Goal: Task Accomplishment & Management: Manage account settings

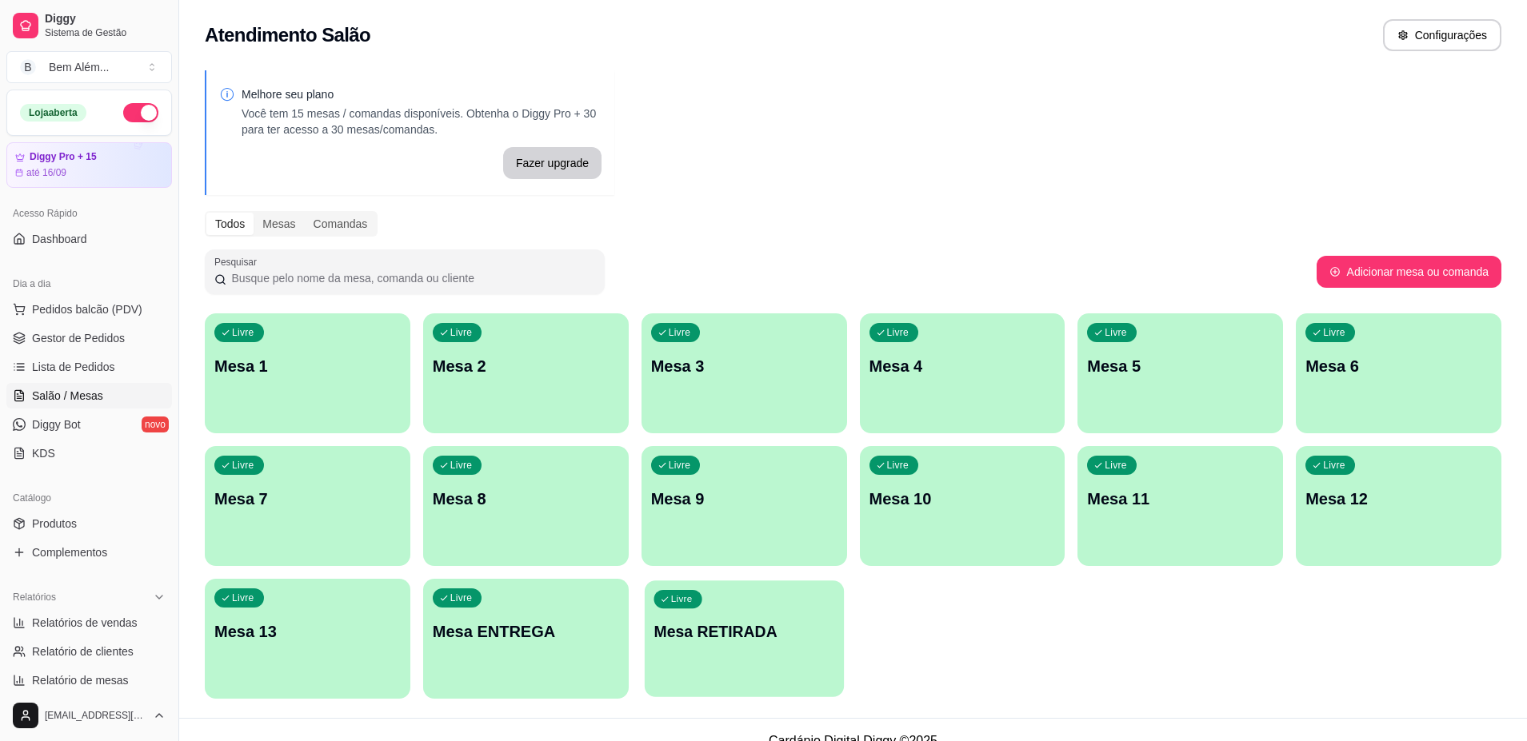
click at [697, 680] on div "button" at bounding box center [744, 687] width 199 height 18
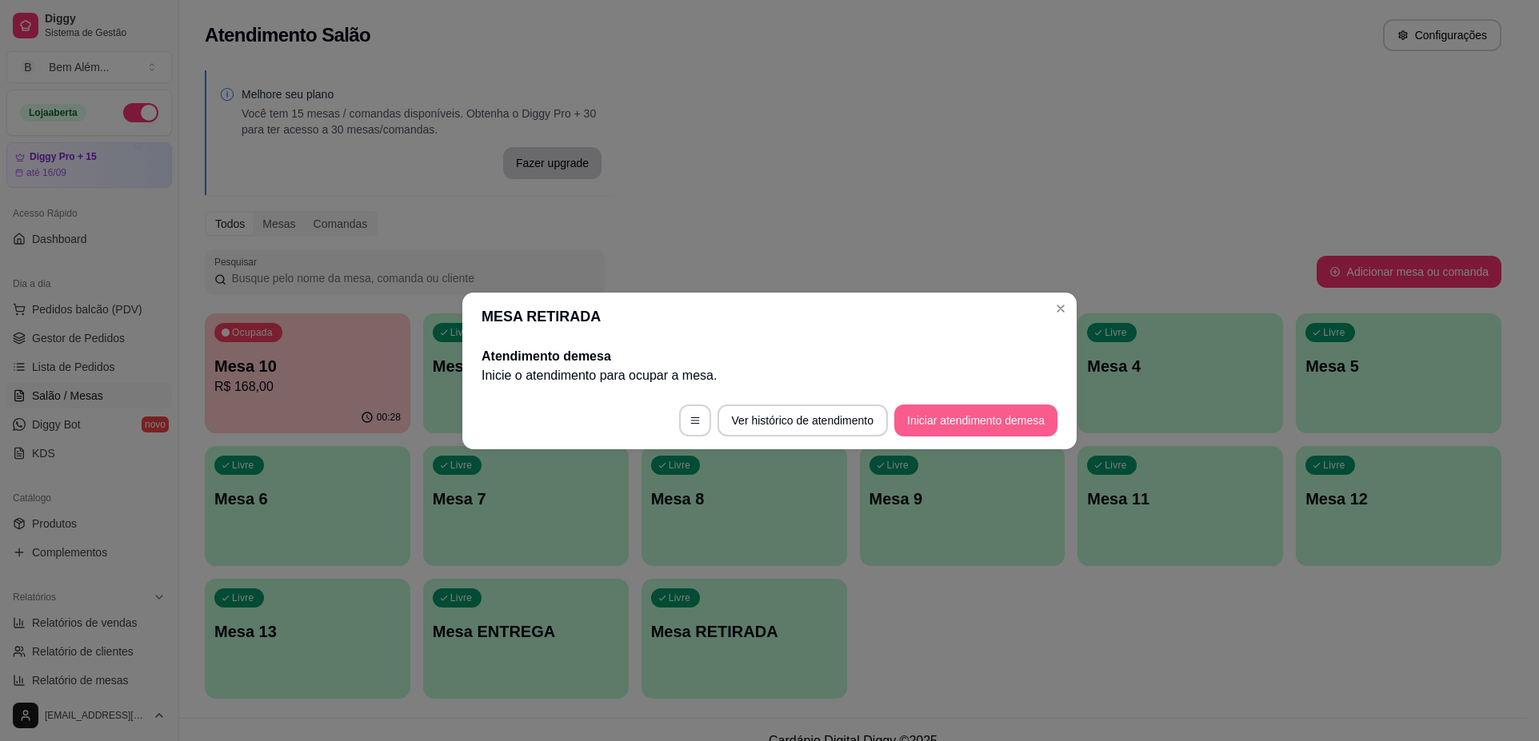
click at [974, 415] on button "Iniciar atendimento de mesa" at bounding box center [975, 421] width 163 height 32
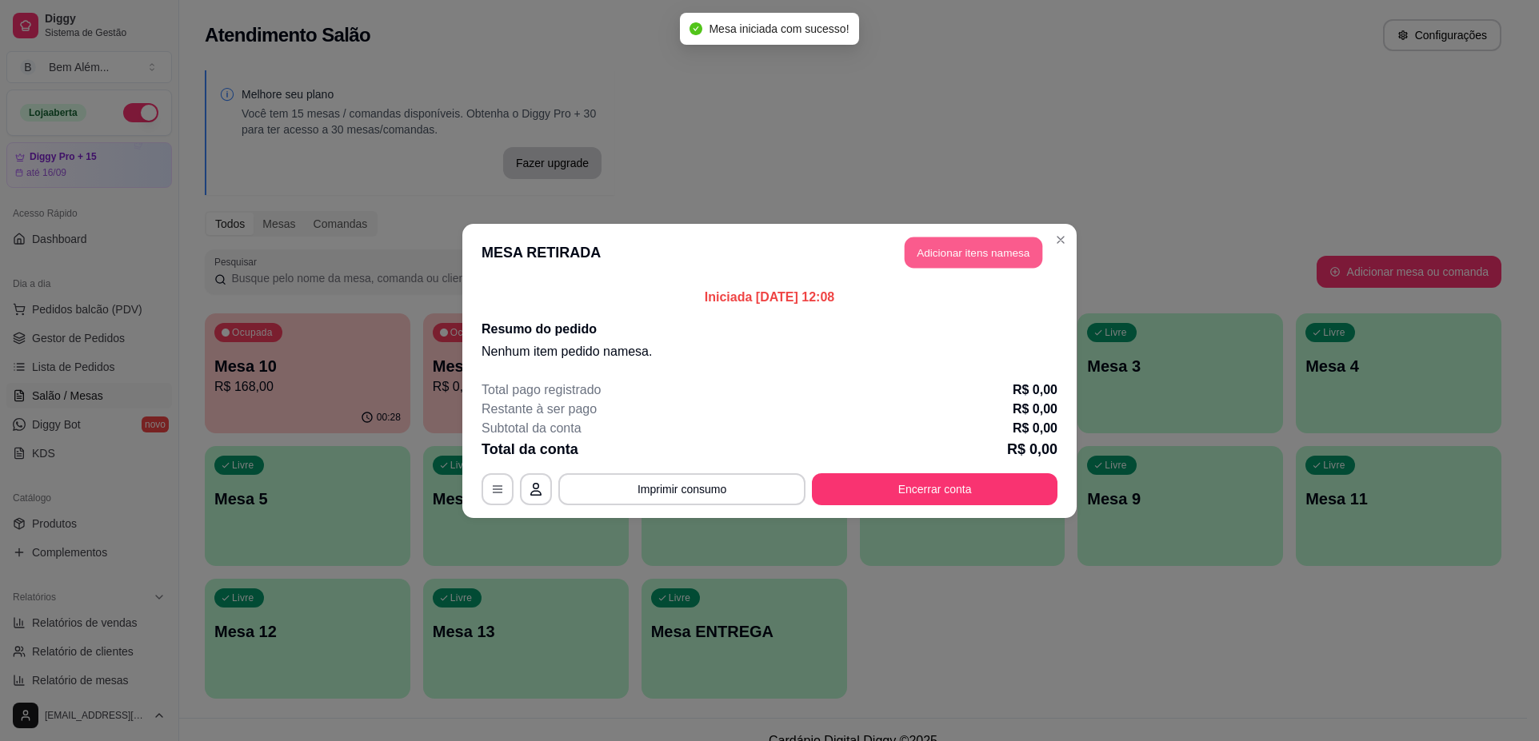
click at [981, 257] on button "Adicionar itens na mesa" at bounding box center [973, 252] width 138 height 31
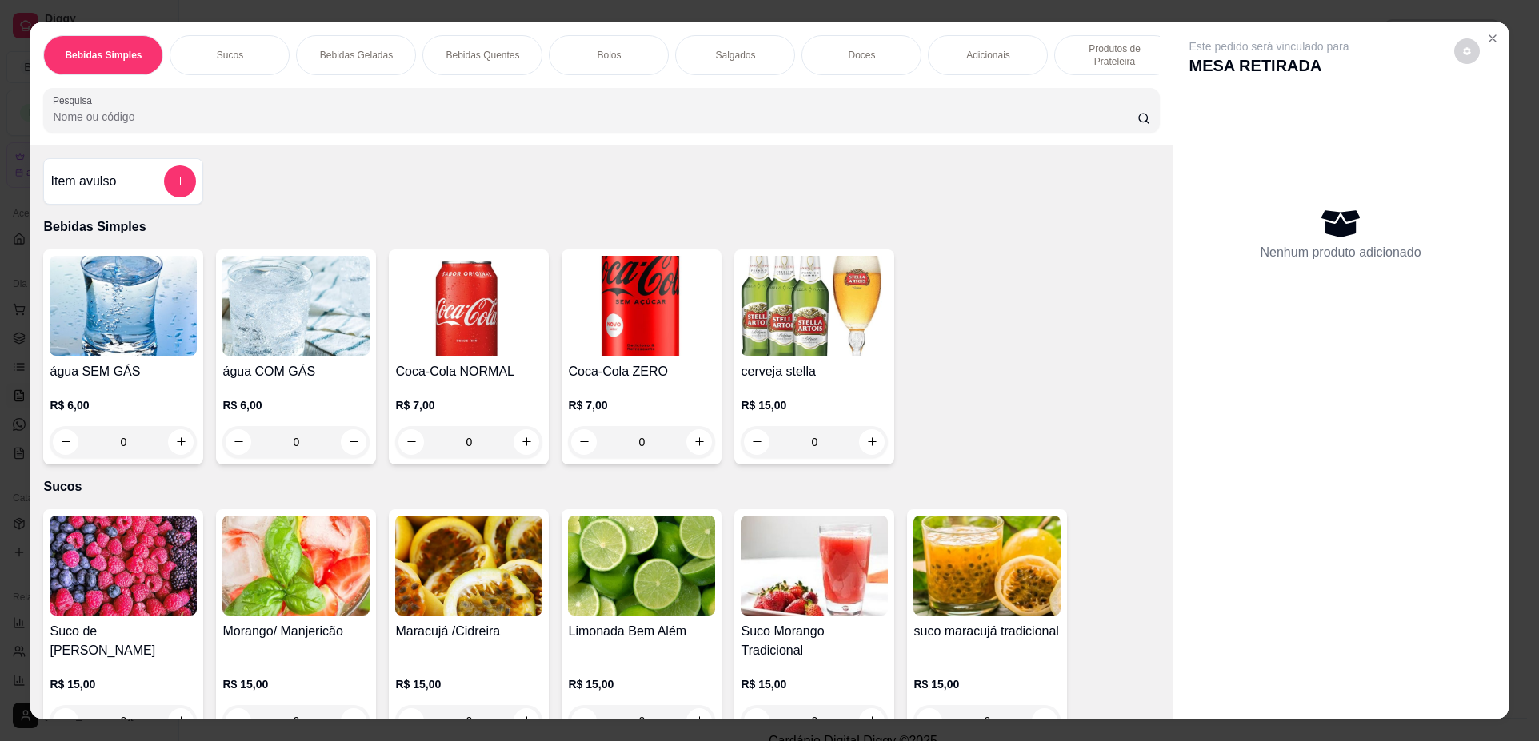
click at [1096, 43] on p "Produtos de Prateleira" at bounding box center [1114, 55] width 93 height 26
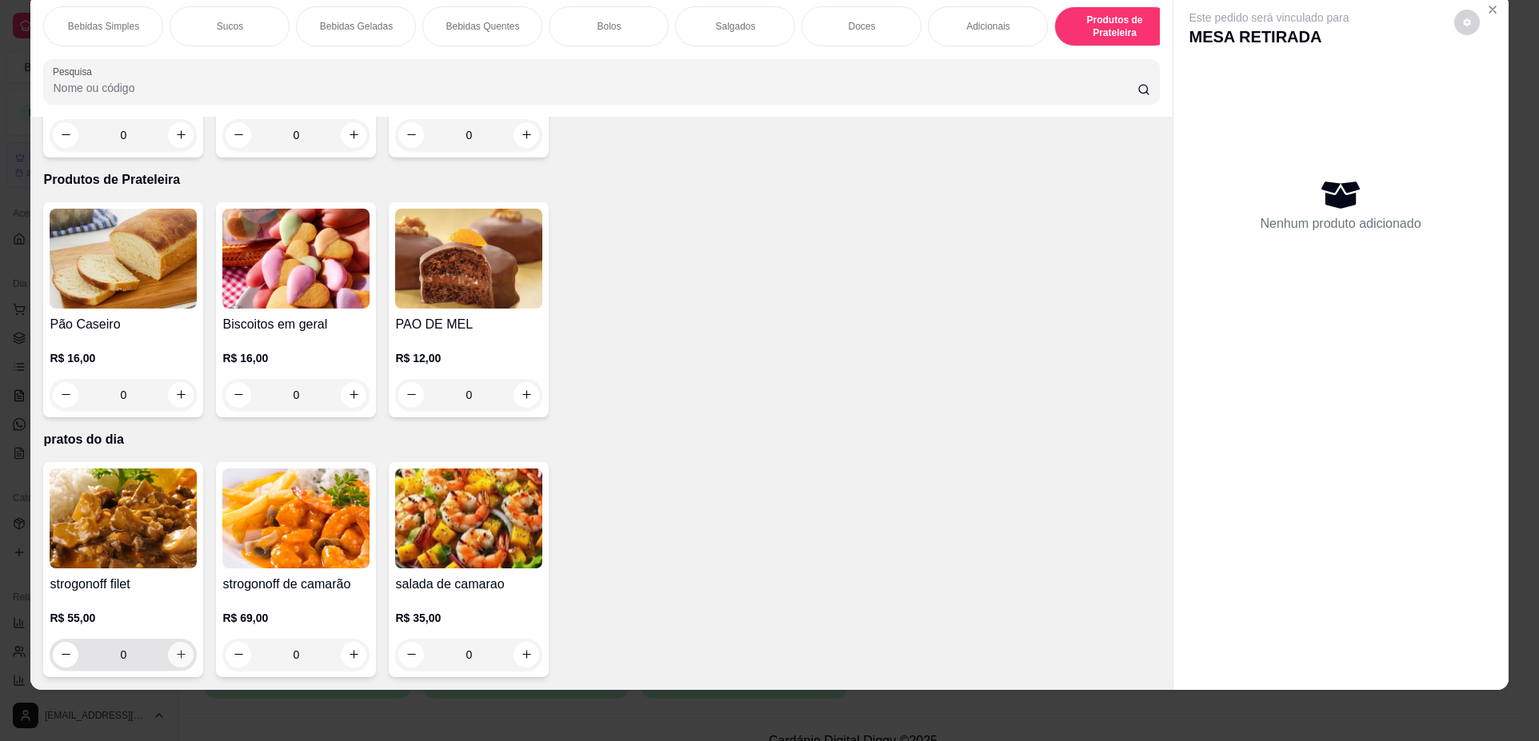
click at [177, 654] on icon "increase-product-quantity" at bounding box center [181, 655] width 12 height 12
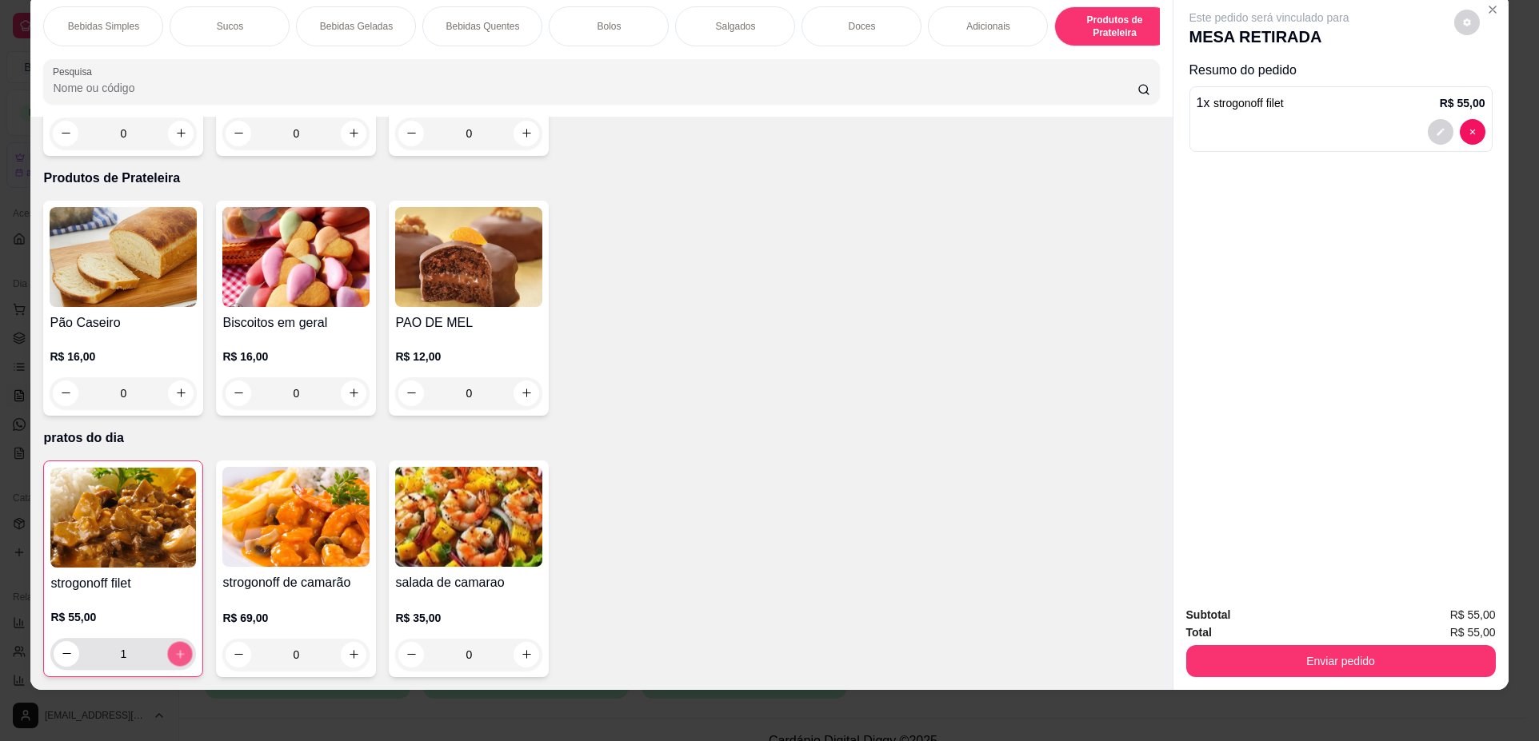
click at [177, 654] on icon "increase-product-quantity" at bounding box center [180, 655] width 12 height 12
type input "3"
click at [522, 658] on icon "increase-product-quantity" at bounding box center [527, 655] width 12 height 12
type input "1"
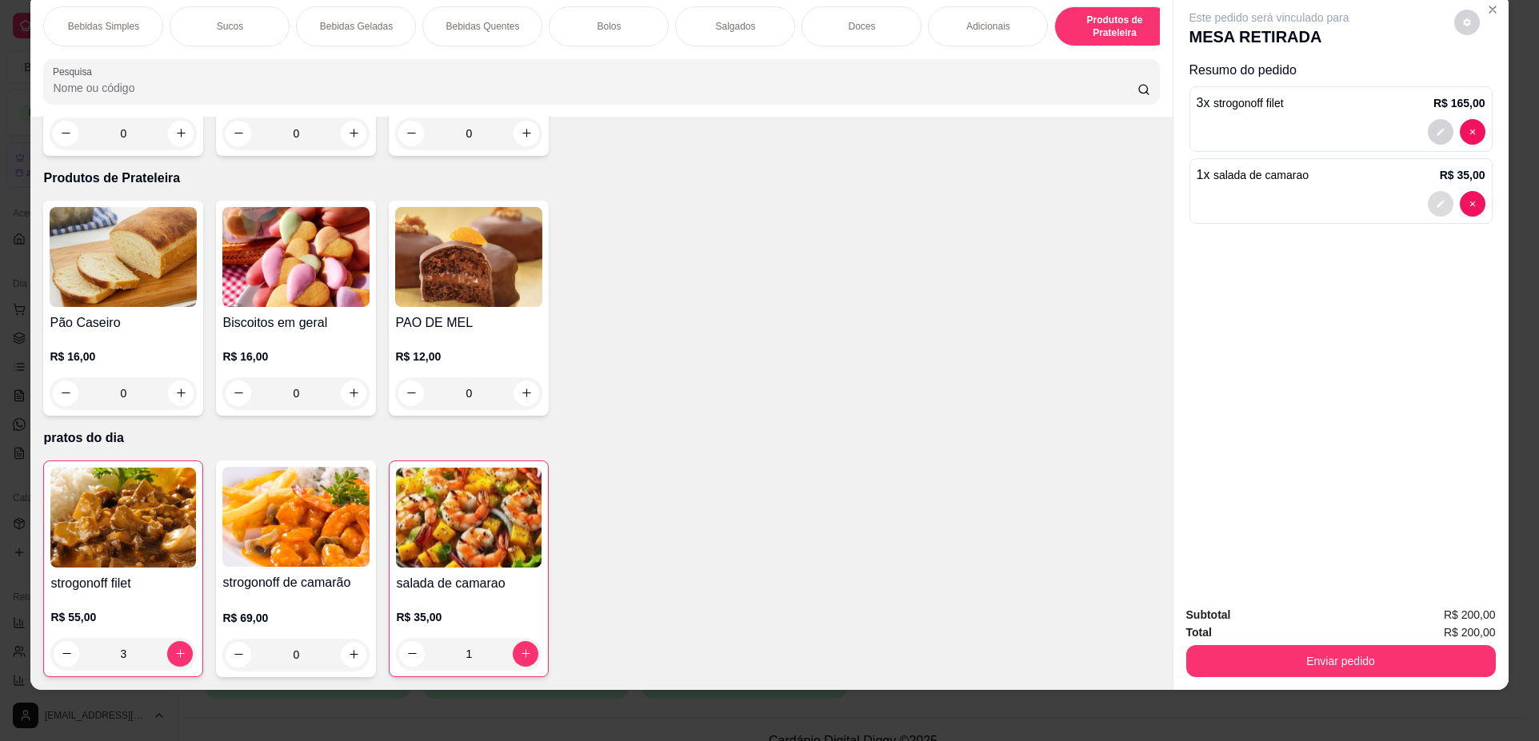
click at [1437, 209] on button "decrease-product-quantity" at bounding box center [1440, 204] width 26 height 26
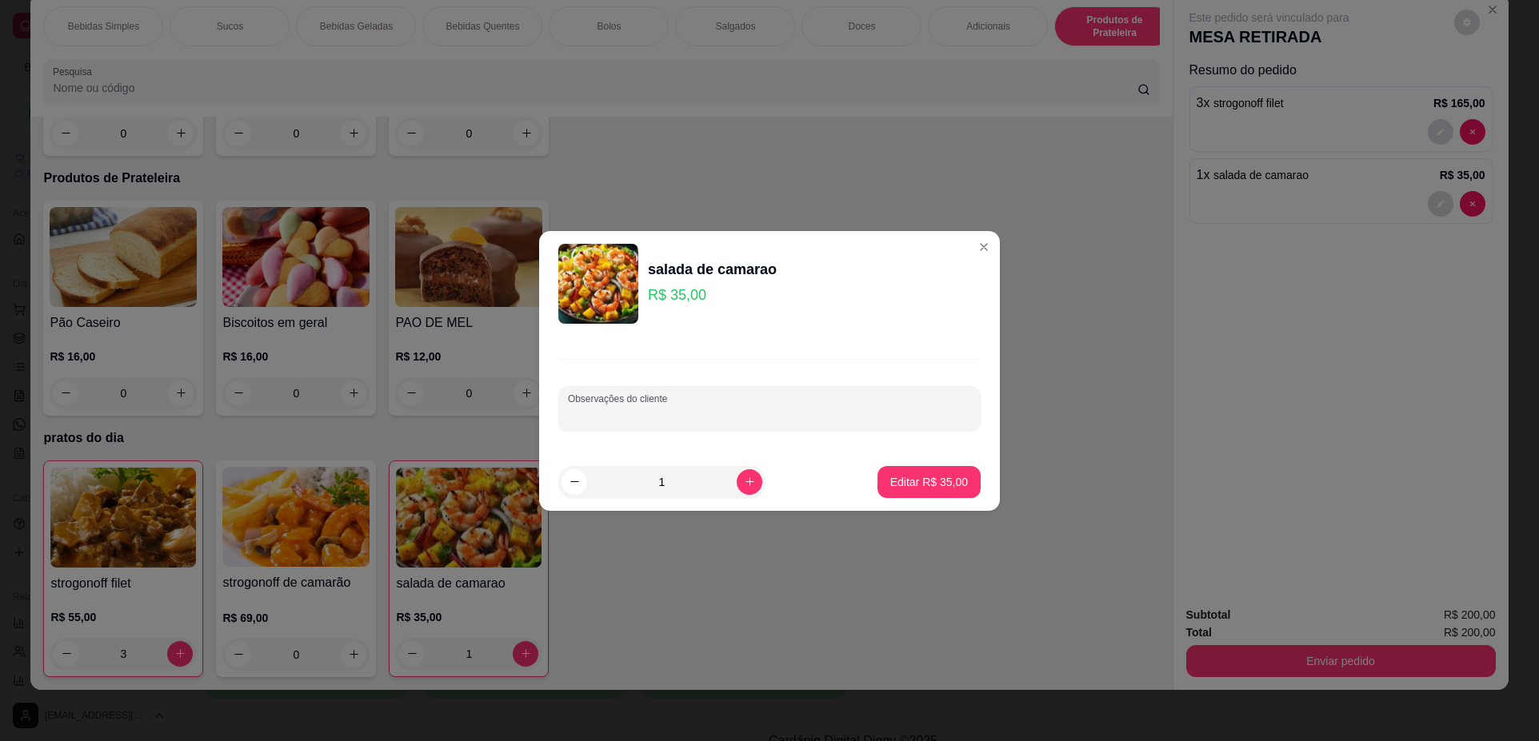
click at [752, 421] on input "Observações do cliente" at bounding box center [769, 415] width 403 height 16
type input "sem manga"
click at [915, 470] on button "Editar R$ 35,00" at bounding box center [929, 481] width 100 height 31
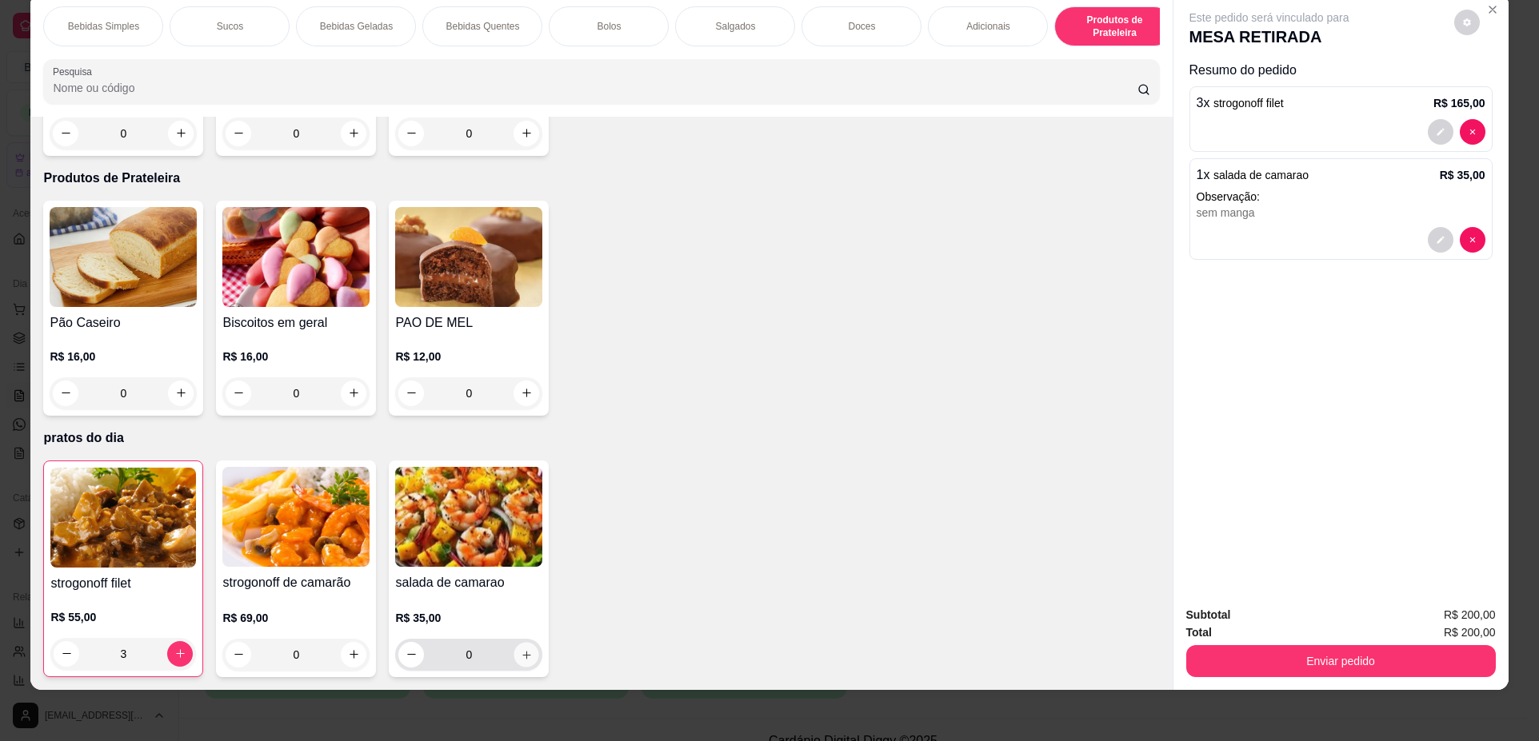
click at [523, 657] on icon "increase-product-quantity" at bounding box center [527, 655] width 12 height 12
type input "1"
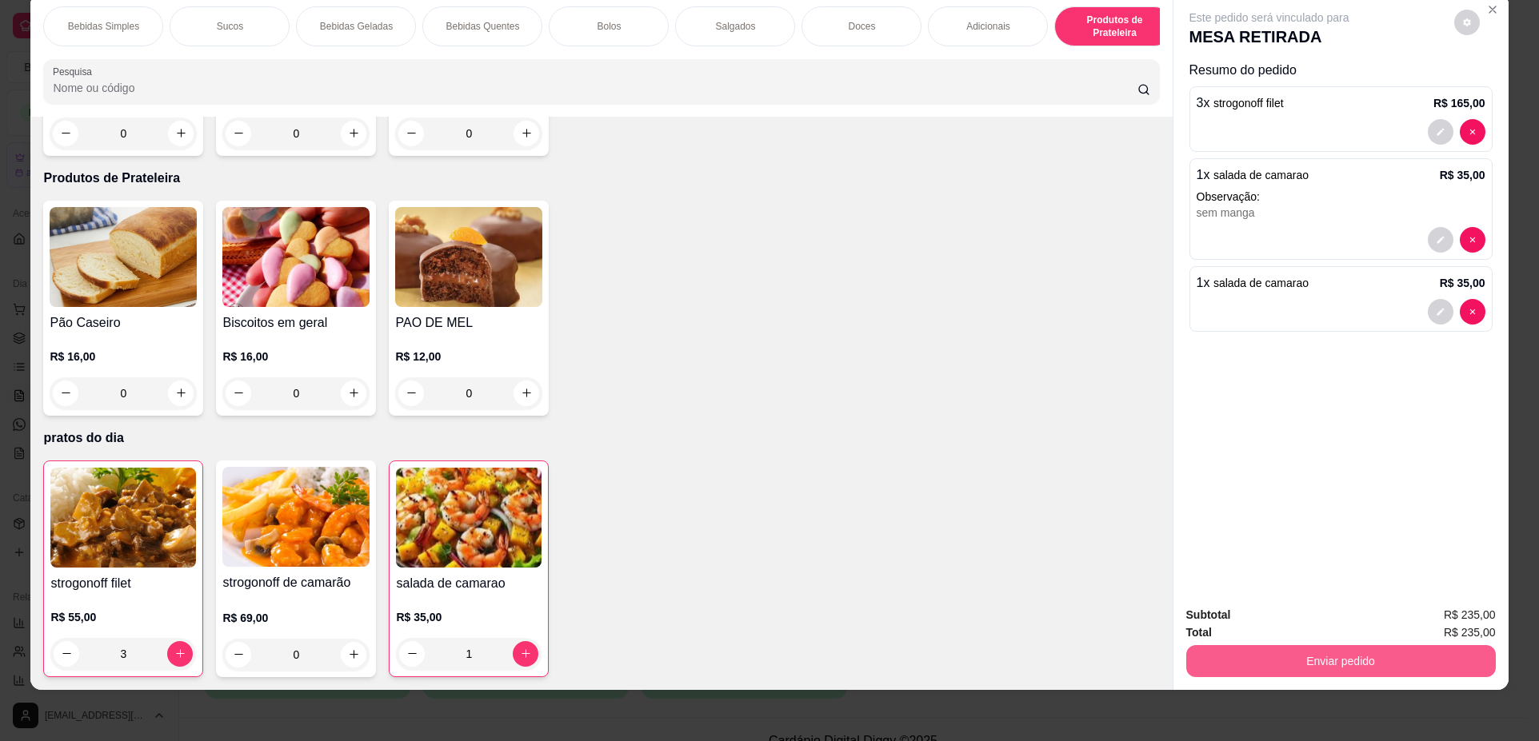
click at [1280, 653] on button "Enviar pedido" at bounding box center [1340, 661] width 309 height 32
click at [1251, 621] on button "Não registrar e enviar pedido" at bounding box center [1288, 622] width 162 height 30
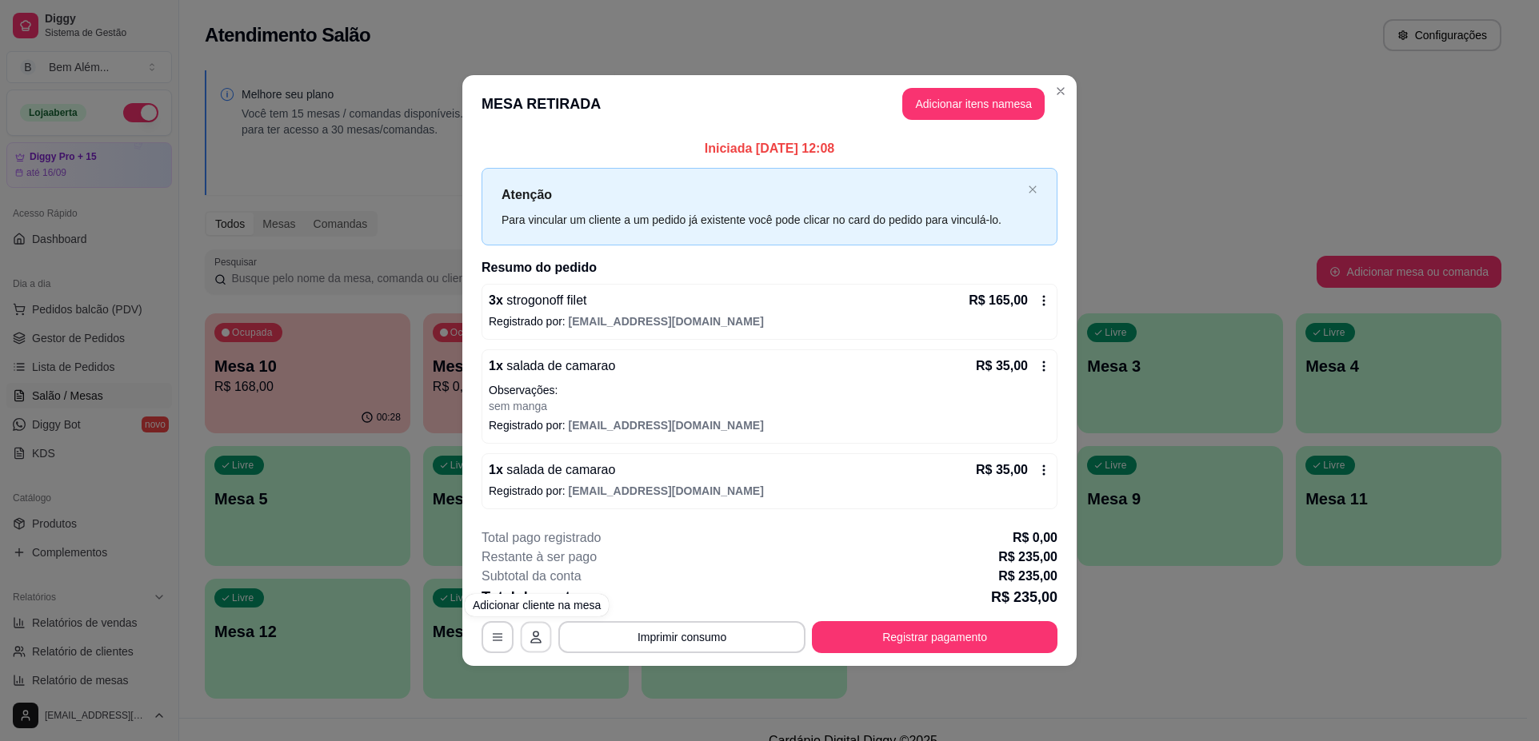
click at [540, 632] on icon "button" at bounding box center [535, 637] width 13 height 13
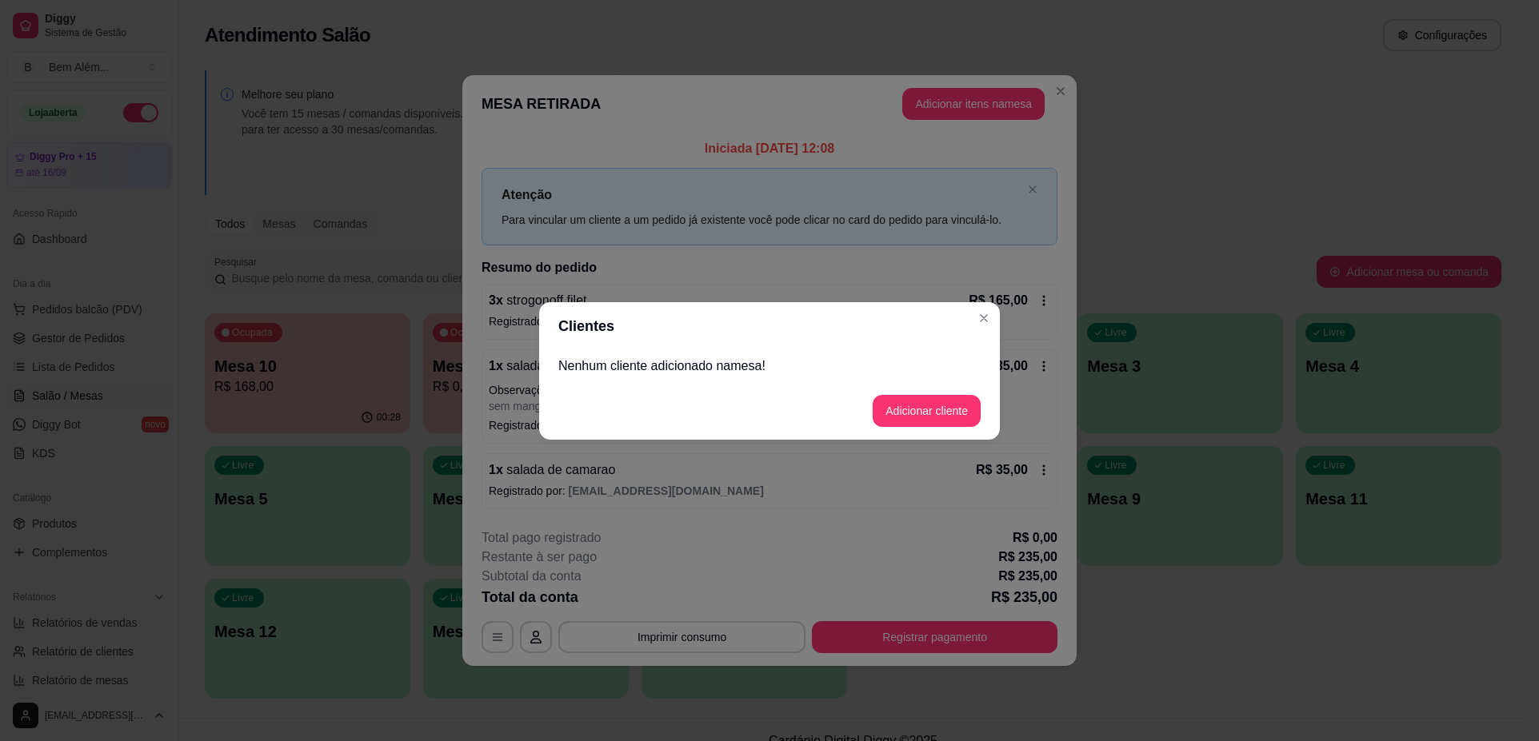
click at [699, 365] on p "Nenhum cliente adicionado na mesa !" at bounding box center [769, 366] width 422 height 19
click at [959, 408] on button "Adicionar cliente" at bounding box center [926, 410] width 105 height 31
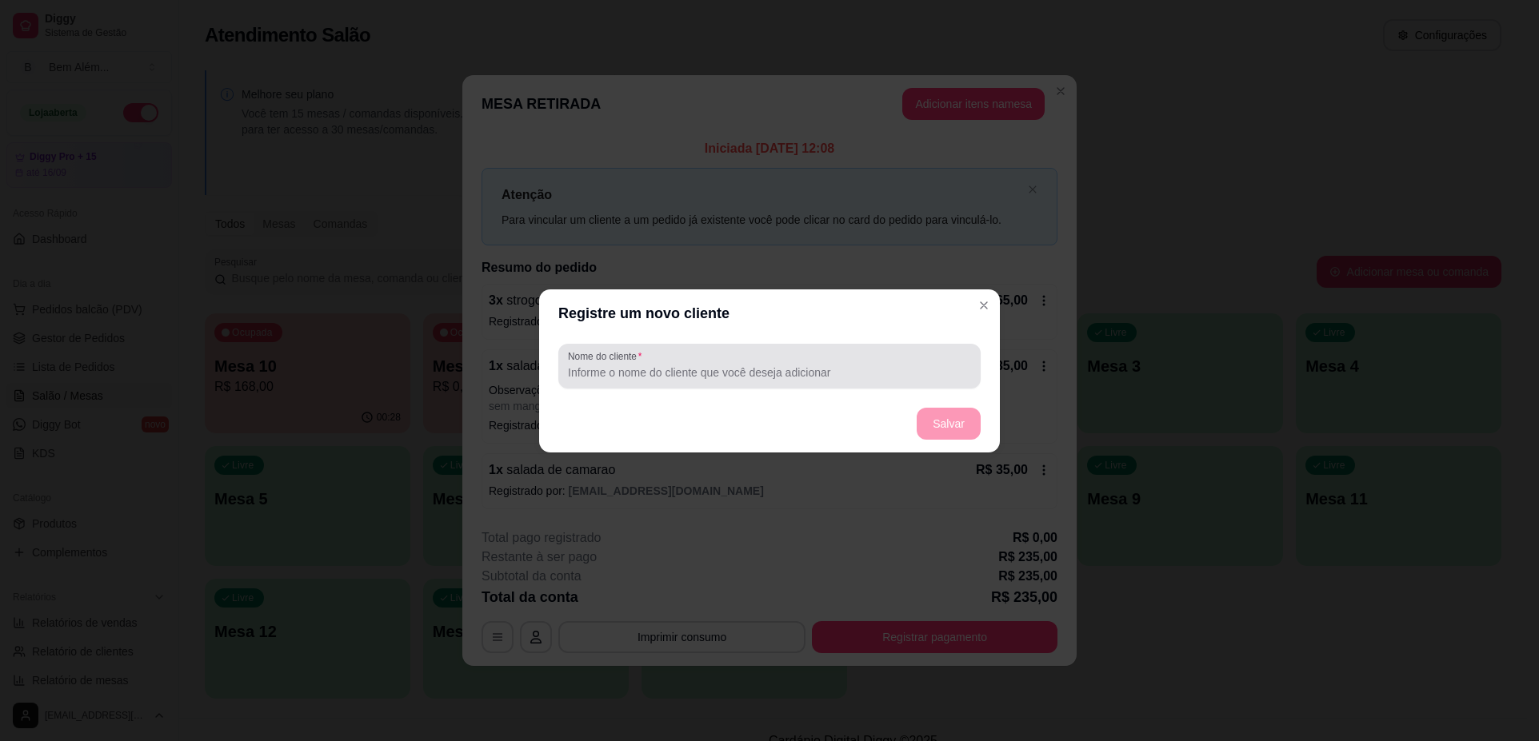
click at [769, 363] on div at bounding box center [769, 366] width 403 height 32
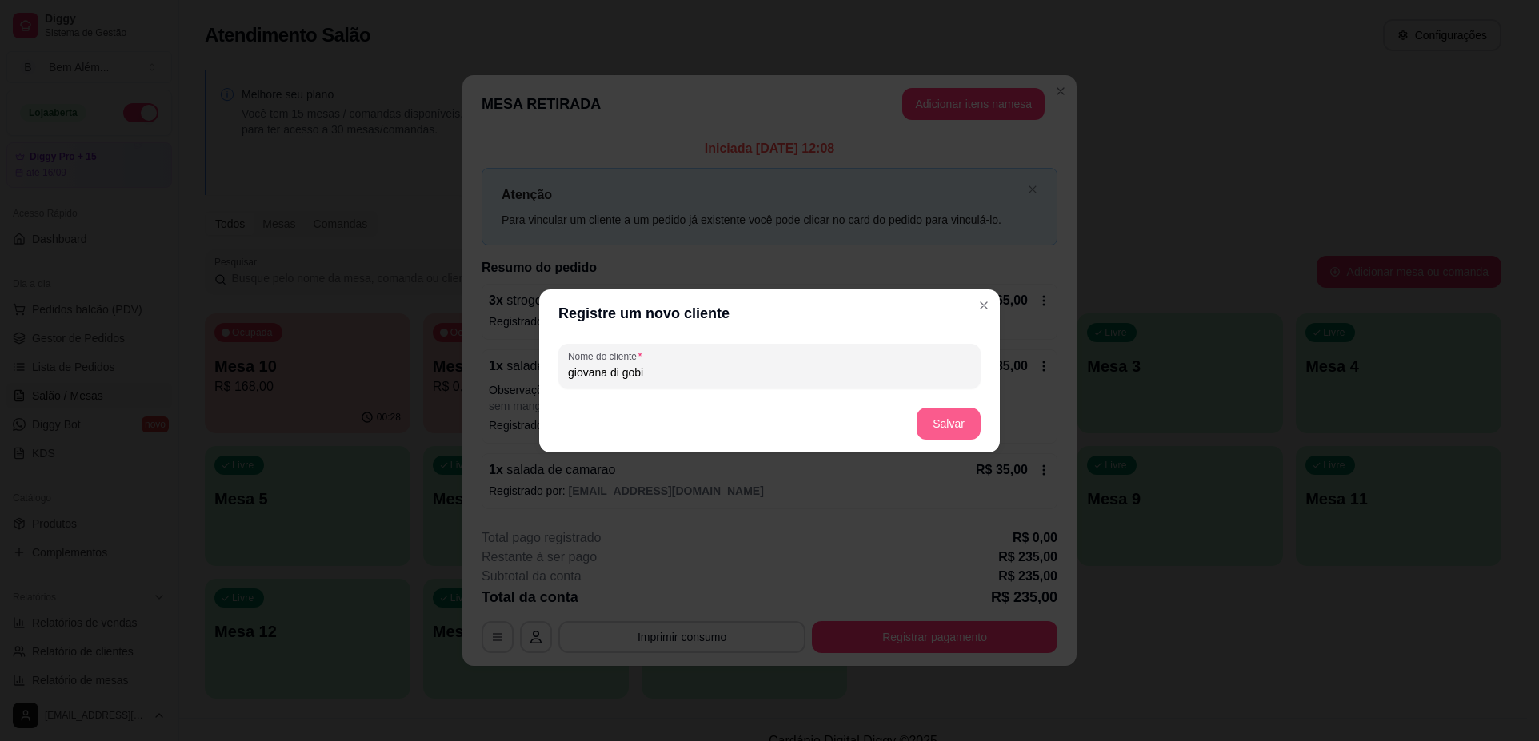
type input "giovana di gobi"
click at [941, 418] on button "Salvar" at bounding box center [948, 423] width 62 height 31
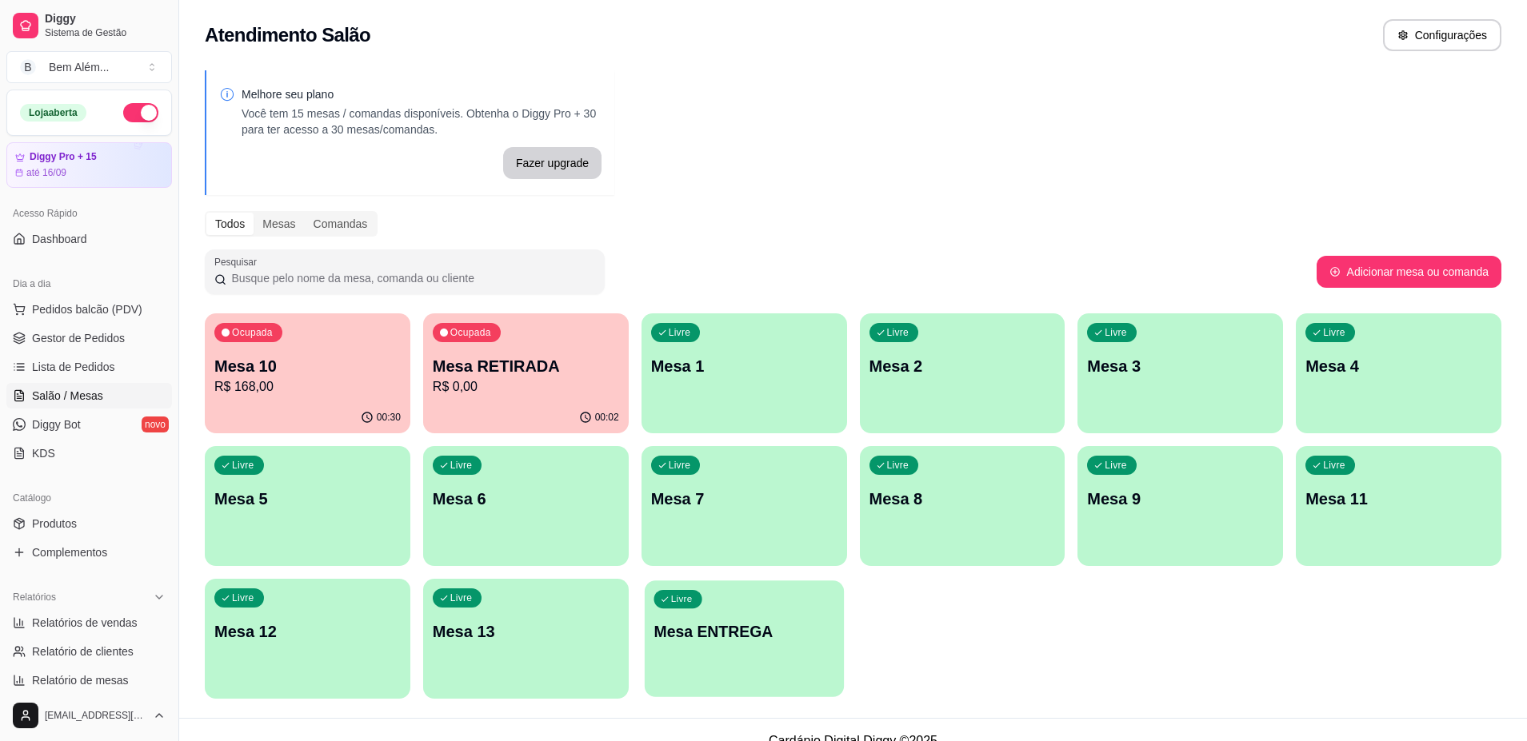
click at [693, 635] on p "Mesa ENTREGA" at bounding box center [743, 632] width 181 height 22
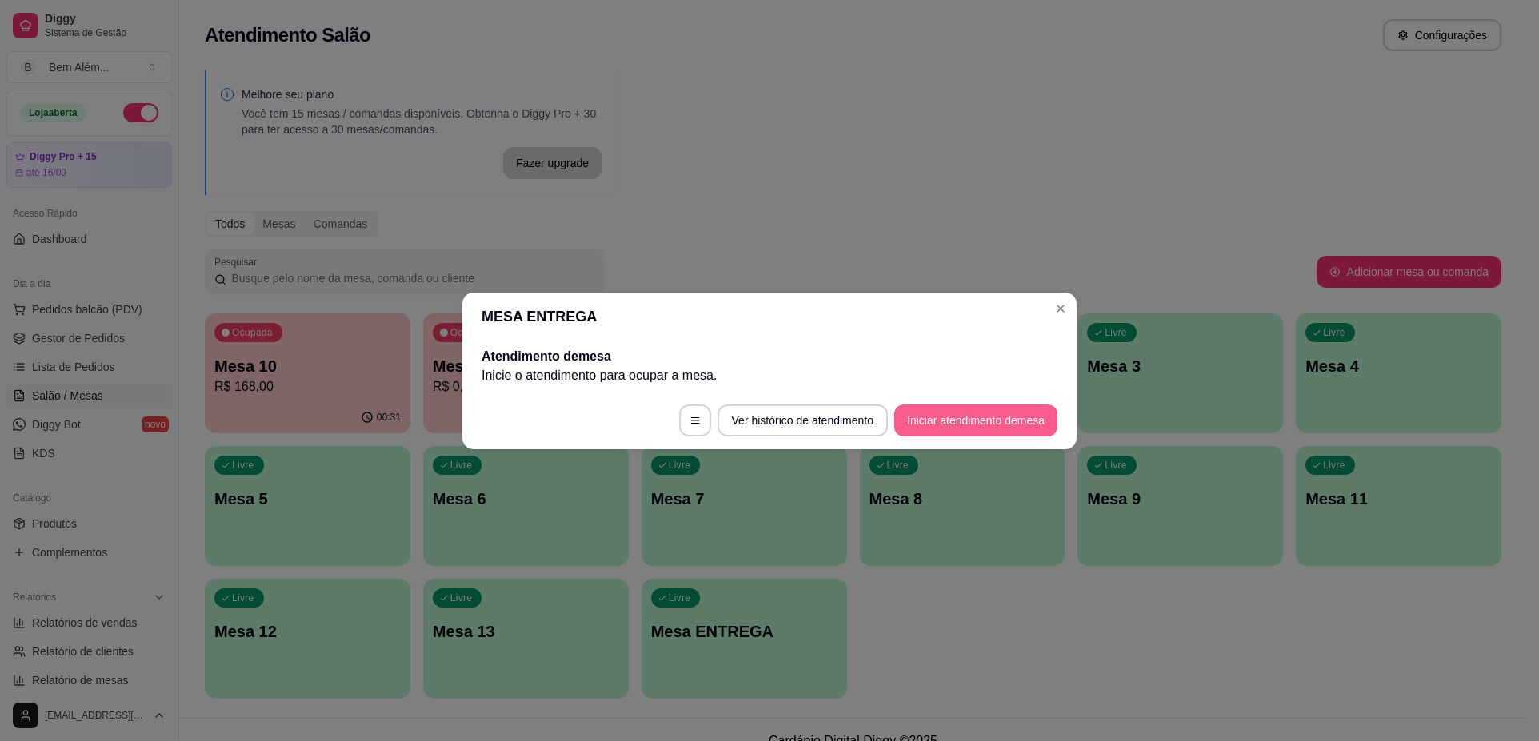
click at [948, 419] on button "Iniciar atendimento de mesa" at bounding box center [975, 421] width 163 height 32
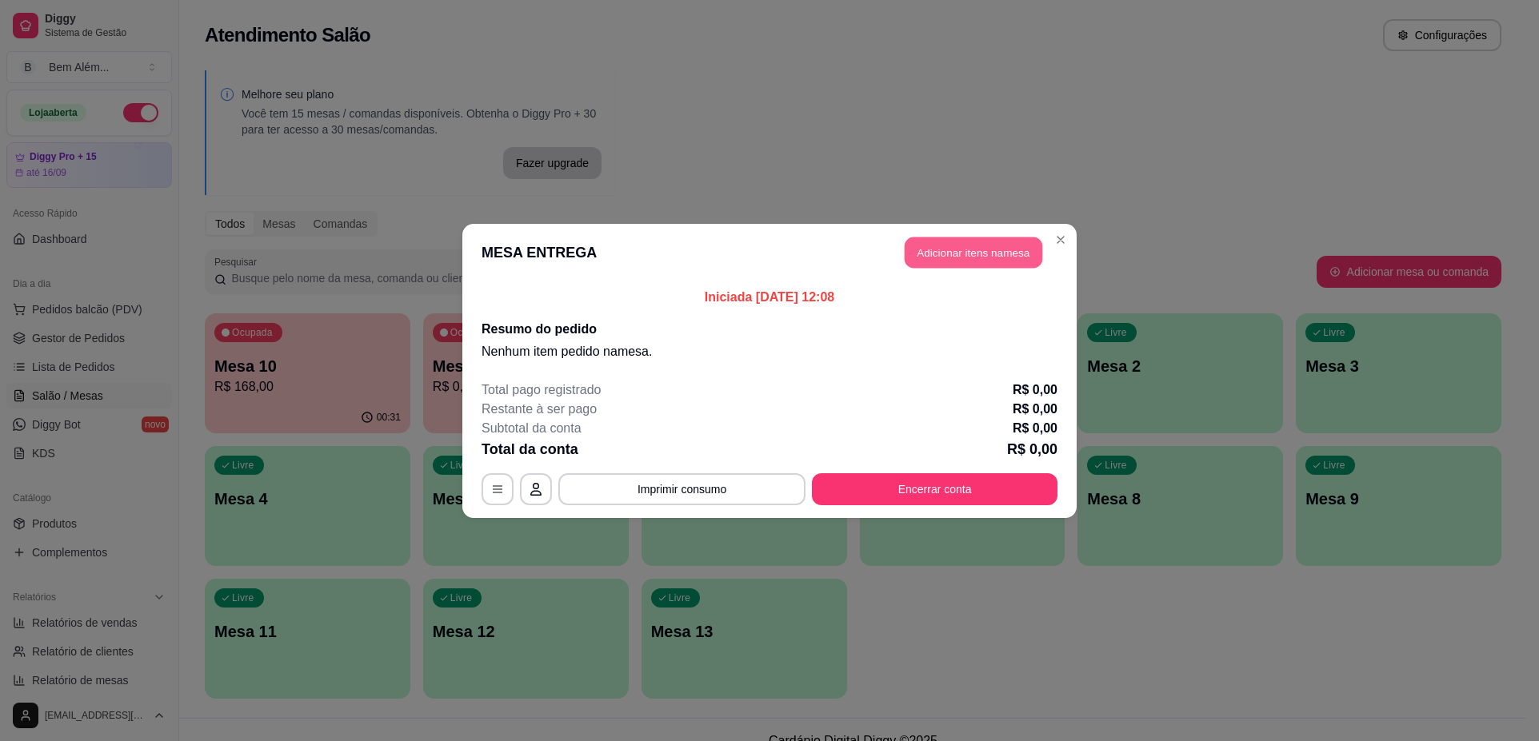
click at [962, 262] on button "Adicionar itens na mesa" at bounding box center [973, 252] width 138 height 31
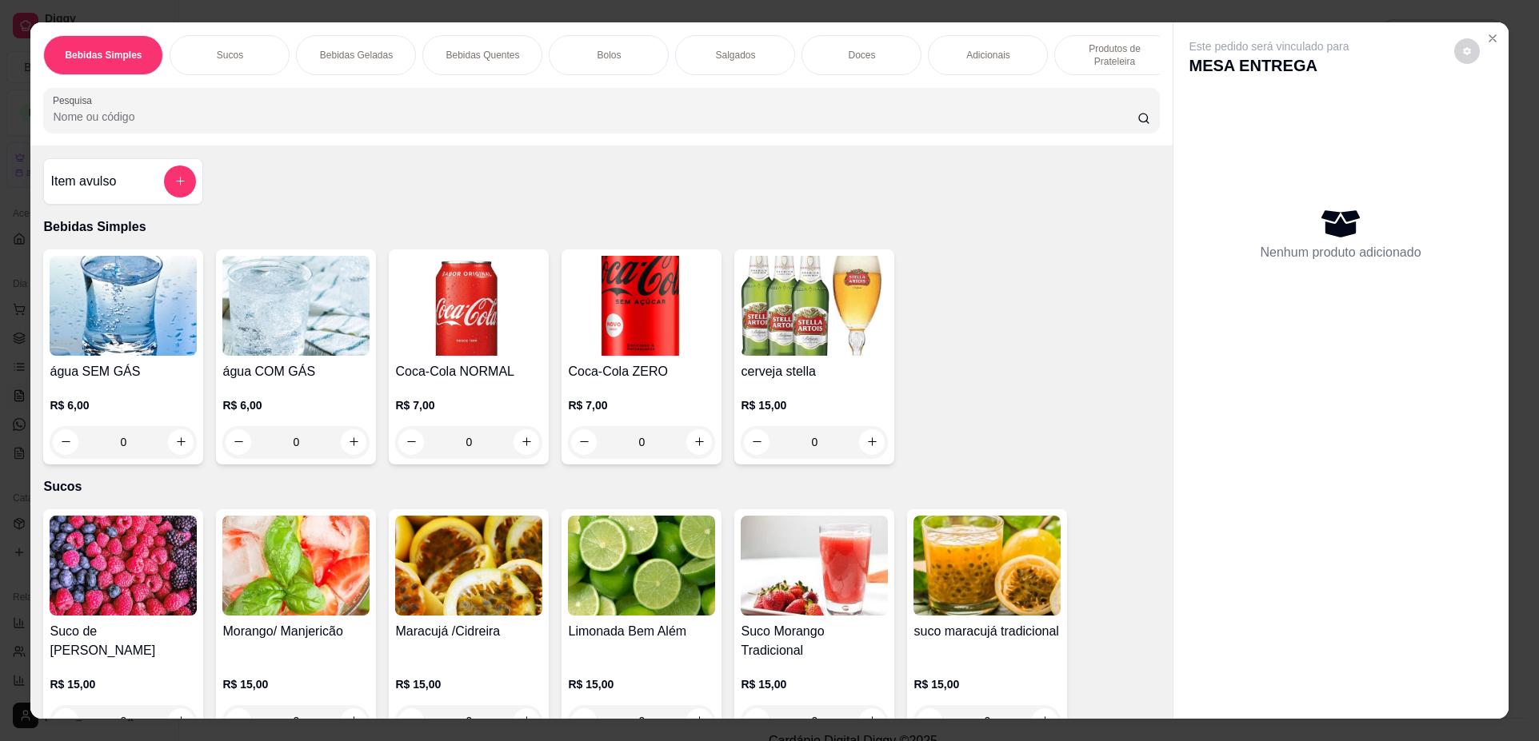
click at [1098, 62] on p "Produtos de Prateleira" at bounding box center [1114, 55] width 93 height 26
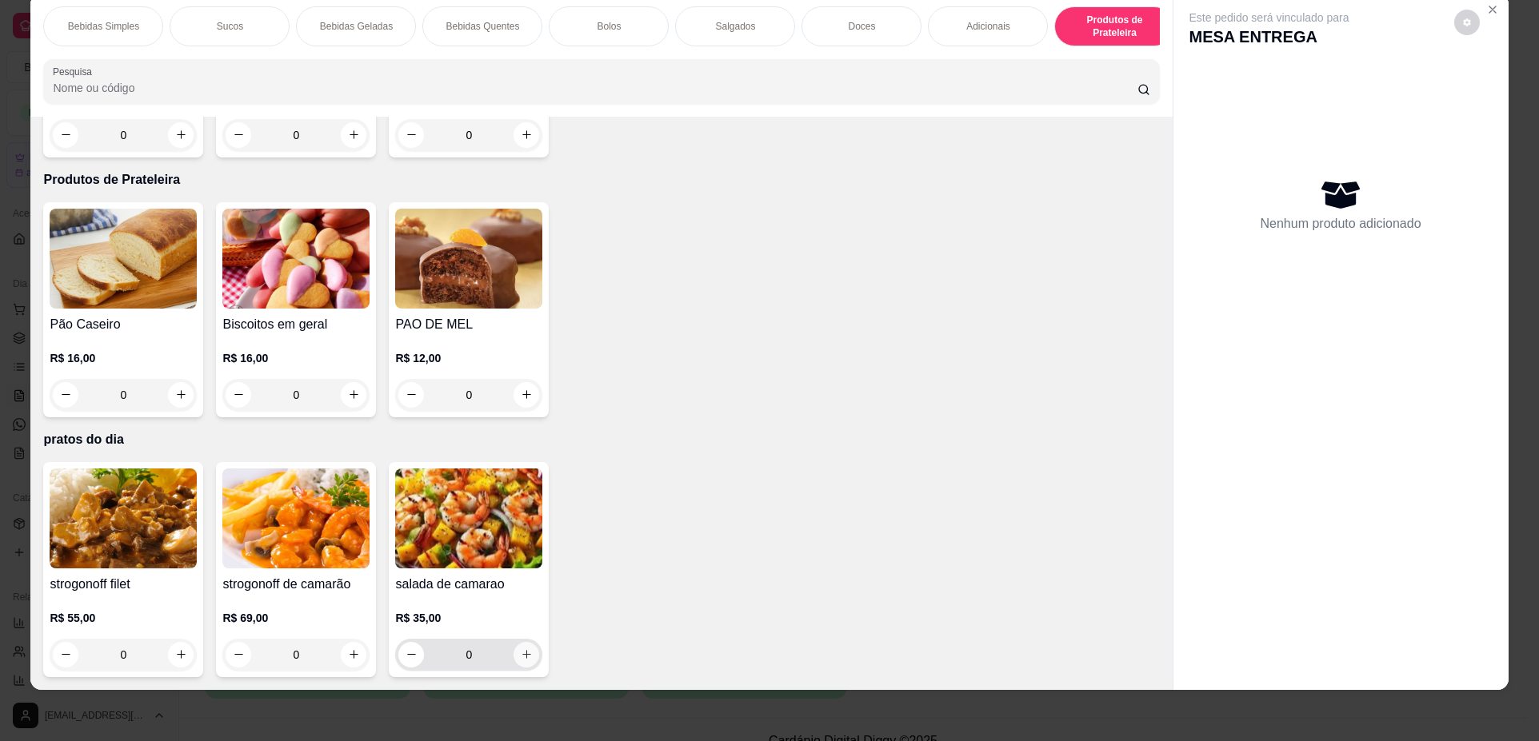
click at [521, 653] on icon "increase-product-quantity" at bounding box center [527, 655] width 12 height 12
type input "1"
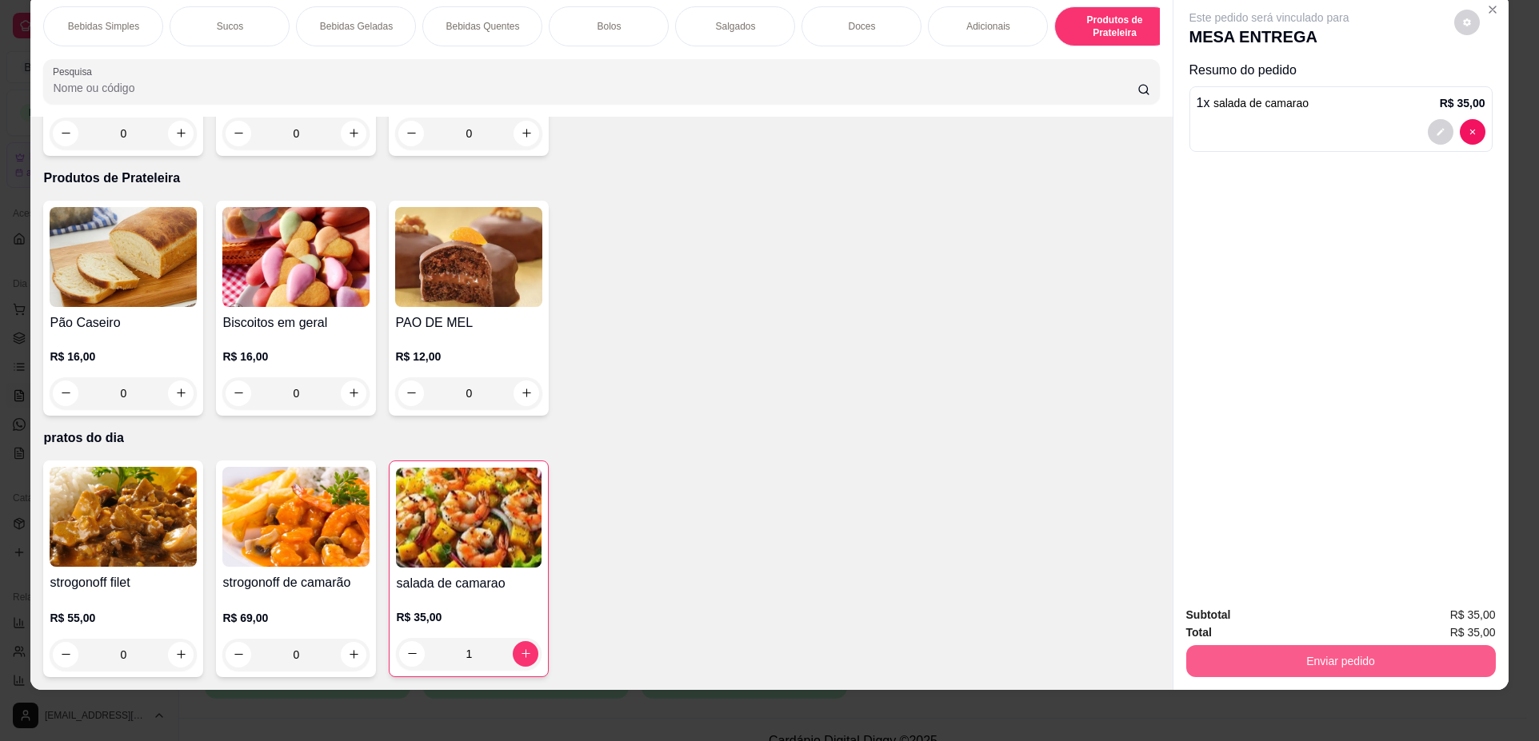
click at [1322, 653] on button "Enviar pedido" at bounding box center [1340, 661] width 309 height 32
click at [1308, 630] on button "Não registrar e enviar pedido" at bounding box center [1287, 622] width 166 height 30
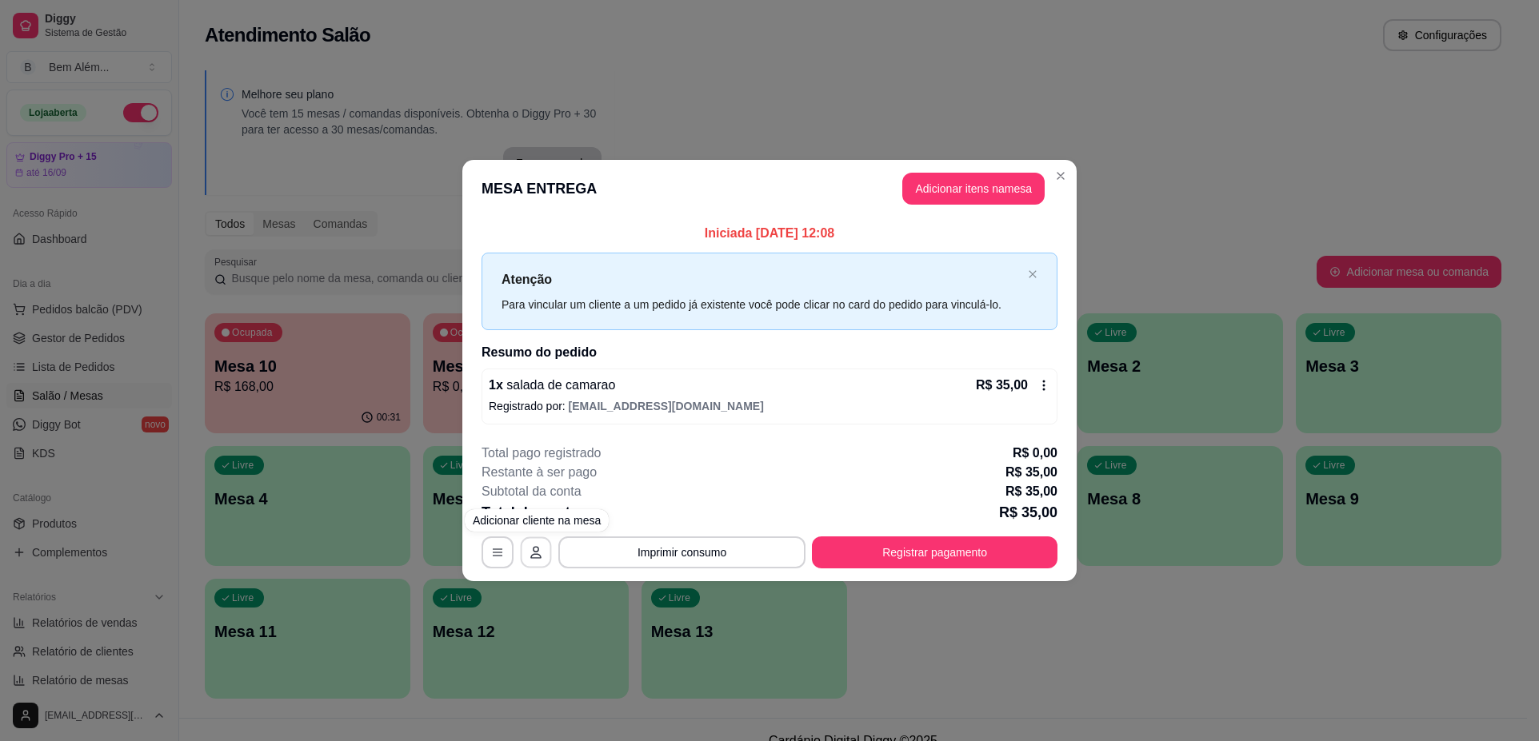
click at [529, 545] on button "button" at bounding box center [536, 552] width 31 height 31
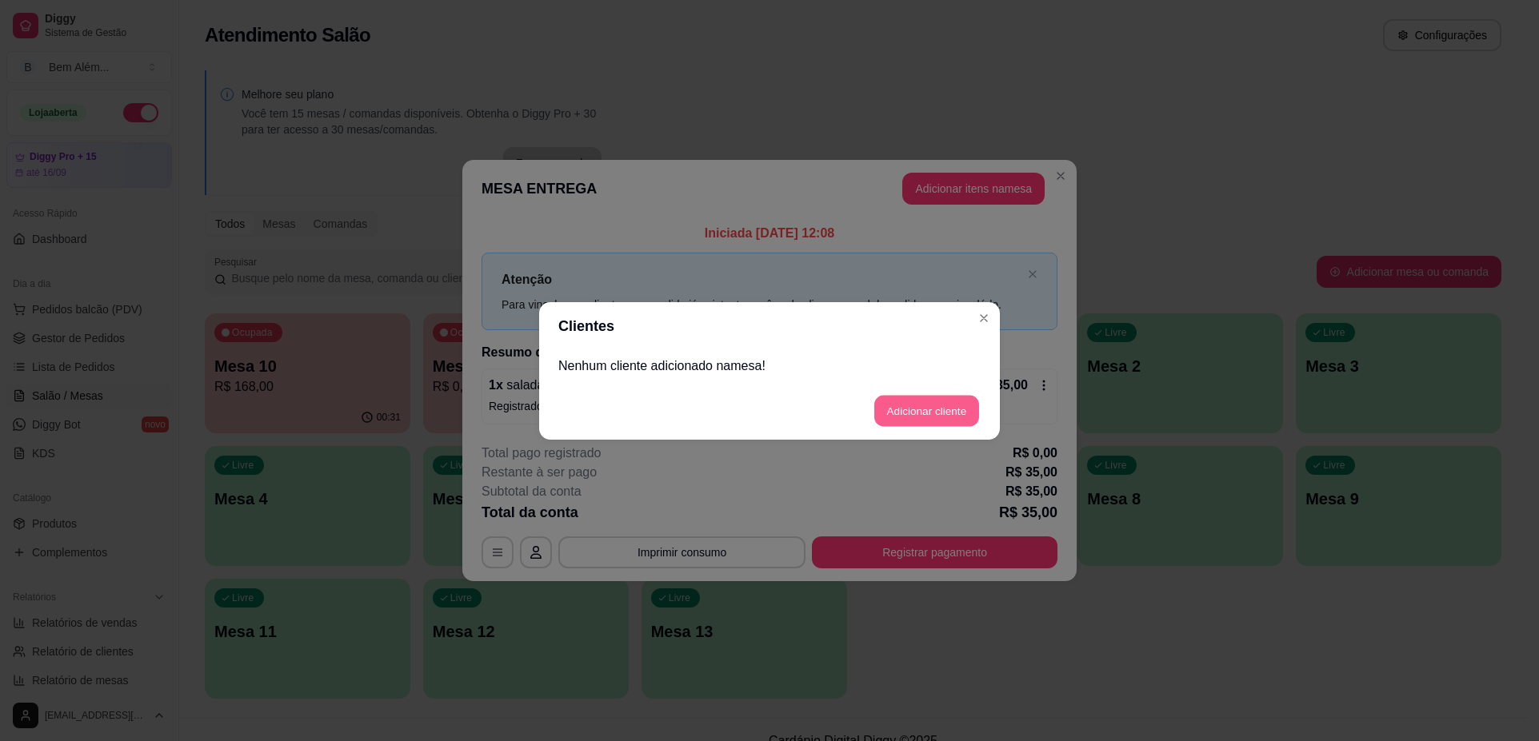
click at [902, 409] on button "Adicionar cliente" at bounding box center [926, 410] width 105 height 31
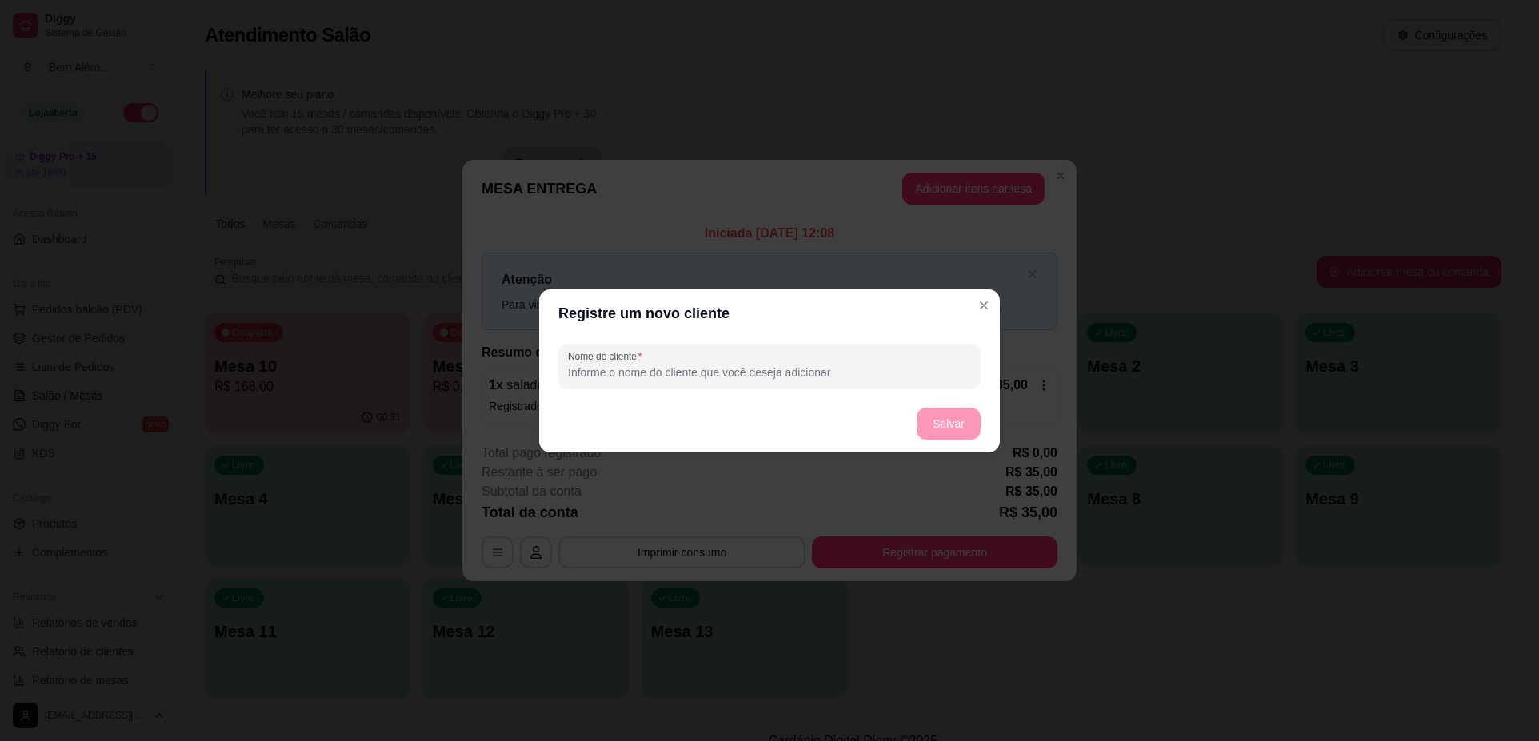
click at [763, 369] on input "Nome do cliente" at bounding box center [769, 373] width 403 height 16
type input "roseli"
click at [937, 436] on button "Salvar" at bounding box center [948, 423] width 62 height 31
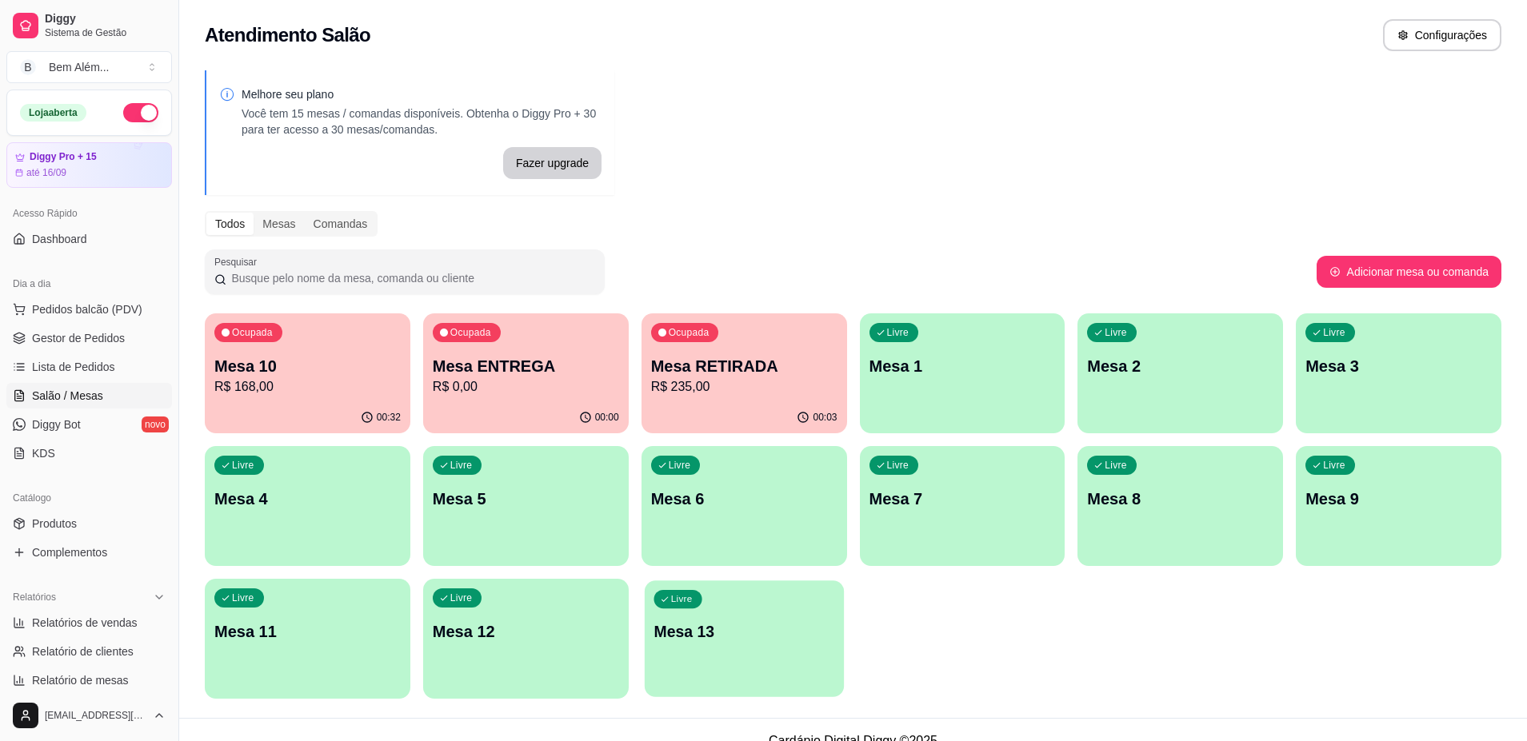
click at [721, 685] on div "button" at bounding box center [744, 687] width 199 height 18
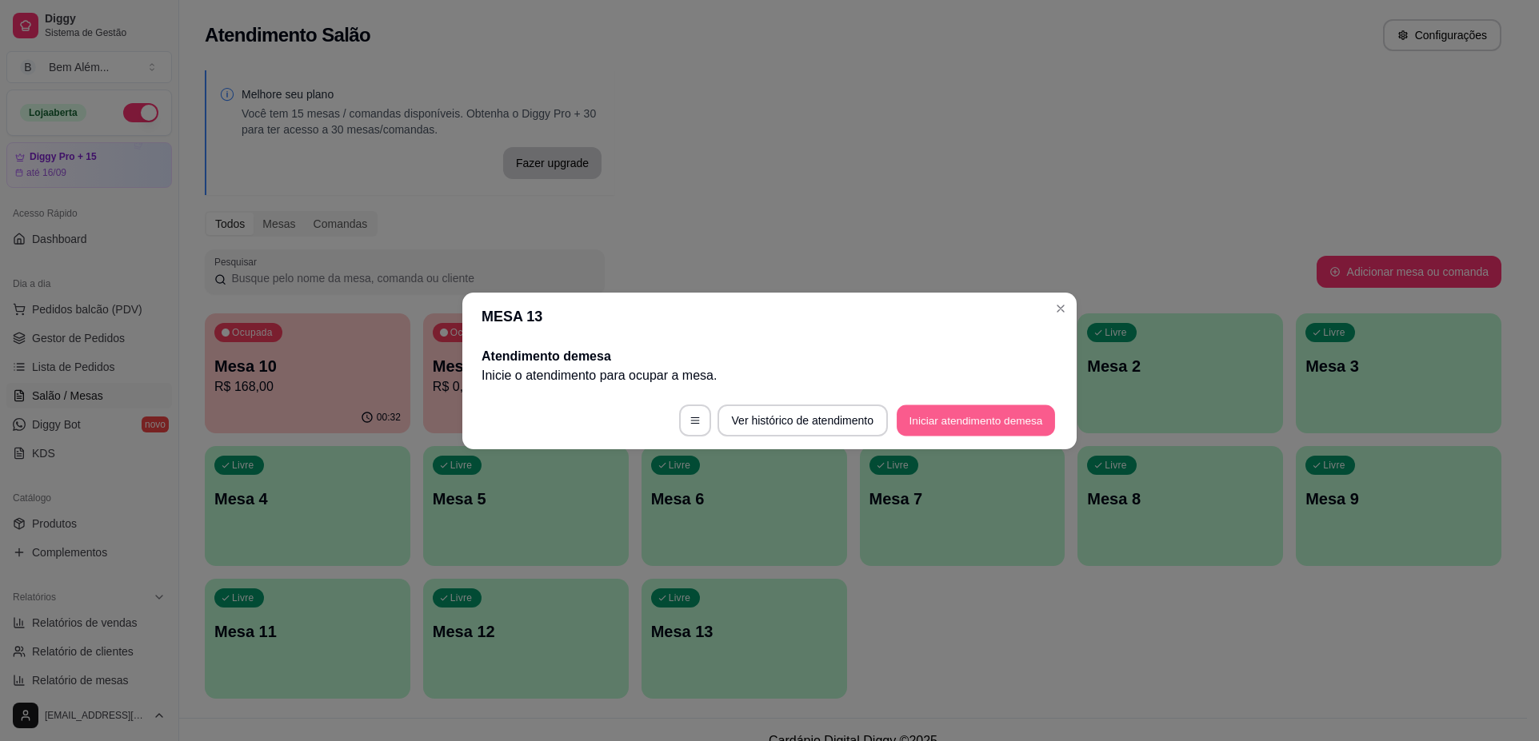
click at [898, 413] on button "Iniciar atendimento de mesa" at bounding box center [975, 420] width 158 height 31
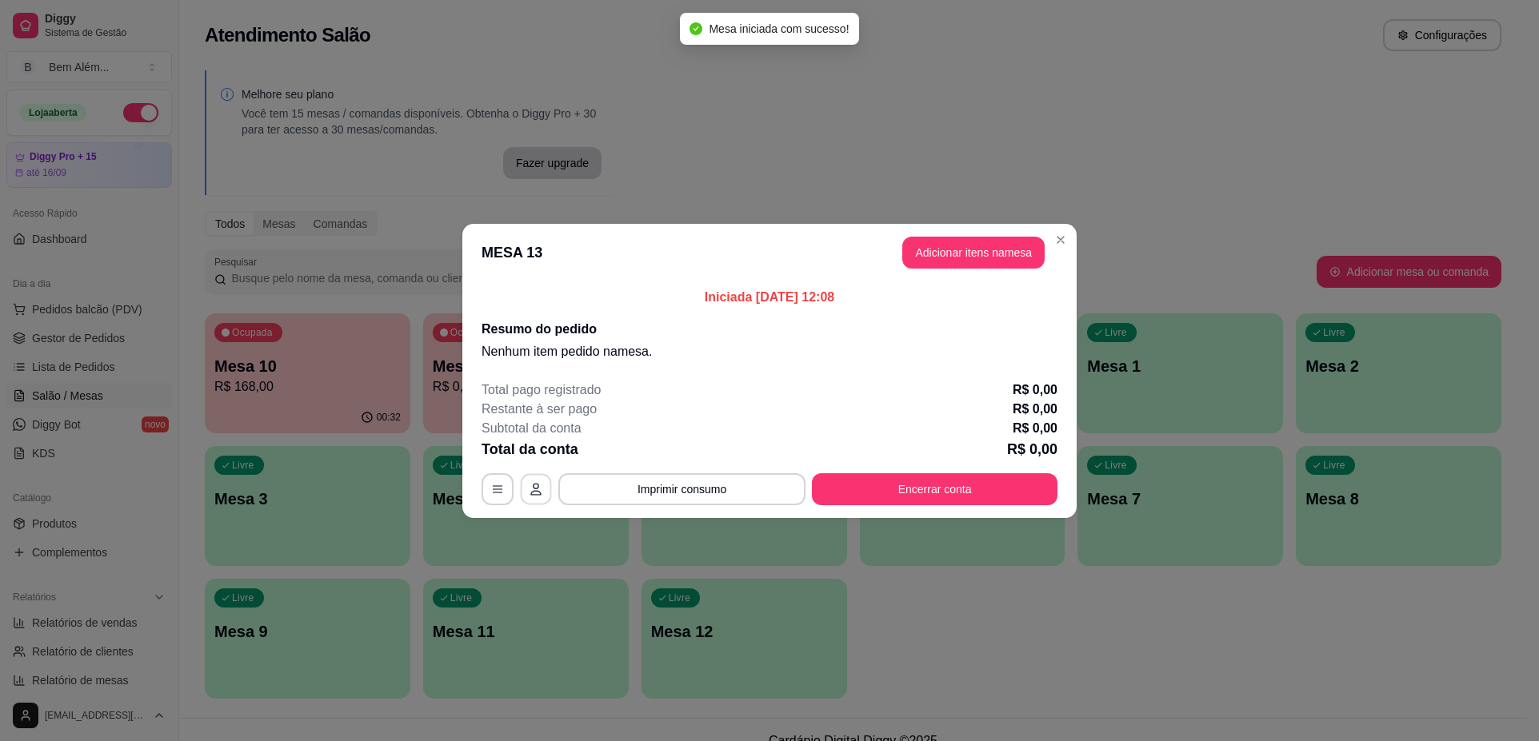
click at [544, 484] on button "button" at bounding box center [536, 488] width 31 height 31
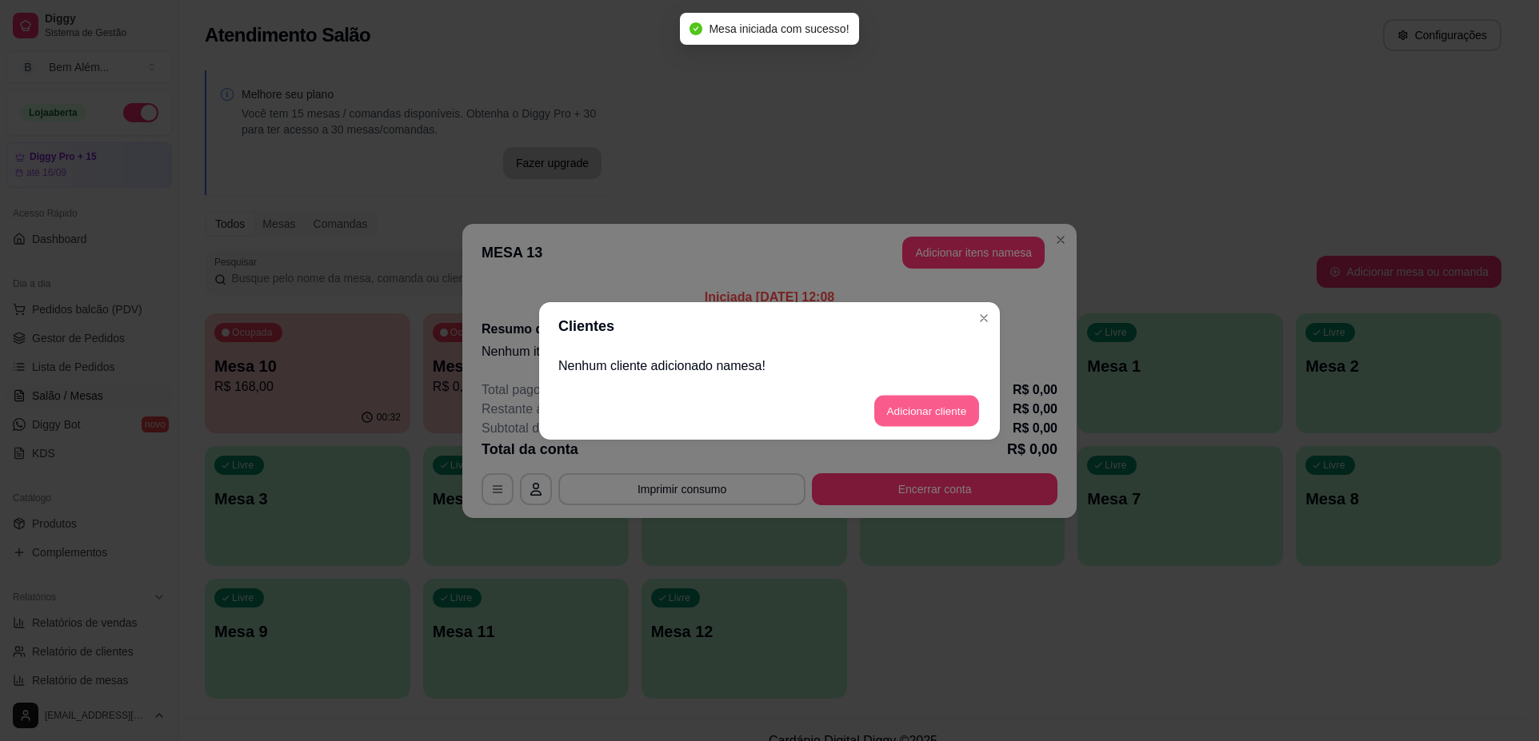
click at [911, 402] on button "Adicionar cliente" at bounding box center [926, 410] width 105 height 31
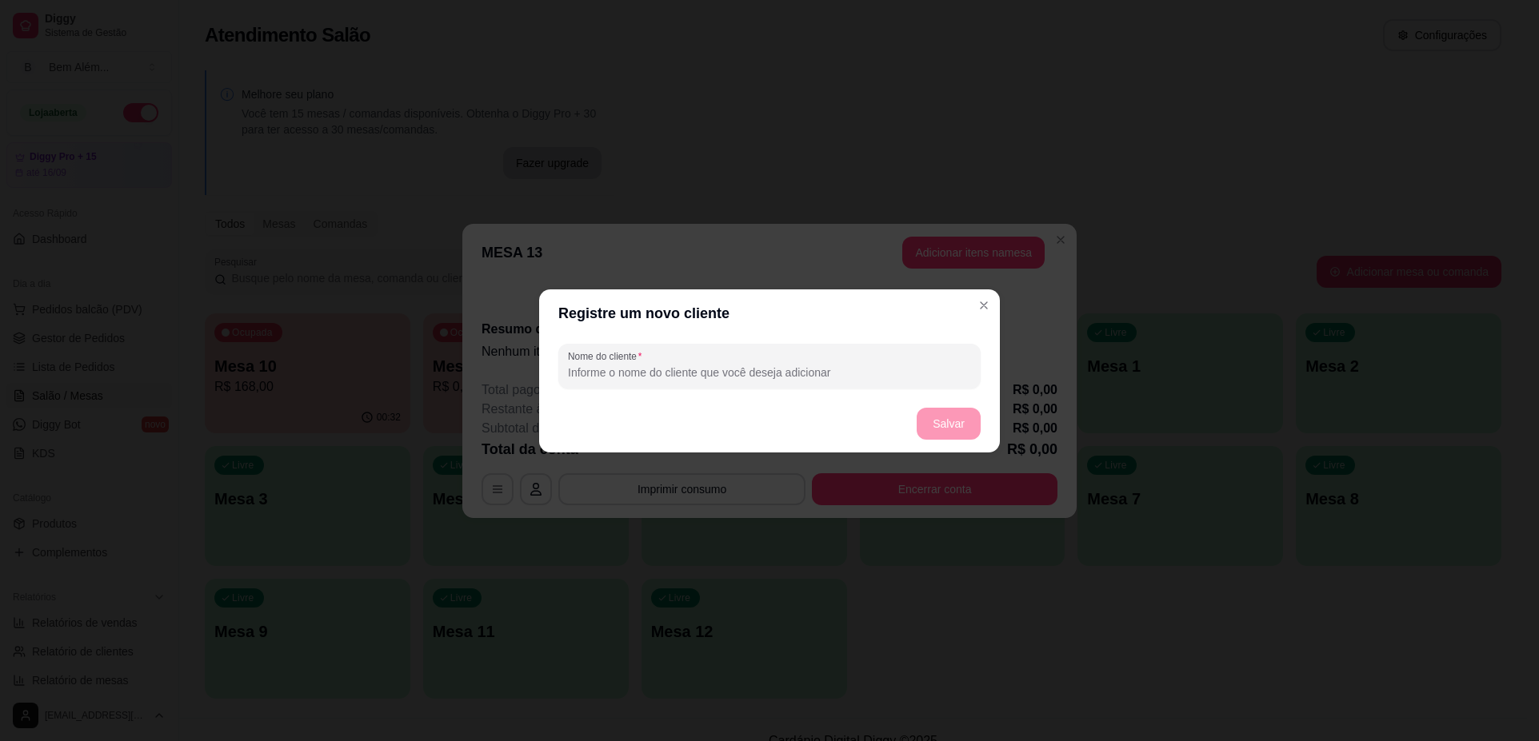
click at [865, 376] on input "Nome do cliente" at bounding box center [769, 373] width 403 height 16
type input "anna carolina"
click at [949, 425] on button "Salvar" at bounding box center [948, 423] width 62 height 31
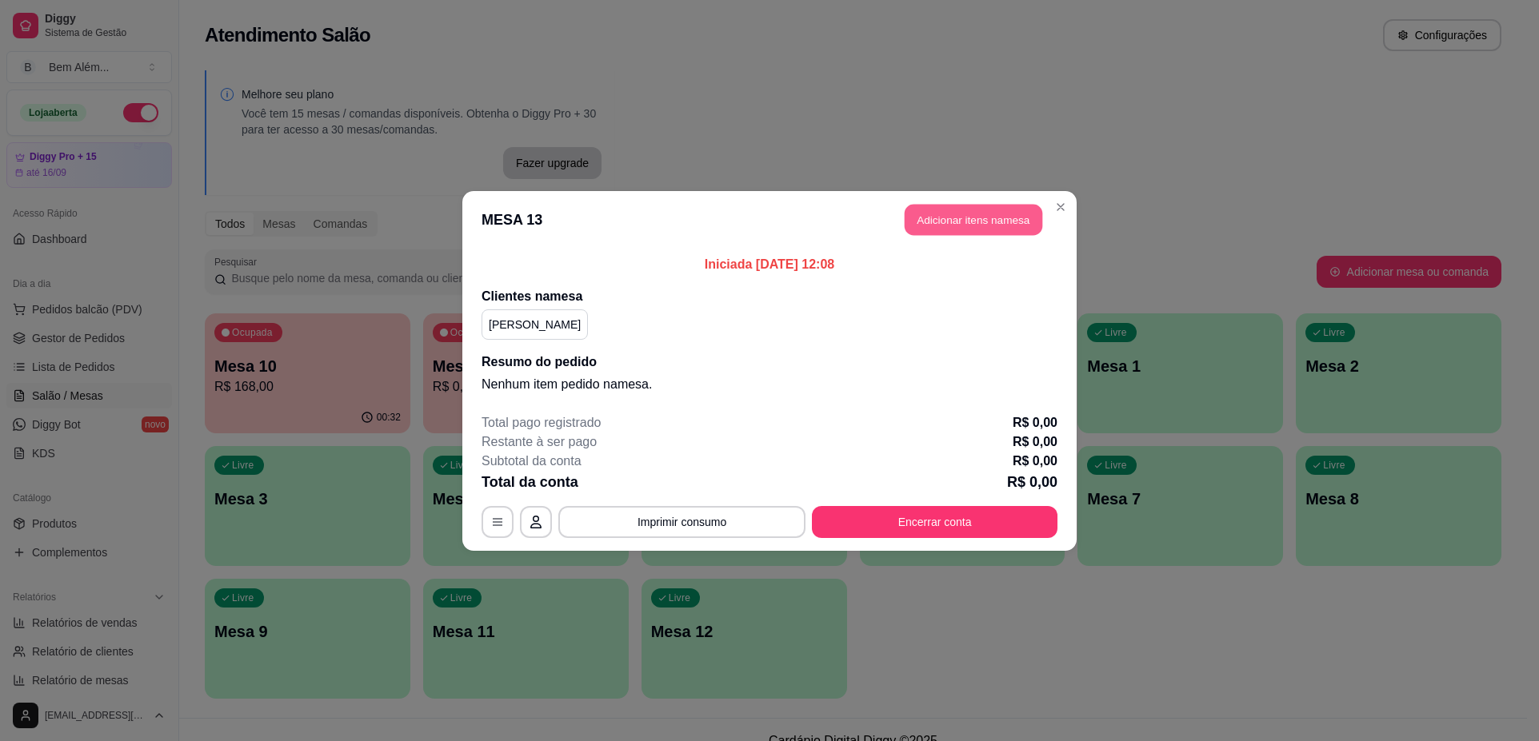
click at [993, 227] on button "Adicionar itens na mesa" at bounding box center [973, 219] width 138 height 31
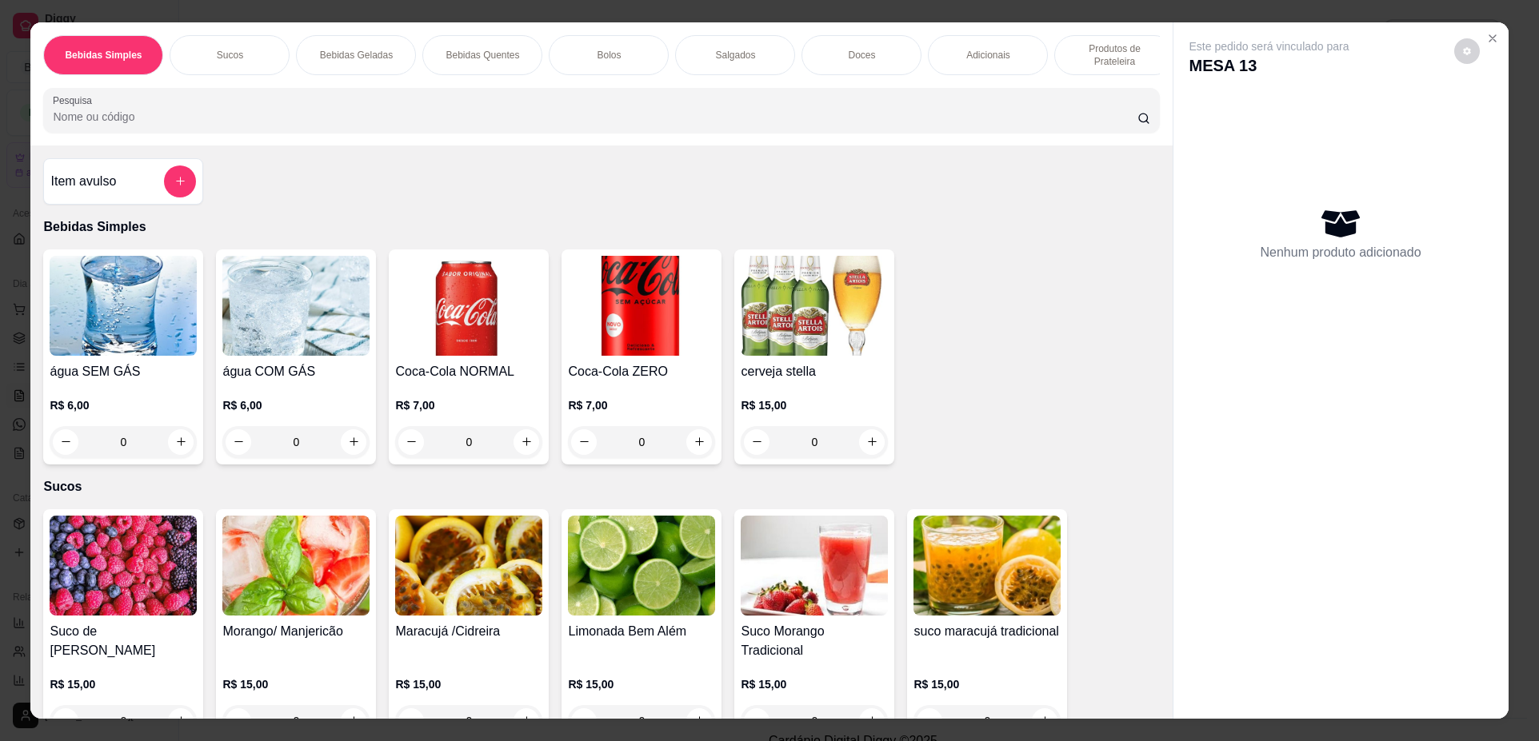
click at [1077, 62] on p "Produtos de Prateleira" at bounding box center [1114, 55] width 93 height 26
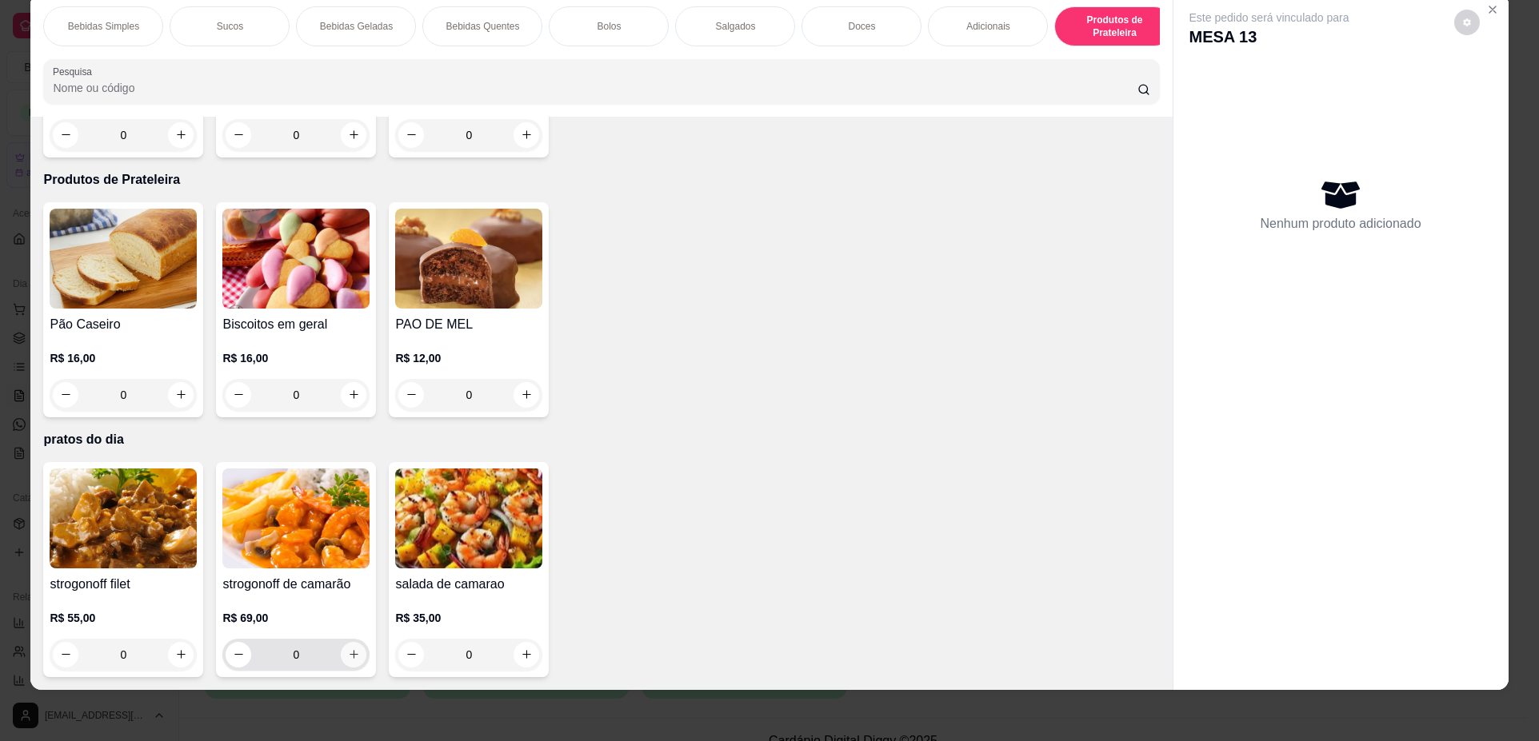
click at [350, 658] on icon "increase-product-quantity" at bounding box center [354, 655] width 12 height 12
type input "1"
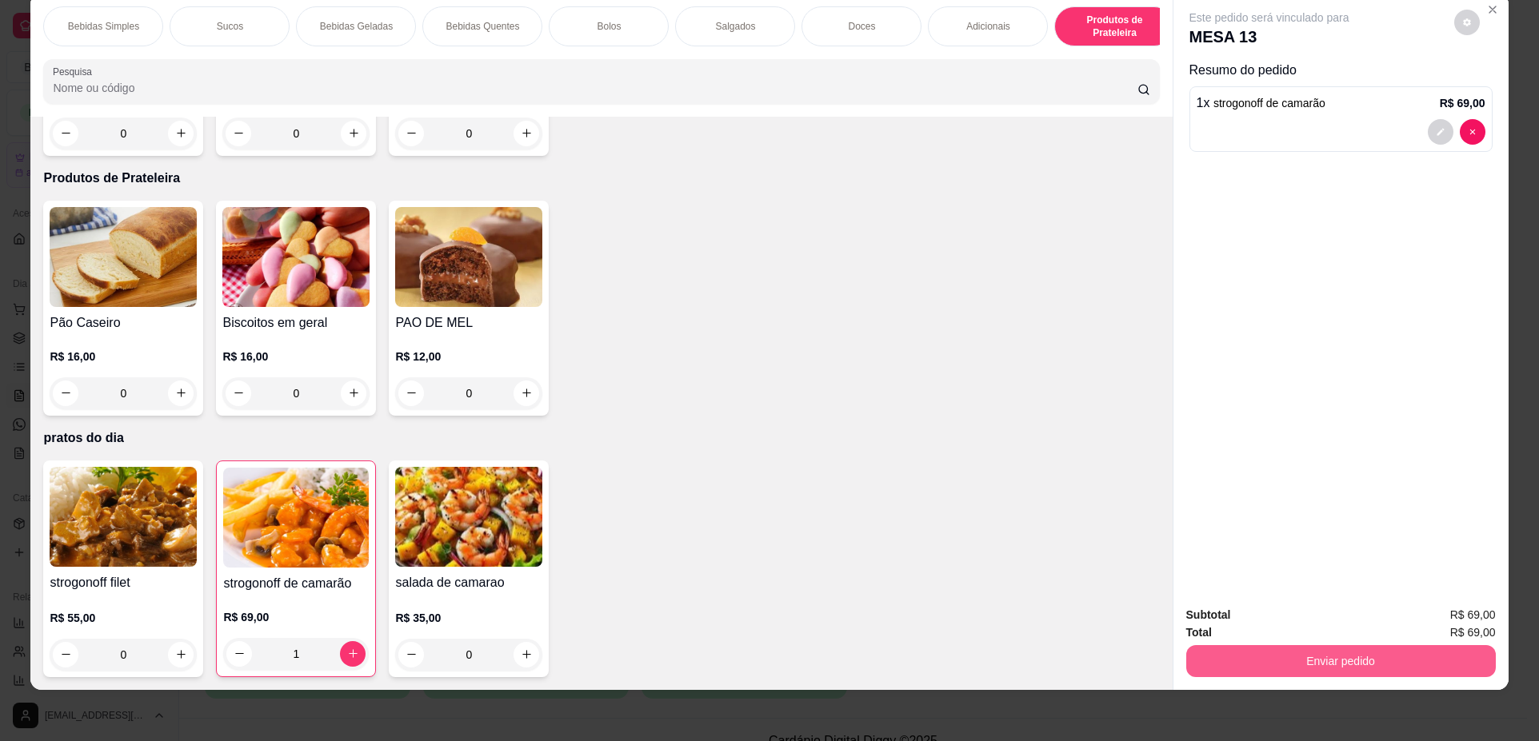
click at [1370, 651] on button "Enviar pedido" at bounding box center [1340, 661] width 309 height 32
click at [1327, 619] on button "Não registrar e enviar pedido" at bounding box center [1288, 622] width 162 height 30
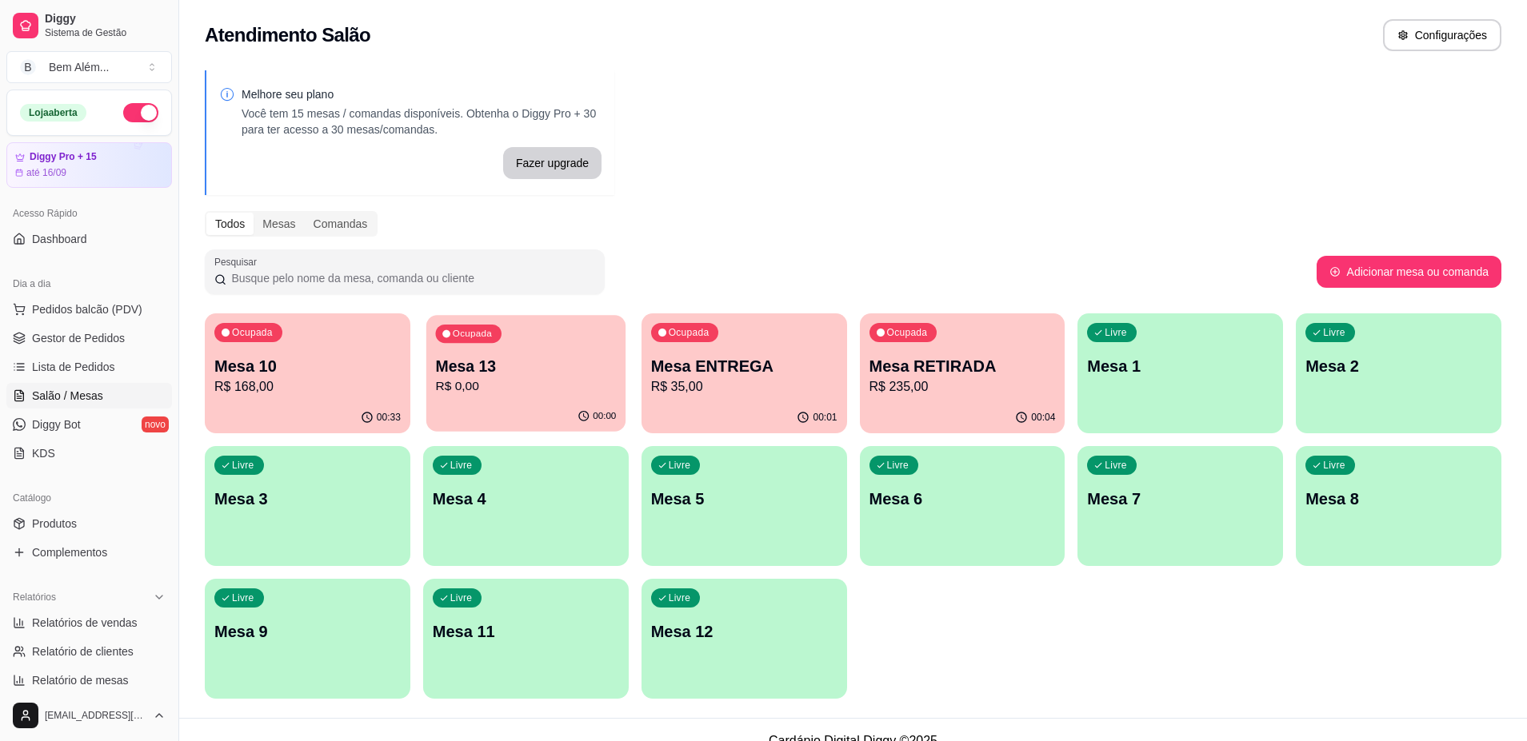
click at [497, 415] on div "00:00" at bounding box center [525, 416] width 199 height 30
click at [336, 389] on p "R$ 168,00" at bounding box center [307, 386] width 181 height 18
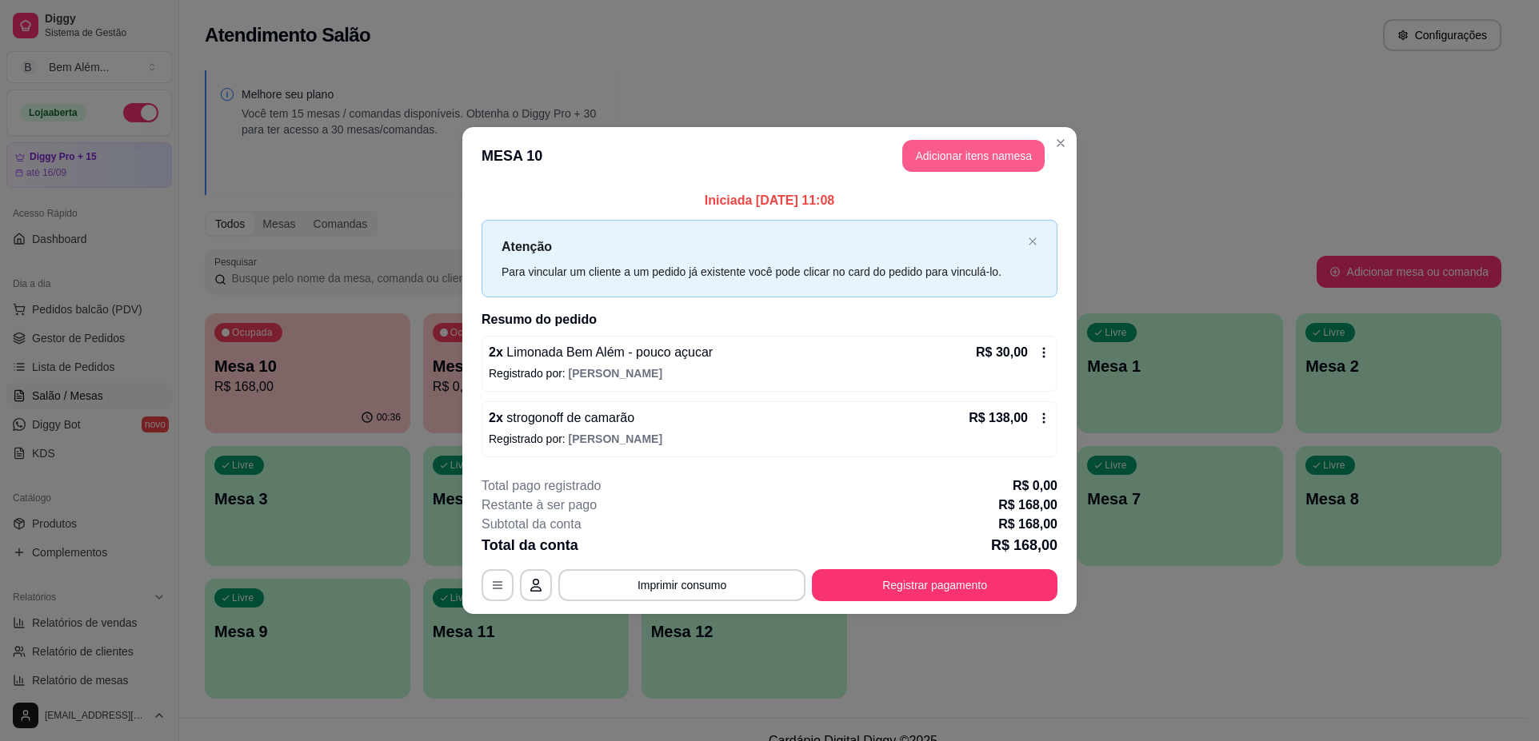
click at [936, 158] on button "Adicionar itens na mesa" at bounding box center [973, 156] width 142 height 32
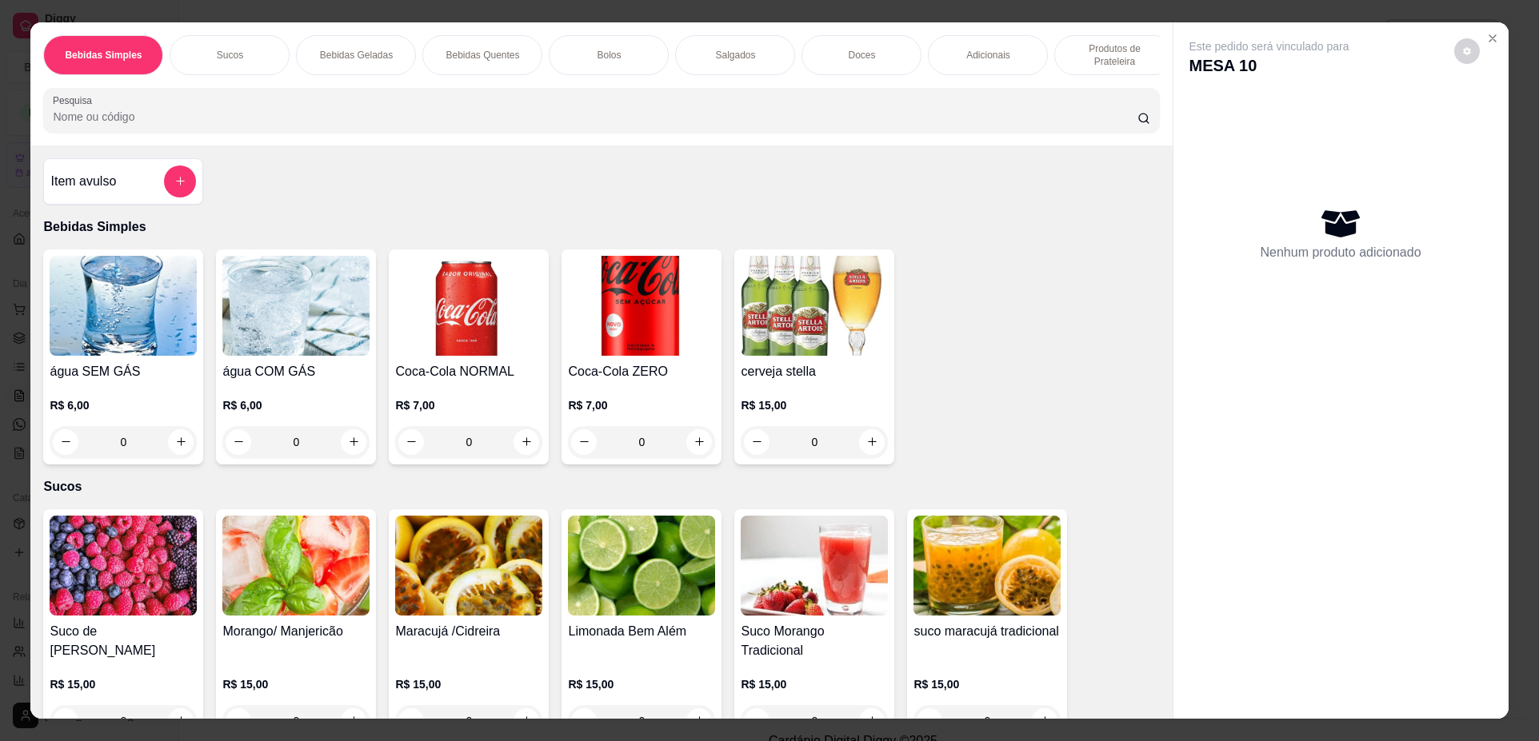
click at [805, 57] on div "Doces" at bounding box center [861, 55] width 120 height 40
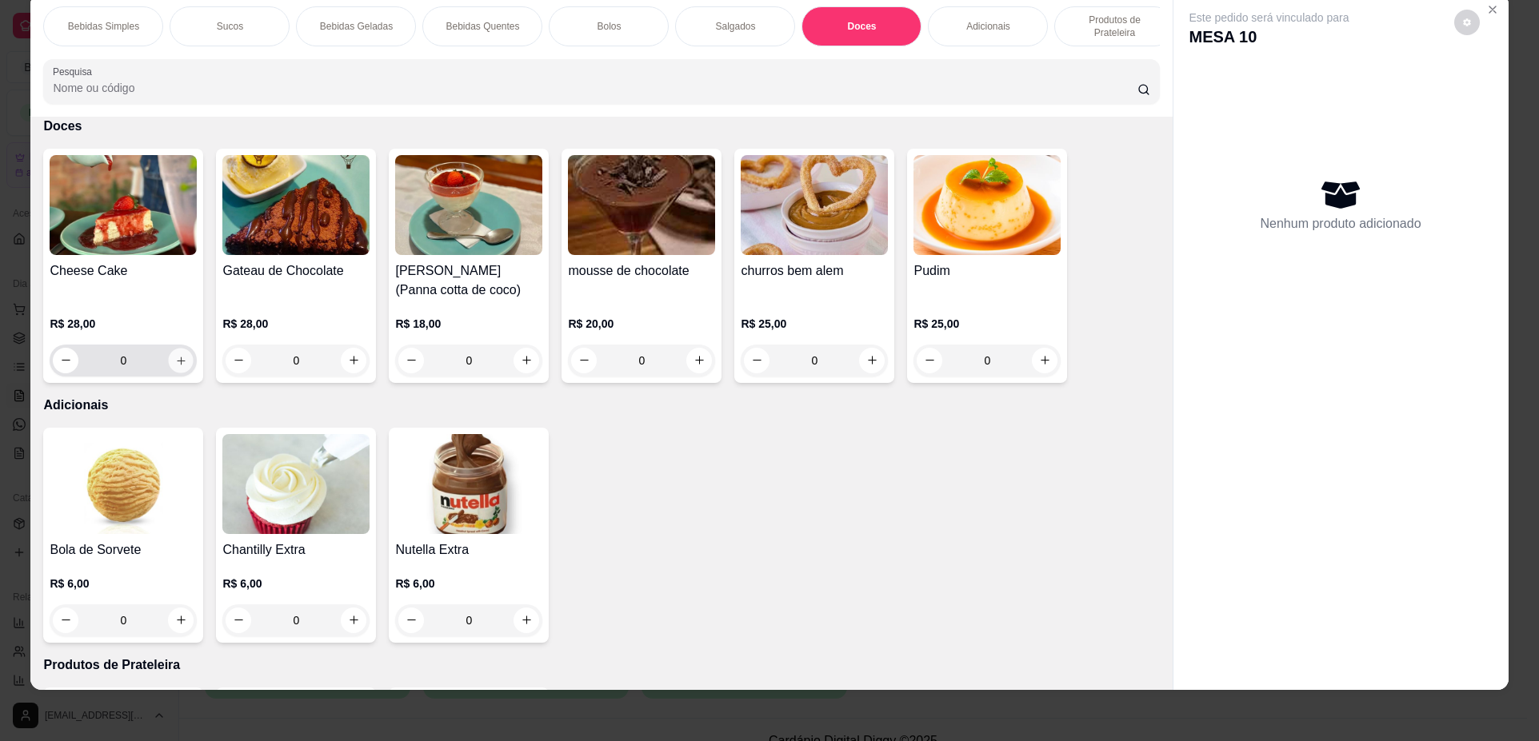
click at [175, 367] on icon "increase-product-quantity" at bounding box center [181, 361] width 12 height 12
type input "1"
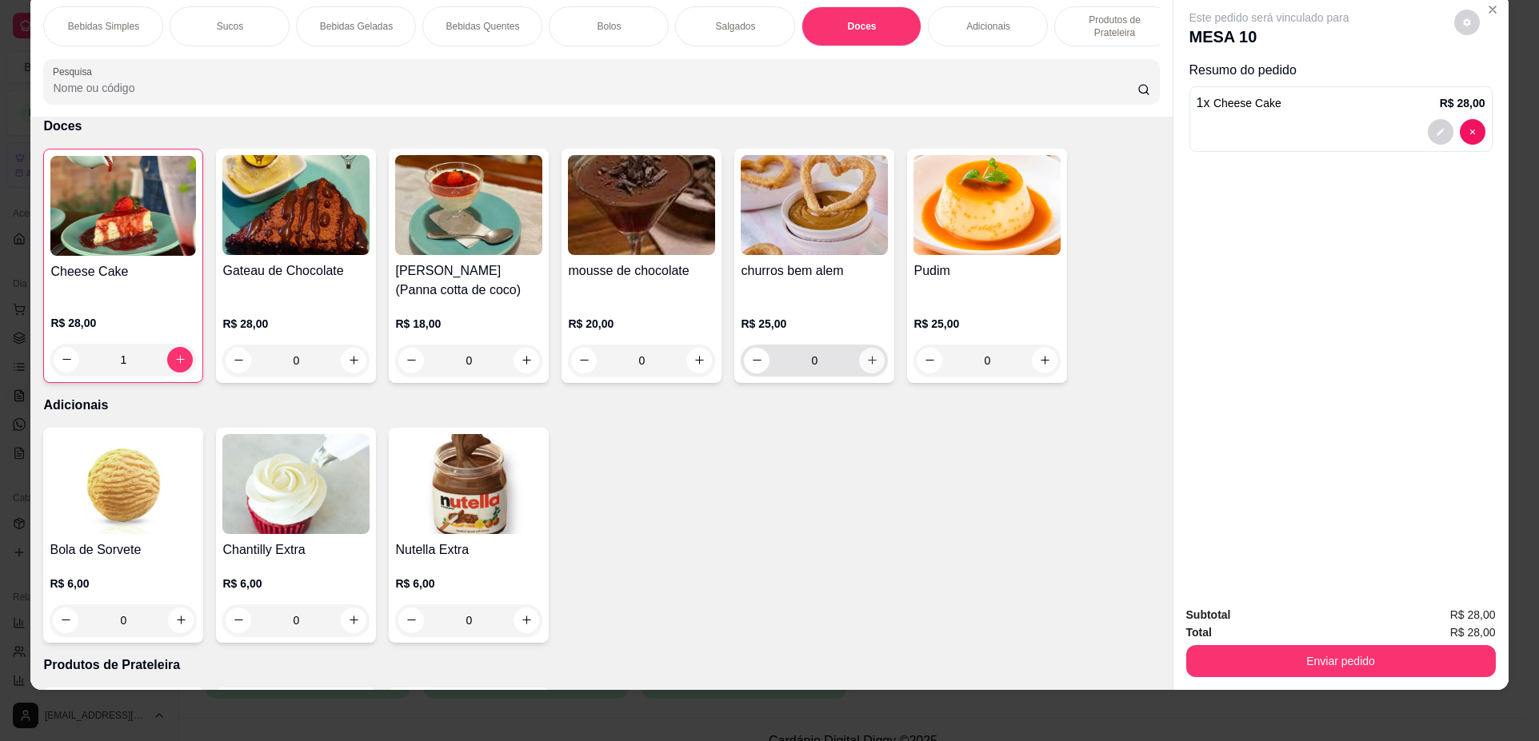
click at [867, 366] on icon "increase-product-quantity" at bounding box center [872, 360] width 12 height 12
type input "1"
click at [92, 30] on p "Bebidas Simples" at bounding box center [103, 26] width 71 height 13
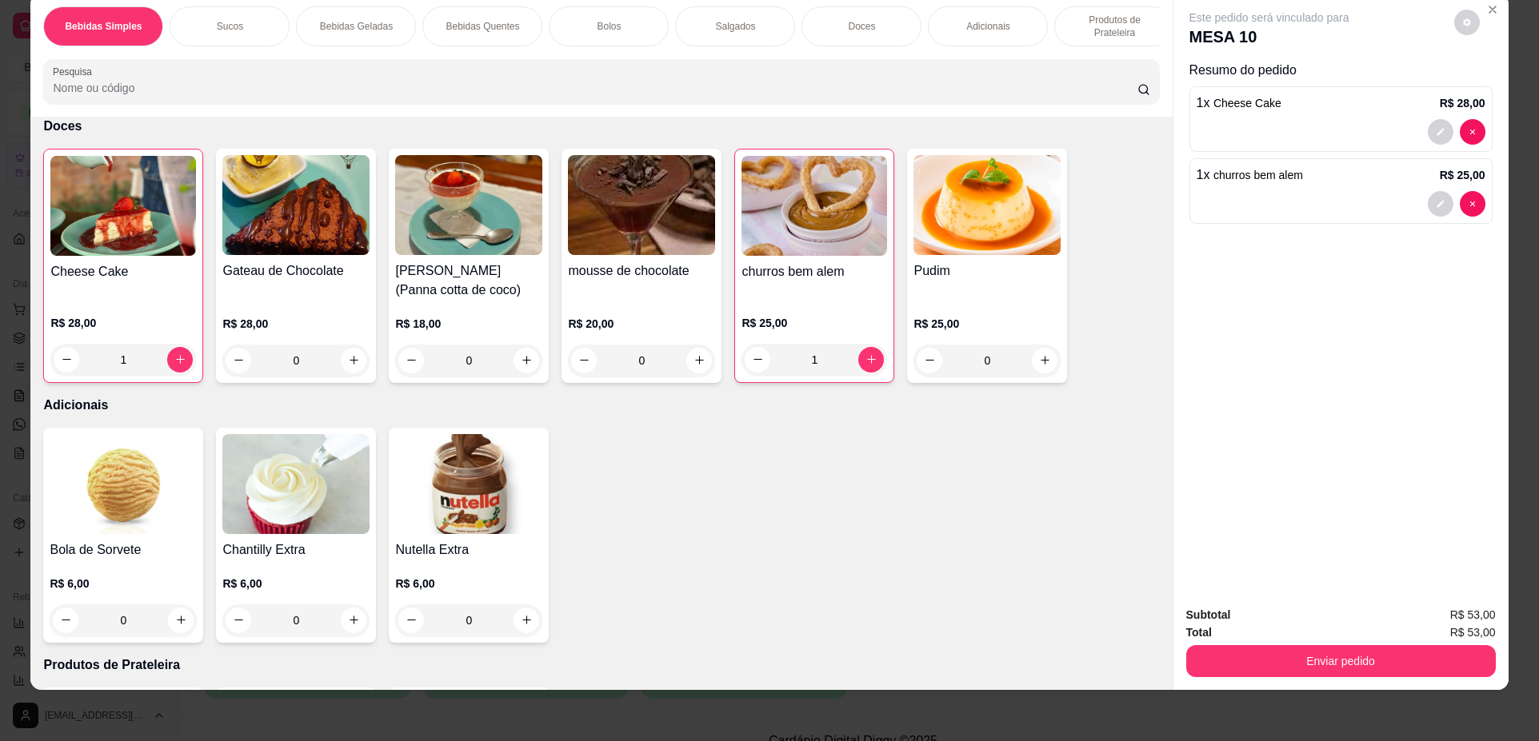
scroll to position [72, 0]
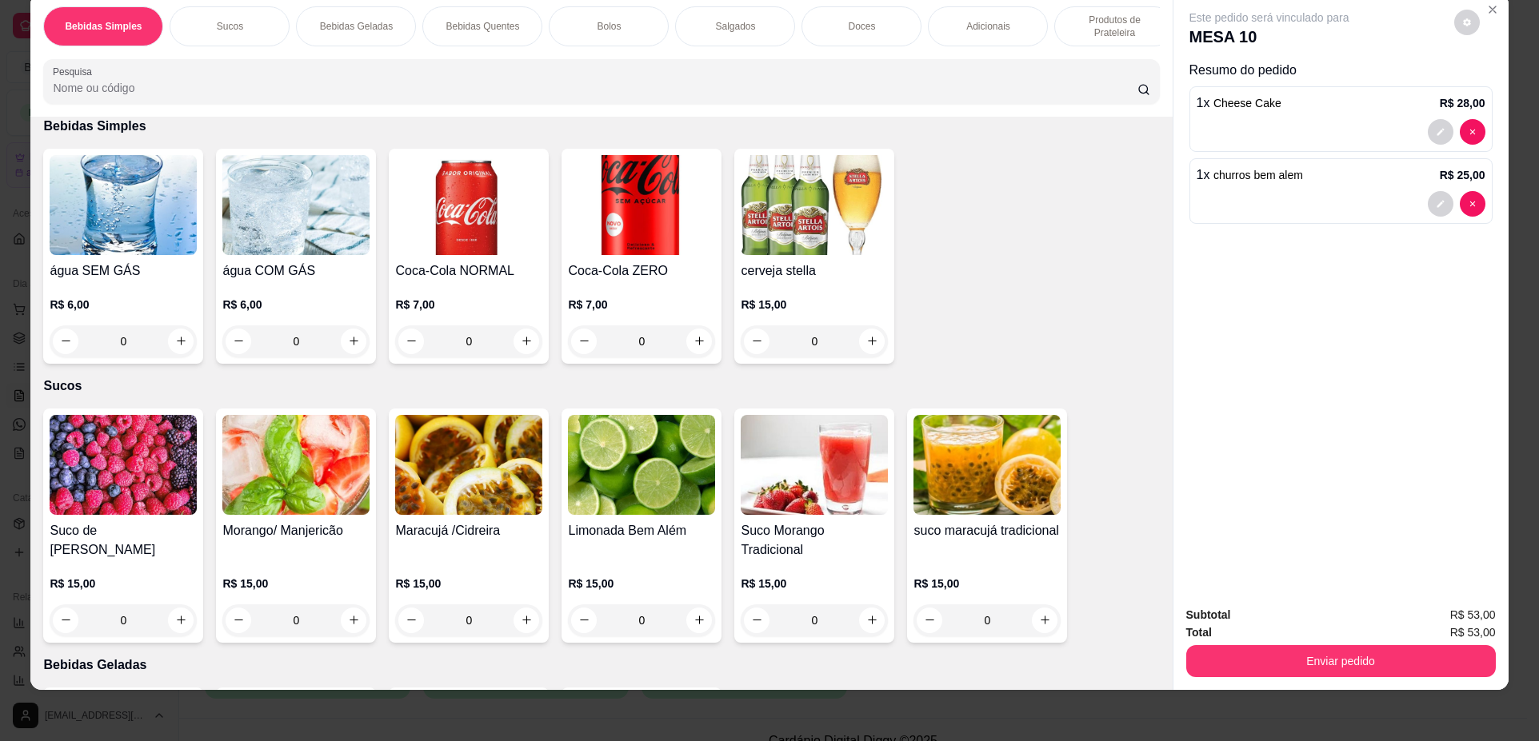
click at [296, 246] on img at bounding box center [295, 205] width 147 height 100
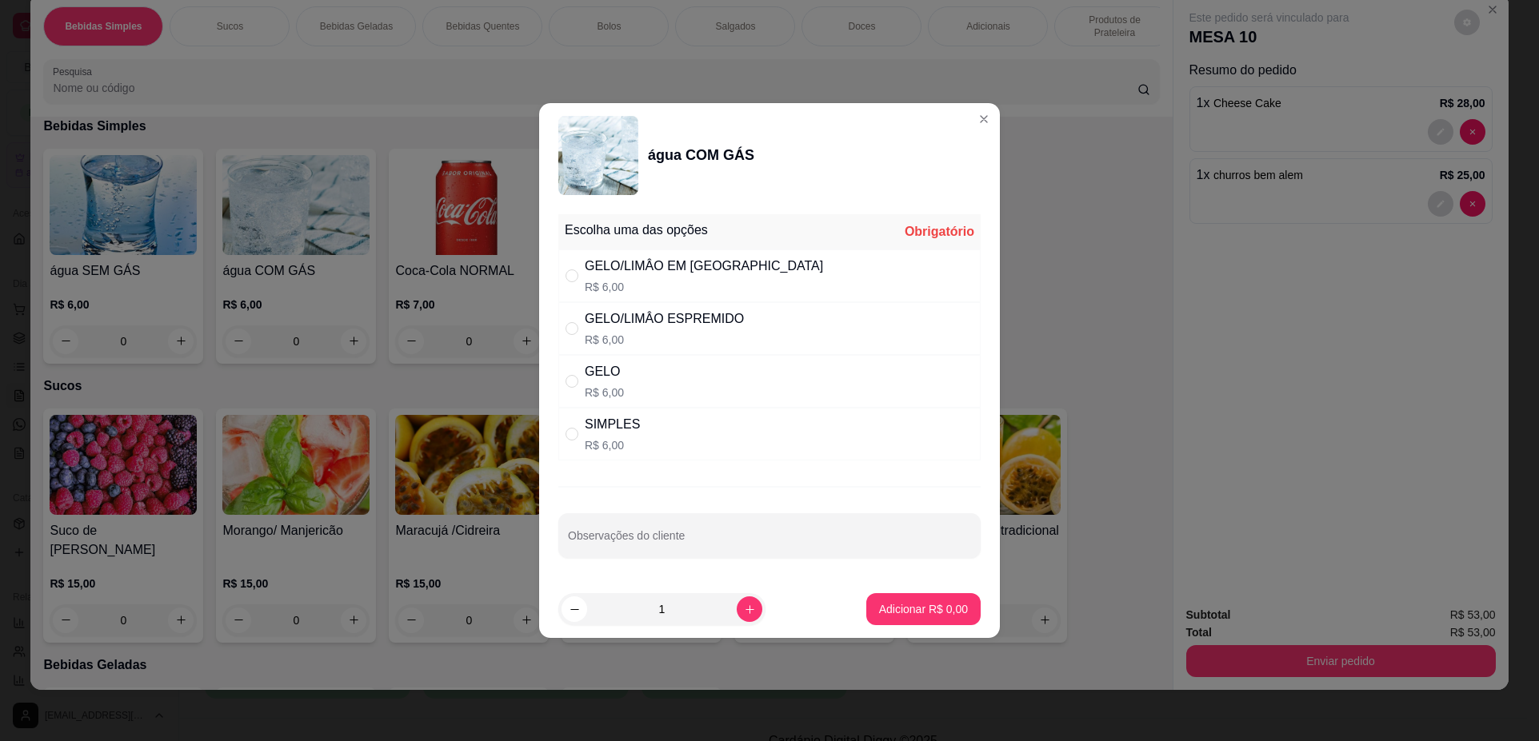
drag, startPoint x: 732, startPoint y: 273, endPoint x: 809, endPoint y: 349, distance: 108.0
click at [732, 273] on div "GELO/LIMÂO EM RODELA" at bounding box center [704, 266] width 238 height 19
radio input "true"
click at [895, 616] on p "Adicionar R$ 6,00" at bounding box center [923, 609] width 89 height 16
type input "1"
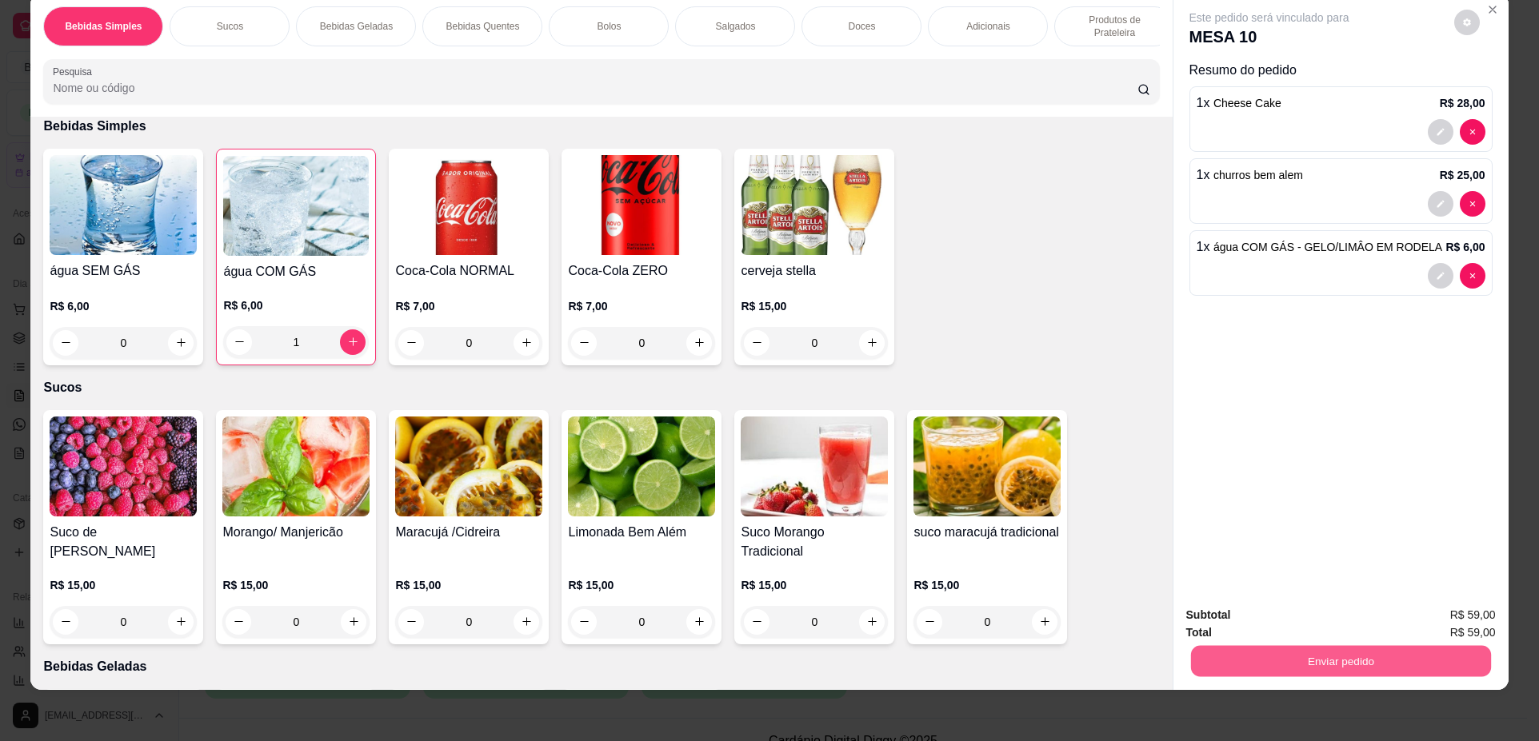
click at [1359, 657] on button "Enviar pedido" at bounding box center [1340, 661] width 300 height 31
click at [1292, 626] on button "Não registrar e enviar pedido" at bounding box center [1287, 622] width 166 height 30
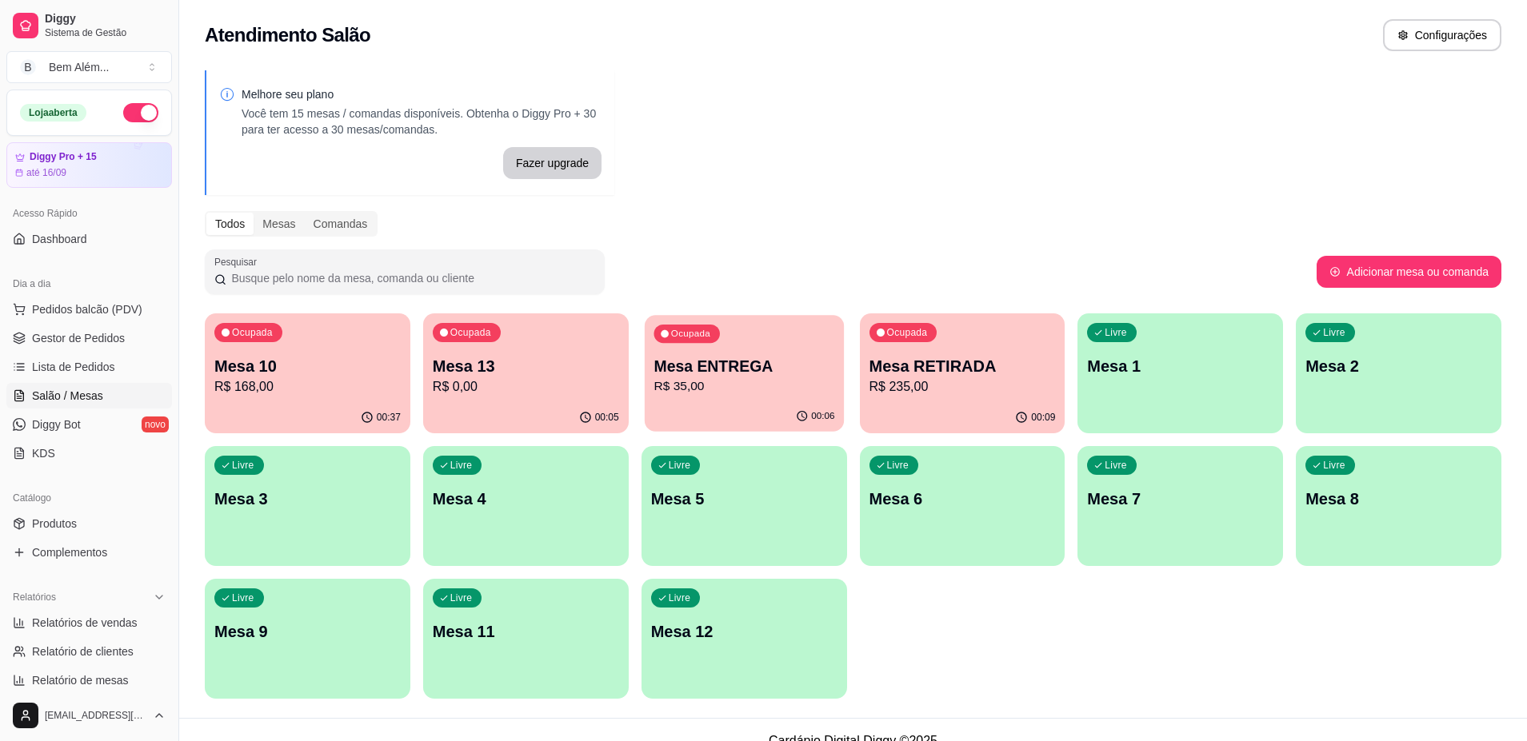
click at [691, 334] on p "Ocupada" at bounding box center [689, 334] width 39 height 13
click at [454, 342] on div "Ocupada Mesa 13 R$ 0,00" at bounding box center [525, 358] width 199 height 86
click at [873, 365] on p "Mesa RETIRADA" at bounding box center [962, 366] width 186 height 22
click at [577, 402] on div "00:06" at bounding box center [526, 417] width 206 height 31
click at [586, 356] on p "Mesa 13" at bounding box center [526, 366] width 186 height 22
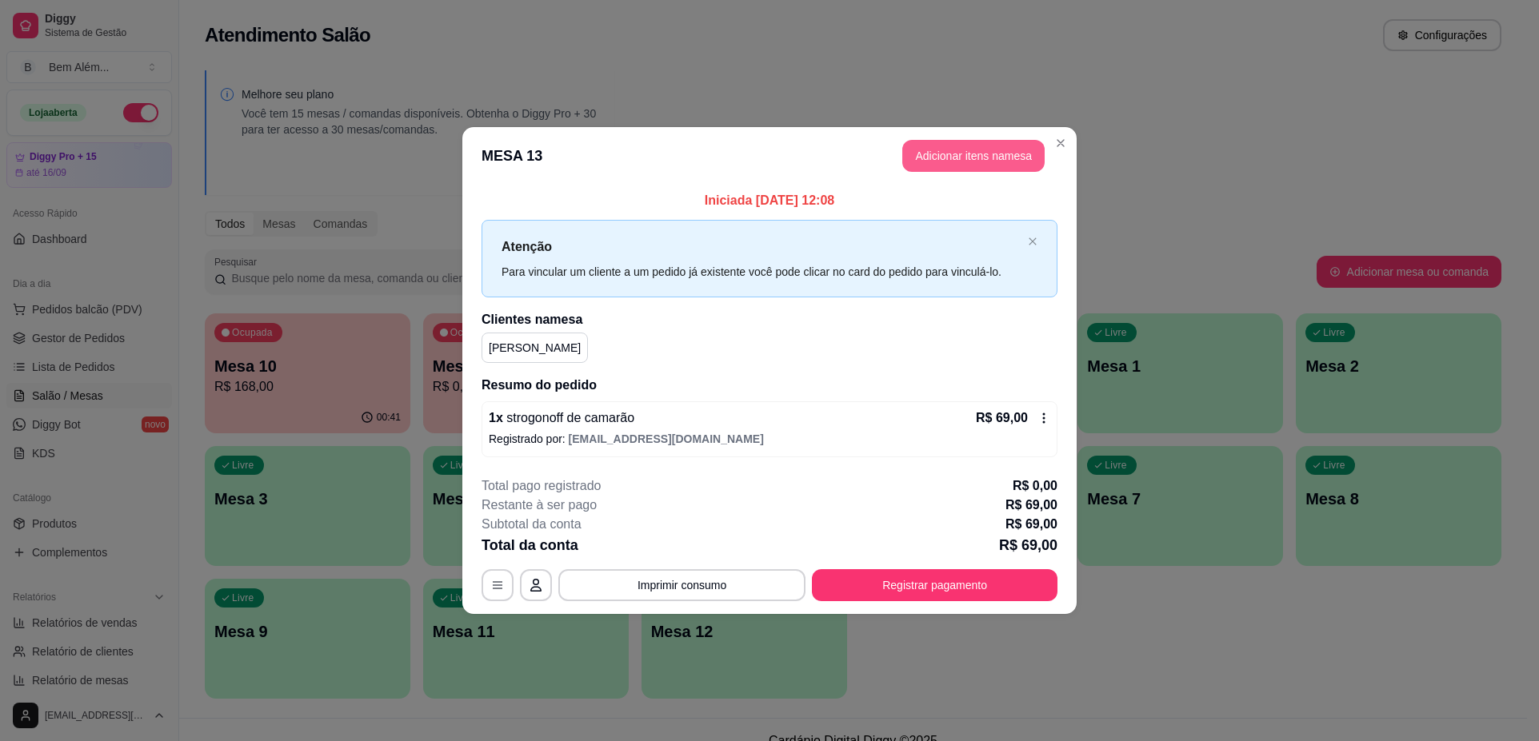
click at [968, 161] on button "Adicionar itens na mesa" at bounding box center [973, 156] width 142 height 32
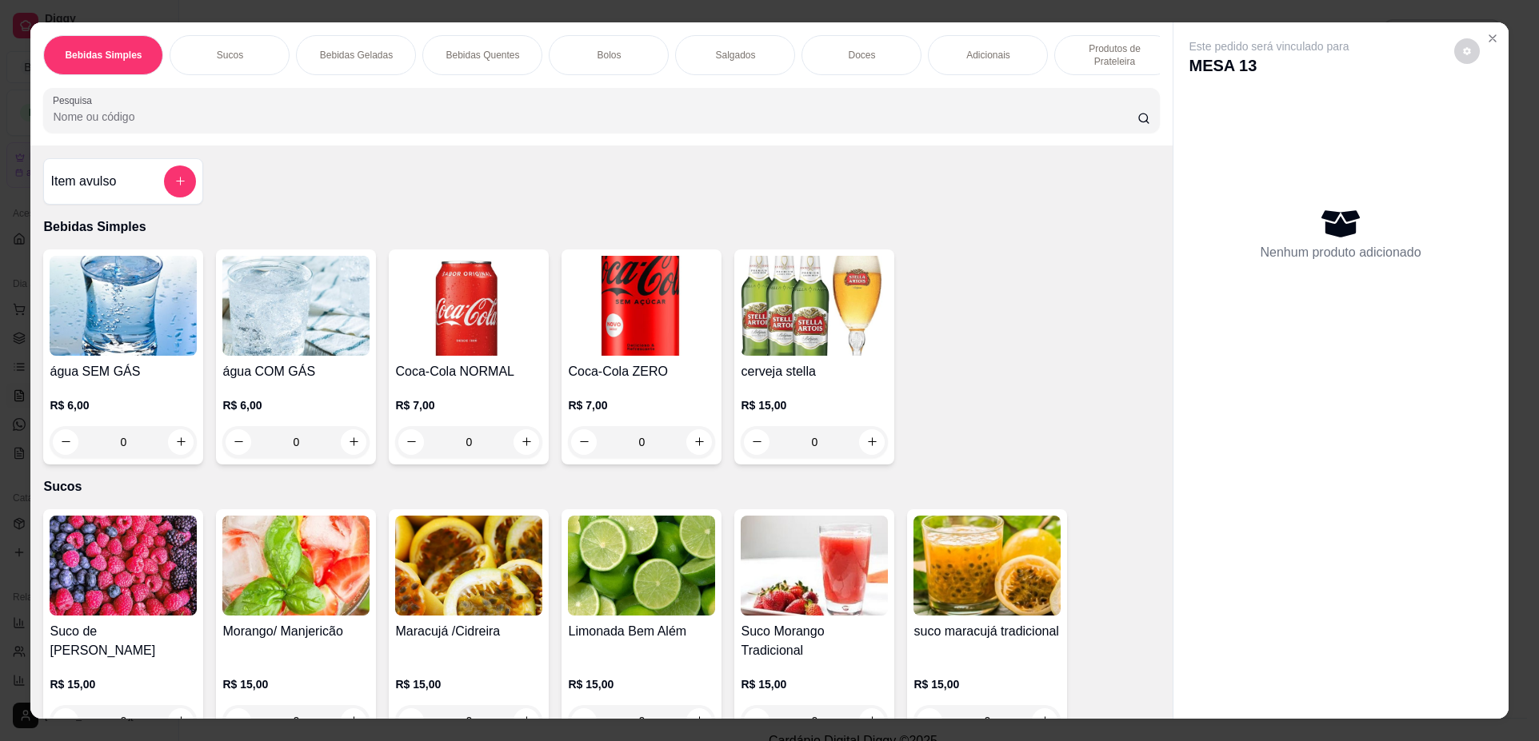
click at [1101, 58] on p "Produtos de Prateleira" at bounding box center [1114, 55] width 93 height 26
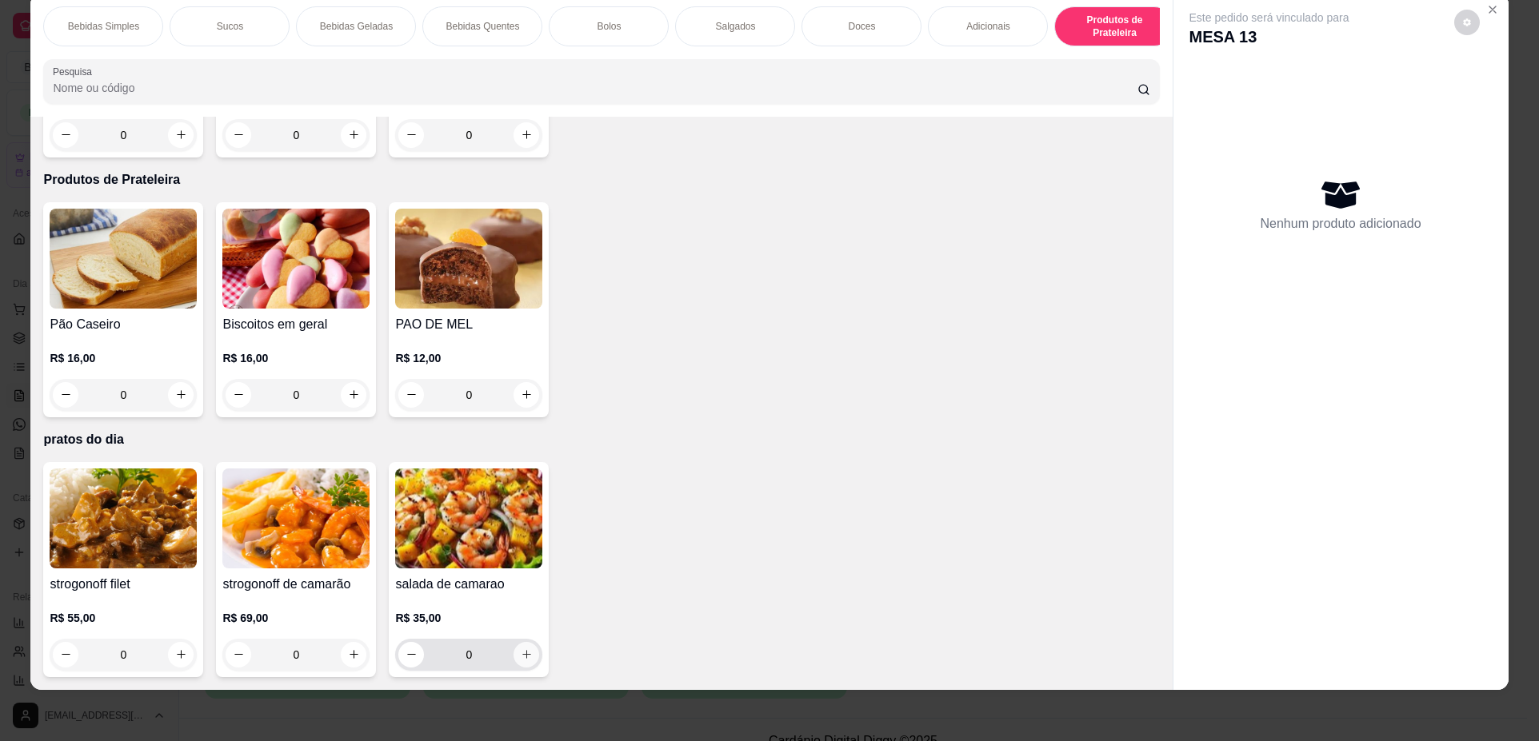
click at [525, 660] on icon "increase-product-quantity" at bounding box center [527, 655] width 12 height 12
type input "1"
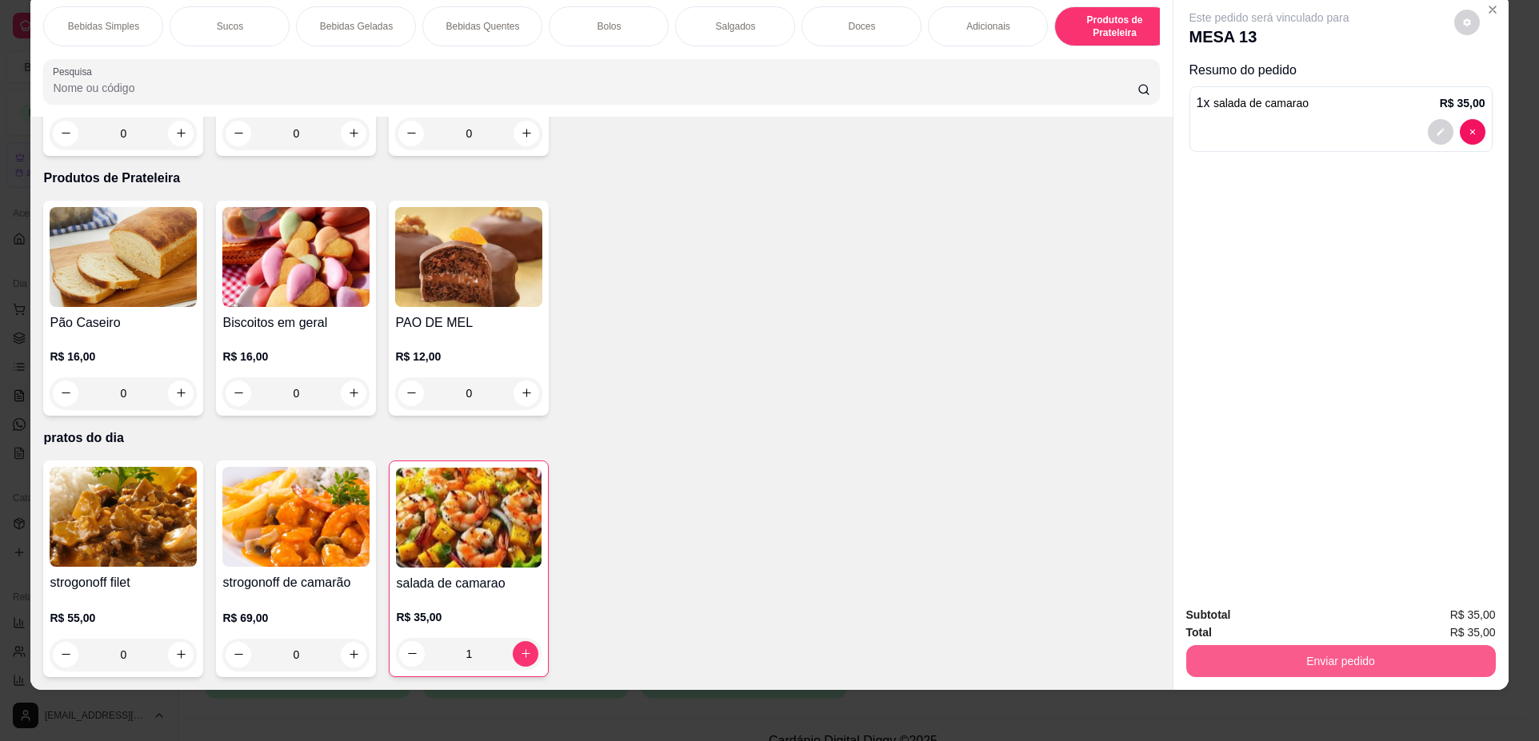
click at [1341, 647] on button "Enviar pedido" at bounding box center [1340, 661] width 309 height 32
click at [1308, 627] on button "Não registrar e enviar pedido" at bounding box center [1287, 622] width 166 height 30
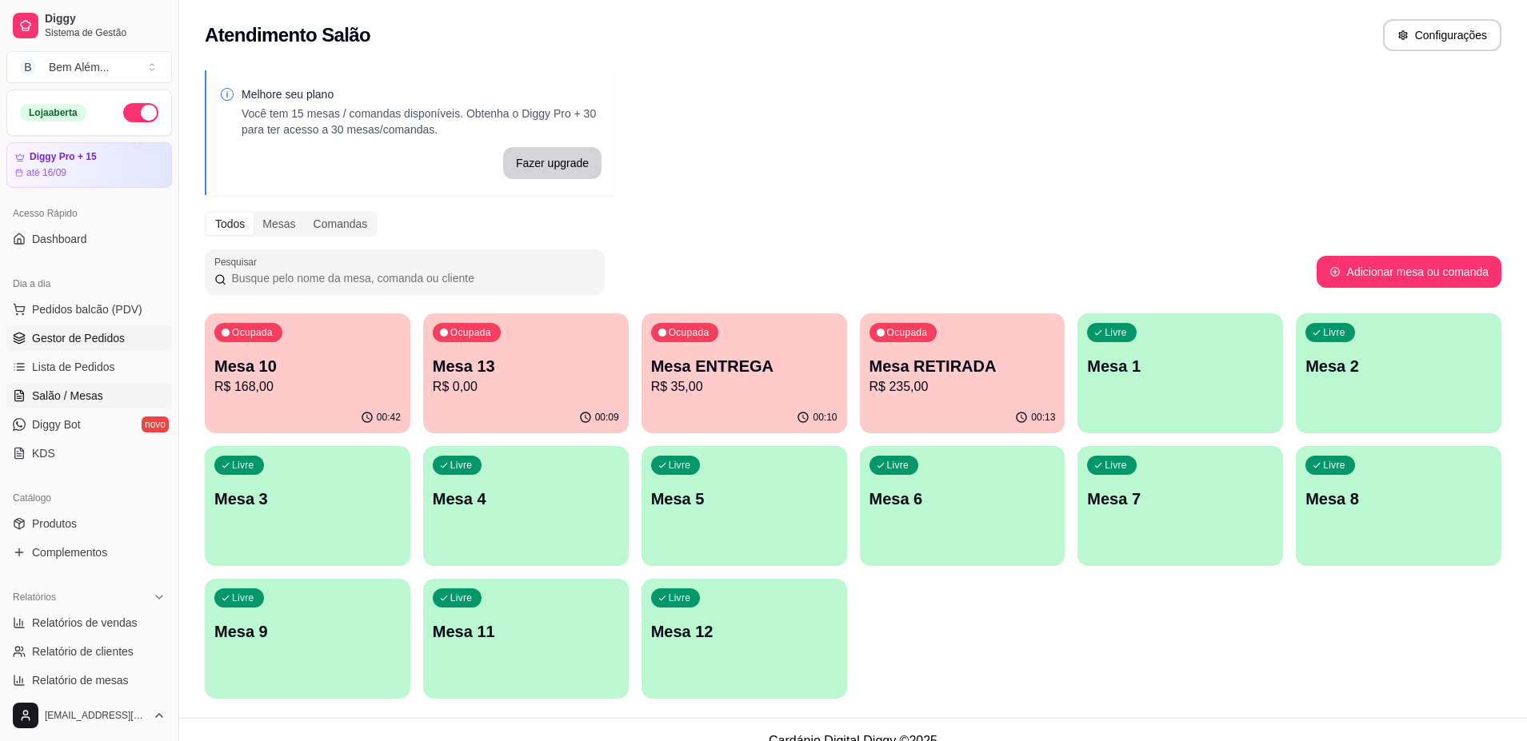
click at [140, 348] on link "Gestor de Pedidos" at bounding box center [89, 338] width 166 height 26
click at [136, 347] on link "Gestor de Pedidos" at bounding box center [89, 338] width 166 height 26
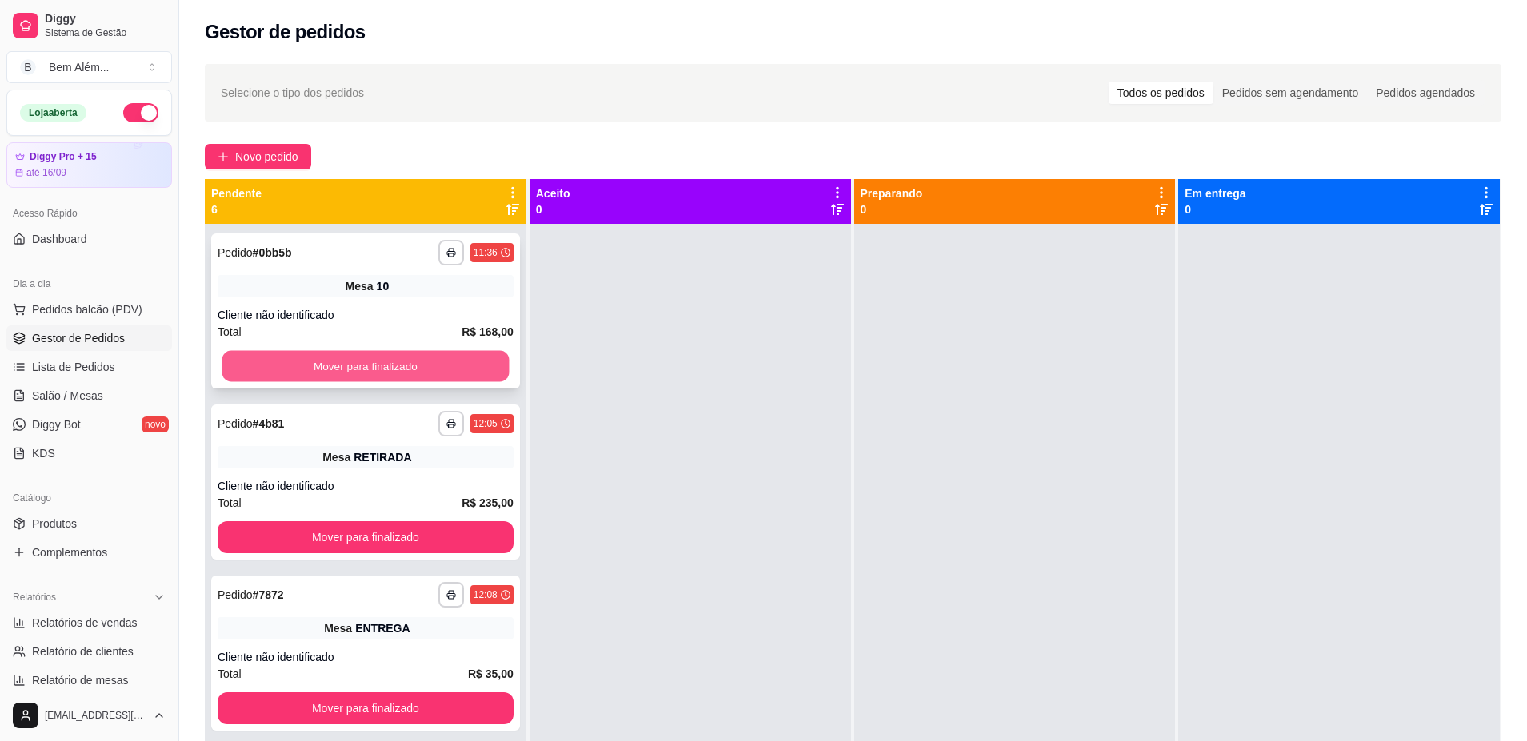
click at [341, 360] on button "Mover para finalizado" at bounding box center [365, 366] width 287 height 31
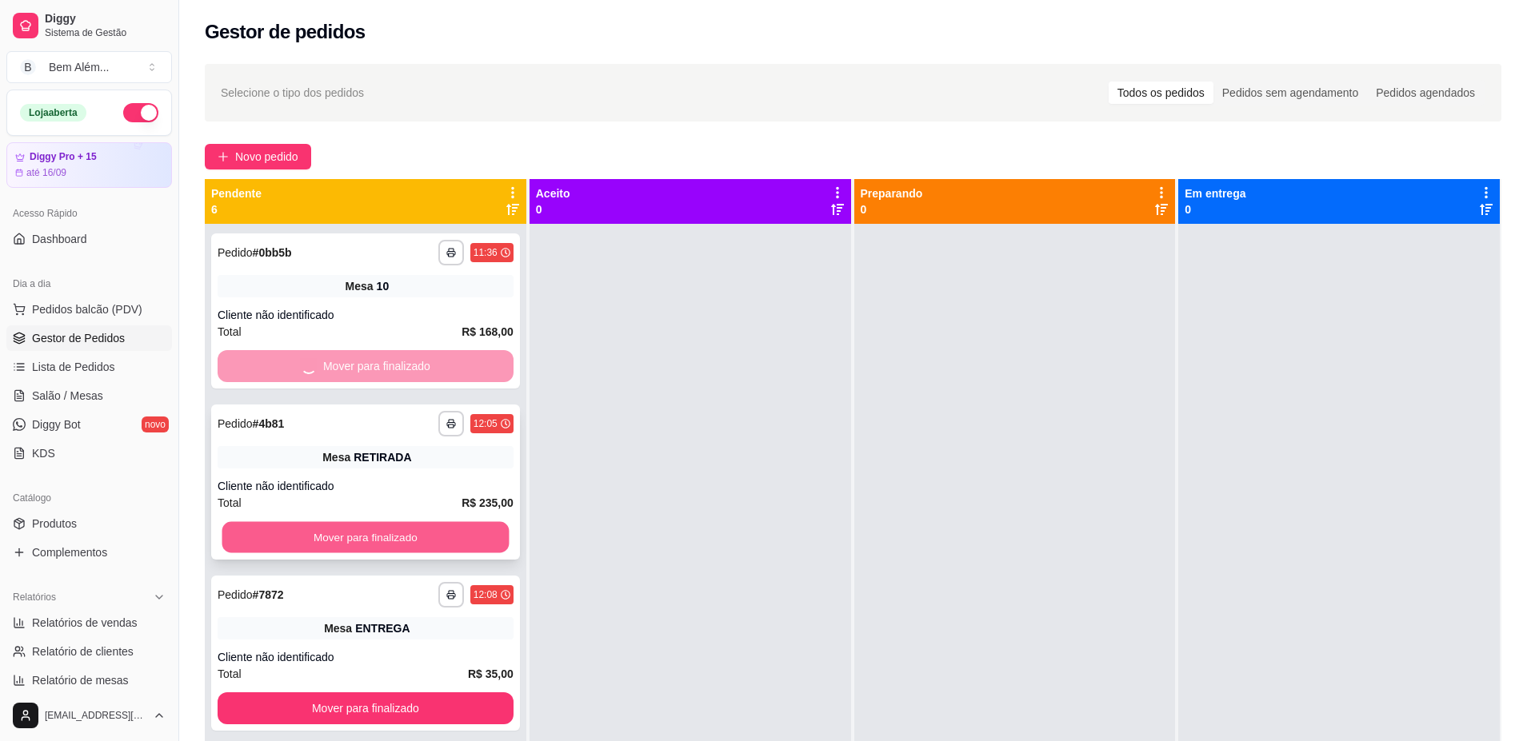
click at [406, 539] on button "Mover para finalizado" at bounding box center [365, 537] width 287 height 31
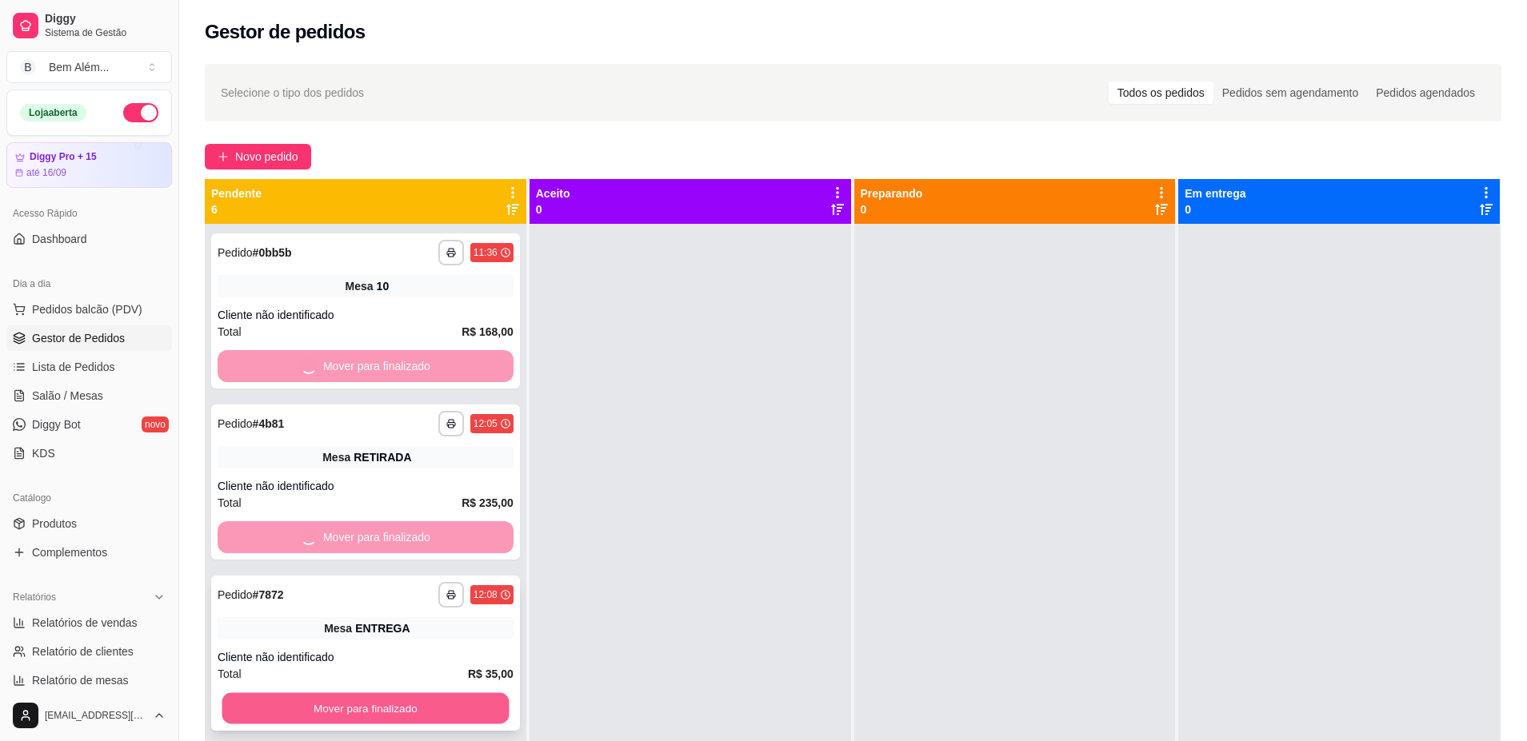
click at [401, 711] on button "Mover para finalizado" at bounding box center [365, 708] width 287 height 31
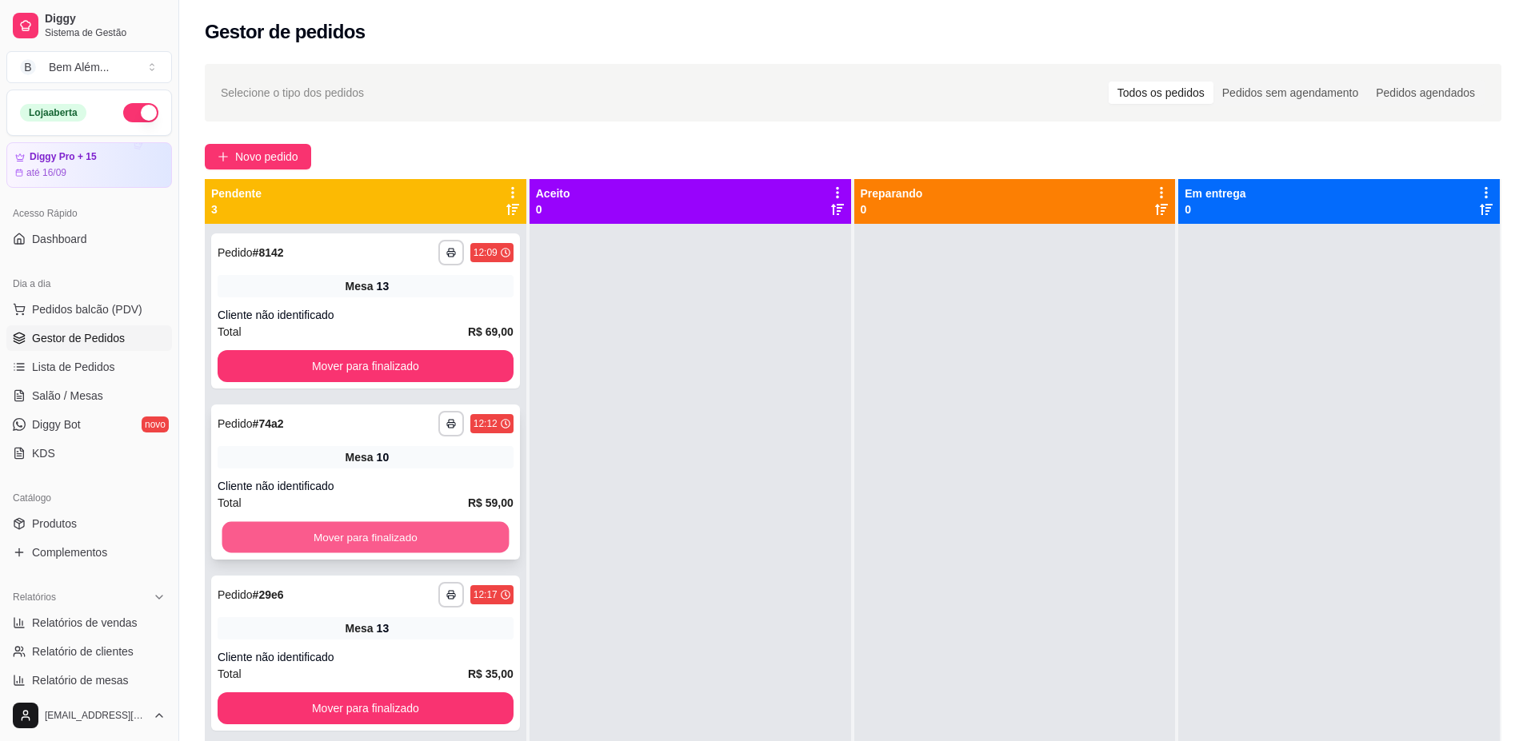
click at [415, 535] on button "Mover para finalizado" at bounding box center [365, 537] width 287 height 31
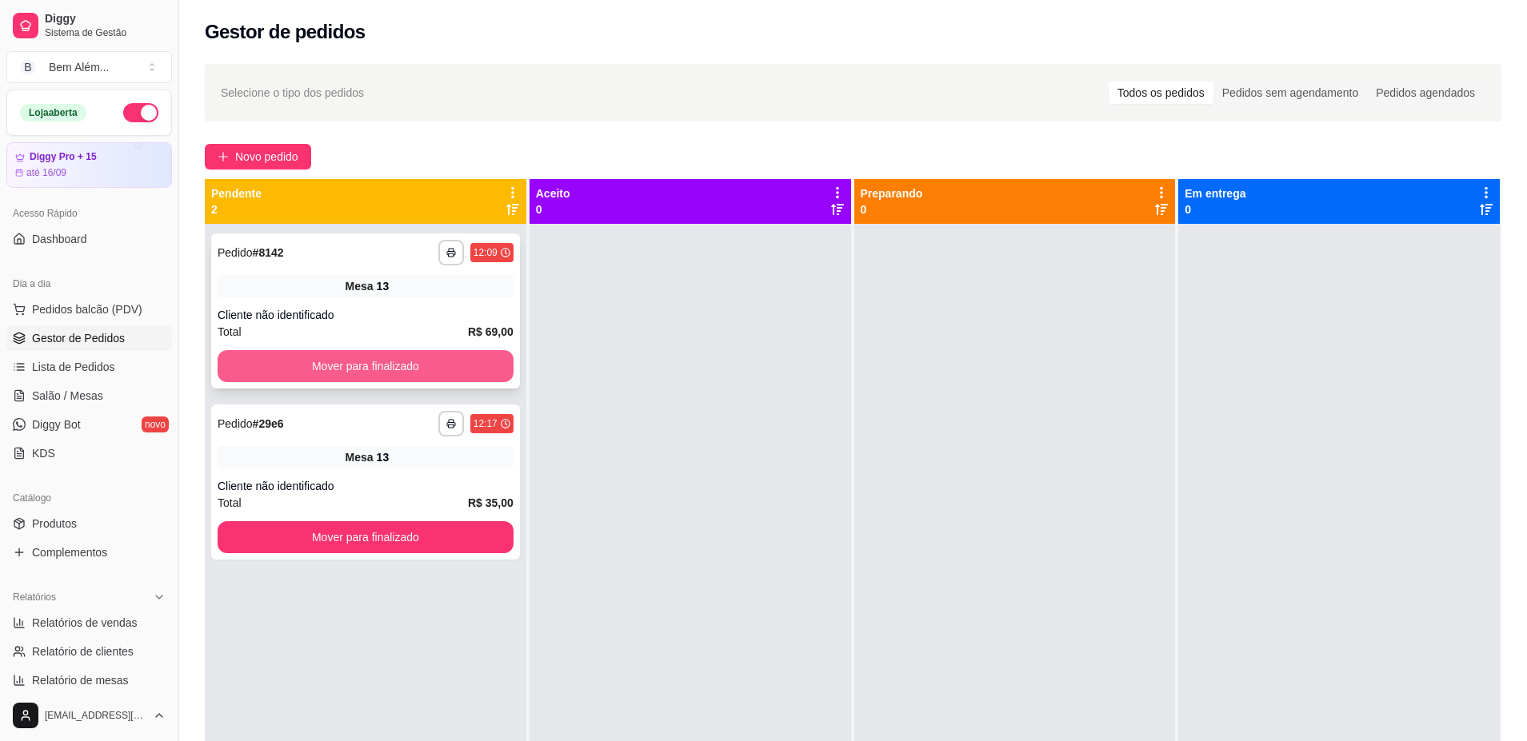
click at [430, 370] on button "Mover para finalizado" at bounding box center [366, 366] width 296 height 32
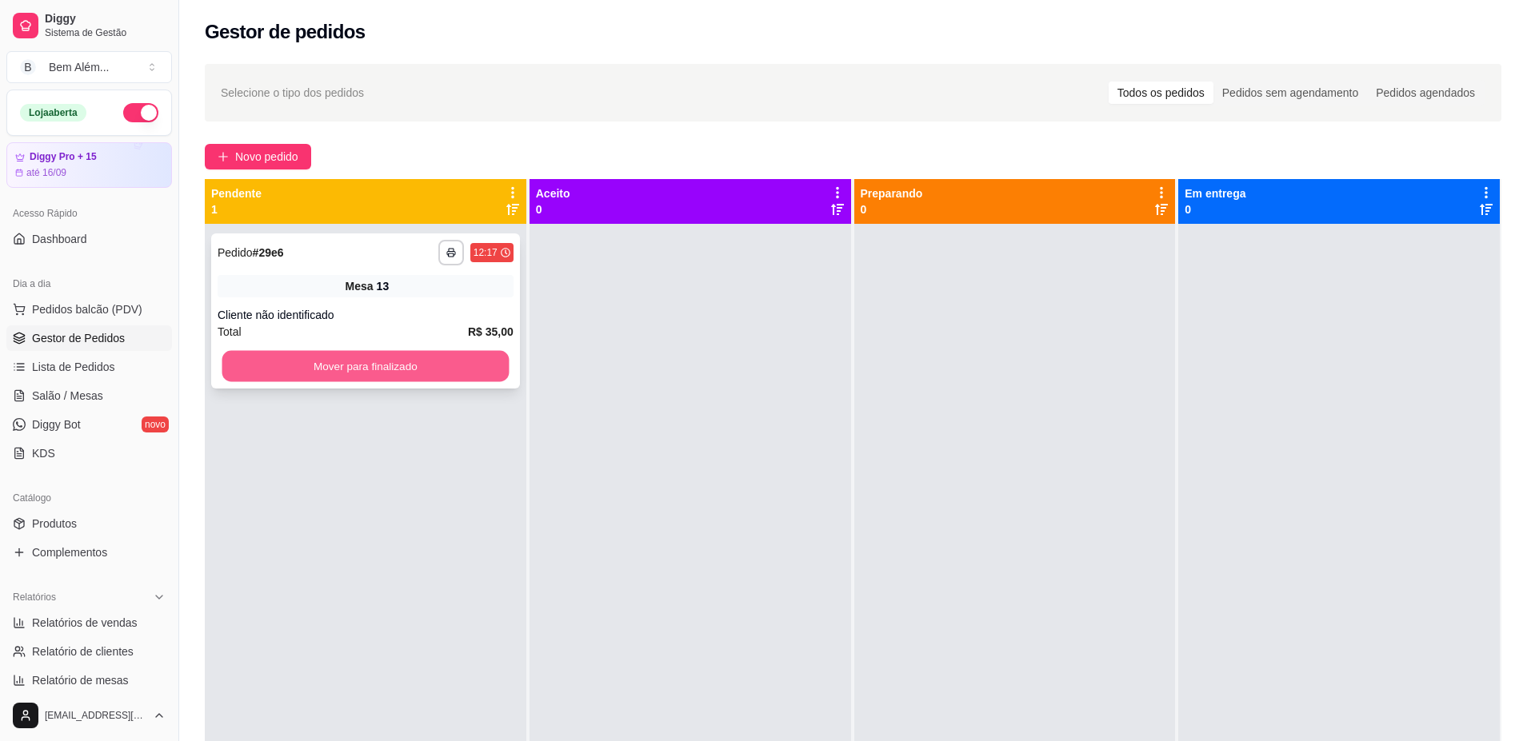
click at [408, 375] on button "Mover para finalizado" at bounding box center [365, 366] width 287 height 31
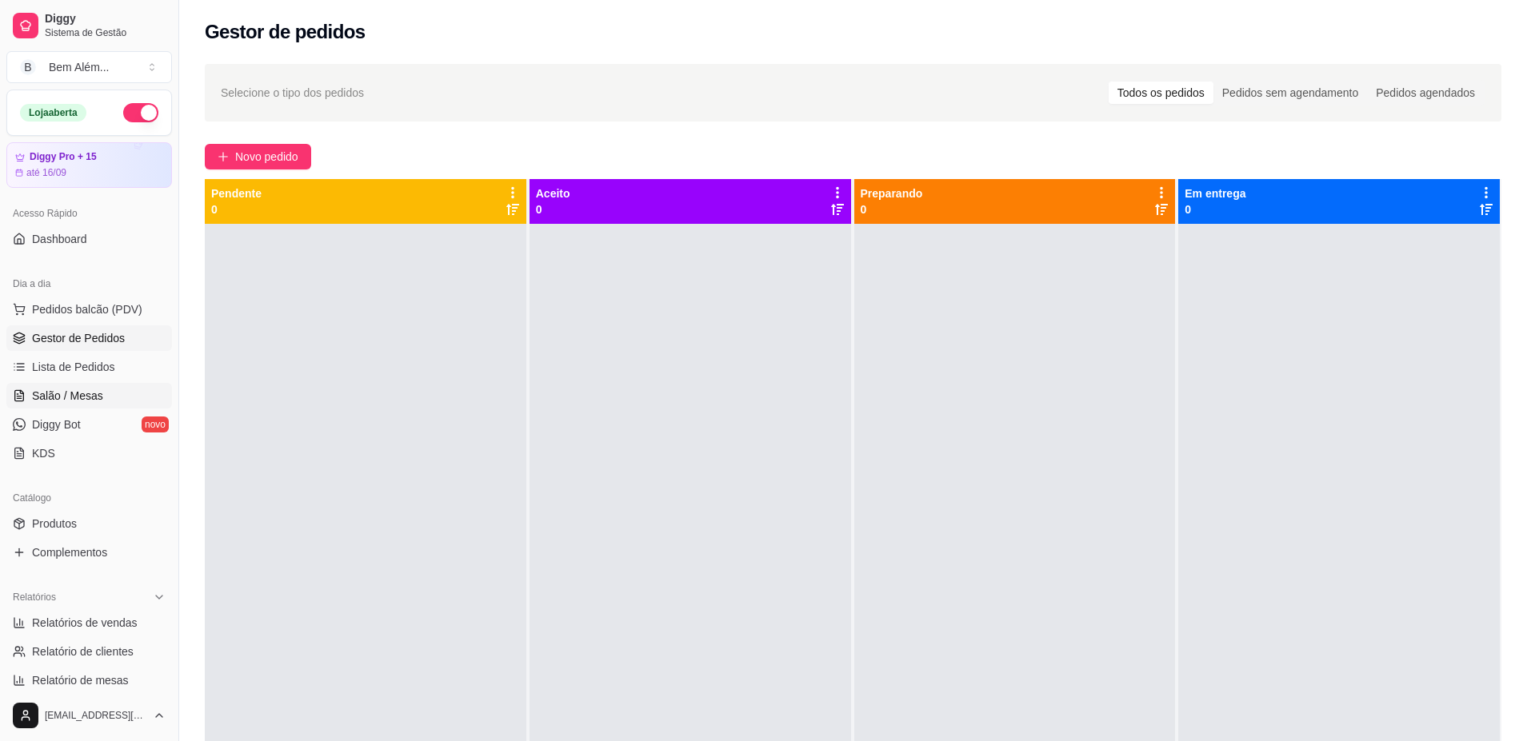
click at [143, 391] on link "Salão / Mesas" at bounding box center [89, 396] width 166 height 26
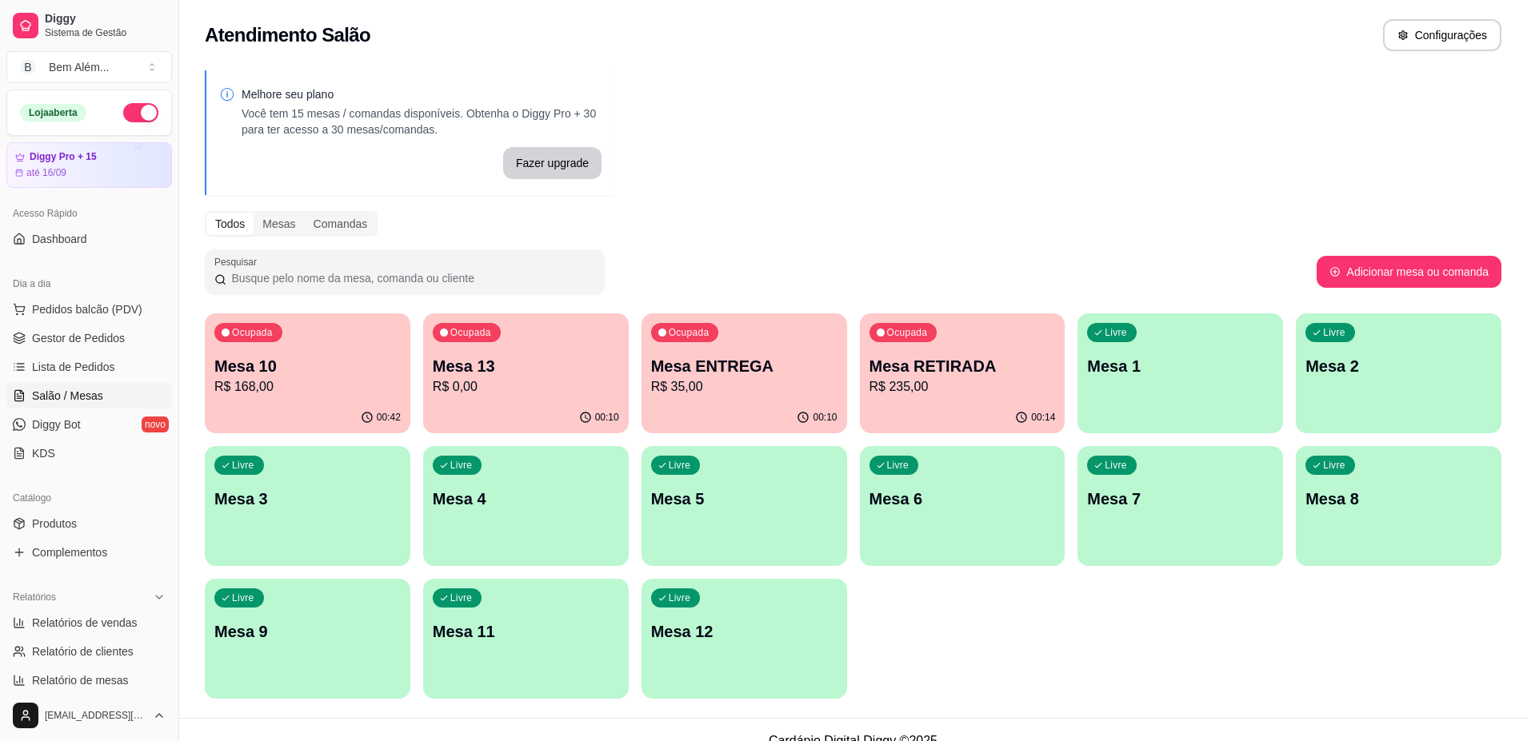
click at [337, 366] on p "Mesa 10" at bounding box center [307, 366] width 186 height 22
click at [751, 383] on p "R$ 35,00" at bounding box center [743, 386] width 181 height 18
click at [940, 363] on p "Mesa RETIRADA" at bounding box center [962, 366] width 186 height 22
click at [46, 628] on span "Relatórios de vendas" at bounding box center [85, 623] width 106 height 16
select select "ALL"
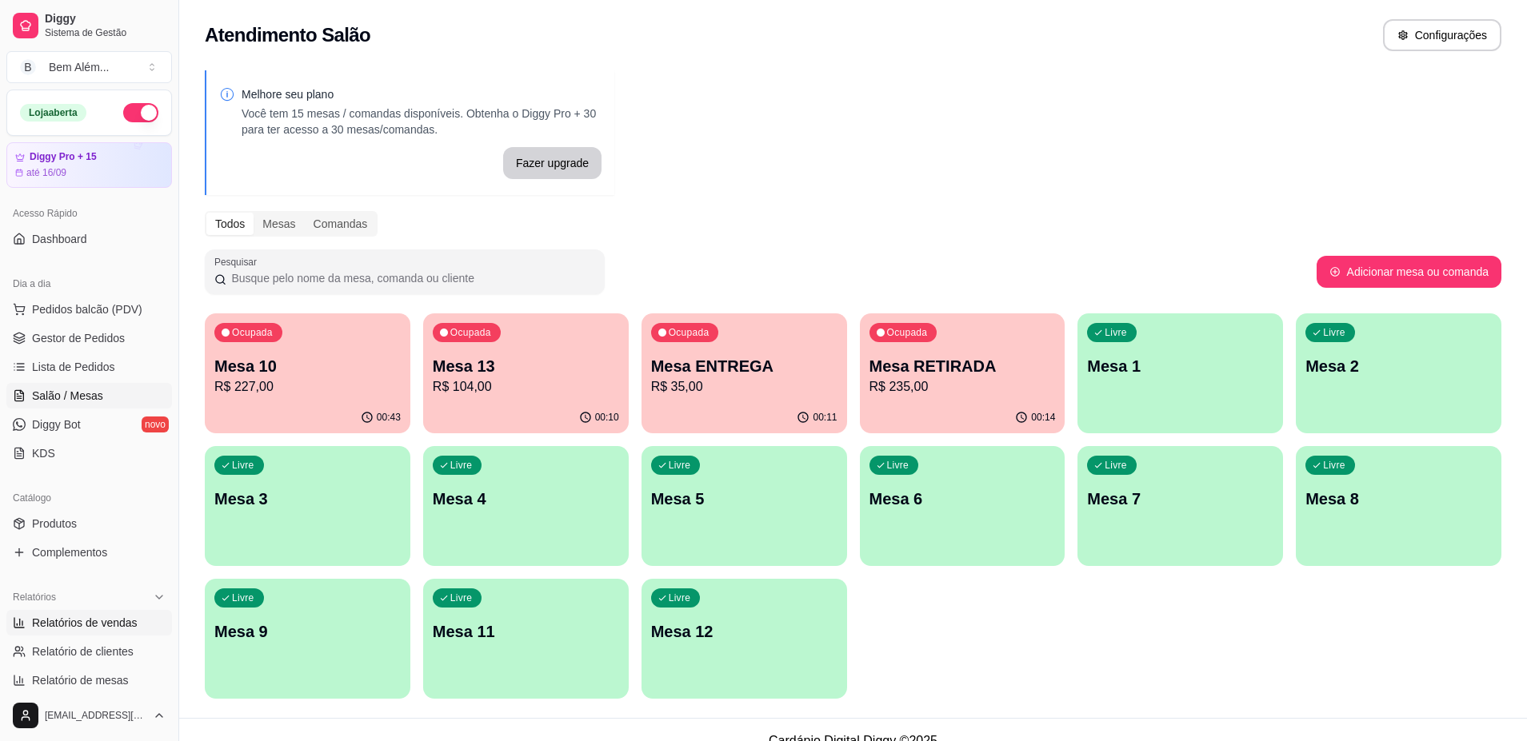
select select "ALL"
select select "0"
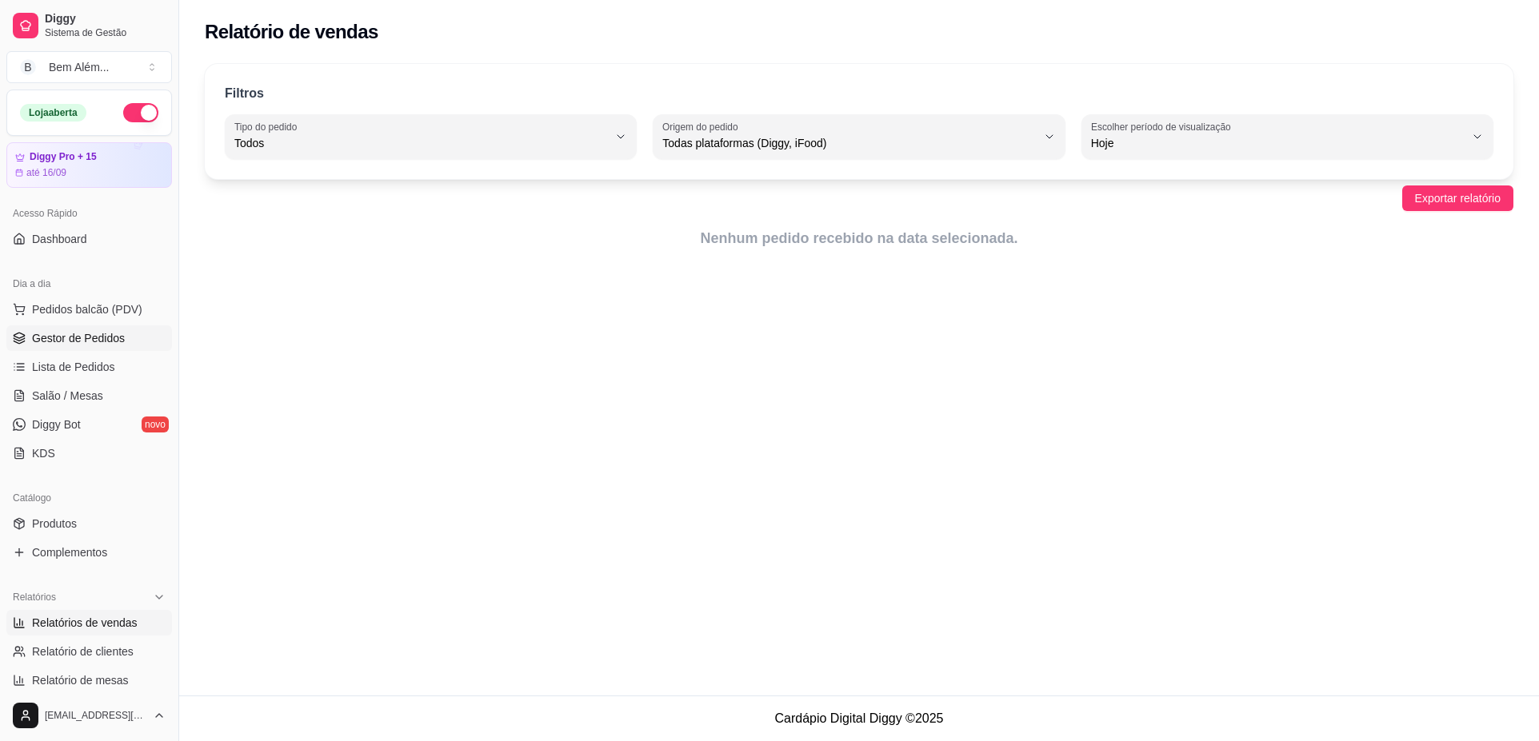
click at [66, 333] on span "Gestor de Pedidos" at bounding box center [78, 338] width 93 height 16
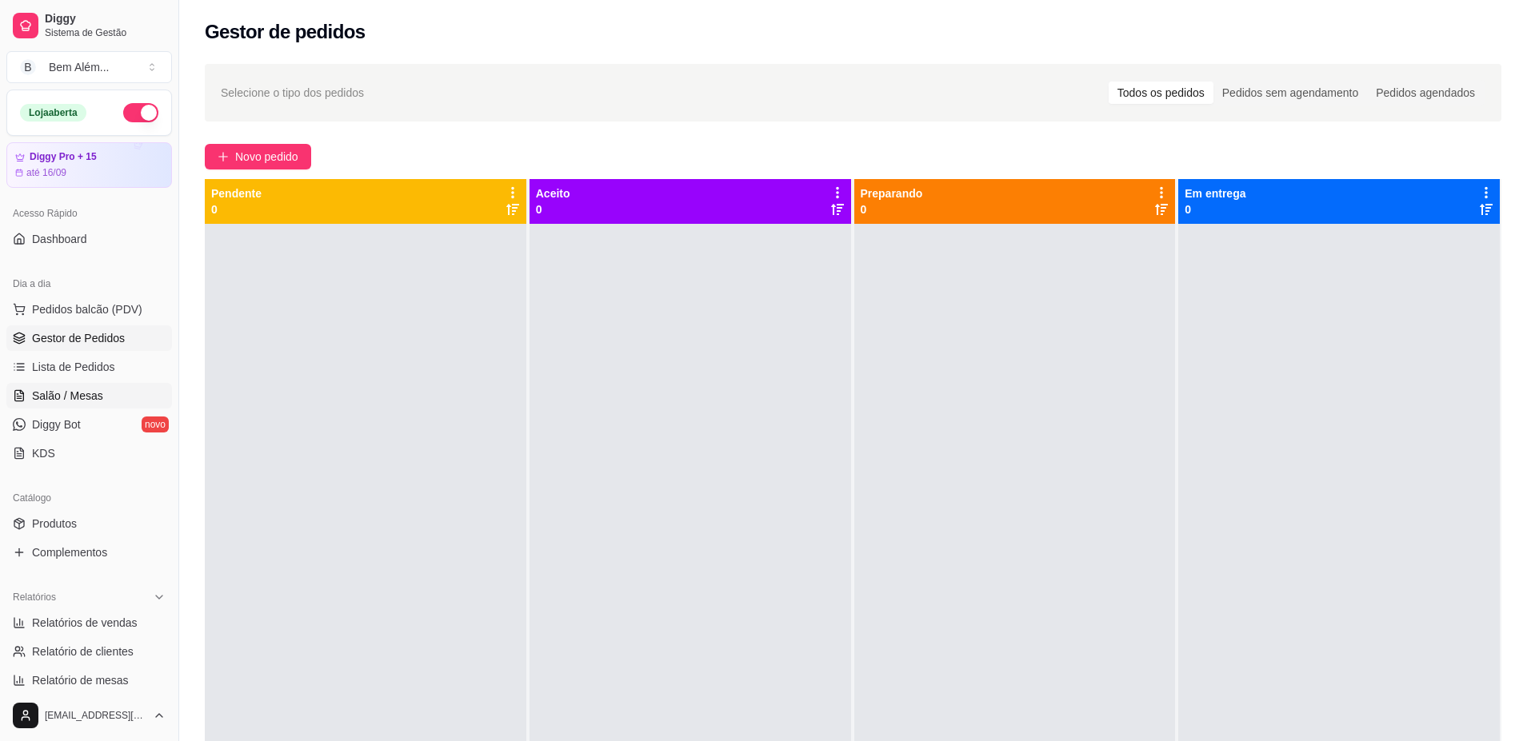
click at [114, 405] on link "Salão / Mesas" at bounding box center [89, 396] width 166 height 26
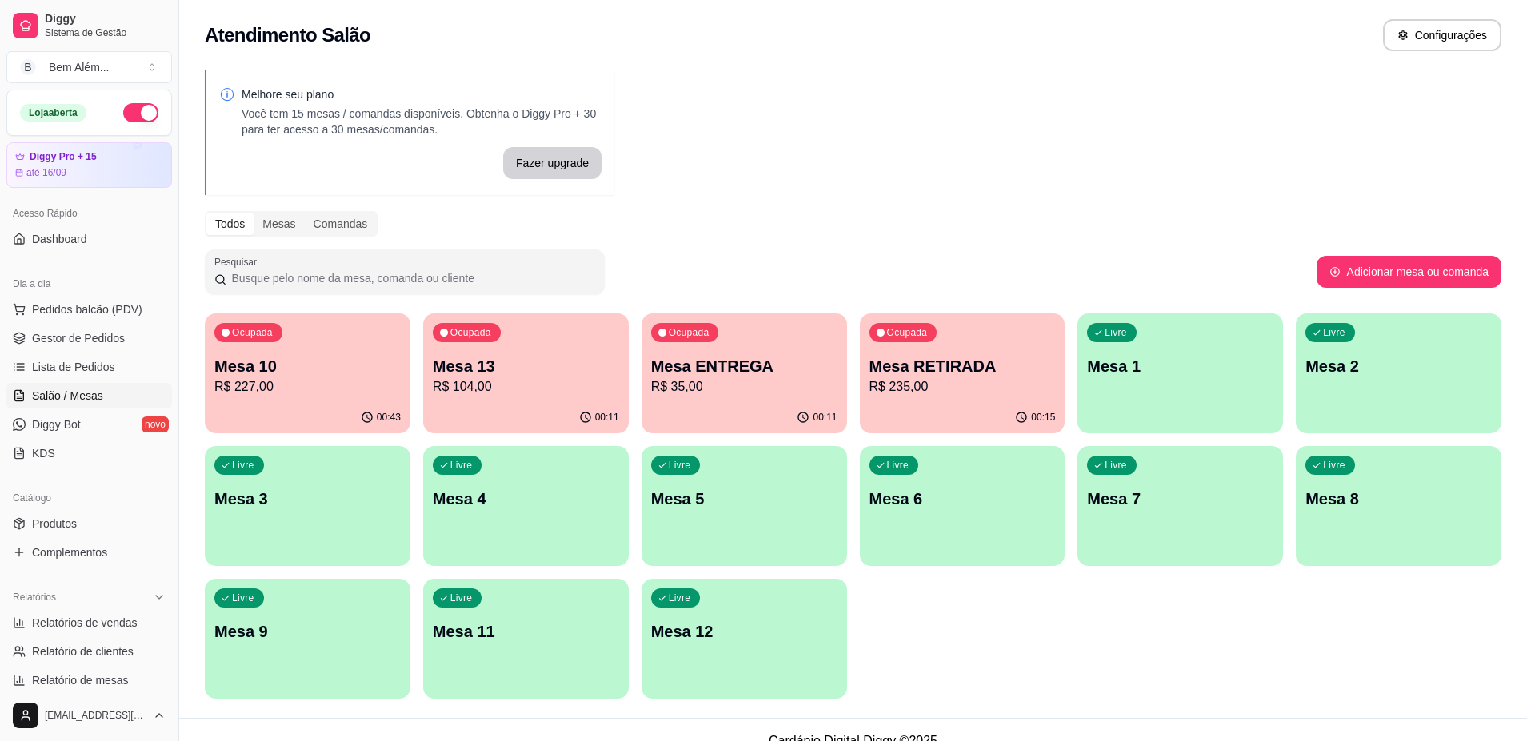
drag, startPoint x: 585, startPoint y: 376, endPoint x: 585, endPoint y: 357, distance: 19.2
click at [473, 454] on div "Livre Mesa 4" at bounding box center [526, 496] width 206 height 101
click at [542, 374] on div "Ocupada Mesa 13 R$ 104,00" at bounding box center [525, 358] width 199 height 86
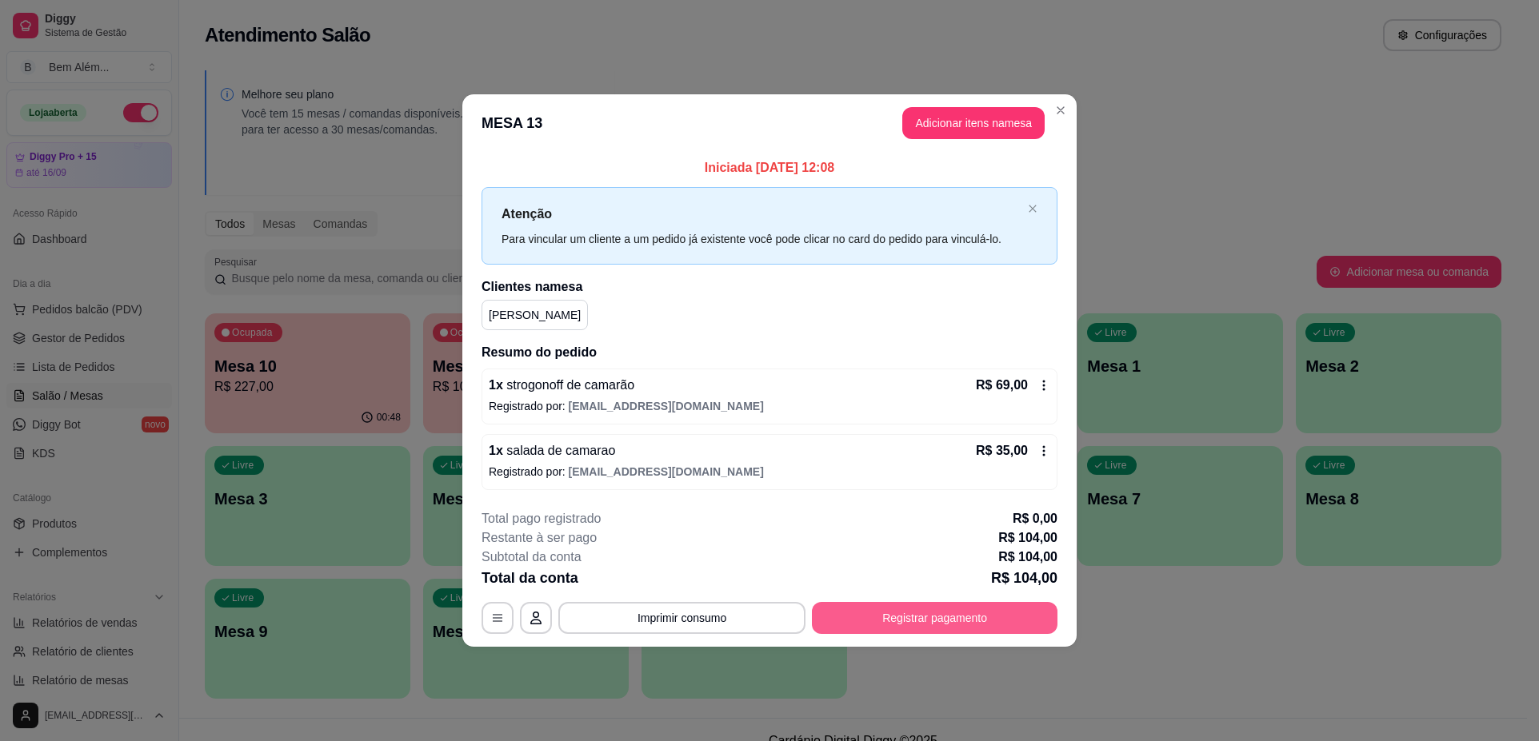
click at [848, 615] on button "Registrar pagamento" at bounding box center [935, 618] width 246 height 32
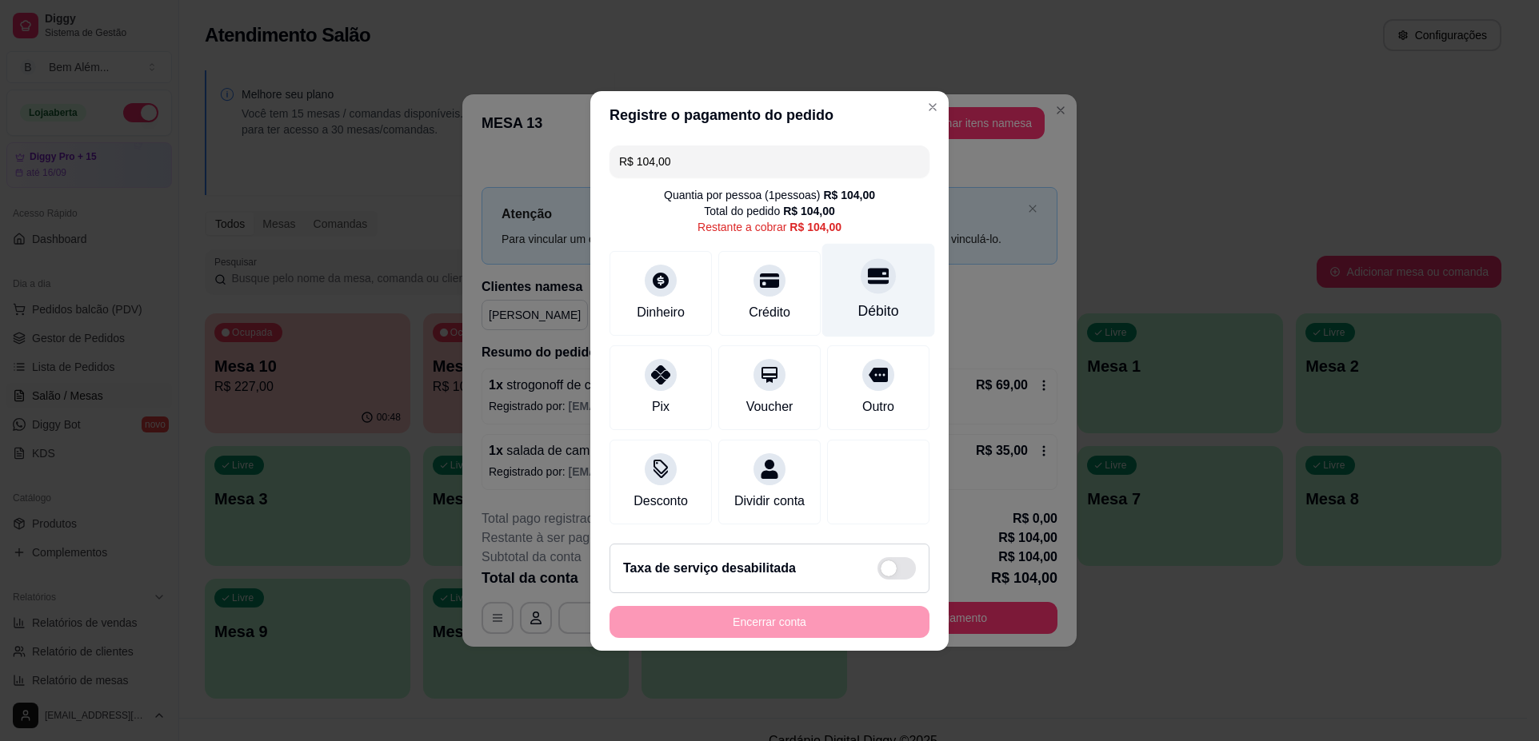
click at [860, 312] on div "Débito" at bounding box center [878, 311] width 41 height 21
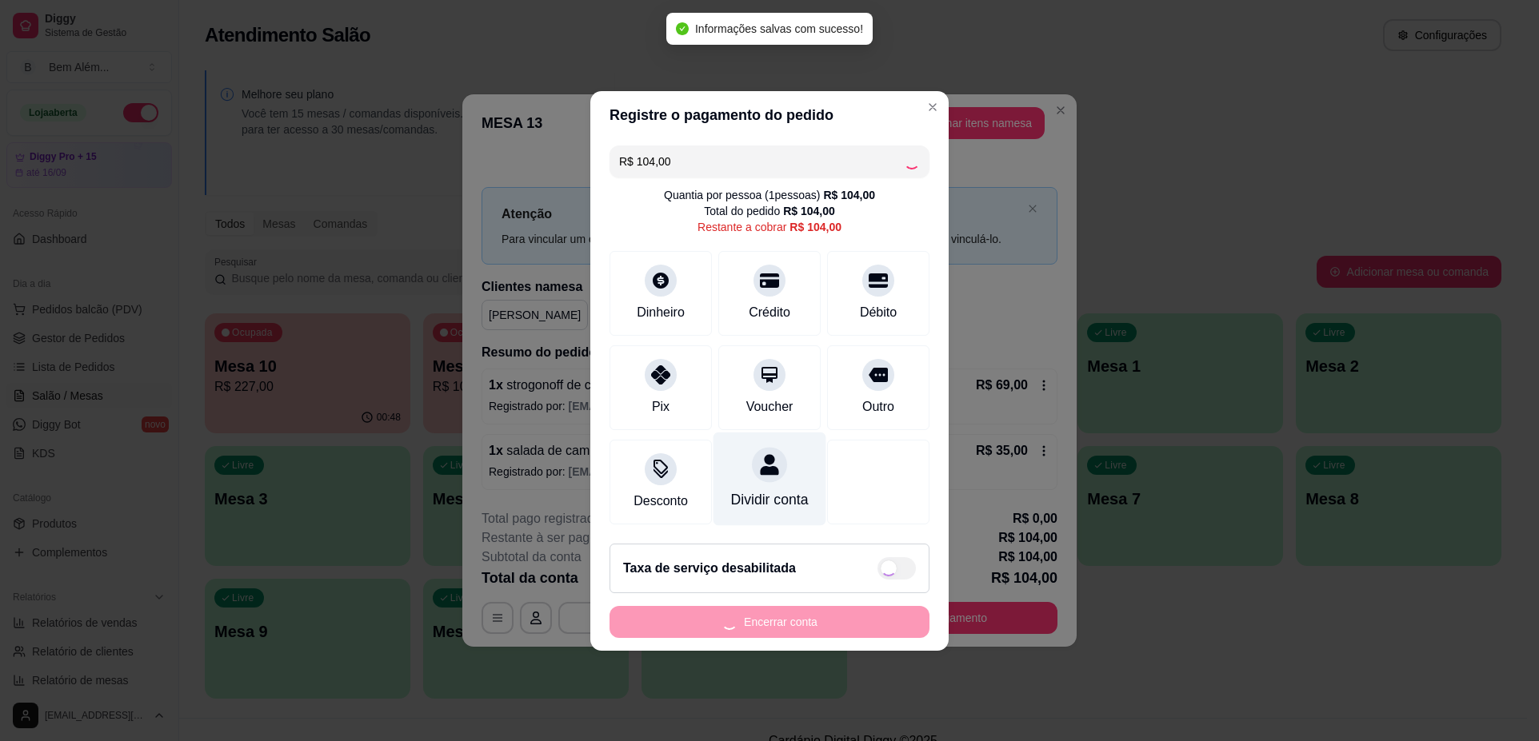
type input "R$ 0,00"
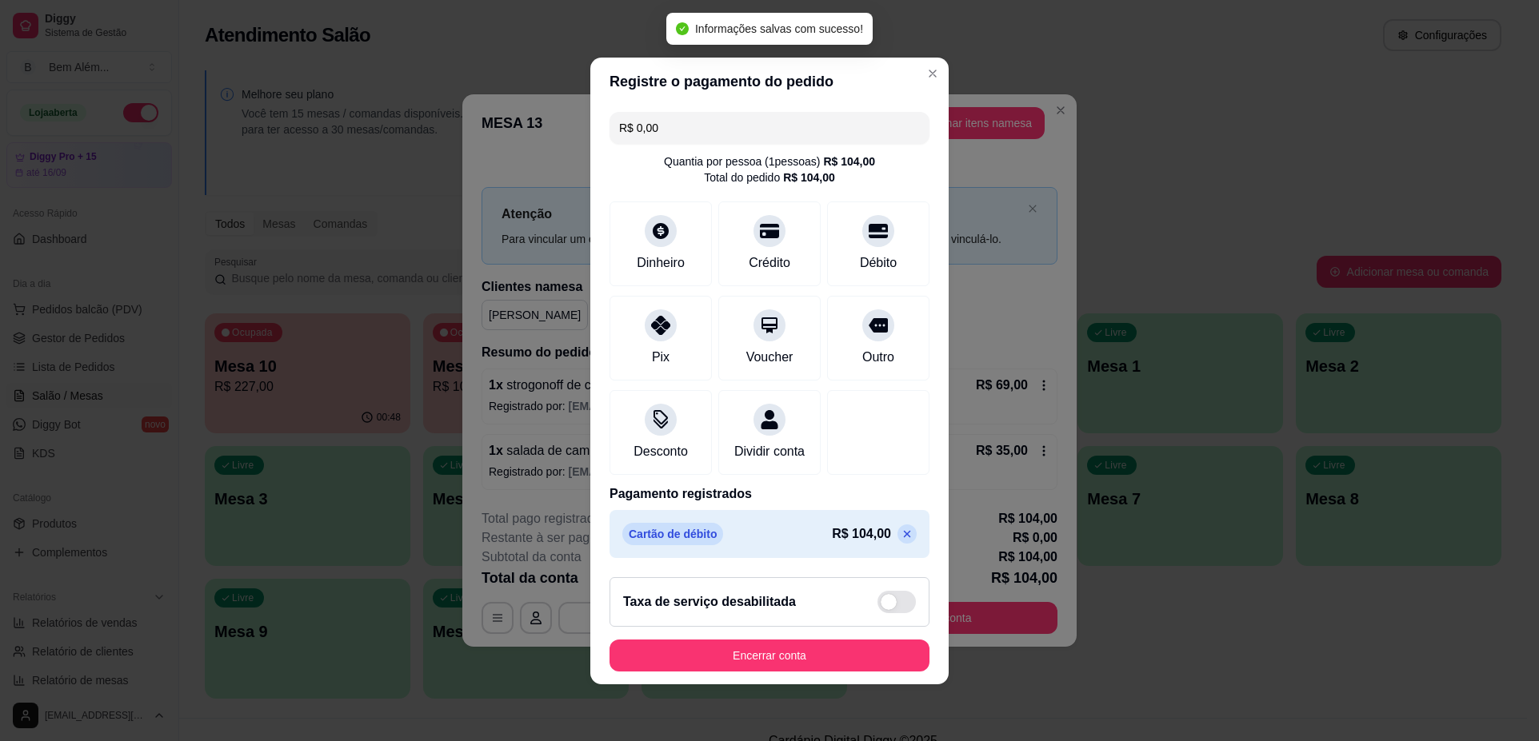
scroll to position [4, 0]
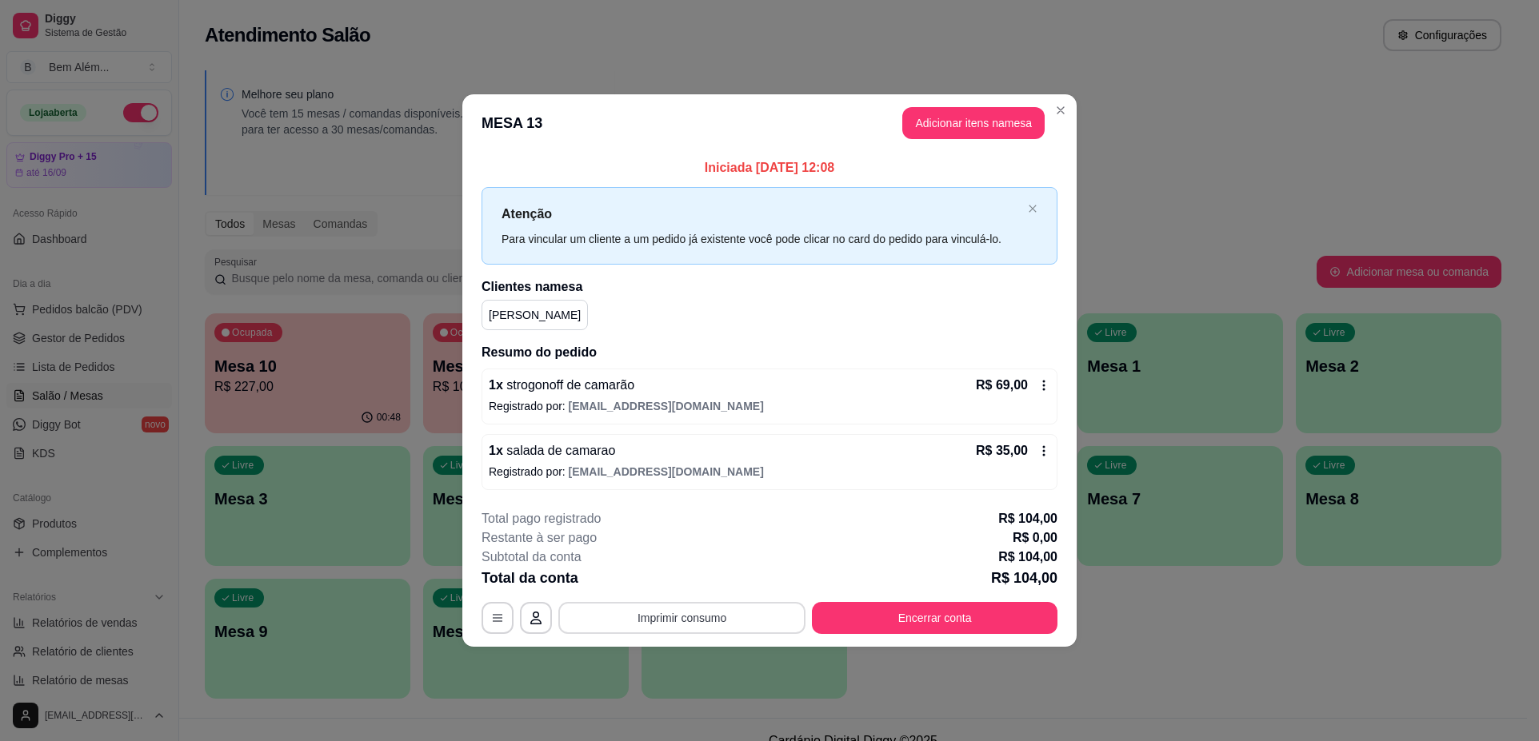
click at [650, 614] on button "Imprimir consumo" at bounding box center [681, 618] width 247 height 32
click at [705, 578] on button "impressao computador" at bounding box center [681, 582] width 120 height 26
click at [723, 623] on button "Imprimir consumo" at bounding box center [682, 618] width 240 height 31
click at [708, 580] on button "impressao computador" at bounding box center [682, 581] width 117 height 25
click at [930, 613] on button "Encerrar conta" at bounding box center [935, 618] width 238 height 31
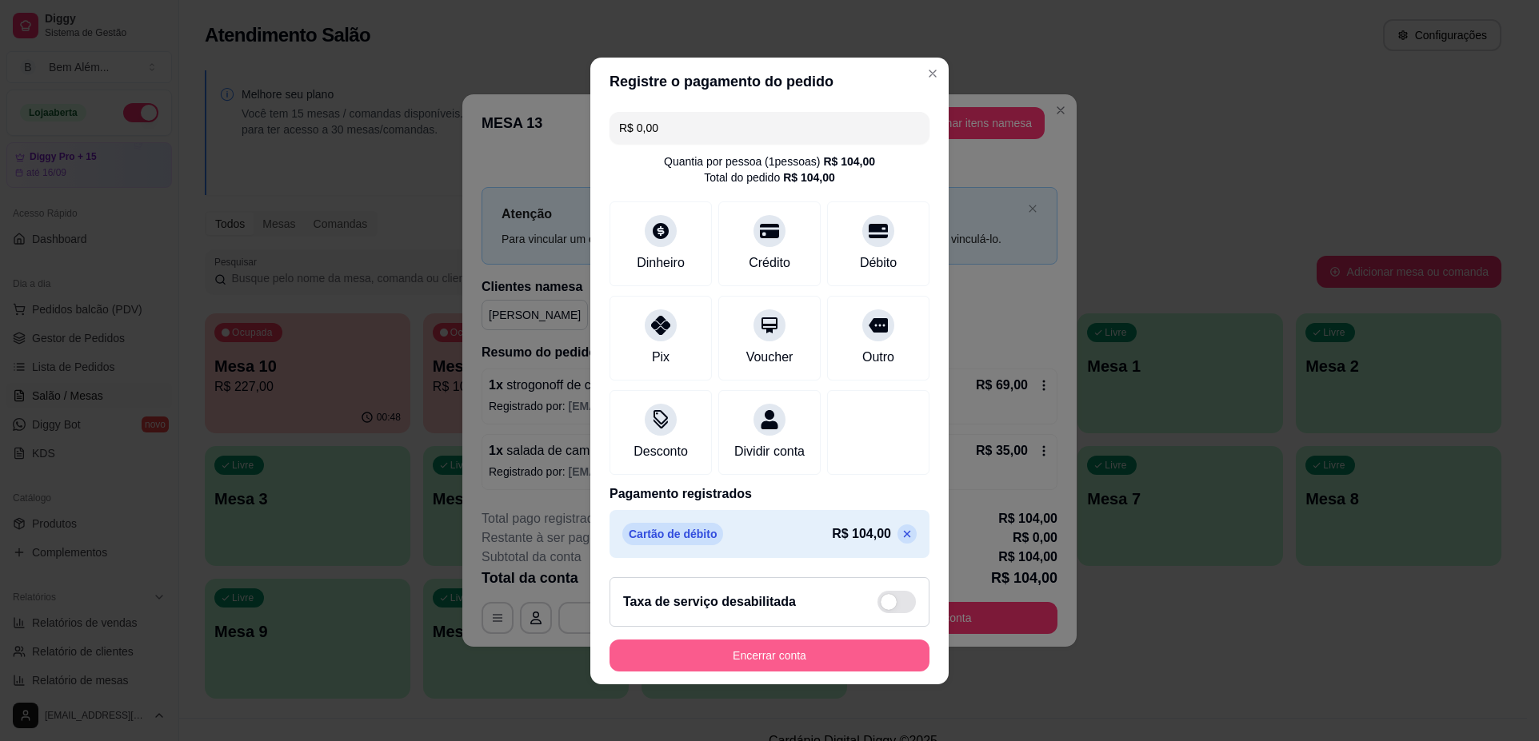
click at [778, 664] on button "Encerrar conta" at bounding box center [769, 656] width 320 height 32
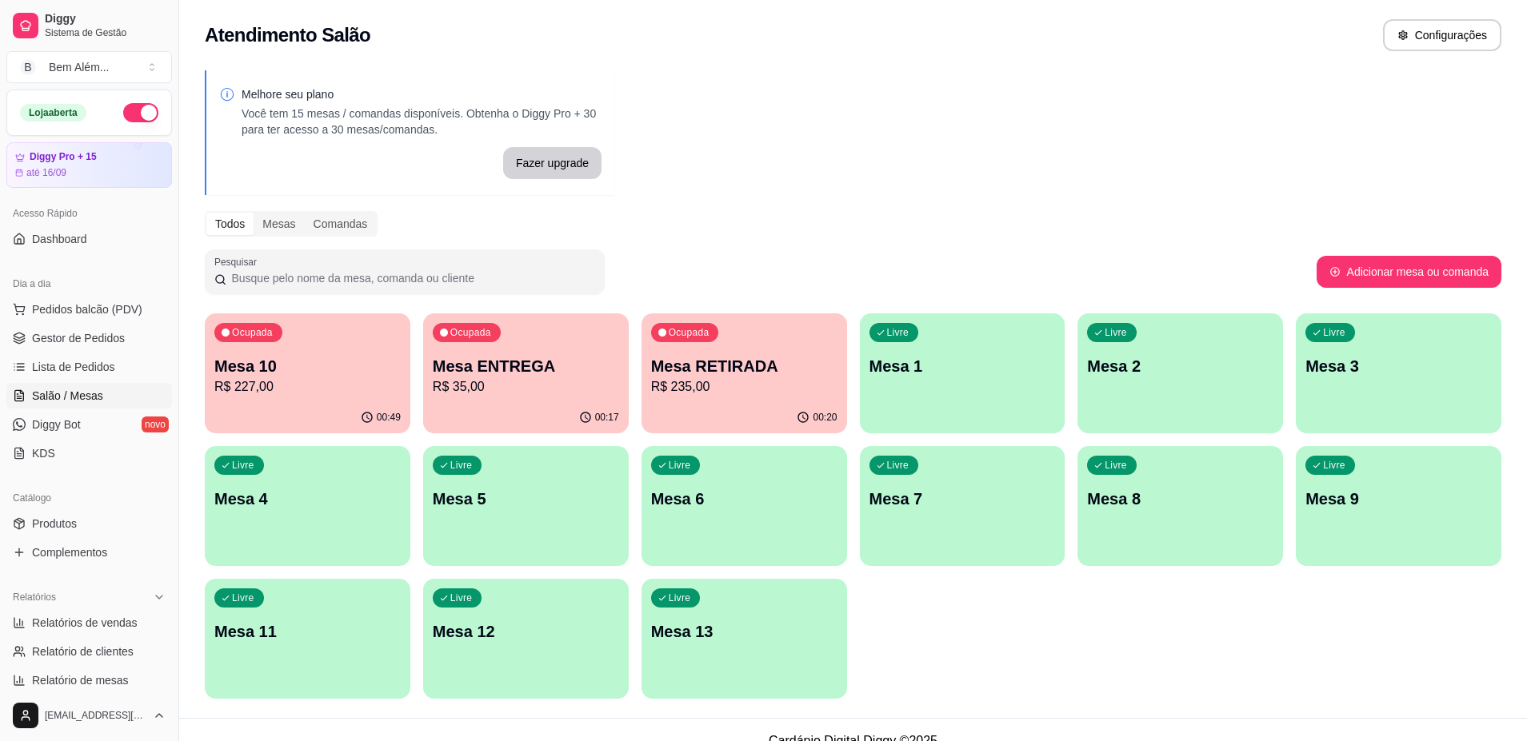
click at [858, 617] on div "Ocupada Mesa 10 R$ 227,00 00:49 Ocupada Mesa ENTREGA R$ 35,00 00:17 Ocupada Mes…" at bounding box center [853, 505] width 1296 height 385
click at [85, 343] on span "Gestor de Pedidos" at bounding box center [78, 338] width 93 height 16
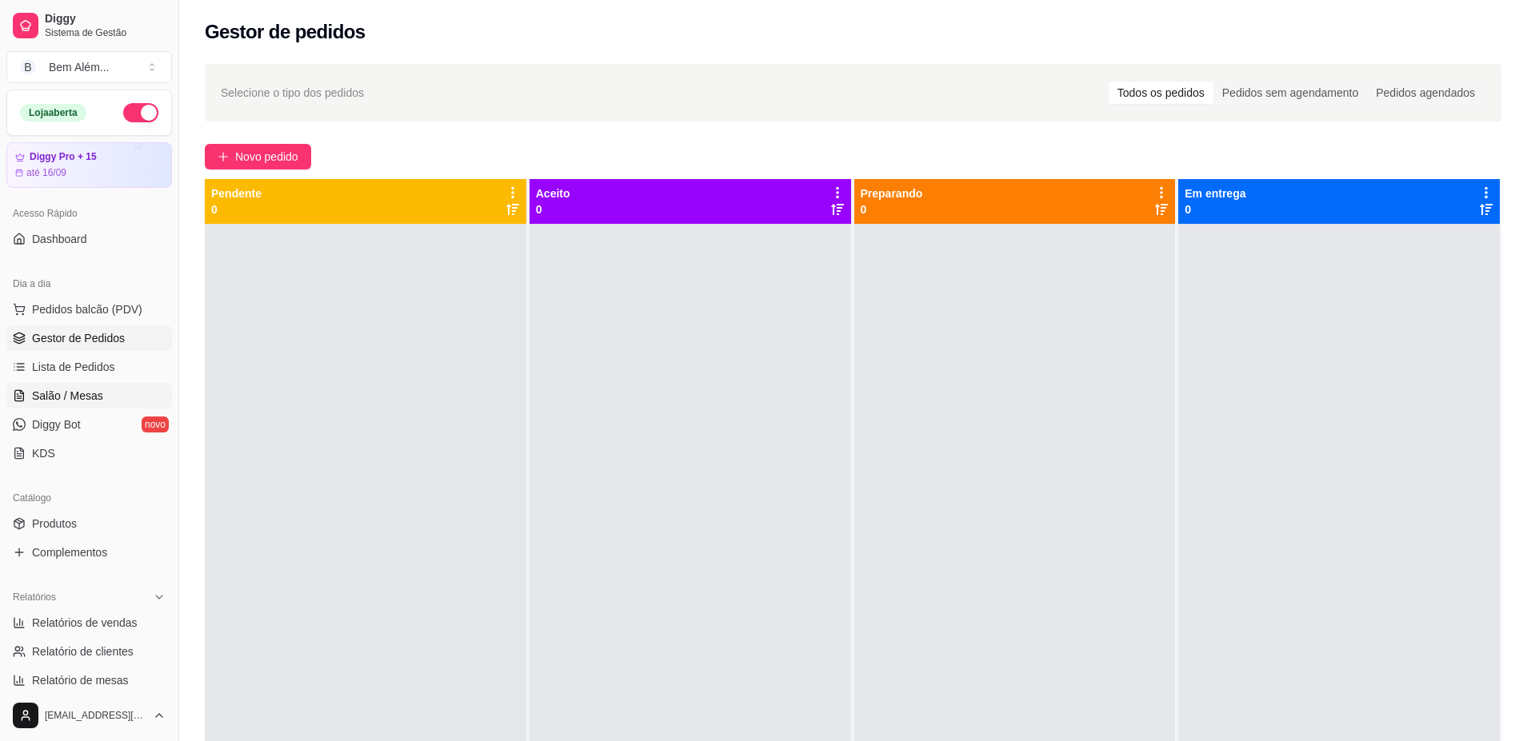
click at [118, 393] on link "Salão / Mesas" at bounding box center [89, 396] width 166 height 26
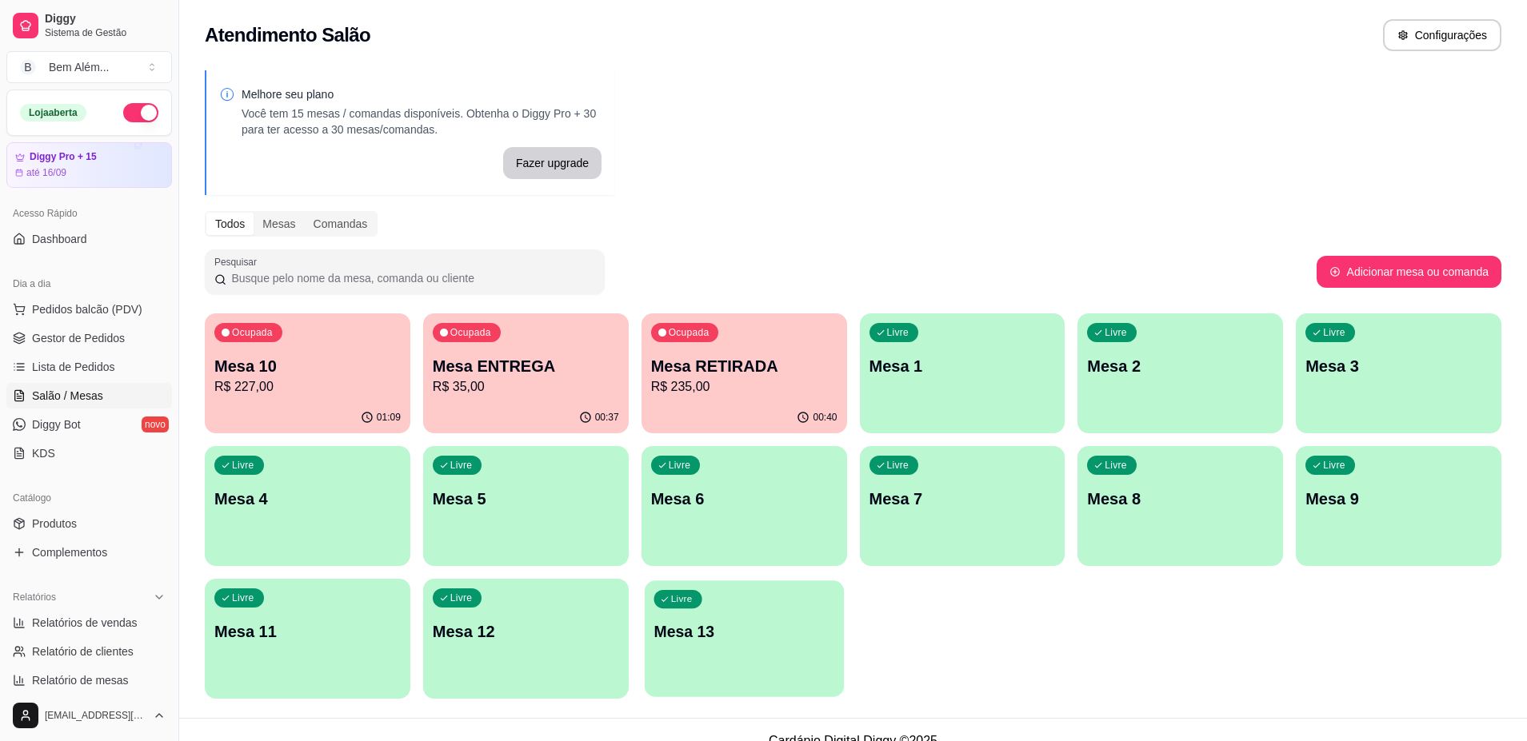
click at [777, 651] on div "Livre Mesa 13" at bounding box center [744, 630] width 199 height 98
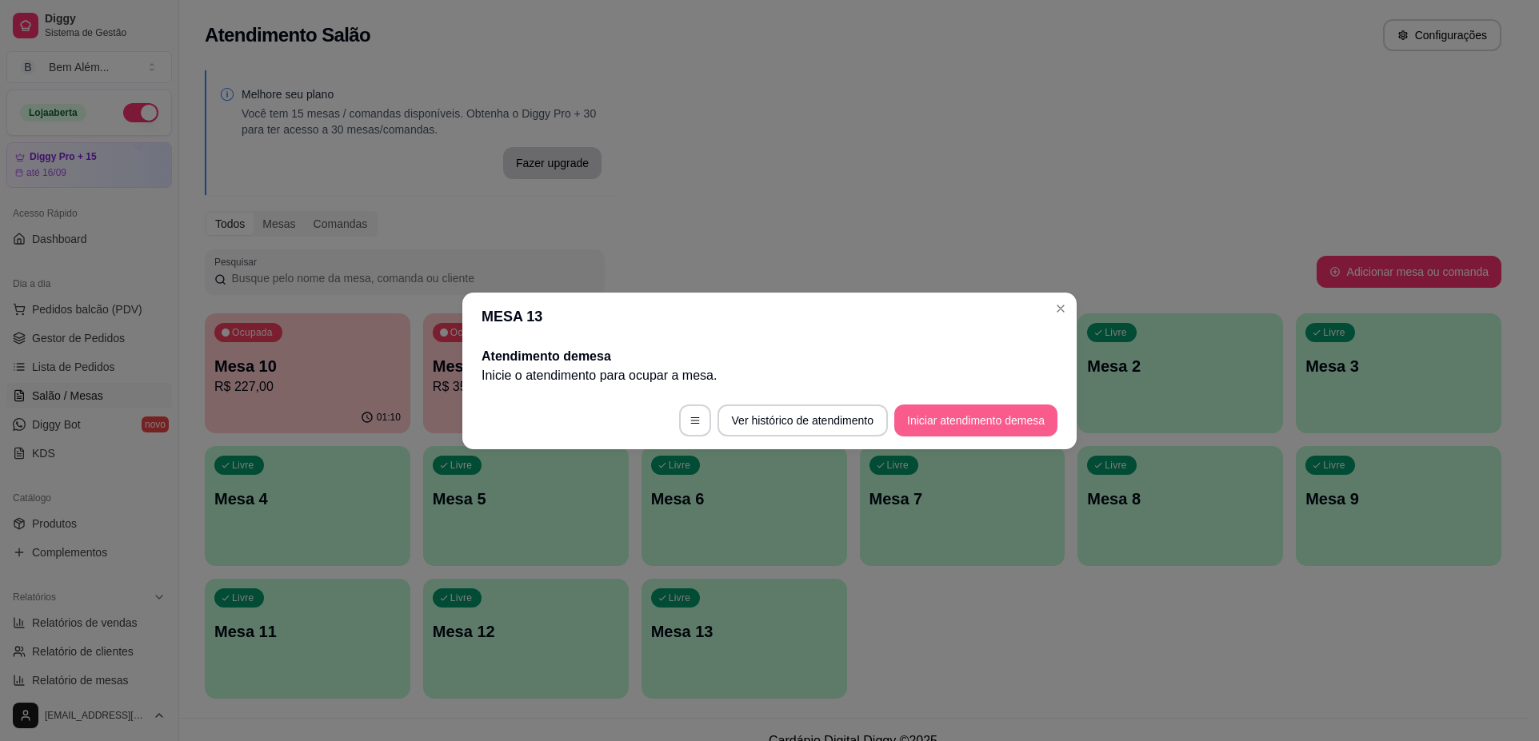
click at [992, 417] on button "Iniciar atendimento de mesa" at bounding box center [975, 421] width 163 height 32
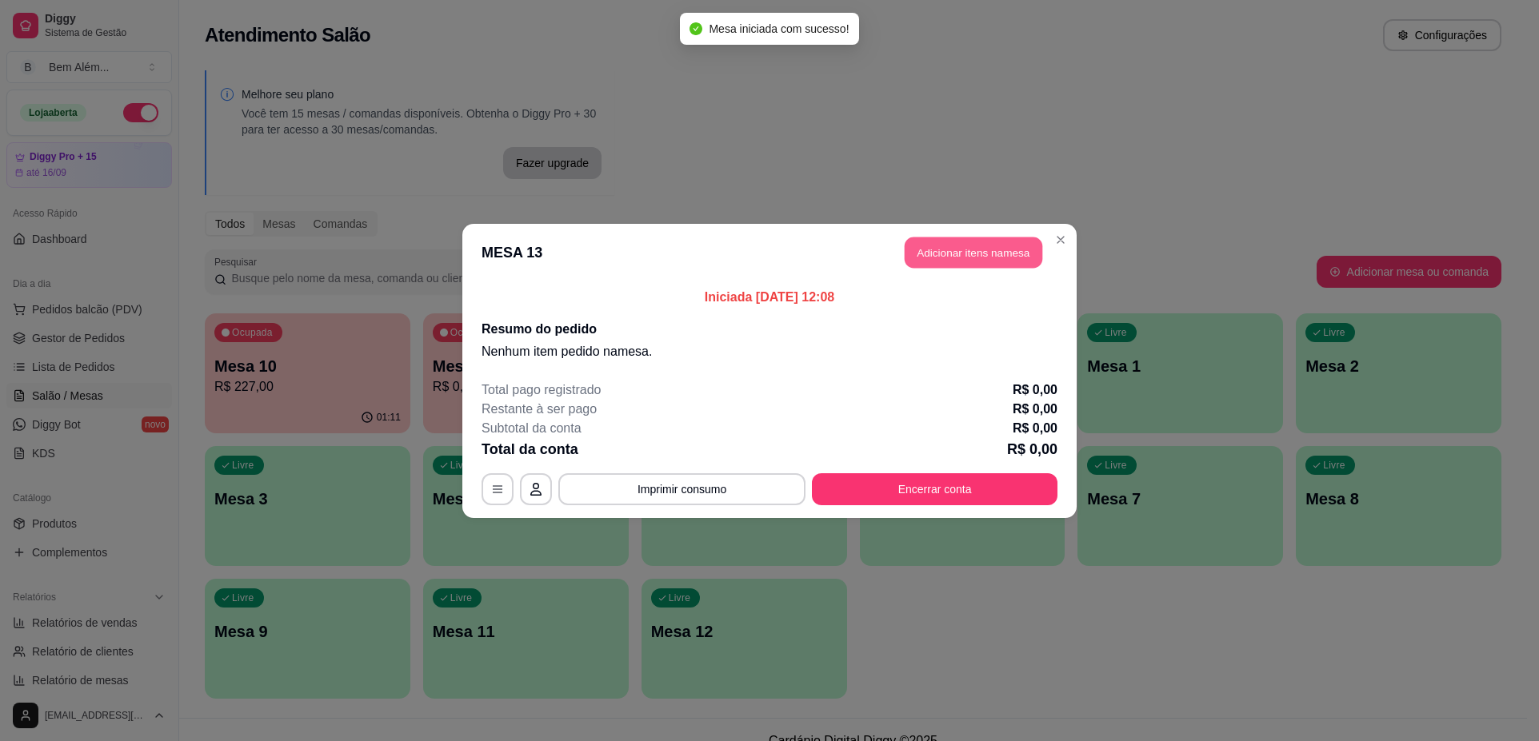
click at [985, 254] on button "Adicionar itens na mesa" at bounding box center [973, 252] width 138 height 31
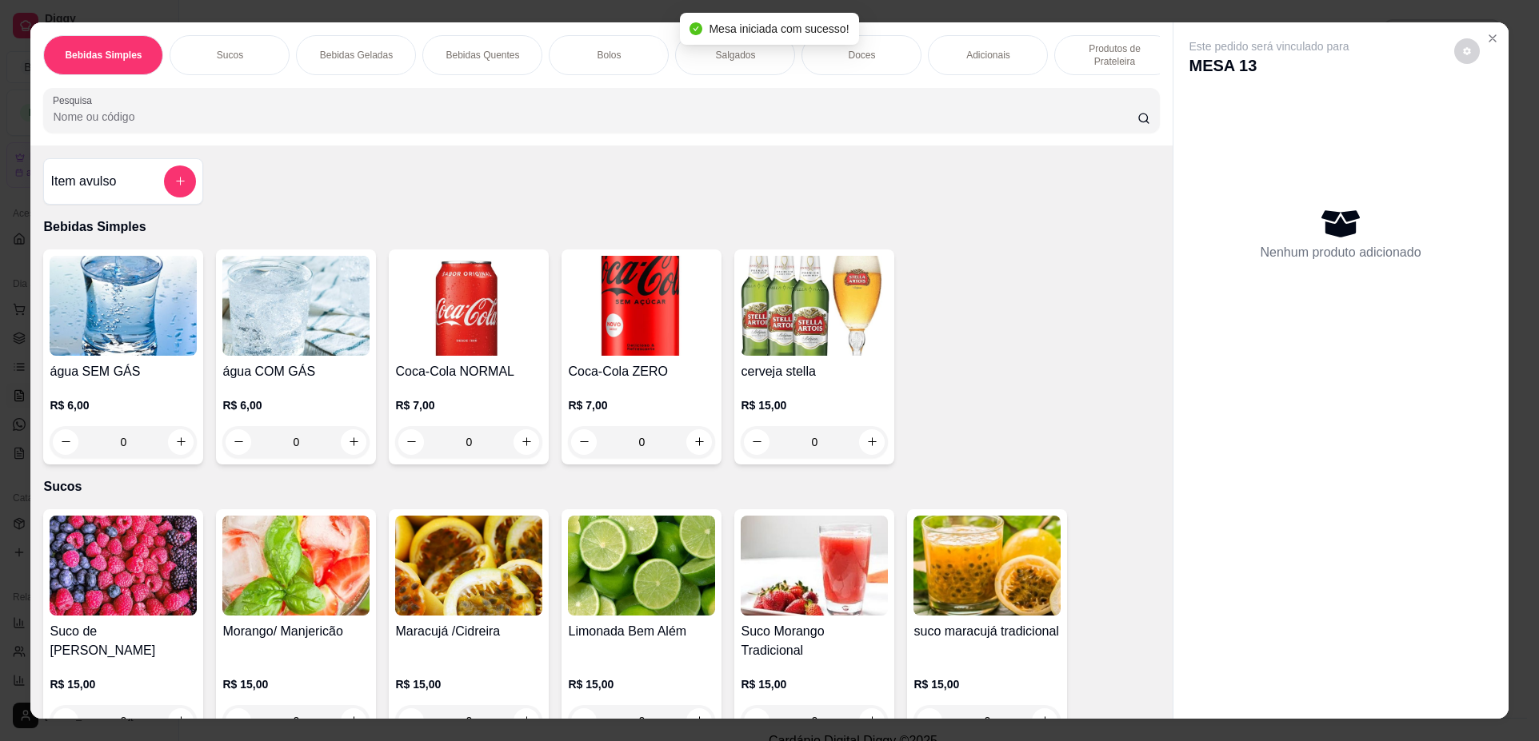
click at [1092, 62] on p "Produtos de Prateleira" at bounding box center [1114, 55] width 93 height 26
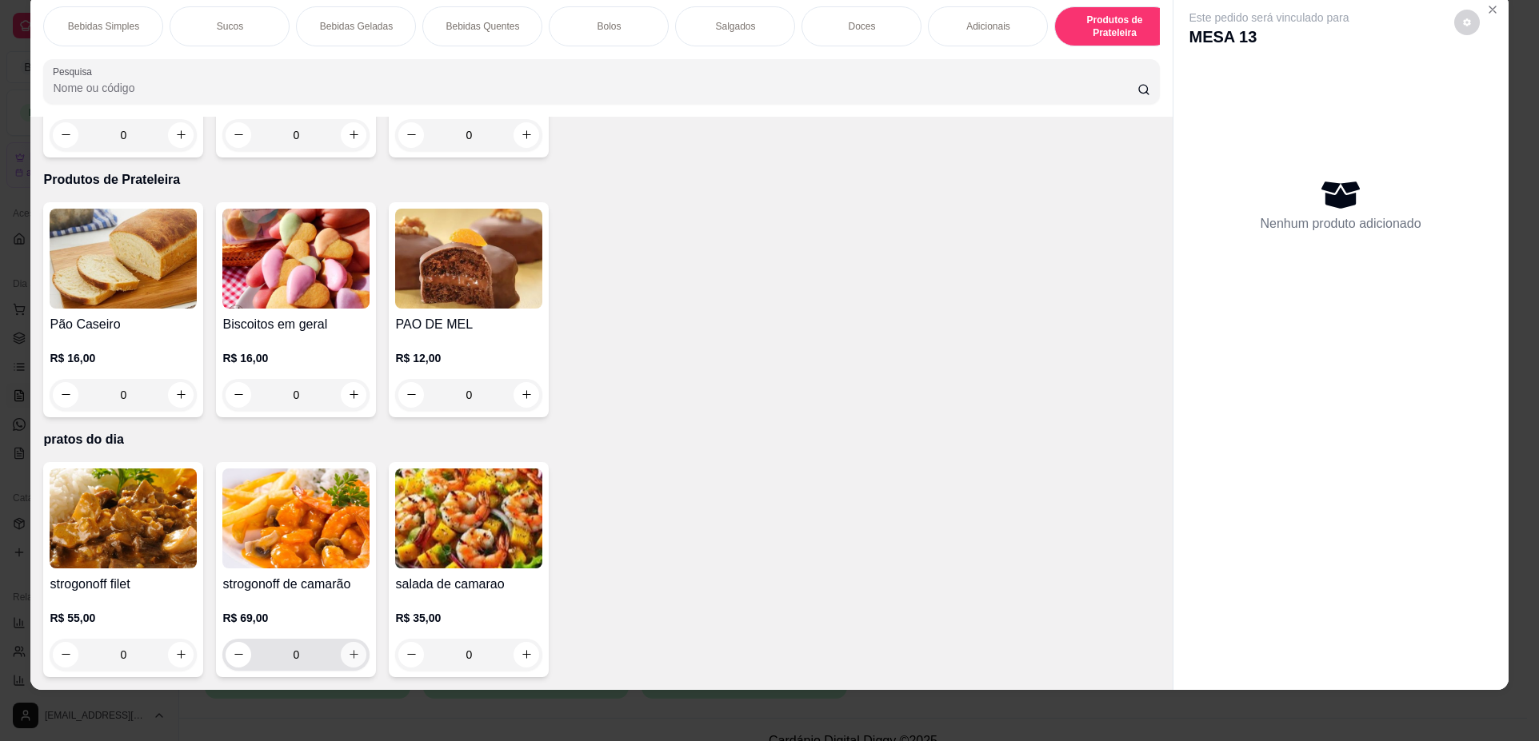
click at [348, 660] on icon "increase-product-quantity" at bounding box center [354, 655] width 12 height 12
type input "1"
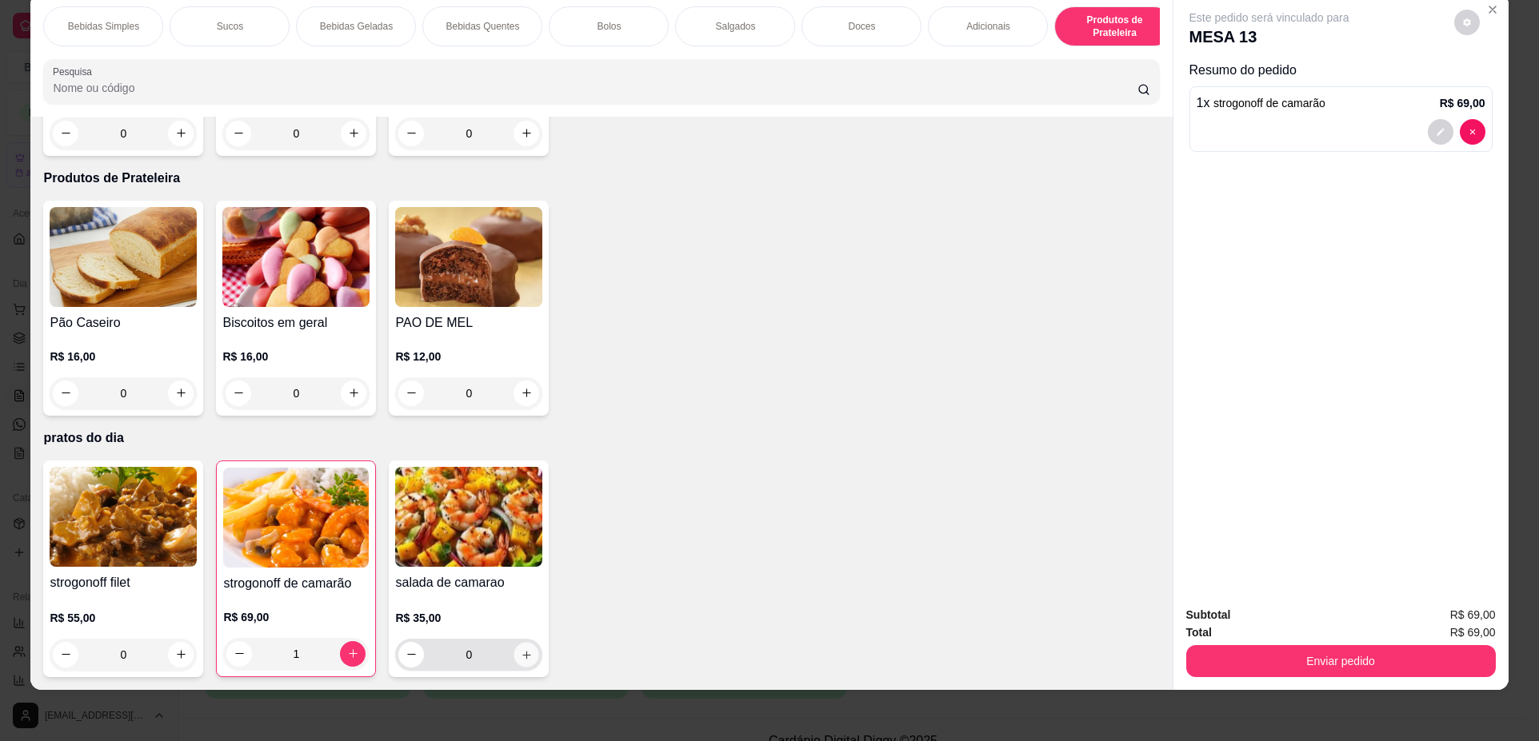
click at [529, 651] on button "increase-product-quantity" at bounding box center [526, 654] width 25 height 25
type input "1"
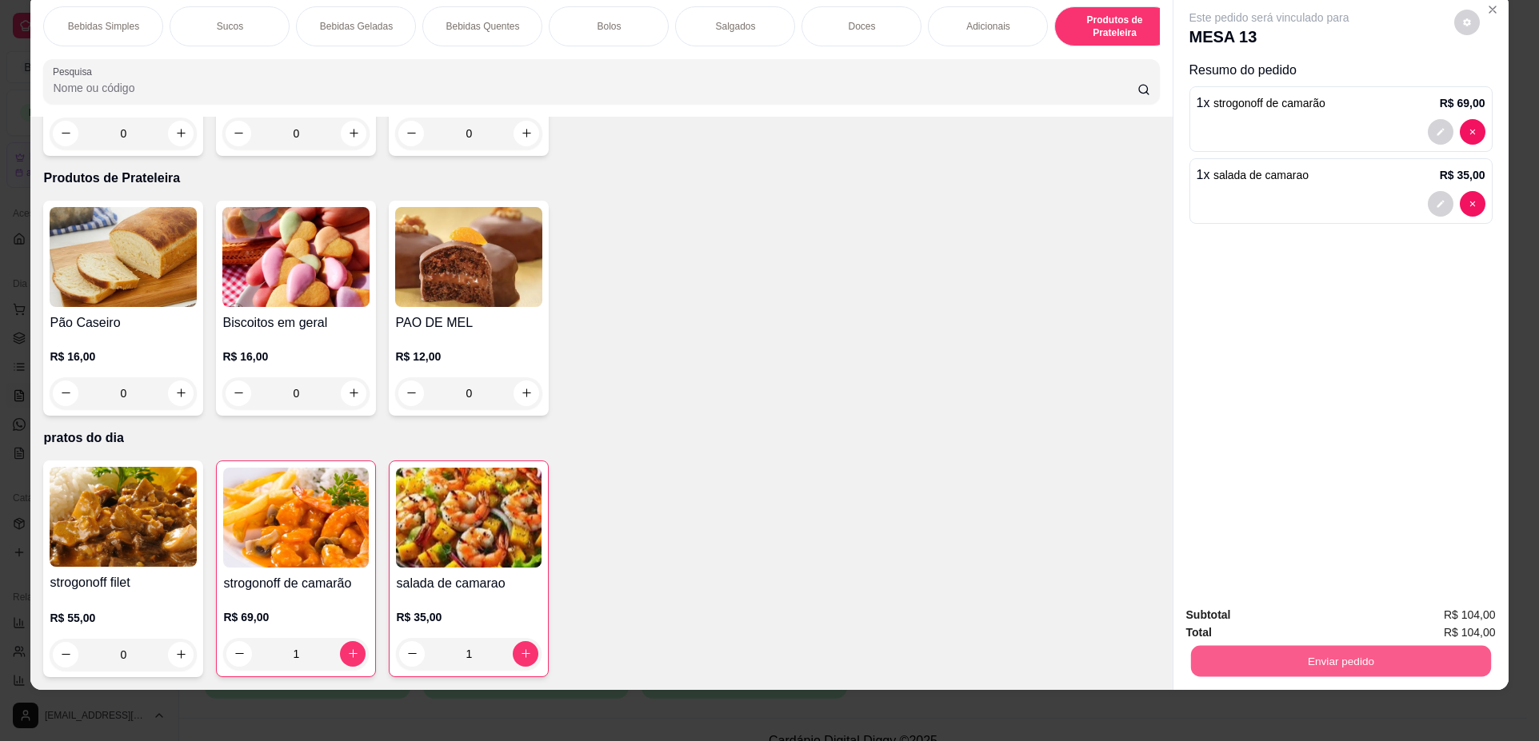
click at [1221, 661] on button "Enviar pedido" at bounding box center [1340, 661] width 300 height 31
click at [1242, 619] on button "Não registrar e enviar pedido" at bounding box center [1287, 622] width 166 height 30
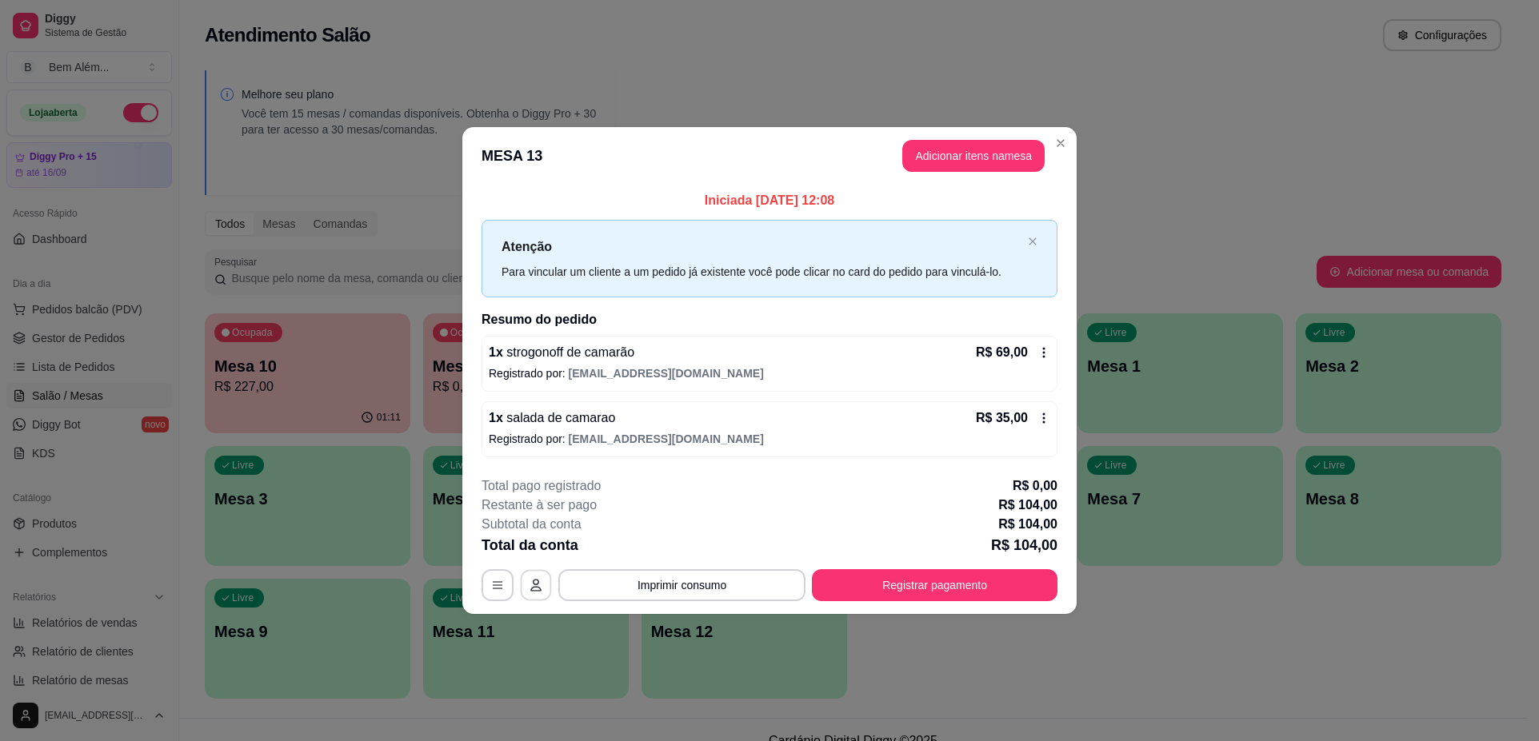
click at [537, 589] on icon "button" at bounding box center [535, 585] width 13 height 13
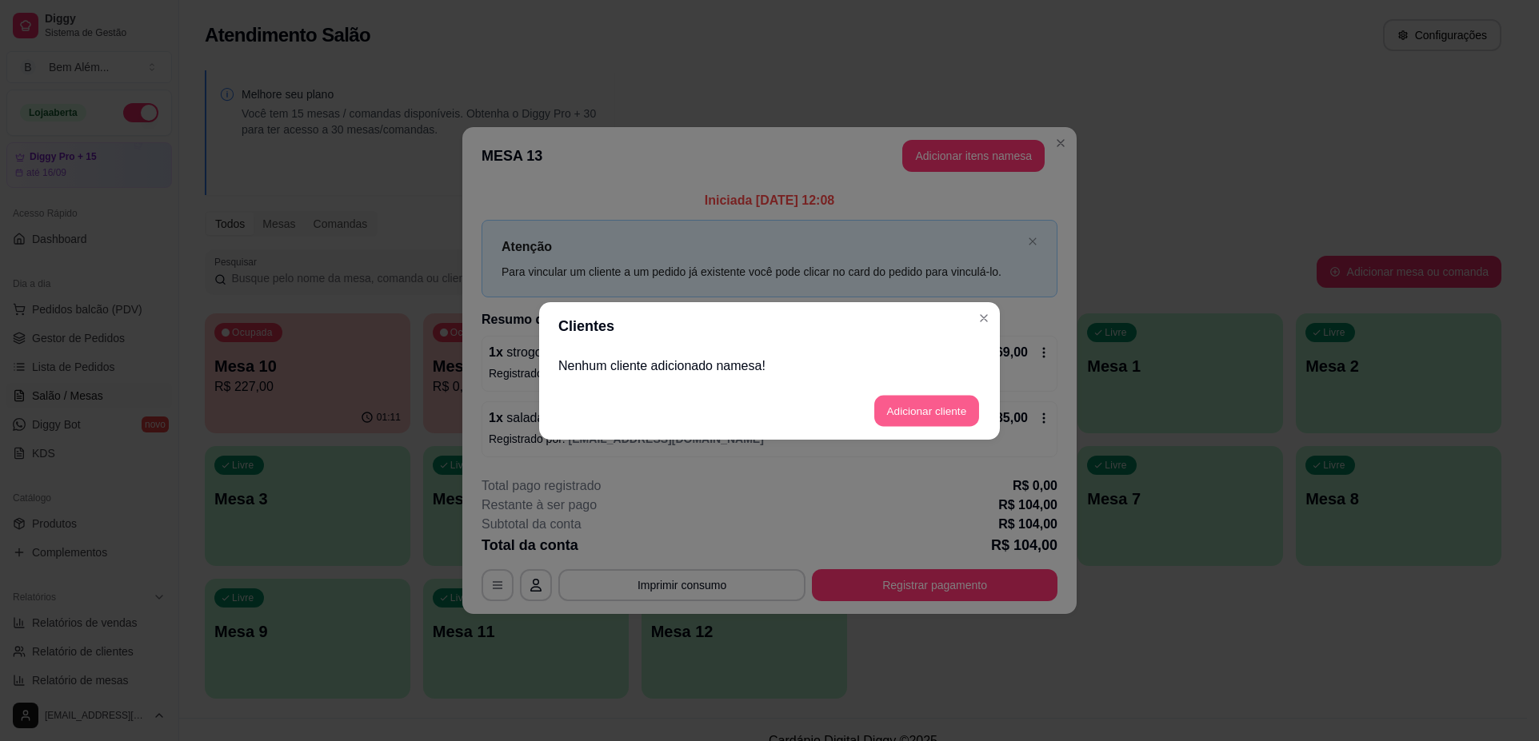
click at [935, 422] on button "Adicionar cliente" at bounding box center [926, 410] width 105 height 31
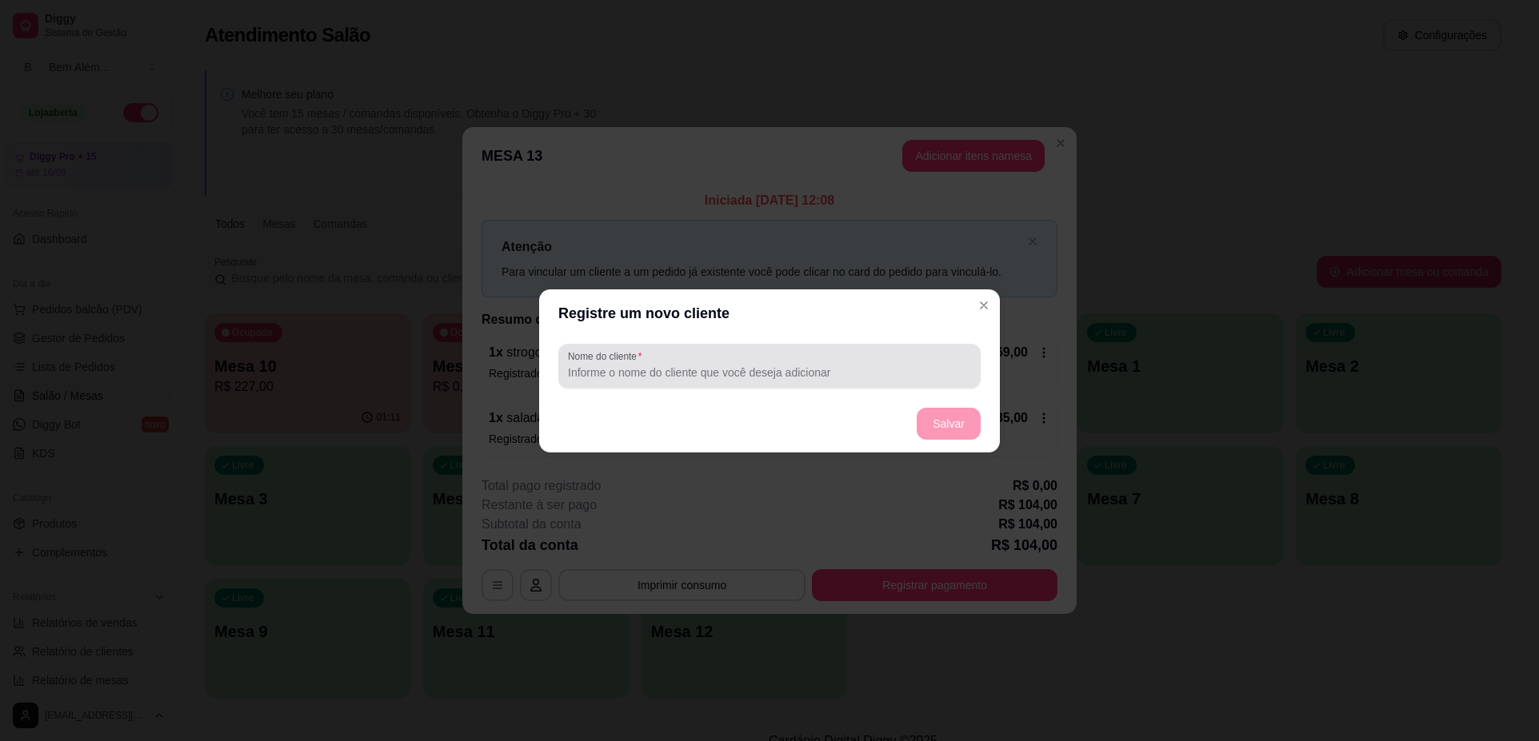
click at [872, 382] on div "Nome do cliente" at bounding box center [769, 366] width 422 height 45
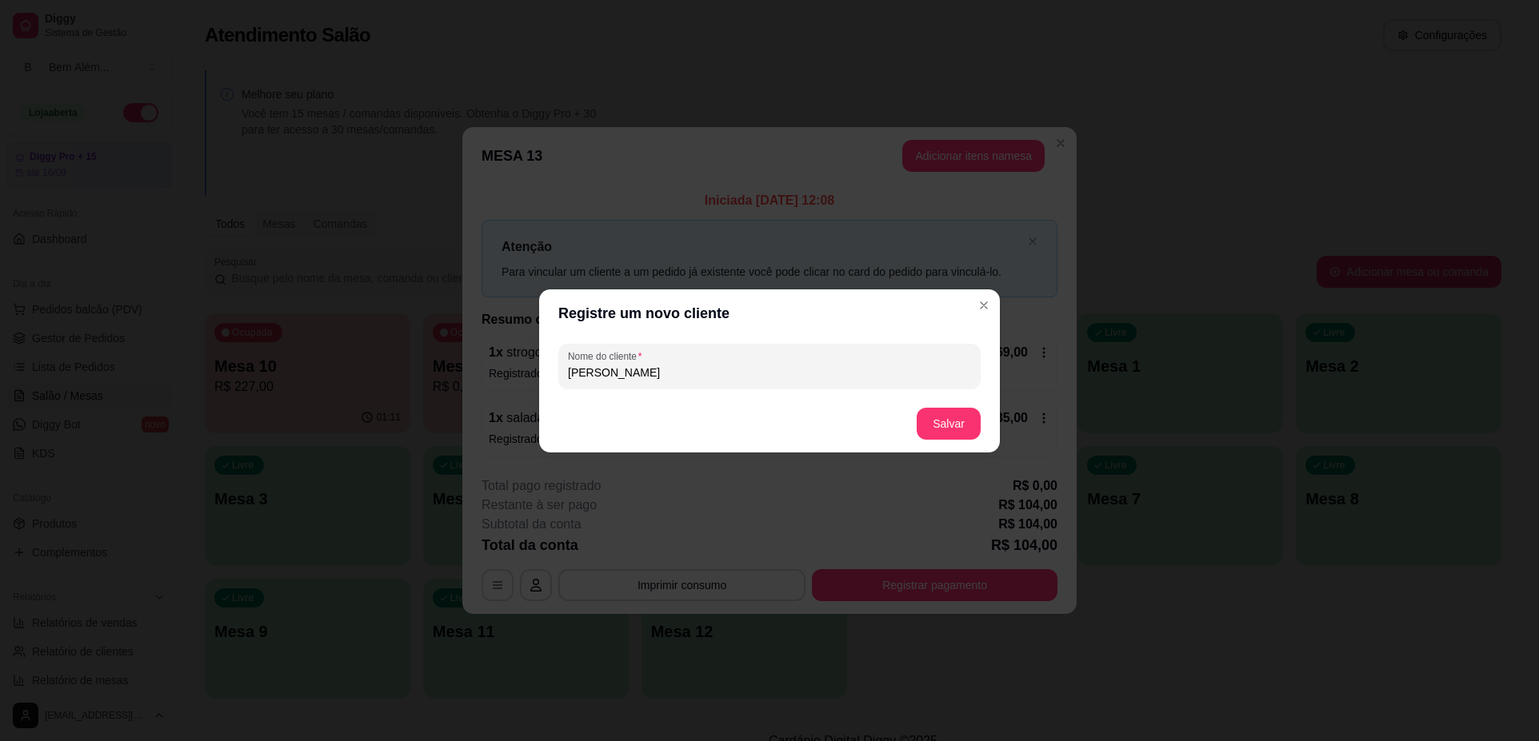
type input "paulo m"
click at [934, 419] on button "Salvar" at bounding box center [948, 423] width 62 height 31
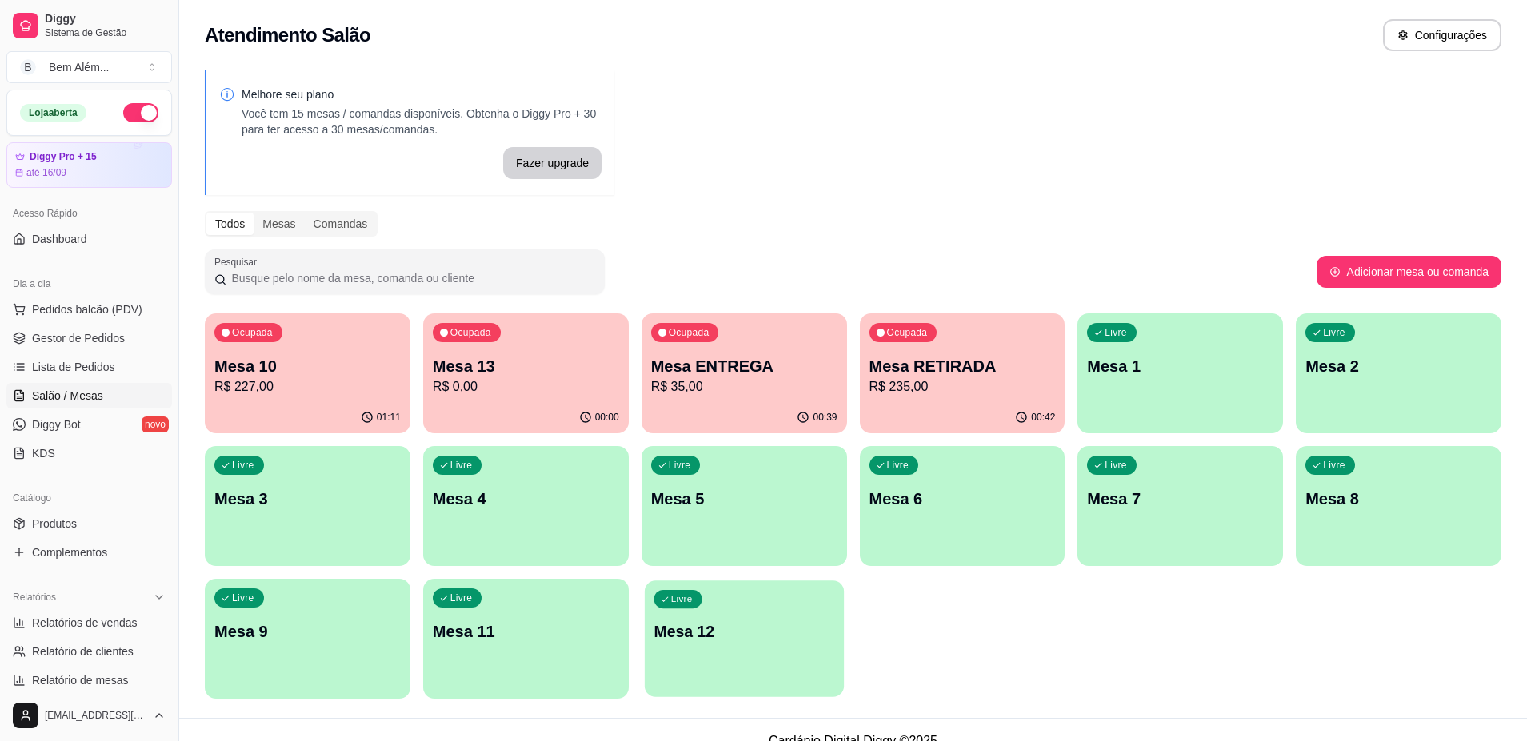
click at [750, 652] on div "Livre Mesa 12" at bounding box center [744, 630] width 199 height 98
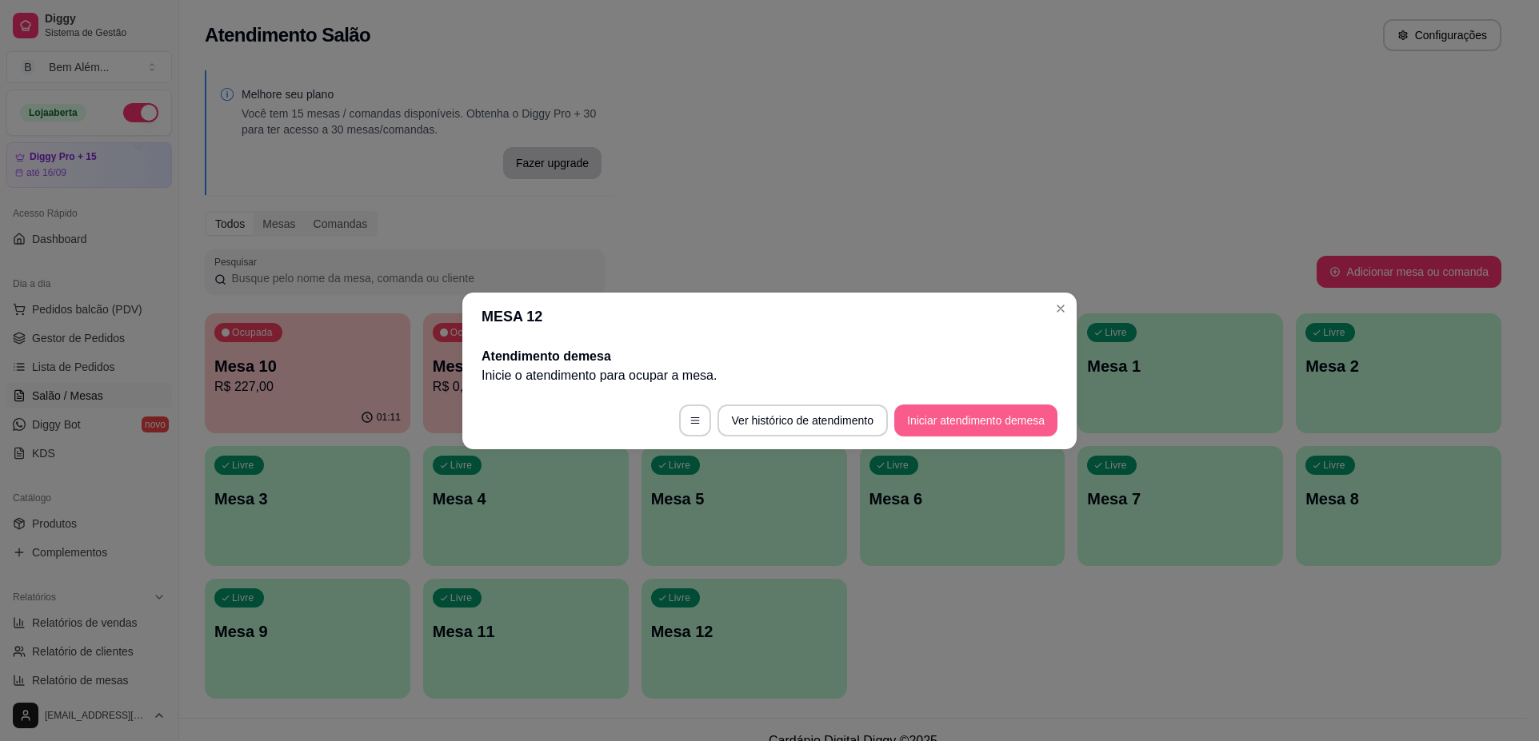
click at [932, 416] on button "Iniciar atendimento de mesa" at bounding box center [975, 421] width 163 height 32
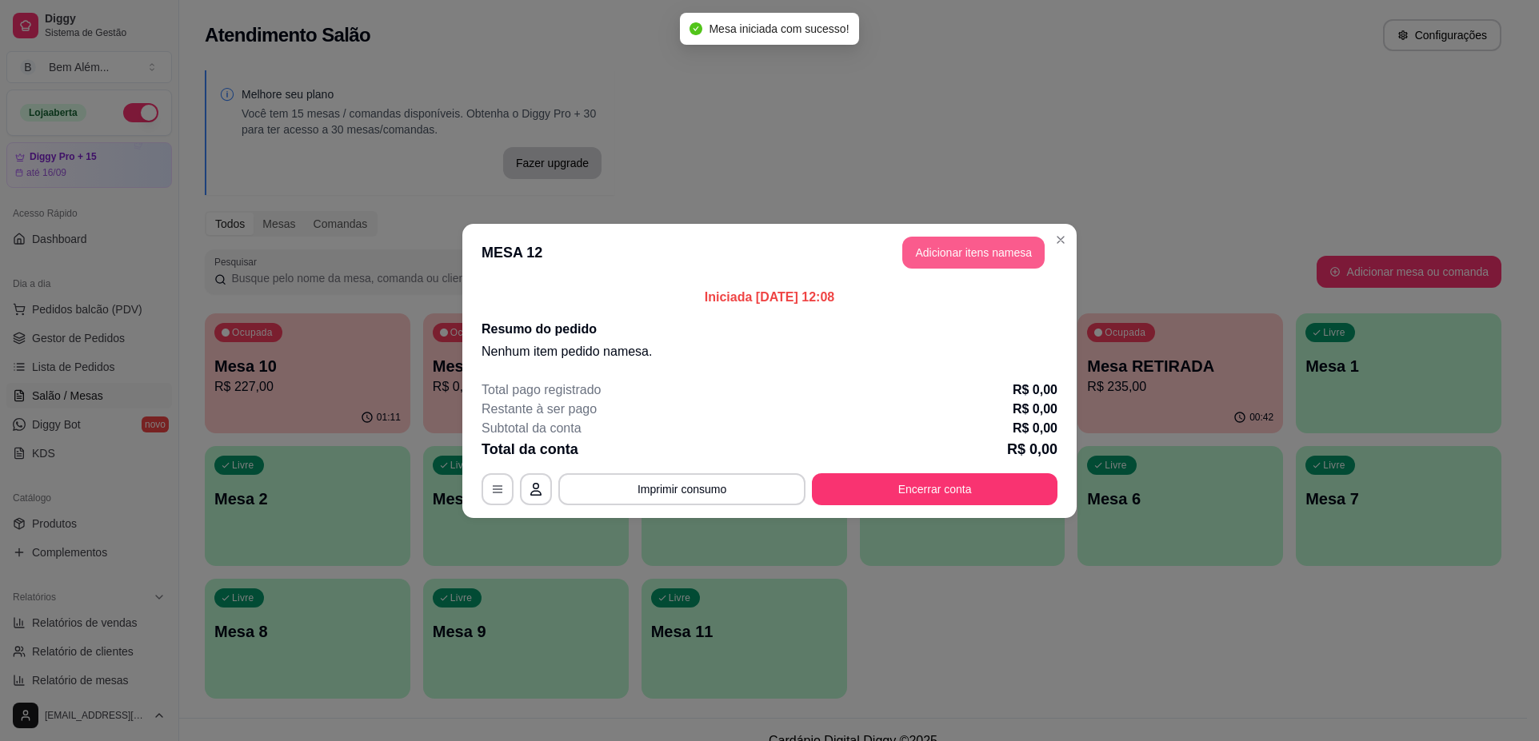
click at [998, 250] on button "Adicionar itens na mesa" at bounding box center [973, 253] width 142 height 32
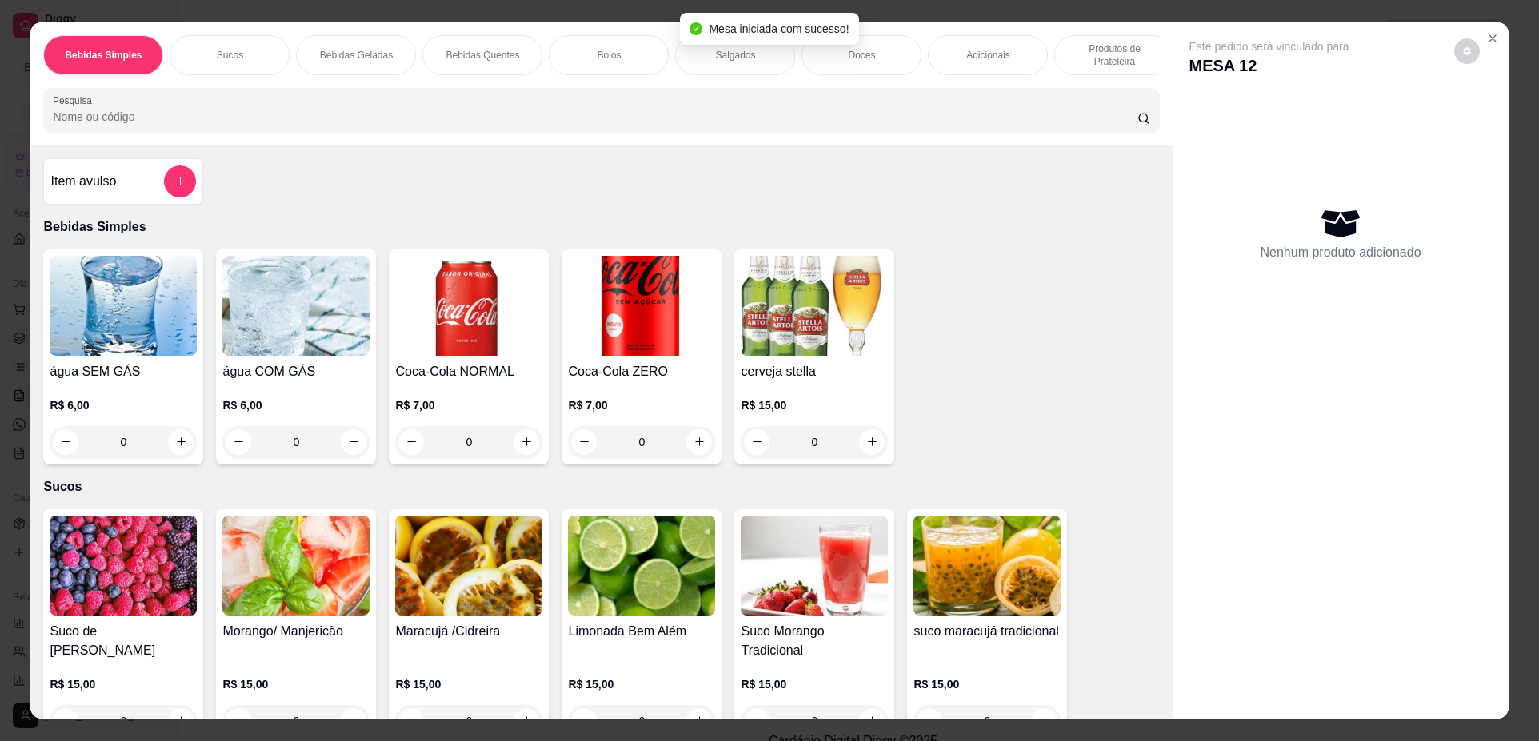
click at [1149, 66] on p "Produtos de Prateleira" at bounding box center [1114, 55] width 93 height 26
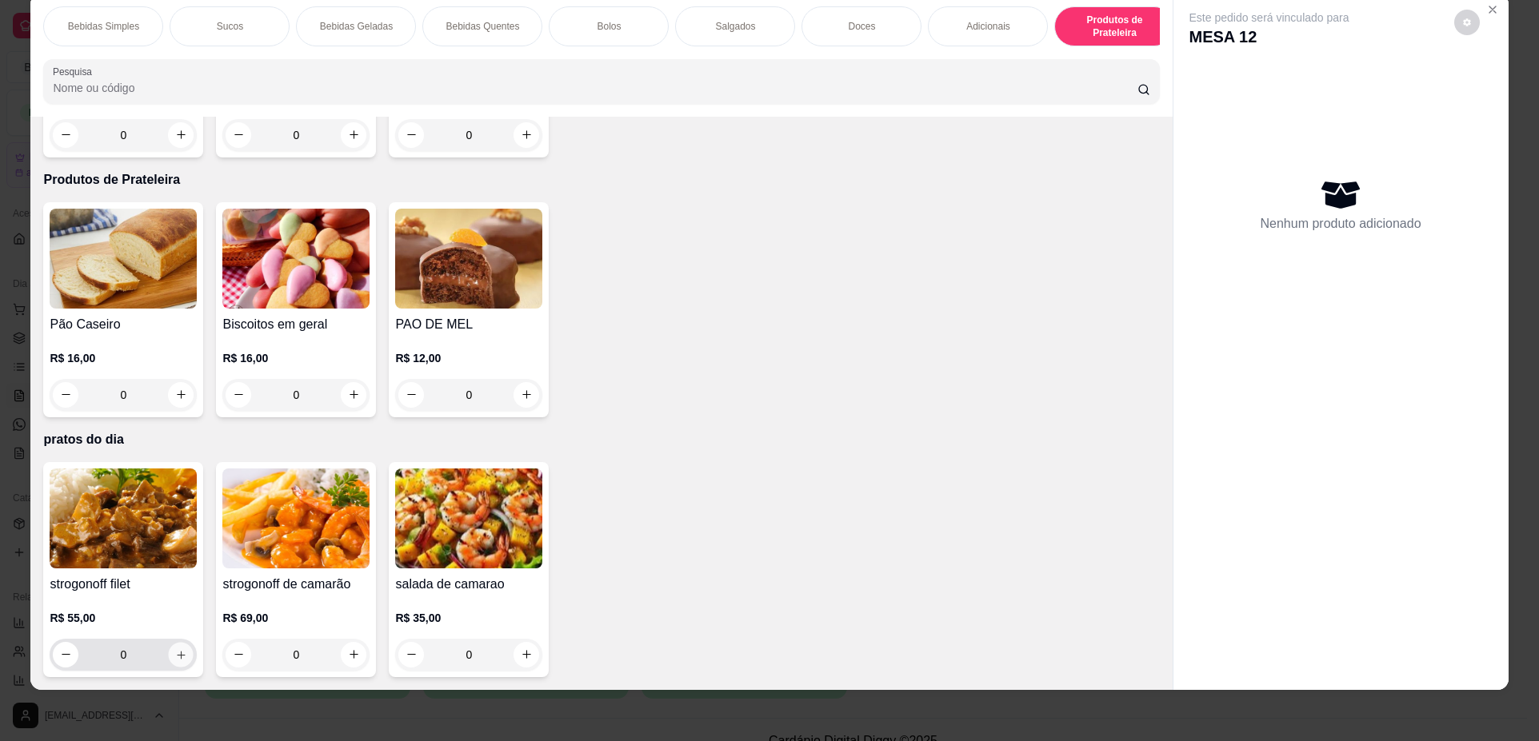
click at [175, 660] on icon "increase-product-quantity" at bounding box center [181, 655] width 12 height 12
type input "3"
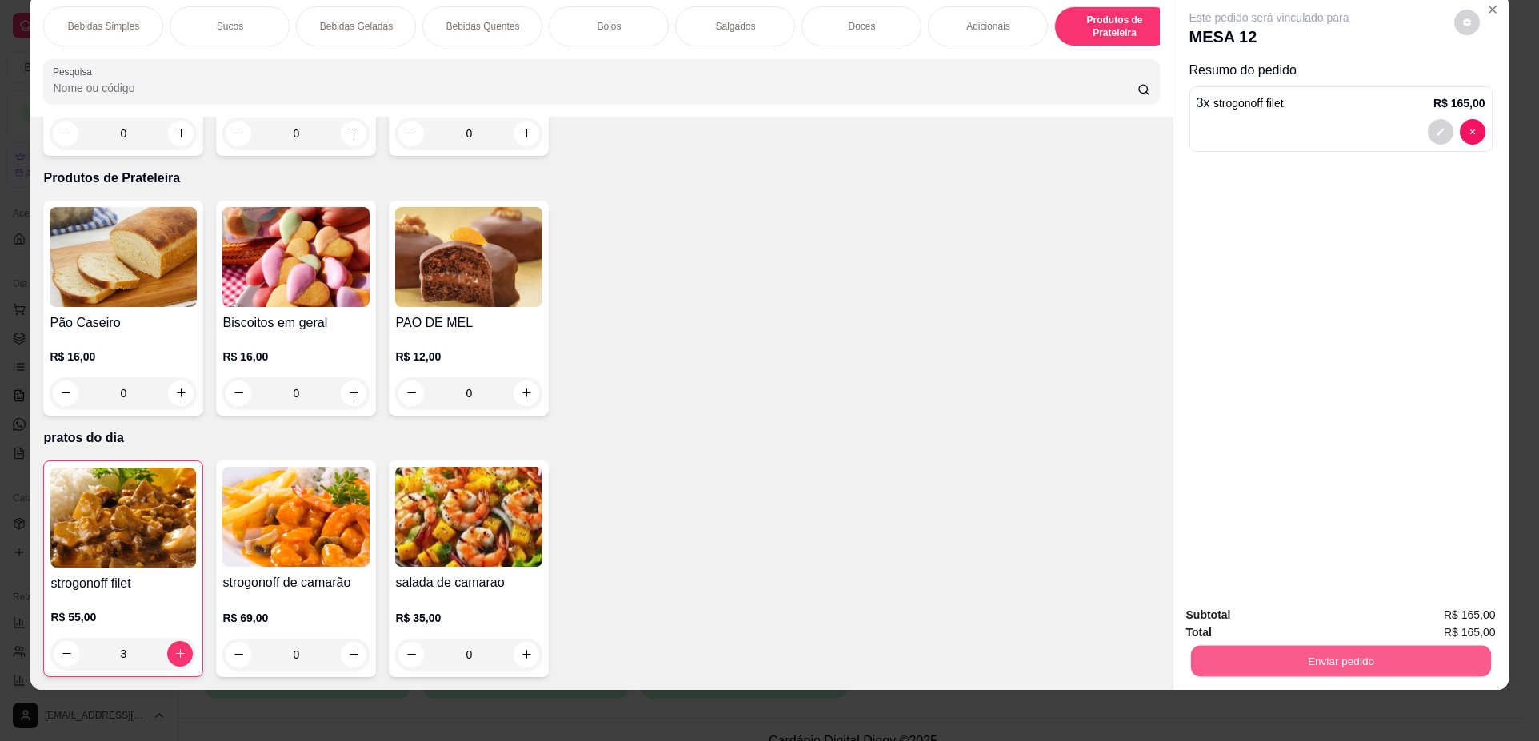
click at [1317, 673] on button "Enviar pedido" at bounding box center [1340, 661] width 300 height 31
click at [1291, 629] on button "Não registrar e enviar pedido" at bounding box center [1288, 622] width 162 height 30
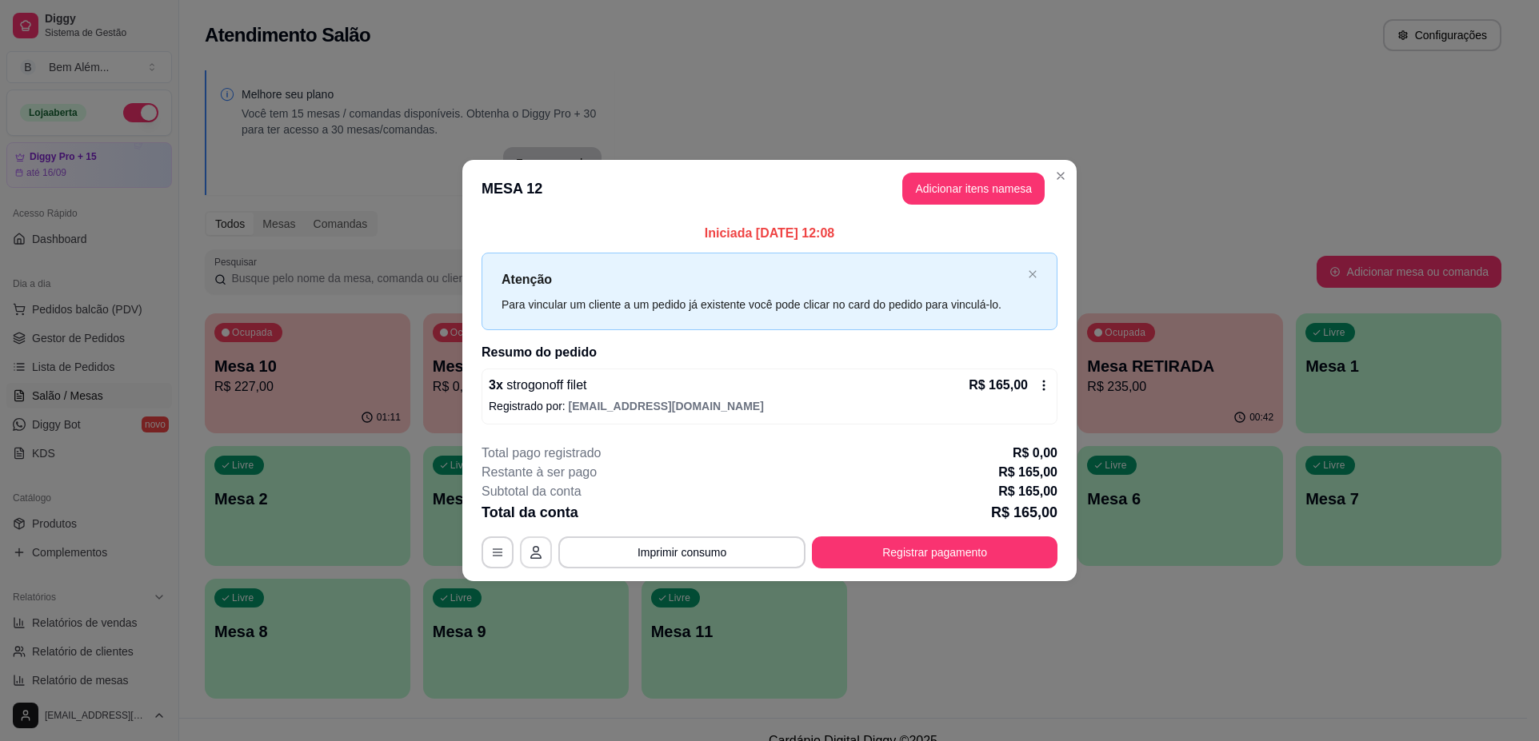
click at [532, 551] on icon "button" at bounding box center [535, 552] width 13 height 13
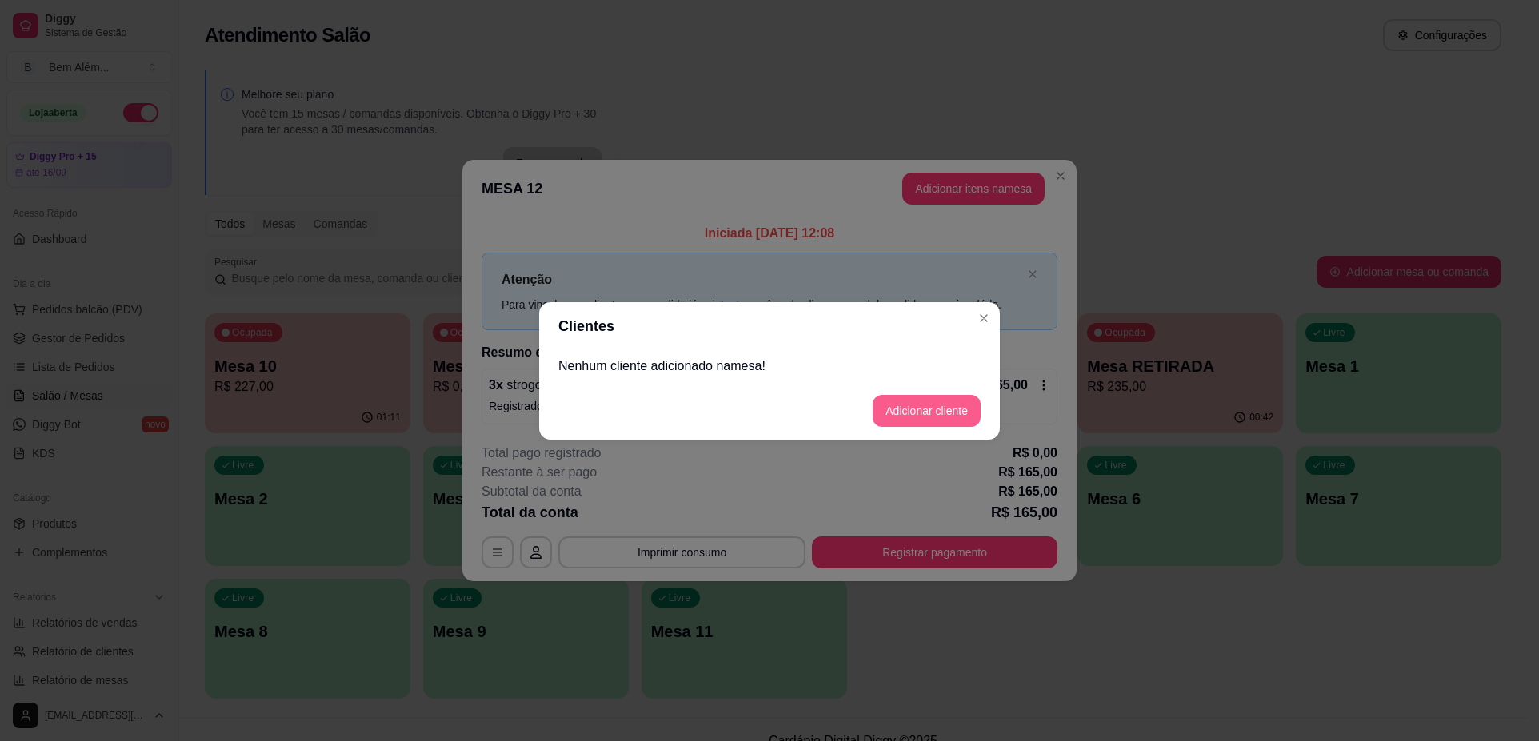
click at [931, 405] on button "Adicionar cliente" at bounding box center [926, 411] width 108 height 32
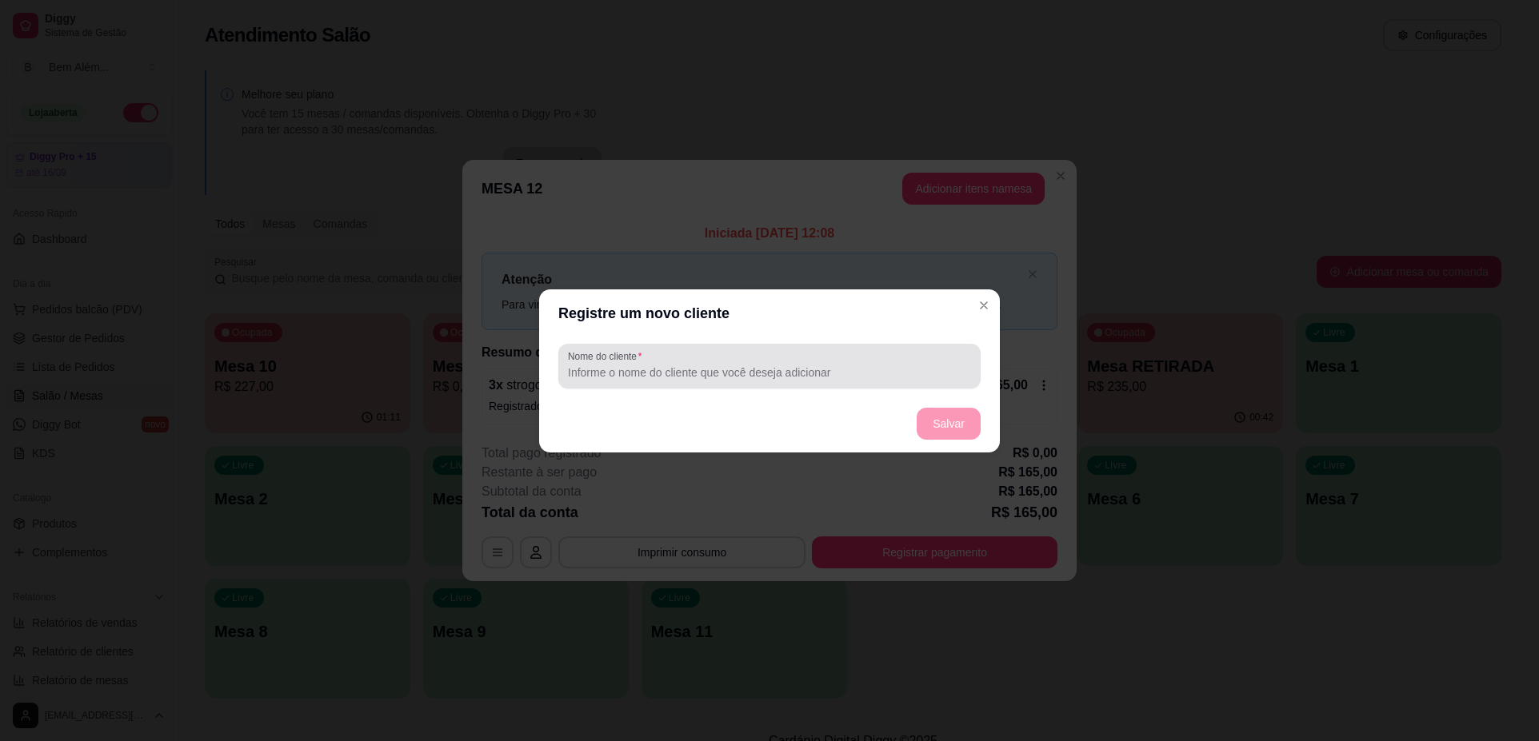
click at [737, 373] on input "Nome do cliente" at bounding box center [769, 373] width 403 height 16
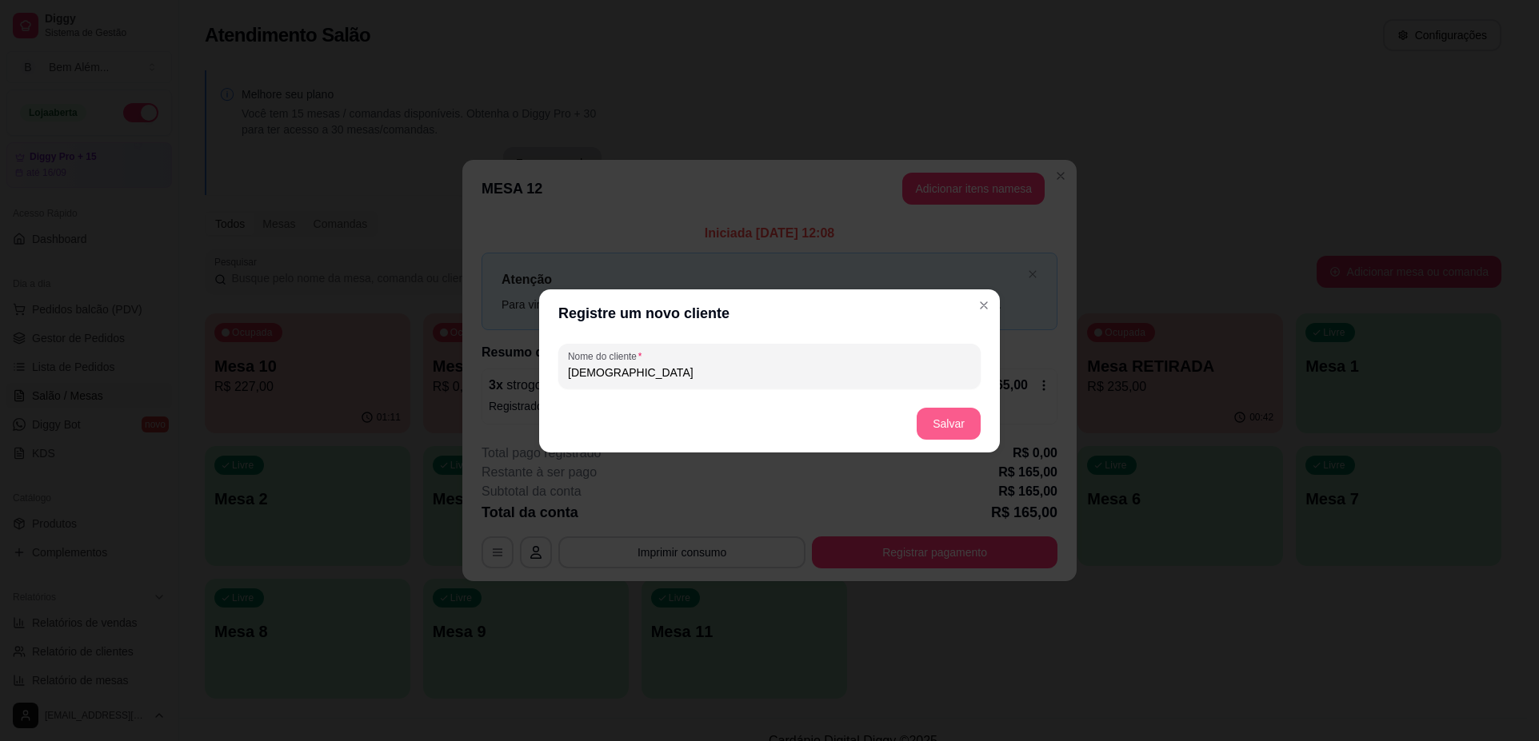
type input "cristiano"
click at [939, 425] on button "Salvar" at bounding box center [948, 424] width 64 height 32
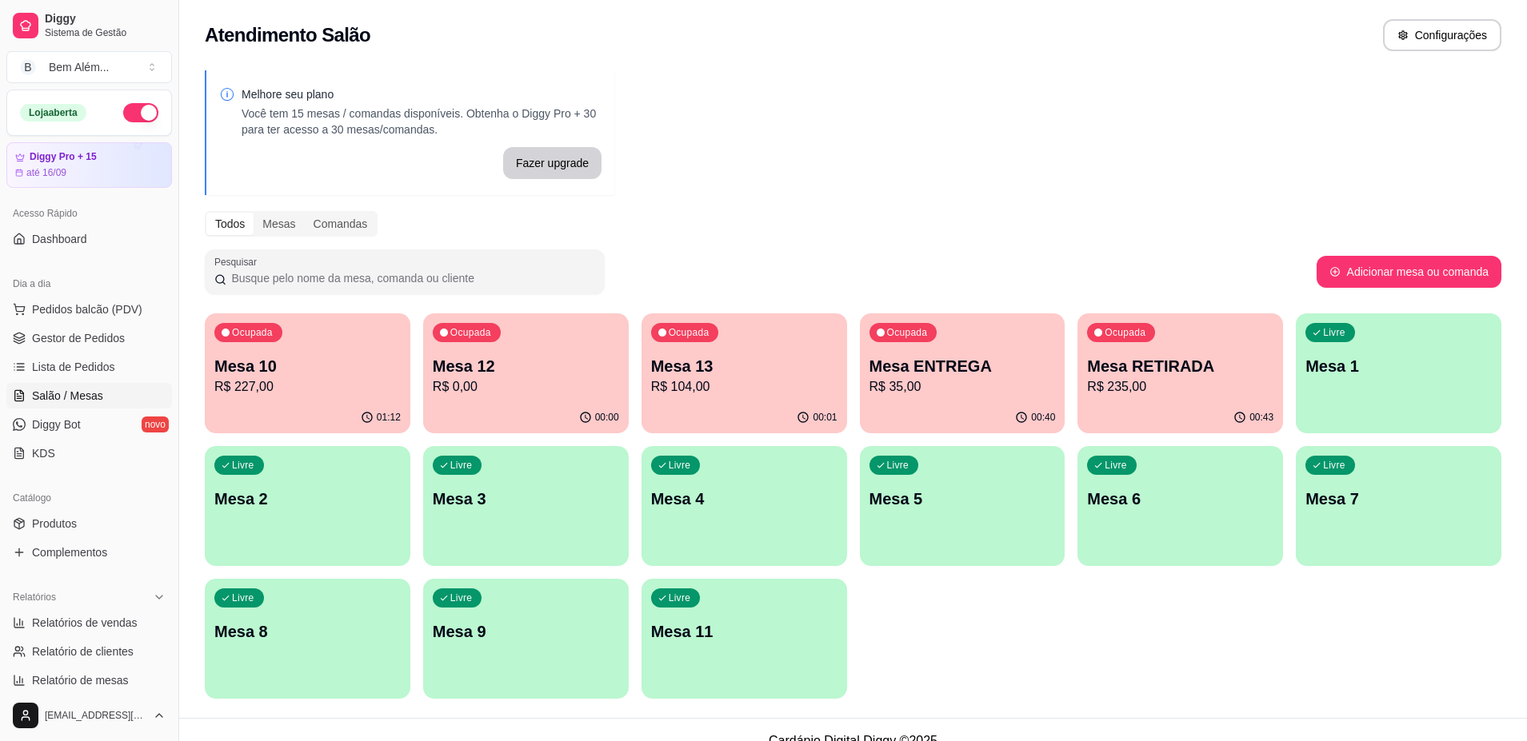
click at [274, 372] on p "Mesa 10" at bounding box center [307, 366] width 186 height 22
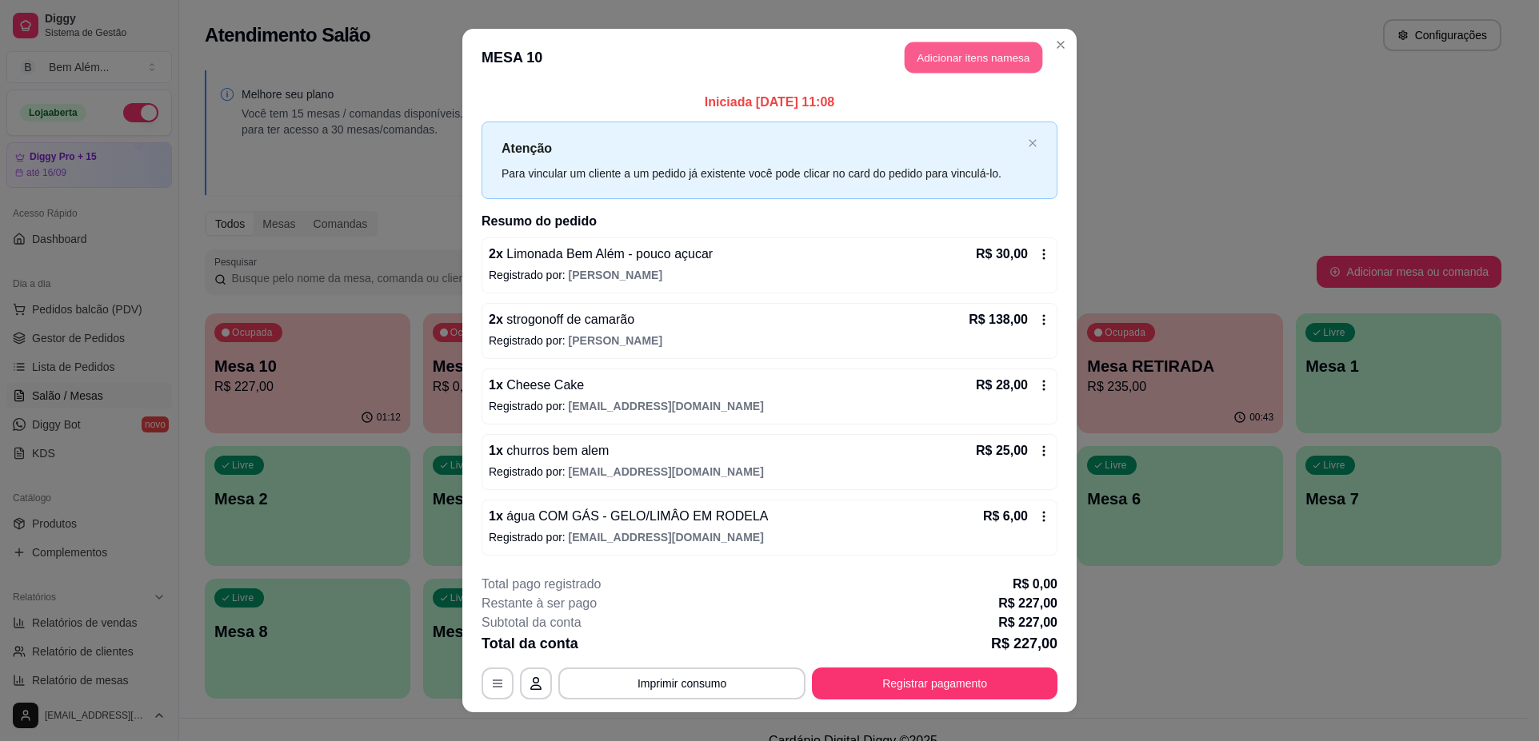
click at [995, 53] on button "Adicionar itens na mesa" at bounding box center [973, 57] width 138 height 31
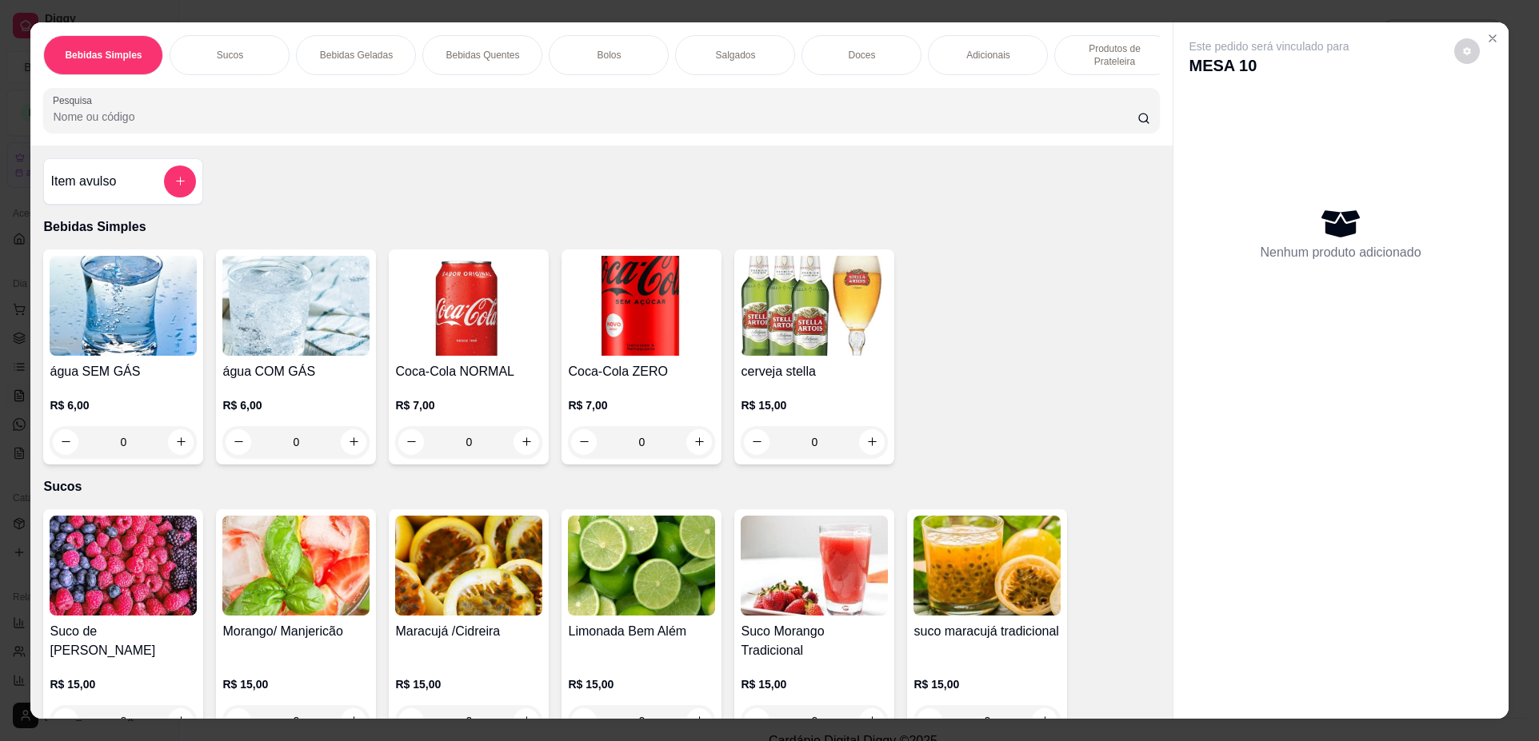
click at [1108, 59] on p "Produtos de Prateleira" at bounding box center [1114, 55] width 93 height 26
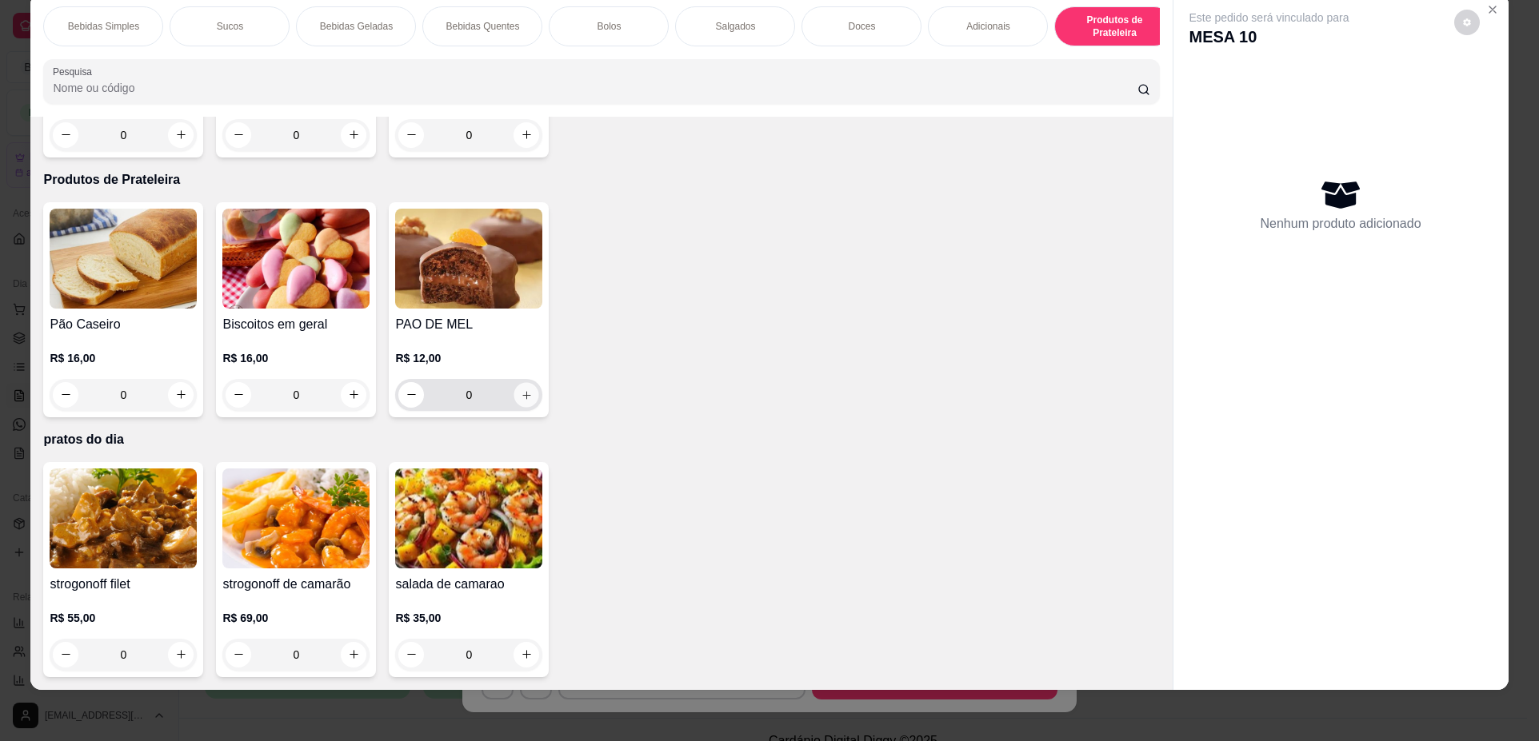
click at [521, 393] on icon "increase-product-quantity" at bounding box center [527, 395] width 12 height 12
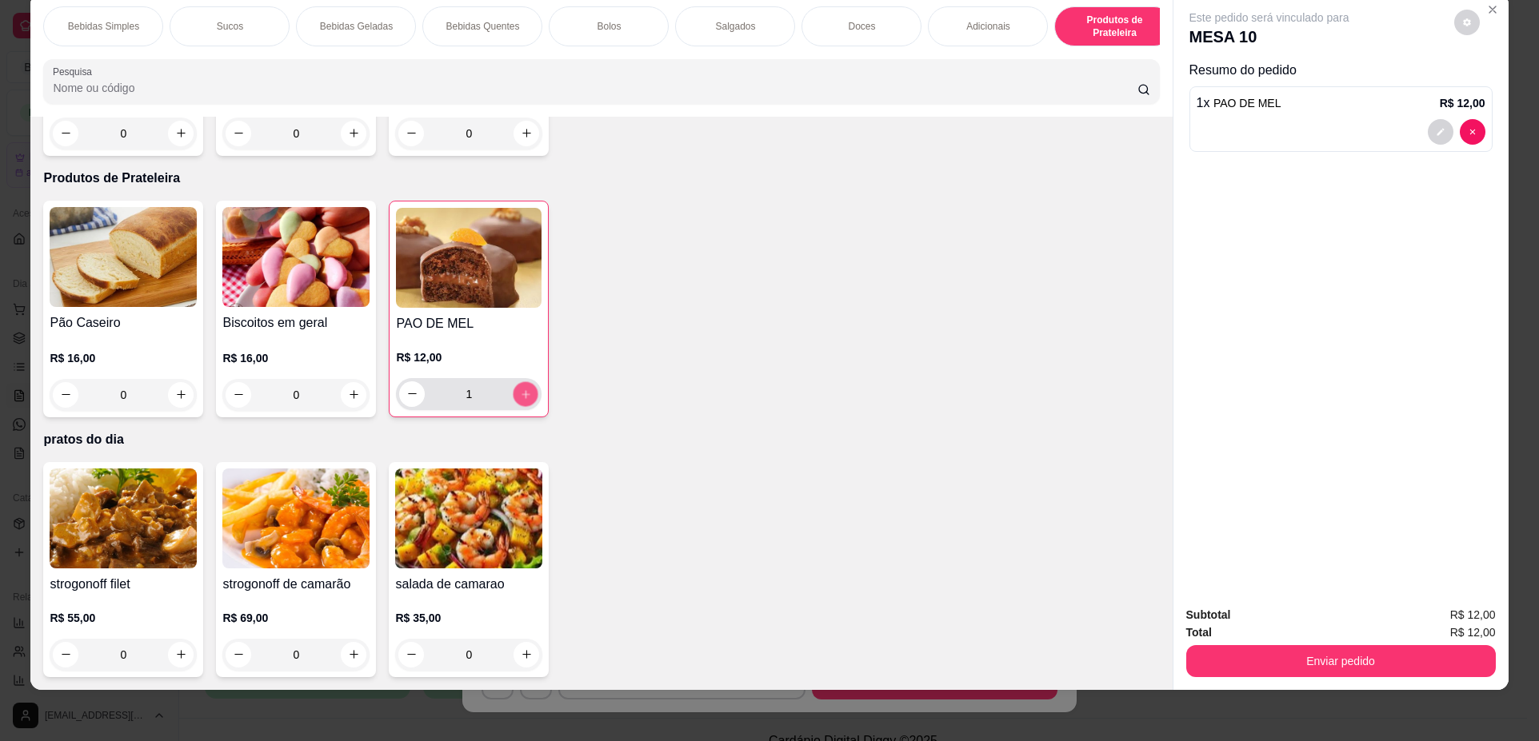
click at [521, 393] on icon "increase-product-quantity" at bounding box center [526, 395] width 12 height 12
type input "2"
click at [1339, 672] on button "Enviar pedido" at bounding box center [1340, 661] width 309 height 32
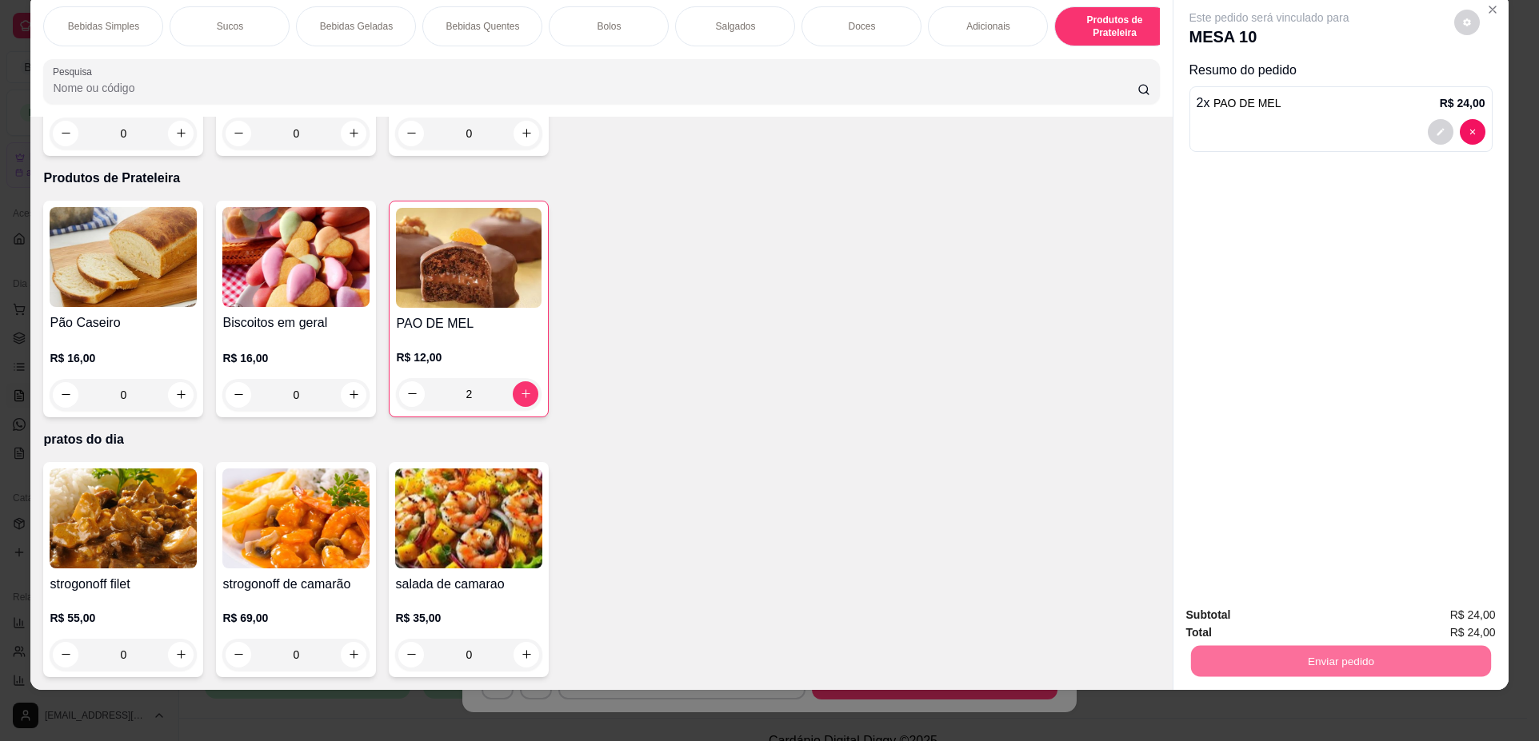
click at [1245, 624] on button "Não registrar e enviar pedido" at bounding box center [1288, 622] width 162 height 30
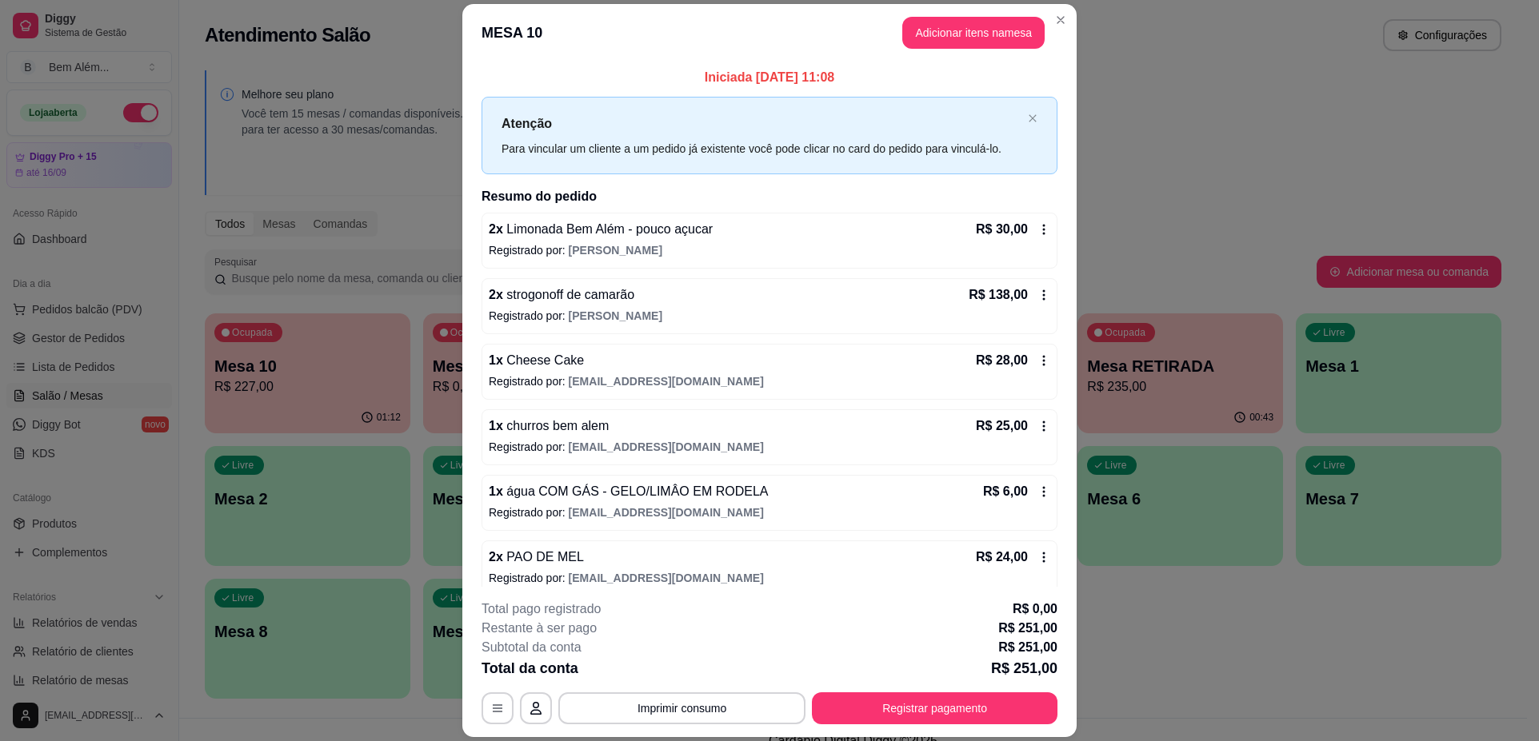
scroll to position [15, 0]
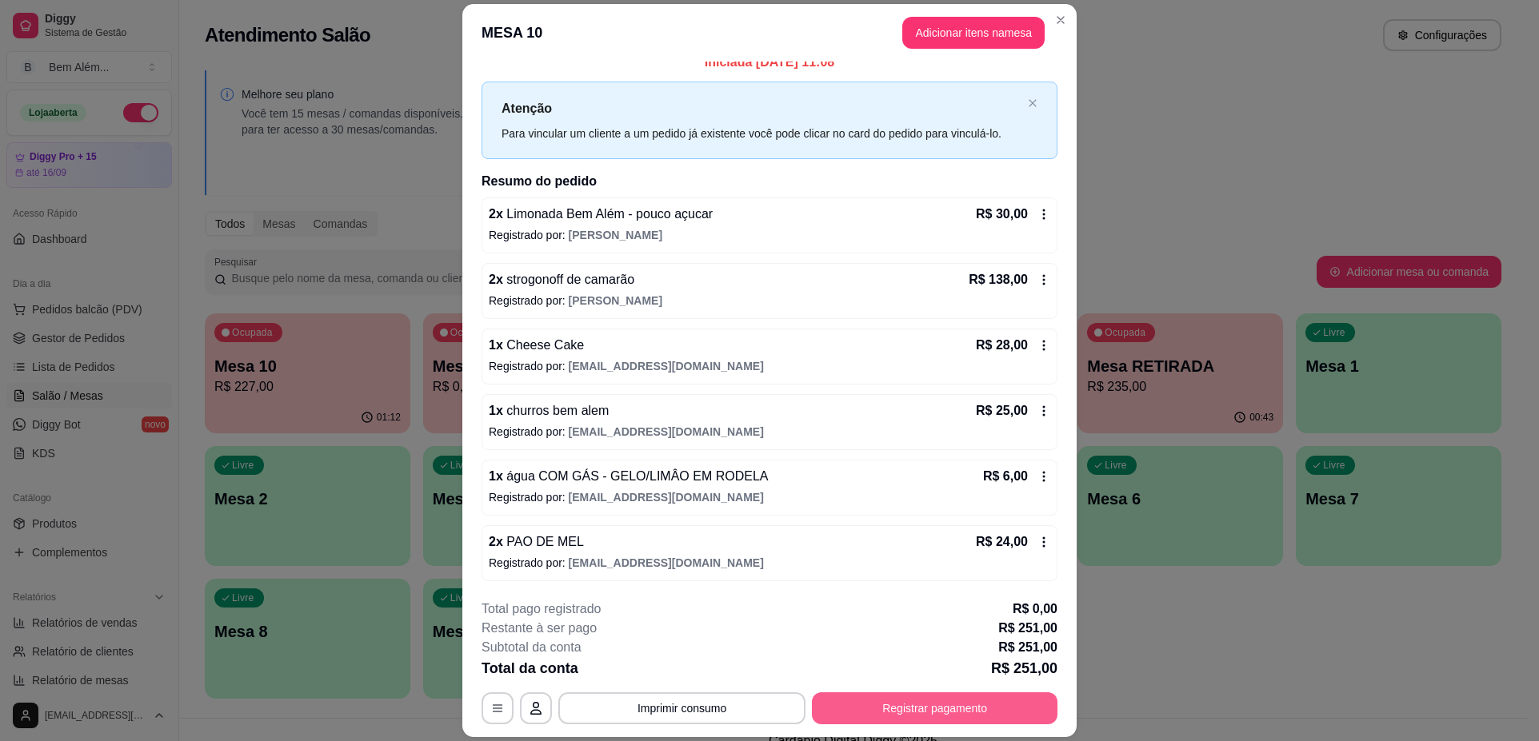
click at [833, 713] on button "Registrar pagamento" at bounding box center [935, 709] width 246 height 32
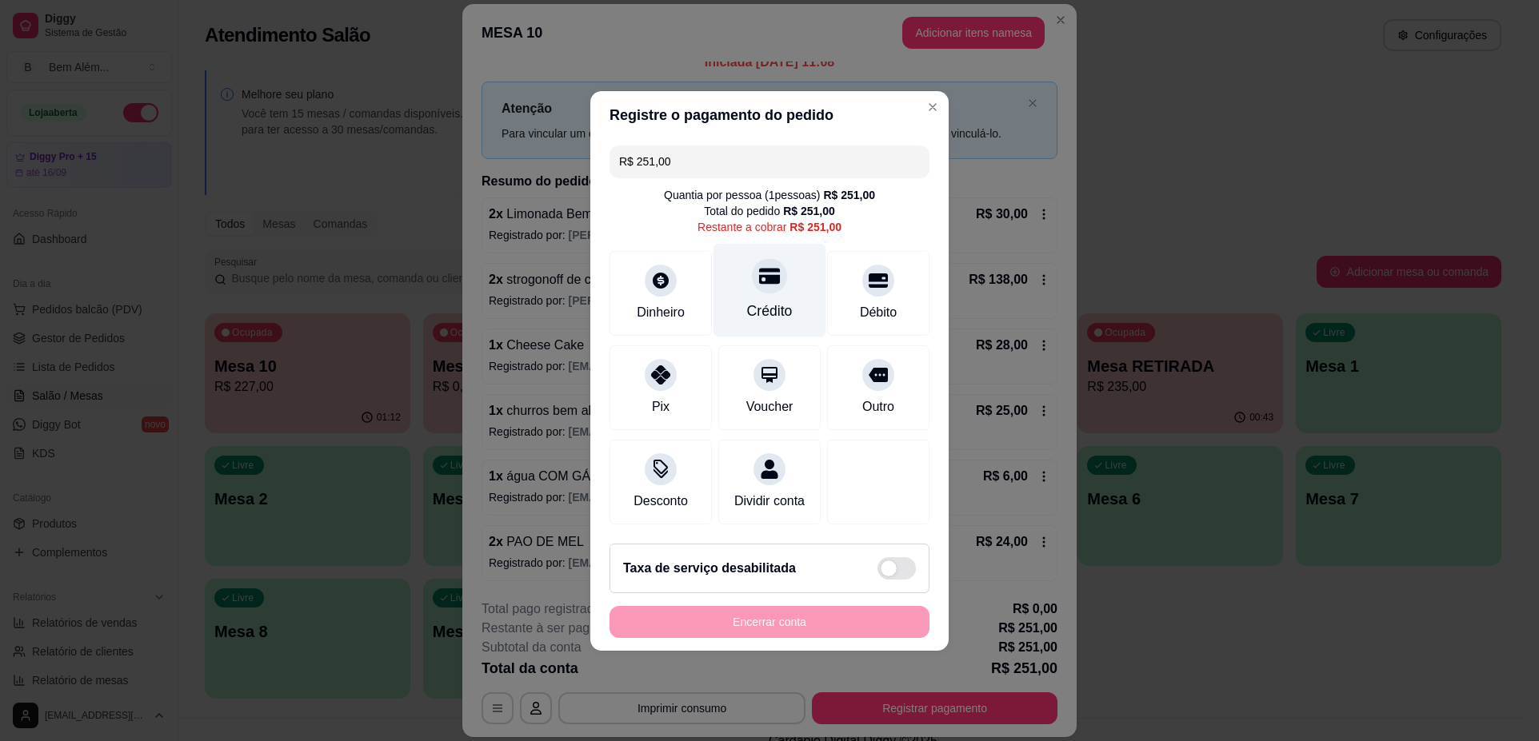
click at [764, 301] on div "Crédito" at bounding box center [770, 311] width 46 height 21
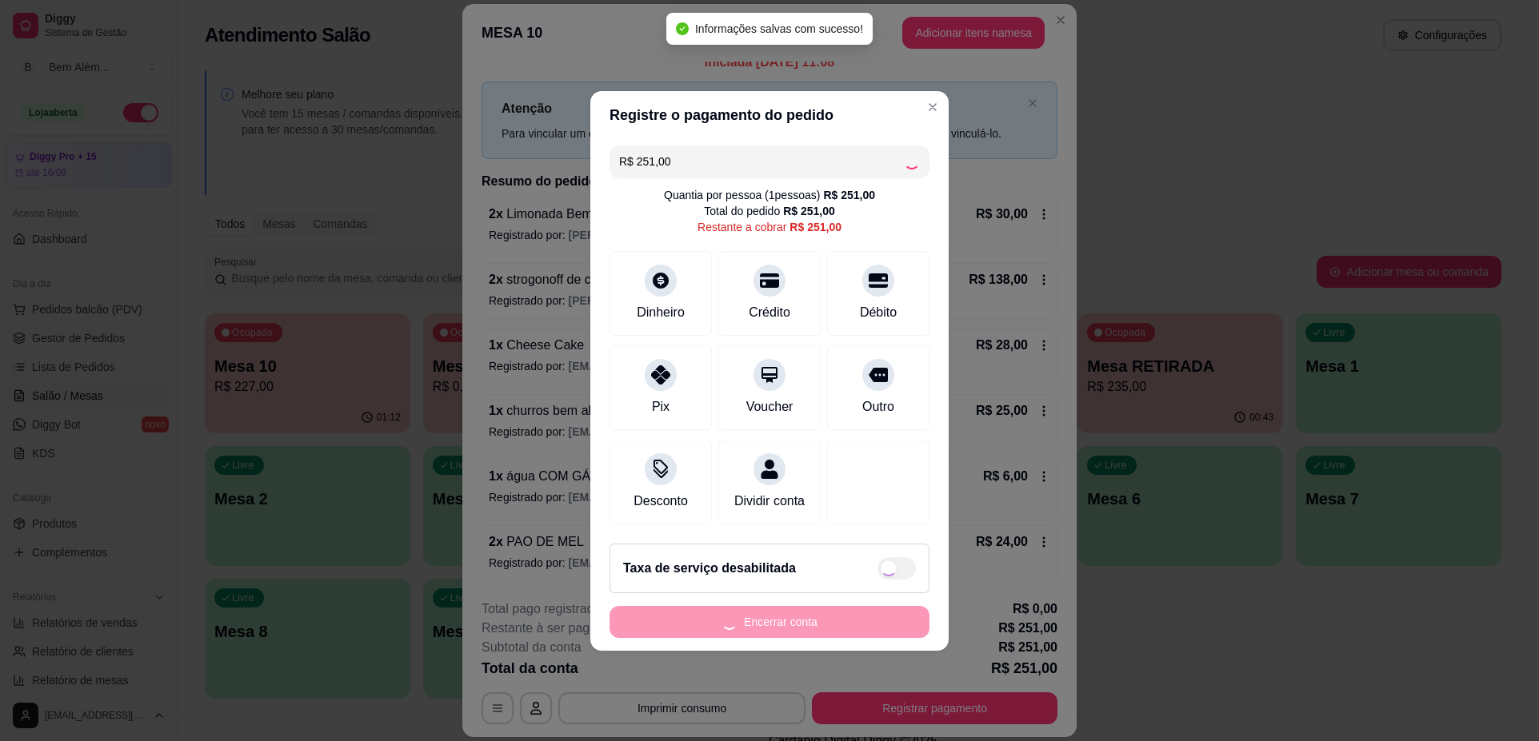
type input "R$ 0,00"
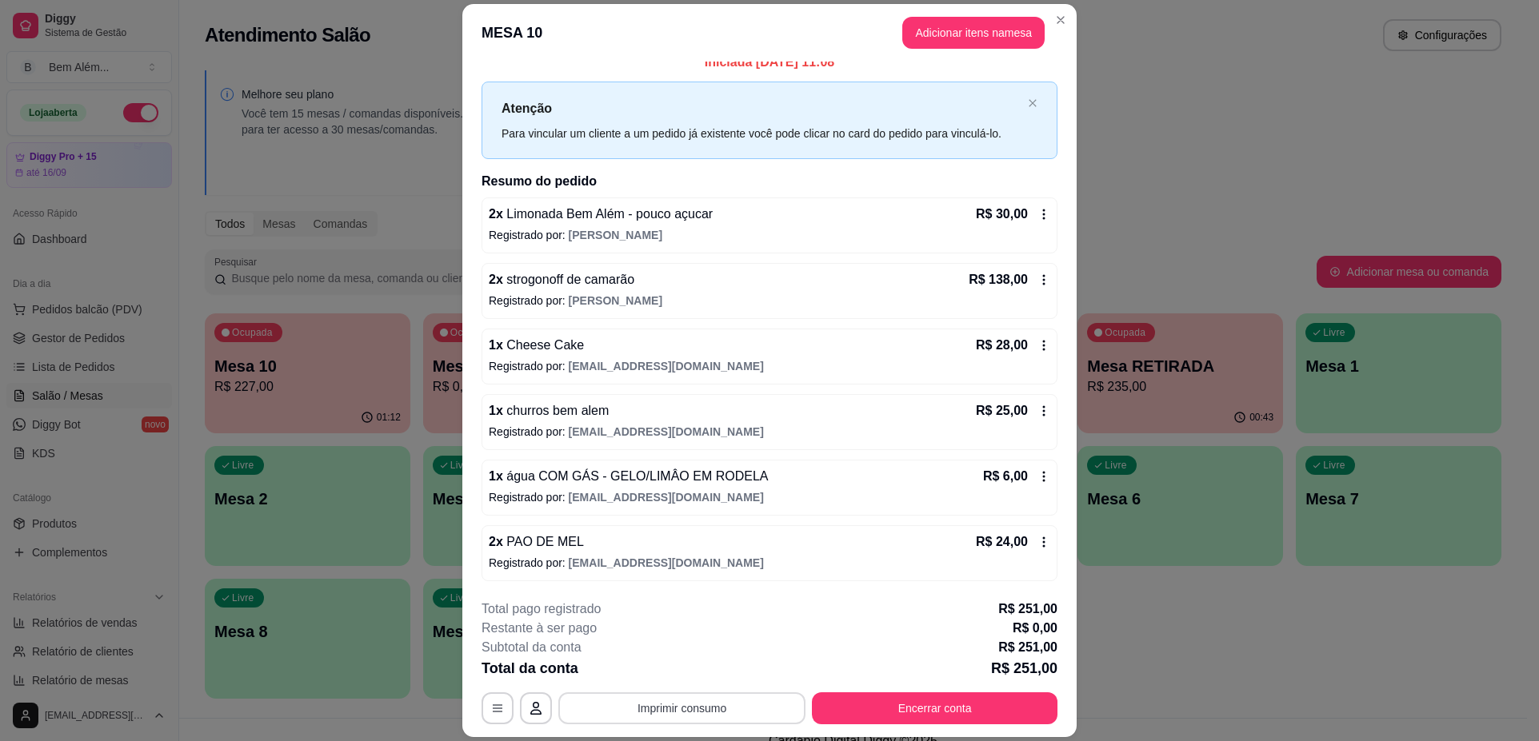
click at [685, 701] on button "Imprimir consumo" at bounding box center [681, 709] width 247 height 32
click at [687, 677] on button "impressao computador" at bounding box center [676, 672] width 120 height 26
click at [848, 705] on button "Encerrar conta" at bounding box center [935, 709] width 246 height 32
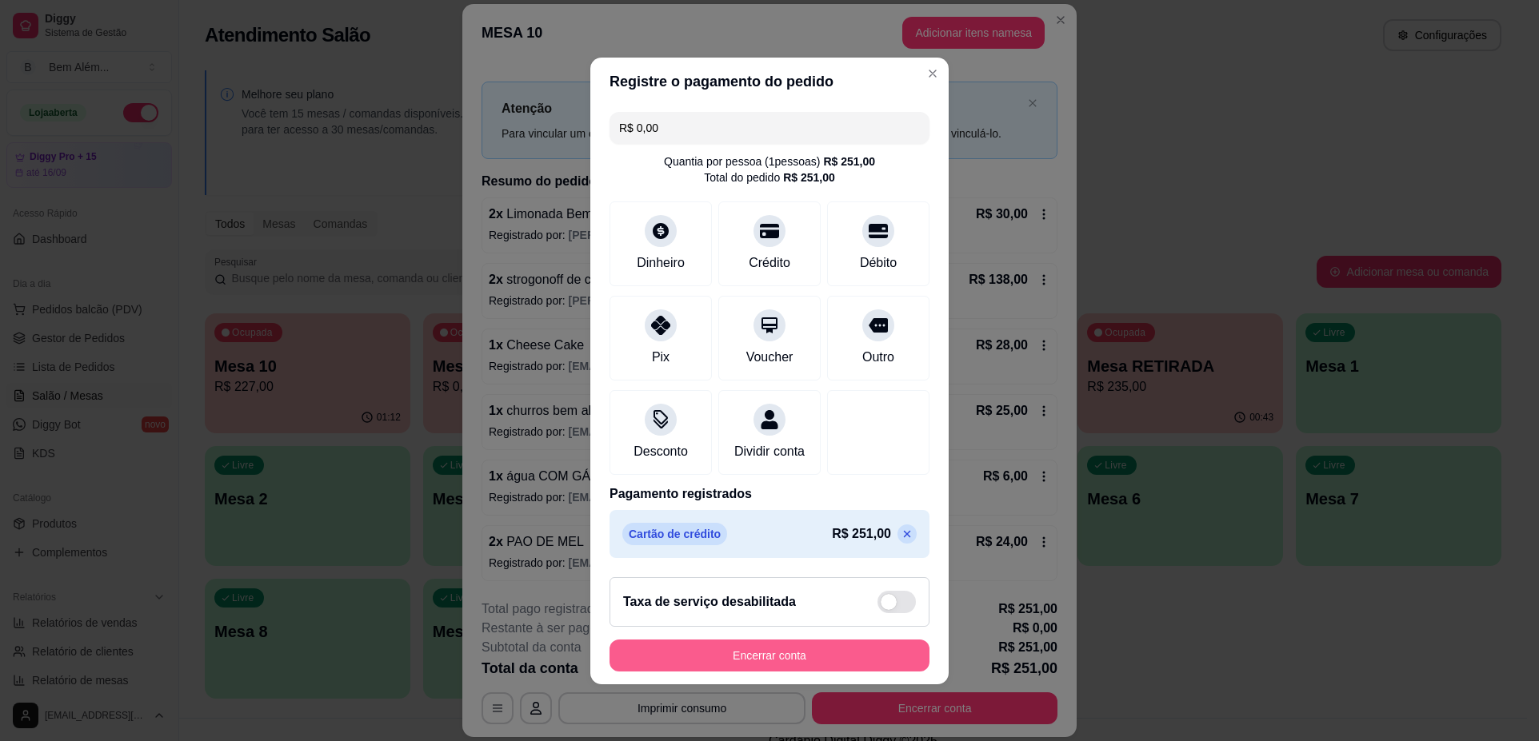
click at [829, 668] on button "Encerrar conta" at bounding box center [769, 656] width 320 height 32
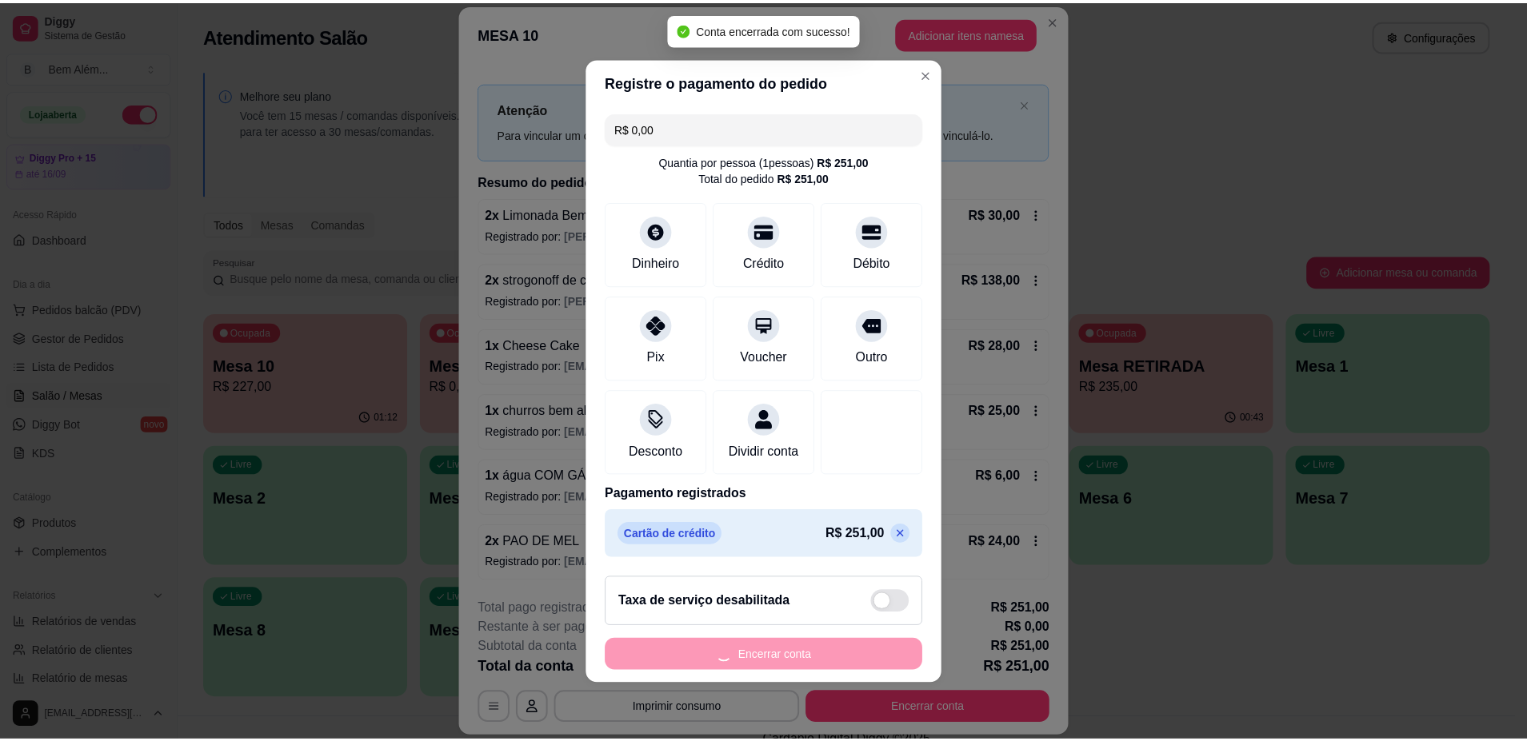
scroll to position [0, 0]
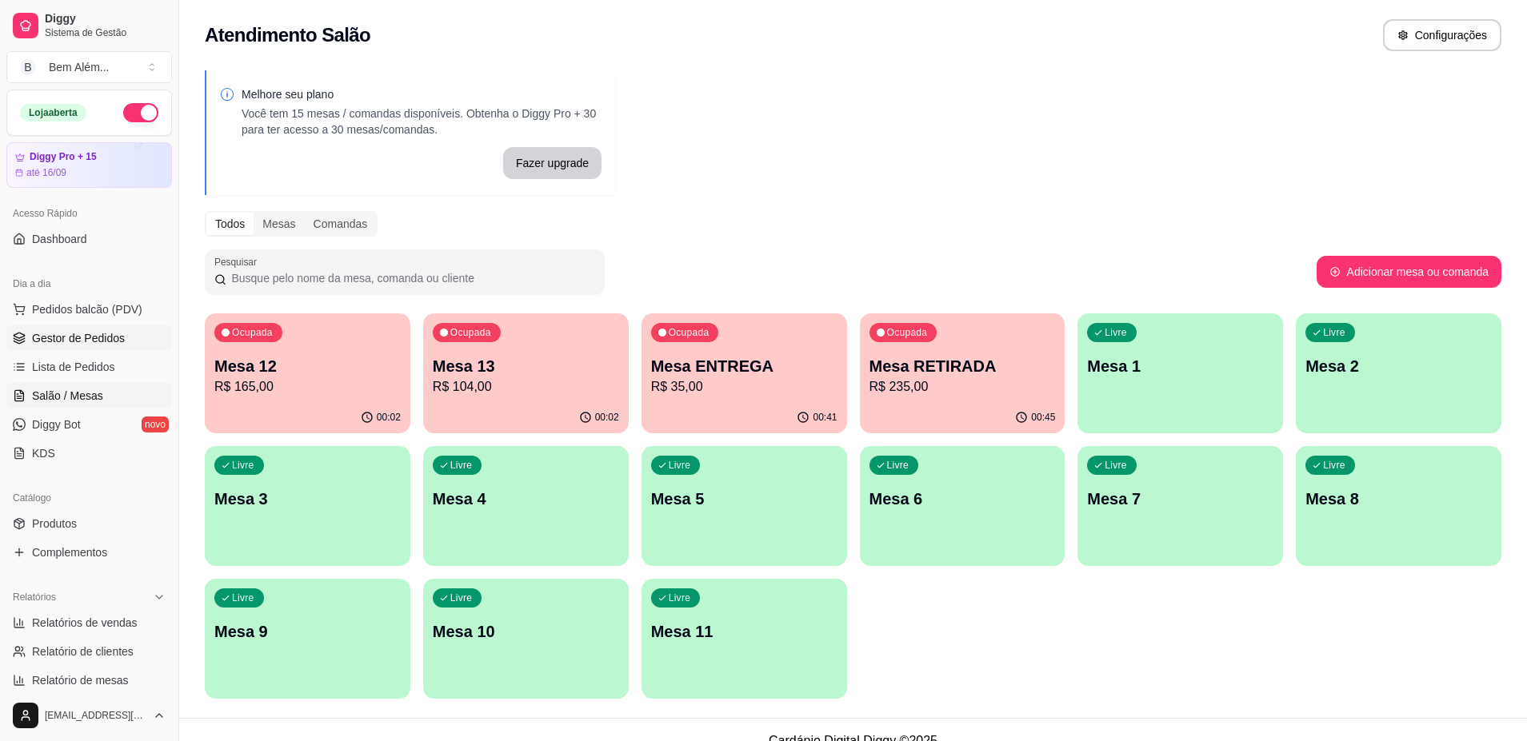
click at [102, 346] on link "Gestor de Pedidos" at bounding box center [89, 338] width 166 height 26
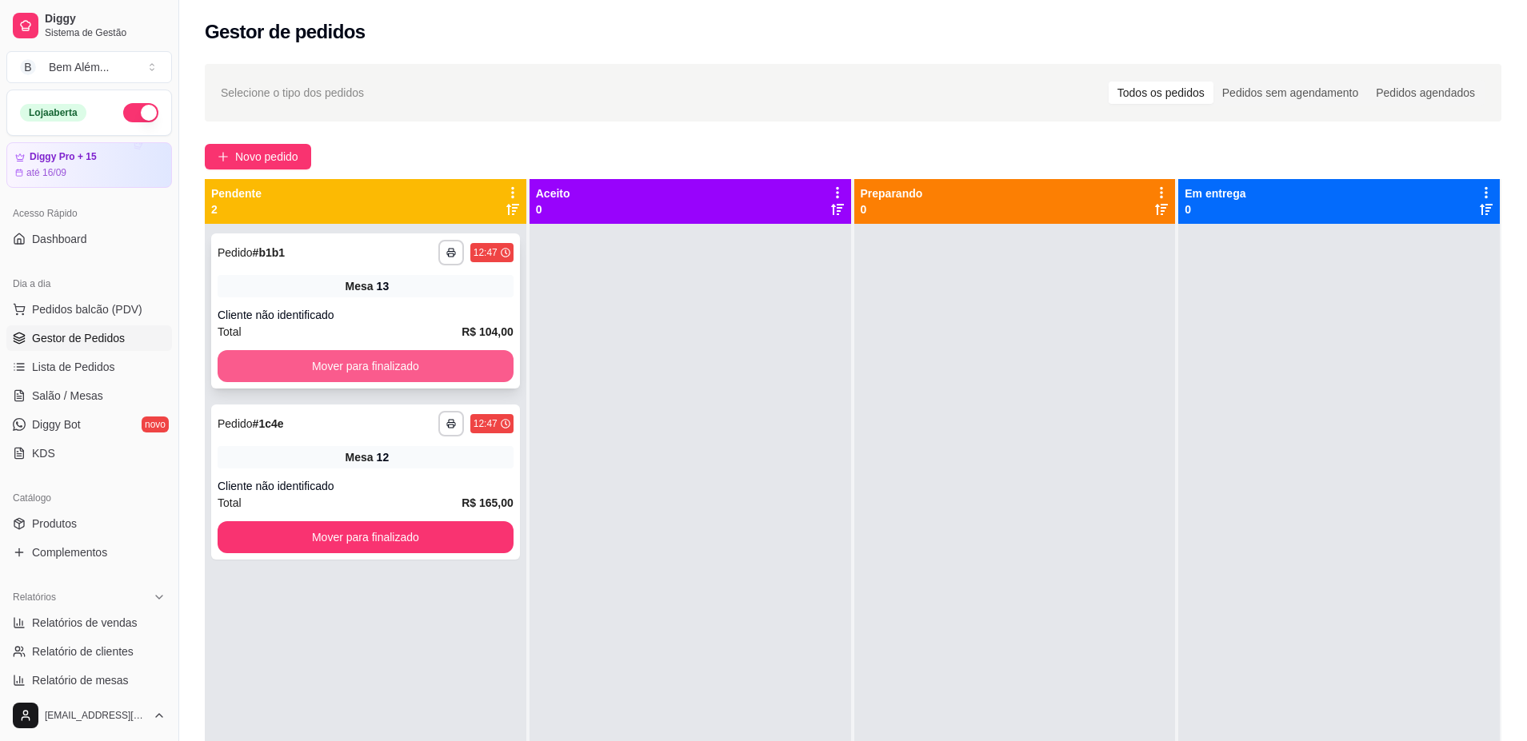
click at [431, 371] on button "Mover para finalizado" at bounding box center [366, 366] width 296 height 32
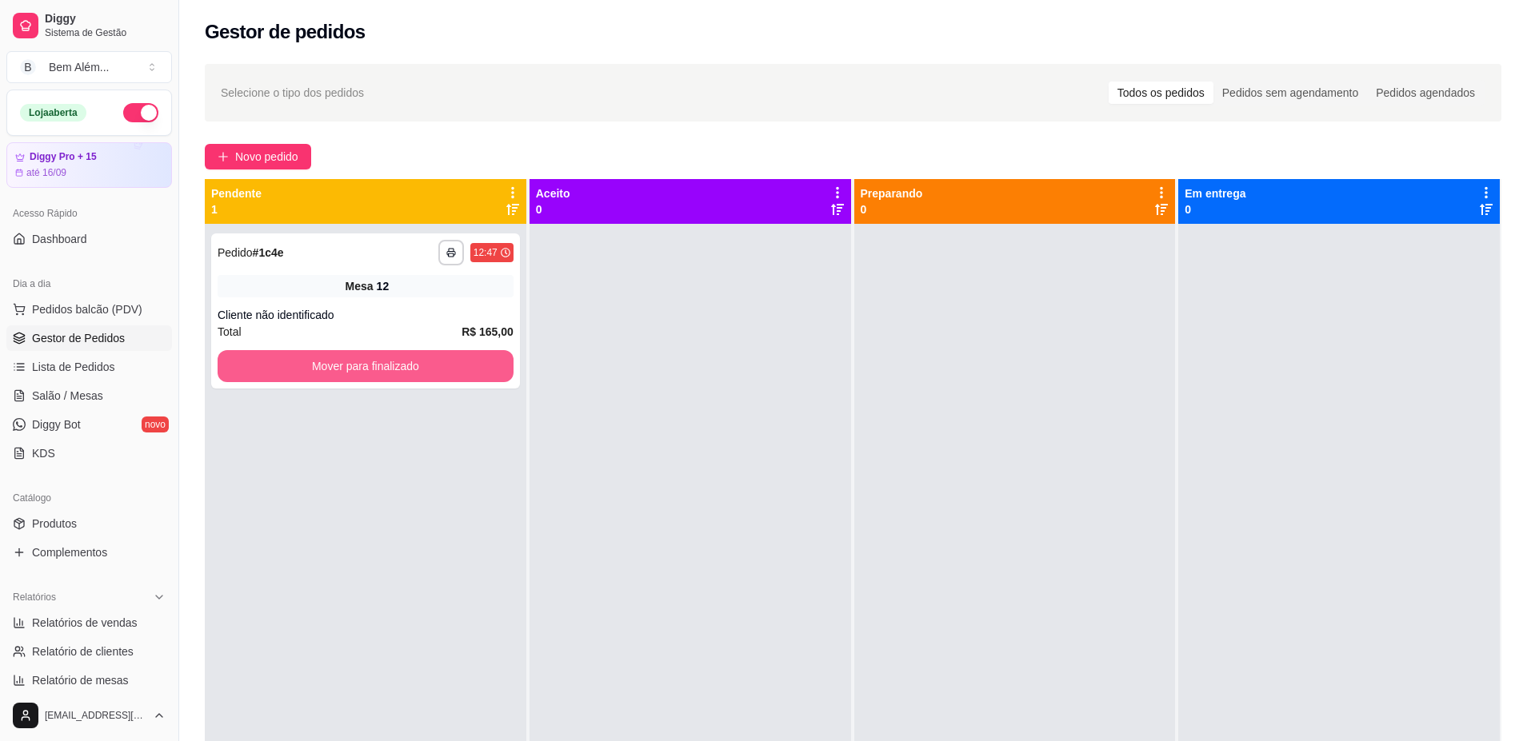
click at [431, 371] on button "Mover para finalizado" at bounding box center [366, 366] width 296 height 32
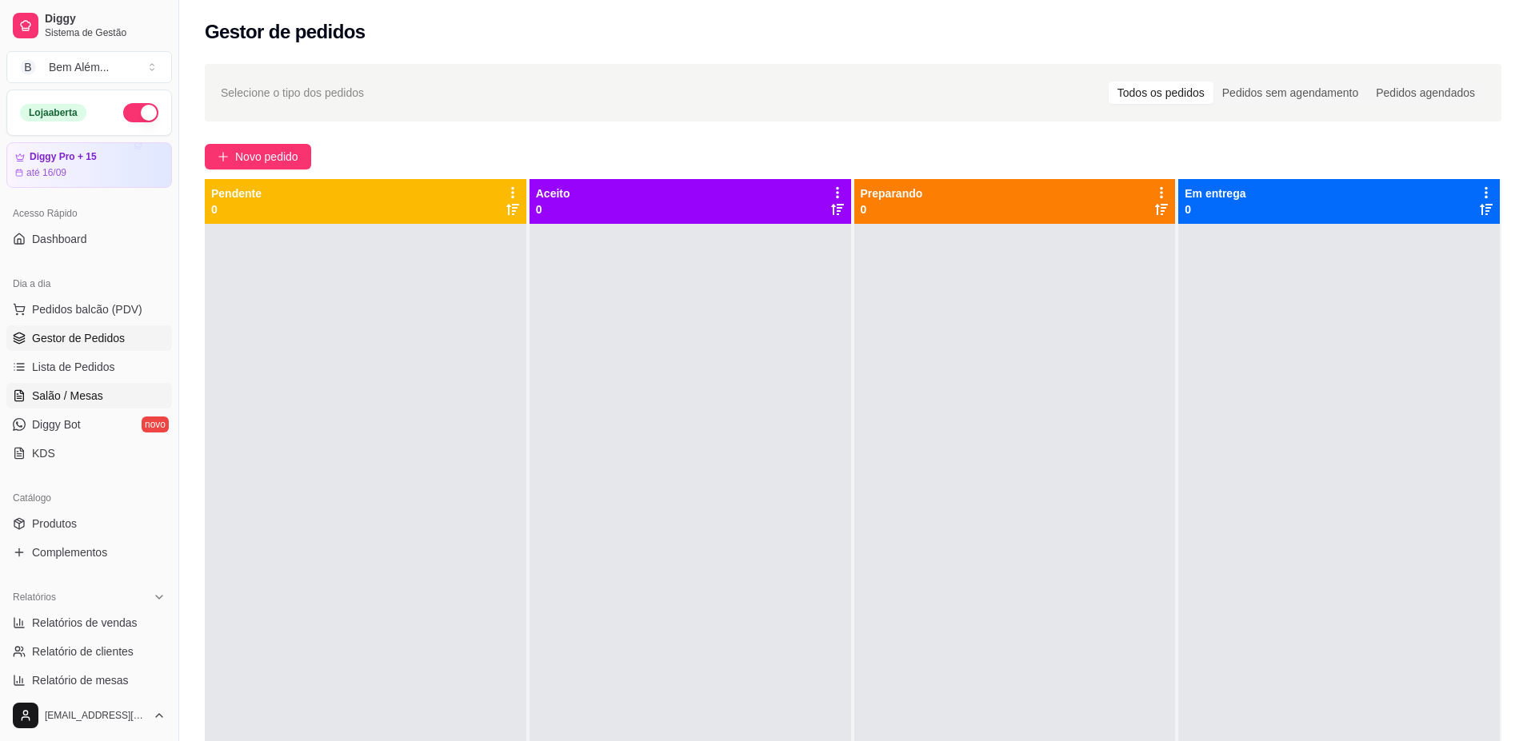
click at [92, 408] on link "Salão / Mesas" at bounding box center [89, 396] width 166 height 26
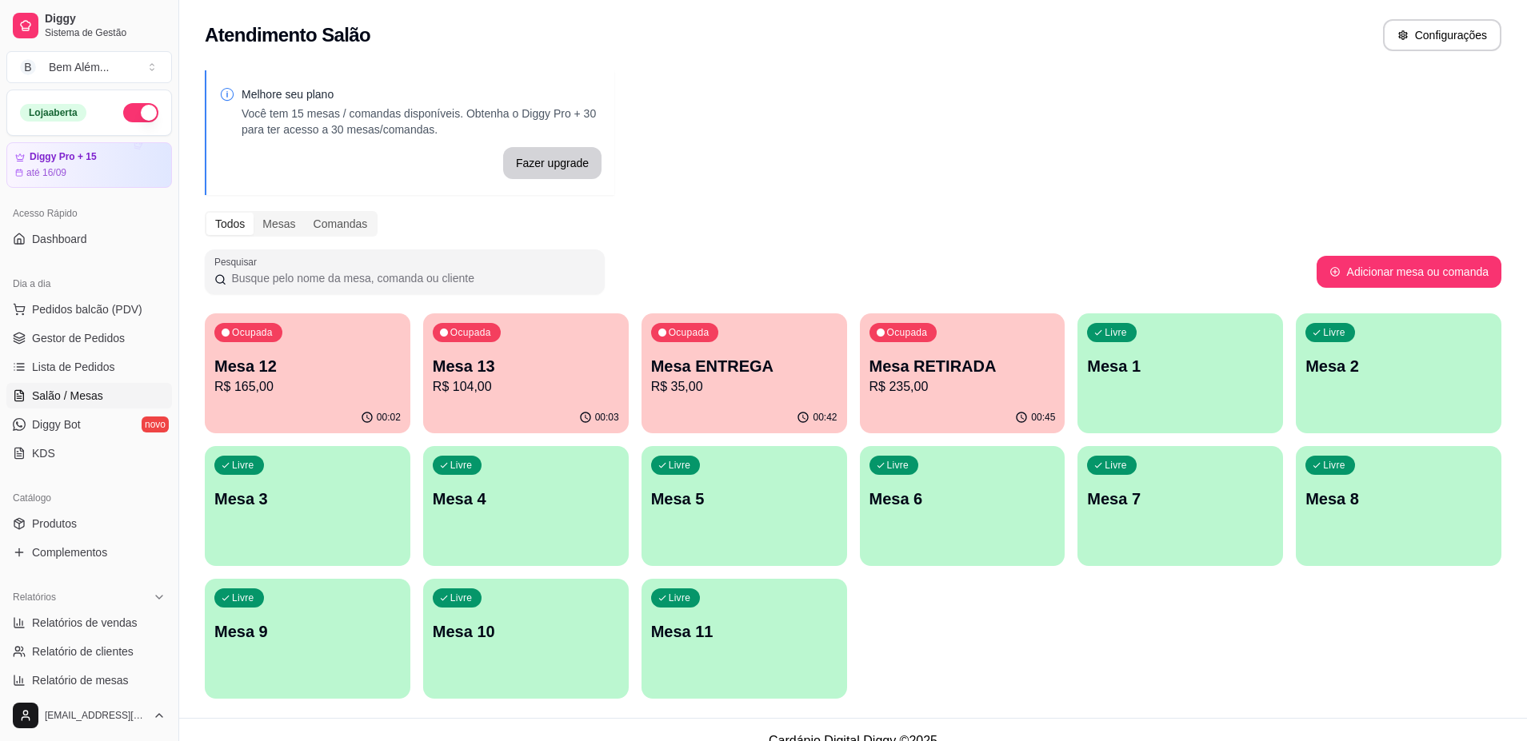
click at [513, 337] on div "Ocupada Mesa 13 R$ 104,00" at bounding box center [526, 357] width 206 height 89
click at [73, 354] on link "Lista de Pedidos" at bounding box center [89, 367] width 166 height 26
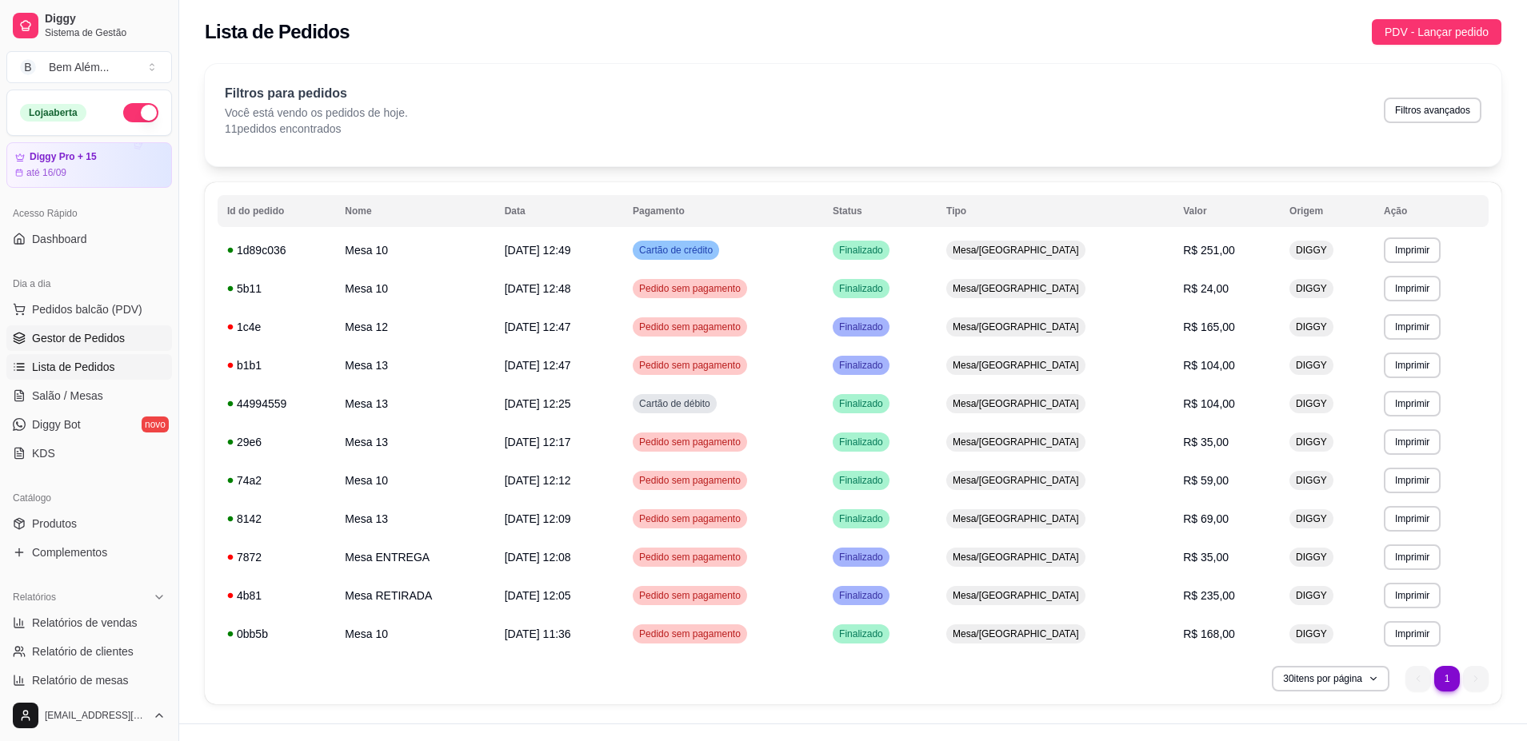
click at [78, 347] on link "Gestor de Pedidos" at bounding box center [89, 338] width 166 height 26
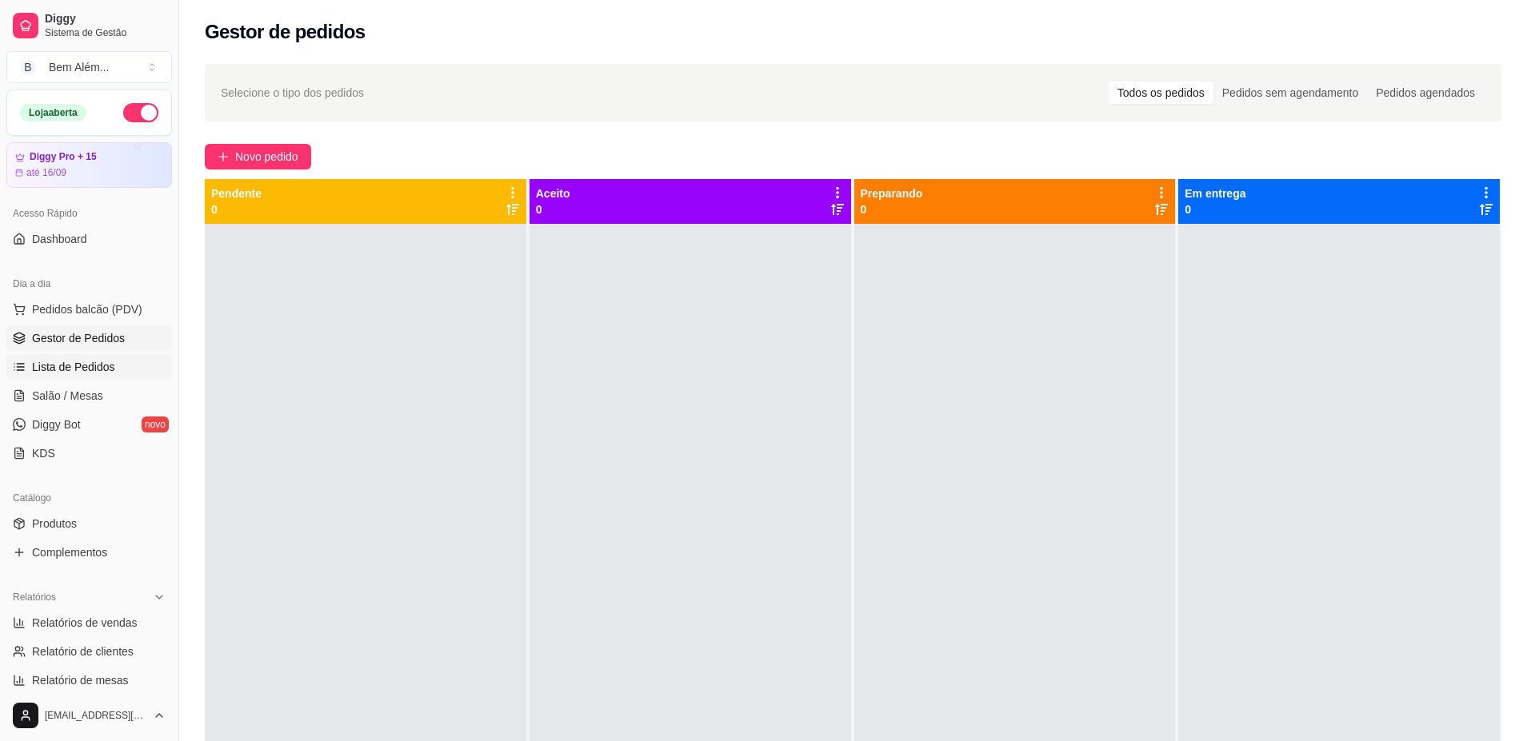
click at [88, 374] on span "Lista de Pedidos" at bounding box center [73, 367] width 83 height 16
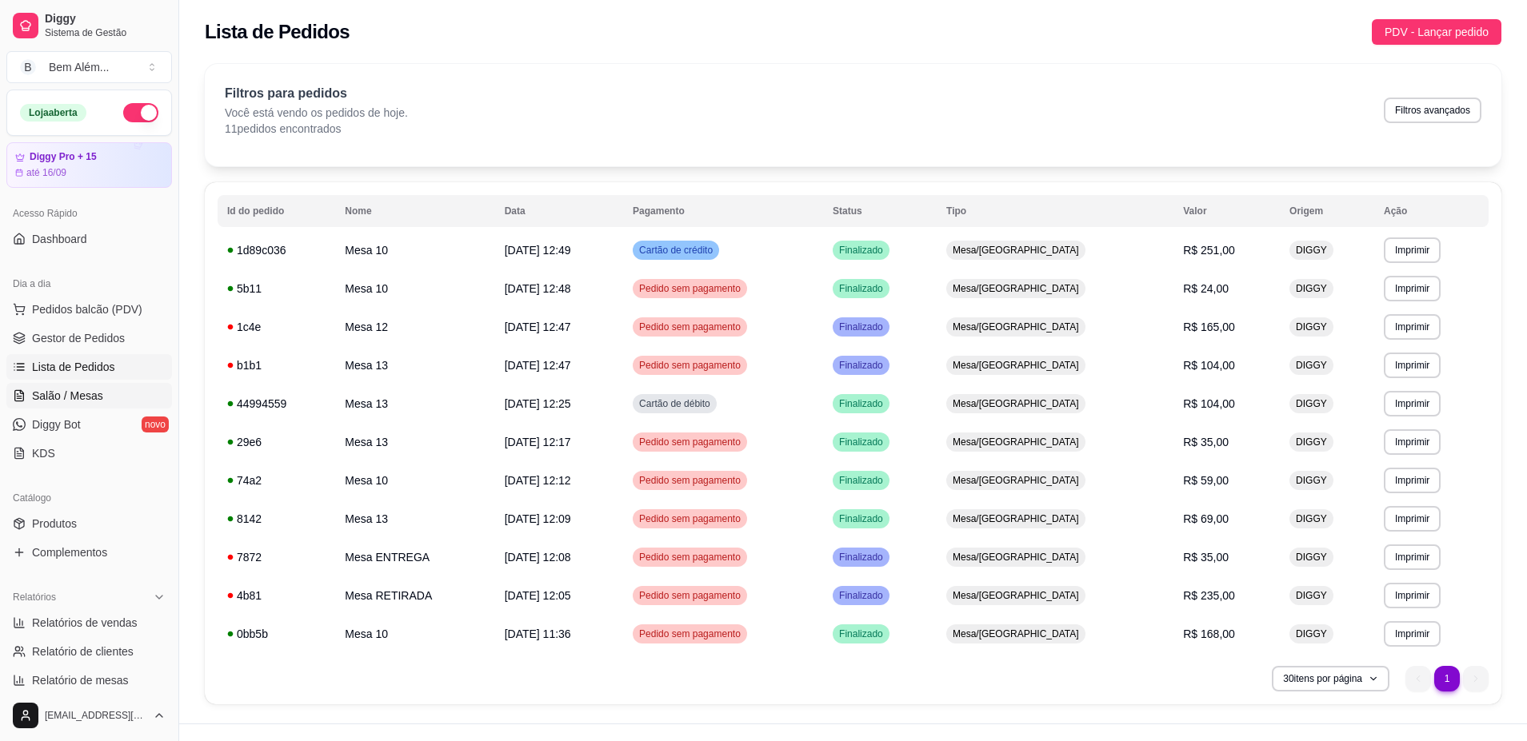
click at [130, 391] on link "Salão / Mesas" at bounding box center [89, 396] width 166 height 26
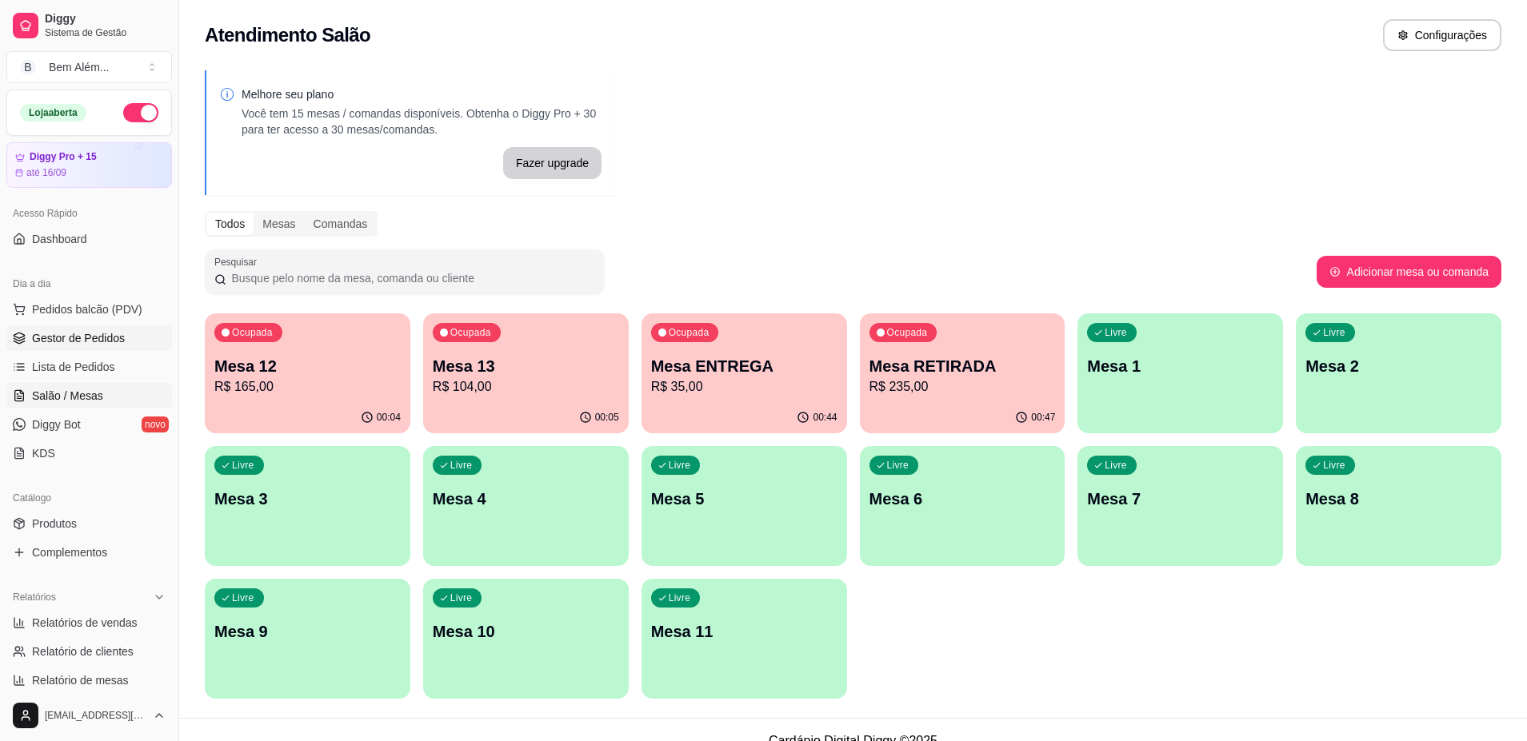
click at [98, 336] on span "Gestor de Pedidos" at bounding box center [78, 338] width 93 height 16
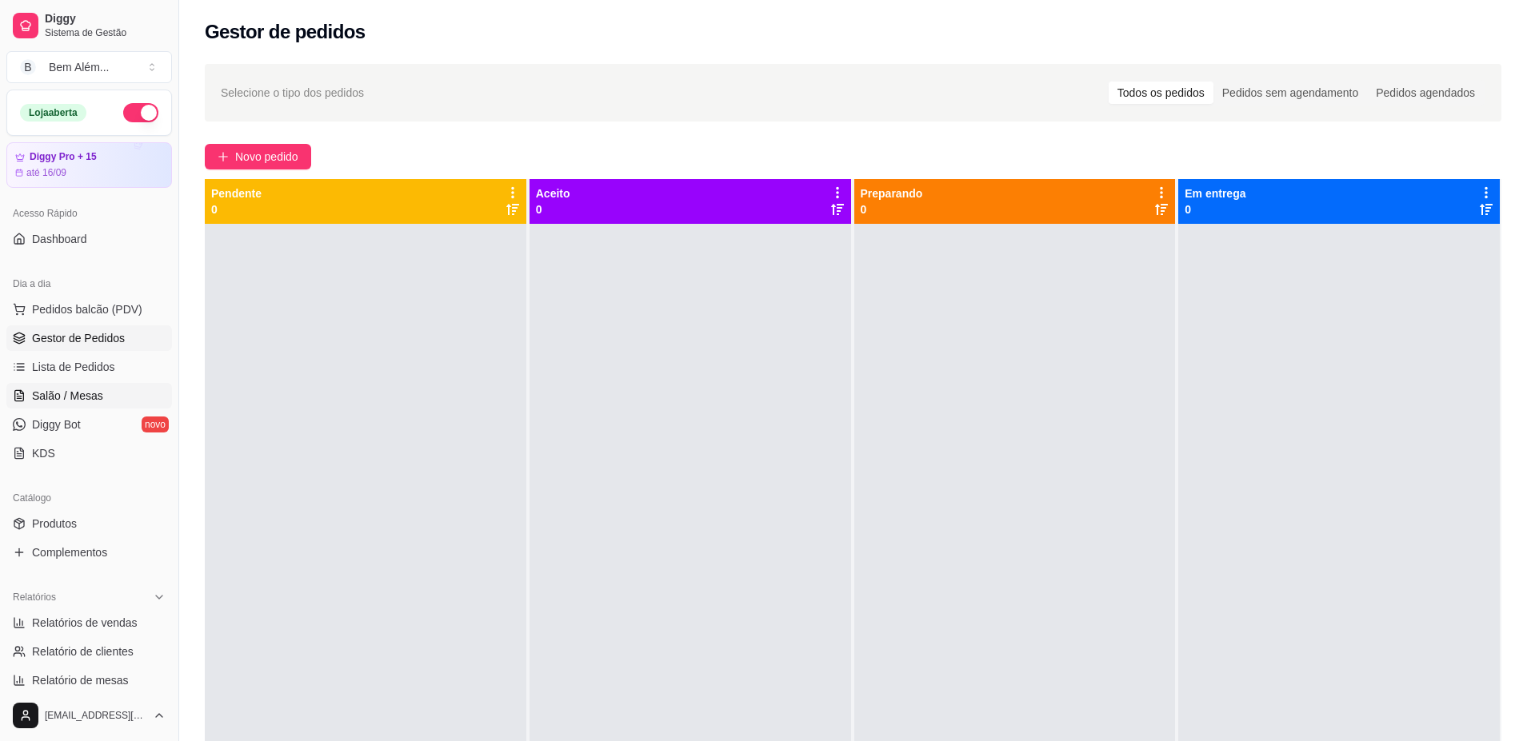
click at [124, 392] on link "Salão / Mesas" at bounding box center [89, 396] width 166 height 26
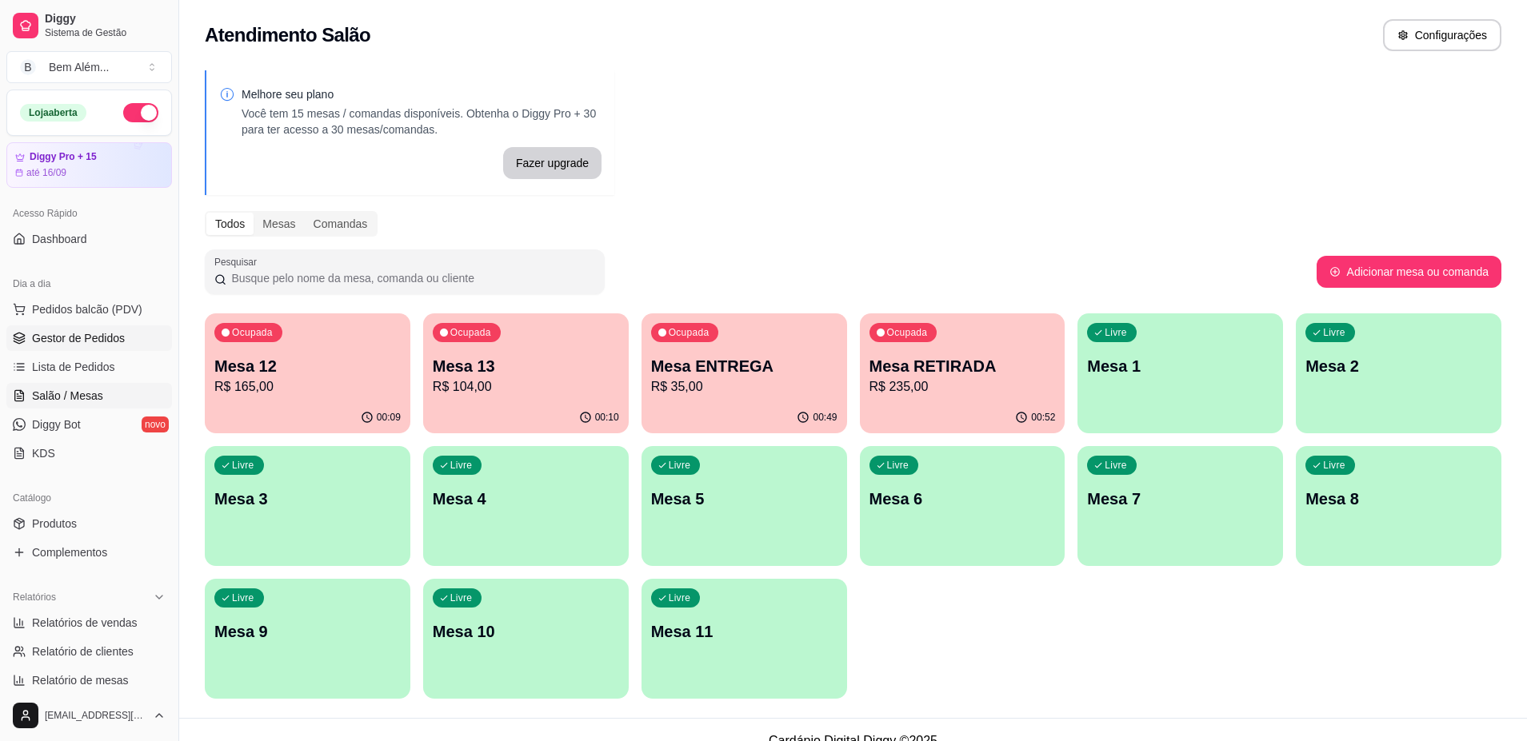
click at [90, 348] on link "Gestor de Pedidos" at bounding box center [89, 338] width 166 height 26
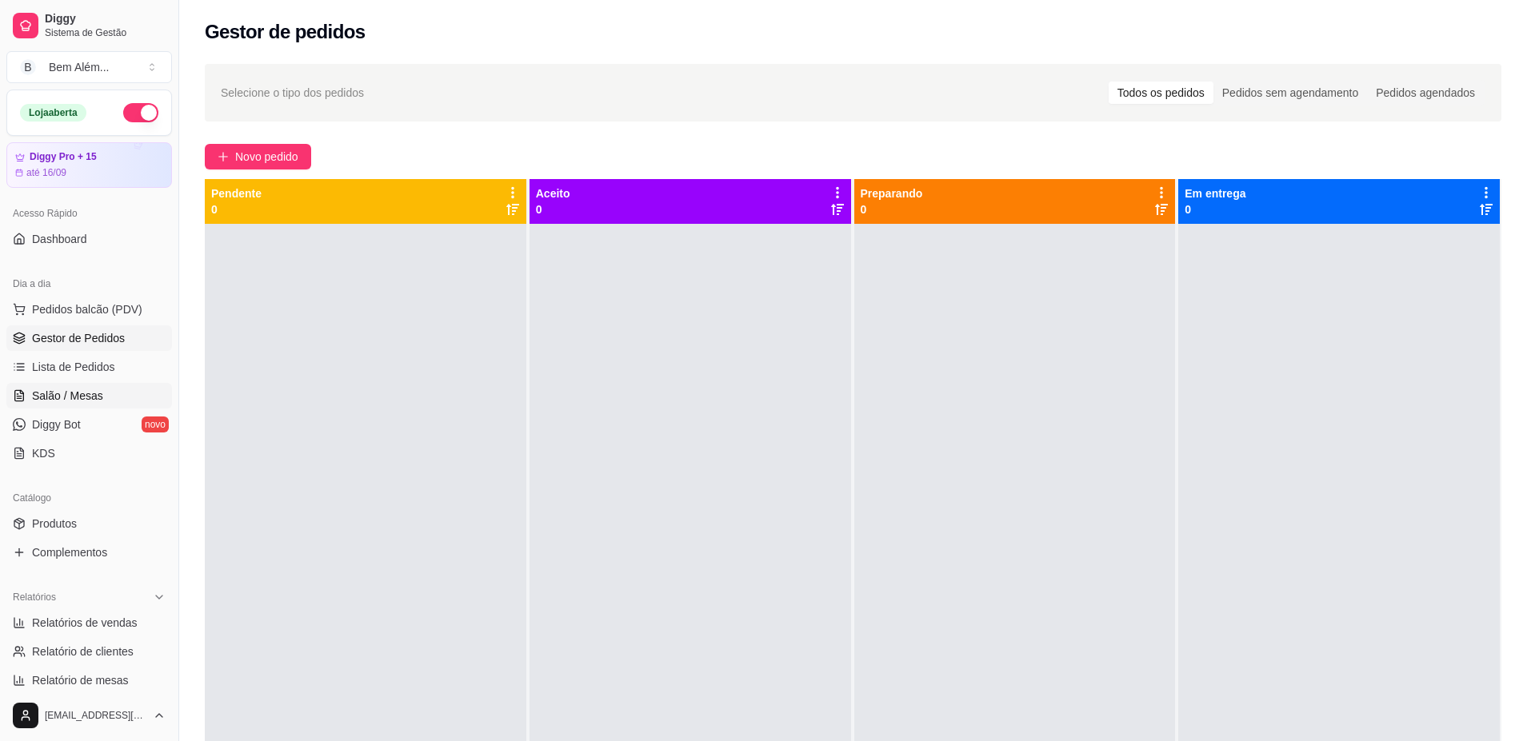
click at [94, 390] on span "Salão / Mesas" at bounding box center [67, 396] width 71 height 16
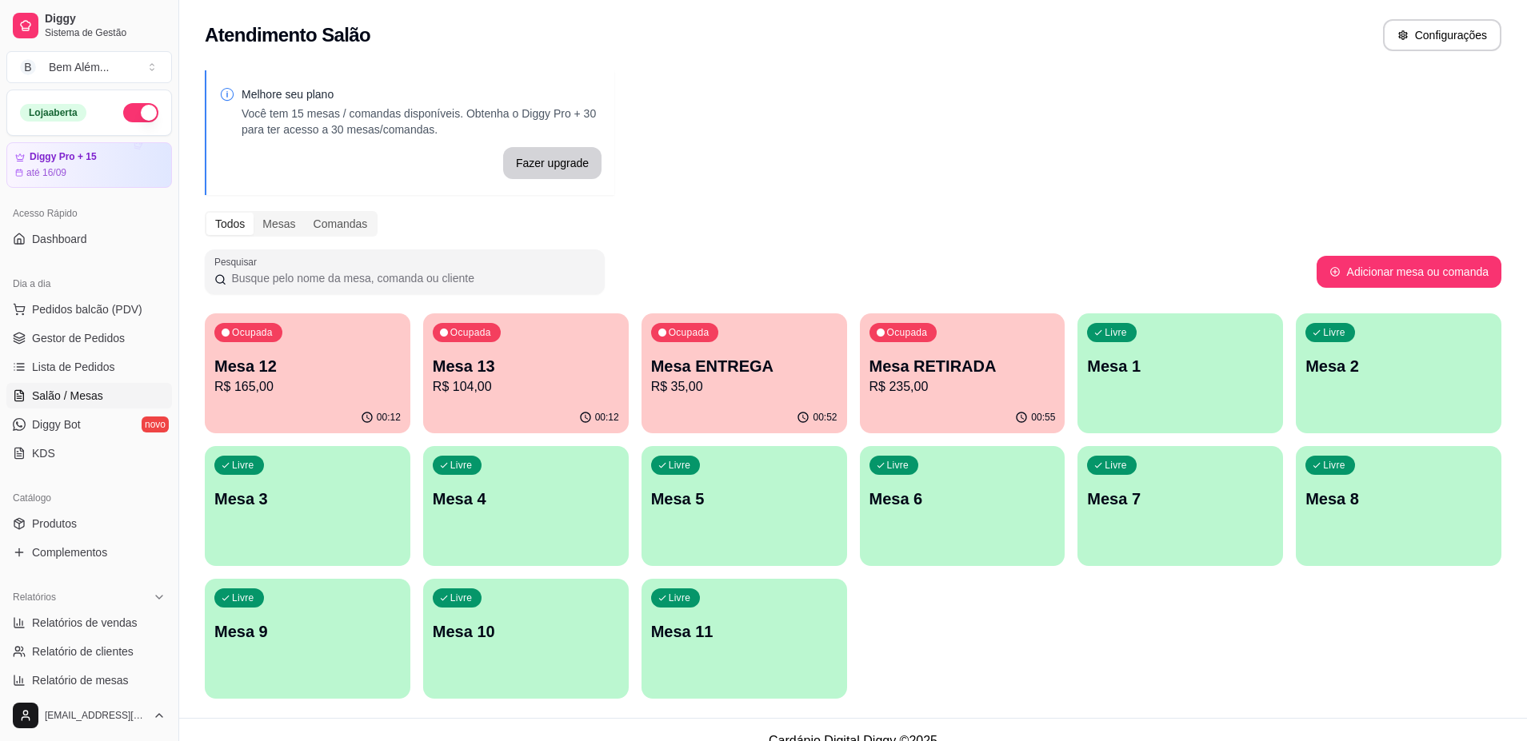
click at [706, 405] on div "00:52" at bounding box center [744, 417] width 206 height 31
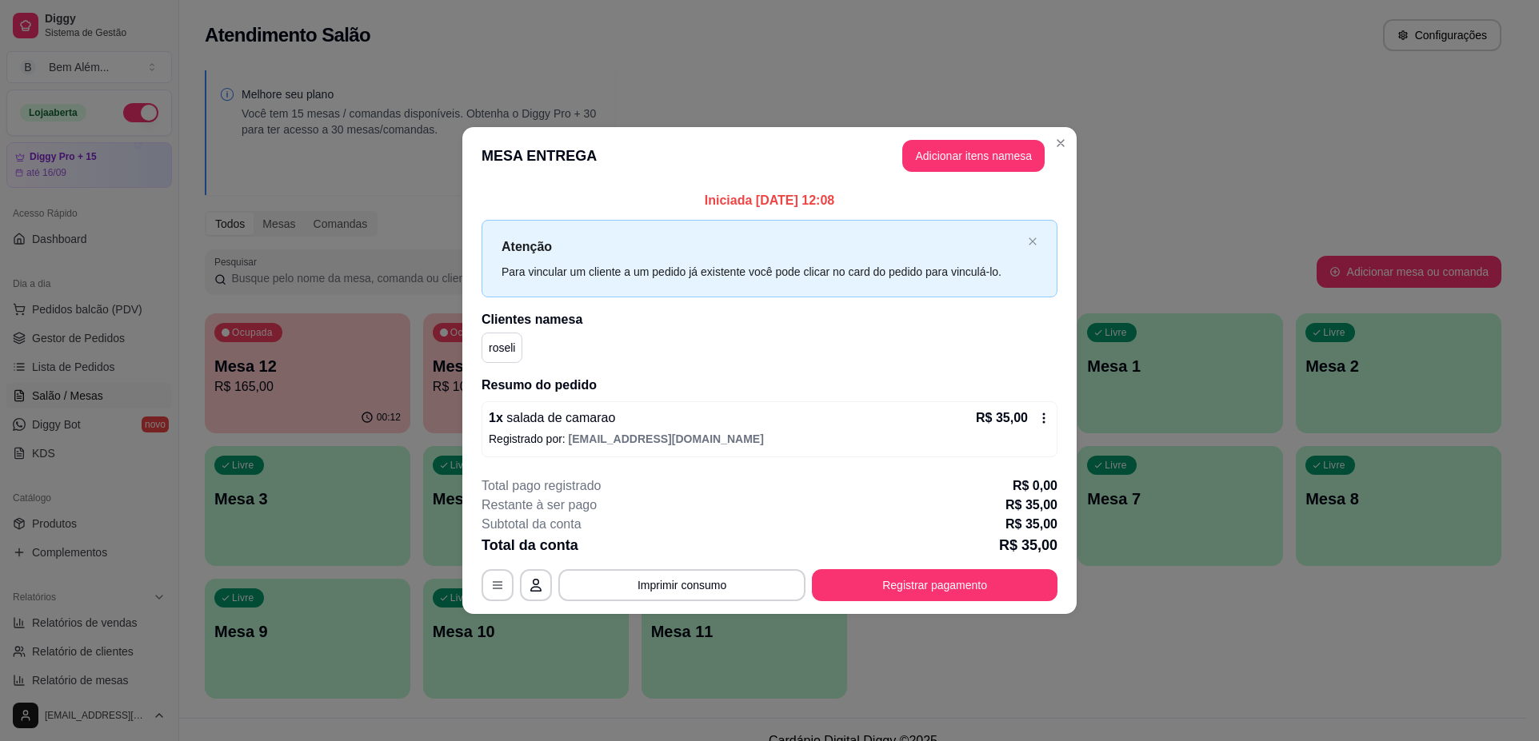
click at [566, 542] on p "Total da conta" at bounding box center [529, 545] width 97 height 22
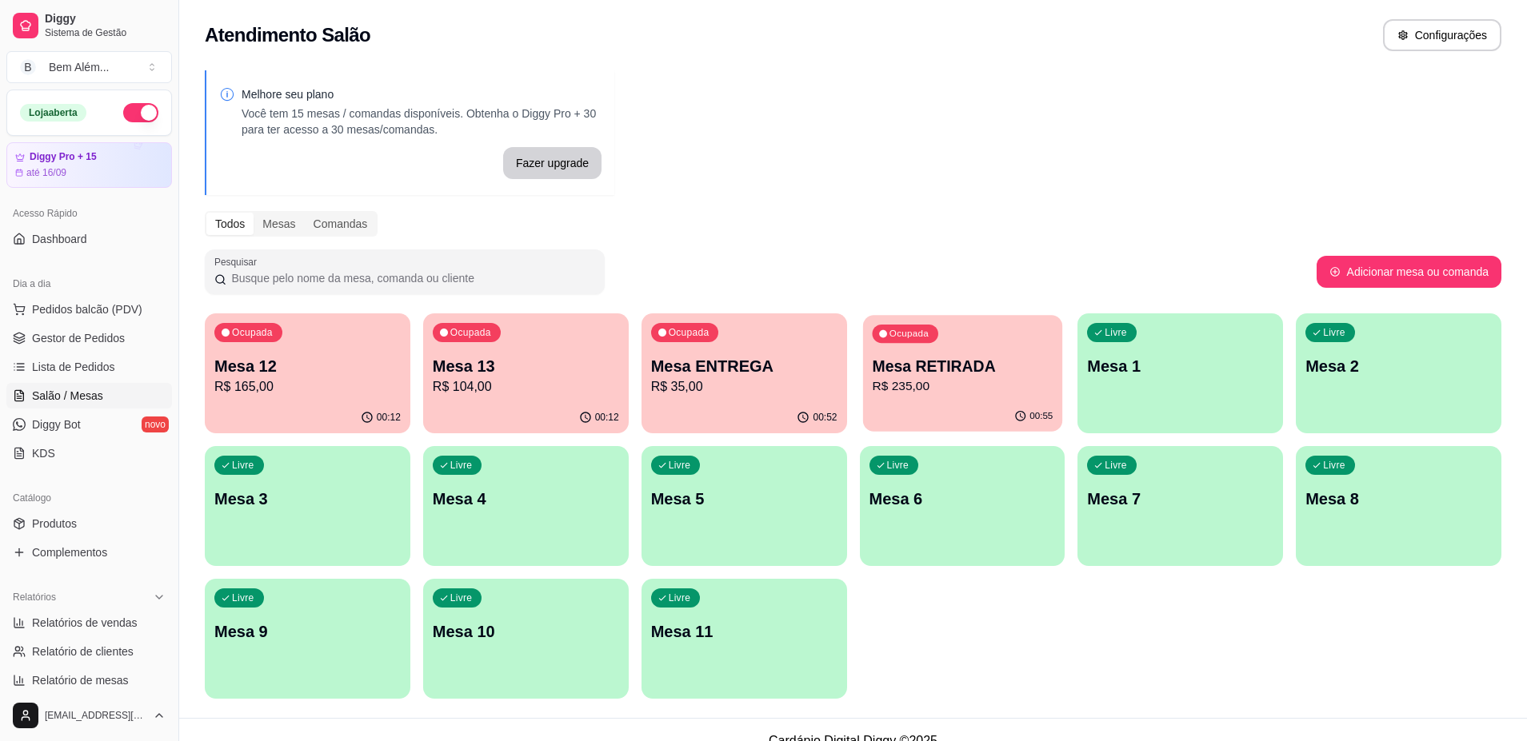
click at [983, 369] on p "Mesa RETIRADA" at bounding box center [962, 367] width 181 height 22
click at [293, 379] on p "R$ 165,00" at bounding box center [307, 386] width 181 height 18
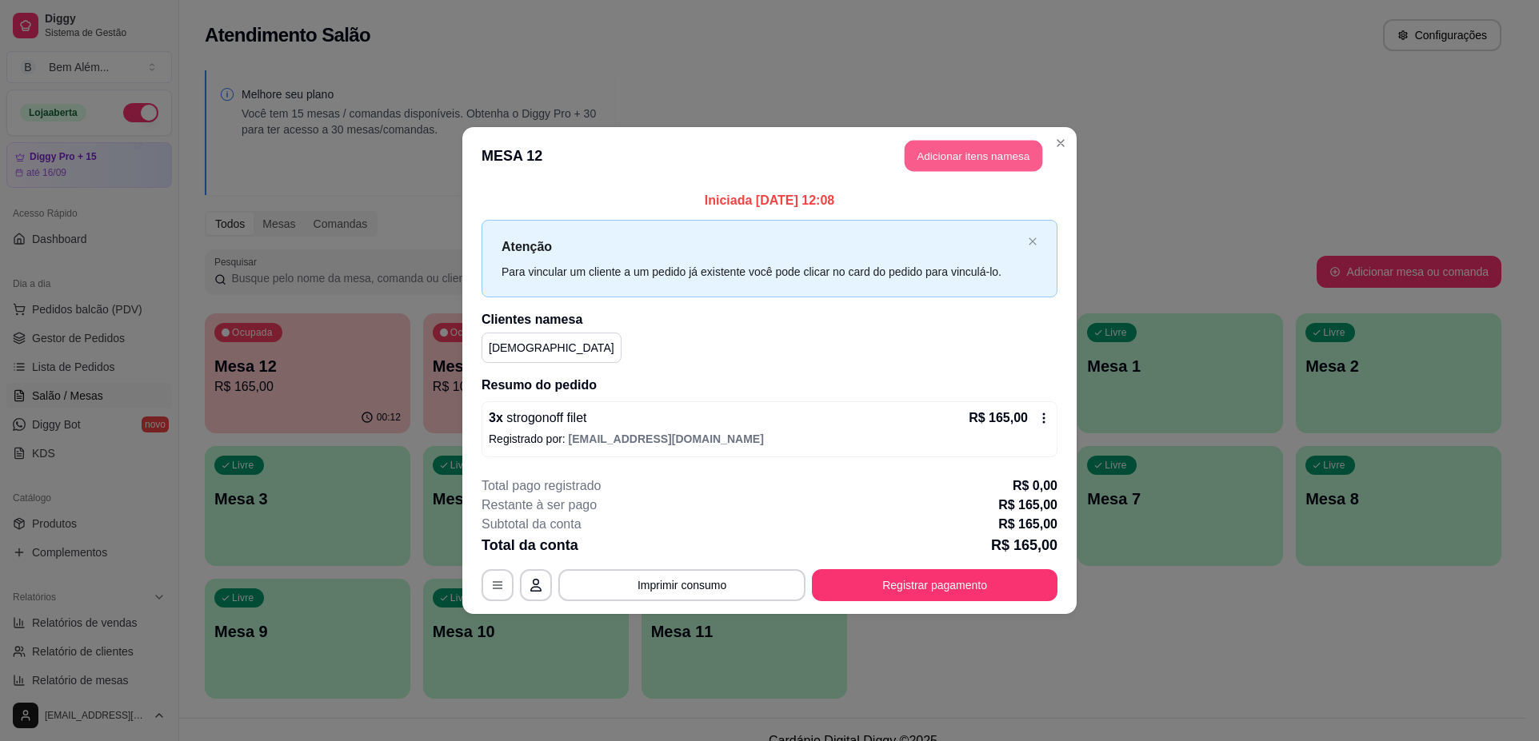
click at [1006, 159] on button "Adicionar itens na mesa" at bounding box center [973, 156] width 138 height 31
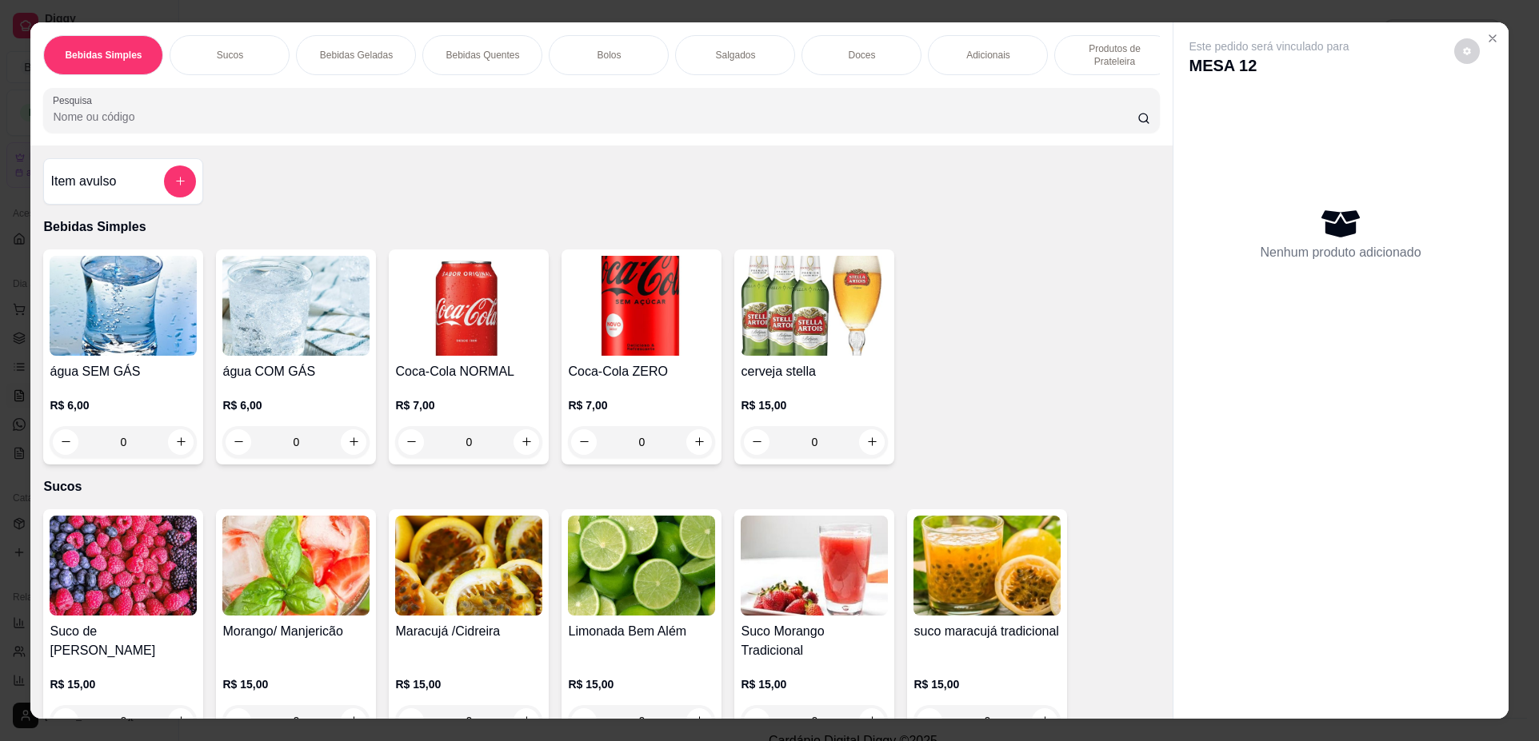
click at [613, 49] on p "Bolos" at bounding box center [609, 55] width 24 height 13
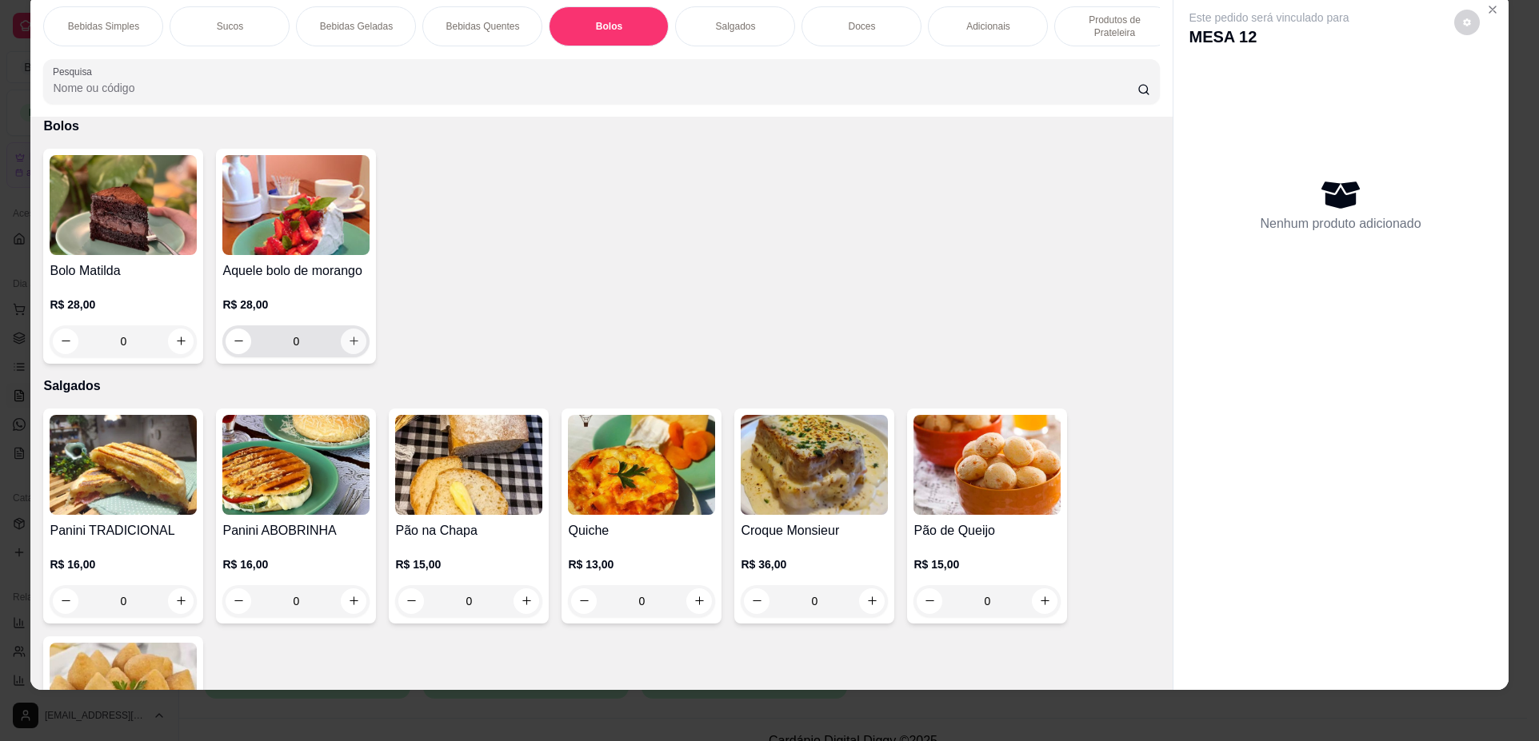
click at [353, 347] on icon "increase-product-quantity" at bounding box center [354, 341] width 12 height 12
type input "1"
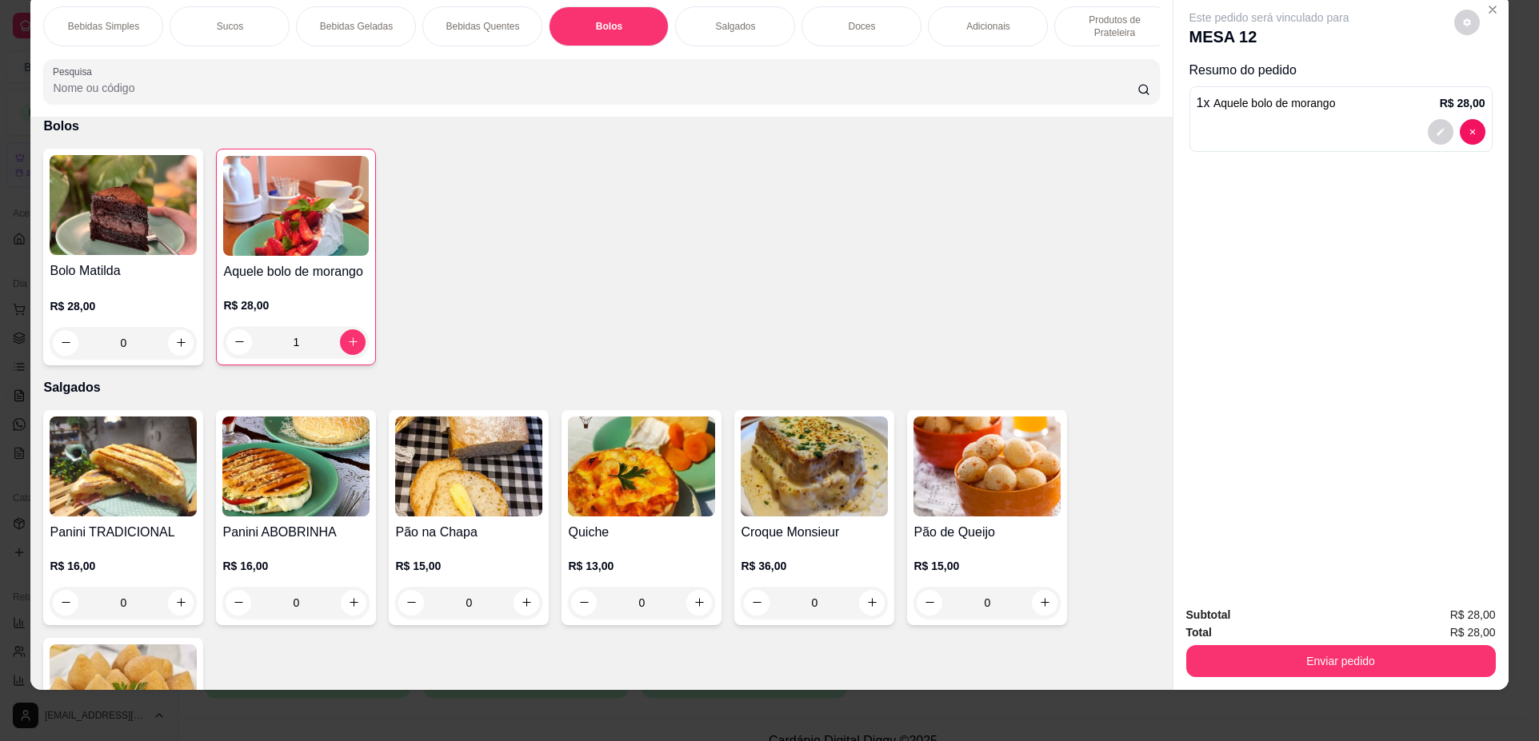
click at [861, 28] on p "Doces" at bounding box center [861, 26] width 27 height 13
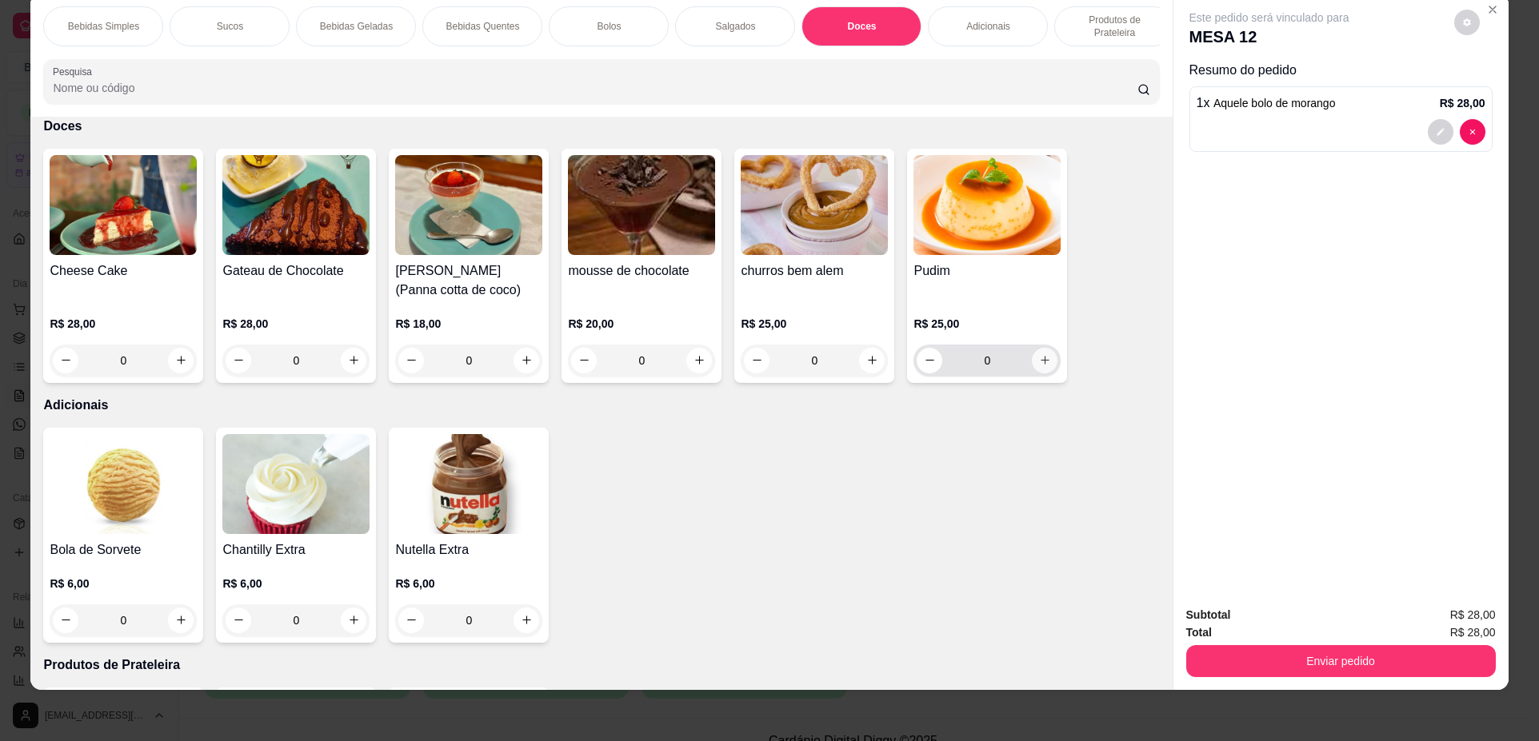
click at [1042, 365] on icon "increase-product-quantity" at bounding box center [1044, 361] width 9 height 9
click at [1042, 365] on icon "increase-product-quantity" at bounding box center [1044, 359] width 12 height 12
type input "2"
click at [1024, 32] on div "Adicionais" at bounding box center [988, 26] width 120 height 40
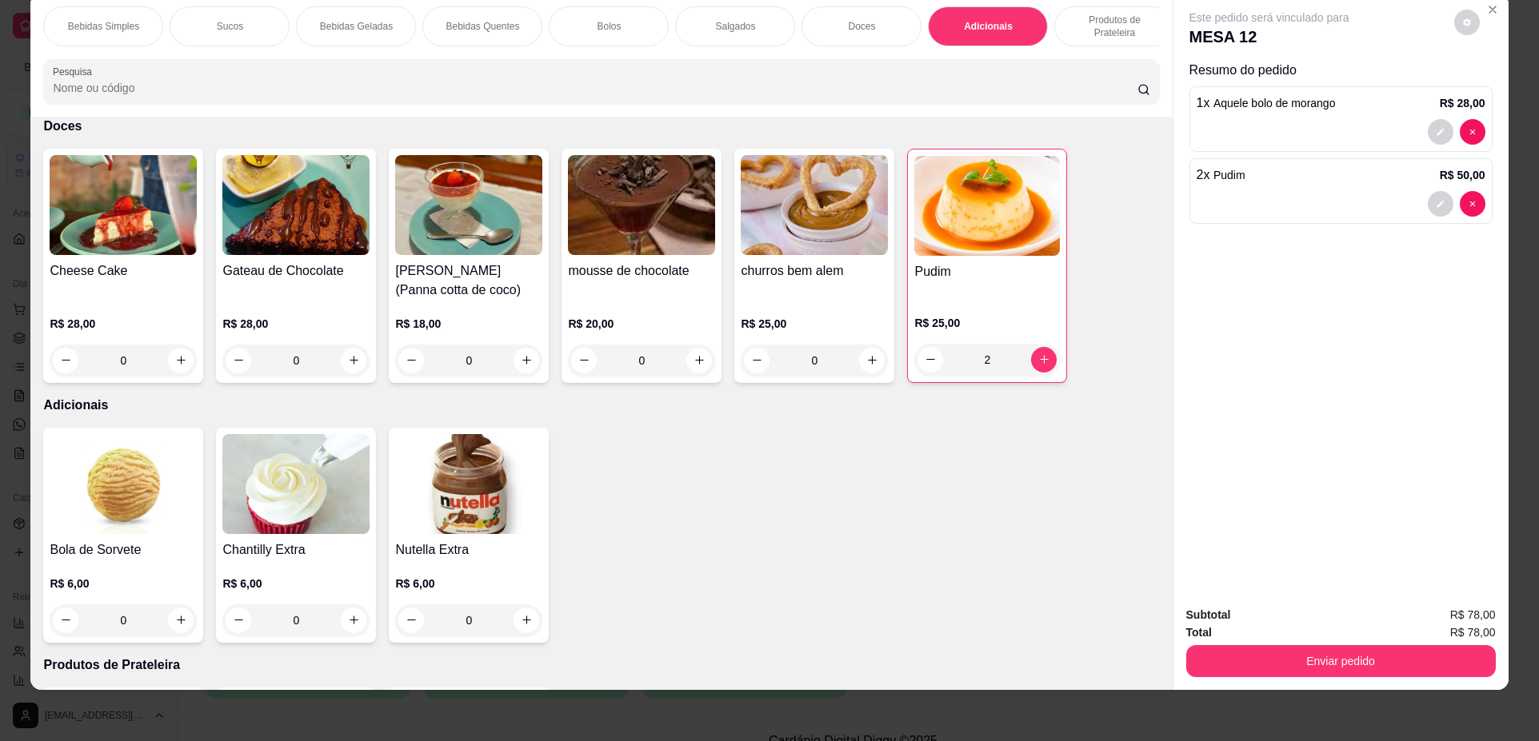
scroll to position [2387, 0]
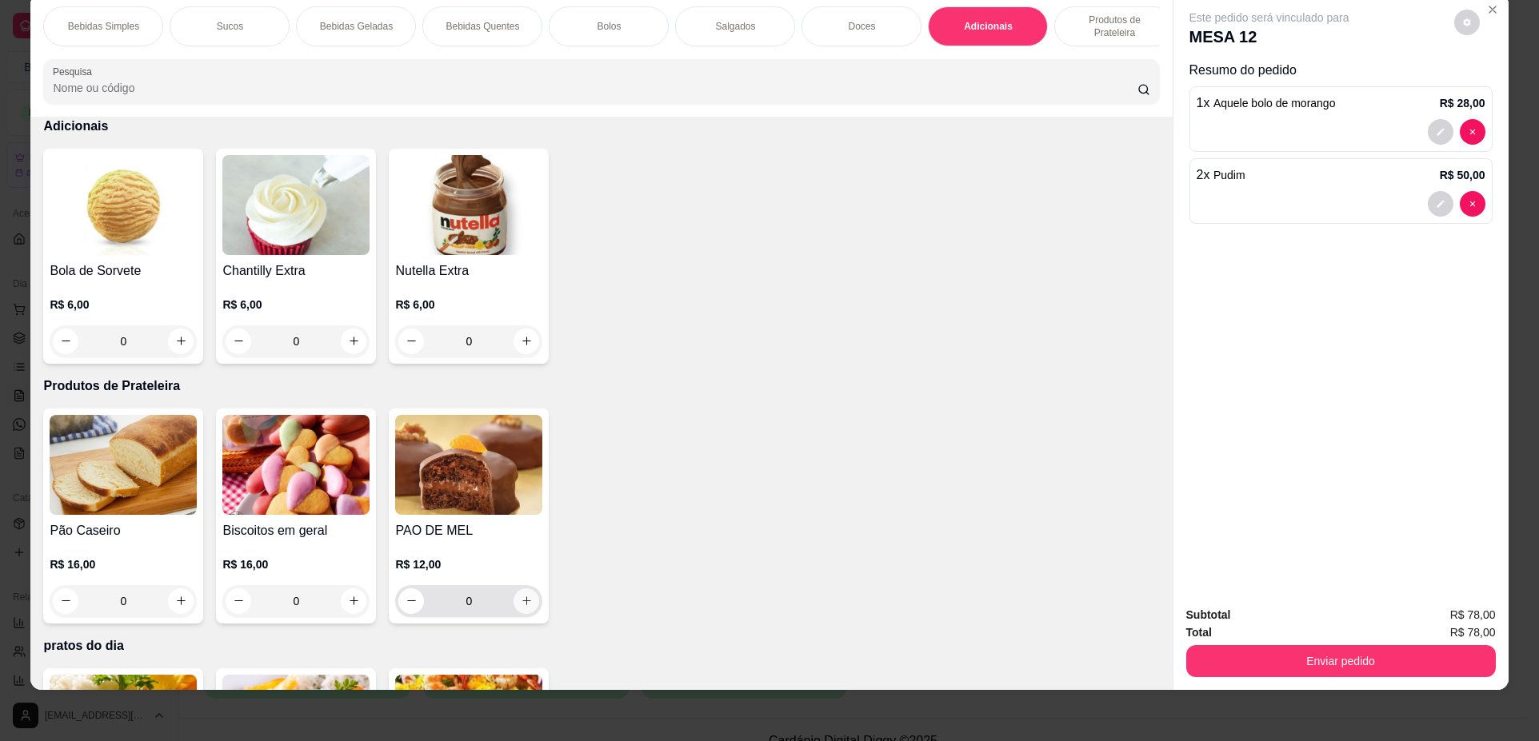
click at [521, 607] on icon "increase-product-quantity" at bounding box center [527, 601] width 12 height 12
click at [521, 609] on icon "increase-product-quantity" at bounding box center [526, 603] width 12 height 12
click at [521, 608] on icon "increase-product-quantity" at bounding box center [526, 602] width 12 height 12
type input "3"
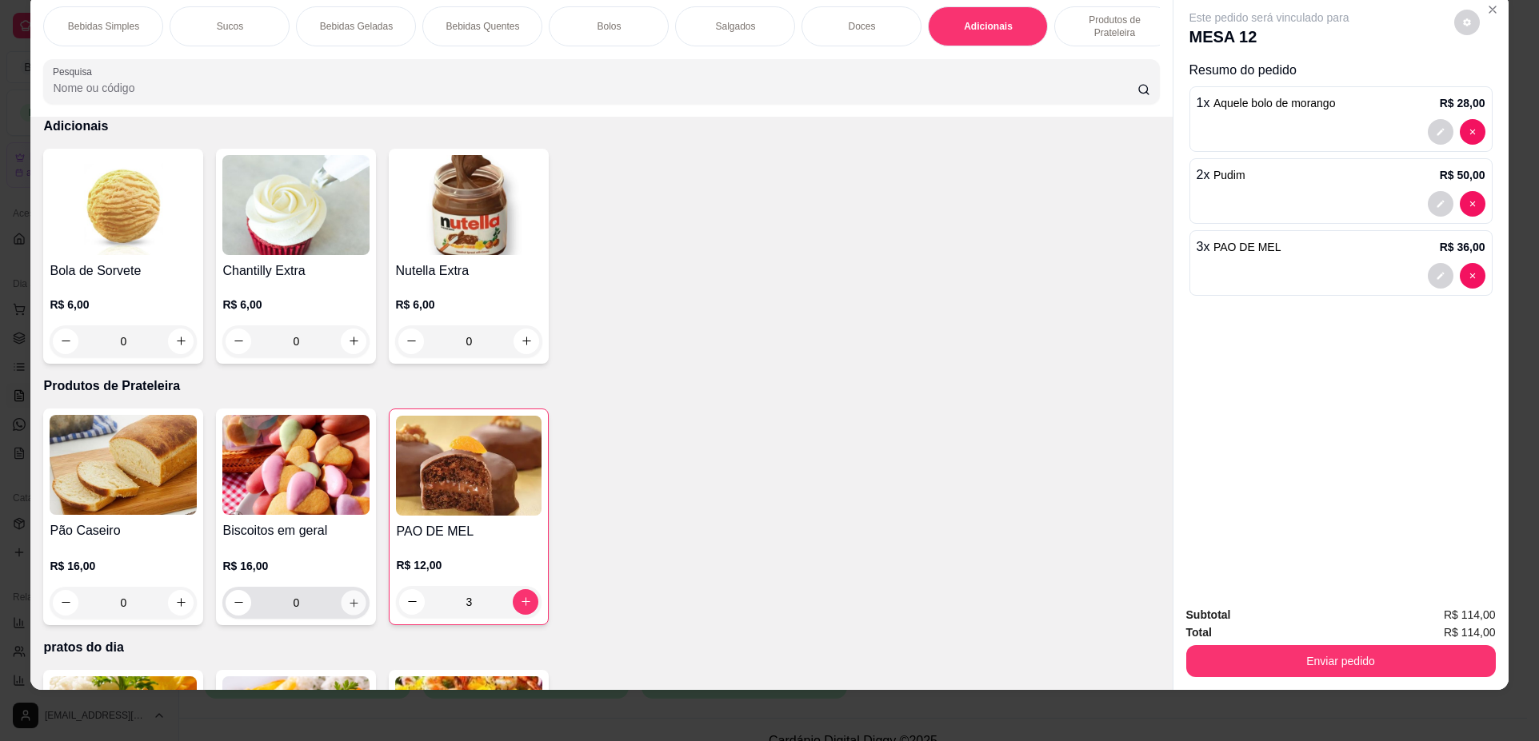
click at [352, 609] on icon "increase-product-quantity" at bounding box center [354, 603] width 12 height 12
type input "2"
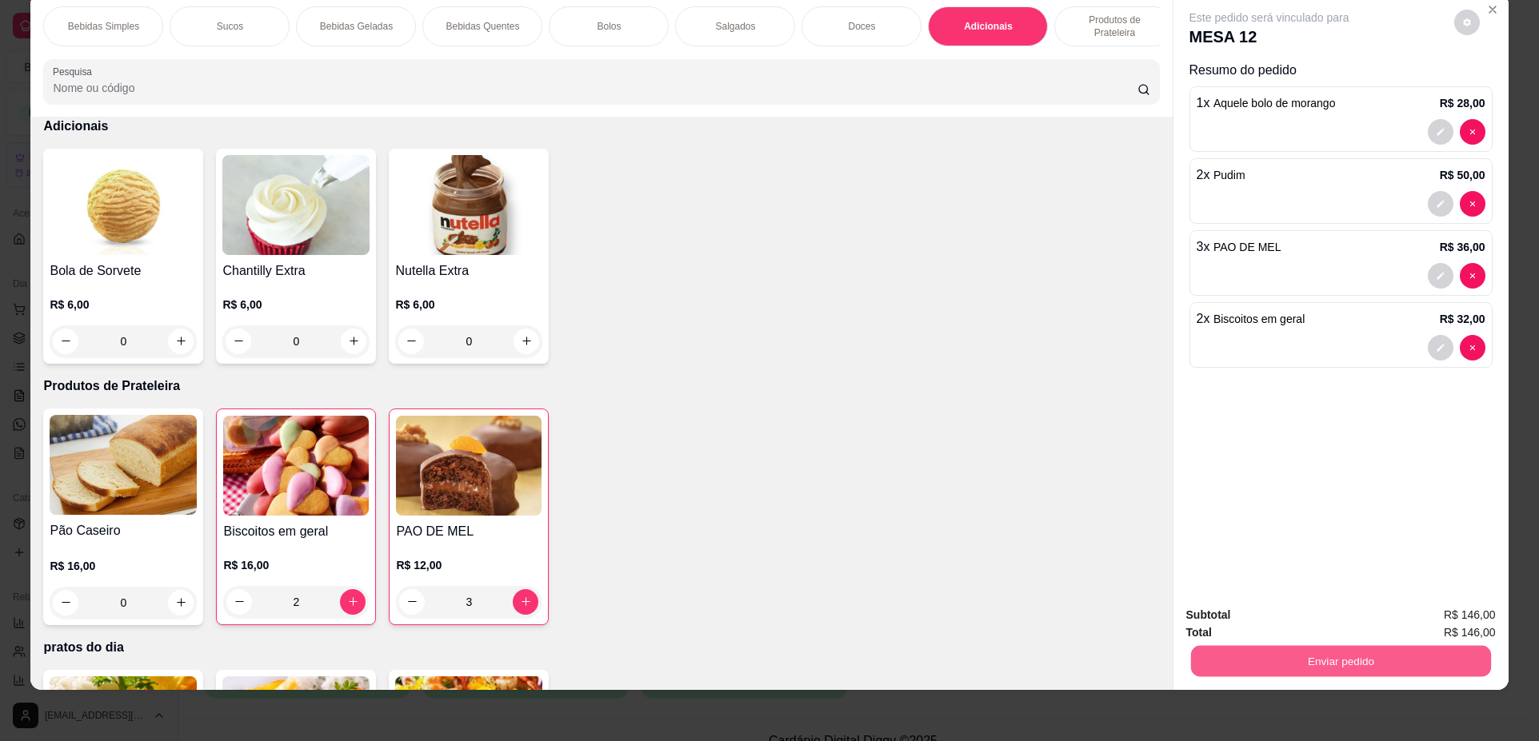
click at [1233, 670] on button "Enviar pedido" at bounding box center [1340, 661] width 300 height 31
click at [1228, 629] on button "Não registrar e enviar pedido" at bounding box center [1288, 622] width 162 height 30
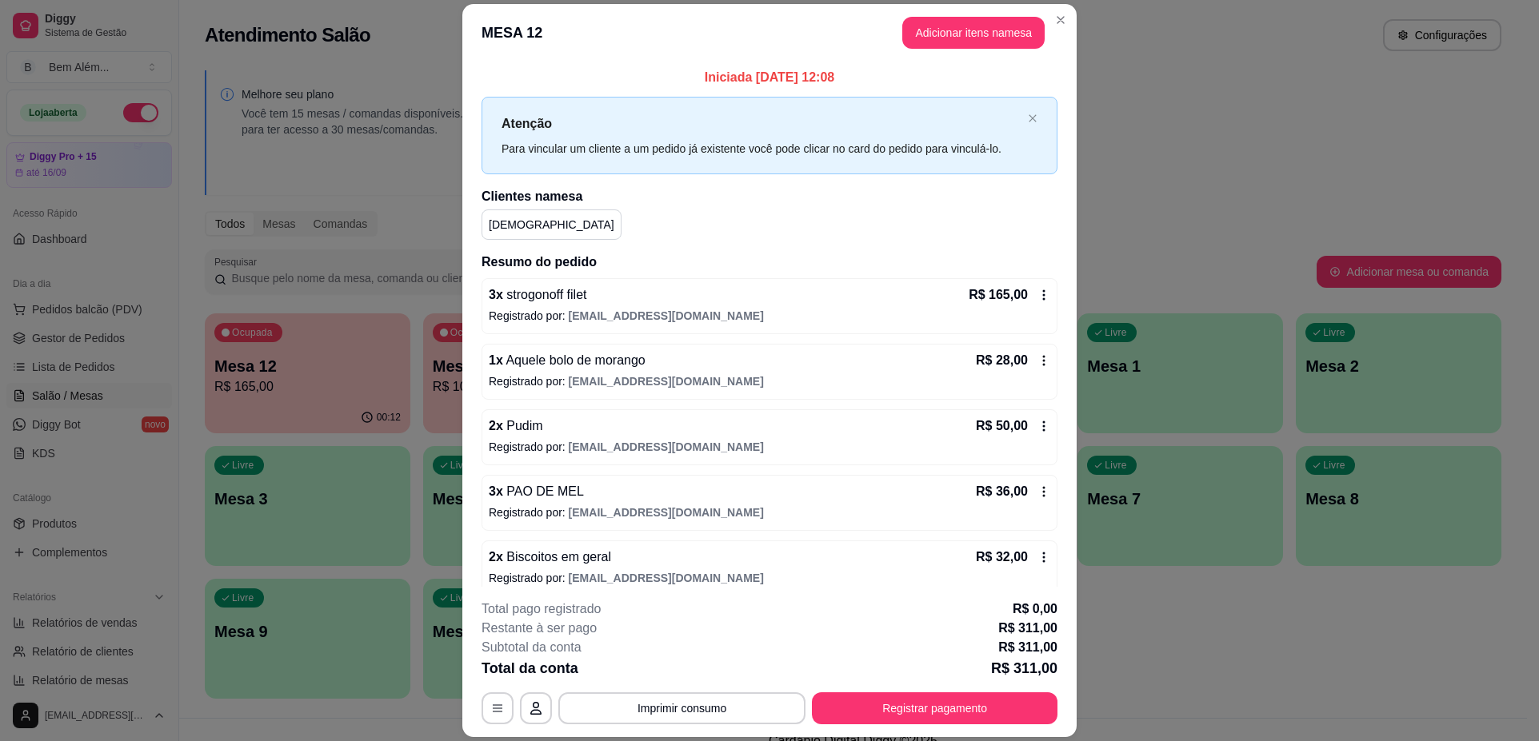
scroll to position [15, 0]
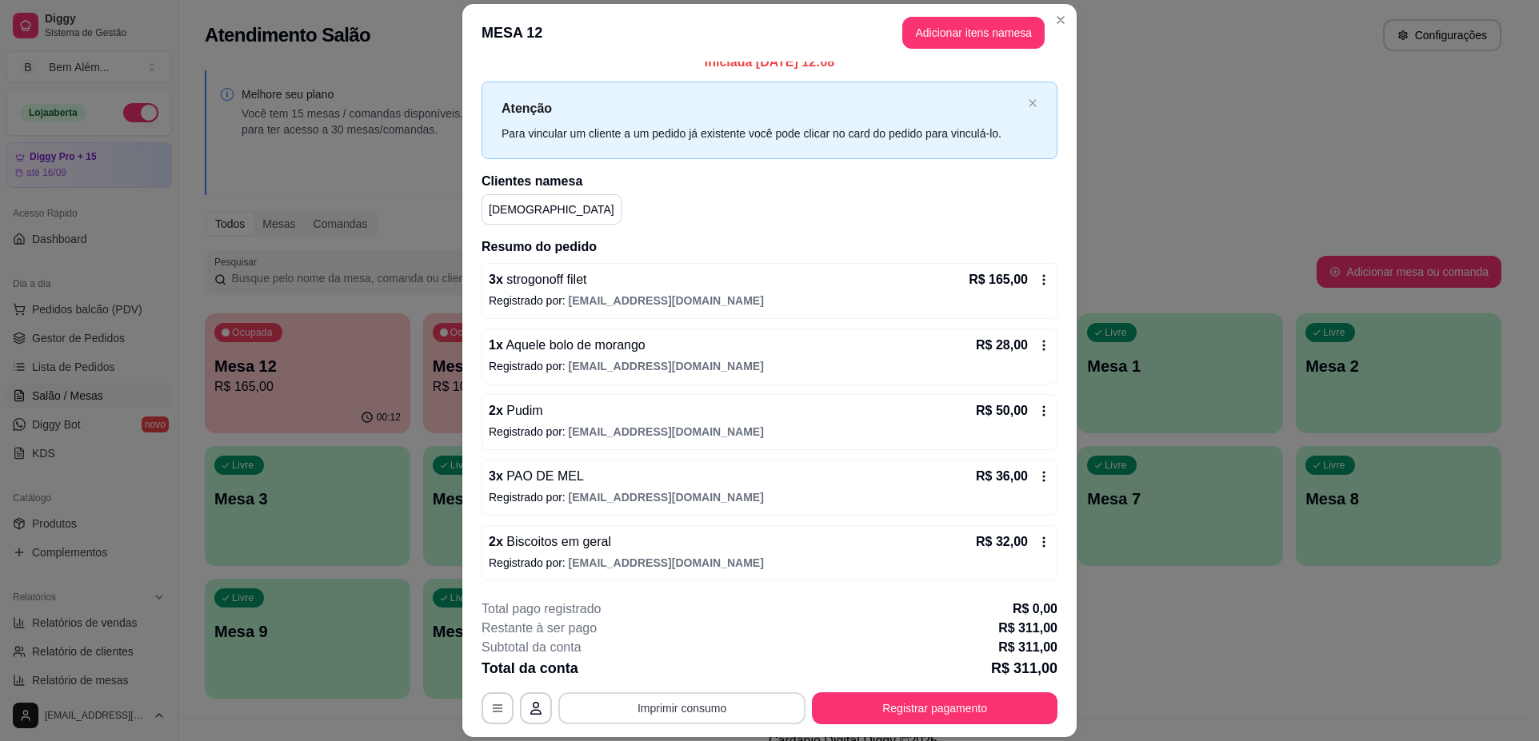
click at [765, 701] on button "Imprimir consumo" at bounding box center [681, 709] width 247 height 32
click at [876, 712] on button "Registrar pagamento" at bounding box center [935, 709] width 246 height 32
click at [938, 702] on button "Registrar pagamento" at bounding box center [935, 708] width 238 height 31
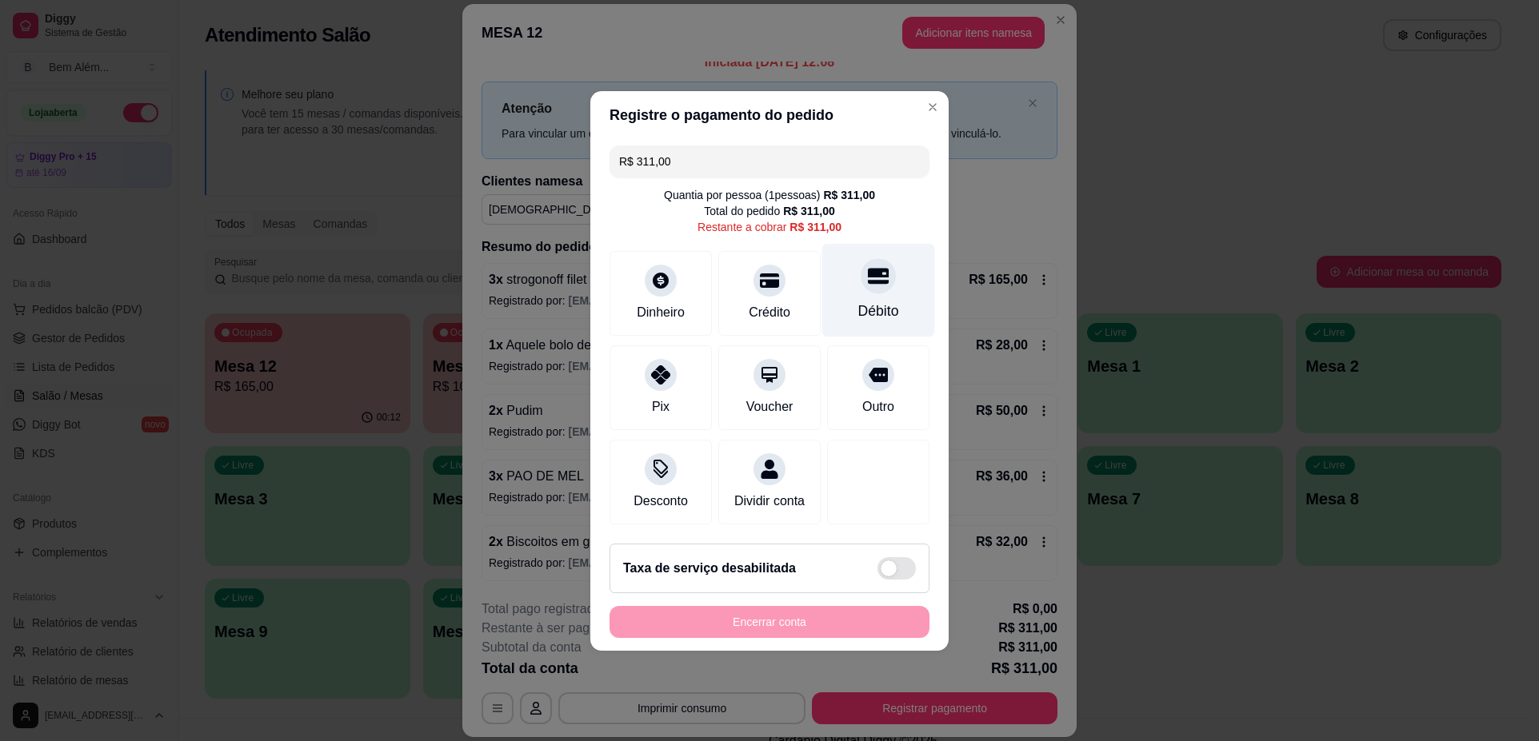
click at [867, 285] on div "Débito" at bounding box center [878, 290] width 113 height 94
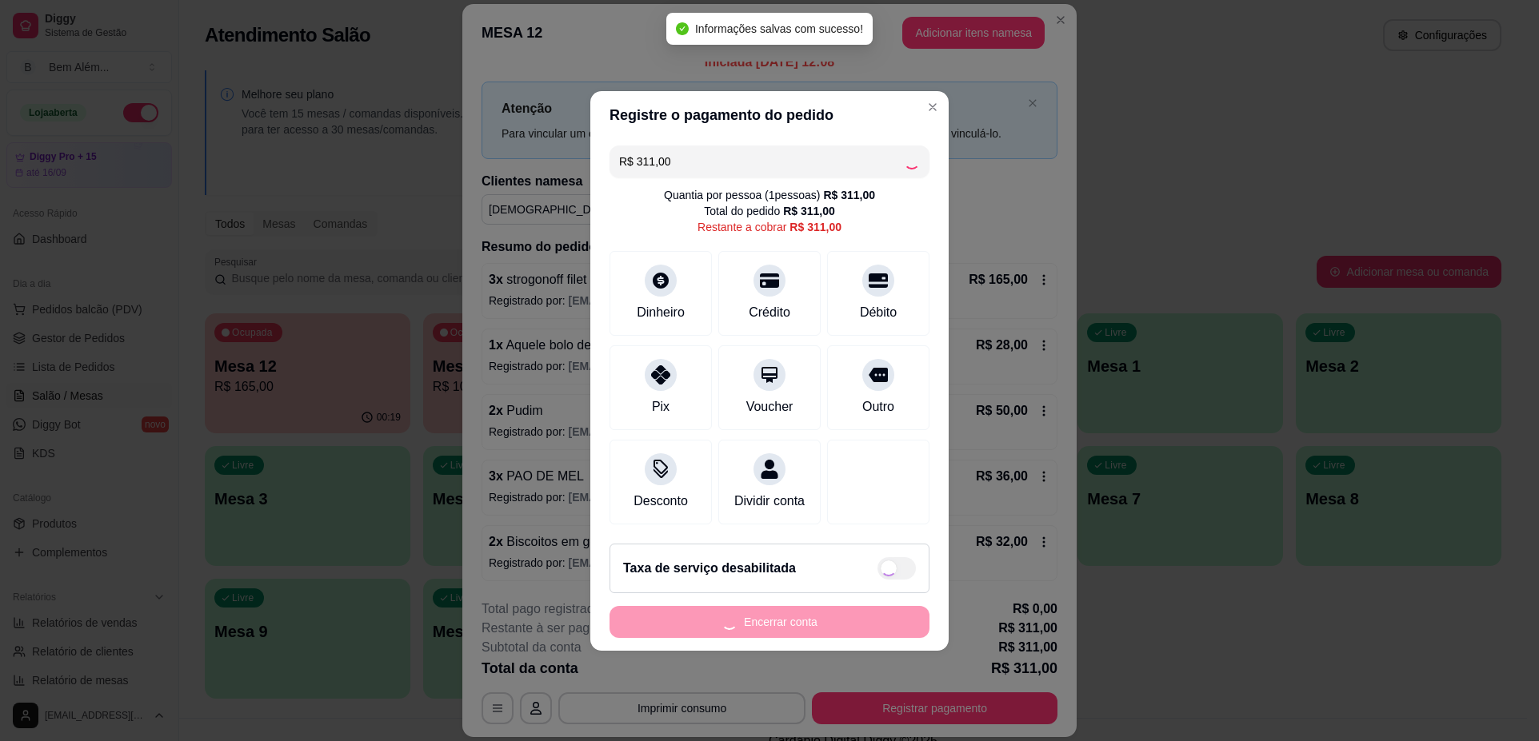
type input "R$ 0,00"
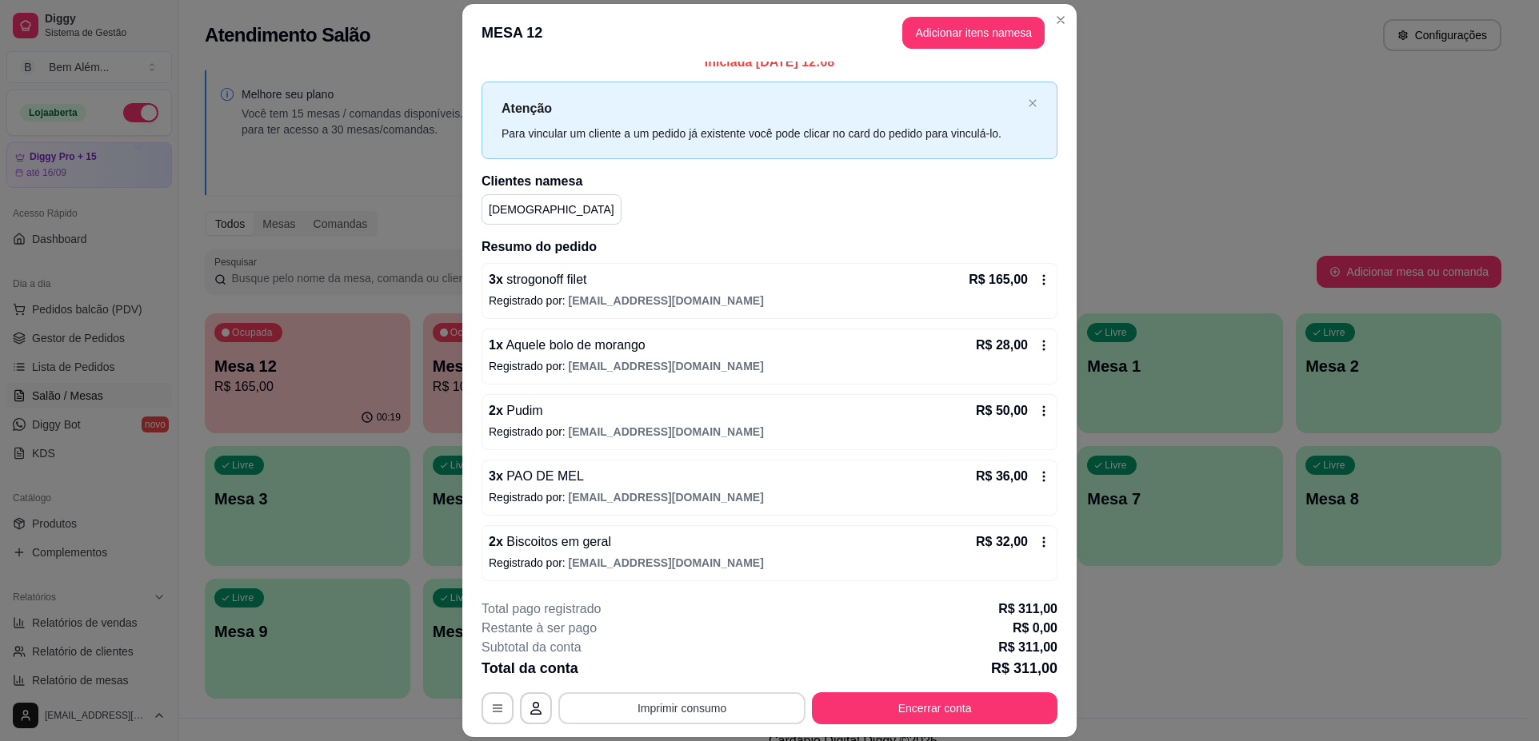
click at [630, 717] on button "Imprimir consumo" at bounding box center [681, 709] width 247 height 32
click at [666, 662] on button "impressao computador" at bounding box center [675, 671] width 117 height 25
click at [890, 717] on button "Encerrar conta" at bounding box center [935, 708] width 238 height 31
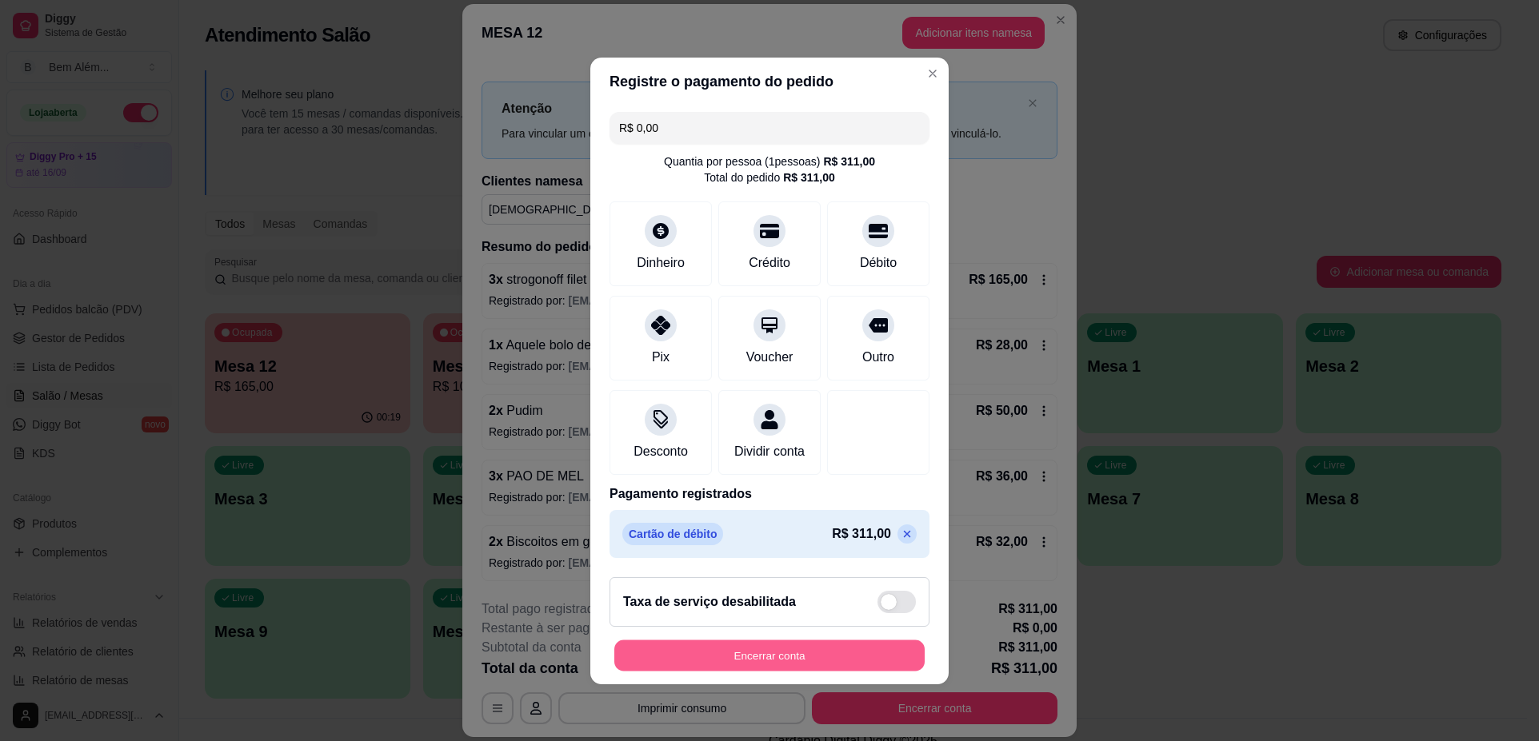
click at [840, 671] on button "Encerrar conta" at bounding box center [769, 655] width 310 height 31
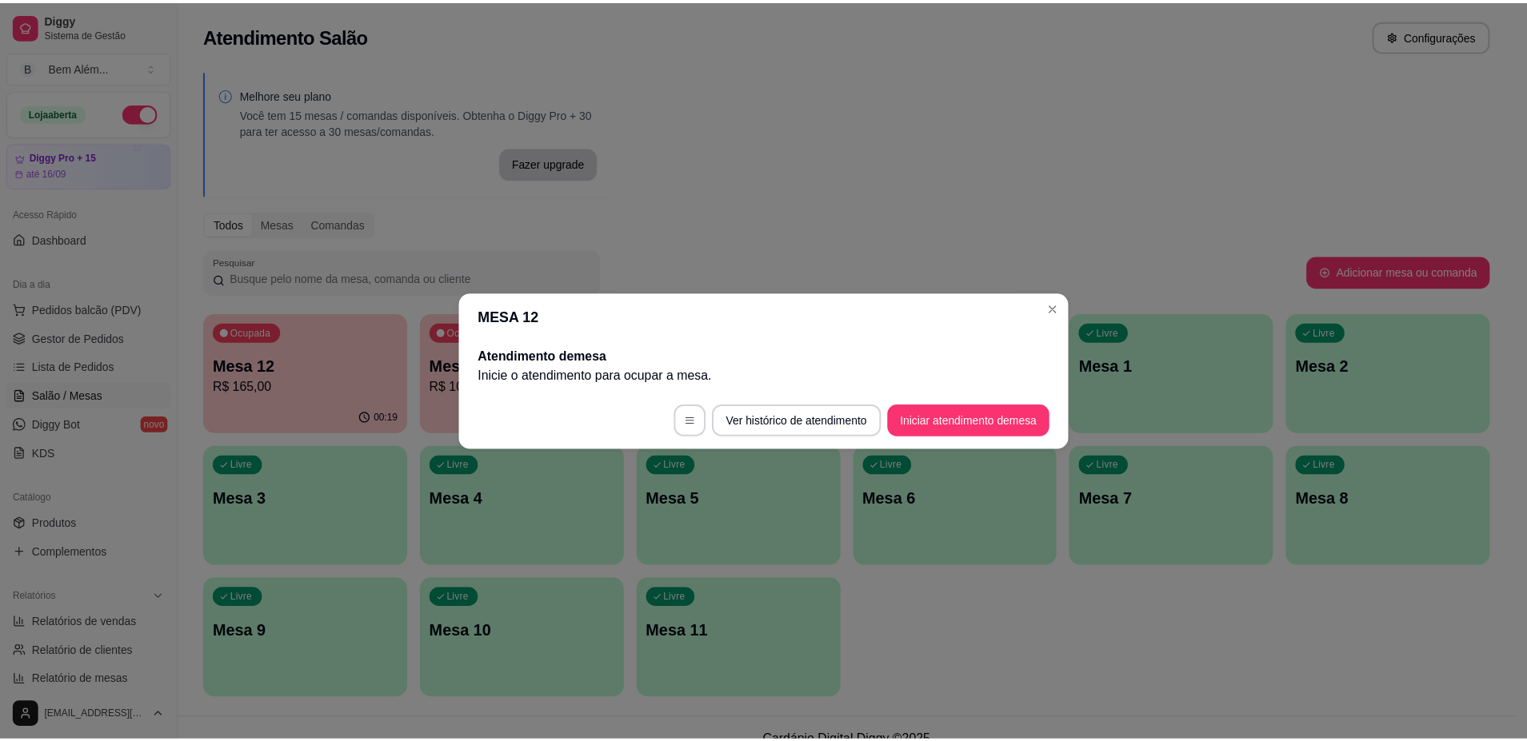
scroll to position [0, 0]
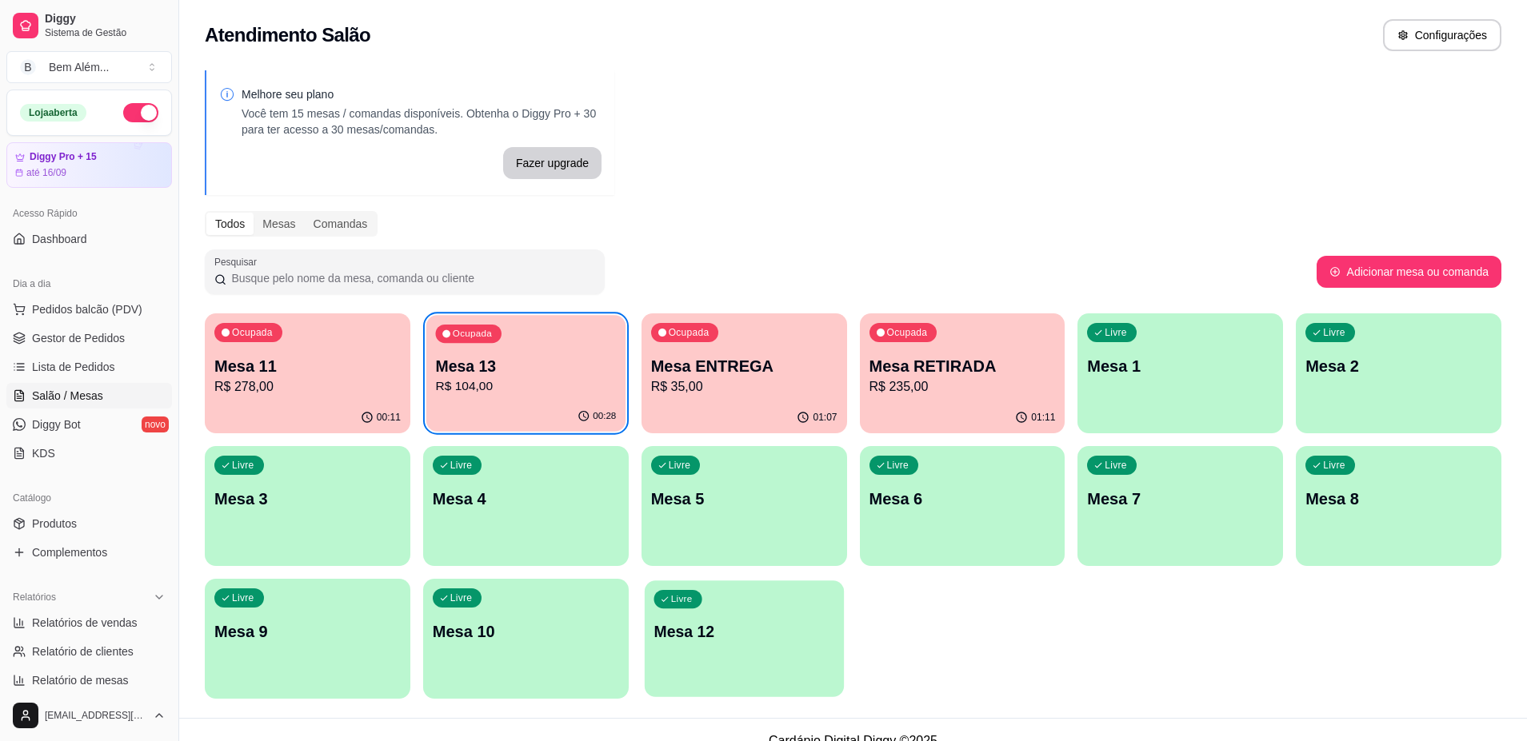
click at [516, 398] on div "Ocupada Mesa 13 R$ 104,00" at bounding box center [525, 358] width 199 height 86
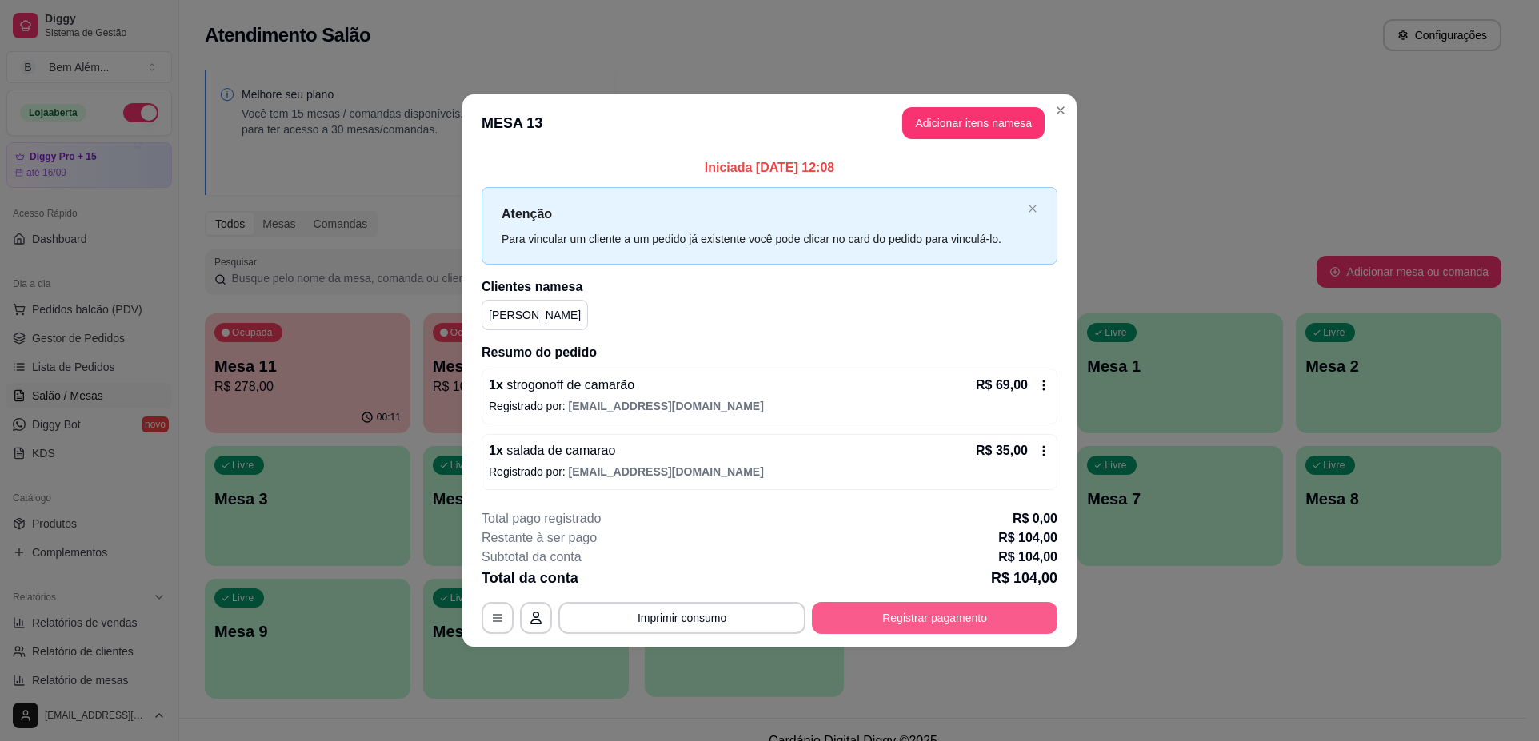
click at [824, 616] on button "Registrar pagamento" at bounding box center [935, 618] width 246 height 32
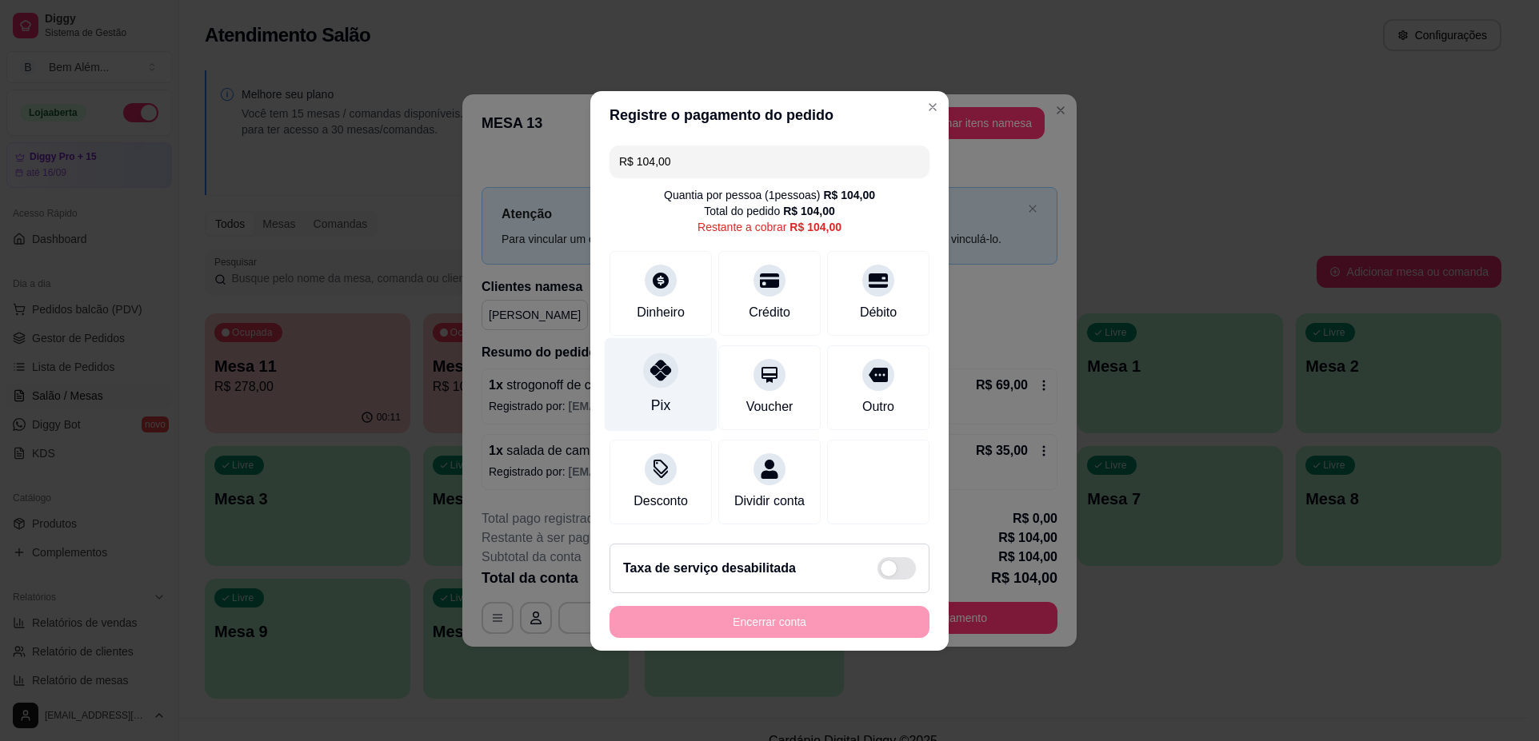
click at [672, 369] on div at bounding box center [660, 370] width 35 height 35
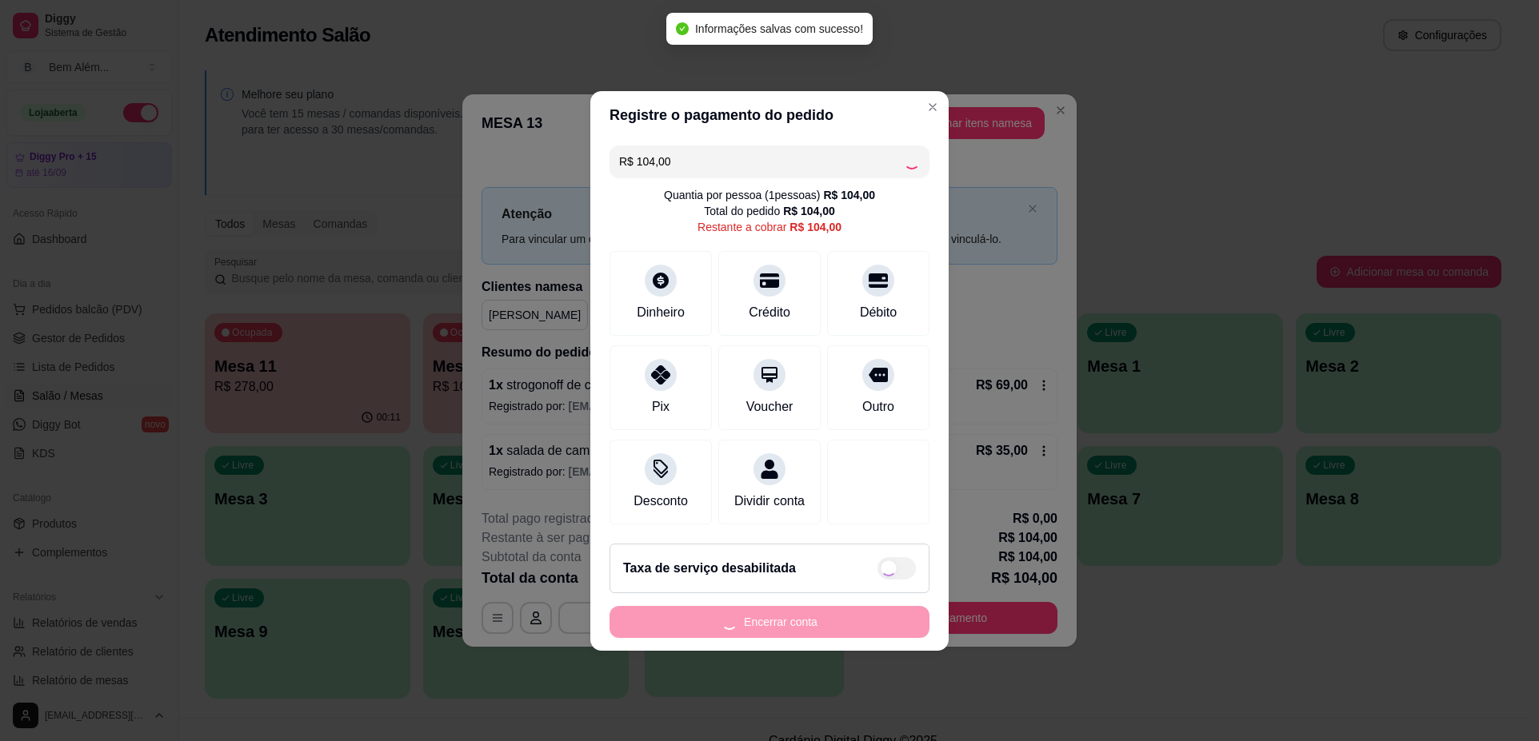
type input "R$ 0,00"
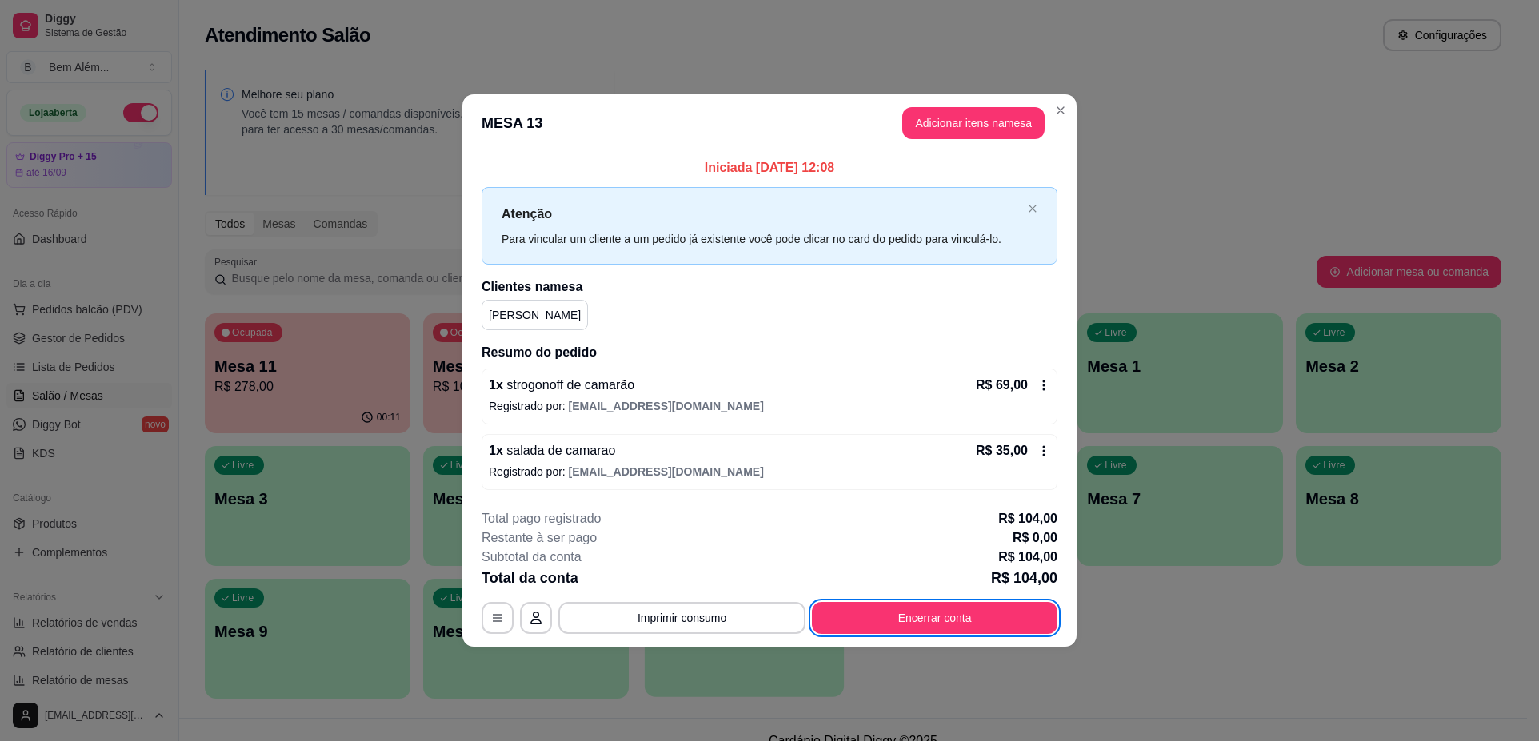
click at [556, 633] on div "**********" at bounding box center [769, 618] width 576 height 32
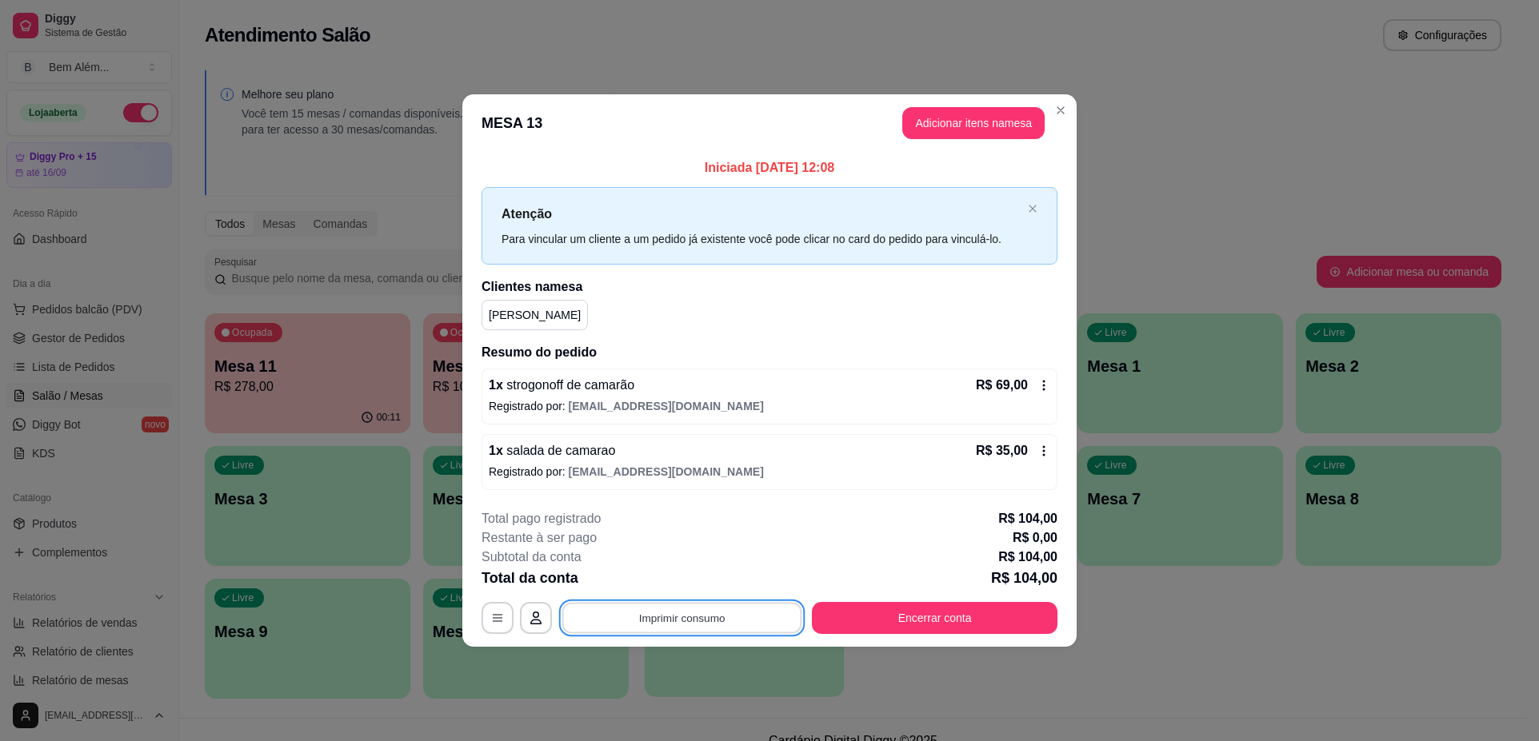
click at [567, 630] on button "Imprimir consumo" at bounding box center [682, 618] width 240 height 31
click at [660, 584] on button "impressao computador" at bounding box center [682, 581] width 117 height 25
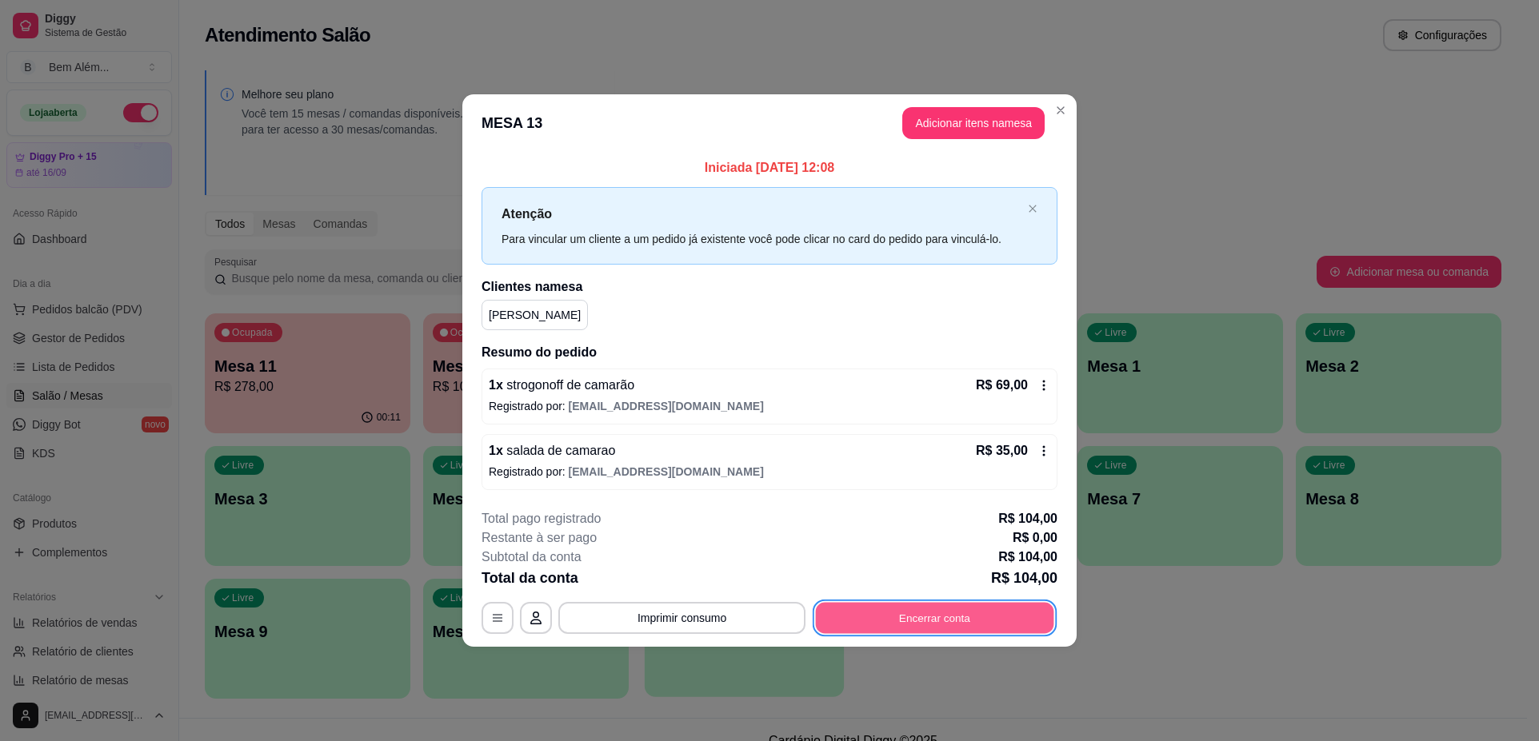
click at [1004, 623] on button "Encerrar conta" at bounding box center [935, 618] width 238 height 31
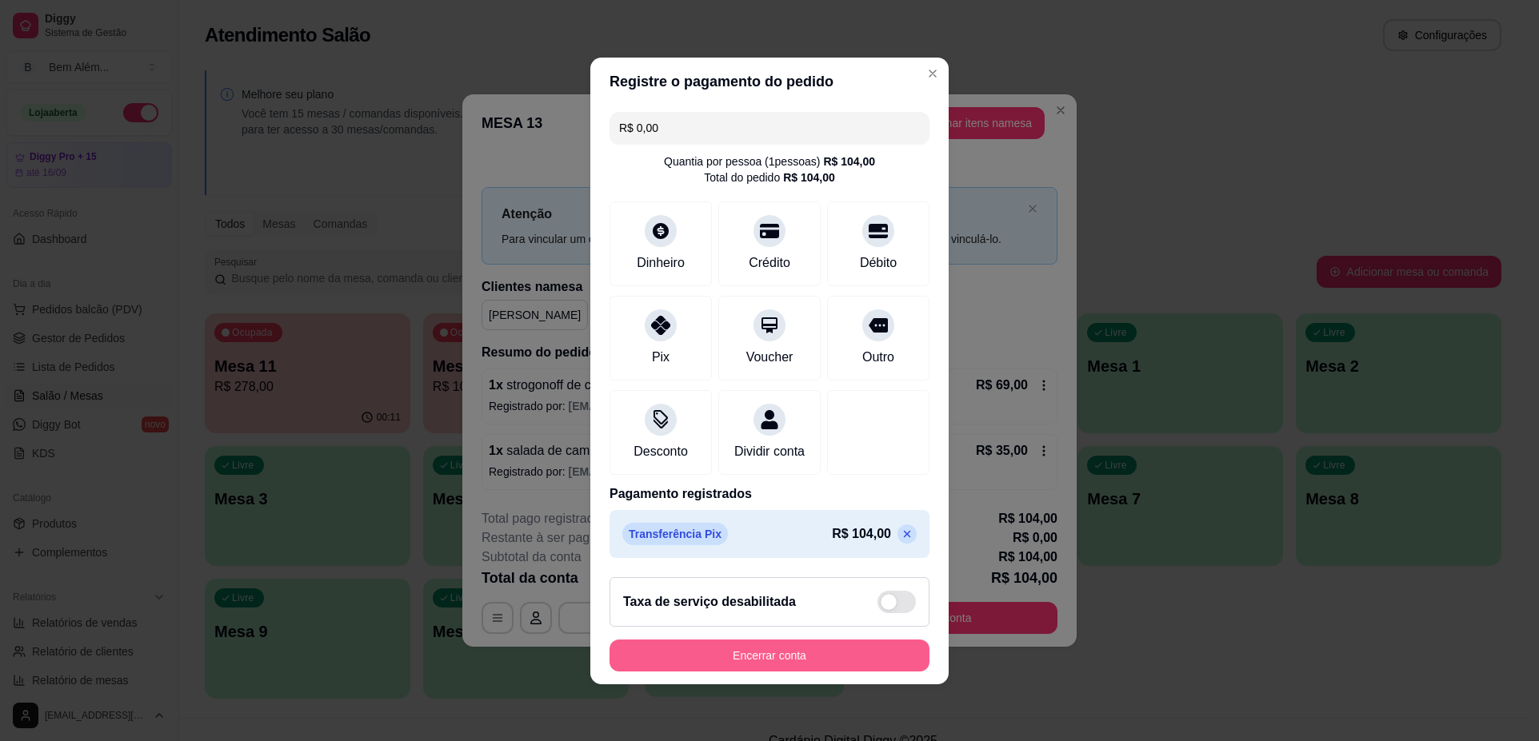
click at [782, 668] on button "Encerrar conta" at bounding box center [769, 656] width 320 height 32
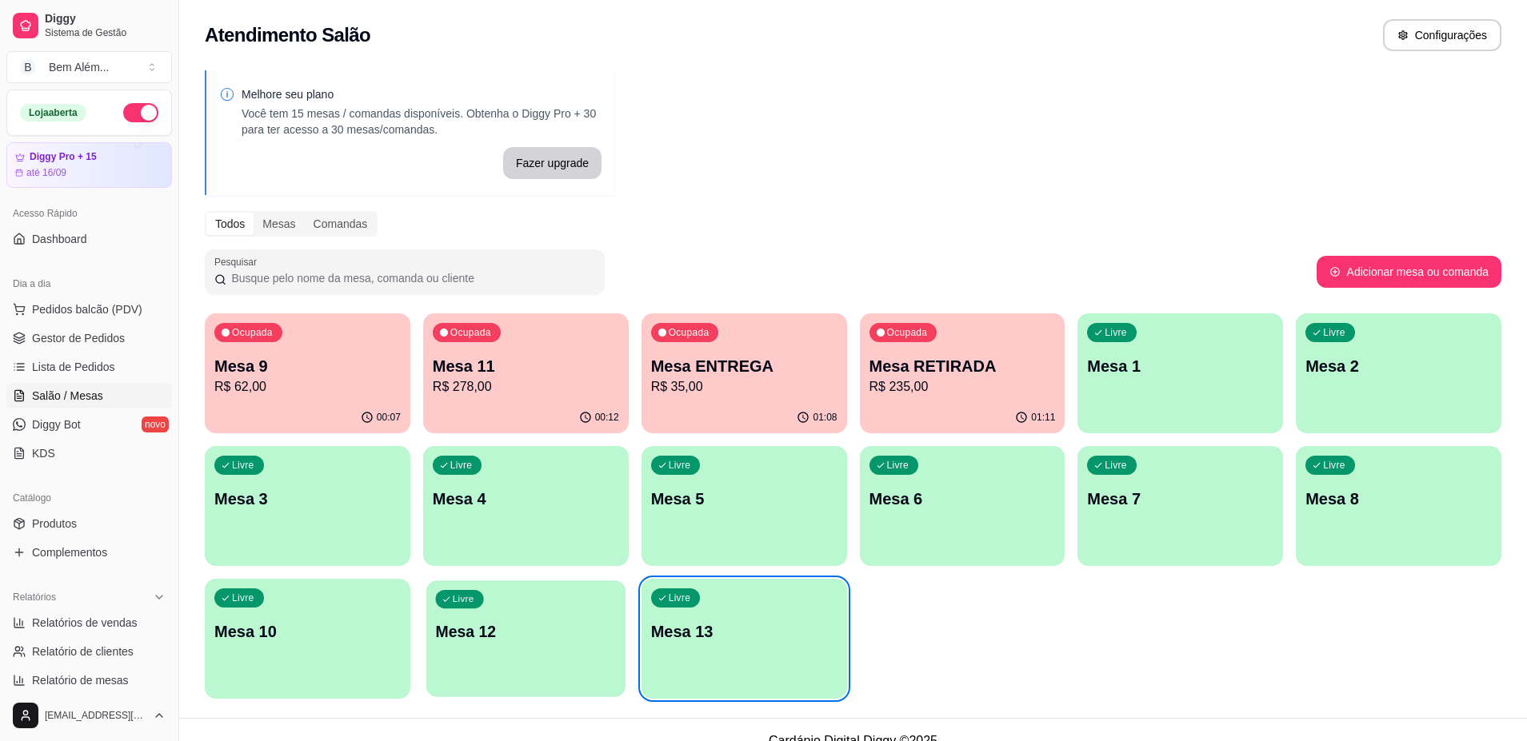
click at [731, 399] on div "Ocupada Mesa ENTREGA R$ 35,00" at bounding box center [744, 357] width 206 height 89
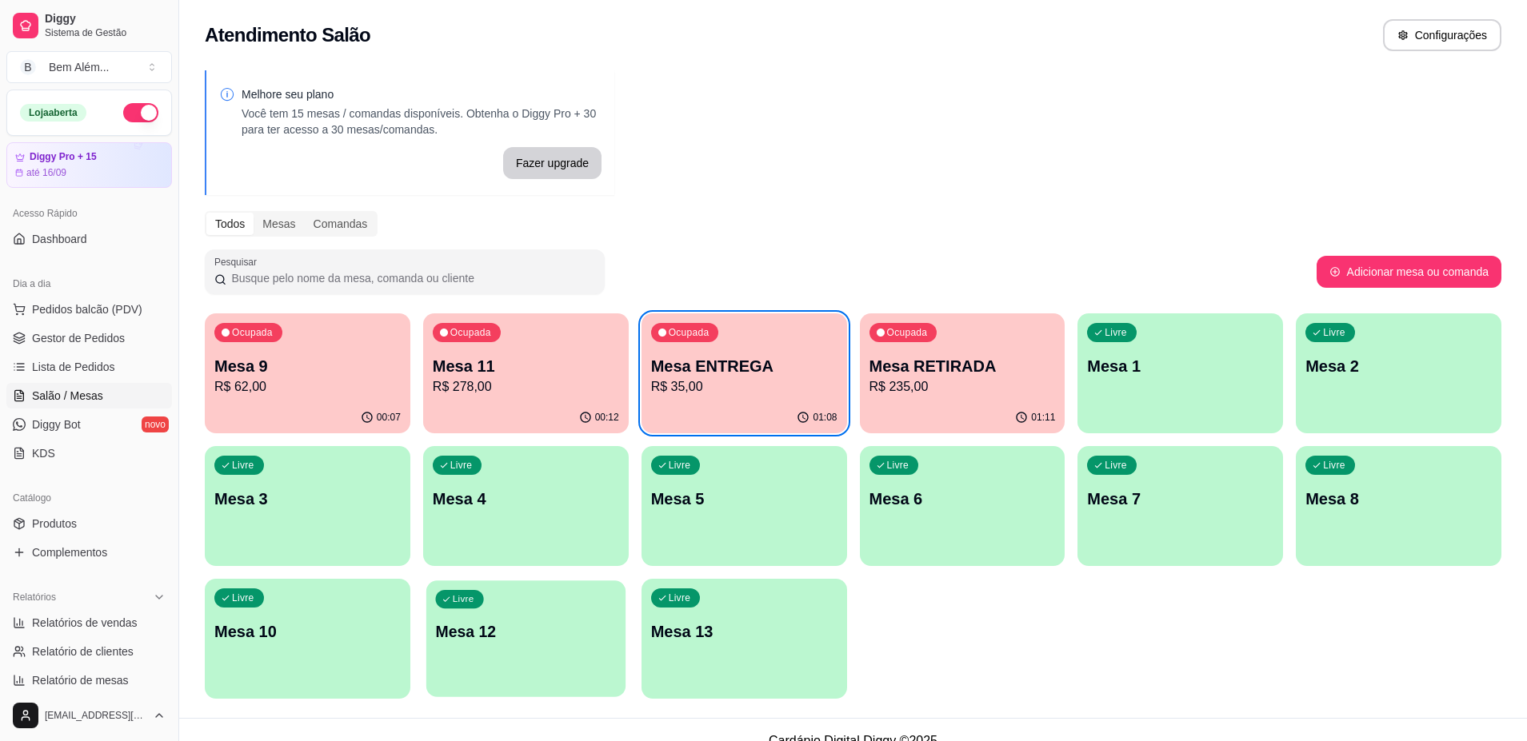
click at [1004, 389] on p "R$ 235,00" at bounding box center [962, 386] width 186 height 19
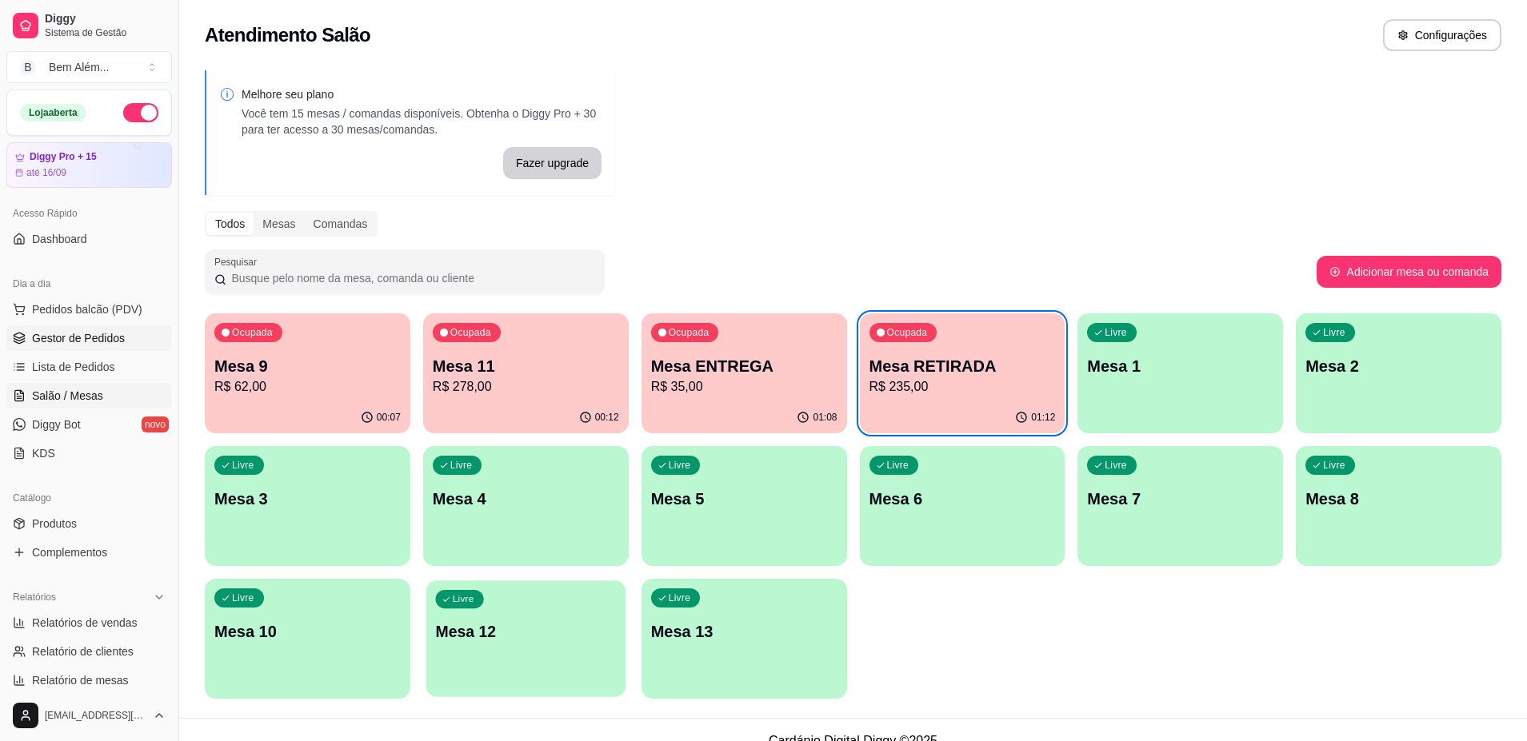
click at [106, 345] on span "Gestor de Pedidos" at bounding box center [78, 338] width 93 height 16
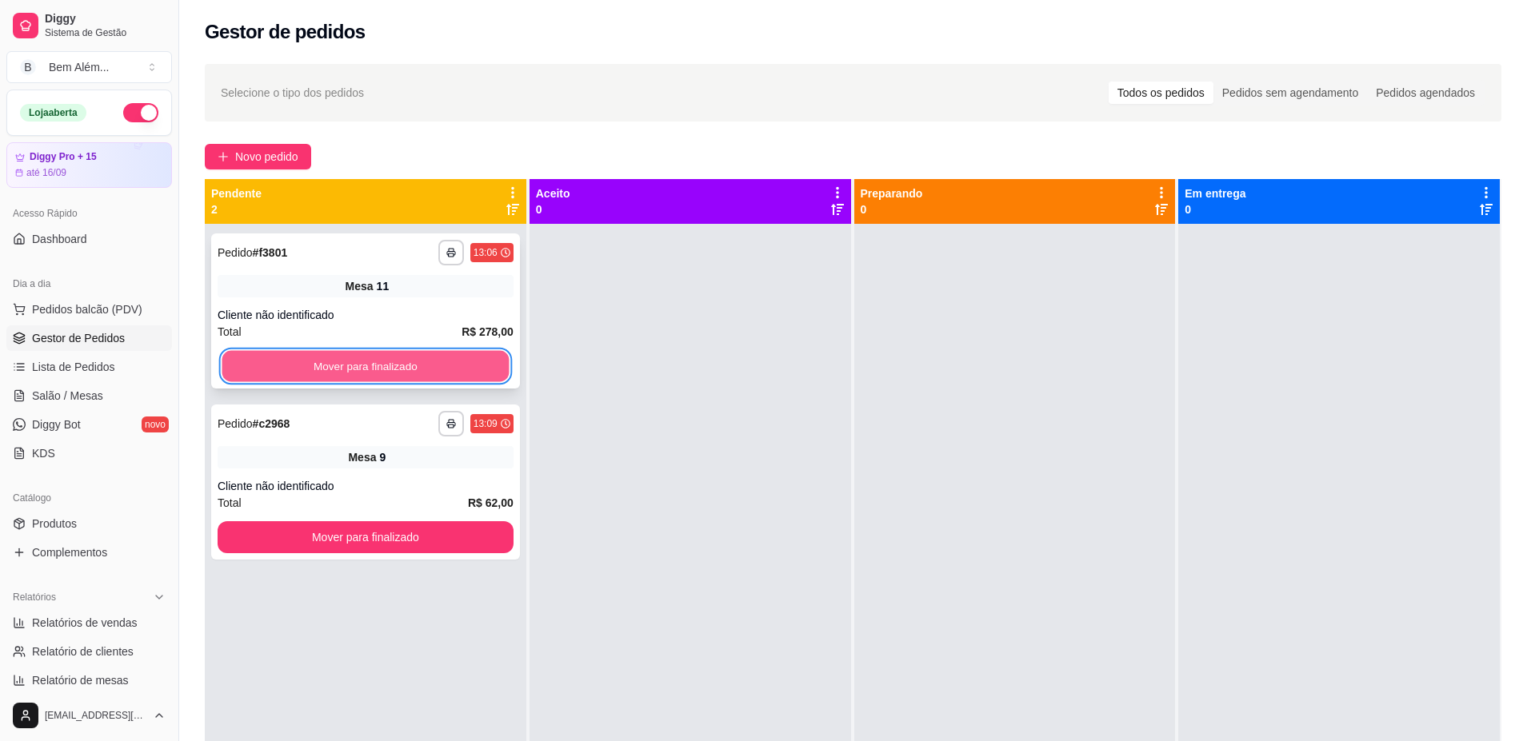
click at [254, 374] on button "Mover para finalizado" at bounding box center [365, 366] width 287 height 31
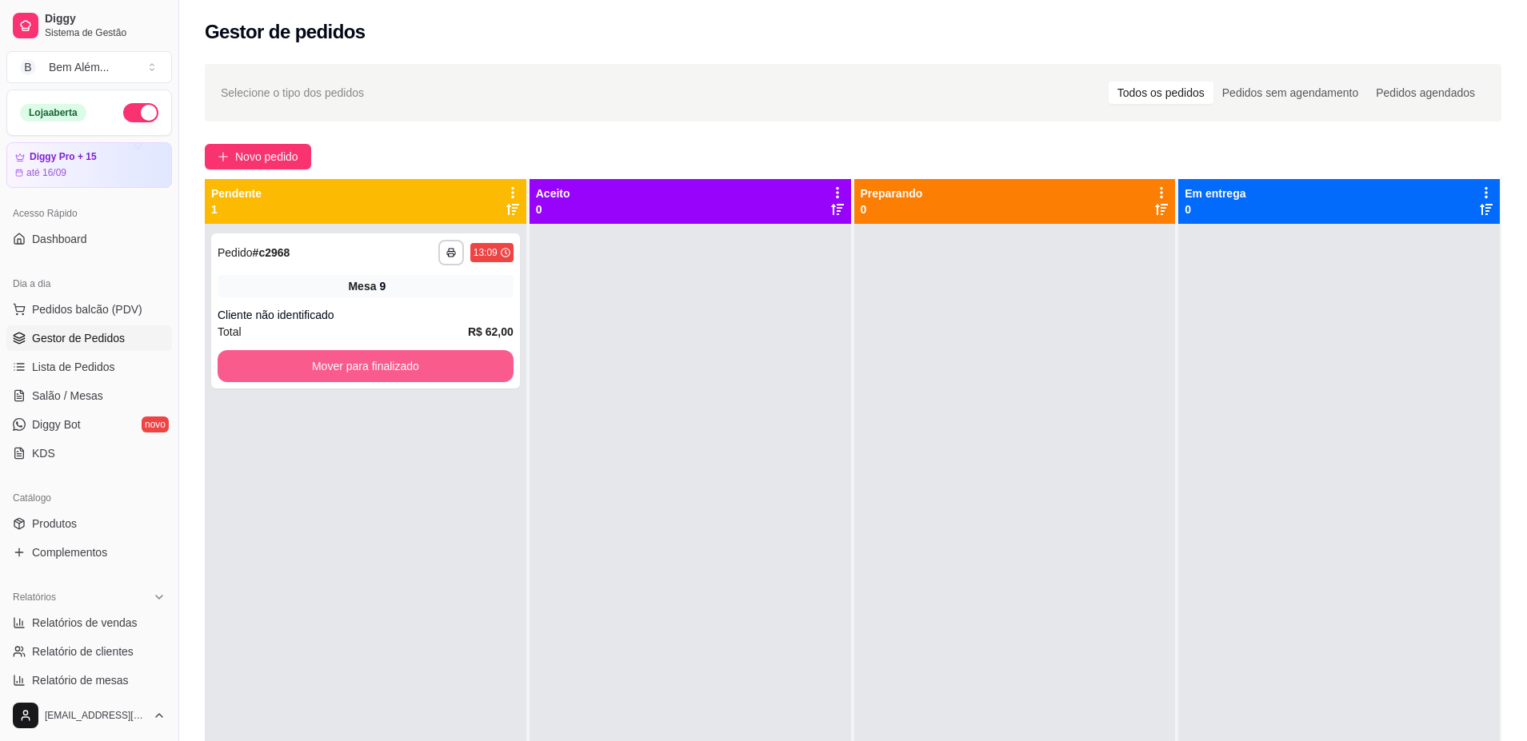
click at [248, 373] on button "Mover para finalizado" at bounding box center [366, 366] width 296 height 32
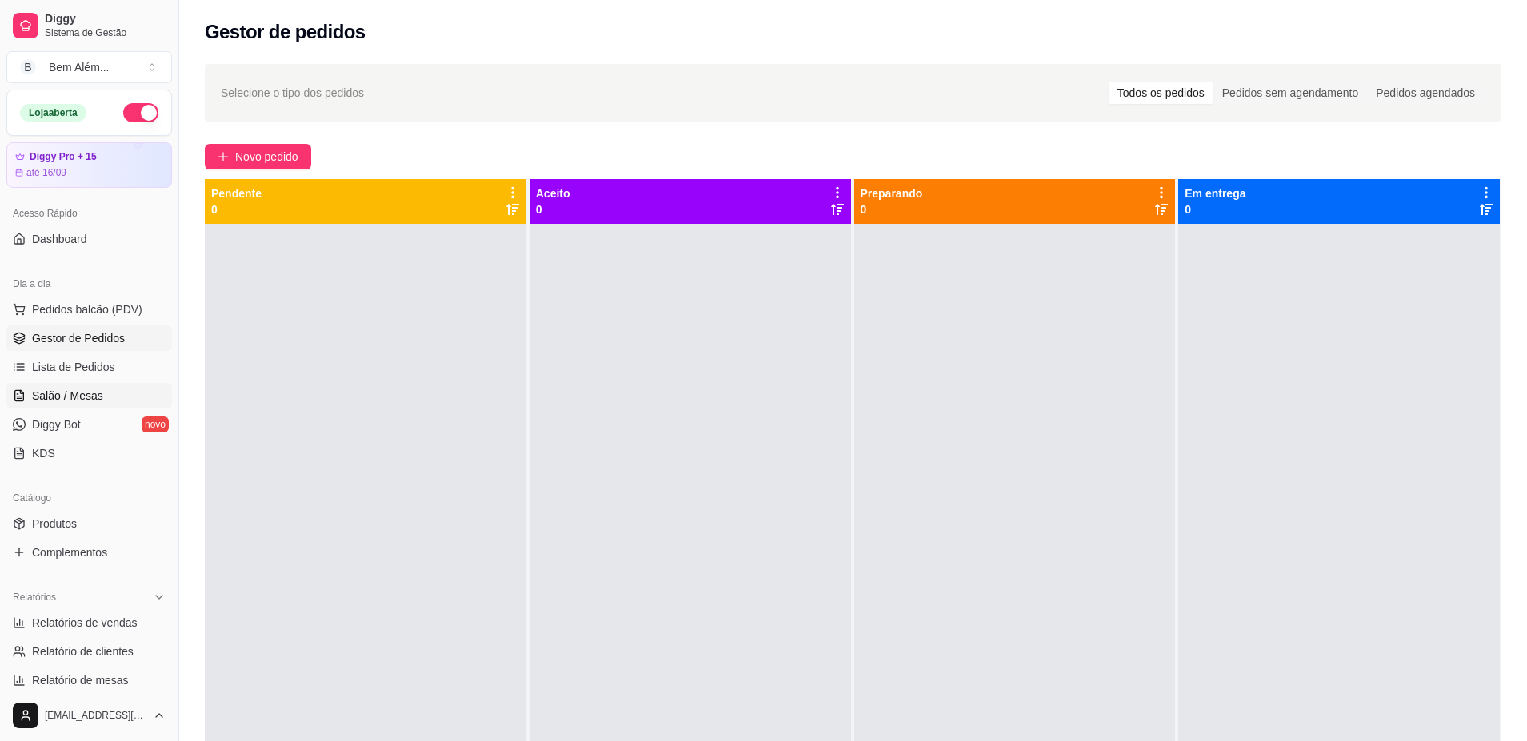
click at [6, 383] on link "Salão / Mesas" at bounding box center [89, 396] width 166 height 26
click at [101, 399] on link "Salão / Mesas" at bounding box center [89, 396] width 166 height 26
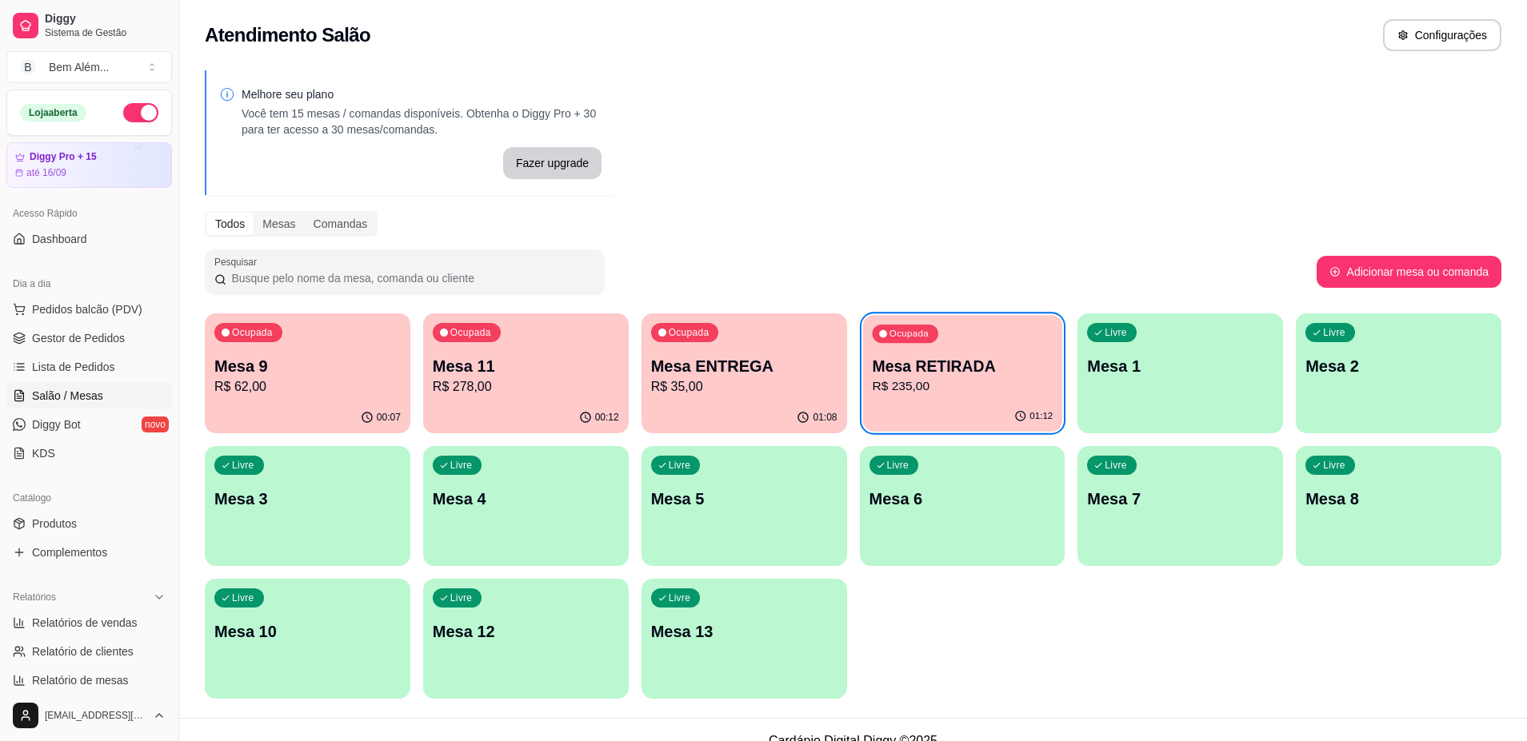
click at [969, 409] on div "01:12" at bounding box center [961, 416] width 199 height 30
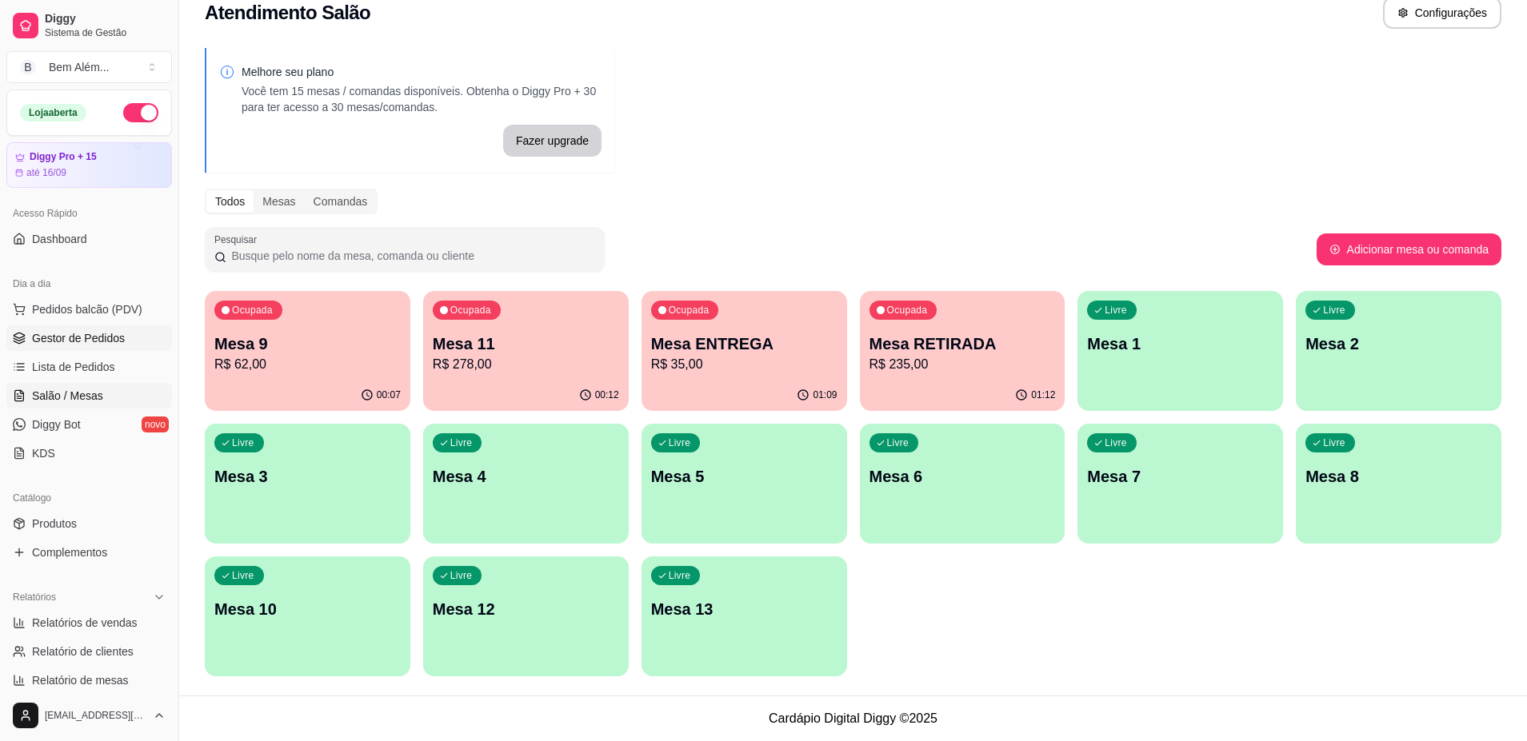
click at [146, 345] on link "Gestor de Pedidos" at bounding box center [89, 338] width 166 height 26
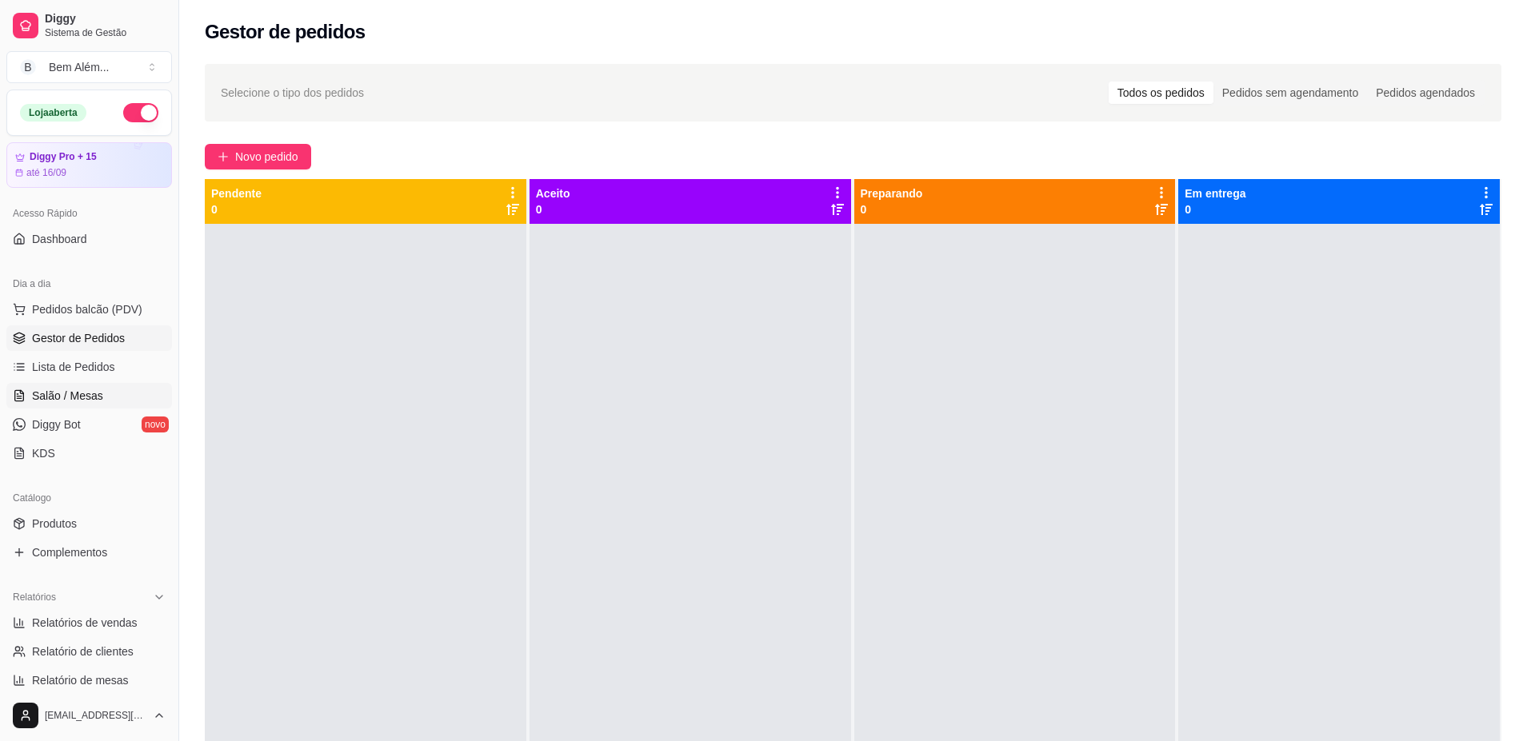
click at [134, 396] on link "Salão / Mesas" at bounding box center [89, 396] width 166 height 26
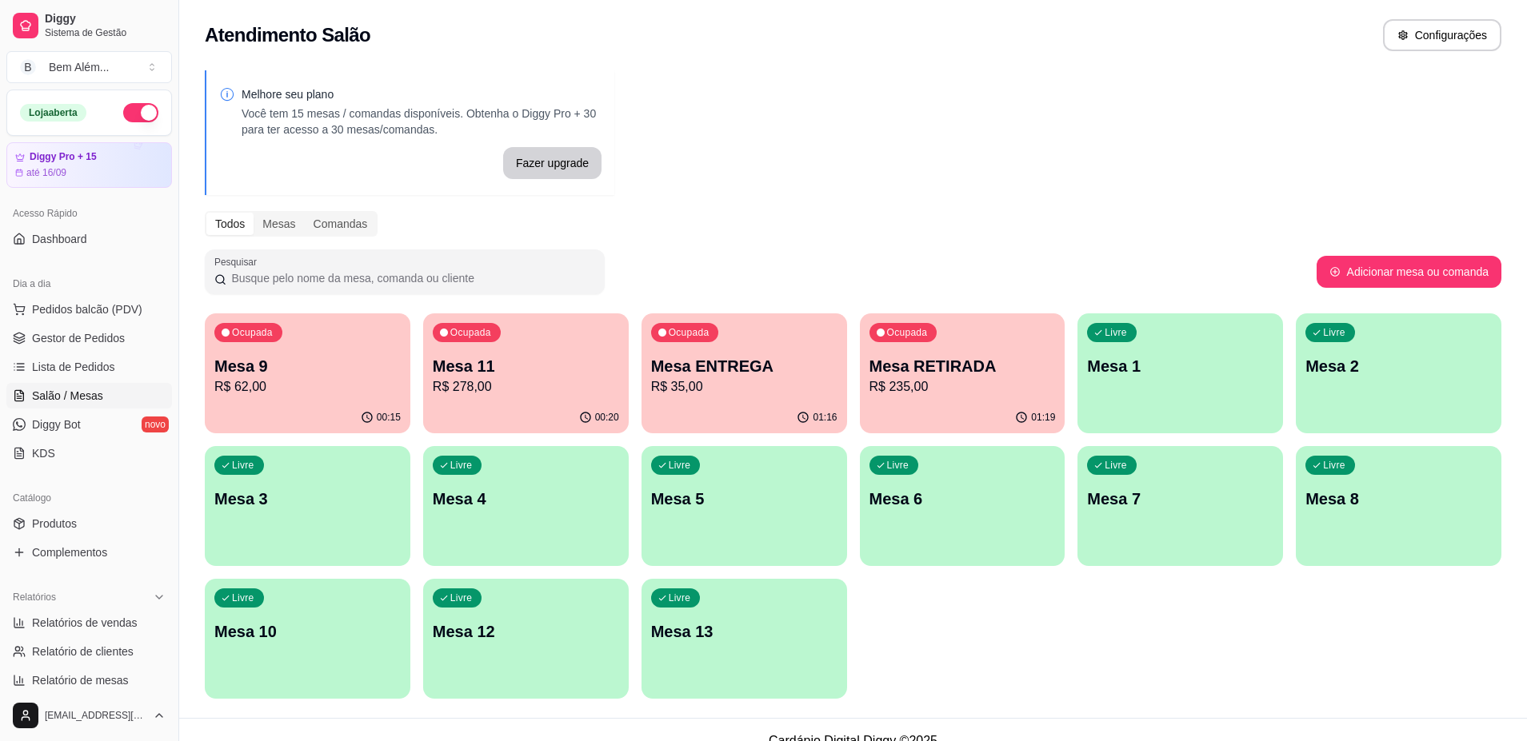
click at [457, 392] on p "R$ 278,00" at bounding box center [526, 386] width 186 height 19
click at [943, 350] on div "Ocupada Mesa RETIRADA R$ 235,00" at bounding box center [963, 357] width 206 height 89
click at [830, 390] on p "R$ 35,00" at bounding box center [744, 386] width 186 height 19
click at [122, 340] on link "Gestor de Pedidos" at bounding box center [89, 338] width 166 height 26
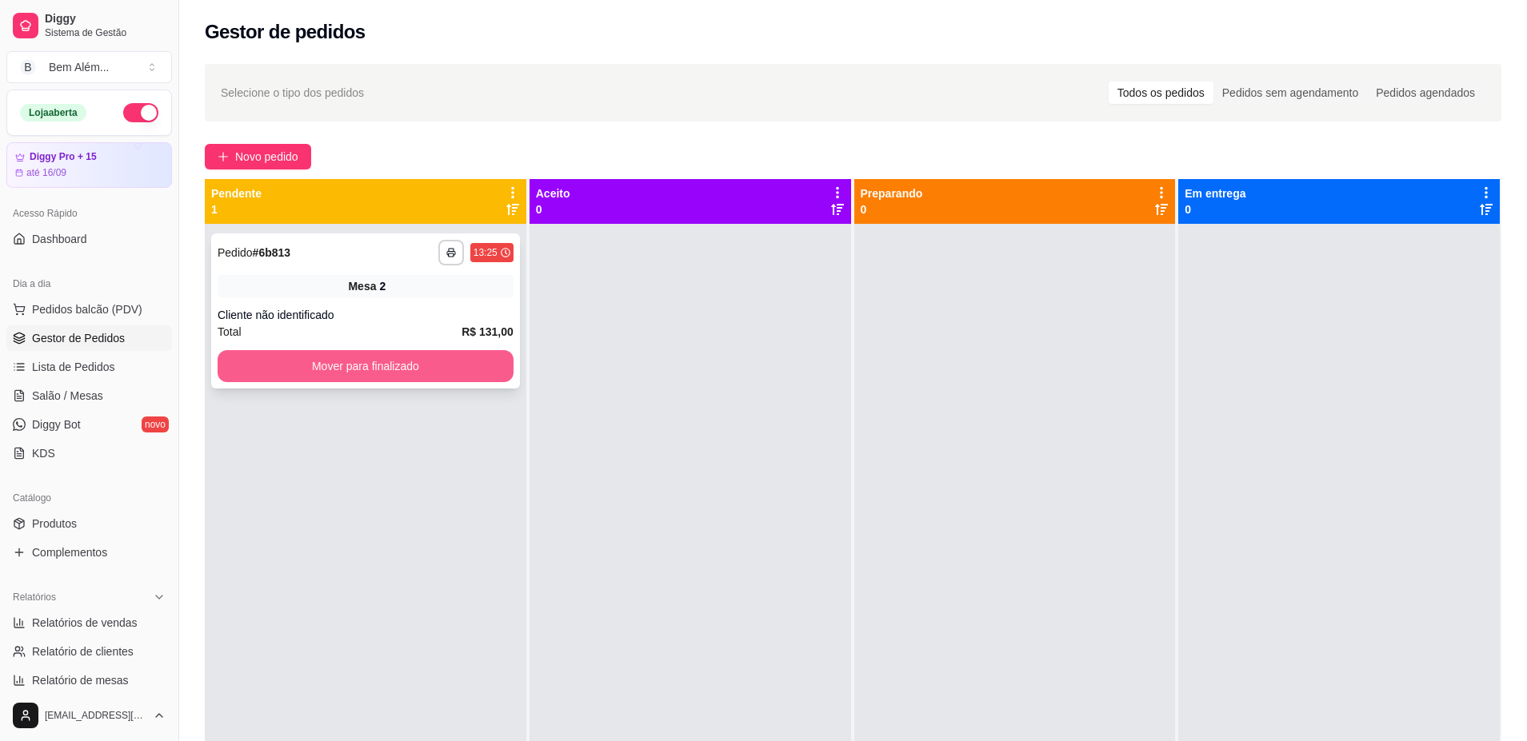
click at [359, 361] on button "Mover para finalizado" at bounding box center [366, 366] width 296 height 32
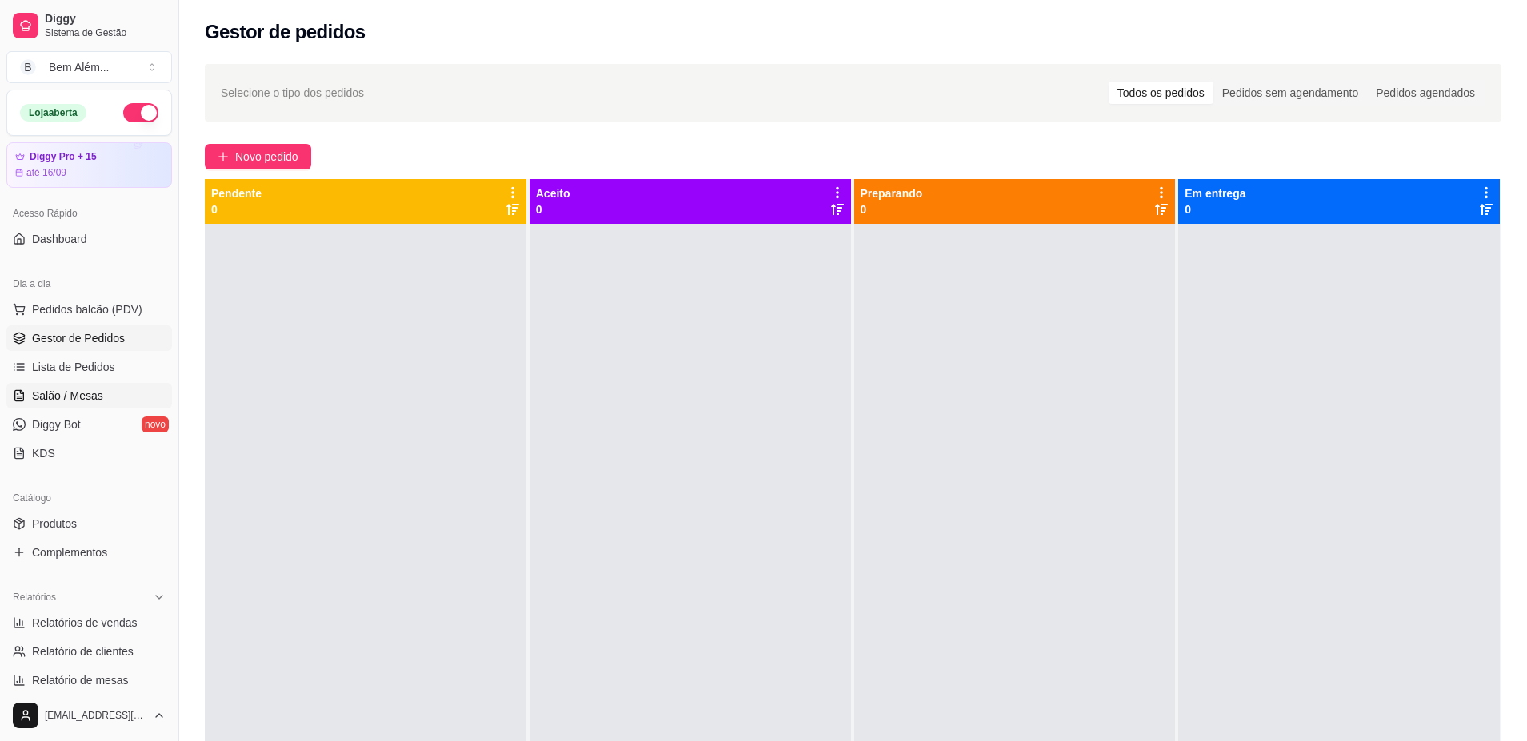
click at [119, 405] on link "Salão / Mesas" at bounding box center [89, 396] width 166 height 26
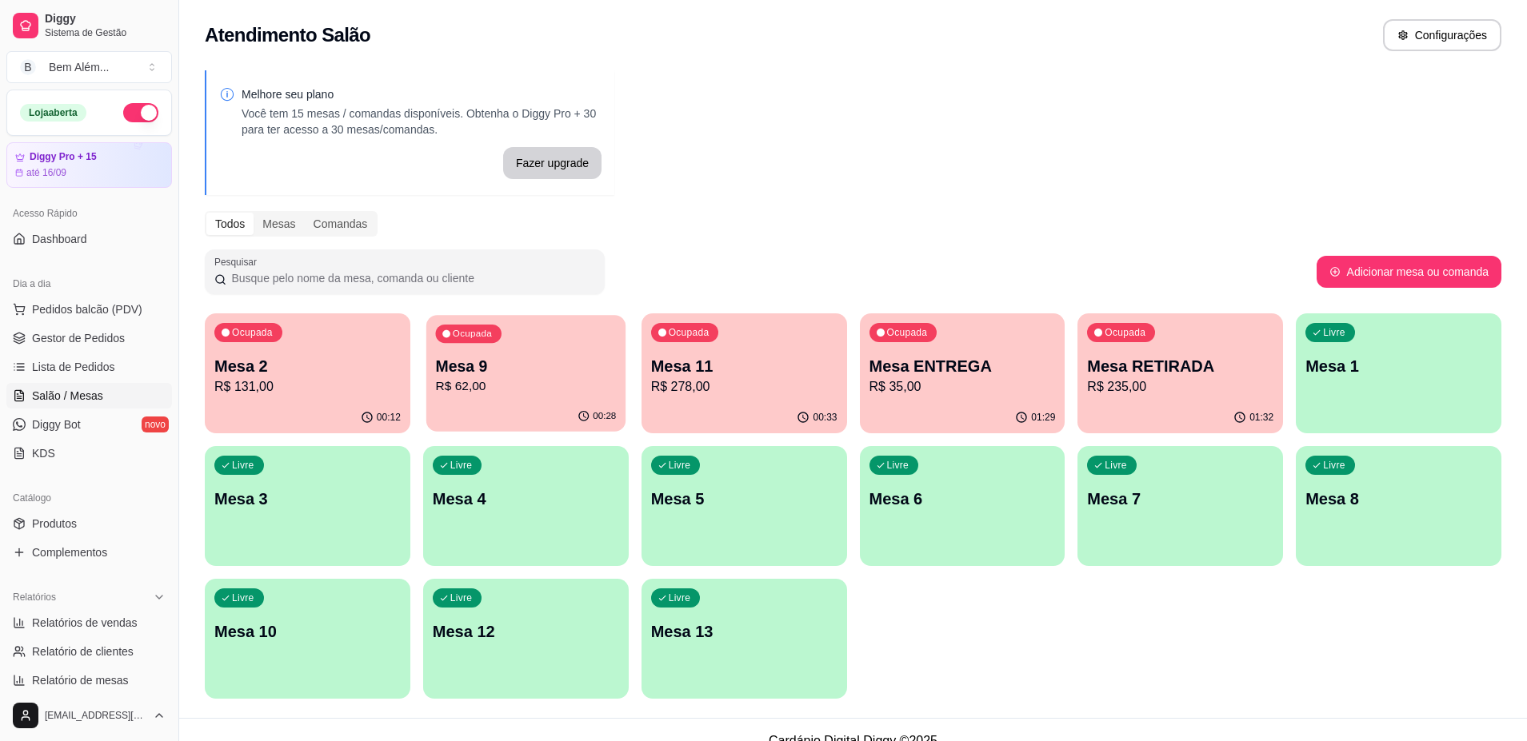
click at [502, 409] on div "00:28" at bounding box center [525, 416] width 199 height 30
click at [553, 345] on div "Ocupada Mesa 9 R$ 62,00" at bounding box center [525, 358] width 199 height 86
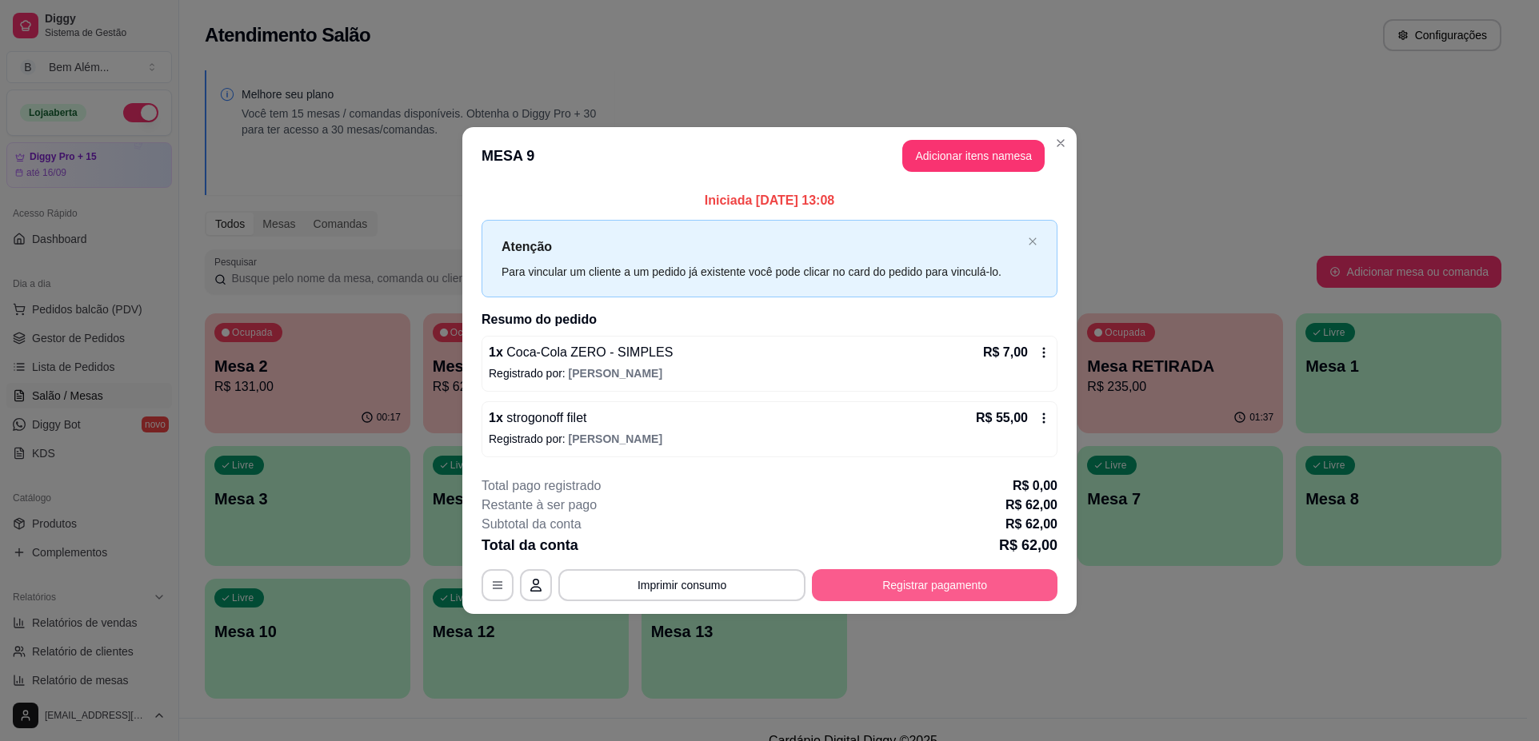
click at [953, 591] on button "Registrar pagamento" at bounding box center [935, 585] width 246 height 32
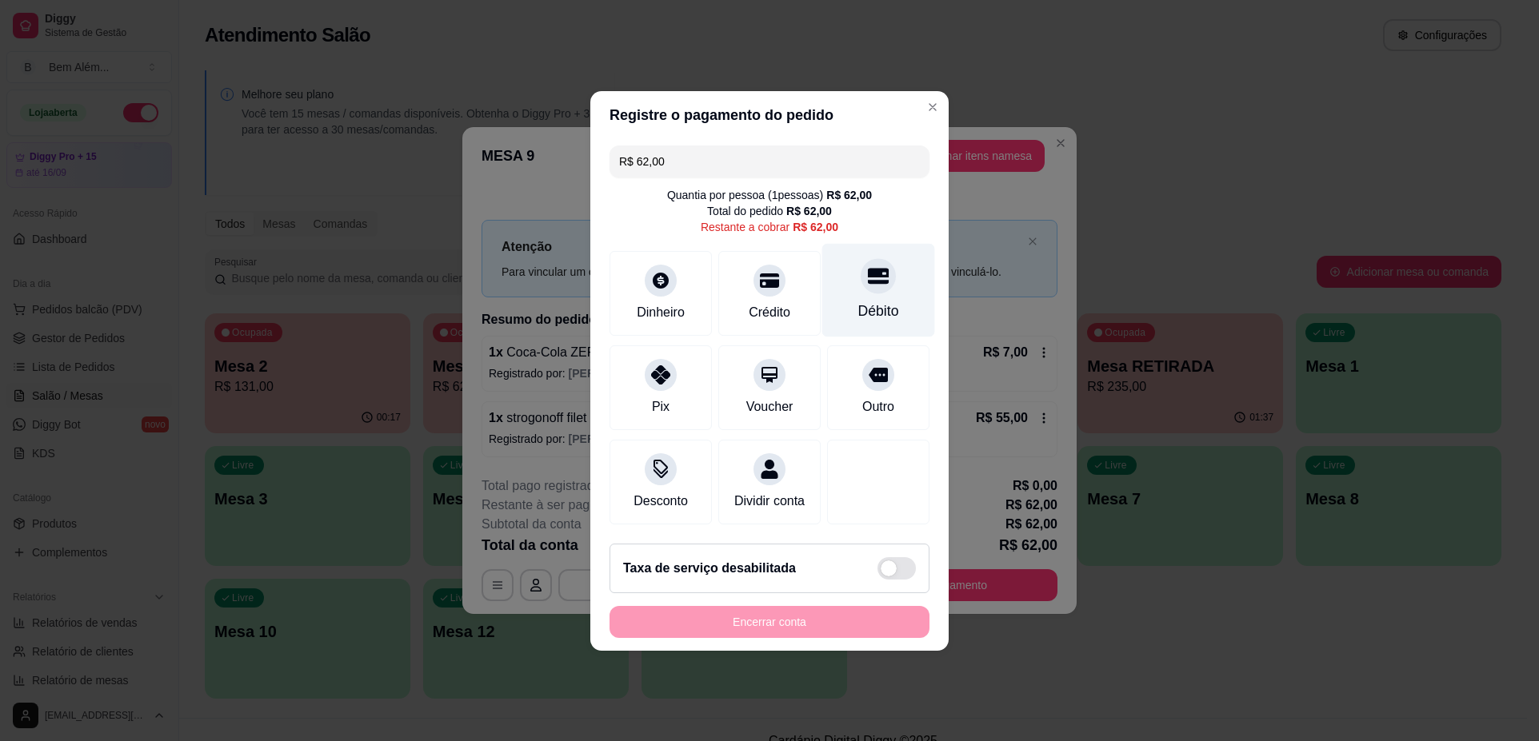
click at [864, 301] on div "Débito" at bounding box center [878, 311] width 41 height 21
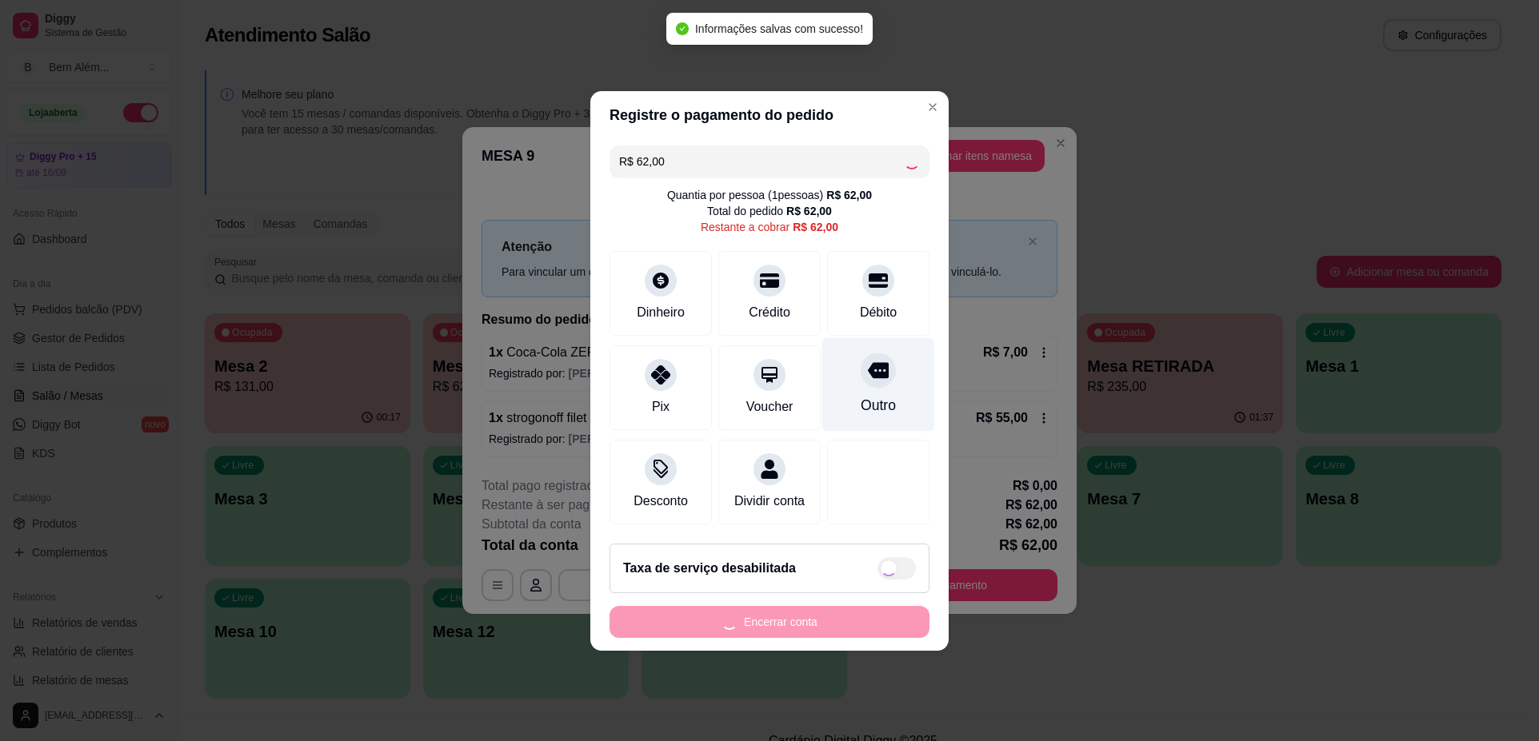
type input "R$ 0,00"
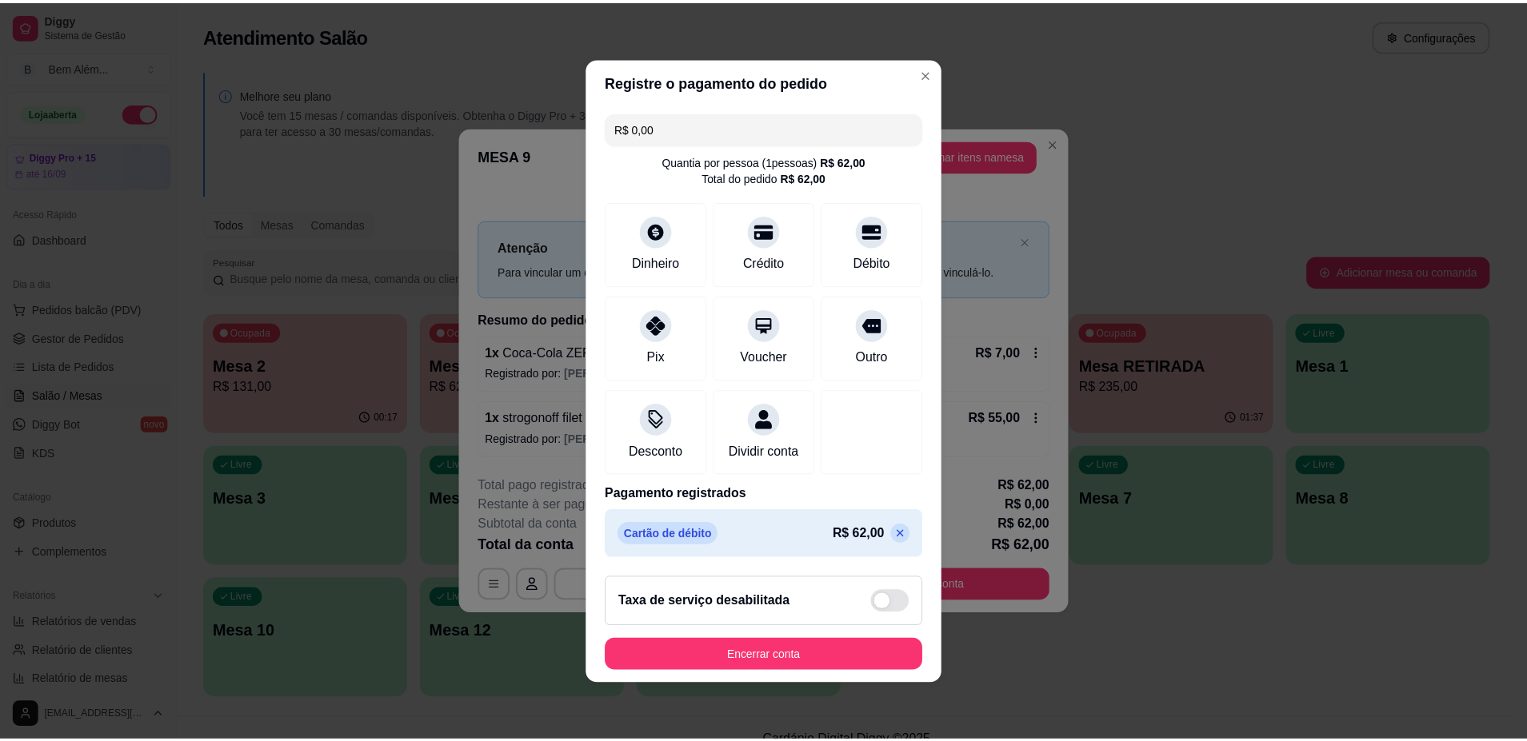
scroll to position [4, 0]
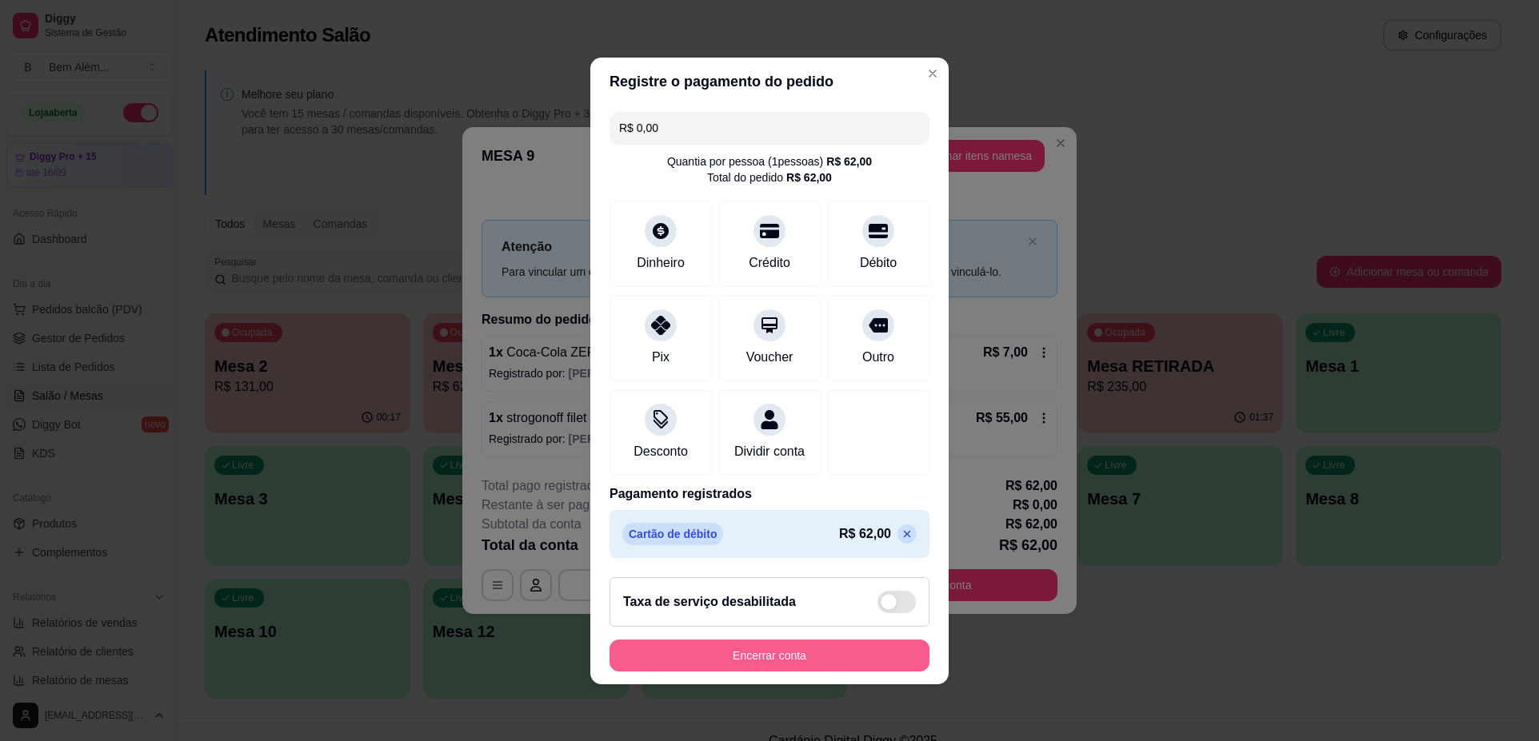
click at [753, 671] on button "Encerrar conta" at bounding box center [769, 656] width 320 height 32
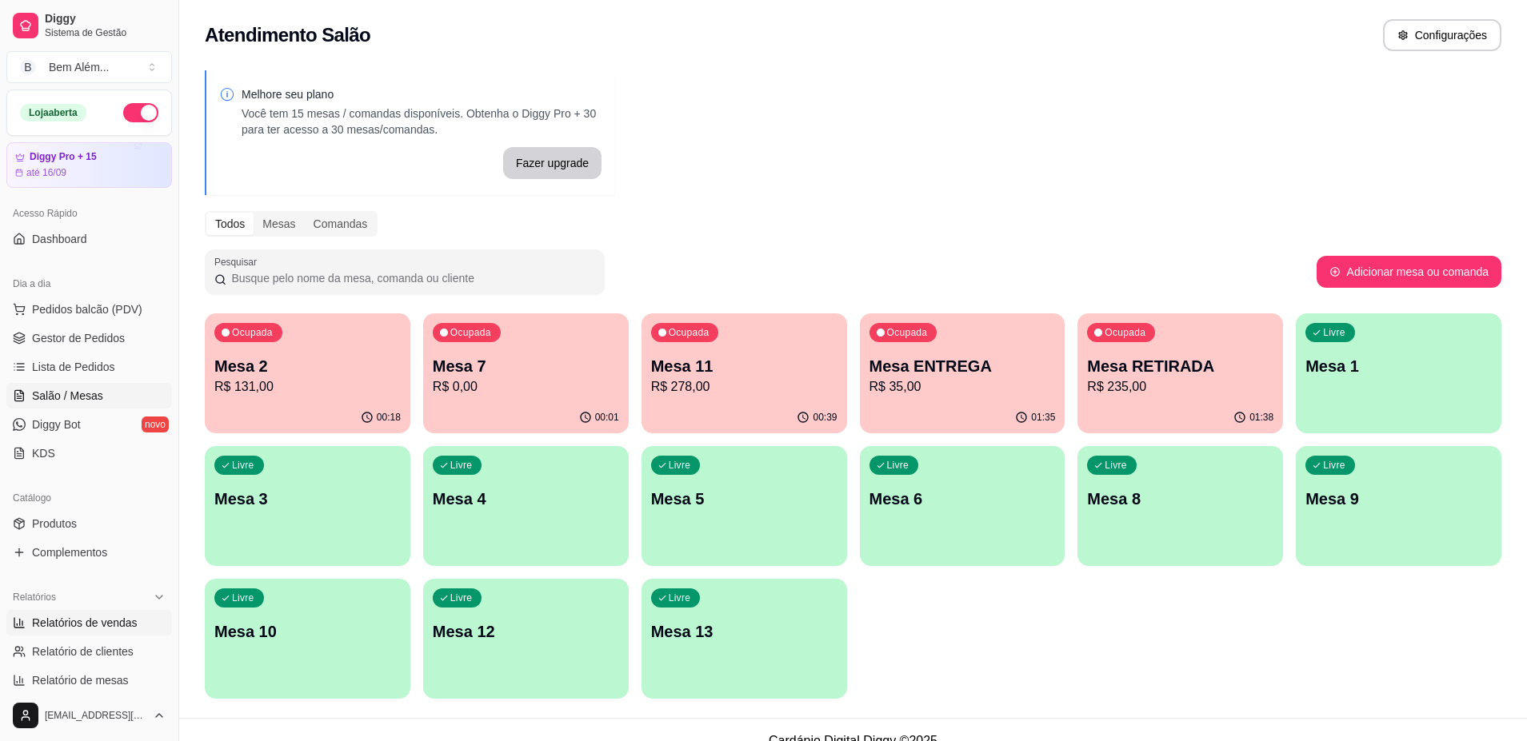
click at [125, 619] on span "Relatórios de vendas" at bounding box center [85, 623] width 106 height 16
select select "ALL"
select select "0"
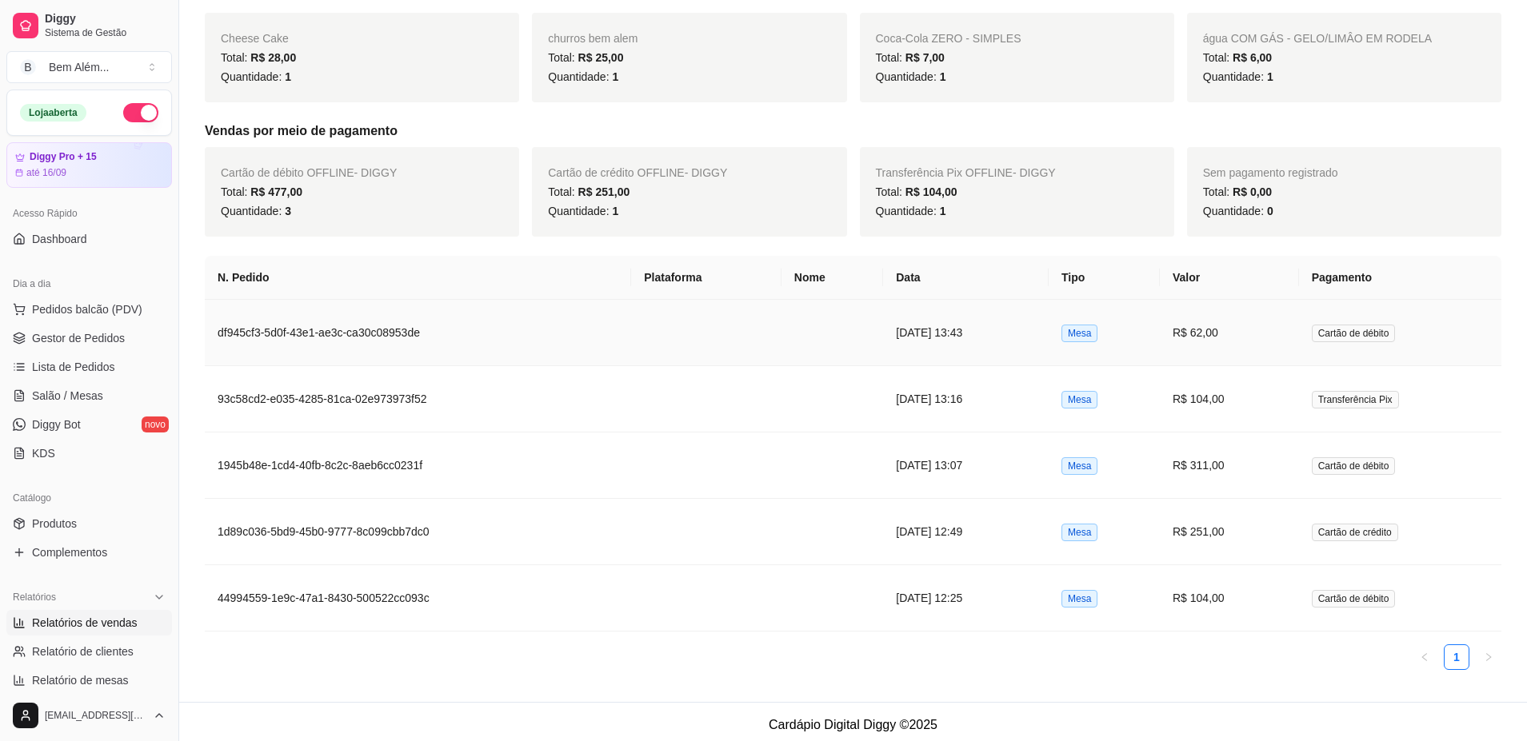
scroll to position [537, 0]
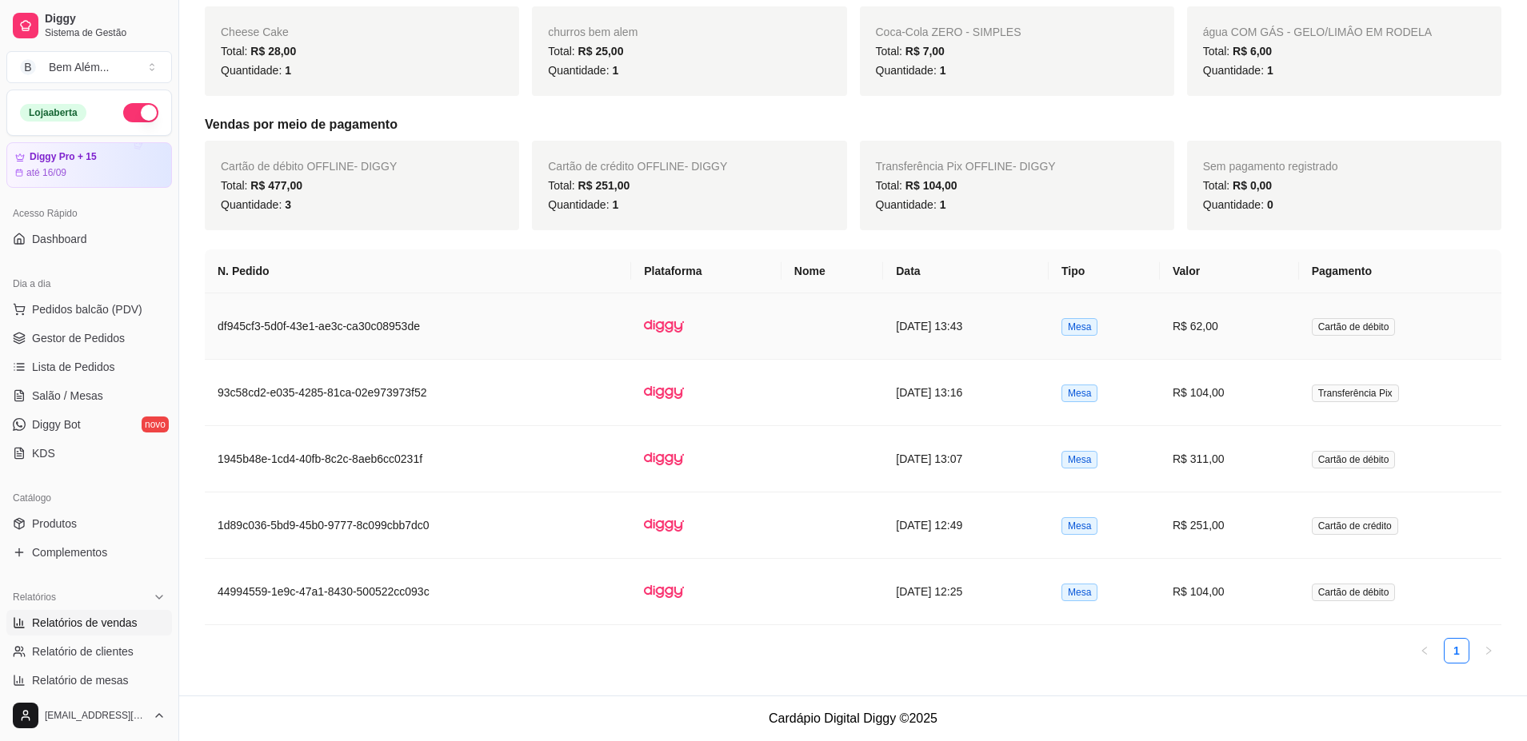
click at [816, 296] on td at bounding box center [832, 326] width 102 height 66
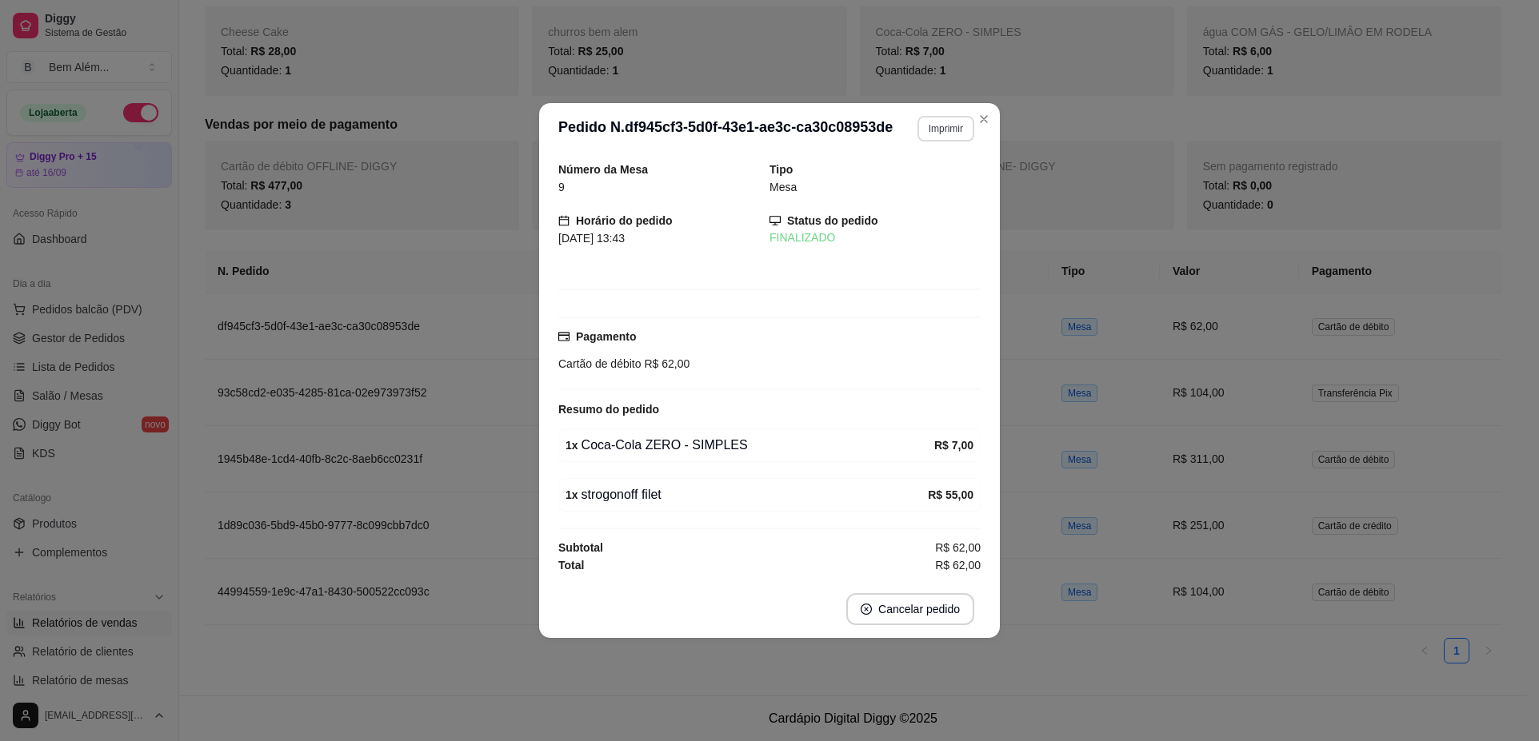
click at [923, 136] on button "Imprimir" at bounding box center [945, 129] width 57 height 26
click at [930, 179] on button "impressao computador" at bounding box center [905, 185] width 120 height 26
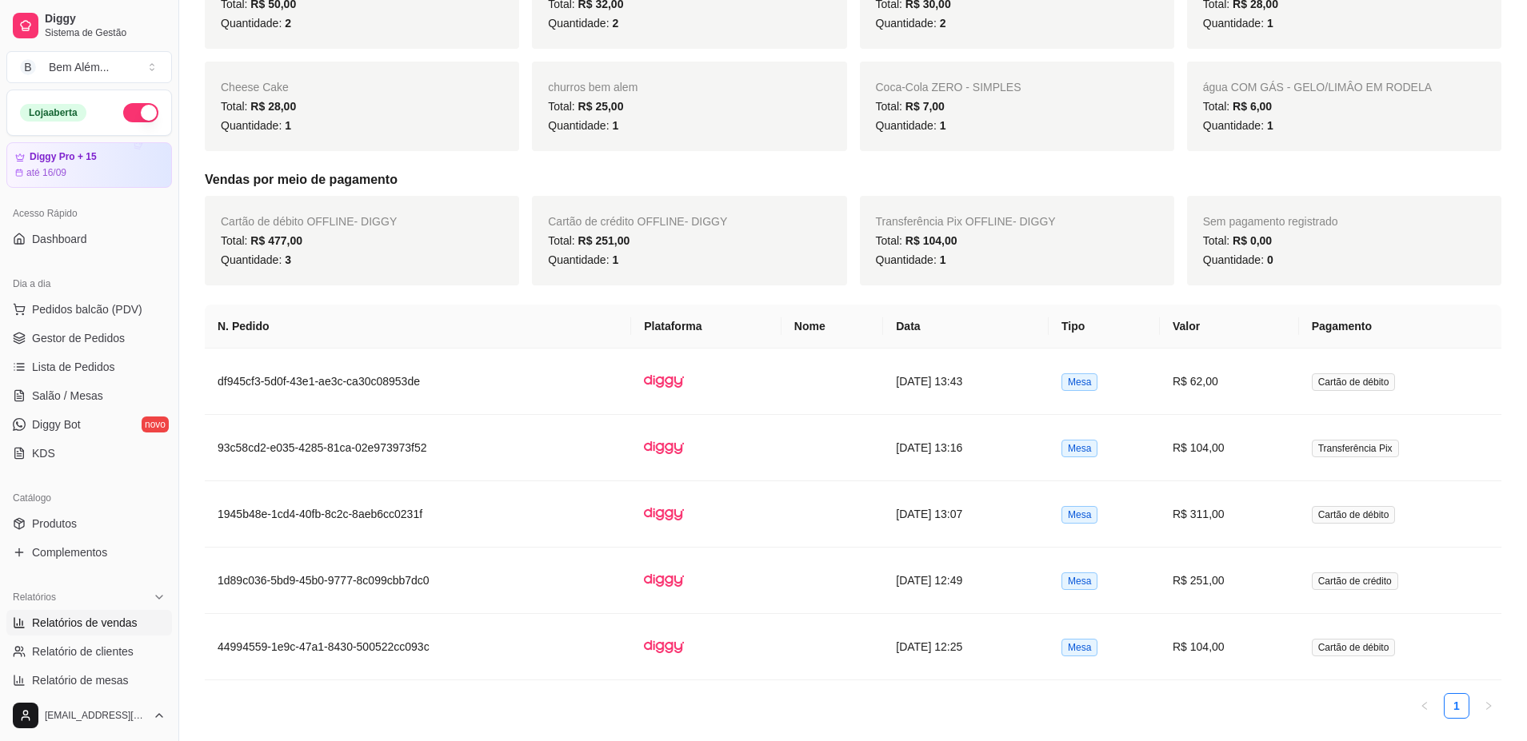
scroll to position [457, 0]
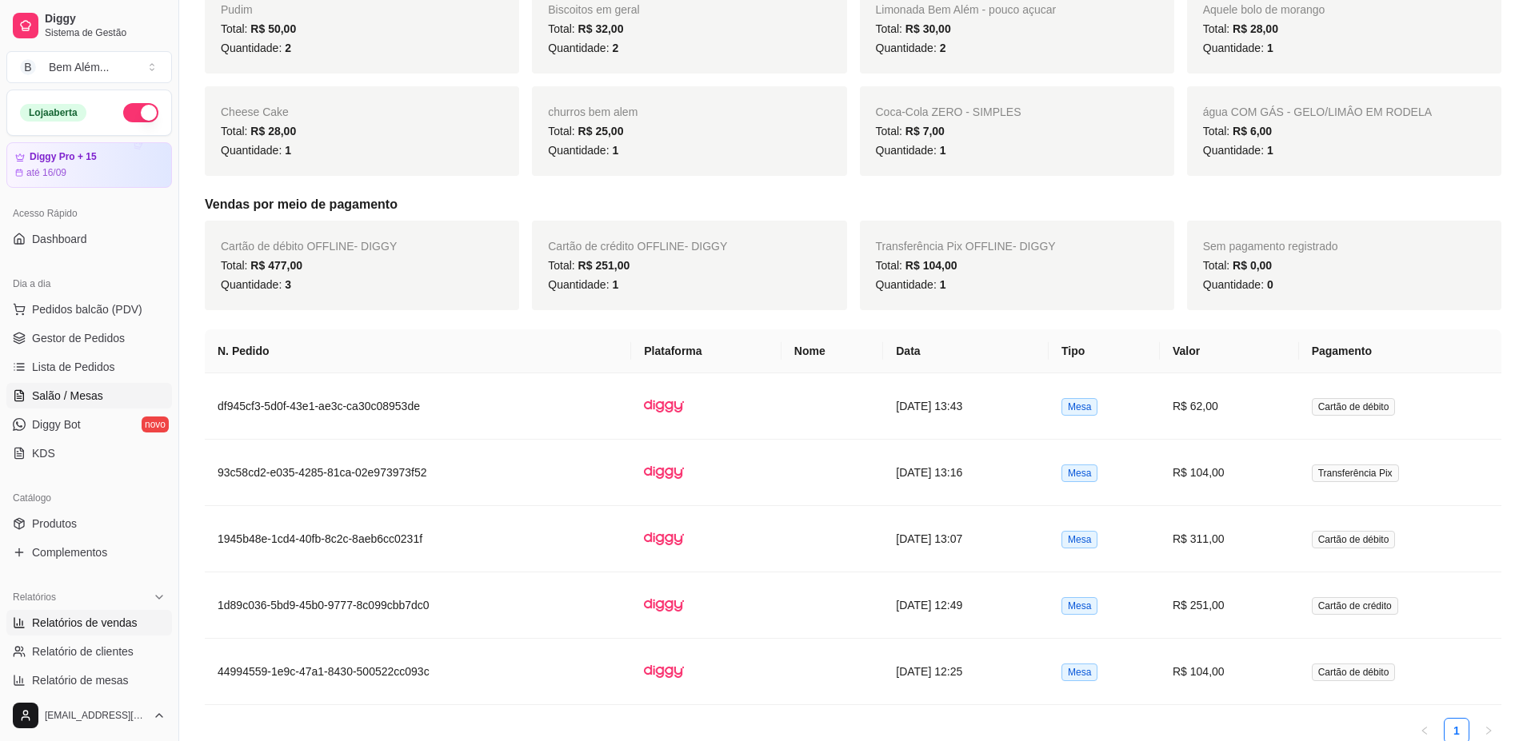
click at [82, 391] on span "Salão / Mesas" at bounding box center [67, 396] width 71 height 16
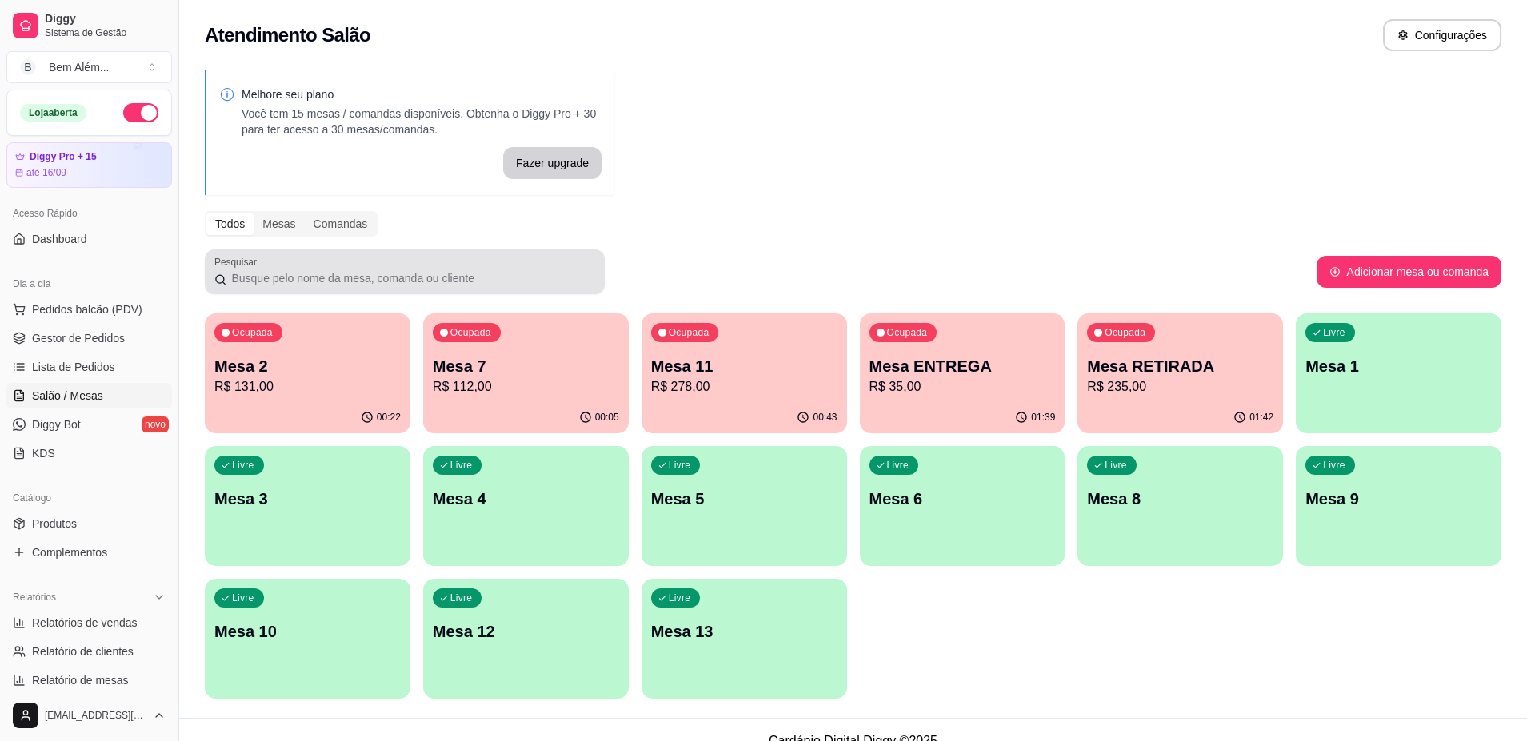
click at [453, 293] on div "Pesquisar" at bounding box center [405, 272] width 400 height 45
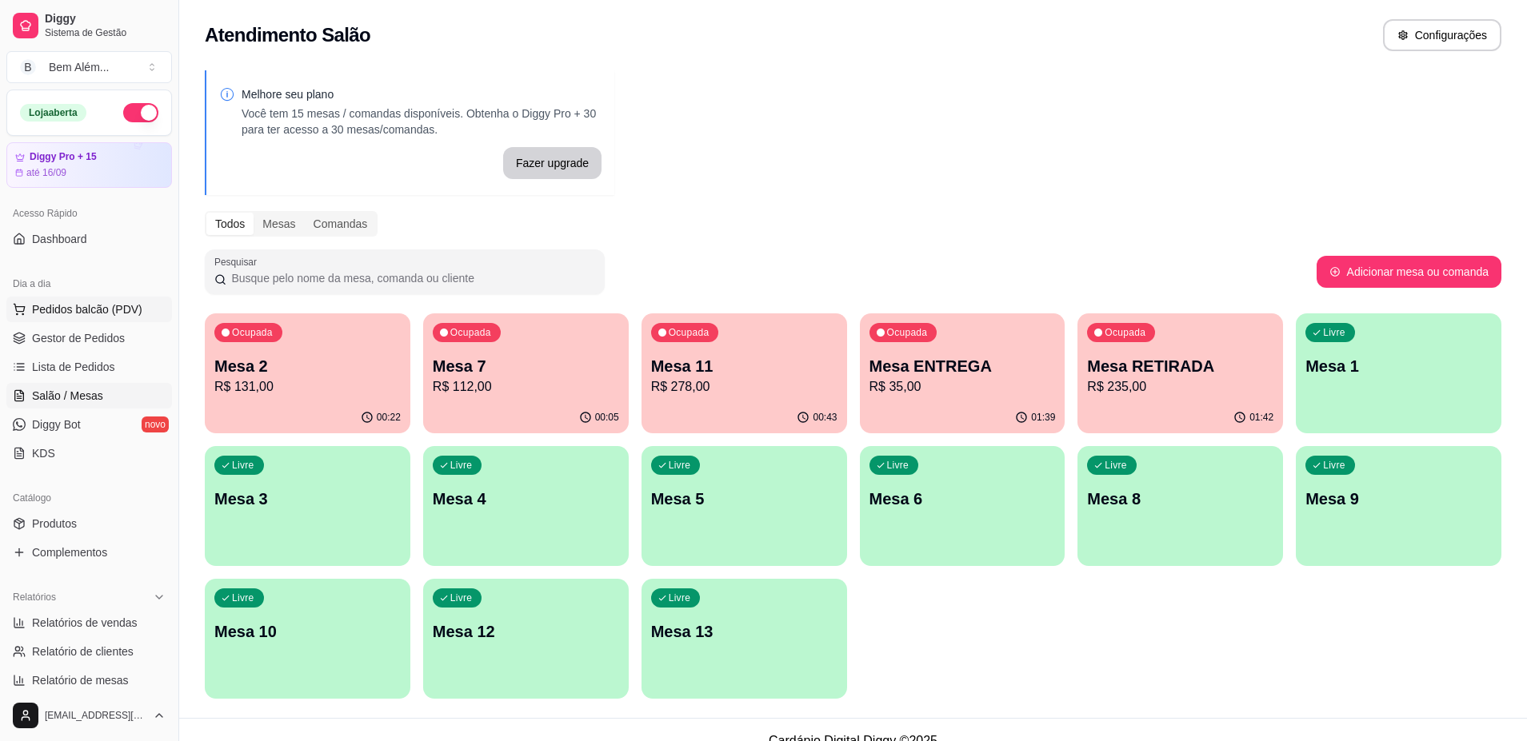
click at [63, 312] on span "Pedidos balcão (PDV)" at bounding box center [87, 309] width 110 height 16
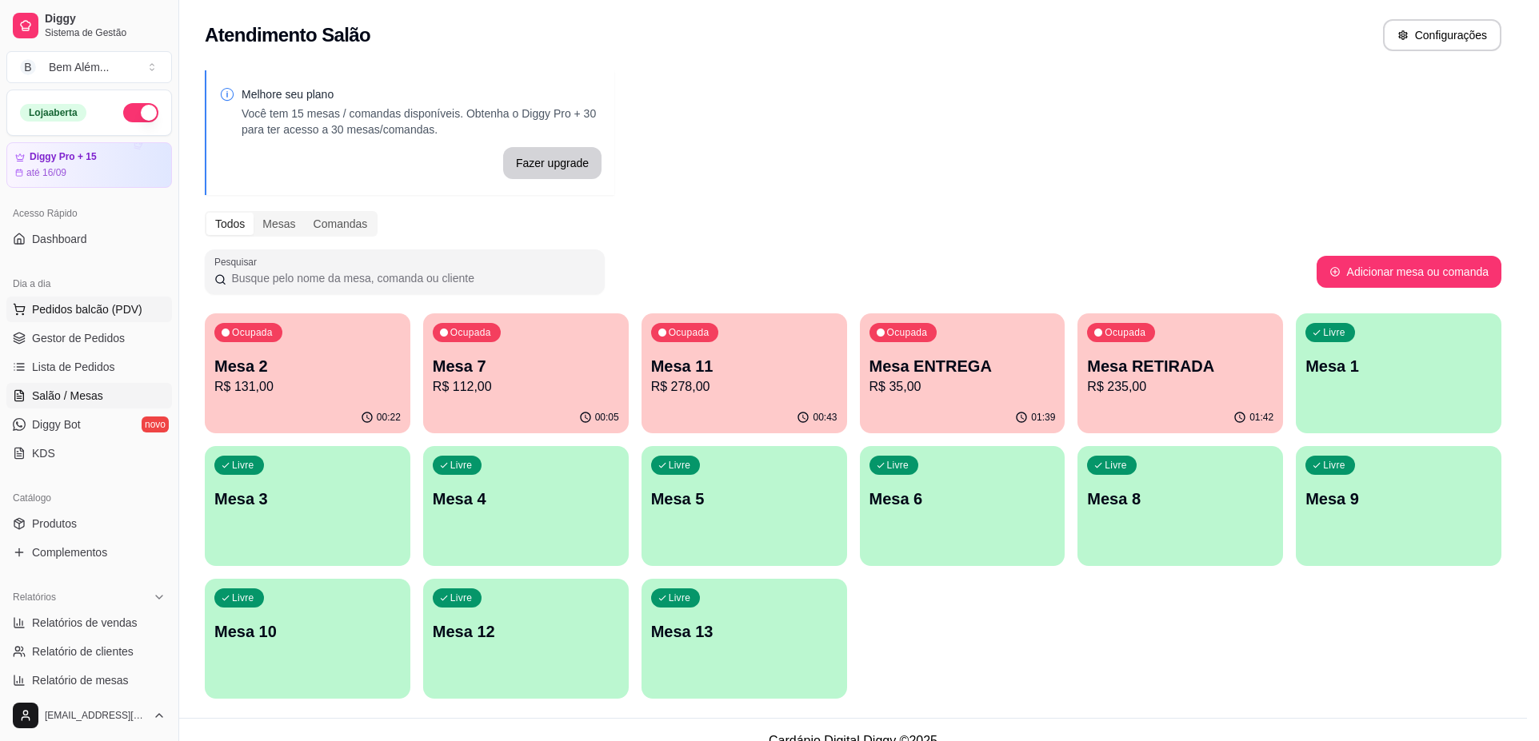
click at [63, 312] on img at bounding box center [123, 306] width 147 height 100
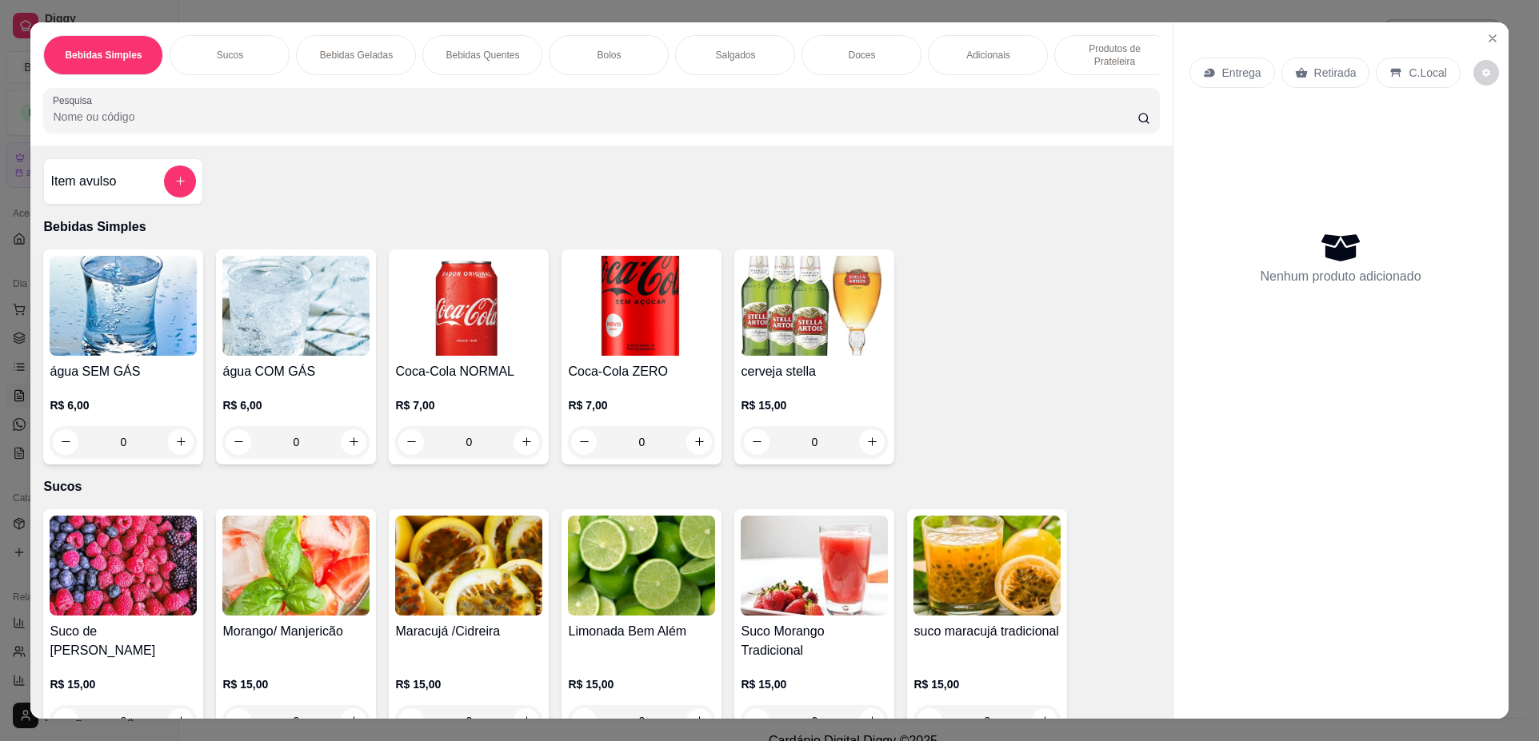
click at [1094, 60] on p "Produtos de Prateleira" at bounding box center [1114, 55] width 93 height 26
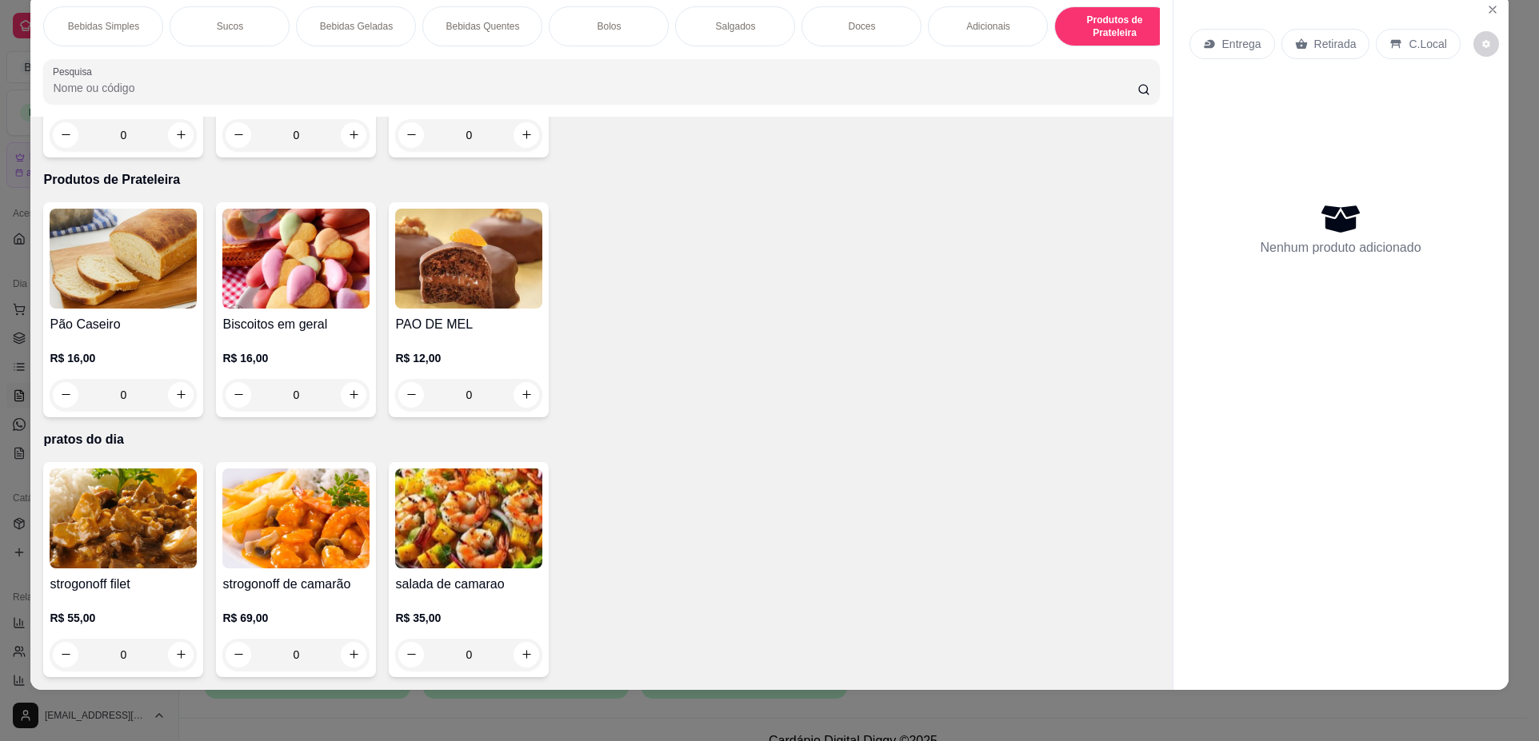
click at [863, 30] on p "Doces" at bounding box center [861, 26] width 27 height 13
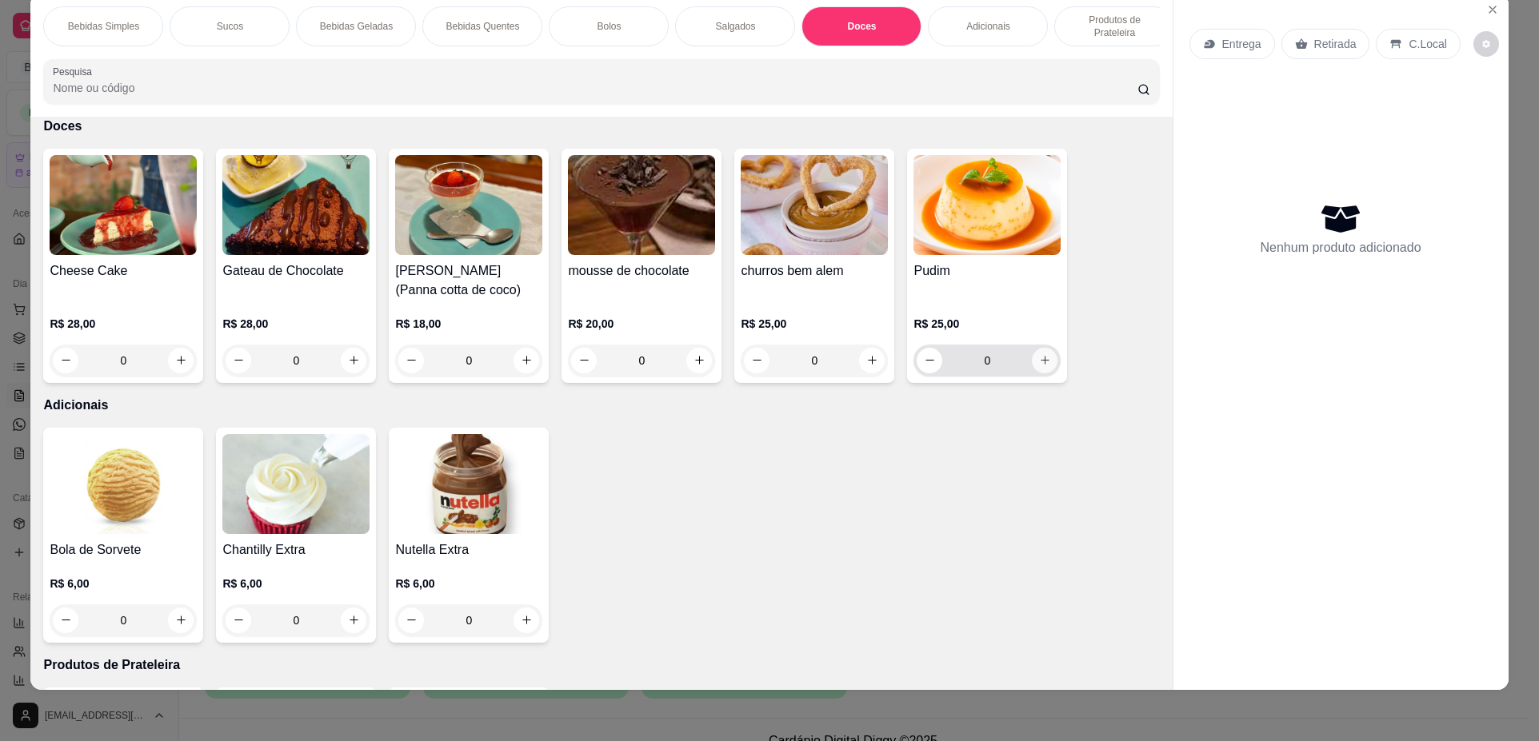
click at [1032, 373] on button "increase-product-quantity" at bounding box center [1045, 361] width 26 height 26
type input "1"
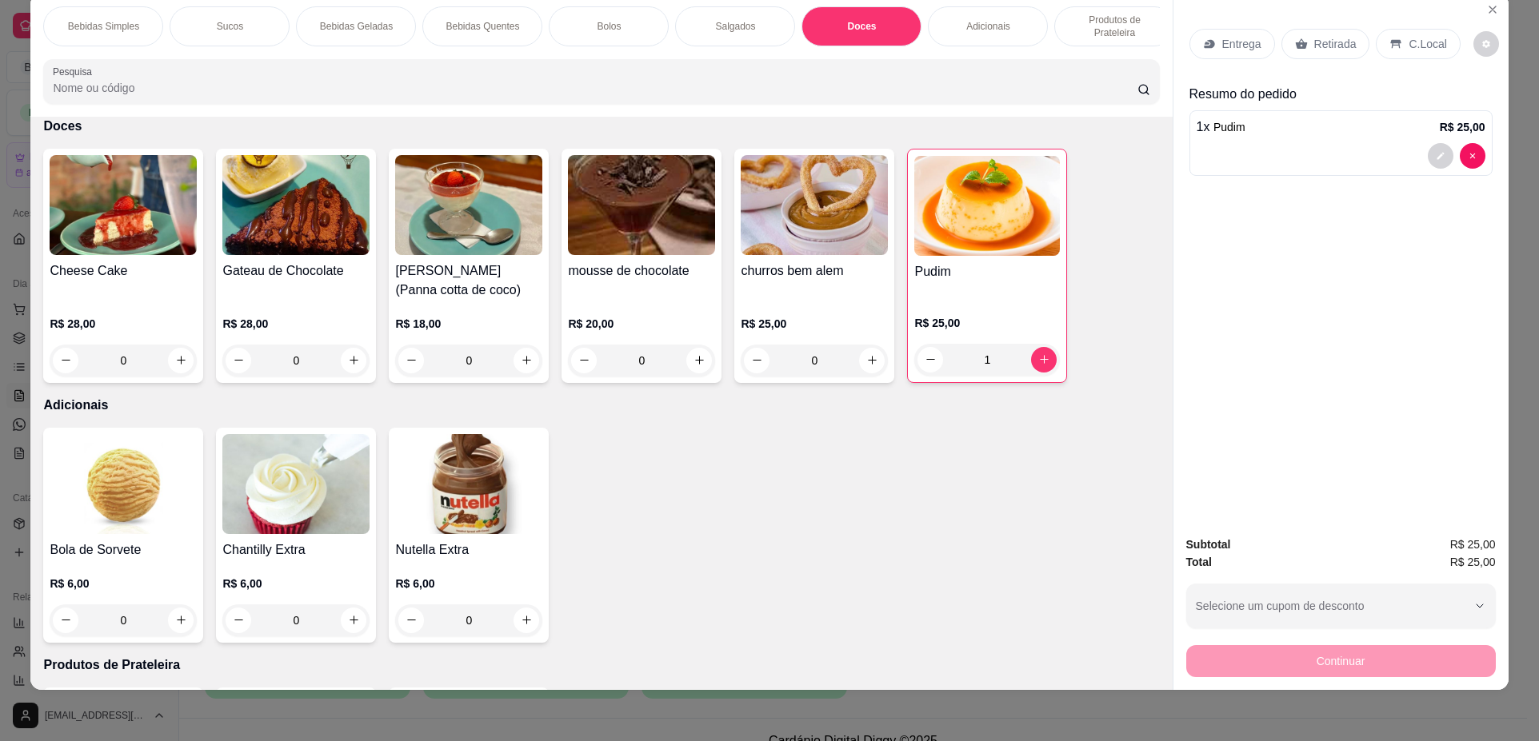
click at [745, 24] on p "Salgados" at bounding box center [735, 26] width 40 height 13
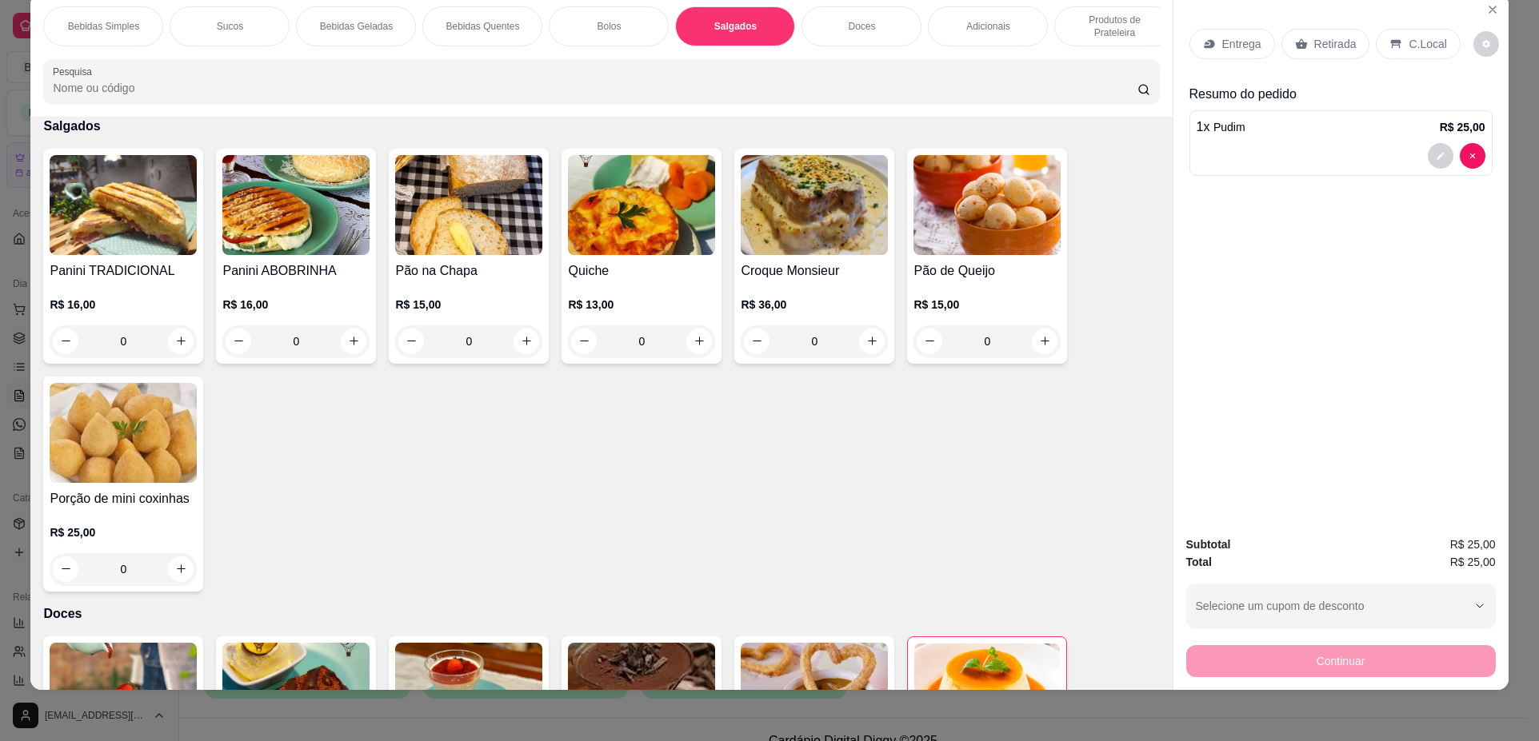
click at [605, 16] on div "Bolos" at bounding box center [609, 26] width 120 height 40
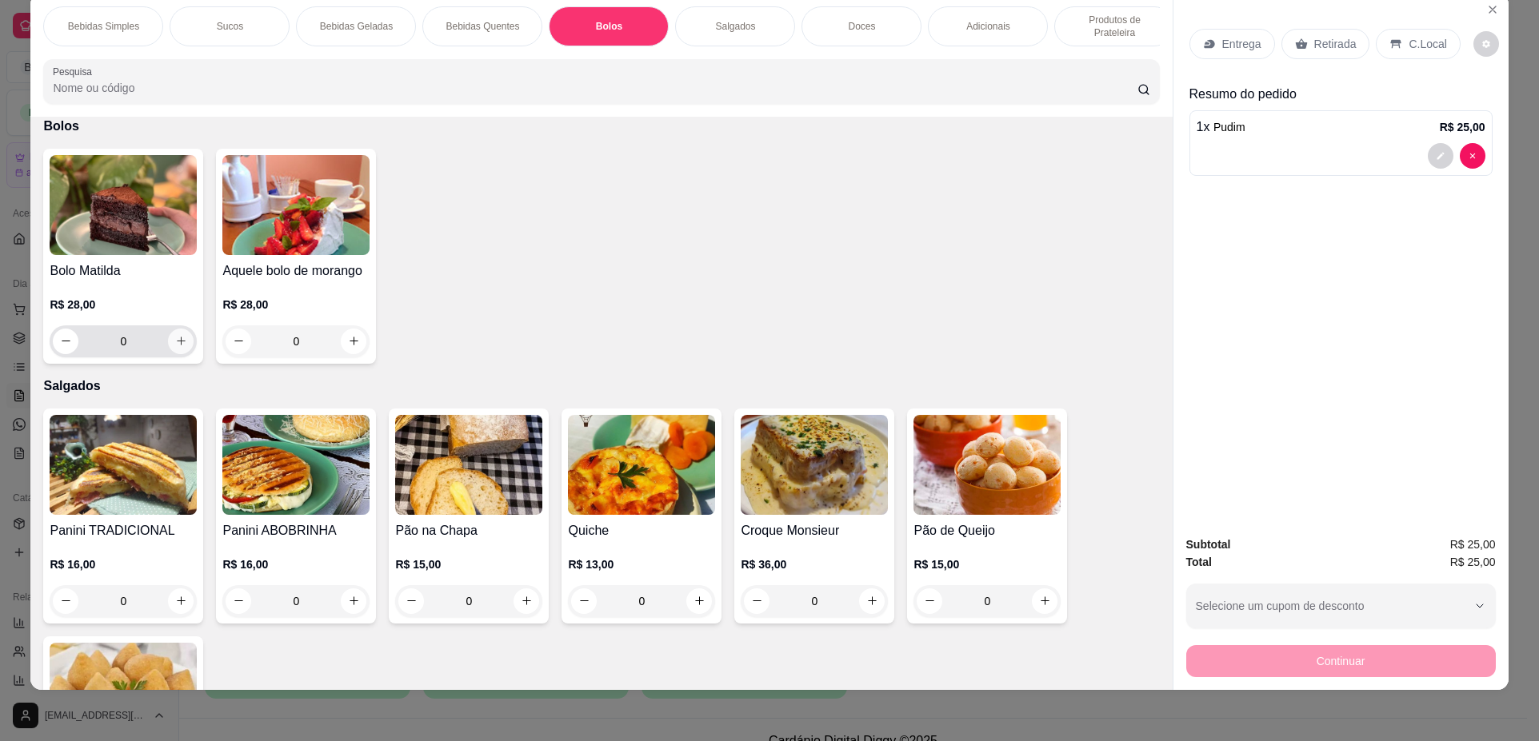
click at [175, 347] on icon "increase-product-quantity" at bounding box center [181, 341] width 12 height 12
type input "1"
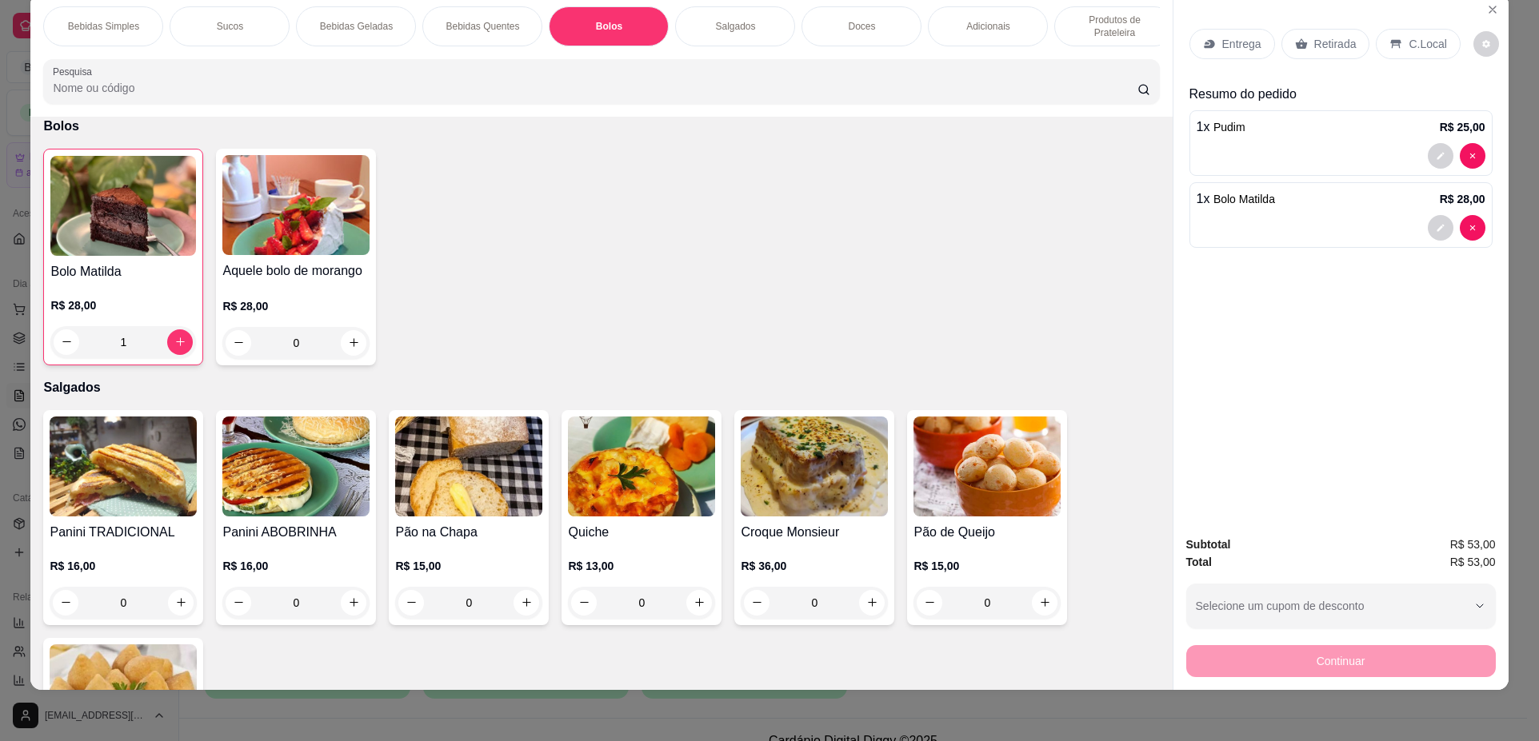
click at [1303, 43] on div "Retirada" at bounding box center [1325, 44] width 89 height 30
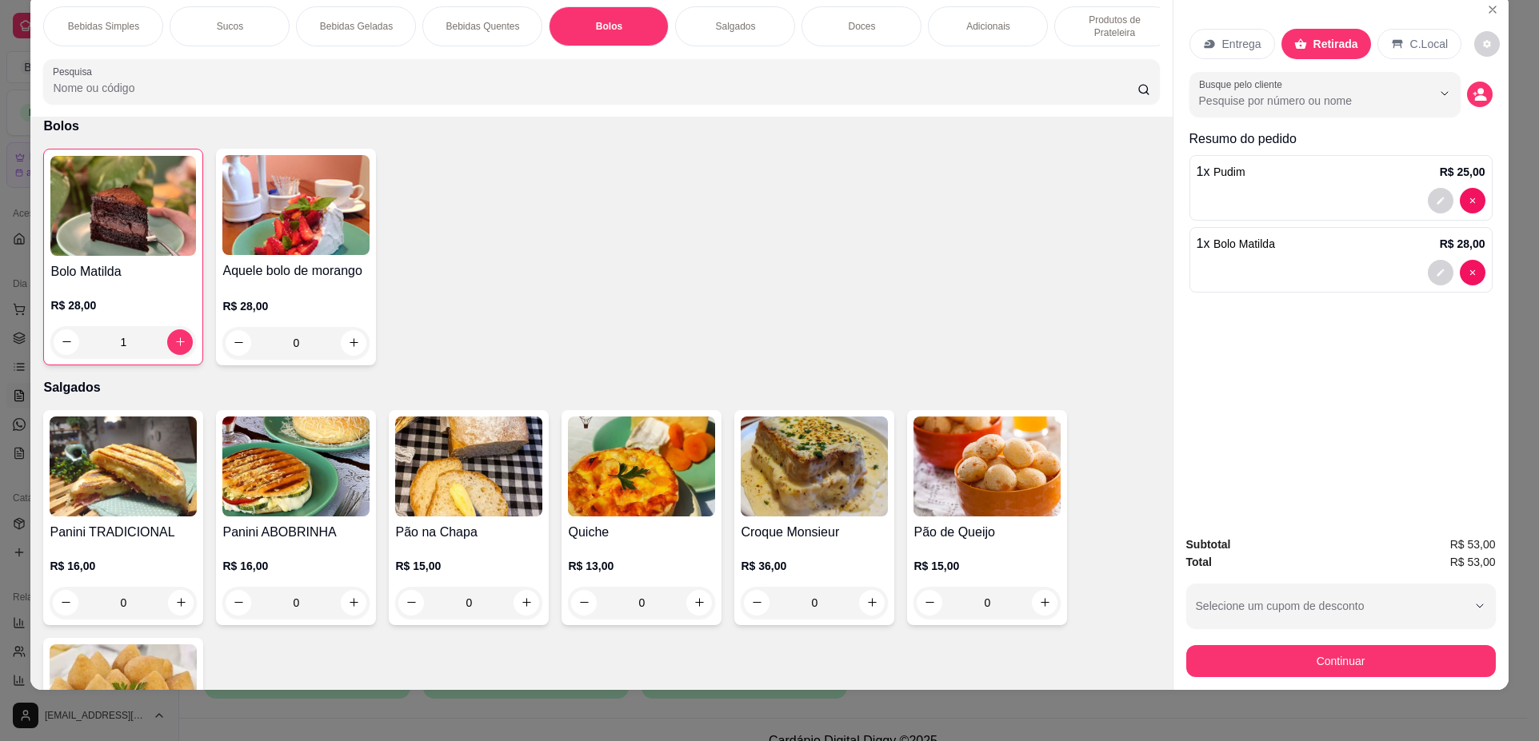
click at [1302, 645] on div "Continuar" at bounding box center [1340, 659] width 309 height 36
click at [1299, 653] on button "Continuar" at bounding box center [1340, 661] width 309 height 32
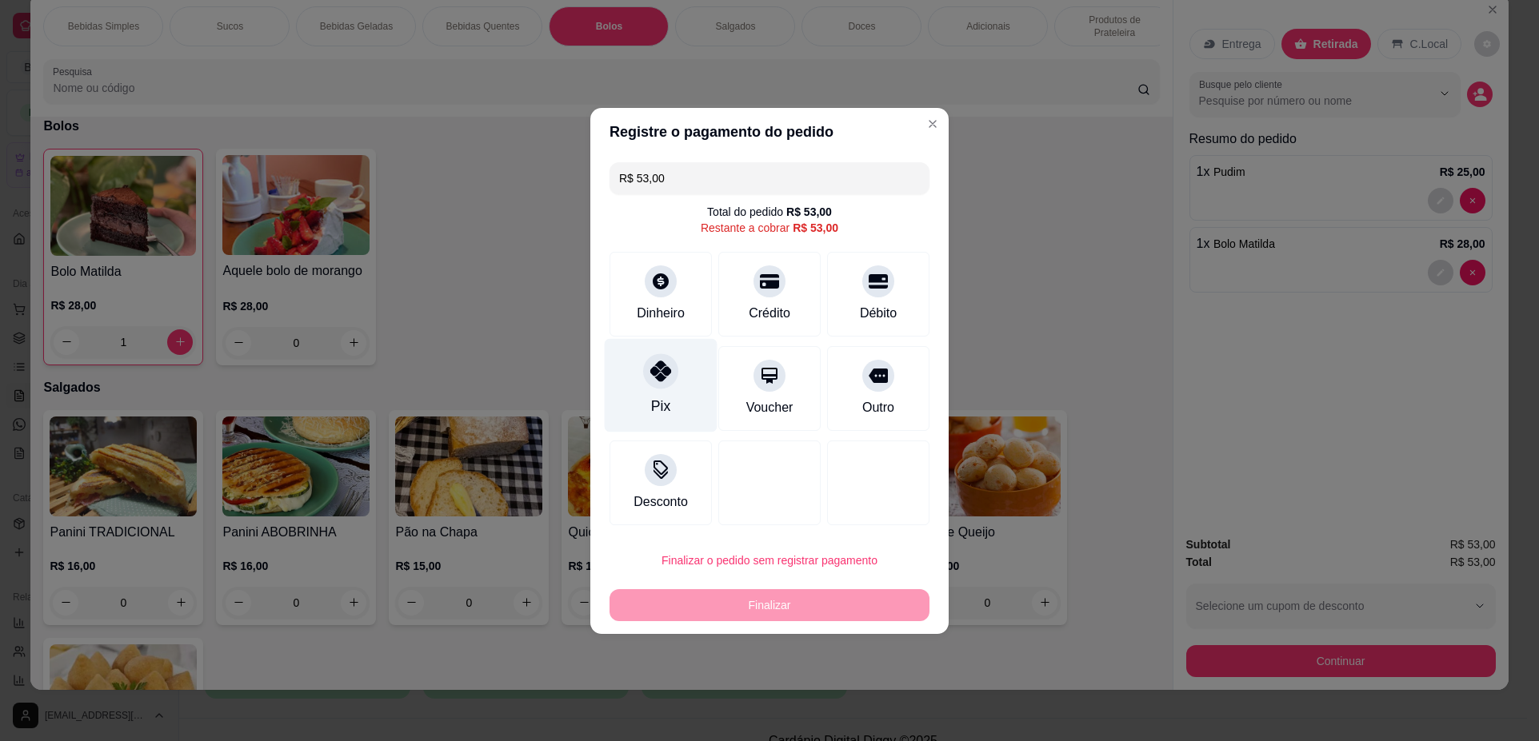
click at [630, 411] on div "Pix" at bounding box center [661, 385] width 113 height 94
type input "R$ 0,00"
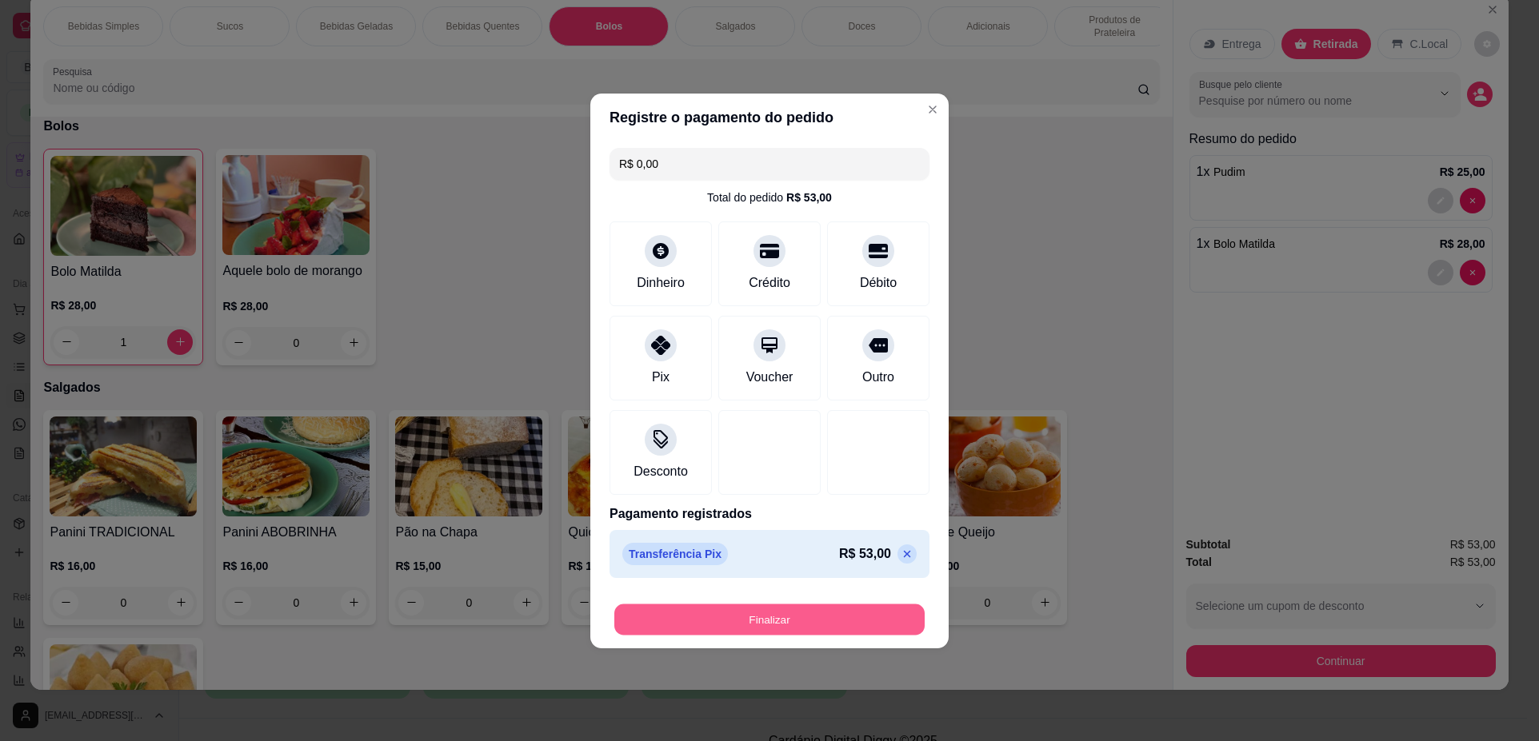
click at [757, 621] on button "Finalizar" at bounding box center [769, 619] width 310 height 31
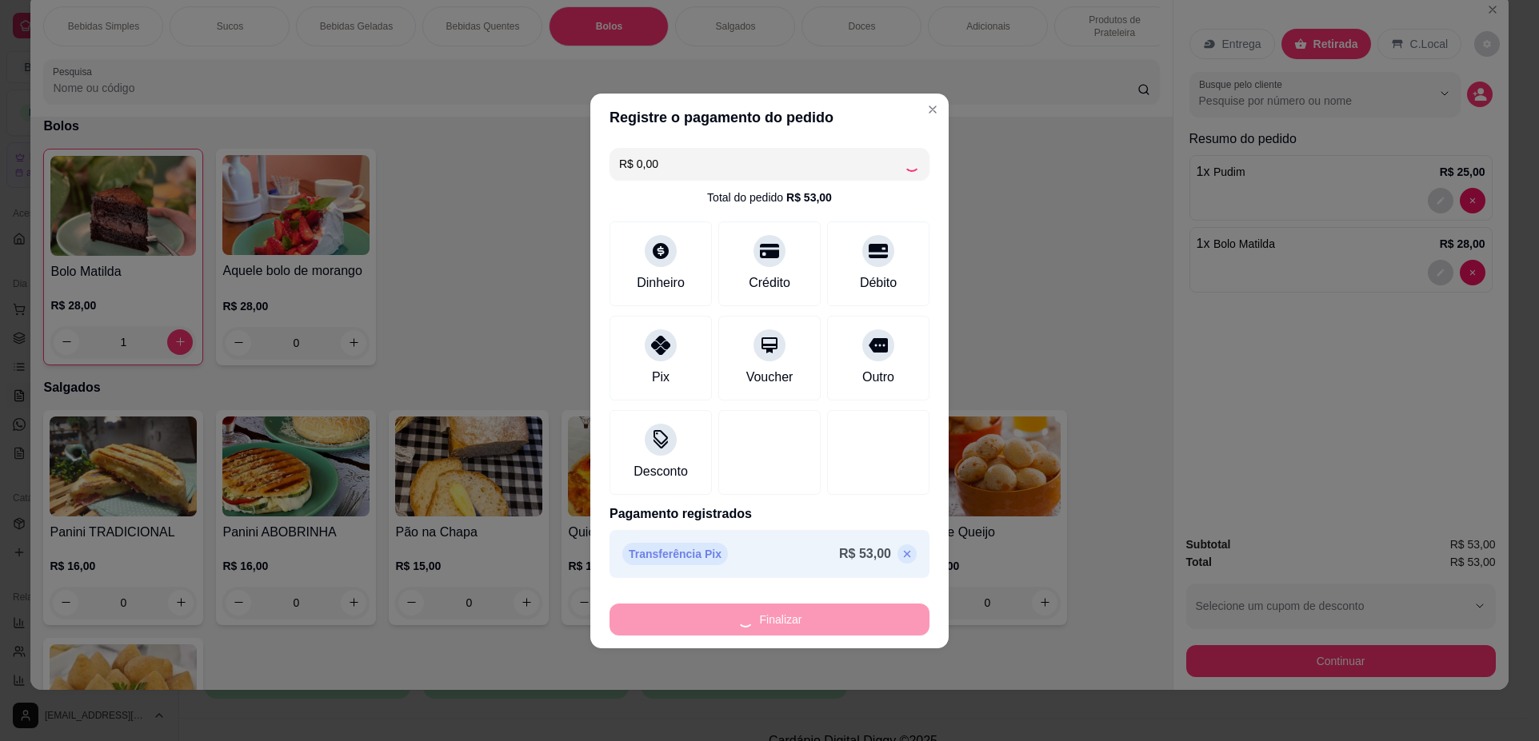
type input "0"
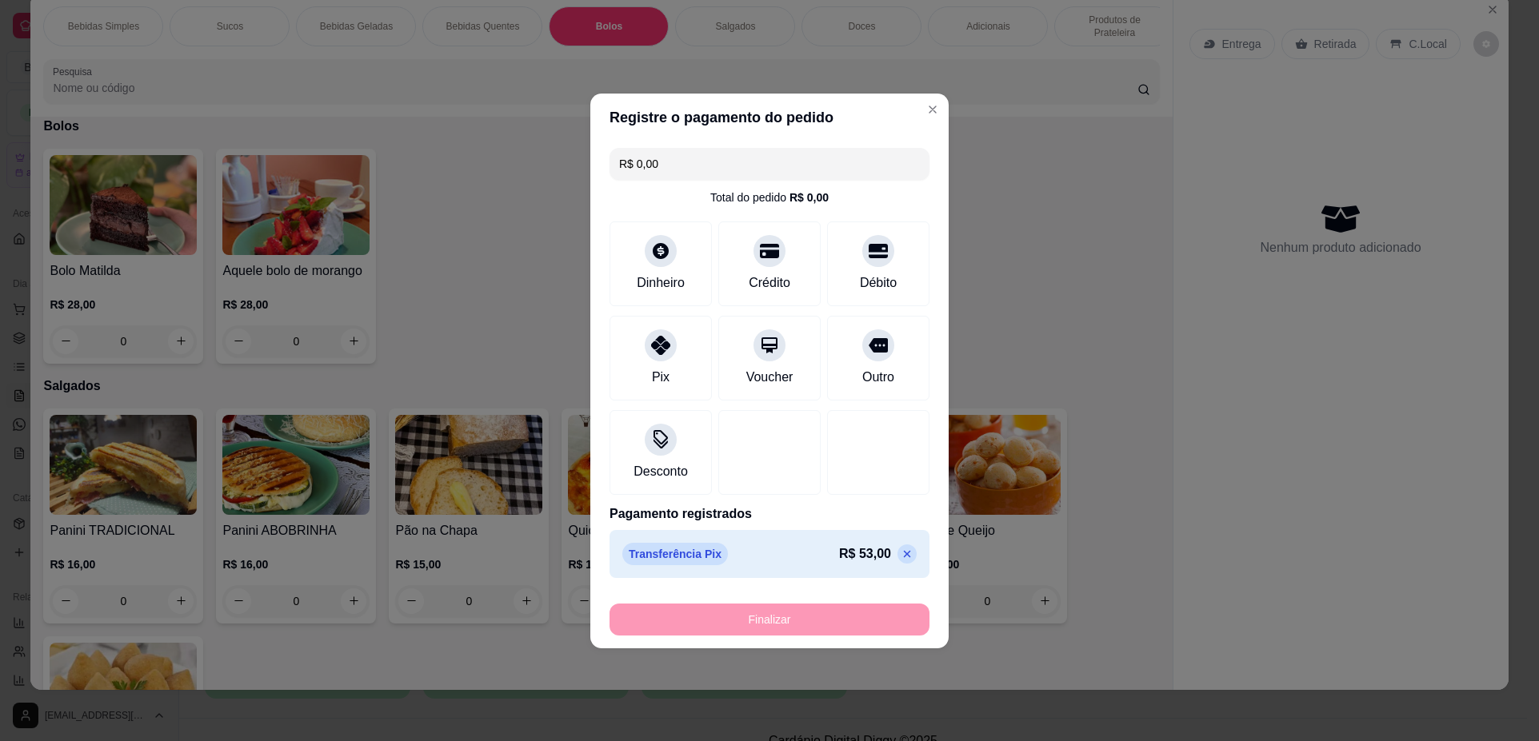
type input "-R$ 53,00"
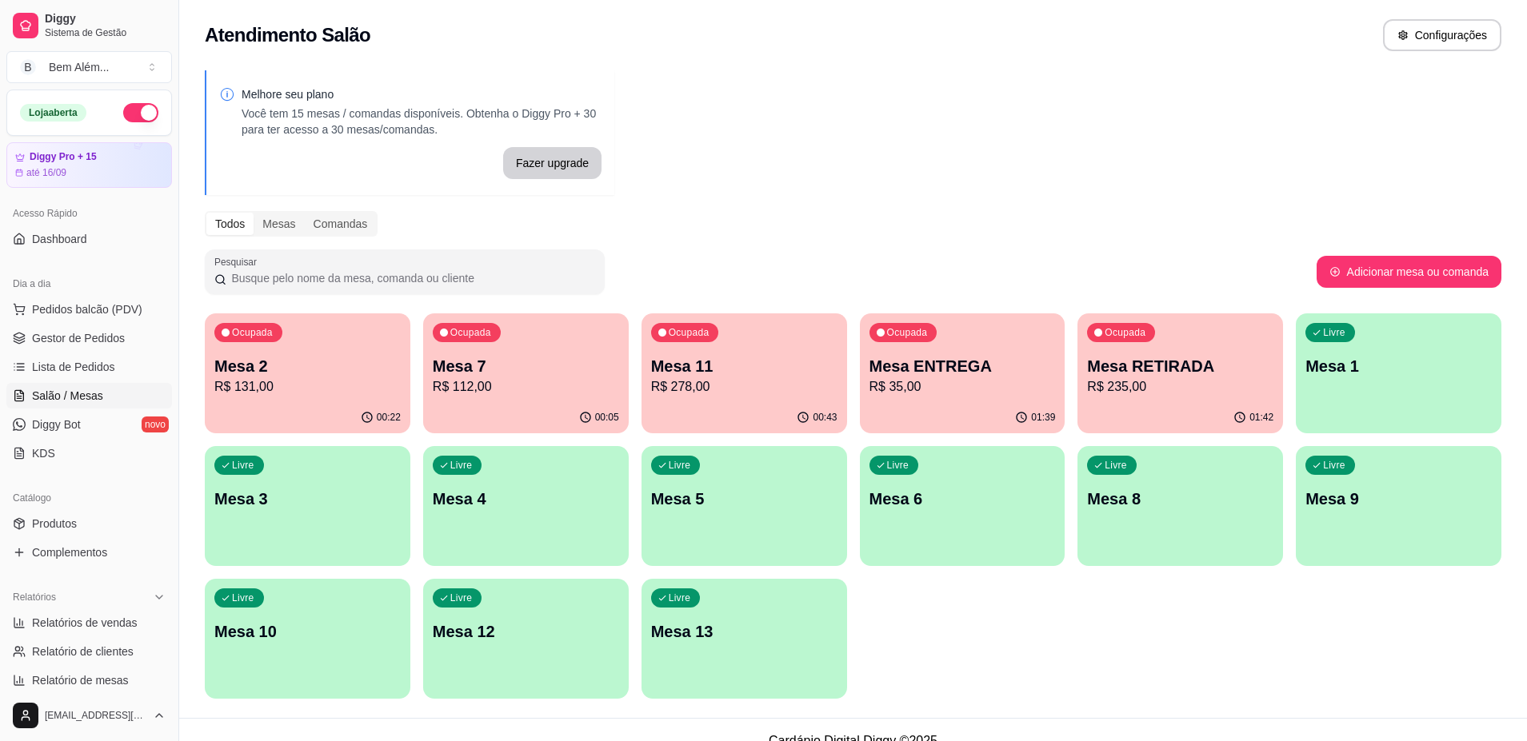
click at [573, 397] on div "Ocupada Mesa 7 R$ 112,00" at bounding box center [526, 357] width 206 height 89
click at [305, 632] on p "Mesa 10" at bounding box center [307, 632] width 181 height 22
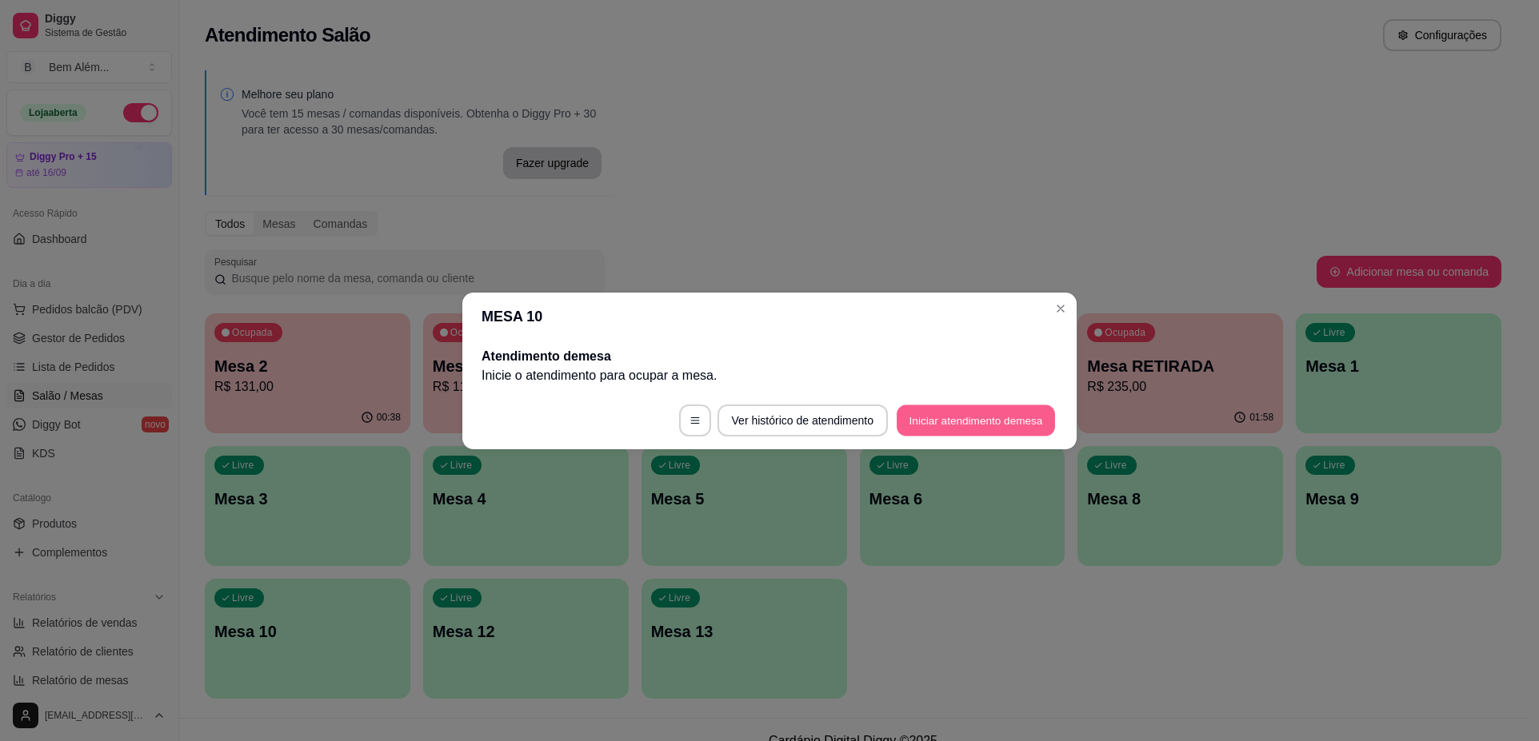
click at [1028, 423] on button "Iniciar atendimento de mesa" at bounding box center [975, 420] width 158 height 31
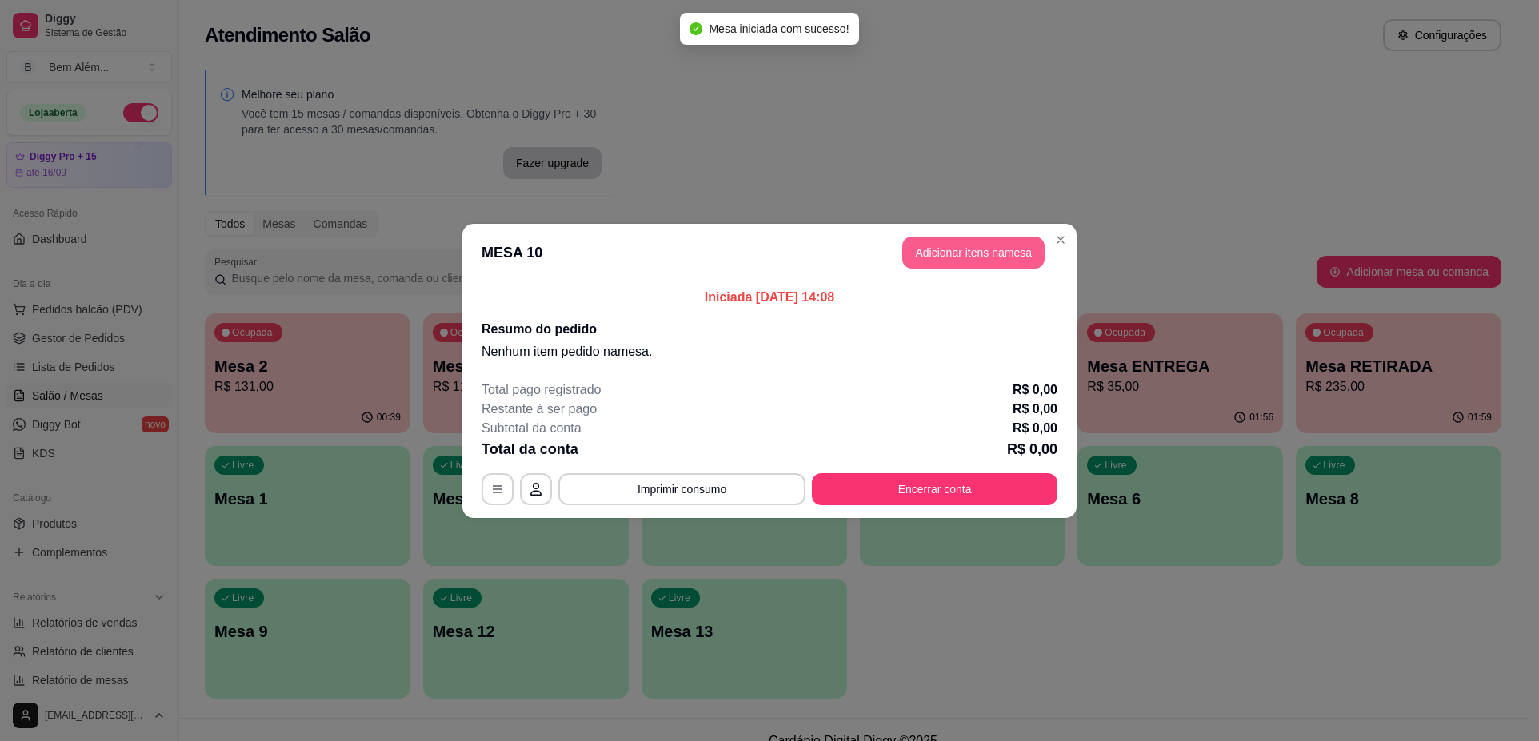
click at [936, 246] on button "Adicionar itens na mesa" at bounding box center [973, 253] width 142 height 32
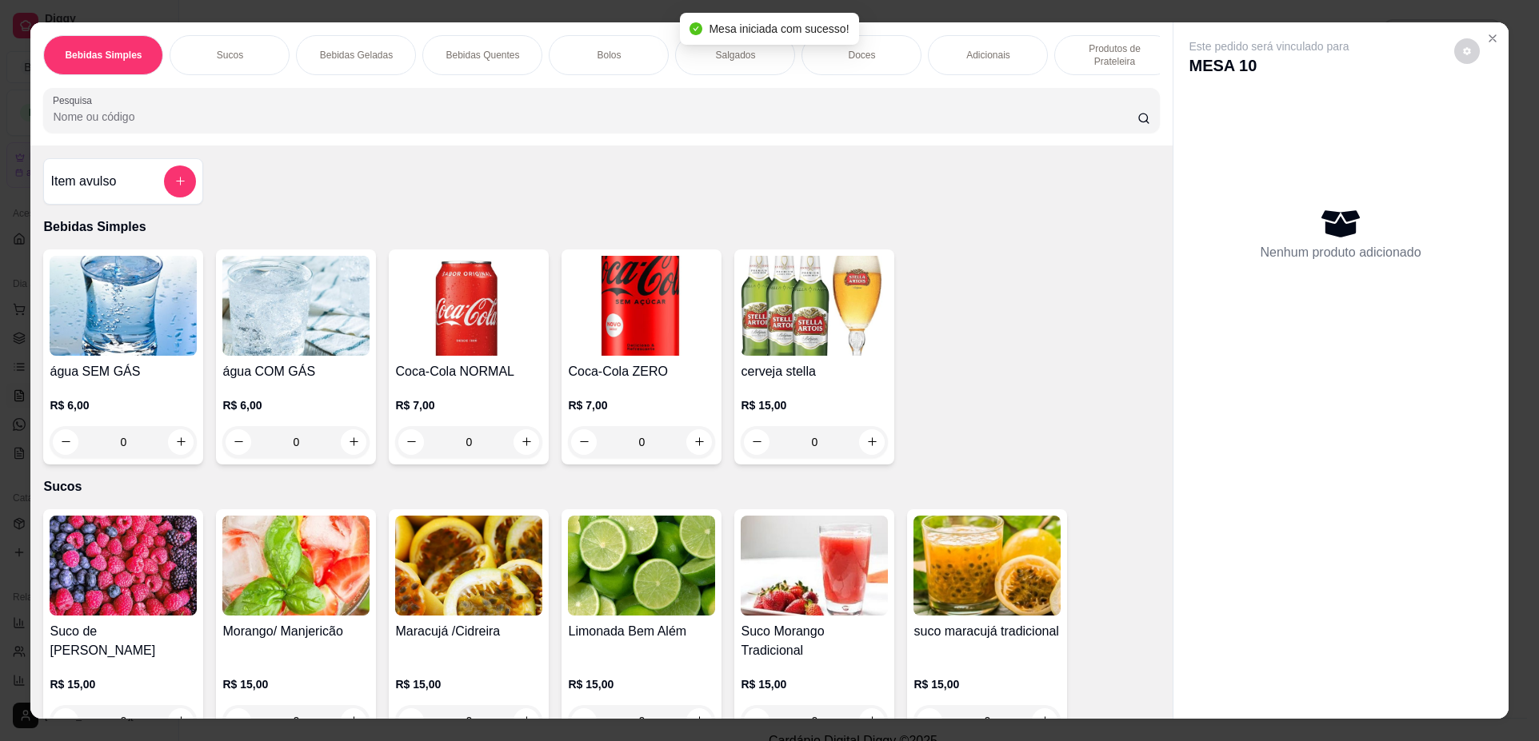
click at [1088, 54] on p "Produtos de Prateleira" at bounding box center [1114, 55] width 93 height 26
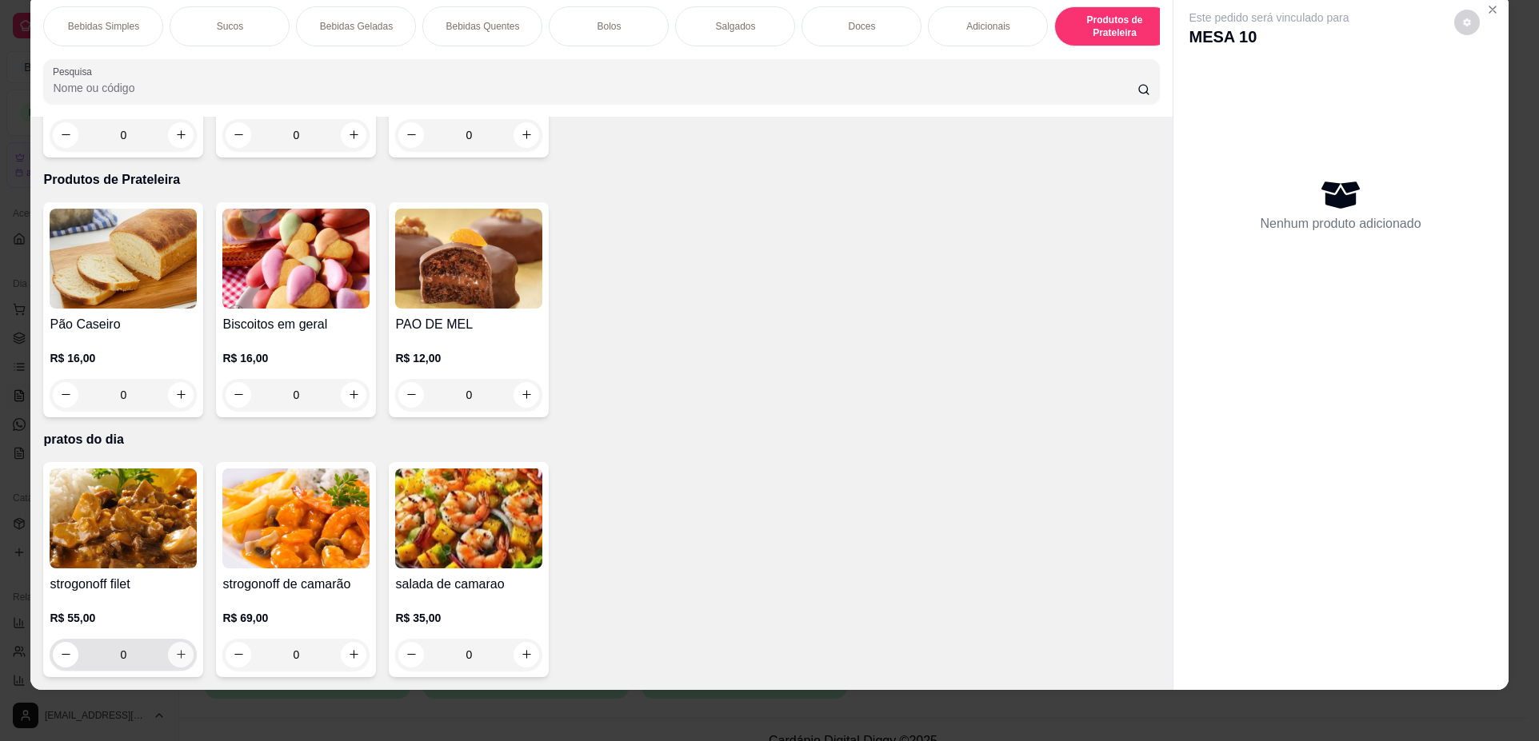
click at [173, 661] on button "increase-product-quantity" at bounding box center [181, 655] width 26 height 26
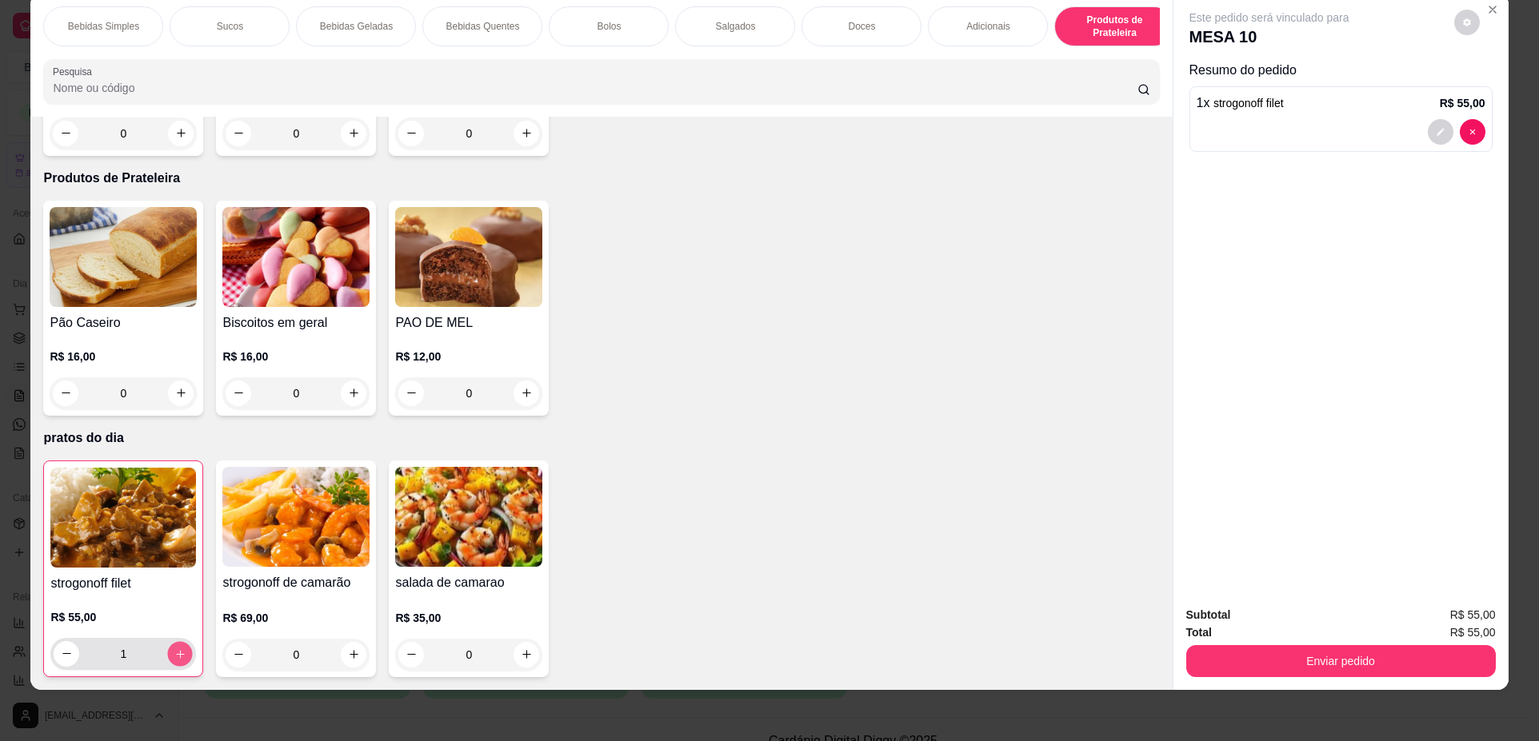
click at [174, 661] on icon "increase-product-quantity" at bounding box center [180, 655] width 12 height 12
type input "2"
click at [1244, 662] on button "Enviar pedido" at bounding box center [1340, 661] width 309 height 32
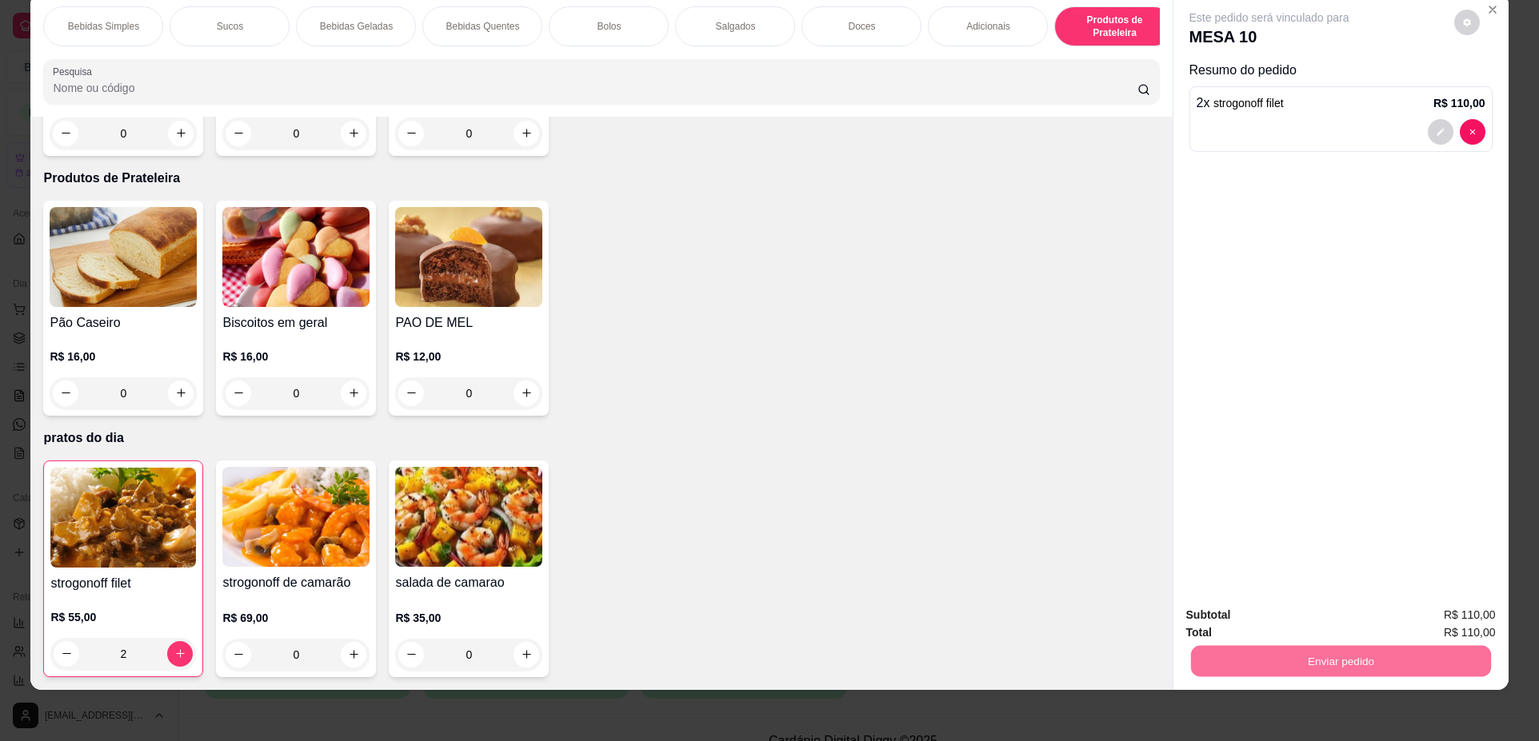
click at [1236, 632] on button "Não registrar e enviar pedido" at bounding box center [1288, 622] width 162 height 30
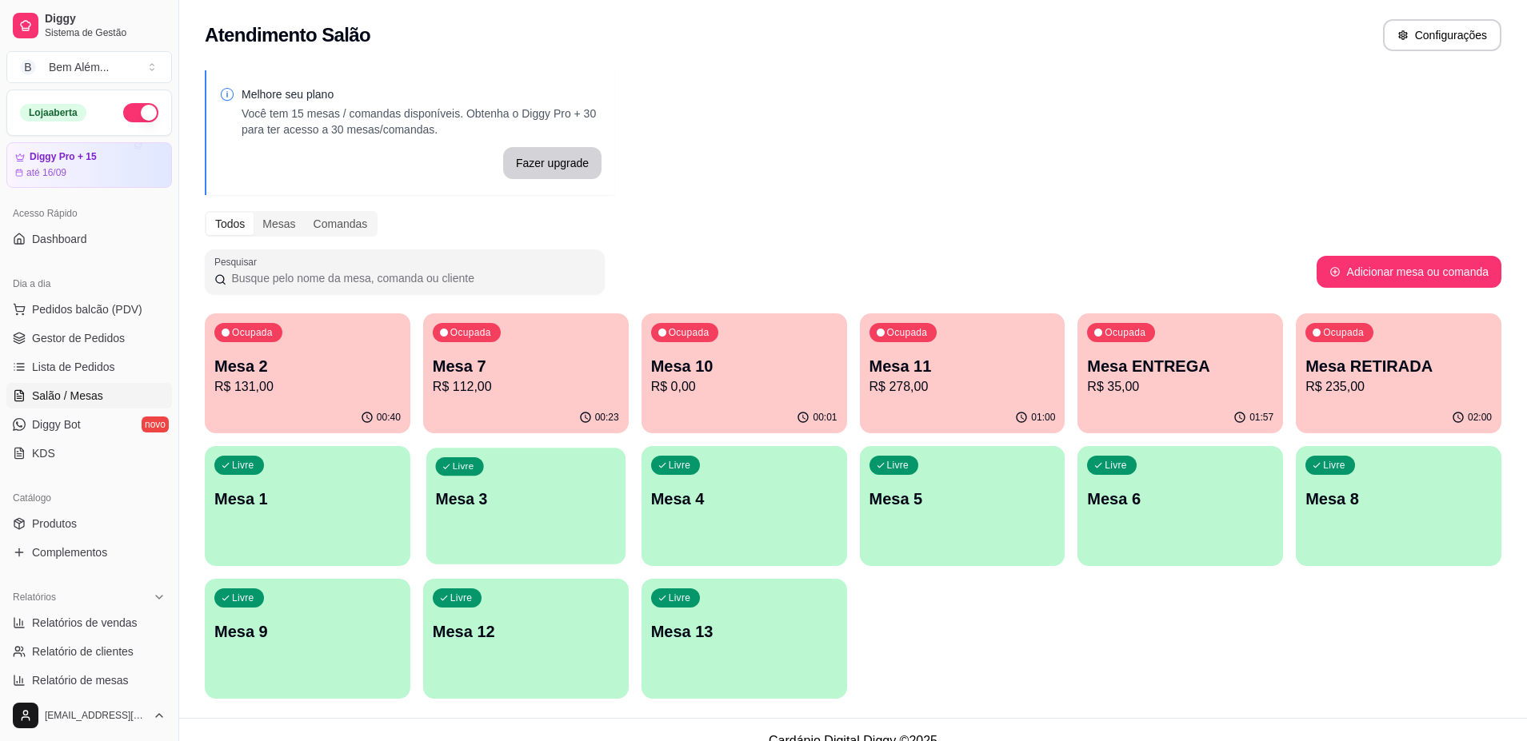
click at [464, 550] on div "button" at bounding box center [525, 554] width 199 height 18
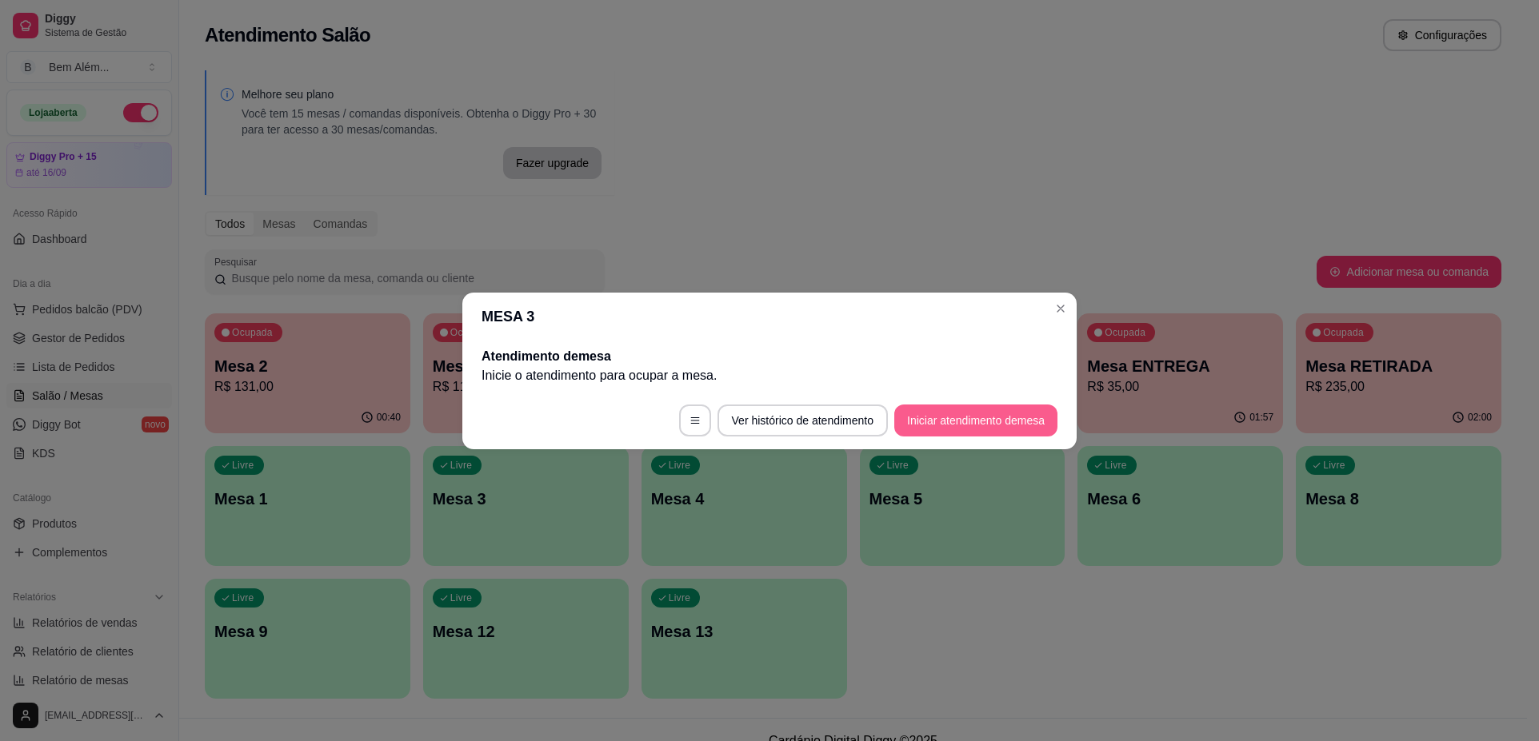
click at [1018, 414] on button "Iniciar atendimento de mesa" at bounding box center [975, 421] width 163 height 32
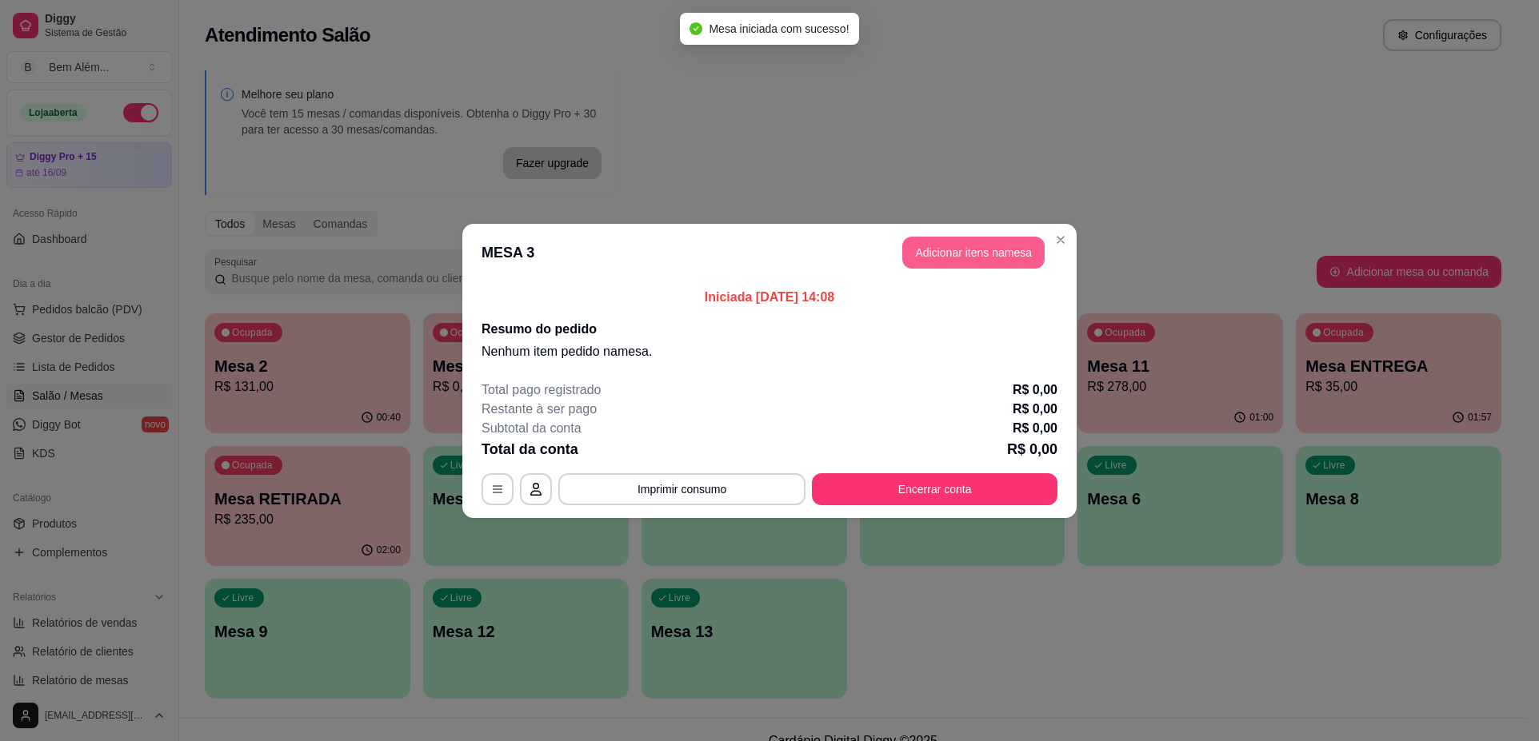
click at [929, 252] on button "Adicionar itens na mesa" at bounding box center [973, 253] width 142 height 32
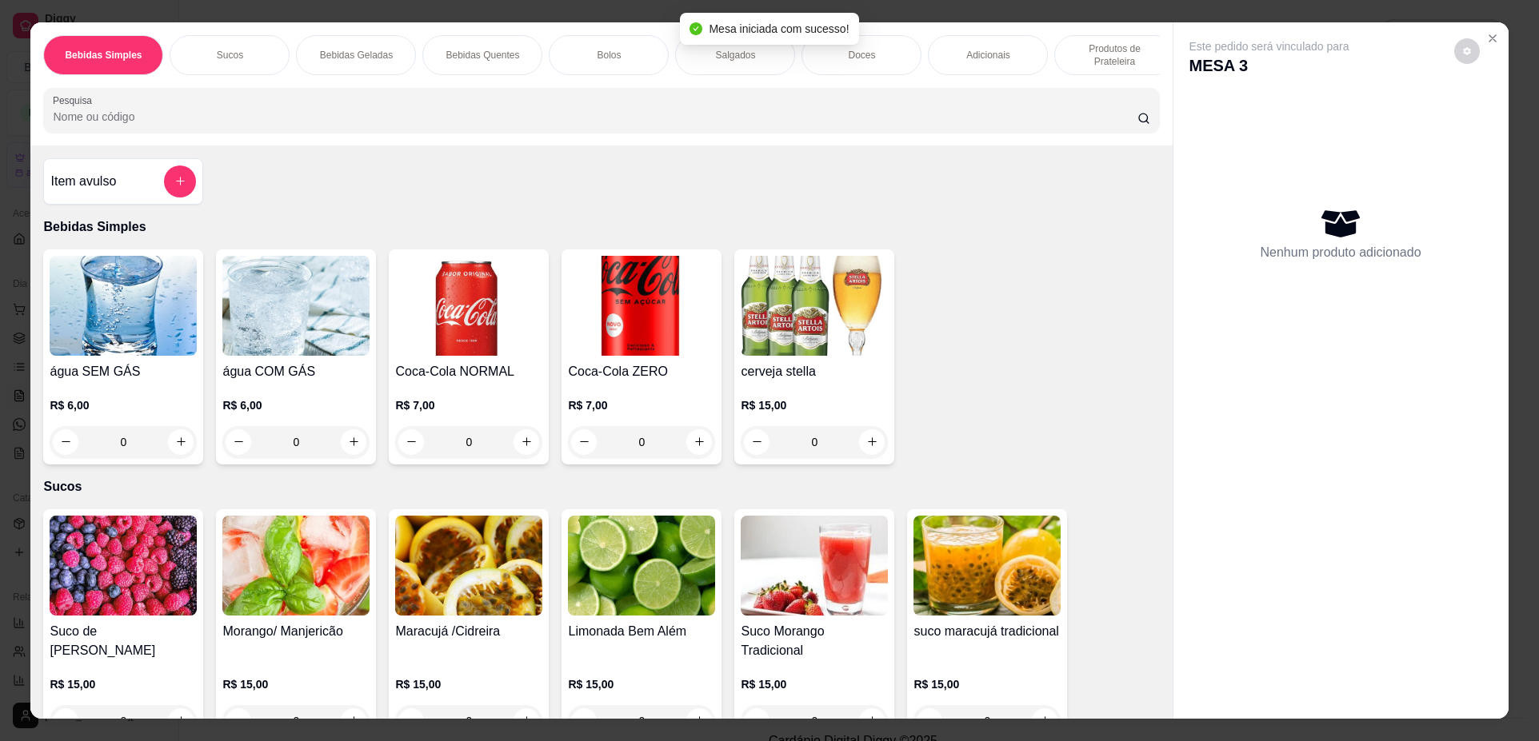
click at [1073, 50] on p "Produtos de Prateleira" at bounding box center [1114, 55] width 93 height 26
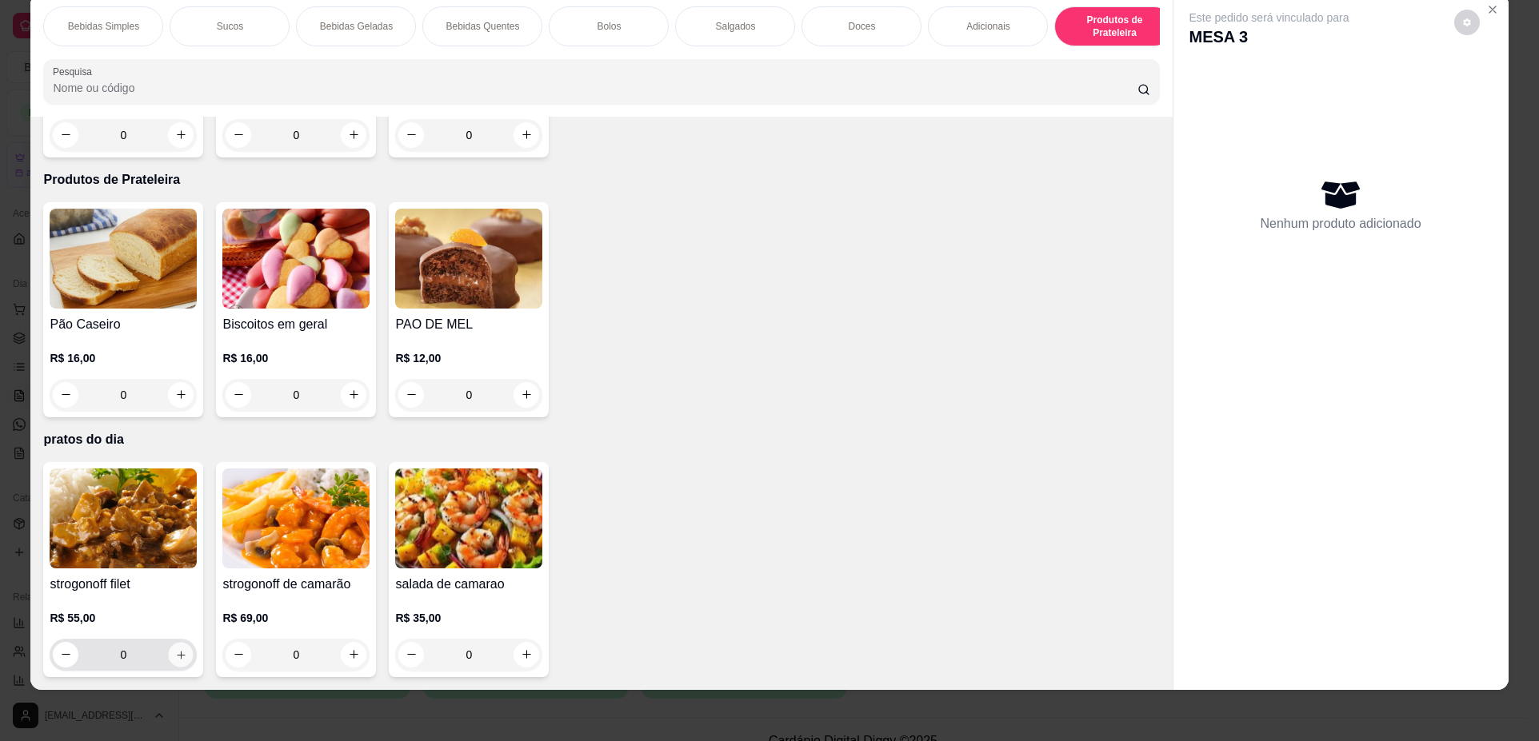
click at [178, 659] on icon "increase-product-quantity" at bounding box center [181, 655] width 12 height 12
click at [176, 659] on icon "increase-product-quantity" at bounding box center [181, 655] width 12 height 12
type input "2"
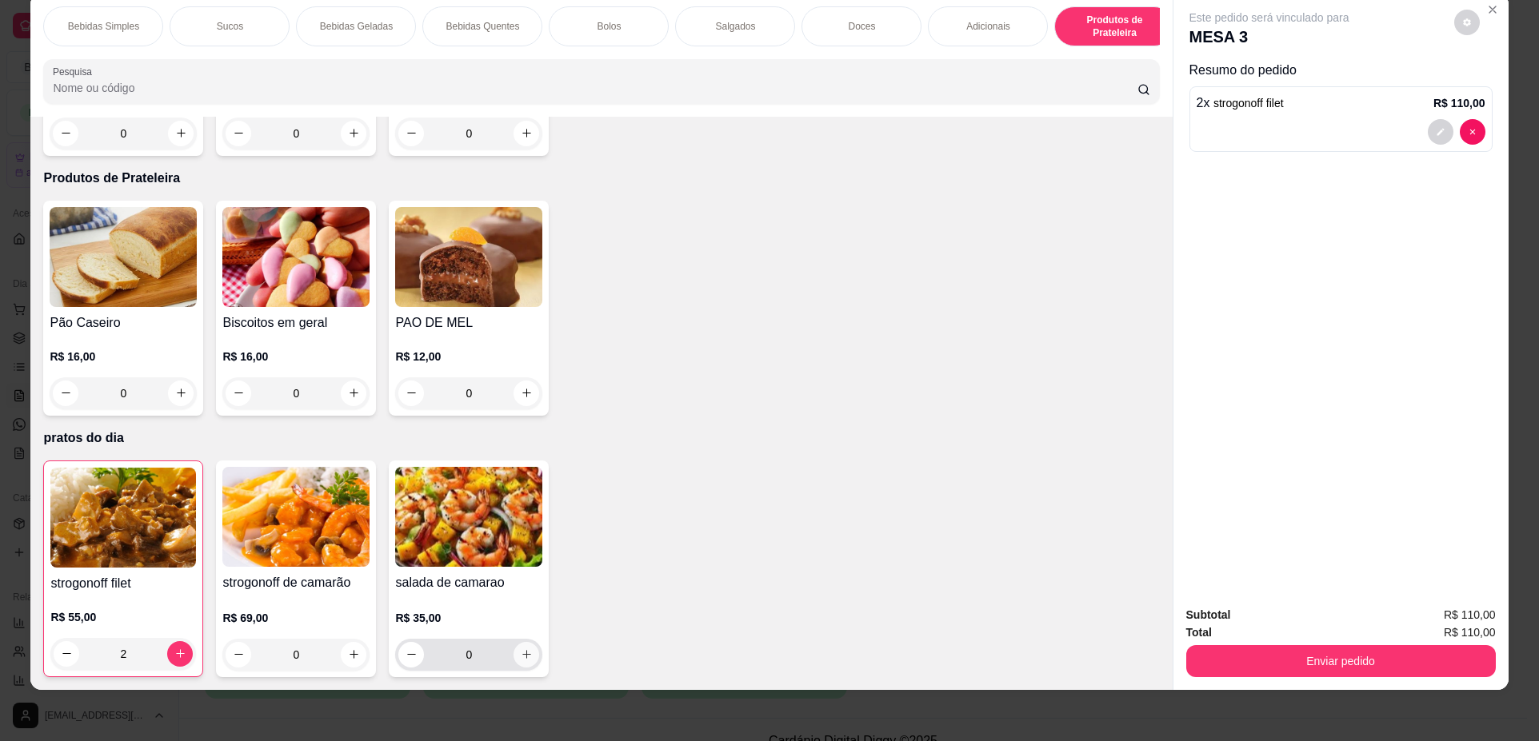
click at [521, 657] on icon "increase-product-quantity" at bounding box center [527, 655] width 12 height 12
type input "1"
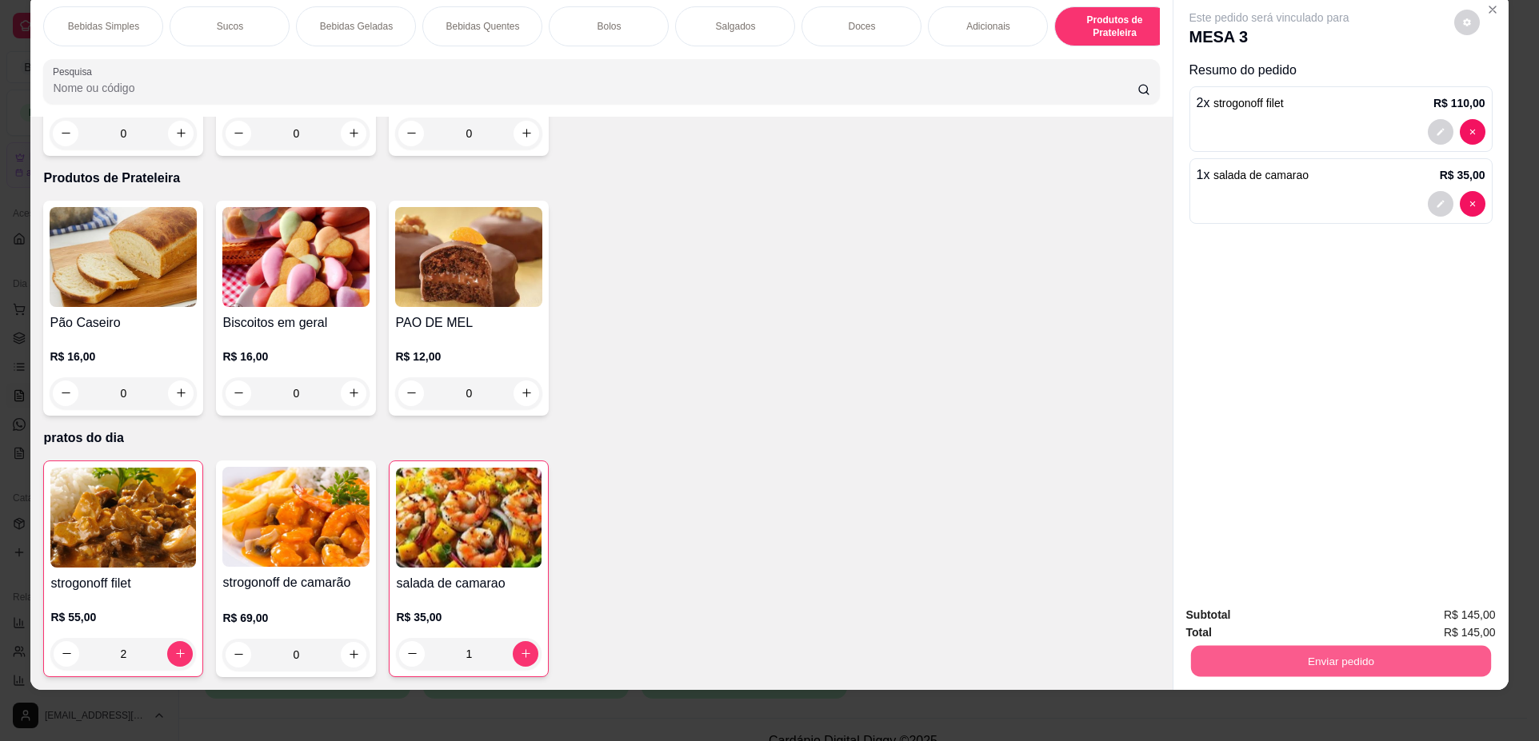
click at [1342, 671] on button "Enviar pedido" at bounding box center [1340, 661] width 300 height 31
click at [1252, 609] on button "Não registrar e enviar pedido" at bounding box center [1287, 622] width 166 height 30
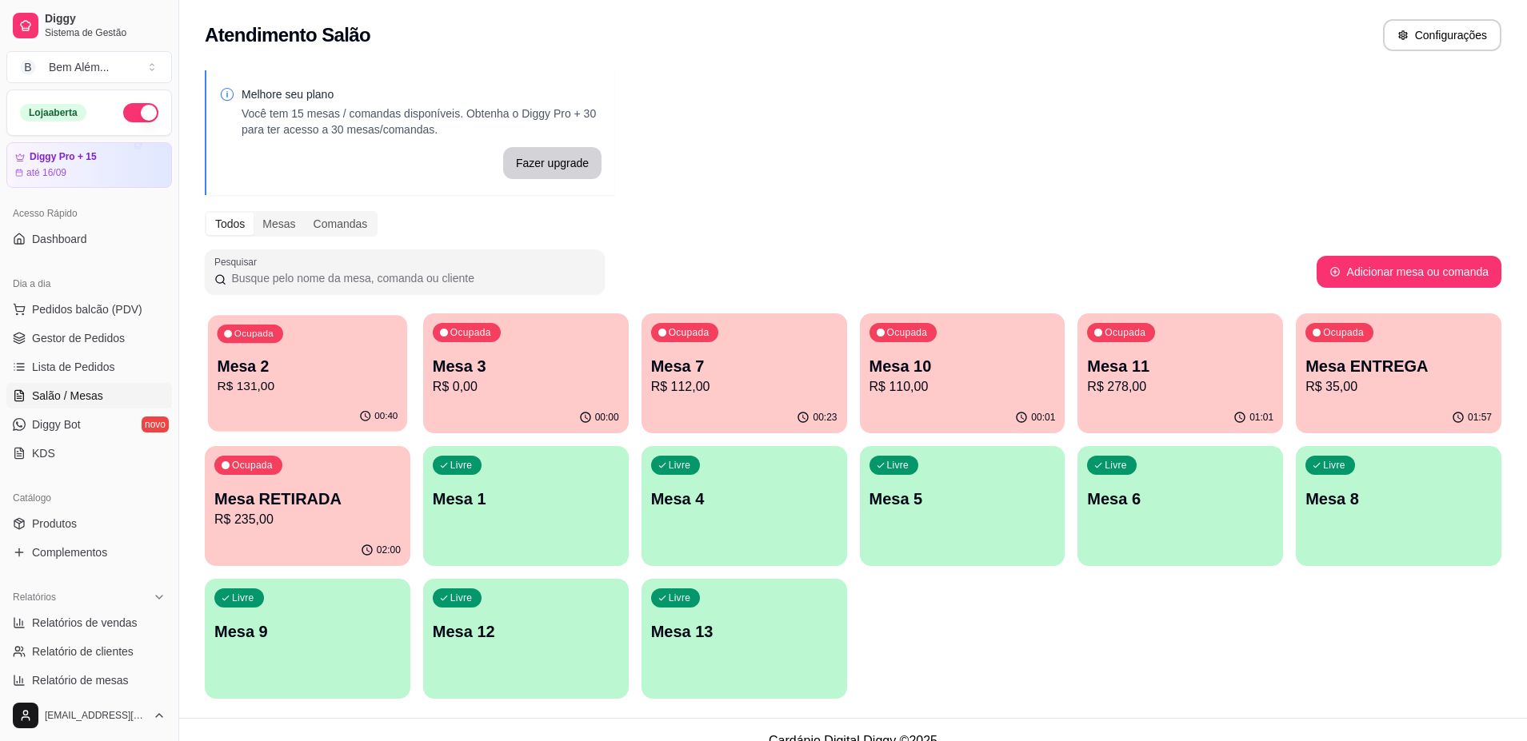
click at [253, 359] on p "Mesa 2" at bounding box center [307, 367] width 181 height 22
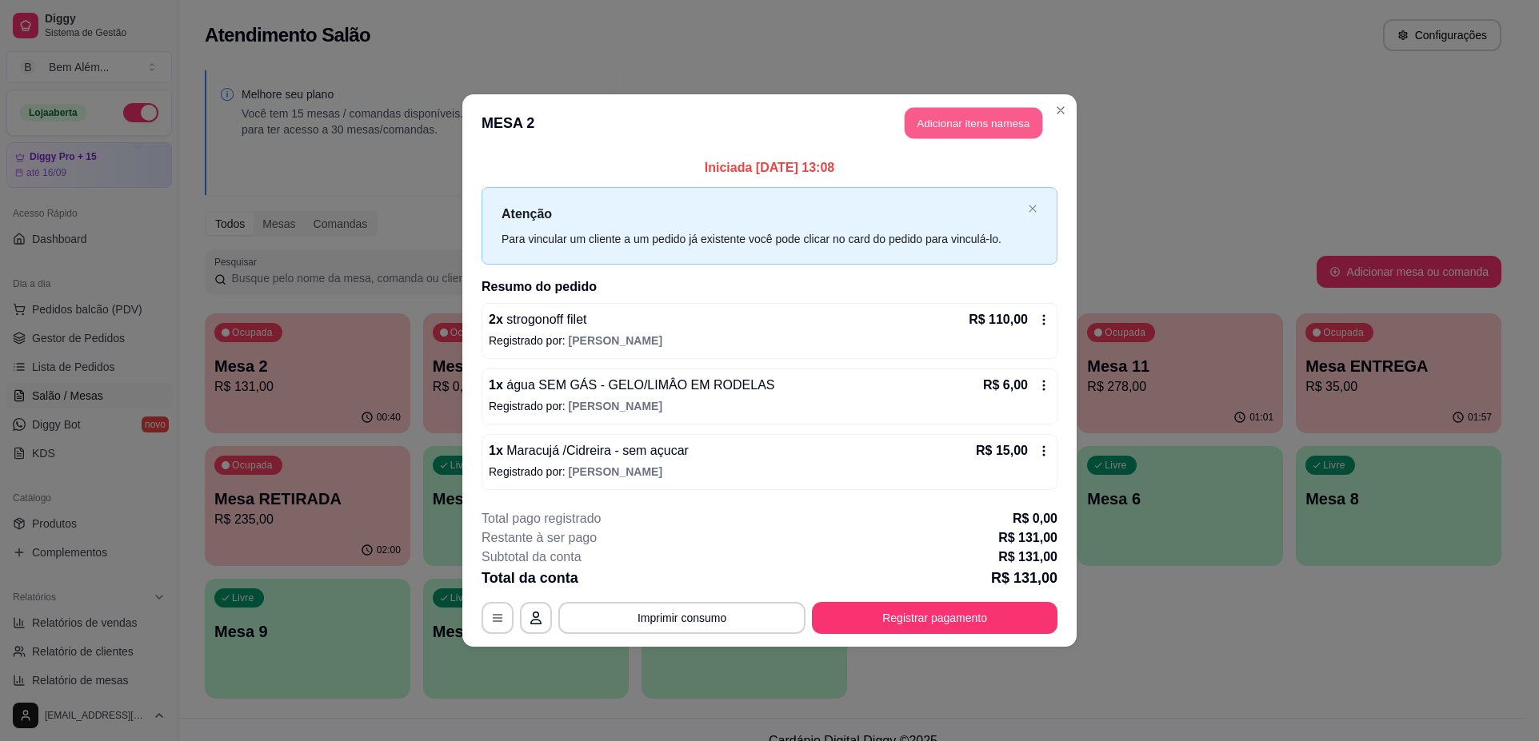
click at [1002, 118] on button "Adicionar itens na mesa" at bounding box center [973, 123] width 138 height 31
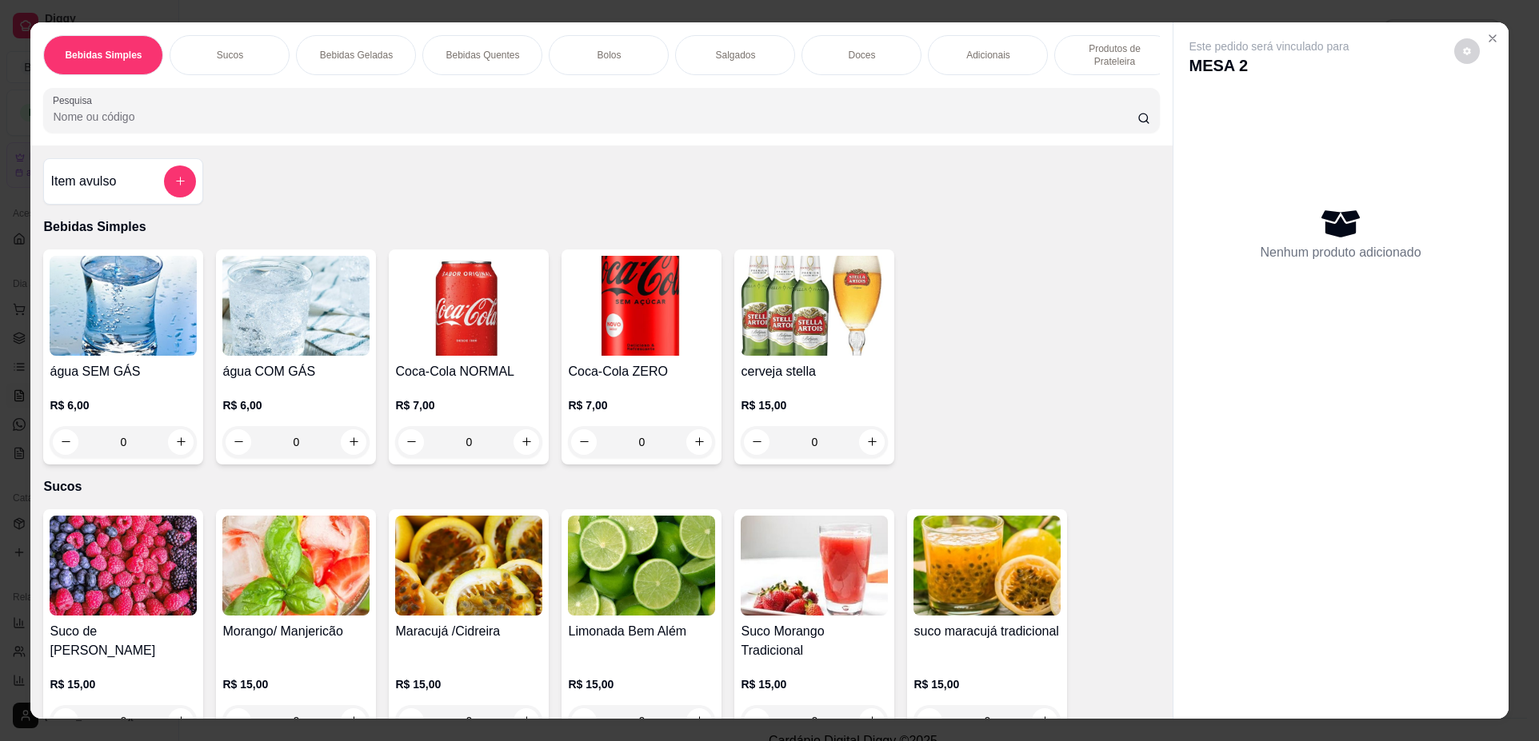
click at [1116, 60] on p "Produtos de Prateleira" at bounding box center [1114, 55] width 93 height 26
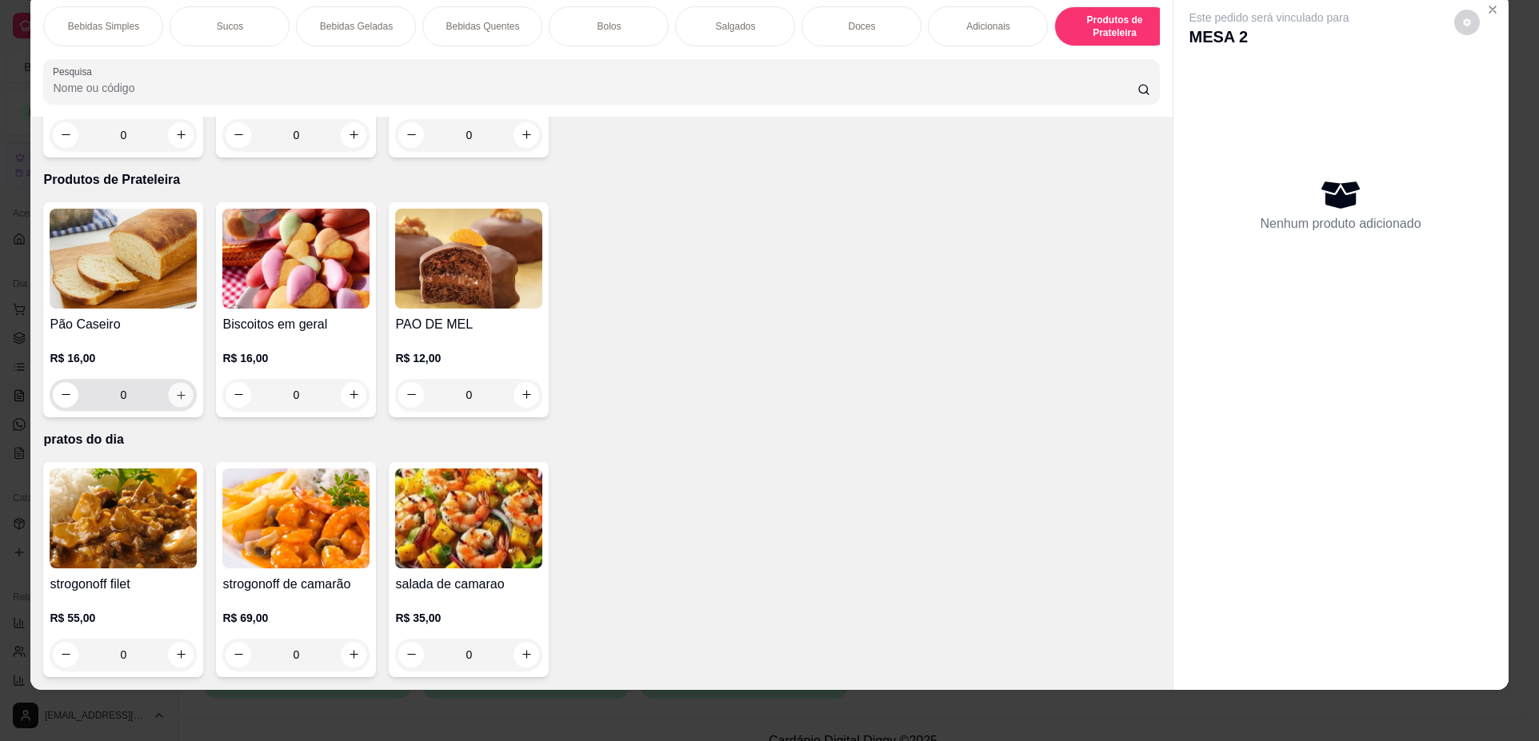
click at [179, 398] on icon "increase-product-quantity" at bounding box center [181, 395] width 12 height 12
type input "1"
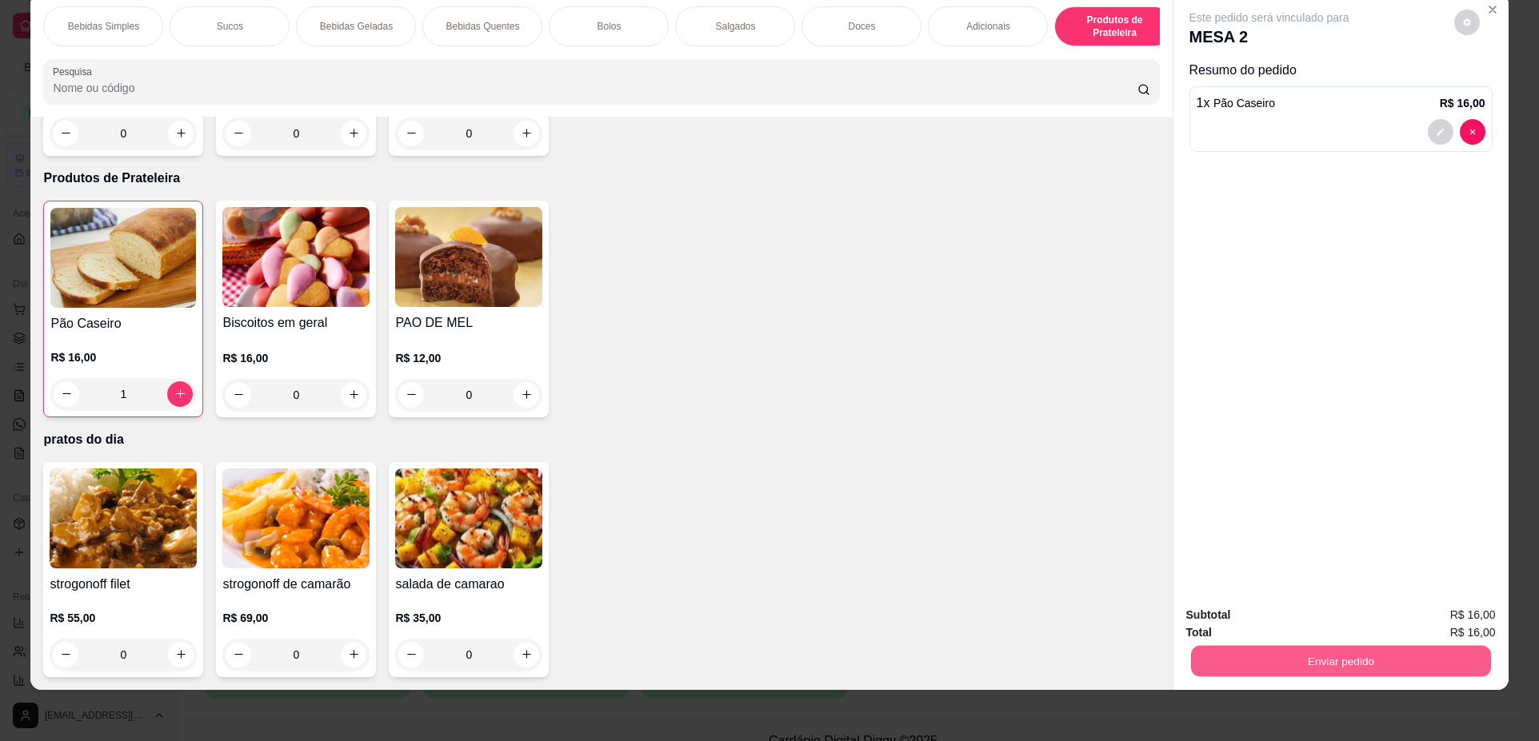
click at [1215, 657] on button "Enviar pedido" at bounding box center [1340, 661] width 300 height 31
click at [1216, 620] on button "Não registrar e enviar pedido" at bounding box center [1288, 622] width 162 height 30
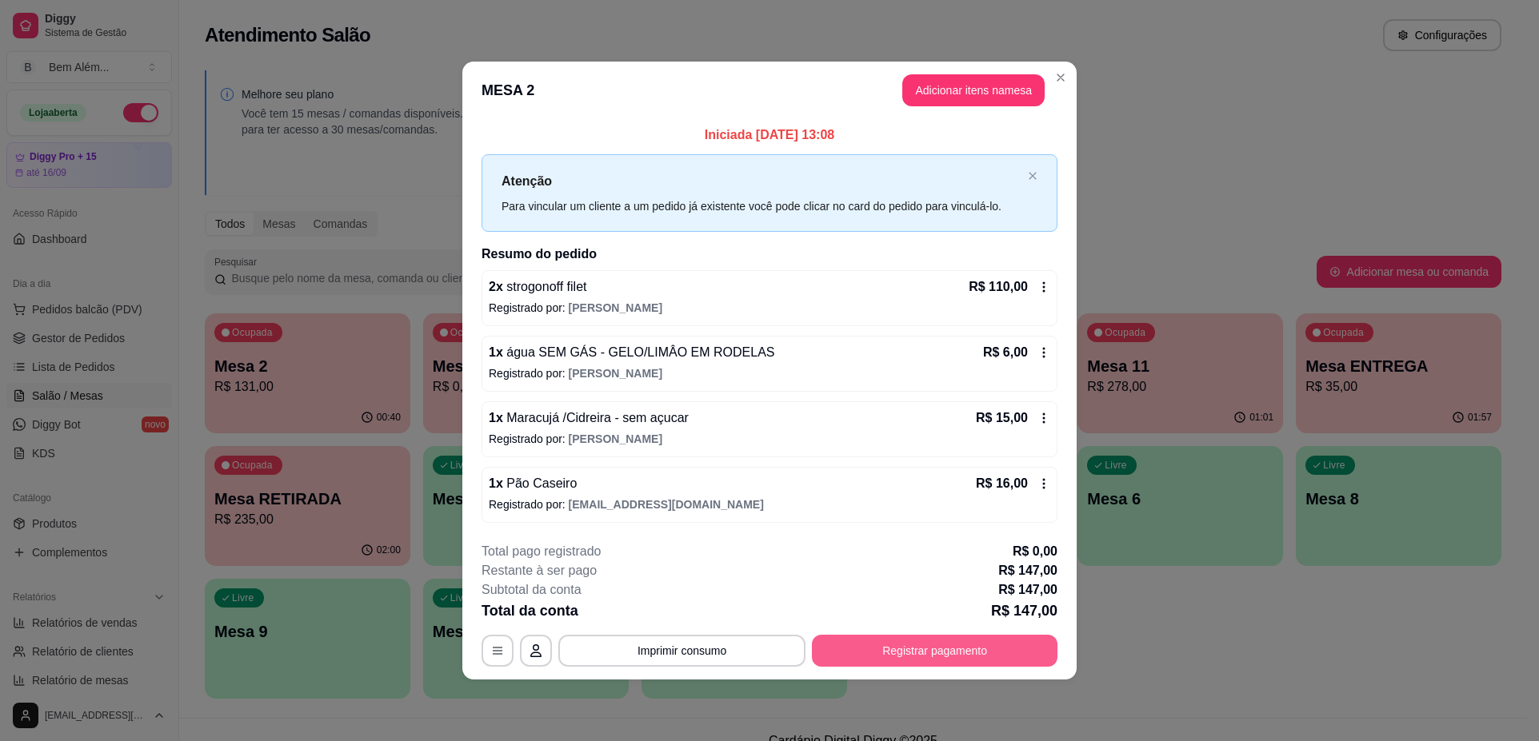
click at [969, 645] on button "Registrar pagamento" at bounding box center [935, 651] width 246 height 32
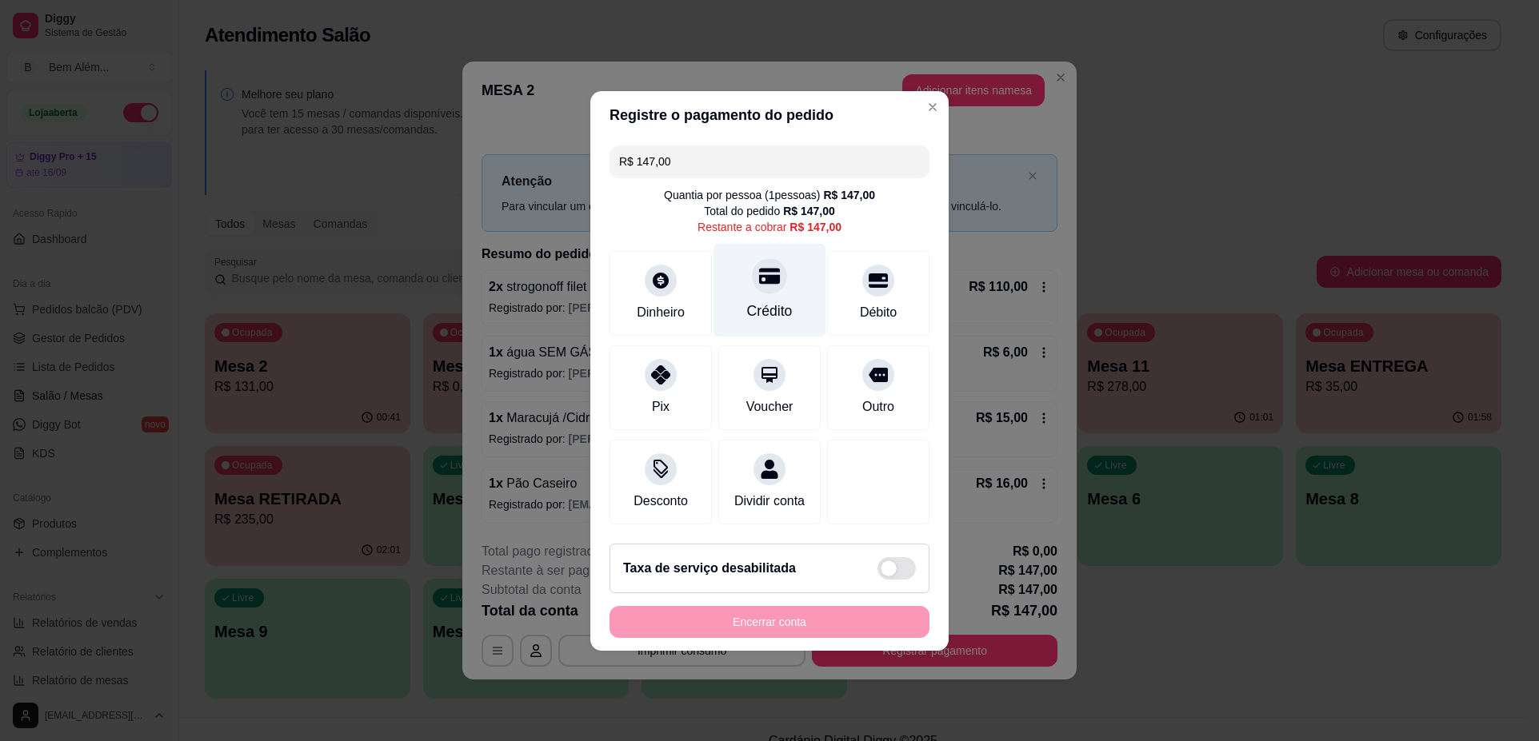
click at [790, 292] on div "Crédito" at bounding box center [769, 290] width 113 height 94
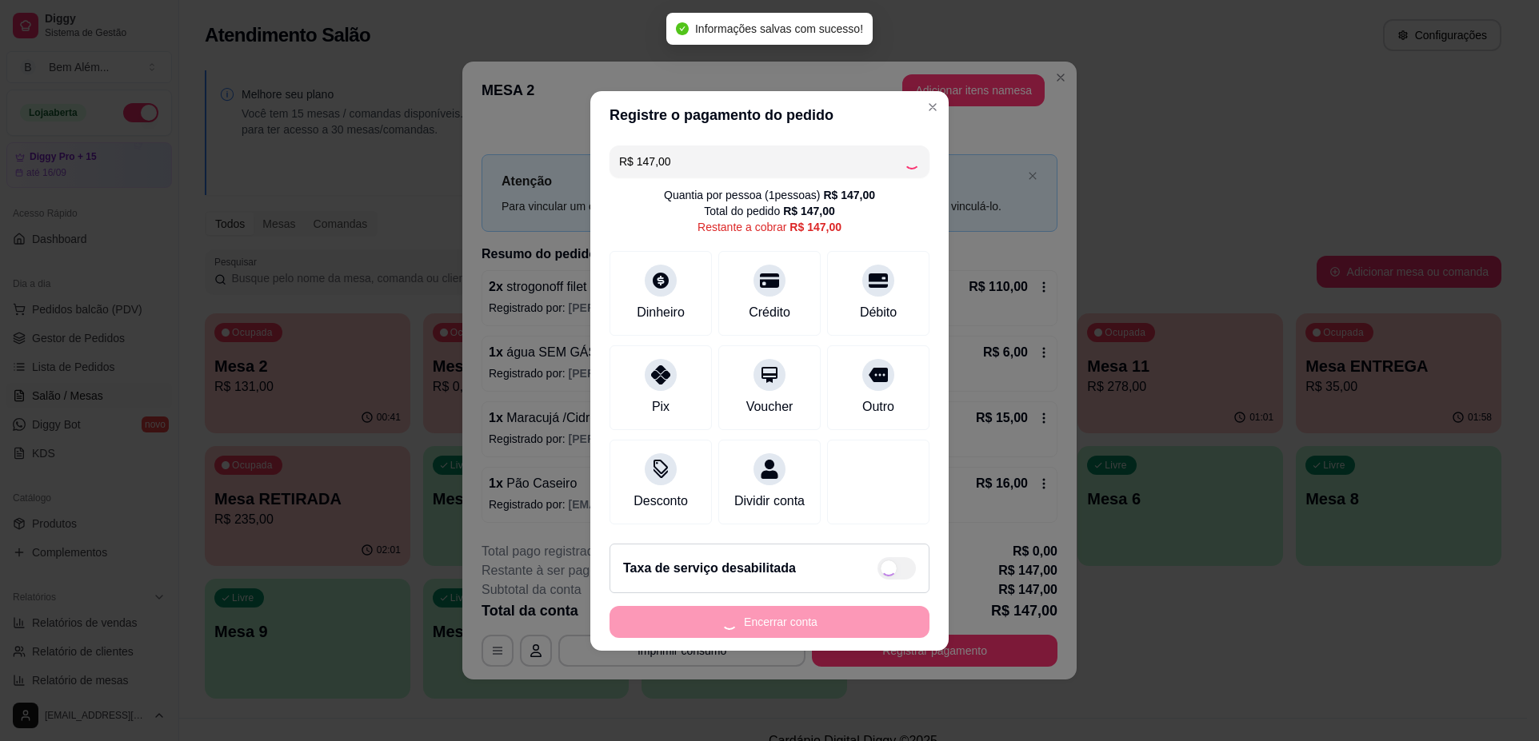
type input "R$ 0,00"
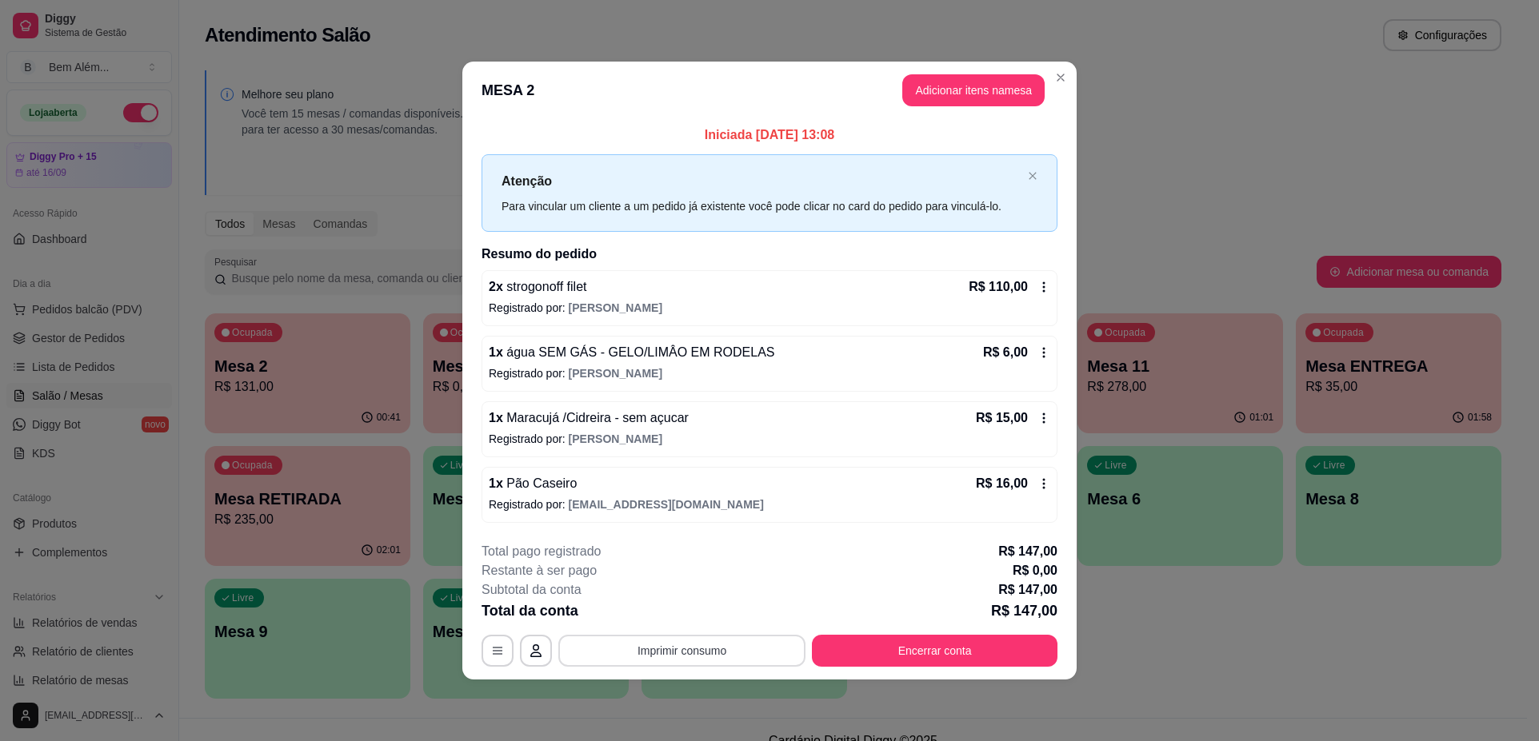
click at [624, 646] on button "Imprimir consumo" at bounding box center [681, 651] width 247 height 32
click at [695, 610] on button "impressao computador" at bounding box center [682, 613] width 117 height 25
click at [952, 654] on button "Encerrar conta" at bounding box center [935, 651] width 238 height 31
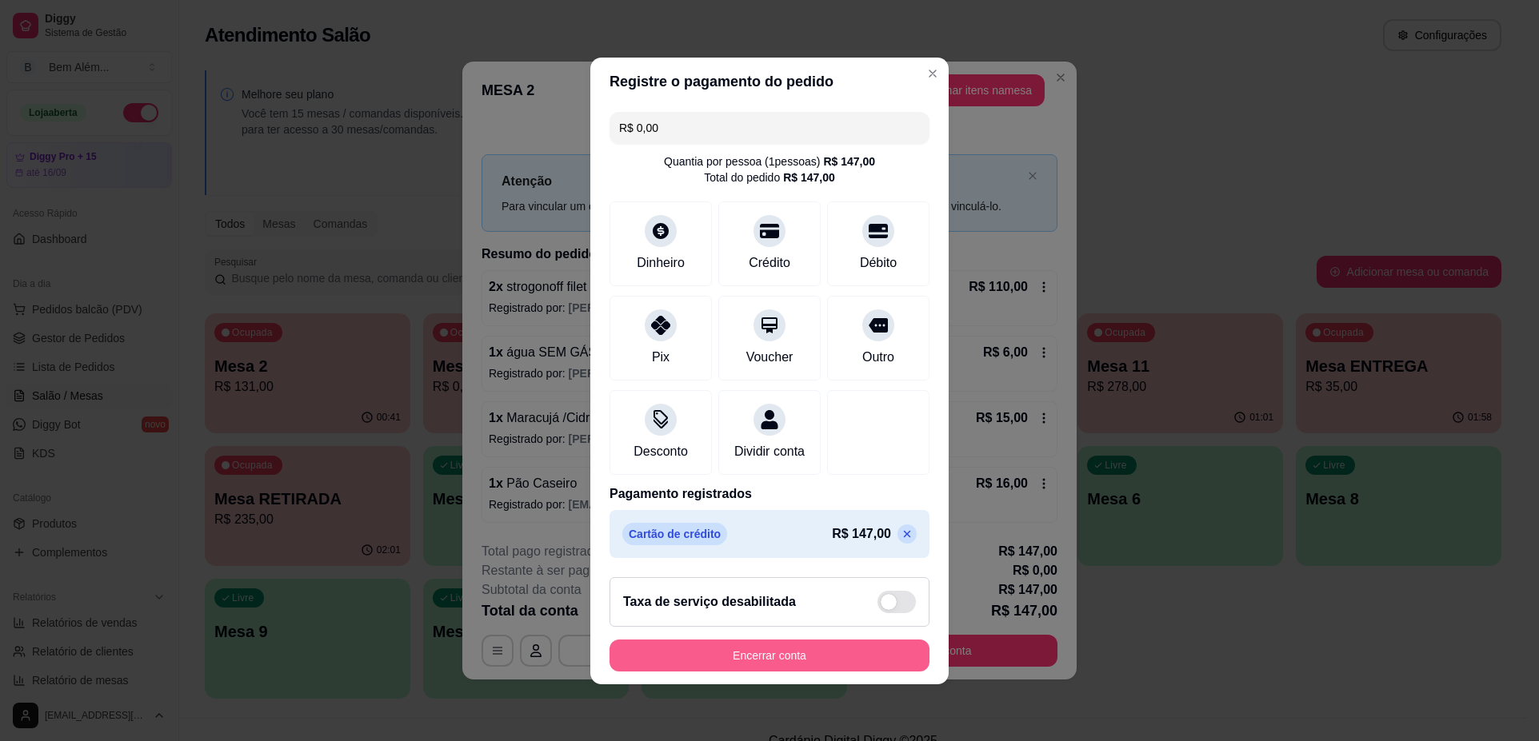
click at [816, 672] on button "Encerrar conta" at bounding box center [769, 656] width 320 height 32
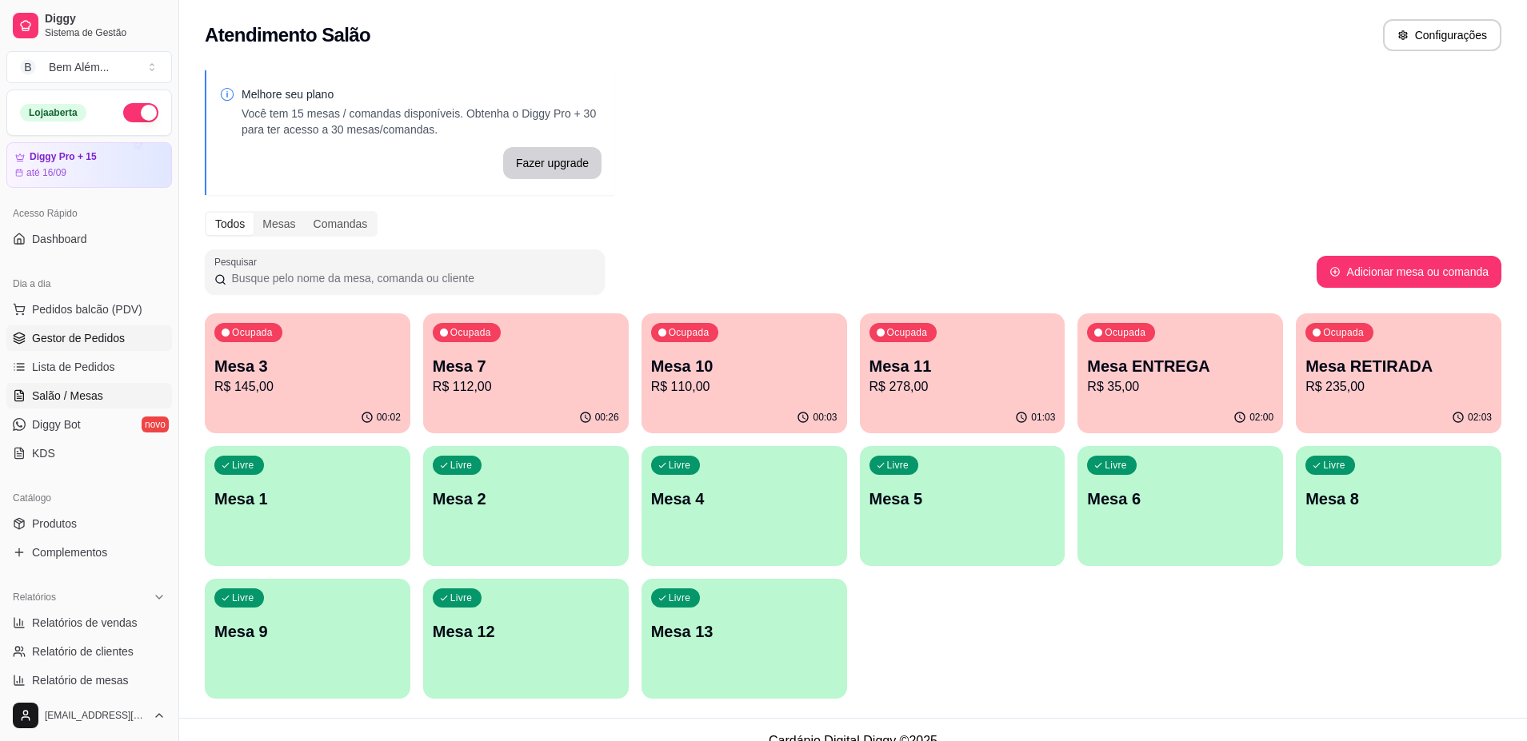
click at [59, 335] on span "Gestor de Pedidos" at bounding box center [78, 338] width 93 height 16
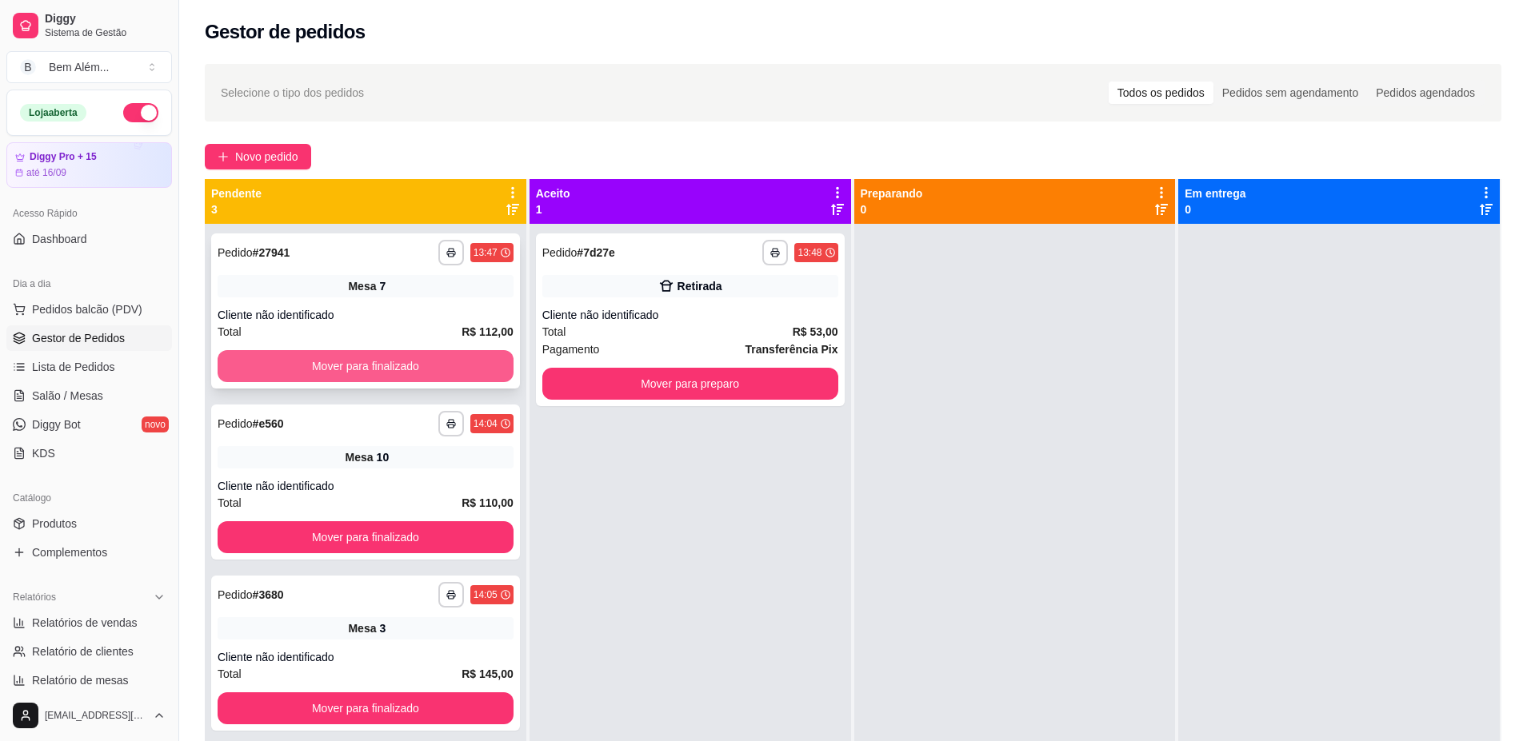
click at [352, 365] on button "Mover para finalizado" at bounding box center [366, 366] width 296 height 32
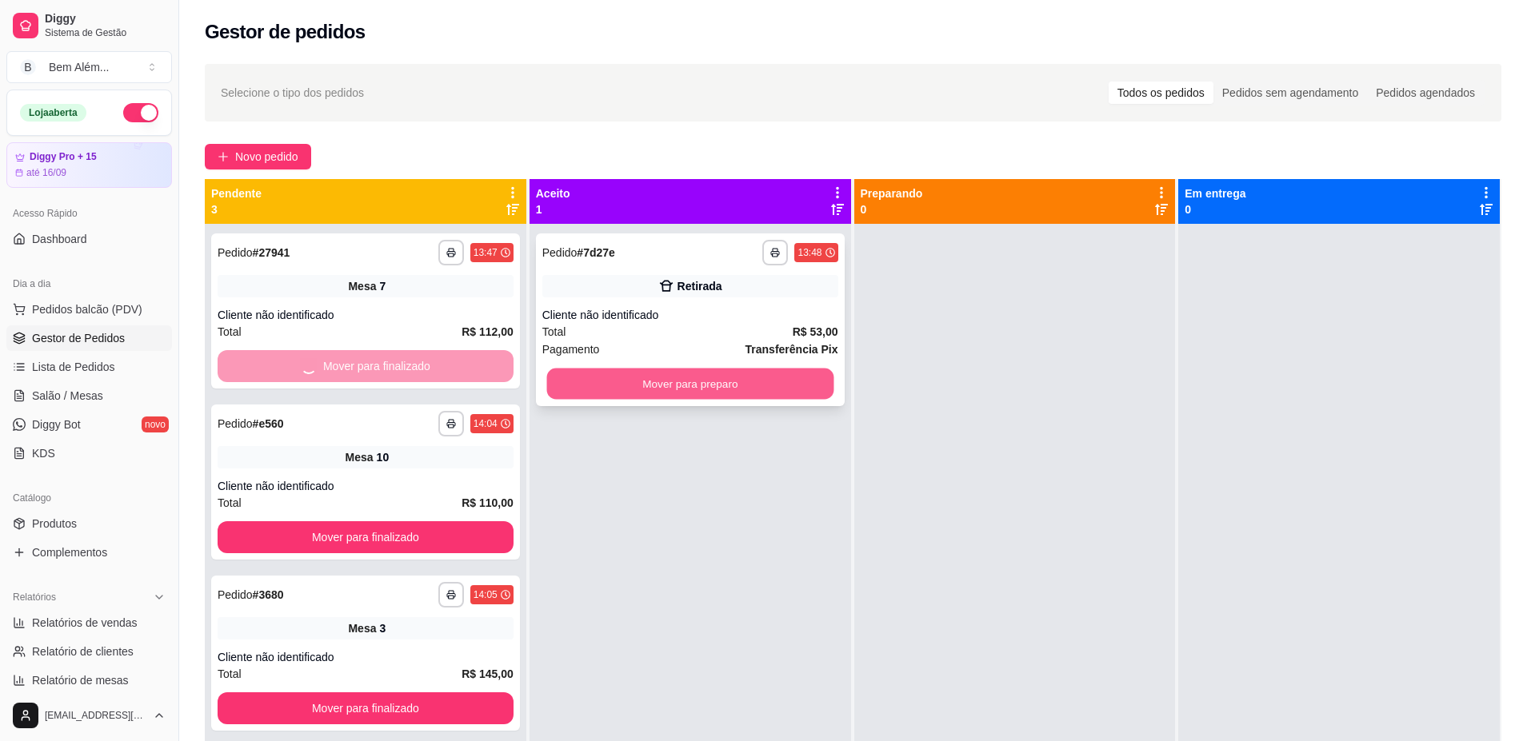
click at [691, 385] on button "Mover para preparo" at bounding box center [689, 384] width 287 height 31
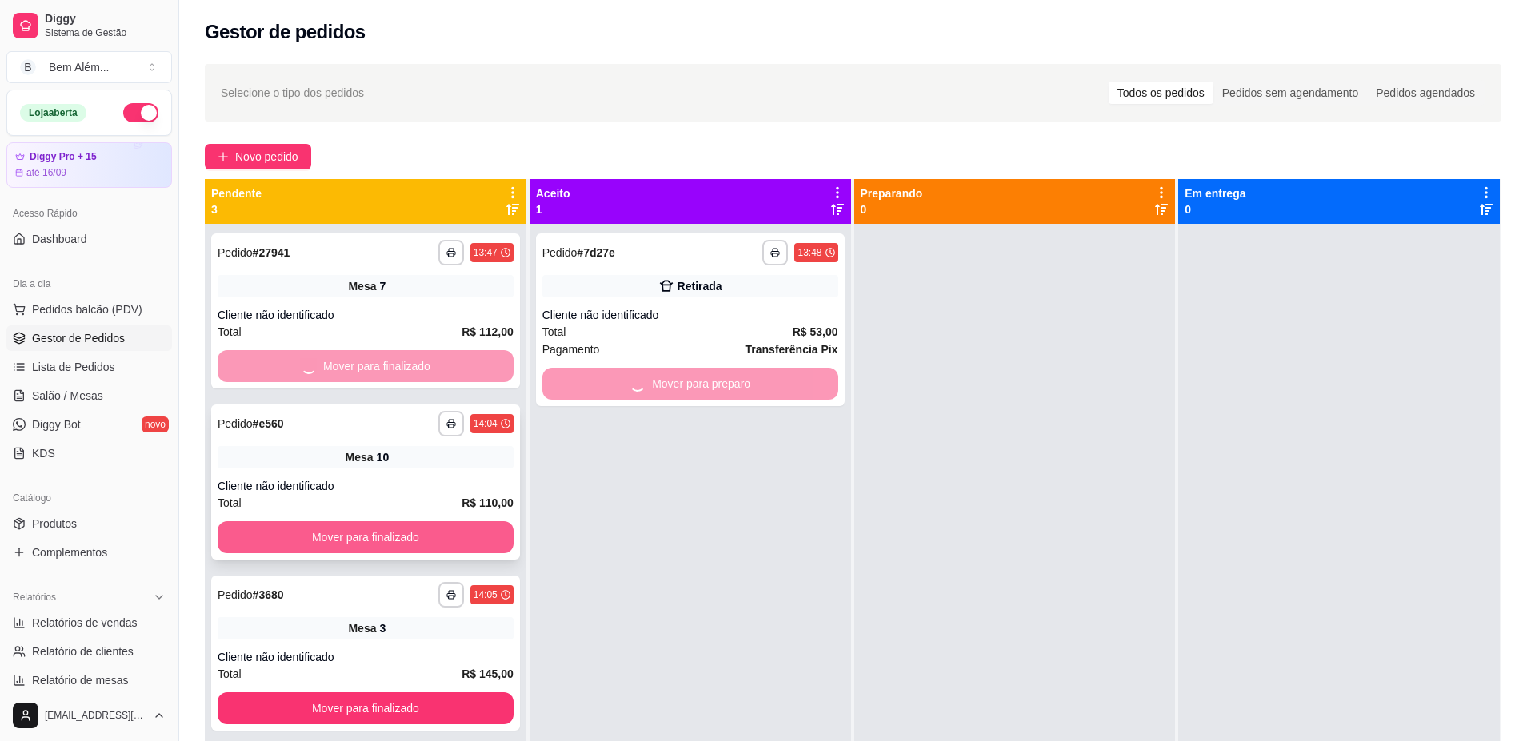
click at [477, 530] on button "Mover para finalizado" at bounding box center [366, 537] width 296 height 32
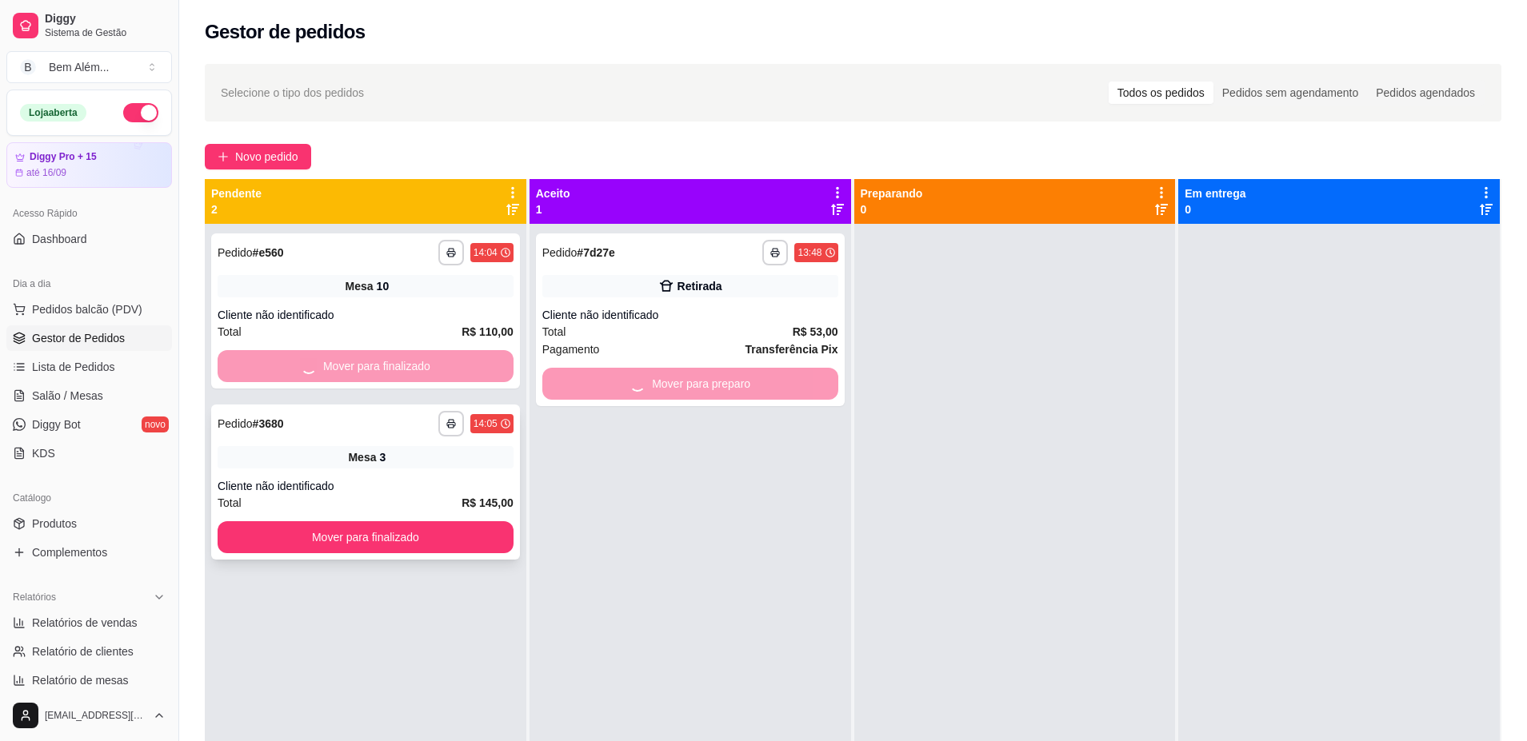
click at [480, 702] on div "**********" at bounding box center [365, 594] width 321 height 741
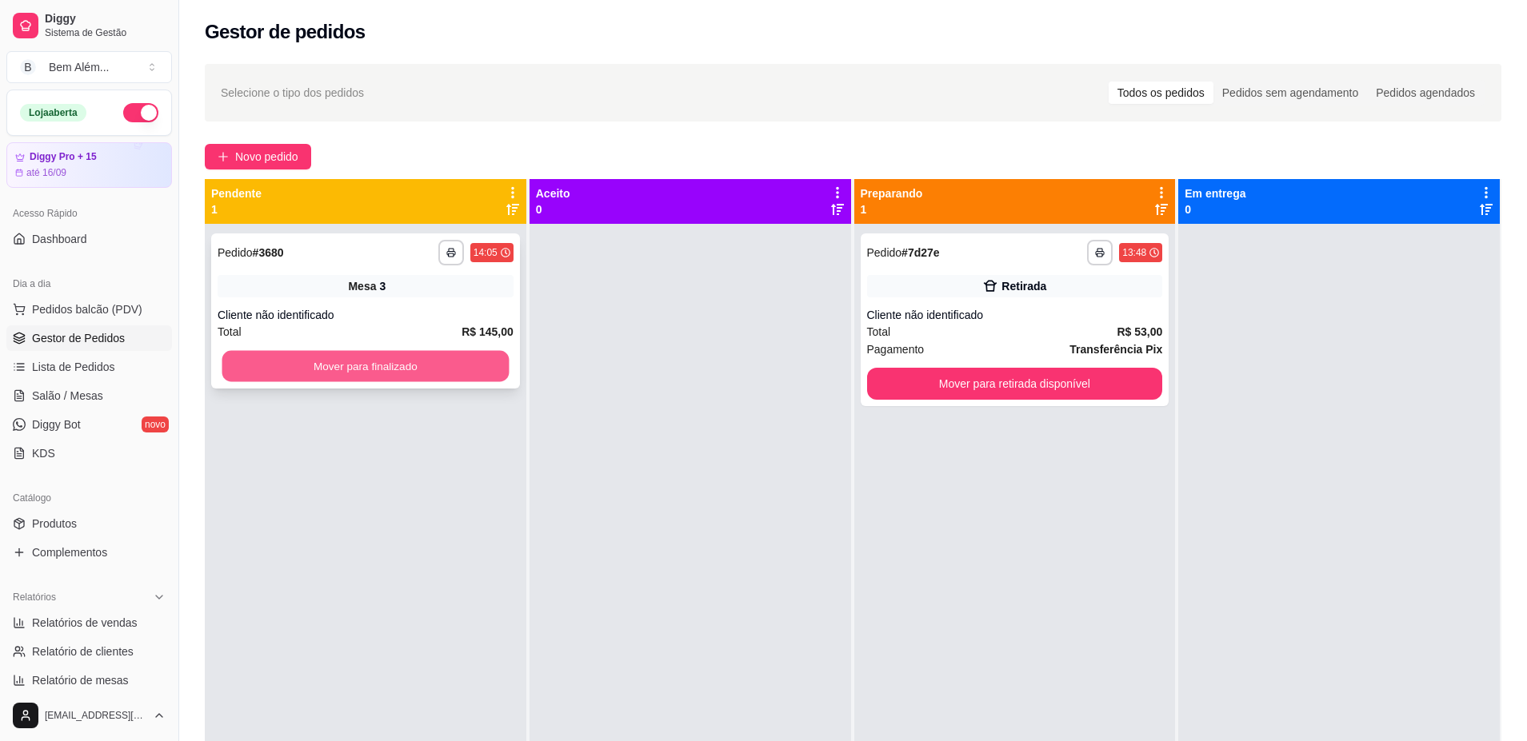
click at [384, 353] on button "Mover para finalizado" at bounding box center [365, 366] width 287 height 31
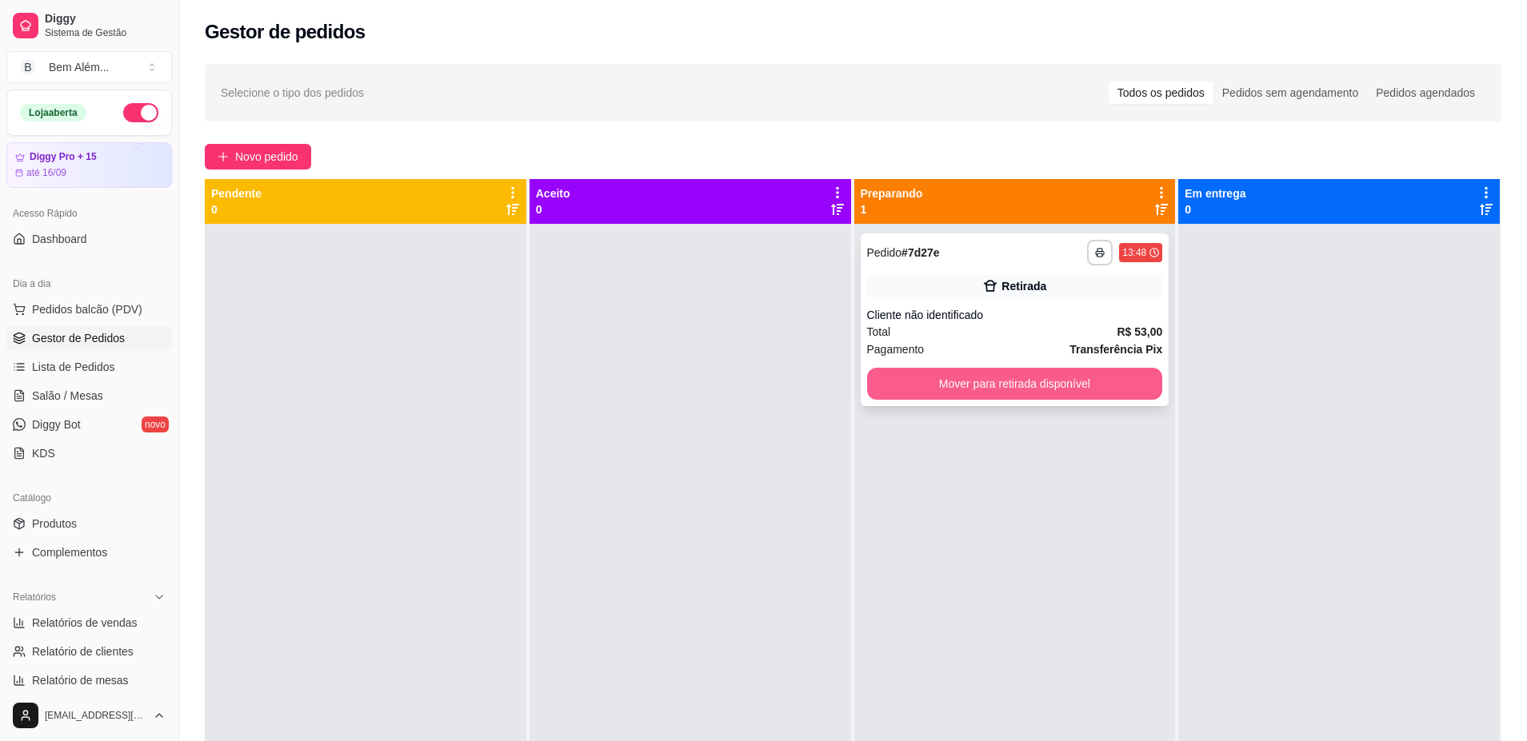
click at [1075, 374] on button "Mover para retirada disponível" at bounding box center [1015, 384] width 296 height 32
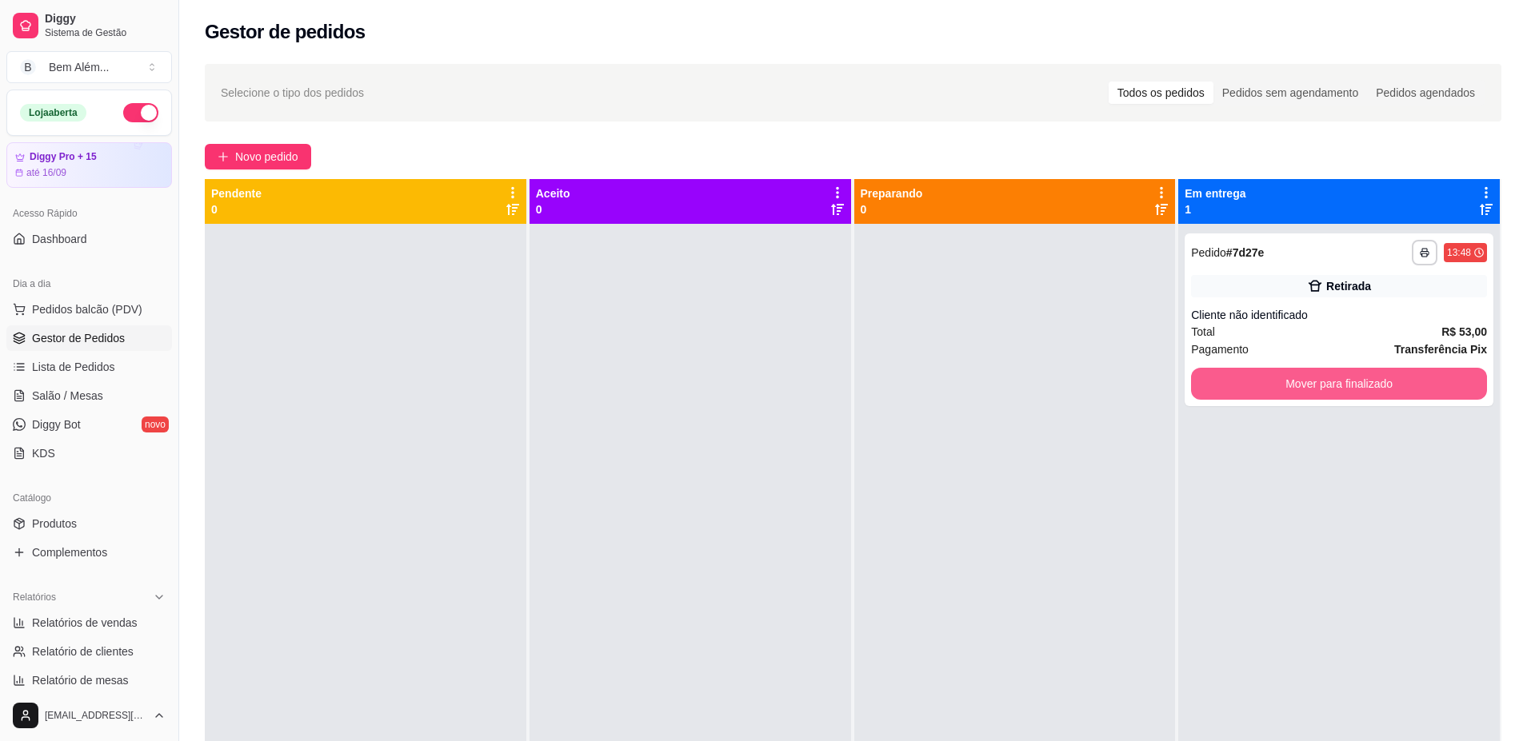
click at [1216, 390] on button "Mover para finalizado" at bounding box center [1339, 384] width 296 height 32
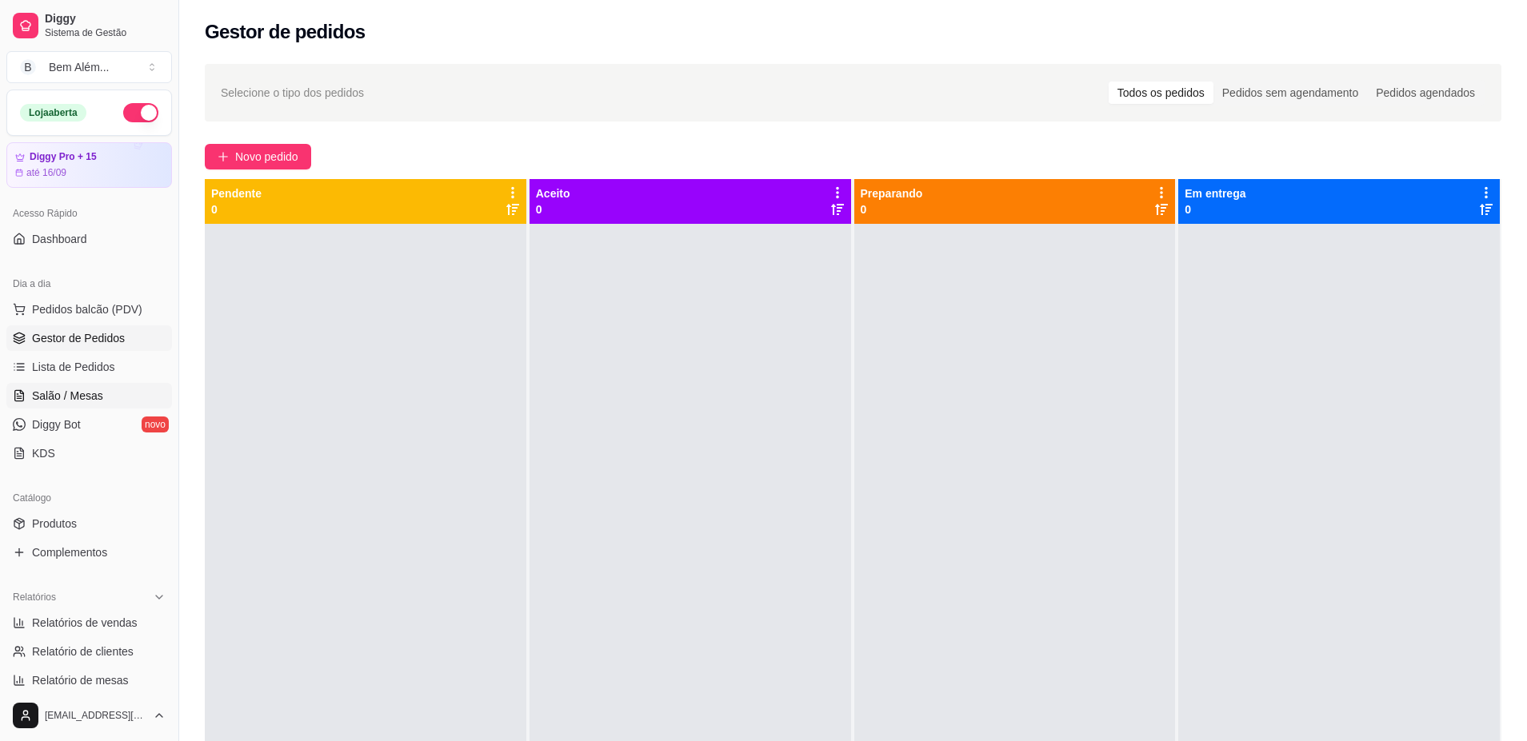
click at [98, 400] on span "Salão / Mesas" at bounding box center [67, 396] width 71 height 16
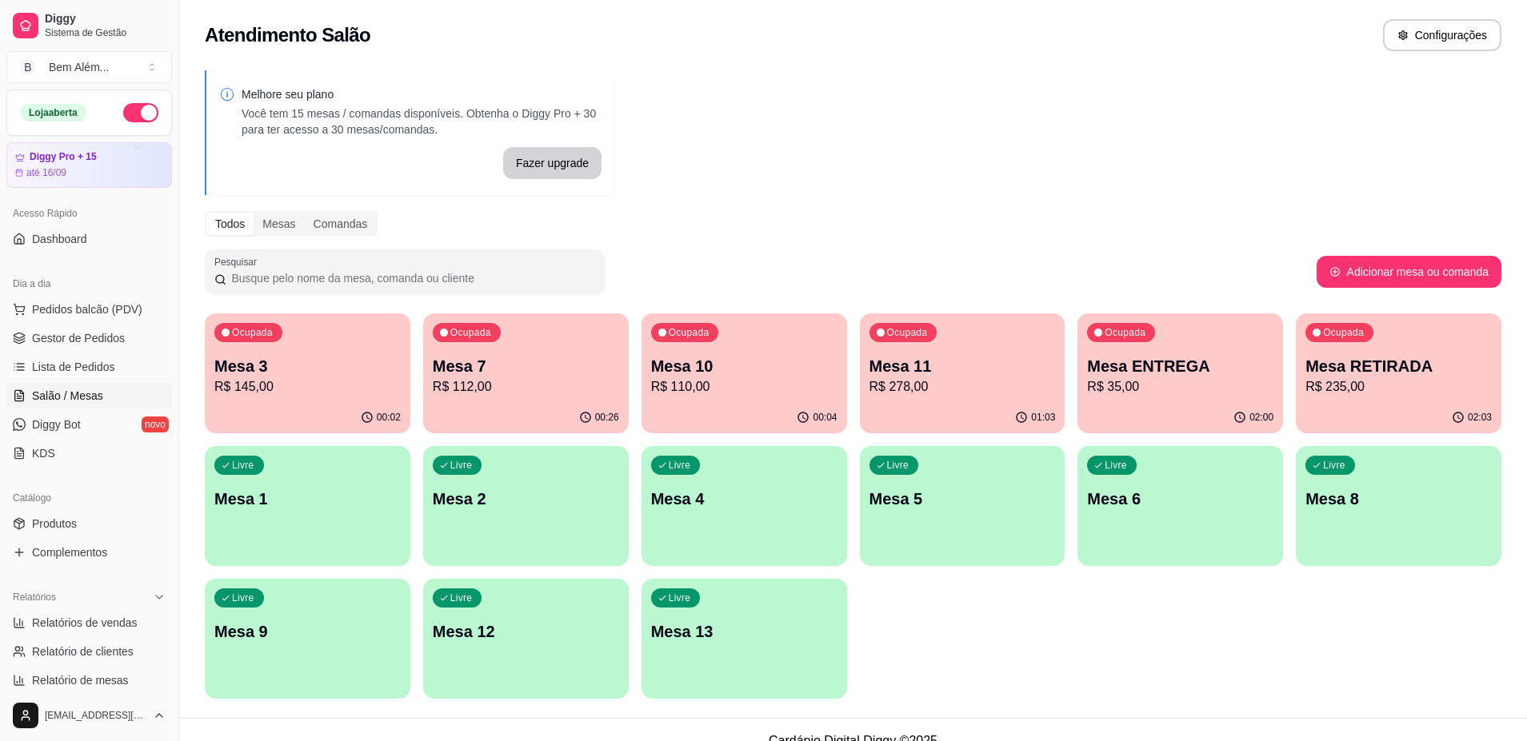
click at [248, 392] on p "R$ 145,00" at bounding box center [307, 386] width 186 height 19
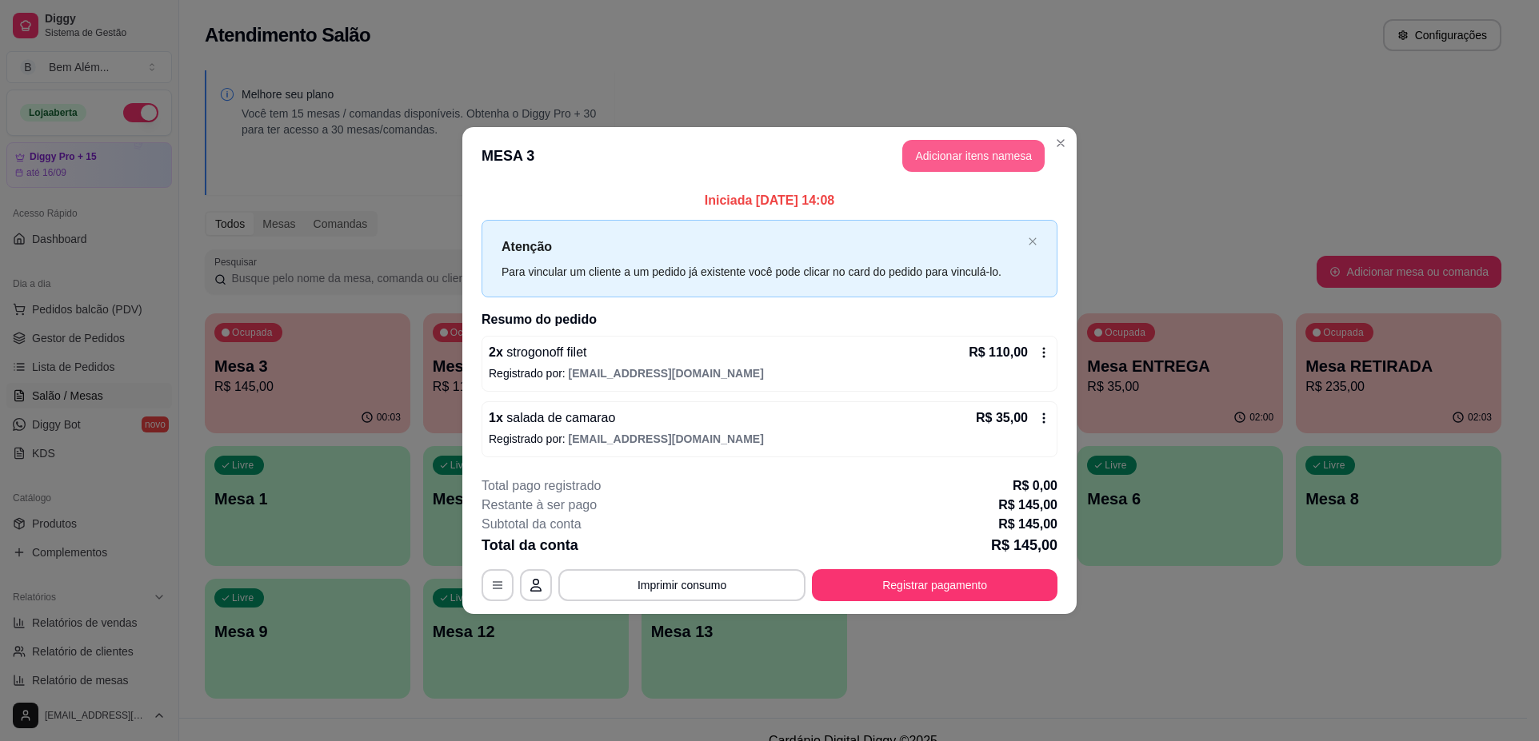
click at [928, 160] on button "Adicionar itens na mesa" at bounding box center [973, 156] width 142 height 32
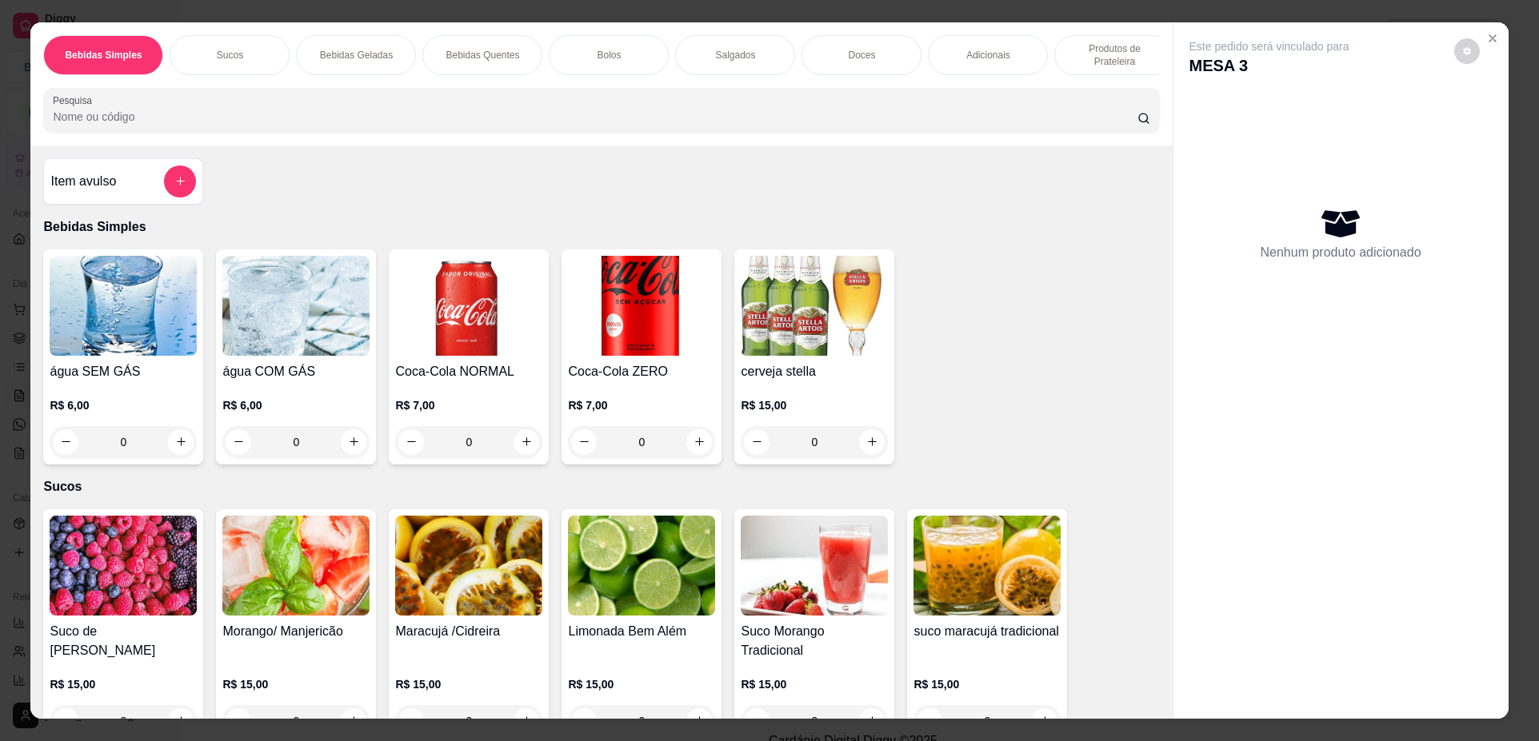
click at [697, 458] on div "0" at bounding box center [641, 442] width 147 height 32
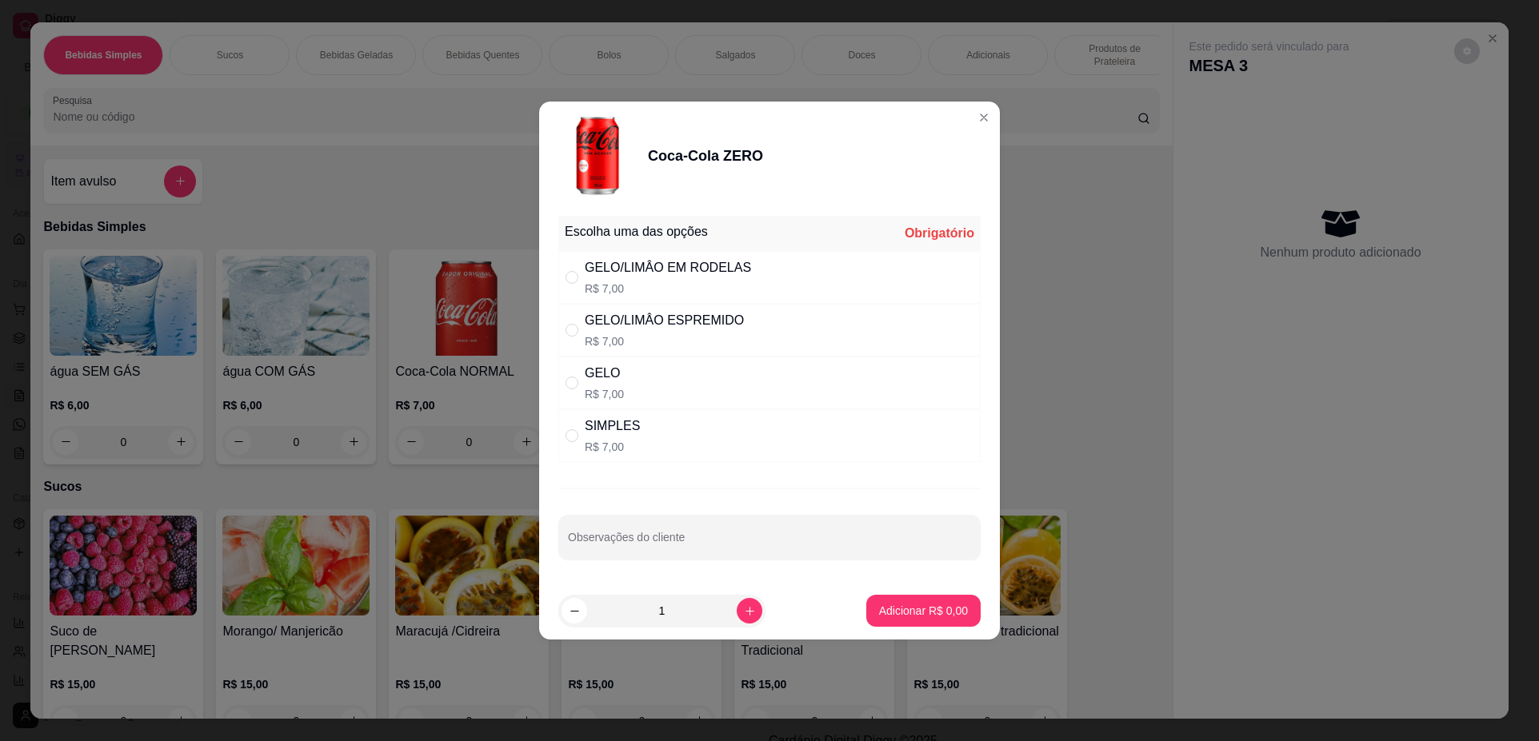
drag, startPoint x: 814, startPoint y: 266, endPoint x: 825, endPoint y: 281, distance: 18.9
click at [815, 265] on div "GELO/LIMÂO EM RODELAS R$ 7,00" at bounding box center [769, 277] width 422 height 53
radio input "true"
click at [946, 614] on p "Adicionar R$ 7,00" at bounding box center [923, 611] width 86 height 15
type input "1"
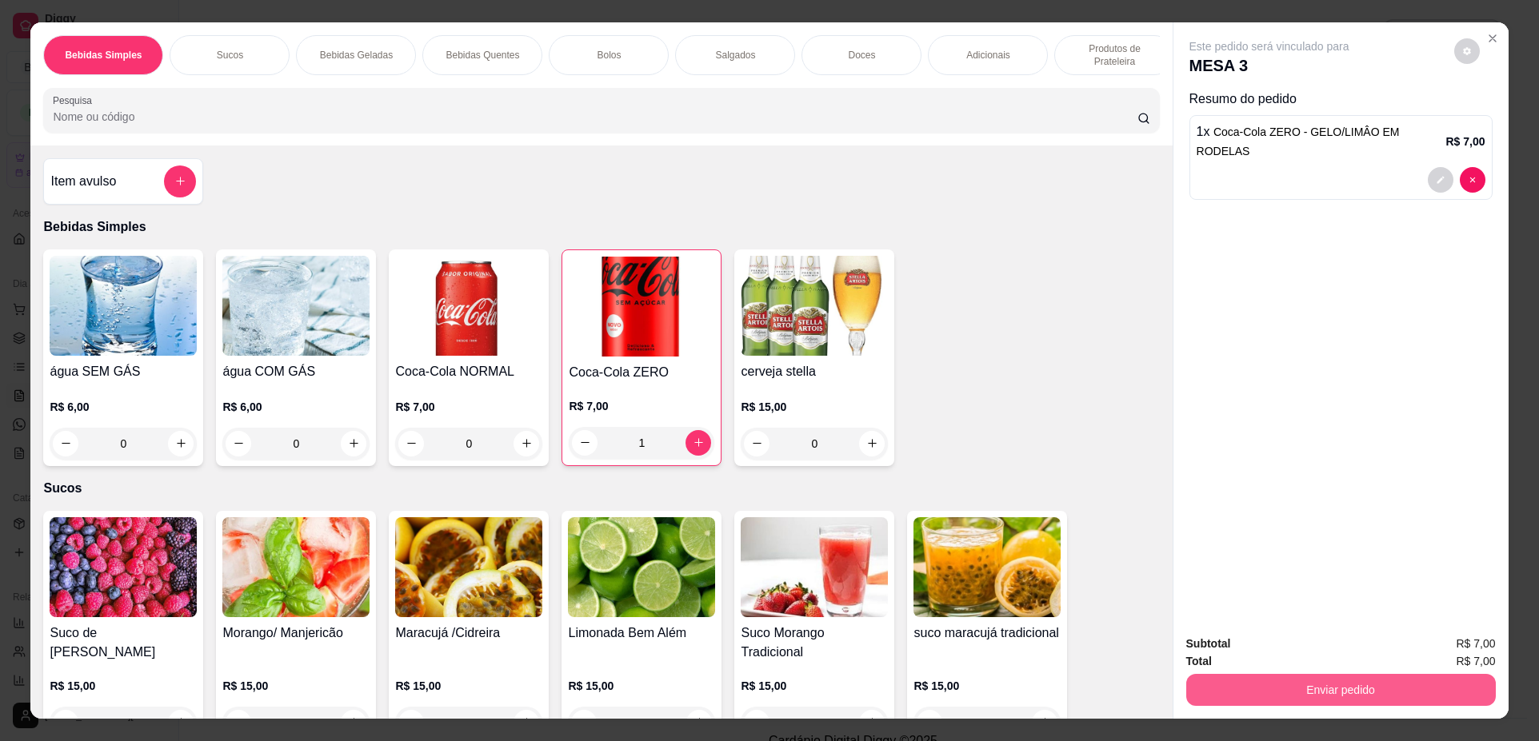
click at [1327, 689] on button "Enviar pedido" at bounding box center [1340, 690] width 309 height 32
click at [1296, 652] on button "Não registrar e enviar pedido" at bounding box center [1287, 651] width 166 height 30
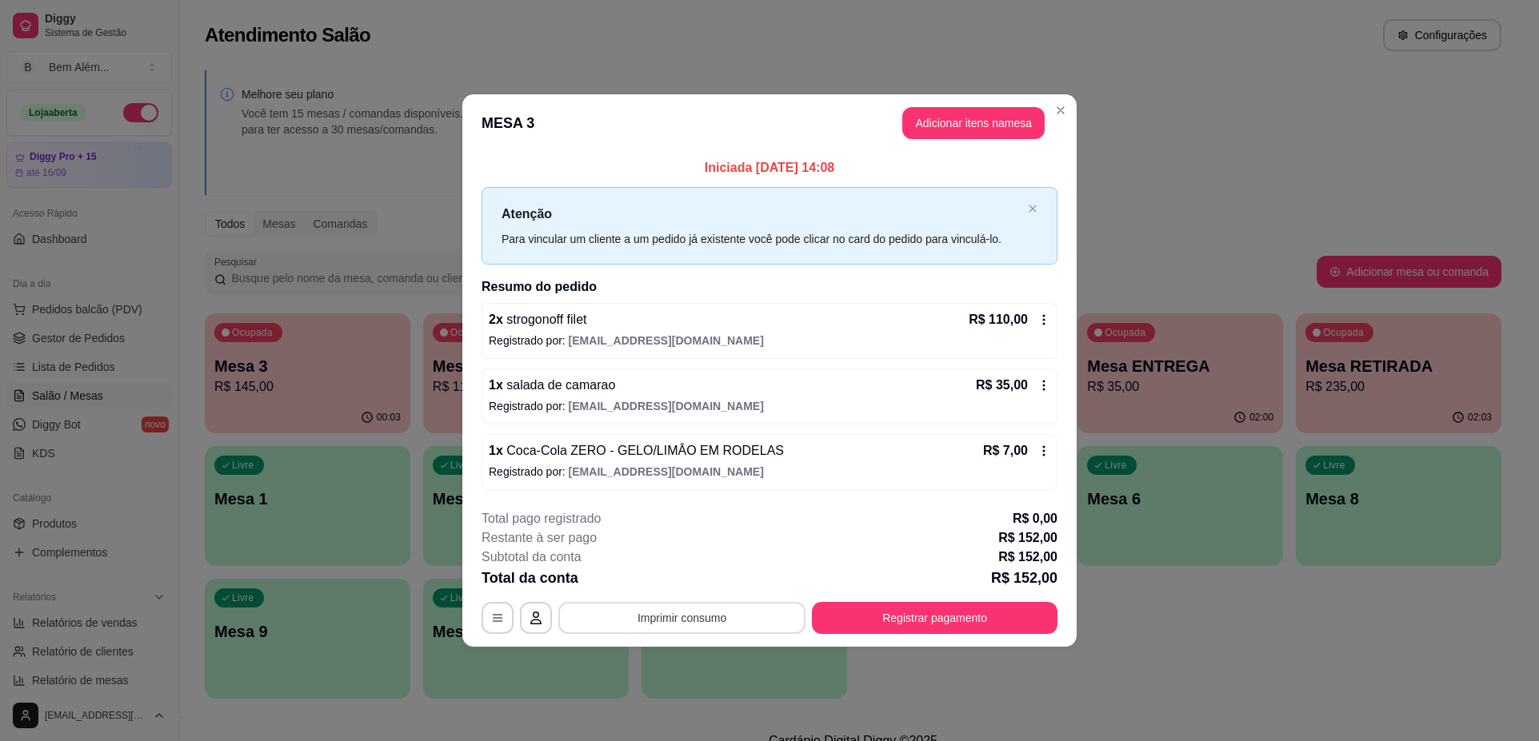
click at [730, 627] on button "Imprimir consumo" at bounding box center [681, 618] width 247 height 32
click at [703, 581] on button "impressao computador" at bounding box center [682, 581] width 117 height 25
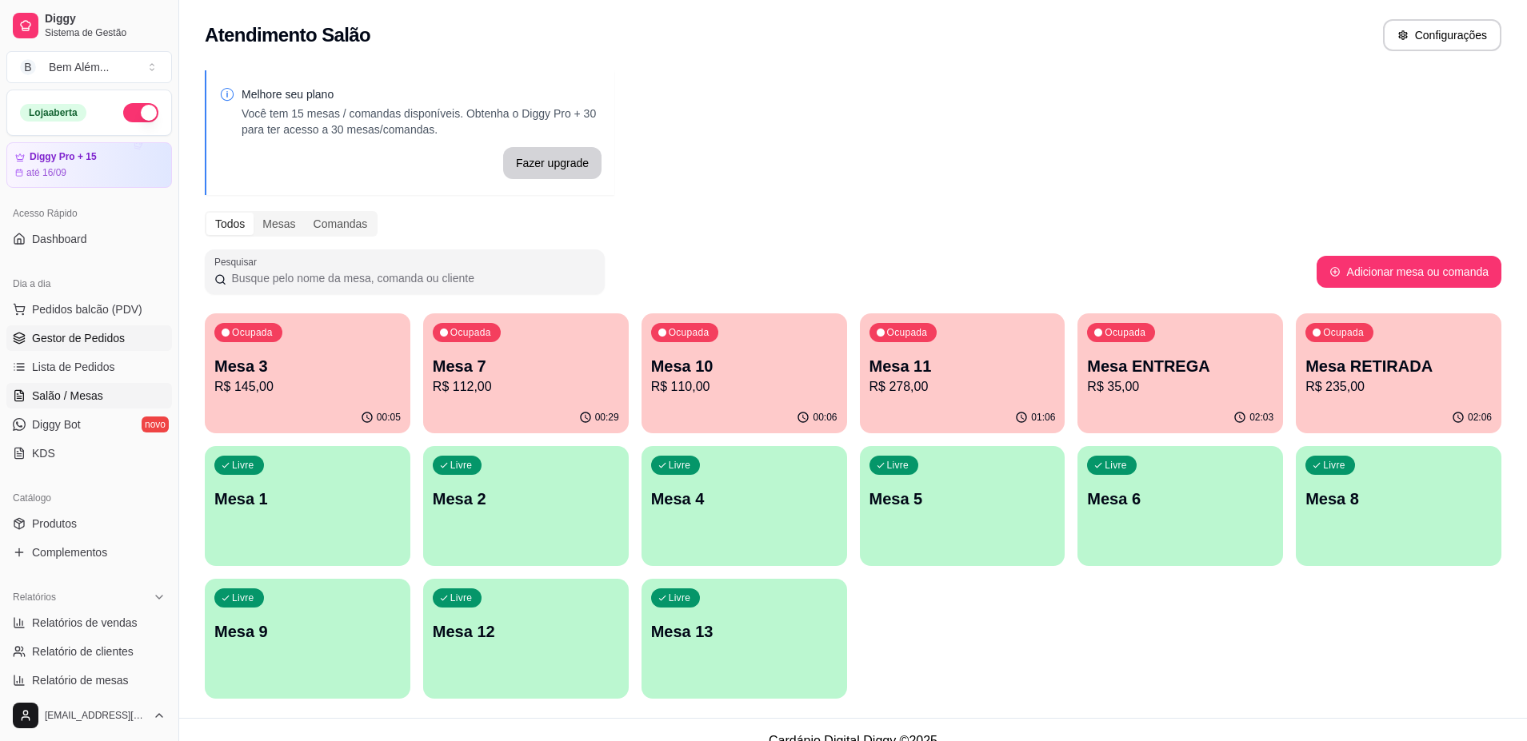
click at [72, 337] on span "Gestor de Pedidos" at bounding box center [78, 338] width 93 height 16
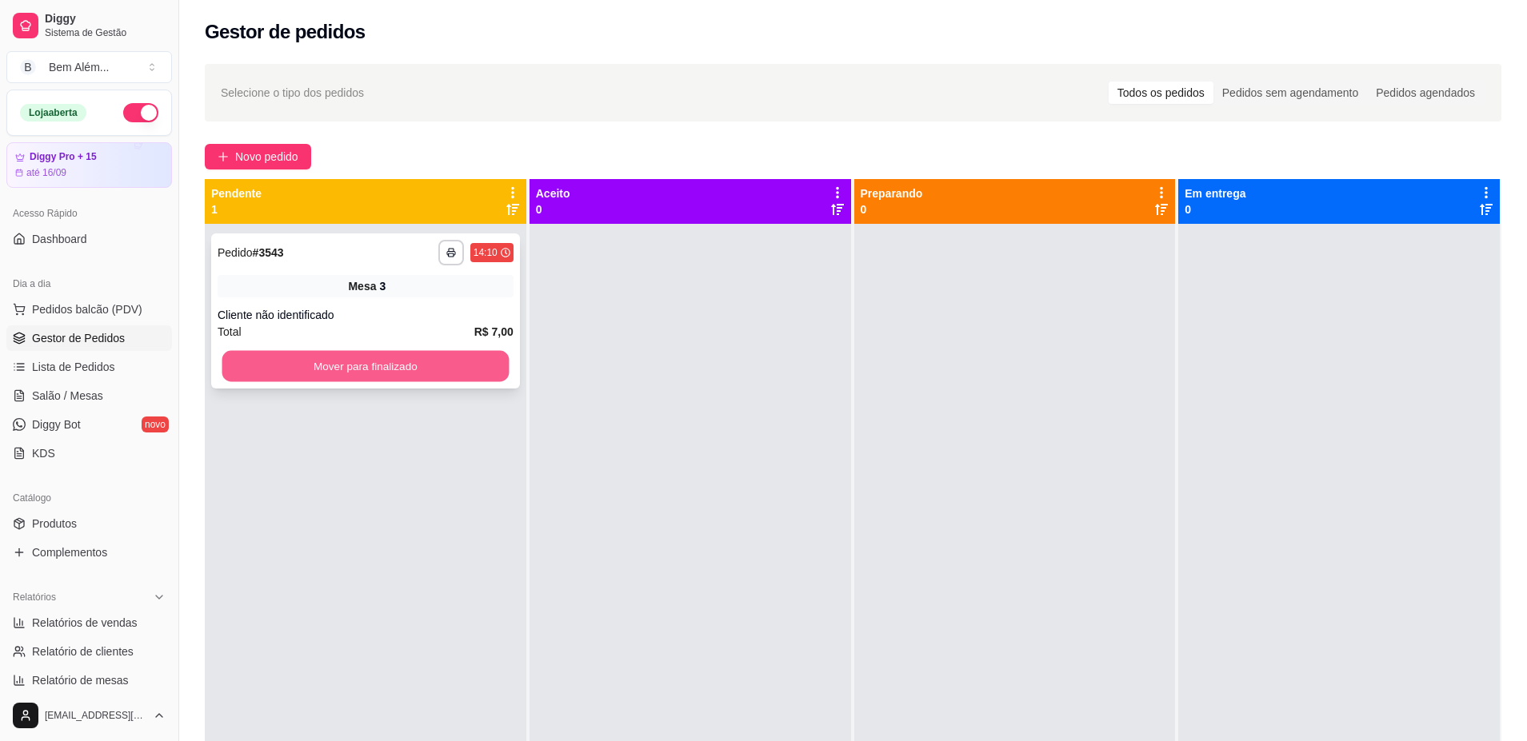
click at [222, 375] on button "Mover para finalizado" at bounding box center [365, 366] width 287 height 31
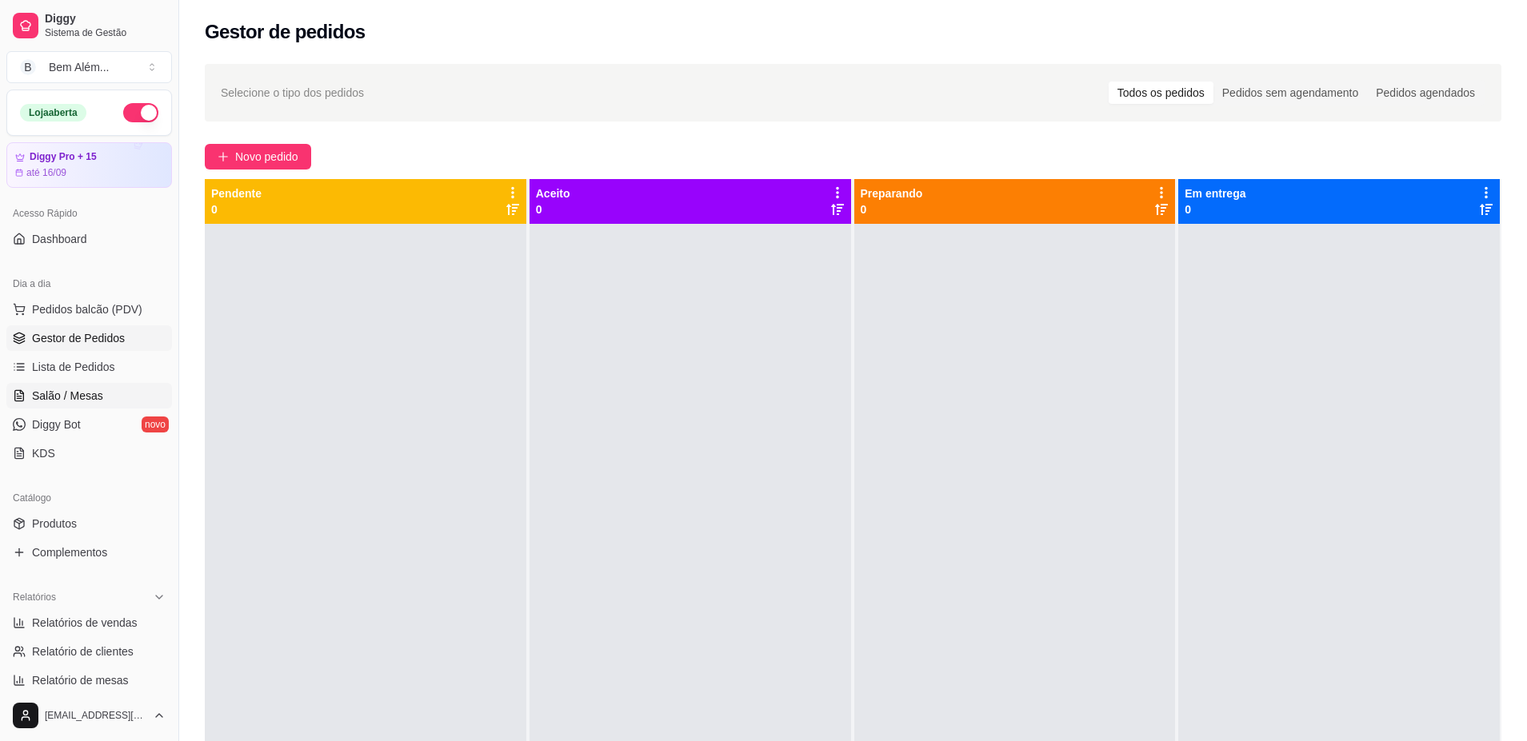
click at [101, 405] on link "Salão / Mesas" at bounding box center [89, 396] width 166 height 26
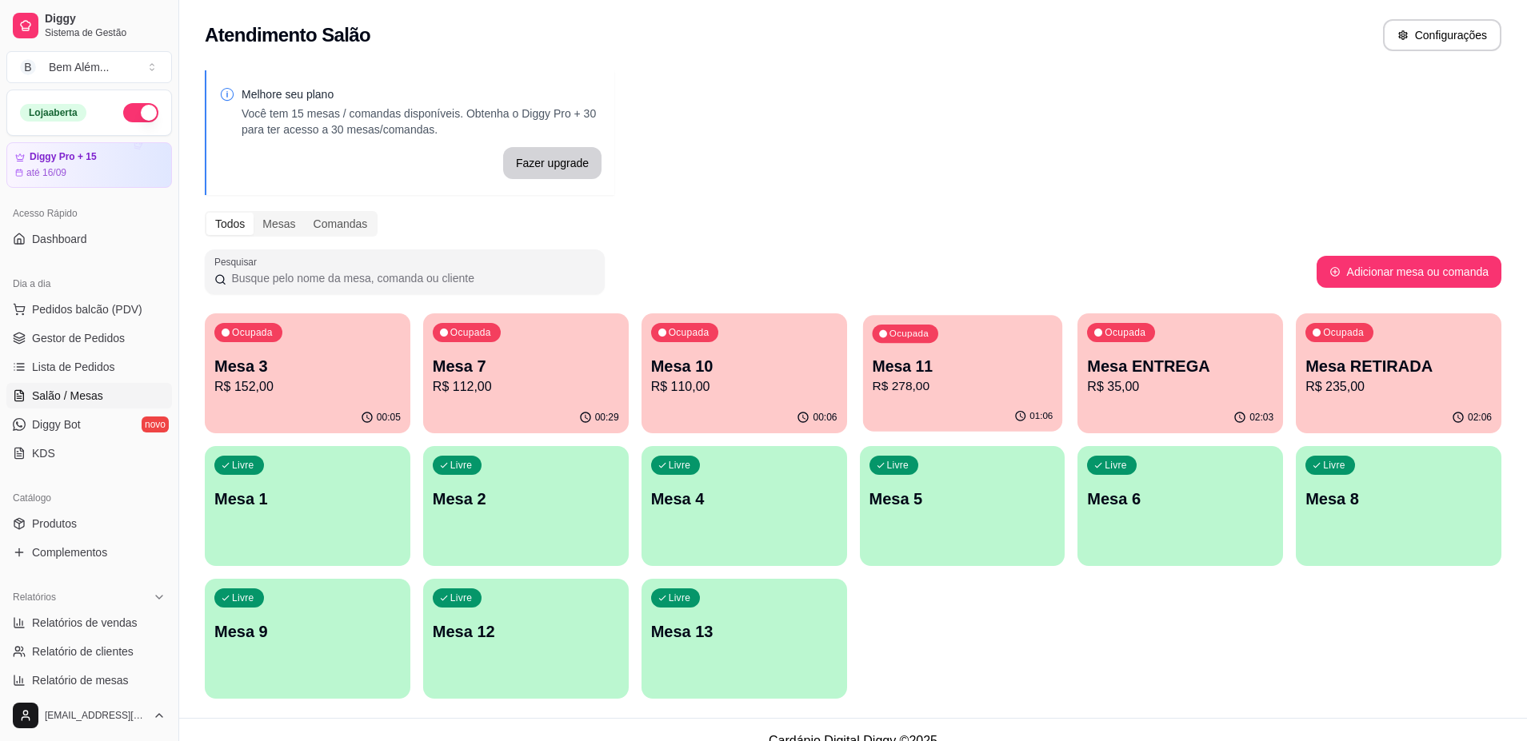
click at [970, 369] on p "Mesa 11" at bounding box center [962, 367] width 181 height 22
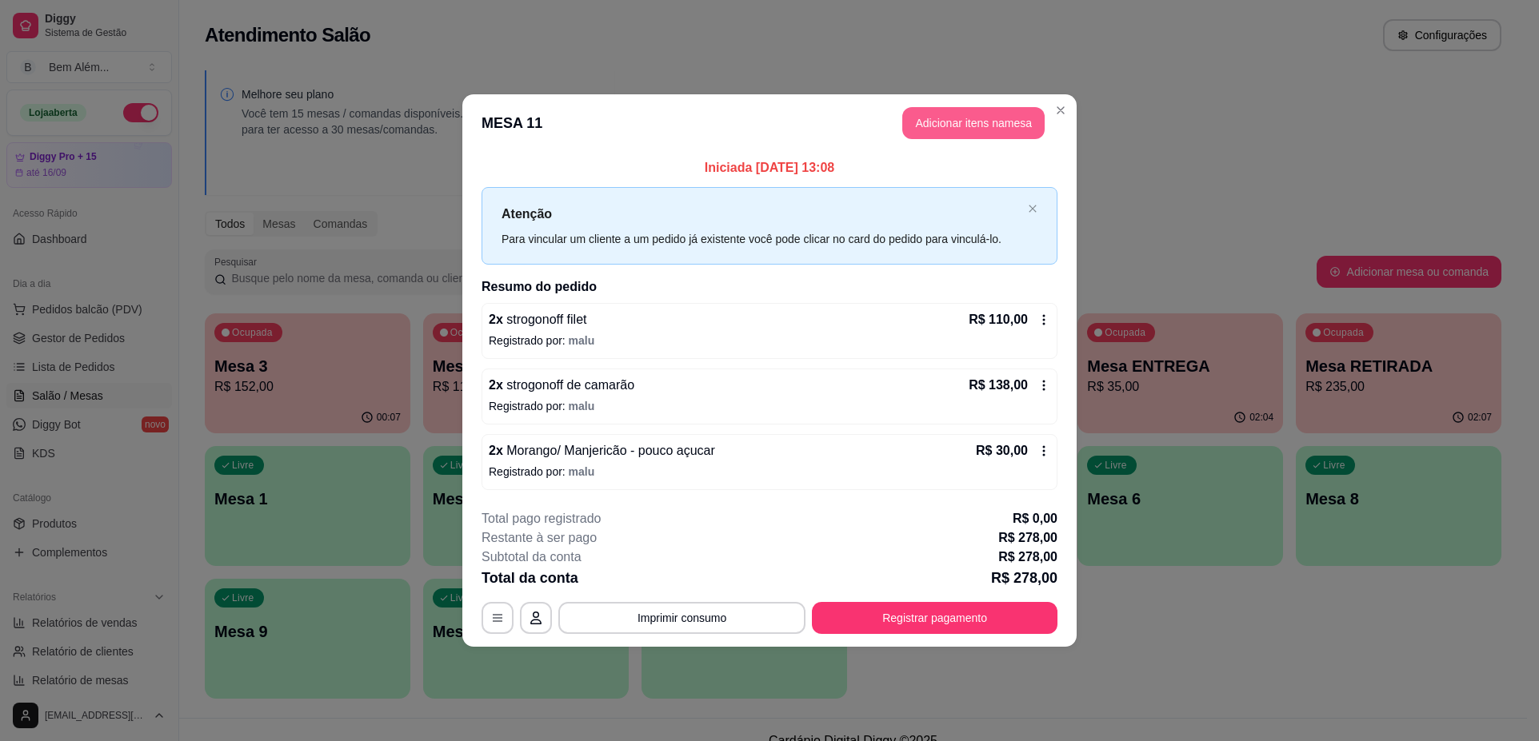
click at [995, 123] on button "Adicionar itens na mesa" at bounding box center [973, 123] width 142 height 32
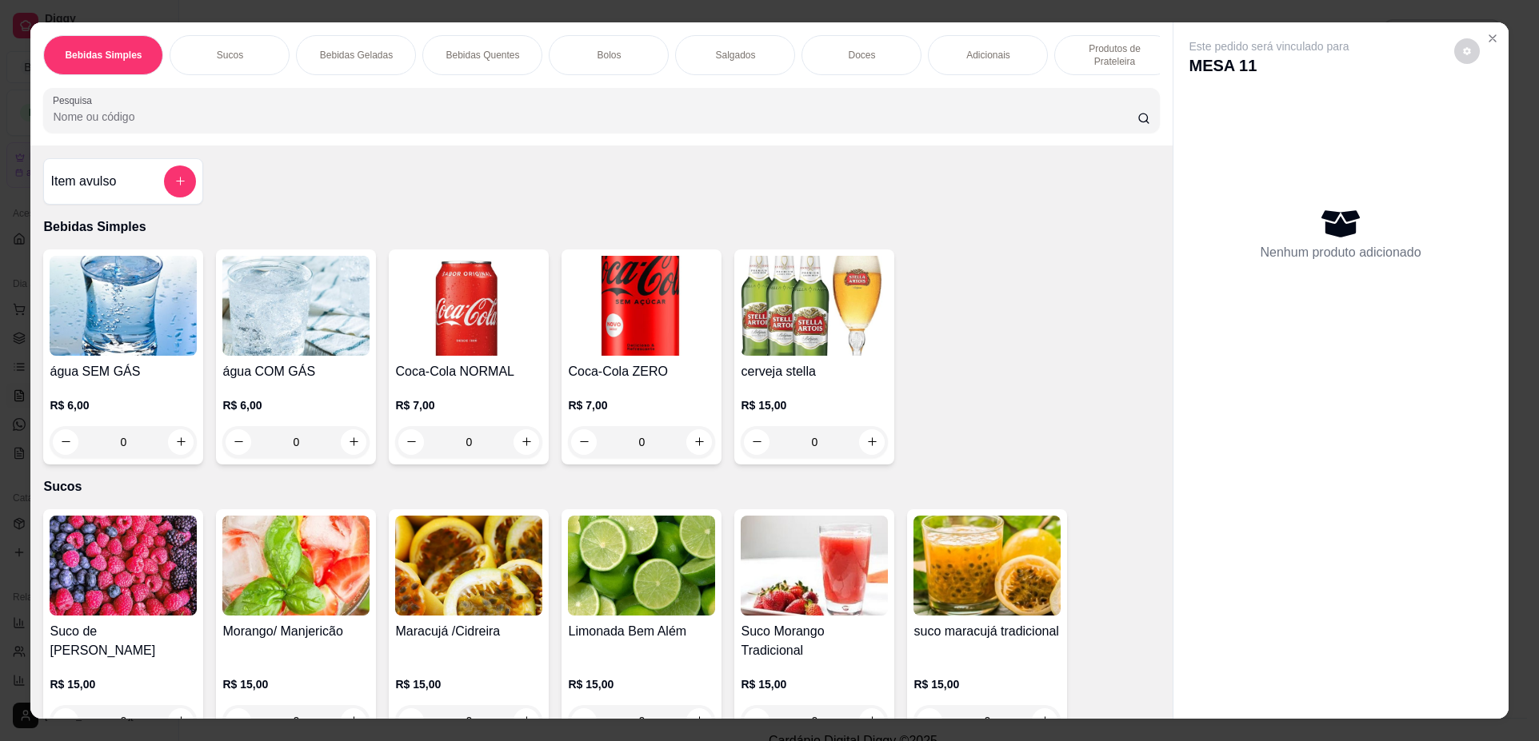
click at [867, 58] on p "Doces" at bounding box center [861, 55] width 27 height 13
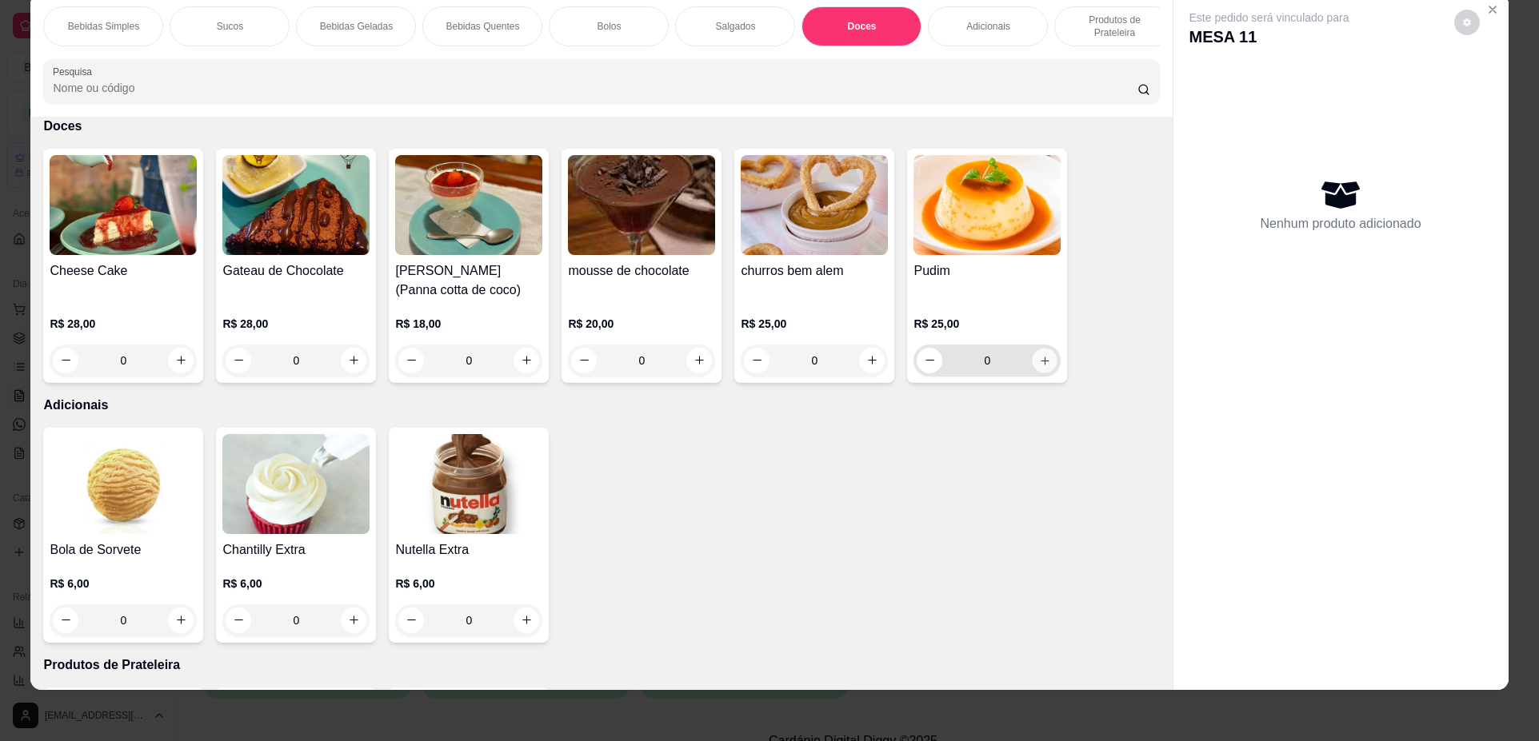
click at [1041, 367] on icon "increase-product-quantity" at bounding box center [1045, 361] width 12 height 12
type input "1"
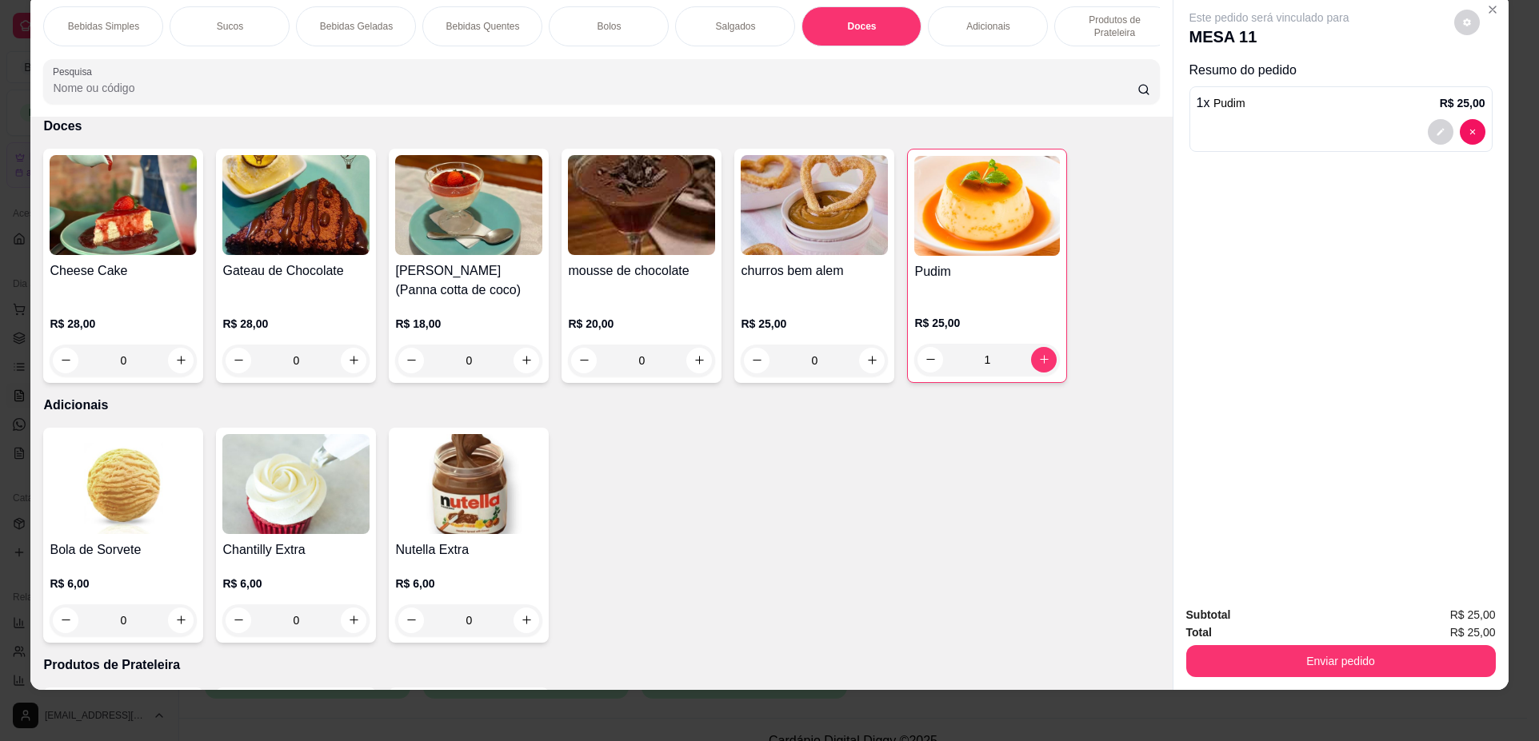
click at [597, 30] on p "Bolos" at bounding box center [609, 26] width 24 height 13
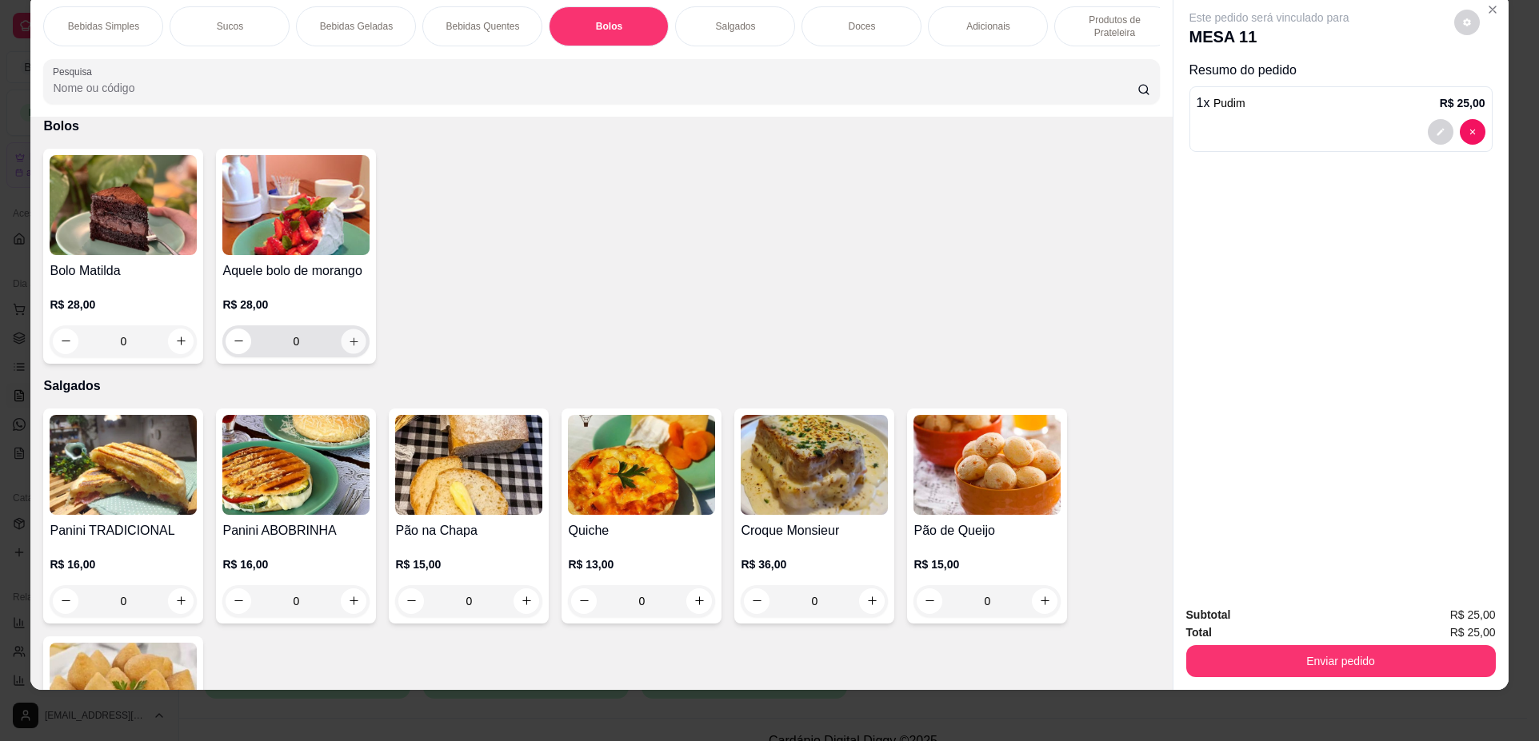
click at [355, 353] on button "increase-product-quantity" at bounding box center [353, 341] width 25 height 25
type input "1"
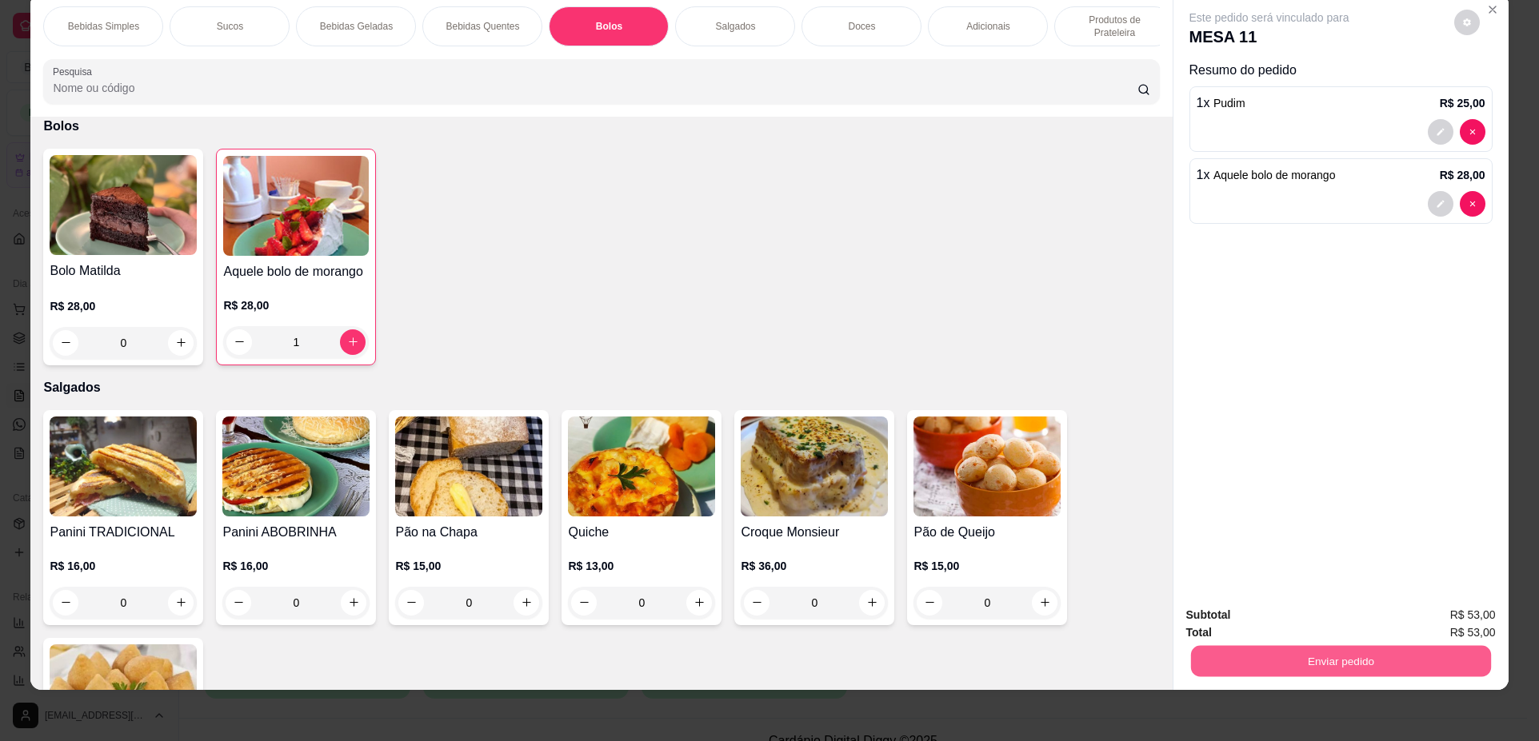
click at [1330, 661] on button "Enviar pedido" at bounding box center [1340, 661] width 300 height 31
click at [1240, 617] on button "Não registrar e enviar pedido" at bounding box center [1288, 622] width 162 height 30
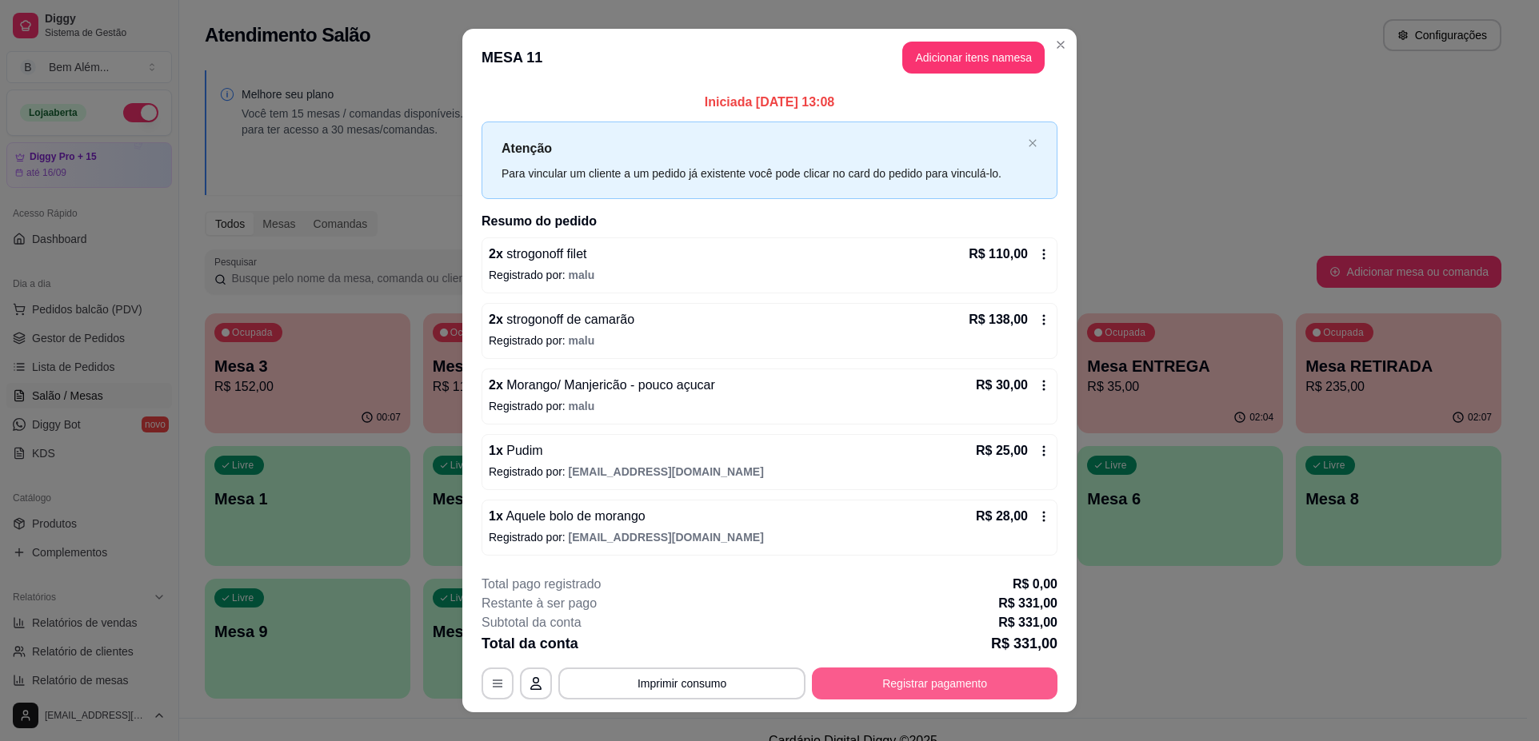
click at [927, 684] on button "Registrar pagamento" at bounding box center [935, 684] width 246 height 32
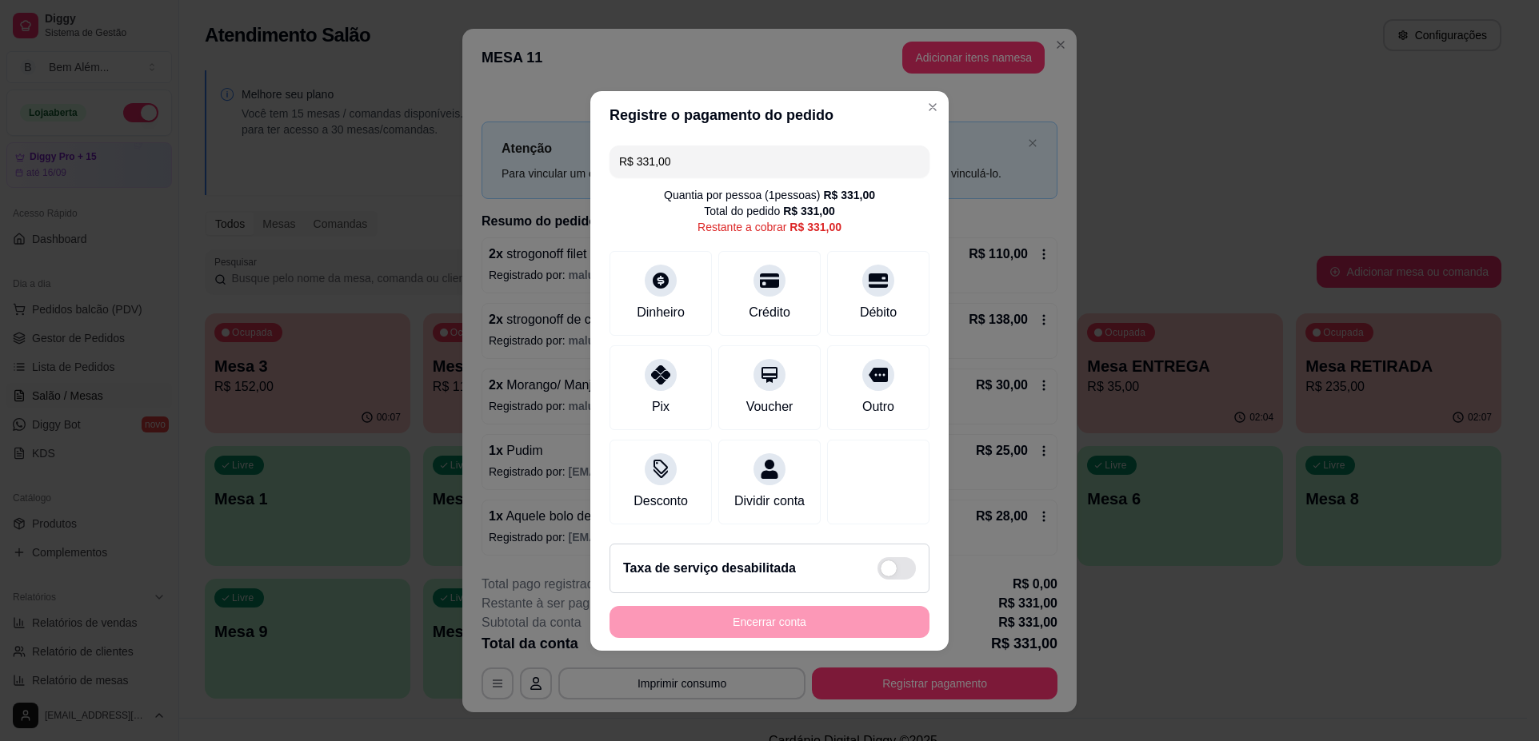
drag, startPoint x: 721, startPoint y: 151, endPoint x: 527, endPoint y: 169, distance: 195.1
click at [527, 169] on div "Registre o pagamento do pedido R$ 331,00 Quantia por pessoa ( 1 pessoas) R$ 331…" at bounding box center [769, 370] width 1539 height 741
click at [779, 301] on div "Crédito" at bounding box center [770, 311] width 46 height 21
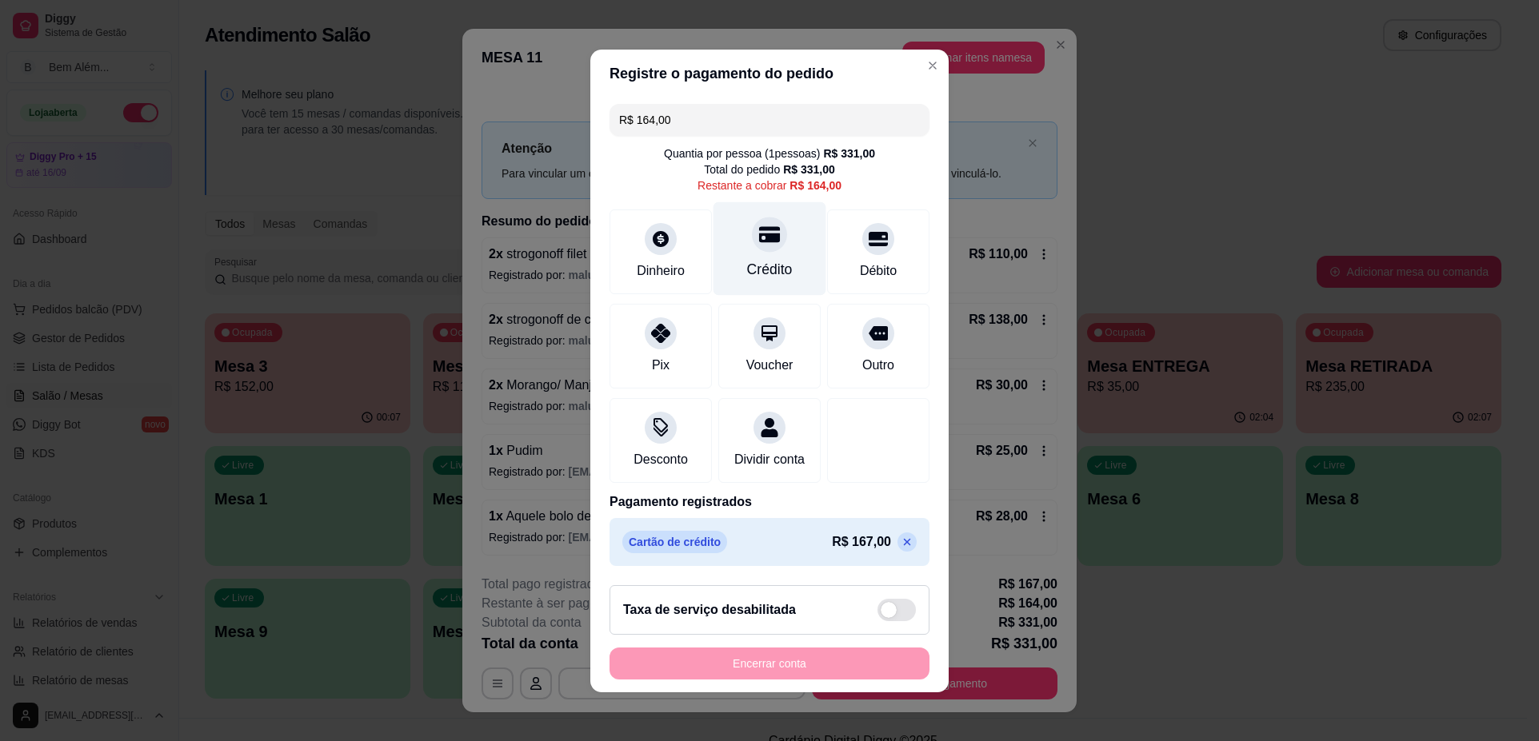
click at [761, 259] on div "Crédito" at bounding box center [770, 269] width 46 height 21
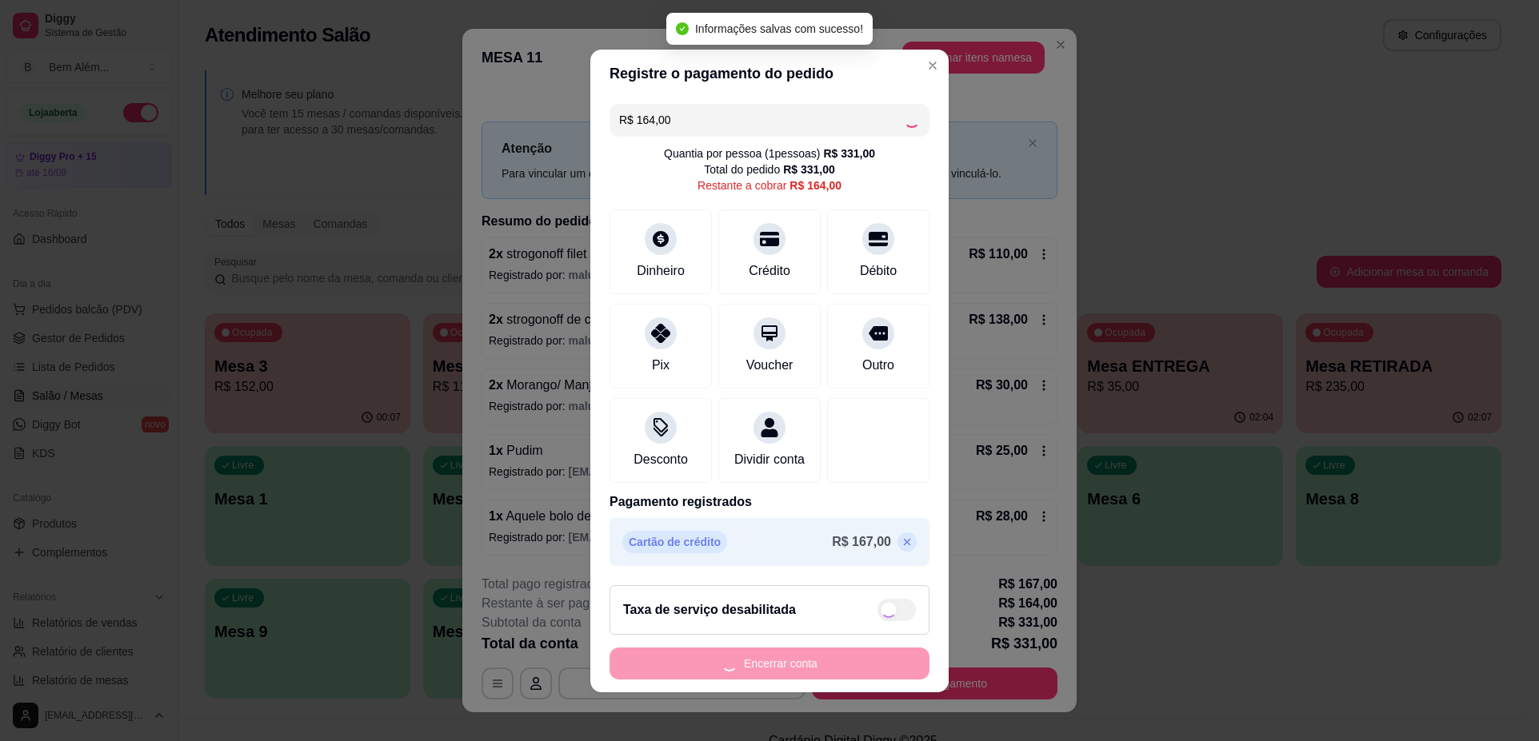
type input "R$ 0,00"
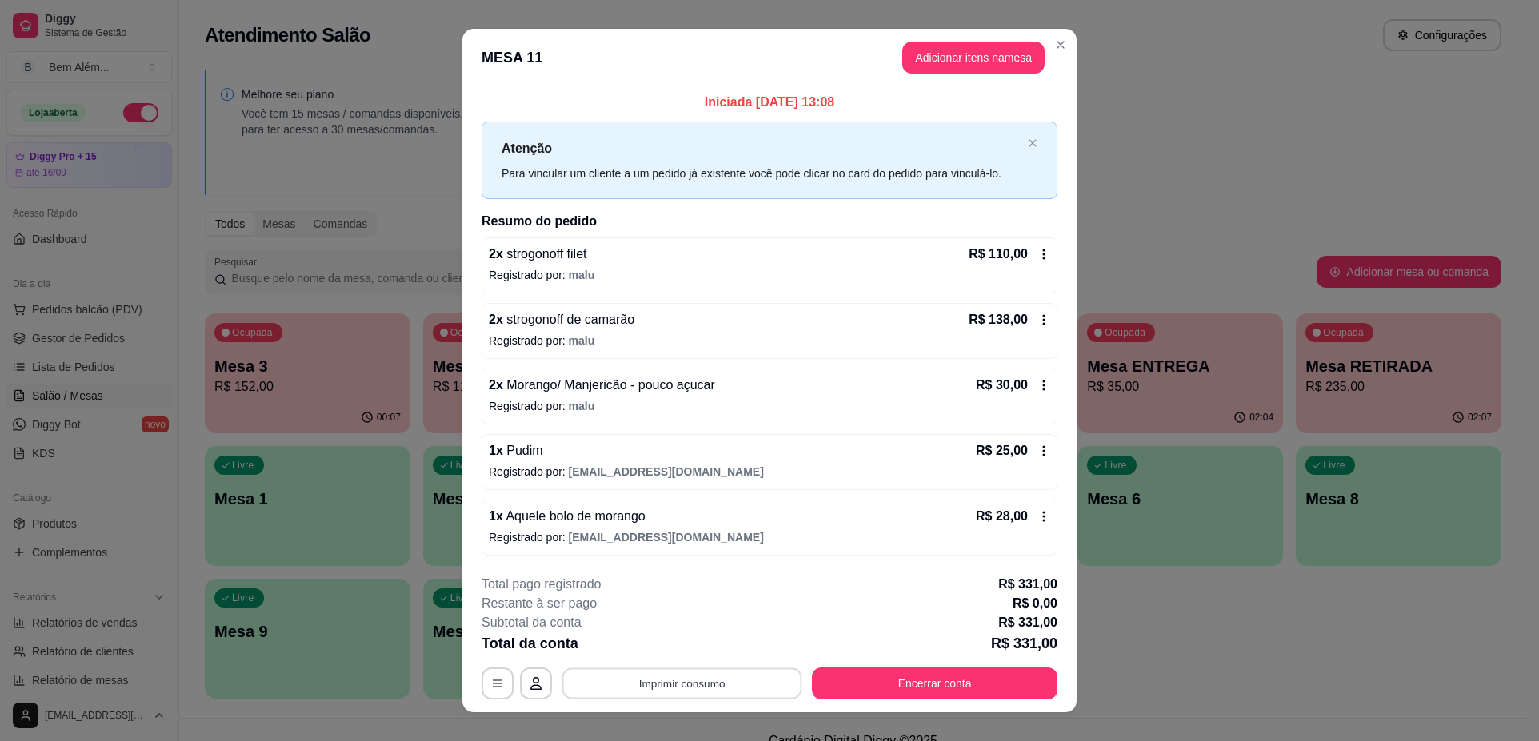
click at [683, 681] on button "Imprimir consumo" at bounding box center [682, 684] width 240 height 31
click at [684, 649] on button "impressao computador" at bounding box center [676, 647] width 120 height 26
click at [870, 683] on button "Encerrar conta" at bounding box center [935, 684] width 246 height 32
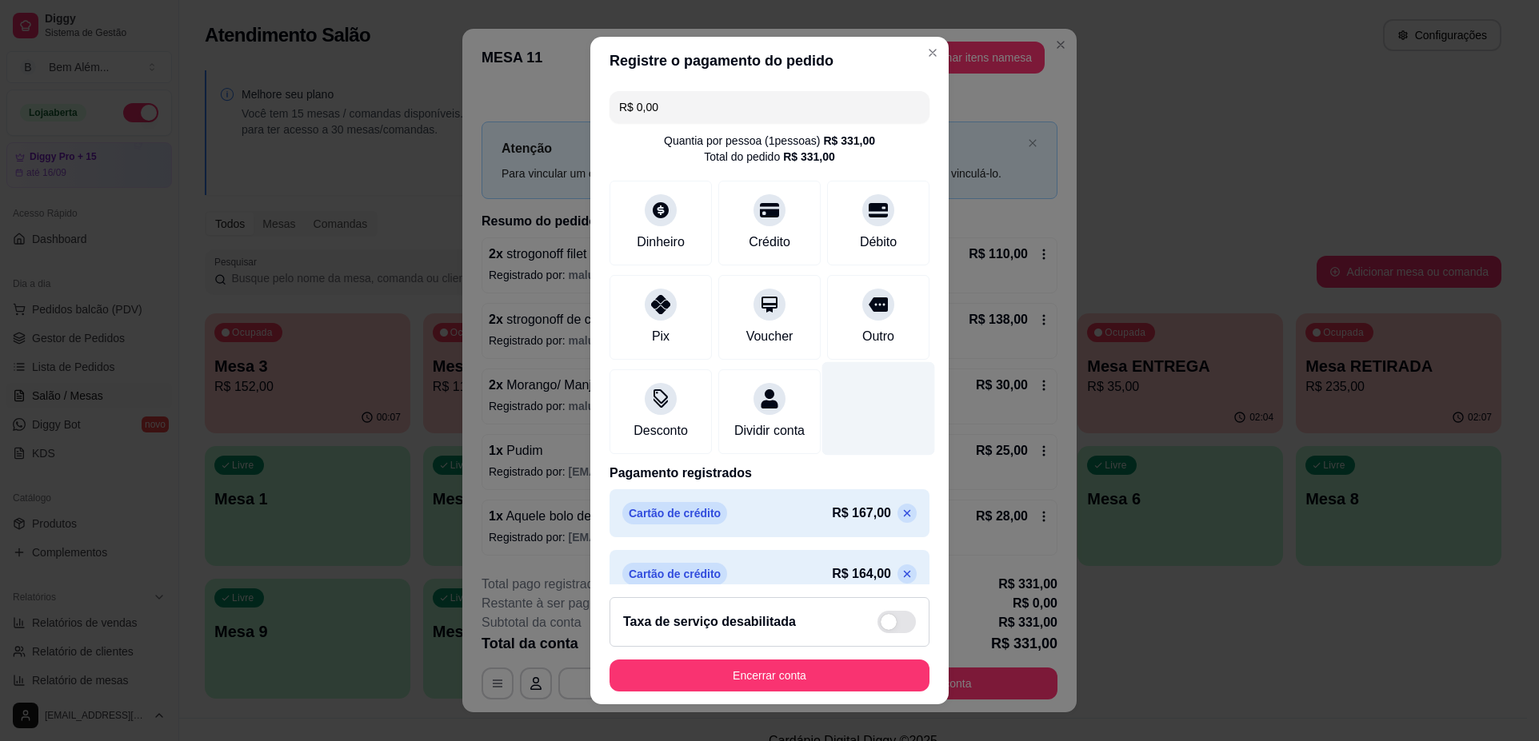
scroll to position [39, 0]
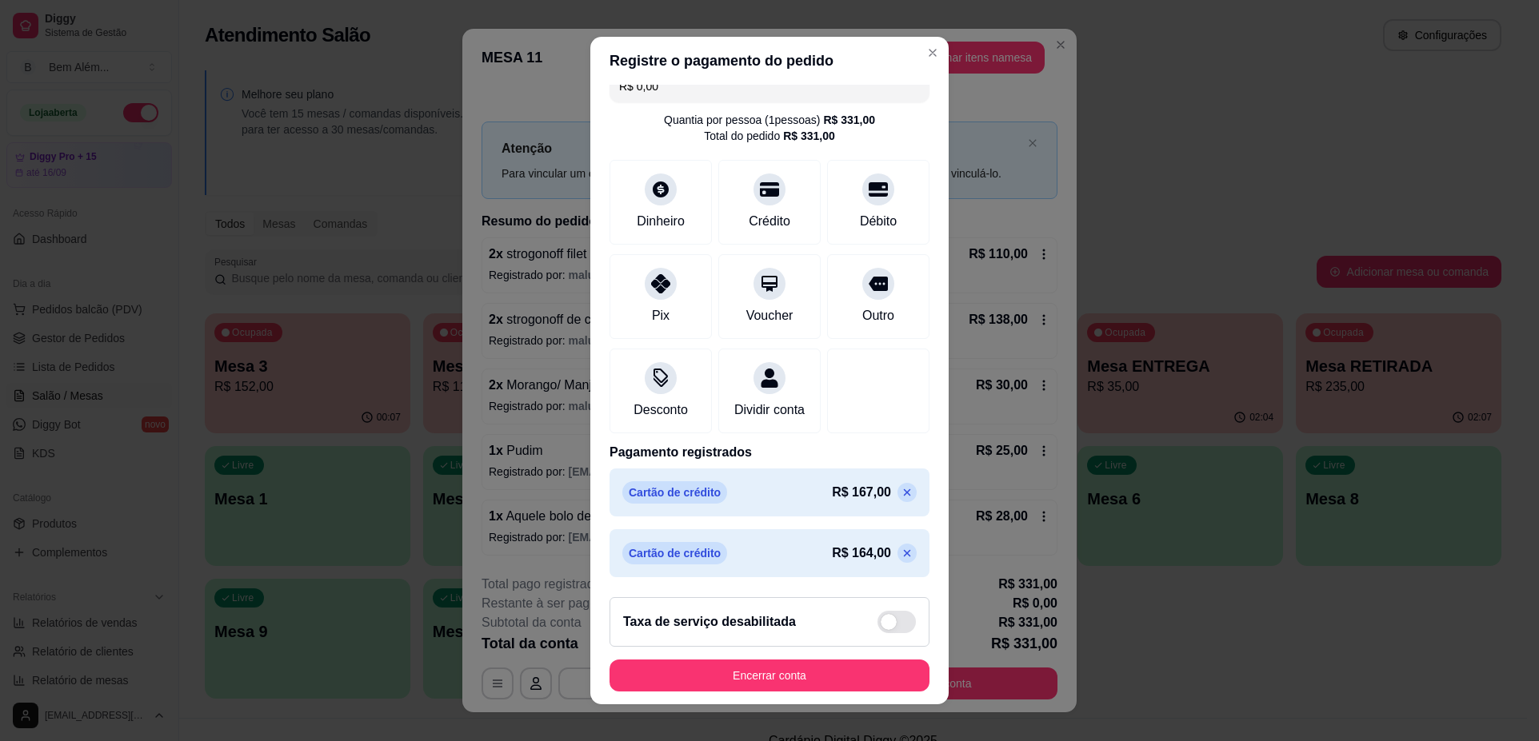
click at [900, 555] on icon at bounding box center [906, 553] width 13 height 13
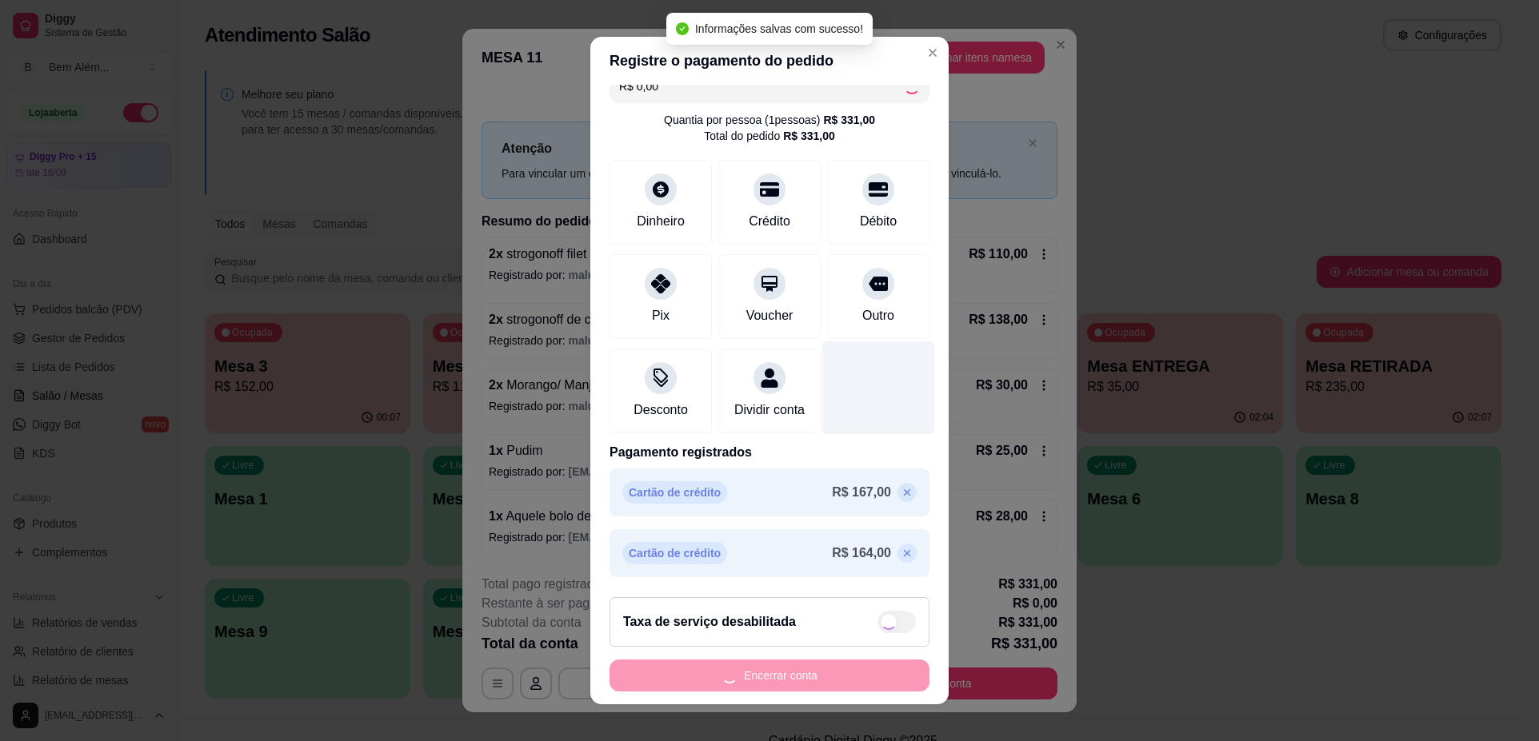
type input "R$ 164,00"
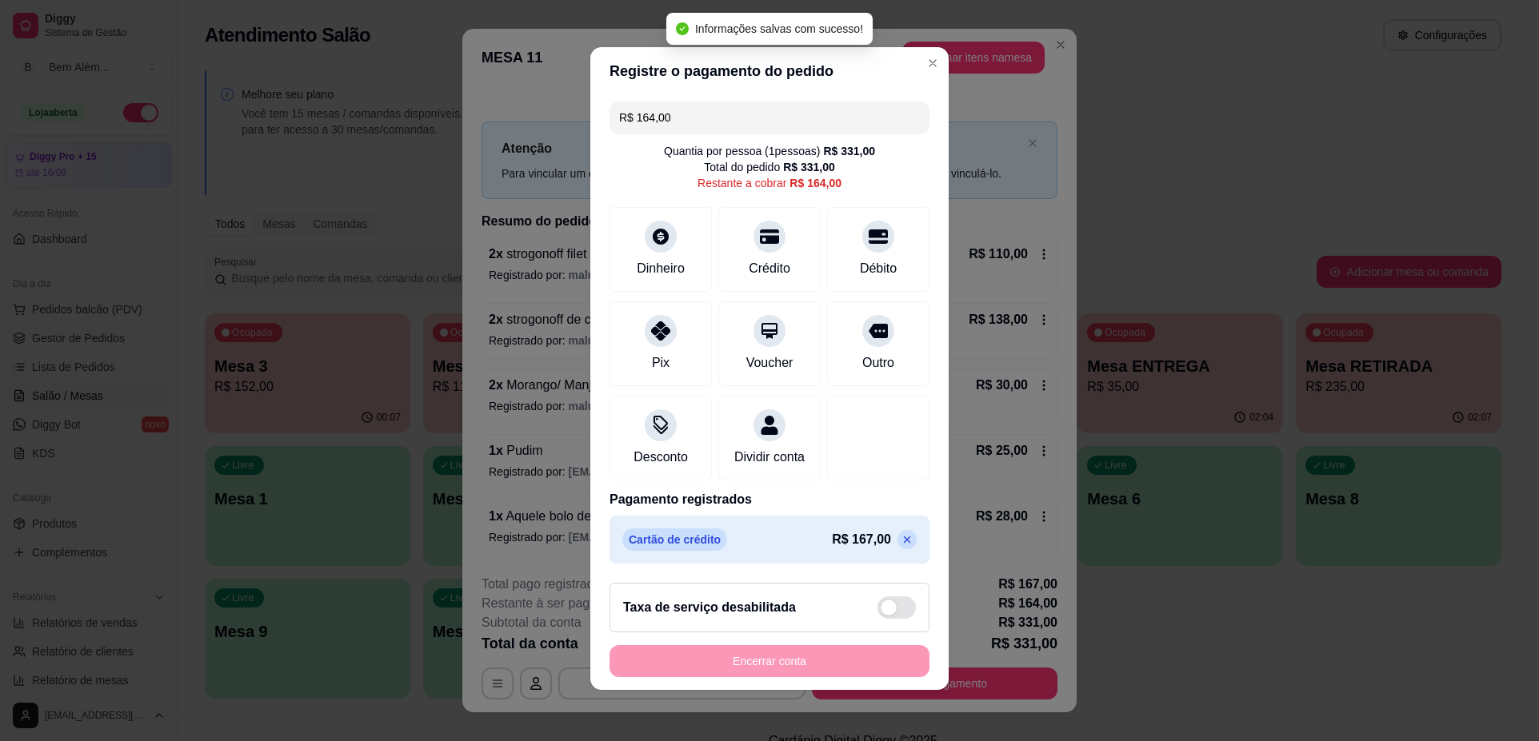
scroll to position [0, 0]
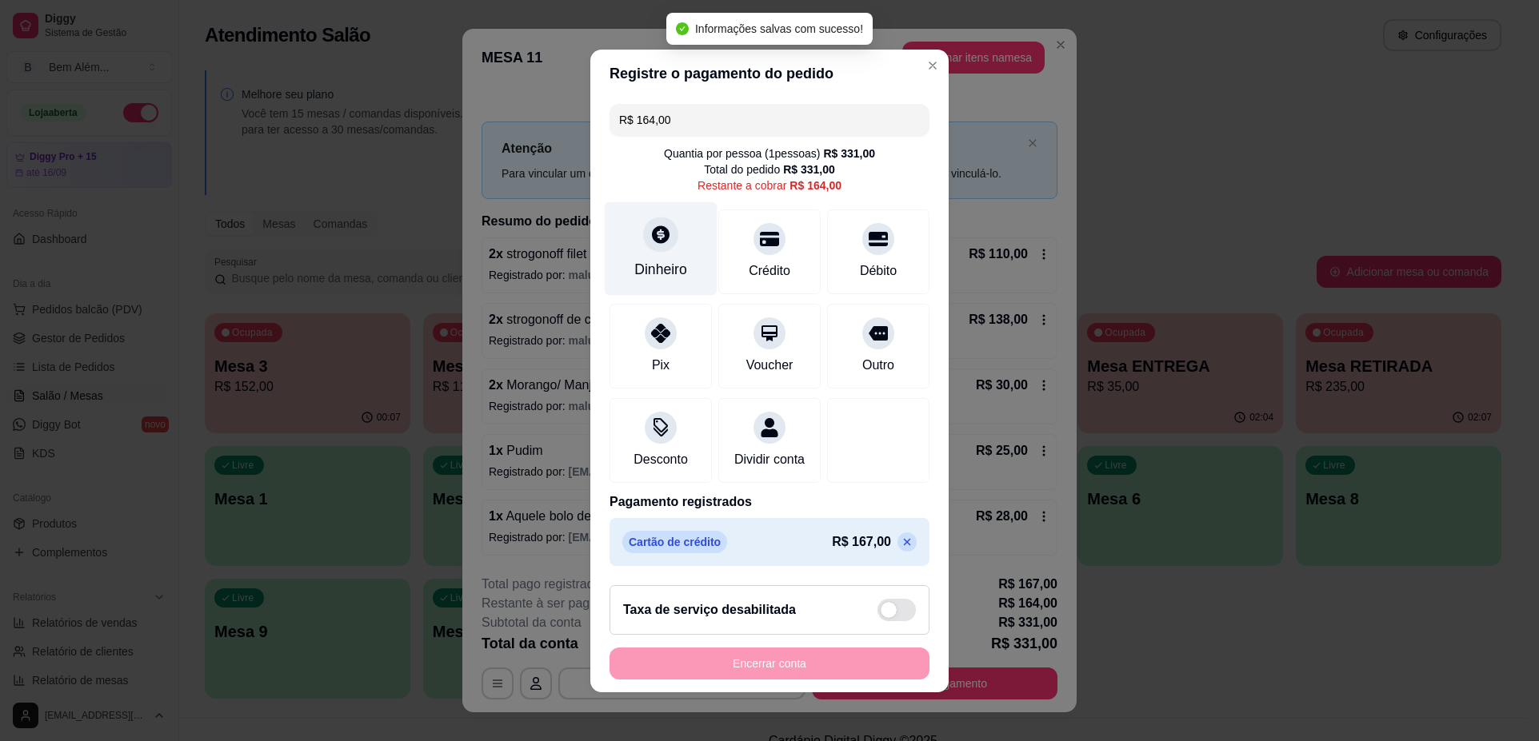
click at [665, 264] on div "Dinheiro" at bounding box center [660, 269] width 53 height 21
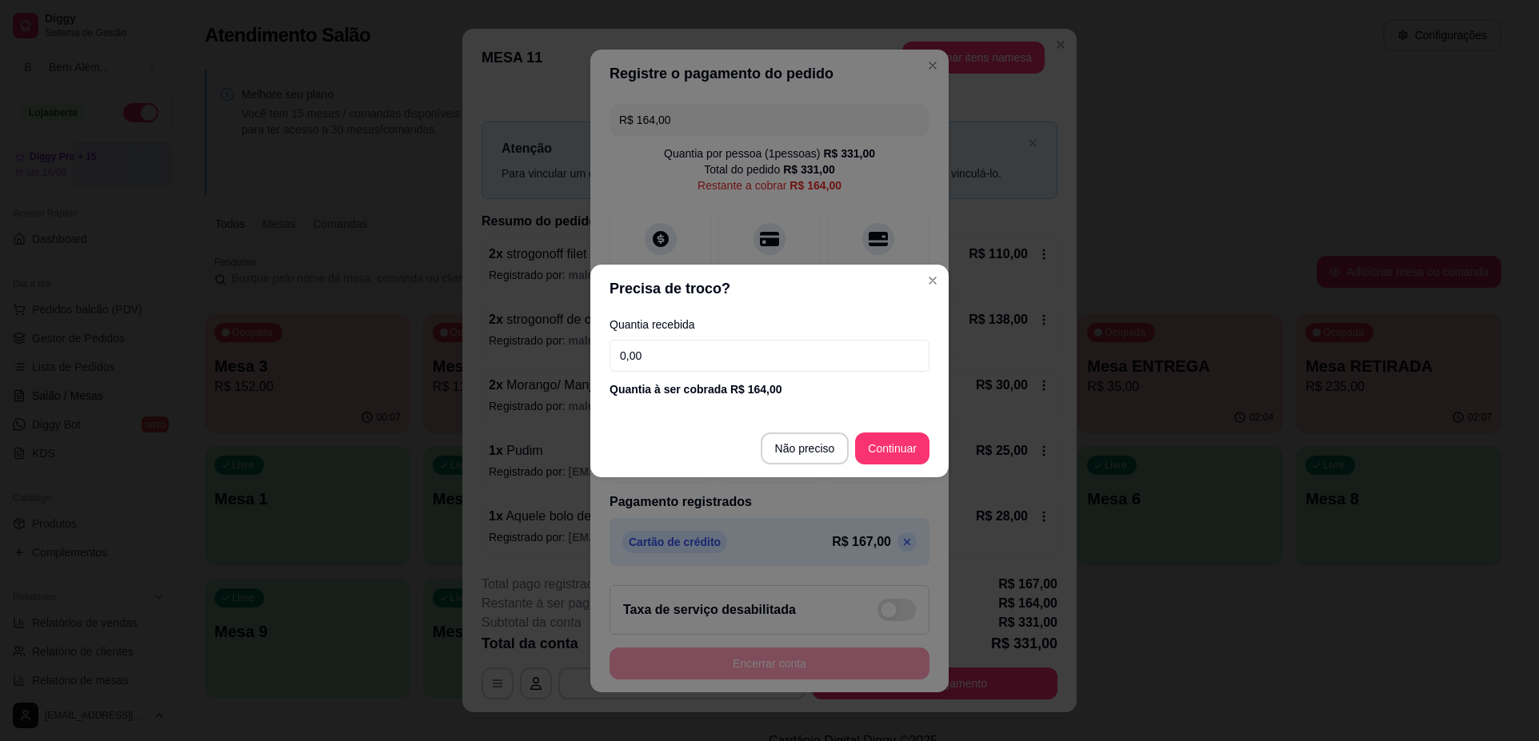
click at [718, 335] on div "Quantia recebida 0,00 Quantia à ser cobrada R$ 164,00" at bounding box center [769, 358] width 358 height 91
click at [738, 355] on input "0,00" at bounding box center [769, 356] width 320 height 32
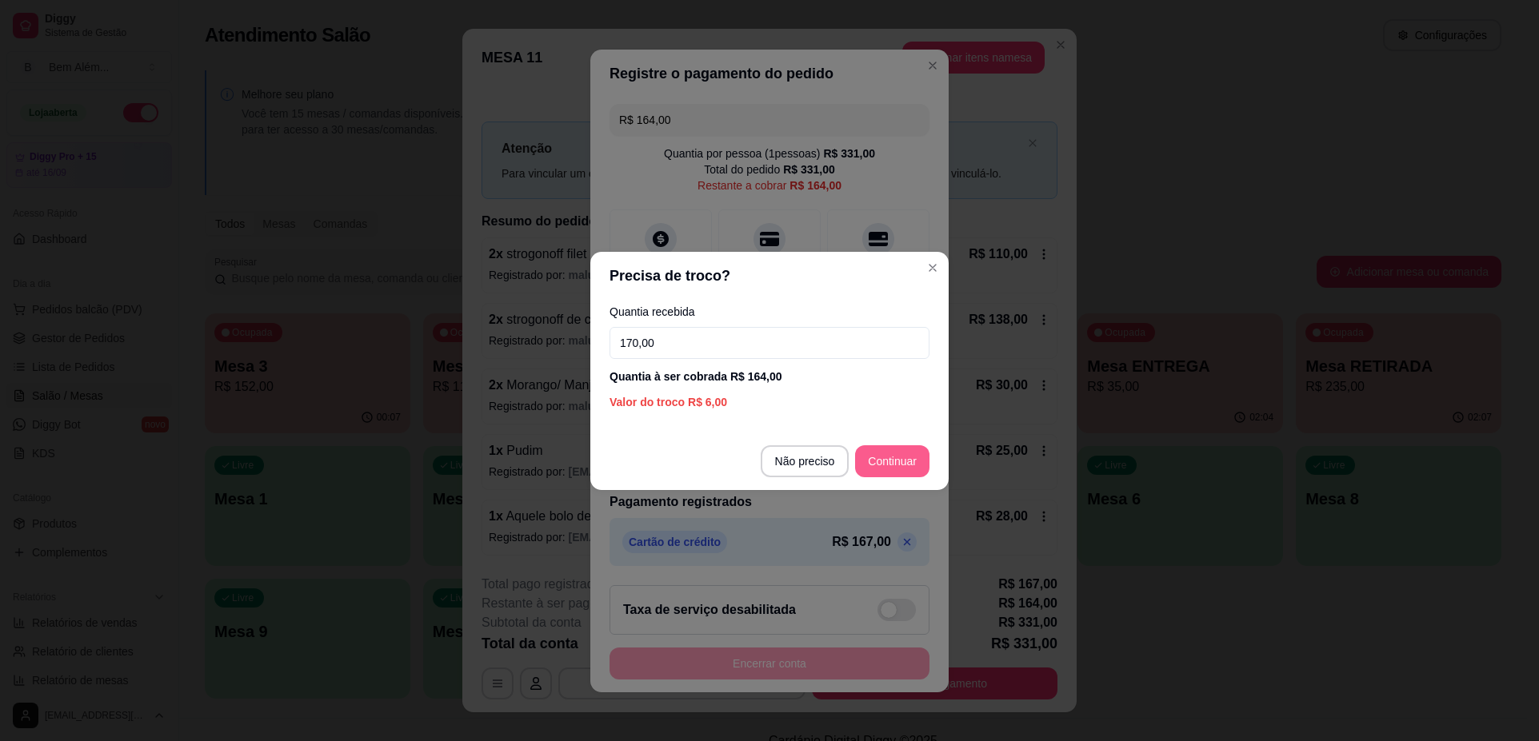
type input "170,00"
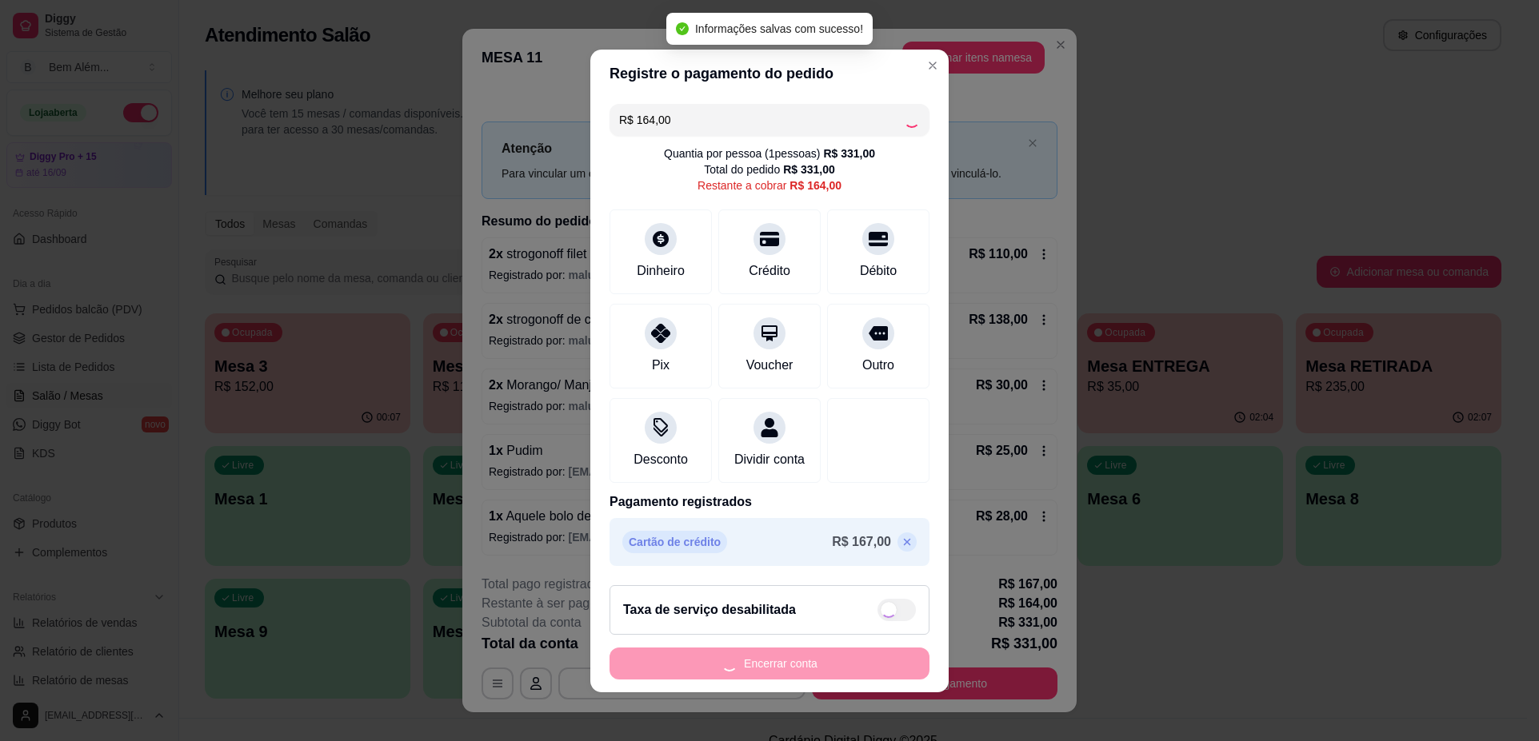
type input "R$ 0,00"
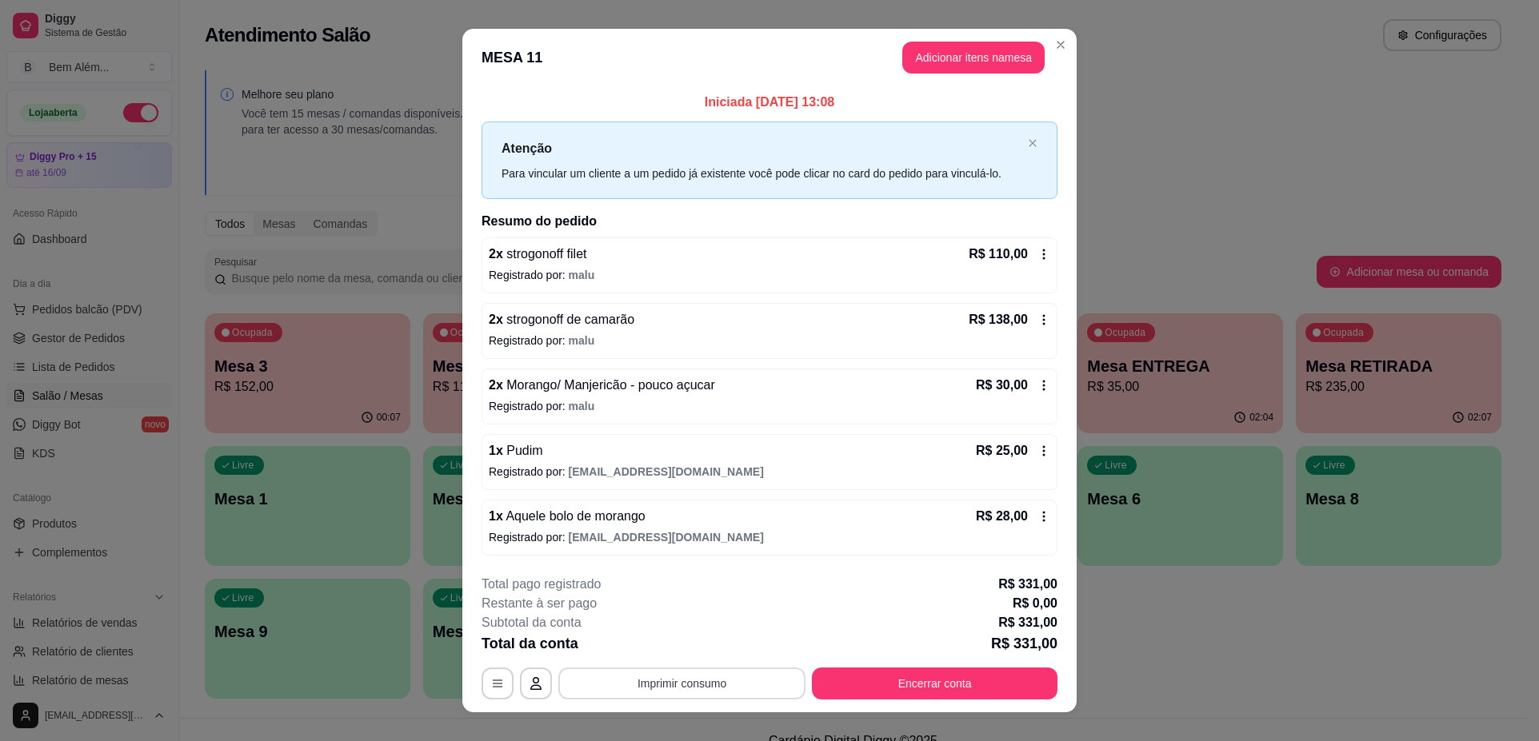
click at [702, 681] on button "Imprimir consumo" at bounding box center [681, 684] width 247 height 32
click at [684, 643] on button "impressao computador" at bounding box center [676, 647] width 120 height 26
click at [876, 684] on button "Encerrar conta" at bounding box center [935, 684] width 246 height 32
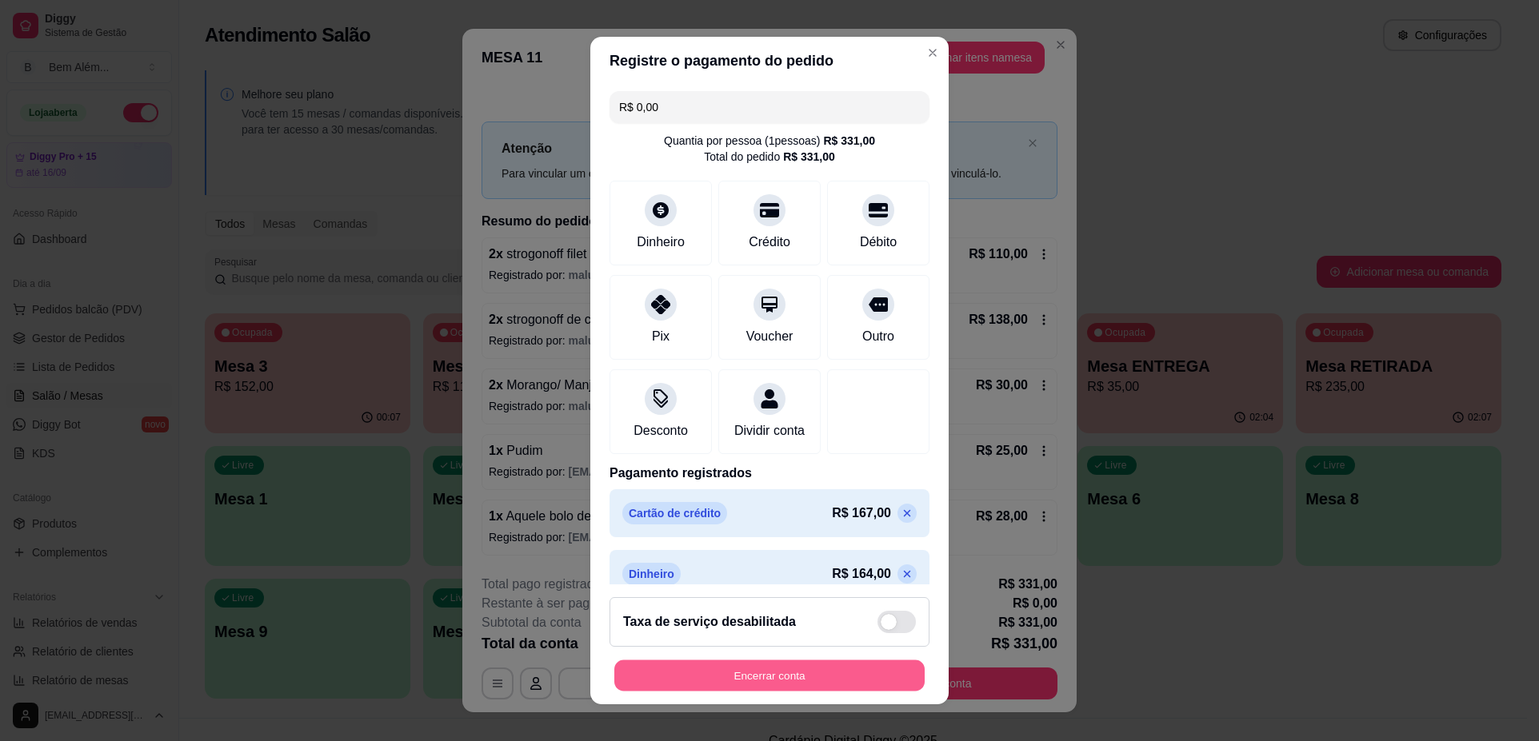
click at [860, 679] on button "Encerrar conta" at bounding box center [769, 675] width 310 height 31
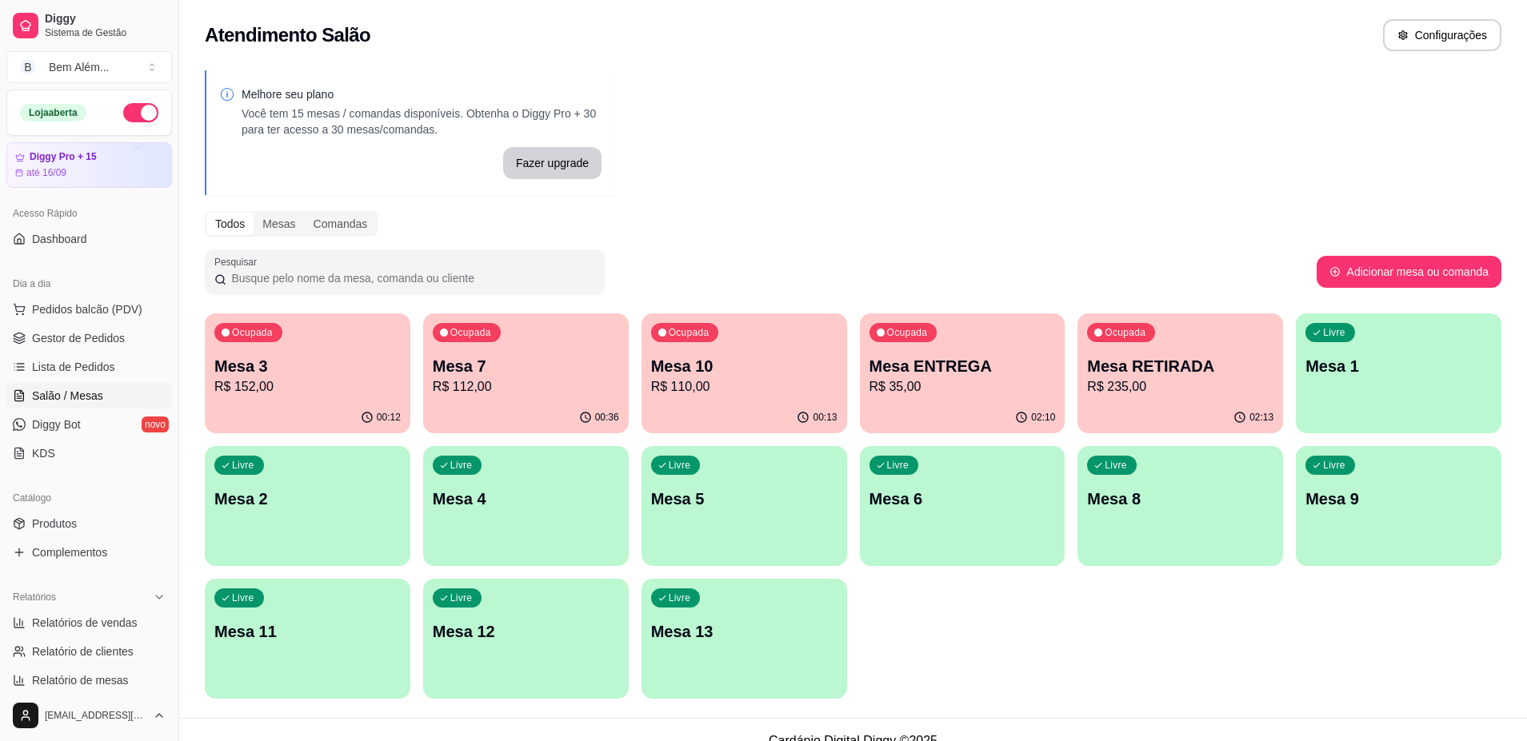
click at [913, 473] on div "Livre" at bounding box center [894, 465] width 50 height 19
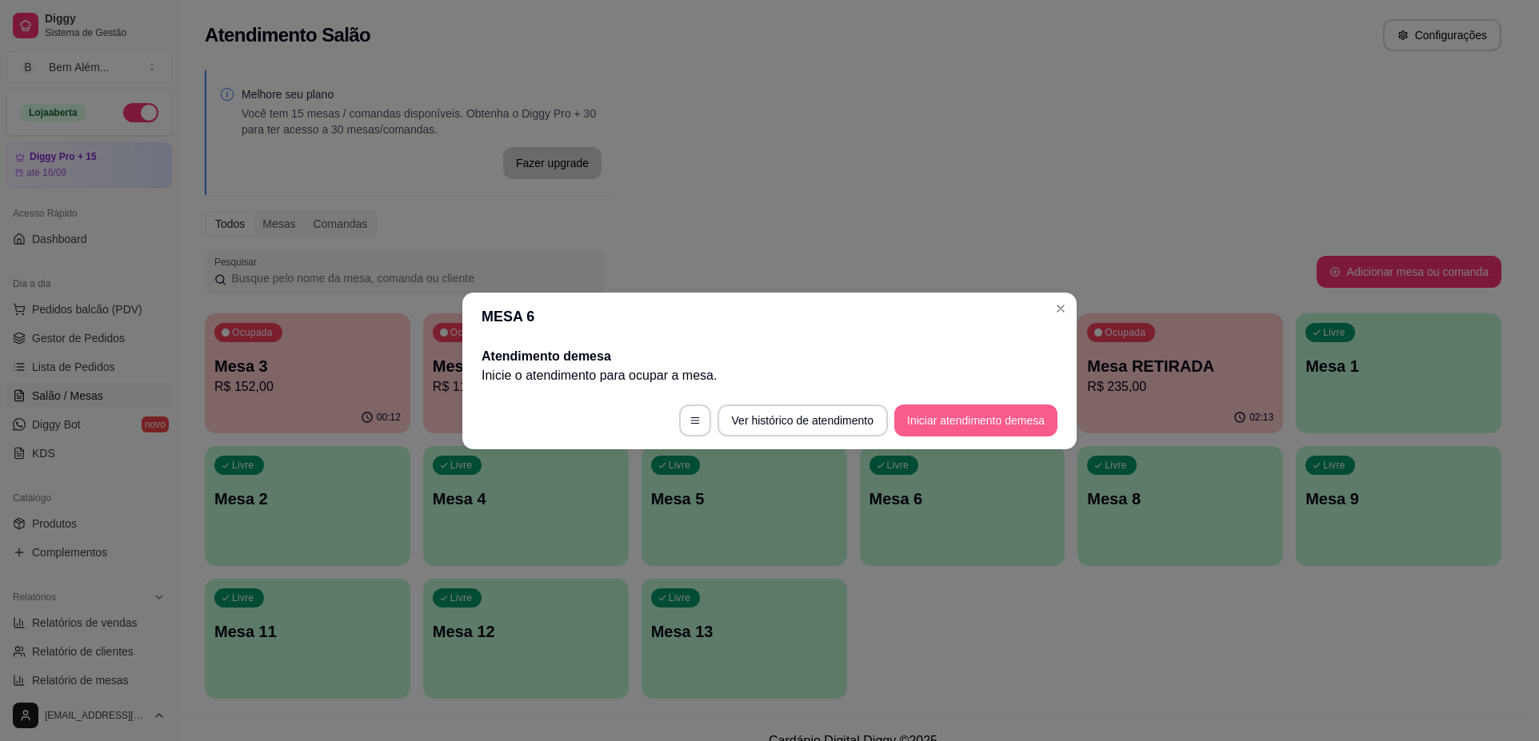
click at [947, 421] on button "Iniciar atendimento de mesa" at bounding box center [975, 421] width 163 height 32
click at [947, 421] on button "Iniciar atendimento de mesa" at bounding box center [975, 420] width 158 height 31
click at [947, 418] on footer "Ver histórico de atendimento Iniciar atendimento de mesa" at bounding box center [769, 421] width 614 height 58
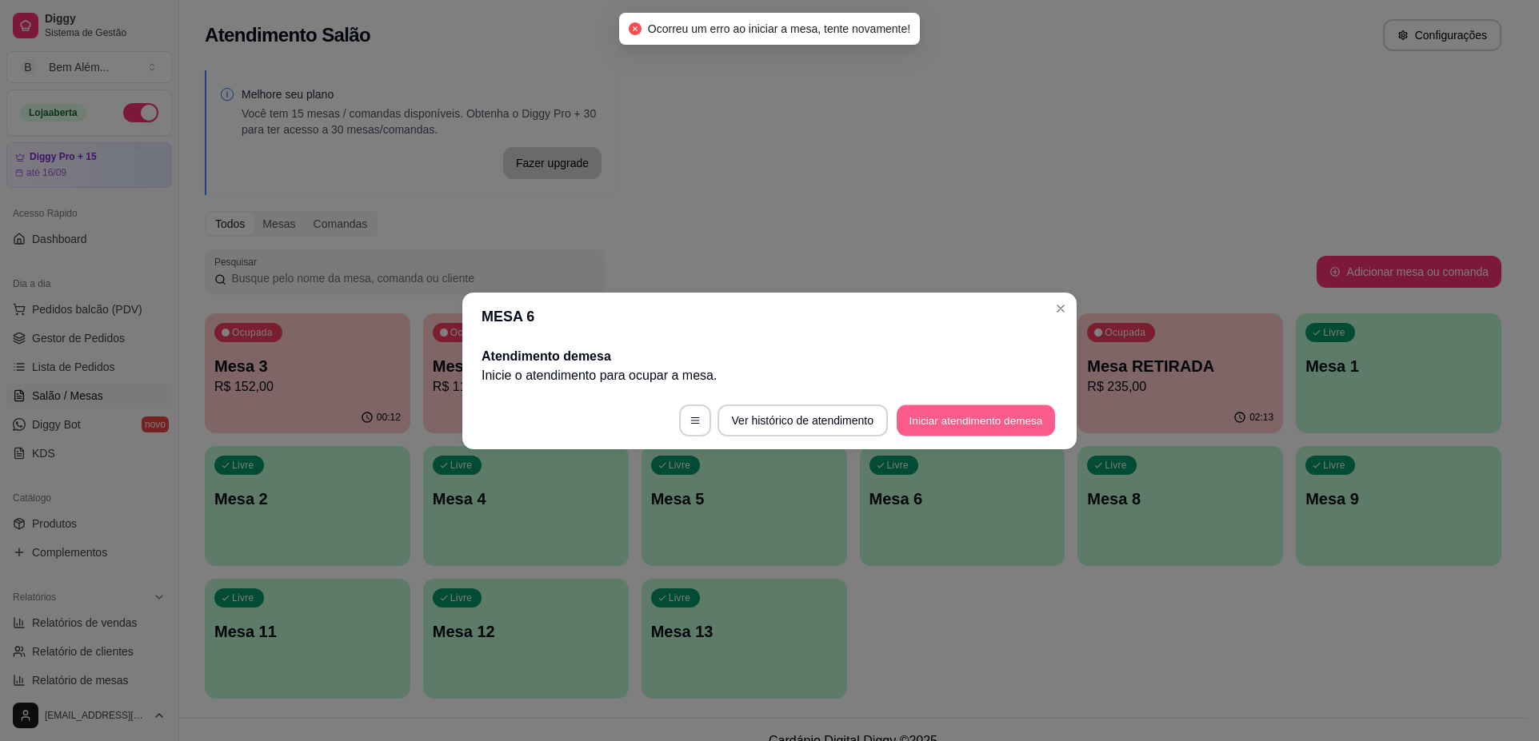
click at [947, 418] on footer "Ver histórico de atendimento Iniciar atendimento de mesa" at bounding box center [769, 421] width 614 height 58
click at [947, 415] on footer "Ver histórico de atendimento Iniciar atendimento de mesa" at bounding box center [769, 421] width 614 height 58
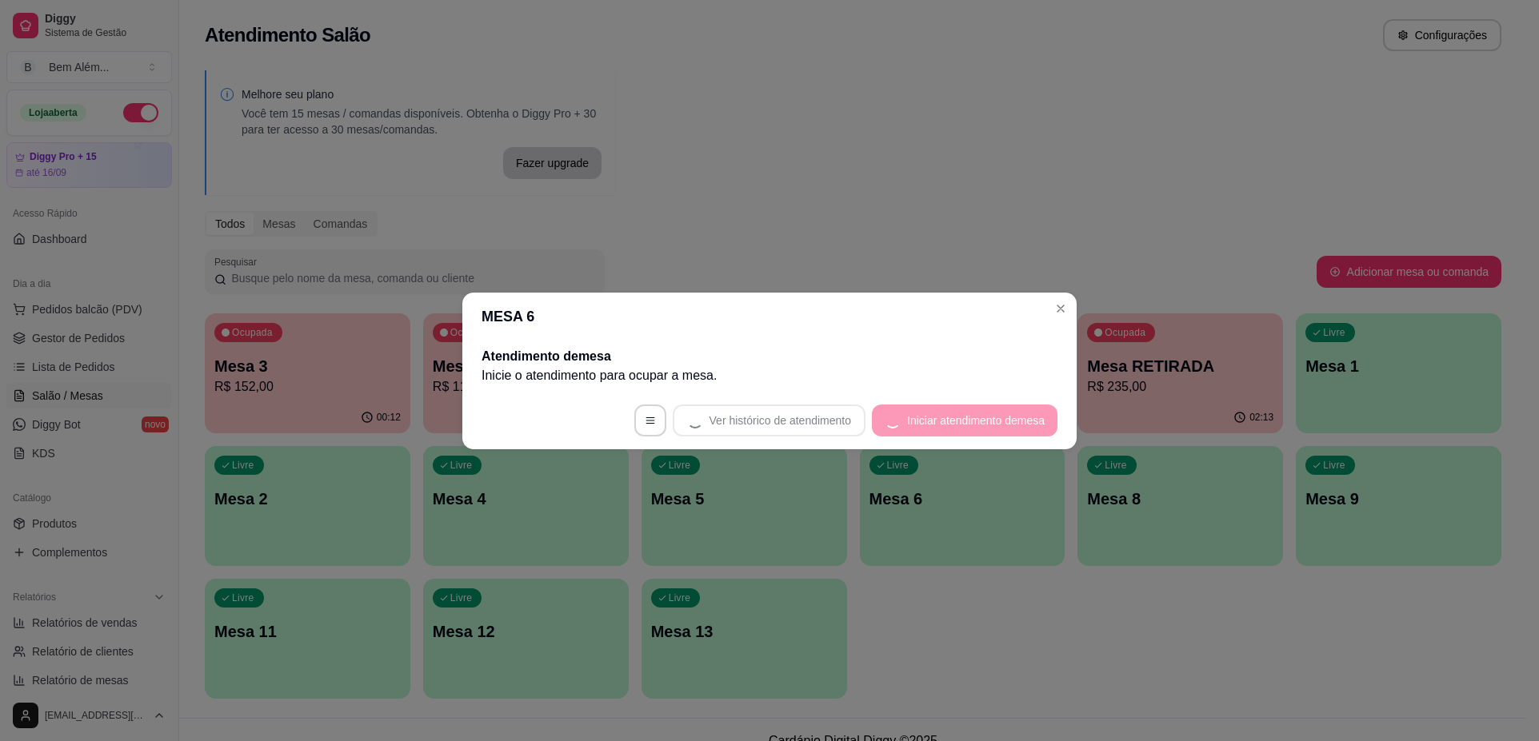
click at [947, 413] on footer "Ver histórico de atendimento Iniciar atendimento de mesa" at bounding box center [769, 421] width 614 height 58
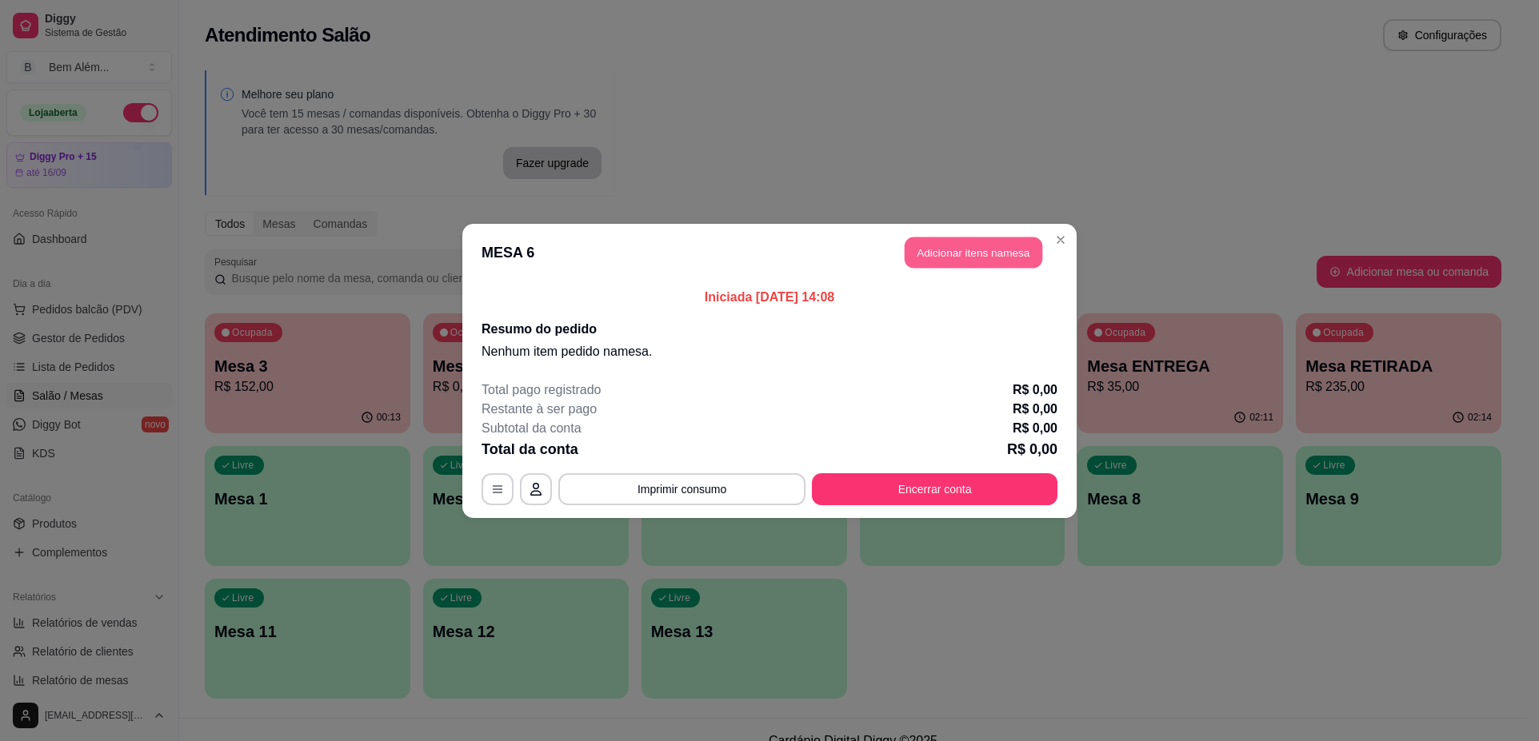
click at [1000, 254] on button "Adicionar itens na mesa" at bounding box center [973, 252] width 138 height 31
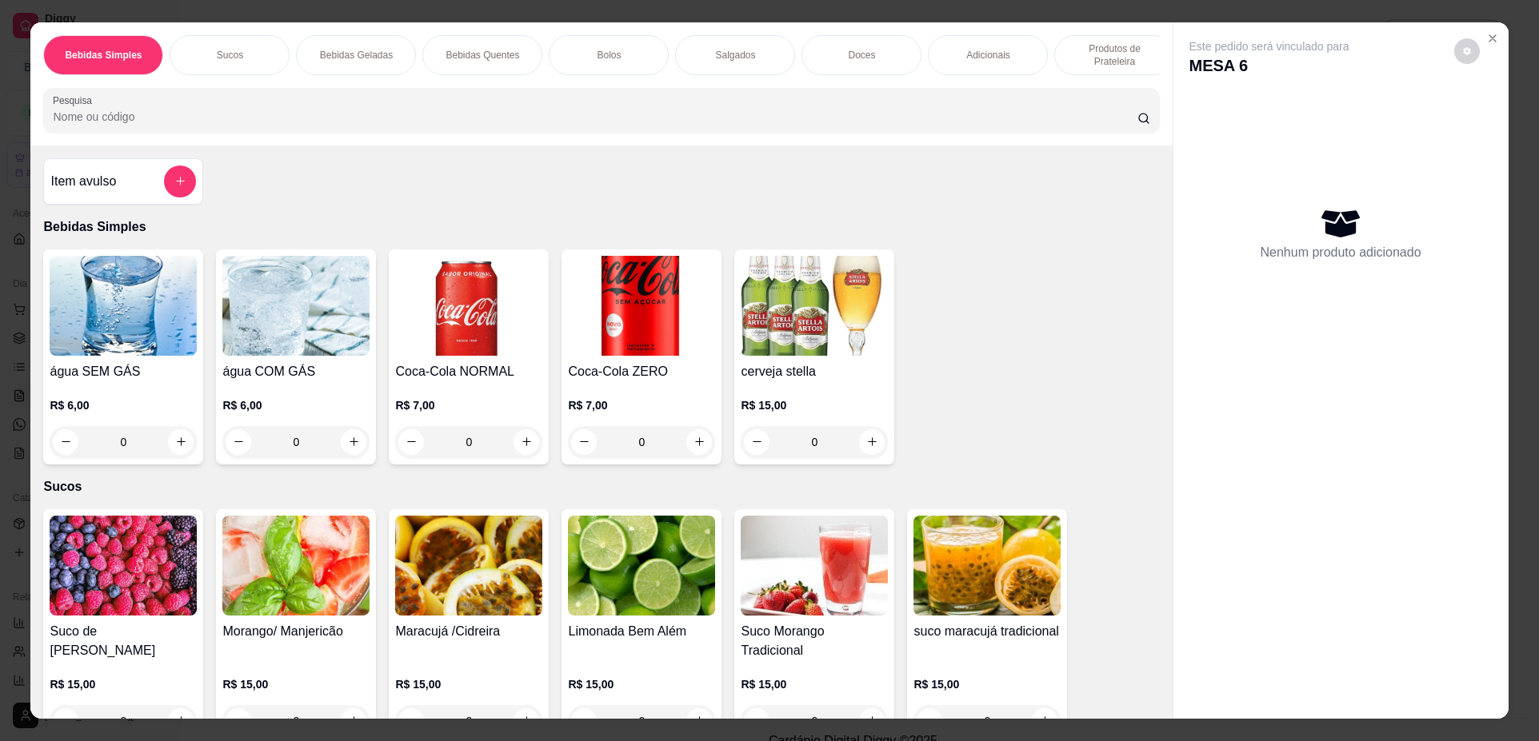
click at [1079, 56] on p "Produtos de Prateleira" at bounding box center [1114, 55] width 93 height 26
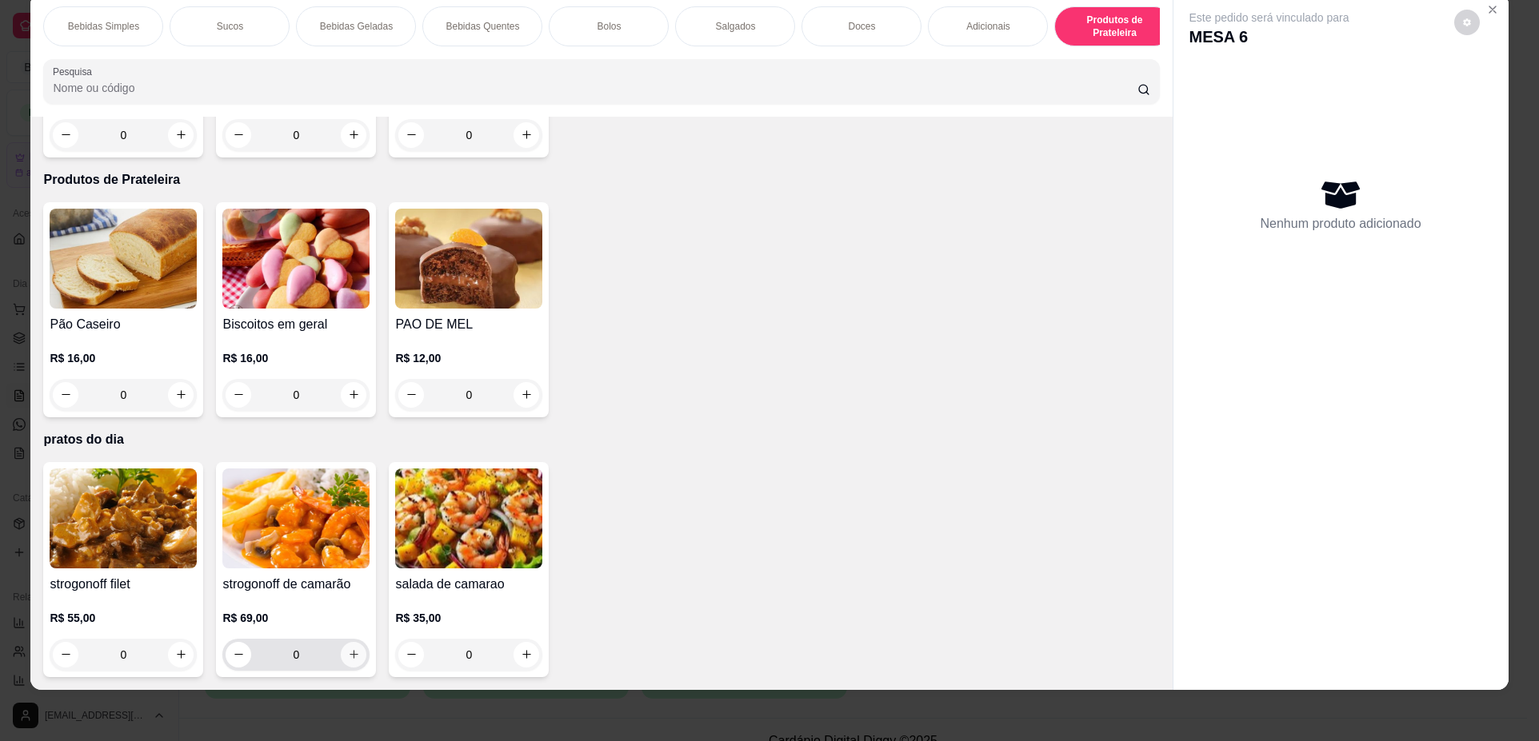
click at [347, 664] on button "increase-product-quantity" at bounding box center [354, 655] width 26 height 26
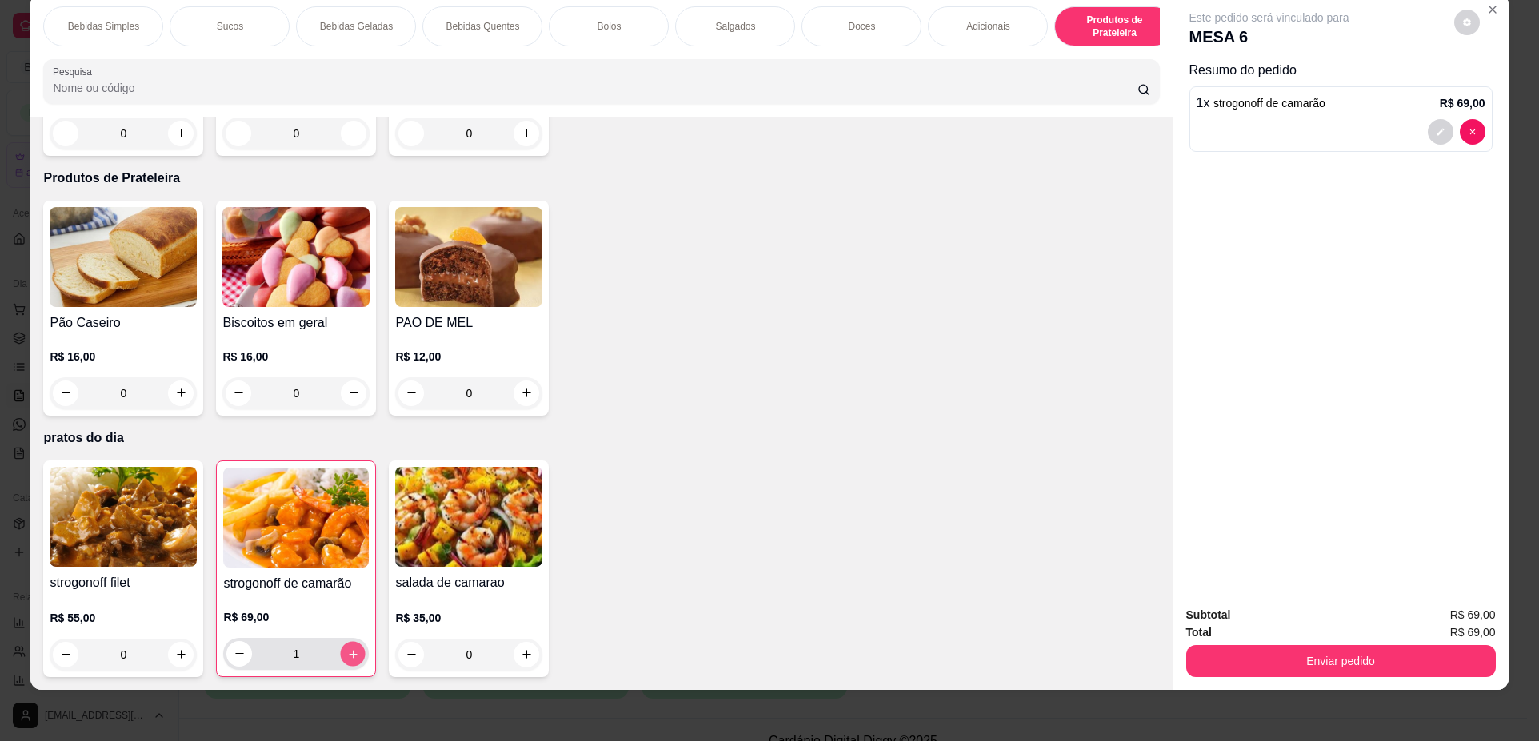
click at [347, 664] on button "increase-product-quantity" at bounding box center [353, 653] width 25 height 25
type input "2"
click at [1403, 662] on button "Enviar pedido" at bounding box center [1340, 661] width 309 height 32
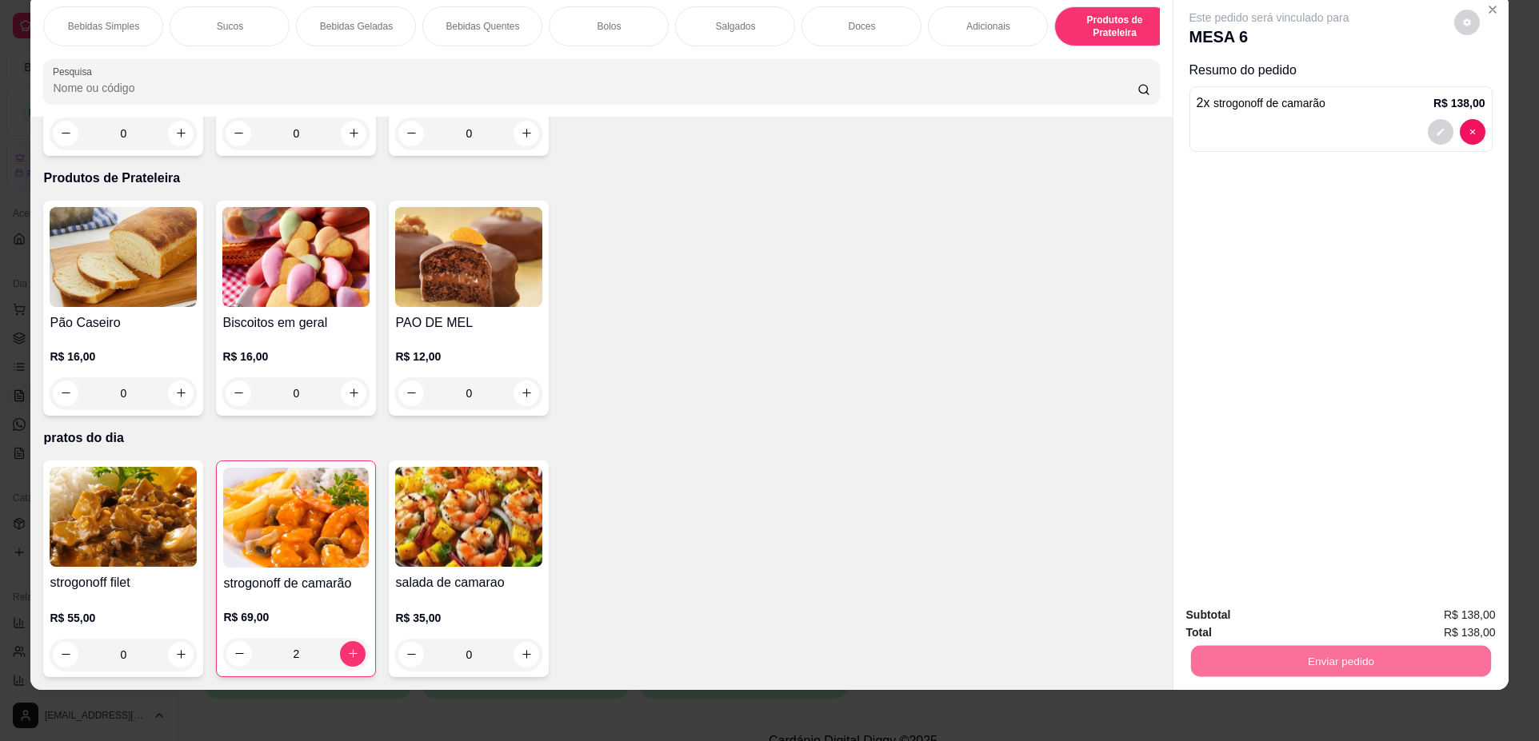
click at [1345, 622] on button "Não registrar e enviar pedido" at bounding box center [1288, 622] width 162 height 30
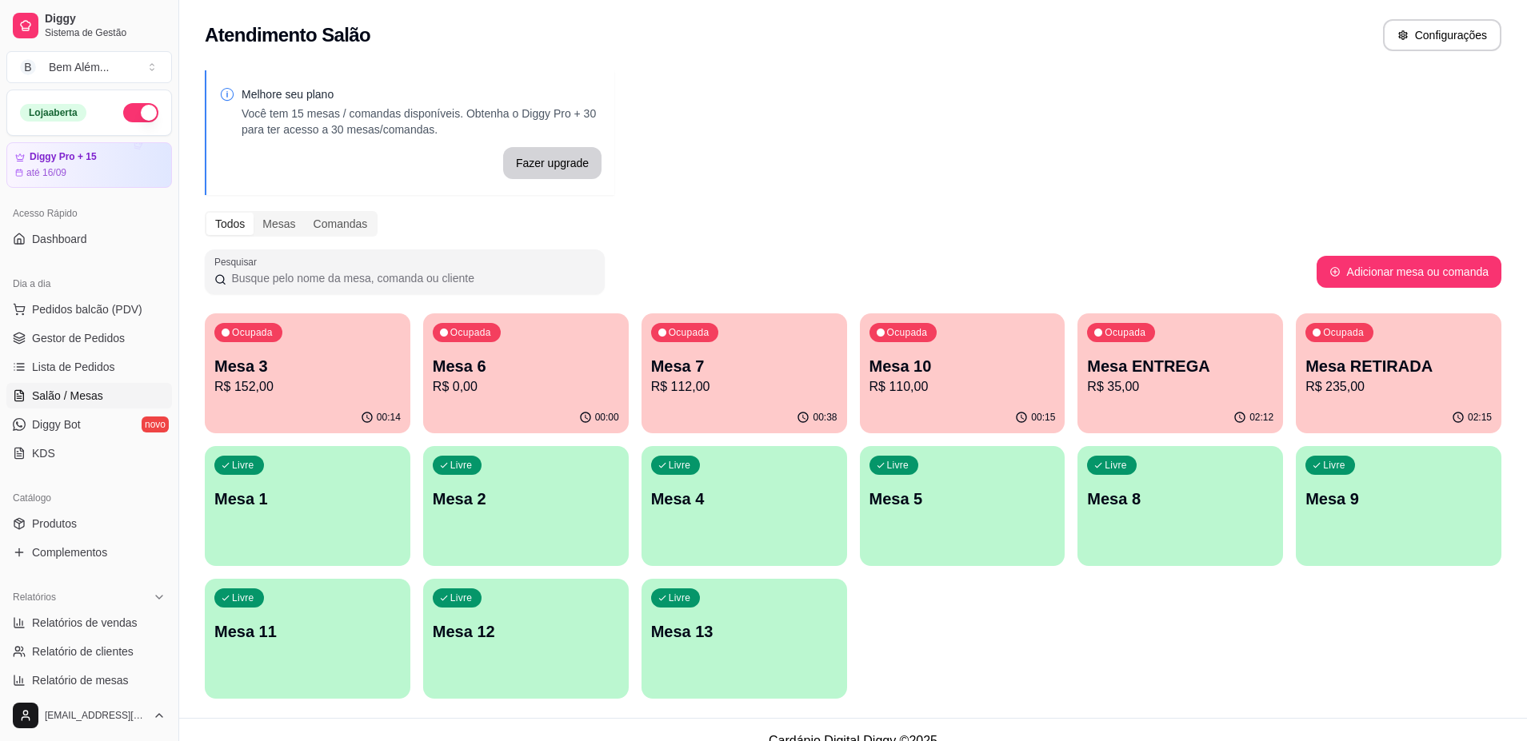
click at [374, 517] on div "Livre Mesa 1" at bounding box center [308, 496] width 206 height 101
click at [1387, 501] on p "Mesa 9" at bounding box center [1398, 500] width 181 height 22
click at [1352, 354] on div "Ocupada Mesa RETIRADA R$ 235,00" at bounding box center [1399, 357] width 206 height 89
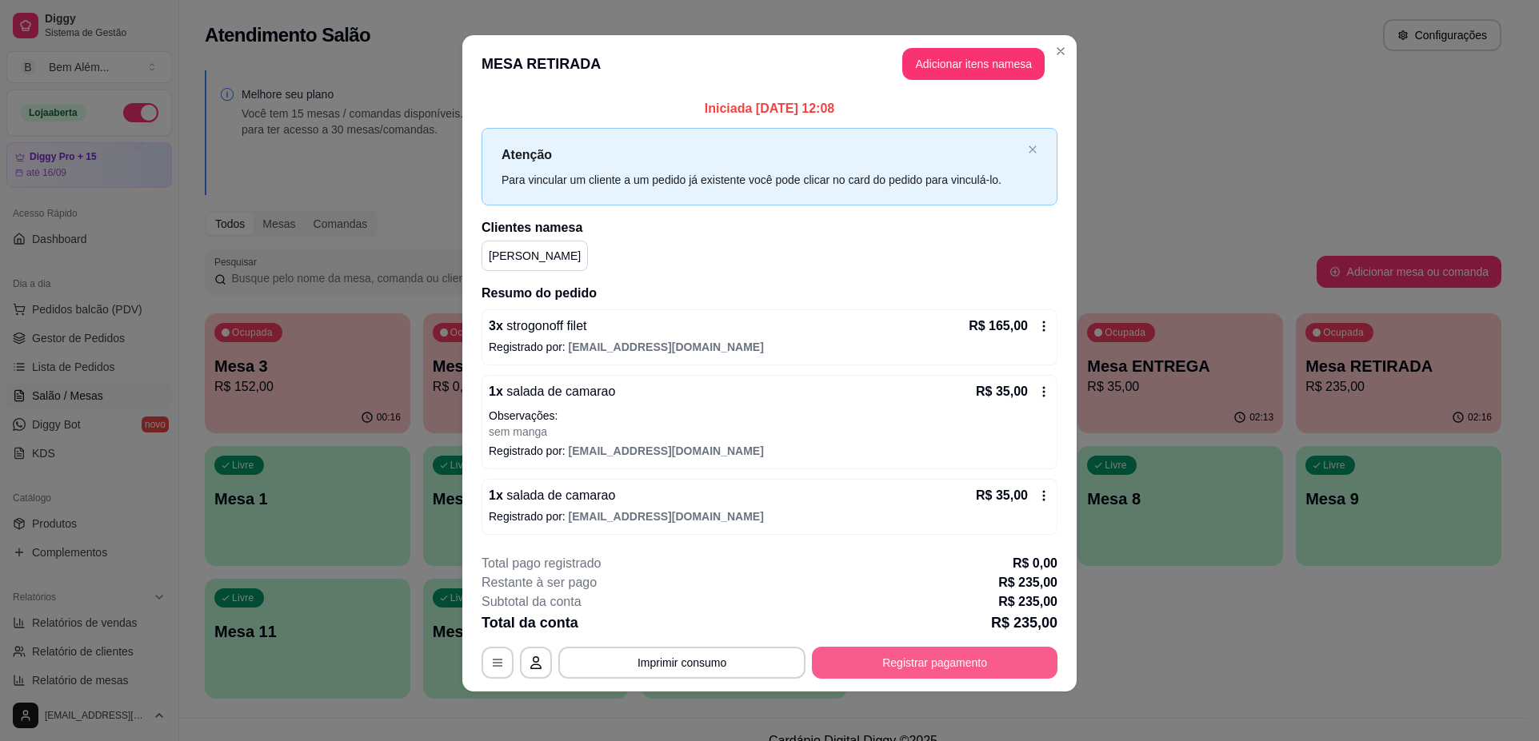
scroll to position [9, 0]
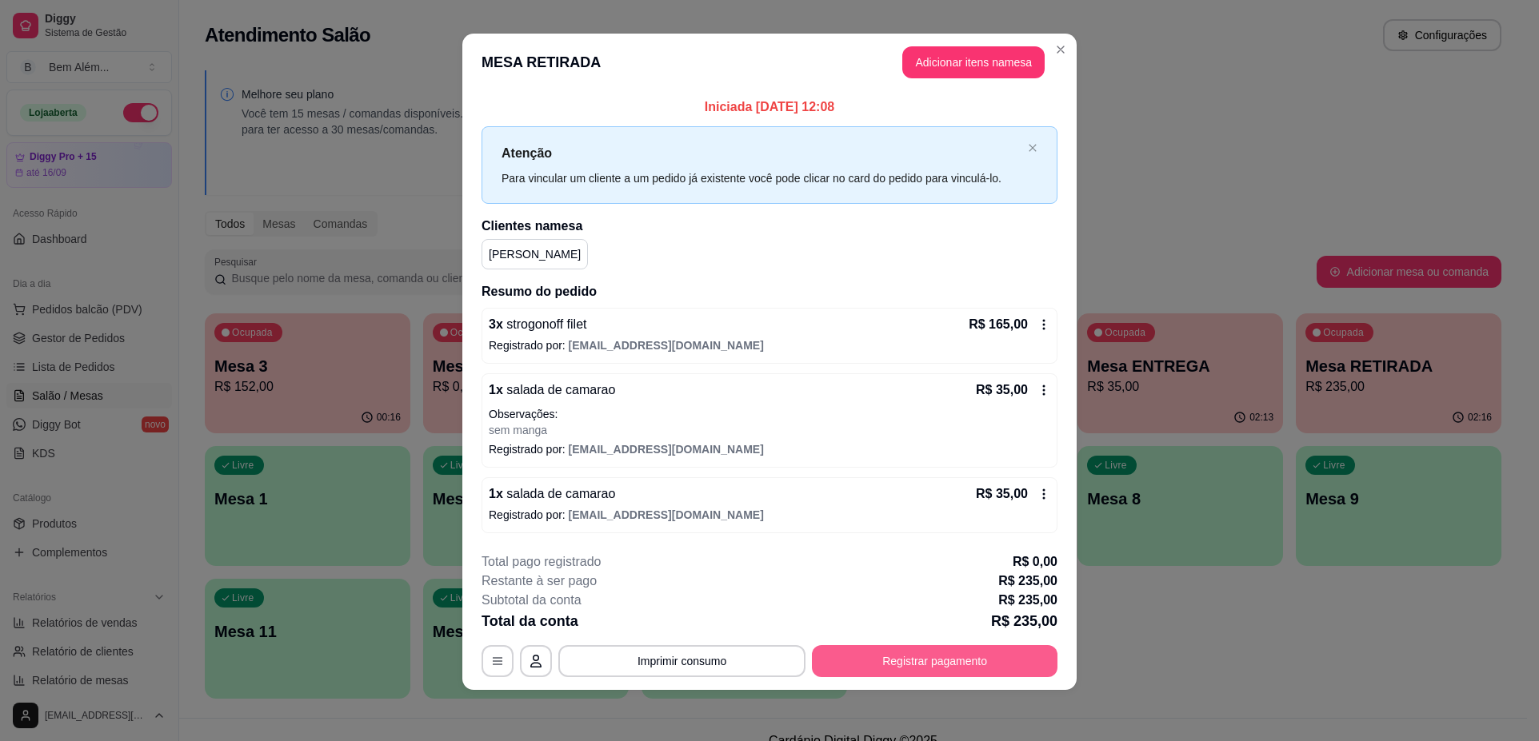
click at [967, 669] on button "Registrar pagamento" at bounding box center [935, 661] width 246 height 32
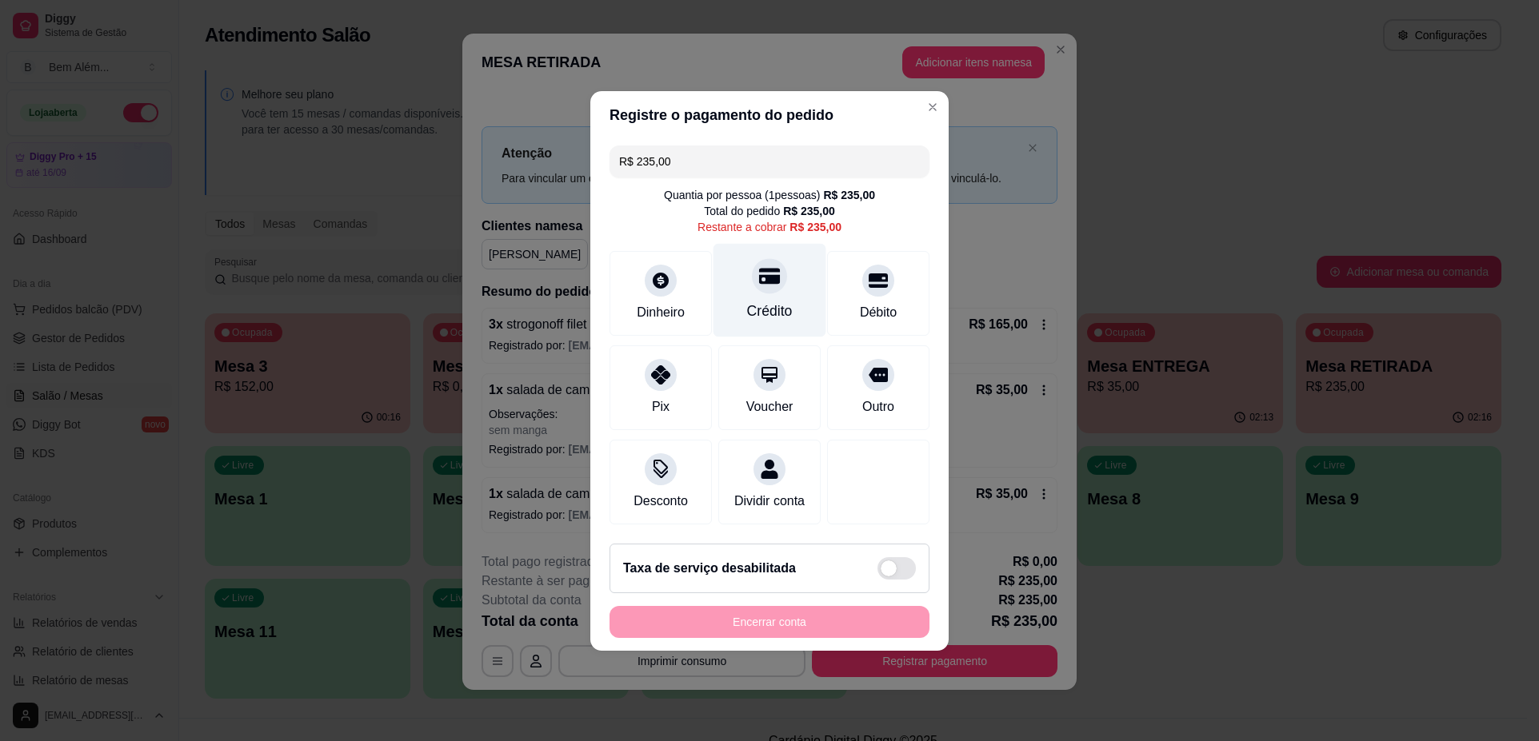
click at [739, 281] on div "Crédito" at bounding box center [769, 290] width 113 height 94
type input "R$ 0,00"
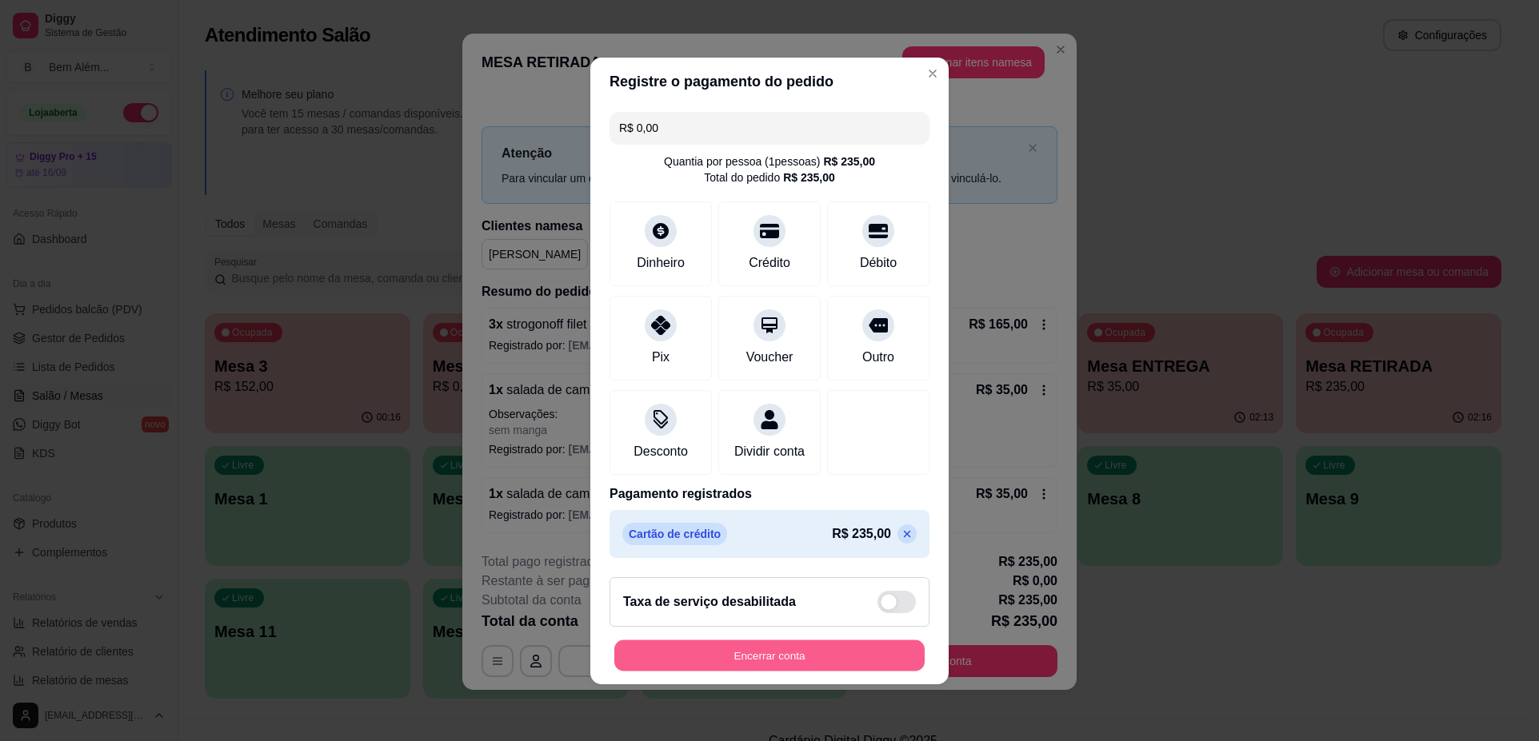
click at [789, 671] on button "Encerrar conta" at bounding box center [769, 655] width 310 height 31
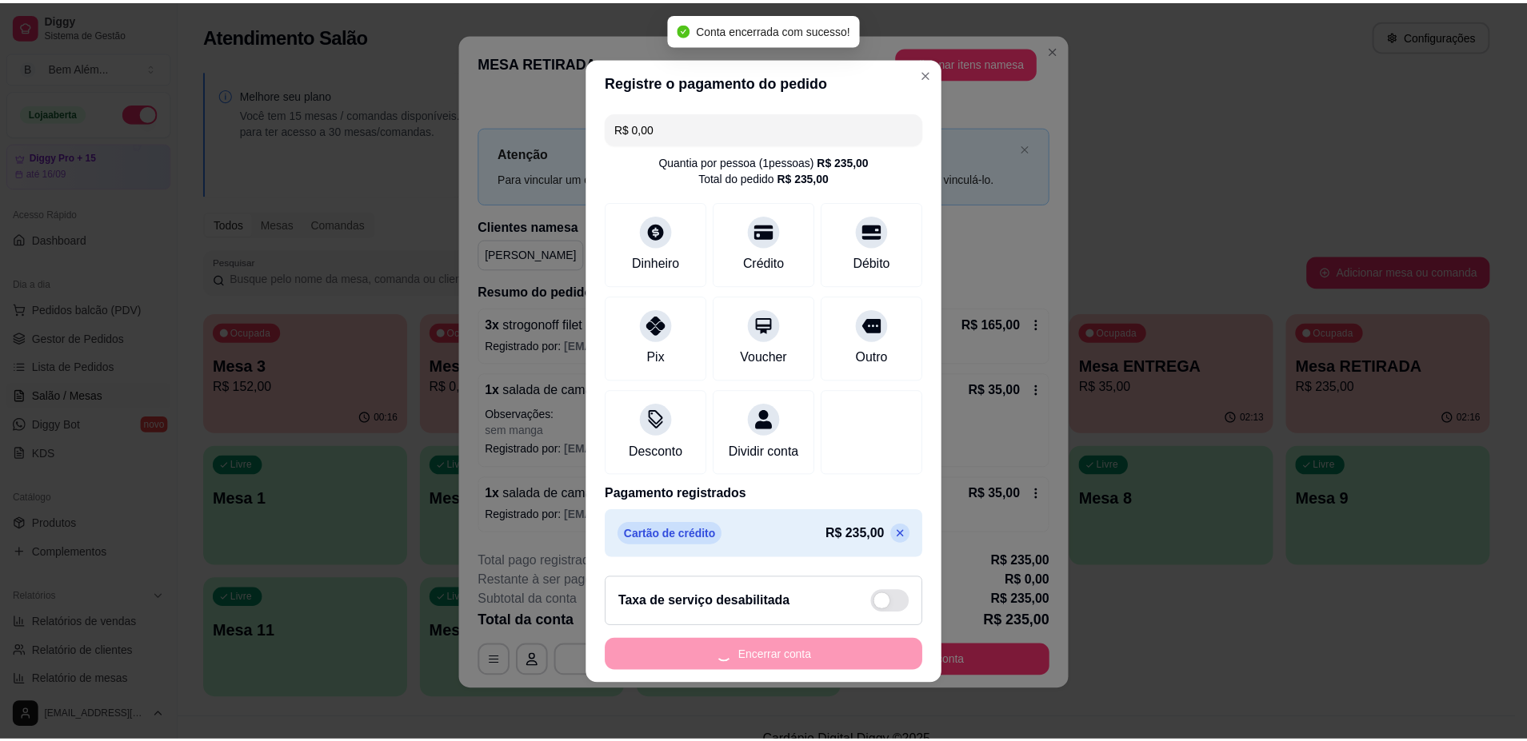
scroll to position [0, 0]
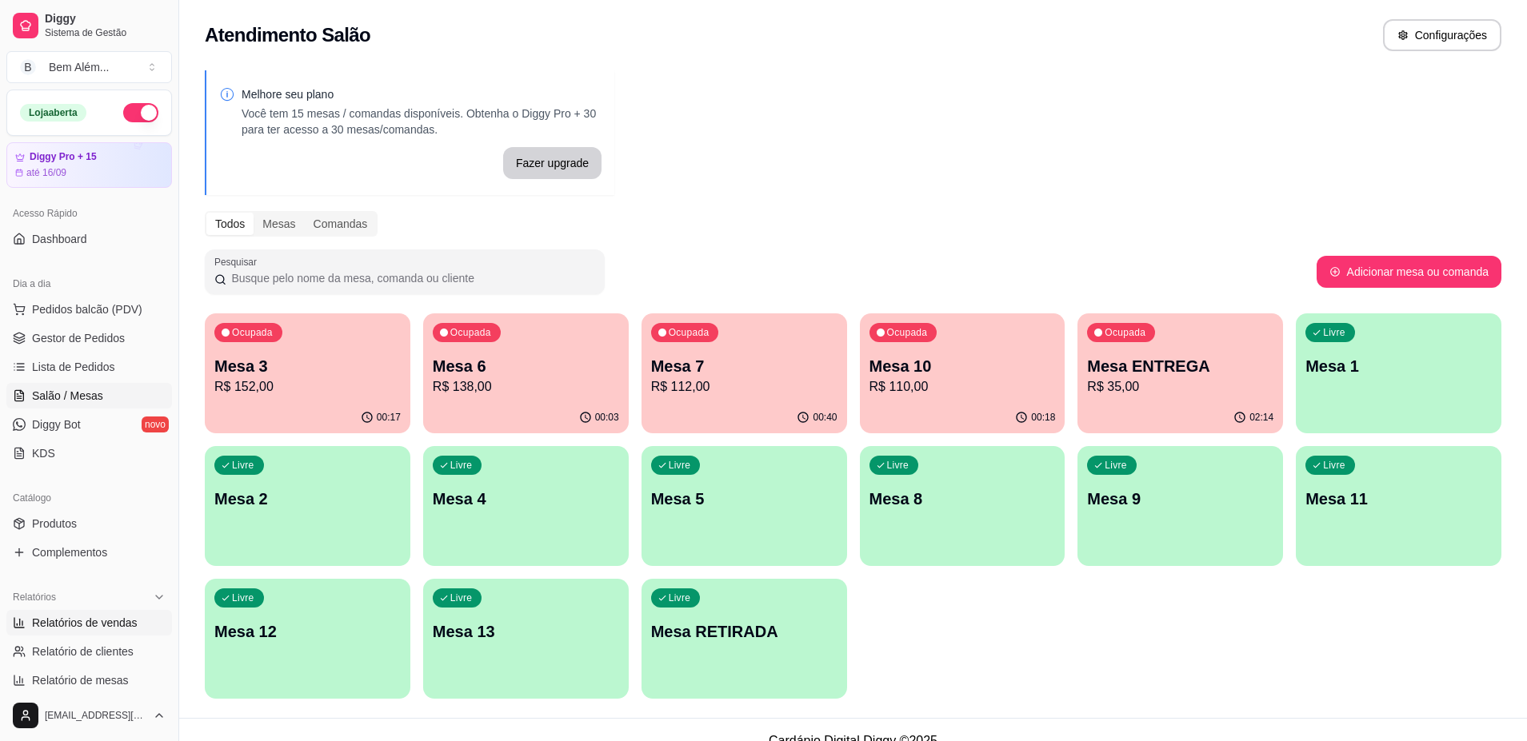
click at [134, 627] on span "Relatórios de vendas" at bounding box center [85, 623] width 106 height 16
click at [79, 623] on span "Relatórios de vendas" at bounding box center [85, 623] width 106 height 16
click at [86, 630] on span "Relatórios de vendas" at bounding box center [85, 623] width 106 height 16
click at [71, 299] on button "Pedidos balcão (PDV)" at bounding box center [89, 310] width 166 height 26
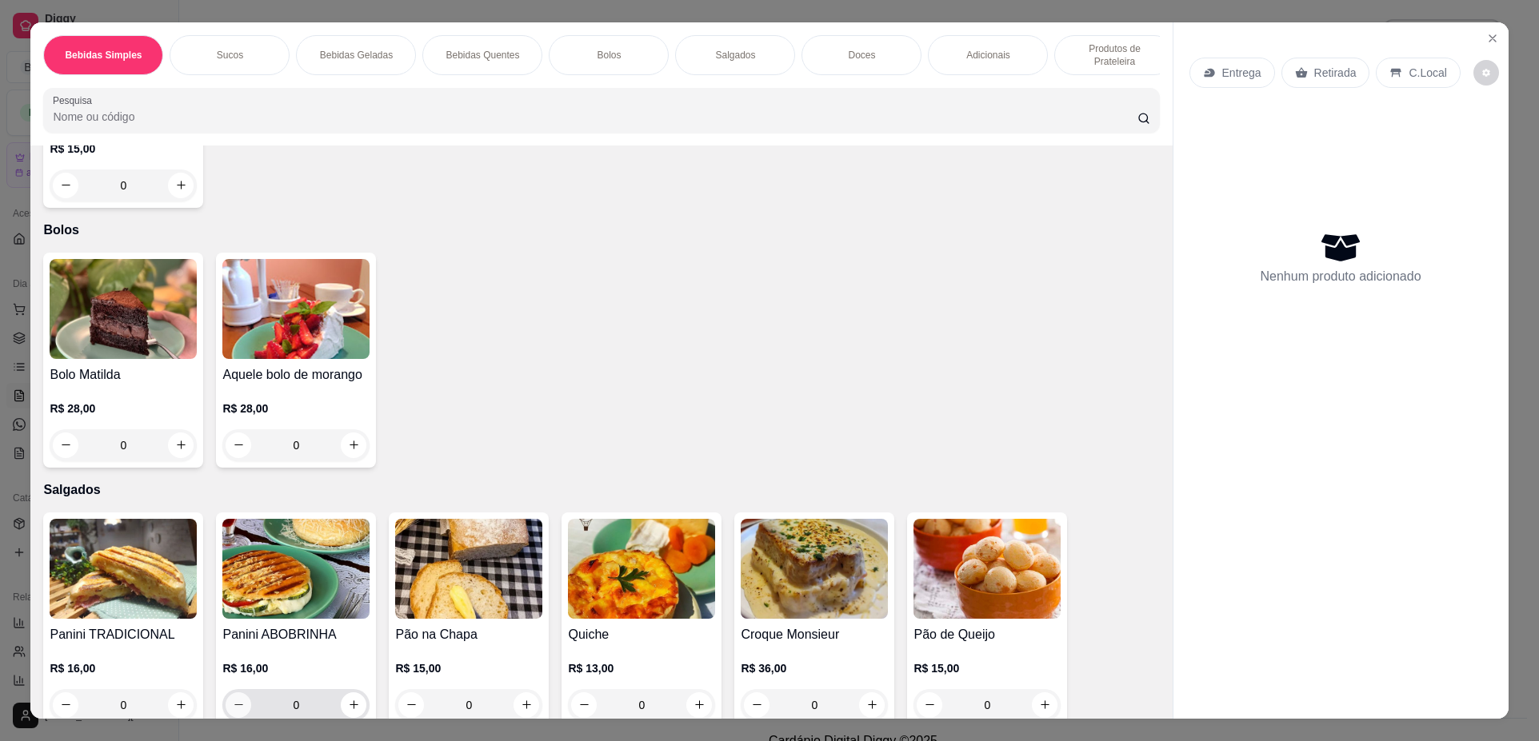
scroll to position [1280, 0]
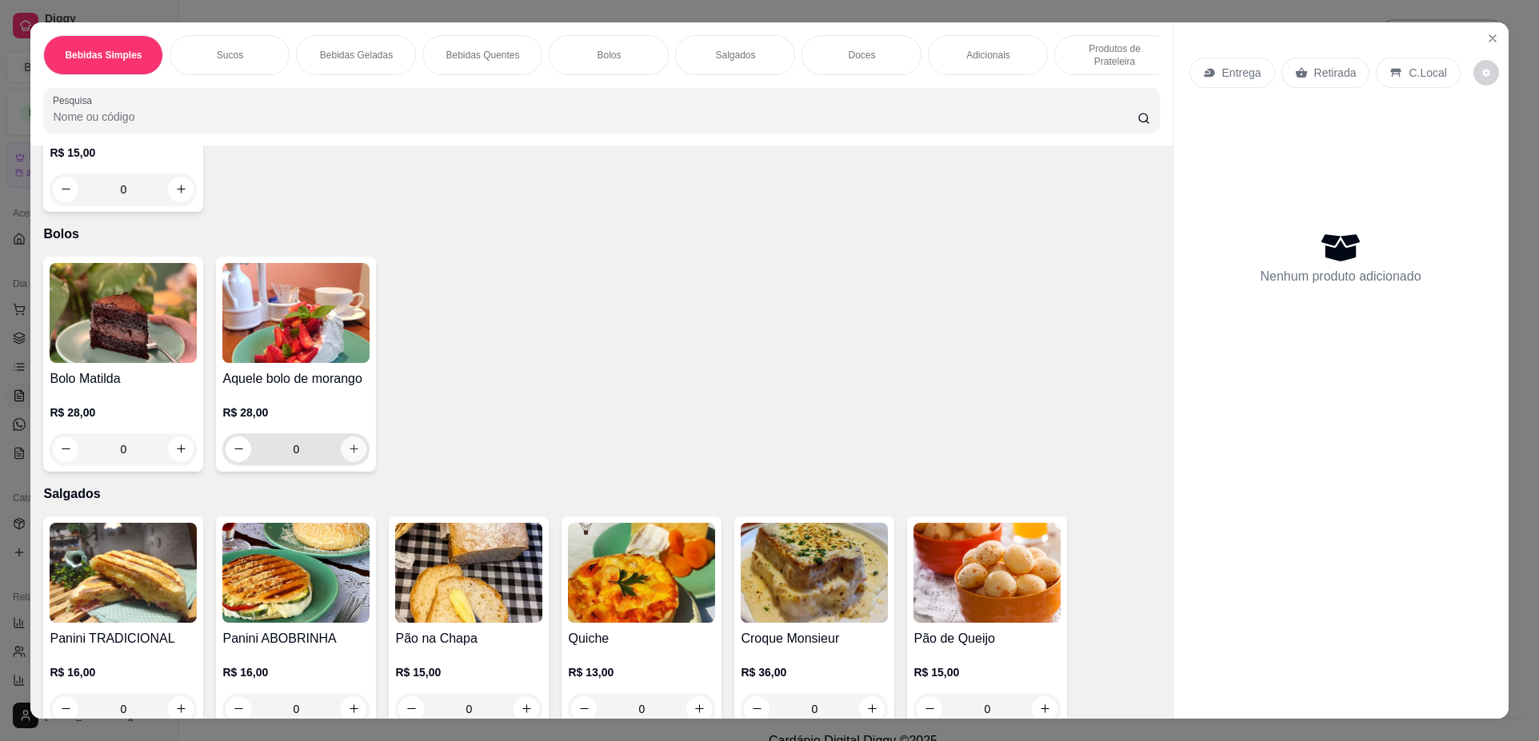
click at [348, 455] on icon "increase-product-quantity" at bounding box center [354, 449] width 12 height 12
type input "1"
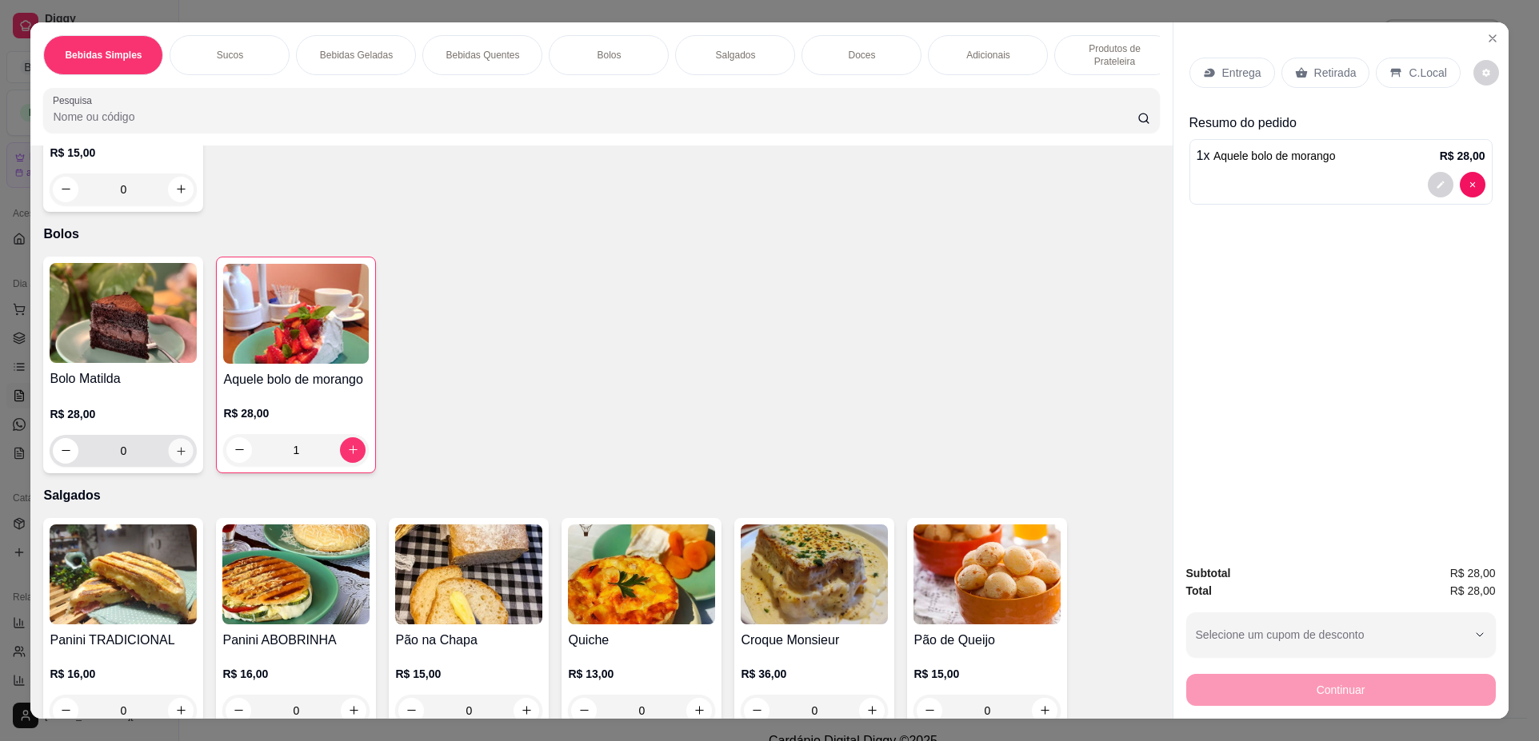
click at [179, 457] on icon "increase-product-quantity" at bounding box center [181, 451] width 12 height 12
type input "1"
click at [1296, 82] on div "Retirada" at bounding box center [1325, 73] width 89 height 30
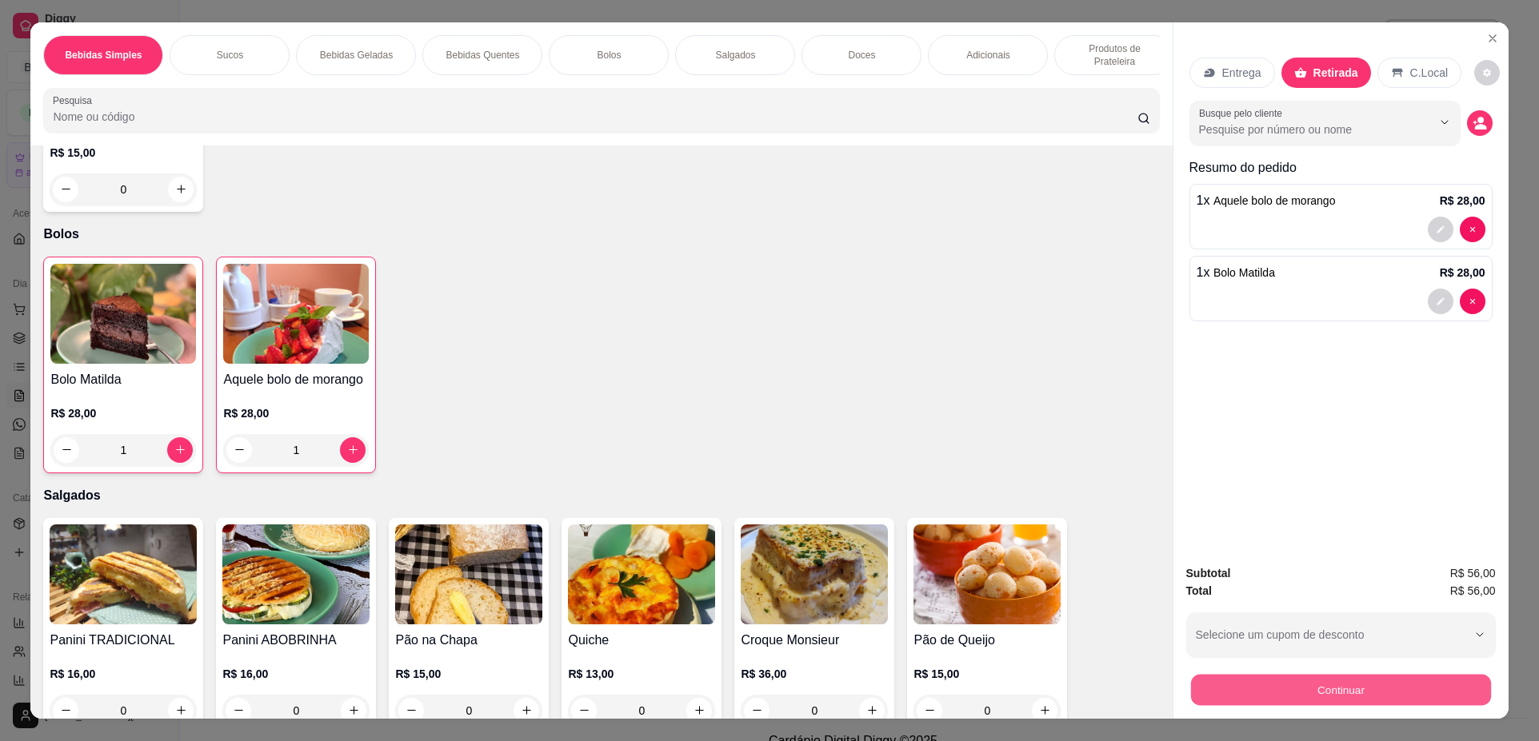
click at [1265, 683] on button "Continuar" at bounding box center [1340, 690] width 300 height 31
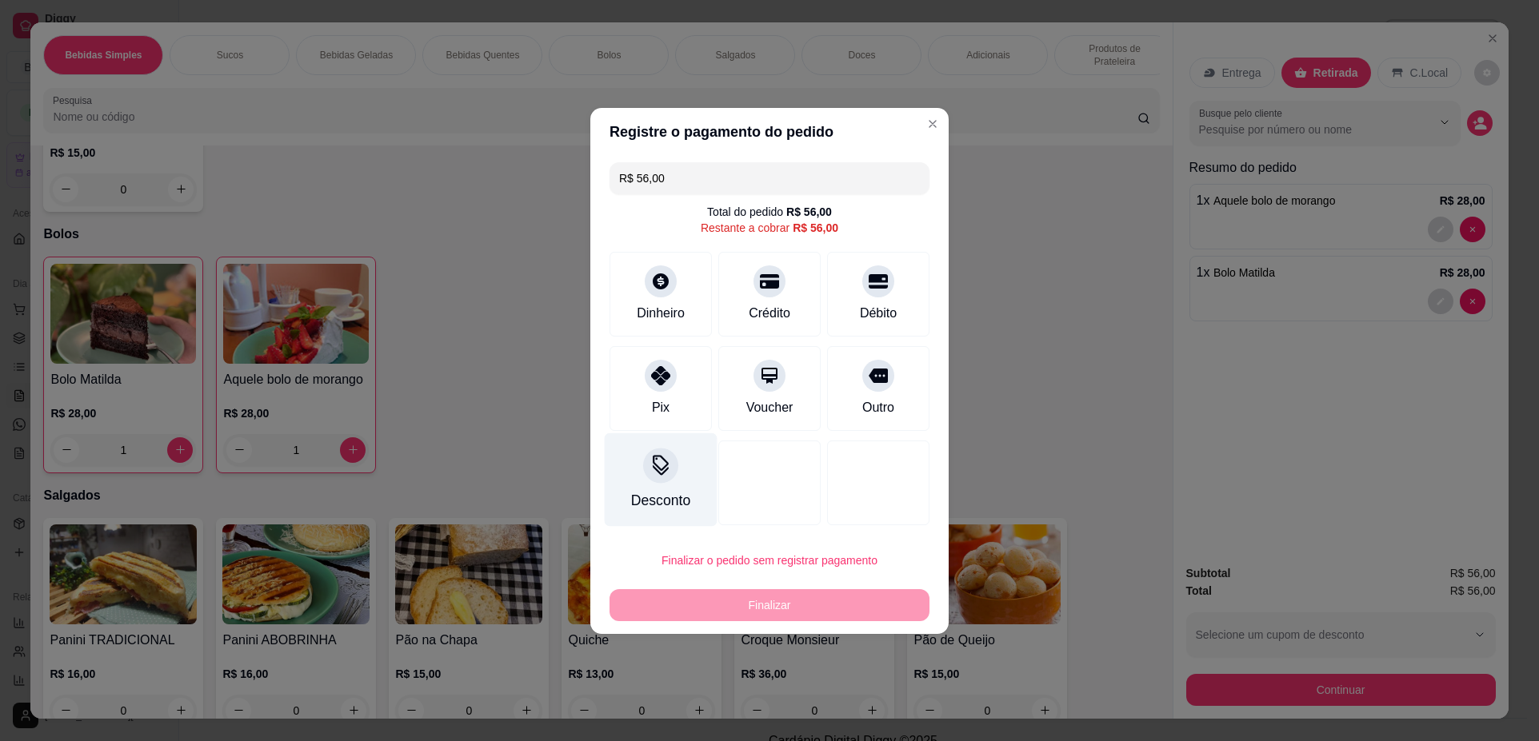
click at [651, 446] on div "Desconto" at bounding box center [661, 480] width 113 height 94
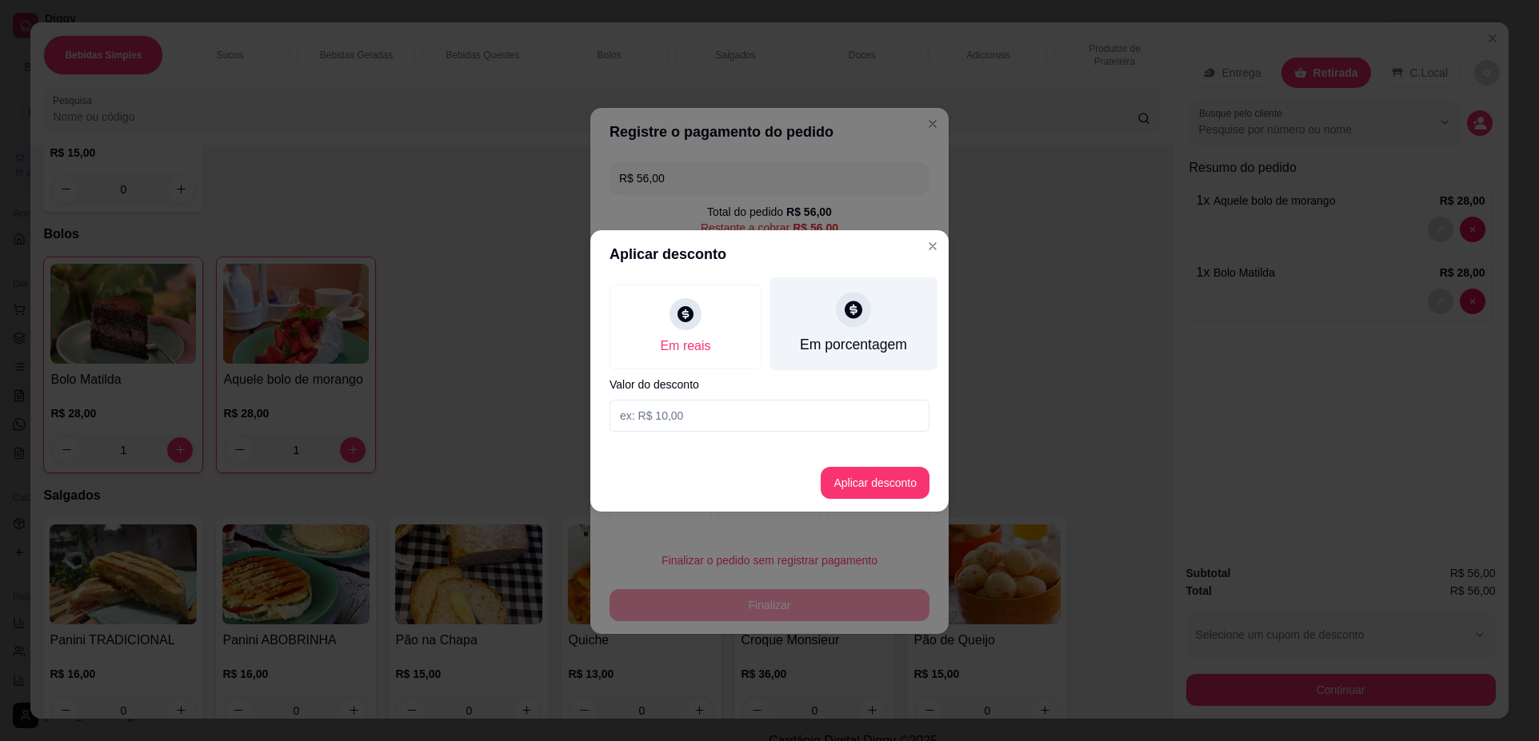
click at [813, 337] on div "Em porcentagem" at bounding box center [853, 344] width 107 height 21
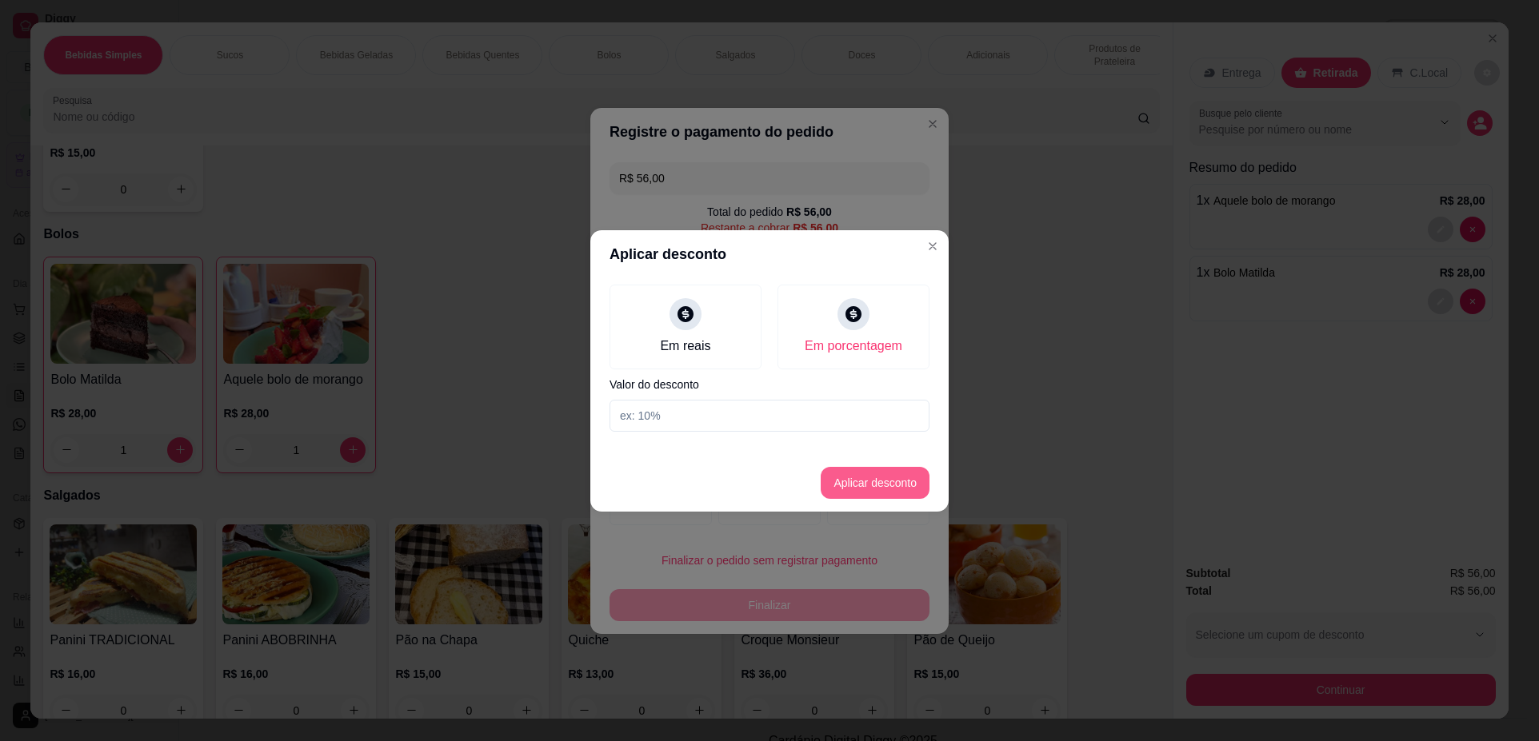
click at [876, 490] on button "Aplicar desconto" at bounding box center [874, 483] width 109 height 32
type input "56,00"
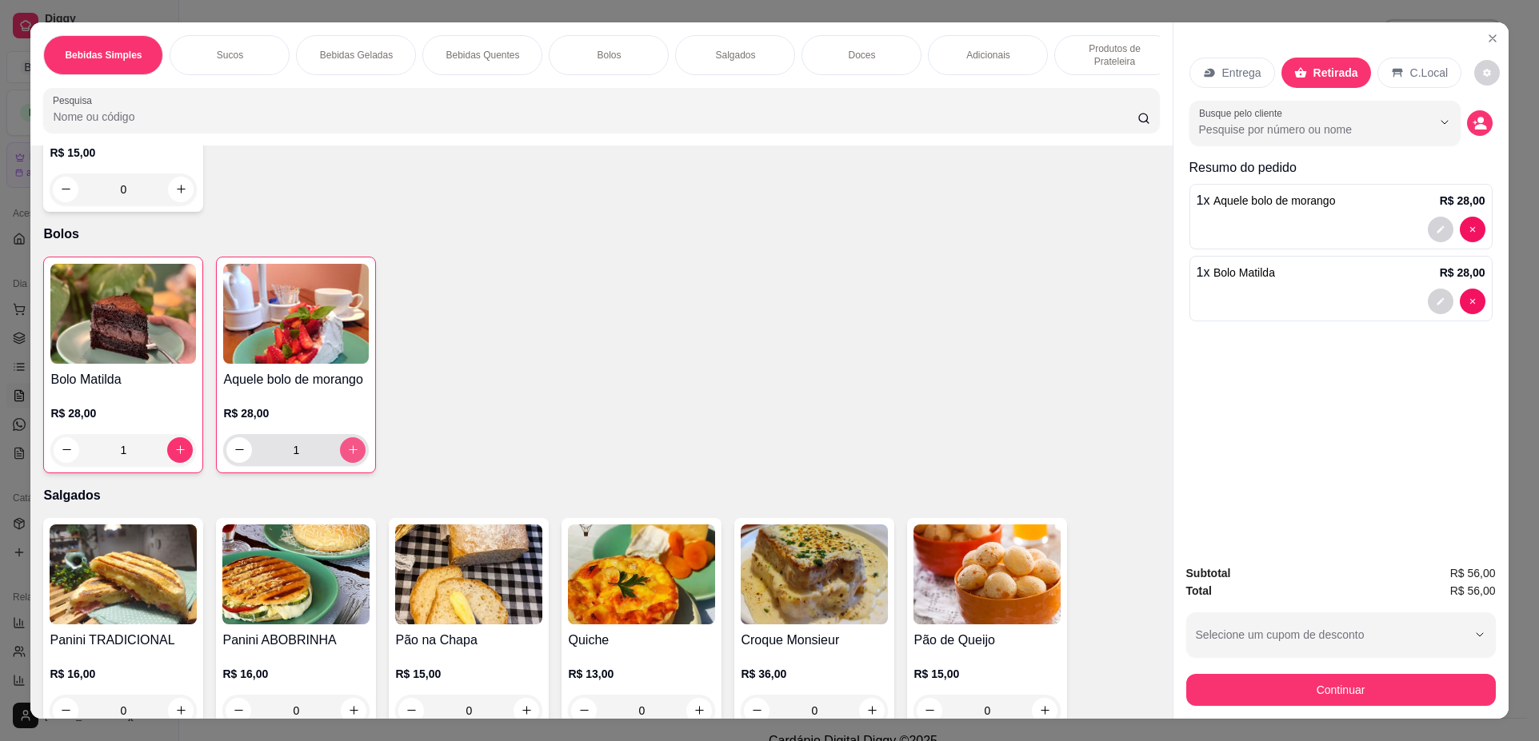
click at [347, 456] on icon "increase-product-quantity" at bounding box center [353, 450] width 12 height 12
type input "3"
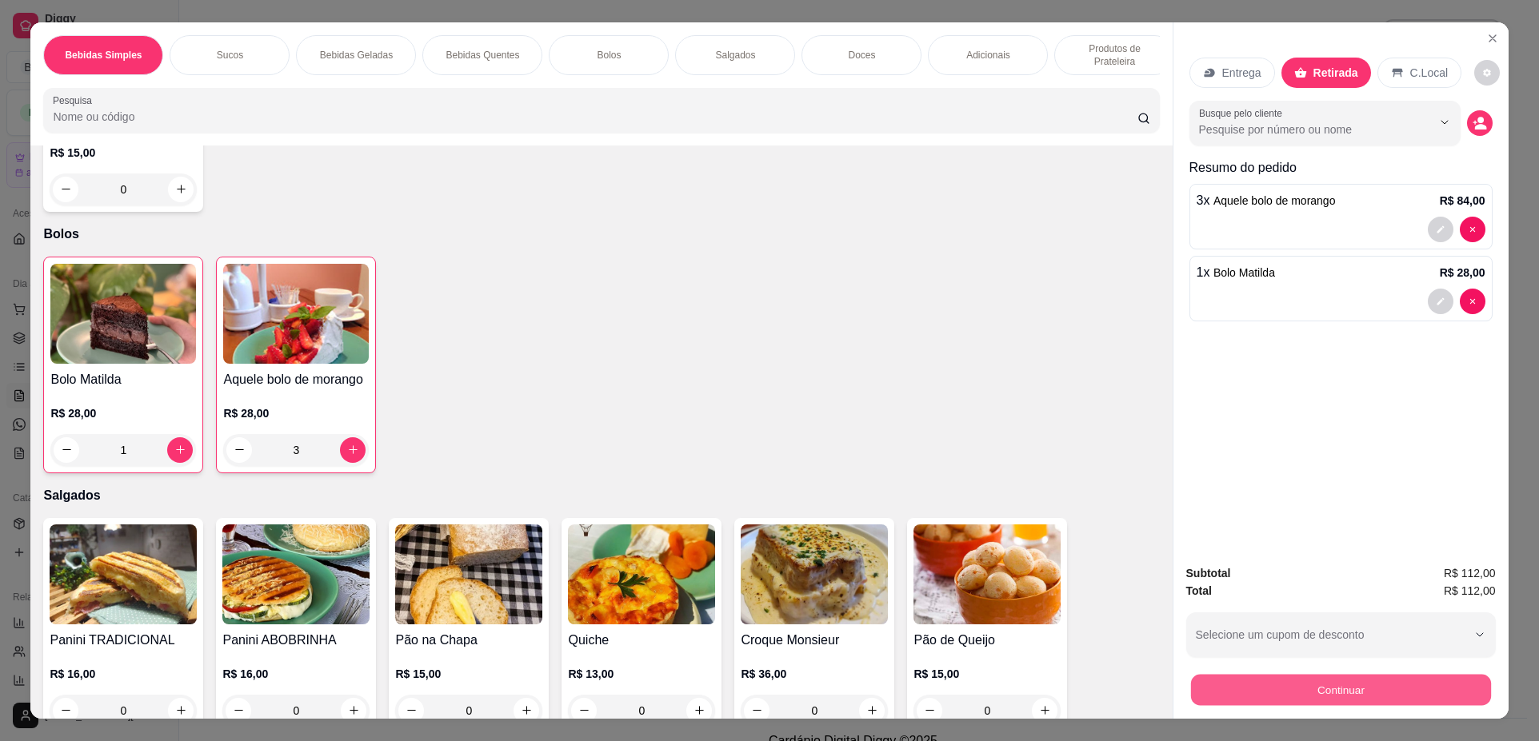
click at [1415, 700] on button "Continuar" at bounding box center [1340, 690] width 300 height 31
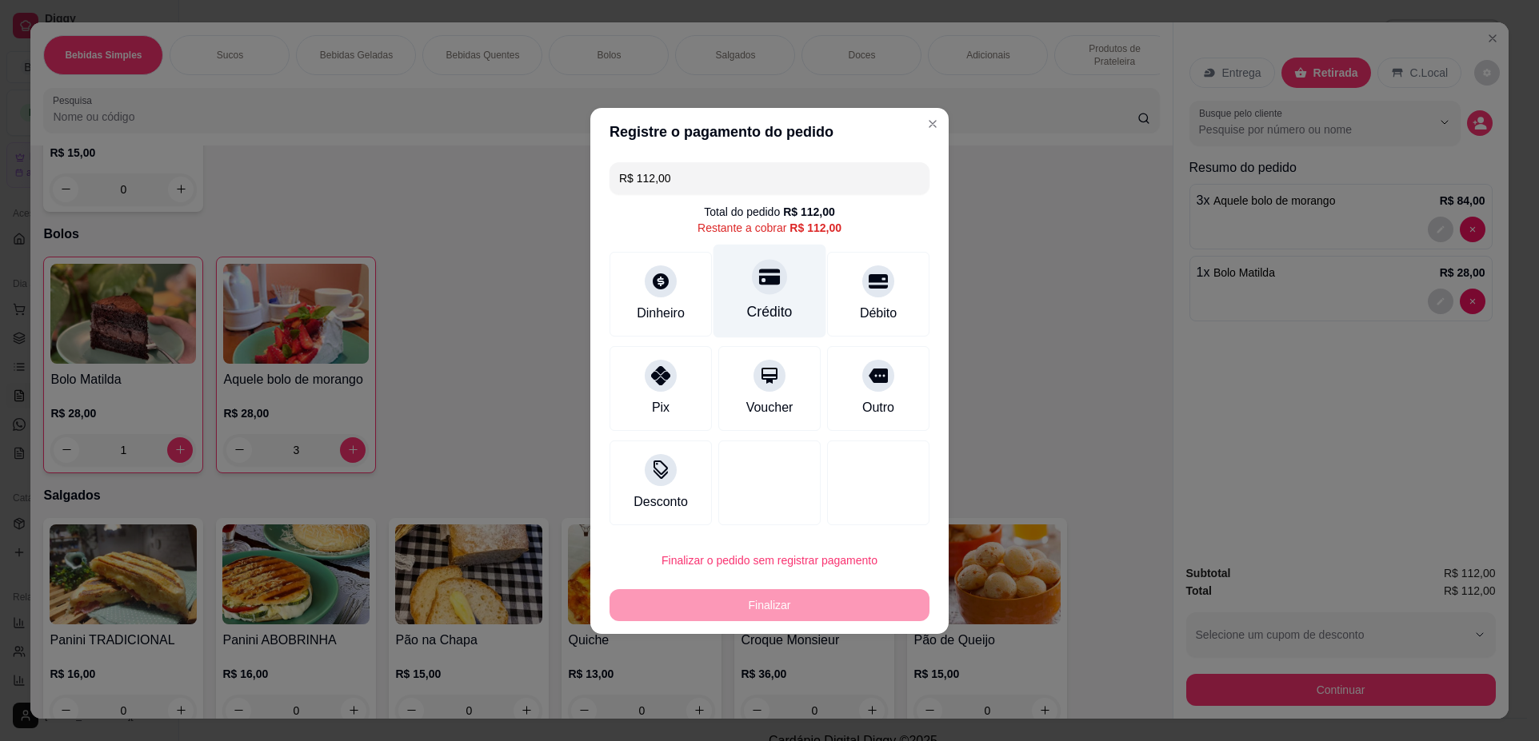
click at [771, 278] on icon at bounding box center [769, 277] width 21 height 16
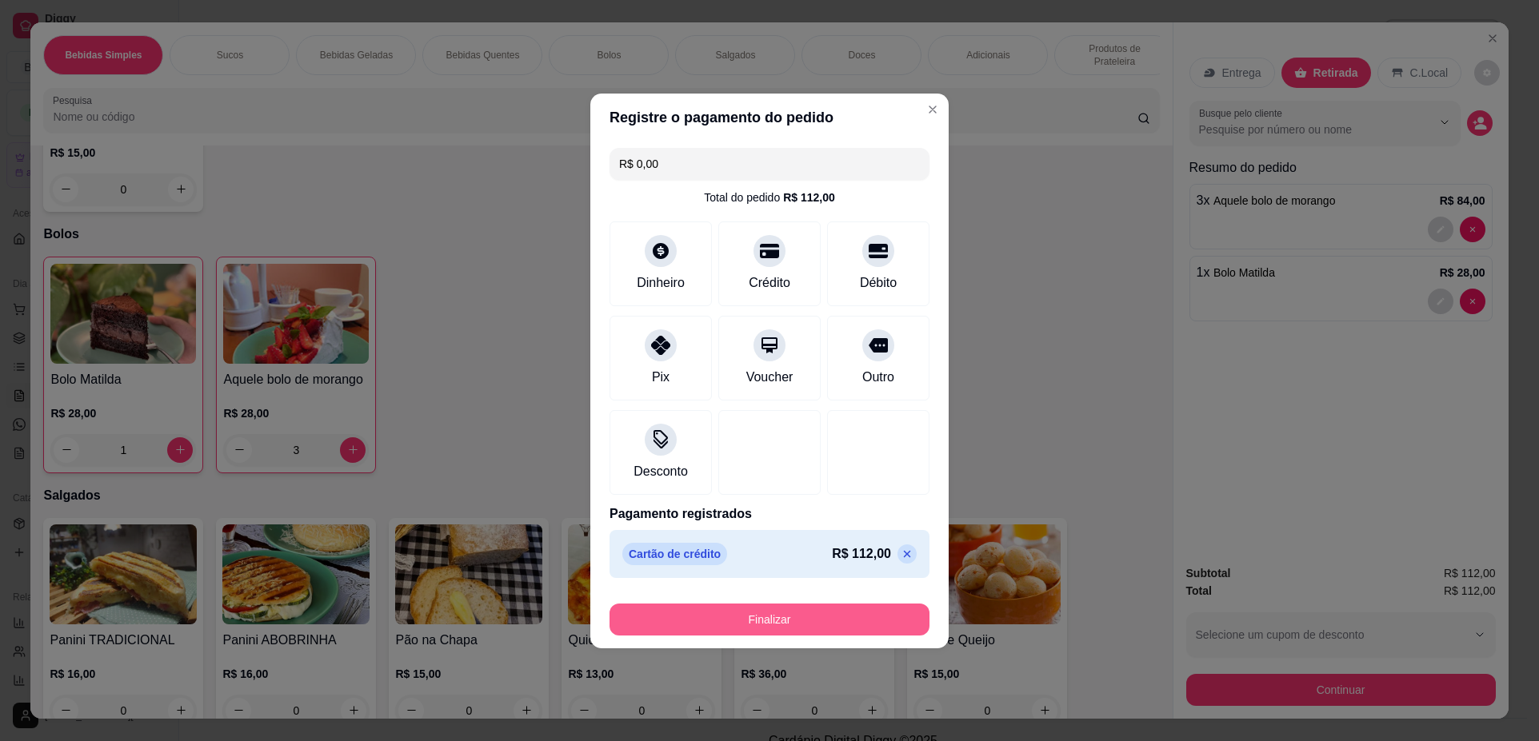
click at [804, 604] on div "Finalizar" at bounding box center [769, 620] width 320 height 32
click at [810, 619] on button "Finalizar" at bounding box center [769, 619] width 310 height 31
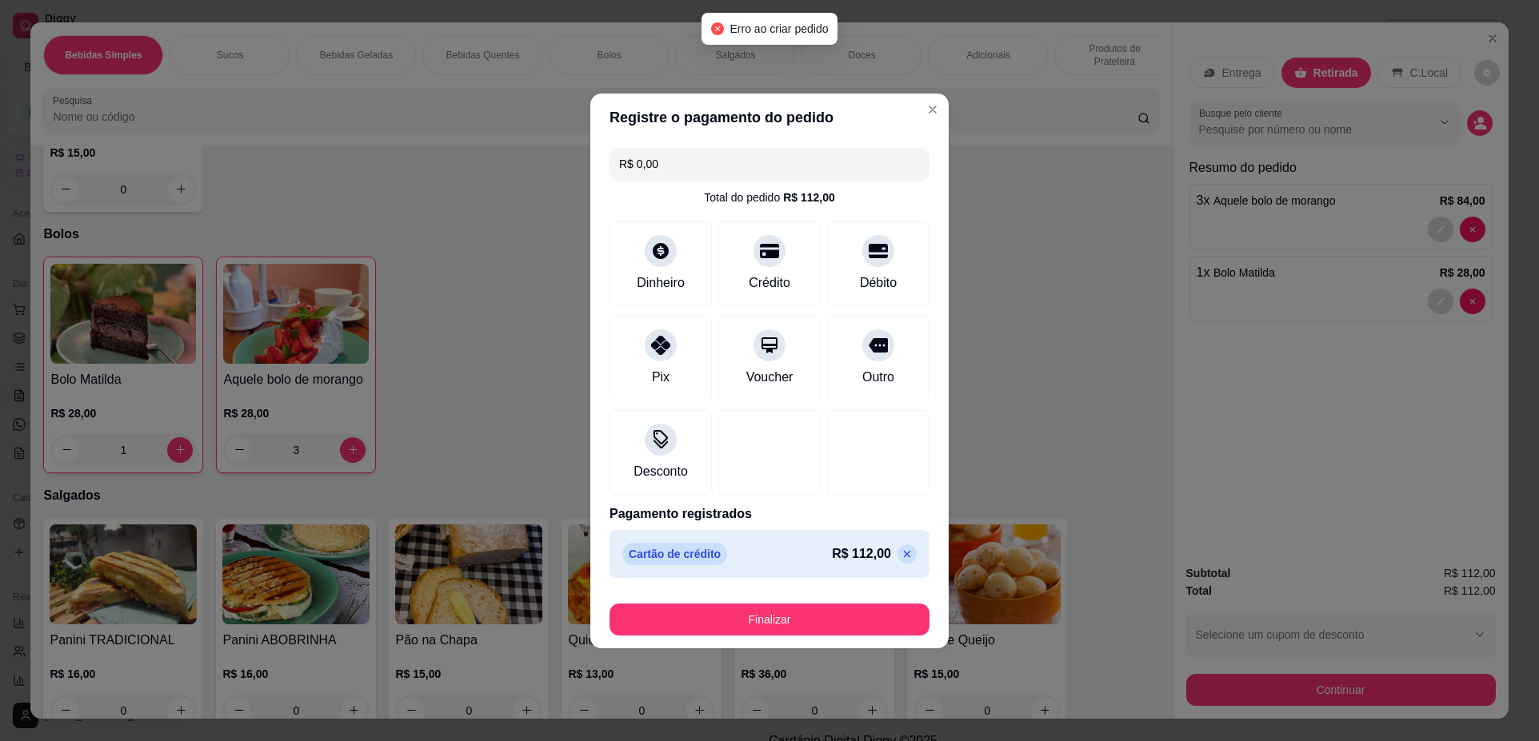
click at [900, 555] on icon at bounding box center [906, 554] width 13 height 13
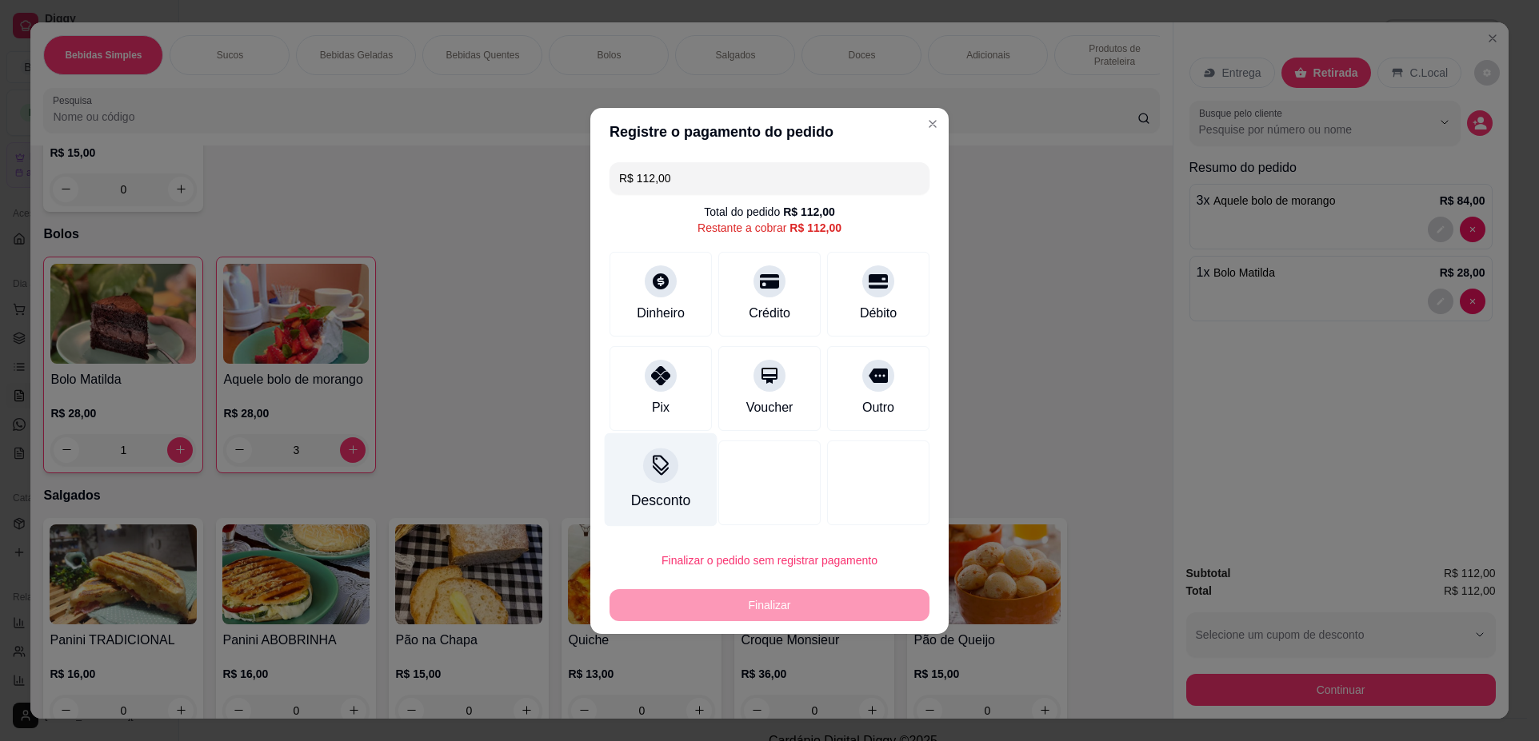
click at [671, 481] on div "Desconto" at bounding box center [661, 480] width 113 height 94
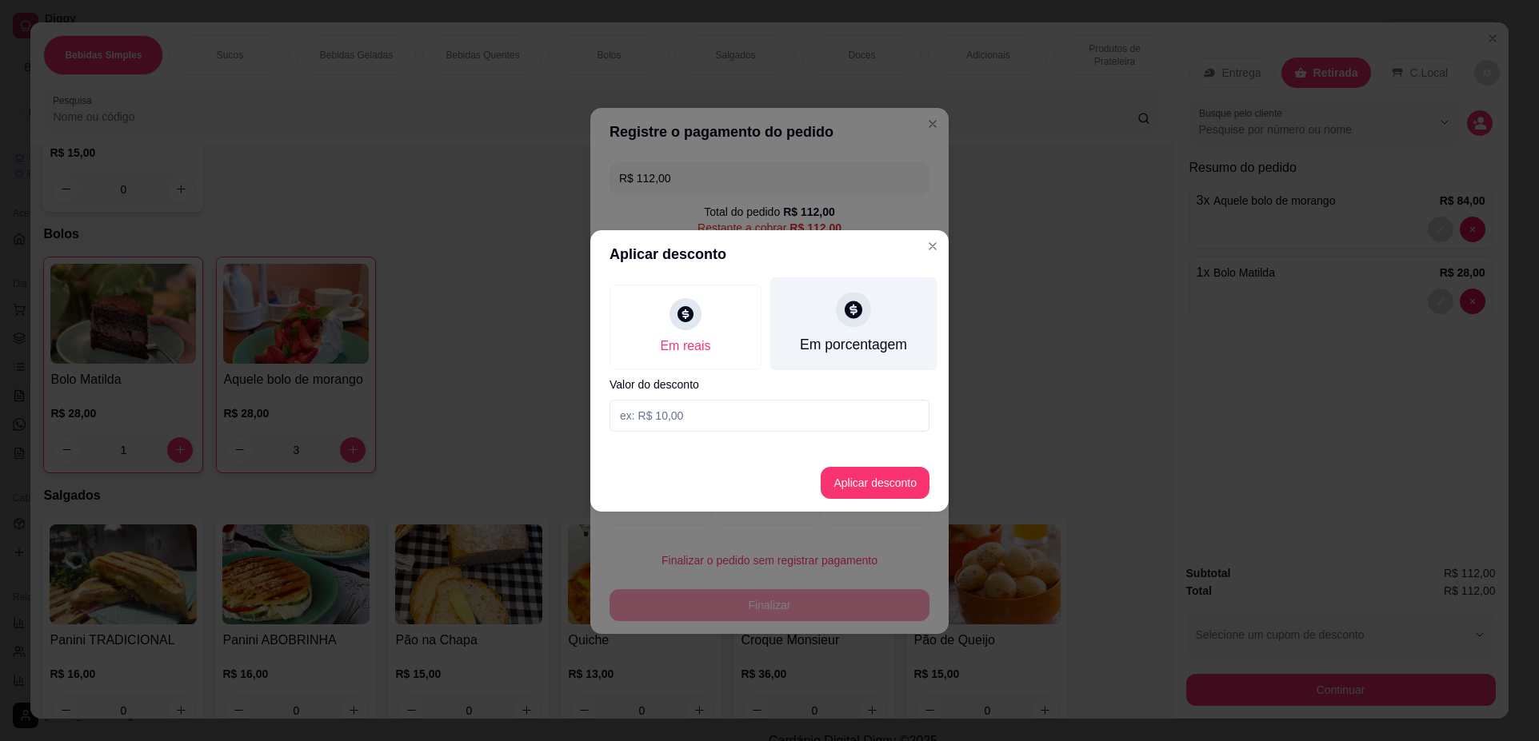
click at [837, 348] on div "Em porcentagem" at bounding box center [853, 344] width 107 height 21
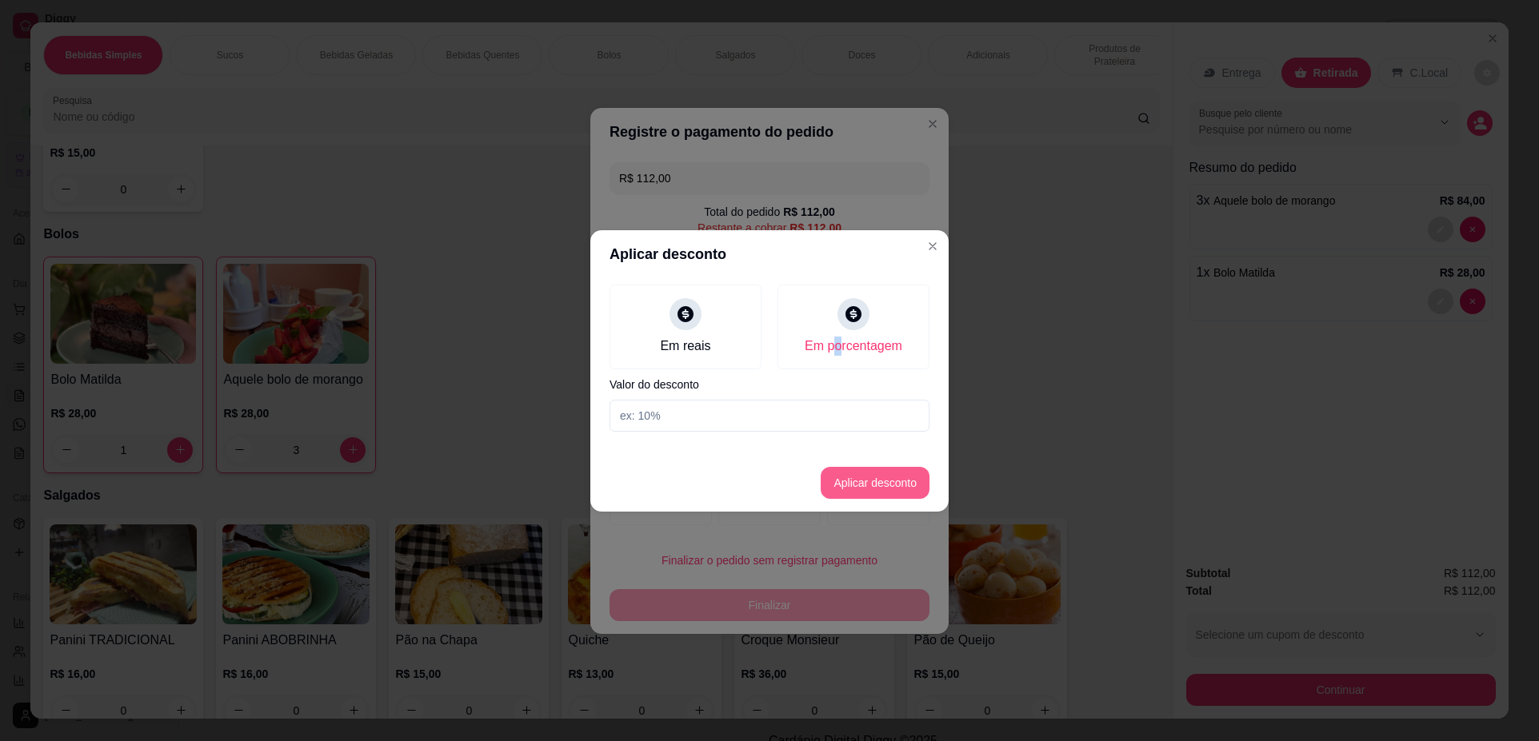
click at [862, 488] on button "Aplicar desconto" at bounding box center [874, 483] width 109 height 32
type input "112,00"
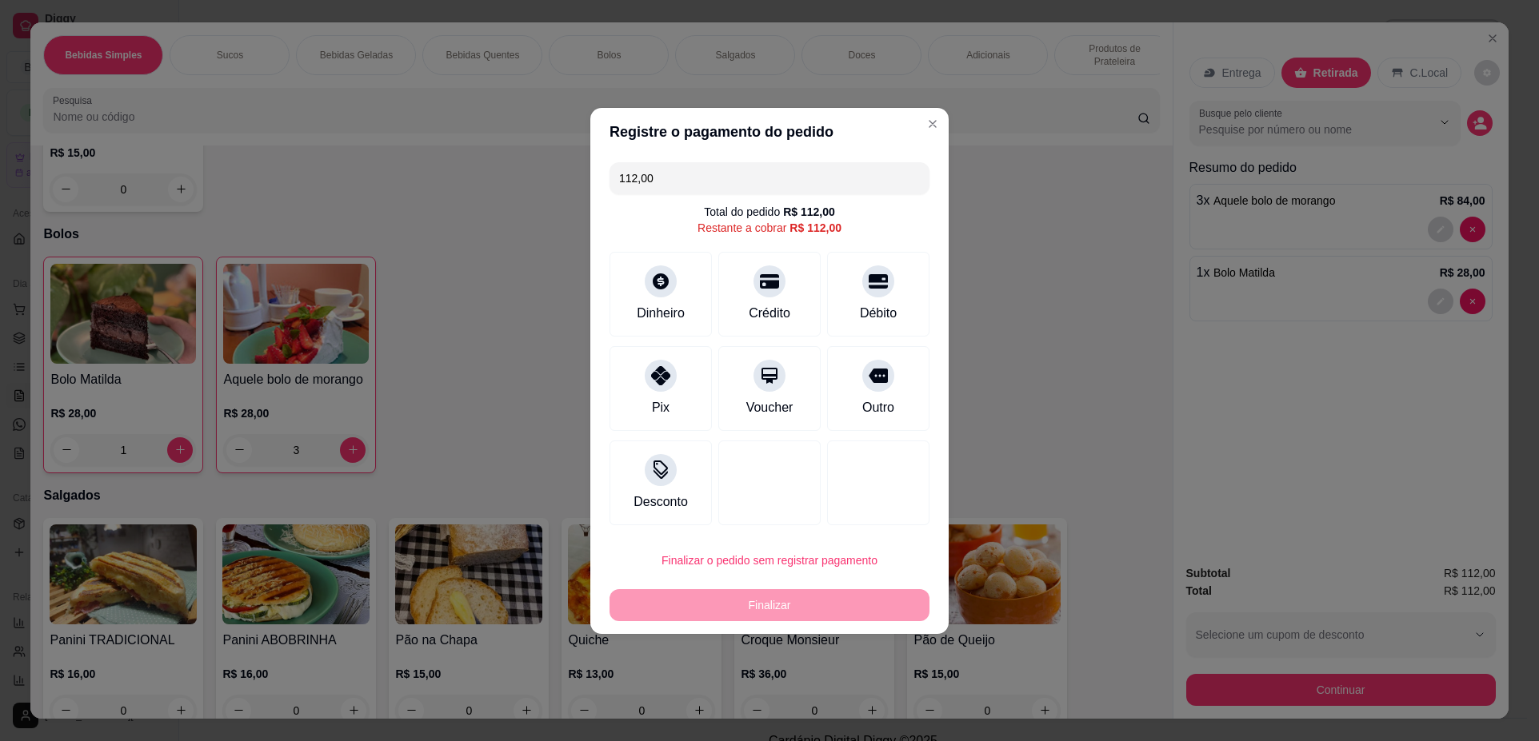
click at [808, 609] on div "Finalizar" at bounding box center [769, 605] width 320 height 32
click at [811, 601] on div "Finalizar" at bounding box center [769, 605] width 320 height 32
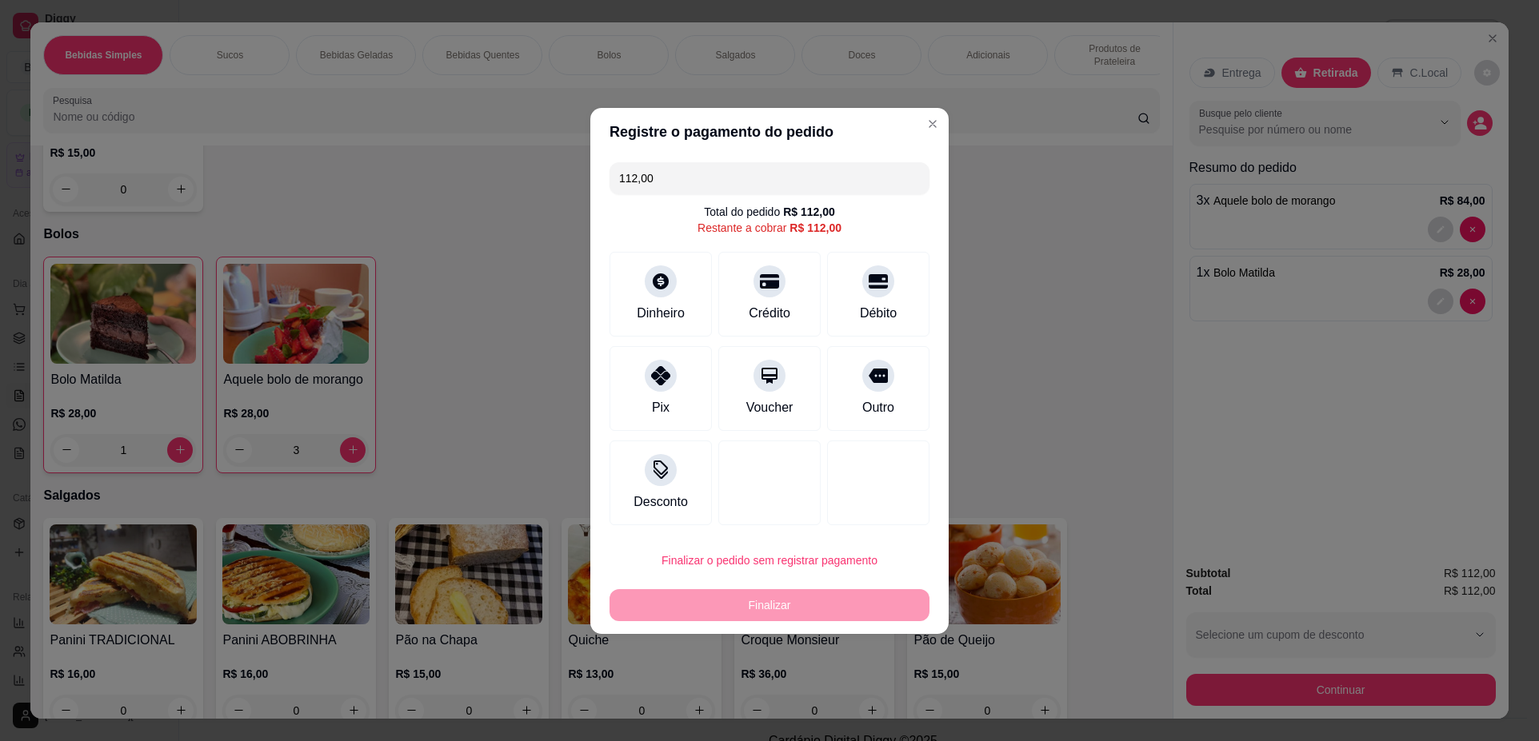
click at [811, 601] on div "Finalizar" at bounding box center [769, 605] width 320 height 32
drag, startPoint x: 811, startPoint y: 601, endPoint x: 835, endPoint y: 366, distance: 235.5
click at [811, 597] on div "Finalizar" at bounding box center [769, 605] width 320 height 32
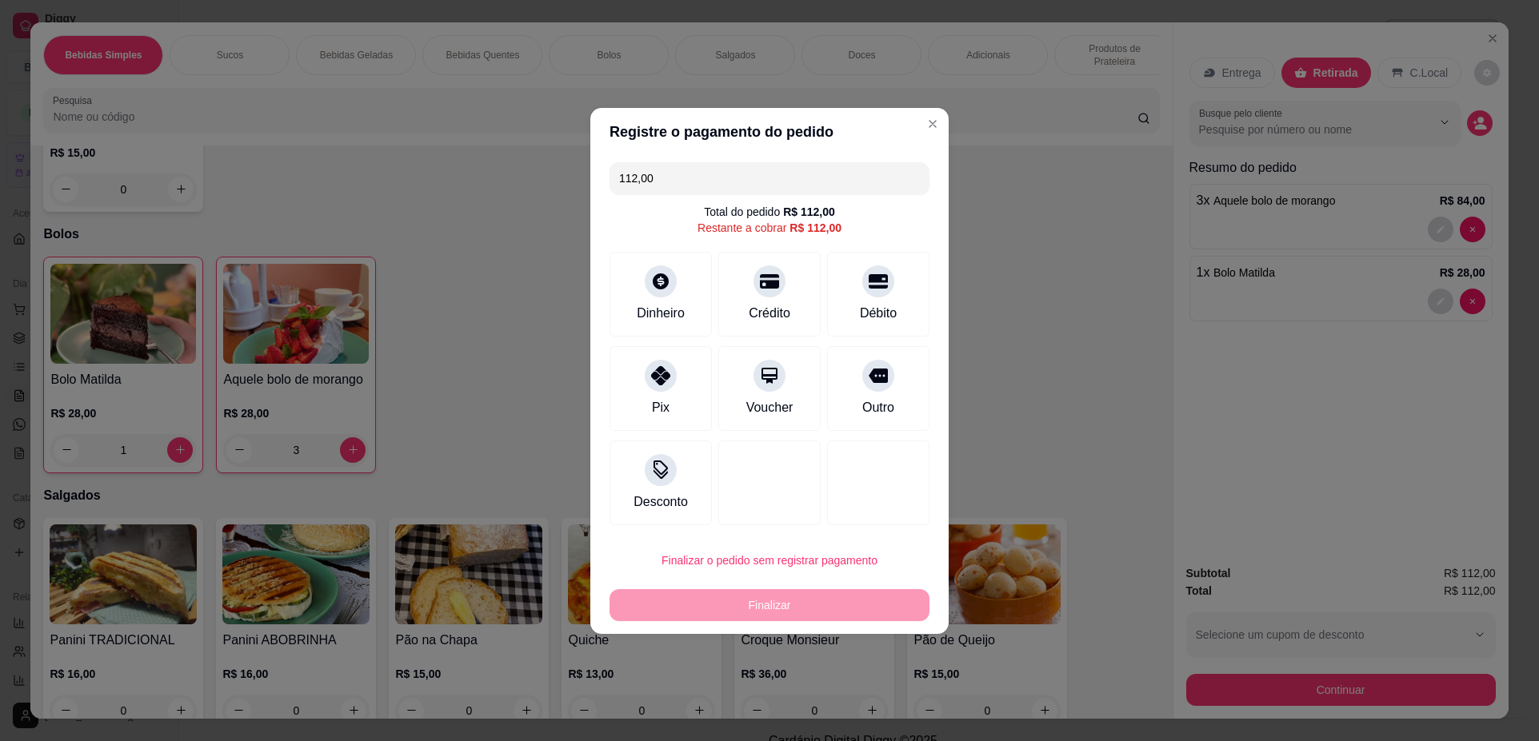
drag, startPoint x: 817, startPoint y: 179, endPoint x: 373, endPoint y: 195, distance: 444.9
click at [373, 194] on div "Registre o pagamento do pedido 112,00 Total do pedido R$ 112,00 Restante a cobr…" at bounding box center [769, 370] width 1539 height 741
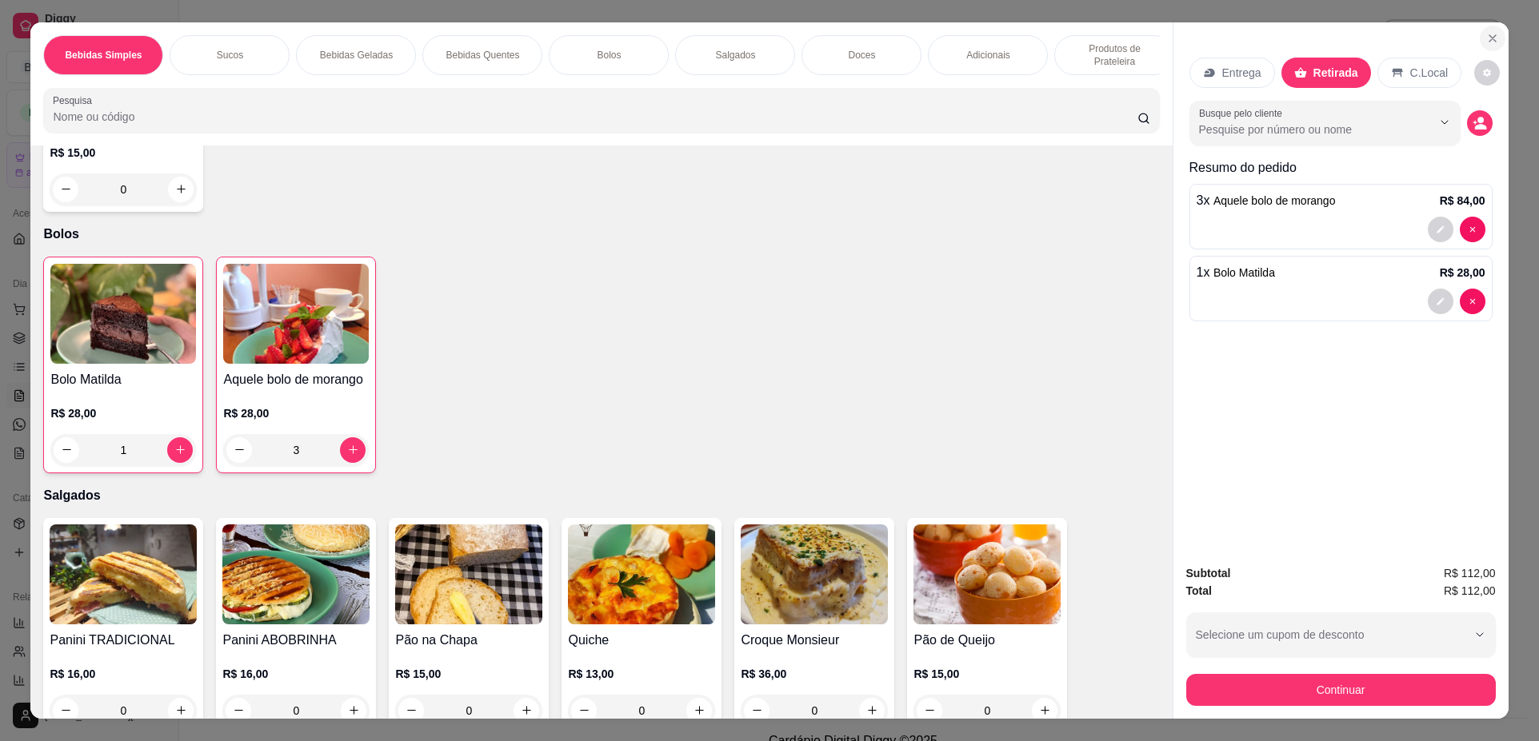
click at [1486, 36] on icon "Close" at bounding box center [1492, 38] width 13 height 13
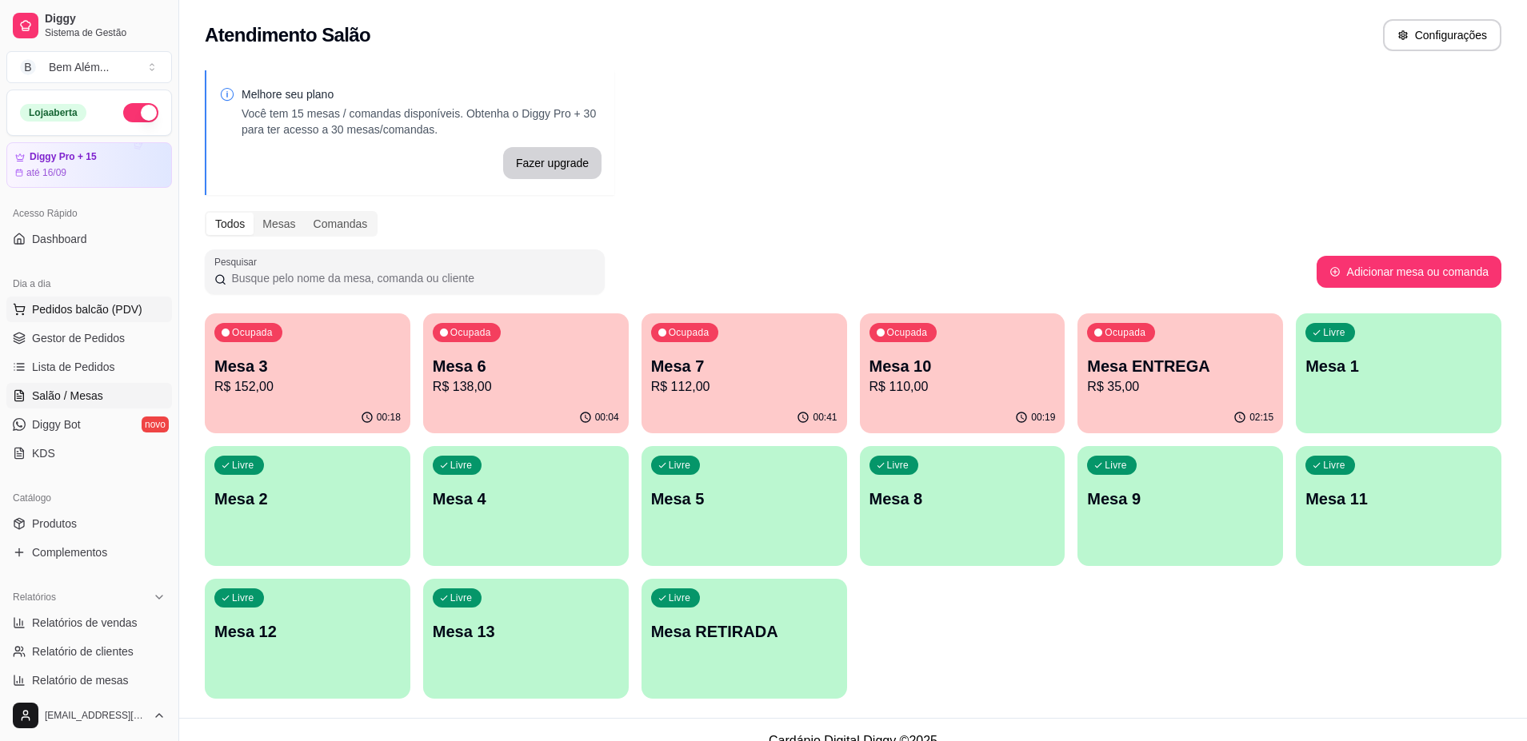
click at [42, 317] on span "Pedidos balcão (PDV)" at bounding box center [87, 309] width 110 height 16
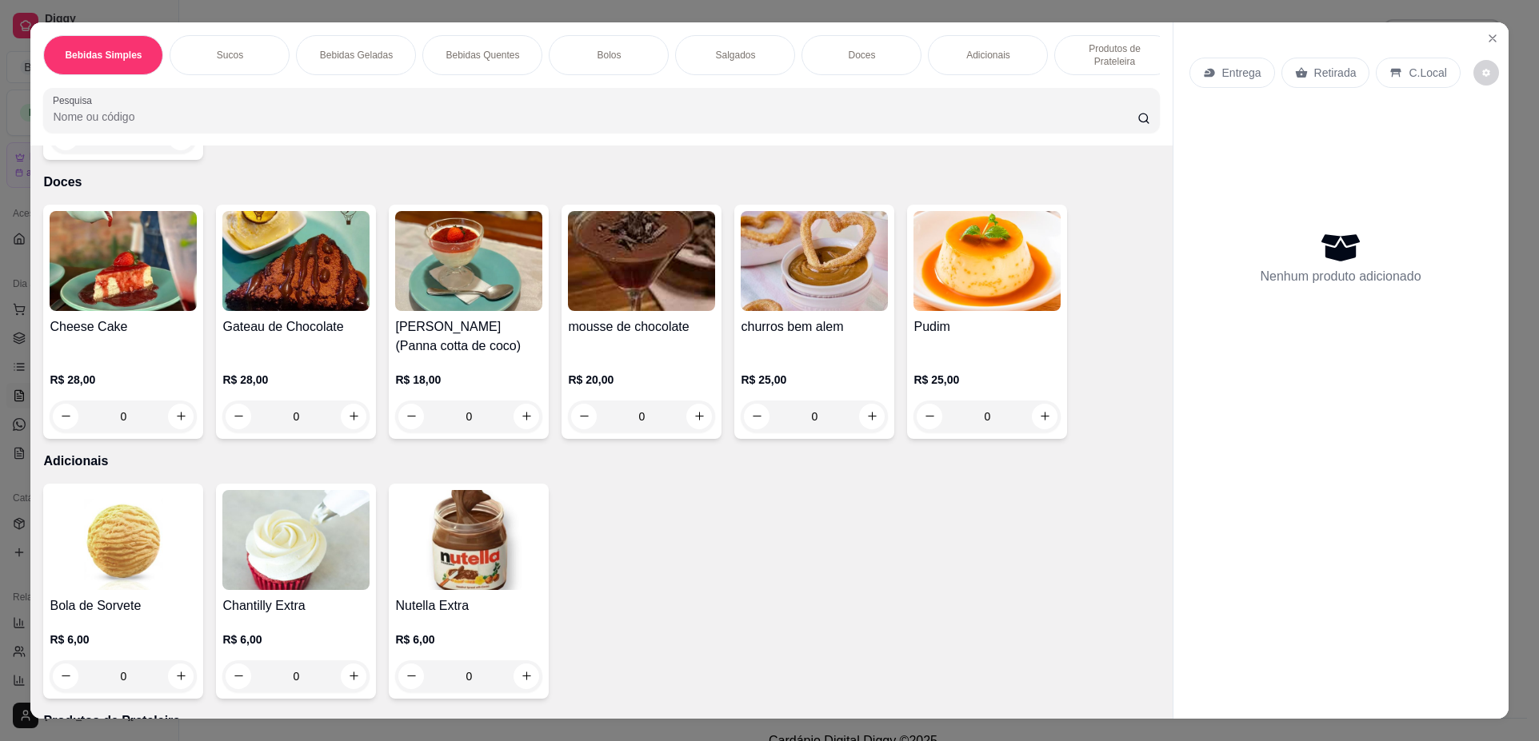
scroll to position [2239, 0]
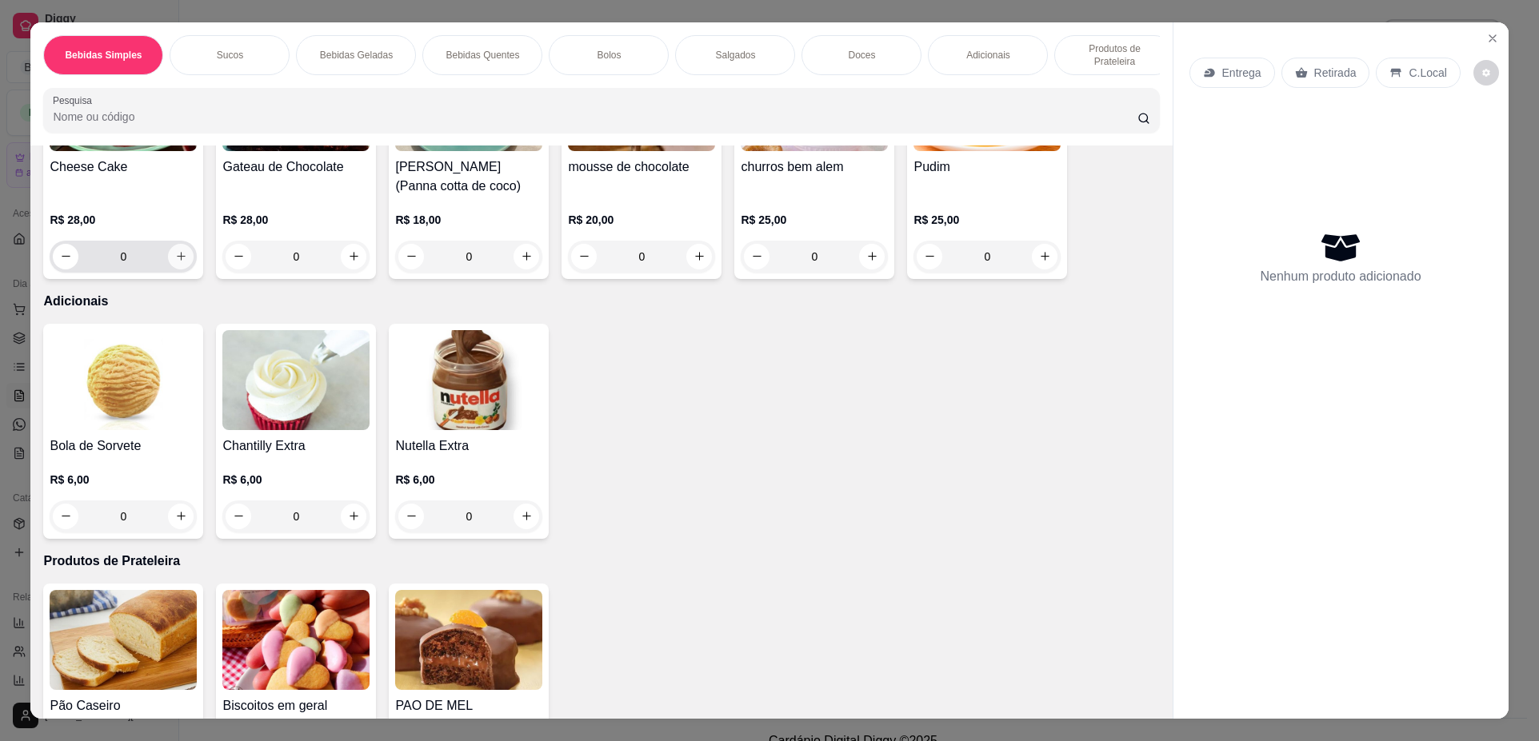
click at [175, 262] on icon "increase-product-quantity" at bounding box center [181, 256] width 12 height 12
type input "1"
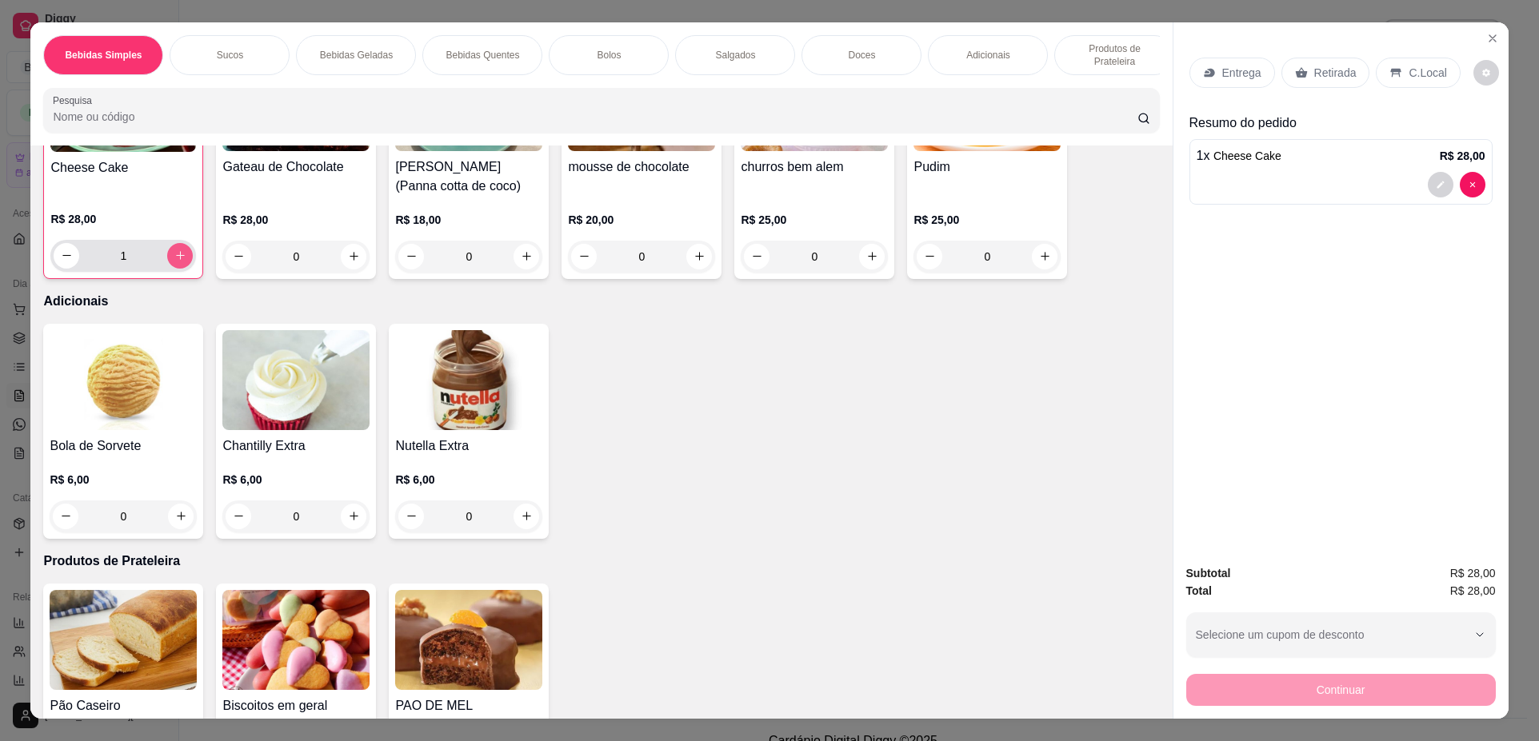
scroll to position [2240, 0]
click at [1331, 84] on div "Retirada" at bounding box center [1325, 73] width 89 height 30
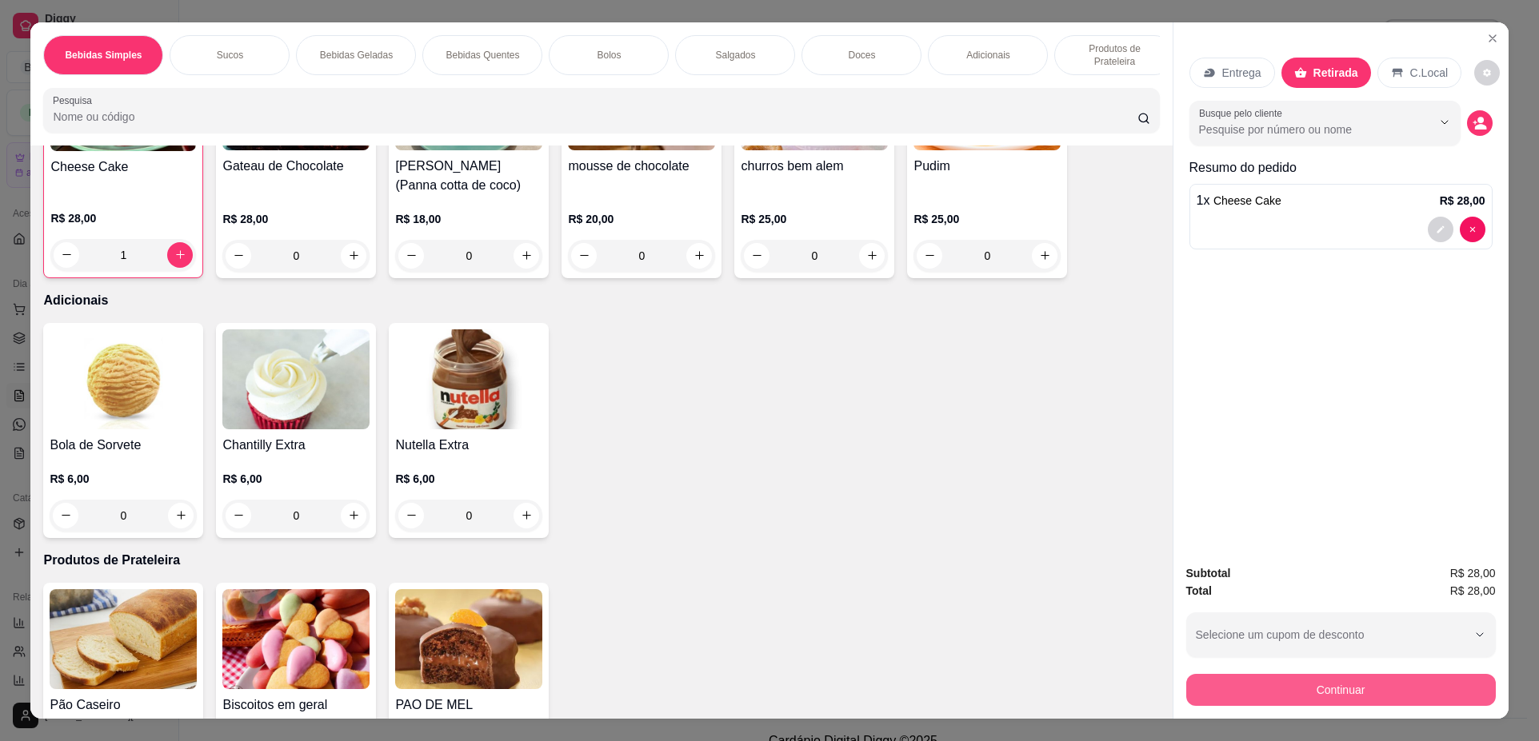
click at [1309, 685] on button "Continuar" at bounding box center [1340, 690] width 309 height 32
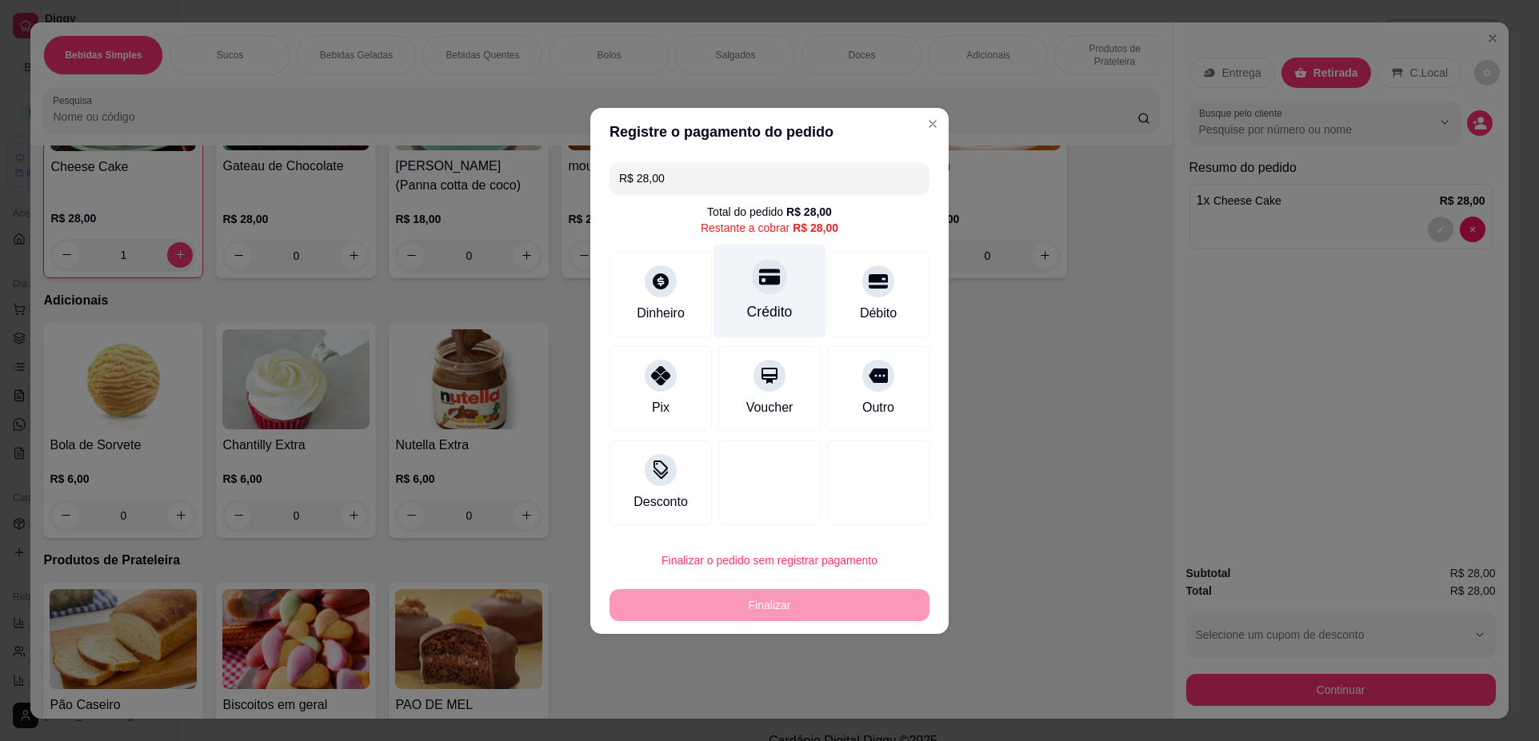
click at [767, 312] on div "Crédito" at bounding box center [770, 311] width 46 height 21
type input "R$ 0,00"
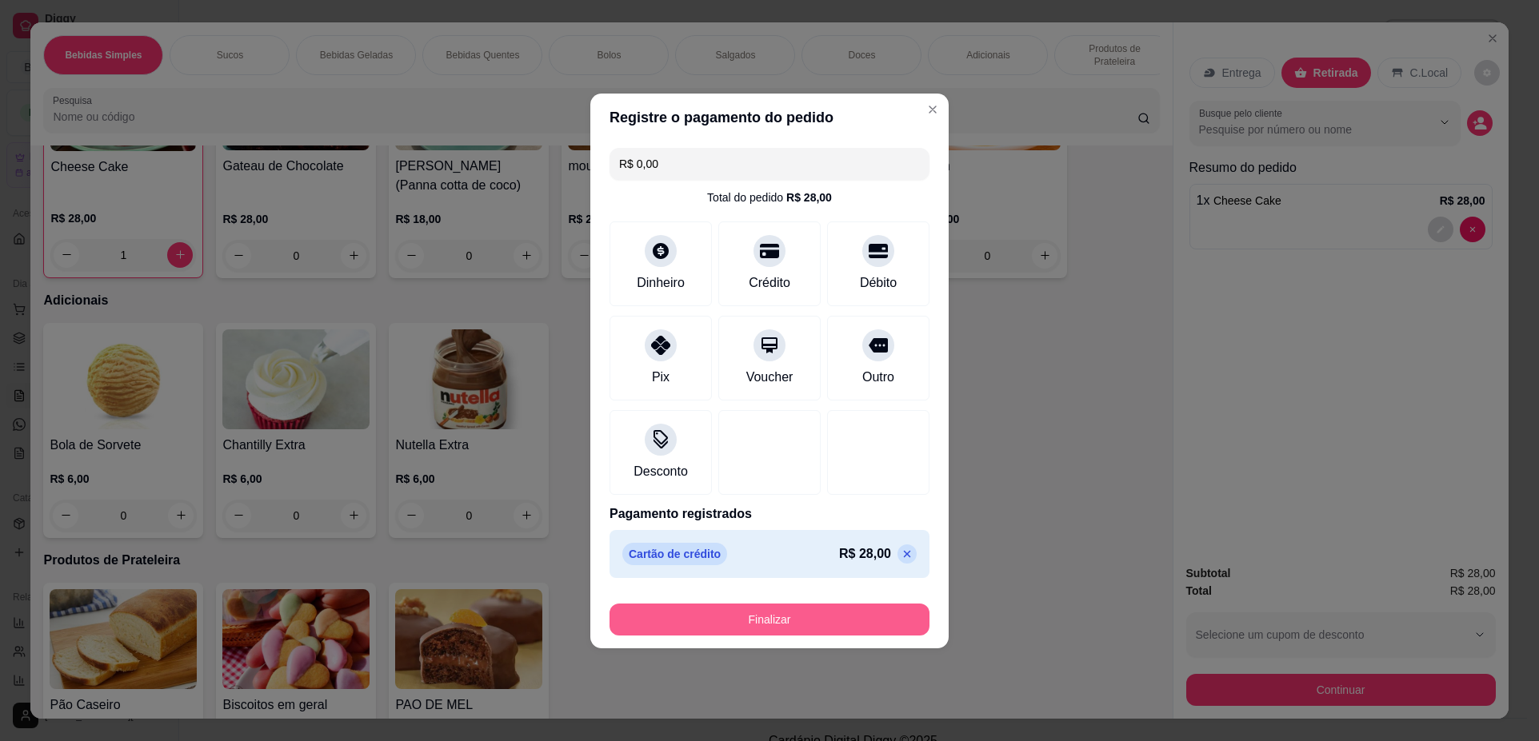
click at [831, 604] on button "Finalizar" at bounding box center [769, 620] width 320 height 32
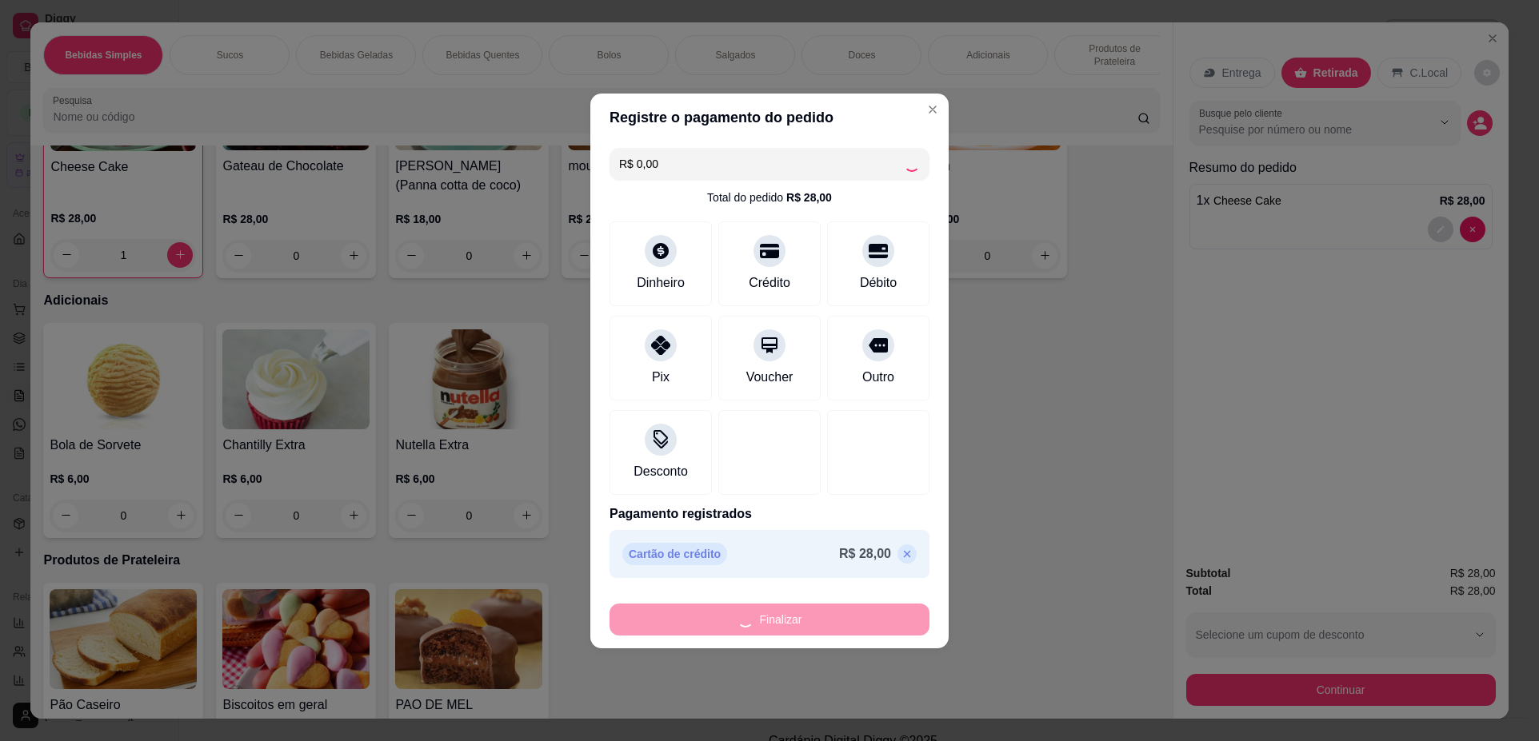
type input "0"
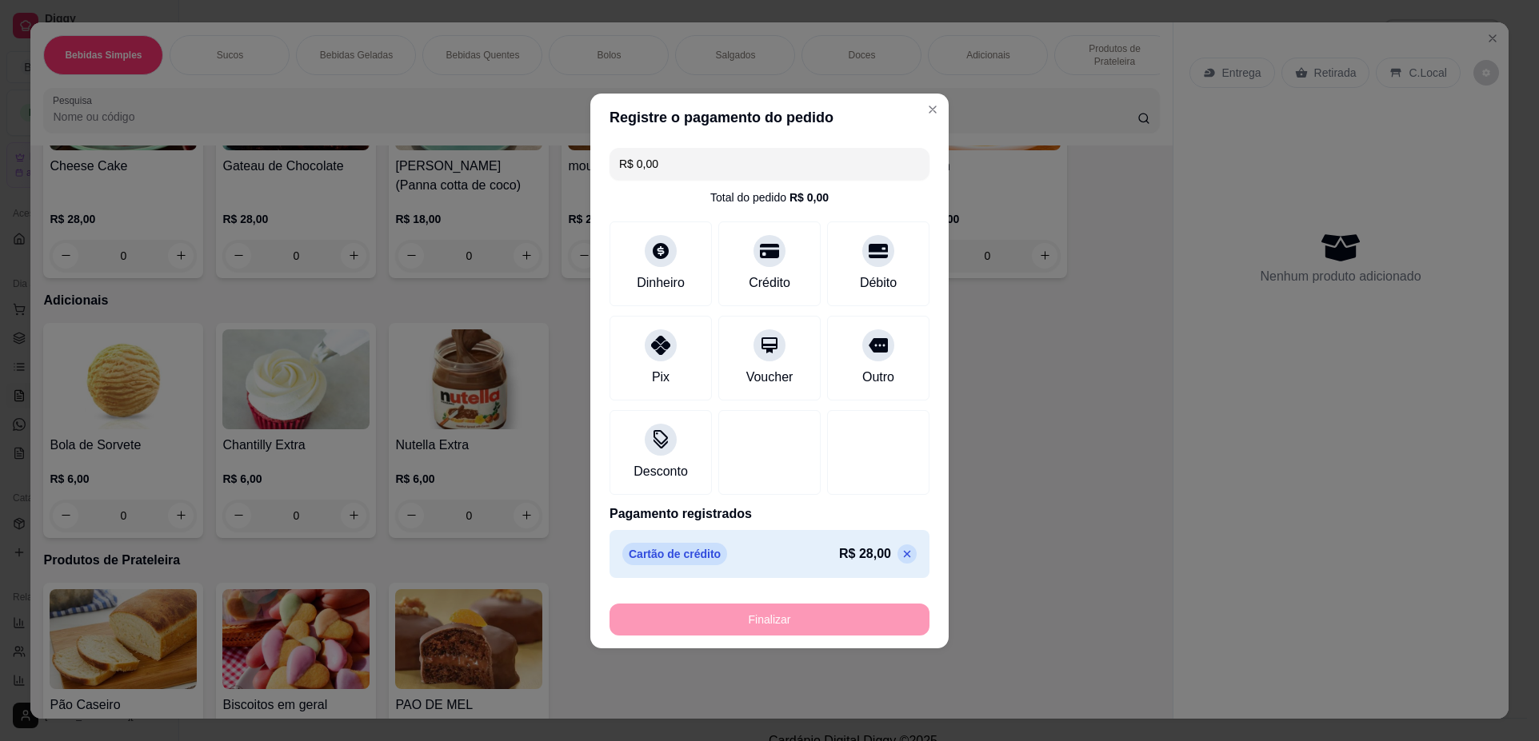
type input "-R$ 28,00"
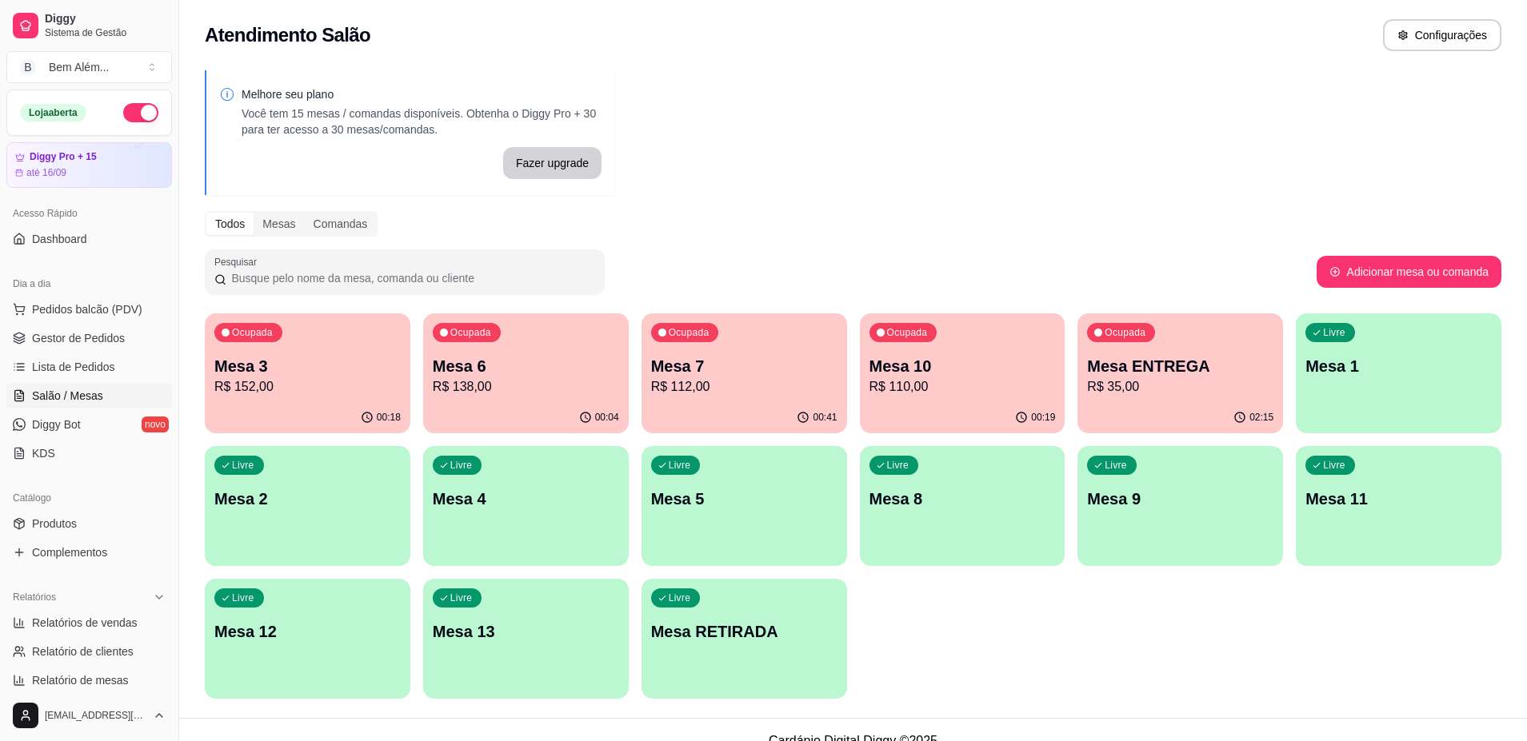
click at [965, 395] on p "R$ 110,00" at bounding box center [962, 386] width 186 height 19
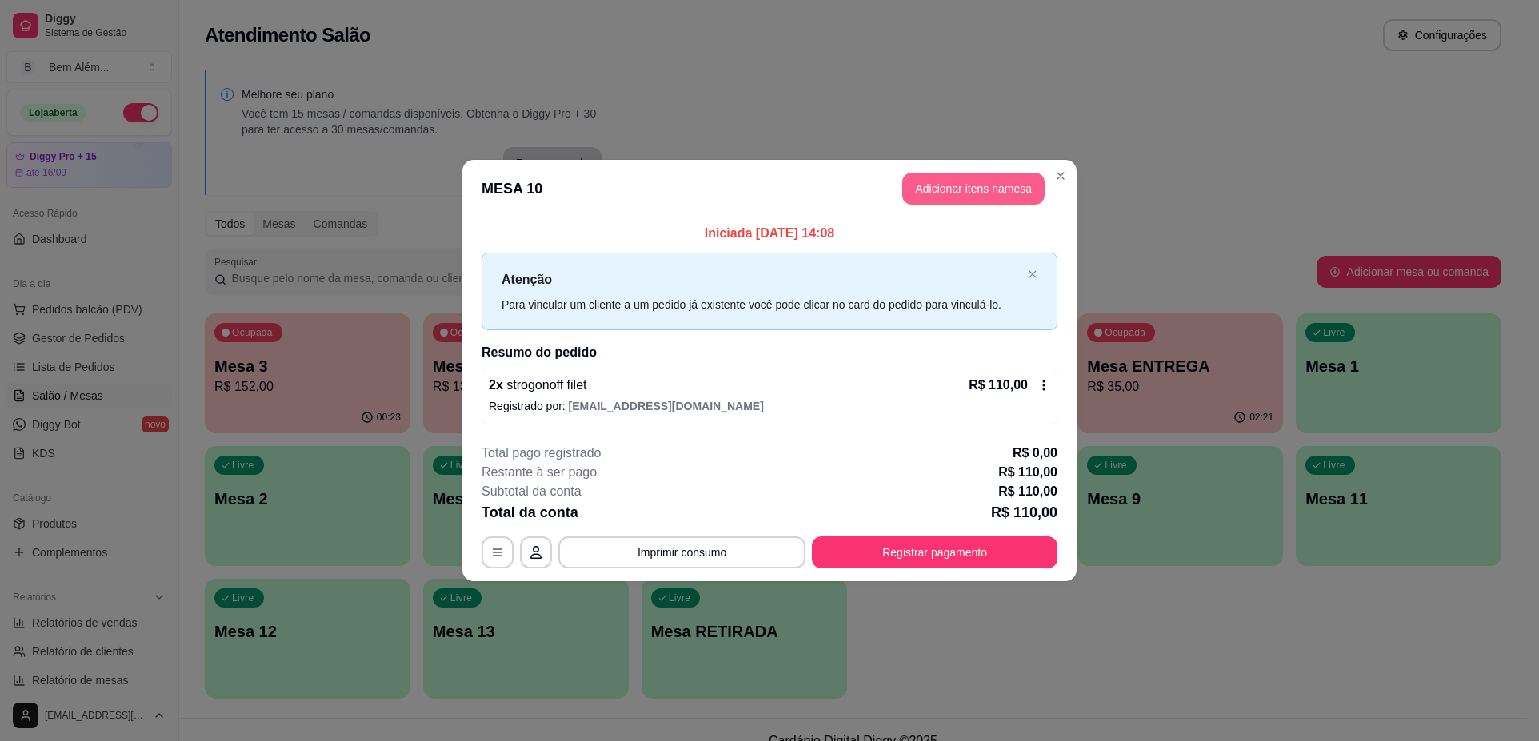
click at [912, 199] on button "Adicionar itens na mesa" at bounding box center [973, 189] width 142 height 32
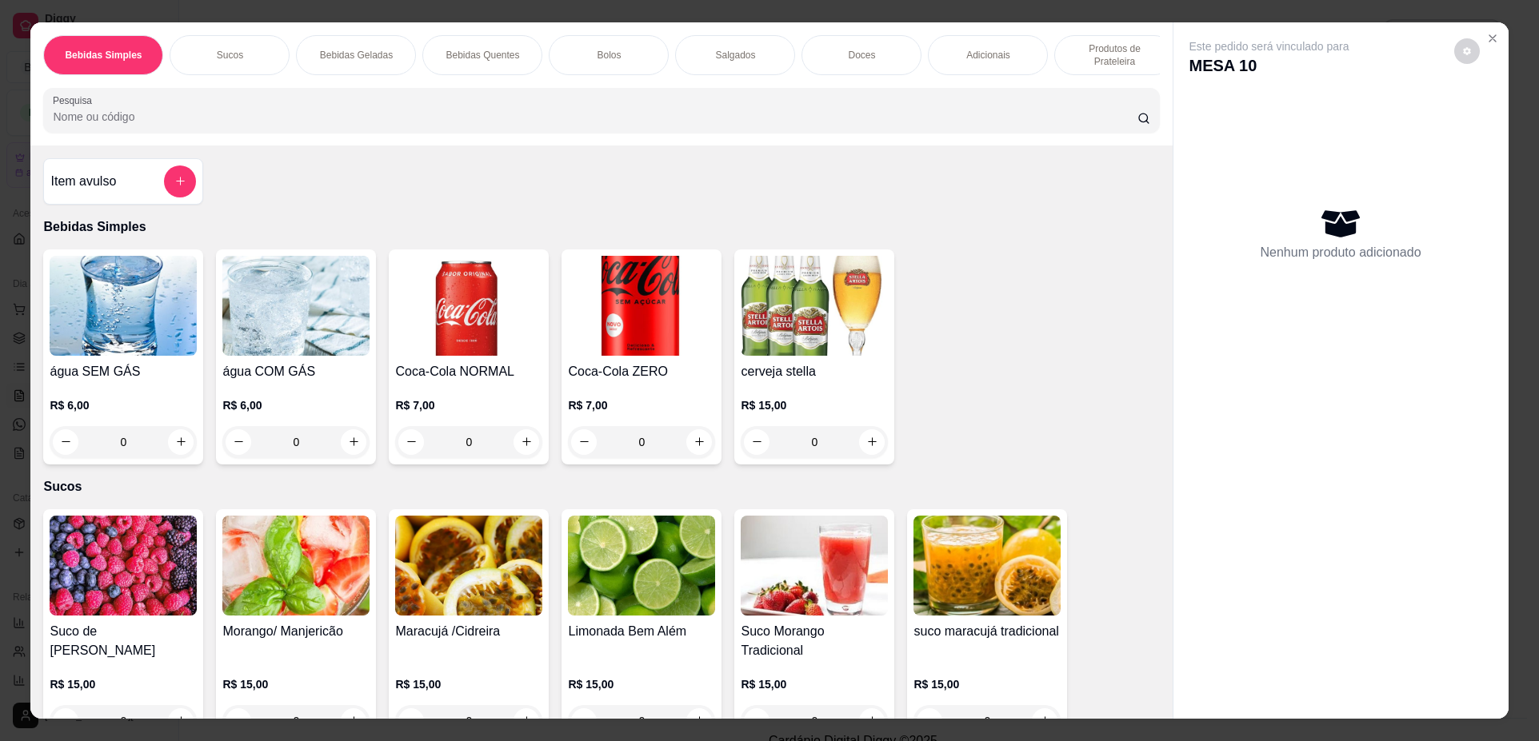
click at [616, 324] on img at bounding box center [641, 306] width 147 height 100
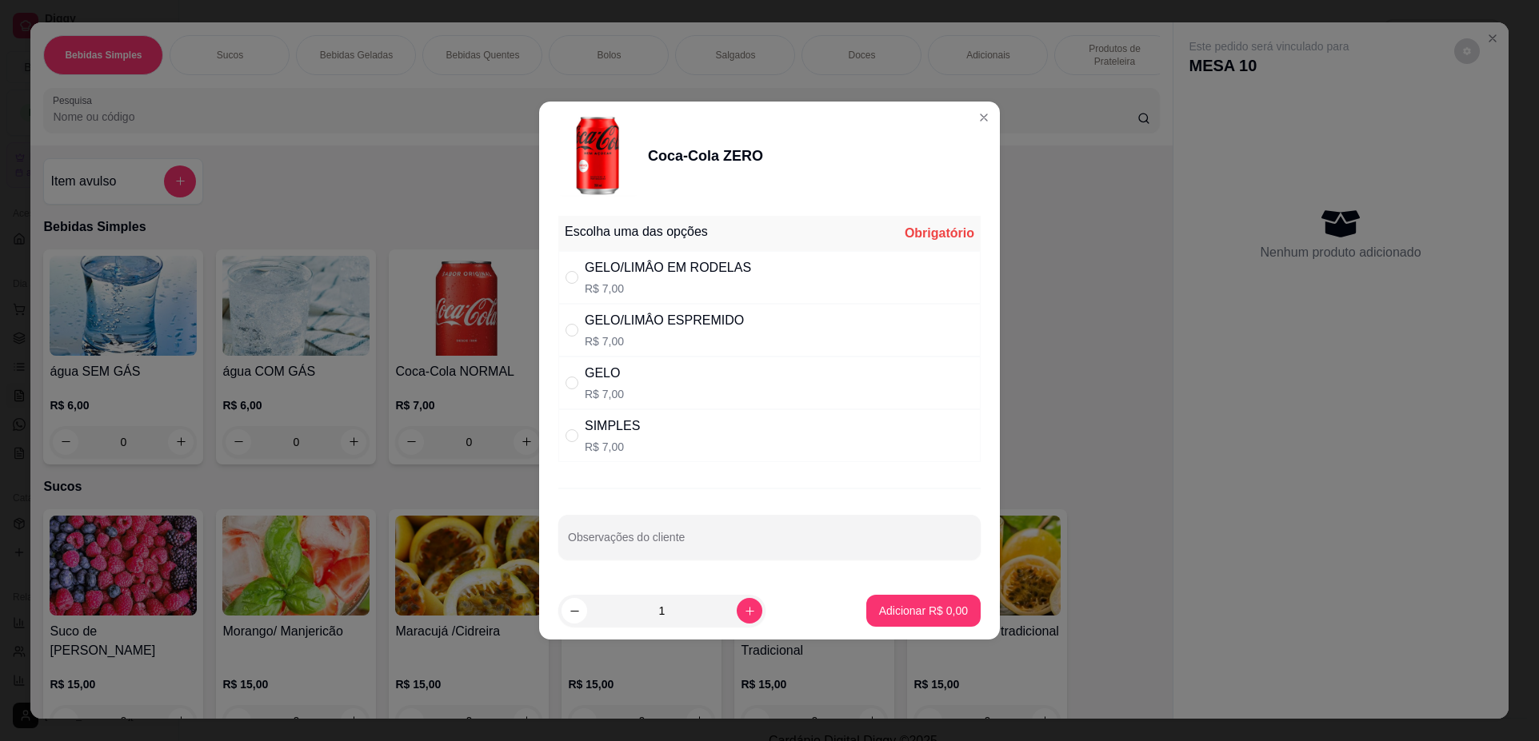
click at [772, 429] on div "SIMPLES R$ 7,00" at bounding box center [769, 435] width 422 height 53
radio input "true"
click at [896, 621] on button "Adicionar R$ 7,00" at bounding box center [923, 611] width 111 height 31
type input "1"
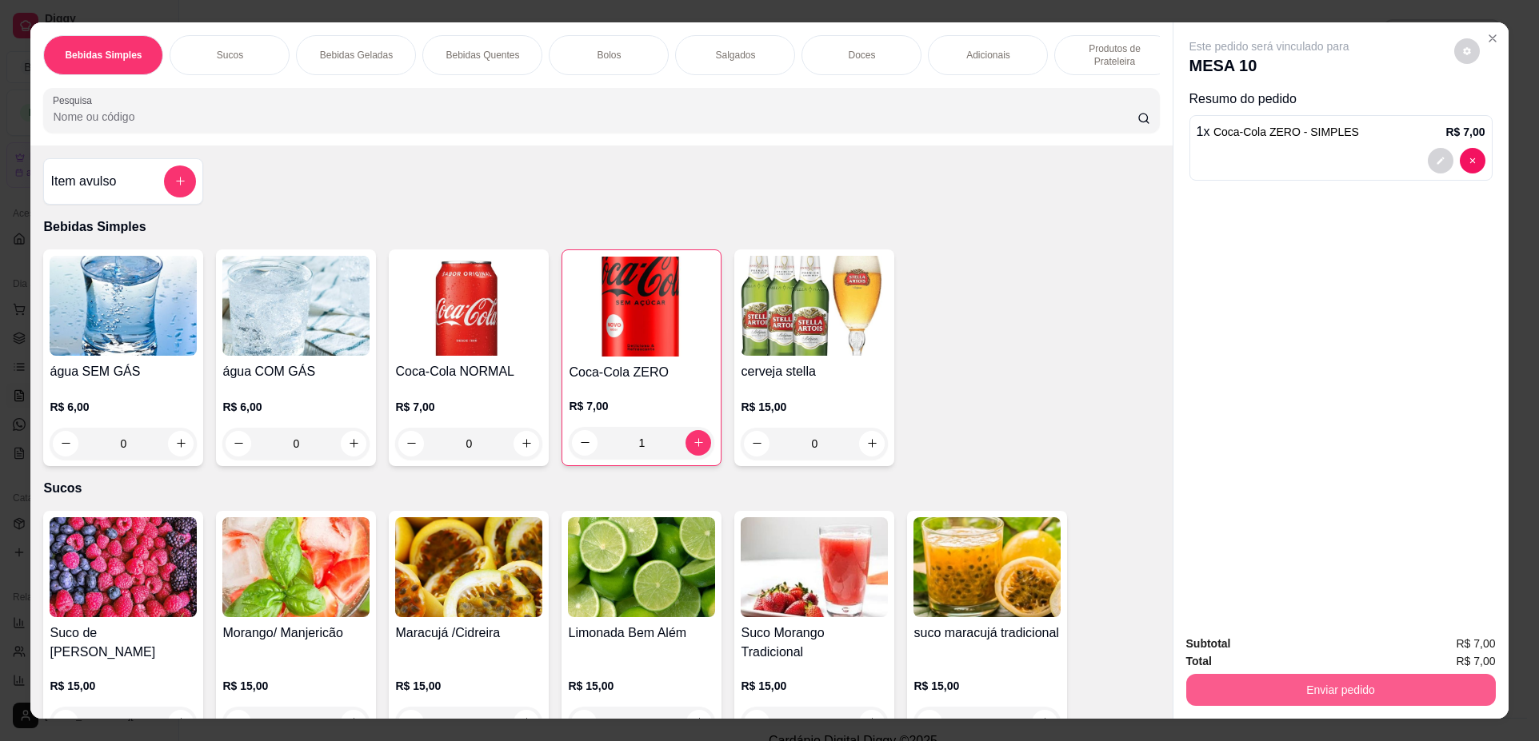
click at [1329, 698] on button "Enviar pedido" at bounding box center [1340, 690] width 309 height 32
click at [1276, 645] on button "Não registrar e enviar pedido" at bounding box center [1287, 651] width 166 height 30
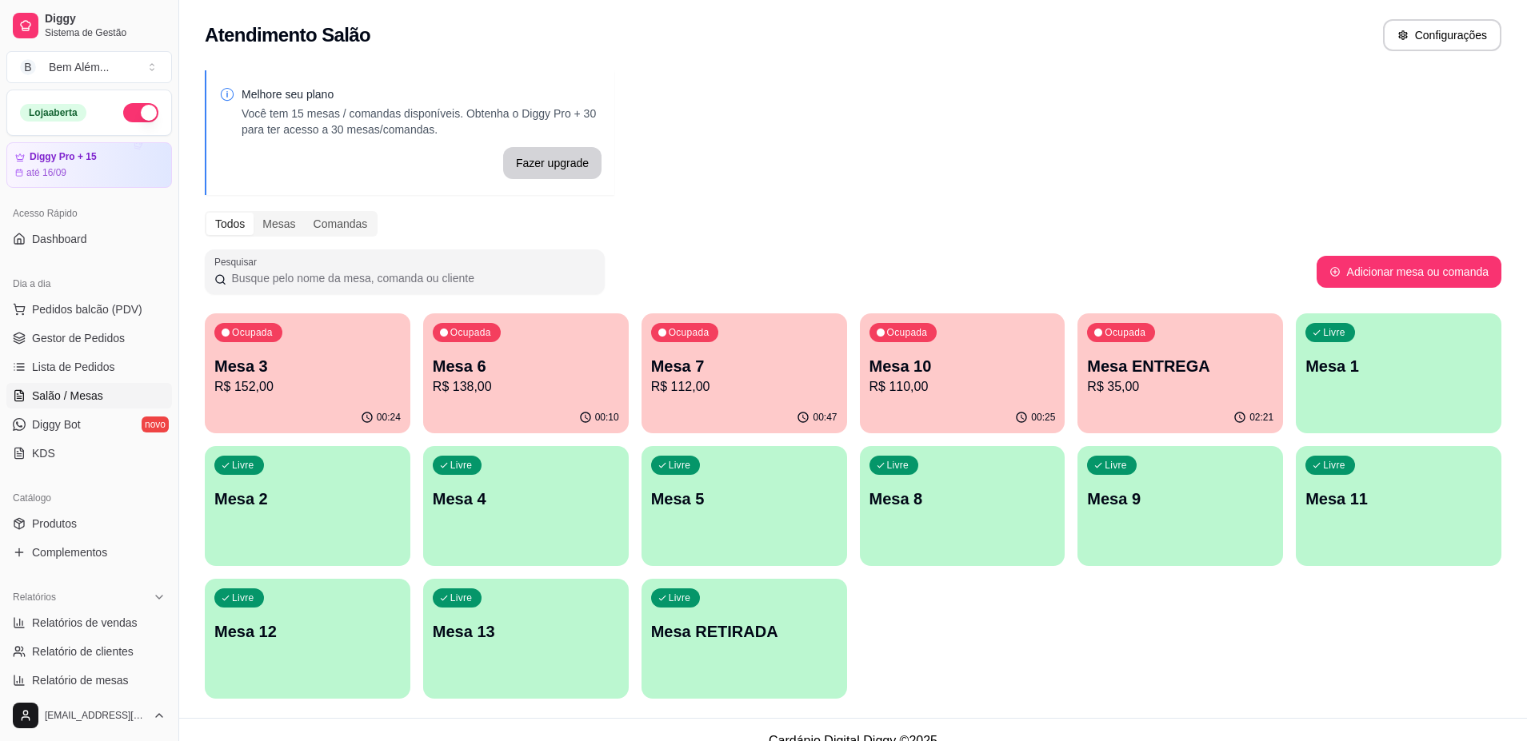
click at [1159, 525] on div "Livre Mesa 9" at bounding box center [1180, 496] width 206 height 101
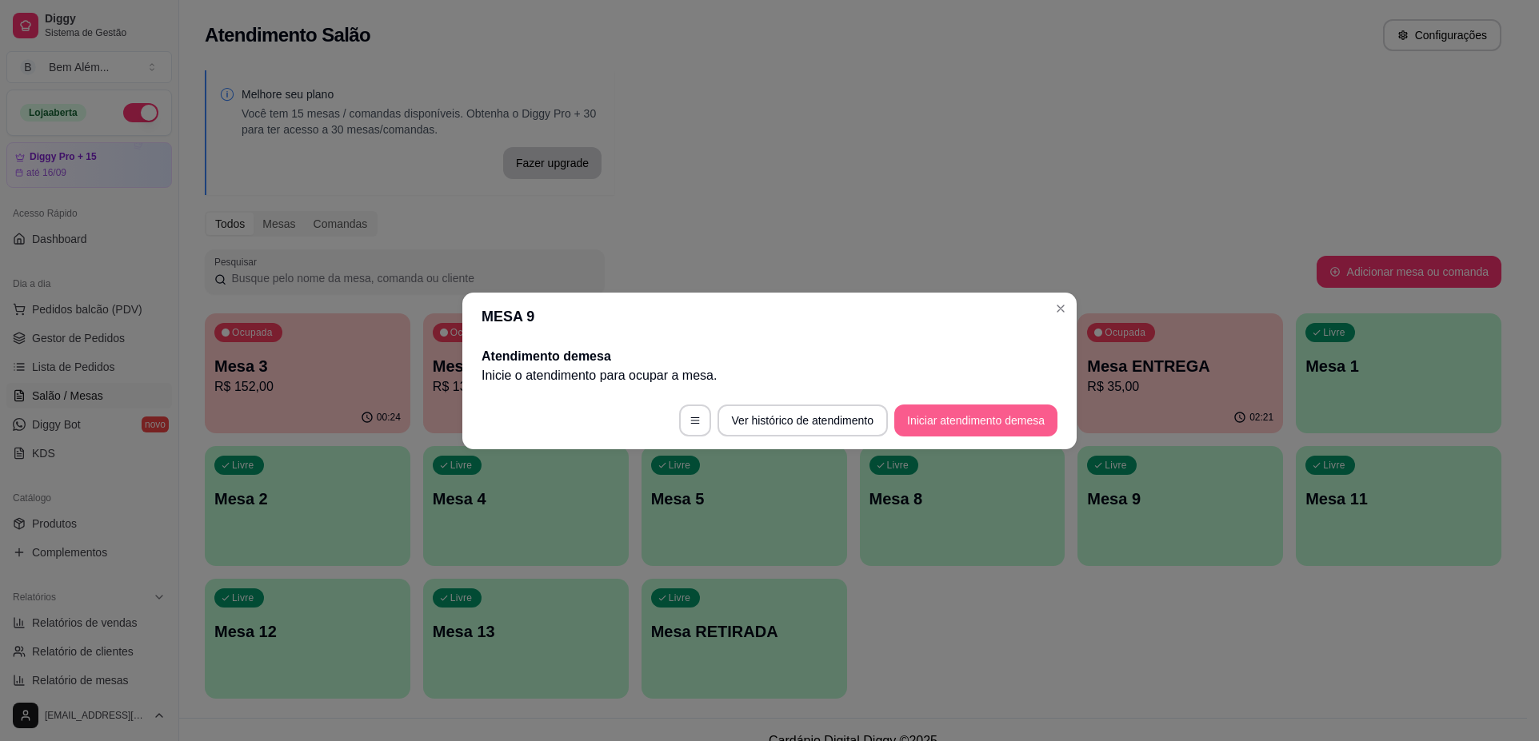
click at [991, 417] on button "Iniciar atendimento de mesa" at bounding box center [975, 421] width 163 height 32
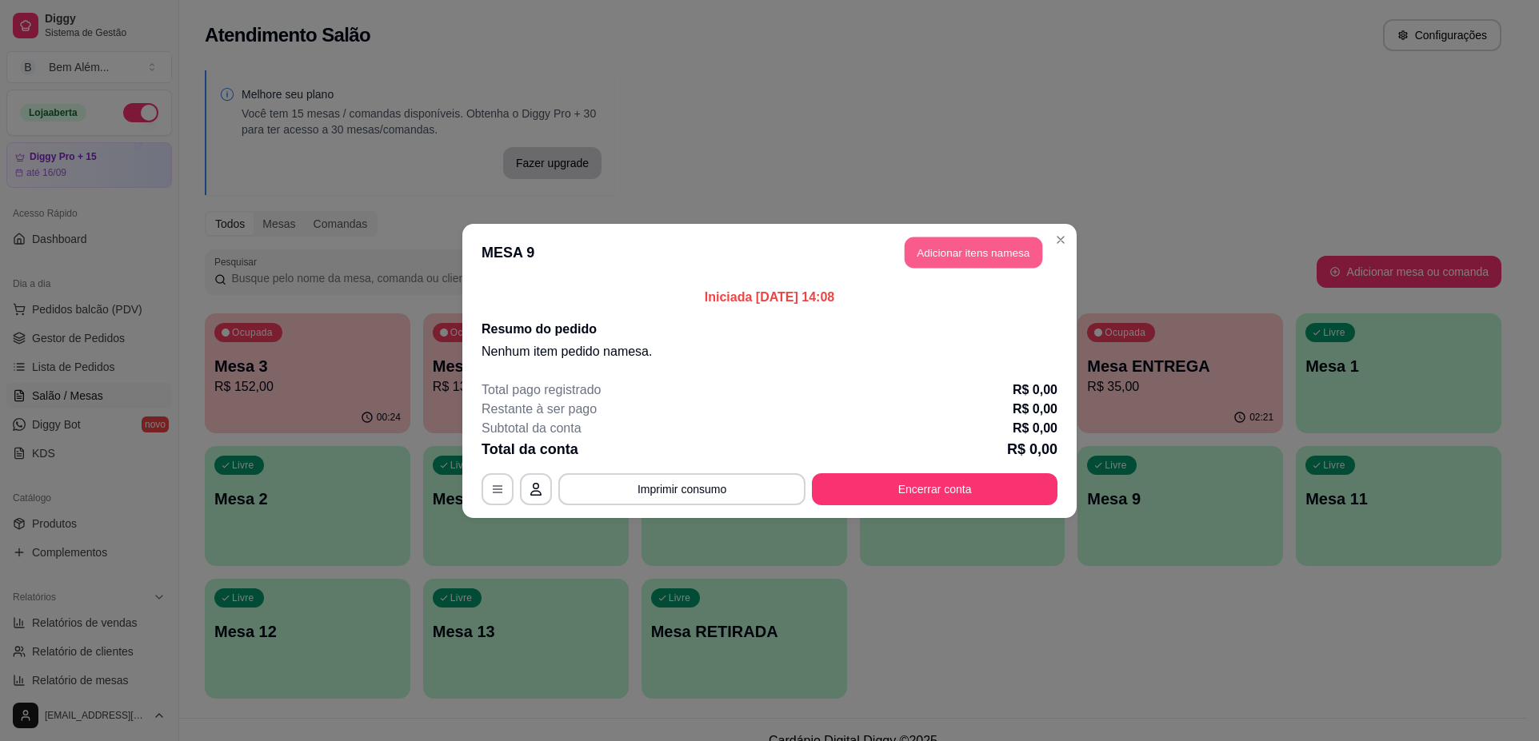
click at [999, 248] on button "Adicionar itens na mesa" at bounding box center [973, 252] width 138 height 31
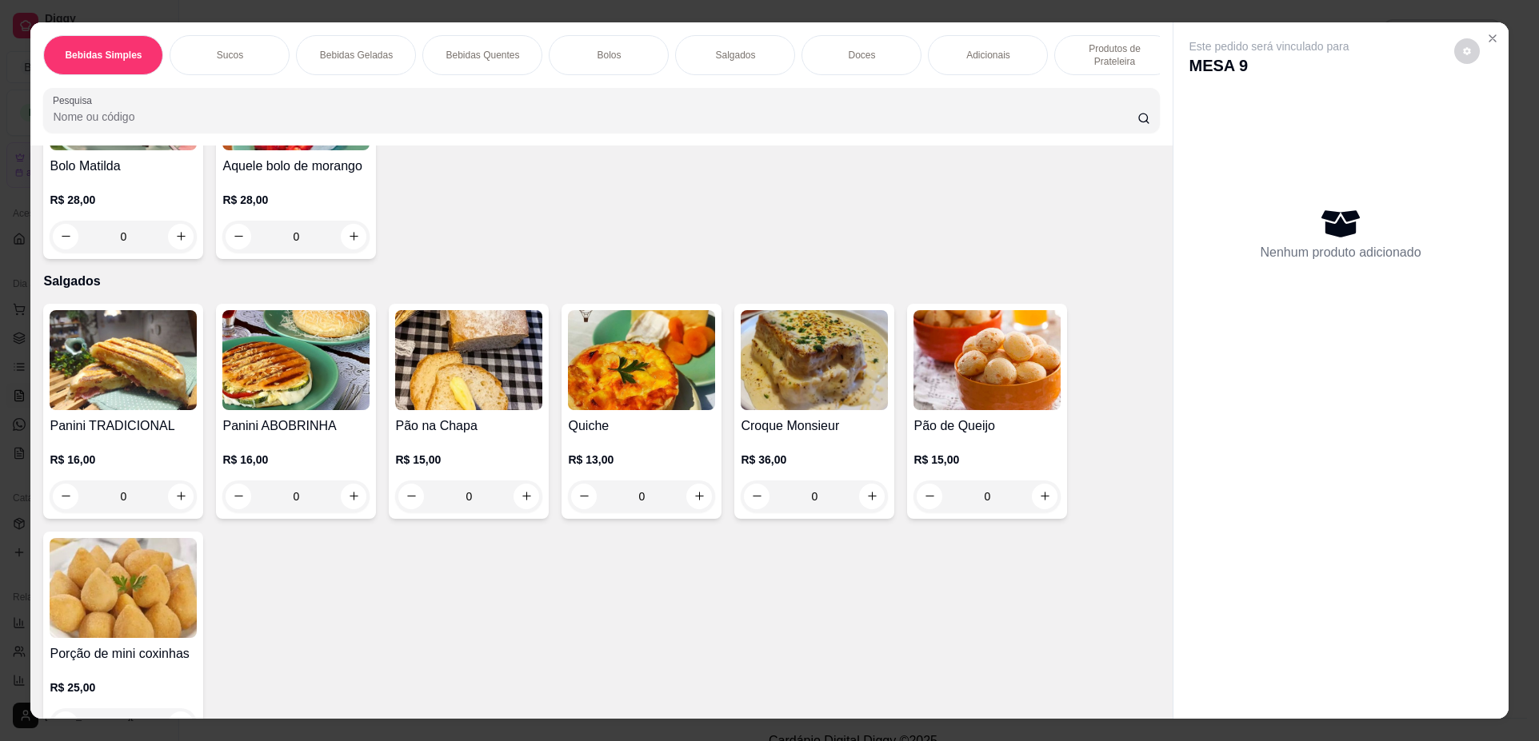
scroll to position [1200, 0]
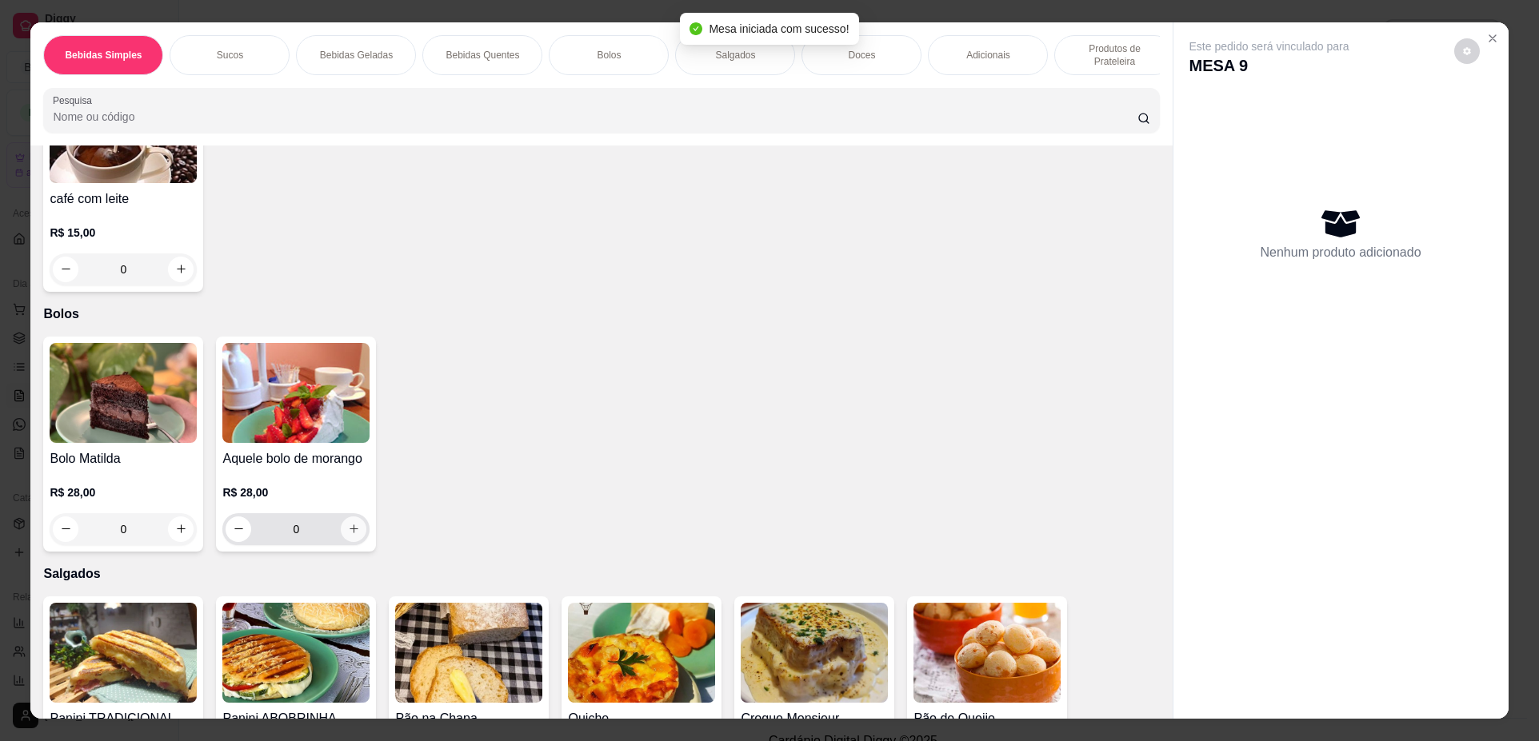
click at [355, 542] on button "increase-product-quantity" at bounding box center [354, 530] width 26 height 26
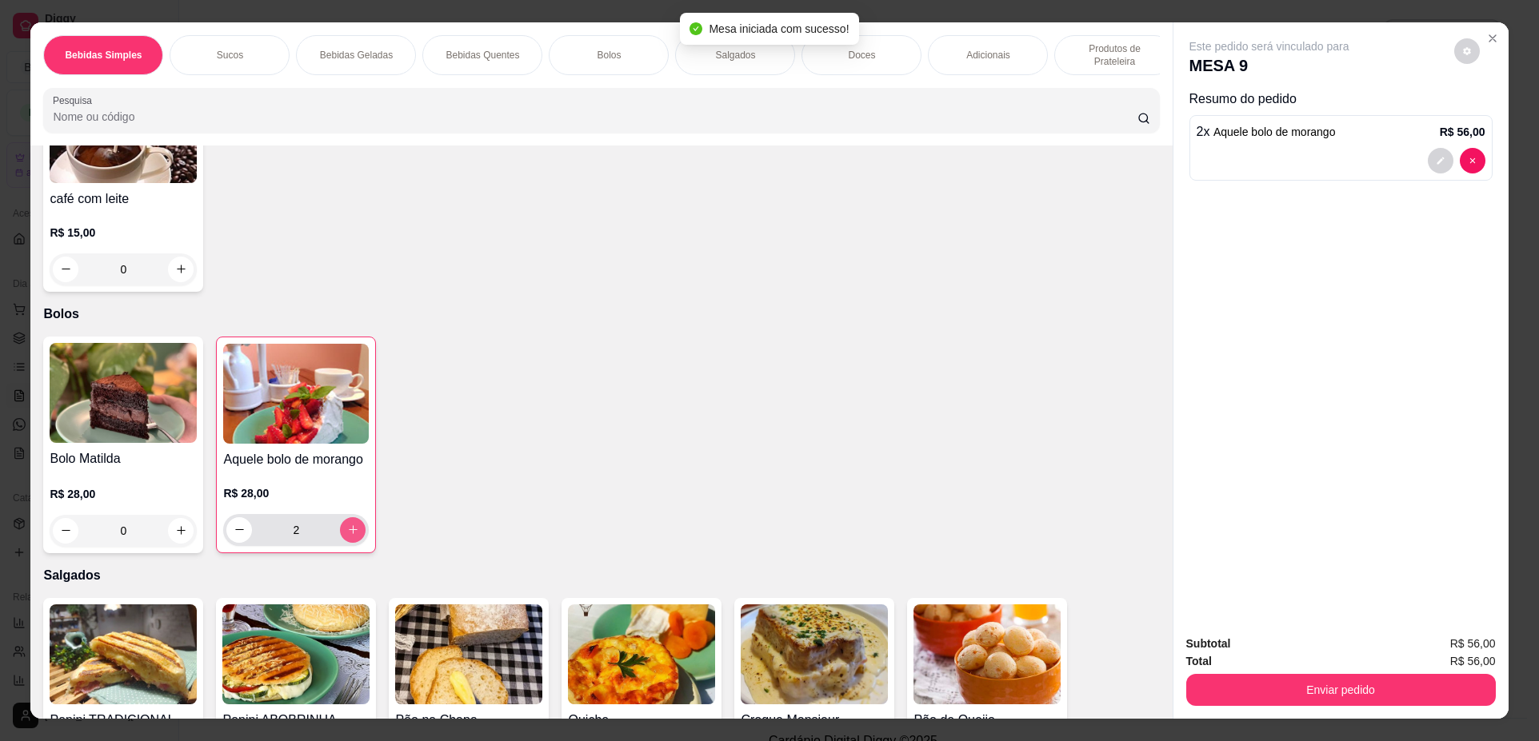
type input "2"
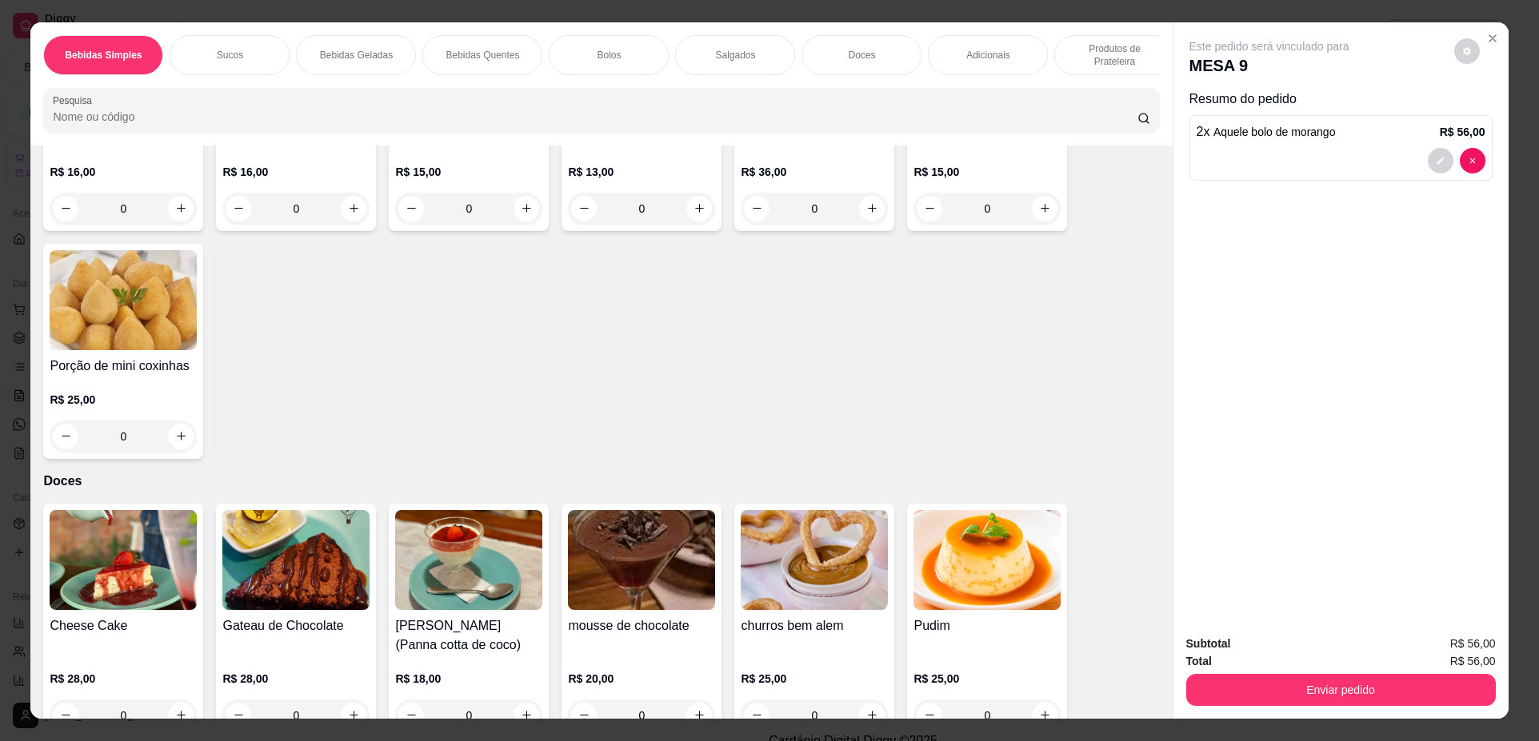
scroll to position [1839, 0]
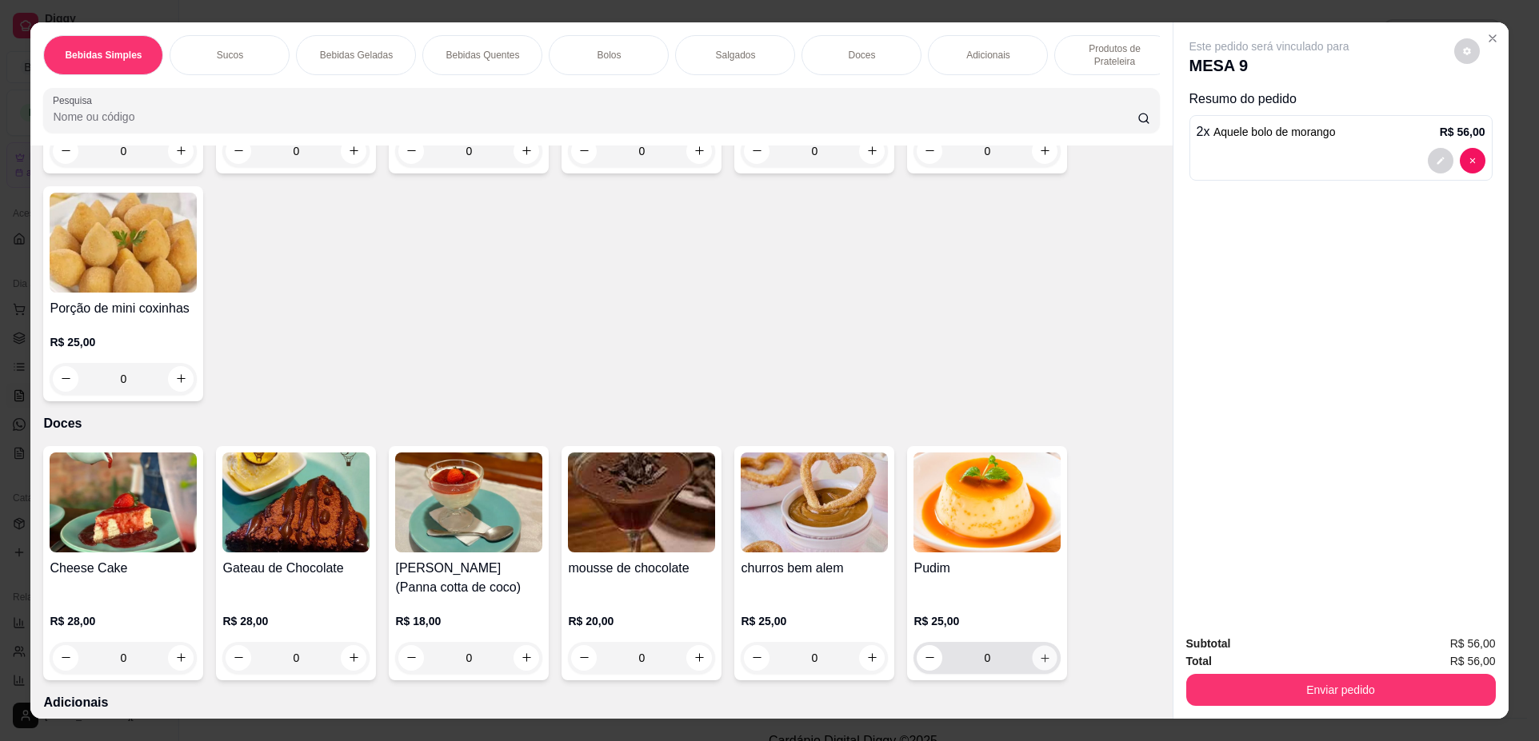
click at [1040, 662] on icon "increase-product-quantity" at bounding box center [1044, 658] width 8 height 8
type input "1"
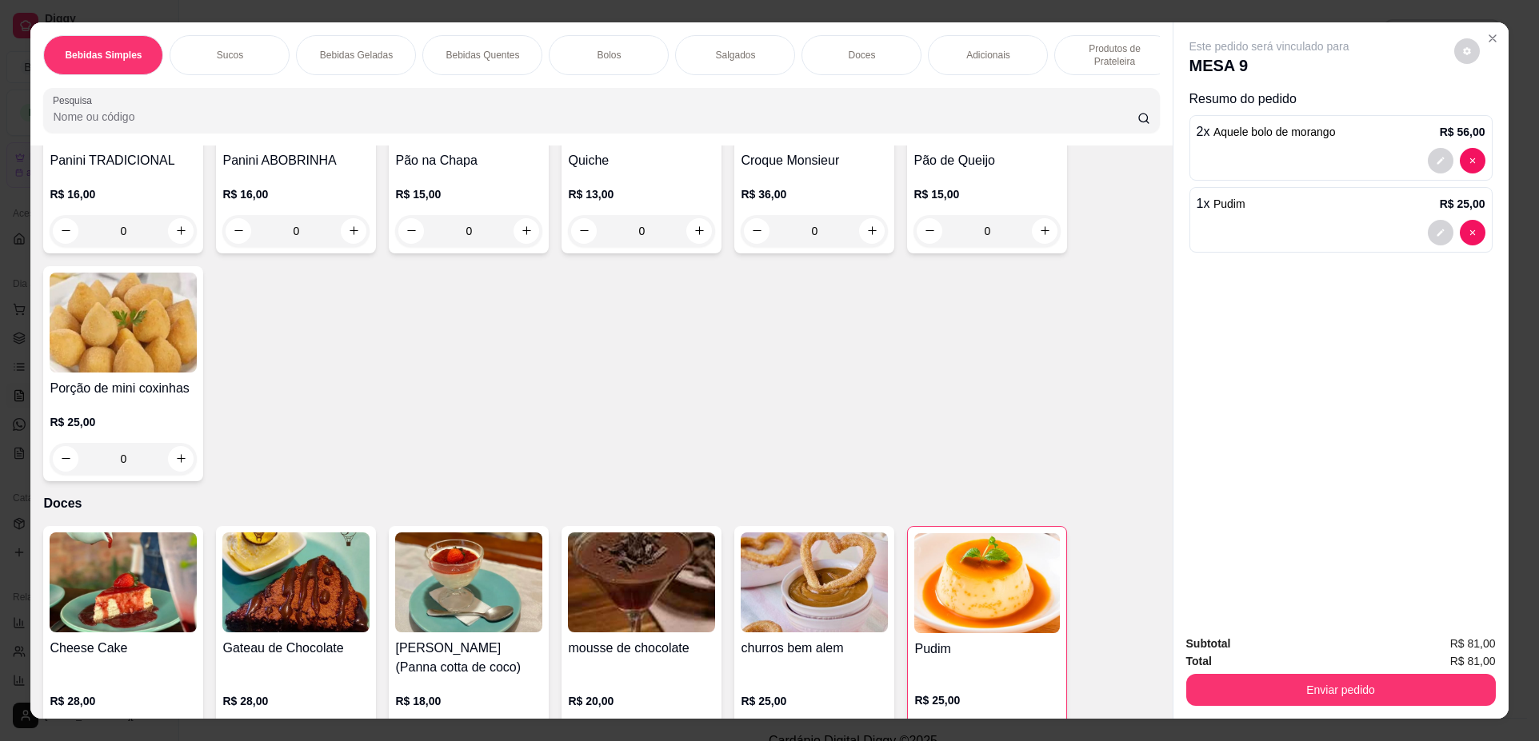
scroll to position [1789, 0]
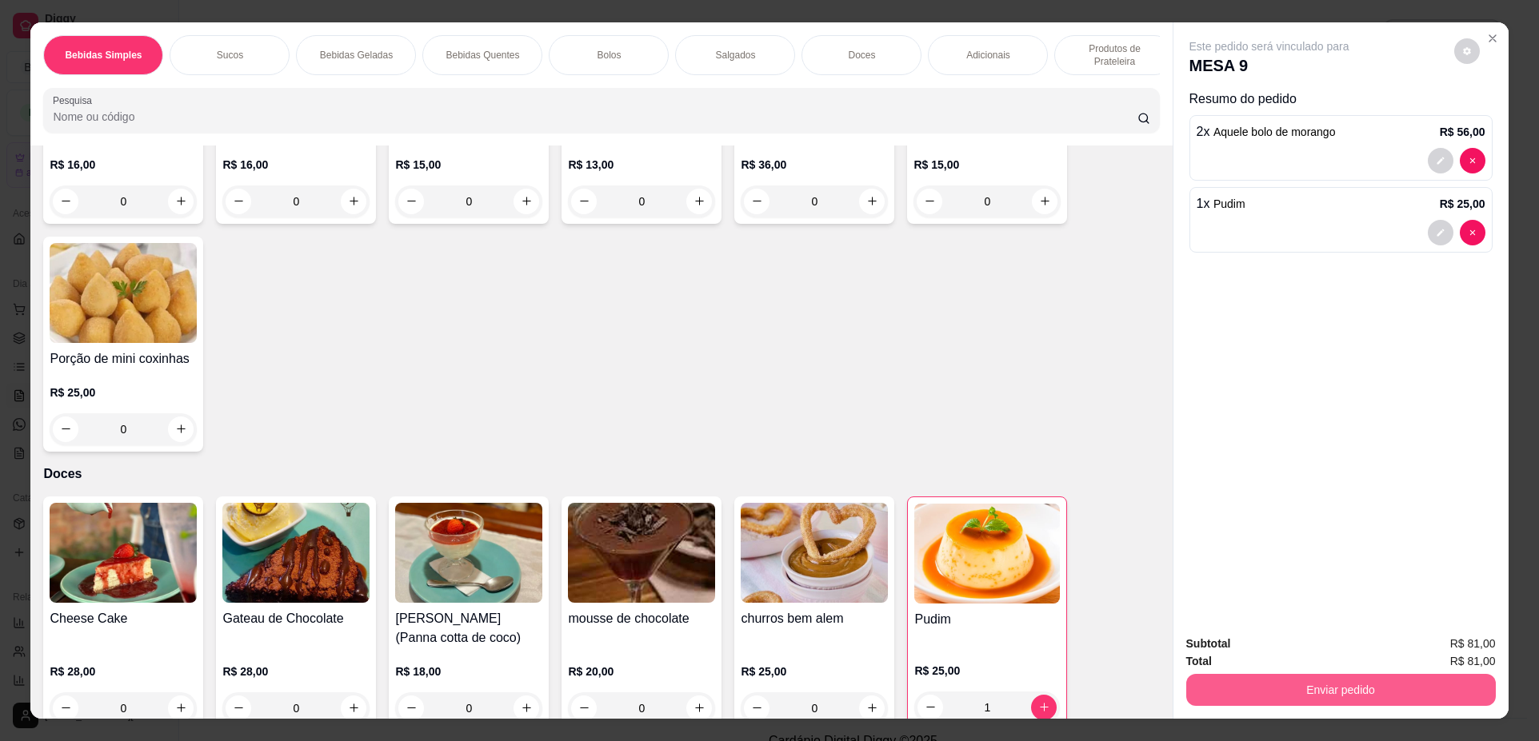
click at [1387, 675] on button "Enviar pedido" at bounding box center [1340, 690] width 309 height 32
click at [1278, 646] on button "Não registrar e enviar pedido" at bounding box center [1287, 651] width 166 height 30
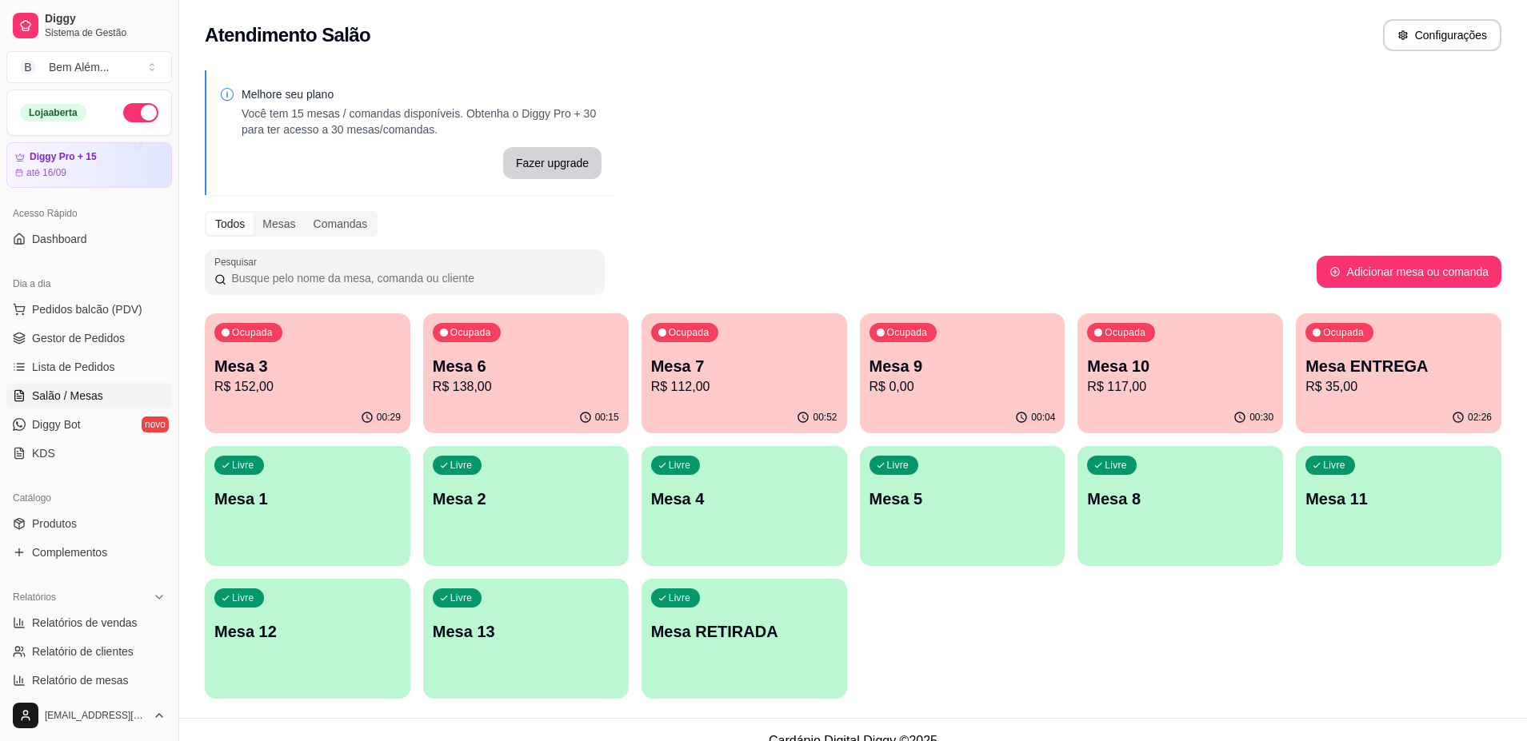
click at [1394, 504] on p "Mesa 11" at bounding box center [1398, 499] width 186 height 22
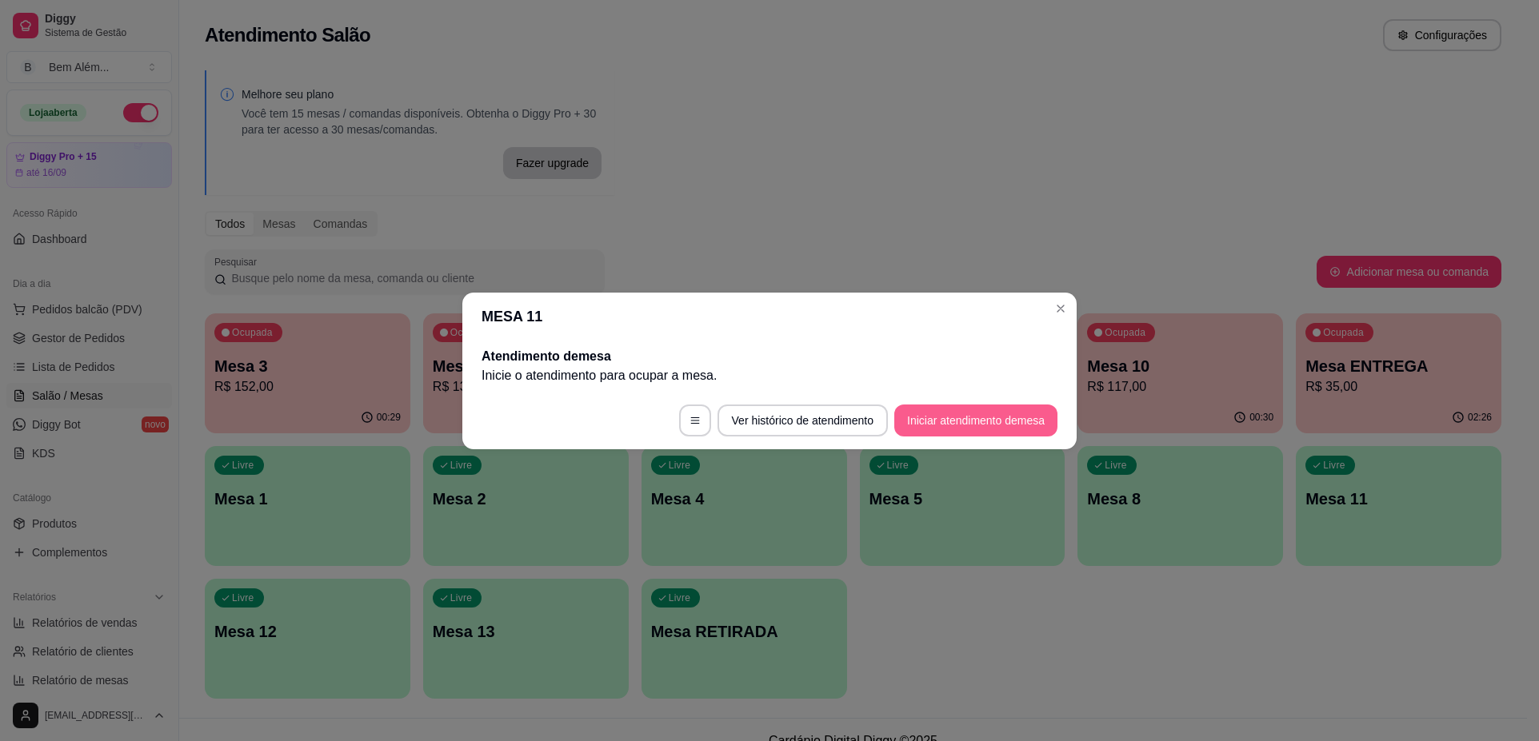
click at [967, 418] on button "Iniciar atendimento de mesa" at bounding box center [975, 421] width 163 height 32
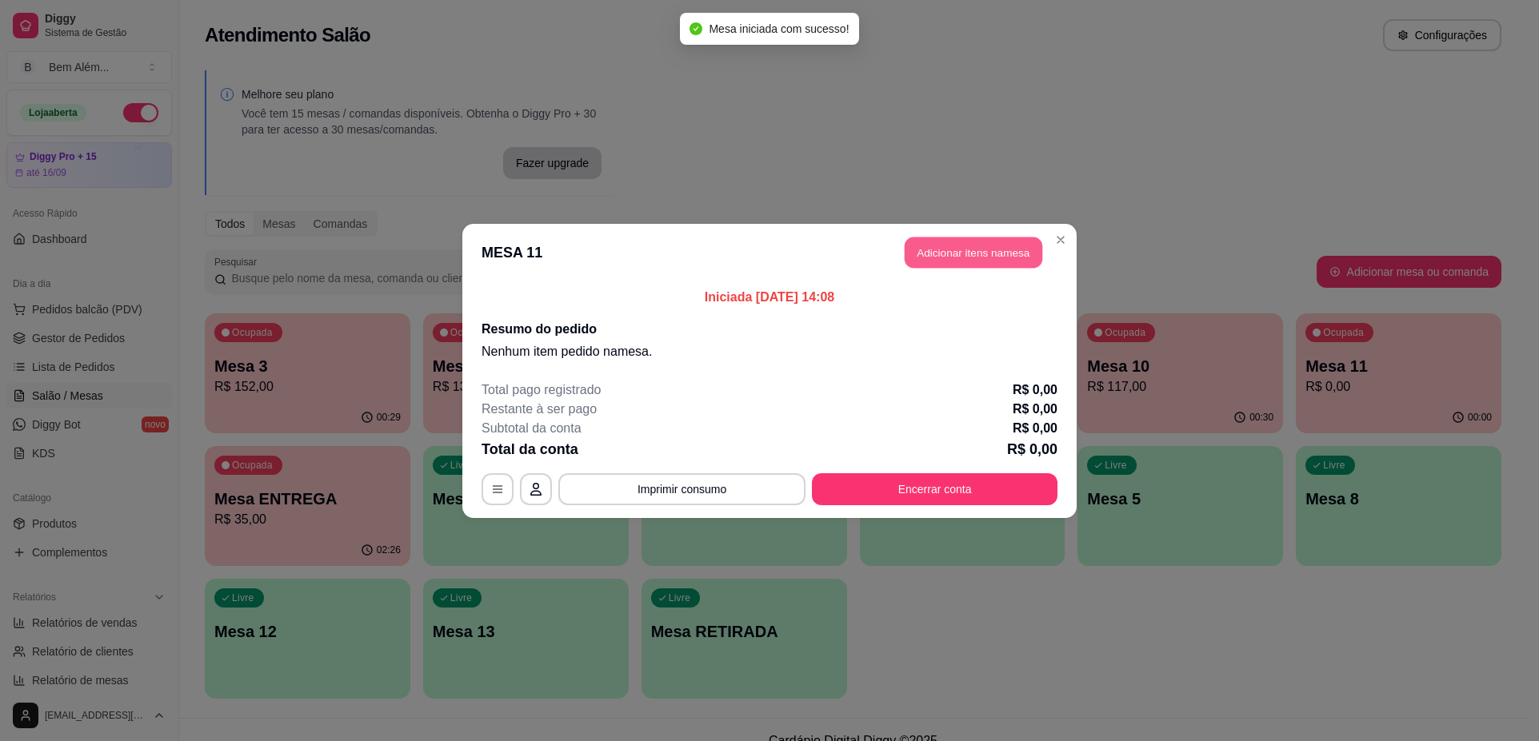
click at [1022, 265] on button "Adicionar itens na mesa" at bounding box center [973, 252] width 138 height 31
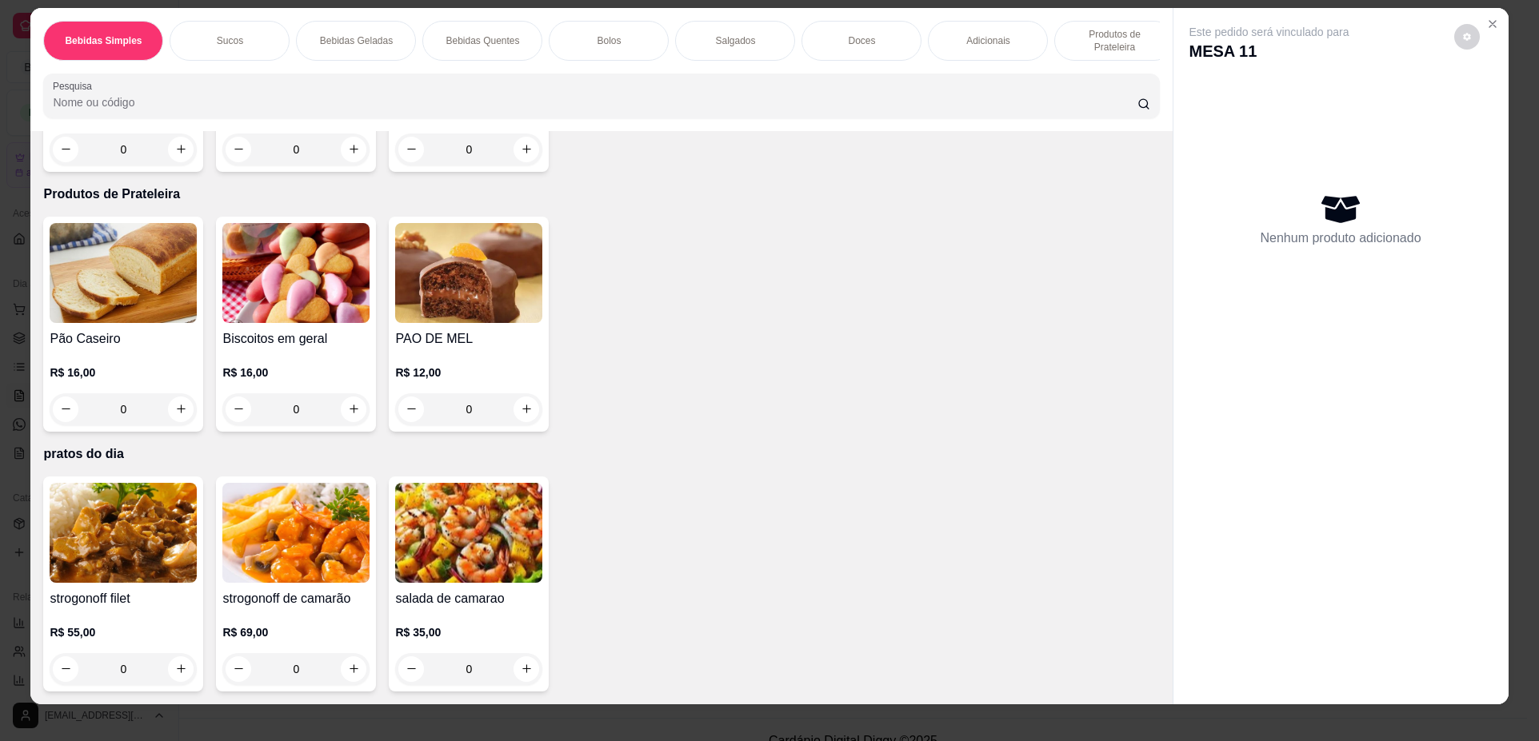
scroll to position [29, 0]
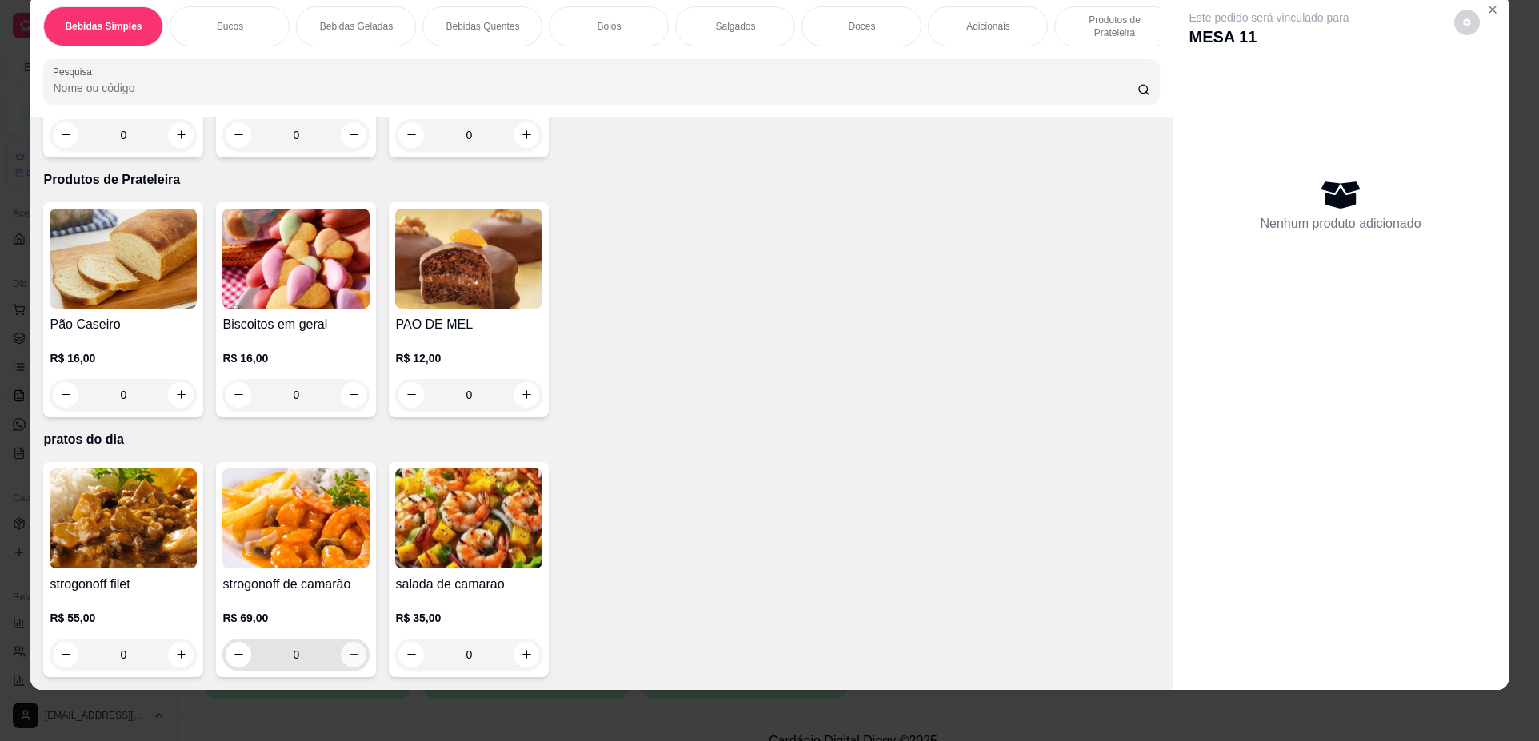
click at [349, 655] on icon "increase-product-quantity" at bounding box center [353, 655] width 9 height 9
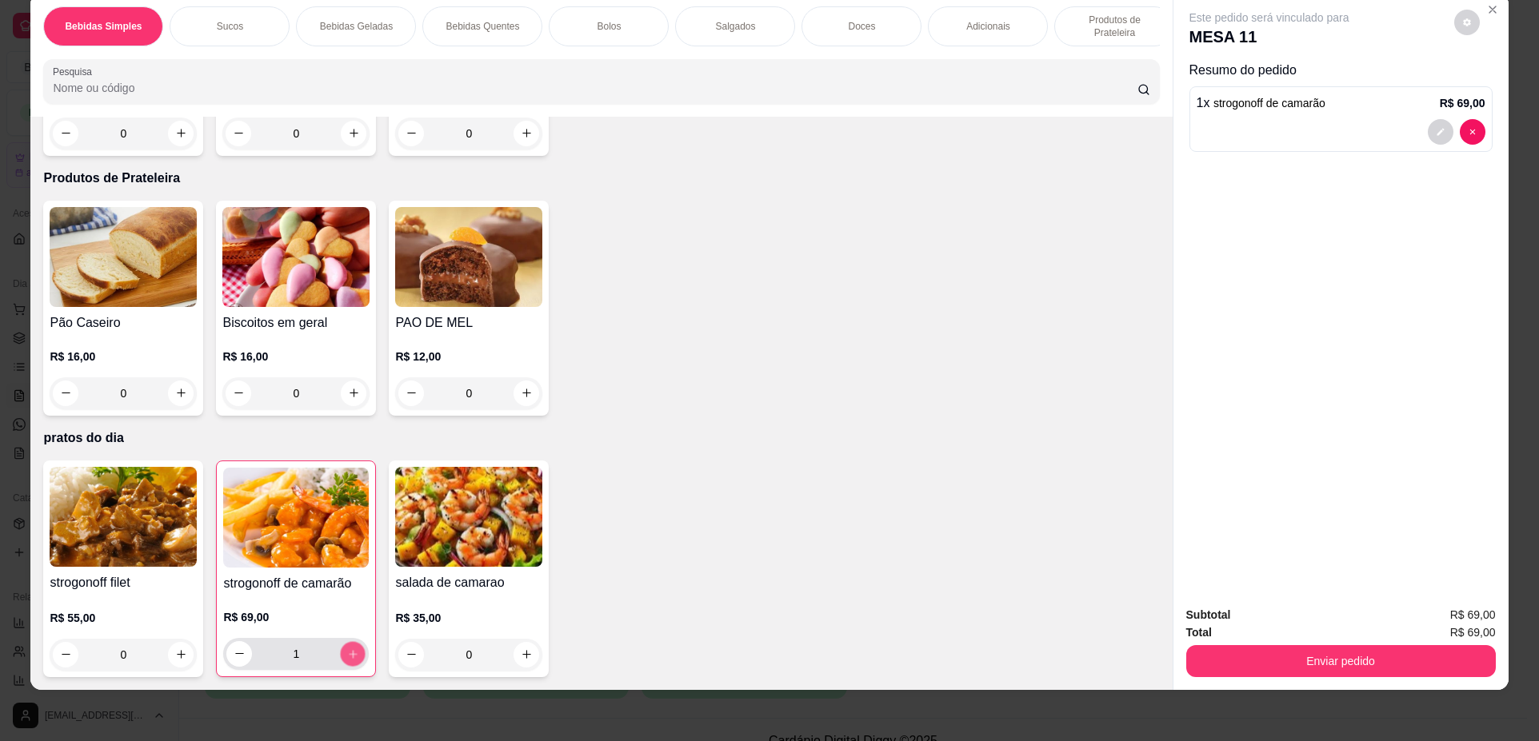
click at [349, 655] on icon "increase-product-quantity" at bounding box center [353, 654] width 8 height 8
type input "3"
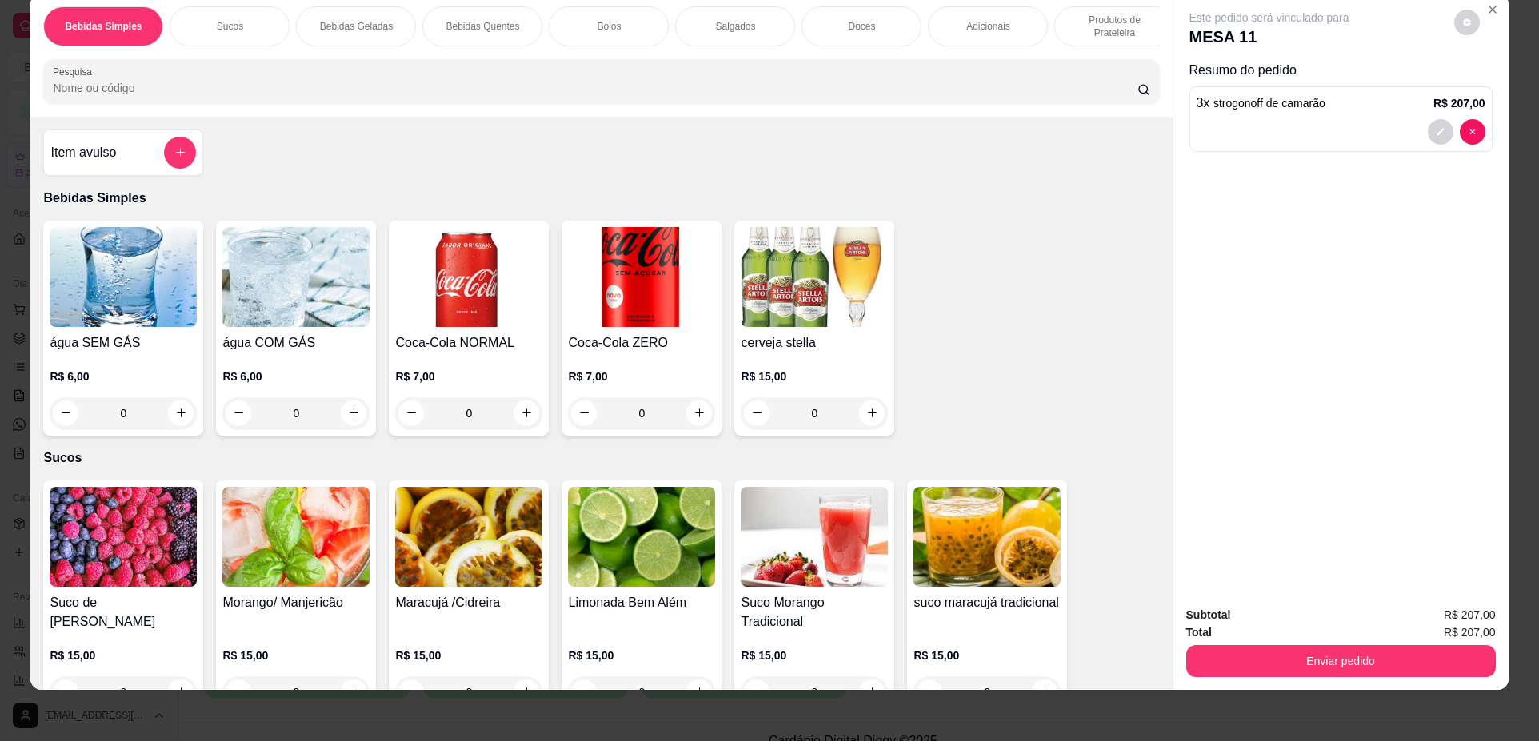
scroll to position [240, 0]
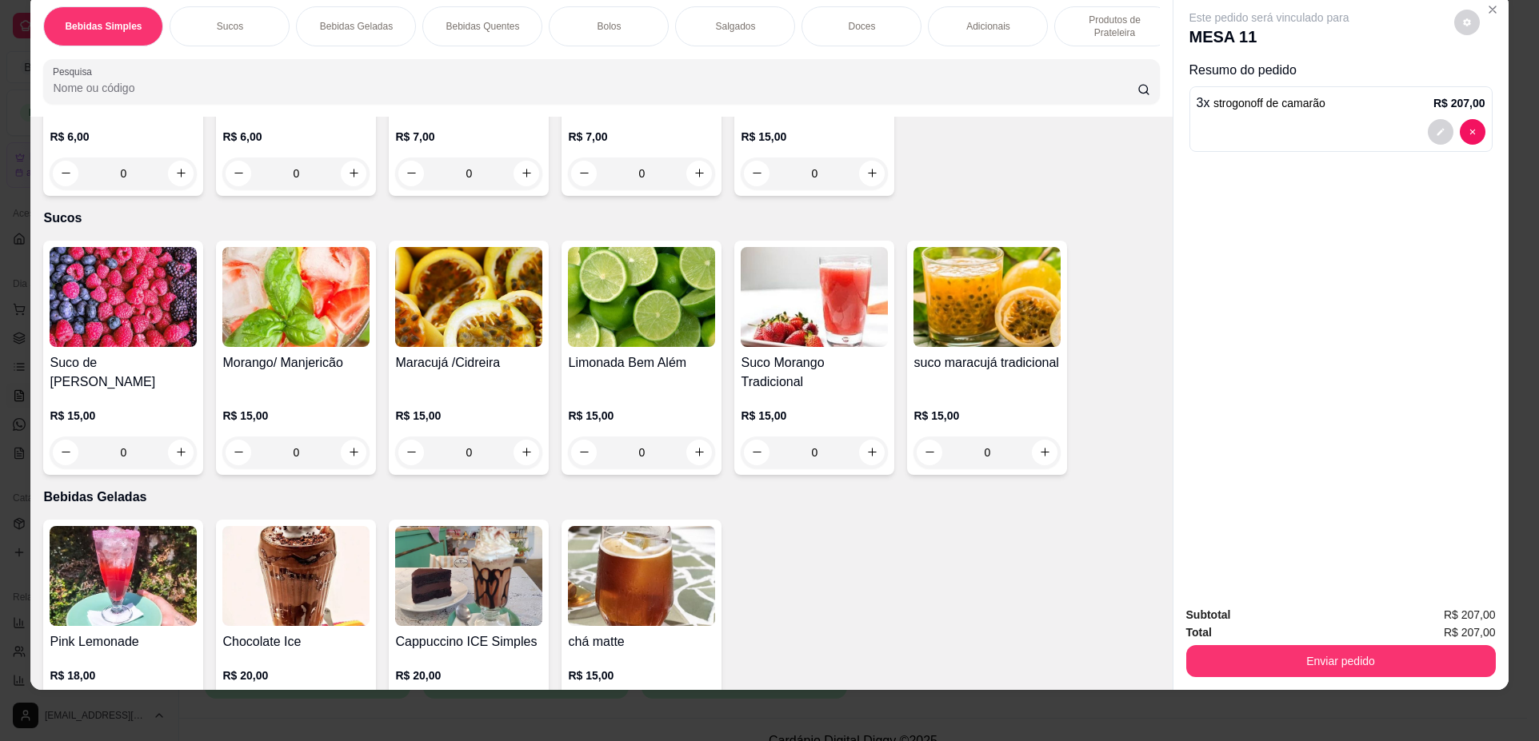
click at [290, 334] on img at bounding box center [295, 297] width 147 height 100
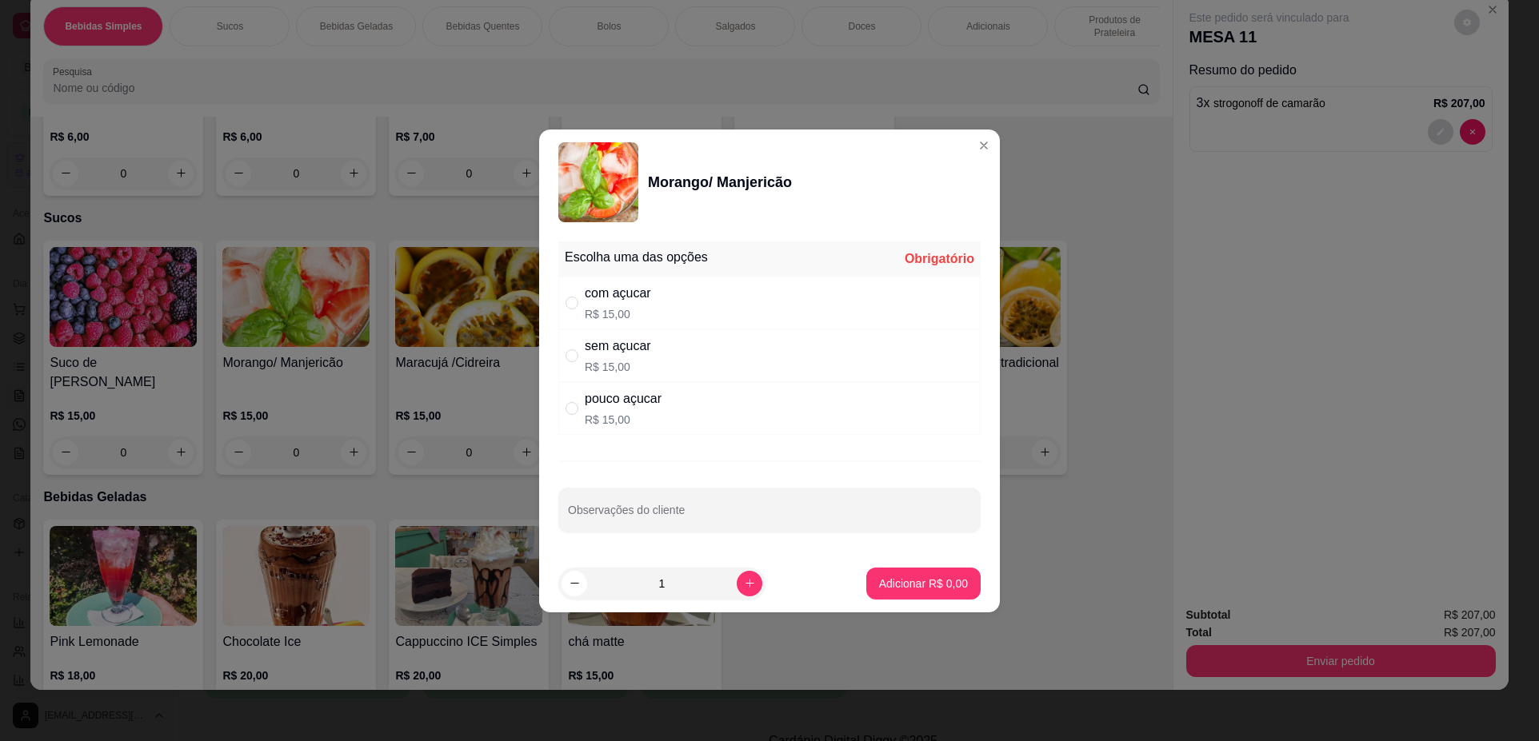
click at [759, 357] on div "sem açucar R$ 15,00" at bounding box center [769, 355] width 422 height 53
radio input "true"
click at [755, 293] on div "com açucar R$ 15,00" at bounding box center [769, 303] width 422 height 53
radio input "true"
radio input "false"
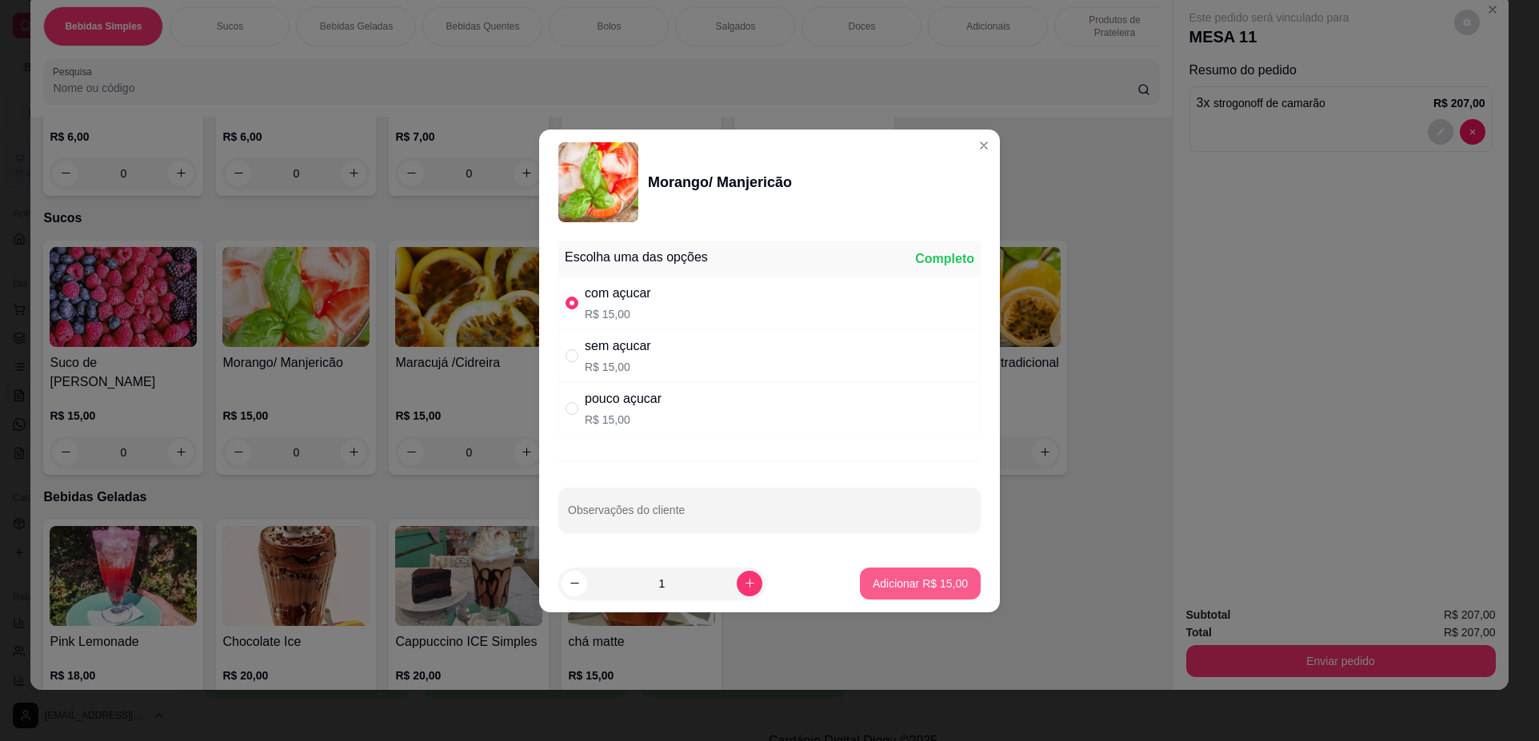
click at [891, 586] on p "Adicionar R$ 15,00" at bounding box center [919, 584] width 95 height 16
type input "1"
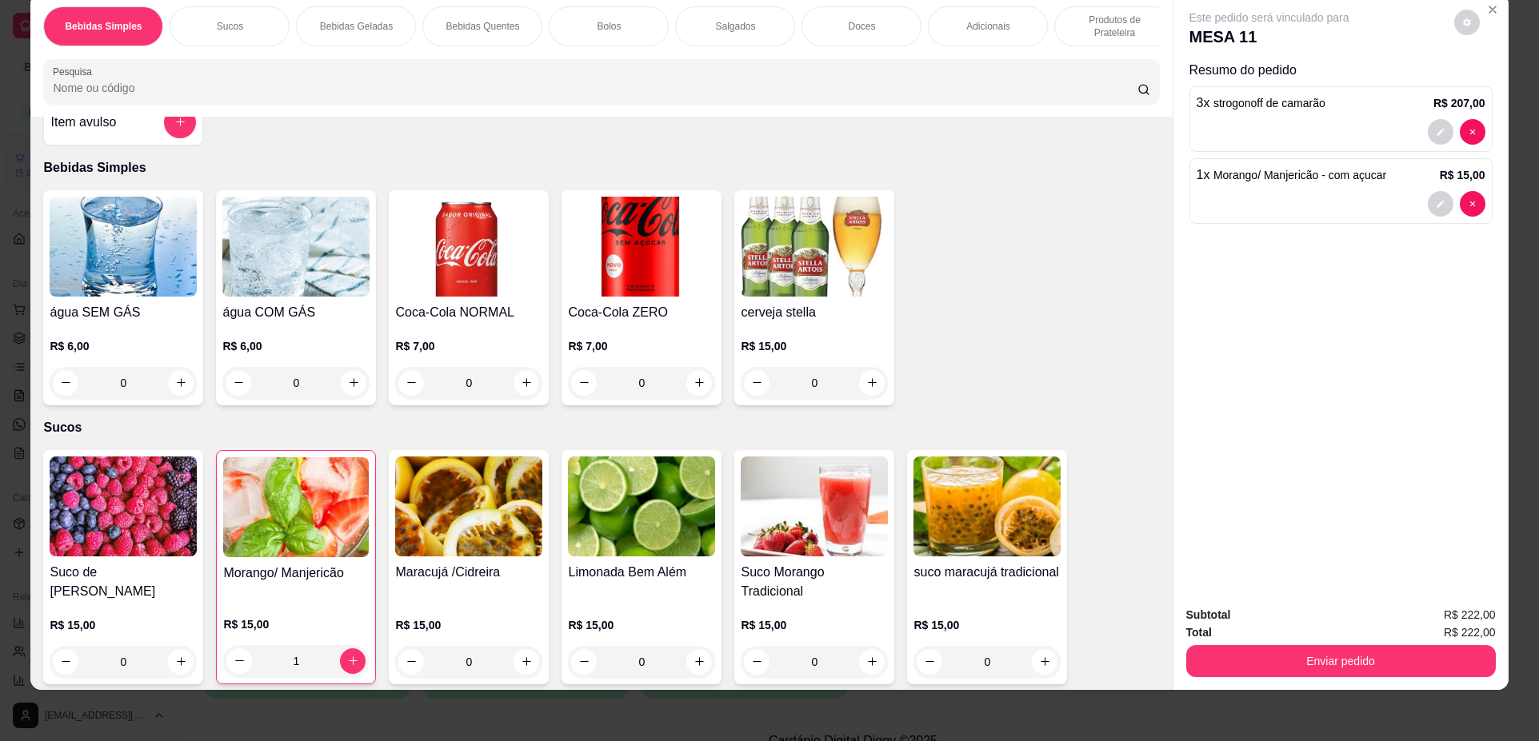
scroll to position [0, 0]
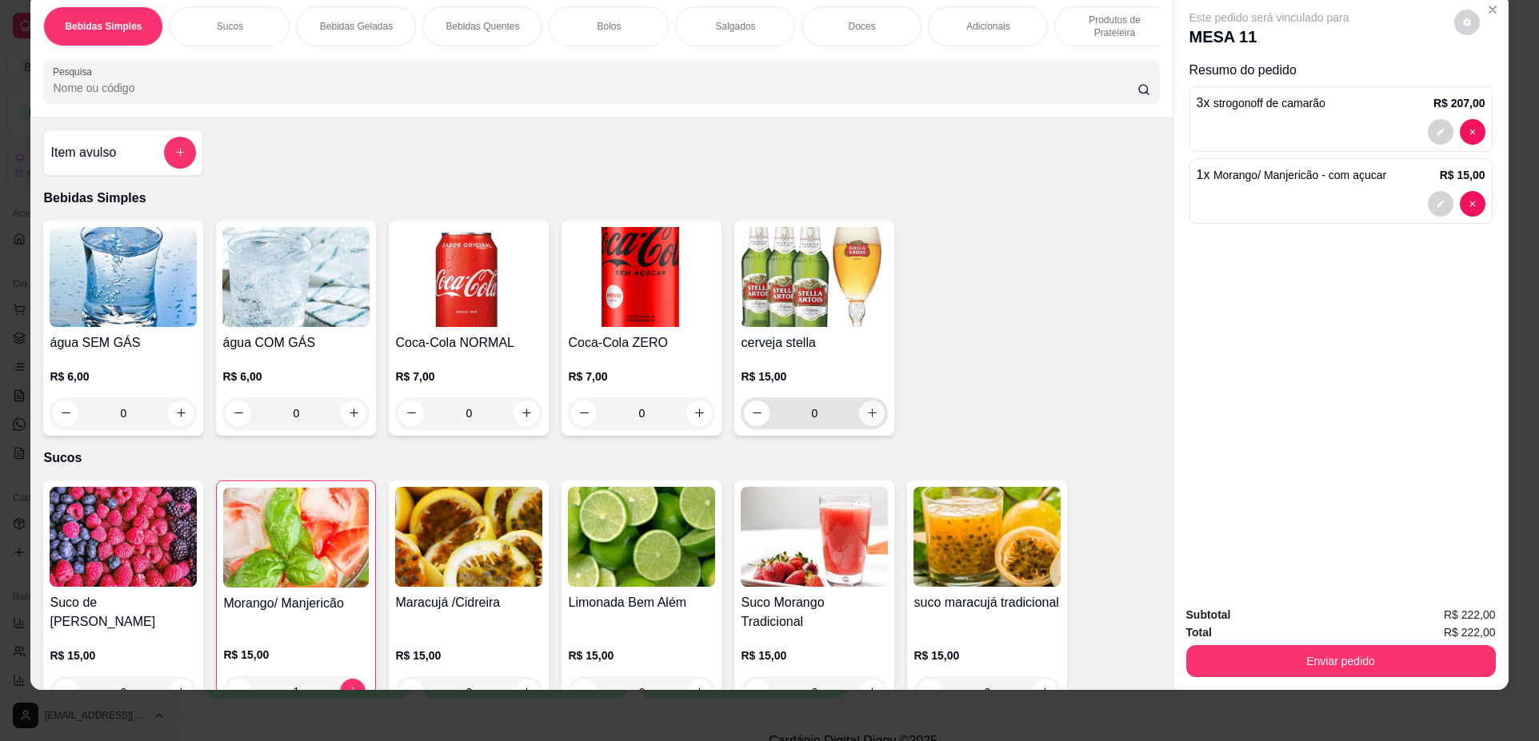
click at [868, 419] on icon "increase-product-quantity" at bounding box center [872, 413] width 12 height 12
type input "1"
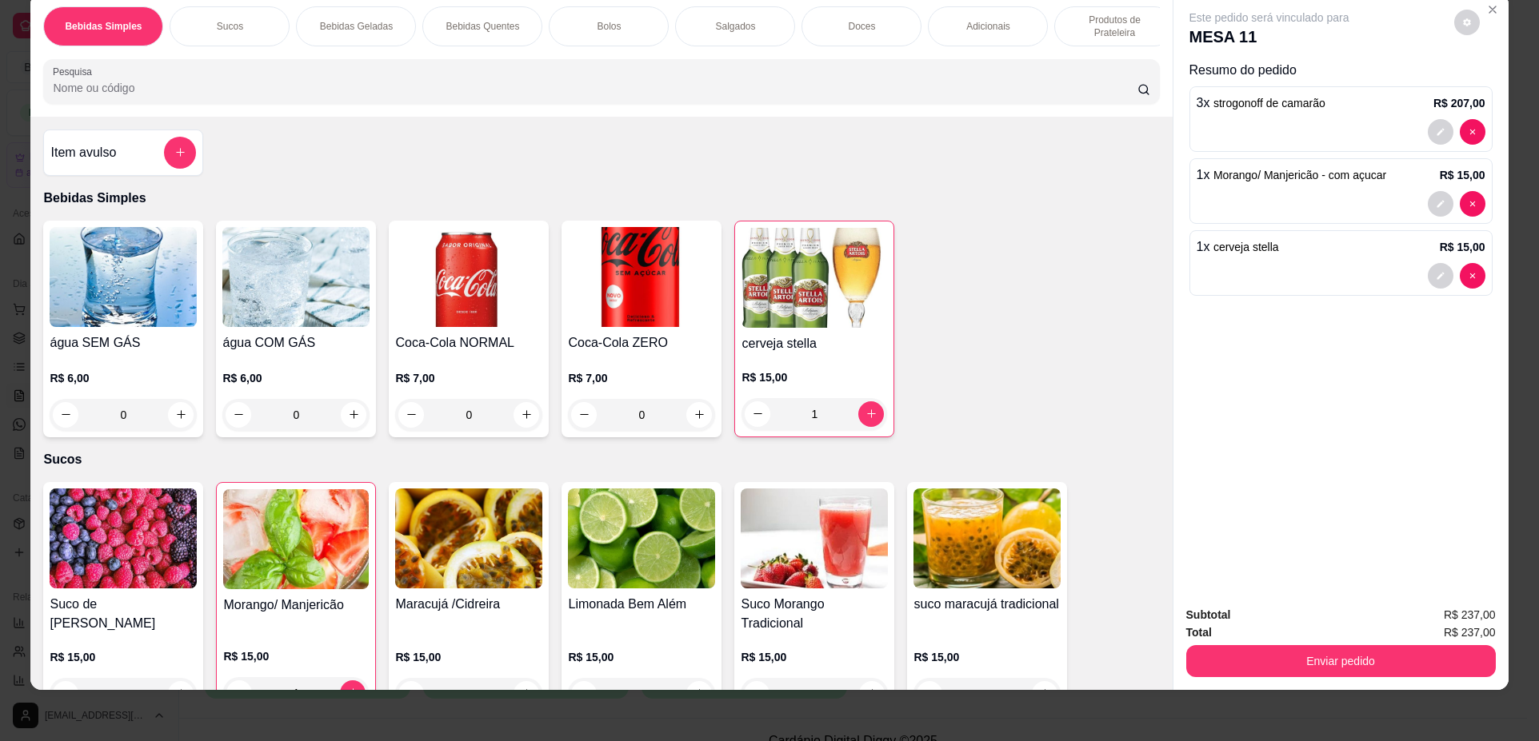
scroll to position [160, 0]
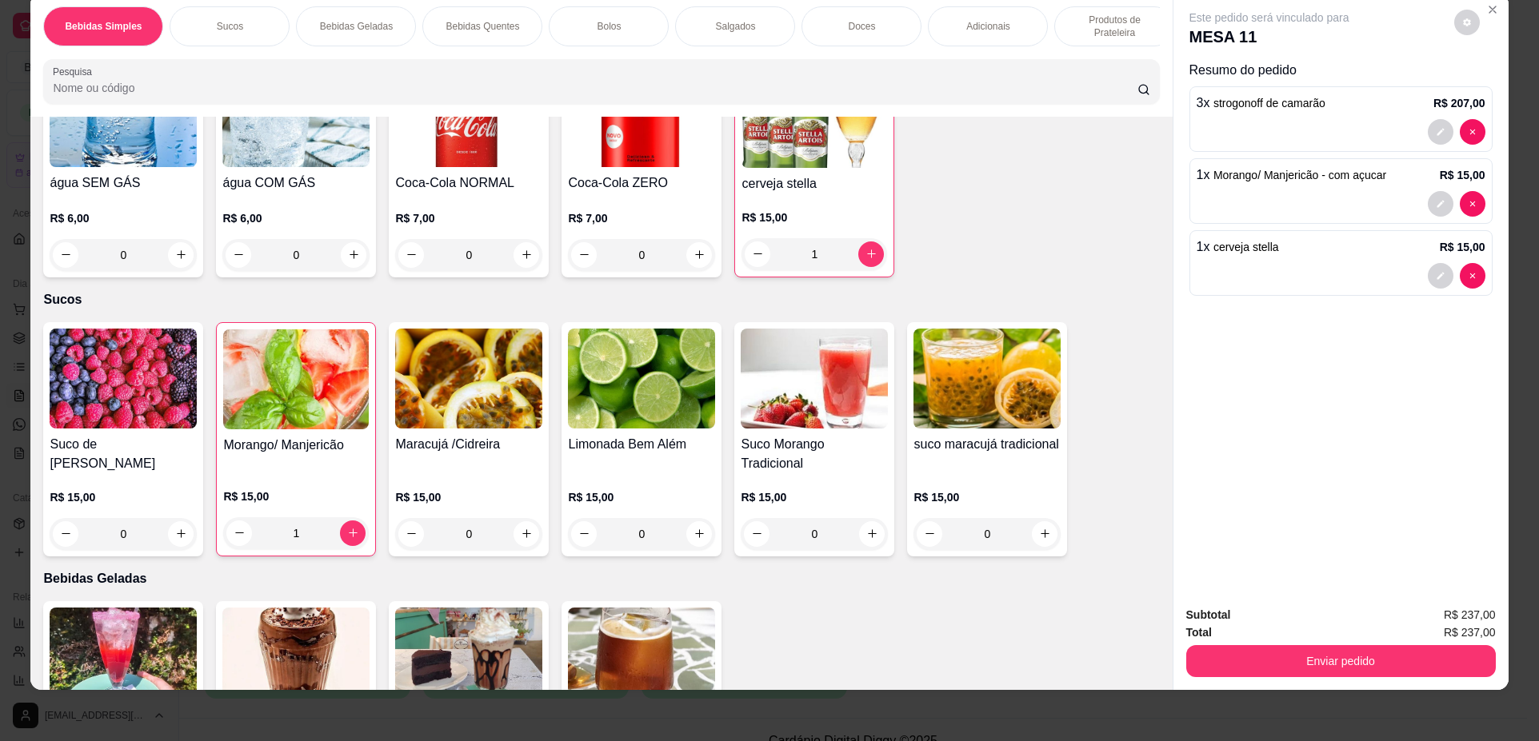
click at [503, 429] on img at bounding box center [468, 379] width 147 height 100
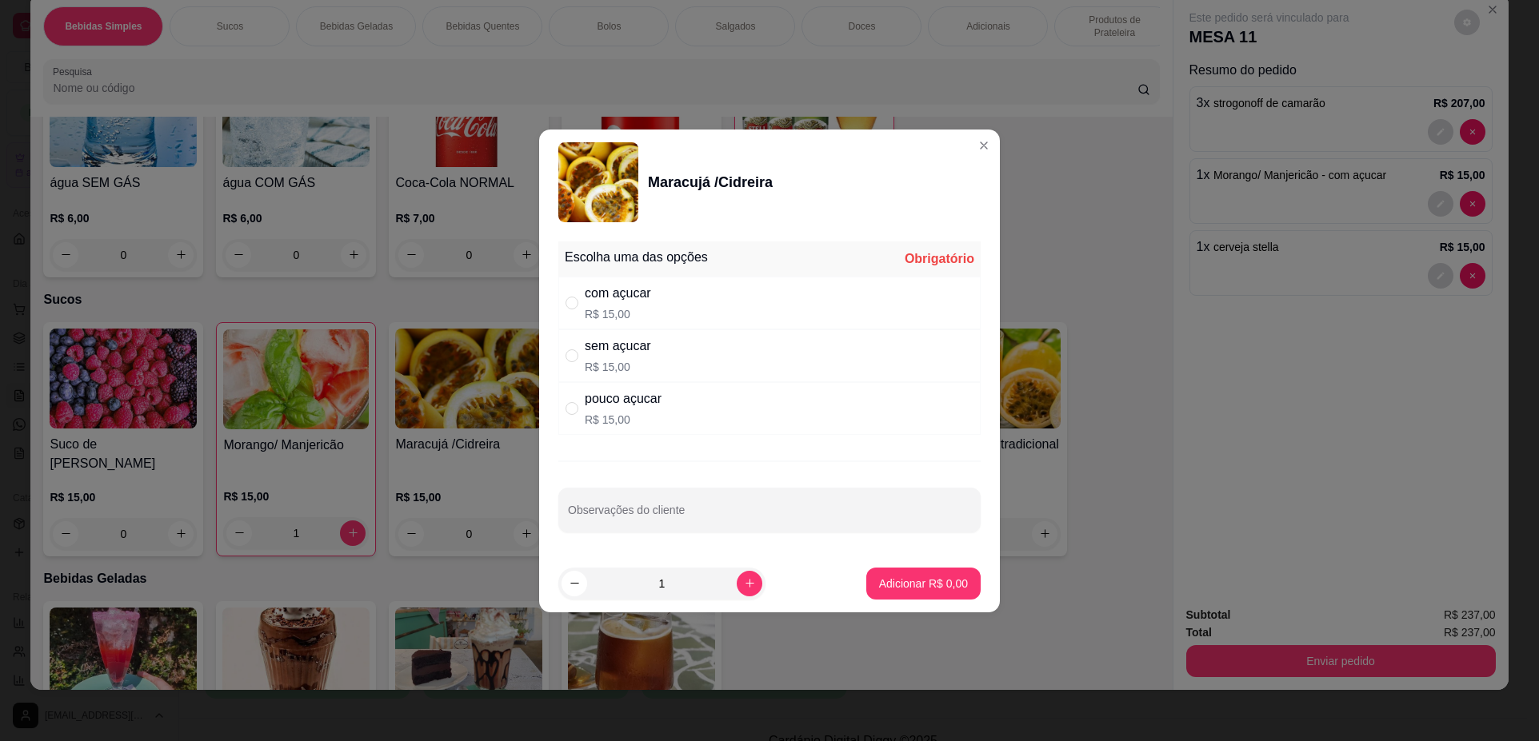
click at [707, 358] on div "sem açucar R$ 15,00" at bounding box center [769, 355] width 422 height 53
radio input "true"
click at [900, 579] on p "Adicionar R$ 15,00" at bounding box center [919, 584] width 95 height 16
type input "1"
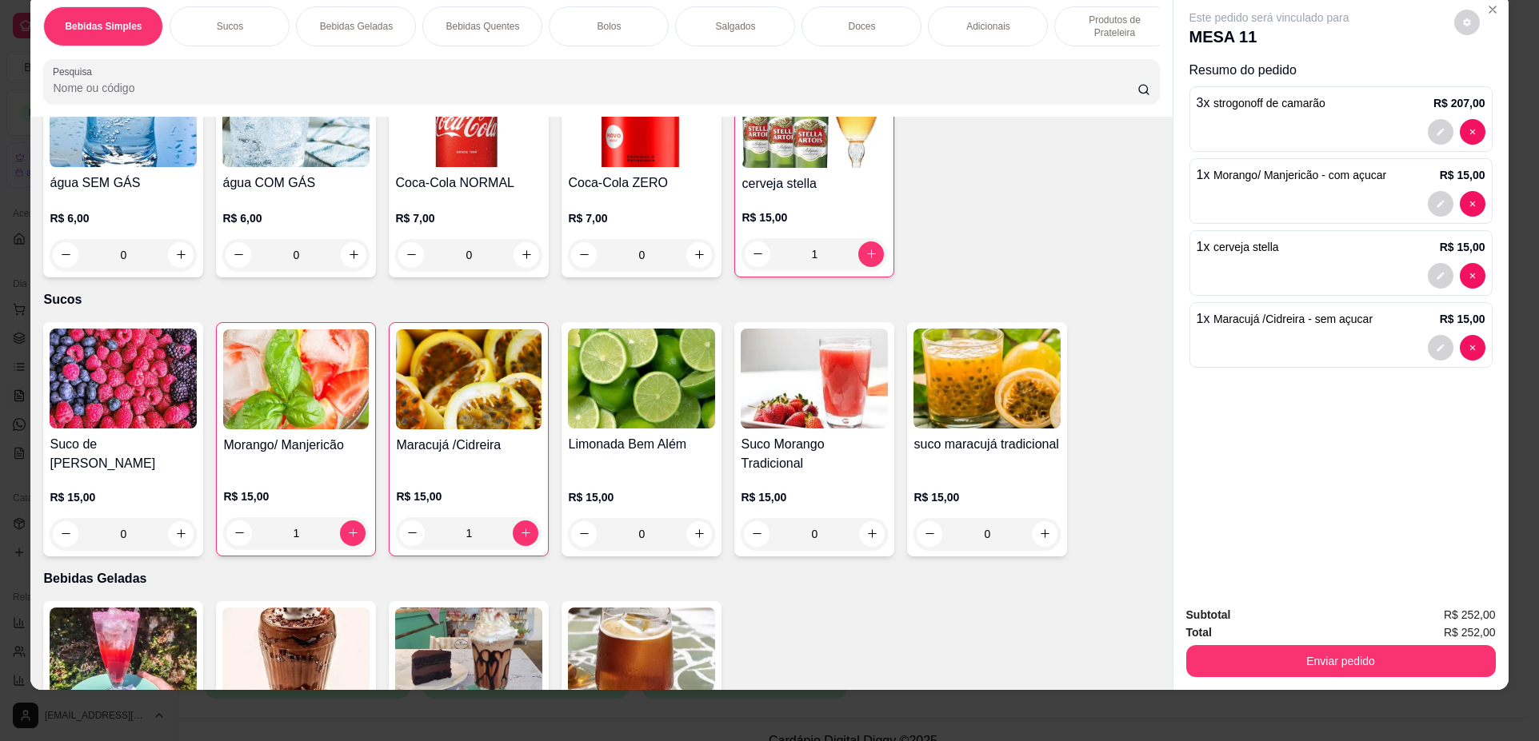
click at [1438, 669] on button "Enviar pedido" at bounding box center [1340, 661] width 309 height 32
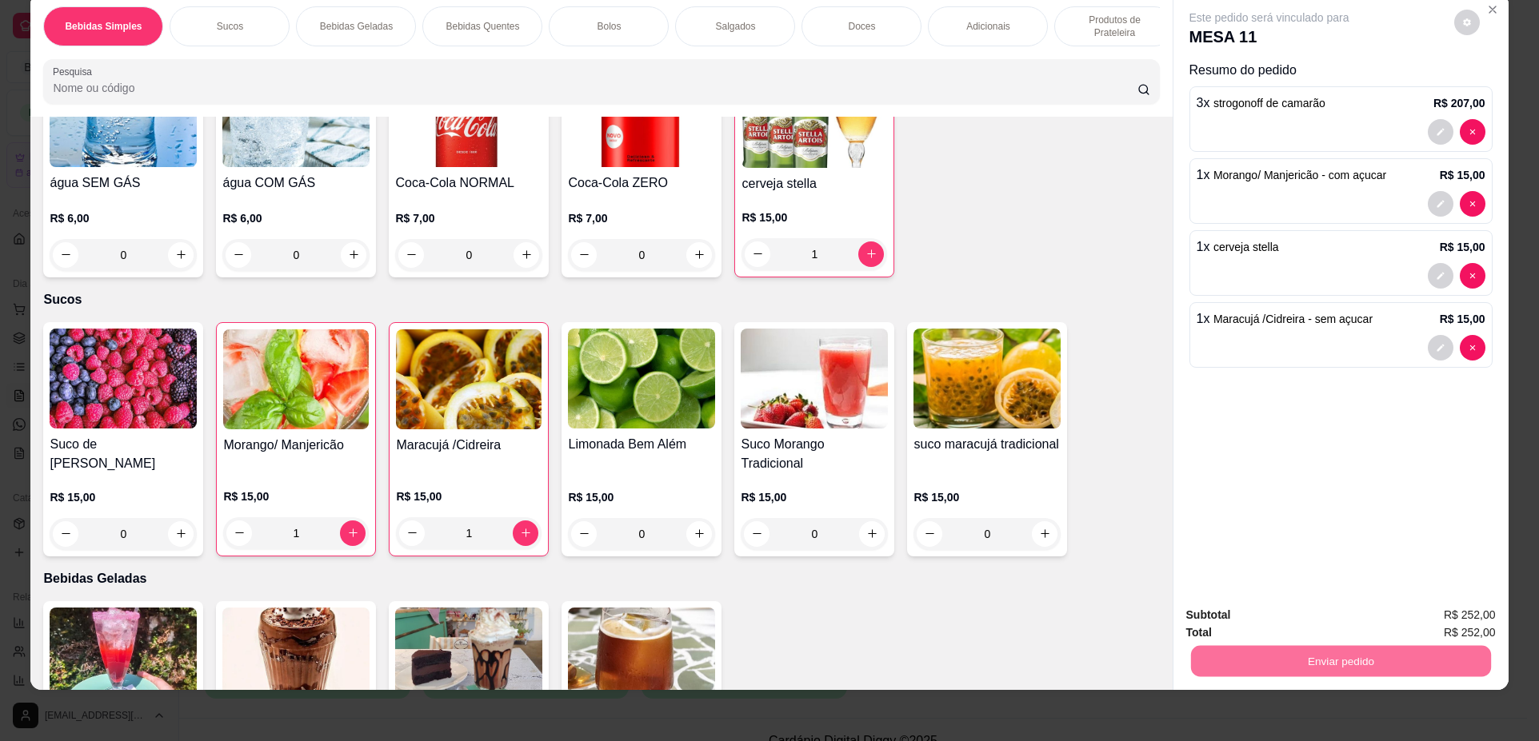
click at [1300, 619] on button "Não registrar e enviar pedido" at bounding box center [1288, 622] width 162 height 30
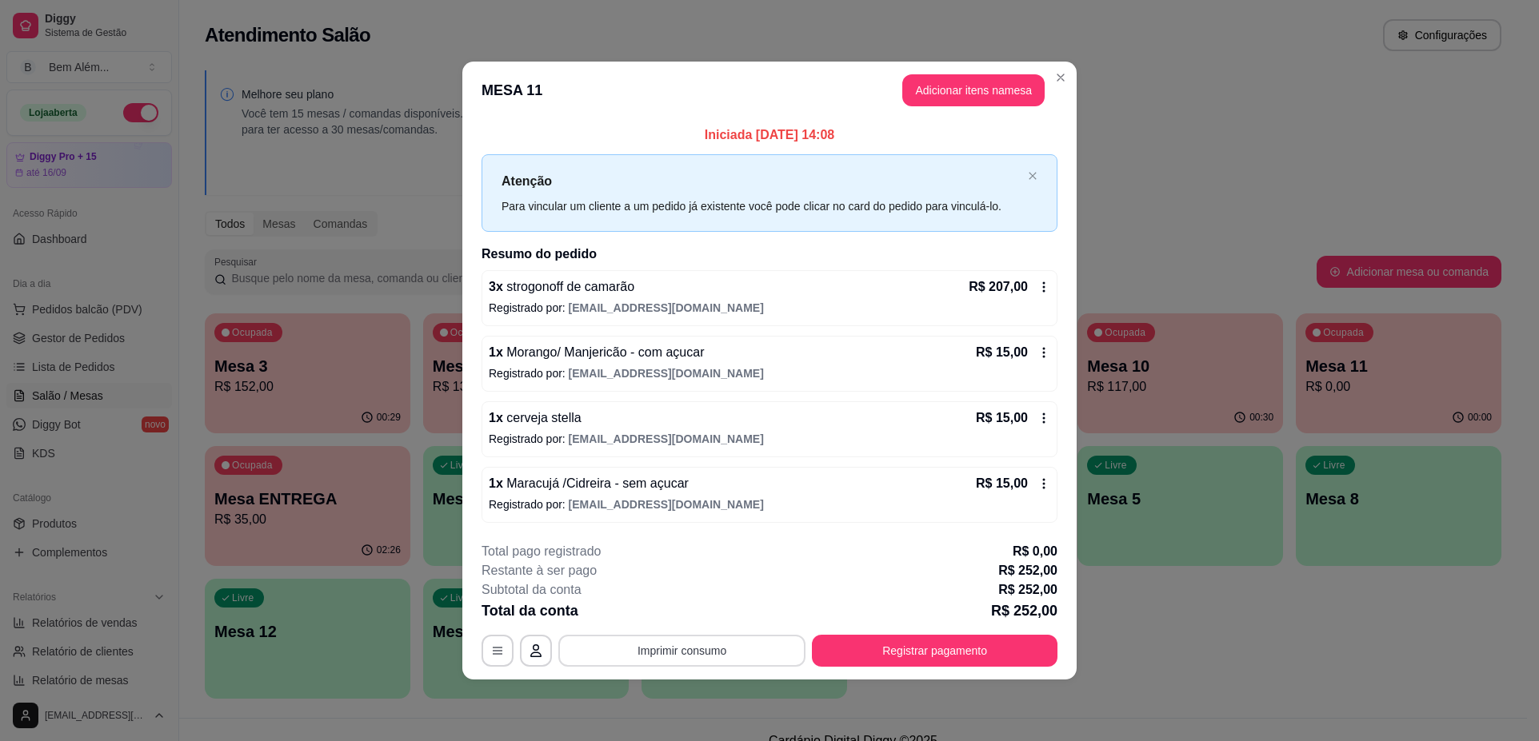
click at [671, 662] on button "Imprimir consumo" at bounding box center [681, 651] width 247 height 32
click at [702, 613] on button "impressao computador" at bounding box center [682, 613] width 117 height 25
click at [659, 652] on button "Imprimir consumo" at bounding box center [681, 651] width 247 height 32
click at [686, 597] on div "Escolha a impressora impressao computador" at bounding box center [681, 603] width 136 height 54
click at [689, 610] on button "impressao computador" at bounding box center [681, 614] width 120 height 26
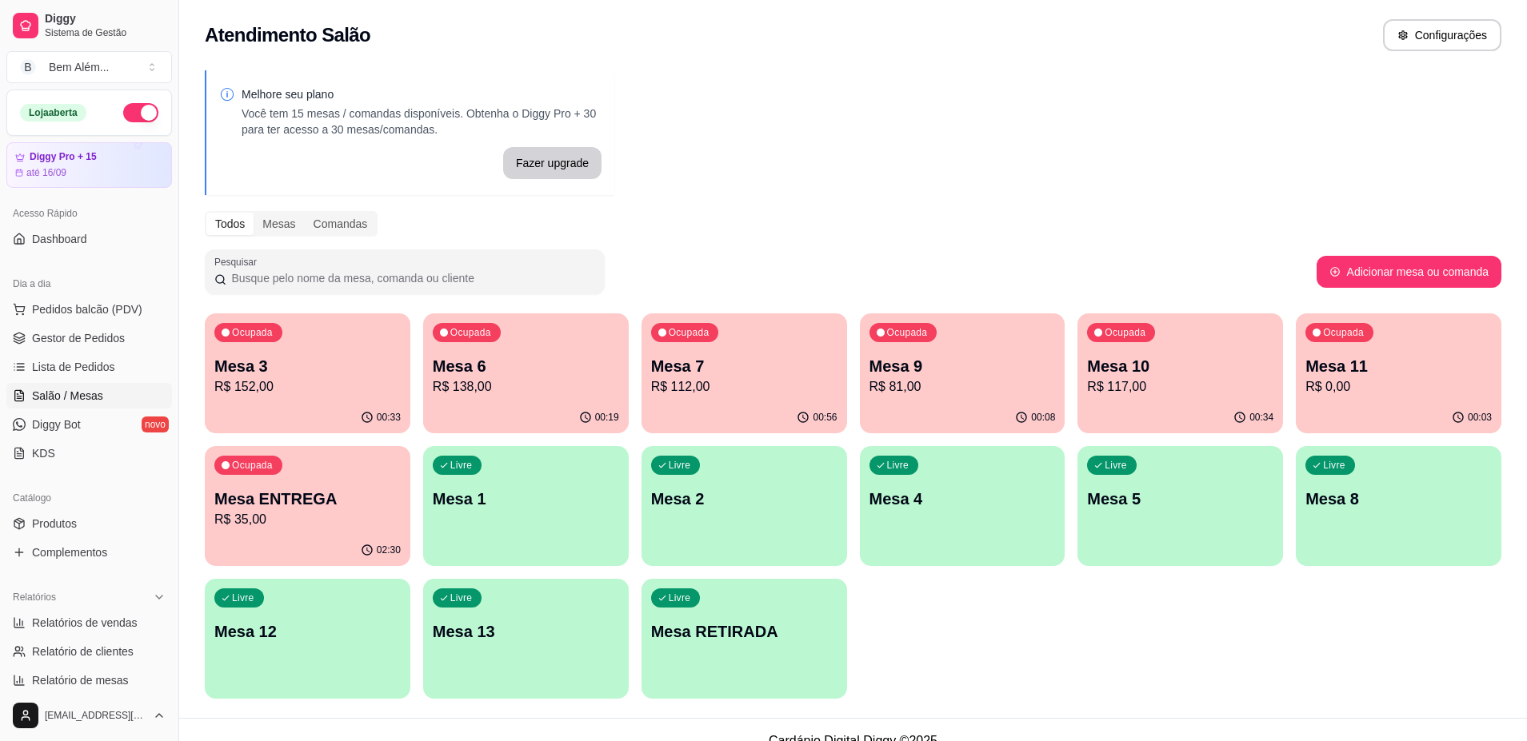
click at [1120, 349] on div "Ocupada Mesa 10 R$ 117,00" at bounding box center [1180, 357] width 206 height 89
click at [956, 374] on p "Mesa 9" at bounding box center [962, 366] width 186 height 22
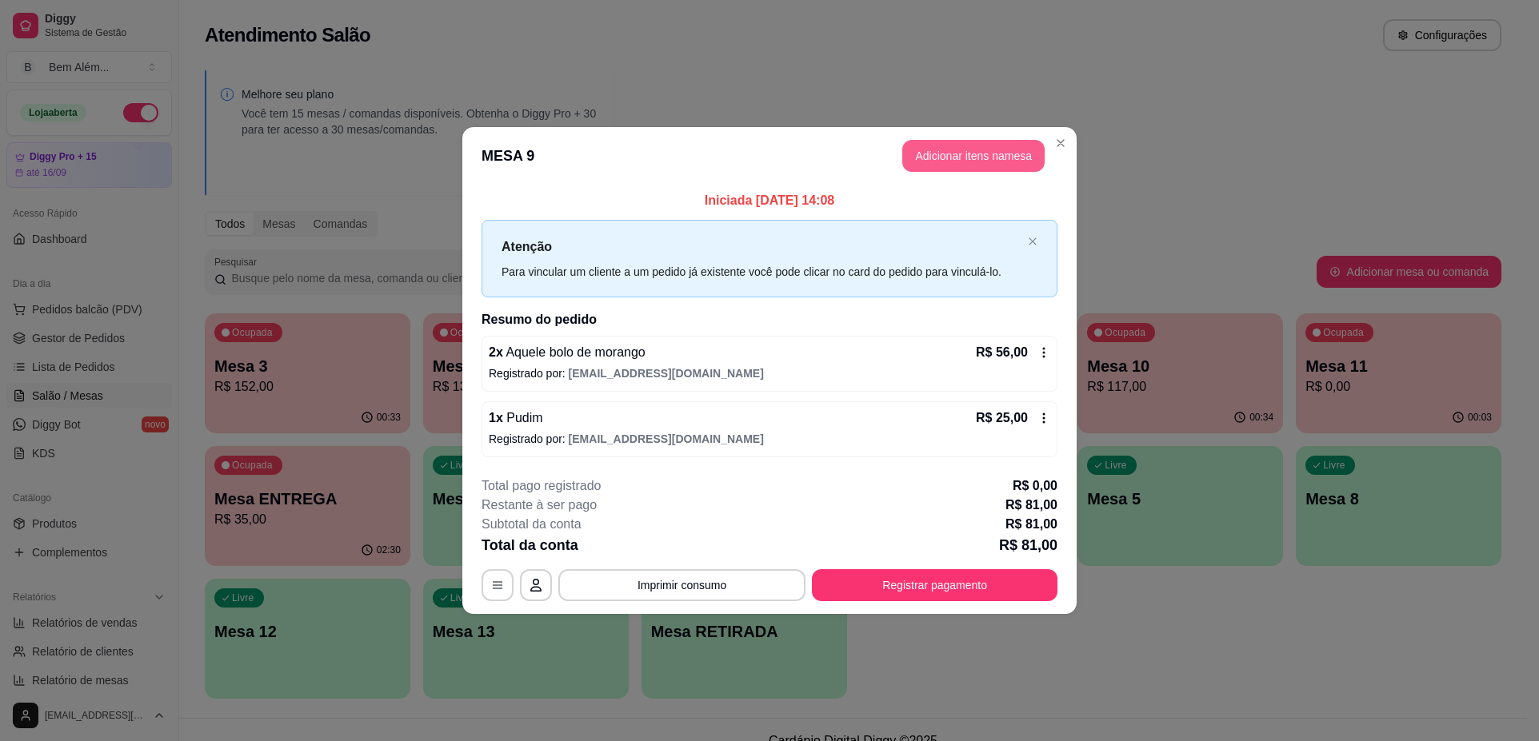
click at [988, 156] on button "Adicionar itens na mesa" at bounding box center [973, 156] width 142 height 32
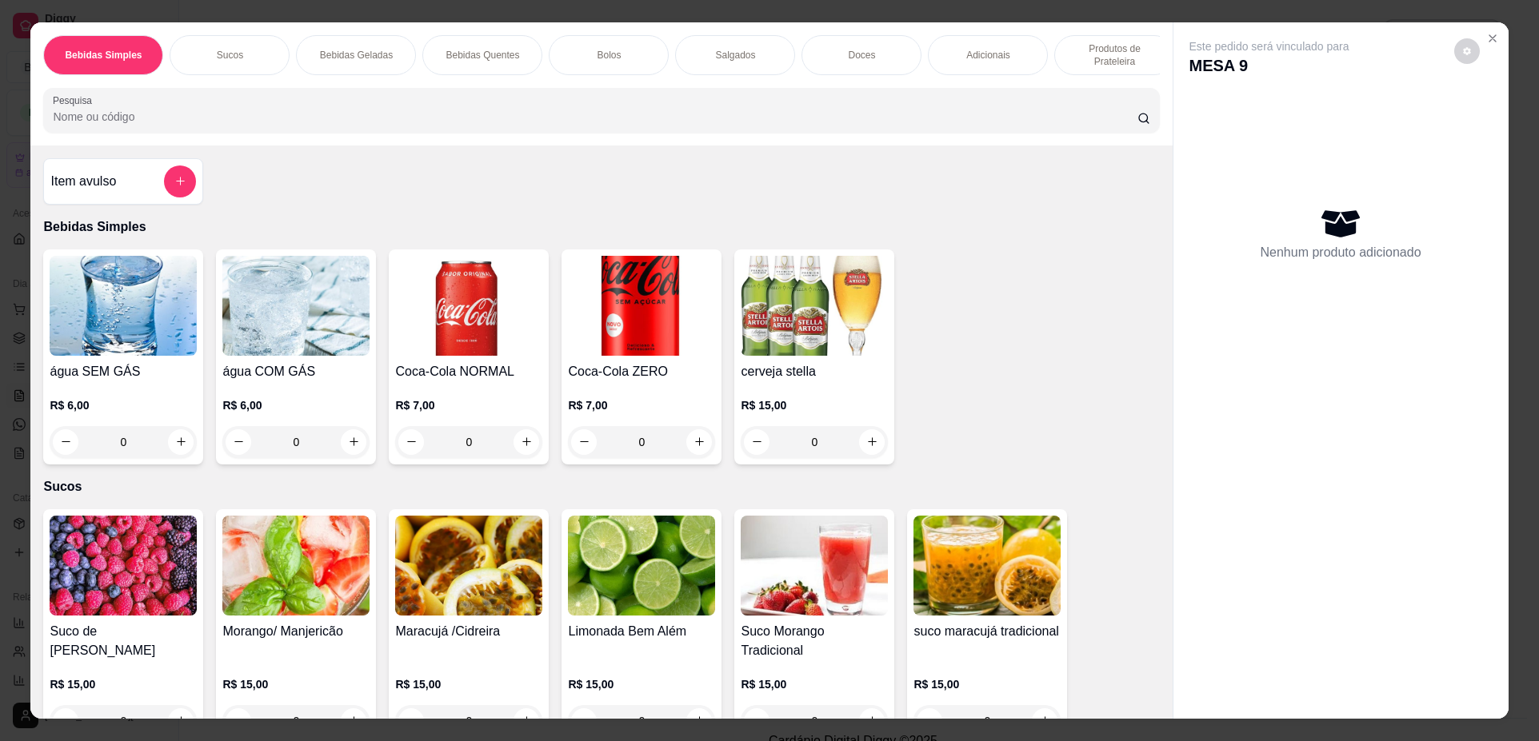
click at [161, 372] on div "água SEM GÁS R$ 6,00 0" at bounding box center [123, 357] width 160 height 215
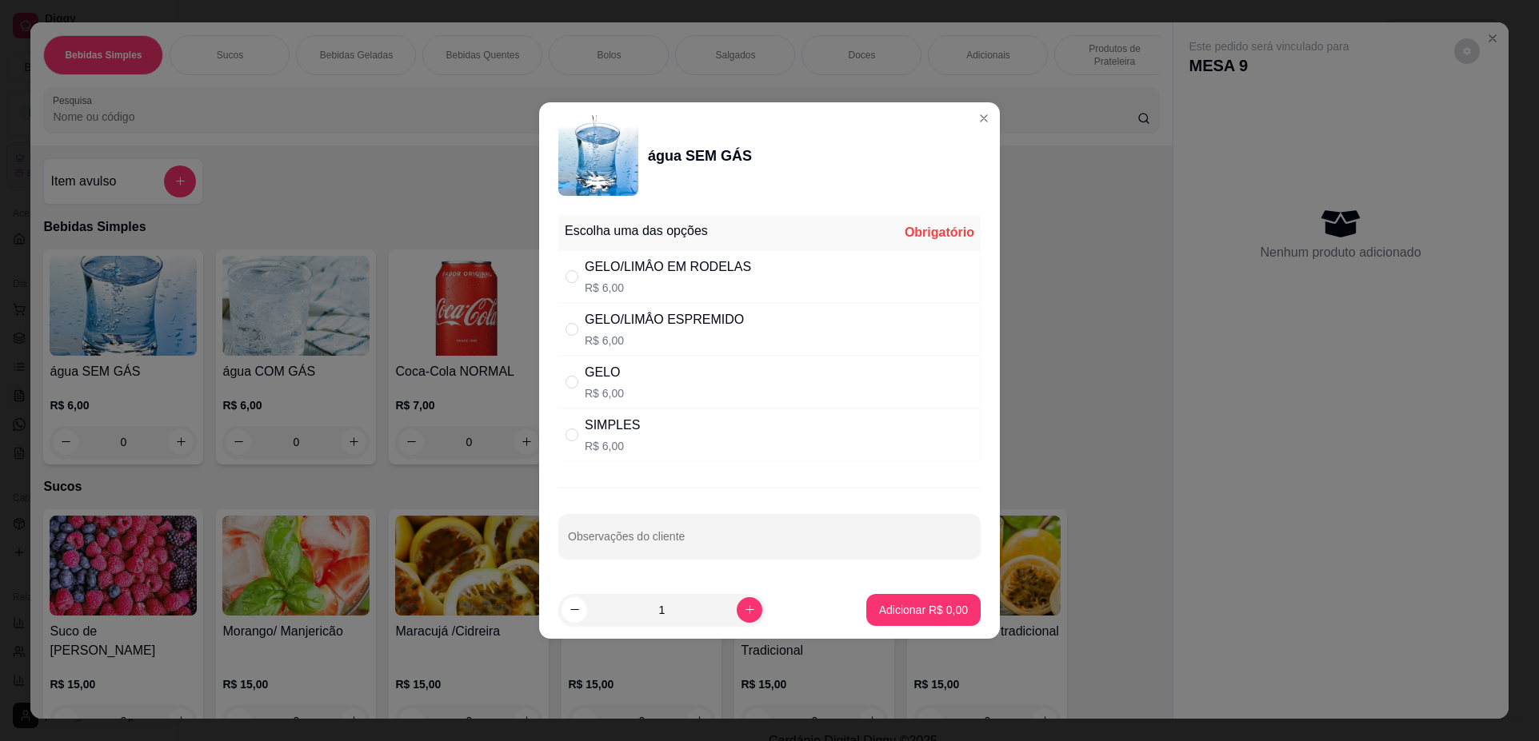
click at [669, 435] on div "SIMPLES R$ 6,00" at bounding box center [769, 435] width 422 height 53
radio input "true"
click at [744, 609] on icon "increase-product-quantity" at bounding box center [750, 610] width 12 height 12
type input "2"
click at [904, 602] on p "Adicionar R$ 12,00" at bounding box center [919, 610] width 95 height 16
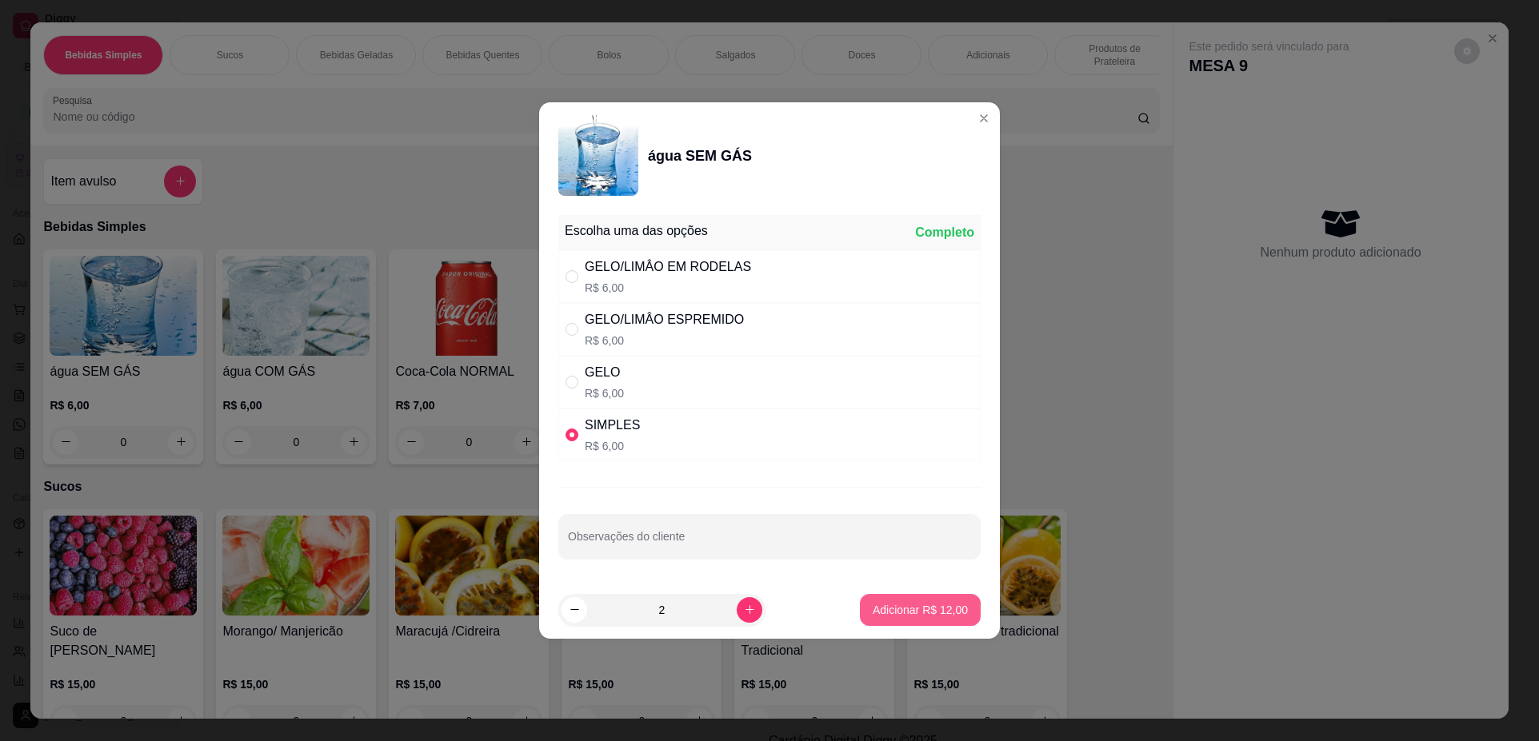
type input "2"
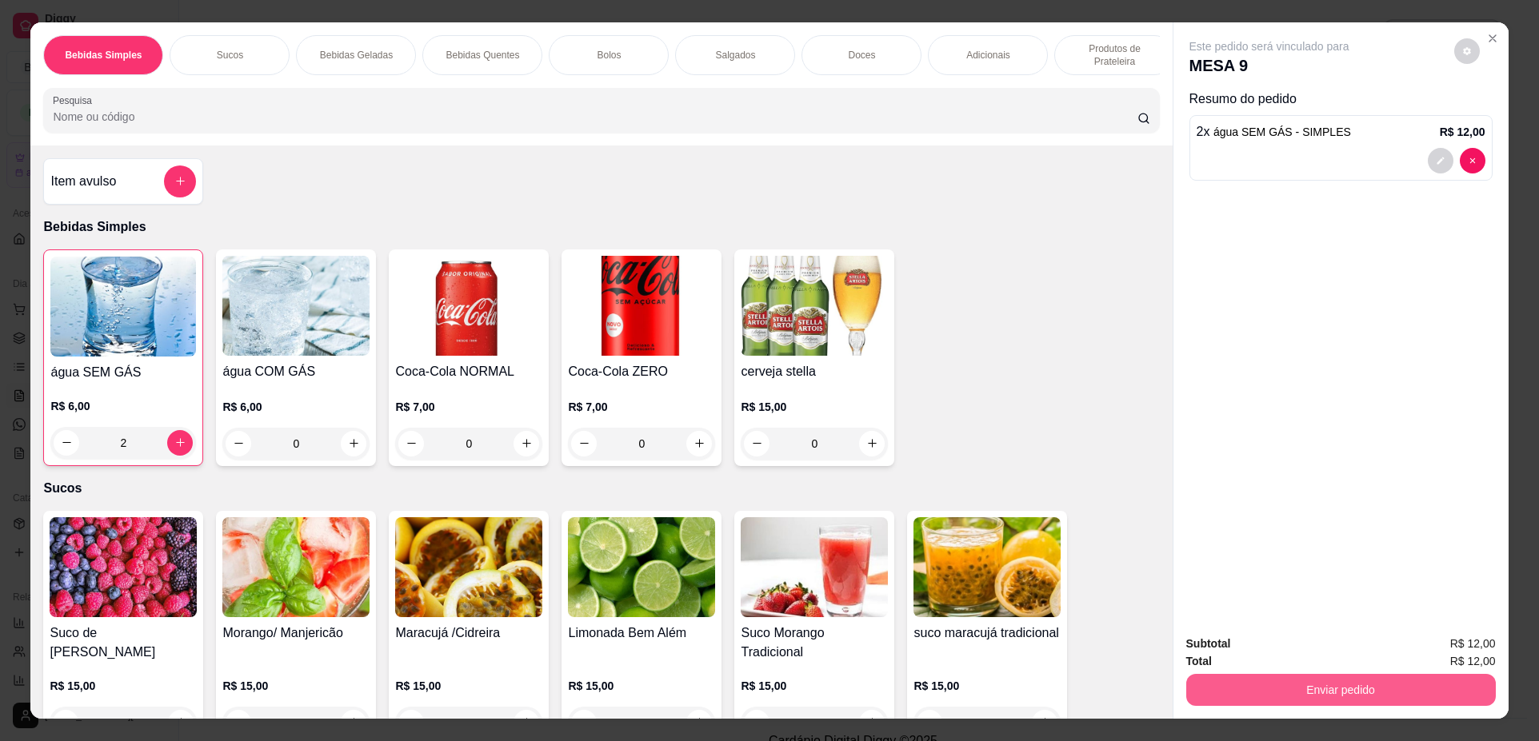
click at [1287, 690] on button "Enviar pedido" at bounding box center [1340, 690] width 309 height 32
click at [1284, 655] on button "Não registrar e enviar pedido" at bounding box center [1287, 651] width 166 height 30
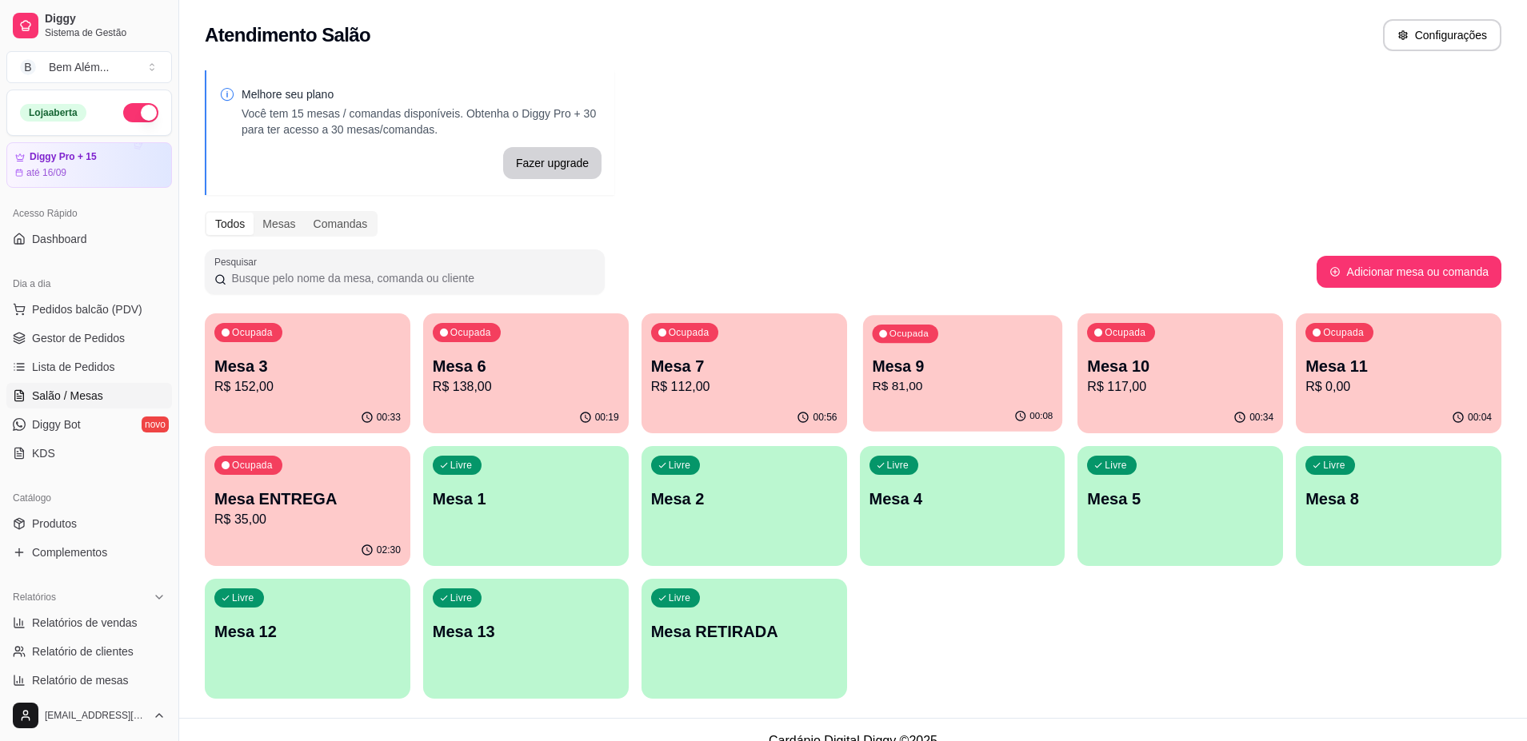
click at [942, 388] on p "R$ 81,00" at bounding box center [962, 386] width 181 height 18
click at [747, 358] on p "Mesa 7" at bounding box center [743, 367] width 181 height 22
click at [529, 394] on p "R$ 138,00" at bounding box center [525, 386] width 181 height 18
click at [324, 391] on p "R$ 152,00" at bounding box center [307, 386] width 181 height 18
click at [304, 498] on p "Mesa ENTREGA" at bounding box center [307, 500] width 181 height 22
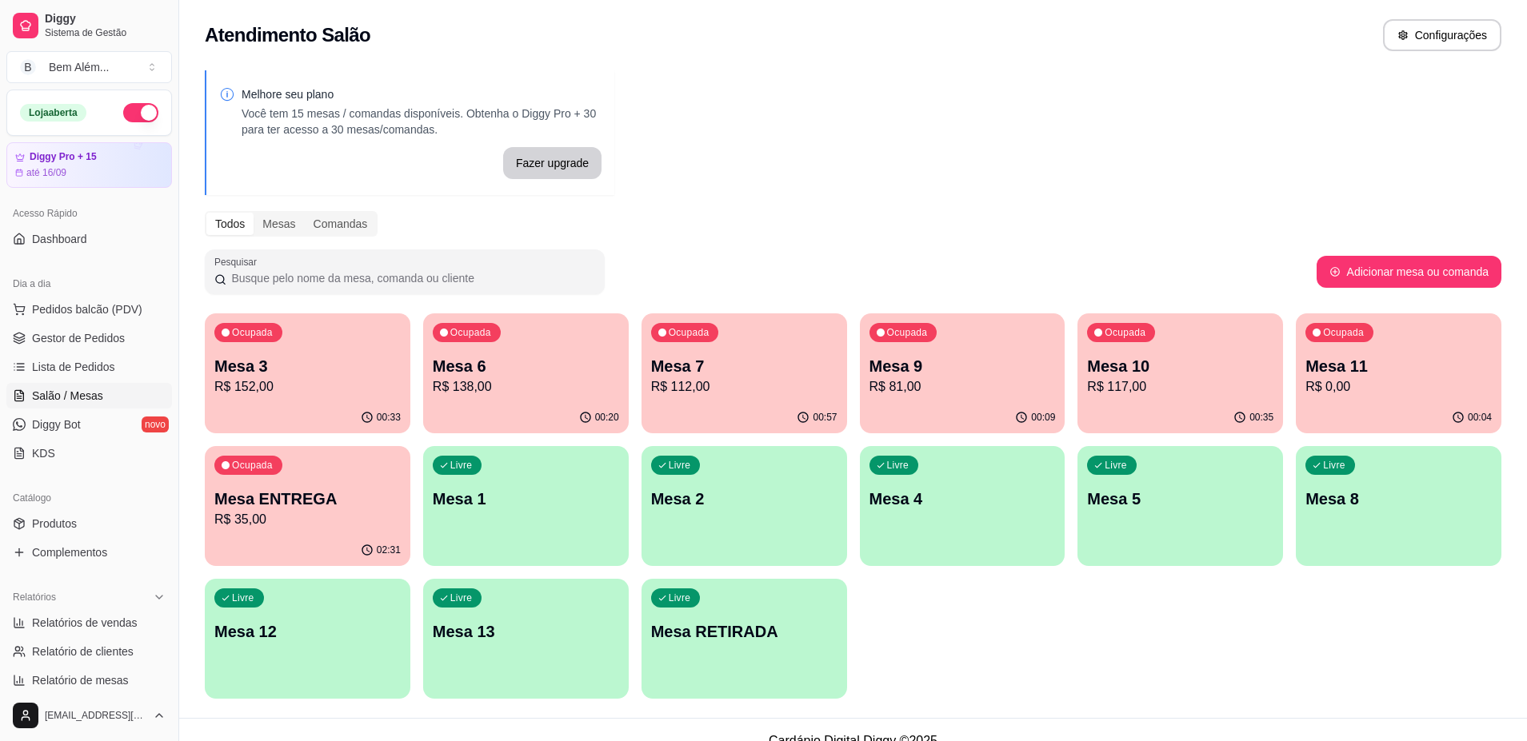
click at [1358, 396] on div "Ocupada Mesa 11 R$ 0,00" at bounding box center [1399, 357] width 206 height 89
click at [104, 314] on span "Pedidos balcão (PDV)" at bounding box center [87, 309] width 110 height 16
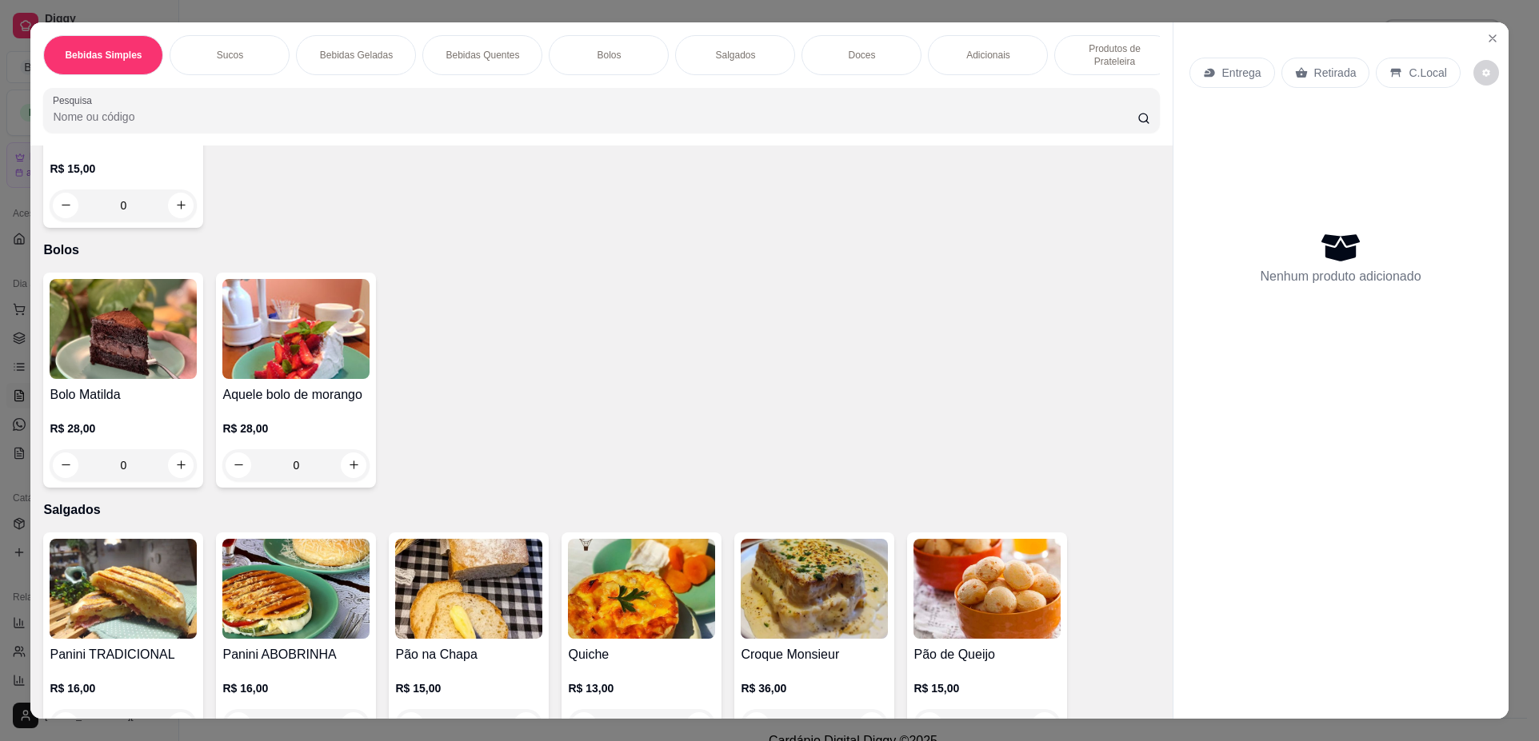
scroll to position [1439, 0]
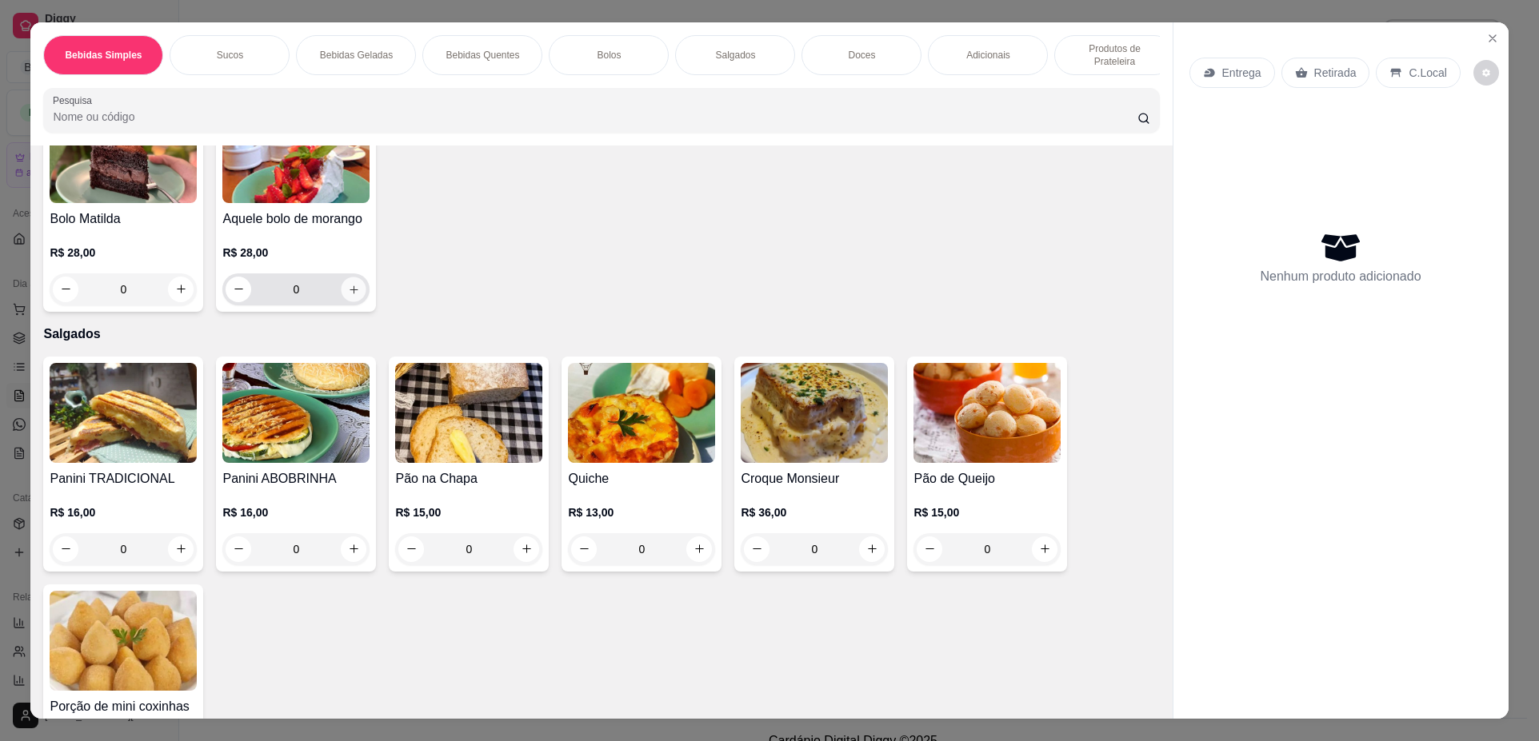
click at [351, 296] on icon "increase-product-quantity" at bounding box center [354, 290] width 12 height 12
type input "3"
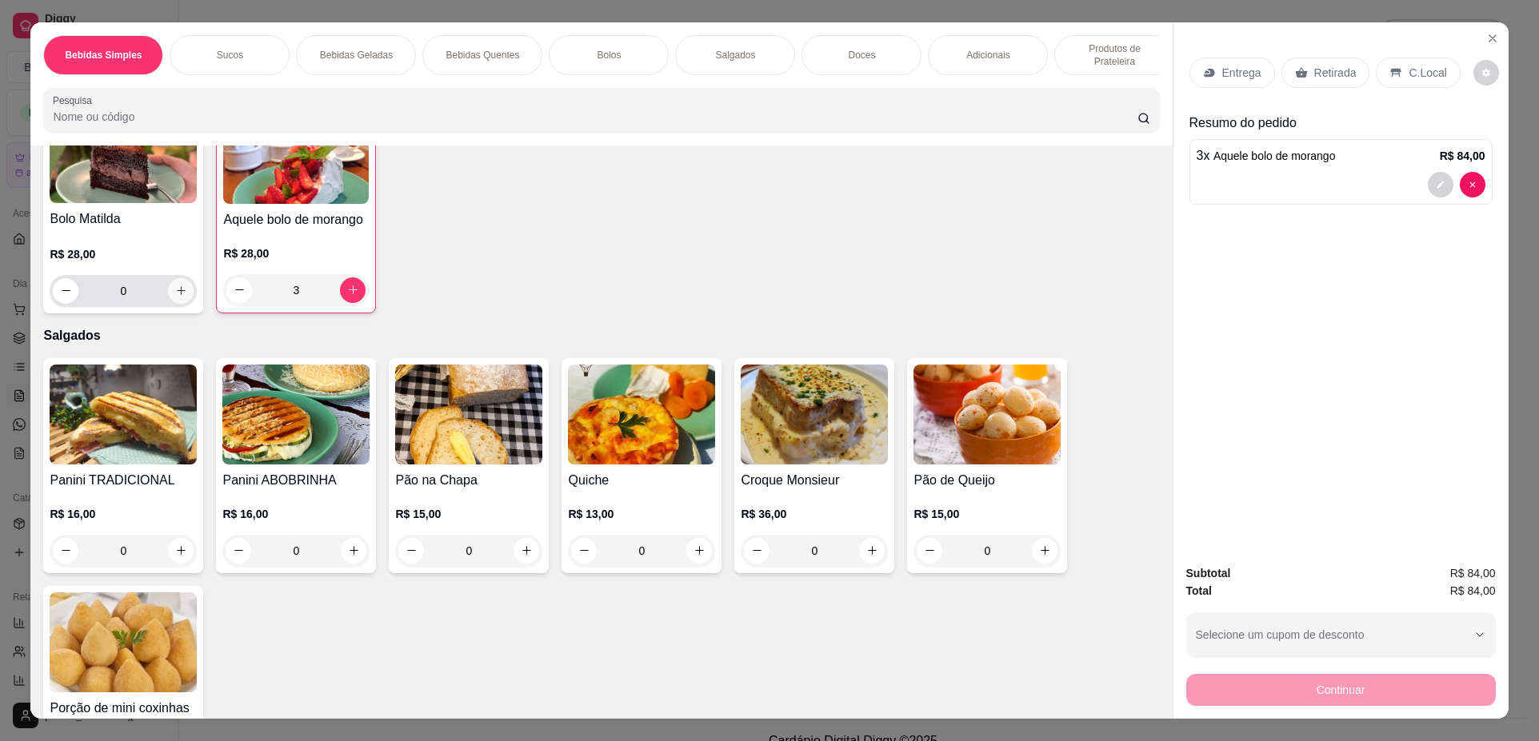
click at [175, 297] on icon "increase-product-quantity" at bounding box center [181, 291] width 12 height 12
type input "1"
click at [1333, 66] on p "Retirada" at bounding box center [1335, 73] width 42 height 16
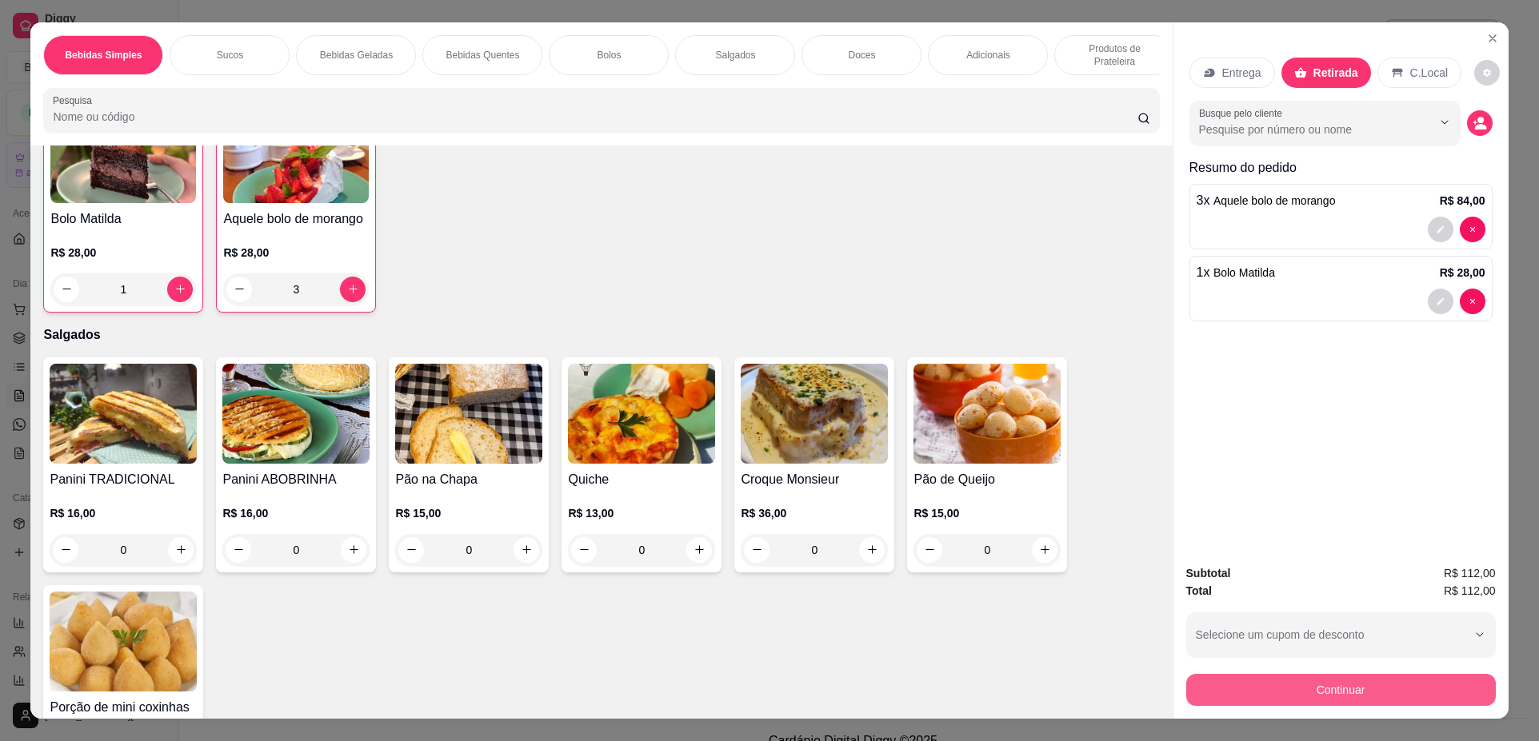
click at [1351, 681] on button "Continuar" at bounding box center [1340, 690] width 309 height 32
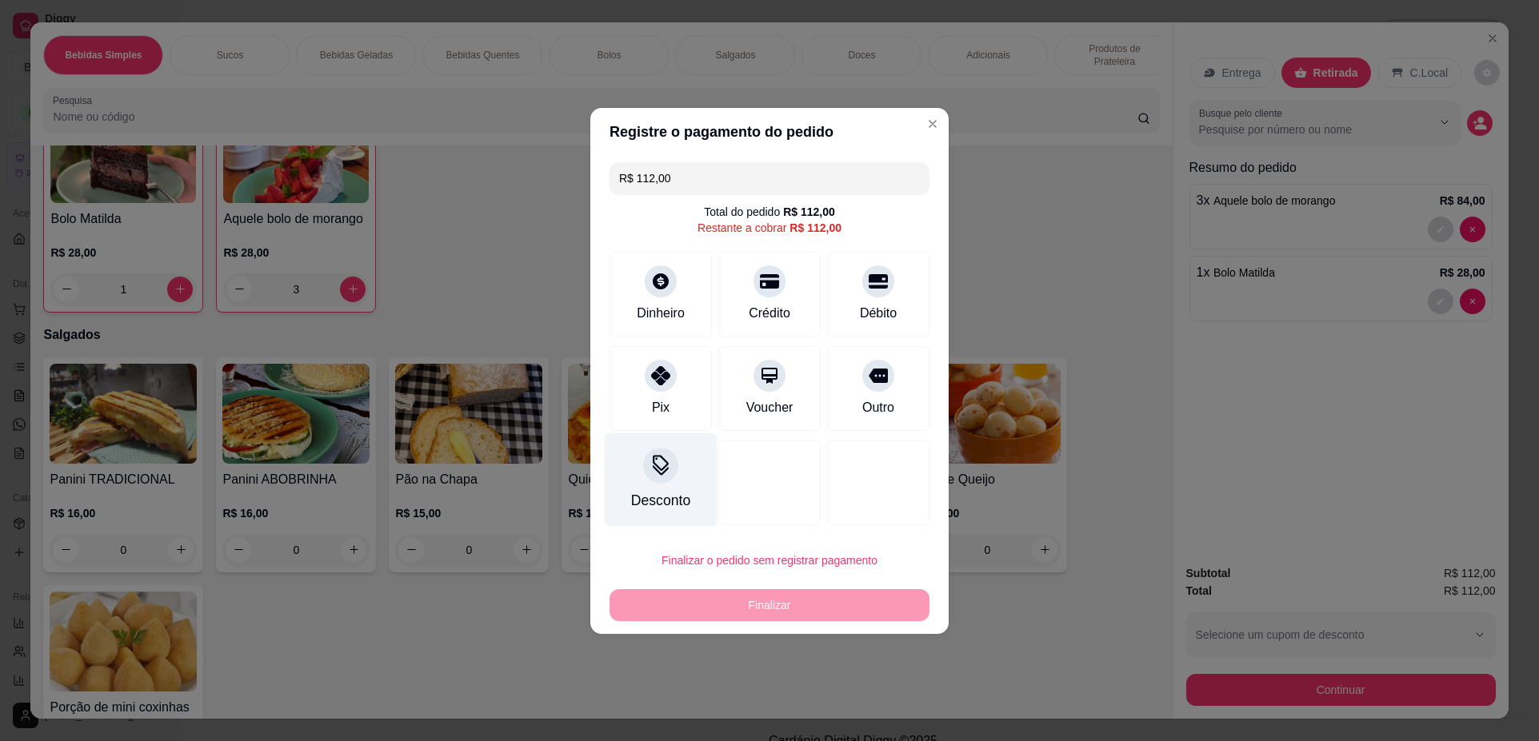
click at [669, 492] on div "Desconto" at bounding box center [660, 500] width 59 height 21
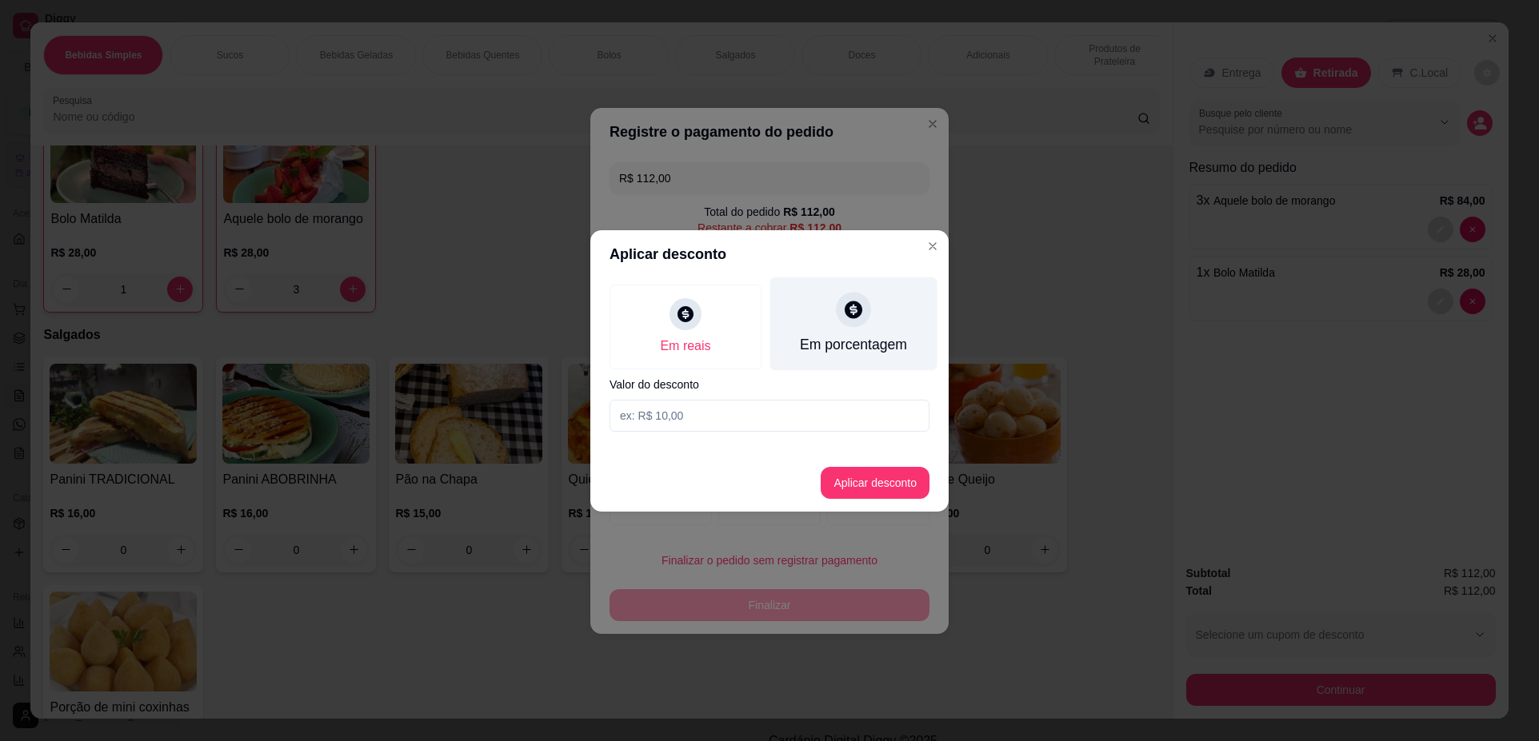
click at [894, 313] on div "Em porcentagem" at bounding box center [853, 324] width 167 height 94
click at [820, 425] on input at bounding box center [769, 416] width 320 height 32
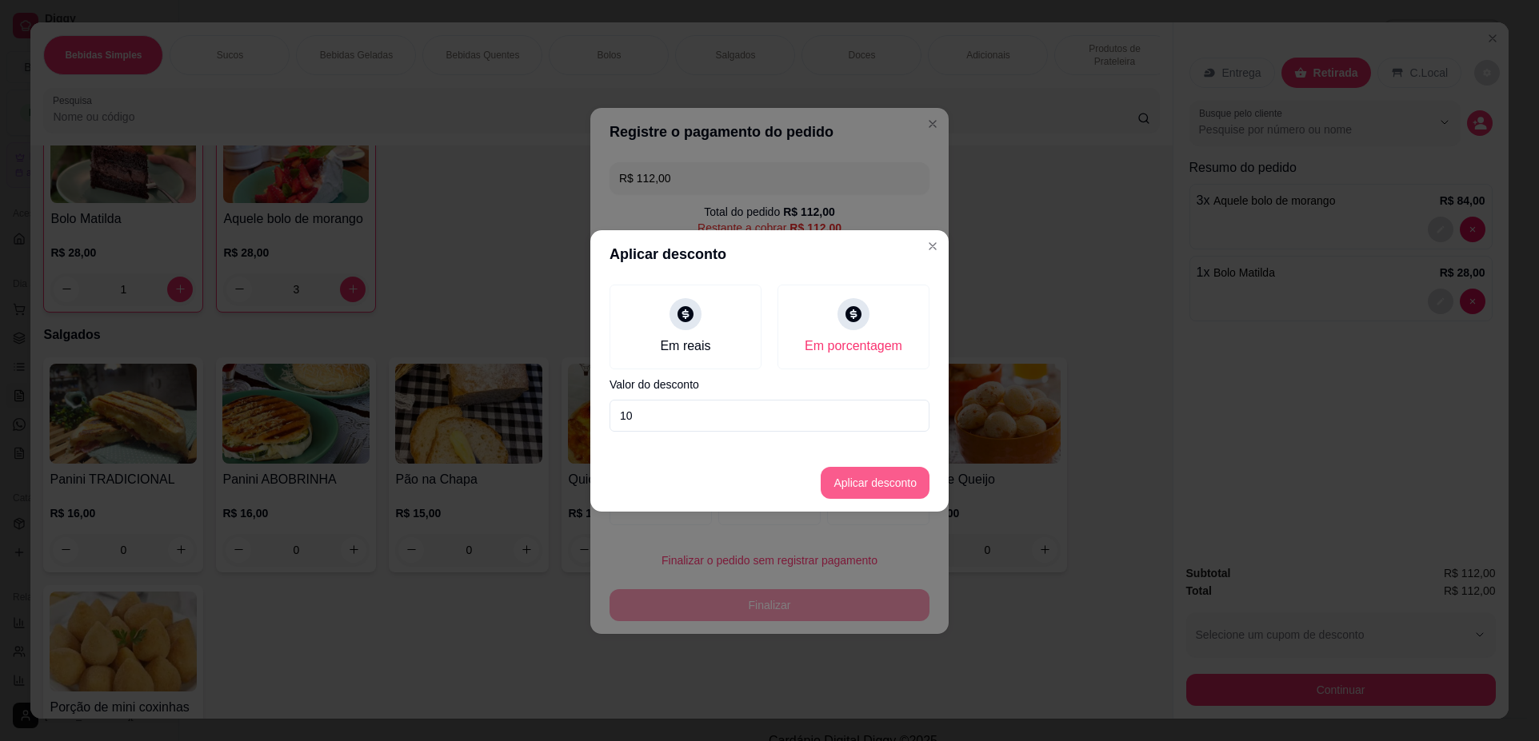
type input "10"
click at [891, 487] on button "Aplicar desconto" at bounding box center [874, 483] width 109 height 32
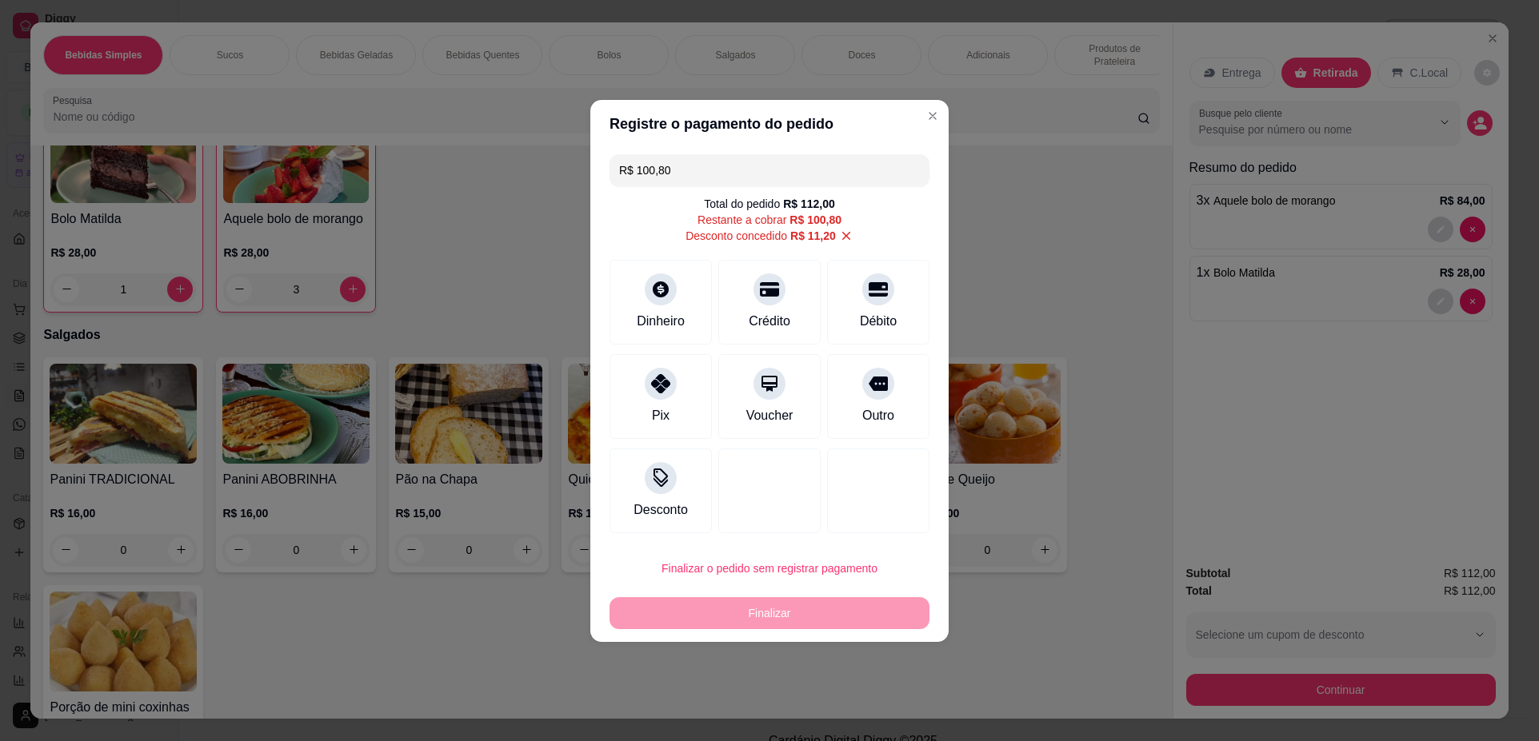
drag, startPoint x: 754, startPoint y: 178, endPoint x: 334, endPoint y: 167, distance: 420.0
click at [334, 167] on div "Registre o pagamento do pedido R$ 100,80 Total do pedido R$ 112,00 Restante a c…" at bounding box center [769, 370] width 1539 height 741
click at [781, 310] on div "Crédito" at bounding box center [770, 319] width 46 height 21
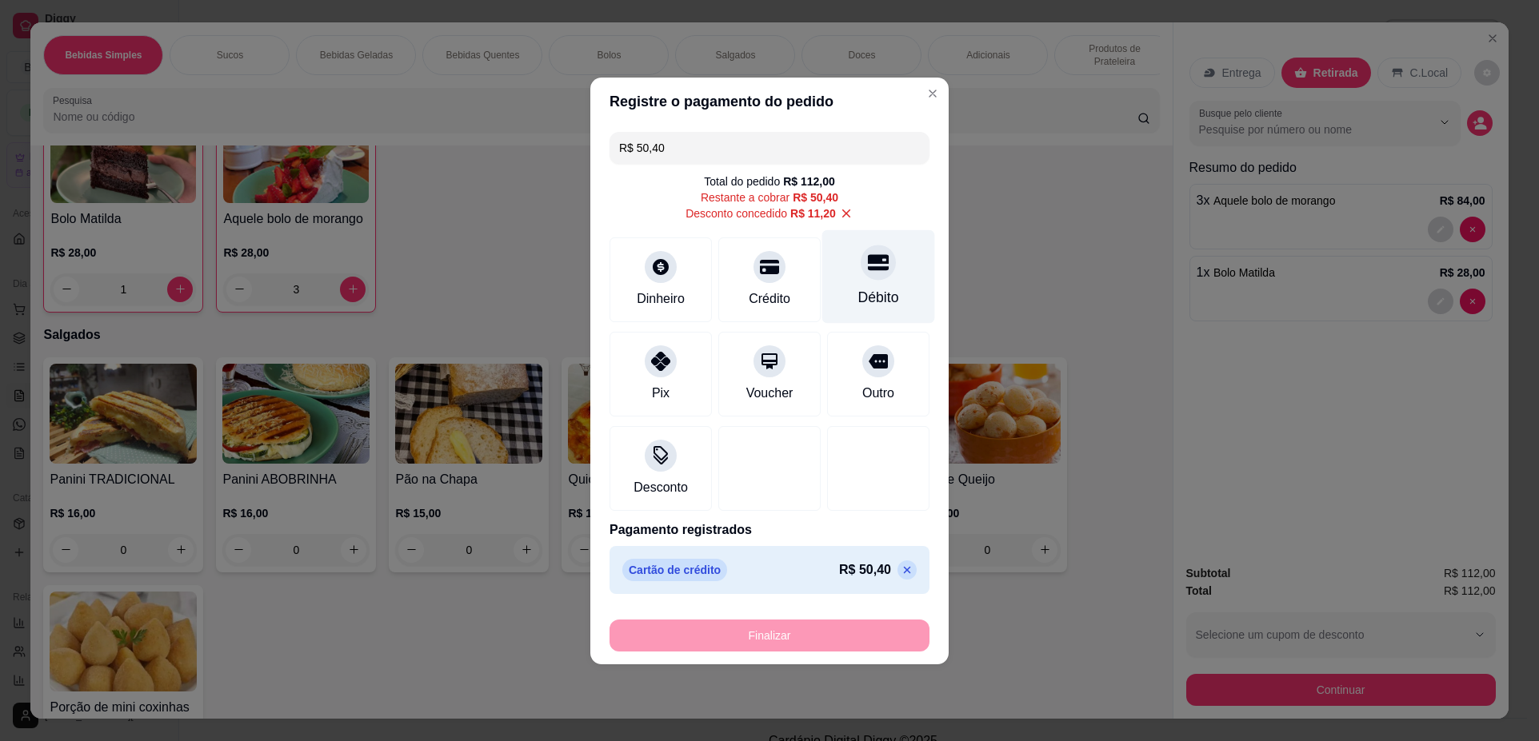
click at [842, 259] on div "Débito" at bounding box center [878, 277] width 113 height 94
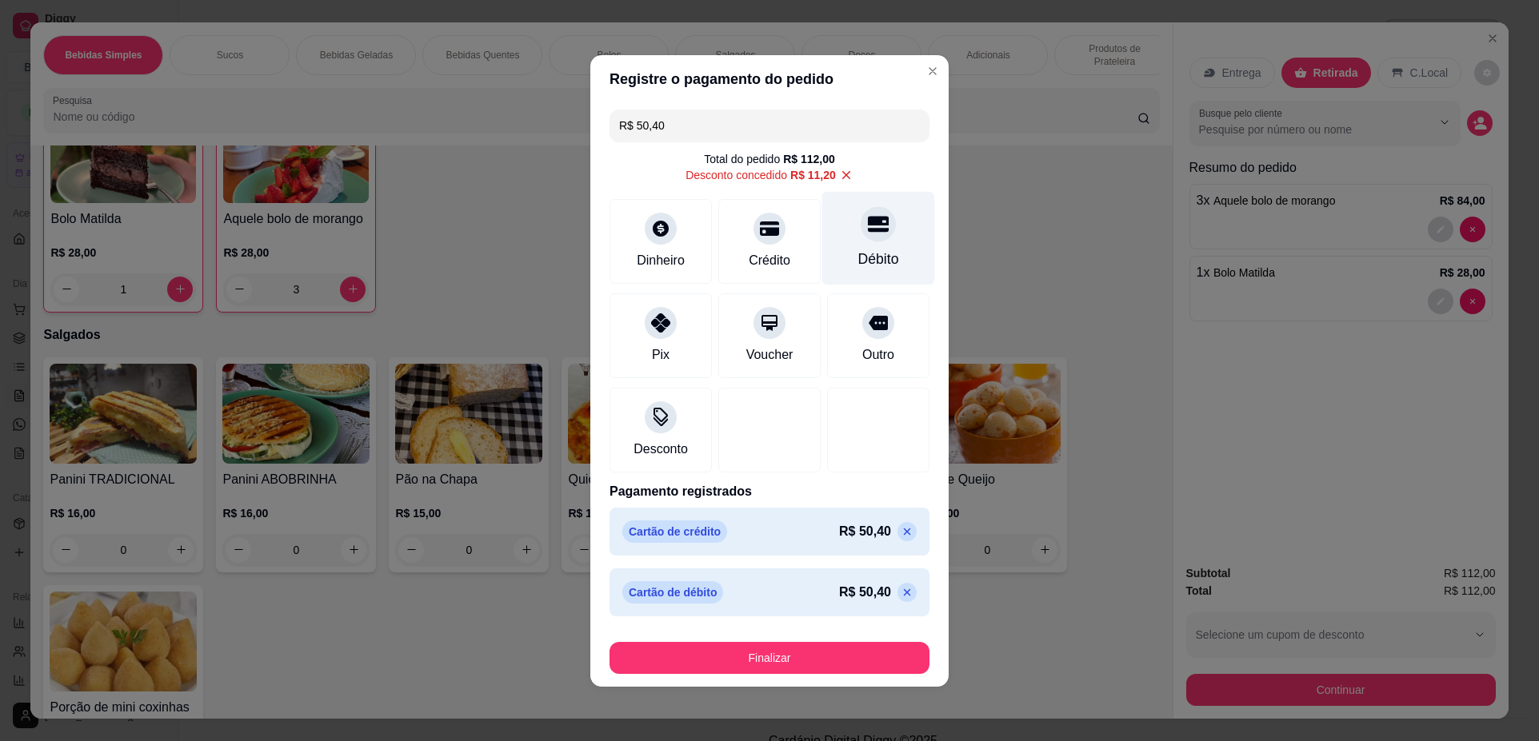
type input "R$ 0,00"
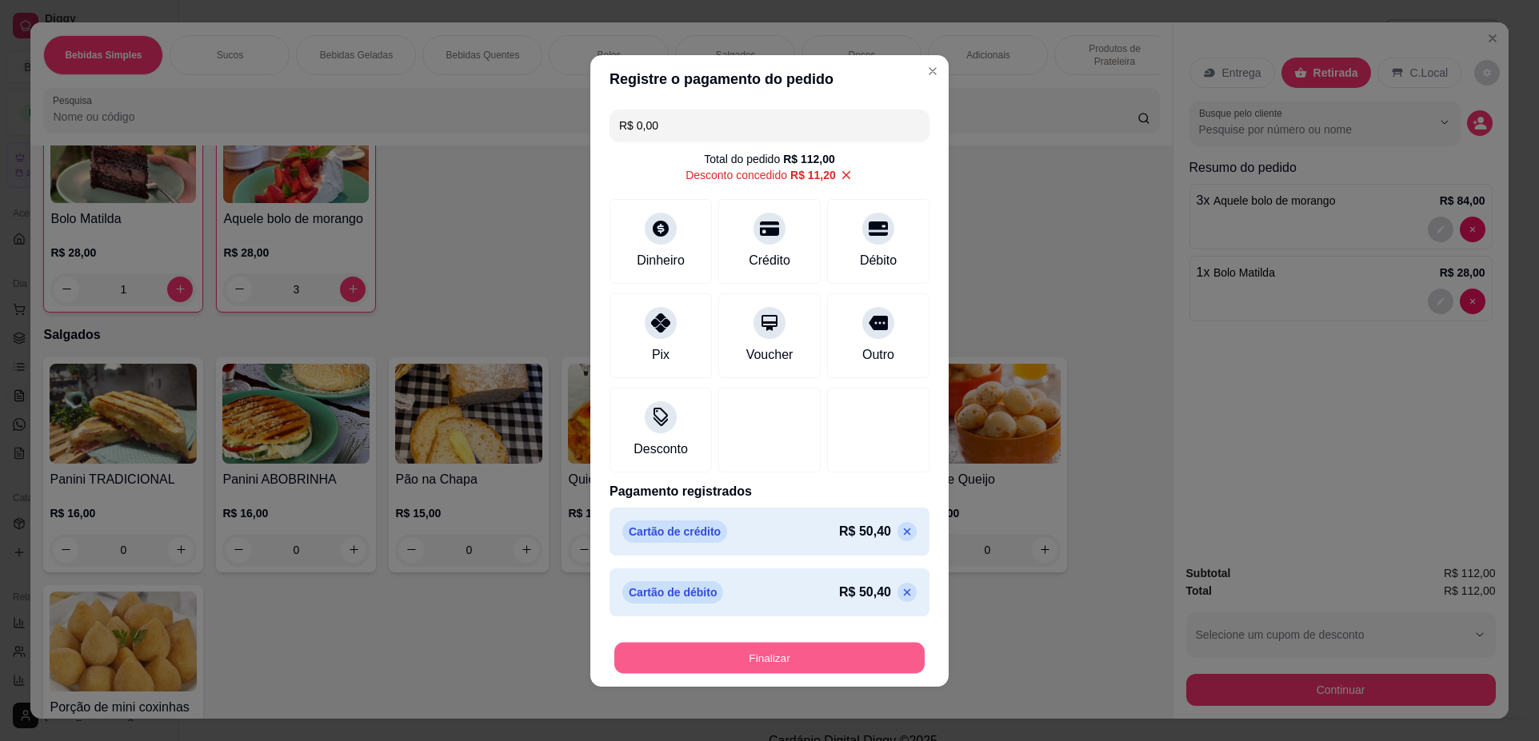
click at [826, 666] on button "Finalizar" at bounding box center [769, 657] width 310 height 31
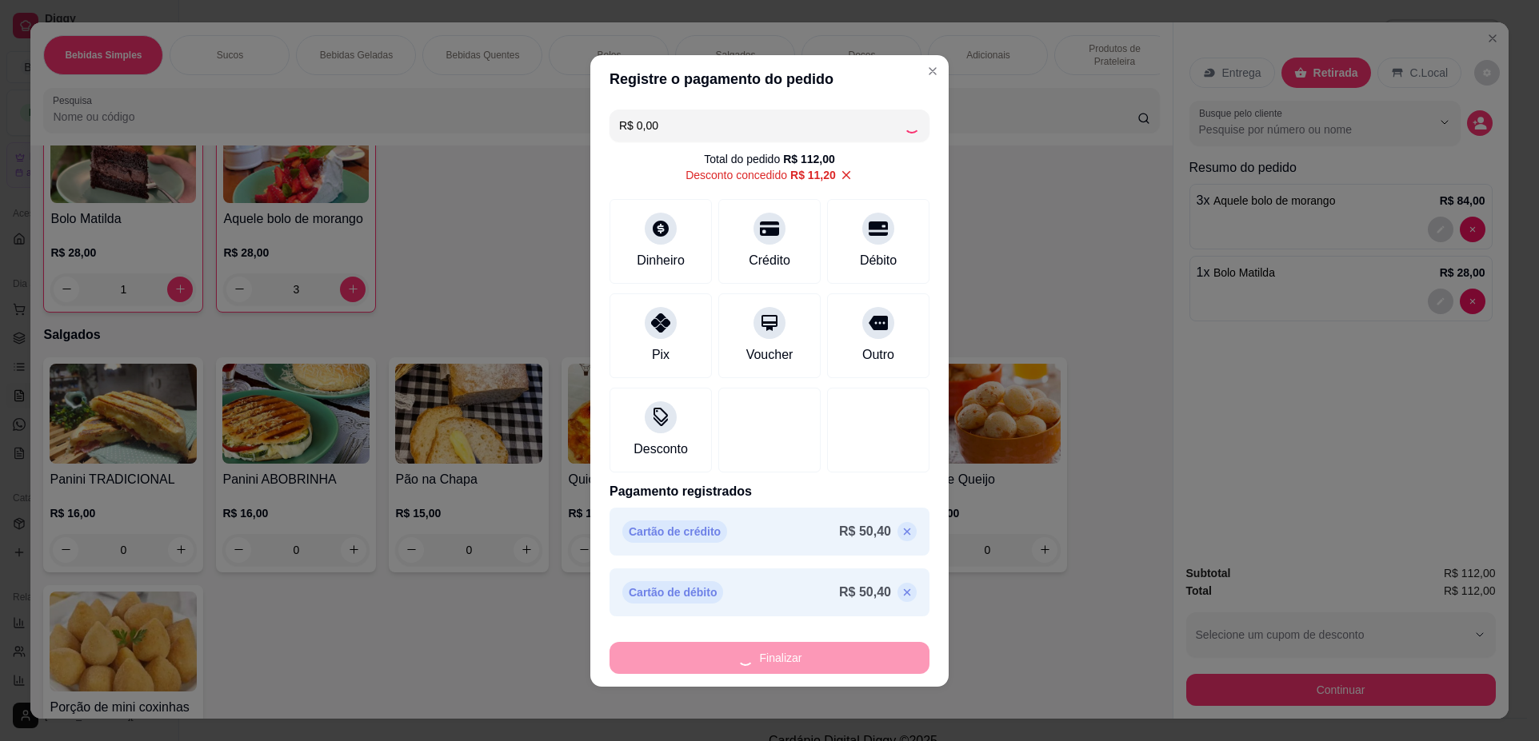
type input "0"
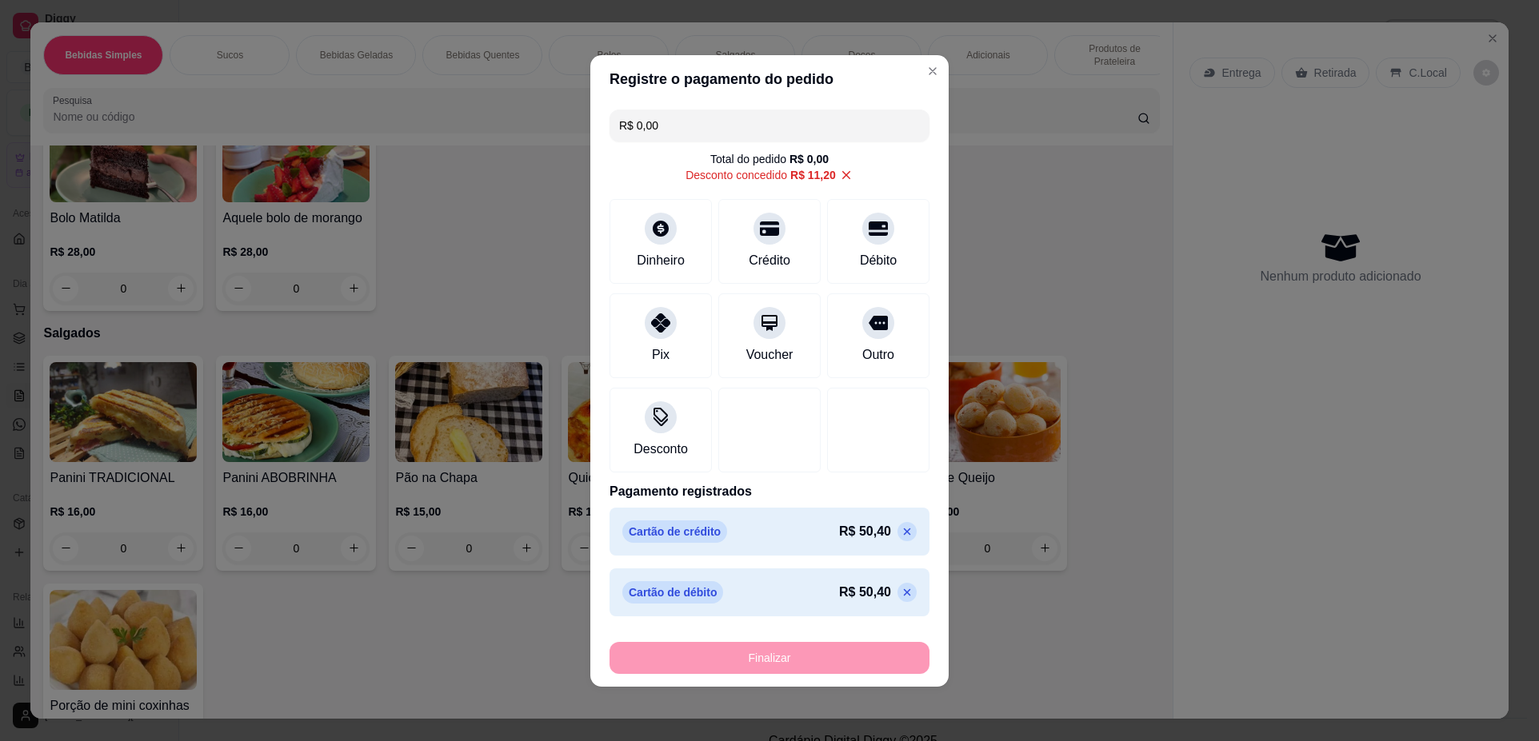
type input "-R$ 112,00"
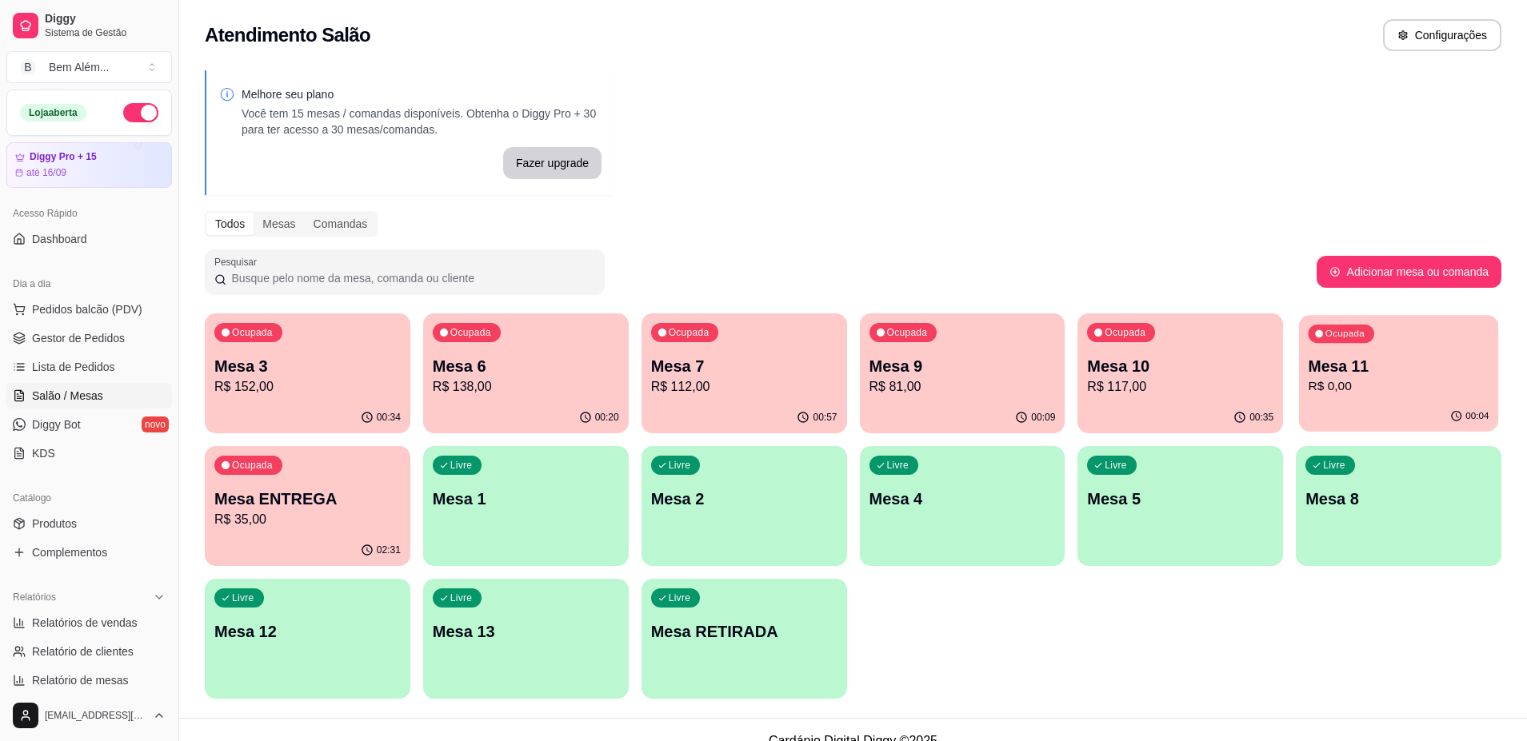
click at [1326, 377] on p "R$ 0,00" at bounding box center [1398, 386] width 181 height 18
click at [1342, 363] on p "Mesa 11" at bounding box center [1398, 366] width 186 height 22
click at [1104, 365] on p "Mesa 10" at bounding box center [1180, 366] width 186 height 22
click at [1340, 391] on p "R$ 0,00" at bounding box center [1398, 386] width 186 height 19
click at [1152, 382] on p "R$ 117,00" at bounding box center [1180, 386] width 186 height 19
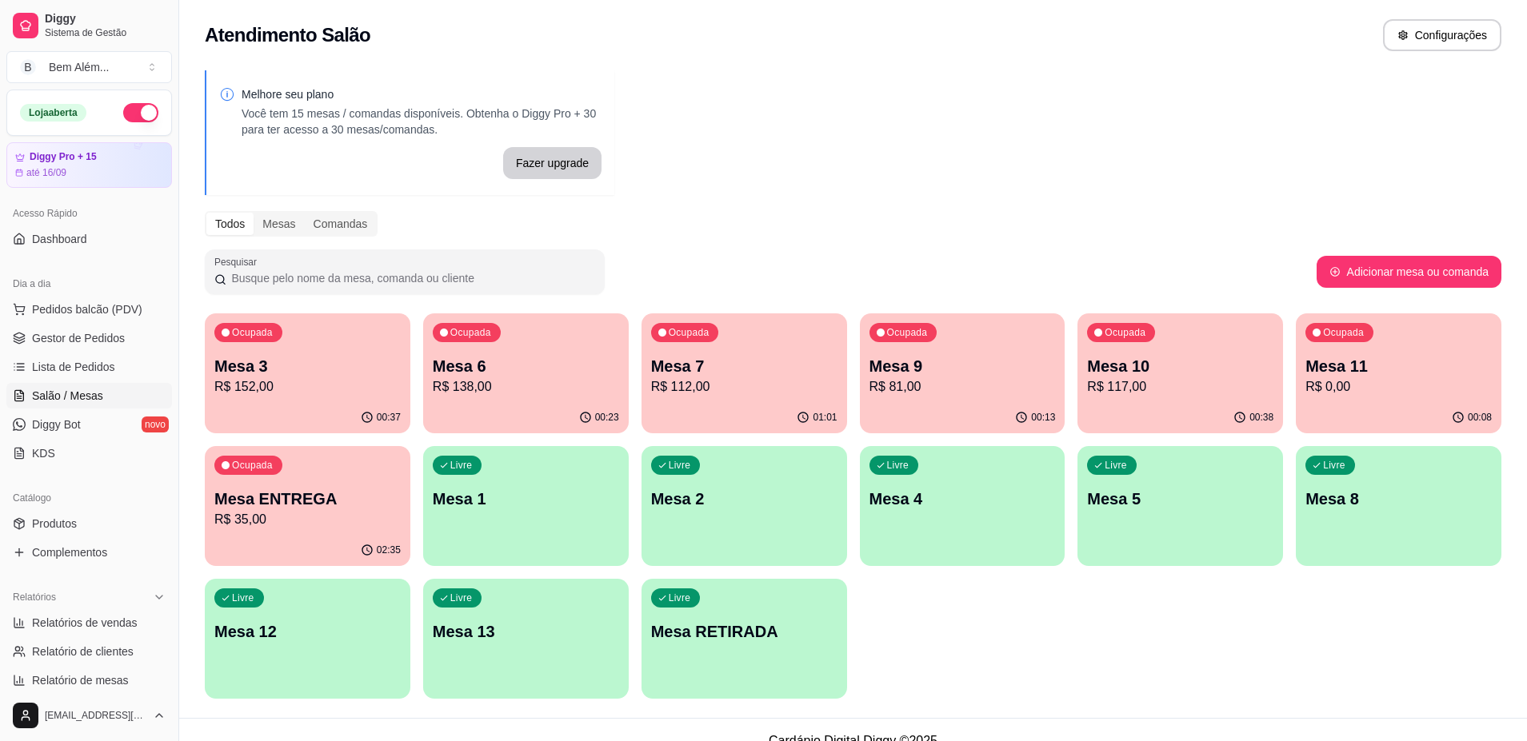
click at [745, 407] on div "01:01" at bounding box center [744, 417] width 206 height 31
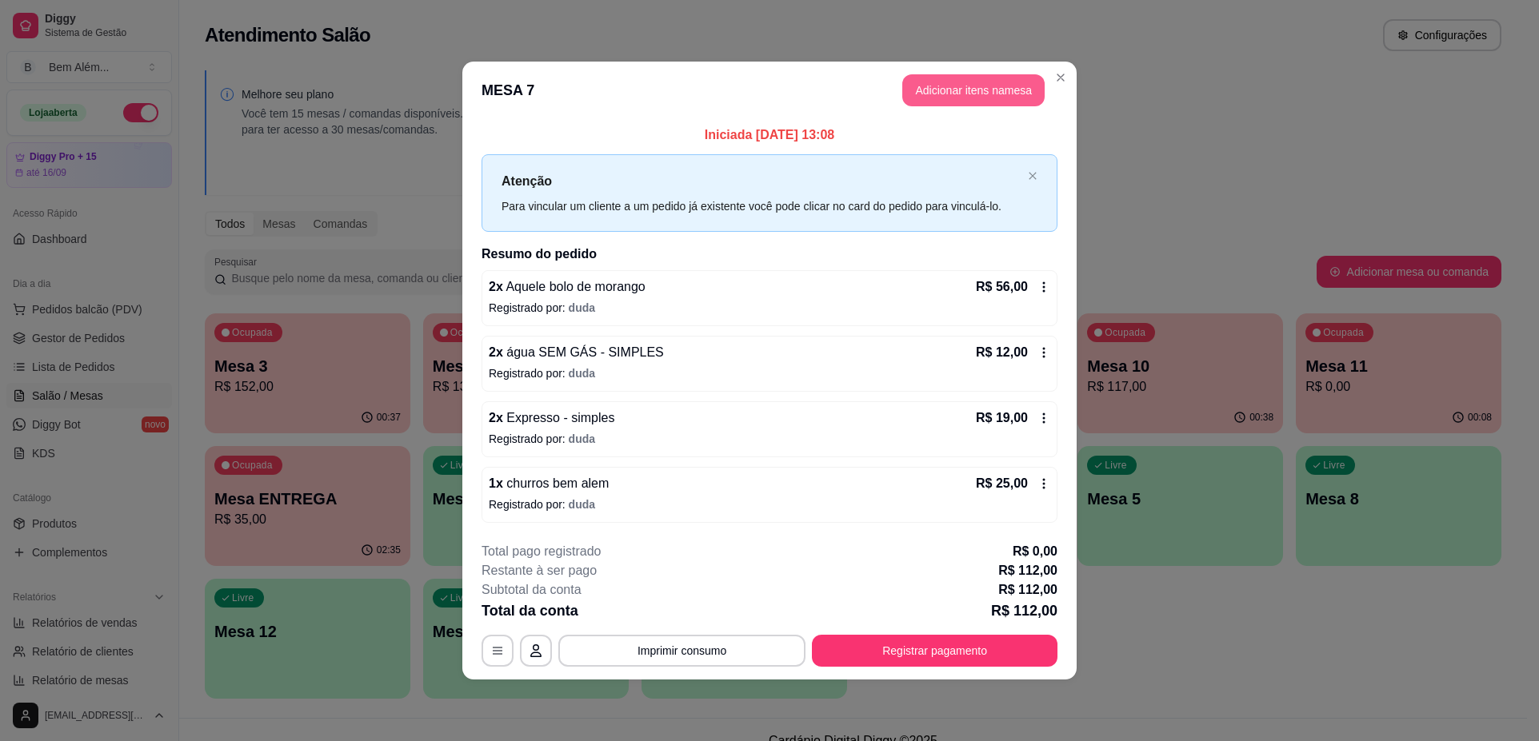
click at [953, 90] on button "Adicionar itens na mesa" at bounding box center [973, 90] width 142 height 32
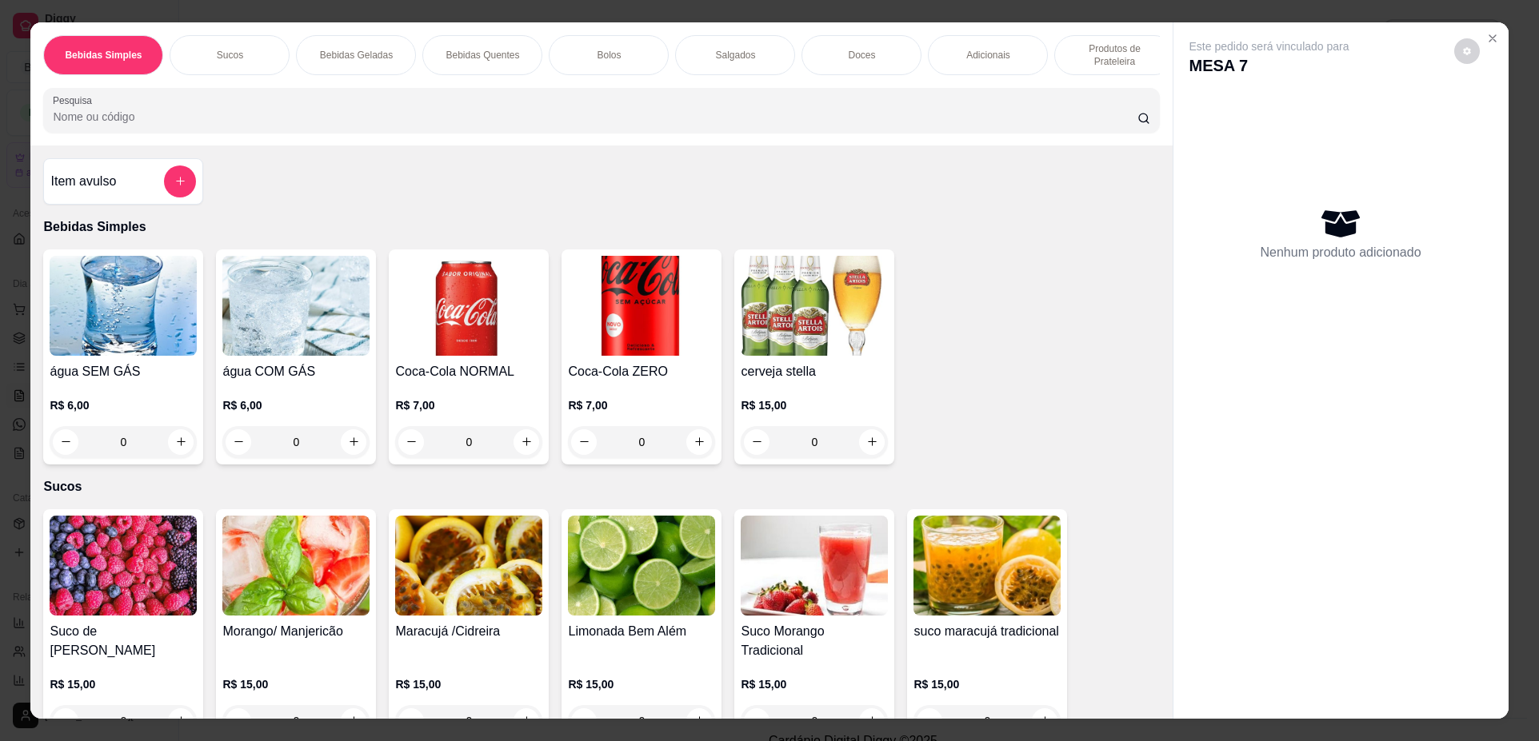
click at [501, 62] on div "Bebidas Quentes" at bounding box center [482, 55] width 120 height 40
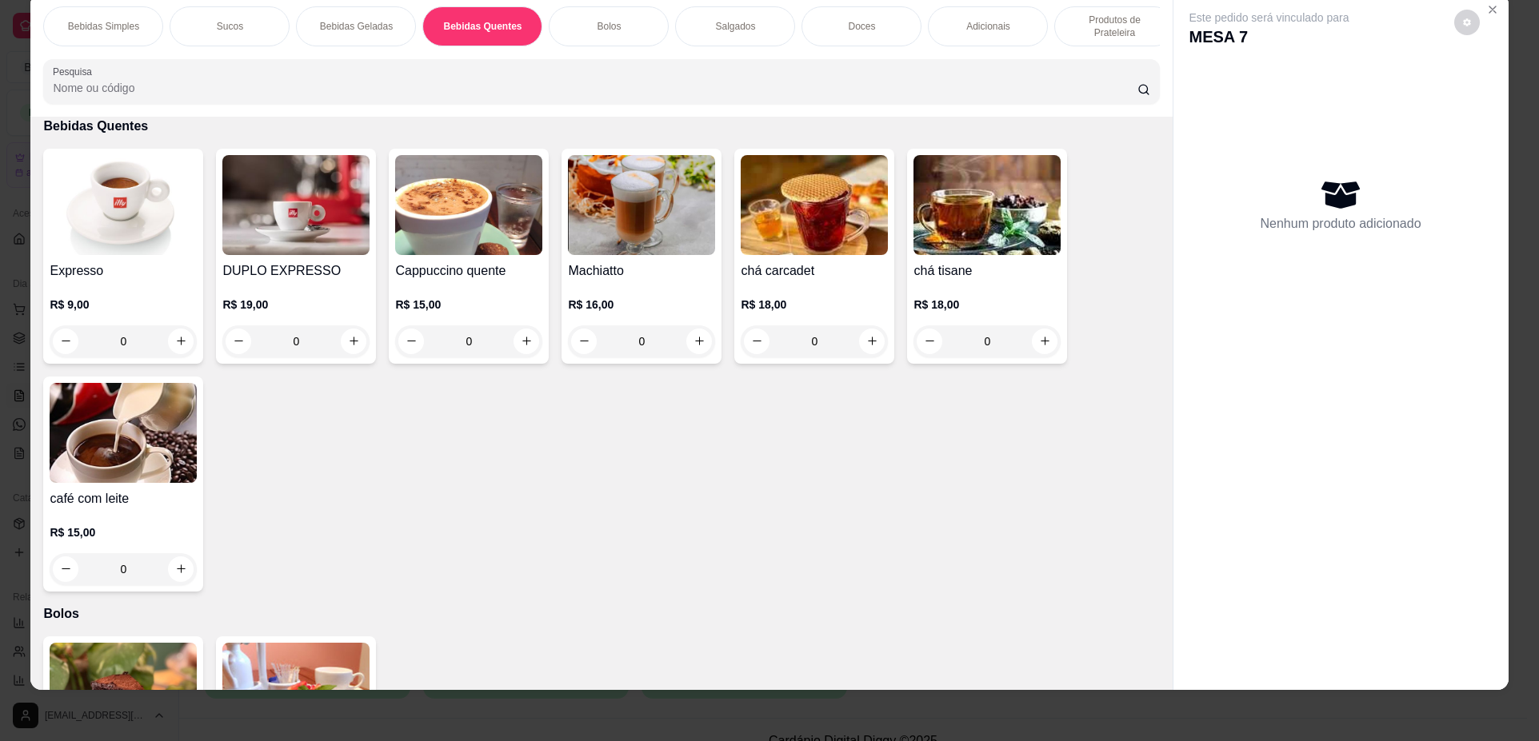
click at [173, 255] on img at bounding box center [123, 205] width 147 height 100
click at [482, 293] on div "R$ 15,00 0" at bounding box center [468, 319] width 147 height 77
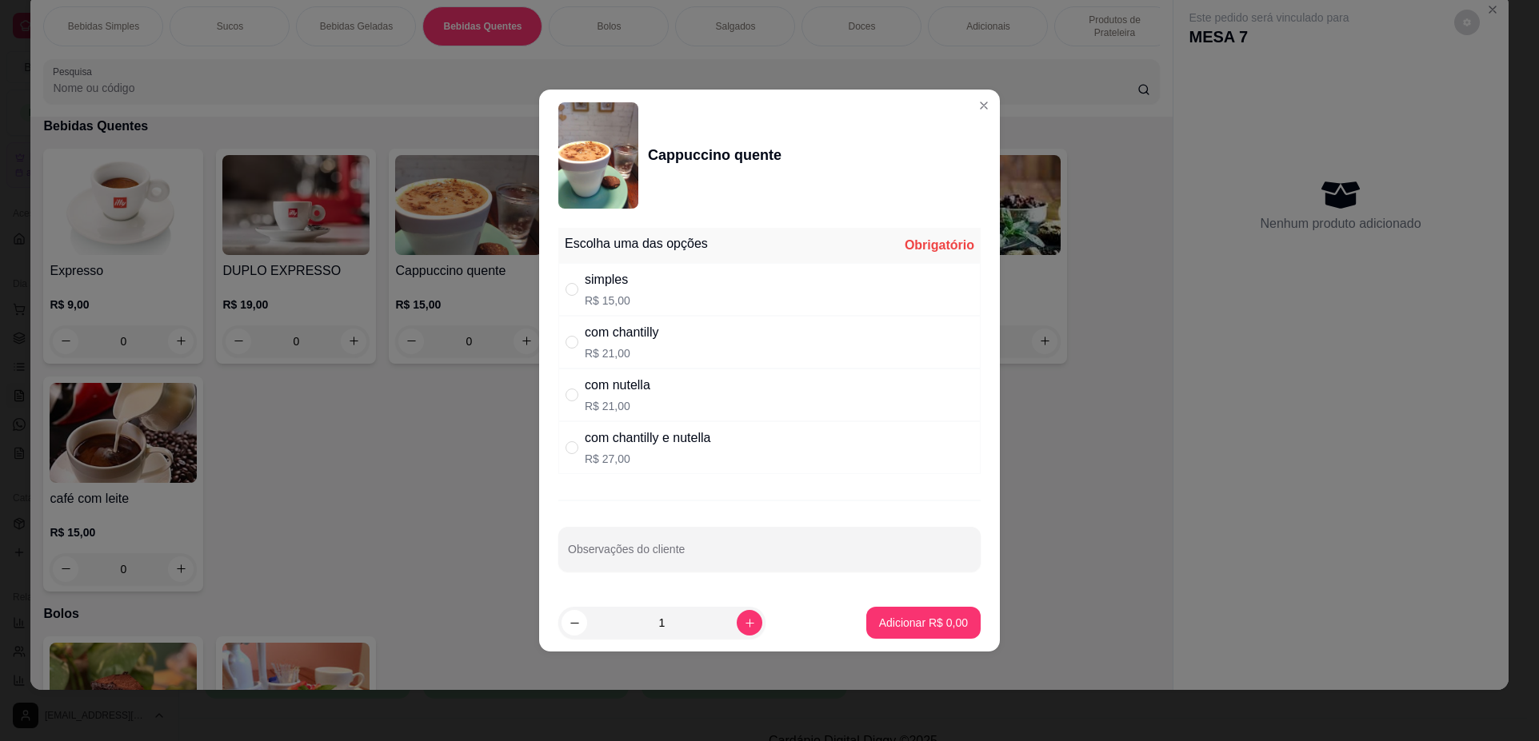
click at [646, 341] on div "com chantilly" at bounding box center [622, 332] width 74 height 19
radio input "true"
click at [884, 613] on button "Adicionar R$ 21,00" at bounding box center [920, 623] width 118 height 31
type input "1"
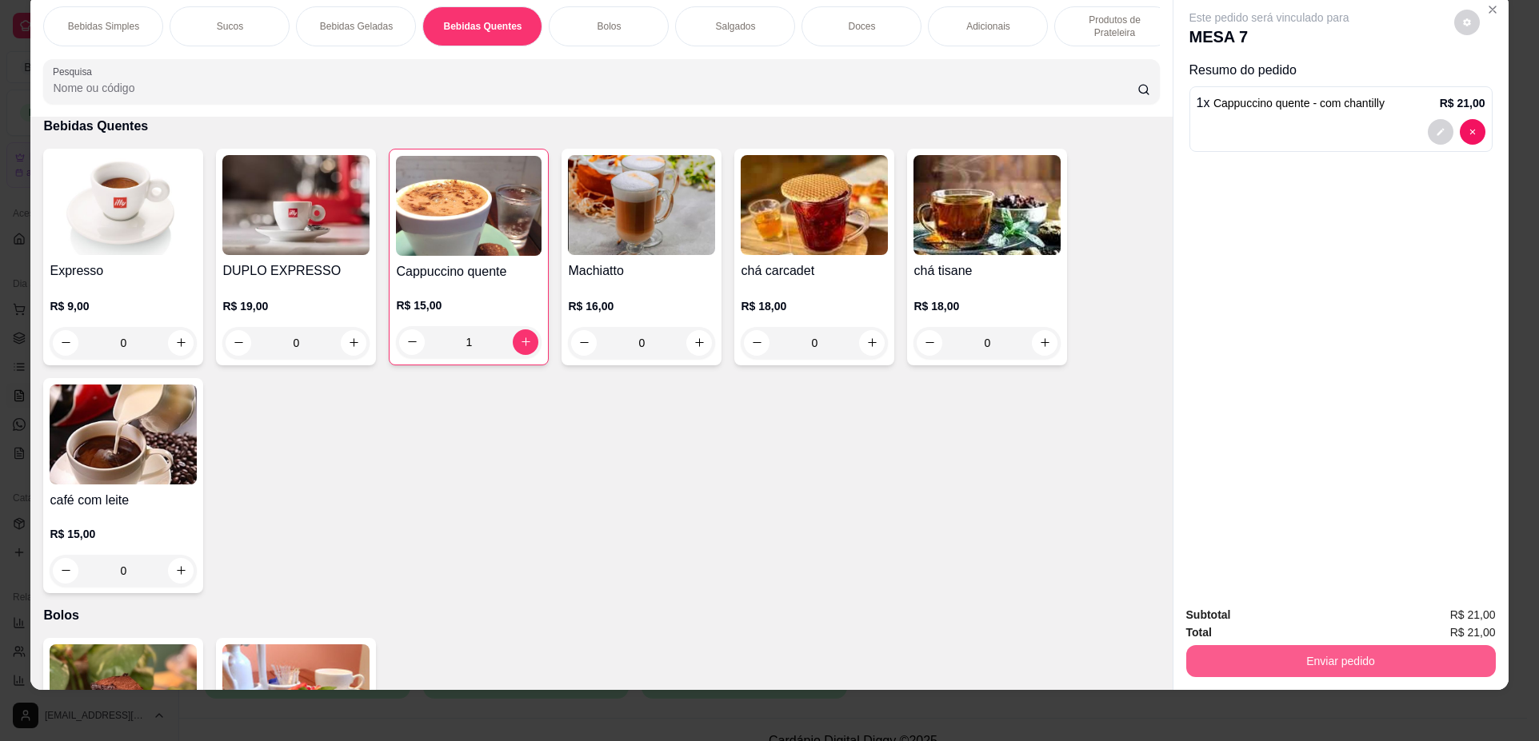
click at [1308, 658] on button "Enviar pedido" at bounding box center [1340, 661] width 309 height 32
click at [1271, 611] on button "Não registrar e enviar pedido" at bounding box center [1287, 622] width 166 height 30
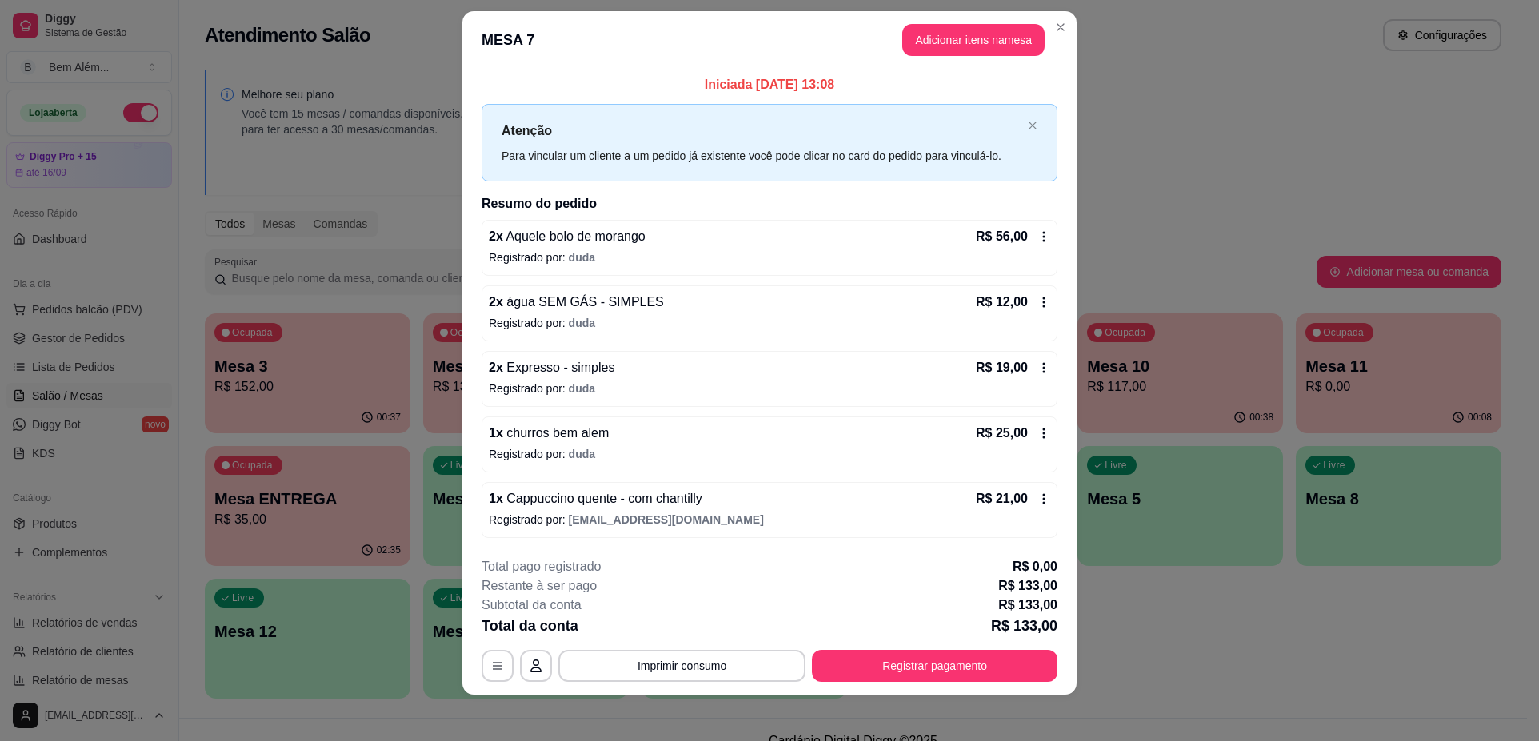
scroll to position [22, 0]
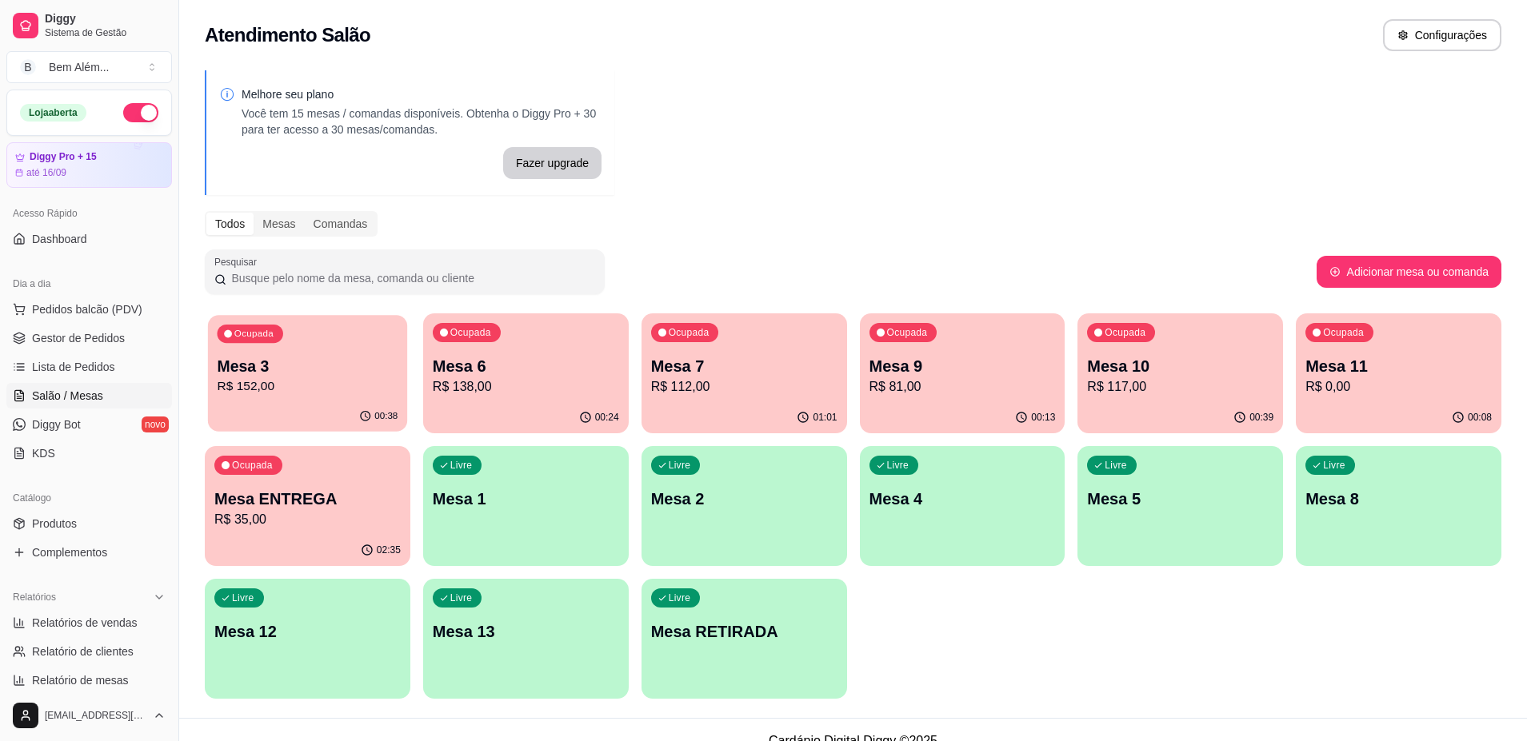
click at [337, 403] on div "00:38" at bounding box center [307, 416] width 199 height 30
click at [478, 369] on p "Mesa 6" at bounding box center [525, 367] width 181 height 22
click at [691, 397] on div "Ocupada Mesa 7 R$ 112,00" at bounding box center [744, 358] width 199 height 86
click at [967, 410] on div "00:13" at bounding box center [963, 417] width 206 height 31
click at [1033, 356] on p "Mesa 9" at bounding box center [962, 367] width 181 height 22
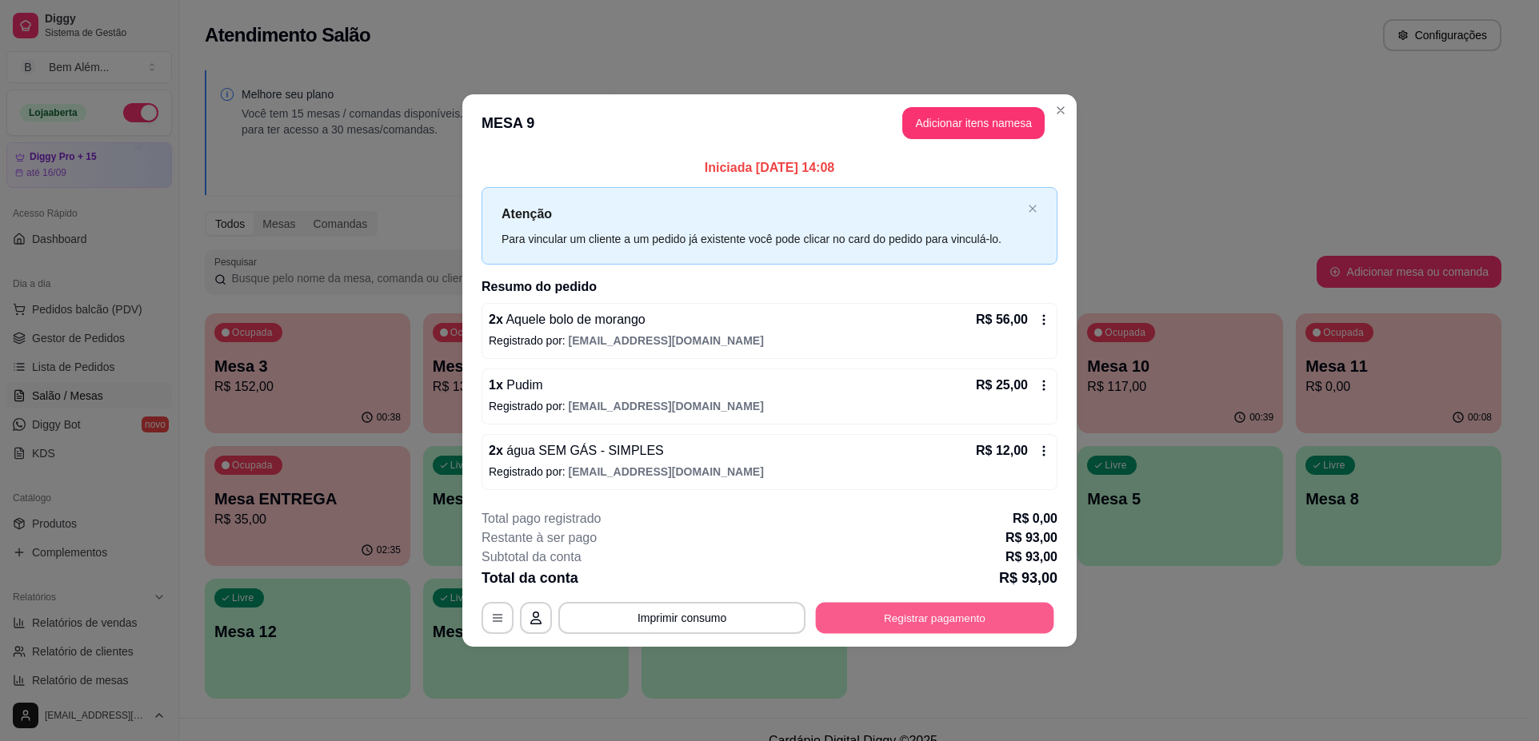
click at [945, 622] on button "Registrar pagamento" at bounding box center [935, 618] width 238 height 31
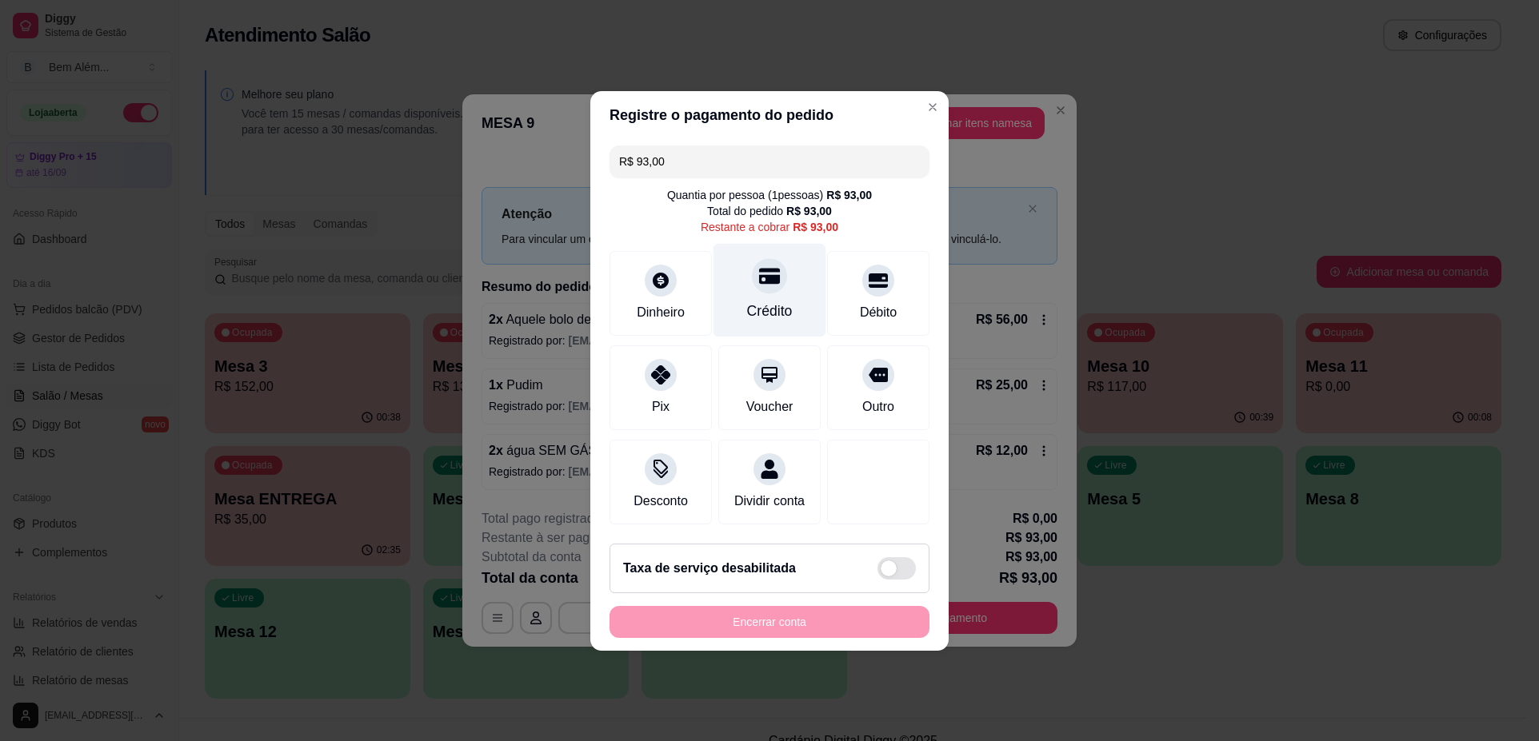
click at [753, 301] on div "Crédito" at bounding box center [770, 311] width 46 height 21
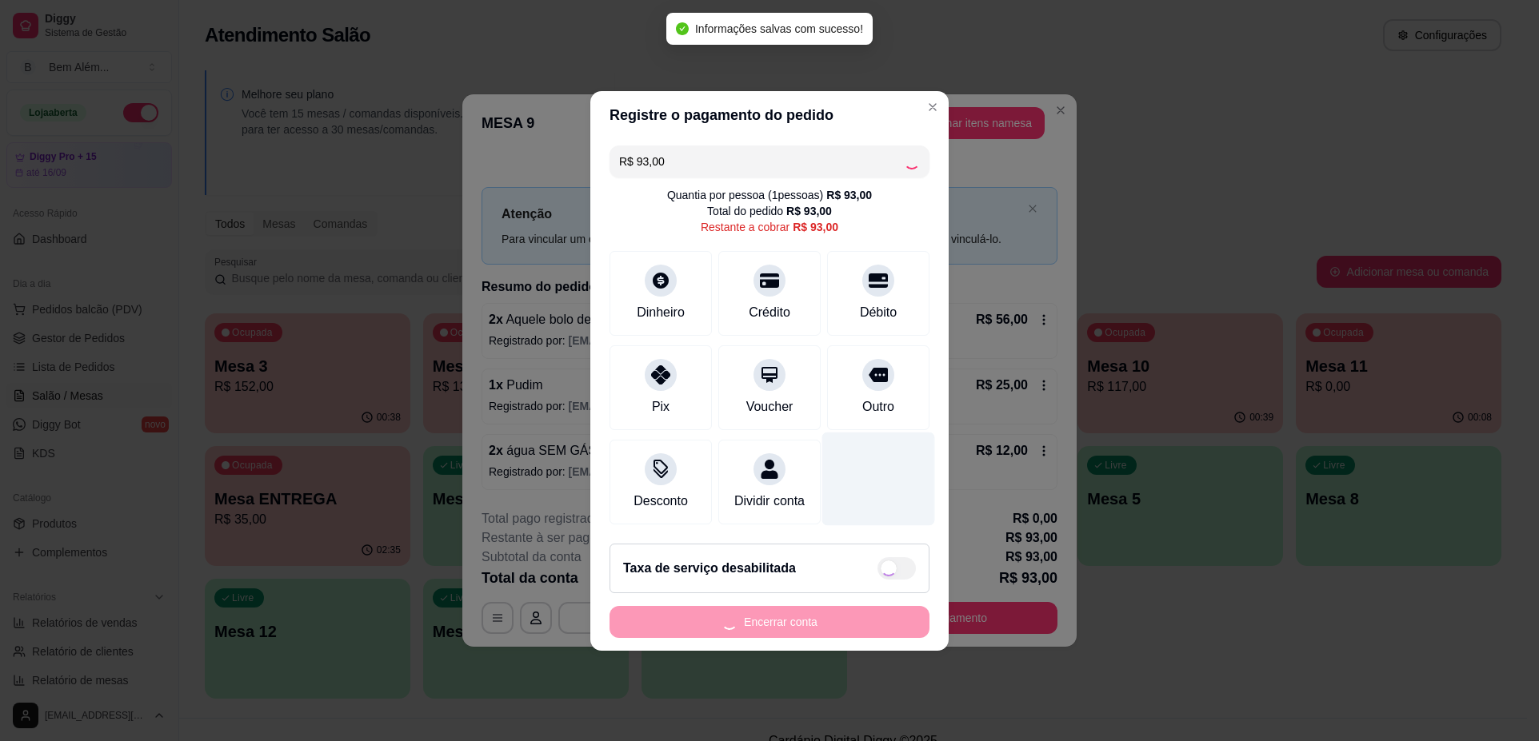
type input "R$ 0,00"
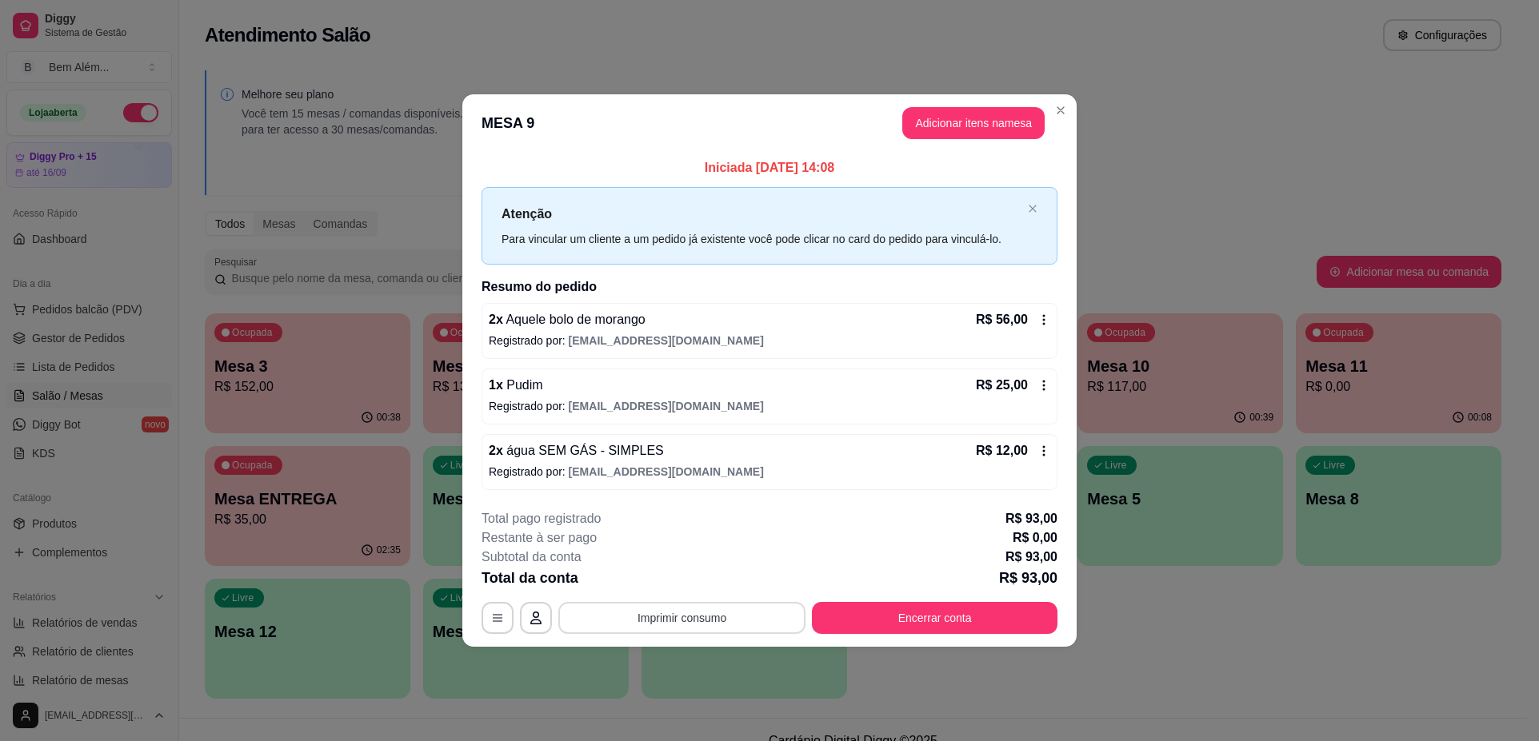
click at [692, 618] on button "Imprimir consumo" at bounding box center [681, 618] width 247 height 32
click at [685, 585] on button "impressao computador" at bounding box center [682, 581] width 117 height 25
click at [891, 619] on button "Encerrar conta" at bounding box center [935, 618] width 246 height 32
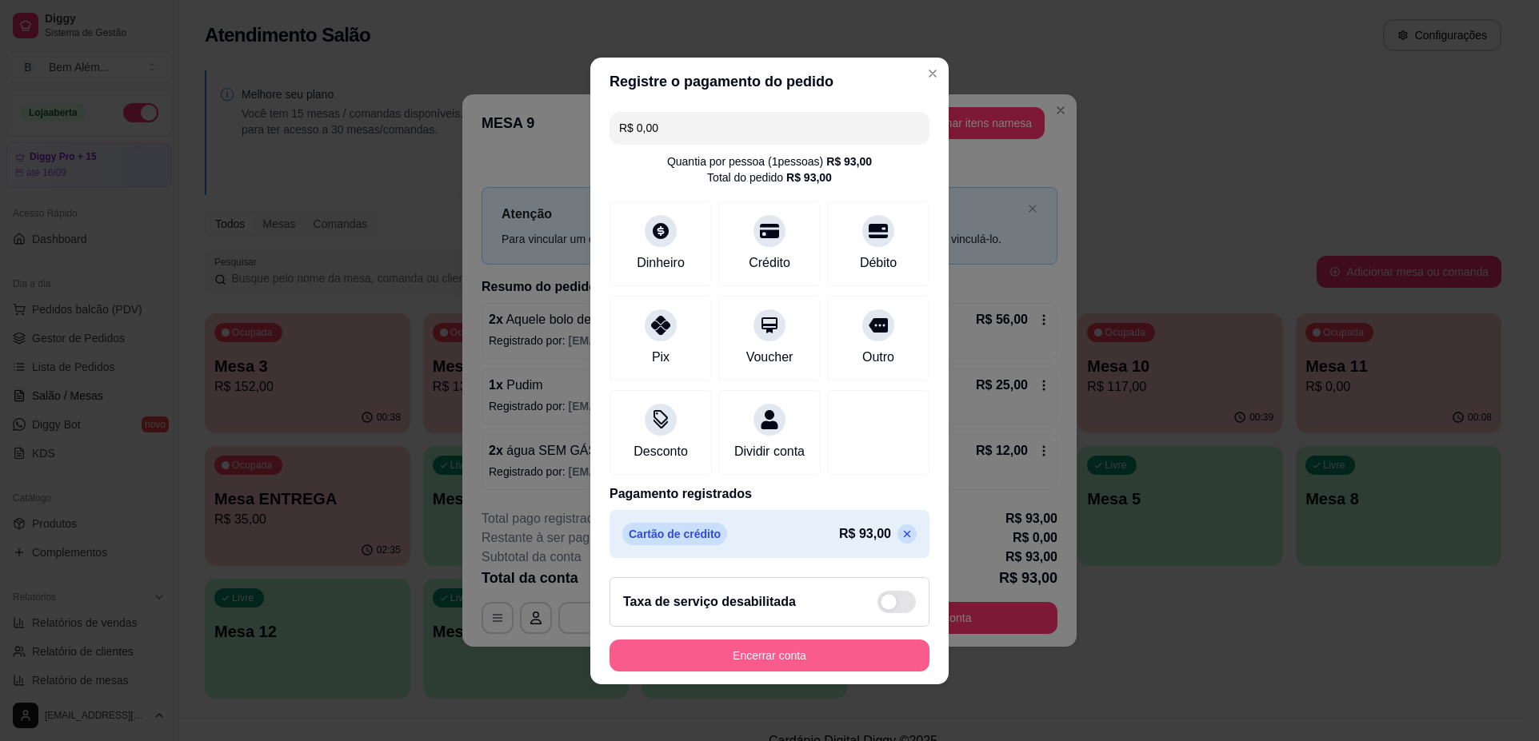
click at [778, 671] on button "Encerrar conta" at bounding box center [769, 656] width 320 height 32
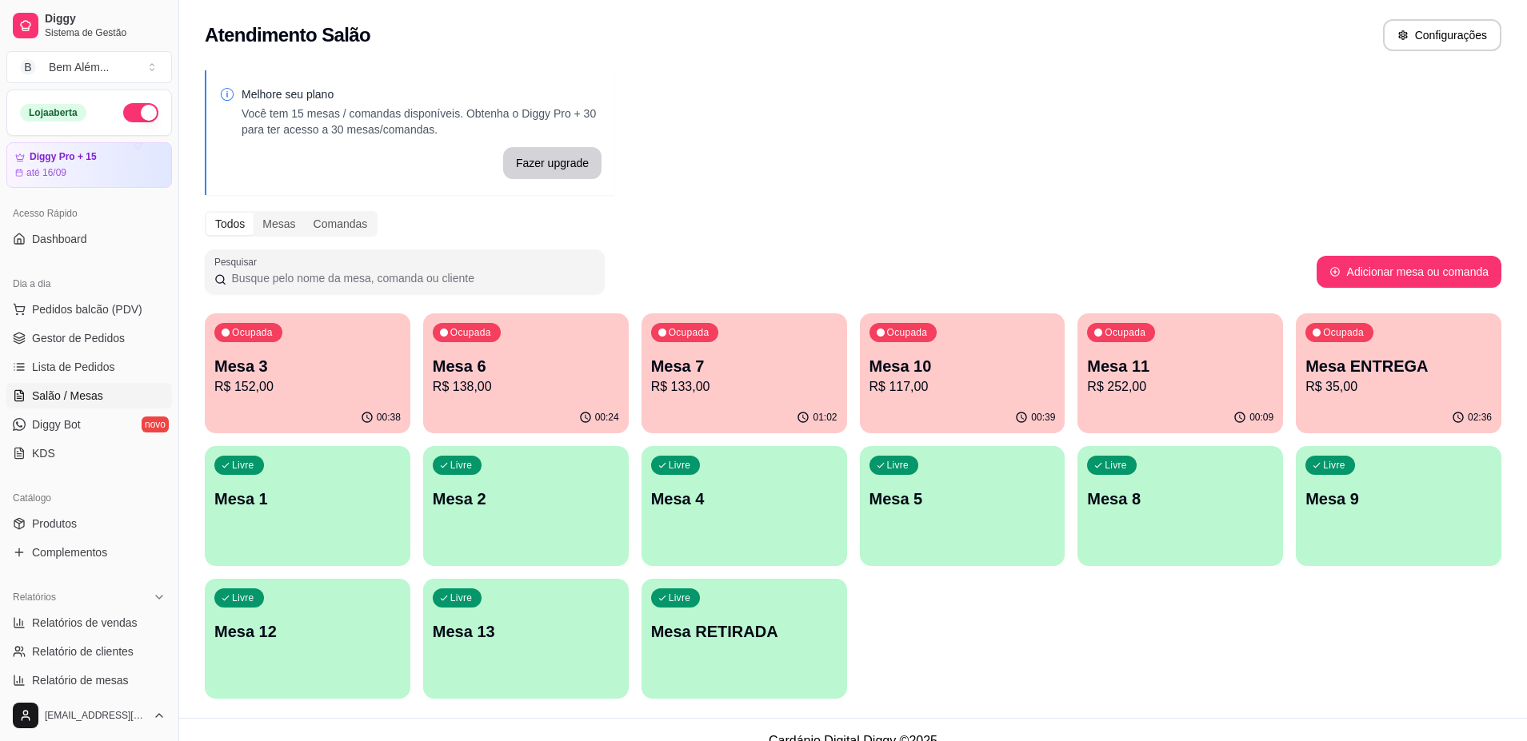
click at [378, 374] on p "Mesa 3" at bounding box center [307, 366] width 186 height 22
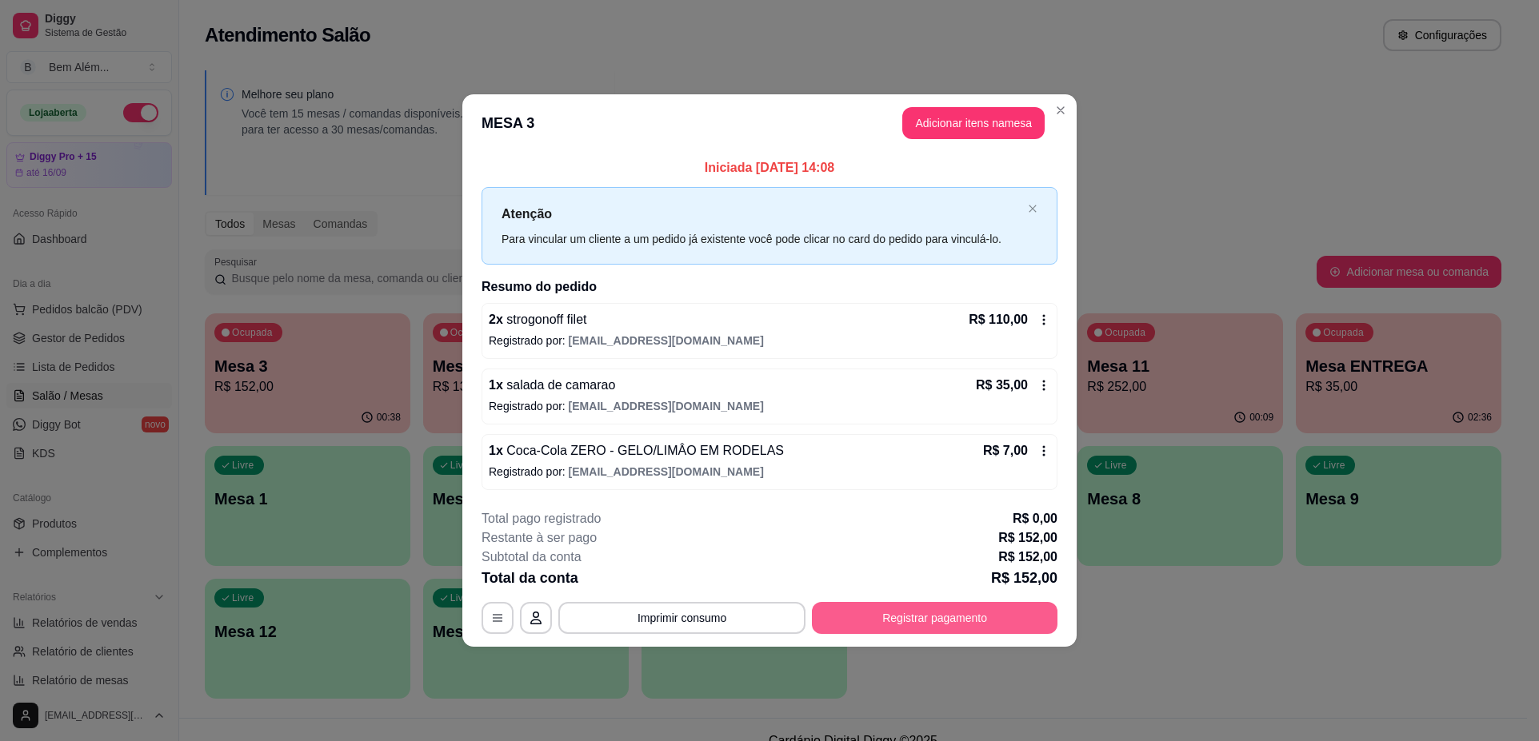
click at [948, 615] on button "Registrar pagamento" at bounding box center [935, 618] width 246 height 32
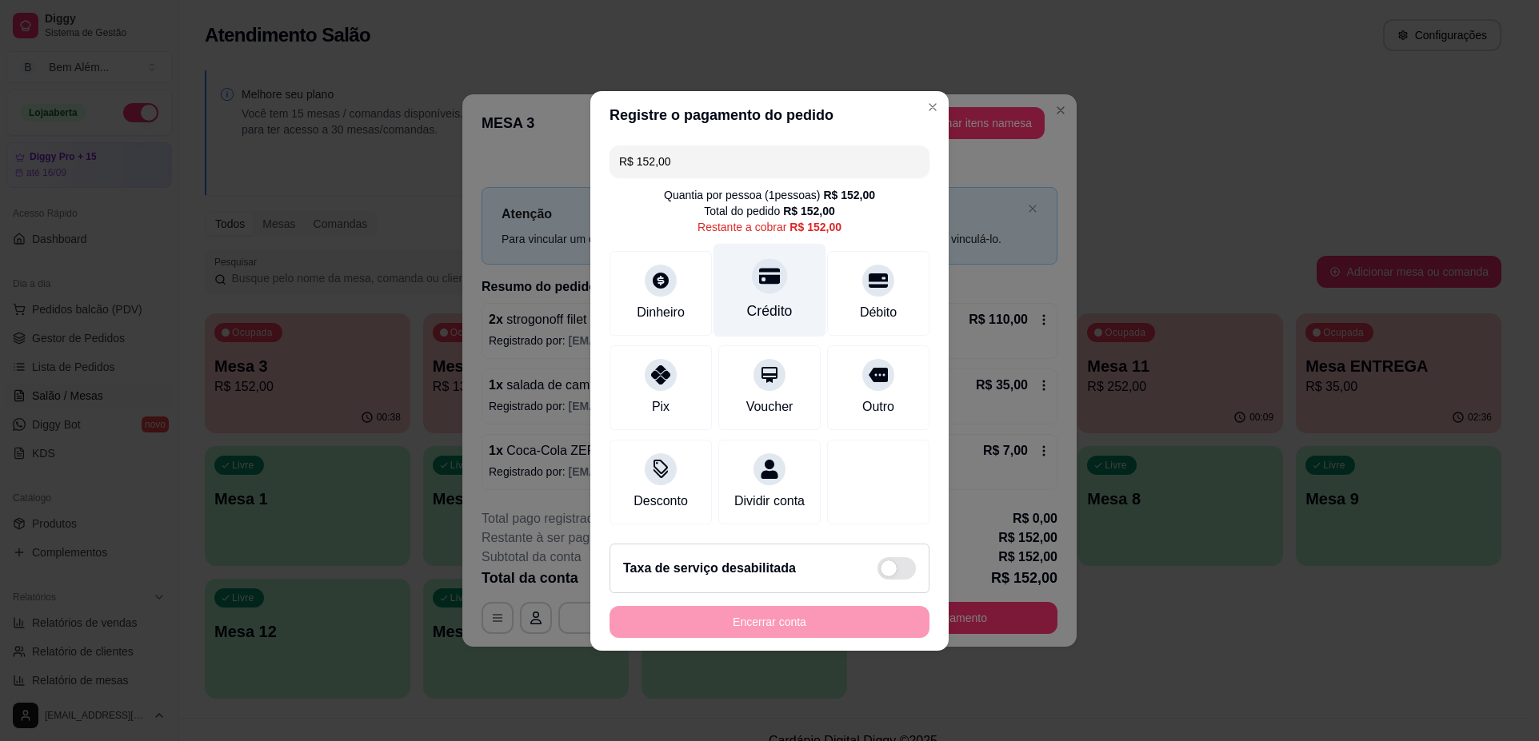
click at [772, 301] on div "Crédito" at bounding box center [770, 311] width 46 height 21
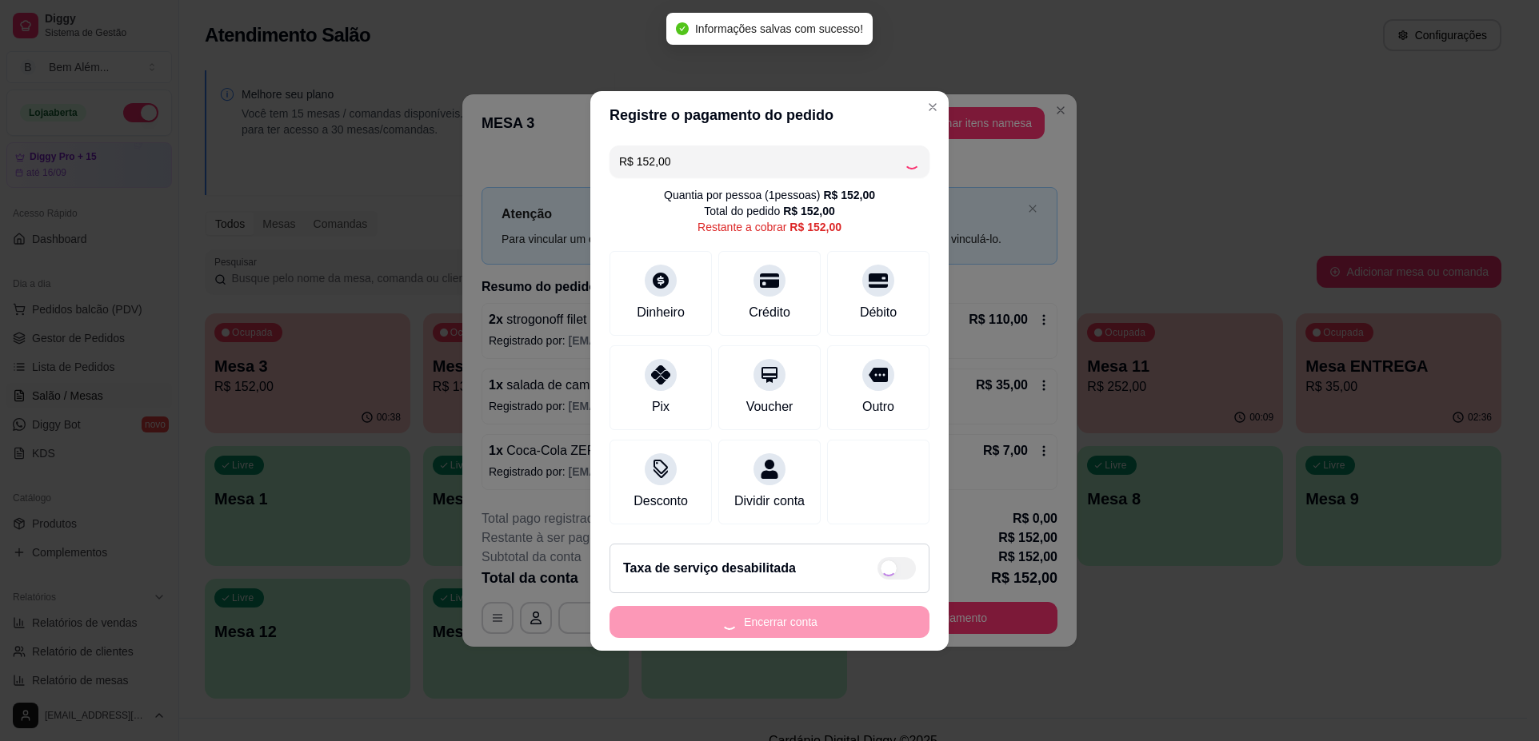
type input "R$ 0,00"
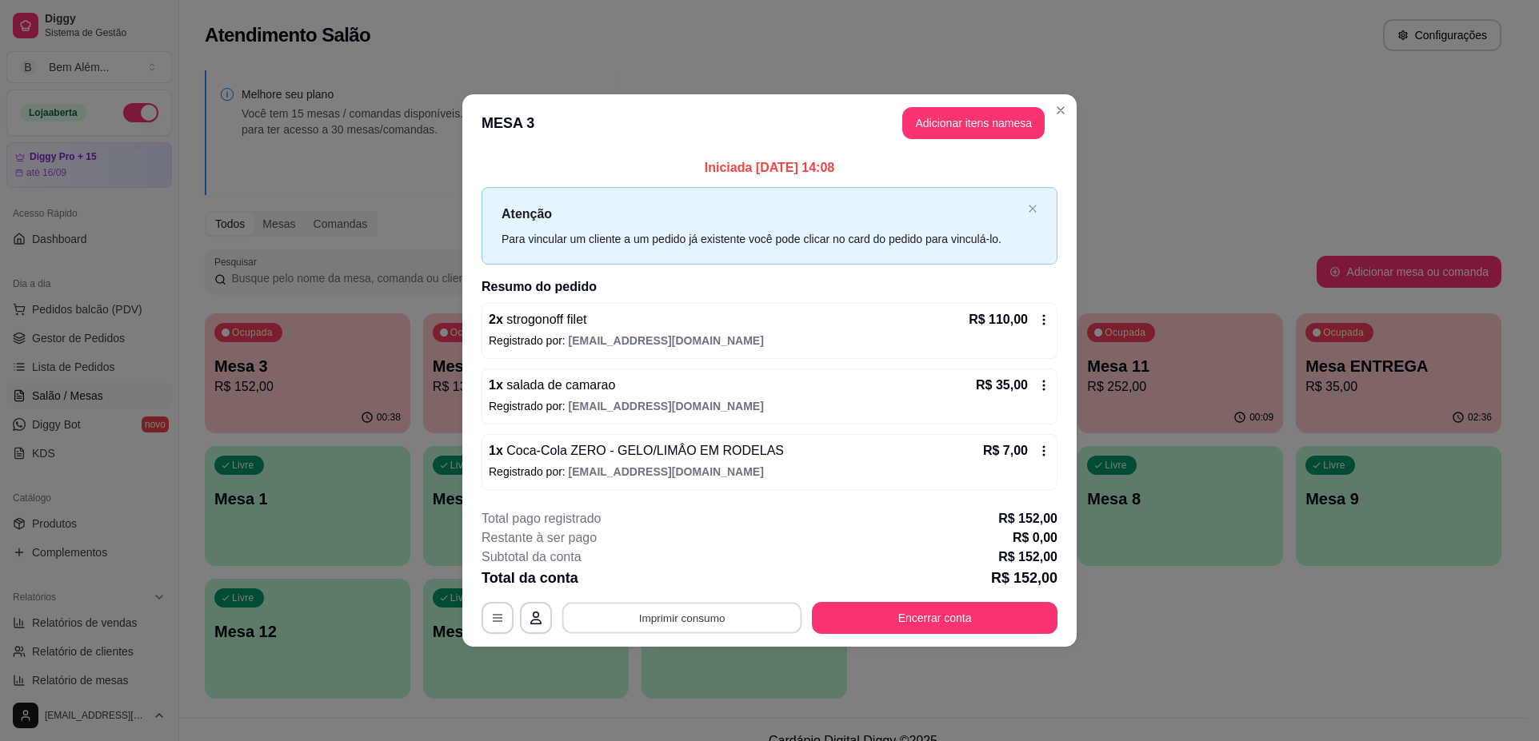
click at [624, 614] on button "Imprimir consumo" at bounding box center [682, 618] width 240 height 31
click at [633, 586] on button "impressao computador" at bounding box center [681, 582] width 120 height 26
click at [837, 614] on button "Encerrar conta" at bounding box center [935, 618] width 246 height 32
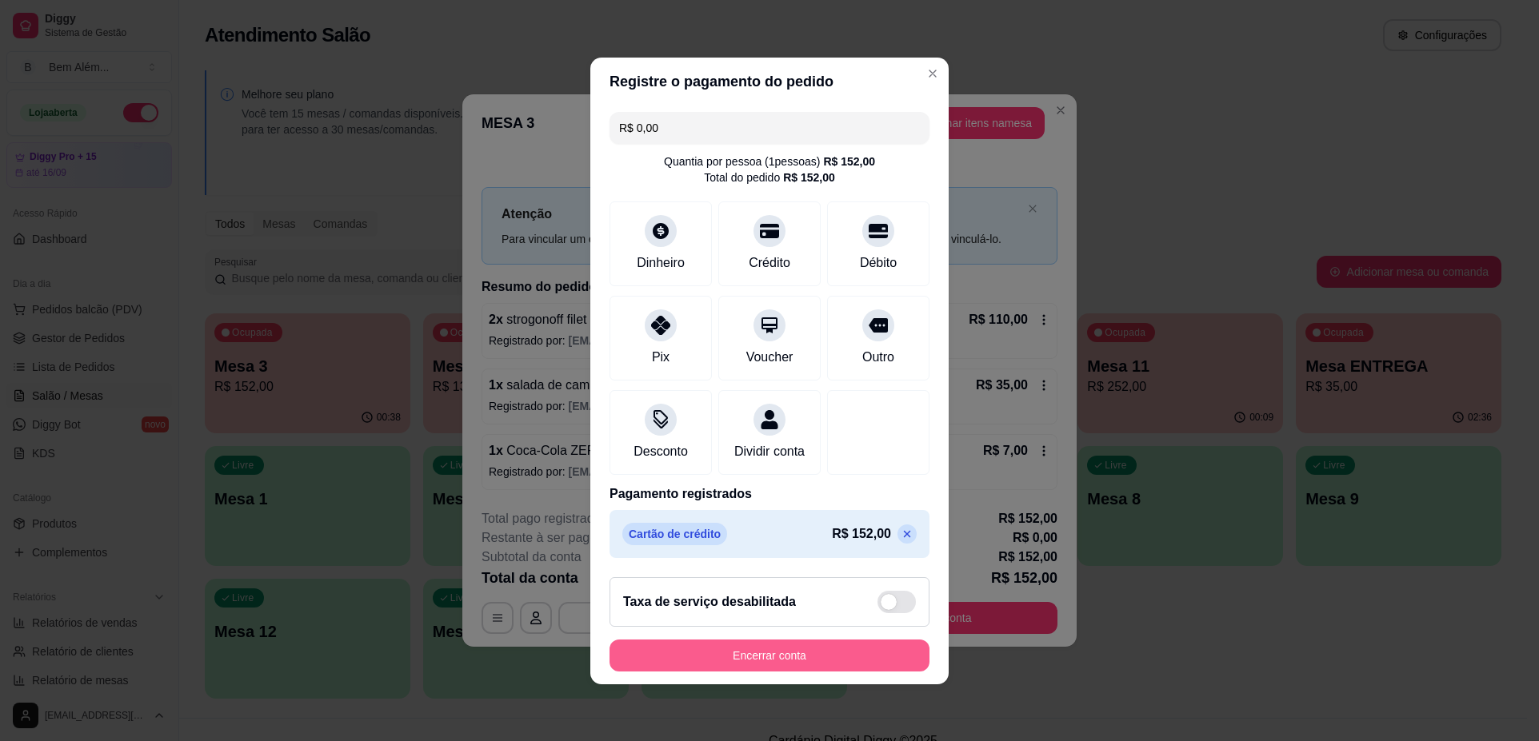
click at [760, 666] on button "Encerrar conta" at bounding box center [769, 656] width 320 height 32
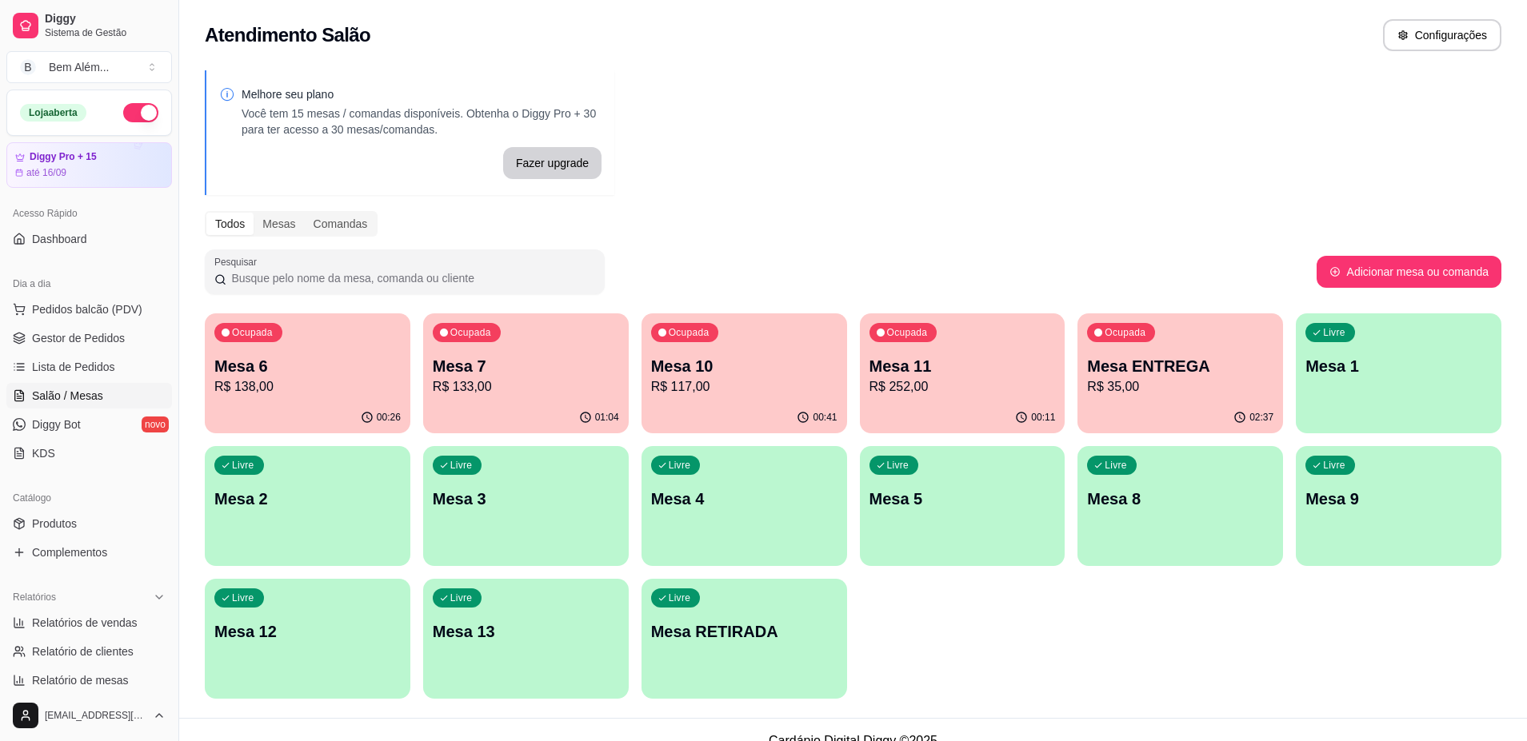
click at [549, 393] on p "R$ 133,00" at bounding box center [526, 386] width 186 height 19
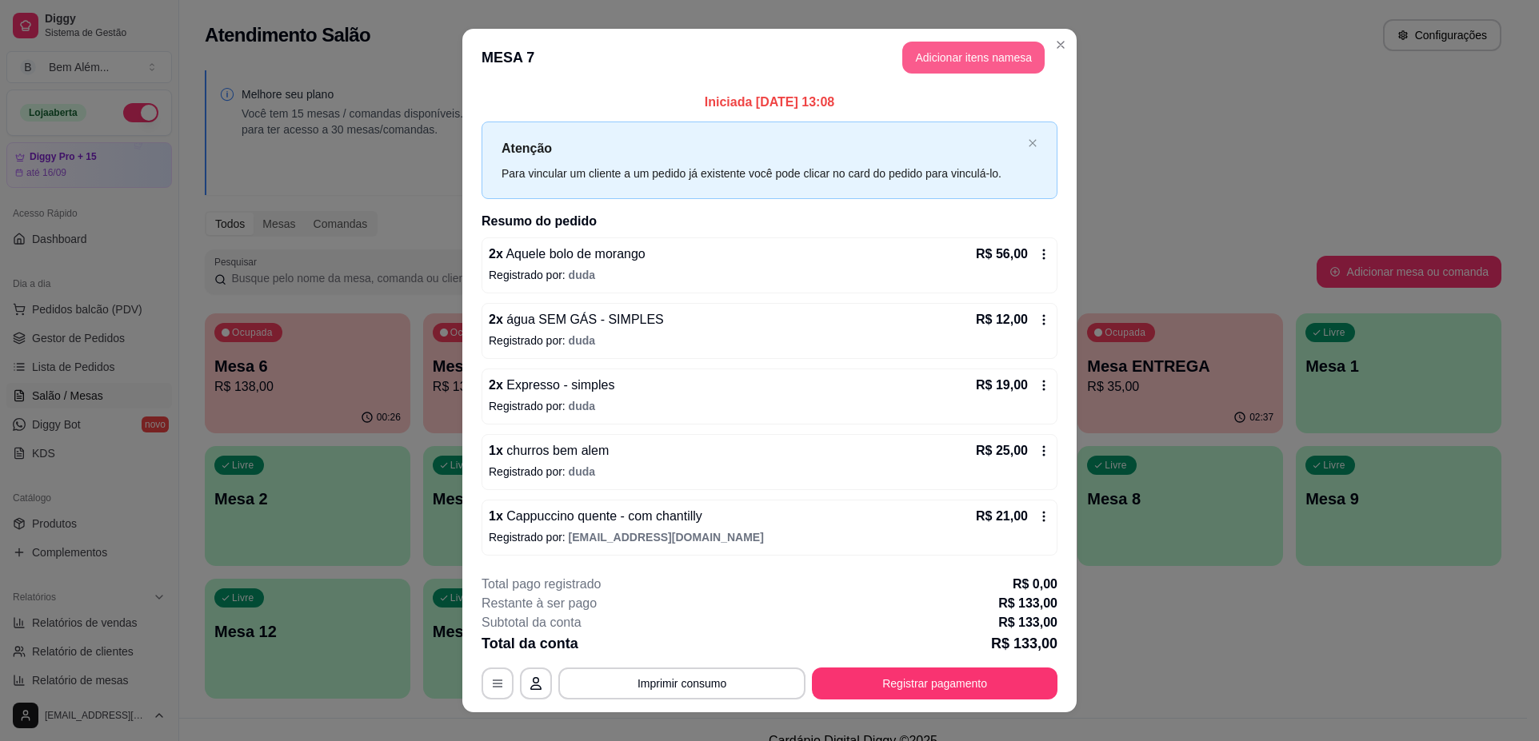
click at [970, 66] on button "Adicionar itens na mesa" at bounding box center [973, 58] width 142 height 32
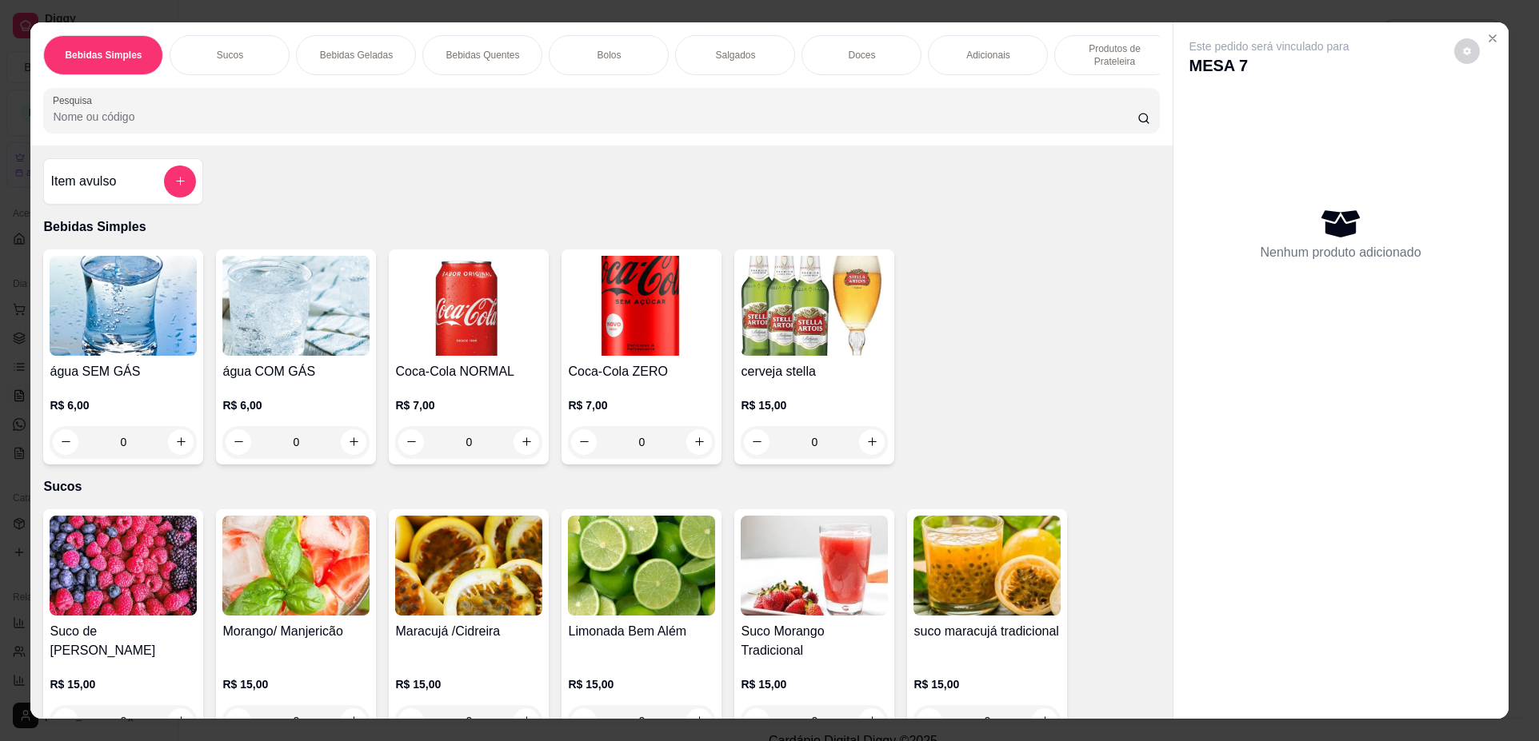
click at [994, 56] on p "Adicionais" at bounding box center [988, 55] width 44 height 13
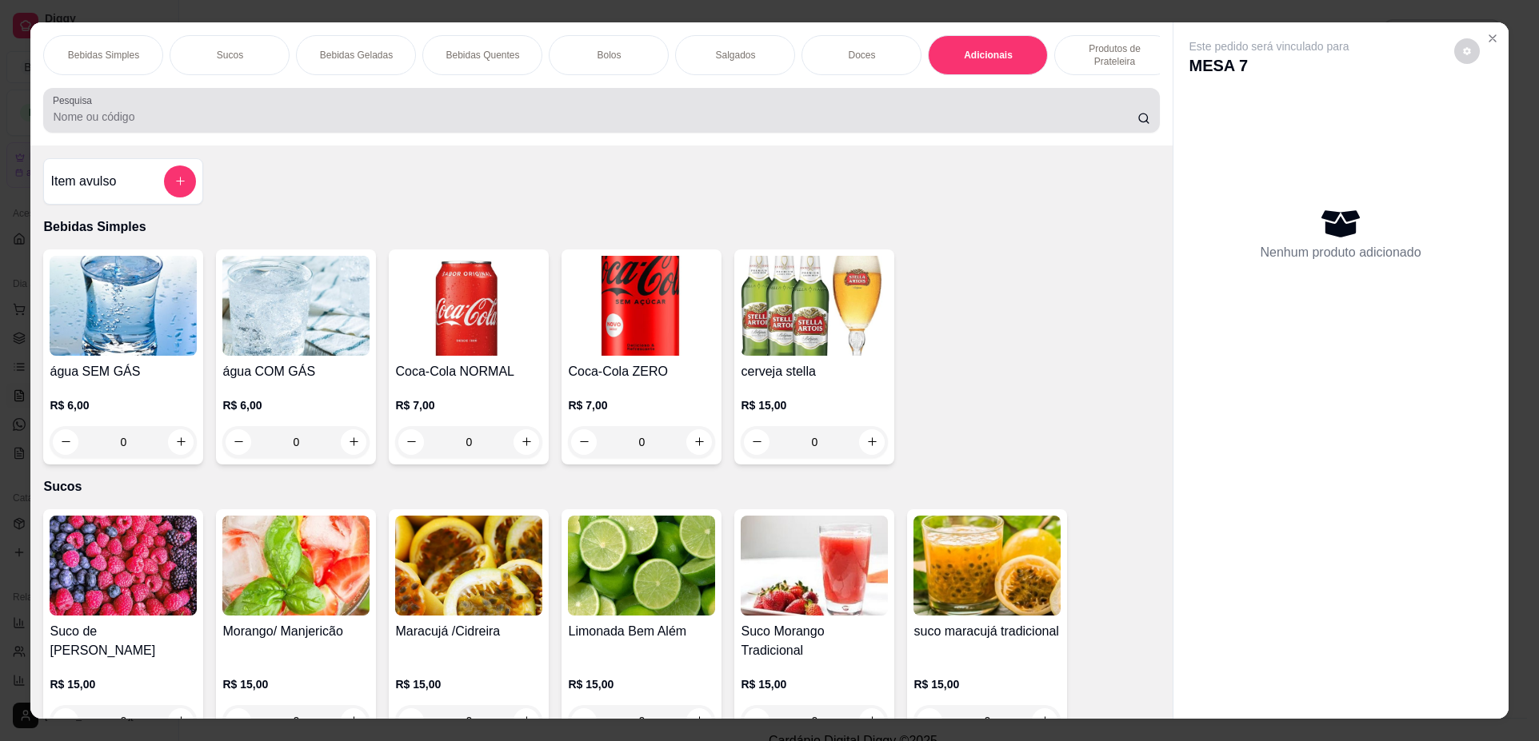
scroll to position [29, 0]
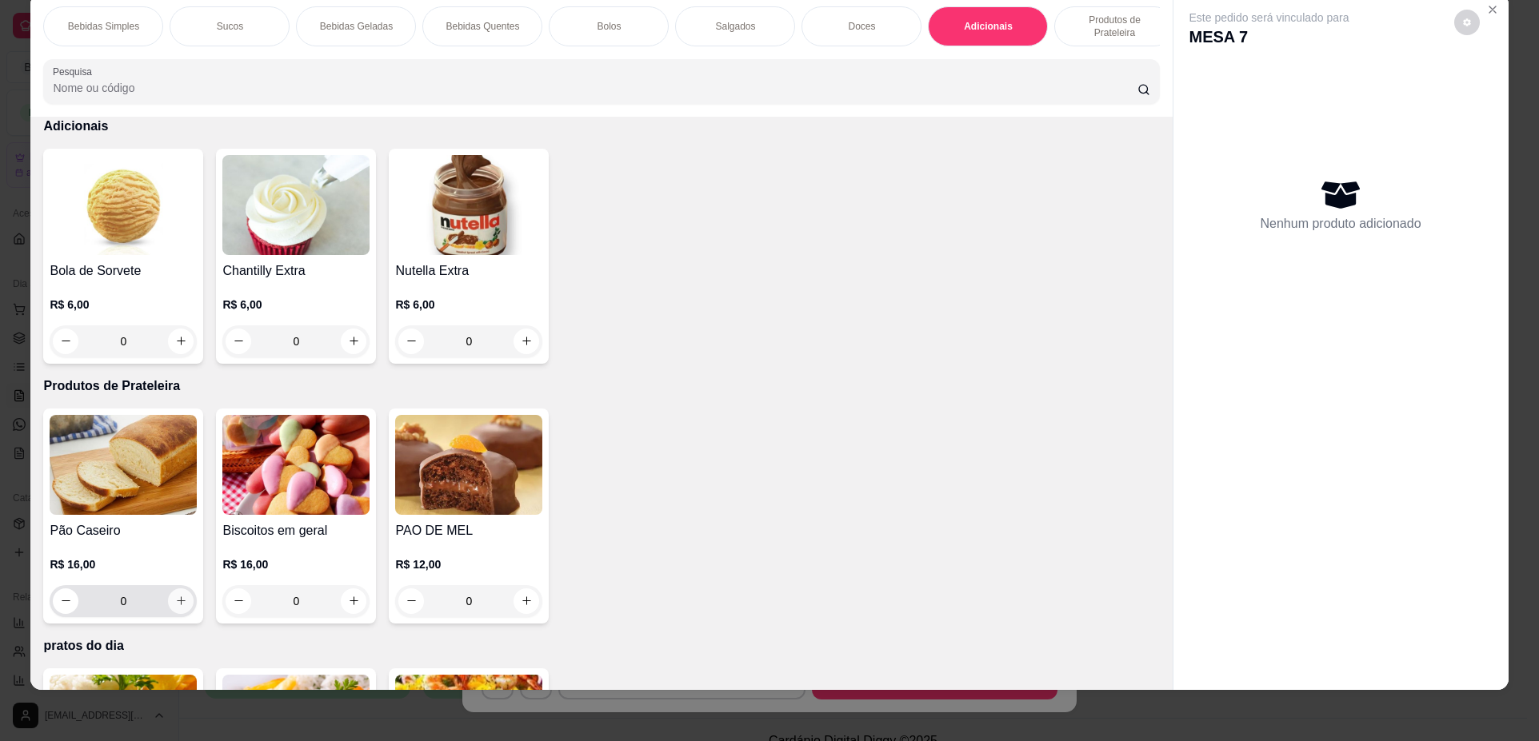
click at [175, 606] on button "increase-product-quantity" at bounding box center [181, 602] width 26 height 26
type input "1"
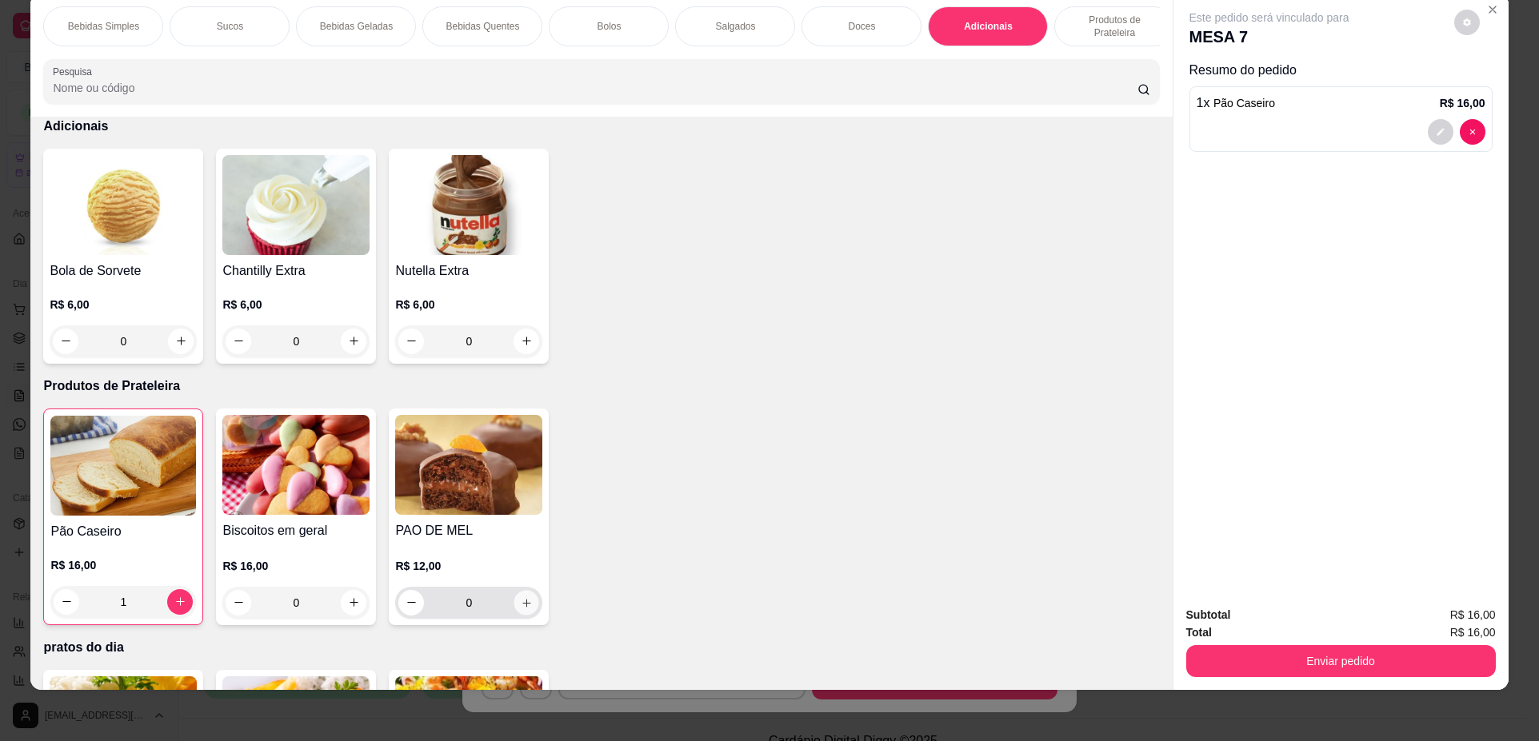
click at [521, 609] on icon "increase-product-quantity" at bounding box center [527, 603] width 12 height 12
type input "1"
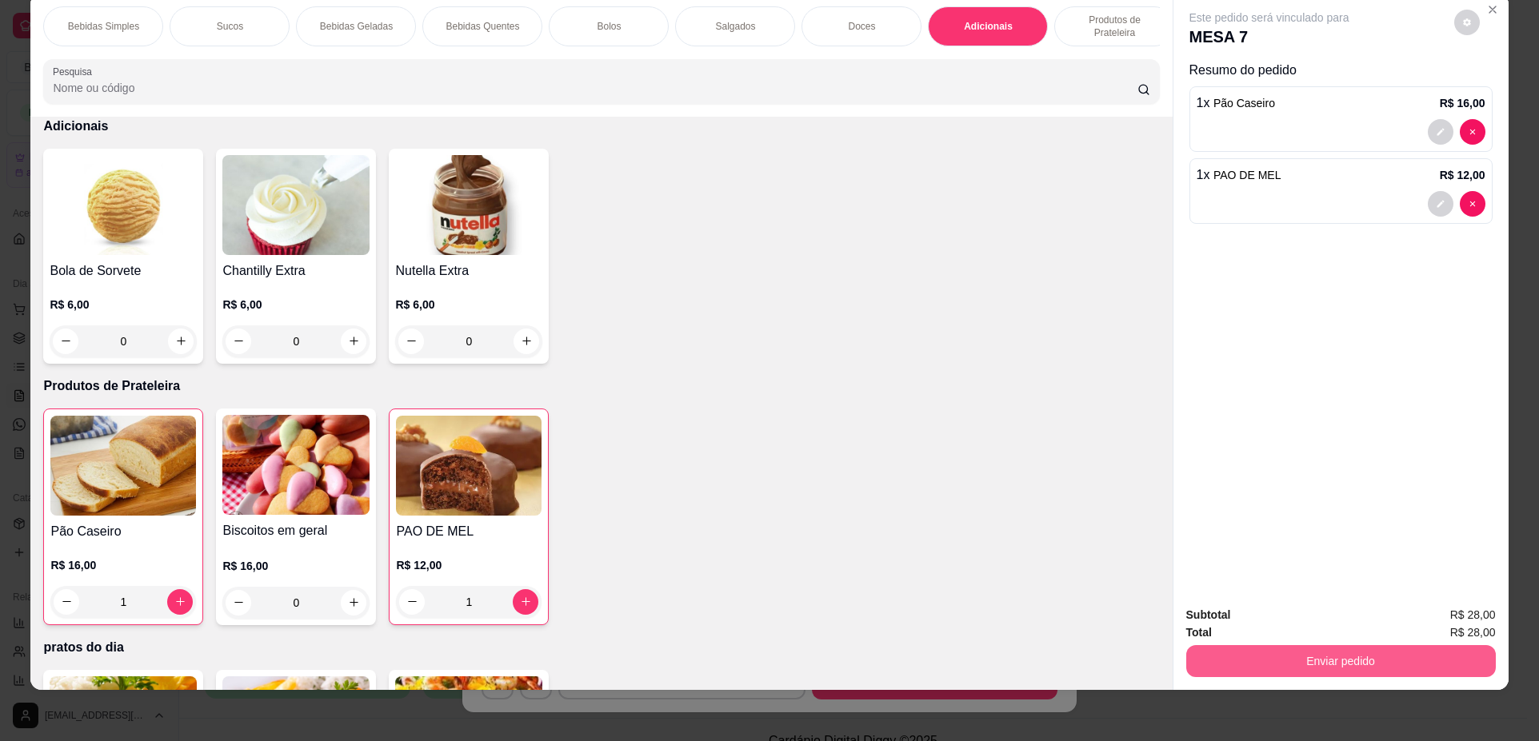
click at [1246, 655] on button "Enviar pedido" at bounding box center [1340, 661] width 309 height 32
click at [1226, 624] on button "Não registrar e enviar pedido" at bounding box center [1287, 622] width 166 height 30
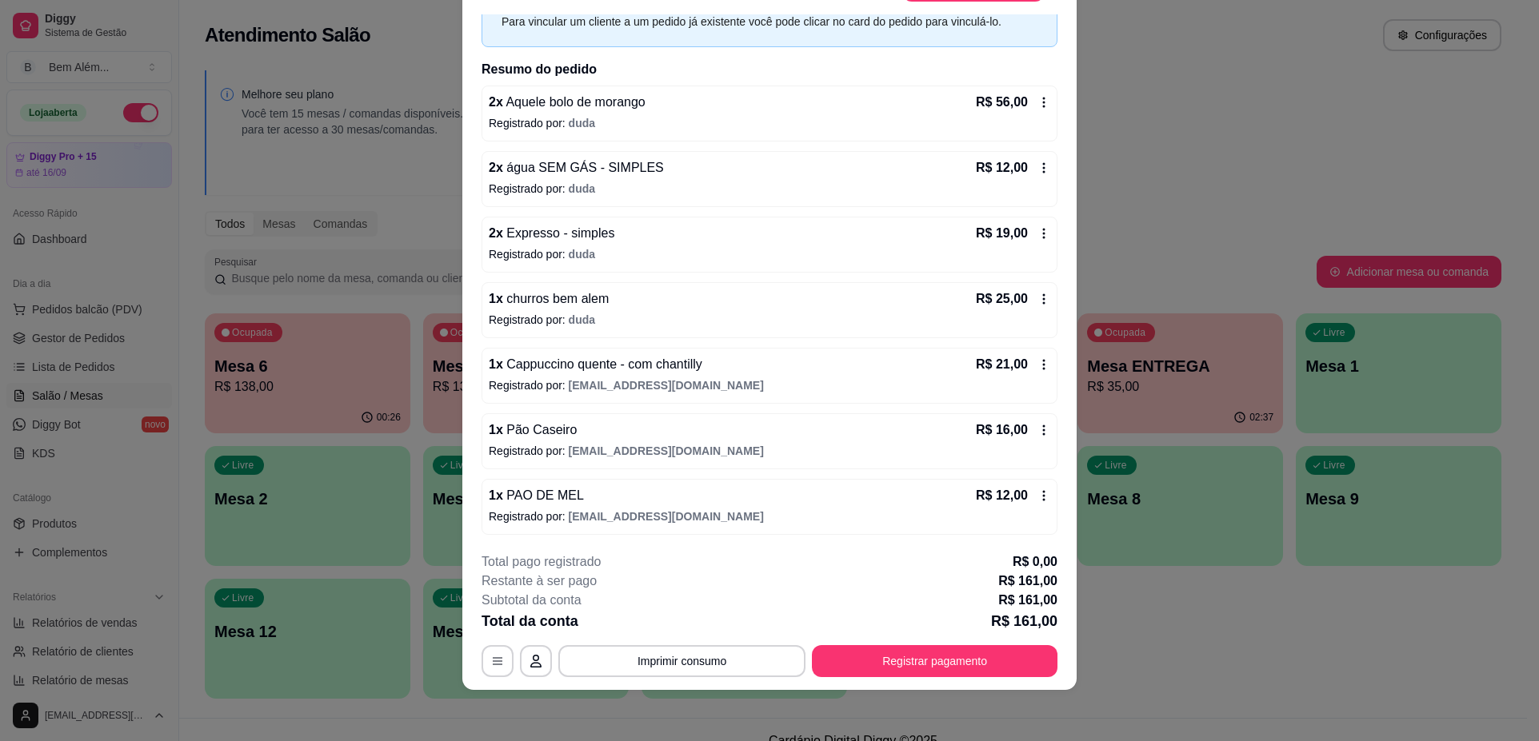
scroll to position [81, 0]
click at [959, 664] on button "Registrar pagamento" at bounding box center [935, 661] width 238 height 31
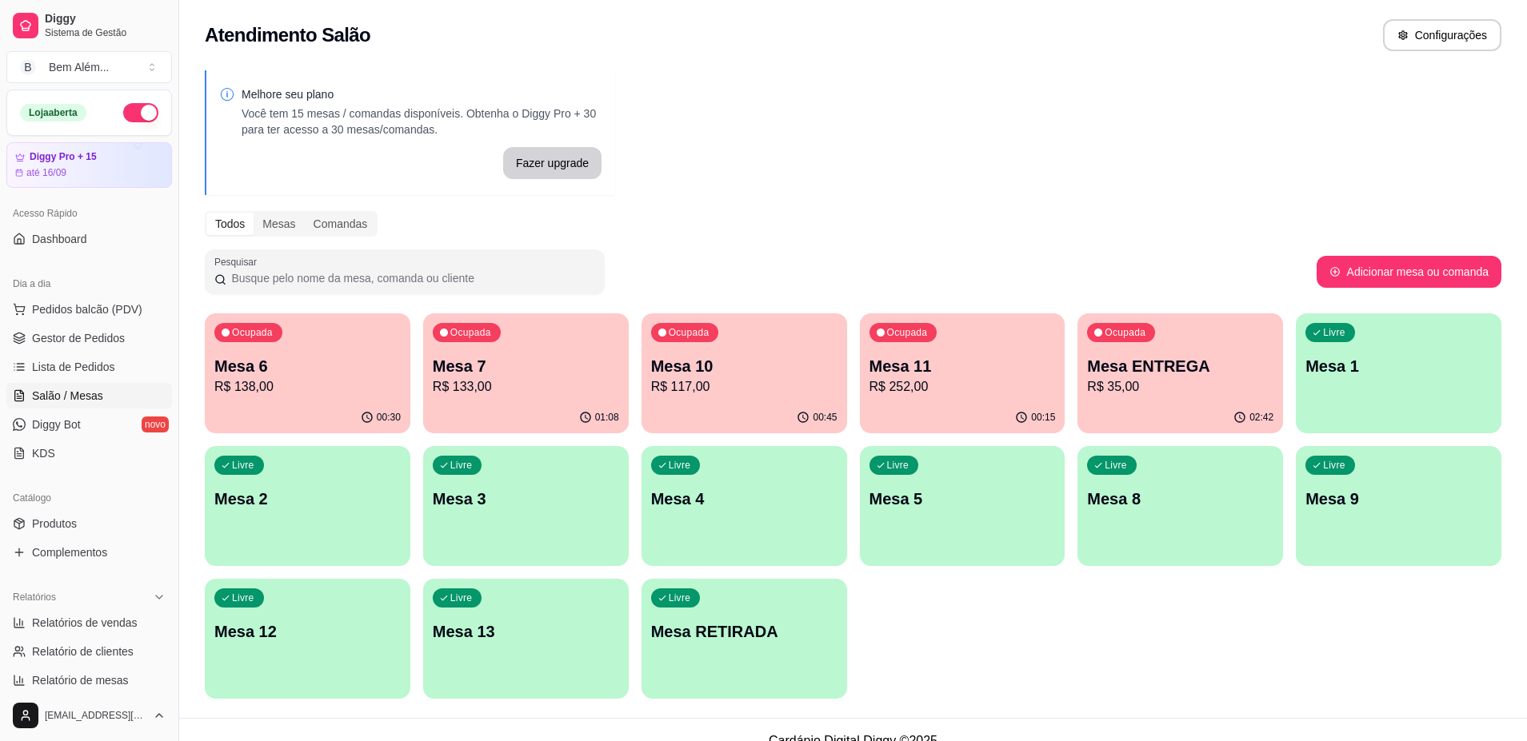
click at [381, 392] on p "R$ 138,00" at bounding box center [307, 386] width 186 height 19
click at [533, 409] on div "01:08" at bounding box center [526, 417] width 206 height 31
click at [816, 365] on p "Mesa 10" at bounding box center [744, 366] width 186 height 22
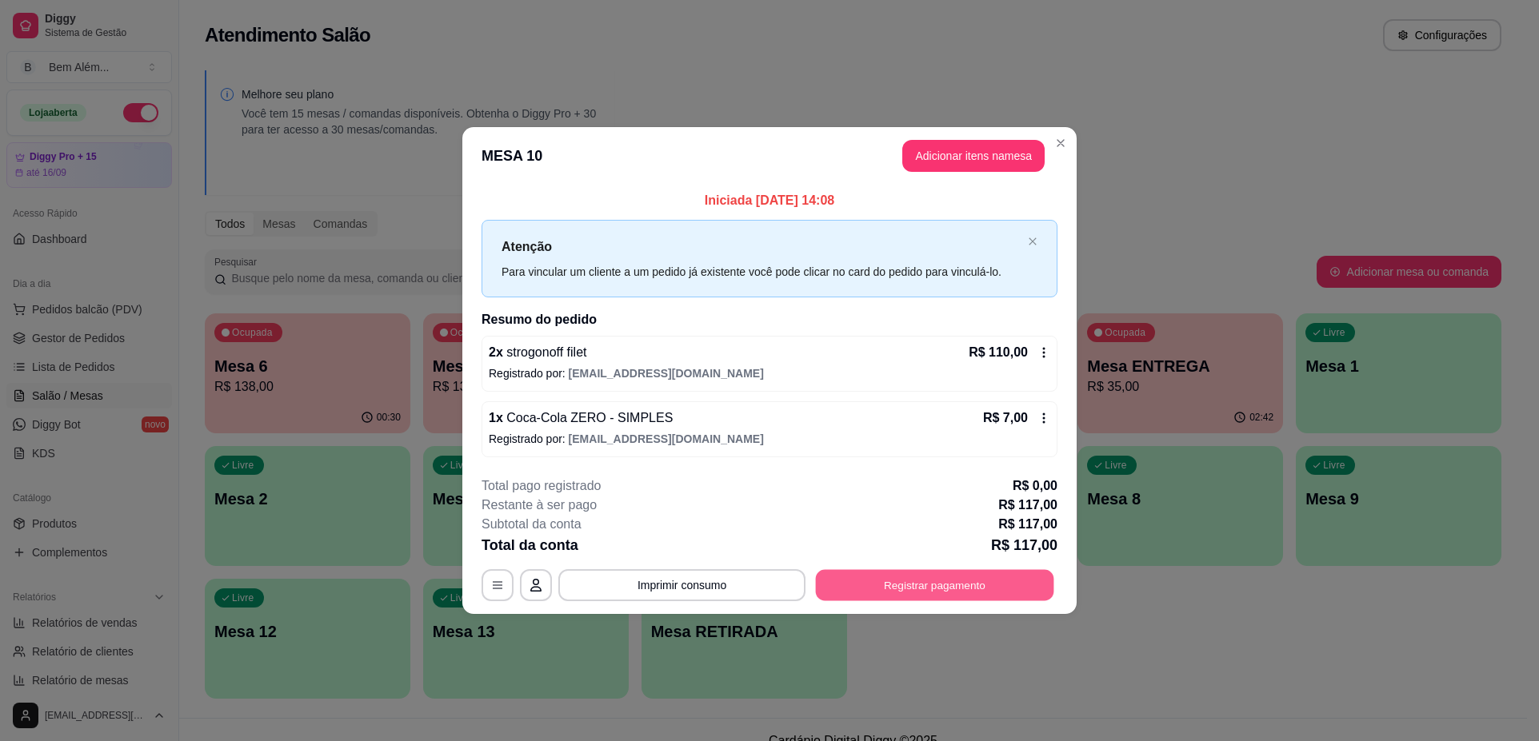
click at [890, 580] on button "Registrar pagamento" at bounding box center [935, 585] width 238 height 31
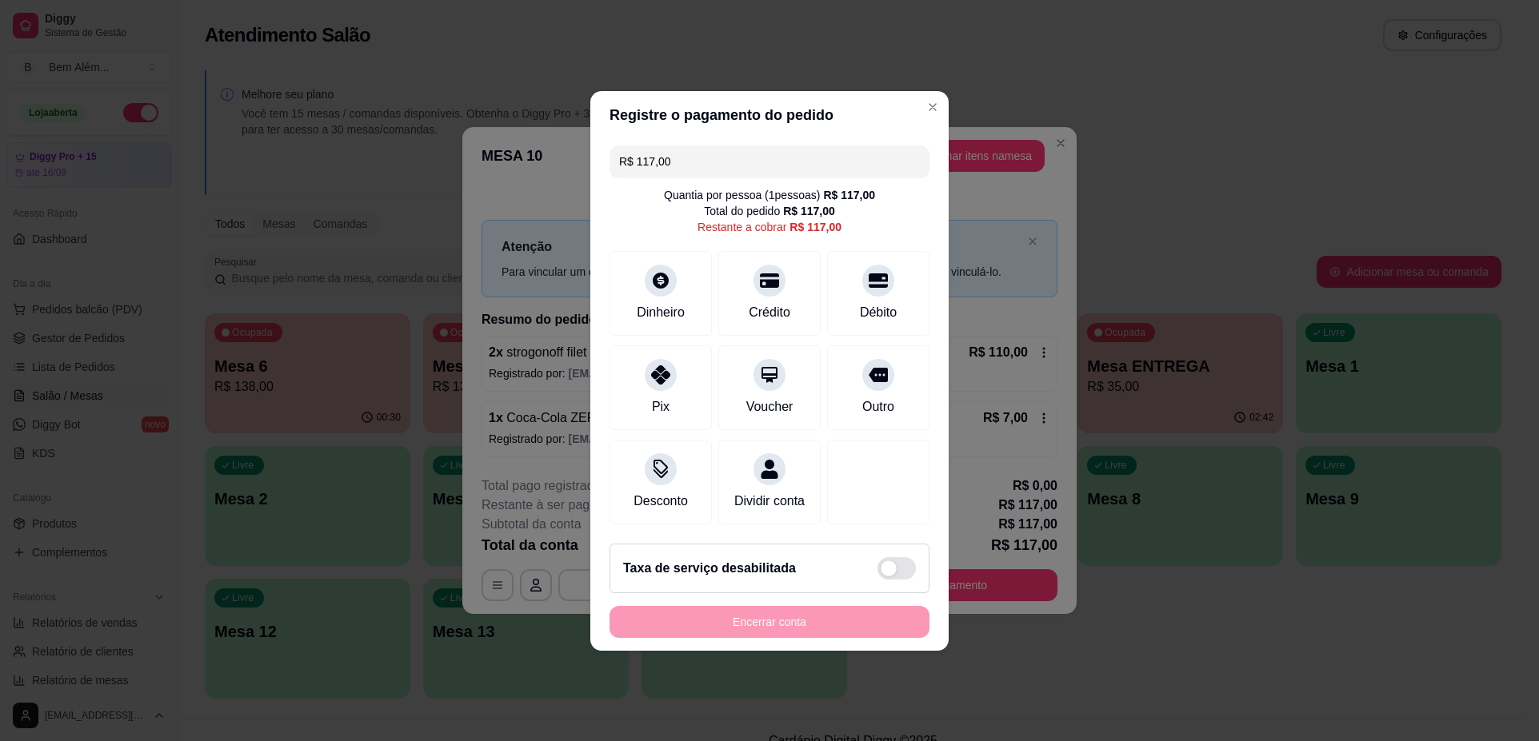
drag, startPoint x: 801, startPoint y: 162, endPoint x: 465, endPoint y: 146, distance: 337.0
click at [465, 146] on div "Registre o pagamento do pedido R$ 117,00 Quantia por pessoa ( 1 pessoas) R$ 117…" at bounding box center [769, 370] width 1539 height 741
click at [761, 271] on icon at bounding box center [769, 276] width 21 height 16
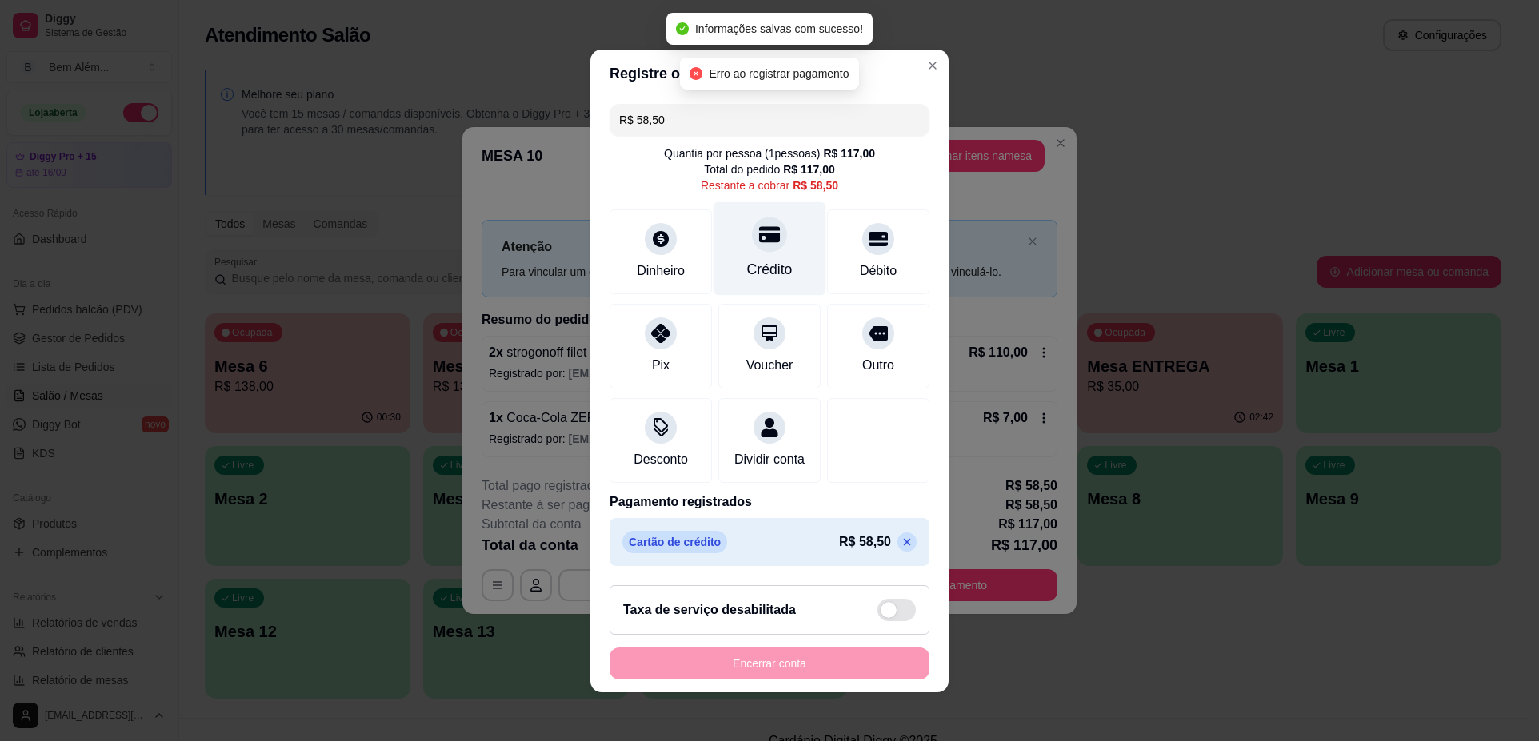
click at [761, 271] on div "Crédito" at bounding box center [769, 249] width 113 height 94
type input "R$ 0,00"
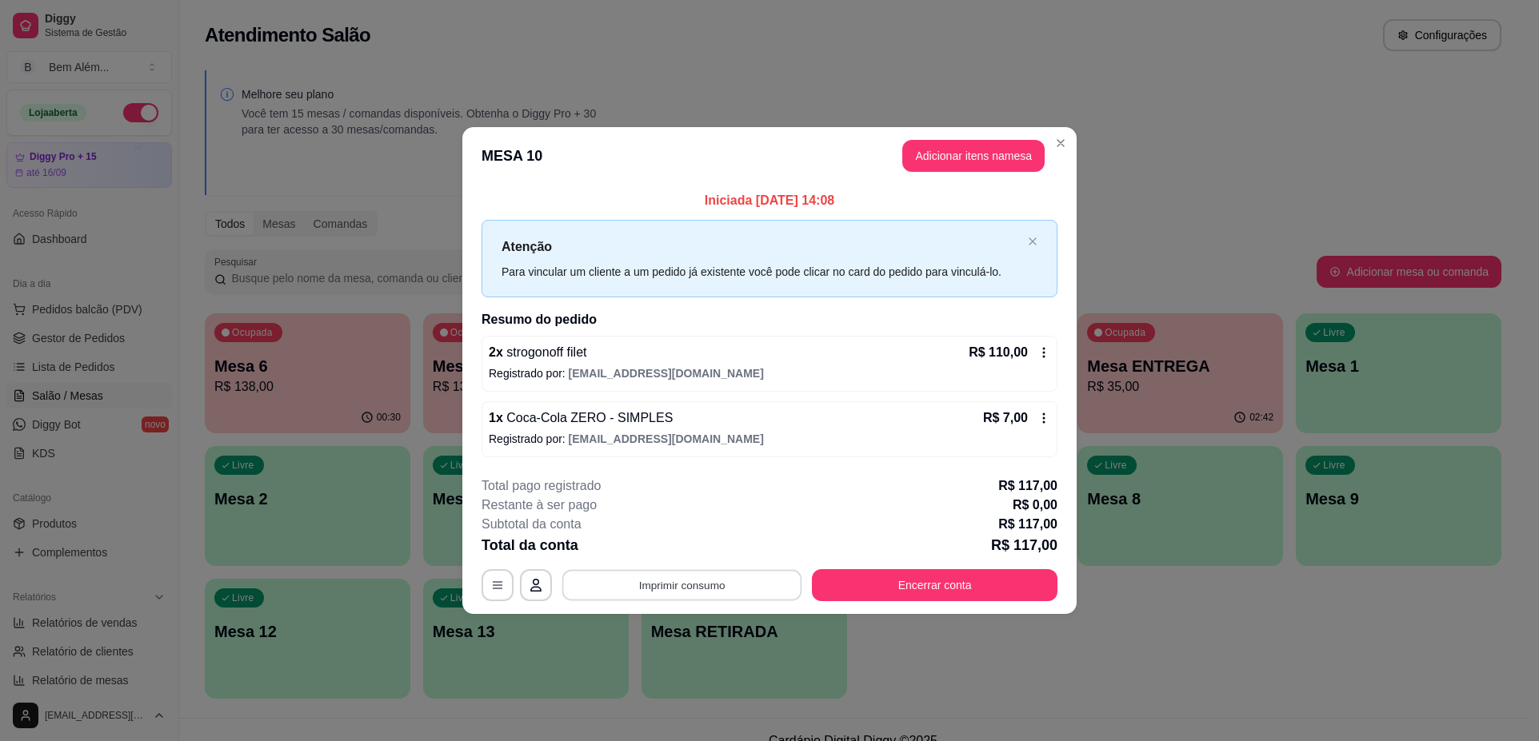
click at [711, 593] on button "Imprimir consumo" at bounding box center [682, 585] width 240 height 31
click at [673, 549] on button "impressao computador" at bounding box center [682, 548] width 117 height 25
click at [989, 591] on button "Encerrar conta" at bounding box center [935, 585] width 238 height 31
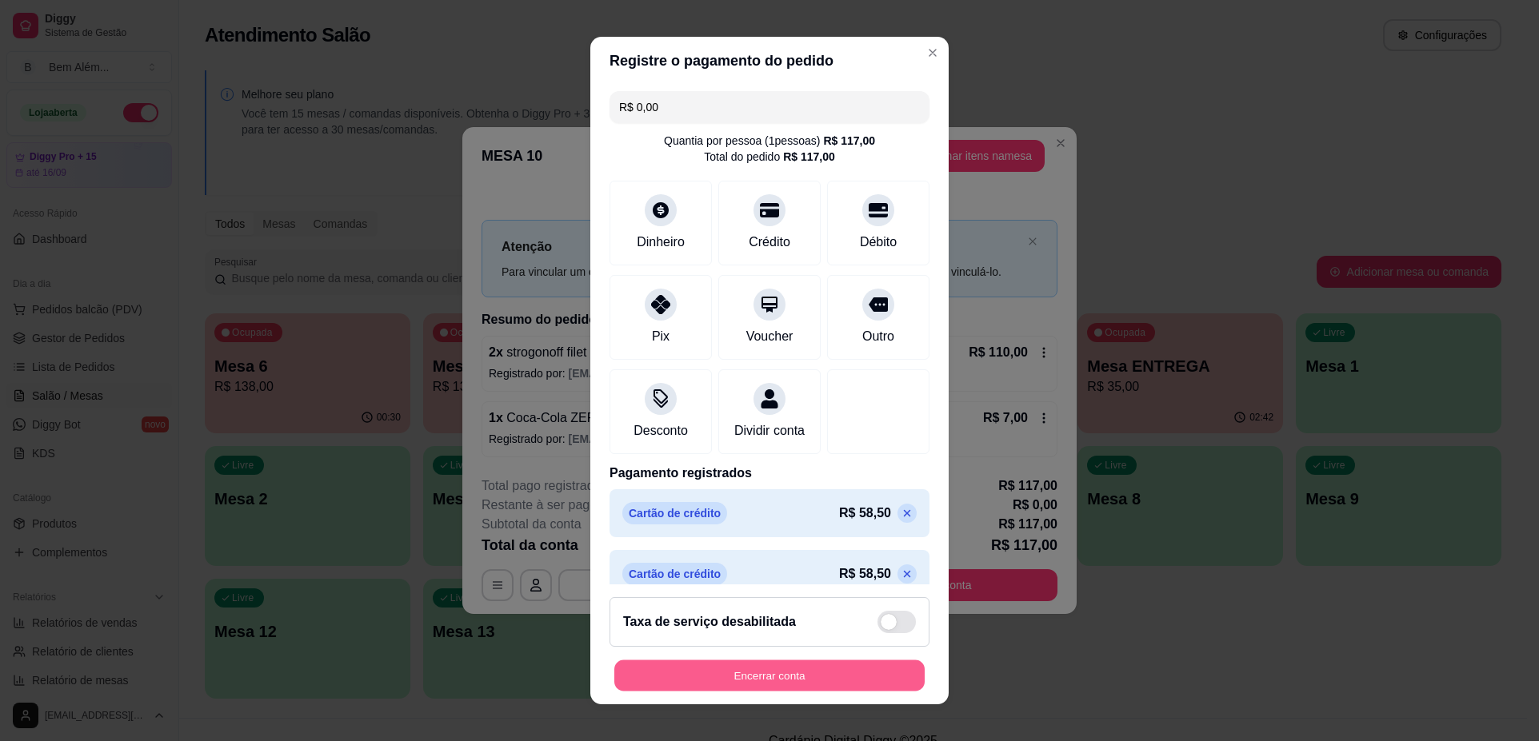
click at [827, 672] on button "Encerrar conta" at bounding box center [769, 675] width 310 height 31
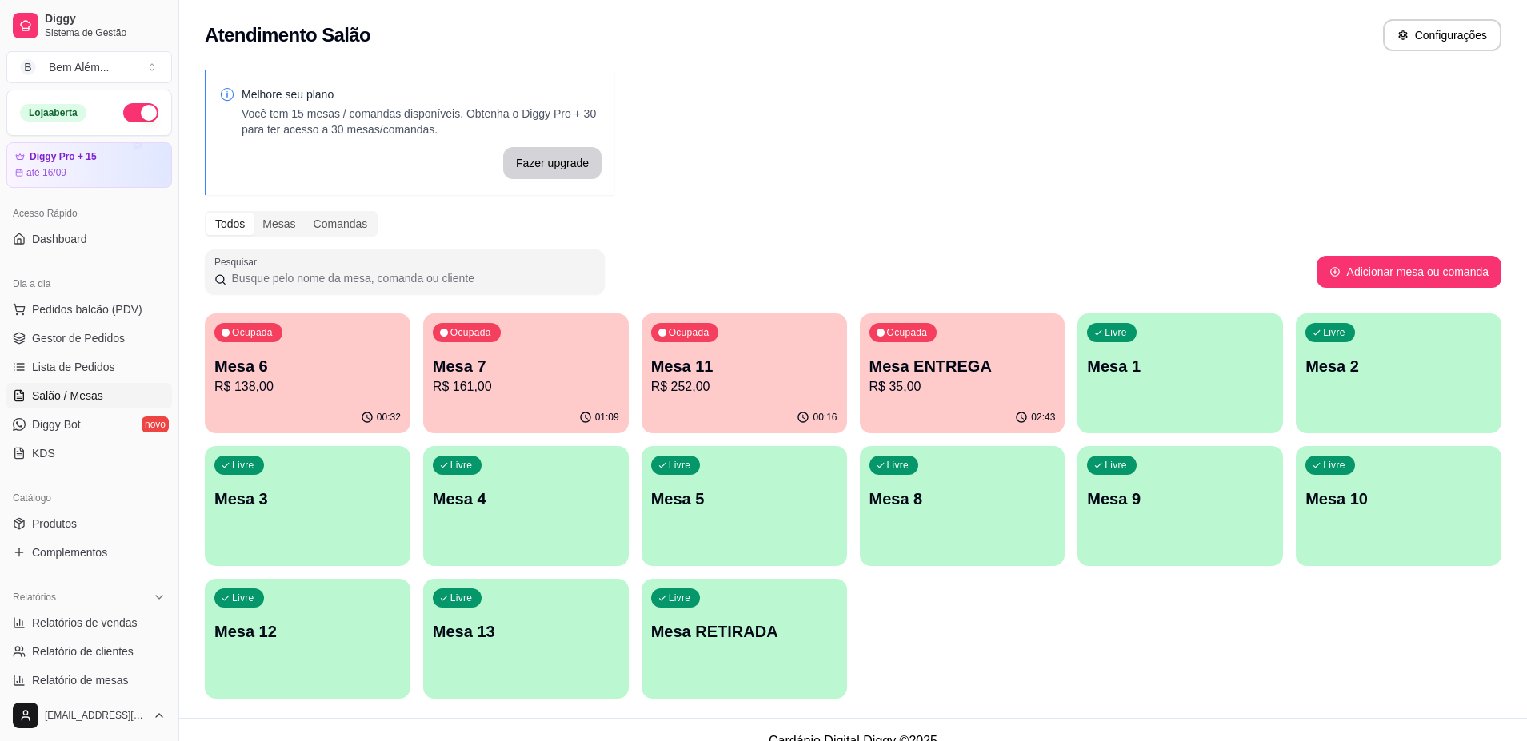
click at [499, 337] on div "Ocupada Mesa 7 R$ 161,00" at bounding box center [526, 357] width 206 height 89
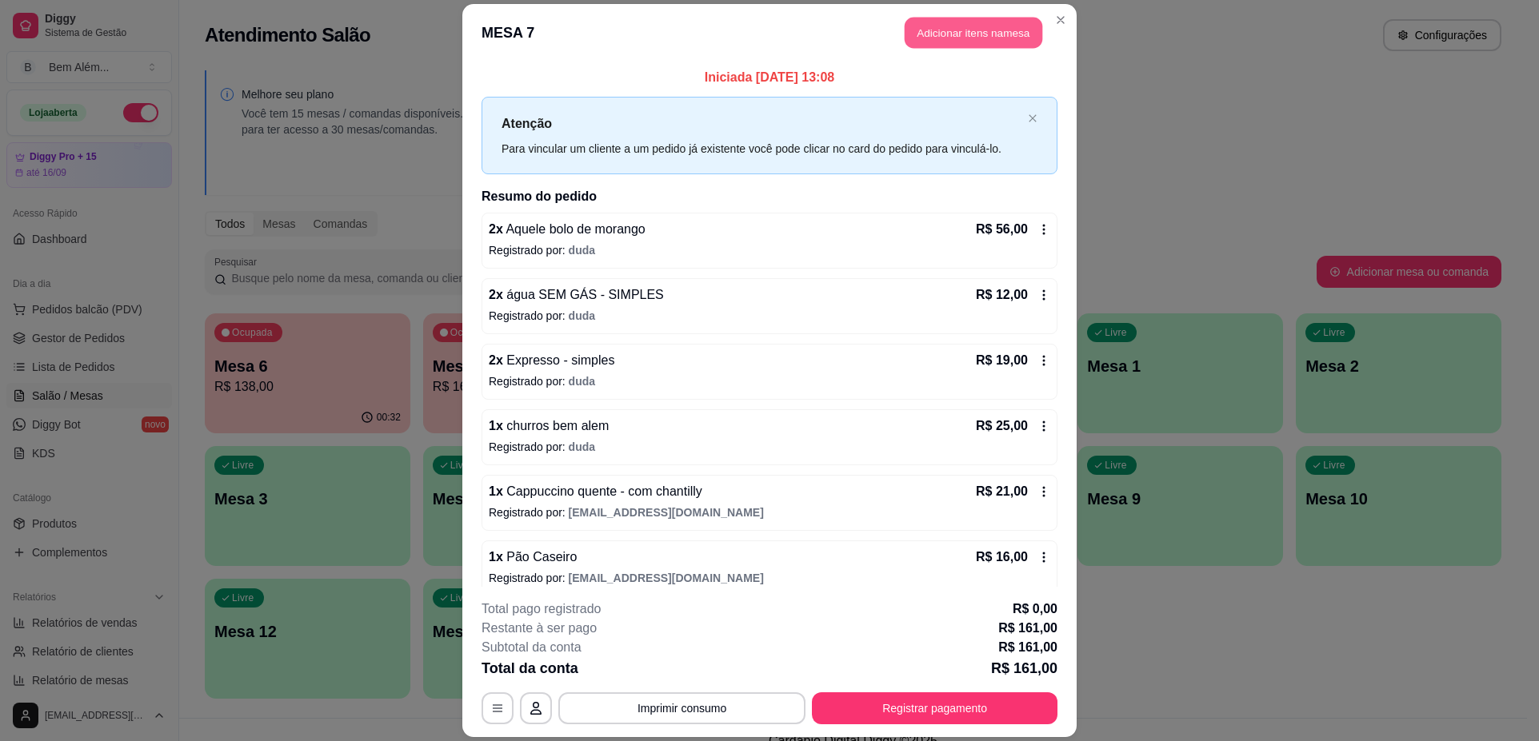
click at [983, 28] on button "Adicionar itens na mesa" at bounding box center [973, 32] width 138 height 31
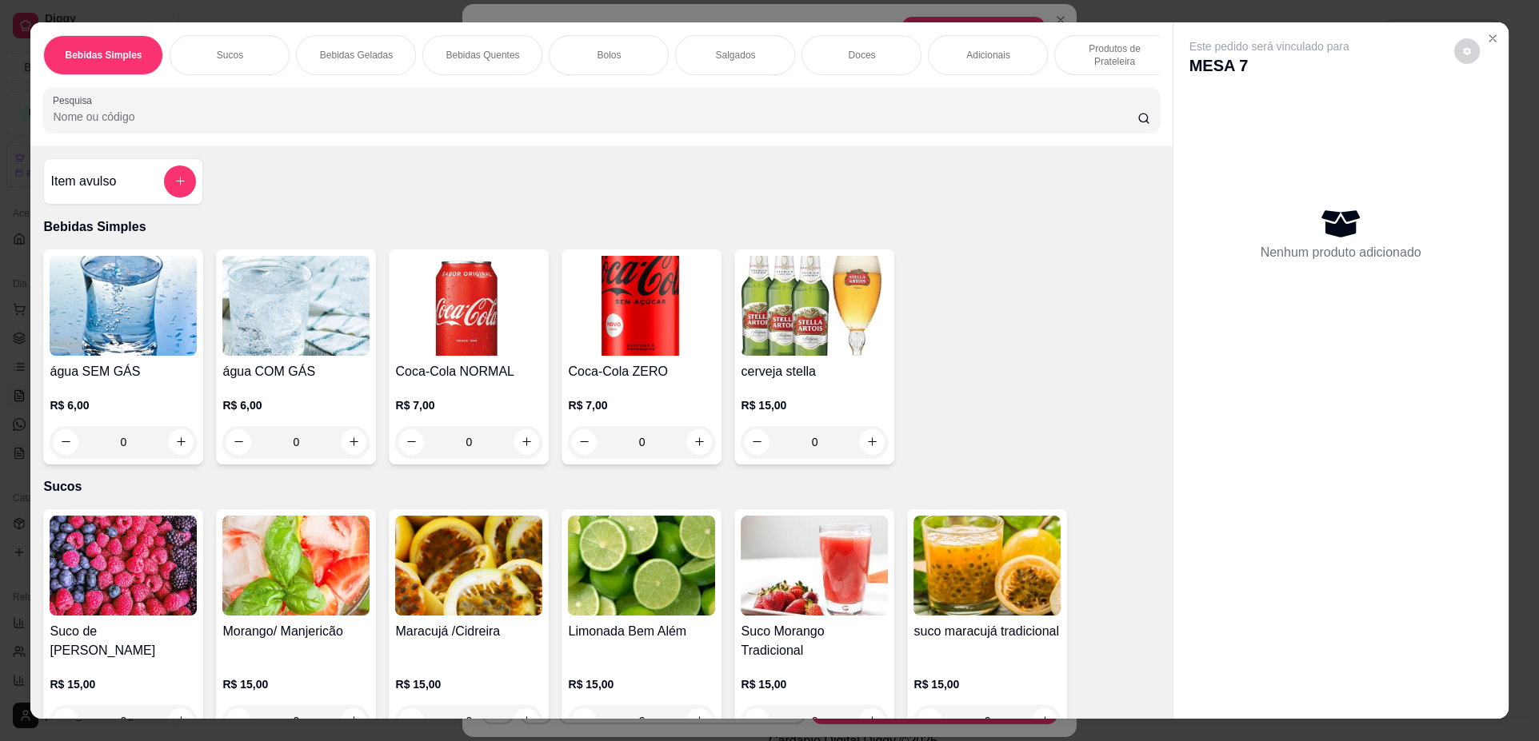
click at [1215, 112] on div "Nenhum produto adicionado" at bounding box center [1340, 233] width 303 height 313
click at [1479, 34] on button "Close" at bounding box center [1492, 39] width 26 height 26
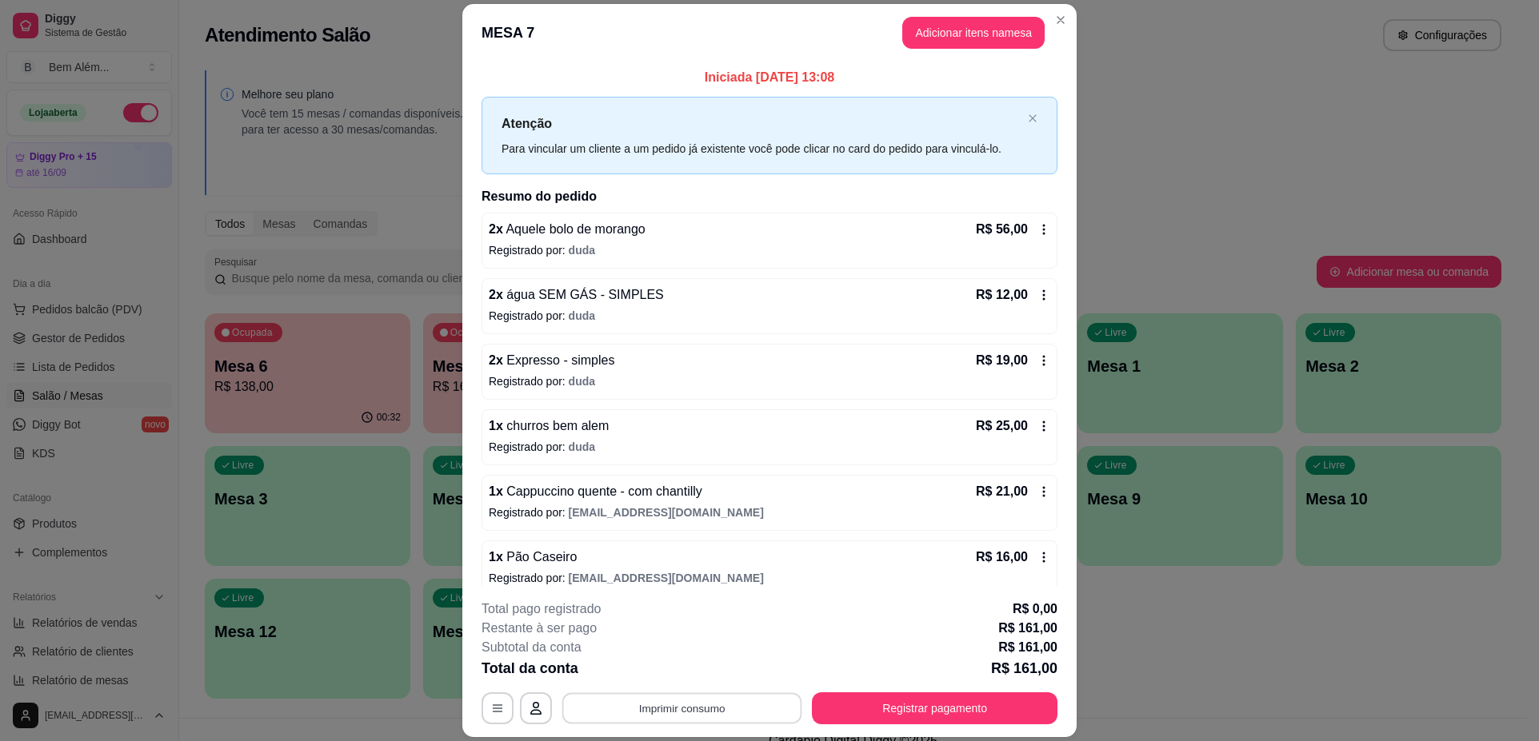
click at [754, 708] on button "Imprimir consumo" at bounding box center [682, 708] width 240 height 31
click at [701, 667] on button "impressao computador" at bounding box center [676, 672] width 120 height 26
click at [906, 713] on button "Registrar pagamento" at bounding box center [935, 709] width 246 height 32
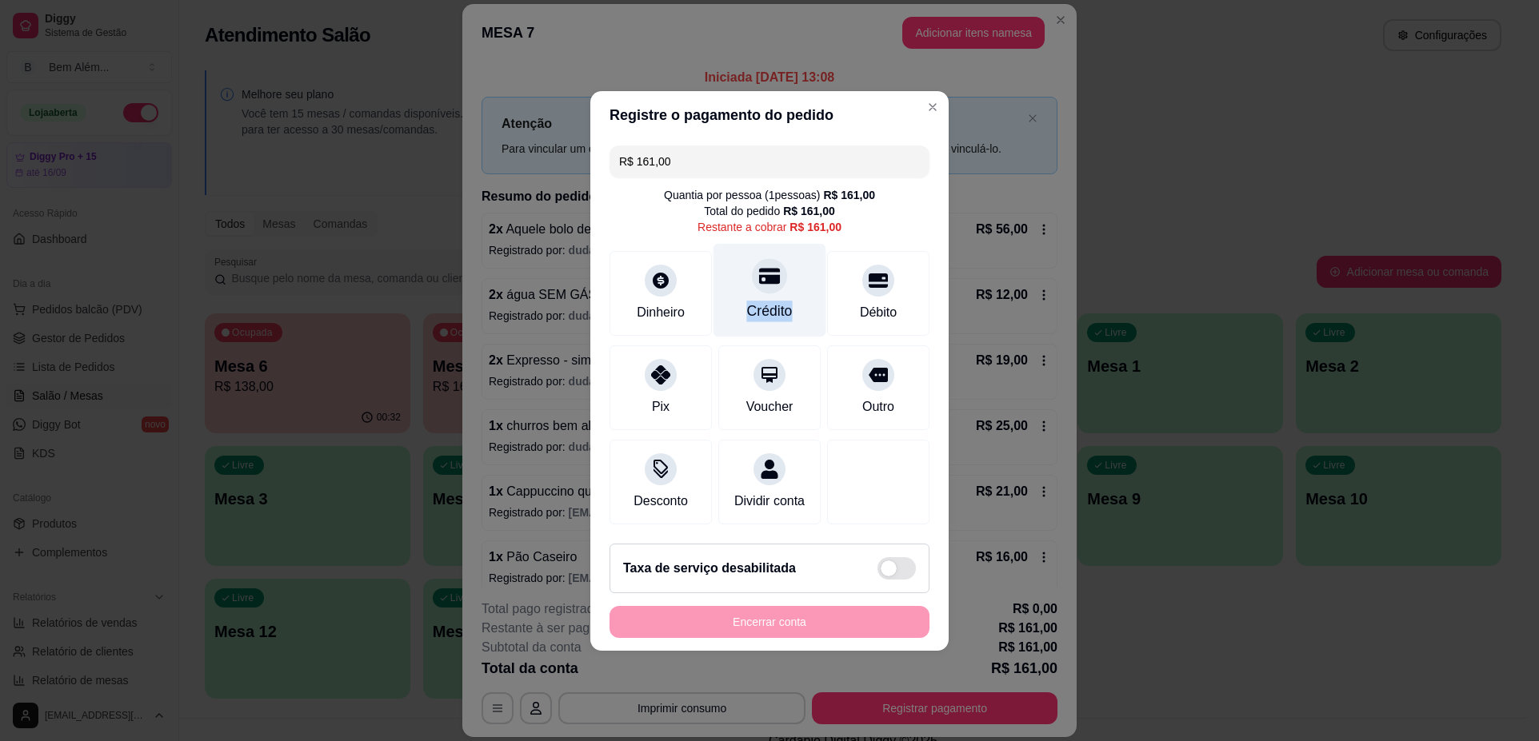
click at [772, 258] on div at bounding box center [769, 275] width 35 height 35
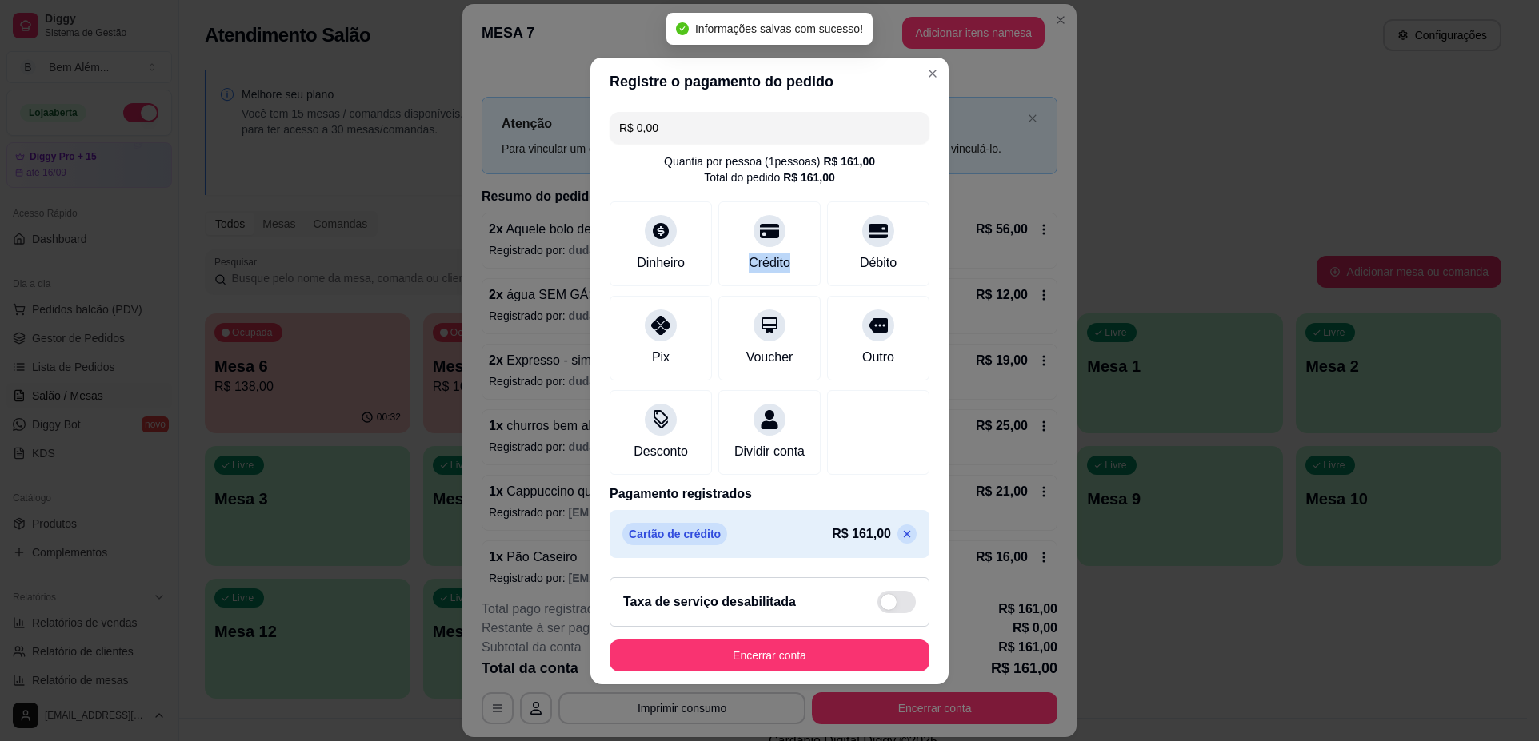
type input "R$ 0,00"
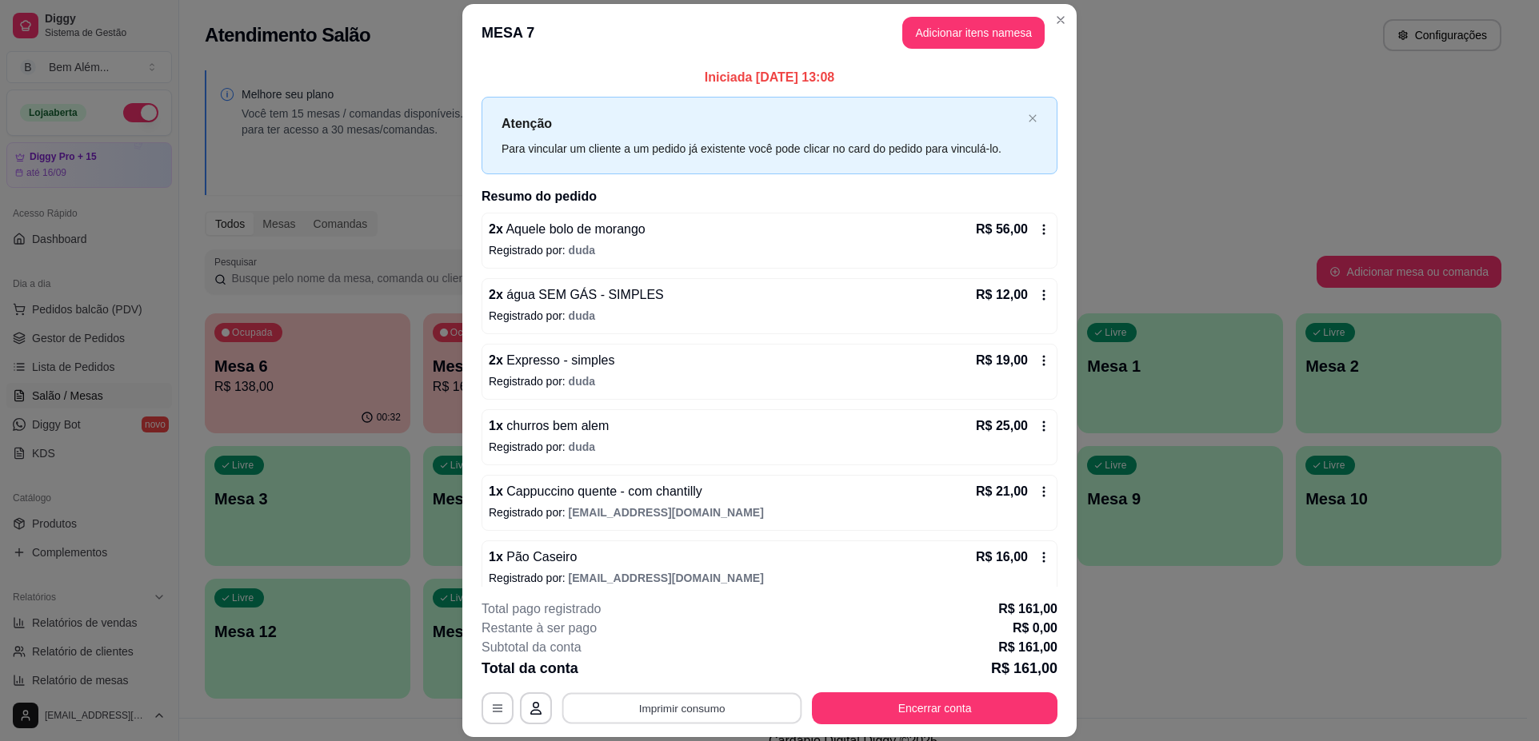
click at [717, 701] on button "Imprimir consumo" at bounding box center [682, 708] width 240 height 31
click at [694, 673] on button "impressao computador" at bounding box center [675, 671] width 117 height 25
click at [1002, 697] on button "Encerrar conta" at bounding box center [935, 708] width 238 height 31
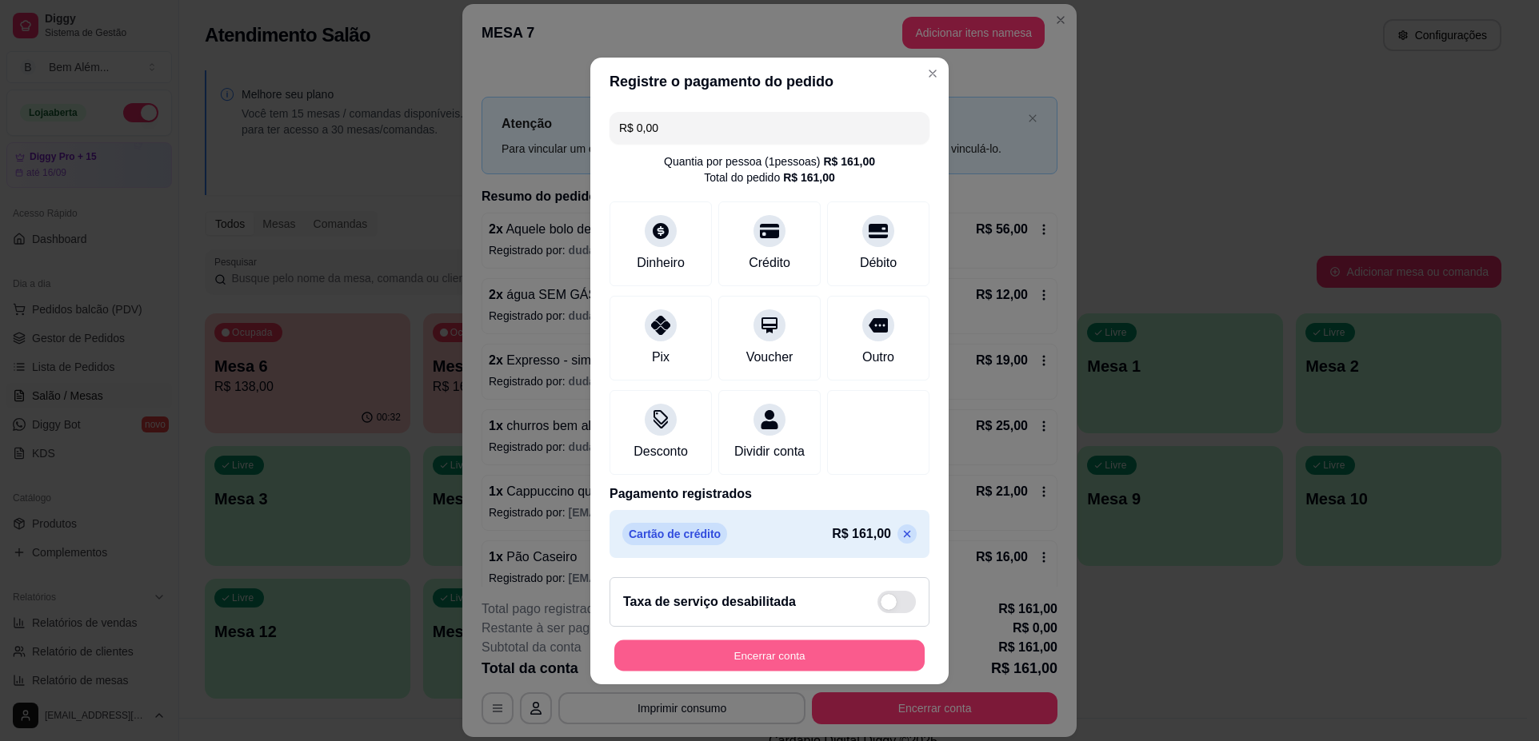
click at [821, 661] on button "Encerrar conta" at bounding box center [769, 655] width 310 height 31
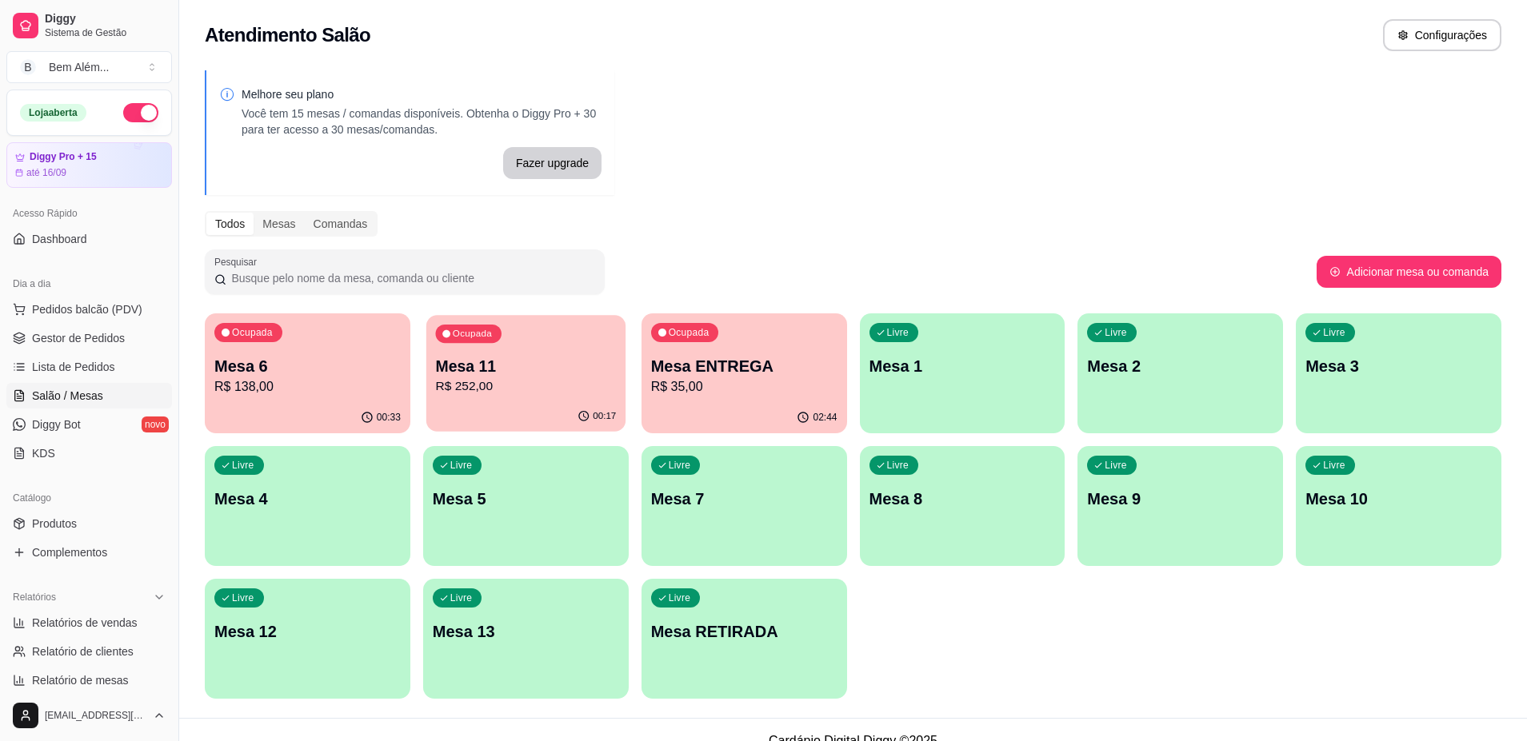
click at [509, 405] on div "00:17" at bounding box center [525, 416] width 199 height 30
click at [538, 352] on div "Ocupada Mesa 11 R$ 252,00" at bounding box center [526, 357] width 206 height 89
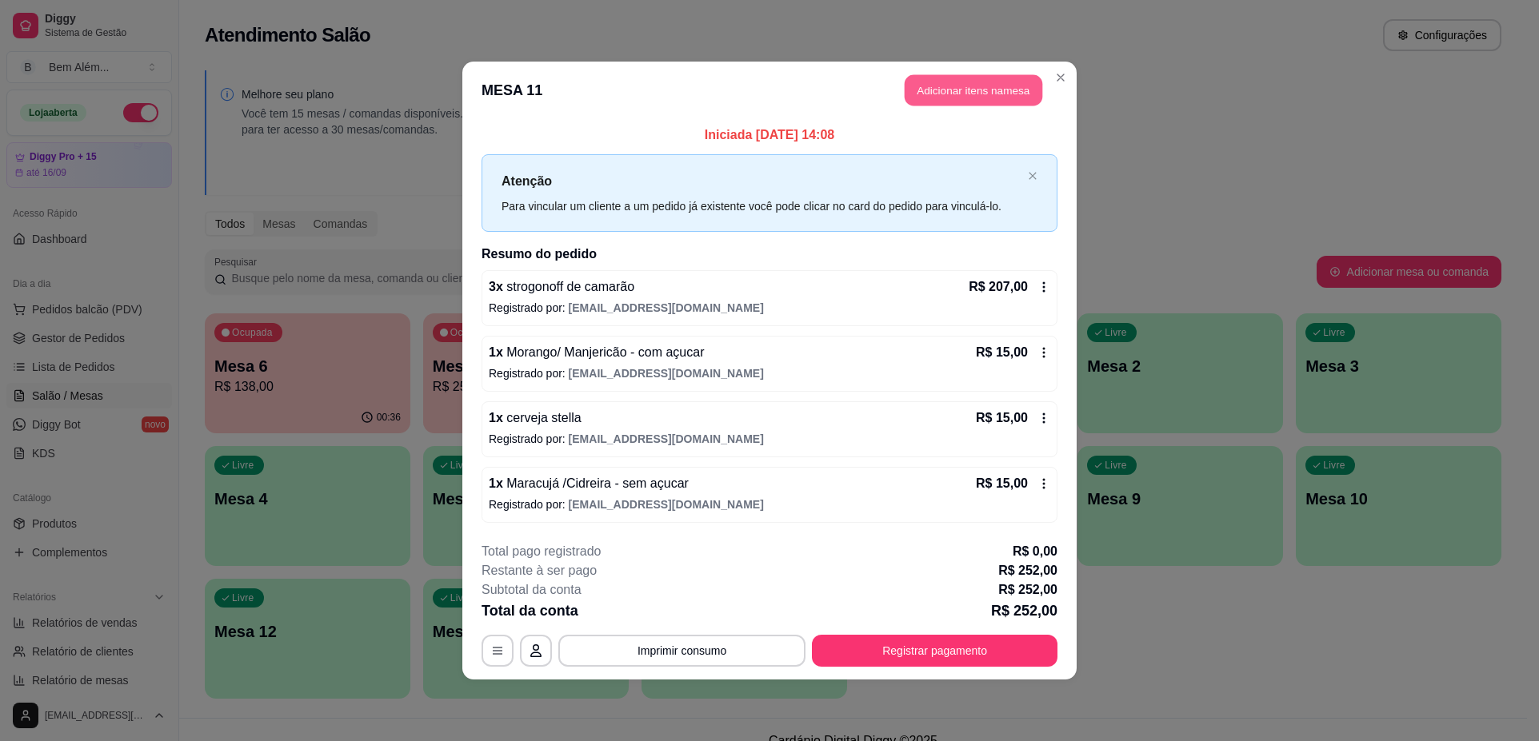
click at [976, 94] on button "Adicionar itens na mesa" at bounding box center [973, 90] width 138 height 31
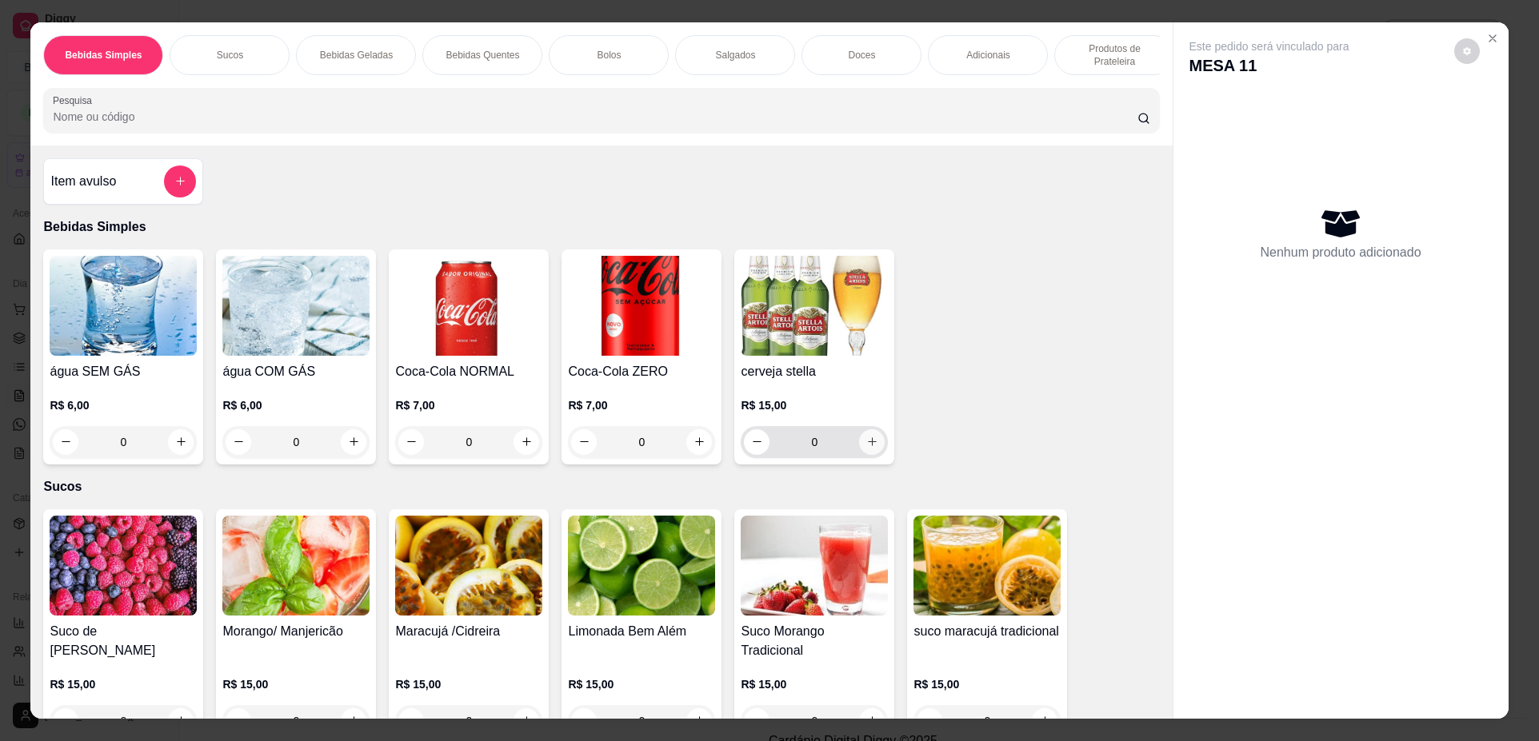
click at [872, 450] on button "increase-product-quantity" at bounding box center [872, 442] width 26 height 26
type input "1"
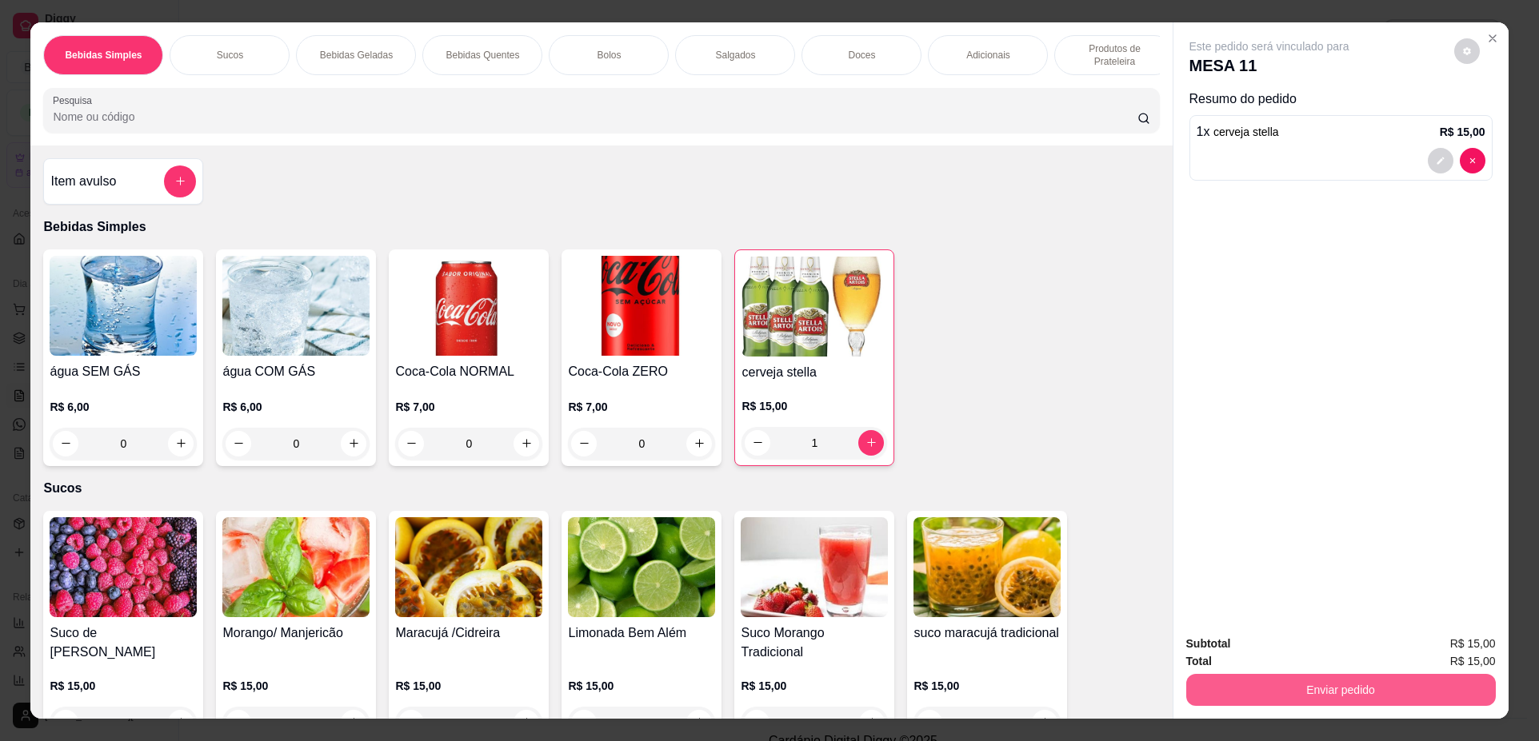
click at [1365, 688] on button "Enviar pedido" at bounding box center [1340, 690] width 309 height 32
click at [1320, 655] on button "Não registrar e enviar pedido" at bounding box center [1287, 651] width 166 height 30
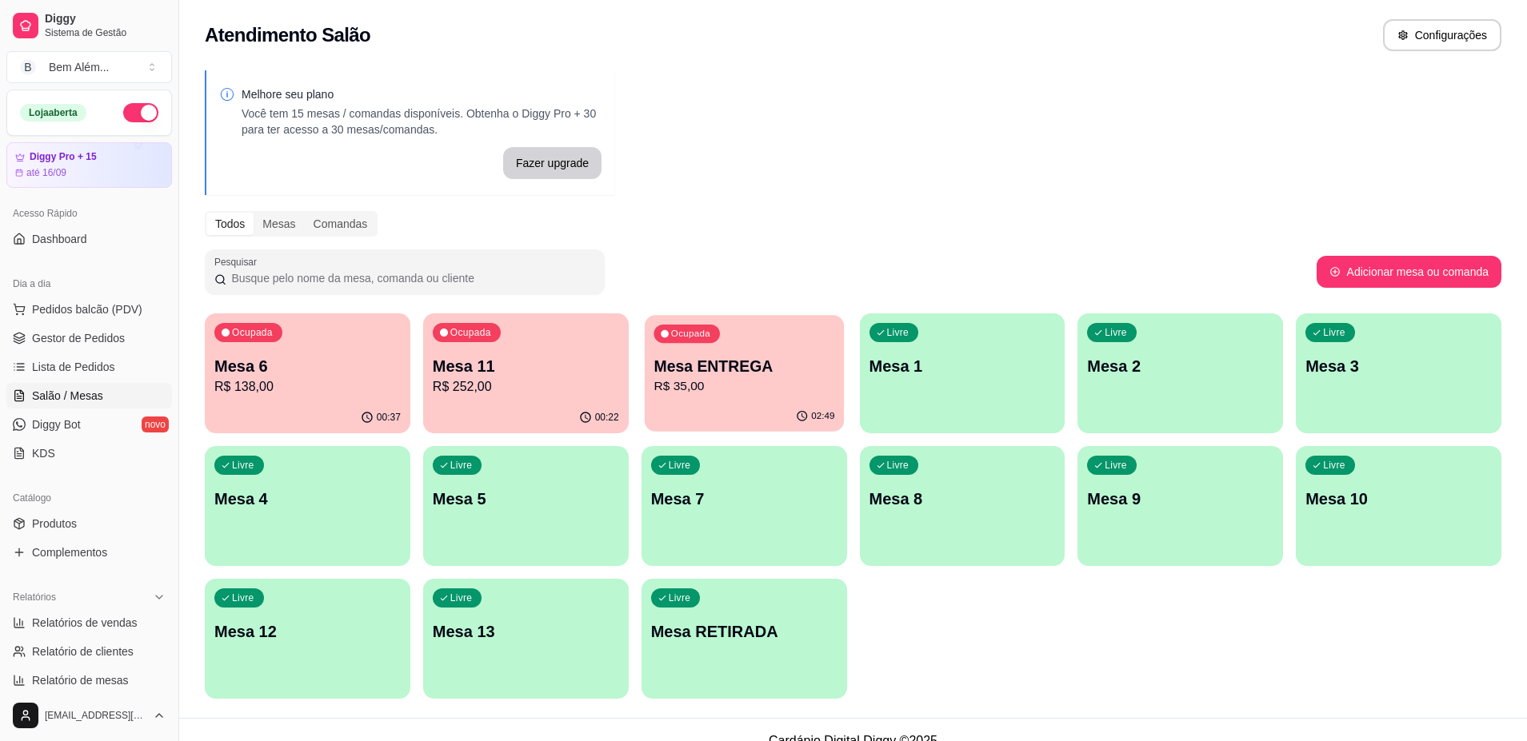
click at [796, 353] on div "Ocupada Mesa ENTREGA R$ 35,00" at bounding box center [744, 358] width 199 height 86
click at [286, 393] on p "R$ 138,00" at bounding box center [307, 386] width 181 height 18
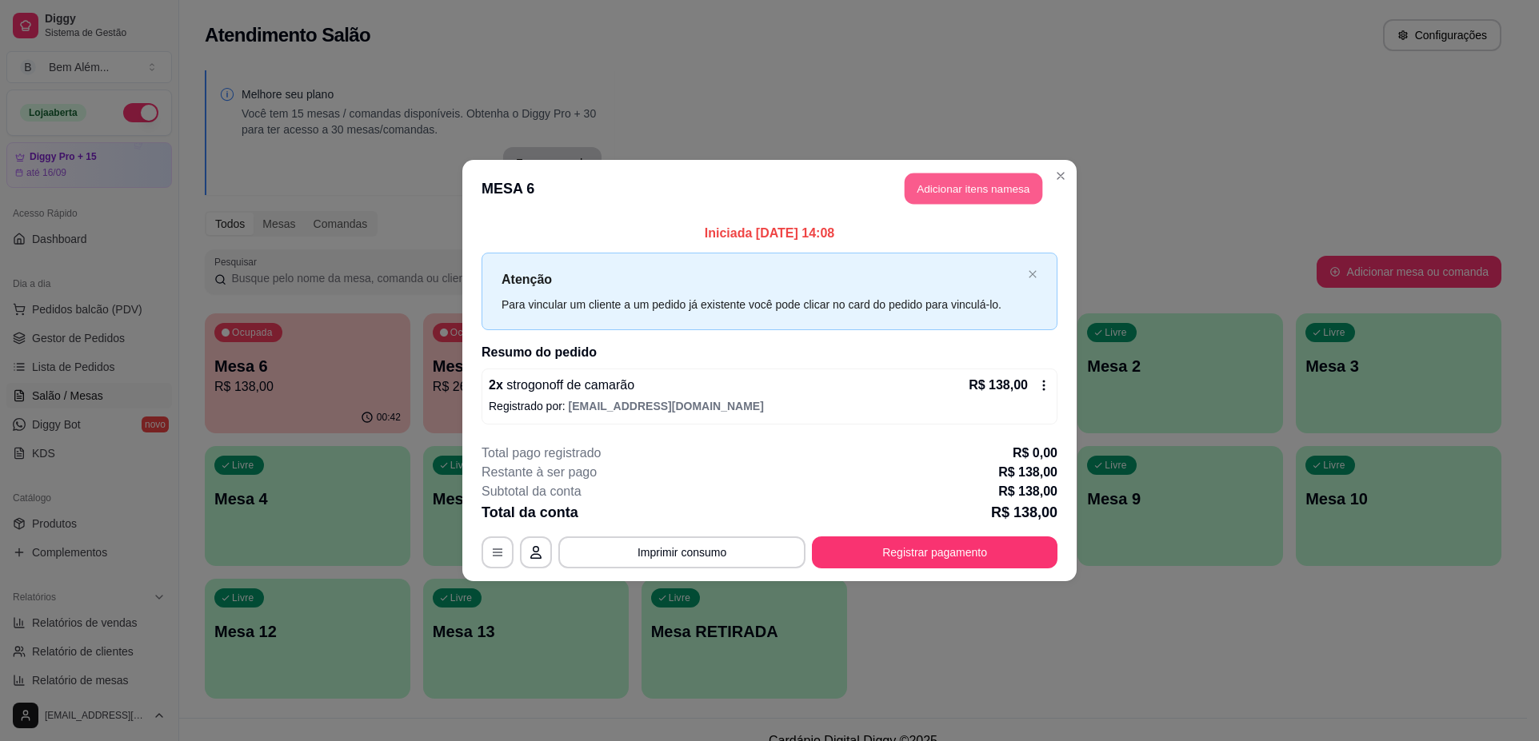
click at [946, 203] on button "Adicionar itens na mesa" at bounding box center [973, 189] width 138 height 31
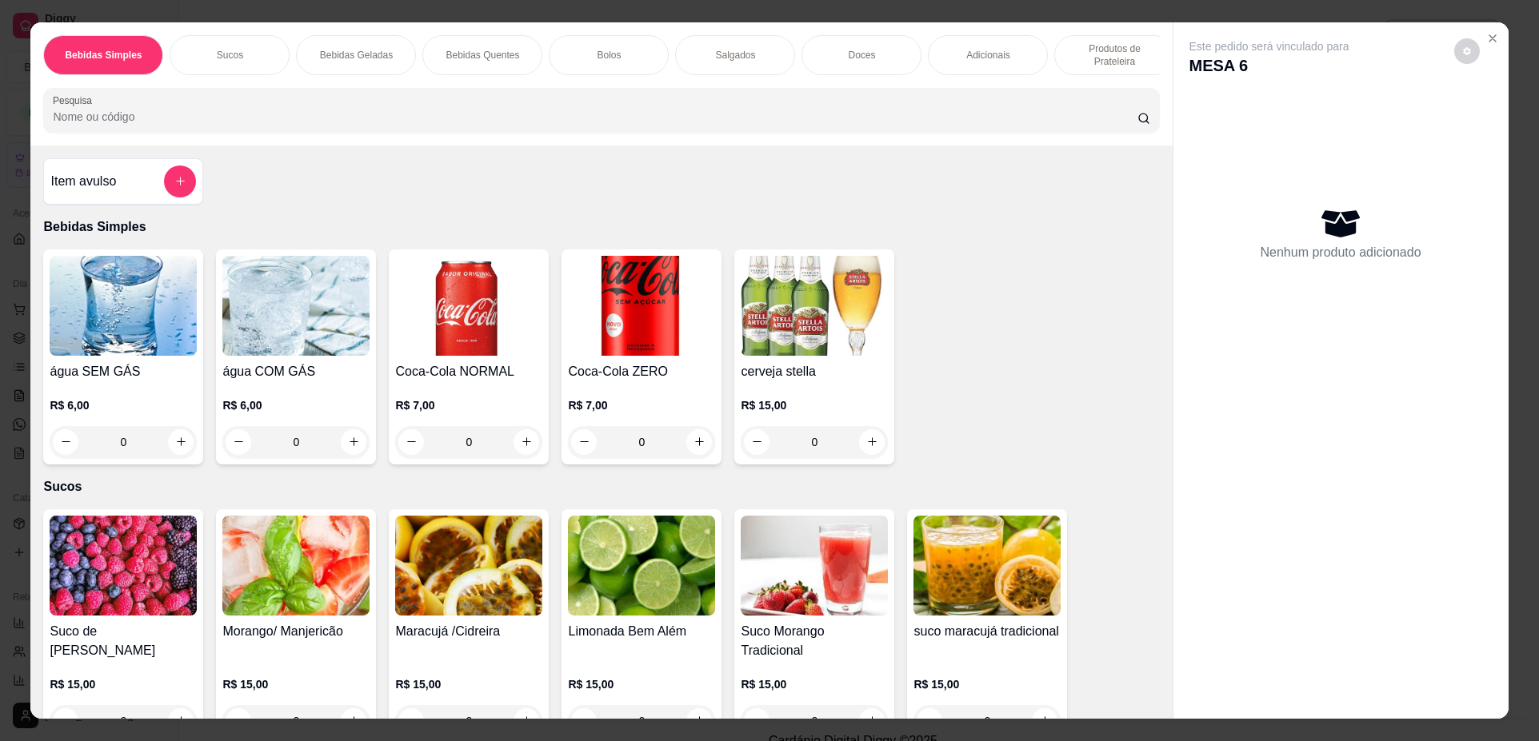
click at [1068, 63] on p "Produtos de Prateleira" at bounding box center [1114, 55] width 93 height 26
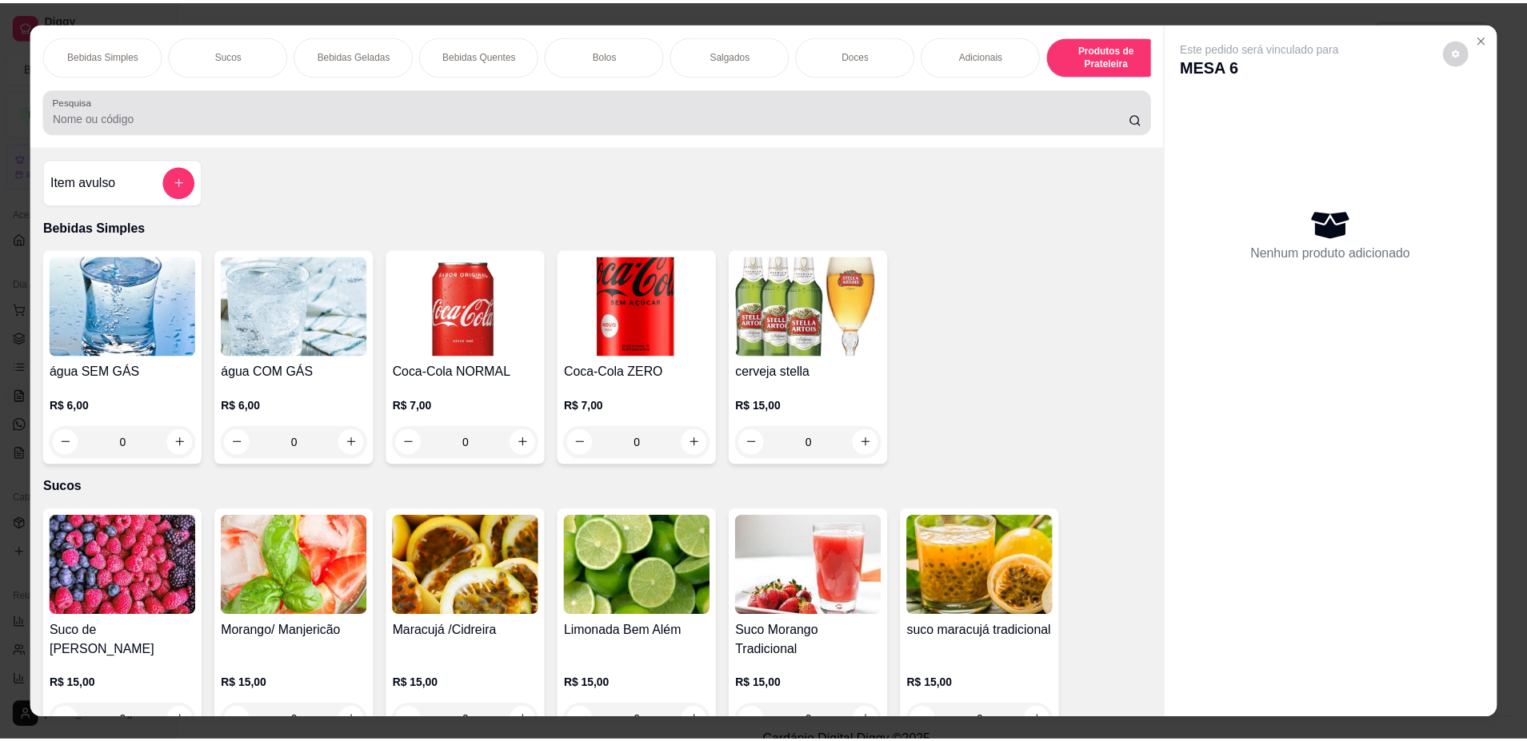
scroll to position [29, 0]
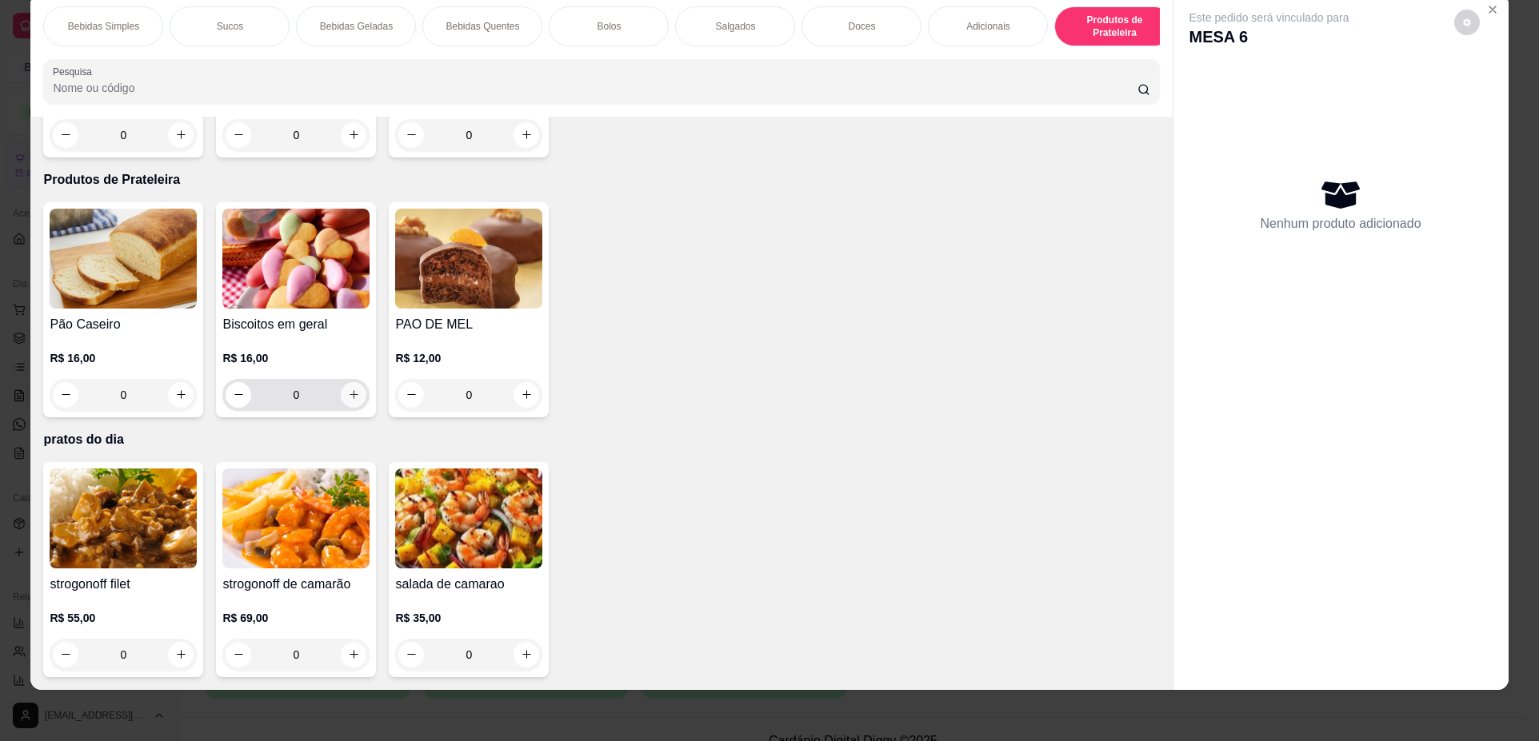
click at [348, 399] on icon "increase-product-quantity" at bounding box center [354, 395] width 12 height 12
type input "1"
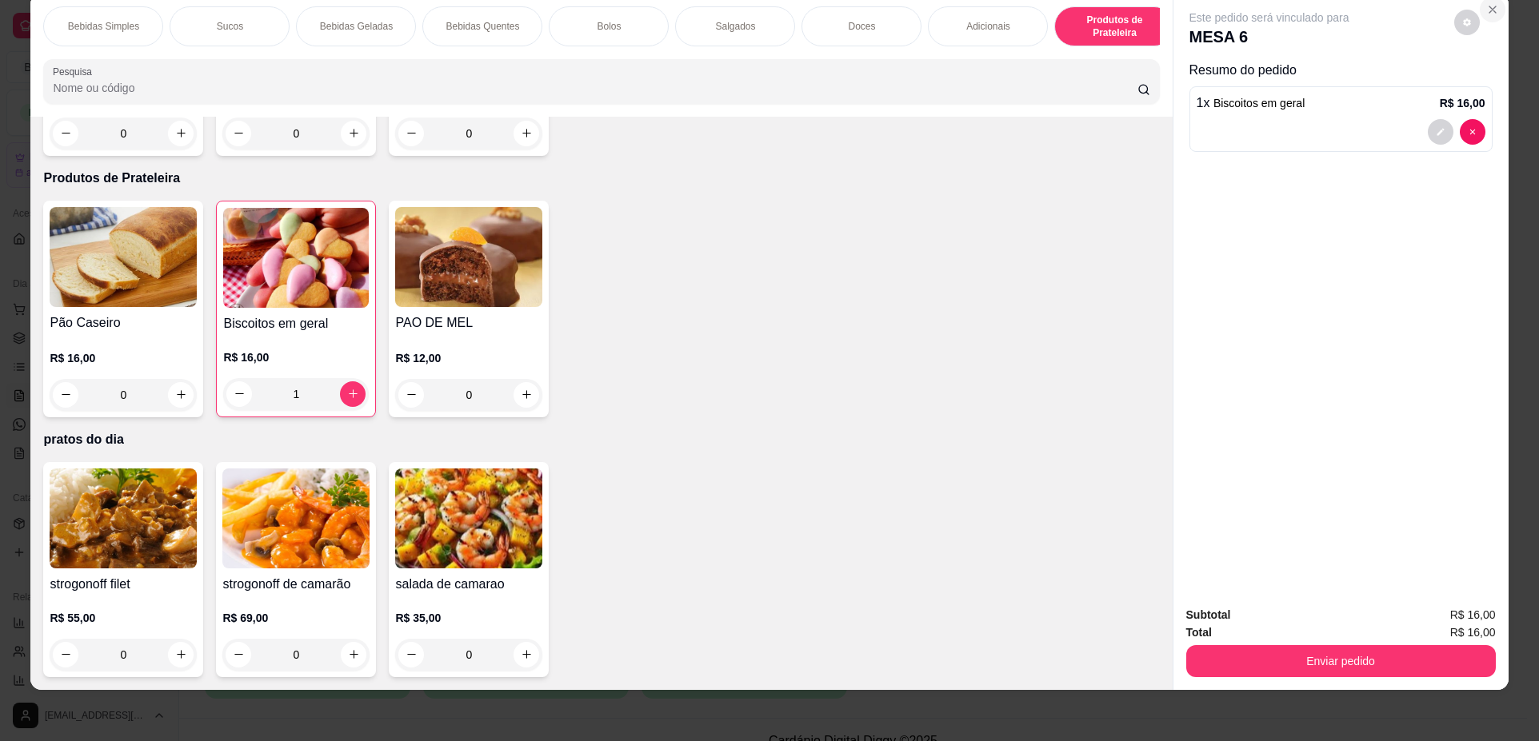
click at [1486, 14] on icon "Close" at bounding box center [1492, 9] width 13 height 13
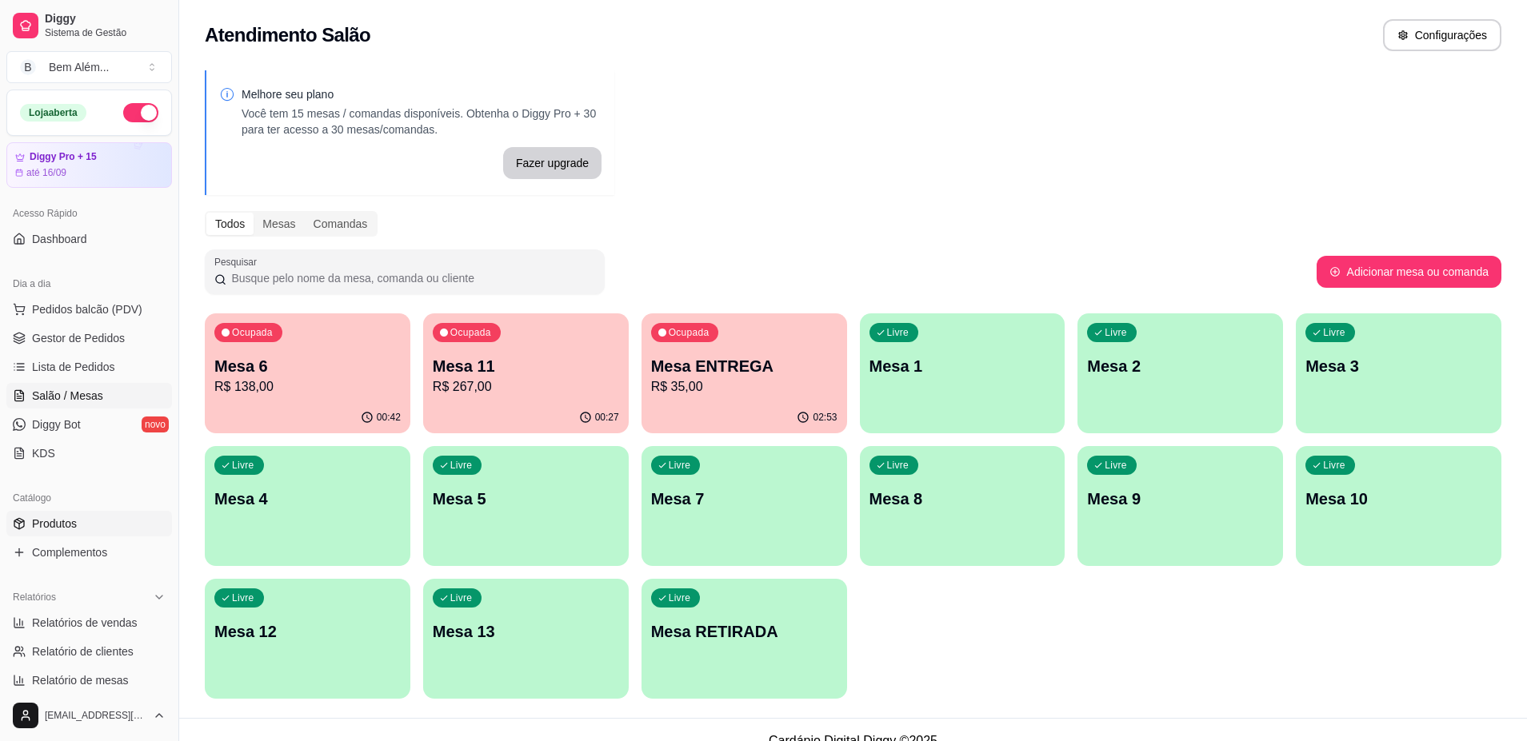
click at [81, 531] on link "Produtos" at bounding box center [89, 524] width 166 height 26
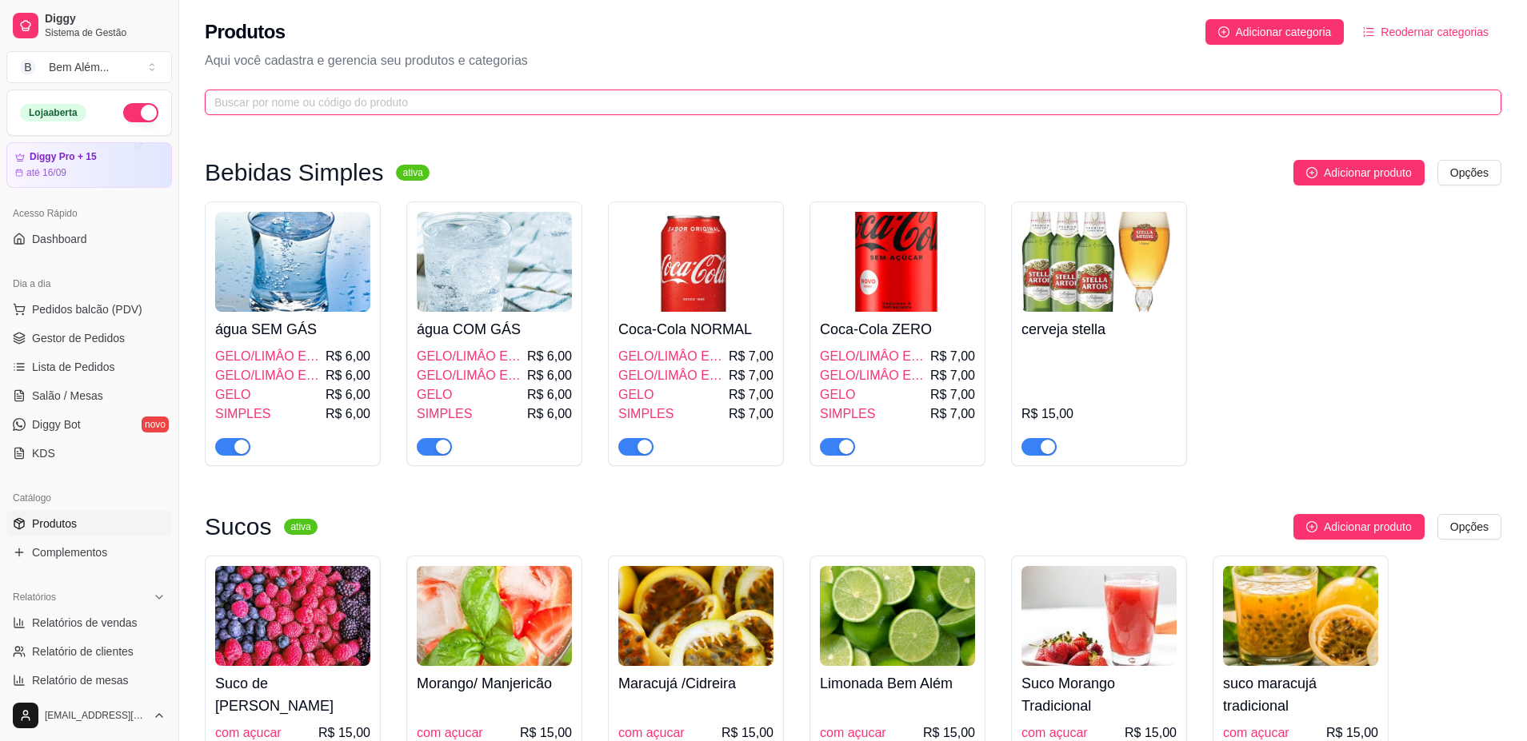
click at [734, 104] on input "text" at bounding box center [846, 103] width 1264 height 18
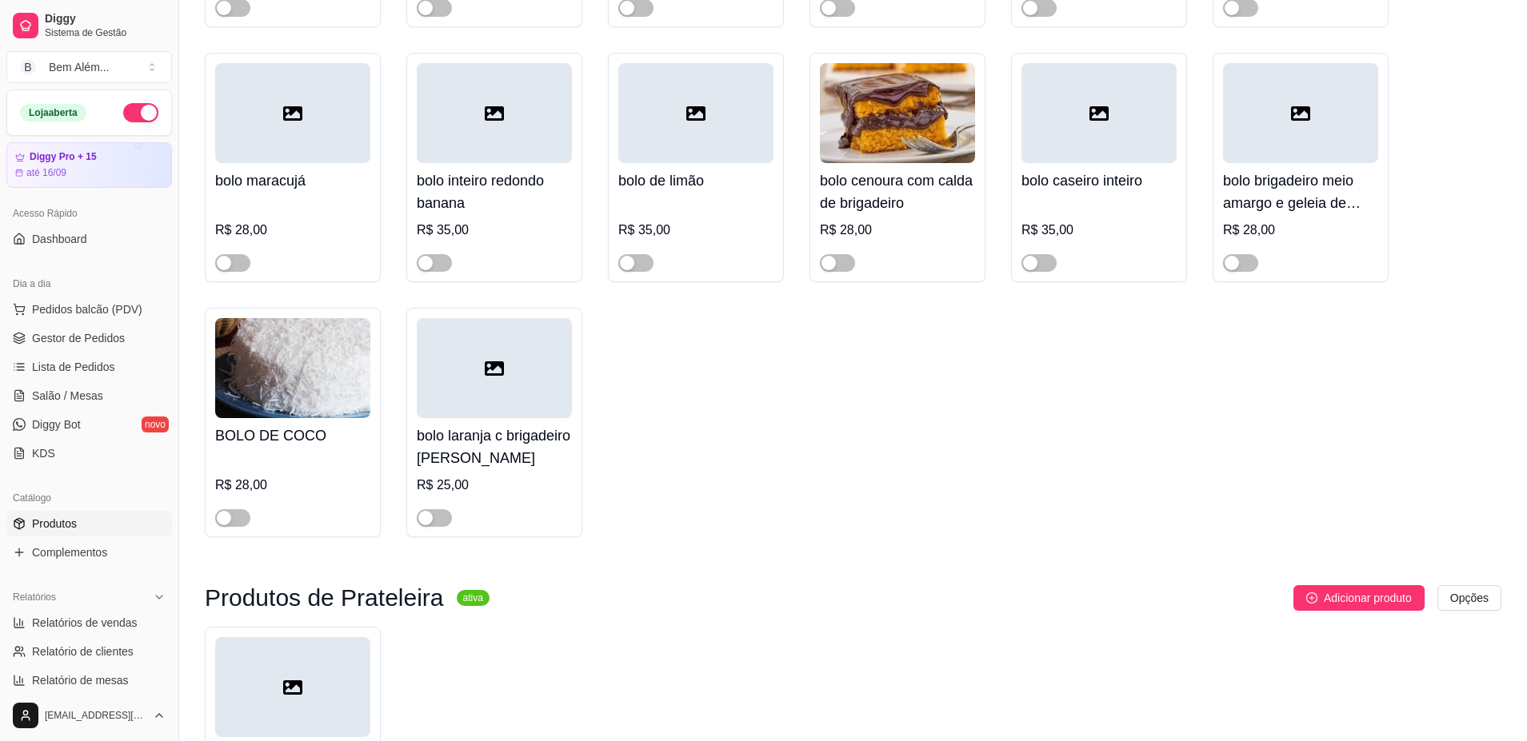
scroll to position [1451, 0]
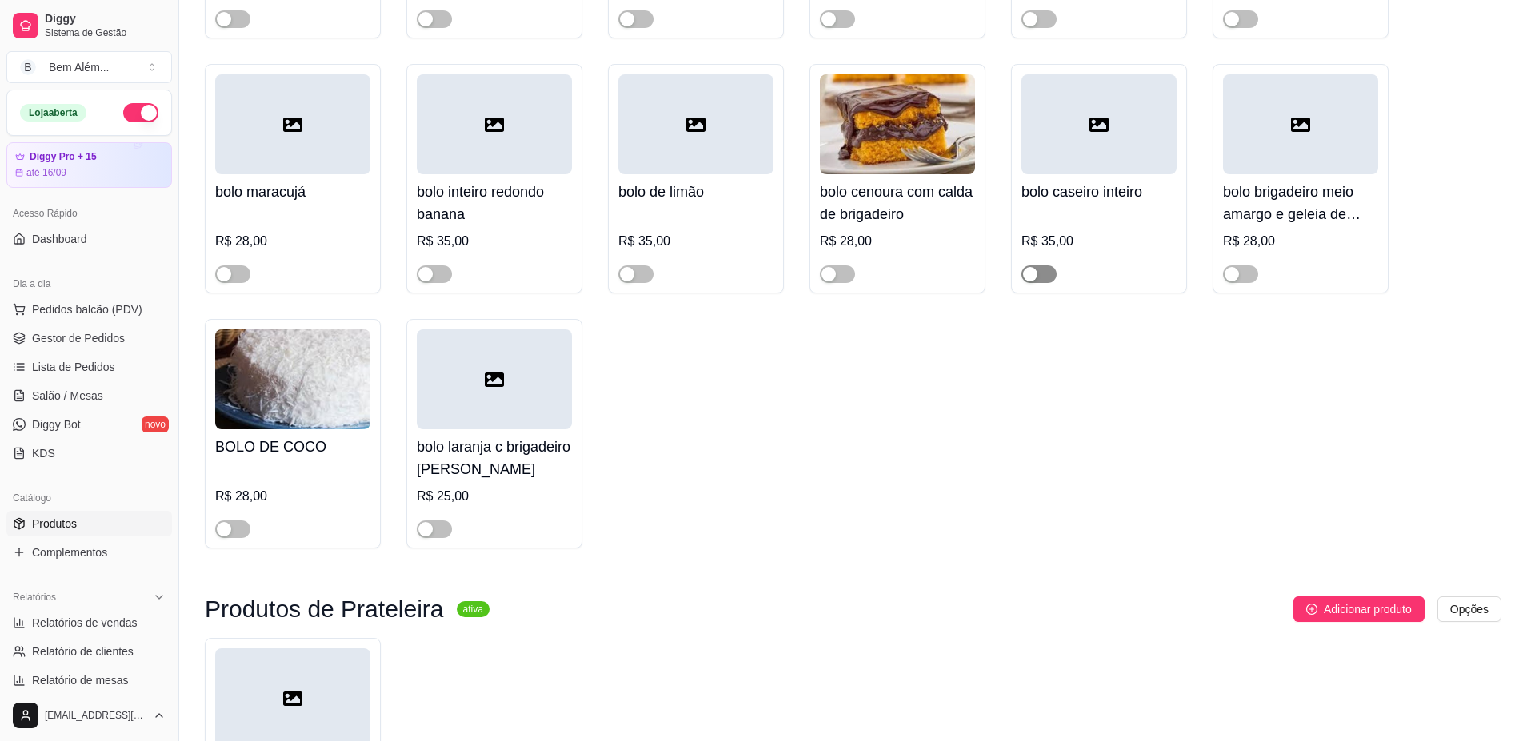
type input "bolo"
click at [1052, 276] on span "button" at bounding box center [1038, 274] width 35 height 18
click at [100, 387] on link "Salão / Mesas" at bounding box center [89, 396] width 166 height 26
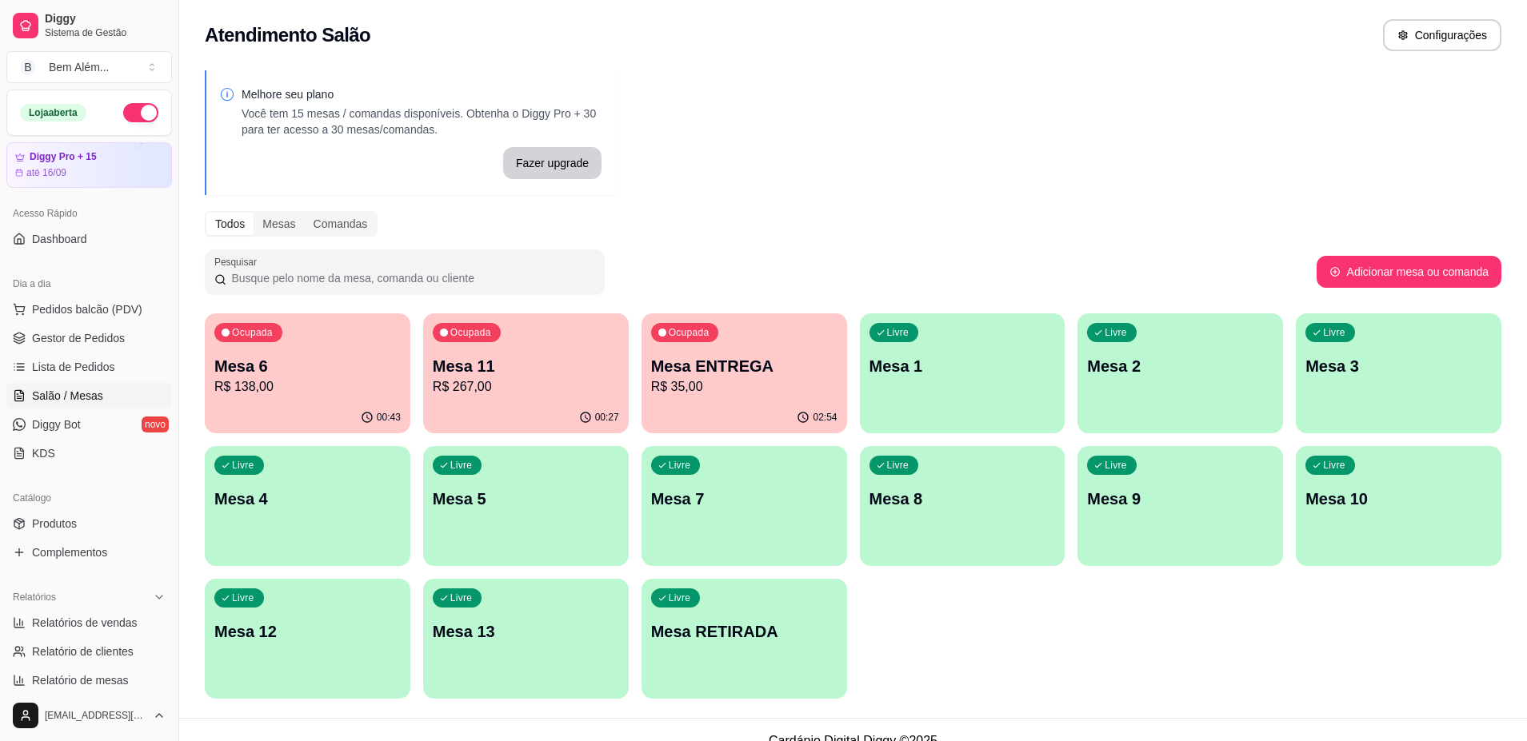
click at [306, 389] on p "R$ 138,00" at bounding box center [307, 386] width 186 height 19
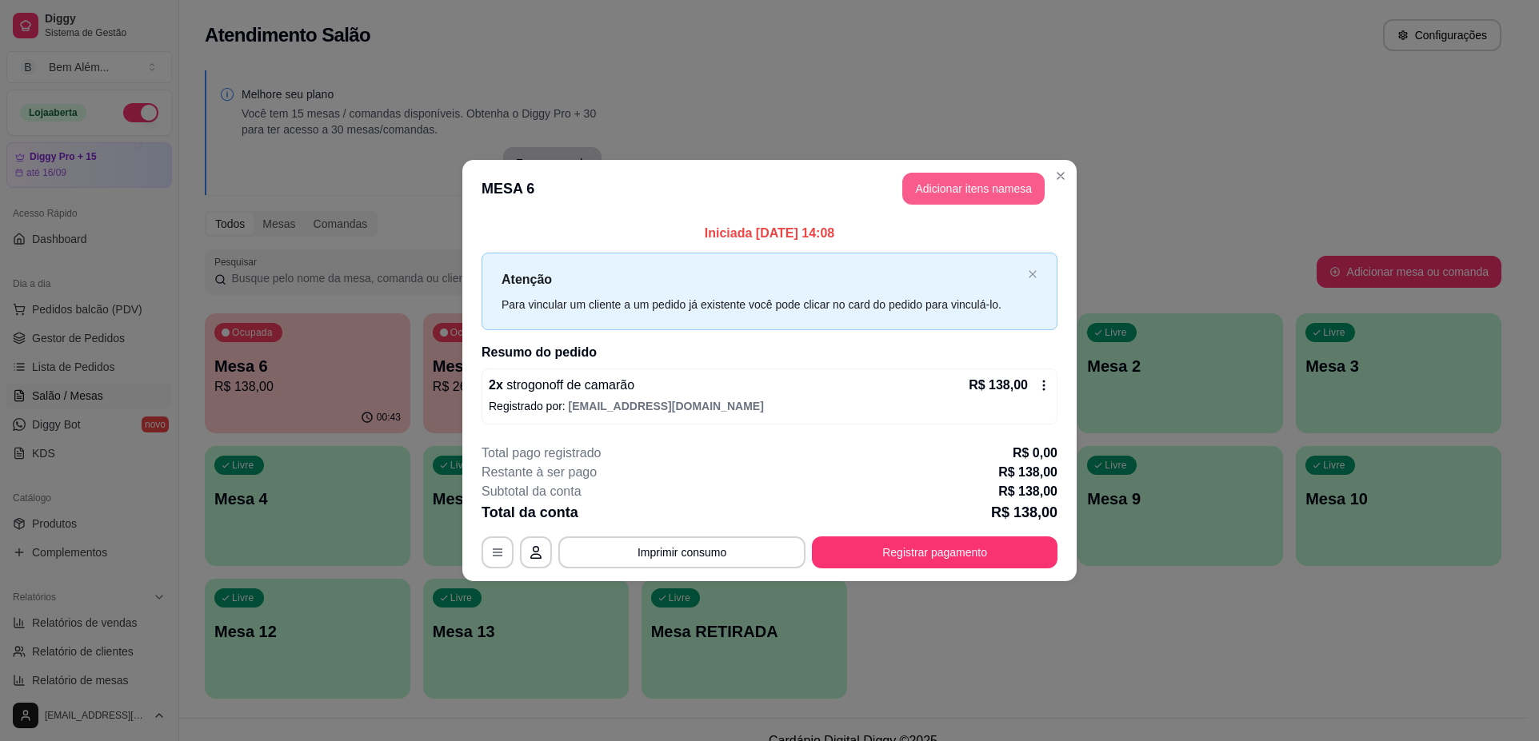
click at [977, 178] on button "Adicionar itens na mesa" at bounding box center [973, 189] width 142 height 32
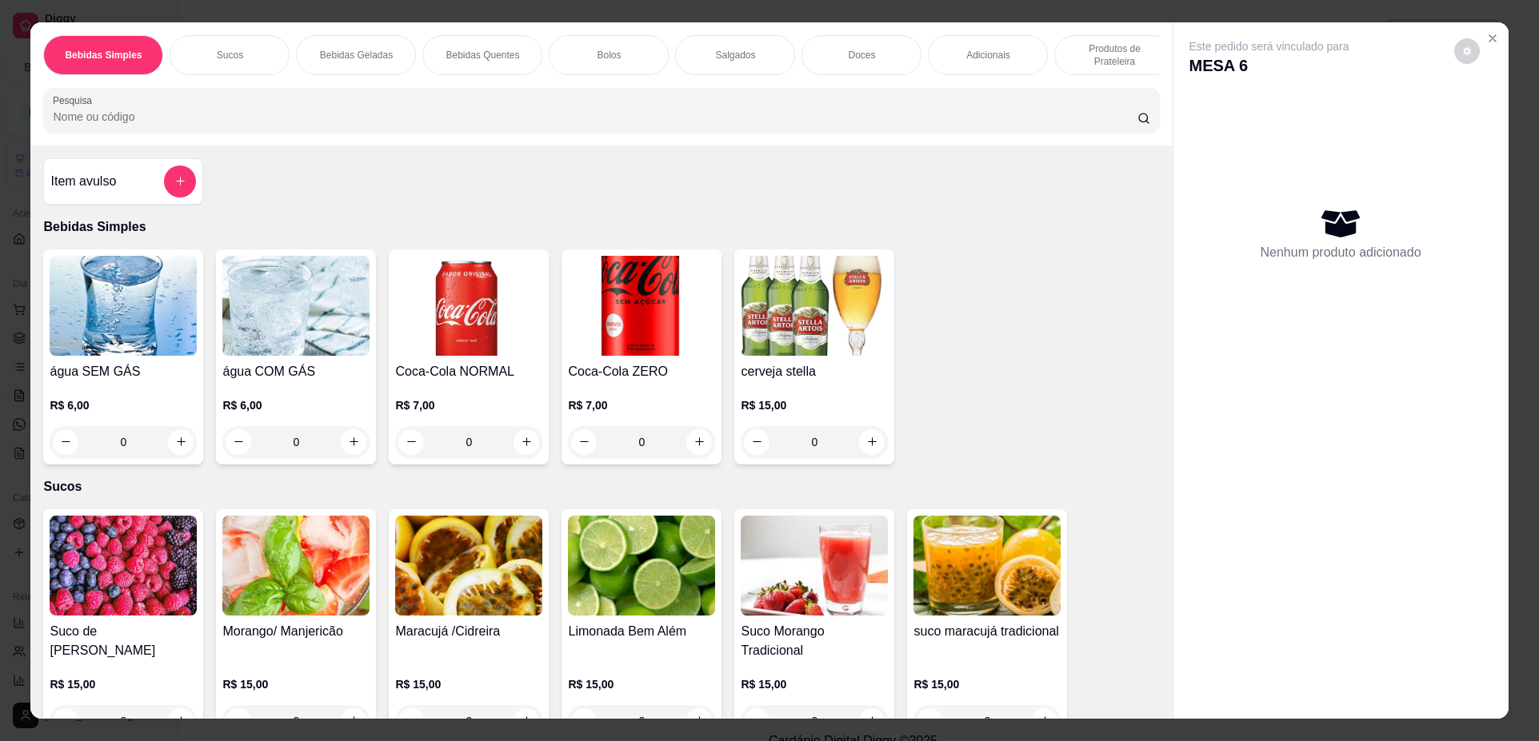
click at [632, 56] on div "Bolos" at bounding box center [609, 55] width 120 height 40
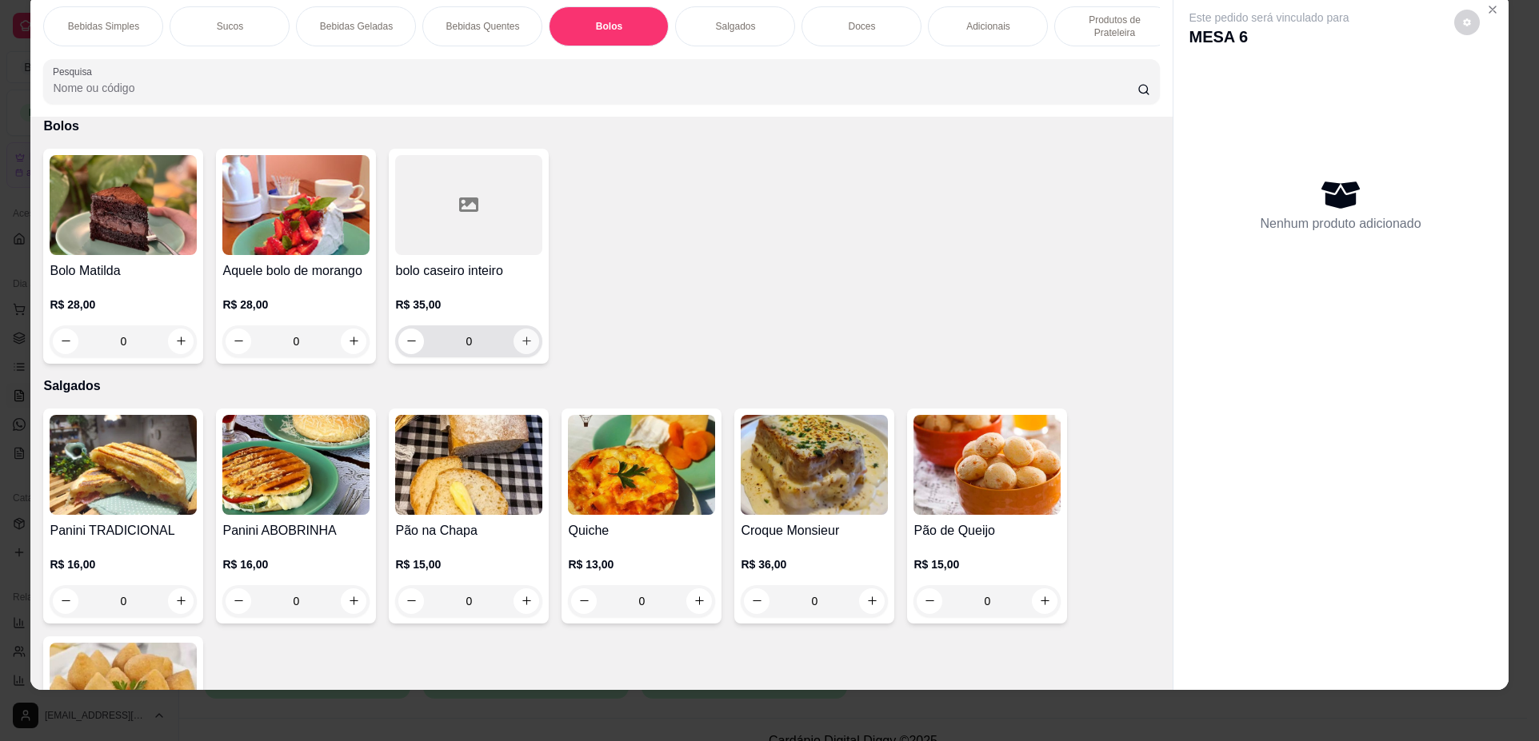
click at [525, 347] on icon "increase-product-quantity" at bounding box center [527, 341] width 12 height 12
type input "1"
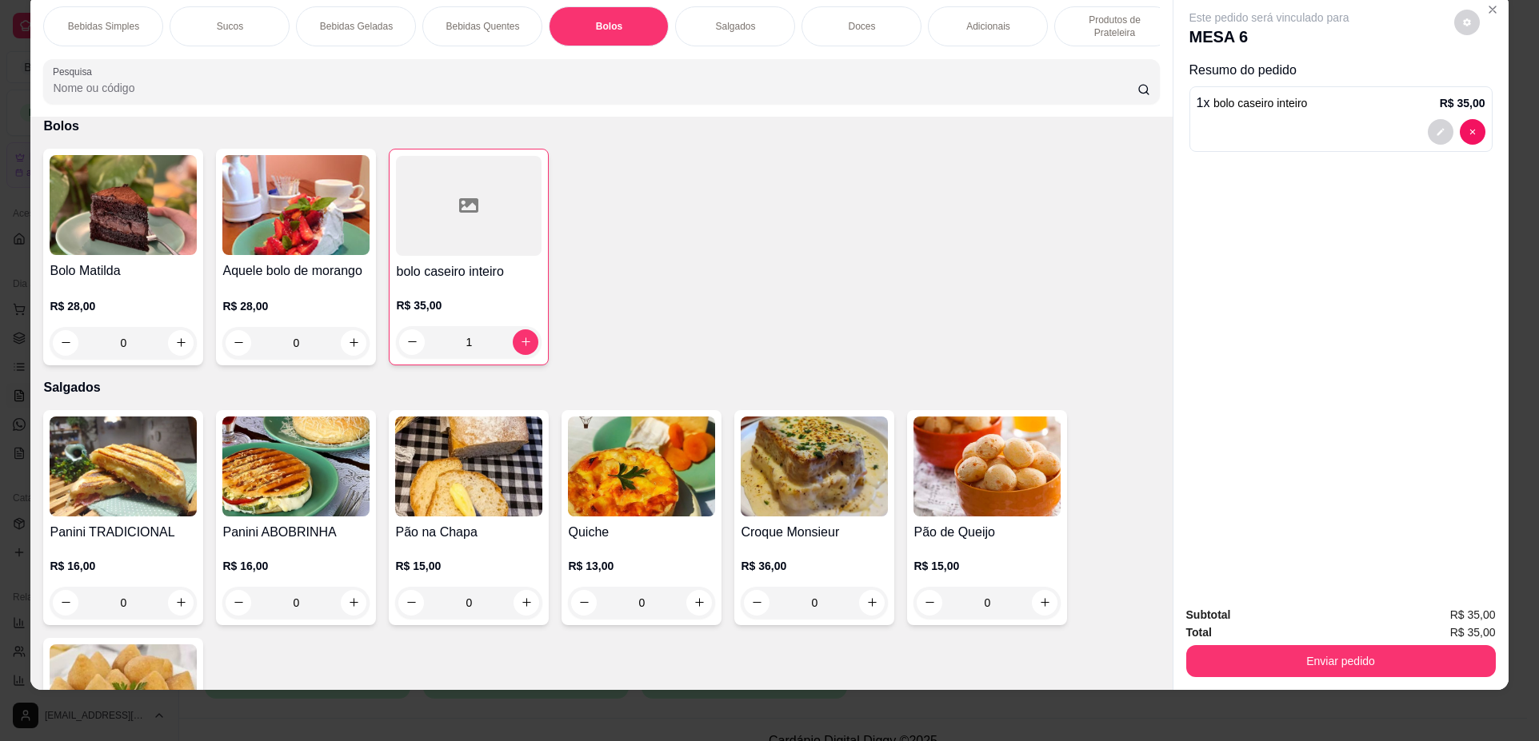
click at [1076, 23] on p "Produtos de Prateleira" at bounding box center [1114, 27] width 93 height 26
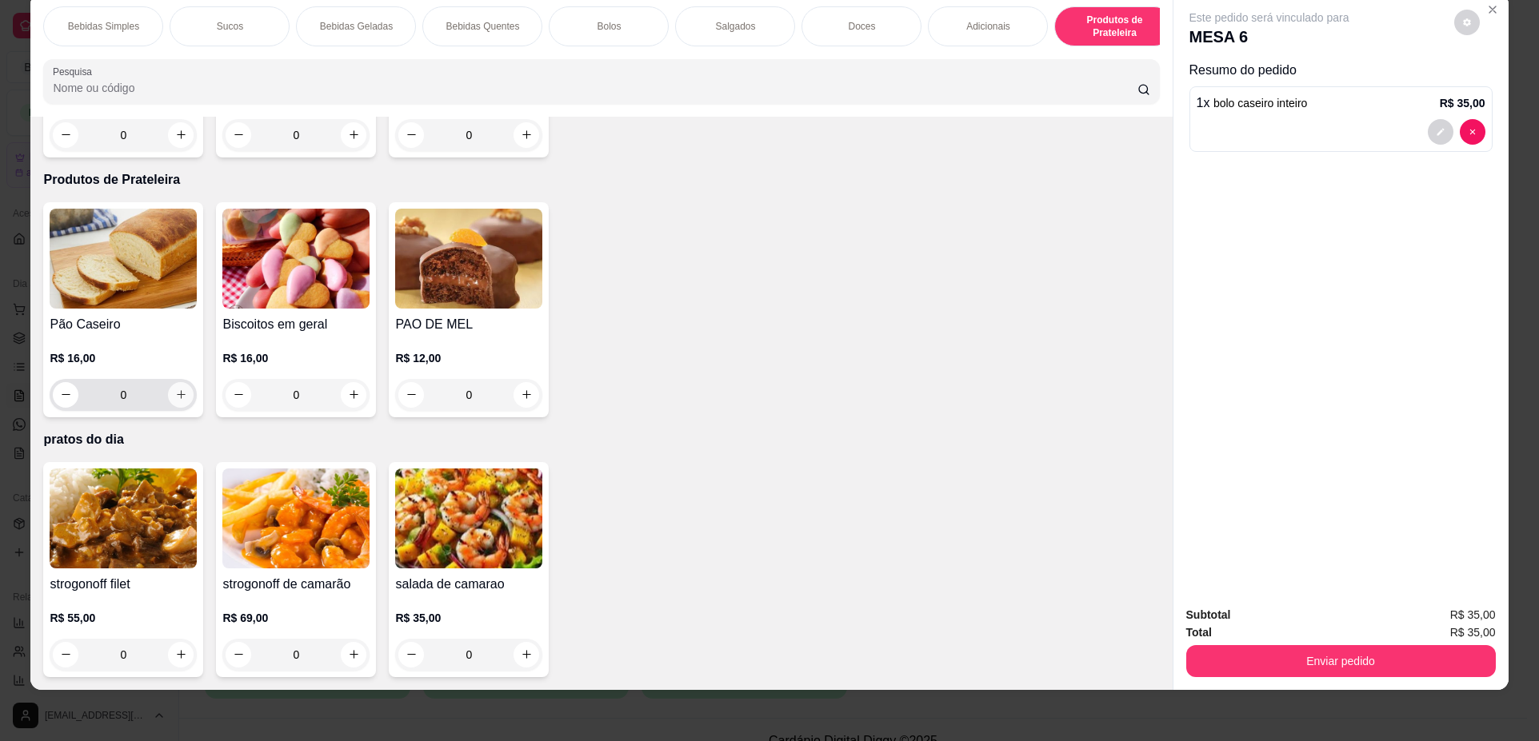
click at [180, 401] on icon "increase-product-quantity" at bounding box center [181, 395] width 12 height 12
type input "1"
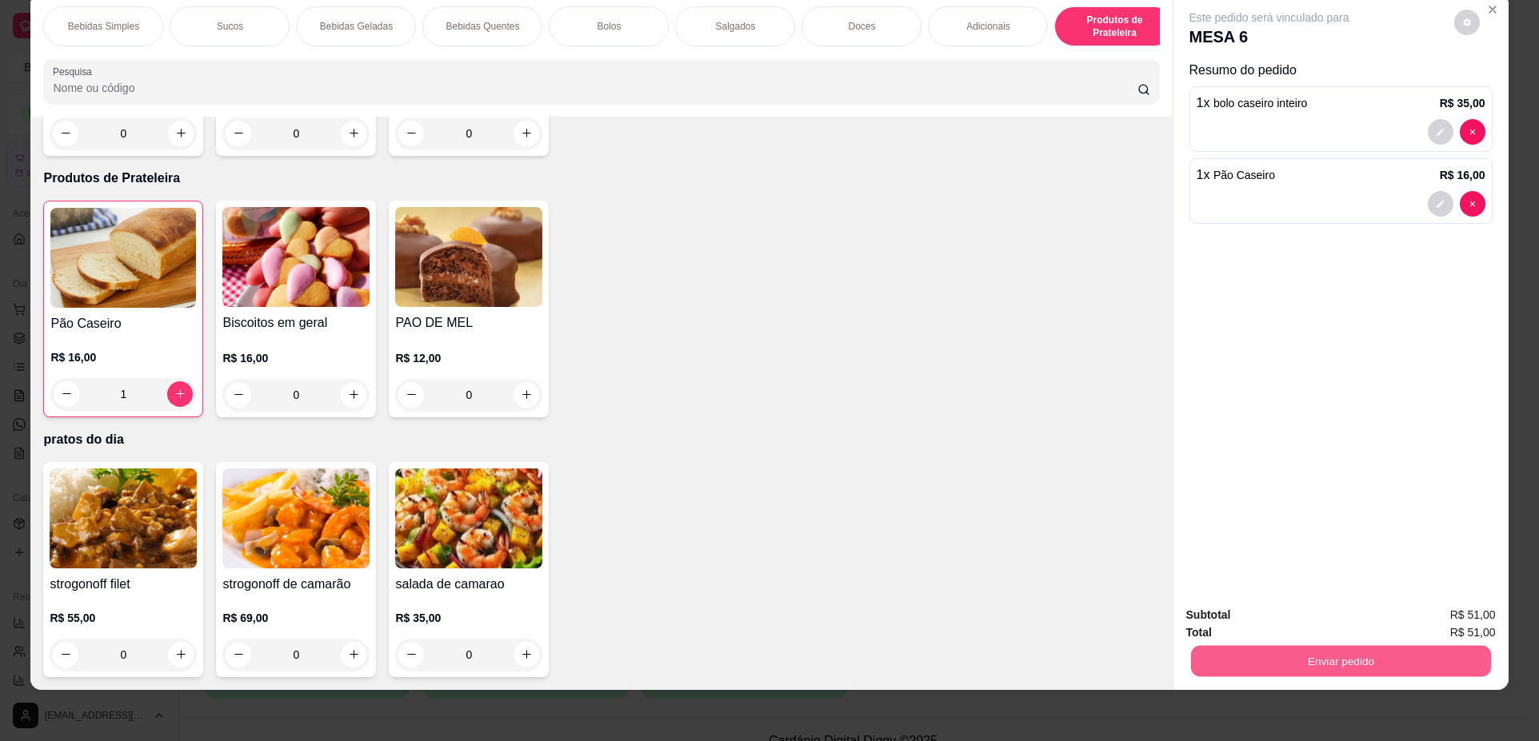
click at [1363, 661] on button "Enviar pedido" at bounding box center [1340, 661] width 300 height 31
click at [1302, 628] on button "Não registrar e enviar pedido" at bounding box center [1287, 622] width 166 height 30
click at [1316, 651] on button "Enviar pedido" at bounding box center [1340, 661] width 309 height 32
click at [1274, 613] on button "Não registrar e enviar pedido" at bounding box center [1288, 622] width 162 height 30
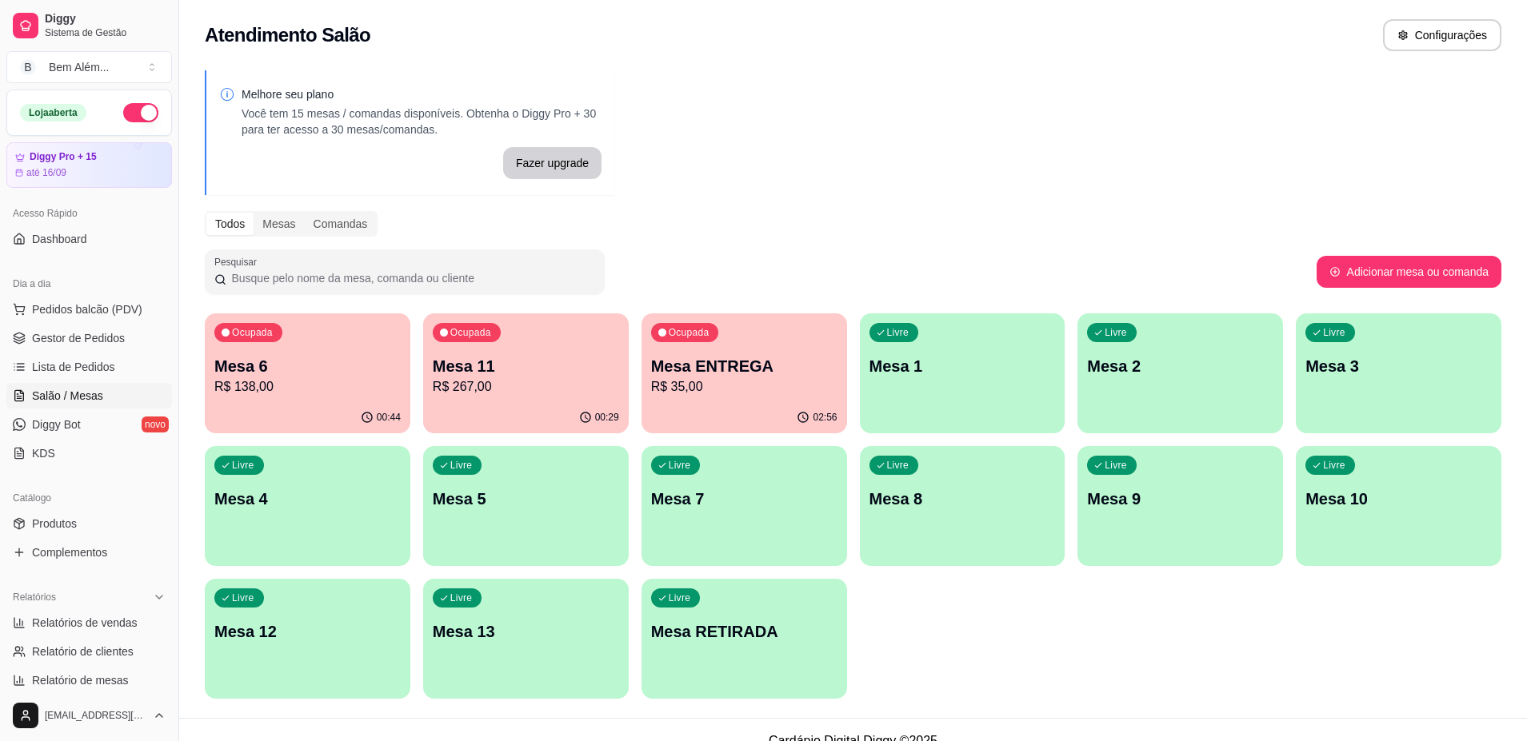
click at [1363, 546] on button "Livre Mesa 10" at bounding box center [1399, 506] width 206 height 120
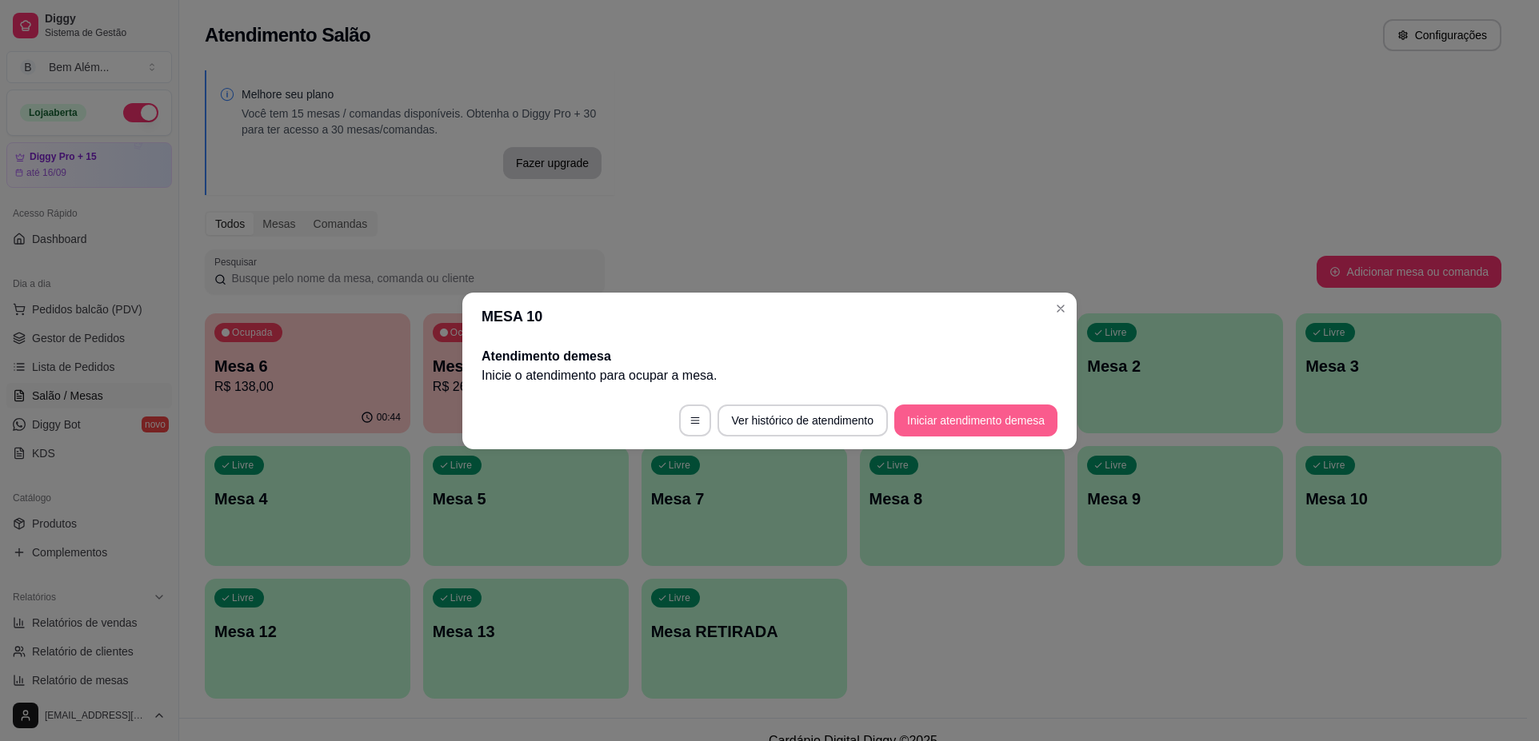
click at [944, 421] on button "Iniciar atendimento de mesa" at bounding box center [975, 421] width 163 height 32
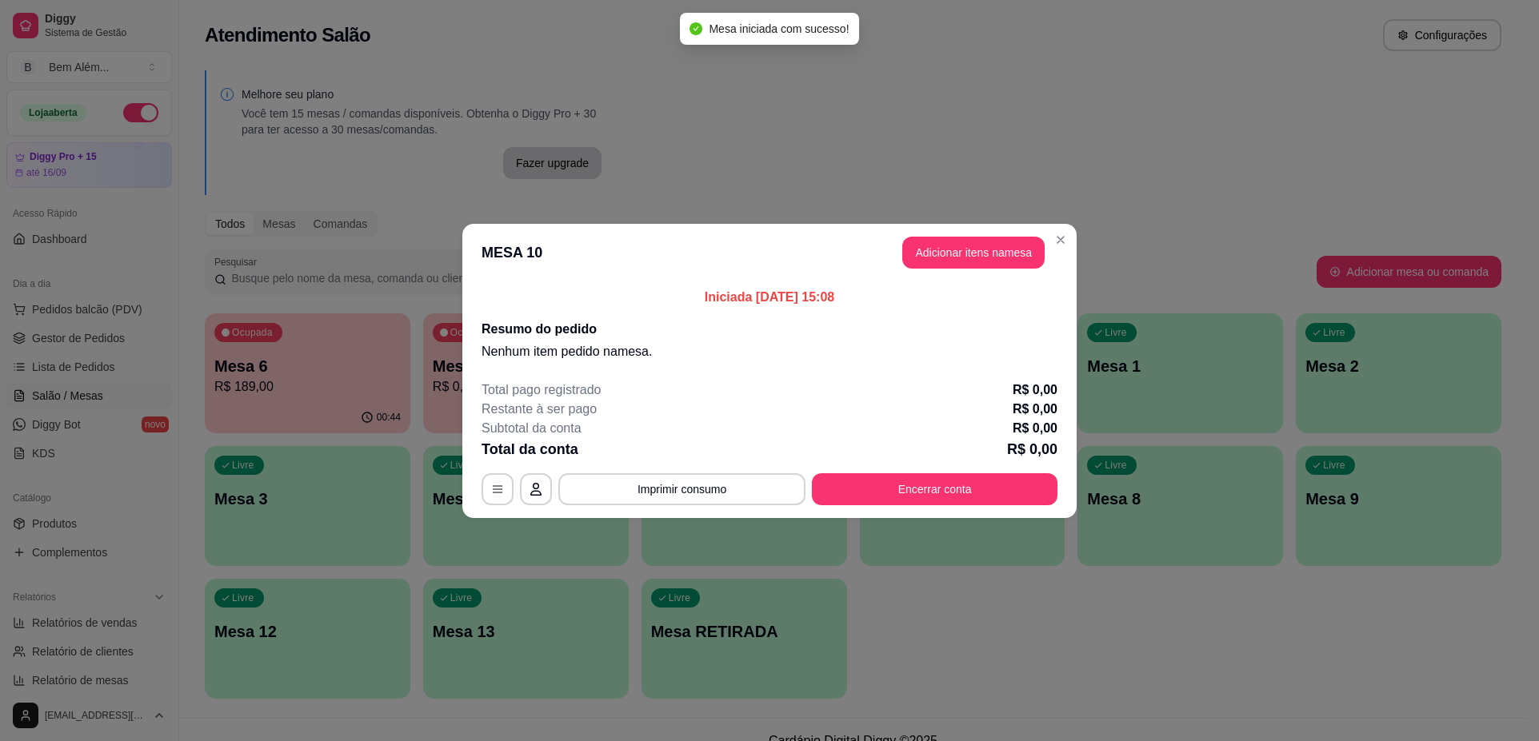
click at [986, 244] on button "Adicionar itens na mesa" at bounding box center [973, 253] width 142 height 32
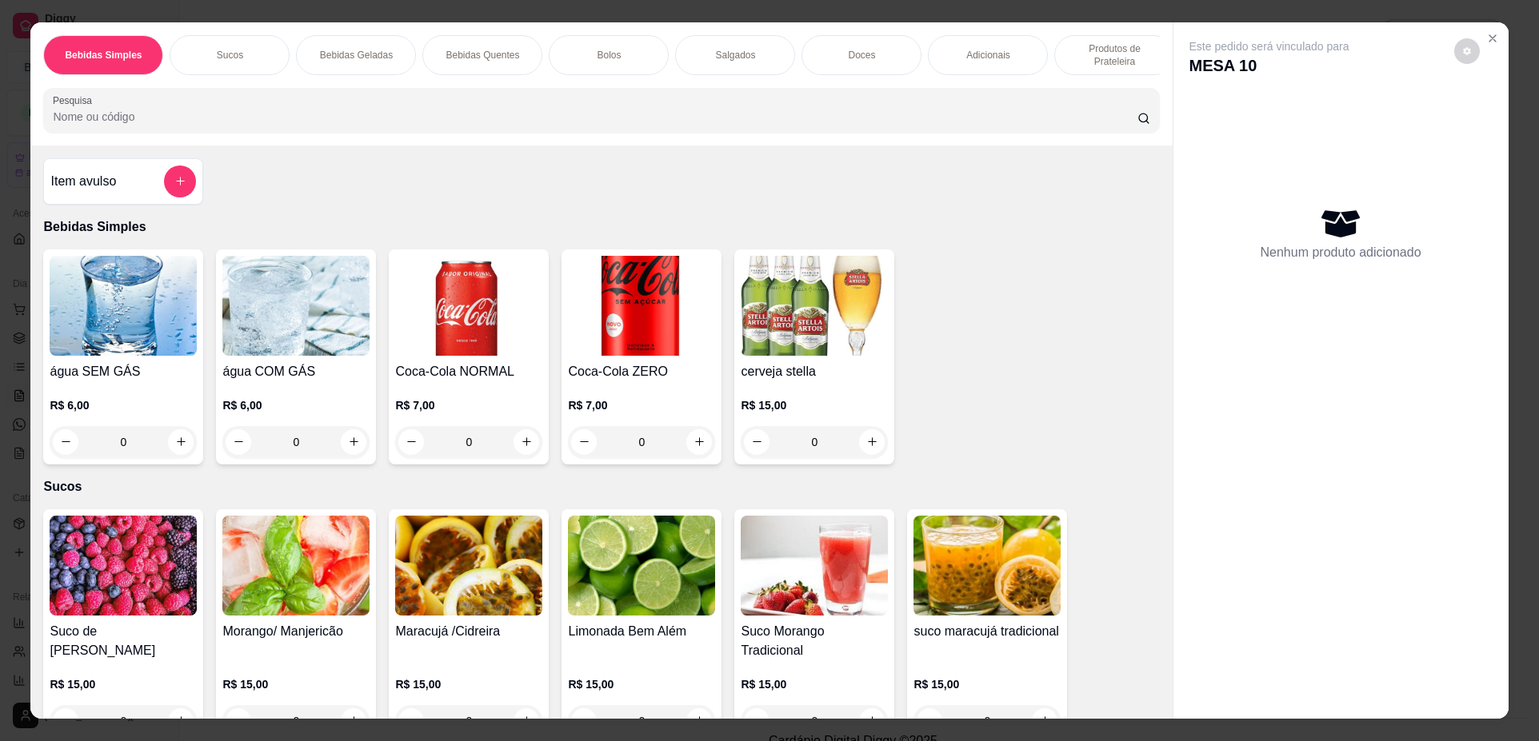
click at [339, 458] on div "0" at bounding box center [295, 442] width 147 height 32
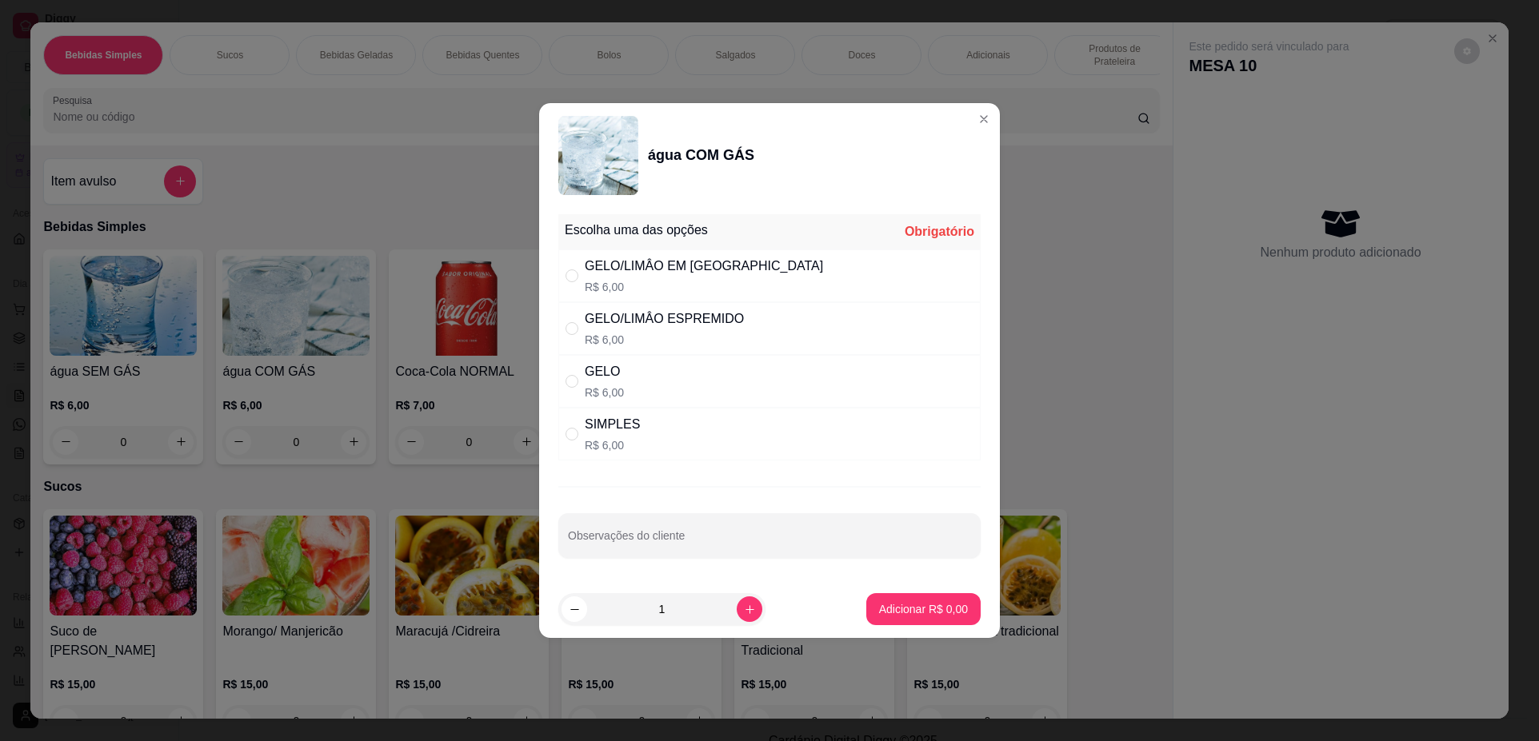
click at [722, 449] on div "SIMPLES R$ 6,00" at bounding box center [769, 434] width 422 height 53
radio input "true"
click at [905, 617] on p "Adicionar R$ 6,00" at bounding box center [923, 609] width 89 height 16
type input "1"
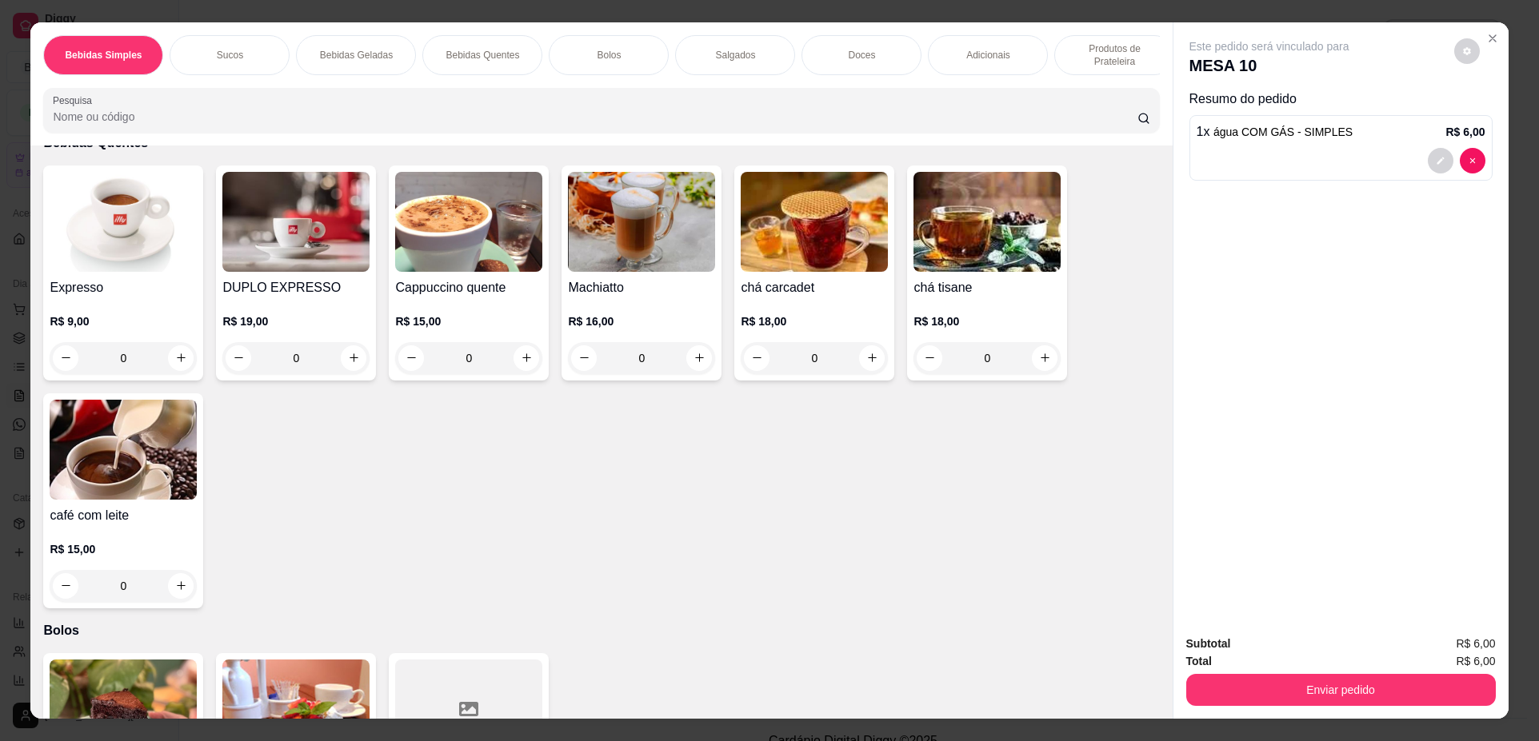
scroll to position [898, 0]
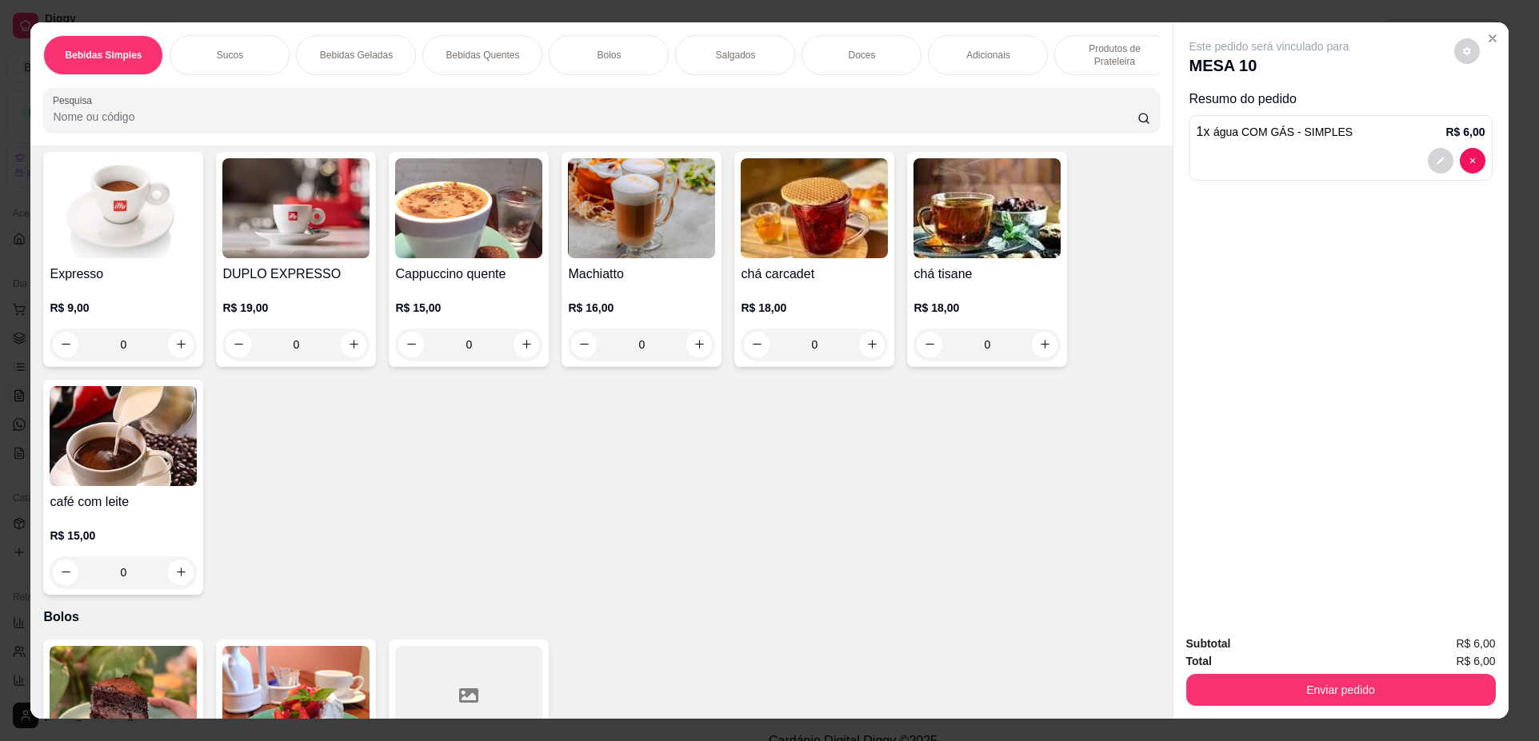
click at [191, 350] on div "Expresso R$ 9,00 0" at bounding box center [123, 259] width 160 height 215
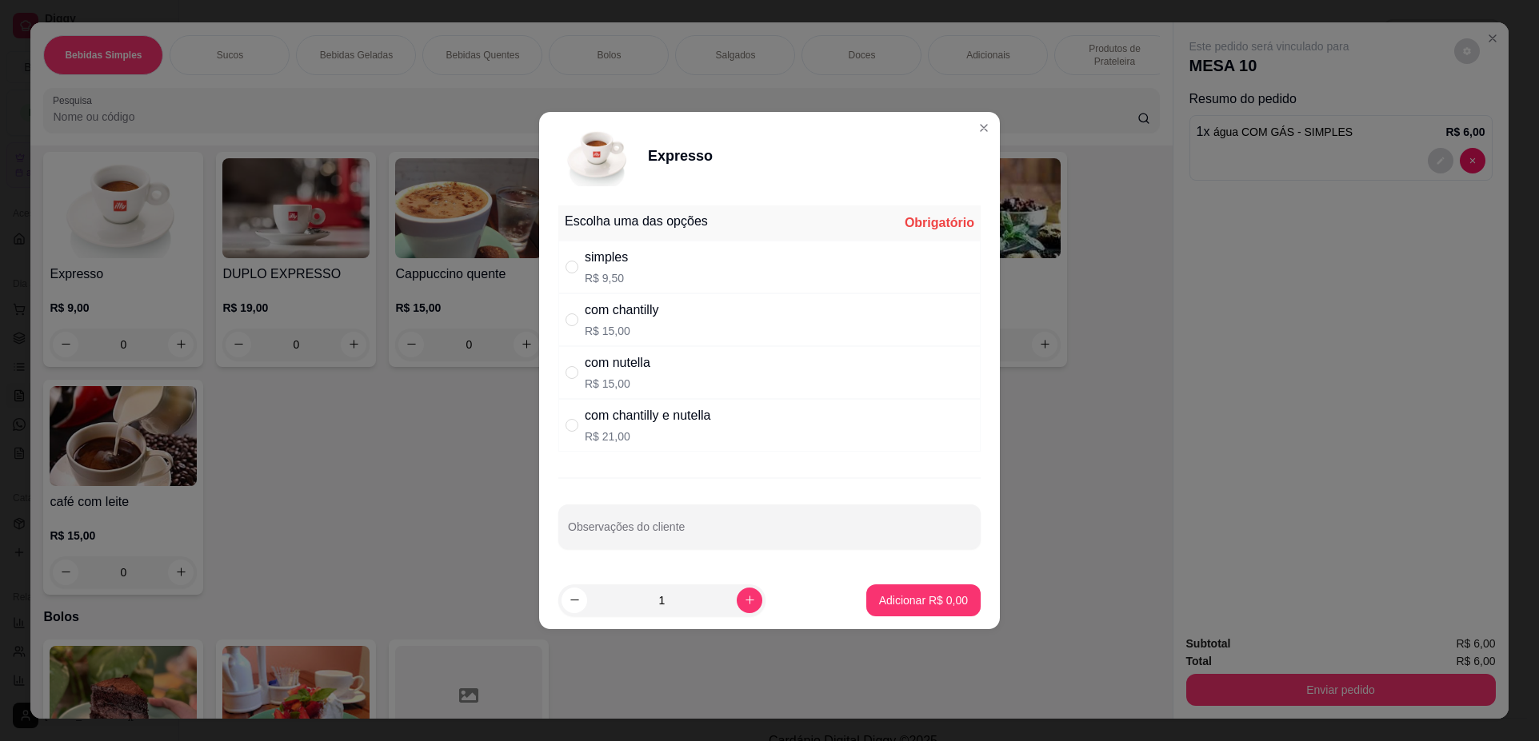
click at [836, 264] on div "simples R$ 9,50" at bounding box center [769, 267] width 422 height 53
radio input "true"
click at [737, 593] on button "increase-product-quantity" at bounding box center [749, 600] width 25 height 25
type input "2"
click at [904, 601] on p "Adicionar R$ 19,00" at bounding box center [920, 600] width 93 height 15
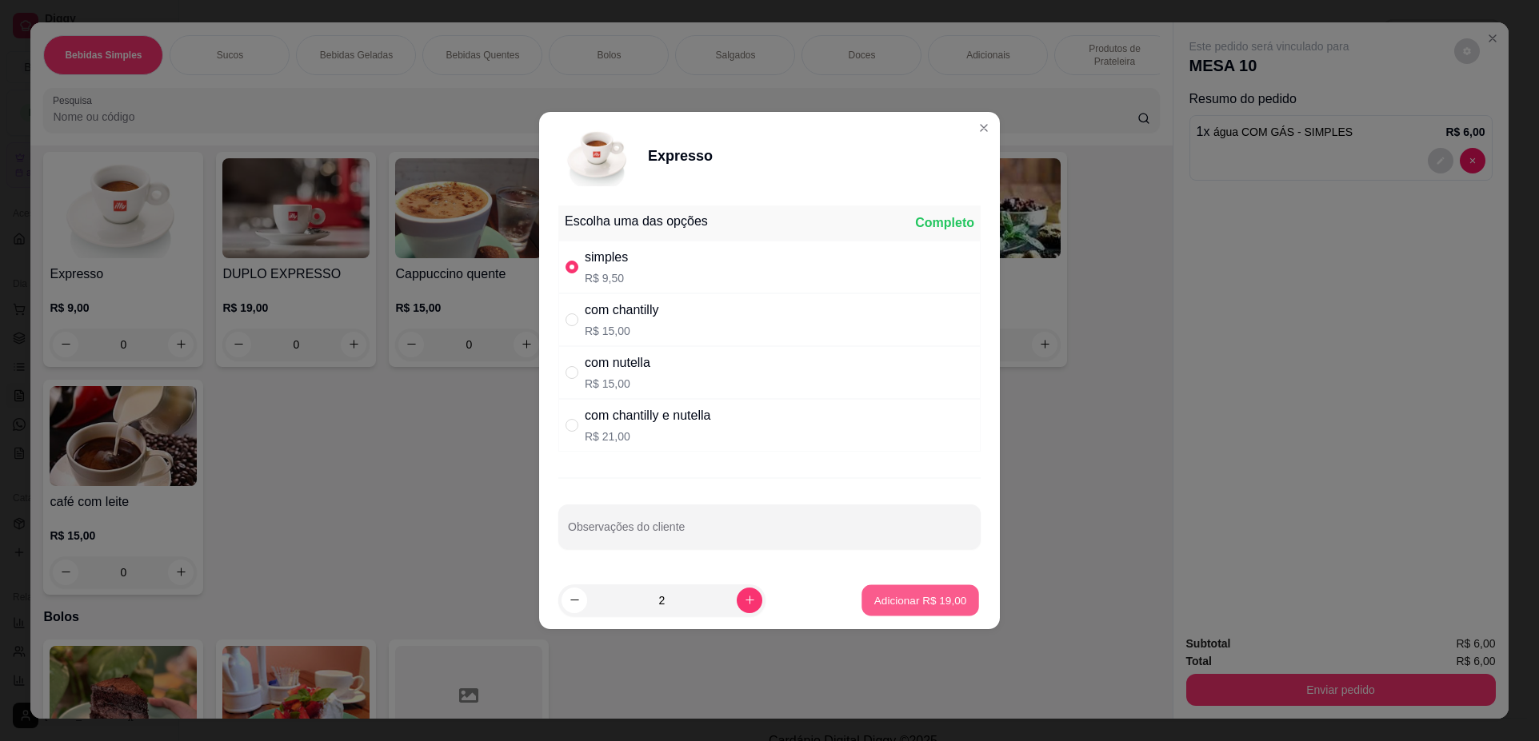
type input "2"
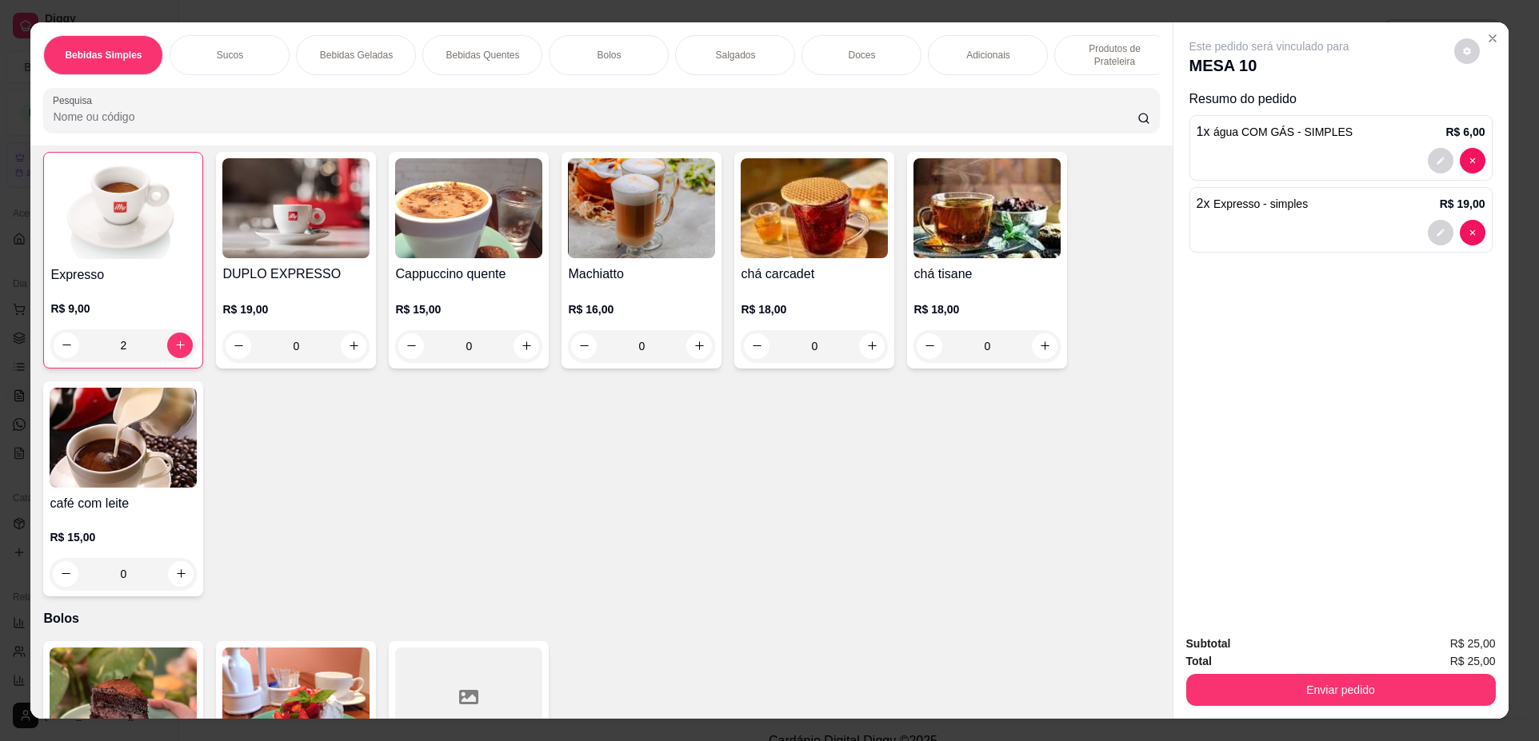
click at [924, 43] on div "Bebidas Simples Sucos Bebidas Geladas Bebidas Quentes Bolos Salgados Doces Adic…" at bounding box center [601, 55] width 1116 height 40
click at [885, 54] on div "Doces" at bounding box center [861, 55] width 120 height 40
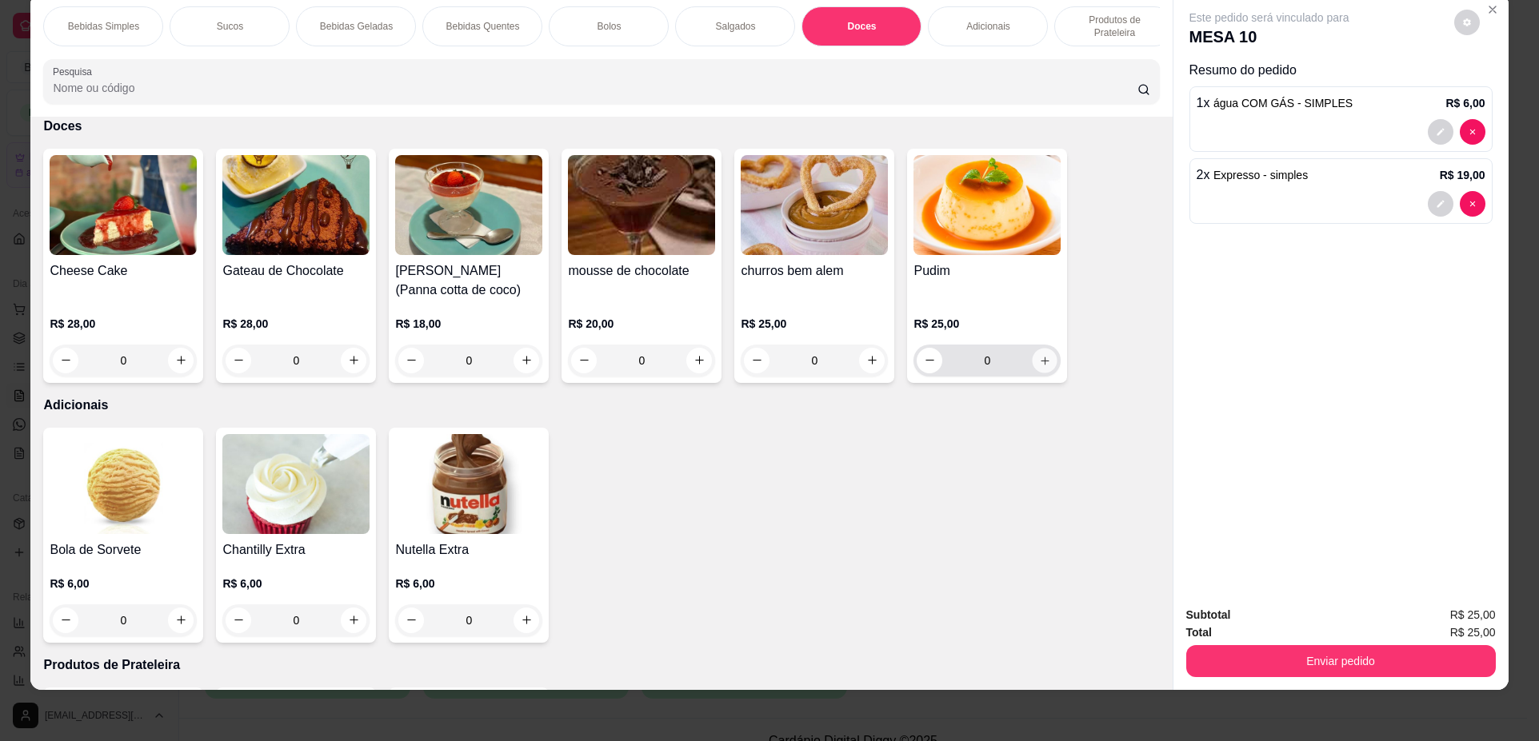
click at [1034, 373] on button "increase-product-quantity" at bounding box center [1044, 360] width 25 height 25
type input "1"
click at [610, 31] on p "Bolos" at bounding box center [609, 26] width 24 height 13
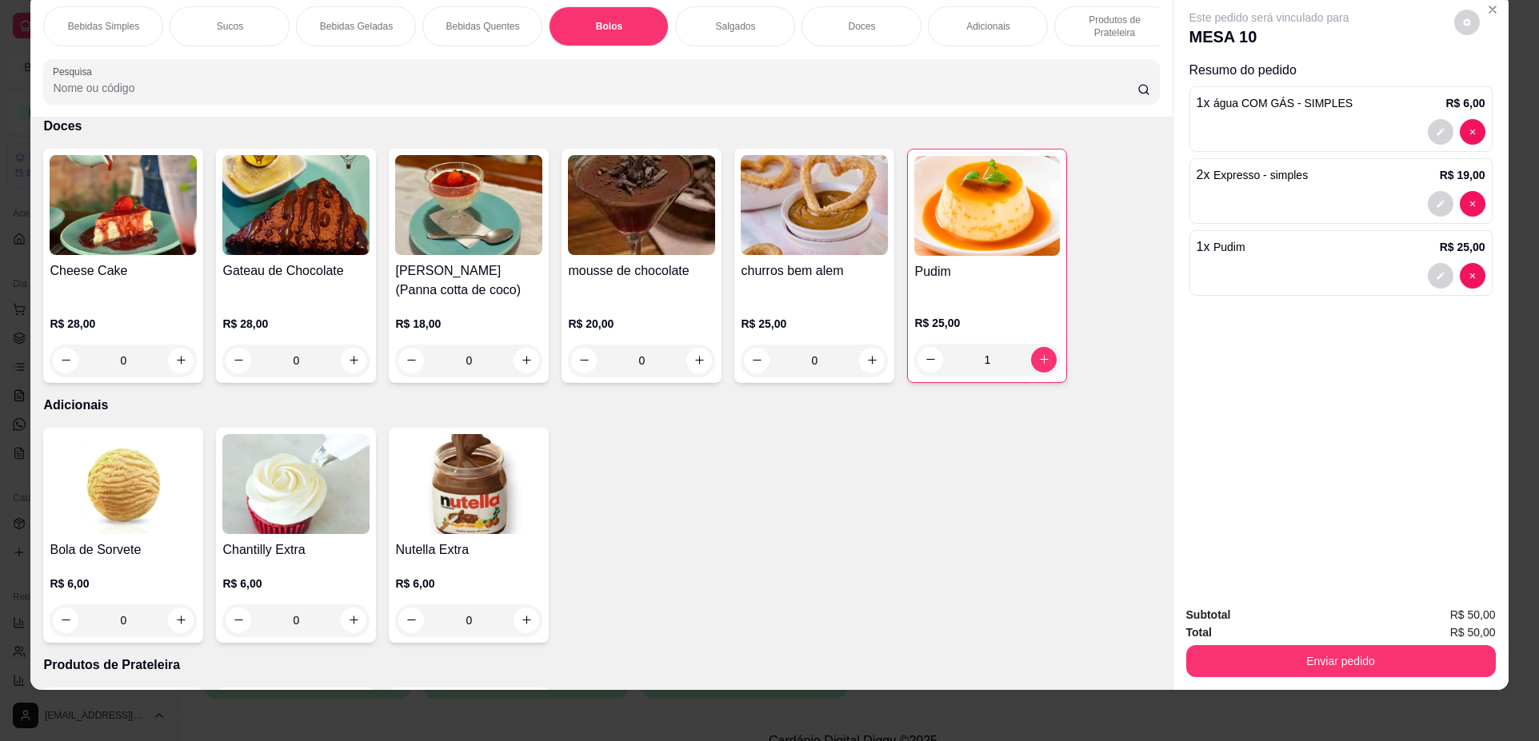
scroll to position [1362, 0]
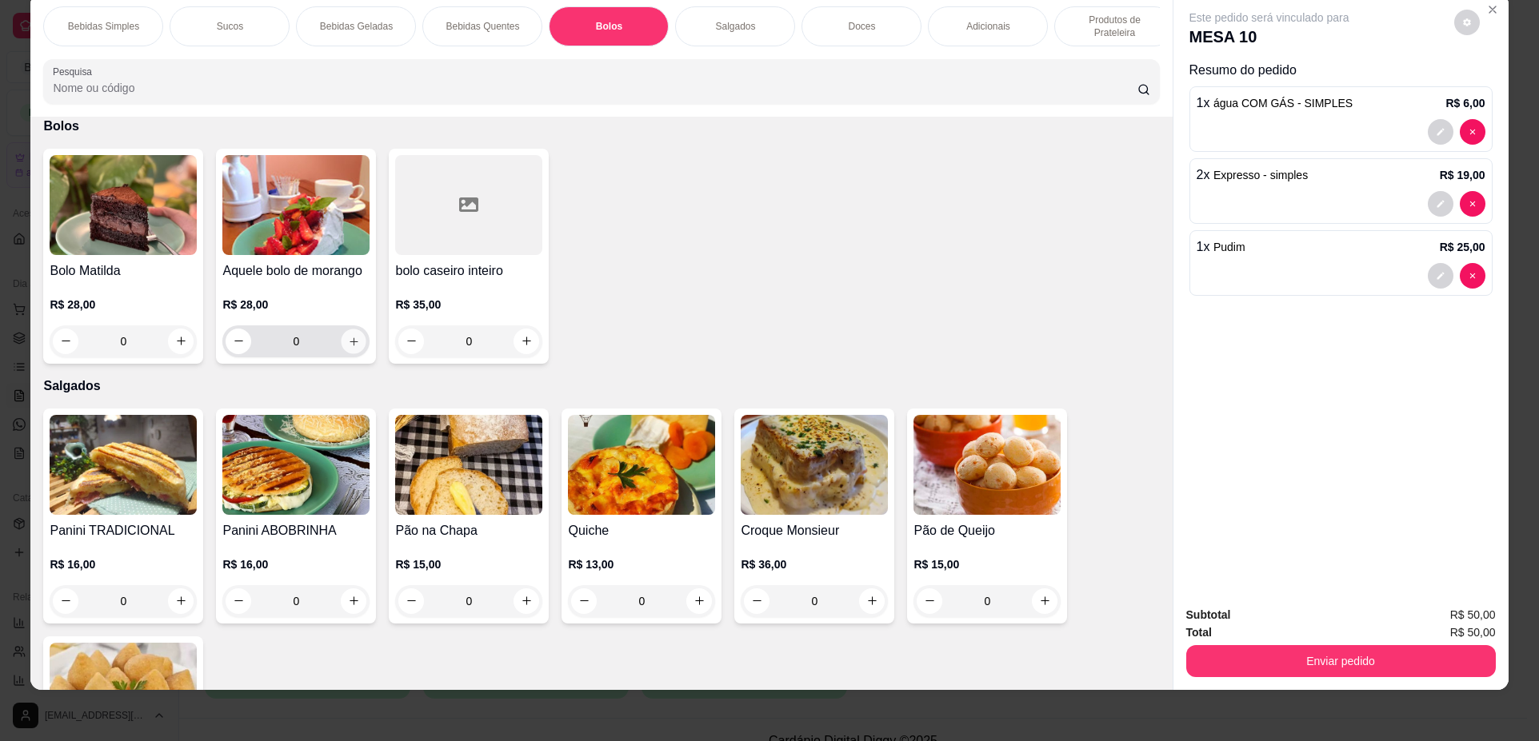
click at [348, 348] on icon "increase-product-quantity" at bounding box center [354, 342] width 12 height 12
type input "1"
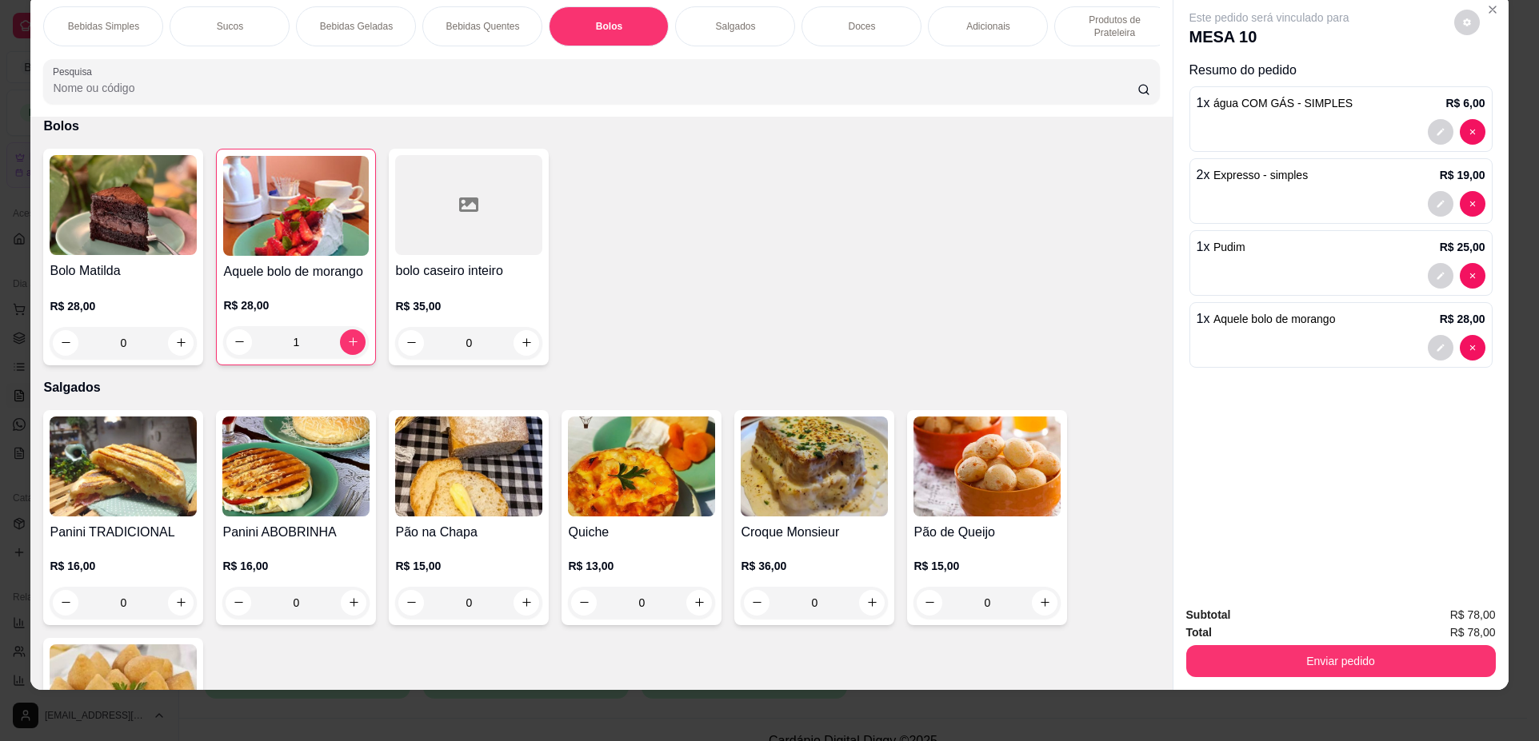
click at [1293, 655] on button "Enviar pedido" at bounding box center [1340, 661] width 309 height 32
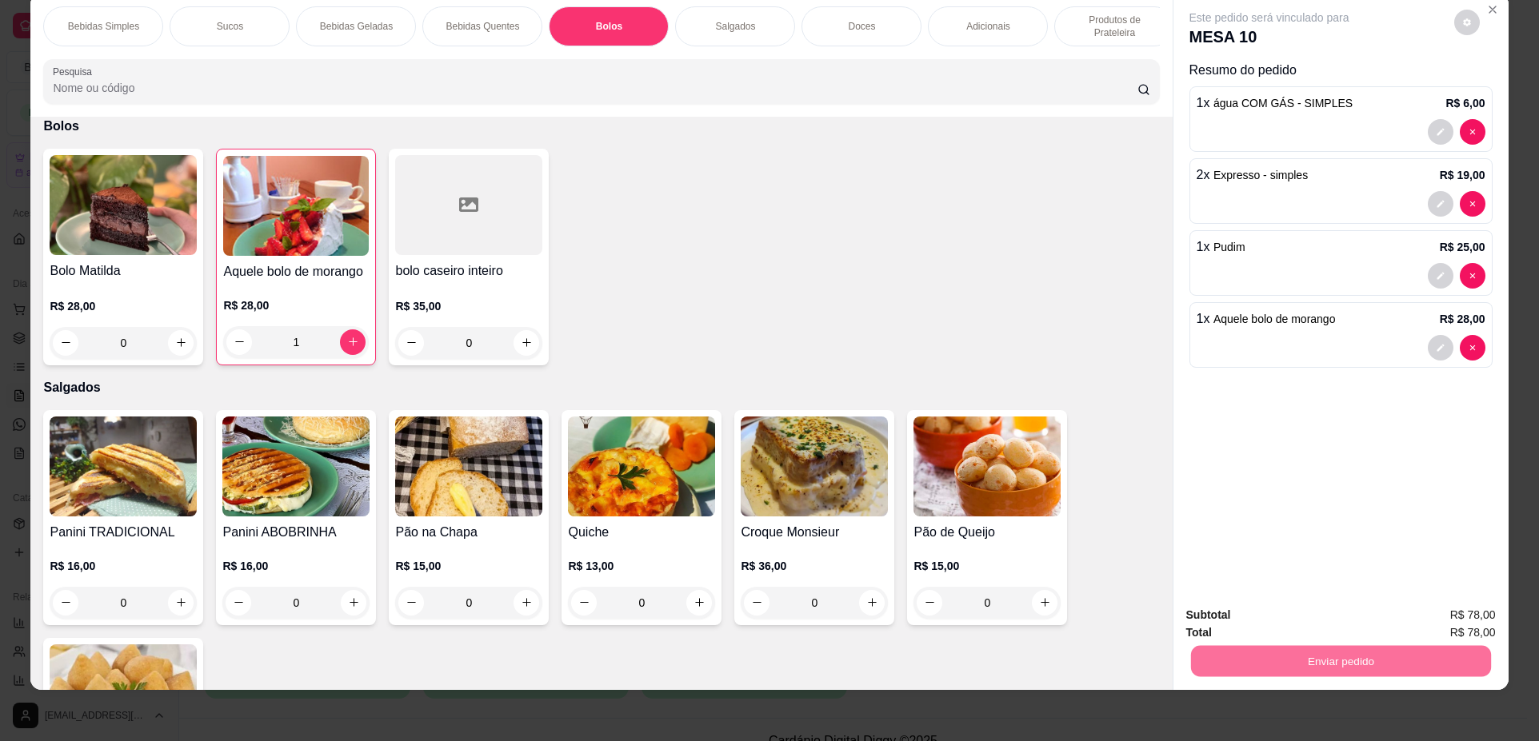
click at [1266, 615] on button "Não registrar e enviar pedido" at bounding box center [1287, 622] width 166 height 30
click at [1292, 656] on button "Enviar pedido" at bounding box center [1340, 661] width 300 height 31
click at [1293, 621] on button "Não registrar e enviar pedido" at bounding box center [1288, 622] width 162 height 30
click at [1288, 656] on button "Enviar pedido" at bounding box center [1340, 661] width 309 height 32
click at [1276, 622] on button "Não registrar e enviar pedido" at bounding box center [1287, 622] width 166 height 30
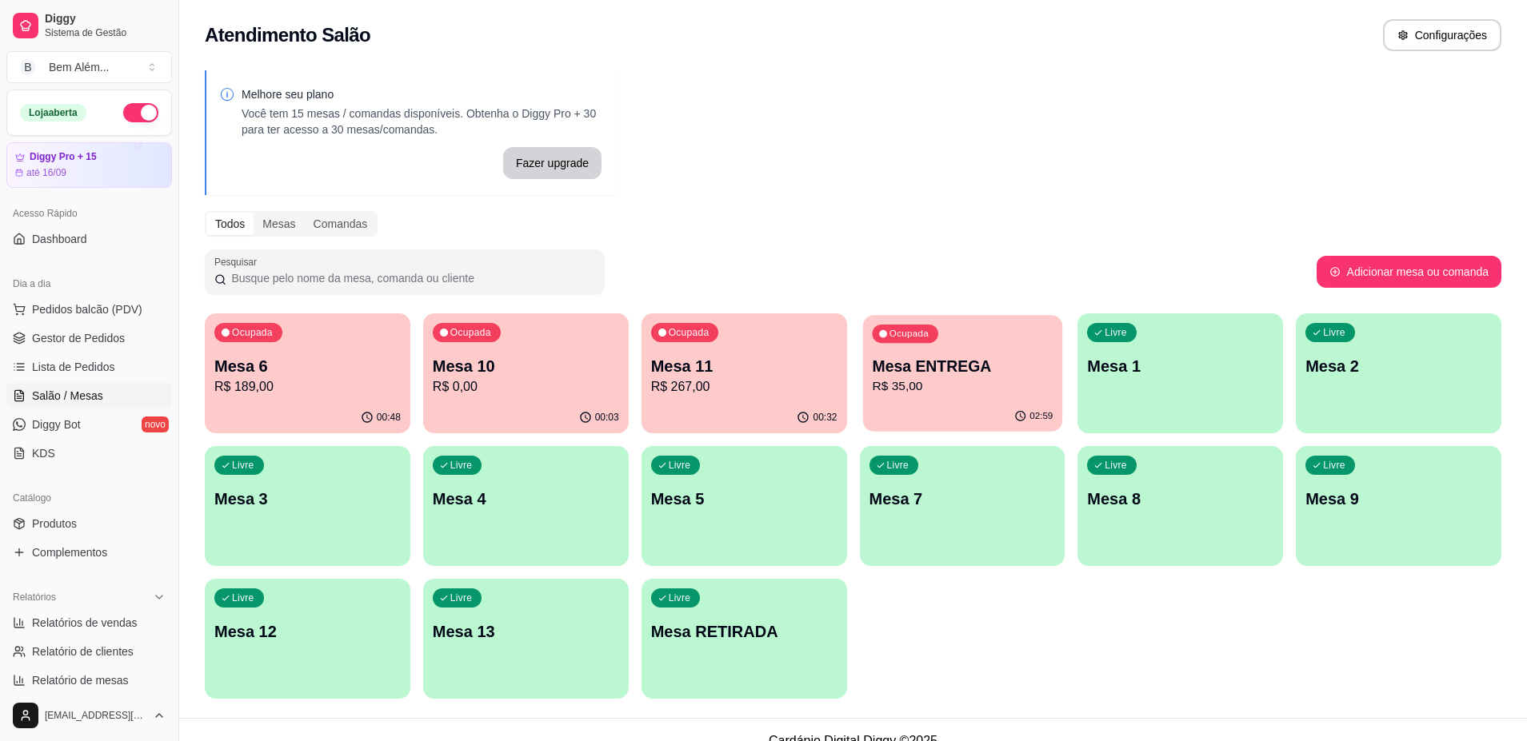
click at [867, 386] on div "Ocupada Mesa ENTREGA R$ 35,00" at bounding box center [961, 358] width 199 height 86
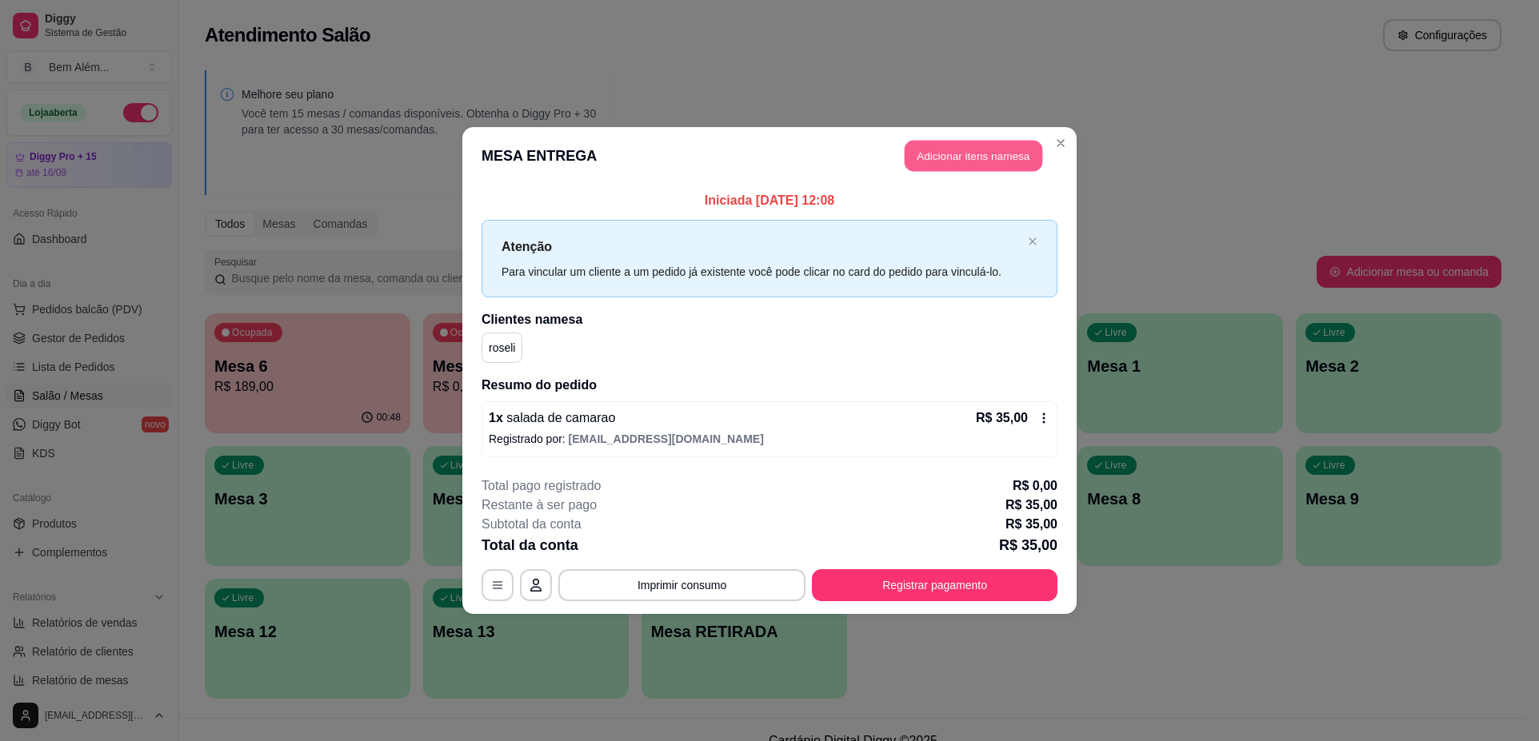
click at [1000, 170] on button "Adicionar itens na mesa" at bounding box center [973, 156] width 138 height 31
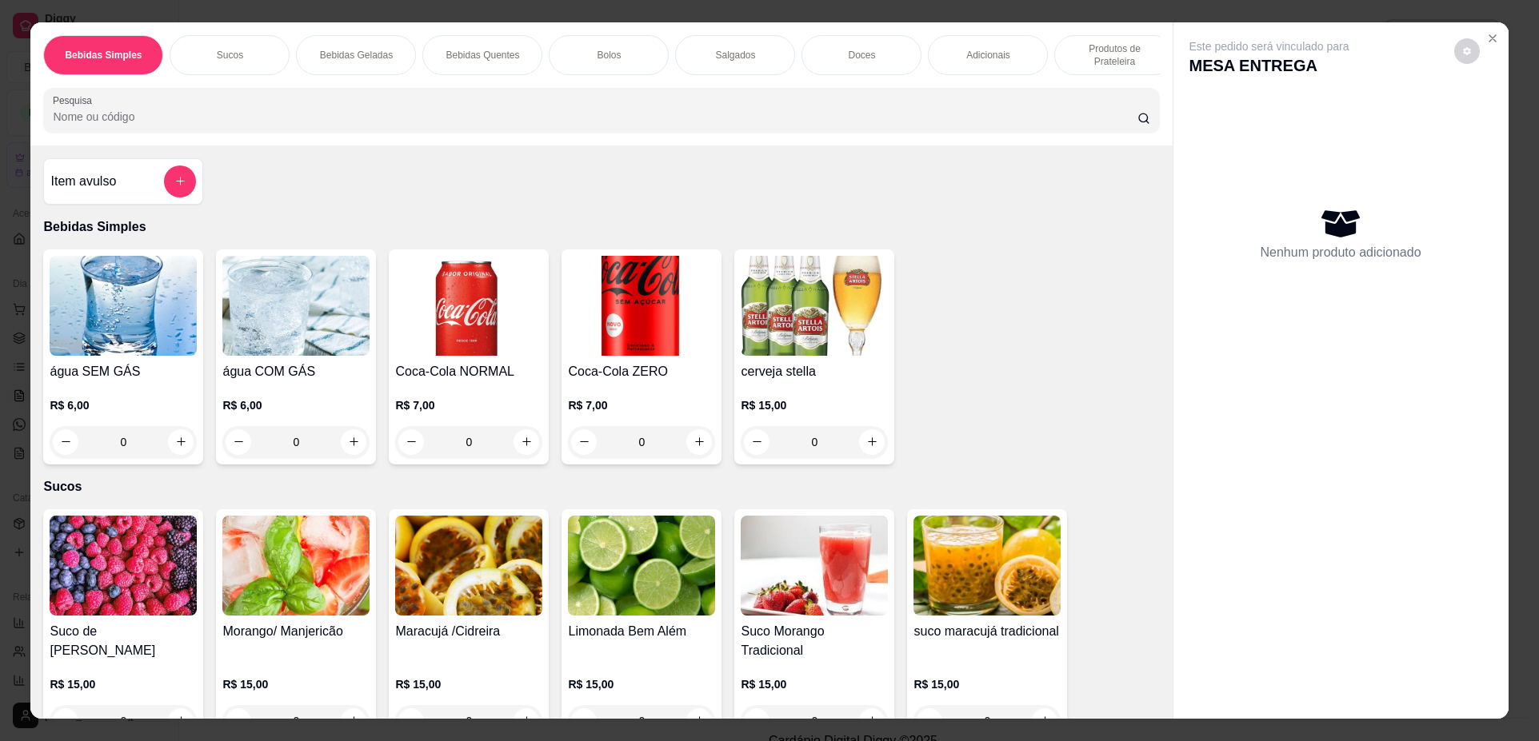
click at [983, 62] on div "Adicionais" at bounding box center [988, 55] width 120 height 40
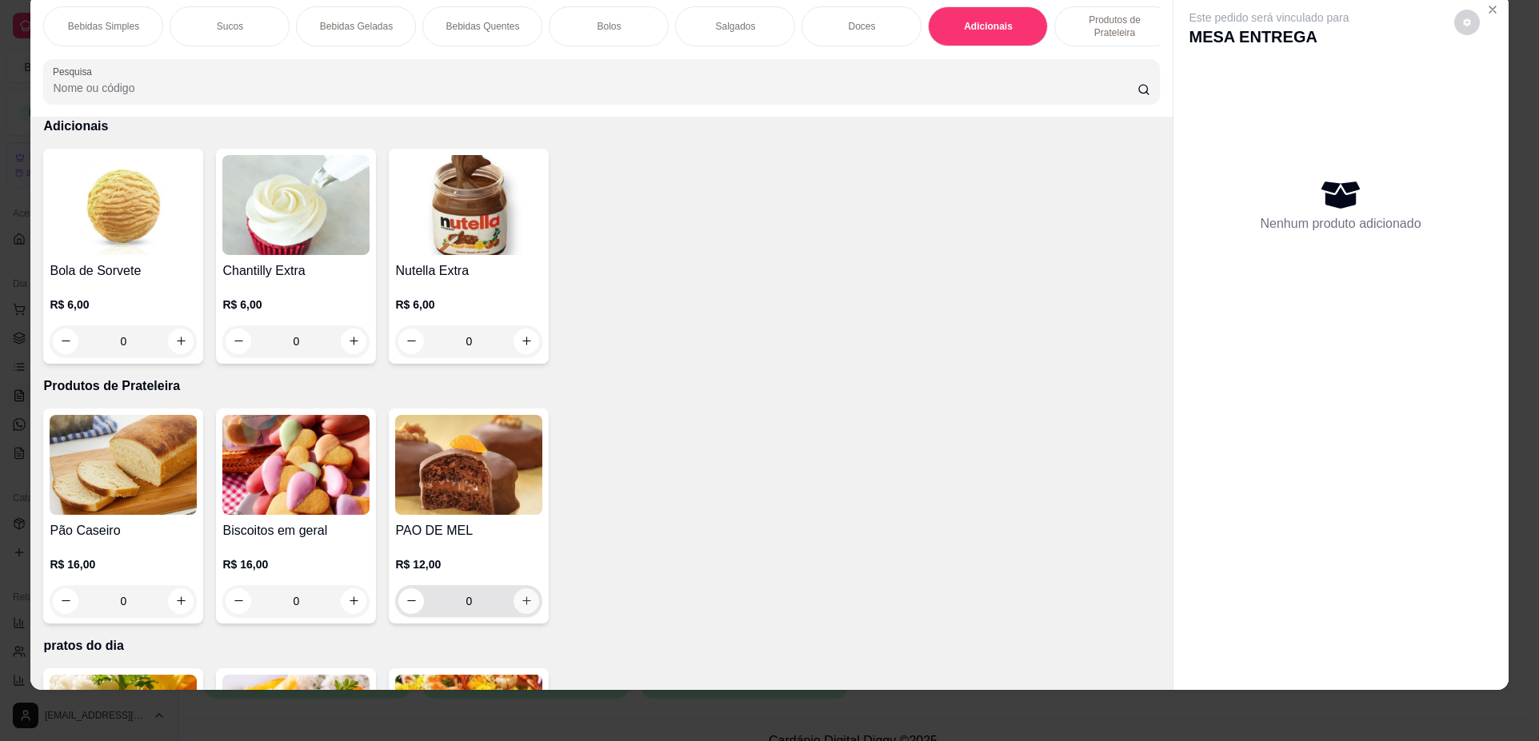
click at [521, 607] on icon "increase-product-quantity" at bounding box center [527, 601] width 12 height 12
type input "1"
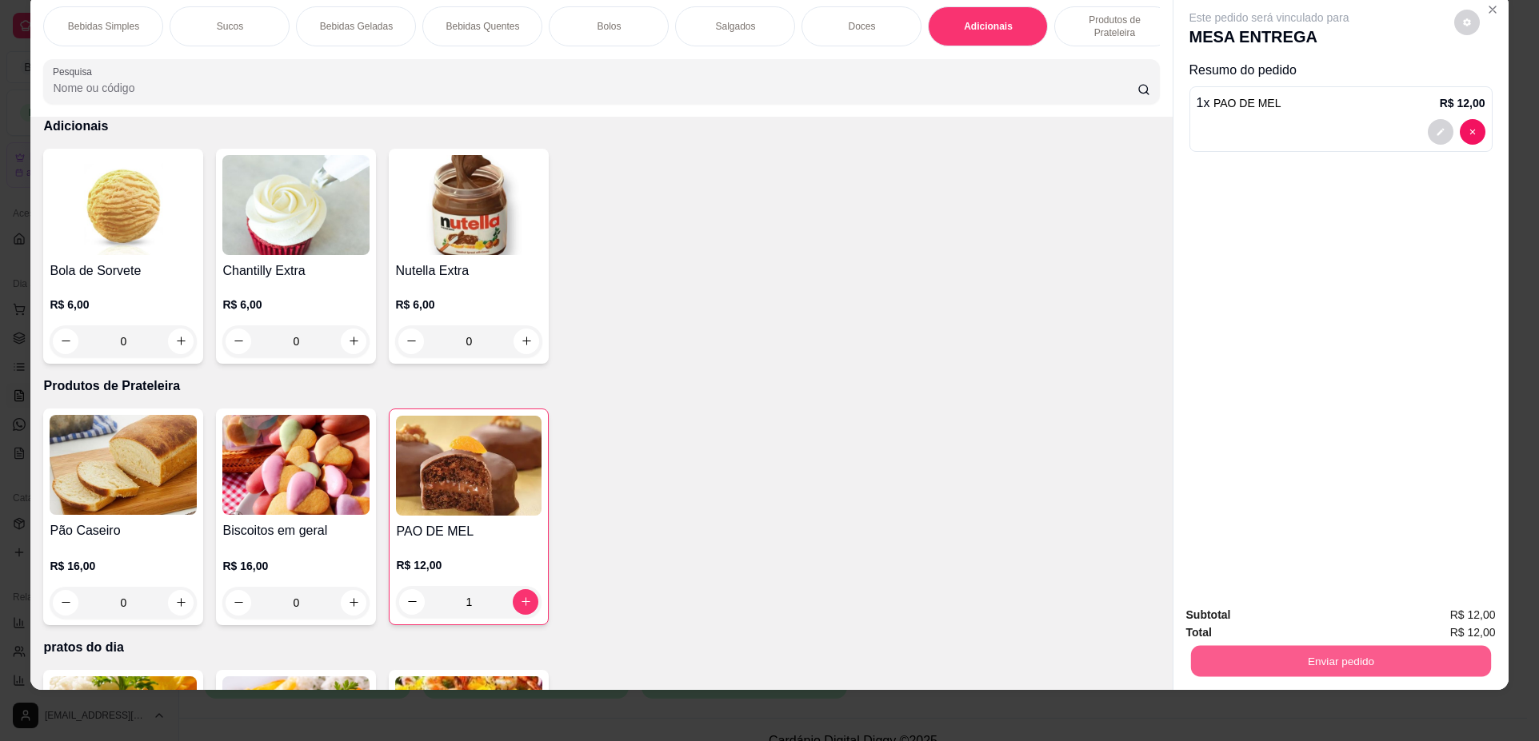
click at [1363, 652] on button "Enviar pedido" at bounding box center [1340, 661] width 300 height 31
click at [1271, 627] on button "Não registrar e enviar pedido" at bounding box center [1288, 622] width 162 height 30
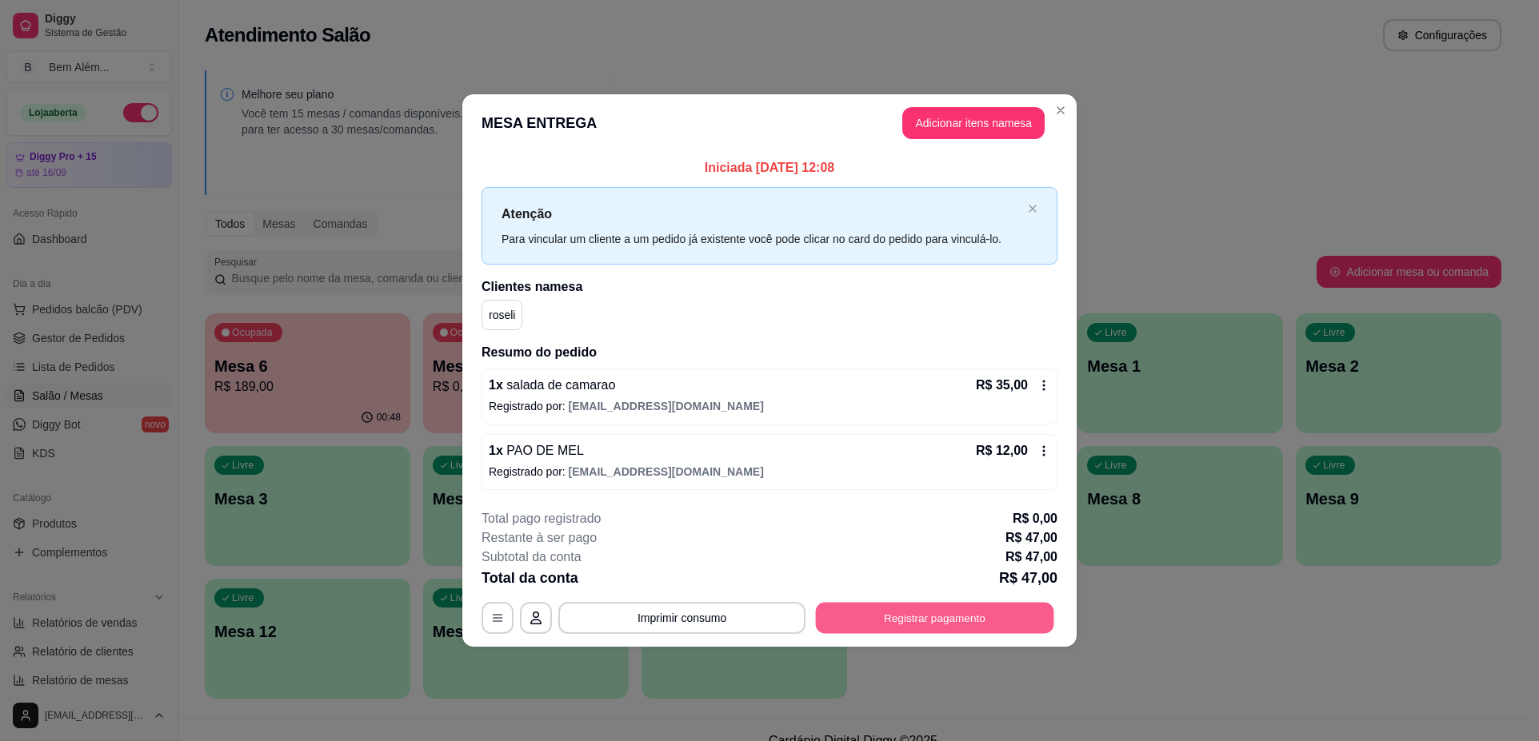
click at [866, 613] on button "Registrar pagamento" at bounding box center [935, 618] width 238 height 31
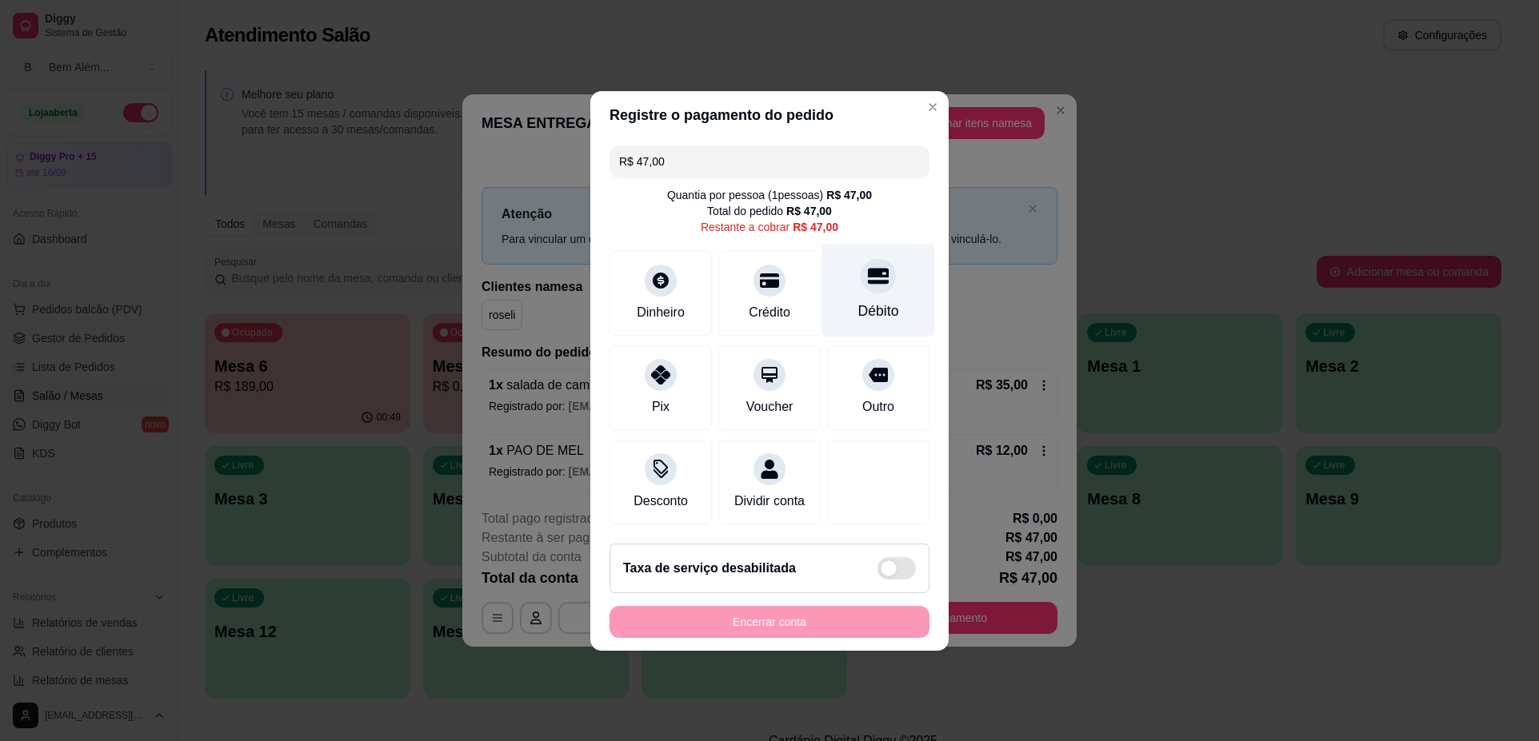
click at [904, 300] on div "Débito" at bounding box center [878, 290] width 113 height 94
type input "R$ 0,00"
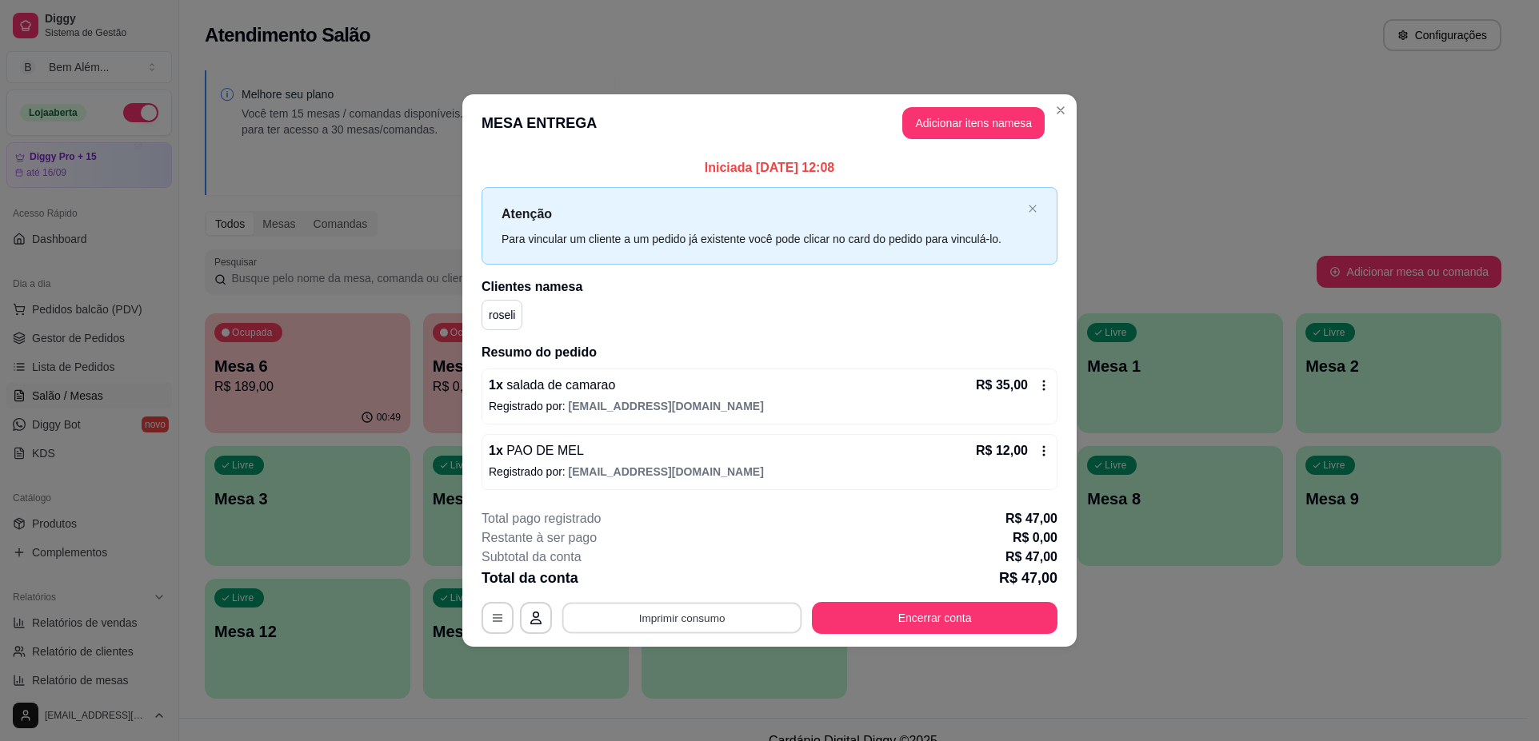
click at [701, 632] on button "Imprimir consumo" at bounding box center [682, 618] width 240 height 31
click at [705, 573] on button "impressao computador" at bounding box center [682, 581] width 117 height 25
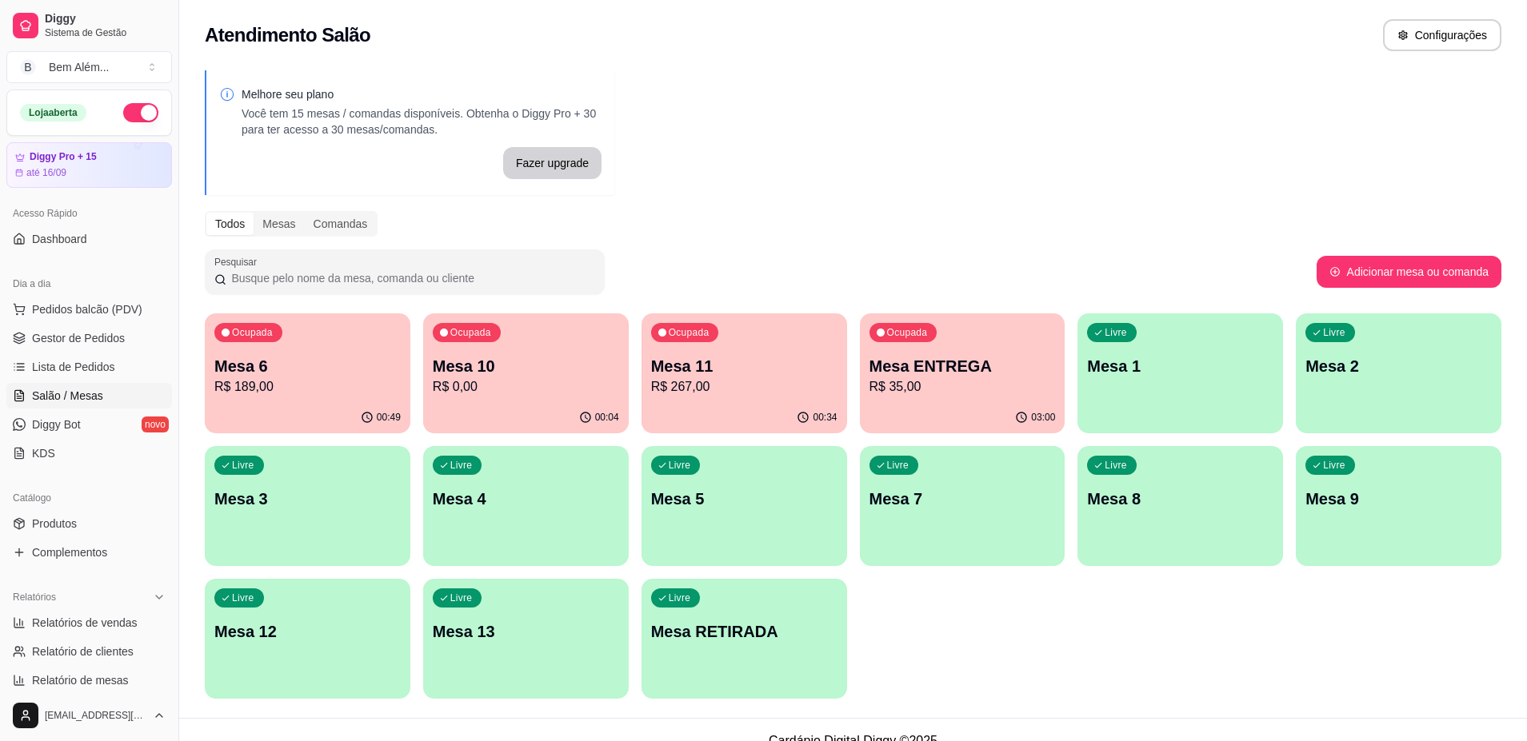
click at [767, 373] on p "Mesa 11" at bounding box center [744, 366] width 186 height 22
click at [541, 411] on div "00:04" at bounding box center [526, 417] width 206 height 31
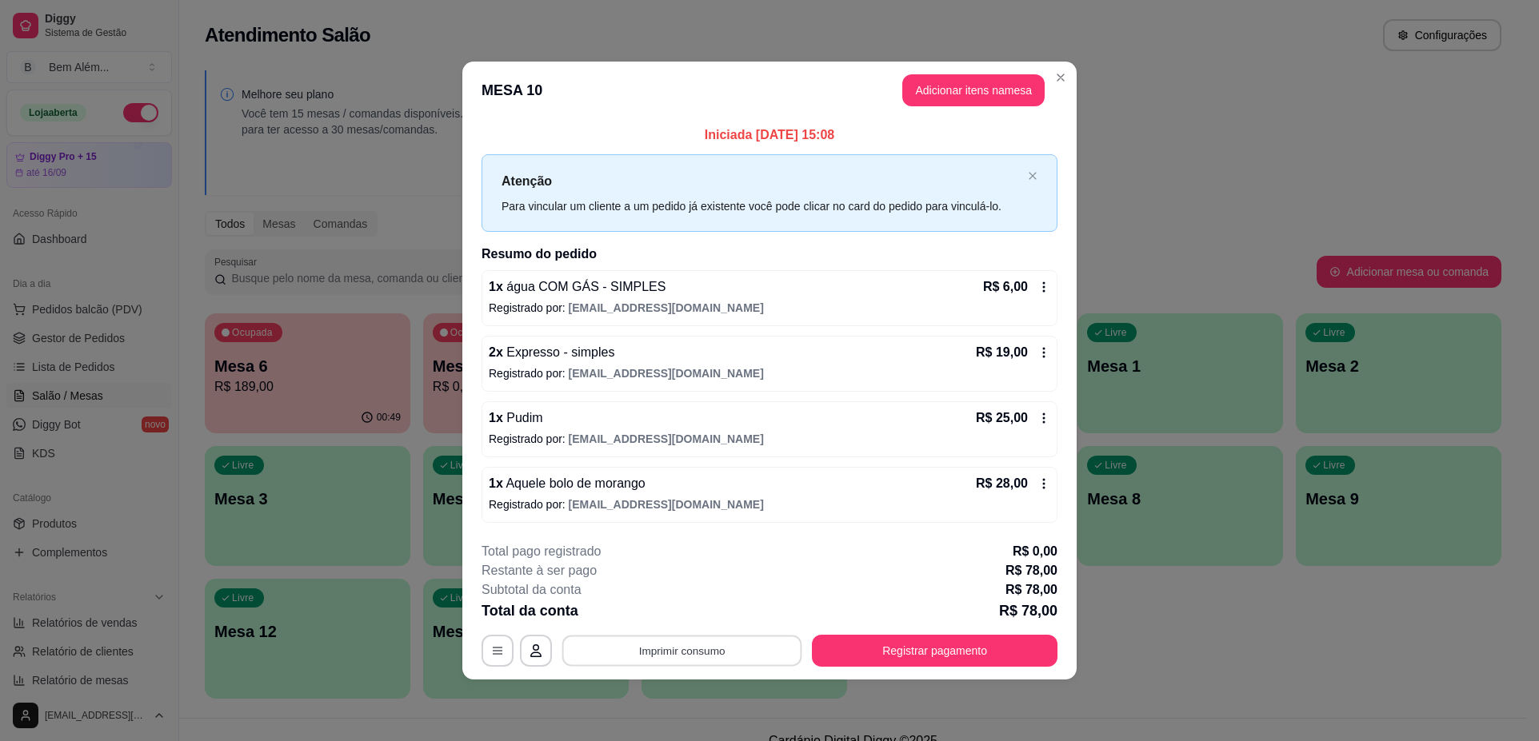
click at [645, 642] on button "Imprimir consumo" at bounding box center [682, 651] width 240 height 31
click at [655, 609] on button "impressao computador" at bounding box center [681, 614] width 120 height 26
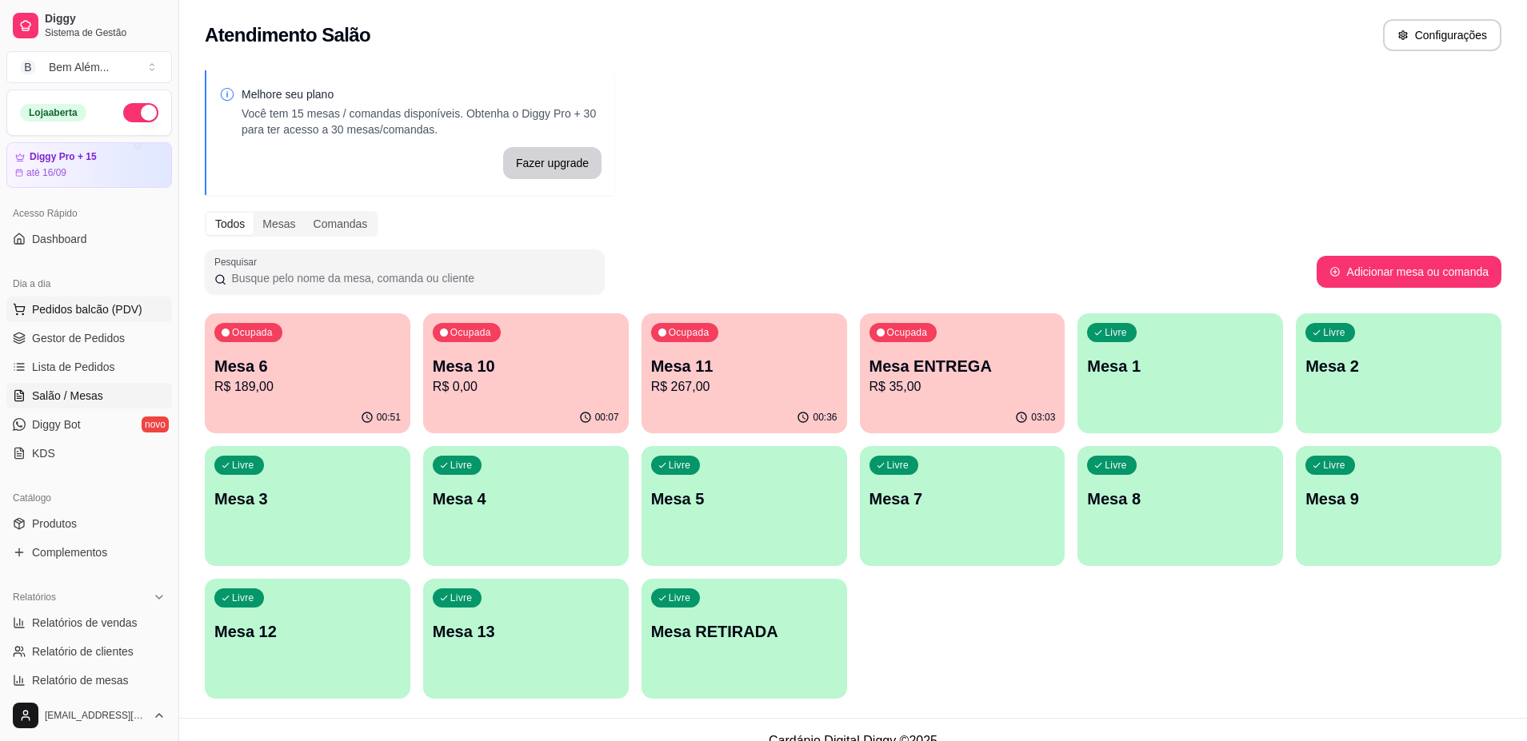
click at [72, 312] on span "Pedidos balcão (PDV)" at bounding box center [87, 309] width 110 height 16
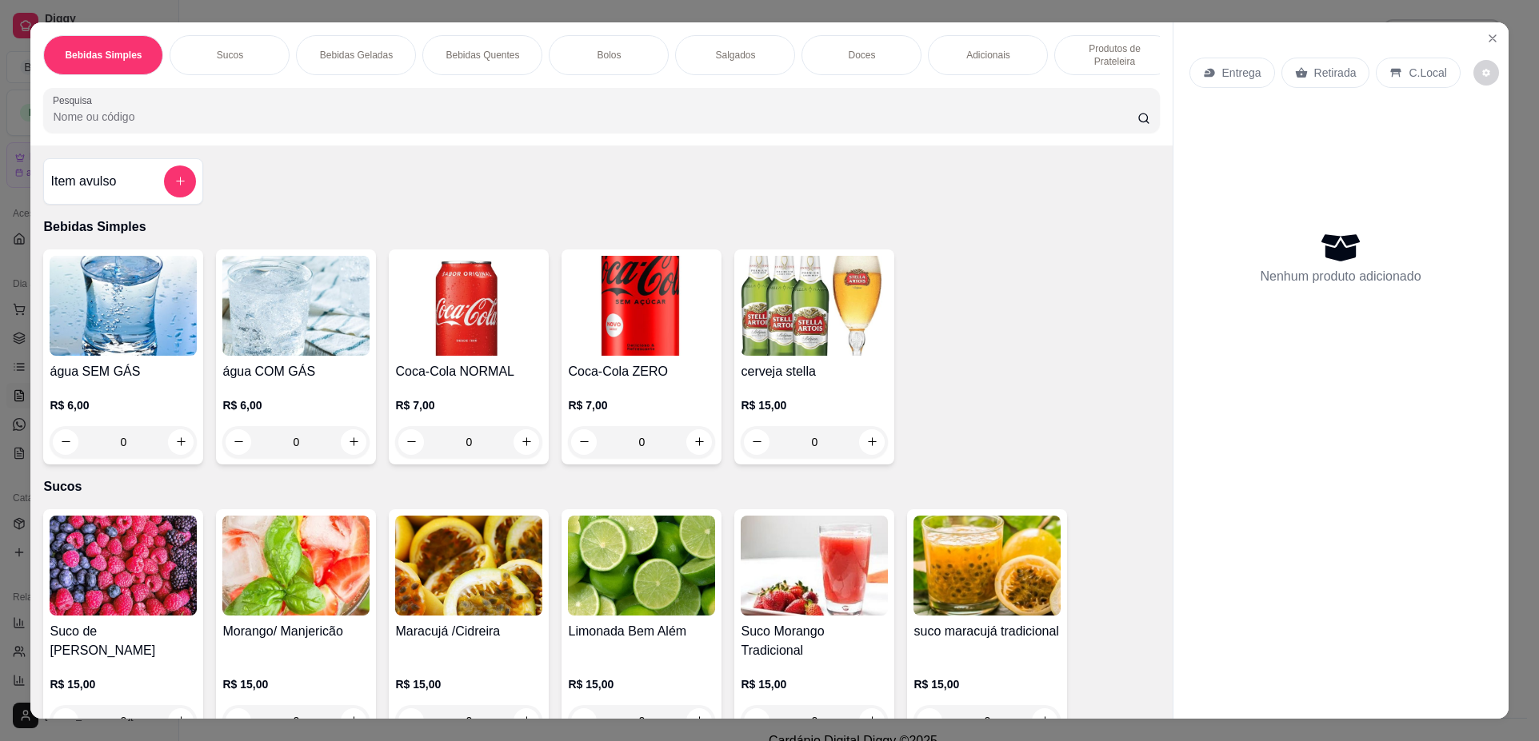
click at [613, 58] on p "Bolos" at bounding box center [609, 55] width 24 height 13
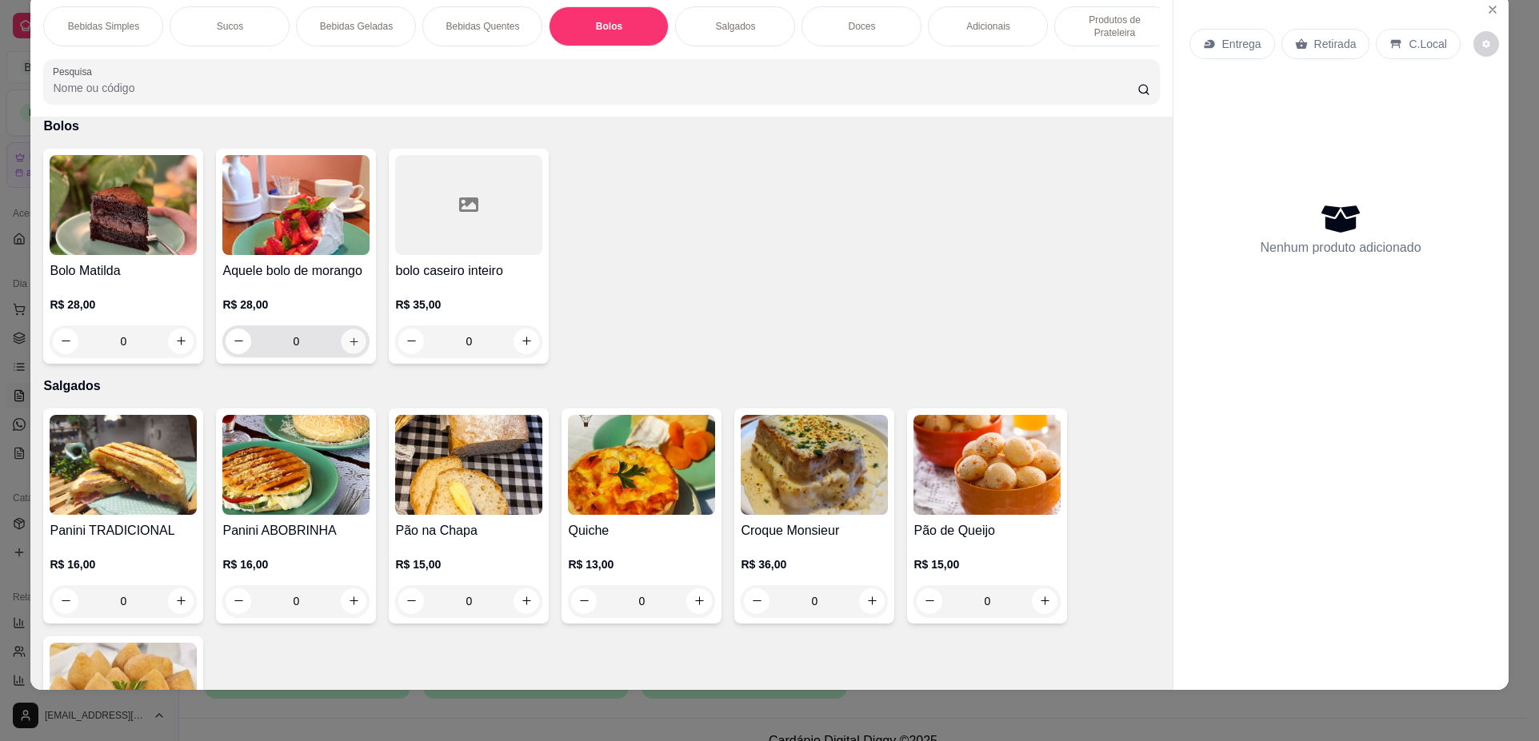
click at [349, 345] on icon "increase-product-quantity" at bounding box center [353, 341] width 8 height 8
type input "1"
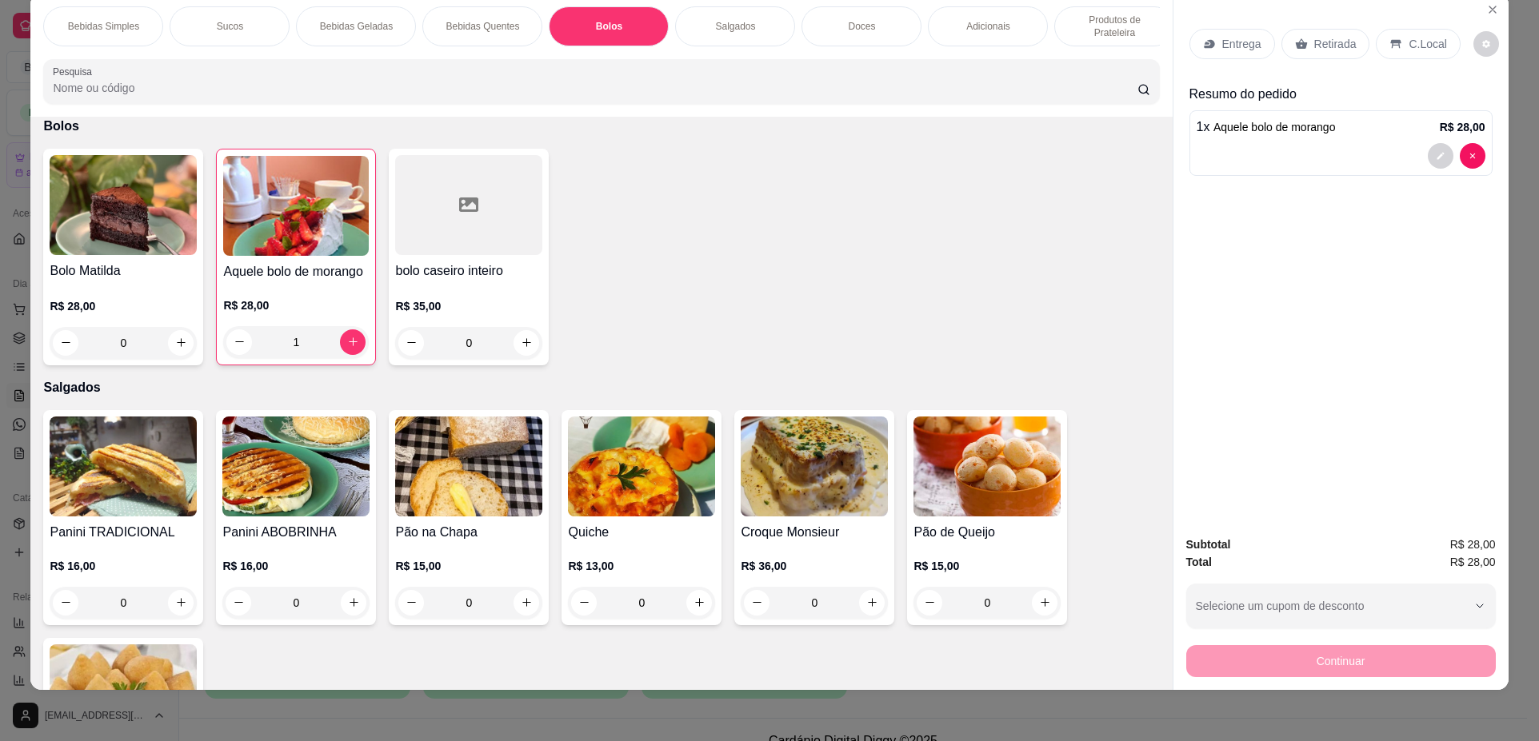
click at [1327, 36] on p "Retirada" at bounding box center [1335, 44] width 42 height 16
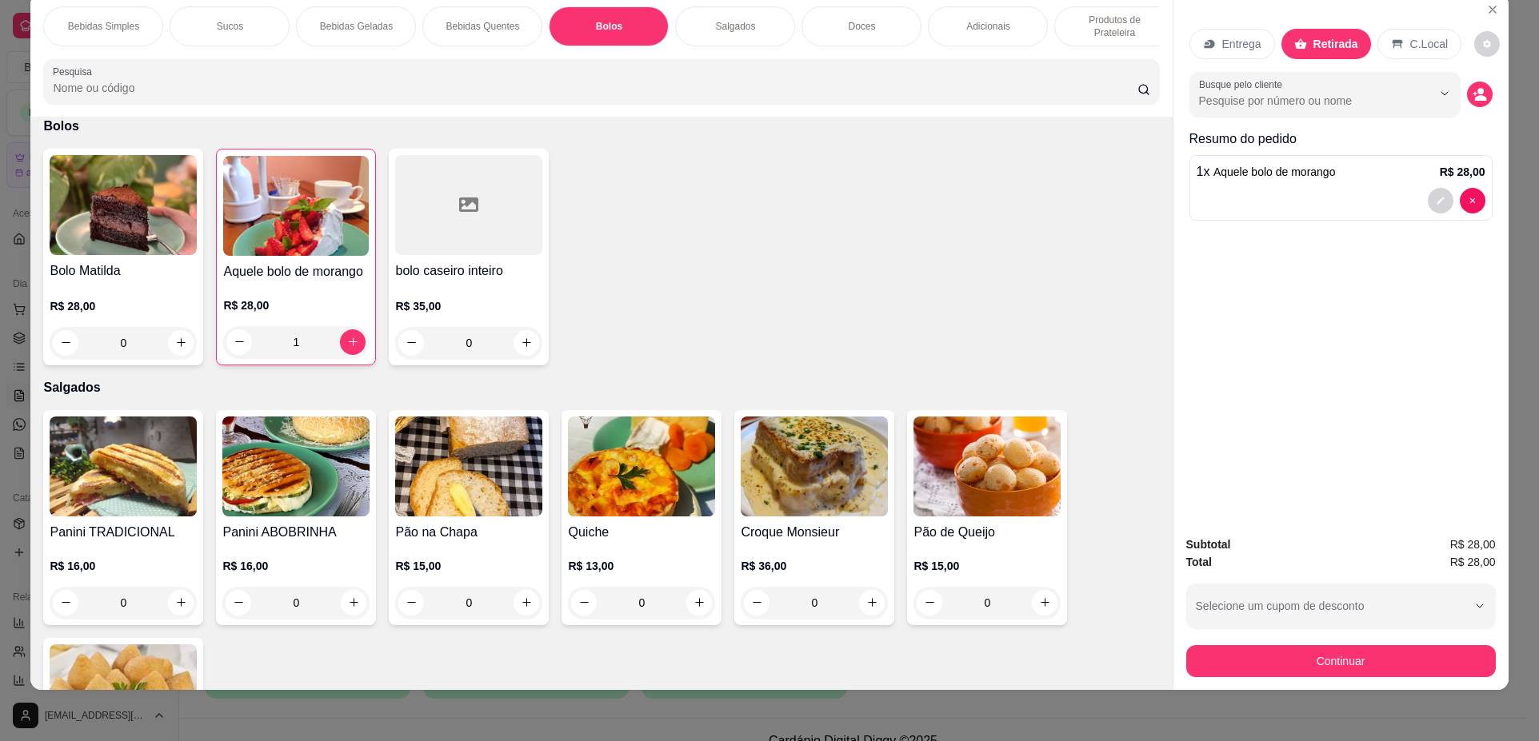
click at [1110, 22] on p "Produtos de Prateleira" at bounding box center [1114, 27] width 93 height 26
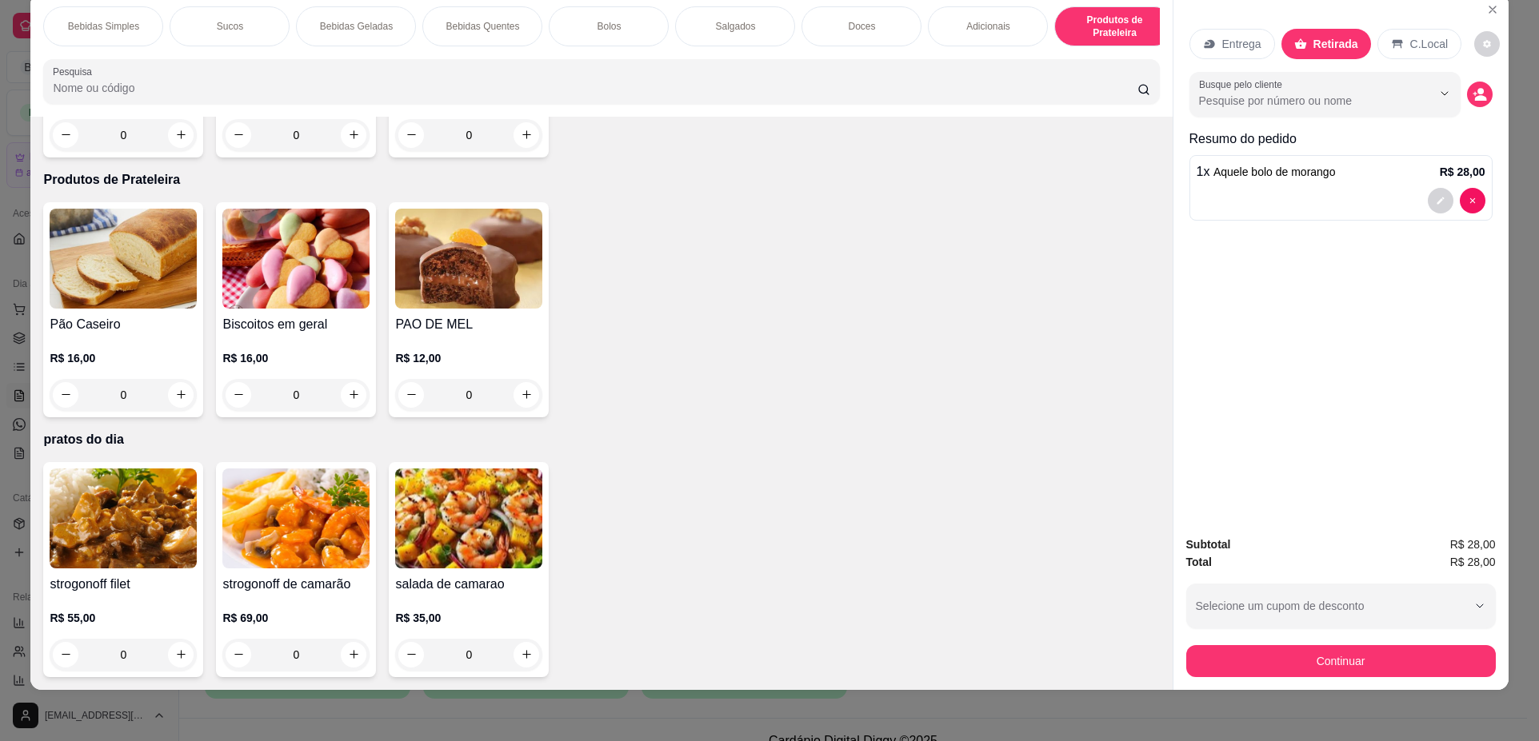
click at [643, 36] on div "Bolos" at bounding box center [609, 26] width 120 height 40
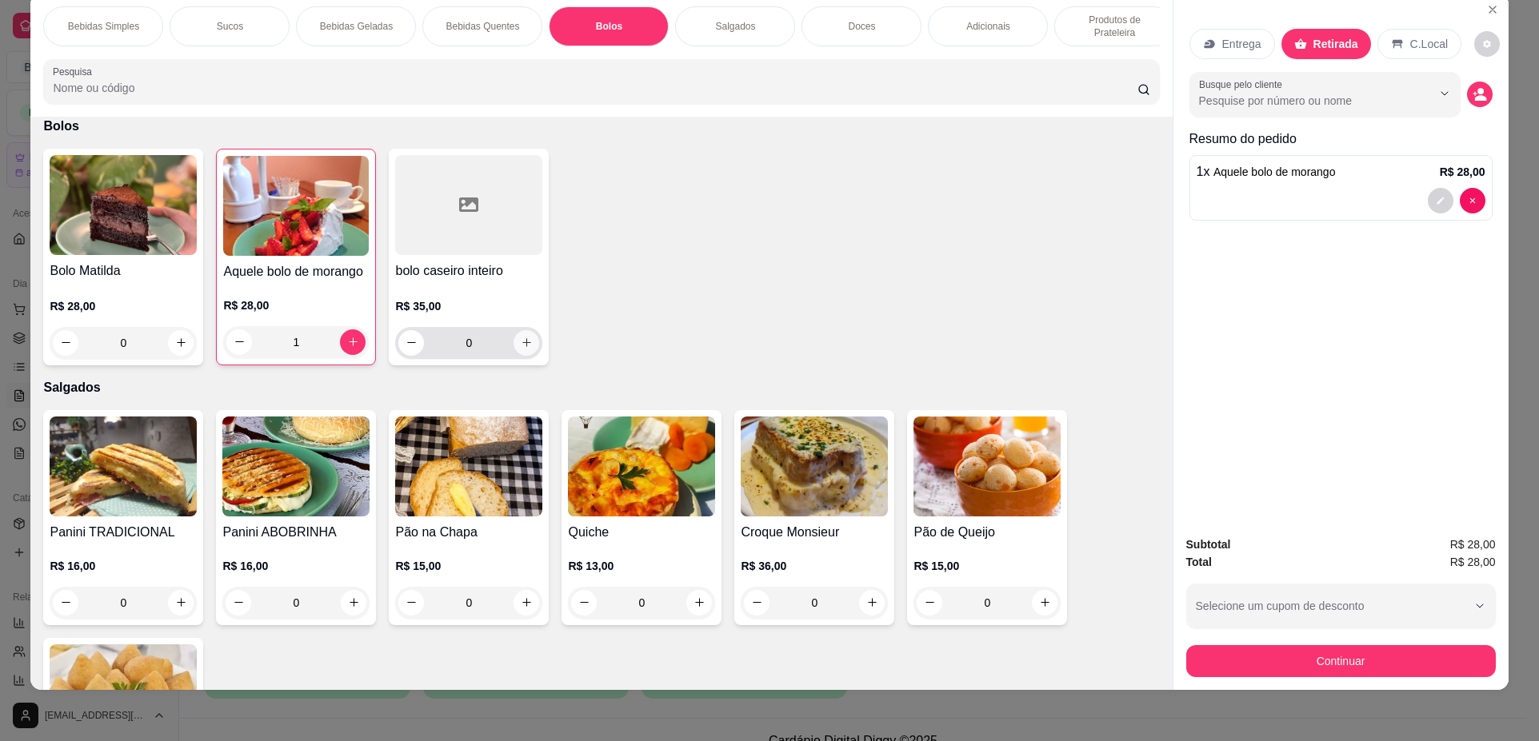
click at [513, 353] on button "increase-product-quantity" at bounding box center [526, 343] width 26 height 26
type input "1"
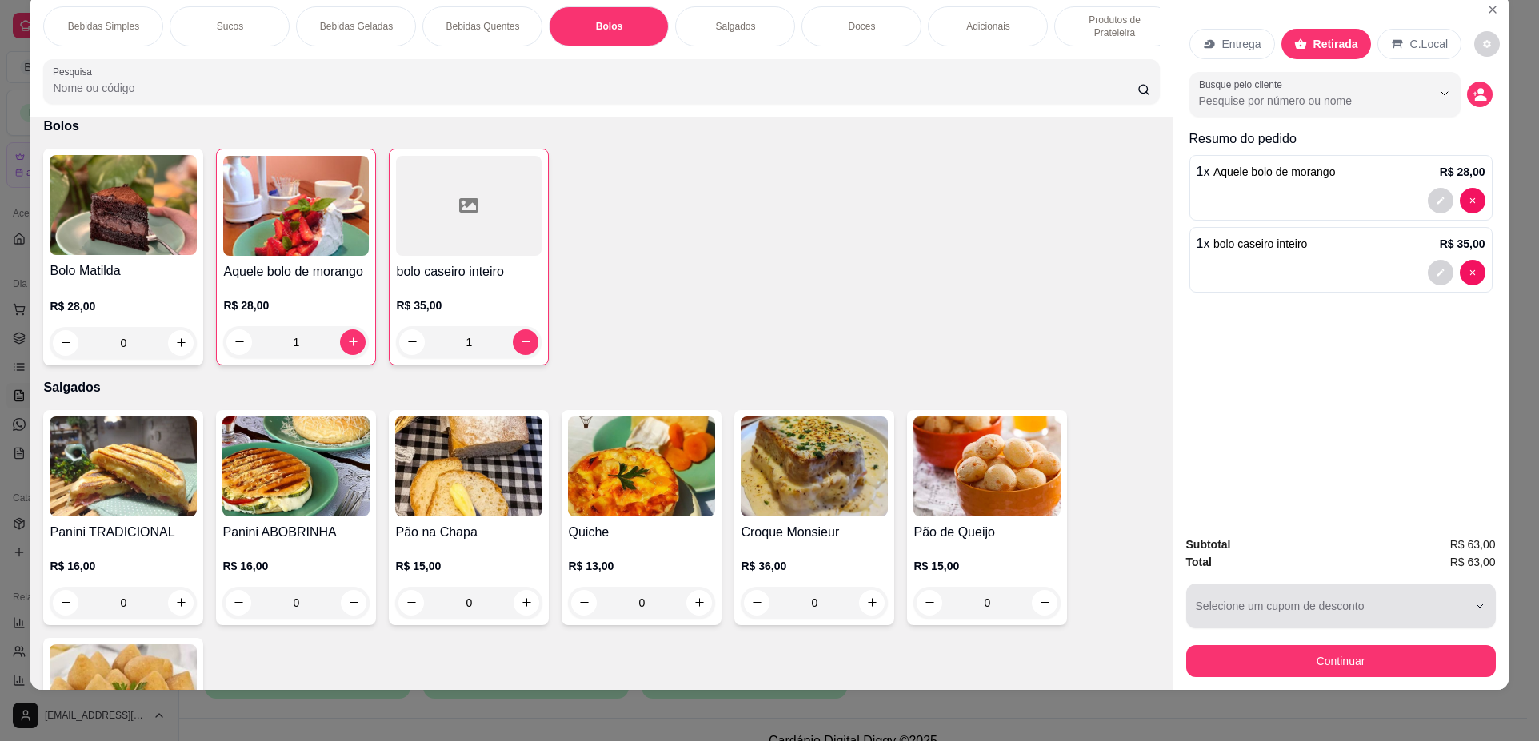
click at [1345, 607] on div "button" at bounding box center [1331, 606] width 271 height 32
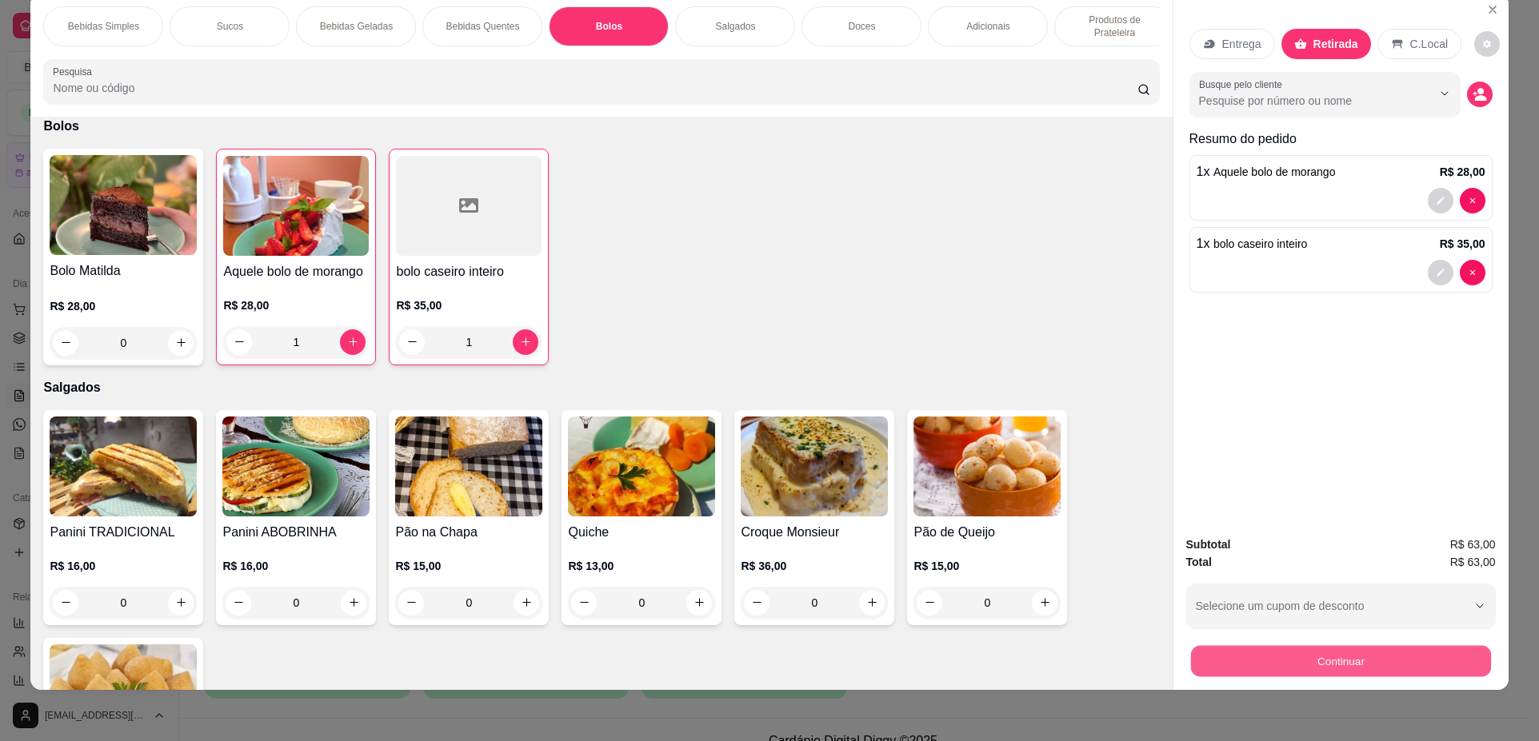
click at [1347, 662] on button "Continuar" at bounding box center [1340, 661] width 300 height 31
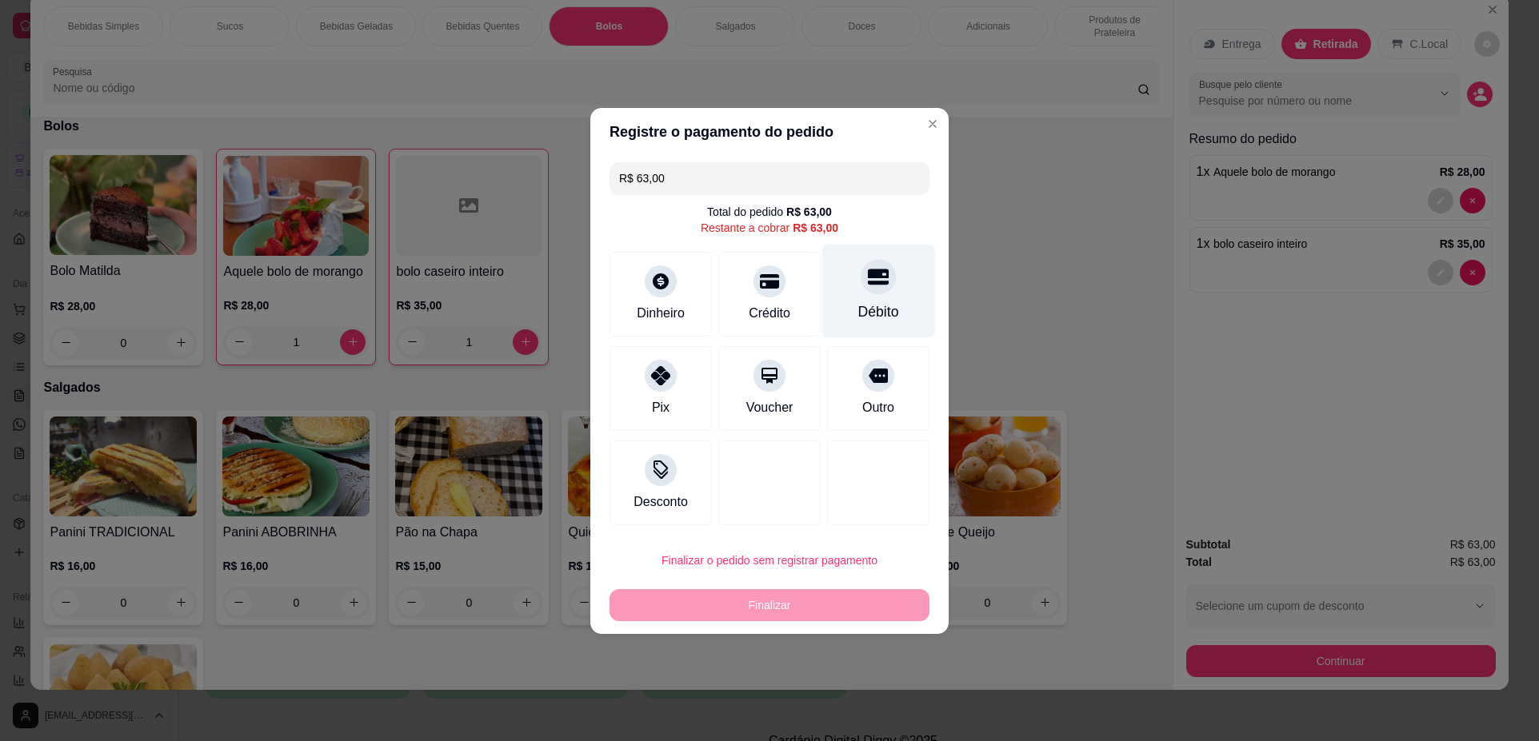
click at [884, 285] on div at bounding box center [877, 276] width 35 height 35
type input "R$ 0,00"
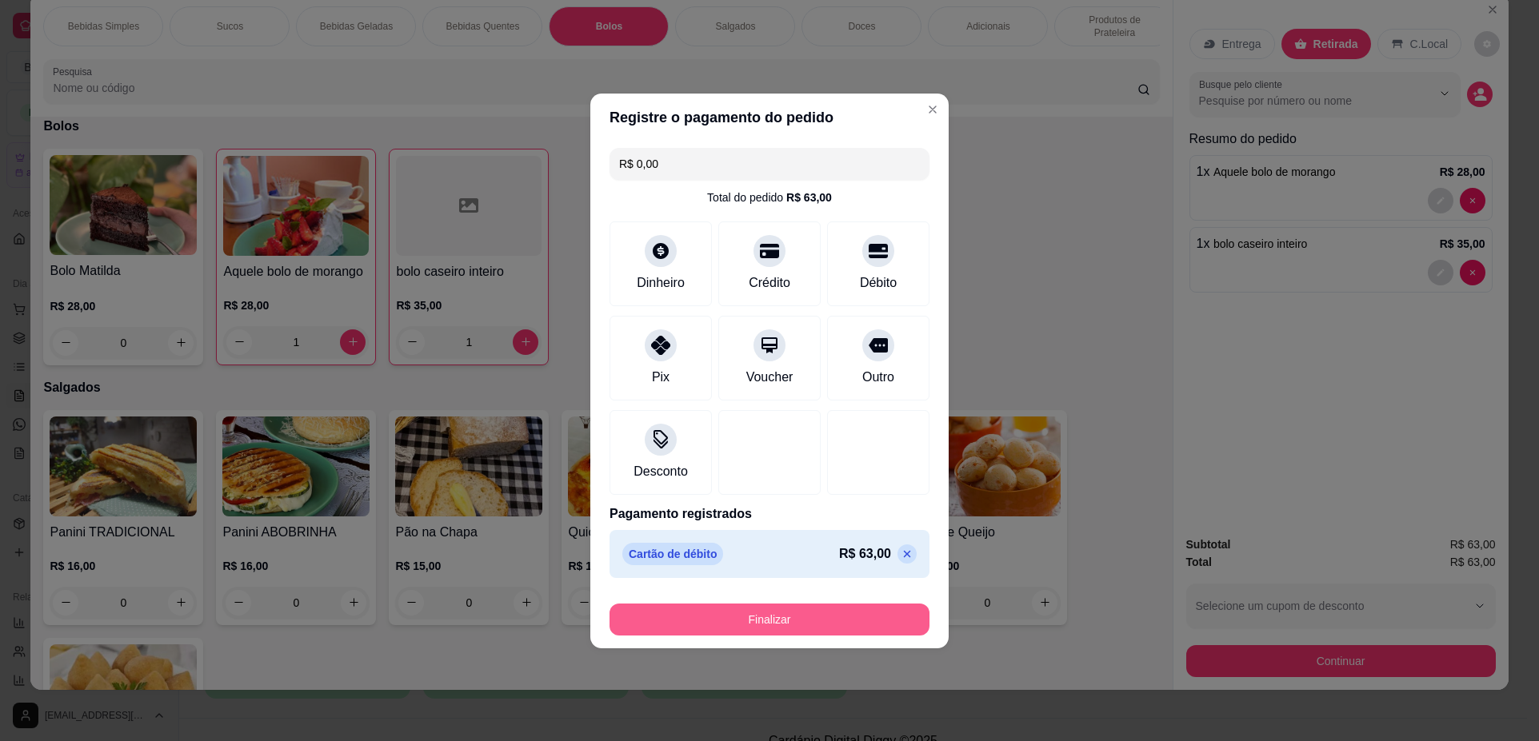
click at [795, 627] on button "Finalizar" at bounding box center [769, 620] width 320 height 32
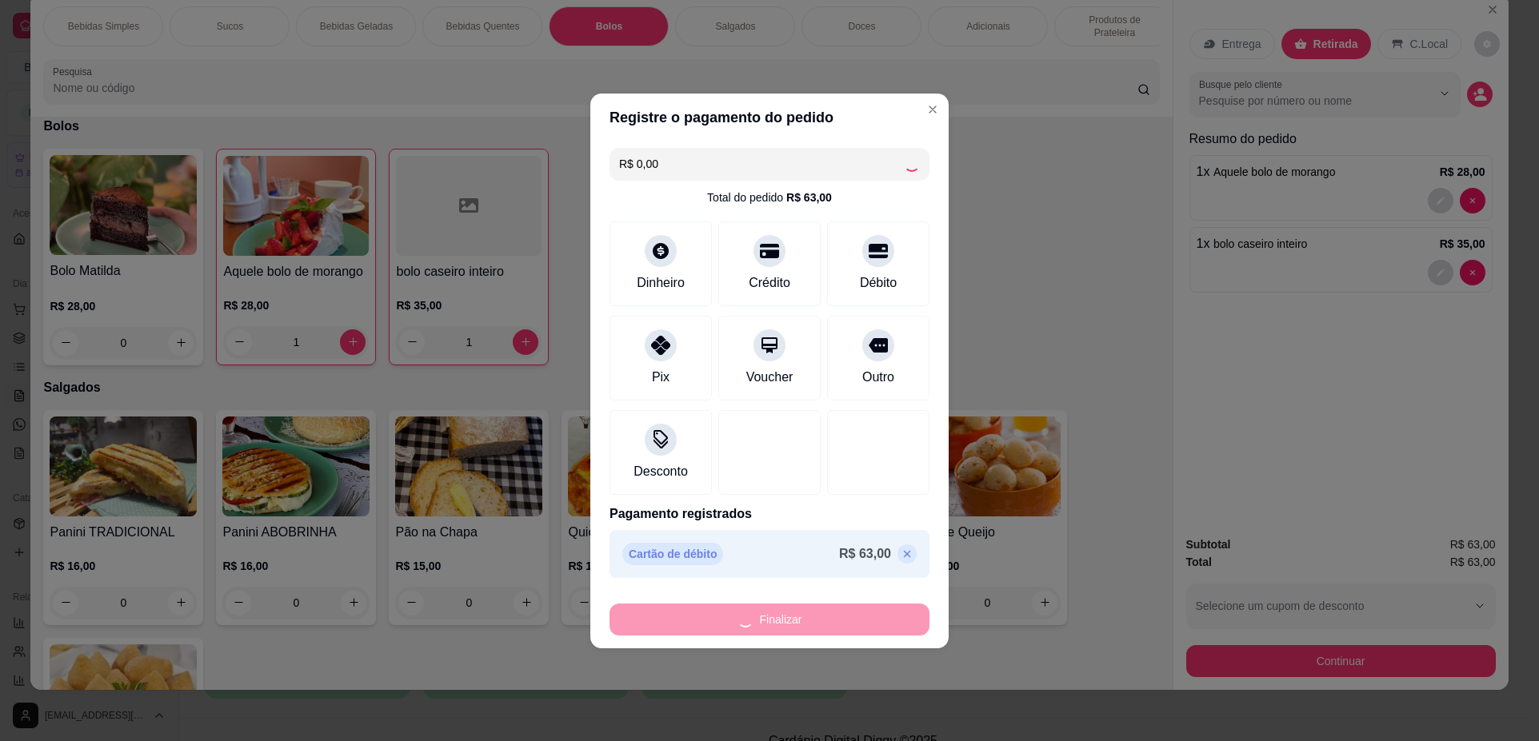
type input "0"
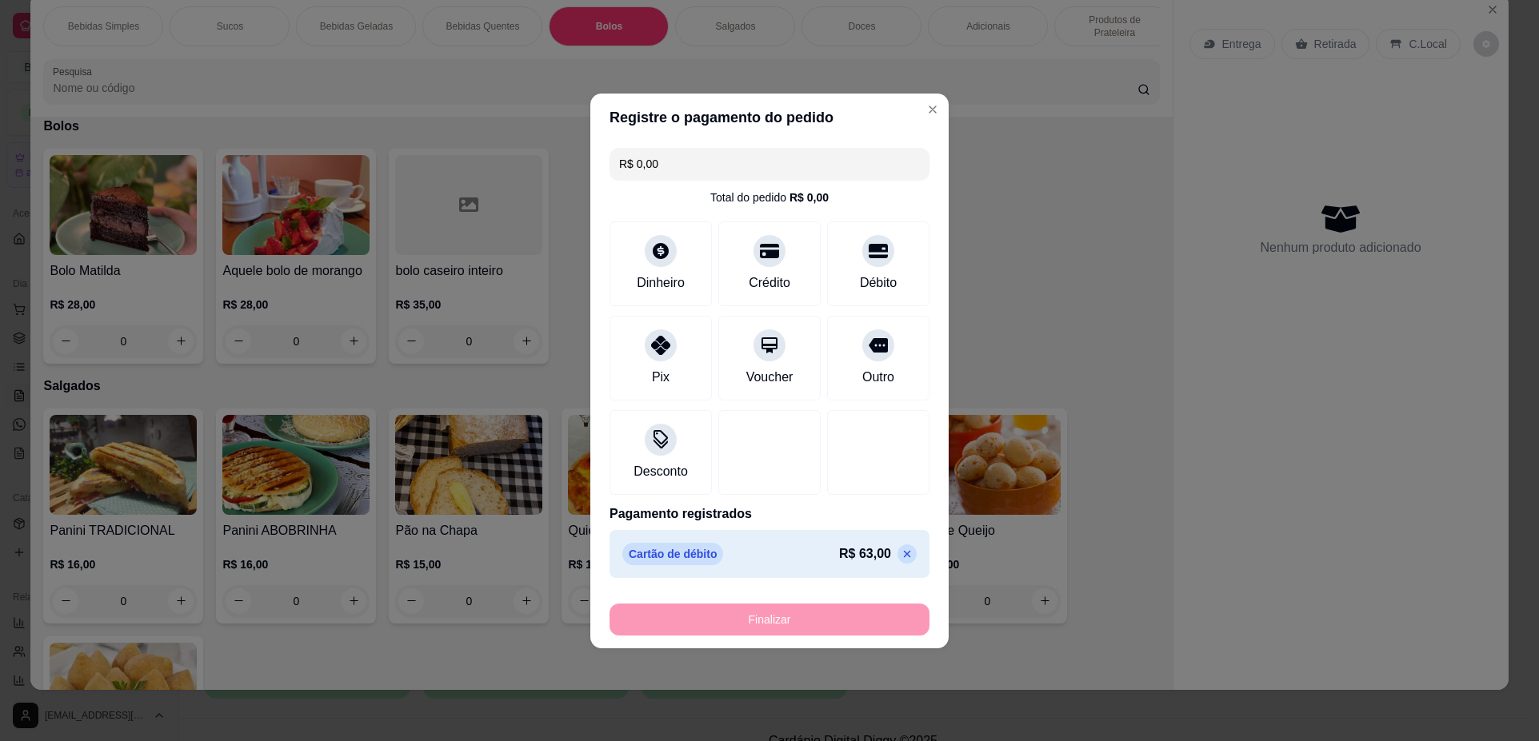
type input "-R$ 63,00"
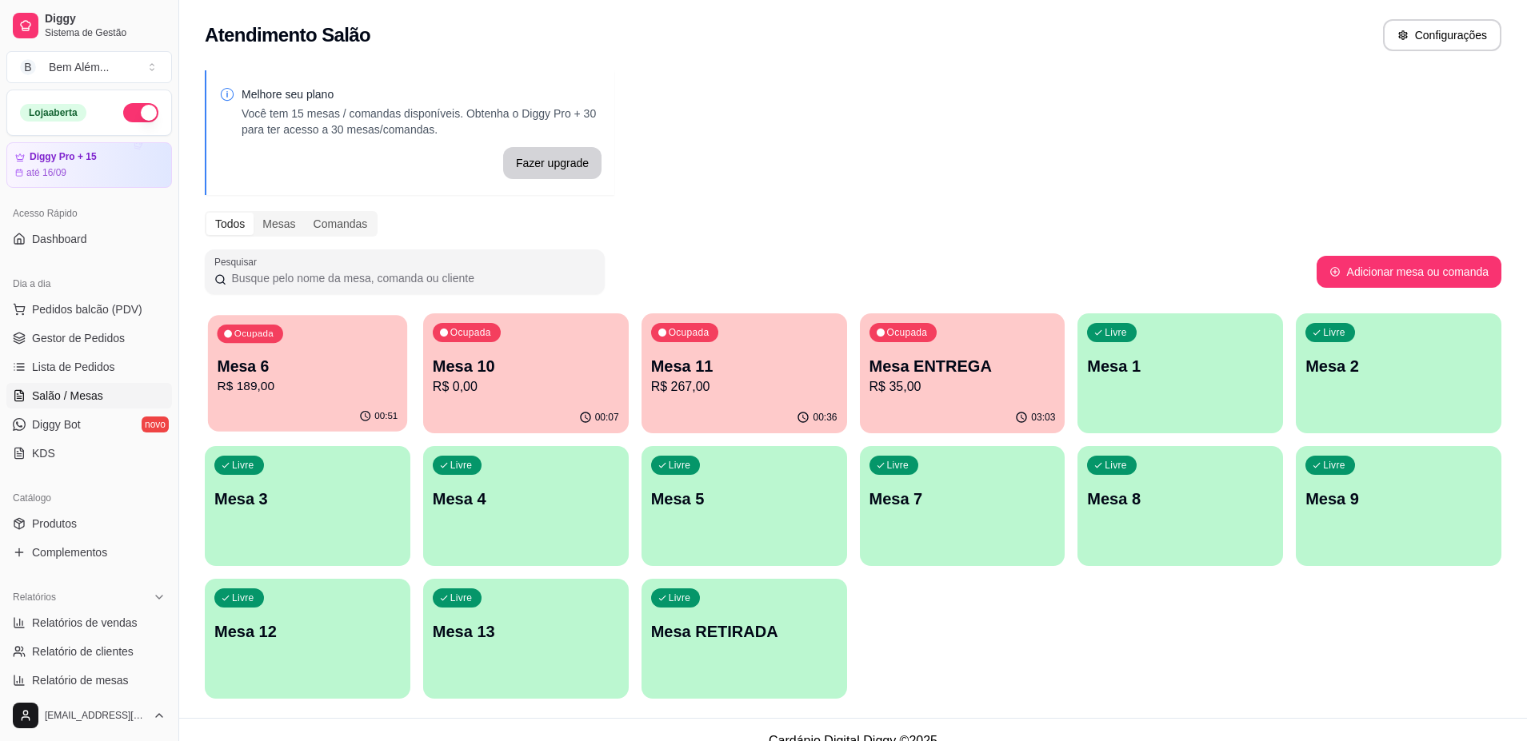
click at [373, 391] on p "R$ 189,00" at bounding box center [307, 386] width 181 height 18
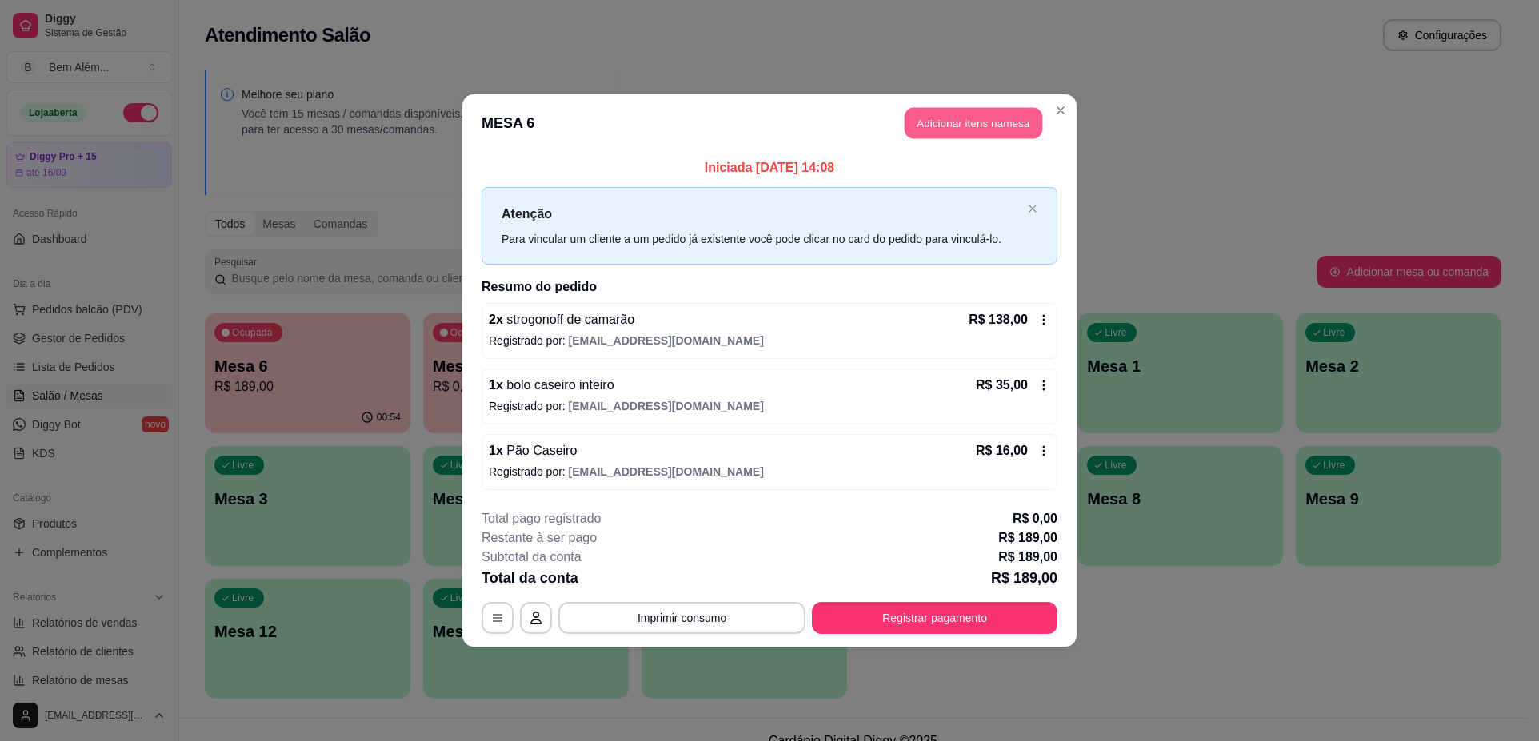
click at [952, 129] on button "Adicionar itens na mesa" at bounding box center [973, 123] width 138 height 31
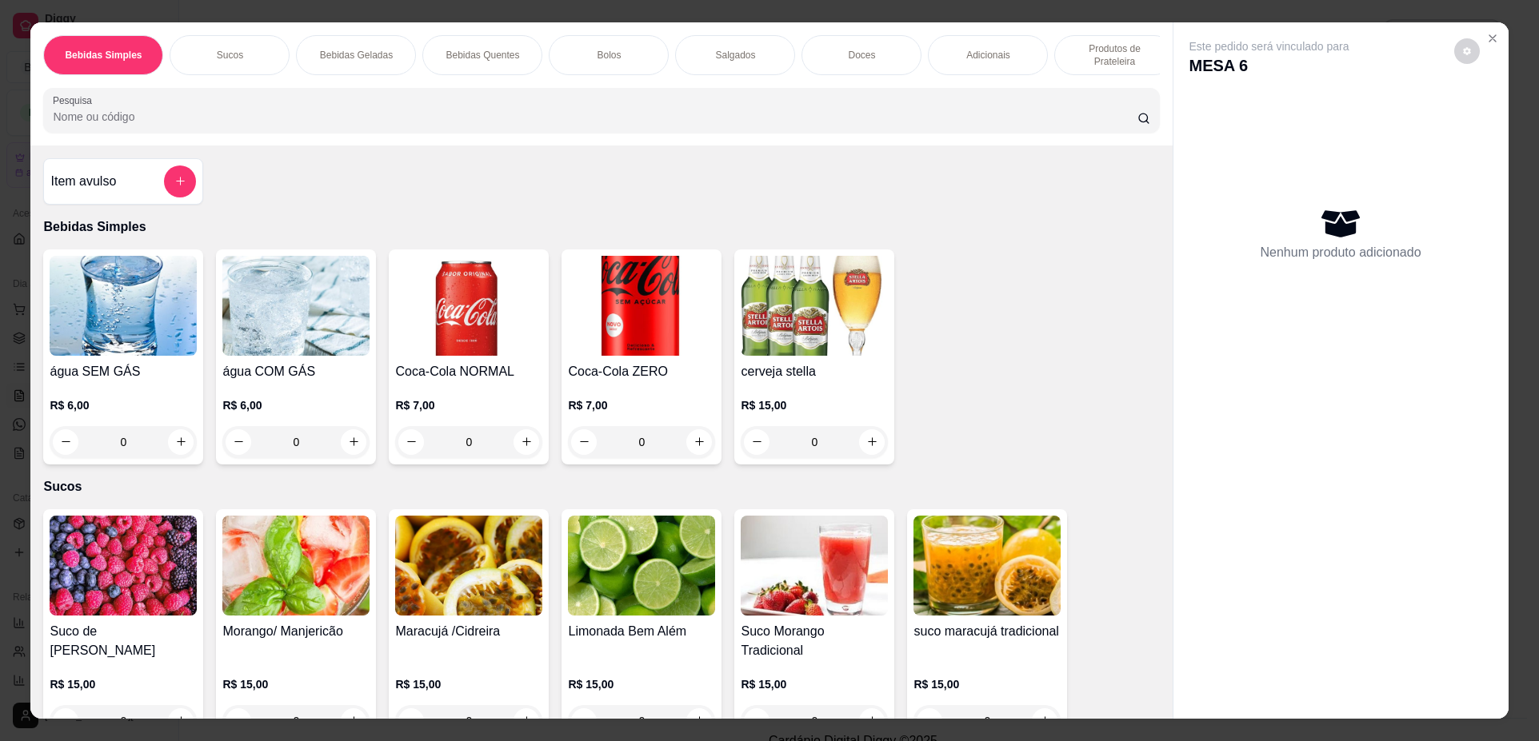
click at [689, 453] on div "0" at bounding box center [641, 442] width 147 height 32
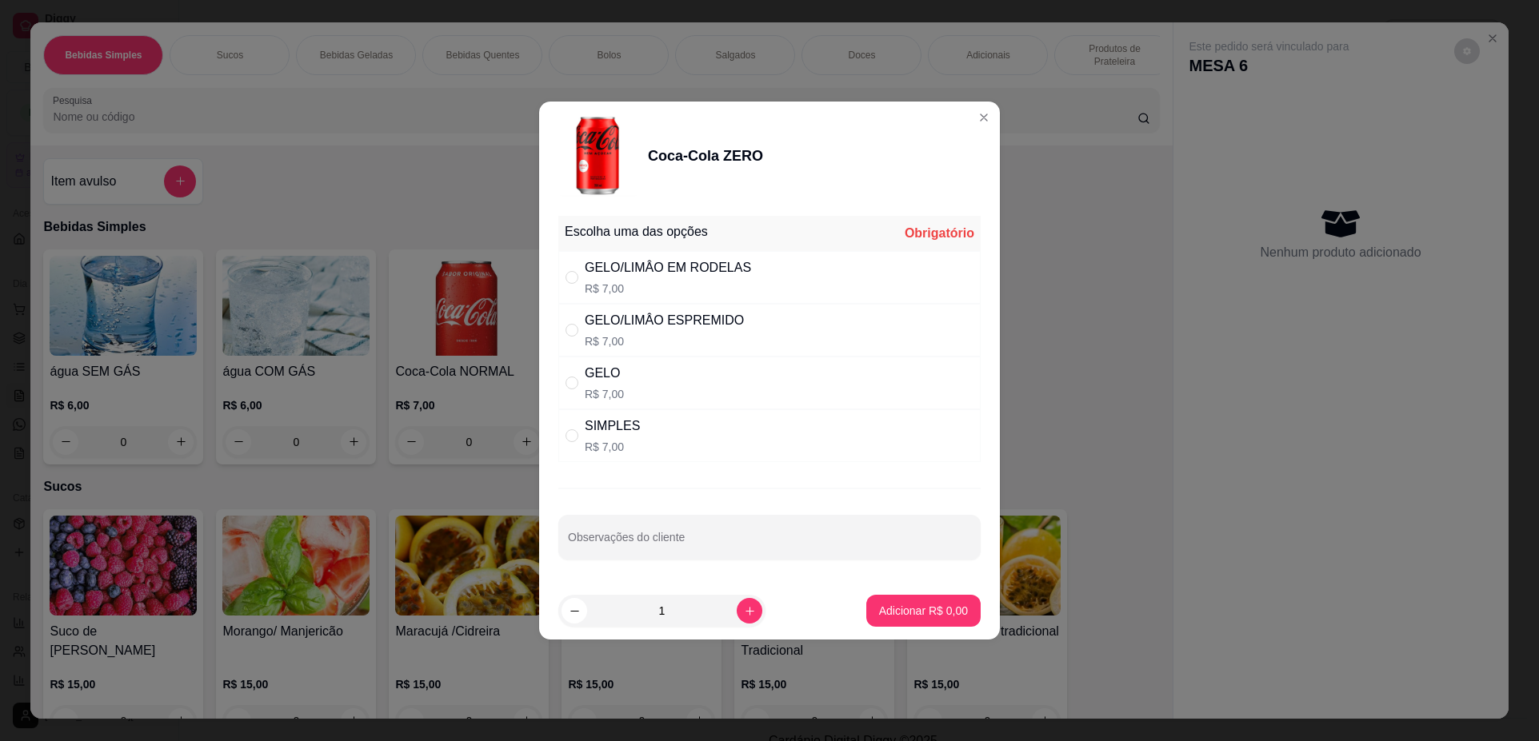
click at [609, 427] on div "SIMPLES" at bounding box center [612, 426] width 55 height 19
radio input "true"
click at [916, 606] on p "Adicionar R$ 7,00" at bounding box center [923, 611] width 86 height 15
type input "1"
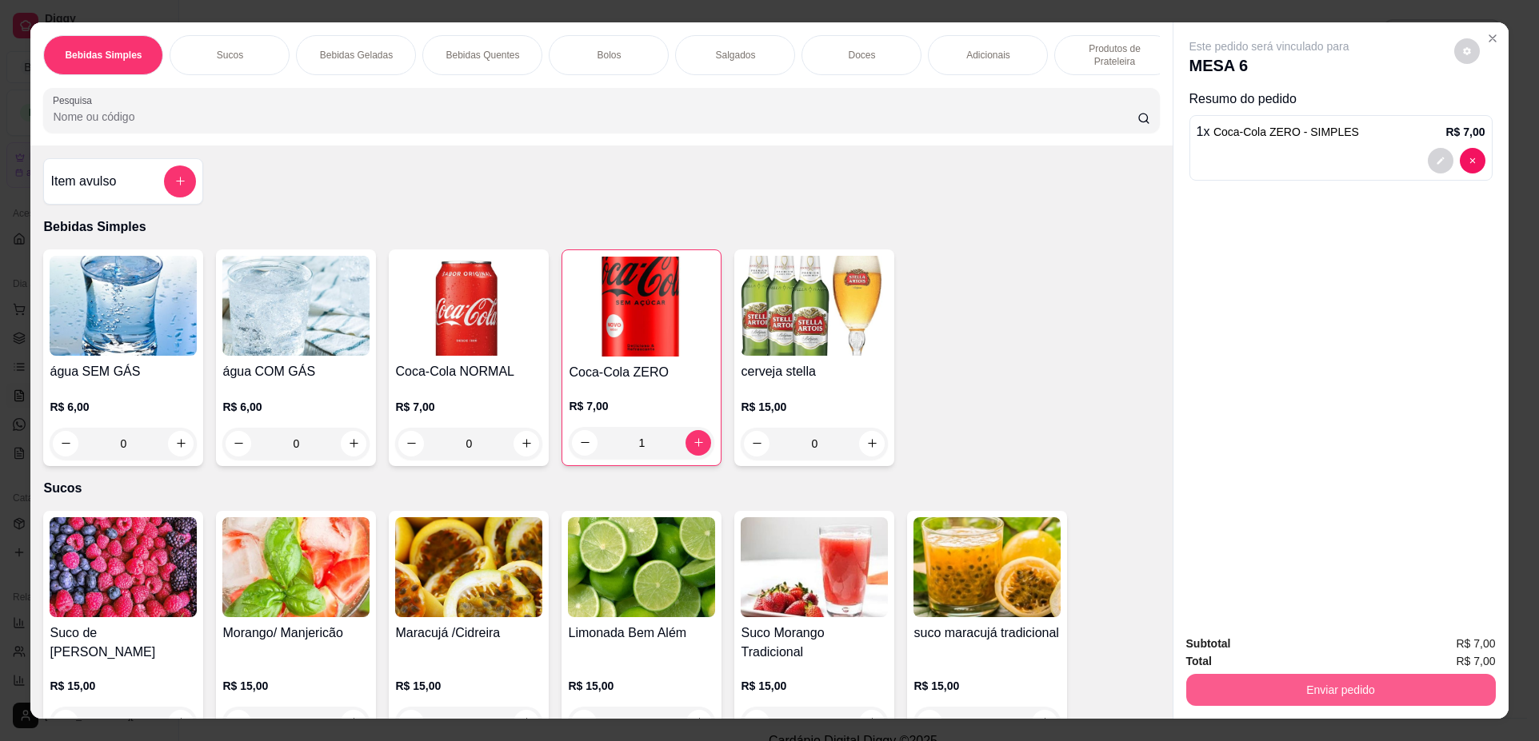
click at [1278, 690] on button "Enviar pedido" at bounding box center [1340, 690] width 309 height 32
click at [1275, 649] on button "Não registrar e enviar pedido" at bounding box center [1288, 651] width 162 height 30
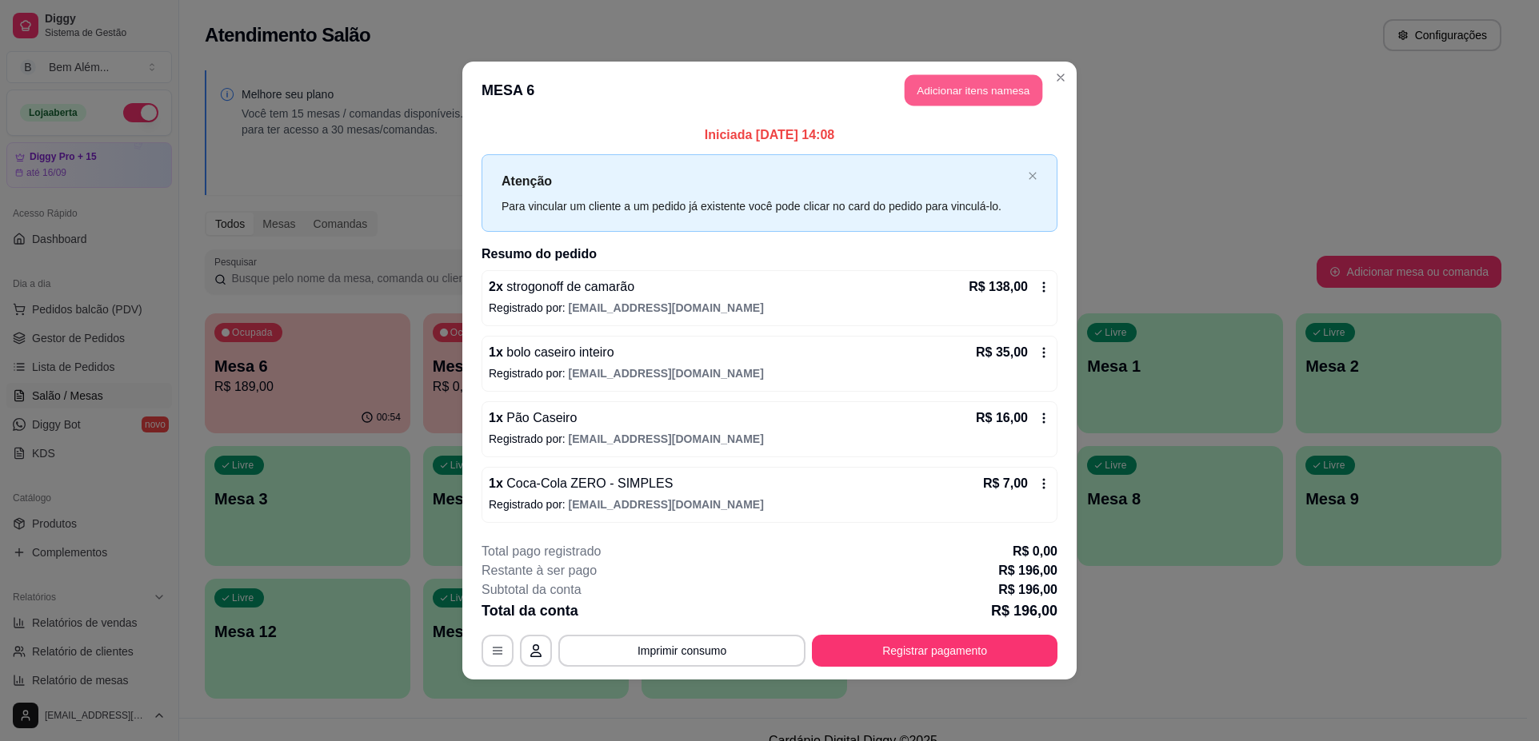
click at [965, 86] on button "Adicionar itens na mesa" at bounding box center [973, 90] width 138 height 31
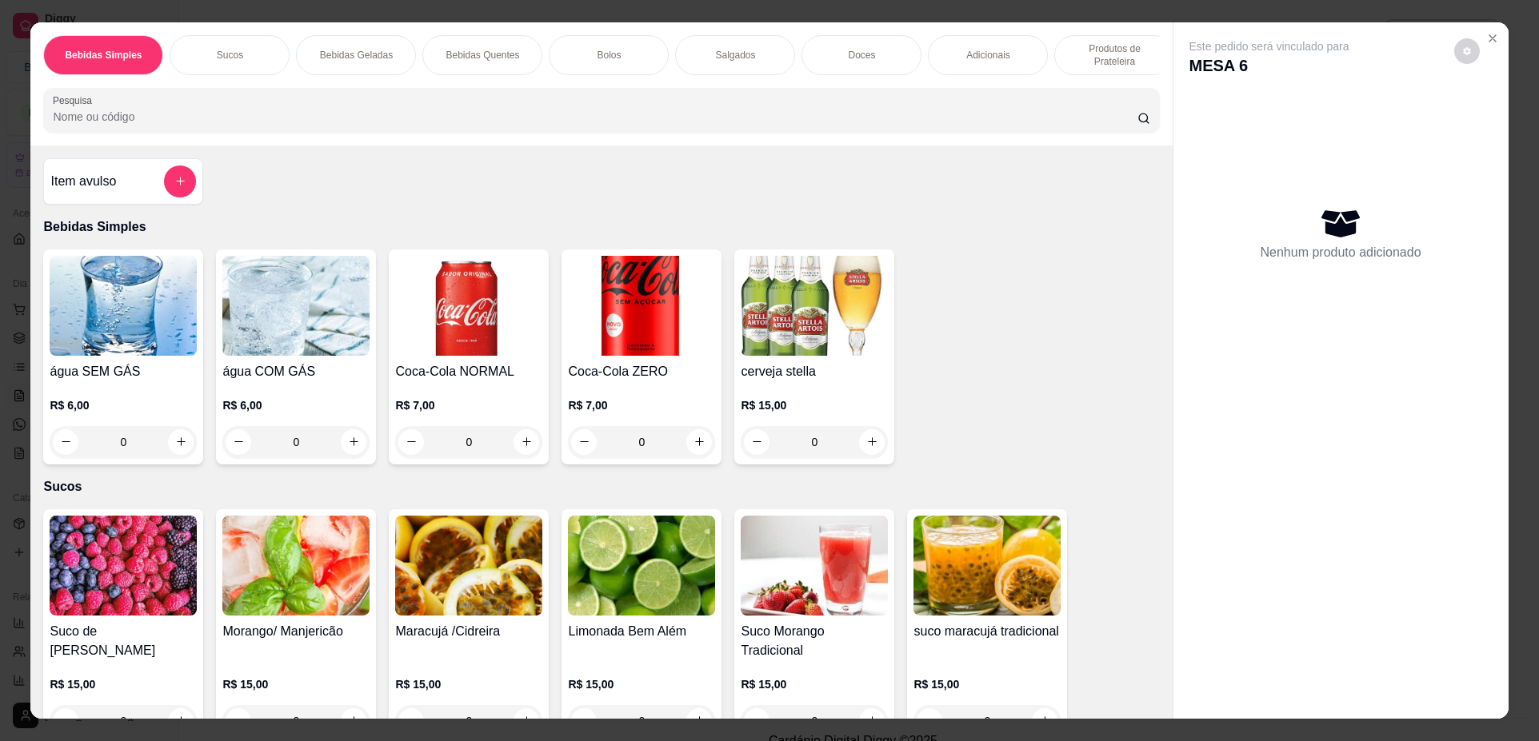
click at [868, 57] on p "Doces" at bounding box center [861, 55] width 27 height 13
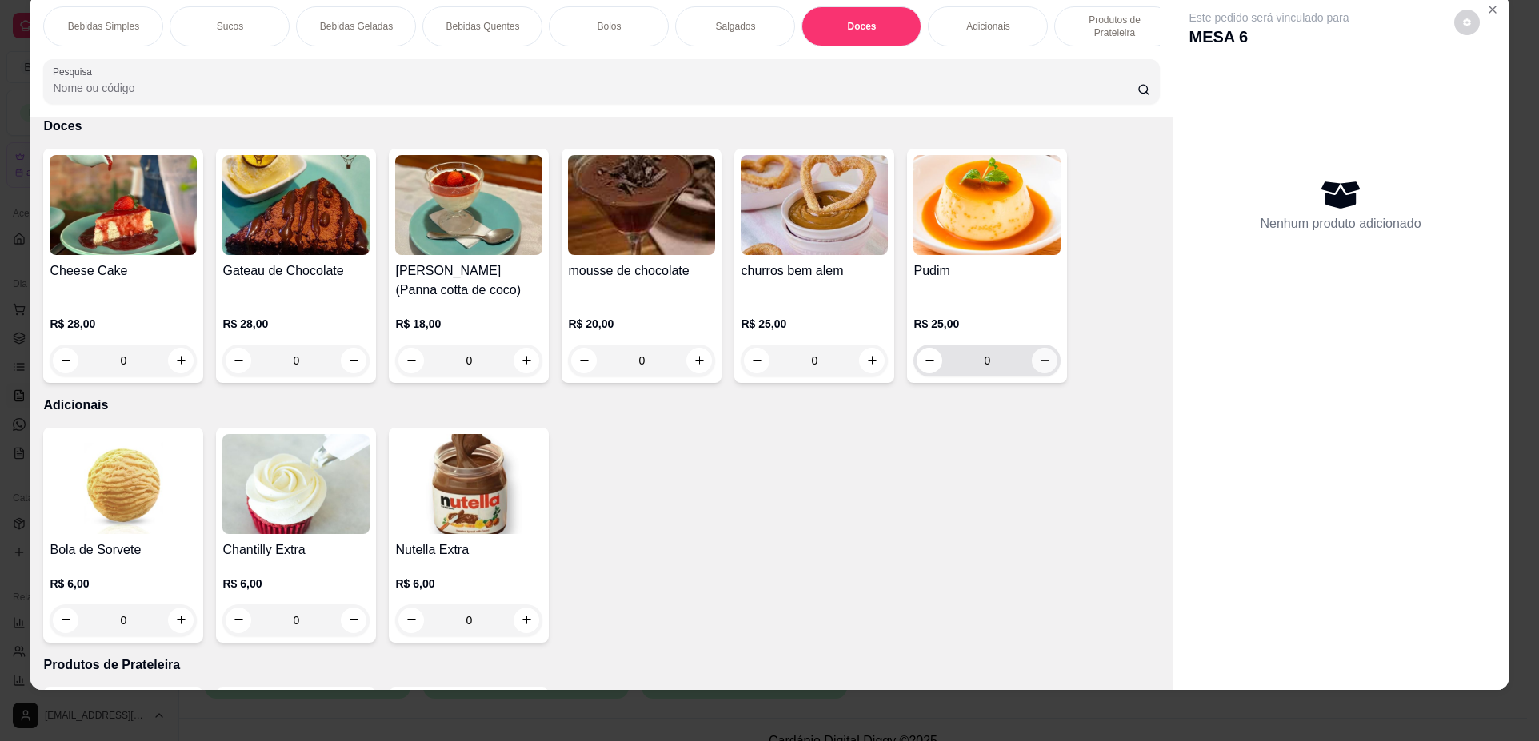
click at [1043, 366] on icon "increase-product-quantity" at bounding box center [1045, 360] width 12 height 12
type input "1"
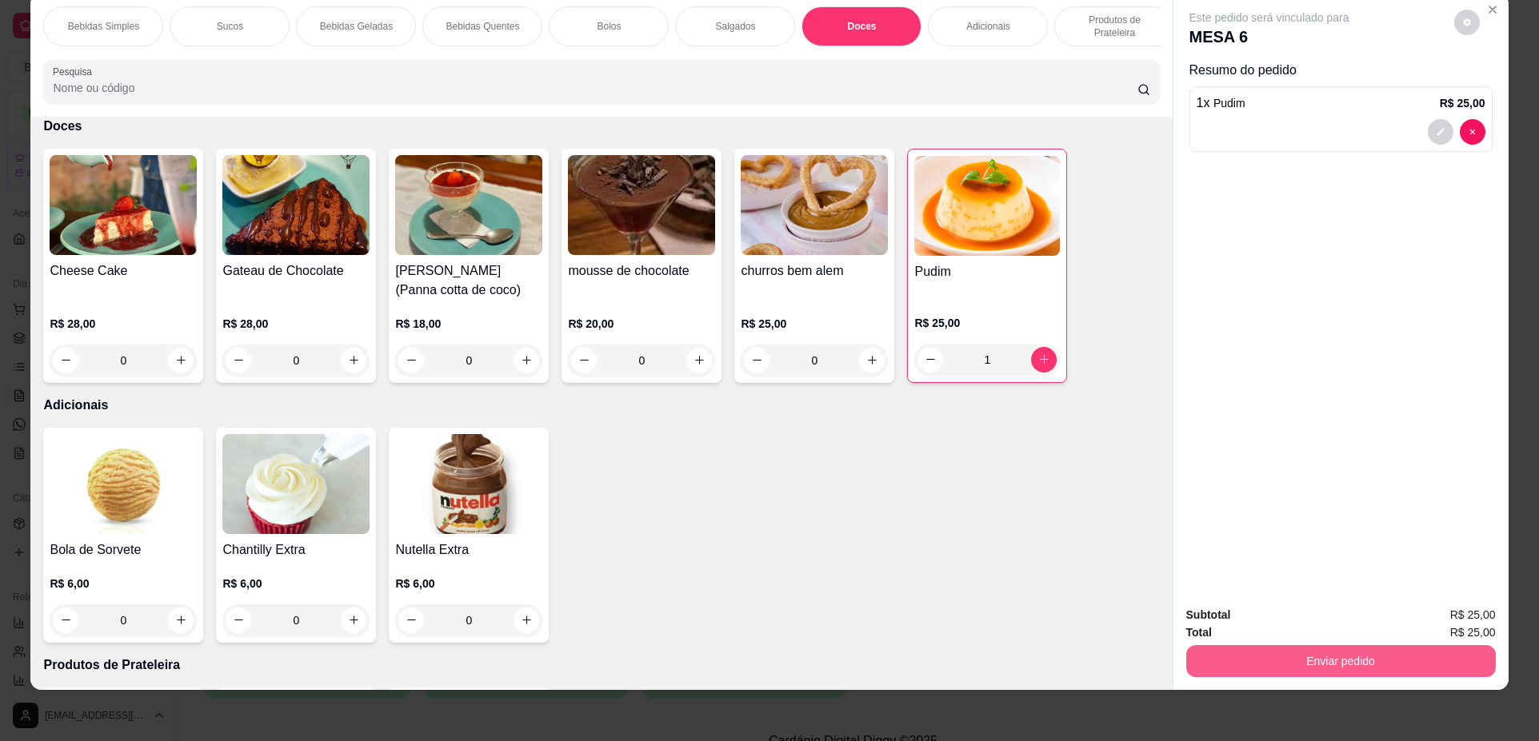
click at [1315, 662] on button "Enviar pedido" at bounding box center [1340, 661] width 309 height 32
click at [1303, 626] on button "Não registrar e enviar pedido" at bounding box center [1288, 622] width 162 height 30
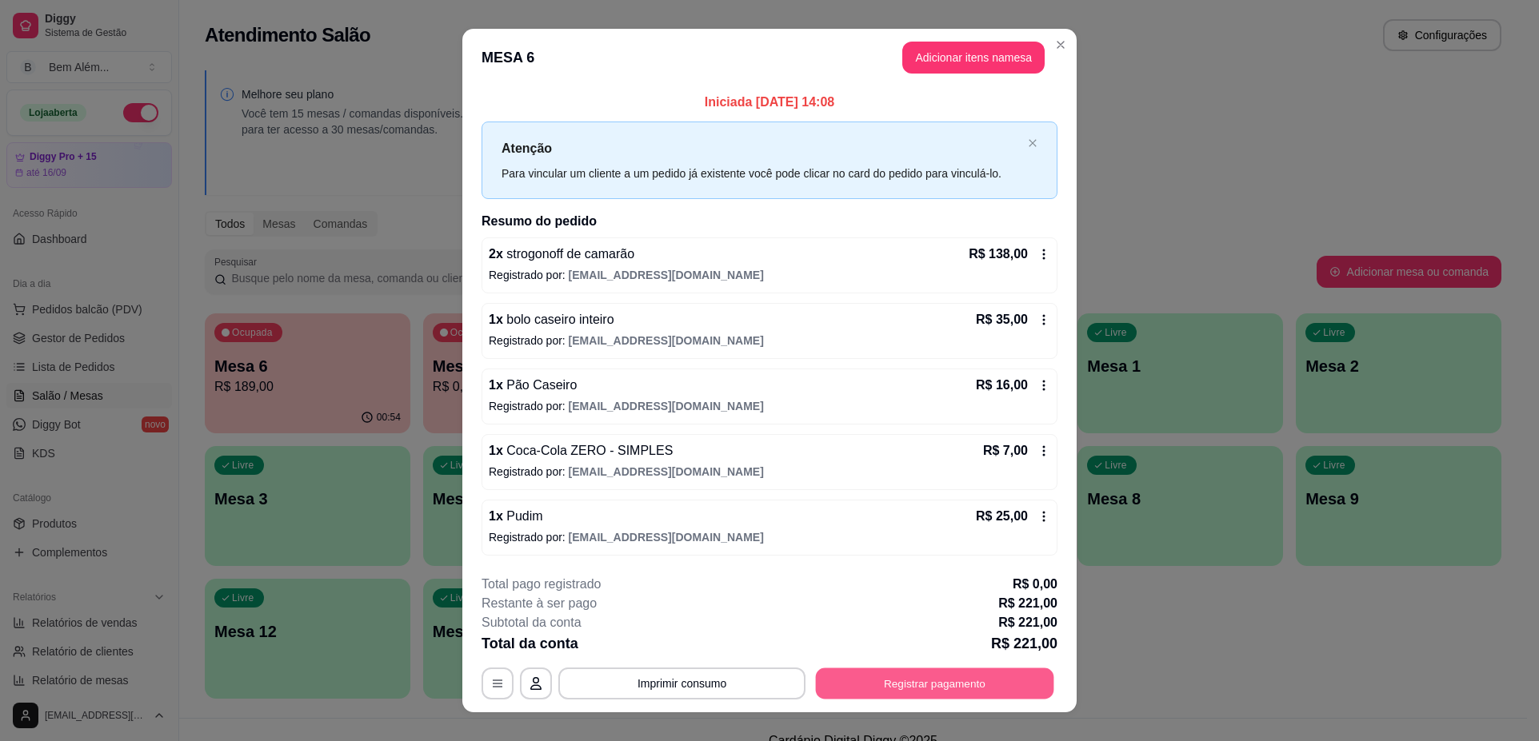
click at [865, 691] on button "Registrar pagamento" at bounding box center [935, 684] width 238 height 31
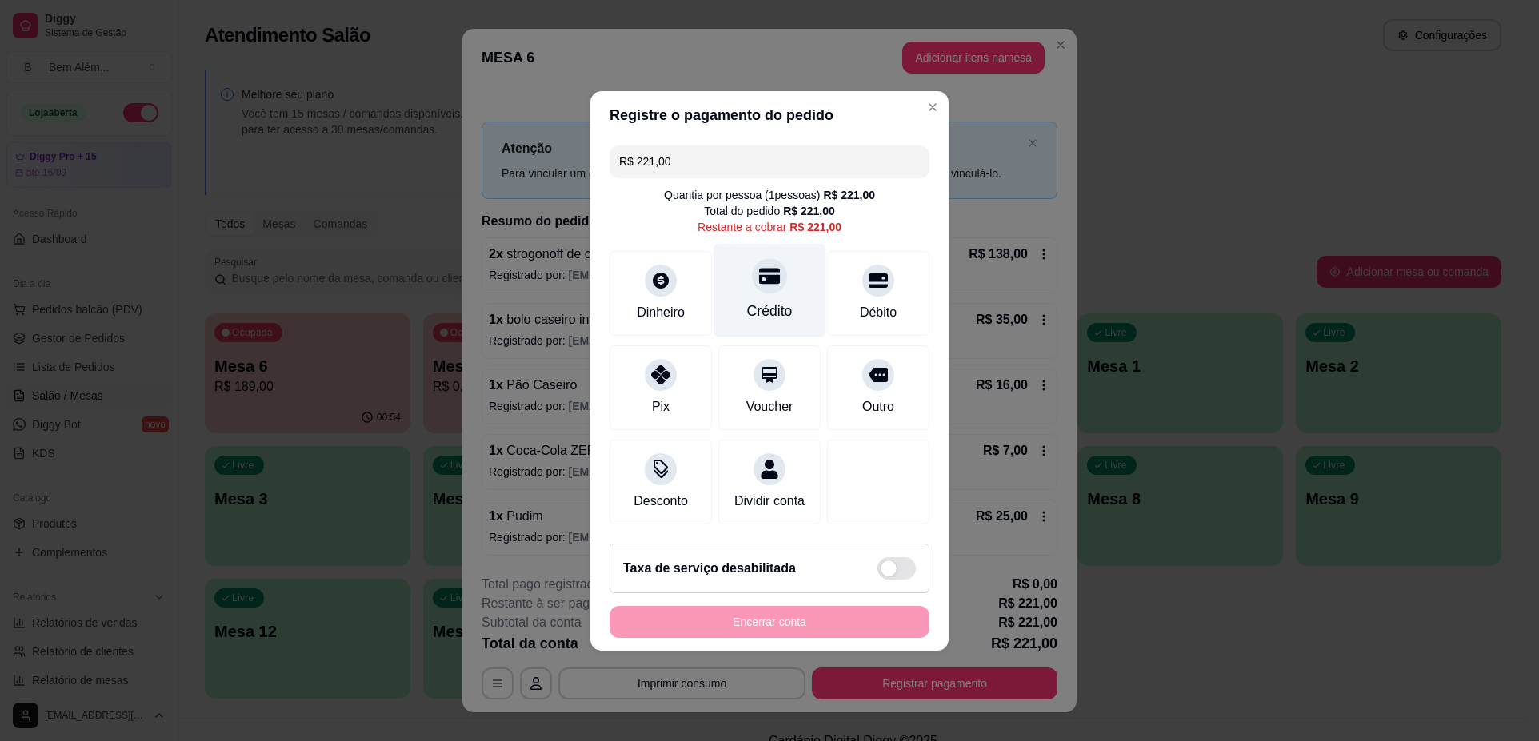
click at [746, 287] on div "Crédito" at bounding box center [769, 290] width 113 height 94
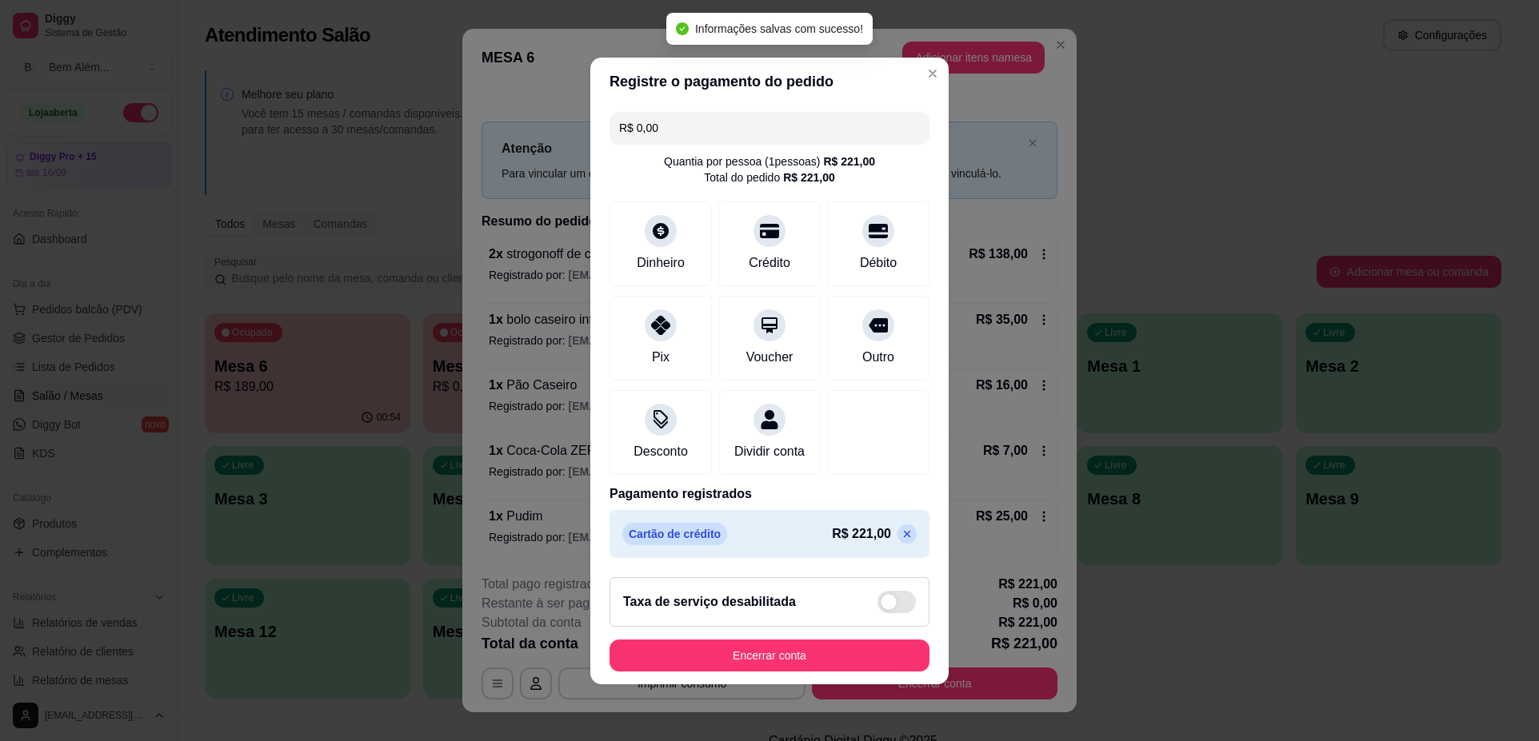
type input "R$ 0,00"
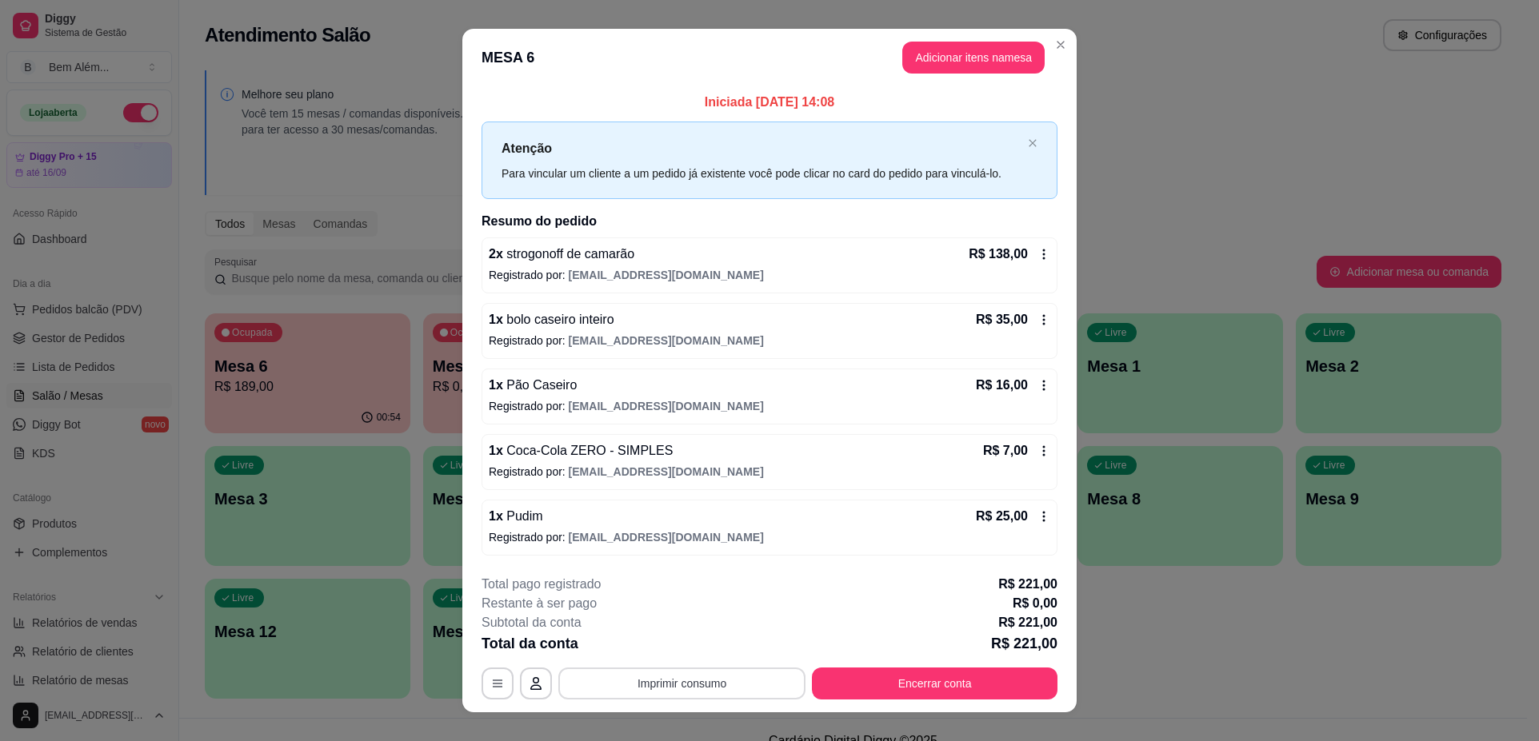
click at [684, 684] on button "Imprimir consumo" at bounding box center [681, 684] width 247 height 32
click at [691, 653] on button "impressao computador" at bounding box center [675, 646] width 117 height 25
click at [709, 686] on button "Imprimir consumo" at bounding box center [681, 684] width 247 height 32
click at [705, 653] on button "impressao computador" at bounding box center [676, 647] width 120 height 26
click at [682, 671] on button "Imprimir consumo" at bounding box center [681, 684] width 247 height 32
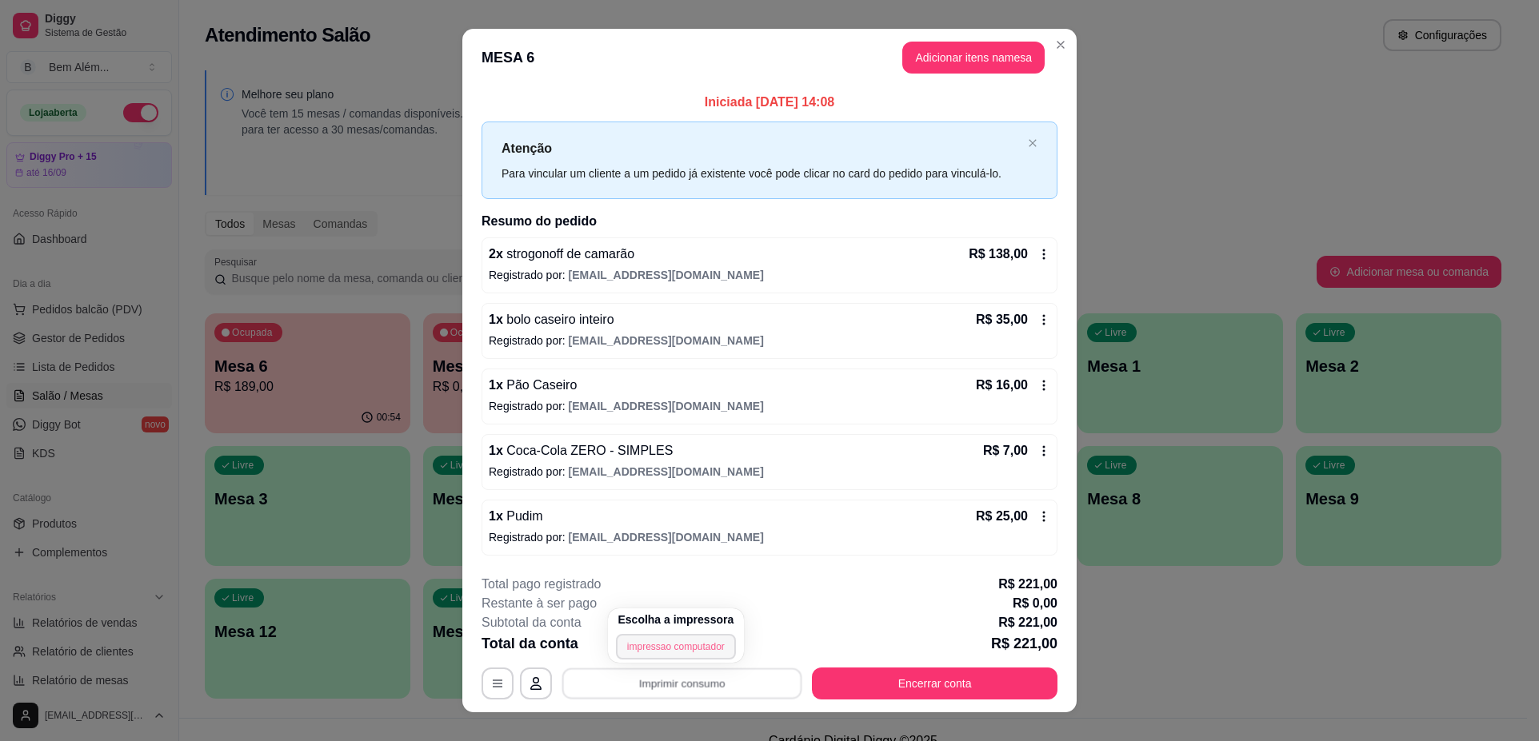
click at [680, 646] on button "impressao computador" at bounding box center [676, 647] width 120 height 26
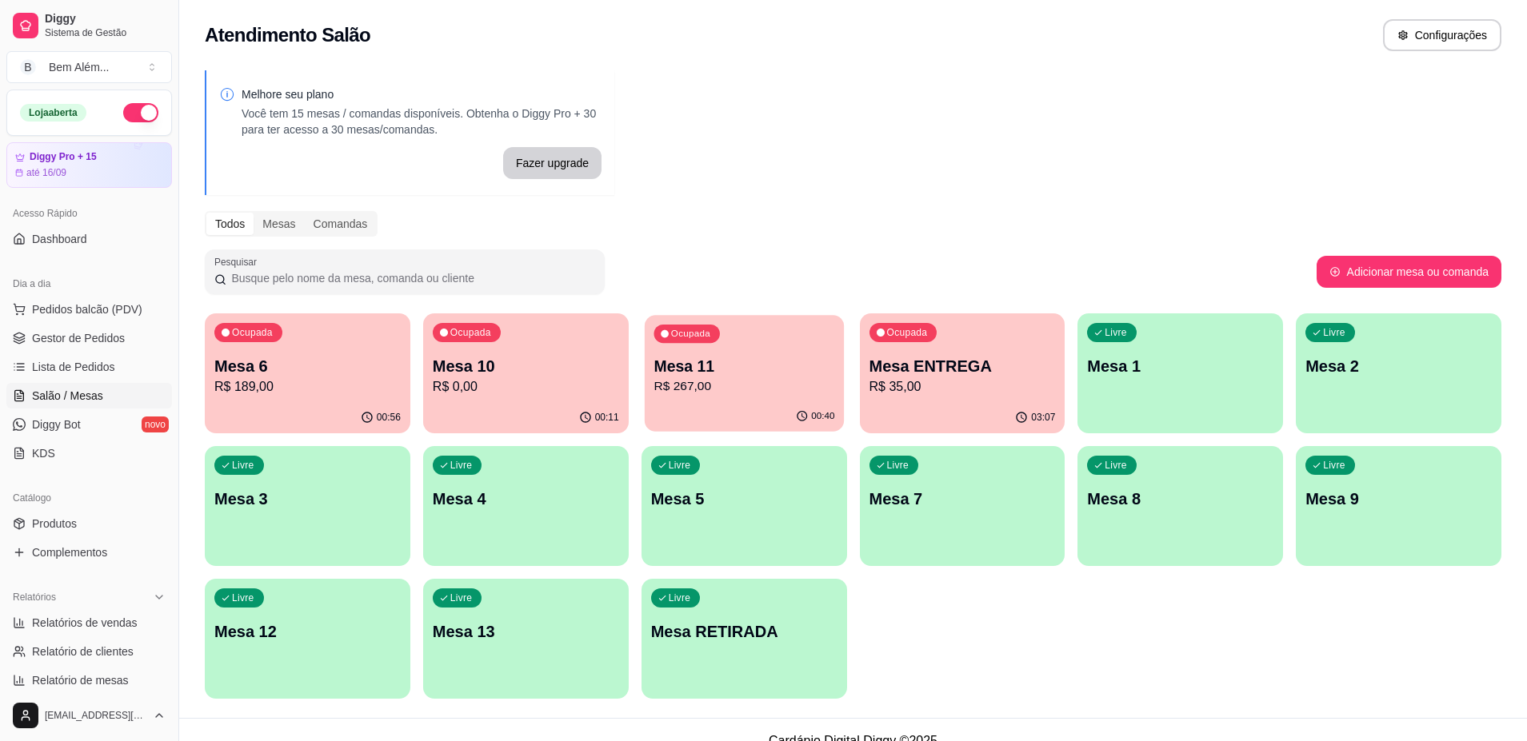
click at [816, 353] on div "Ocupada Mesa 11 R$ 267,00" at bounding box center [744, 358] width 199 height 86
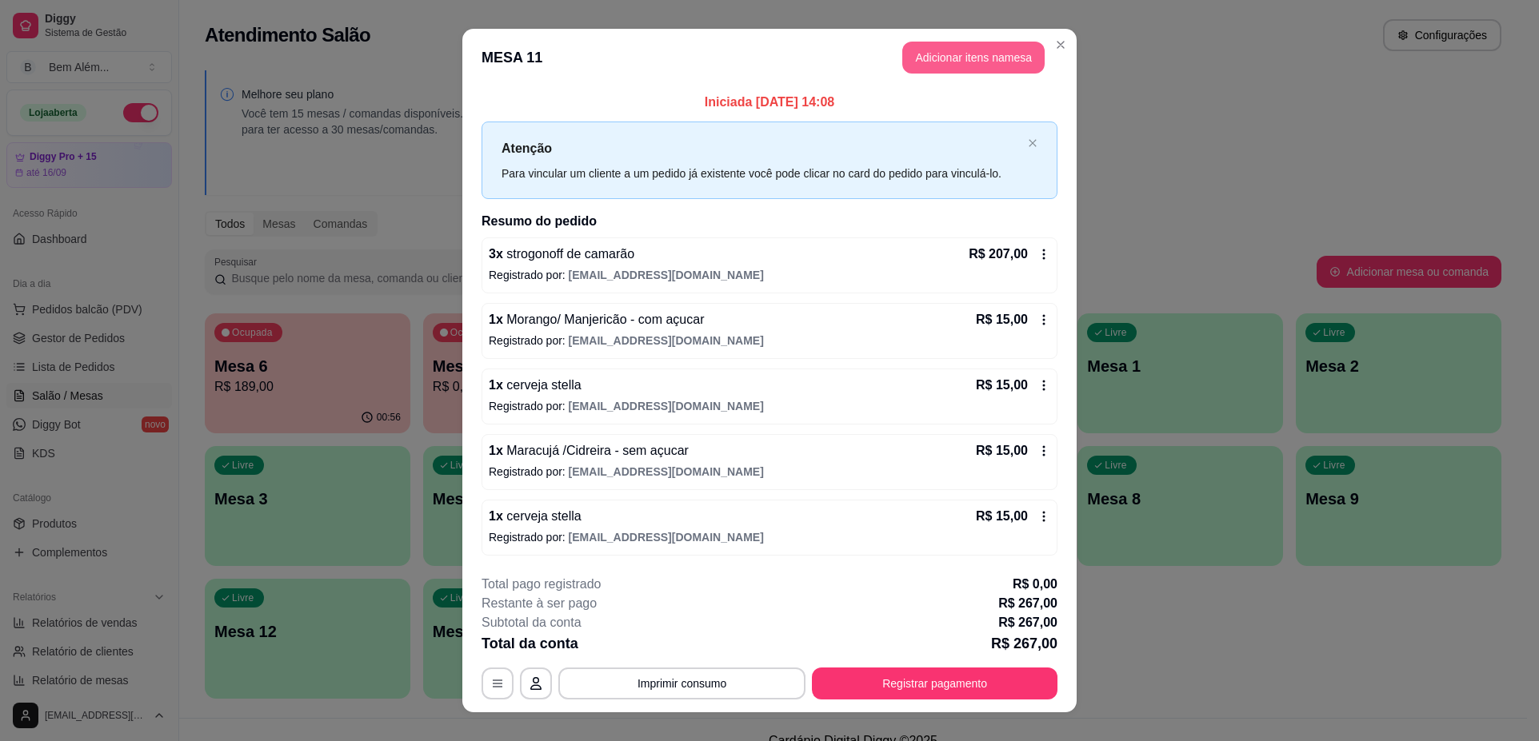
click at [976, 66] on button "Adicionar itens na mesa" at bounding box center [973, 58] width 142 height 32
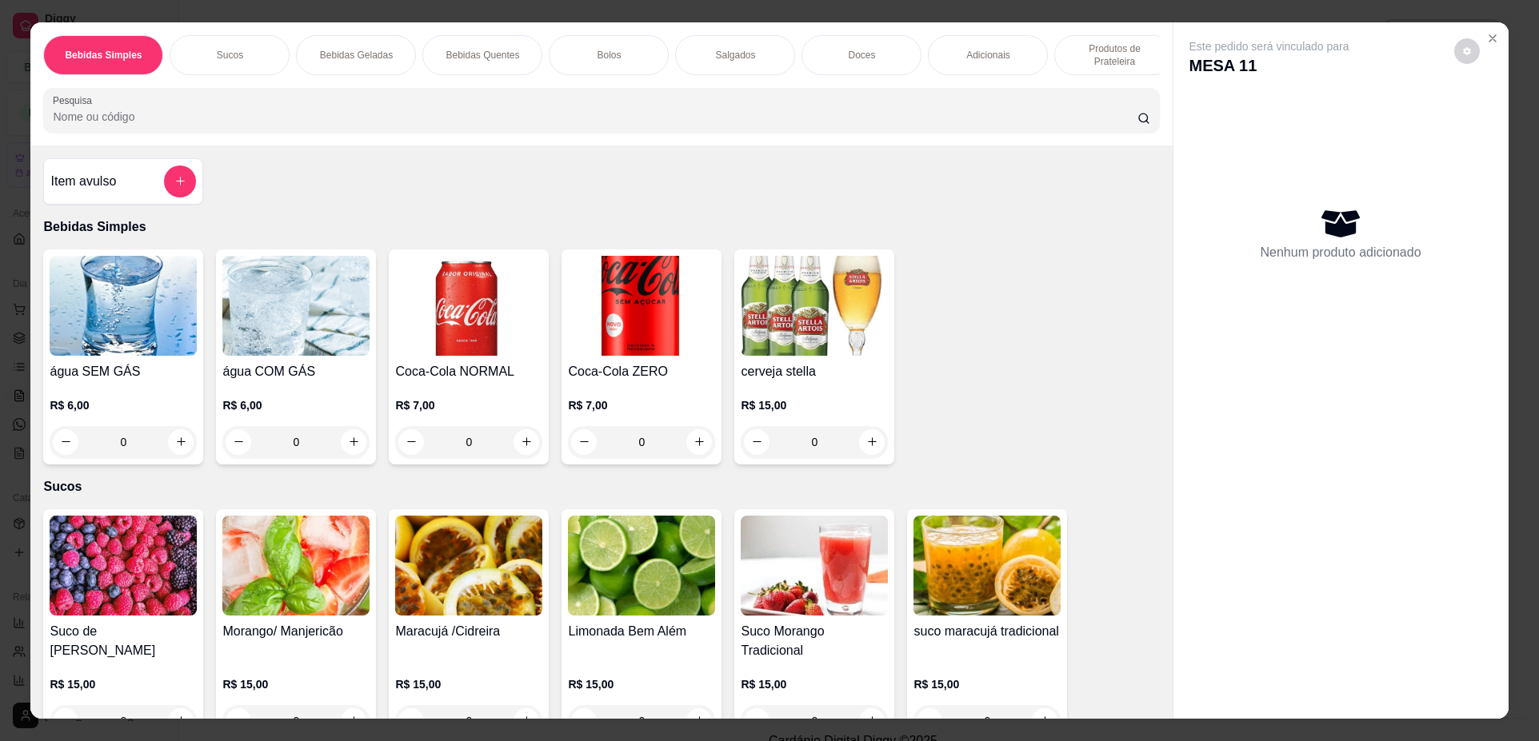
click at [448, 39] on div "Bebidas Quentes" at bounding box center [482, 55] width 120 height 40
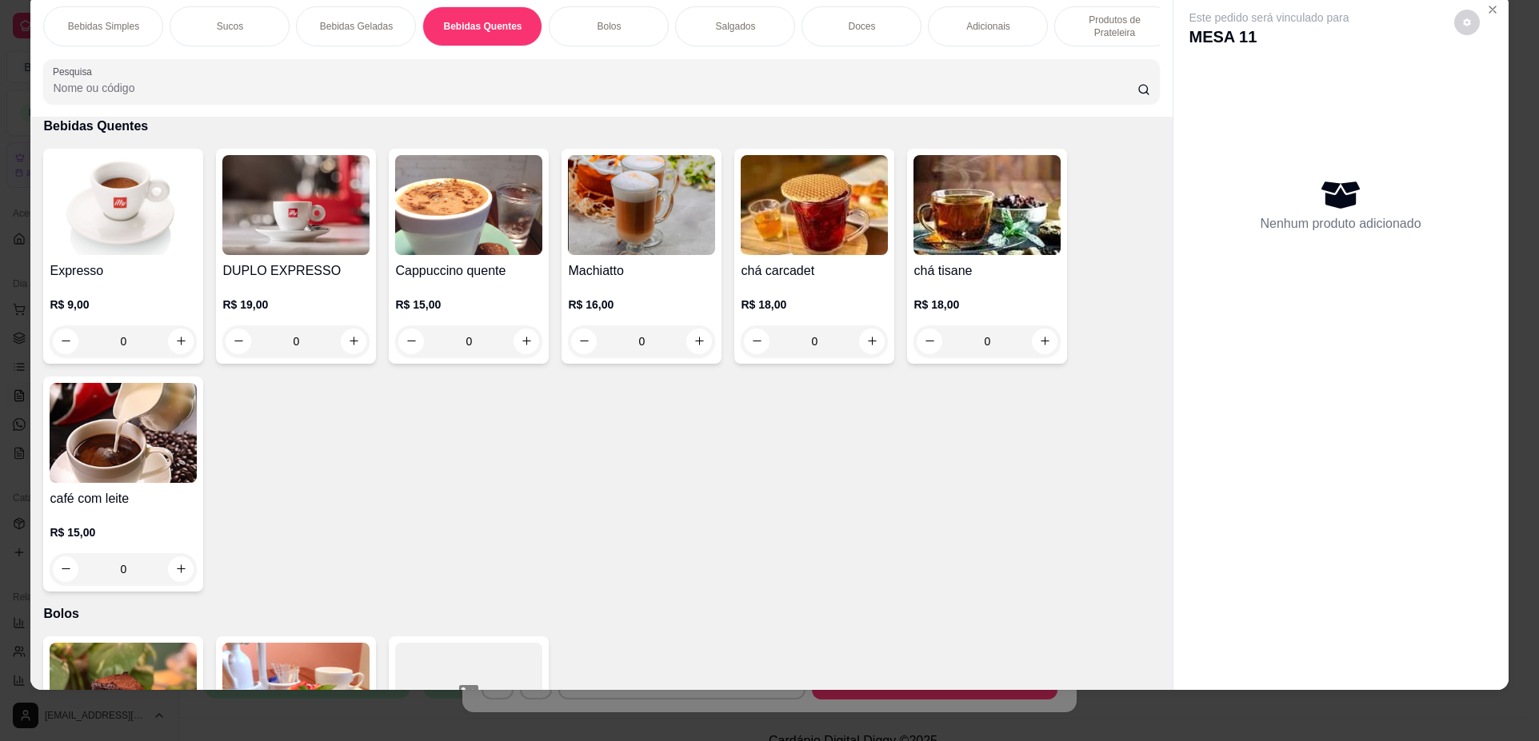
click at [170, 354] on div "0" at bounding box center [123, 341] width 147 height 32
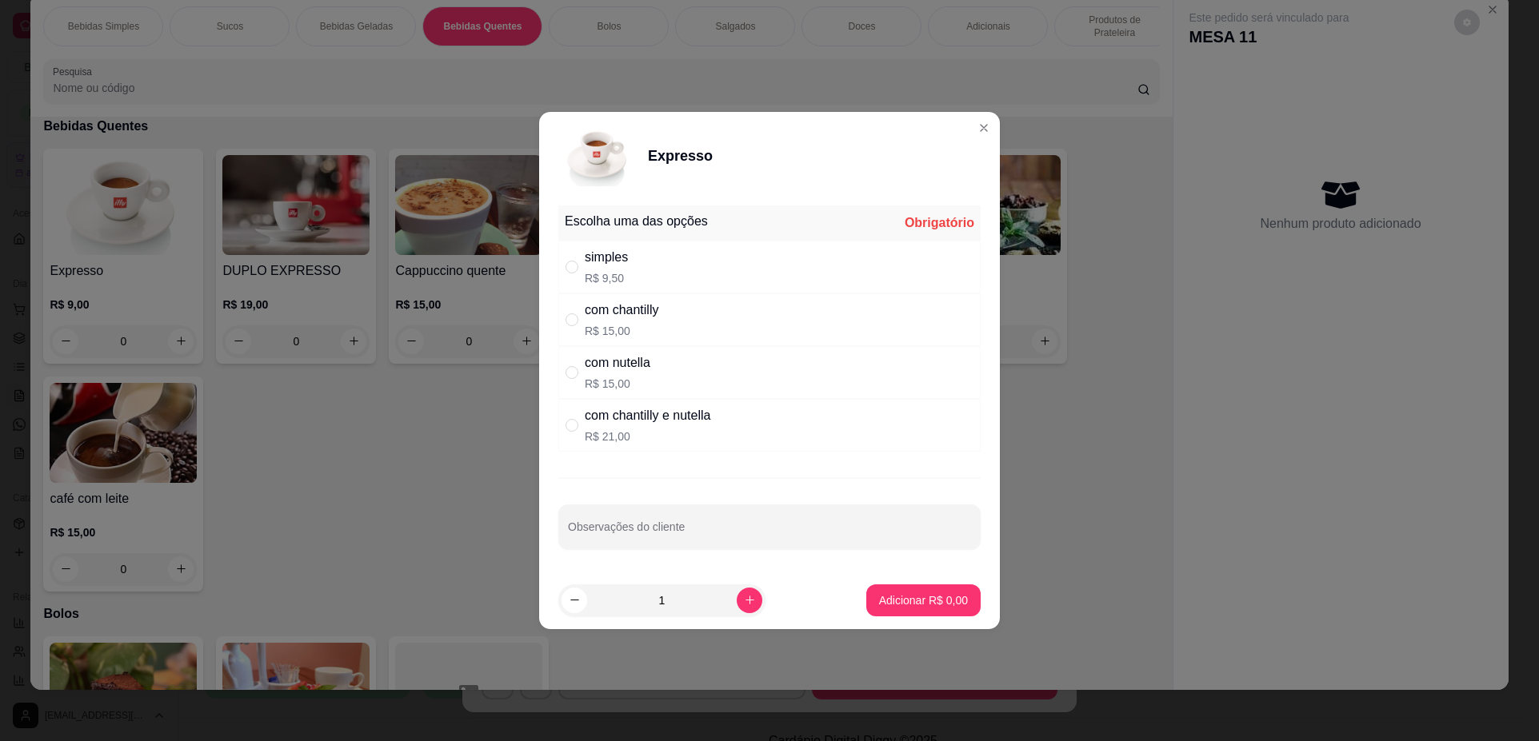
click at [706, 273] on div "simples R$ 9,50" at bounding box center [769, 267] width 422 height 53
radio input "true"
click at [906, 586] on button "Adicionar R$ 9,50" at bounding box center [923, 601] width 114 height 32
type input "1"
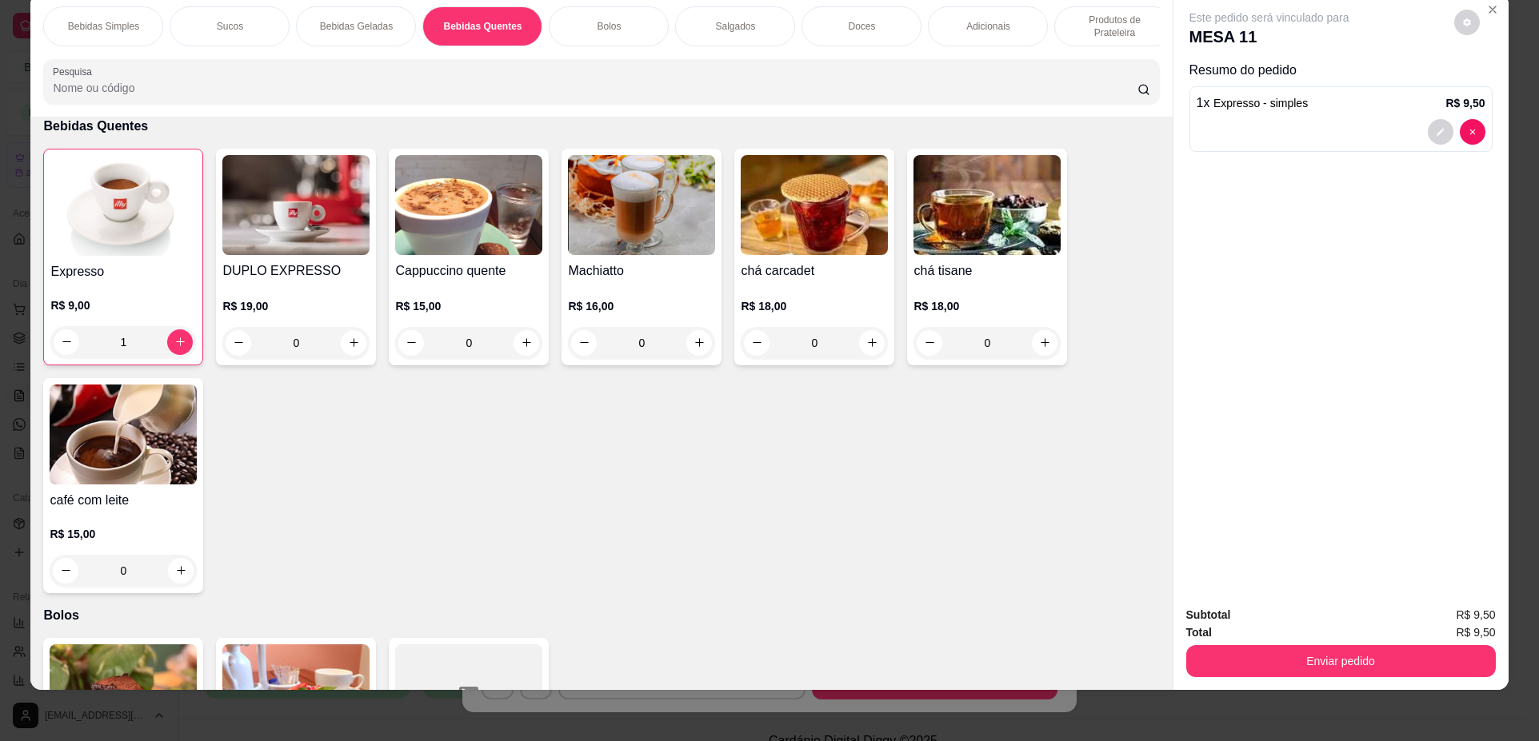
click at [649, 26] on div "Bolos" at bounding box center [609, 26] width 120 height 40
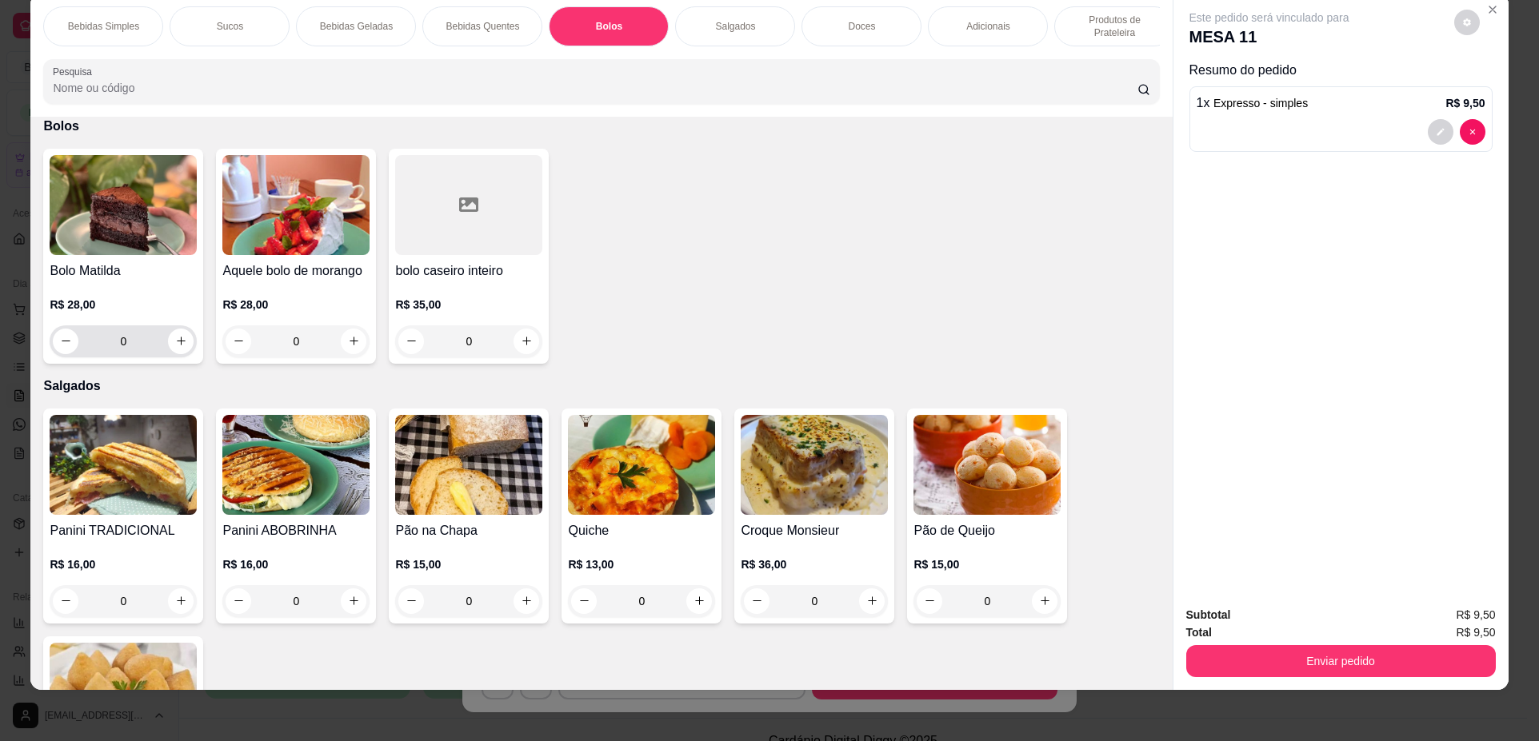
click at [186, 357] on div "0" at bounding box center [123, 341] width 141 height 32
click at [181, 348] on icon "increase-product-quantity" at bounding box center [181, 342] width 12 height 12
type input "1"
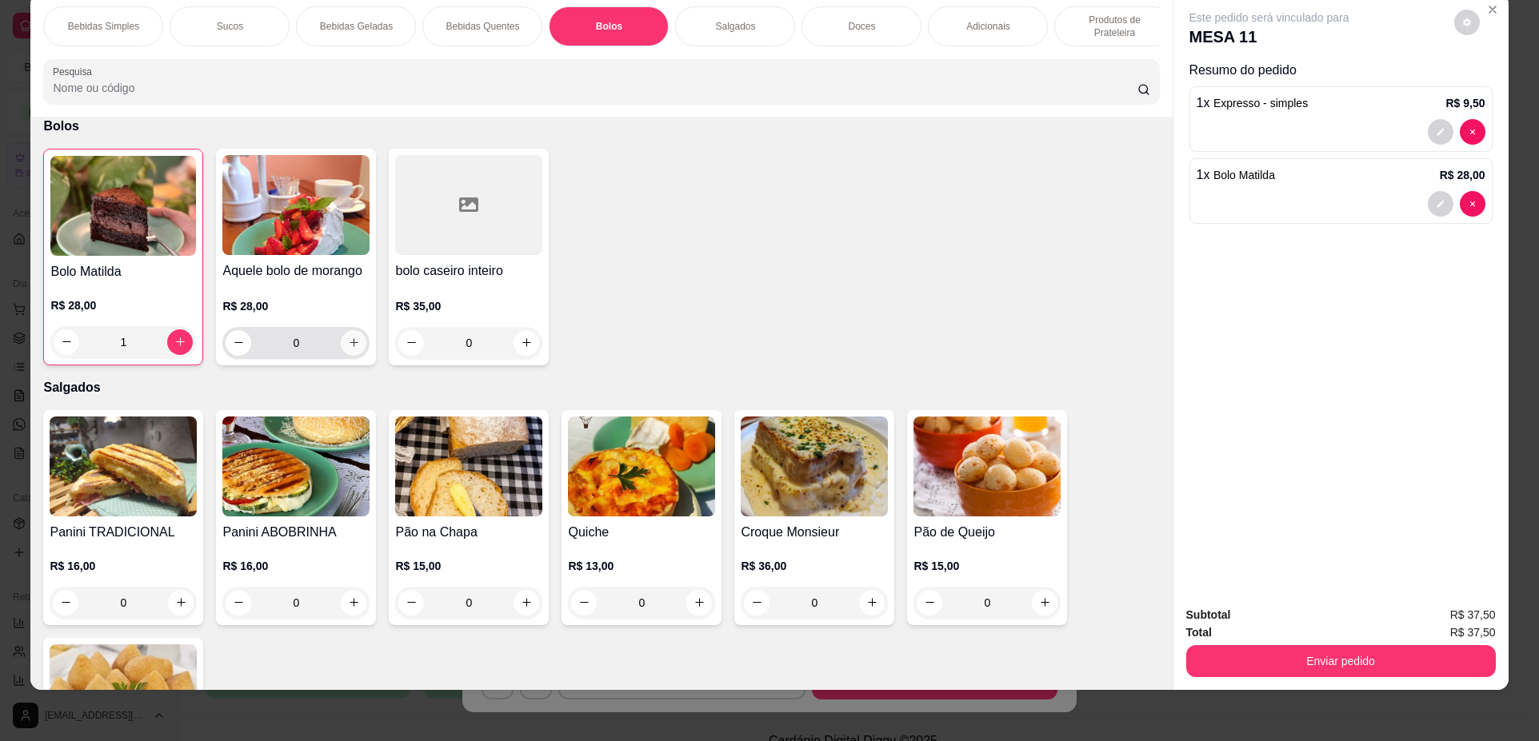
click at [348, 349] on icon "increase-product-quantity" at bounding box center [354, 343] width 12 height 12
type input "1"
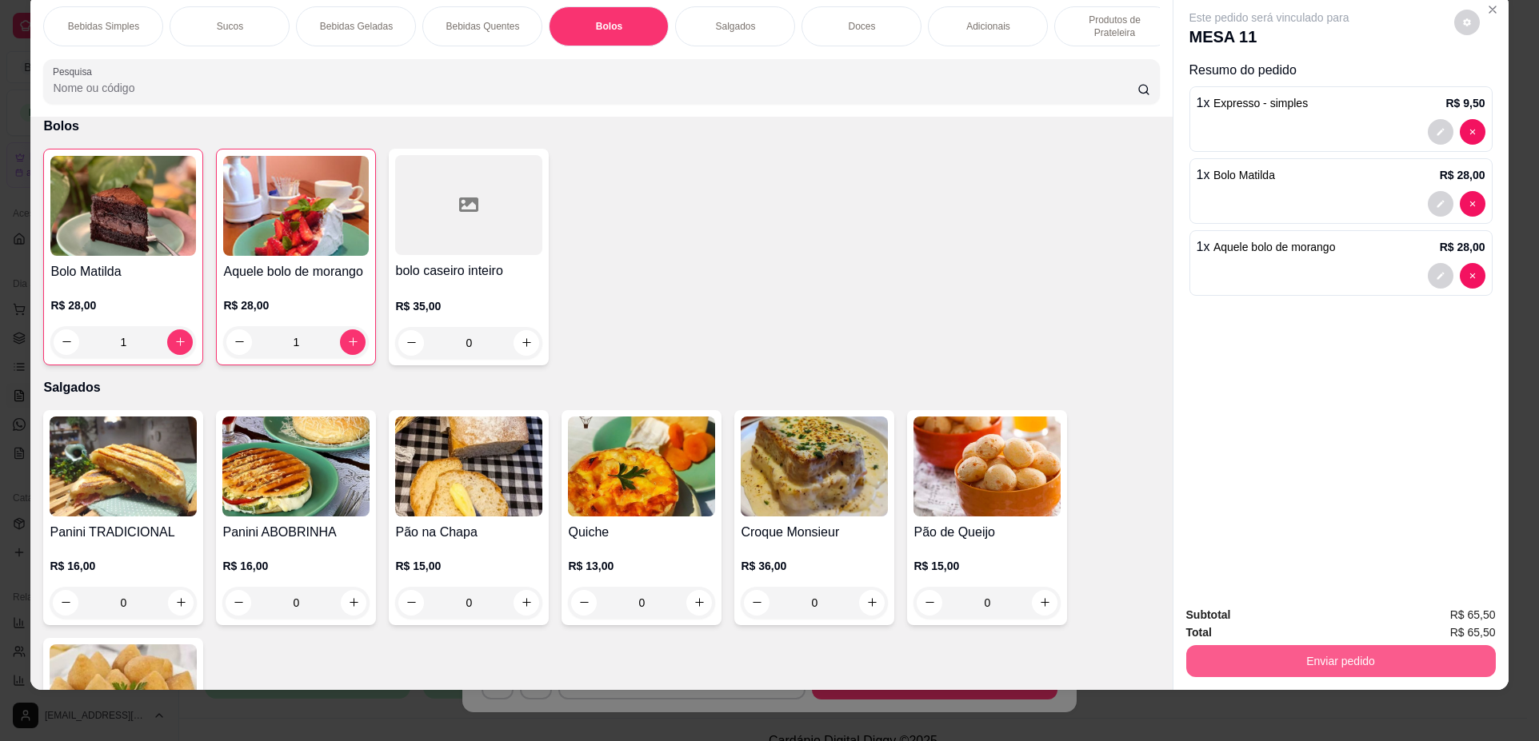
click at [1269, 650] on button "Enviar pedido" at bounding box center [1340, 661] width 309 height 32
click at [1244, 628] on button "Não registrar e enviar pedido" at bounding box center [1288, 622] width 162 height 30
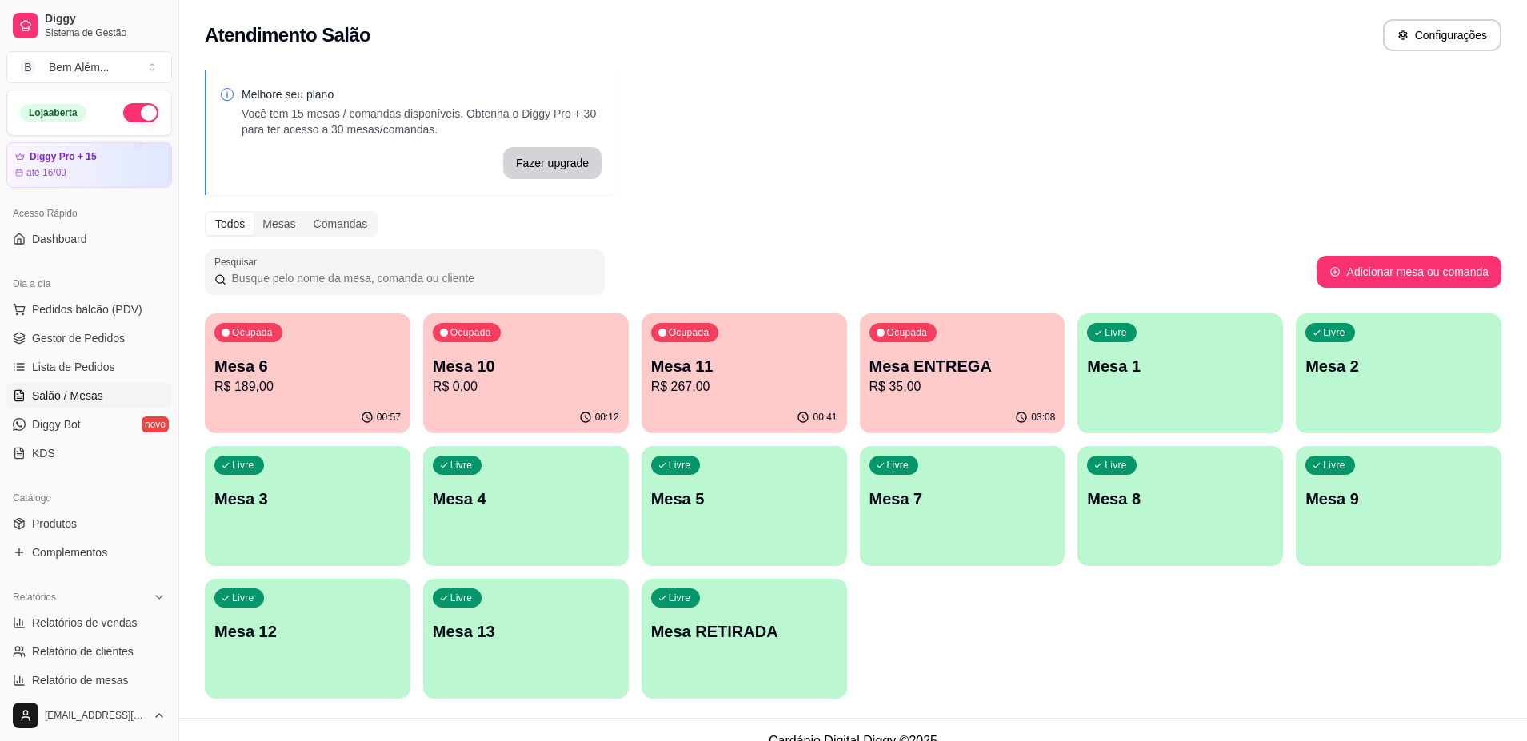
click at [301, 389] on p "R$ 189,00" at bounding box center [307, 386] width 186 height 19
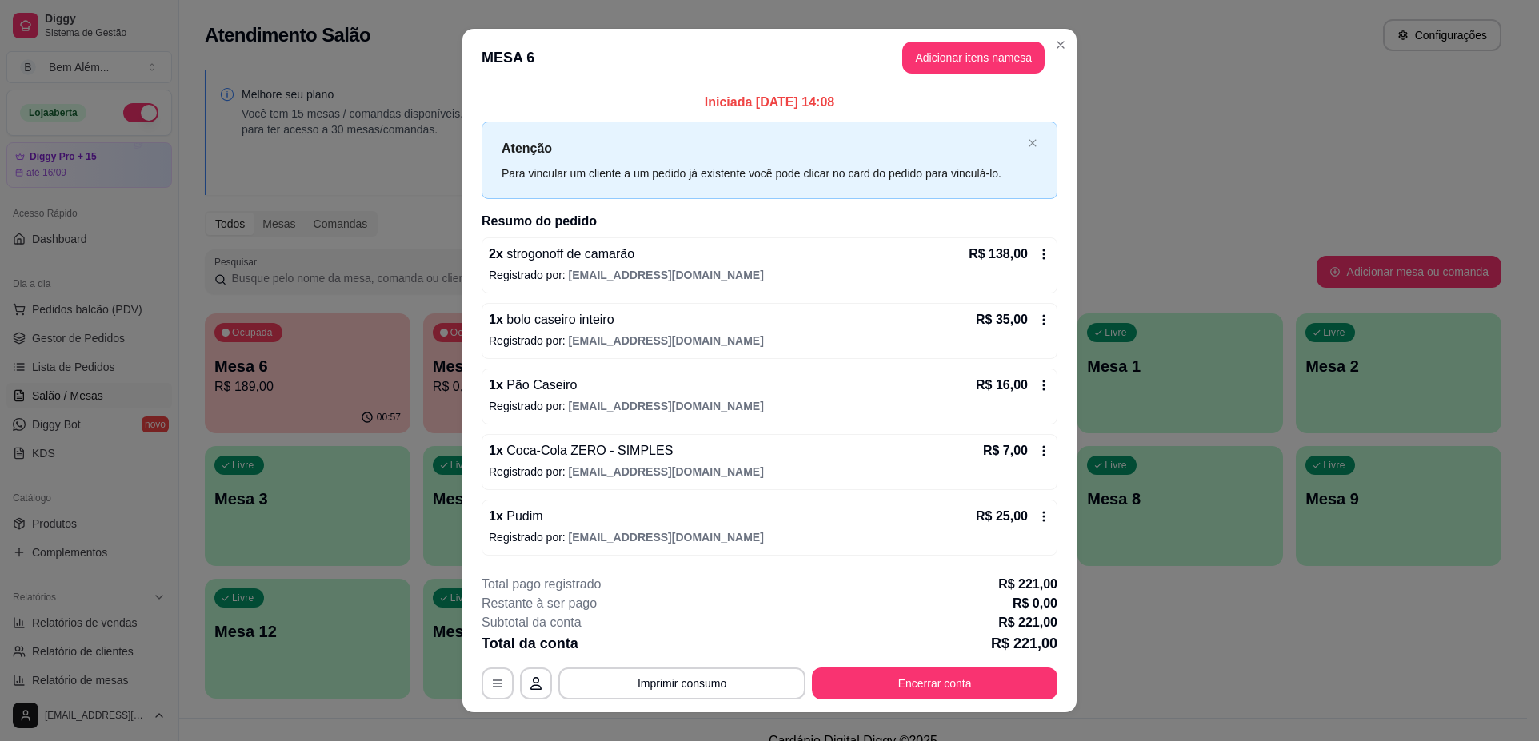
drag, startPoint x: 657, startPoint y: 706, endPoint x: 659, endPoint y: 695, distance: 11.4
click at [659, 698] on footer "**********" at bounding box center [769, 637] width 614 height 150
click at [658, 691] on button "Imprimir consumo" at bounding box center [682, 684] width 240 height 31
click at [665, 656] on button "impressao computador" at bounding box center [676, 647] width 120 height 26
click at [730, 669] on button "Imprimir consumo" at bounding box center [682, 684] width 240 height 31
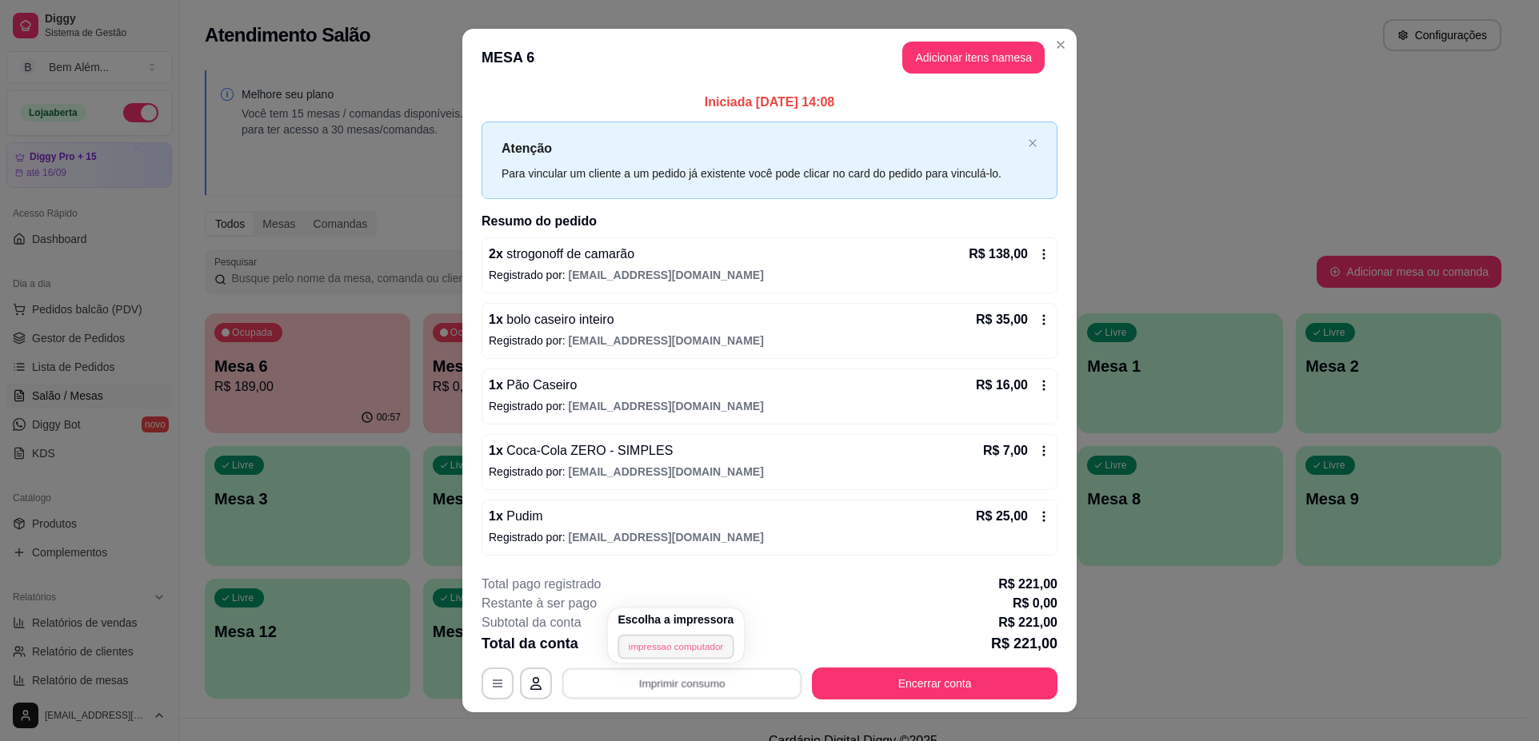
click at [696, 645] on button "impressao computador" at bounding box center [675, 646] width 117 height 25
click at [722, 680] on button "Imprimir consumo" at bounding box center [682, 684] width 240 height 31
click at [711, 649] on button "impressao computador" at bounding box center [676, 647] width 120 height 26
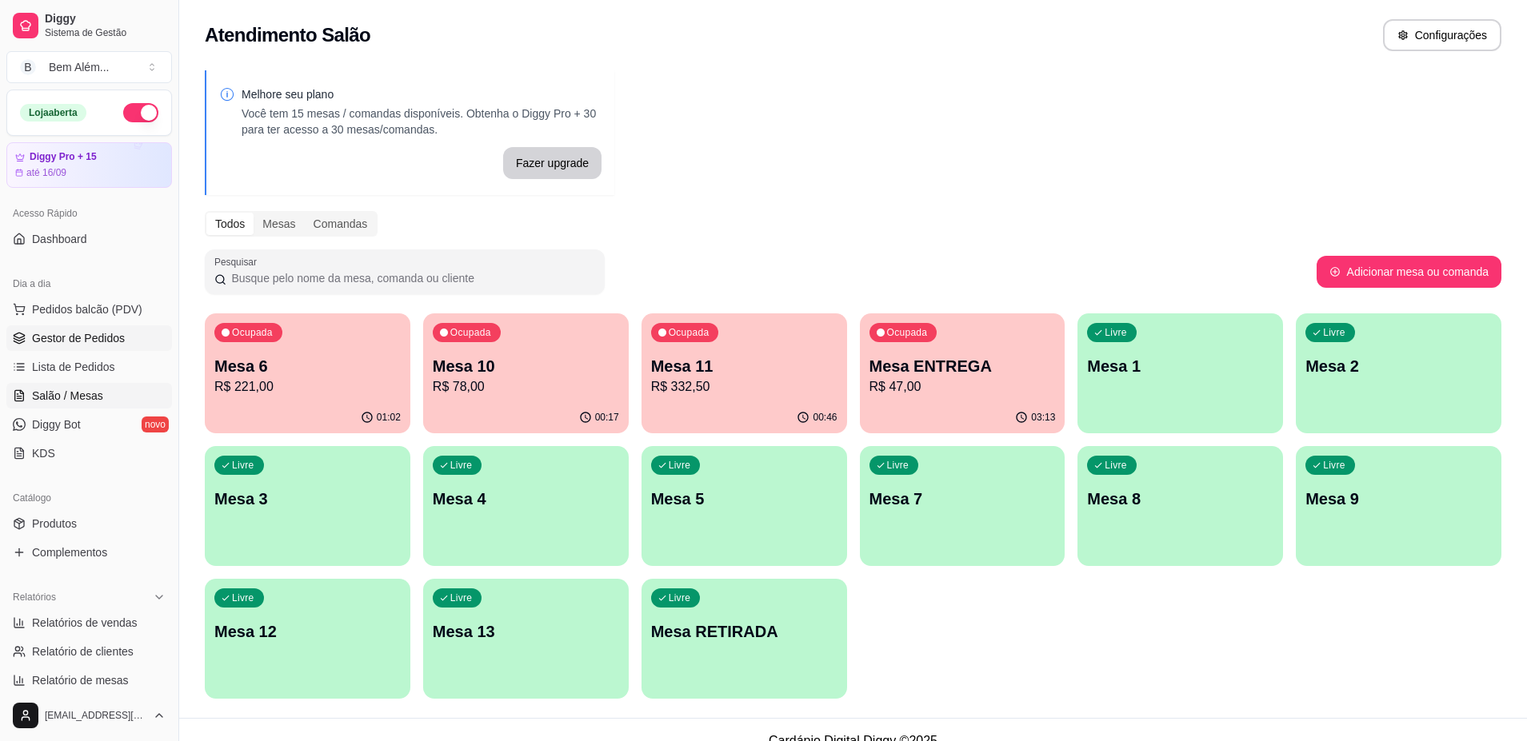
click at [100, 345] on span "Gestor de Pedidos" at bounding box center [78, 338] width 93 height 16
click at [134, 332] on link "Gestor de Pedidos" at bounding box center [89, 338] width 166 height 26
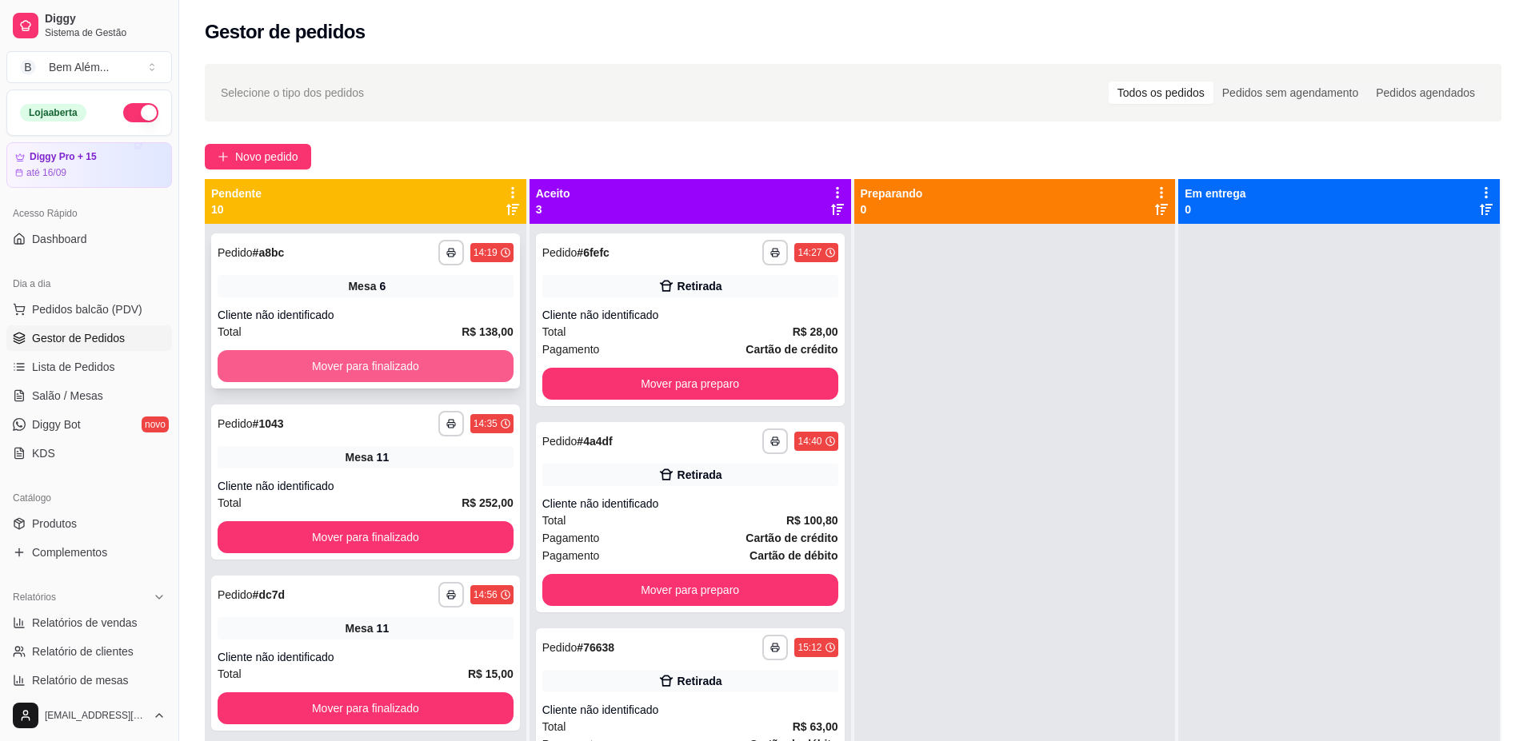
click at [433, 366] on button "Mover para finalizado" at bounding box center [366, 366] width 296 height 32
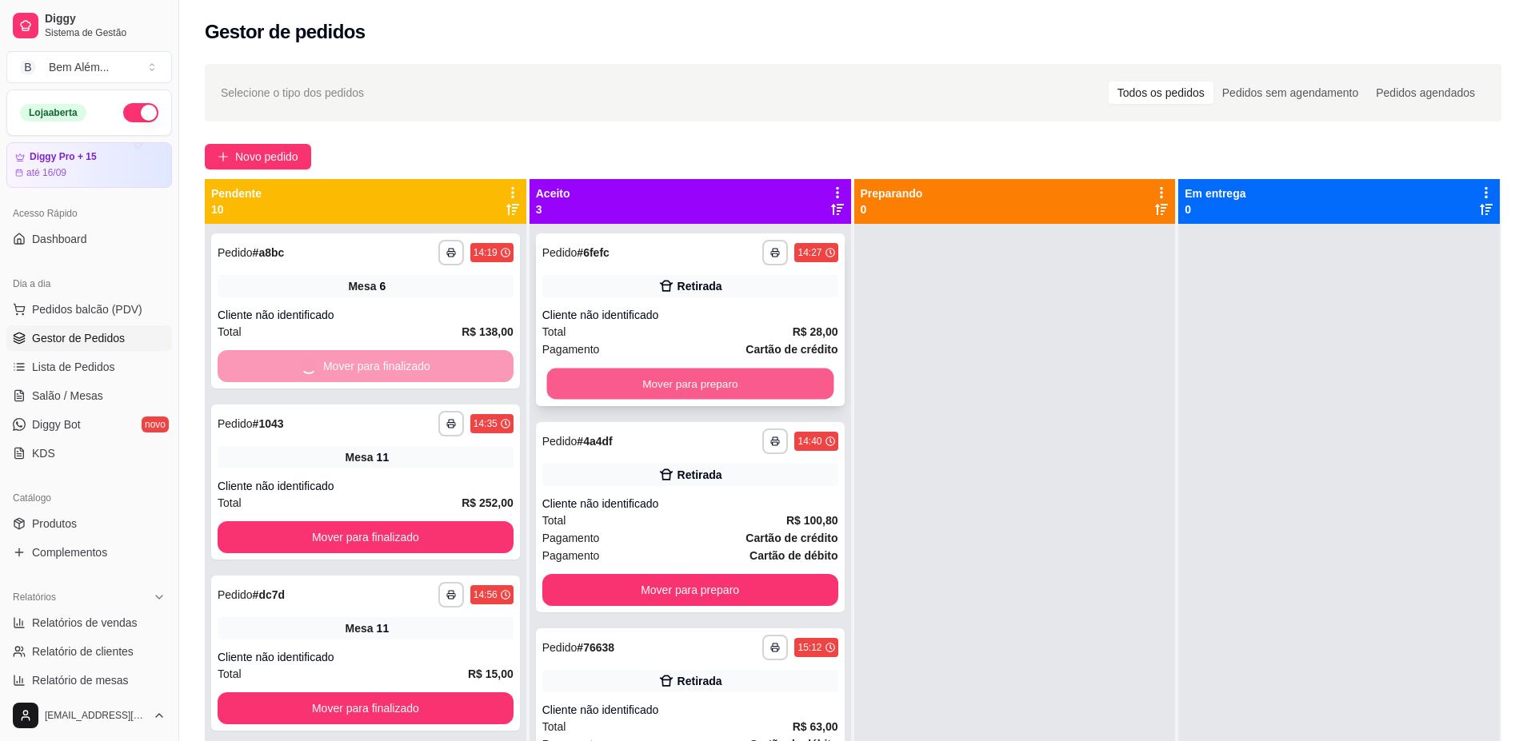
click at [581, 389] on button "Mover para preparo" at bounding box center [689, 384] width 287 height 31
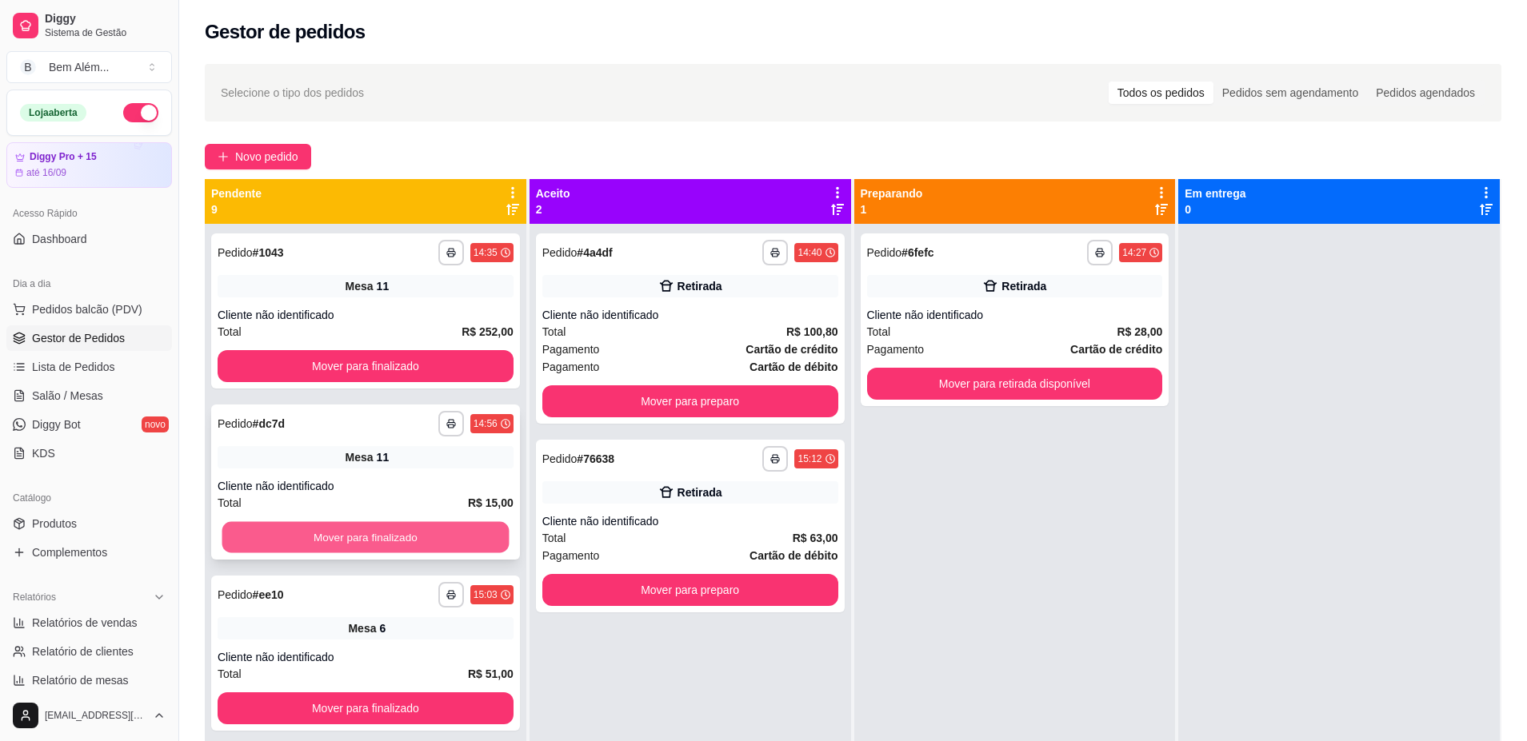
click at [422, 543] on button "Mover para finalizado" at bounding box center [365, 537] width 287 height 31
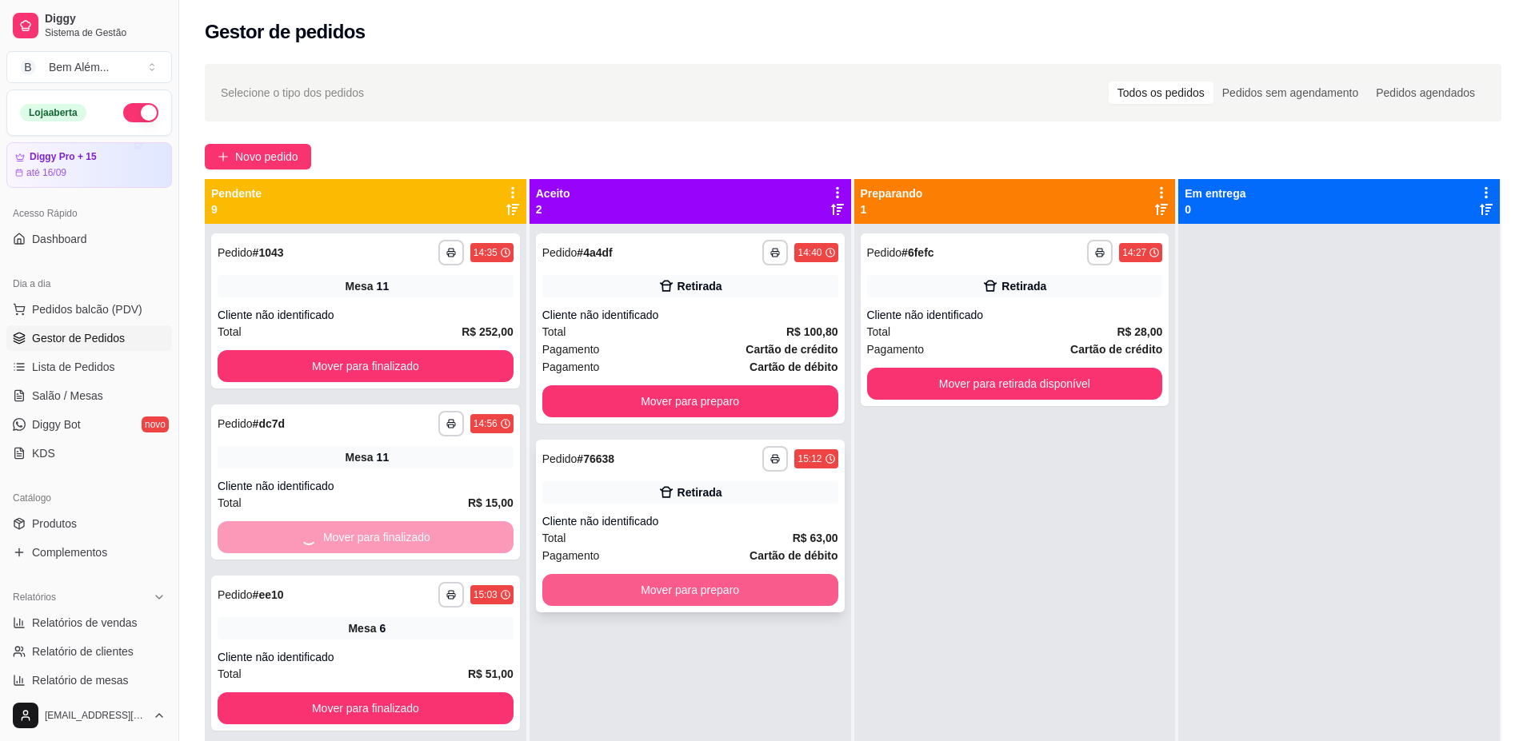
click at [613, 591] on button "Mover para preparo" at bounding box center [690, 590] width 296 height 32
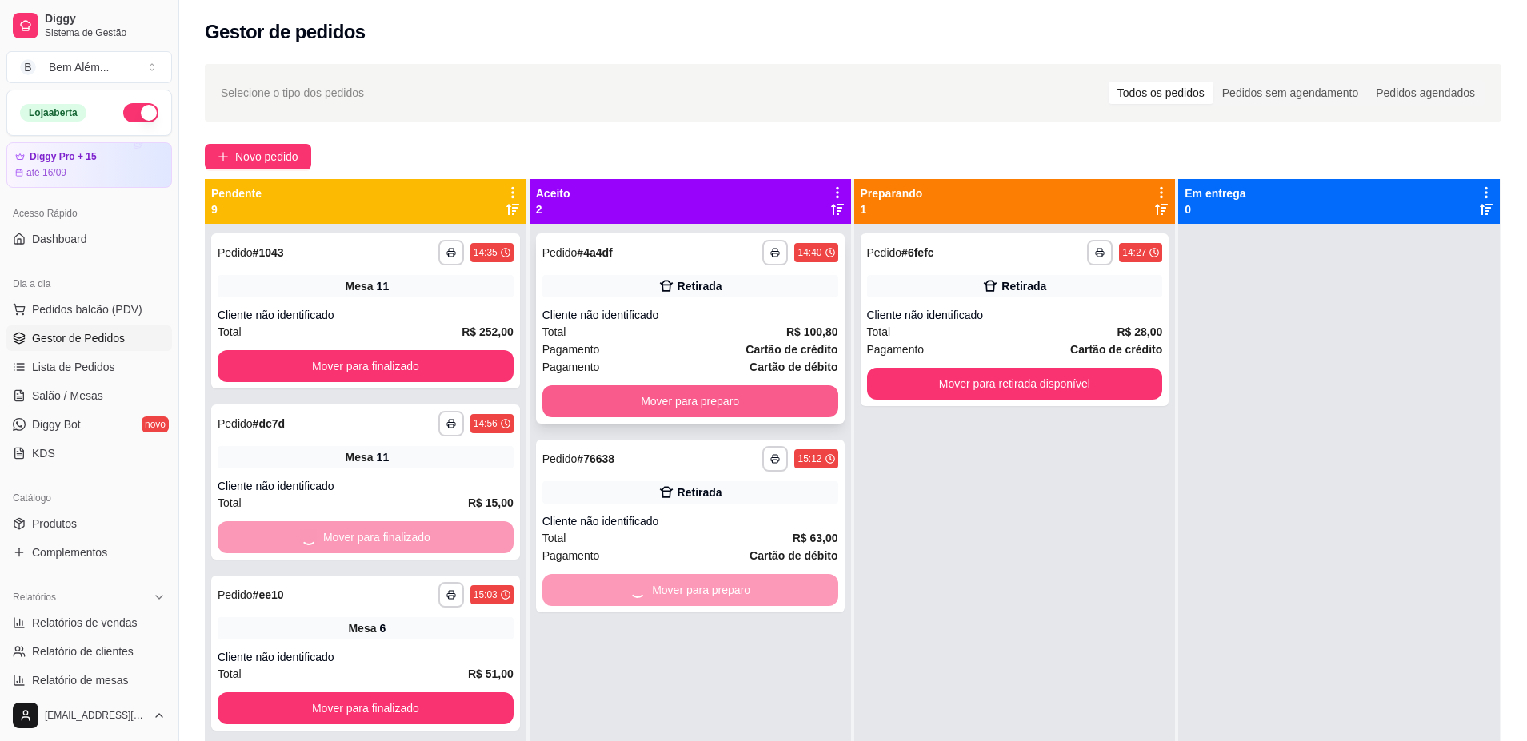
click at [576, 411] on button "Mover para preparo" at bounding box center [690, 401] width 296 height 32
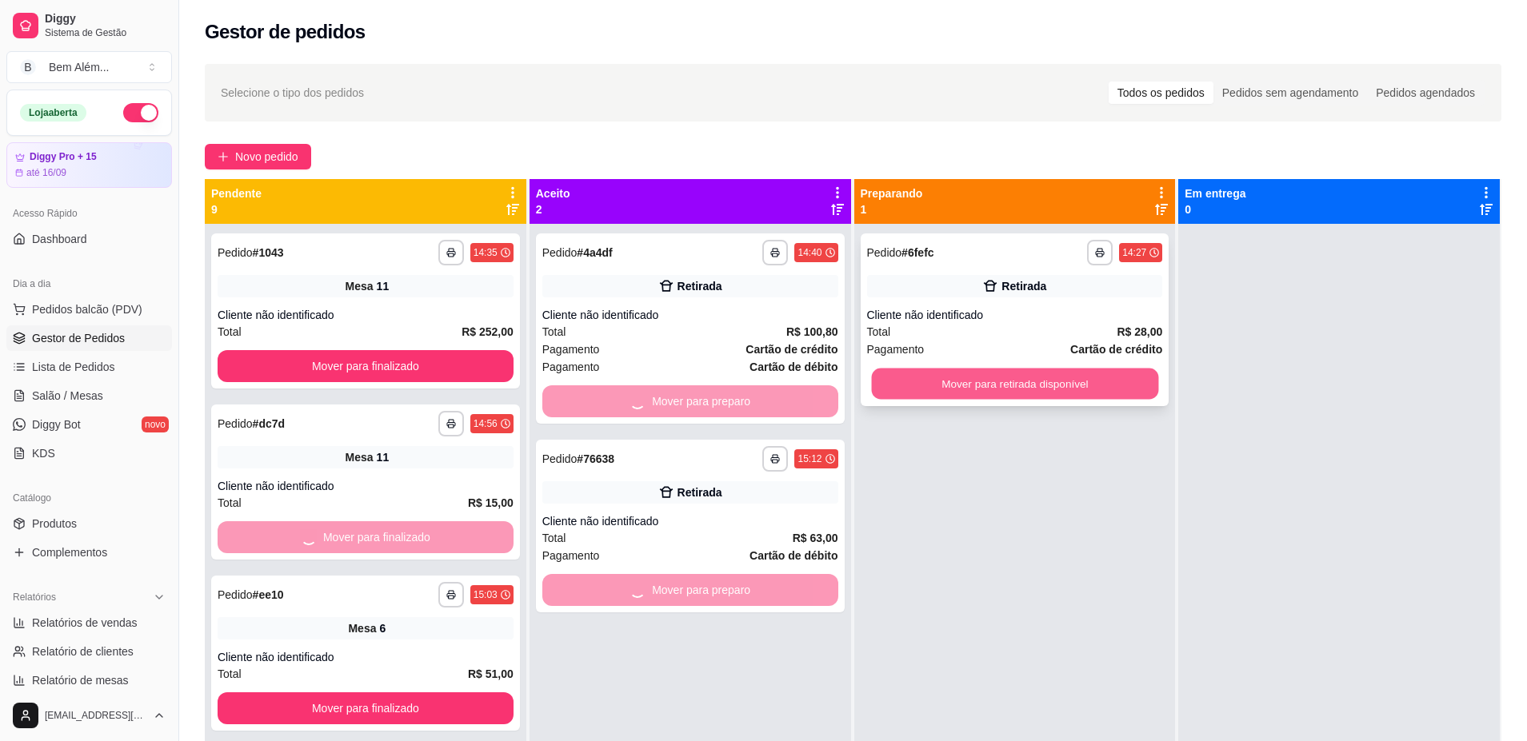
click at [931, 381] on button "Mover para retirada disponível" at bounding box center [1014, 384] width 287 height 31
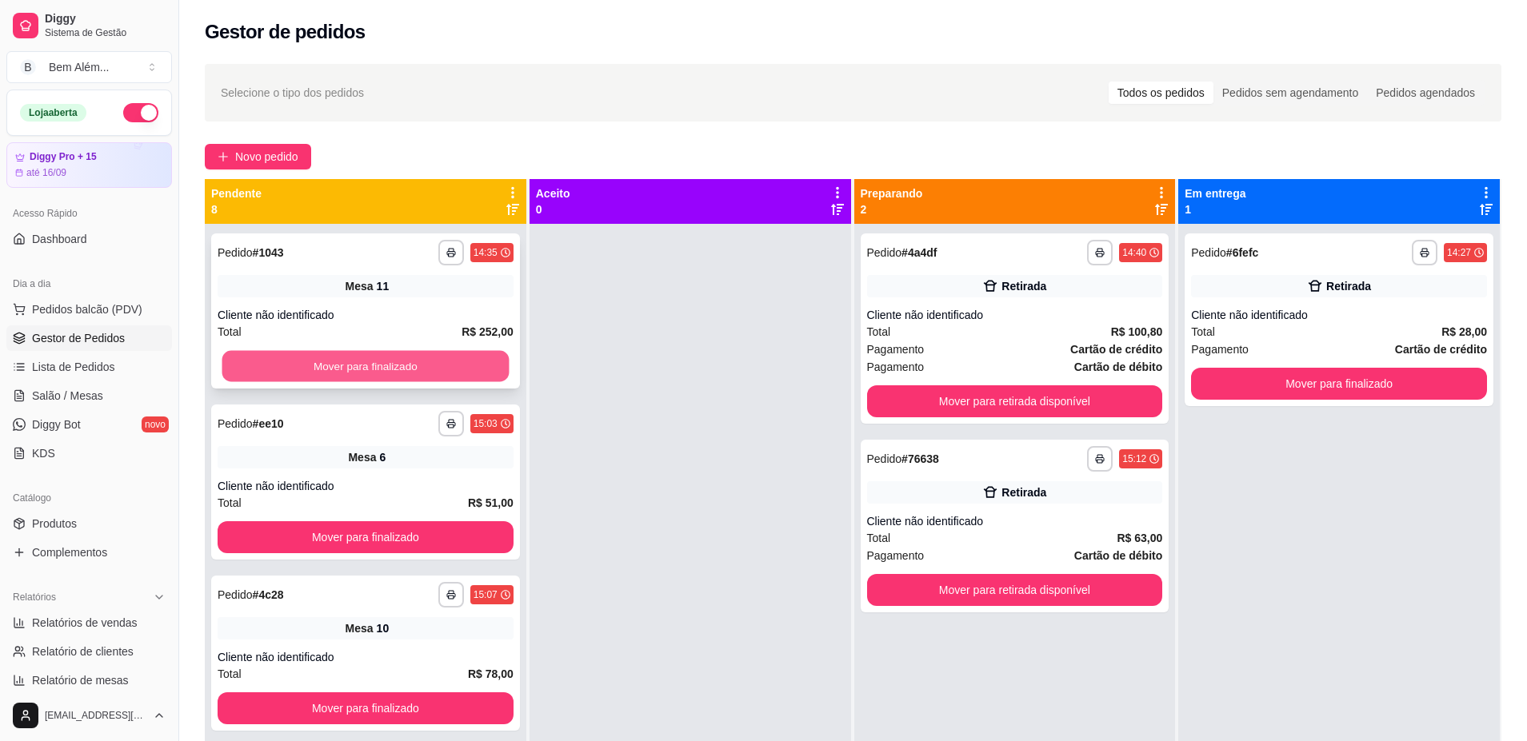
click at [463, 364] on button "Mover para finalizado" at bounding box center [365, 366] width 287 height 31
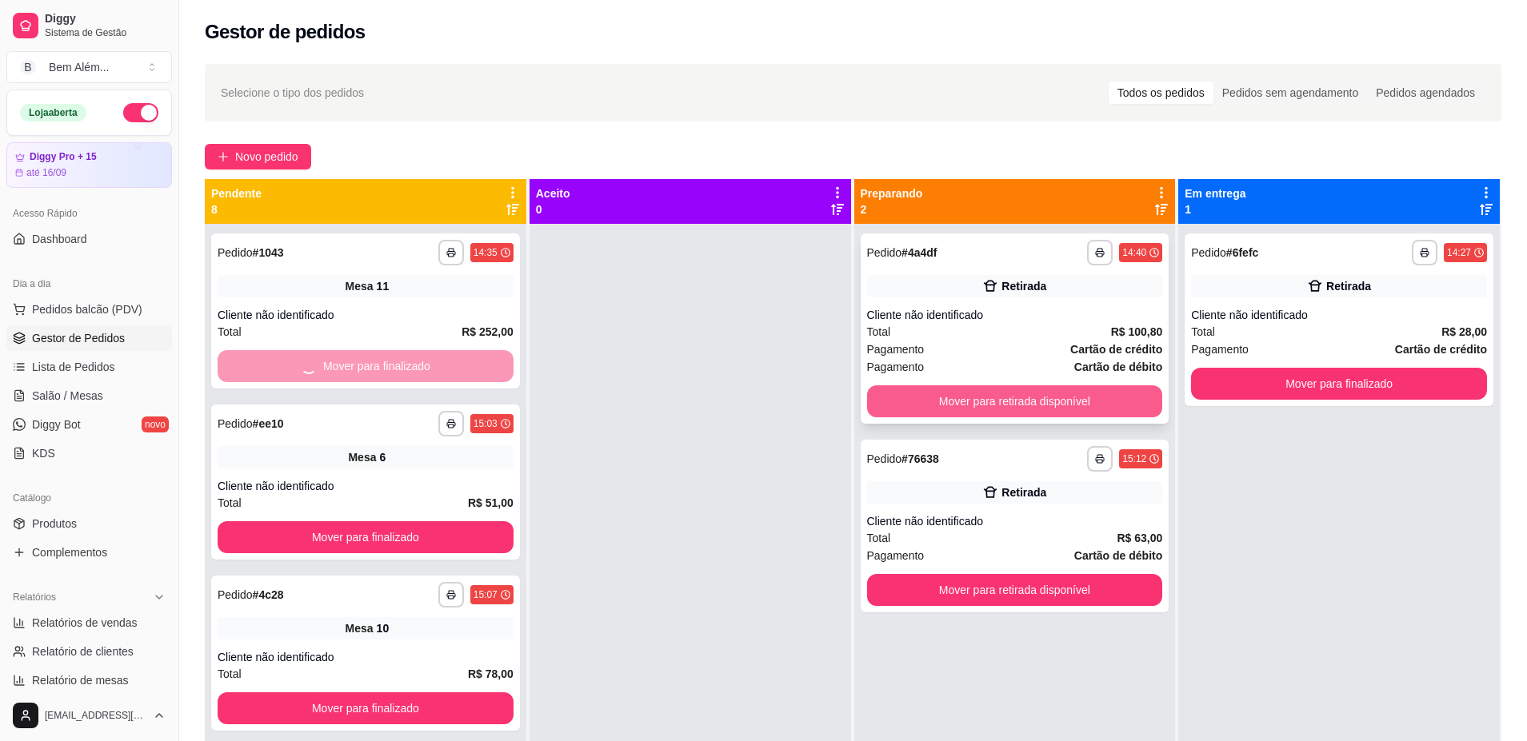
click at [978, 404] on button "Mover para retirada disponível" at bounding box center [1015, 401] width 296 height 32
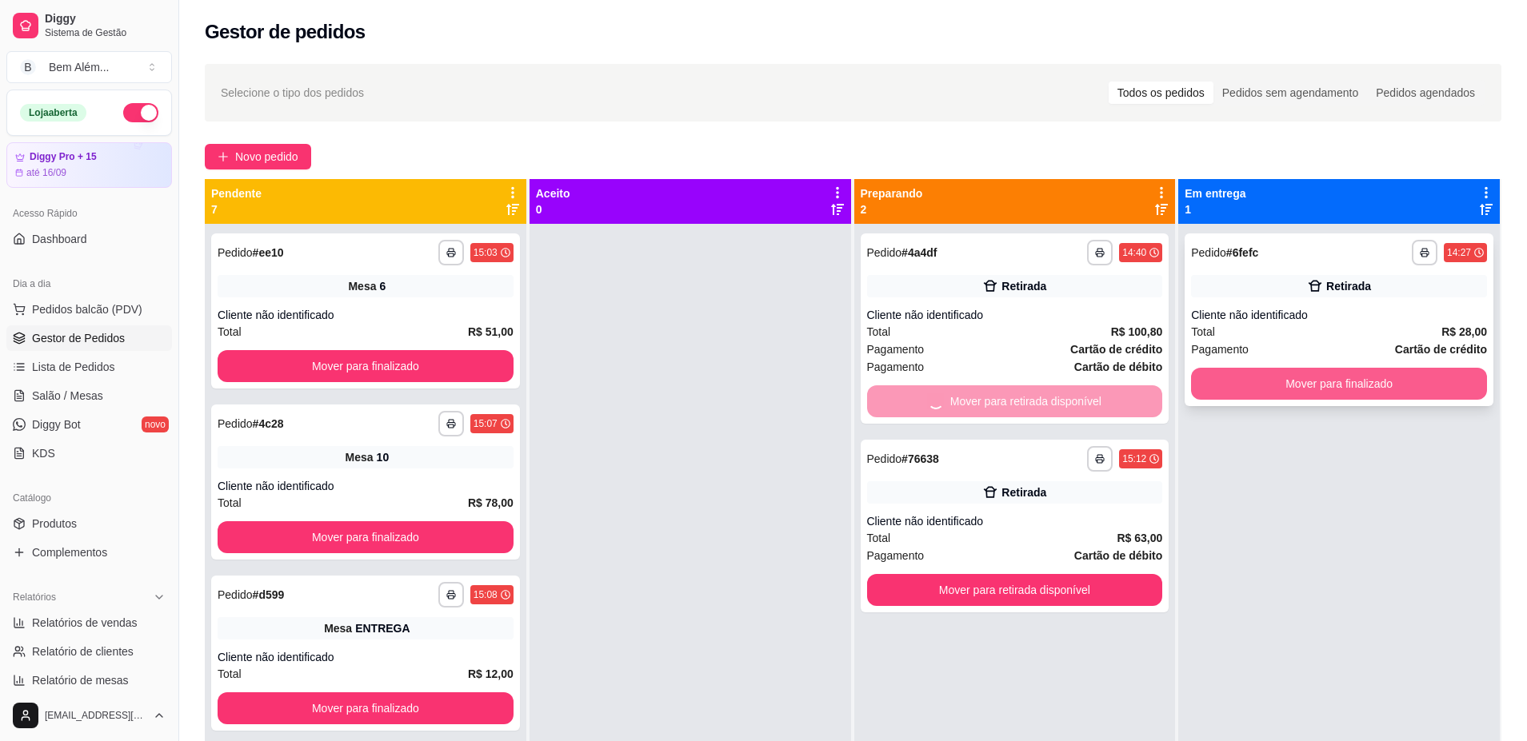
click at [1232, 379] on button "Mover para finalizado" at bounding box center [1339, 384] width 296 height 32
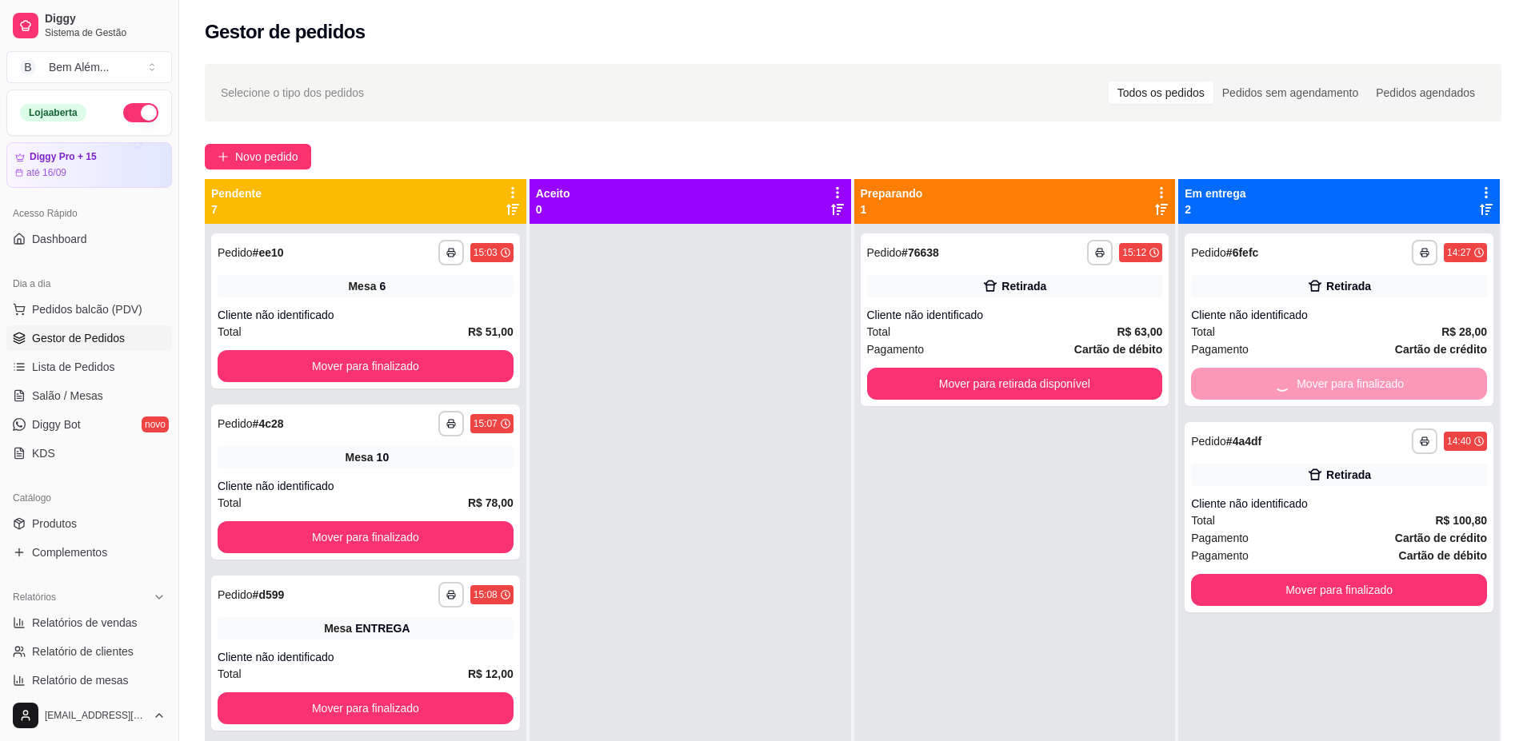
drag, startPoint x: 1040, startPoint y: 594, endPoint x: 985, endPoint y: 576, distance: 57.4
click at [1037, 591] on div "**********" at bounding box center [1014, 594] width 321 height 741
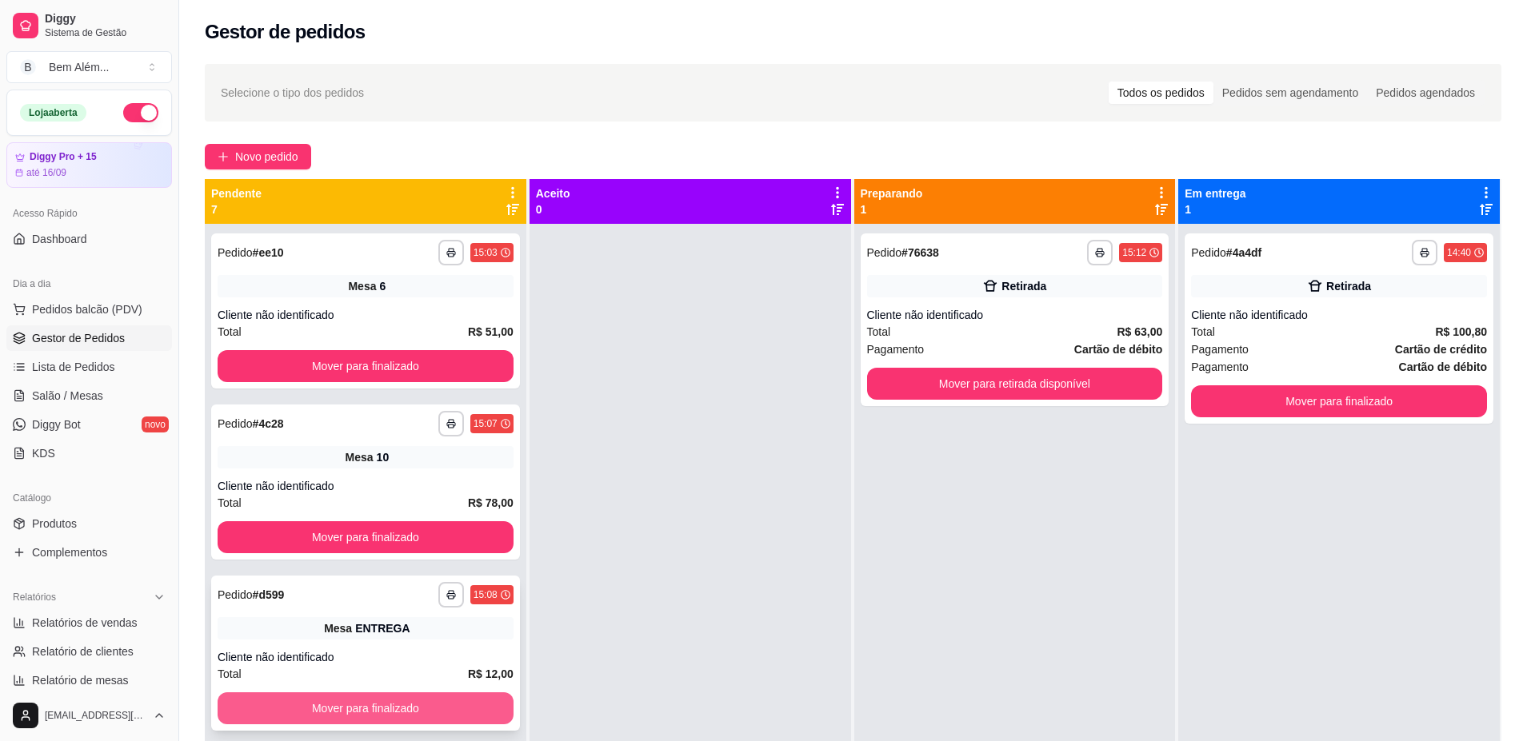
click at [354, 715] on button "Mover para finalizado" at bounding box center [366, 709] width 296 height 32
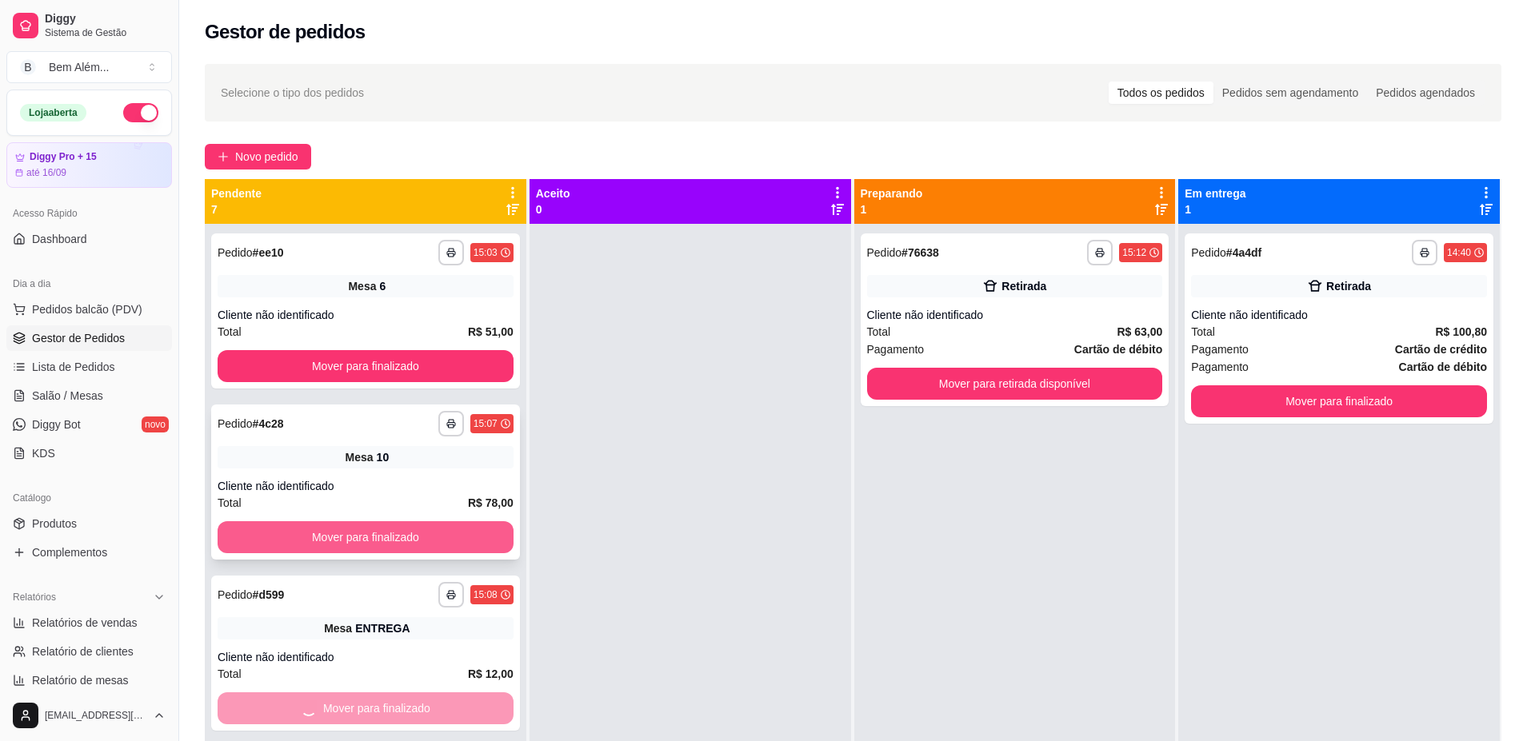
click at [376, 543] on button "Mover para finalizado" at bounding box center [366, 537] width 296 height 32
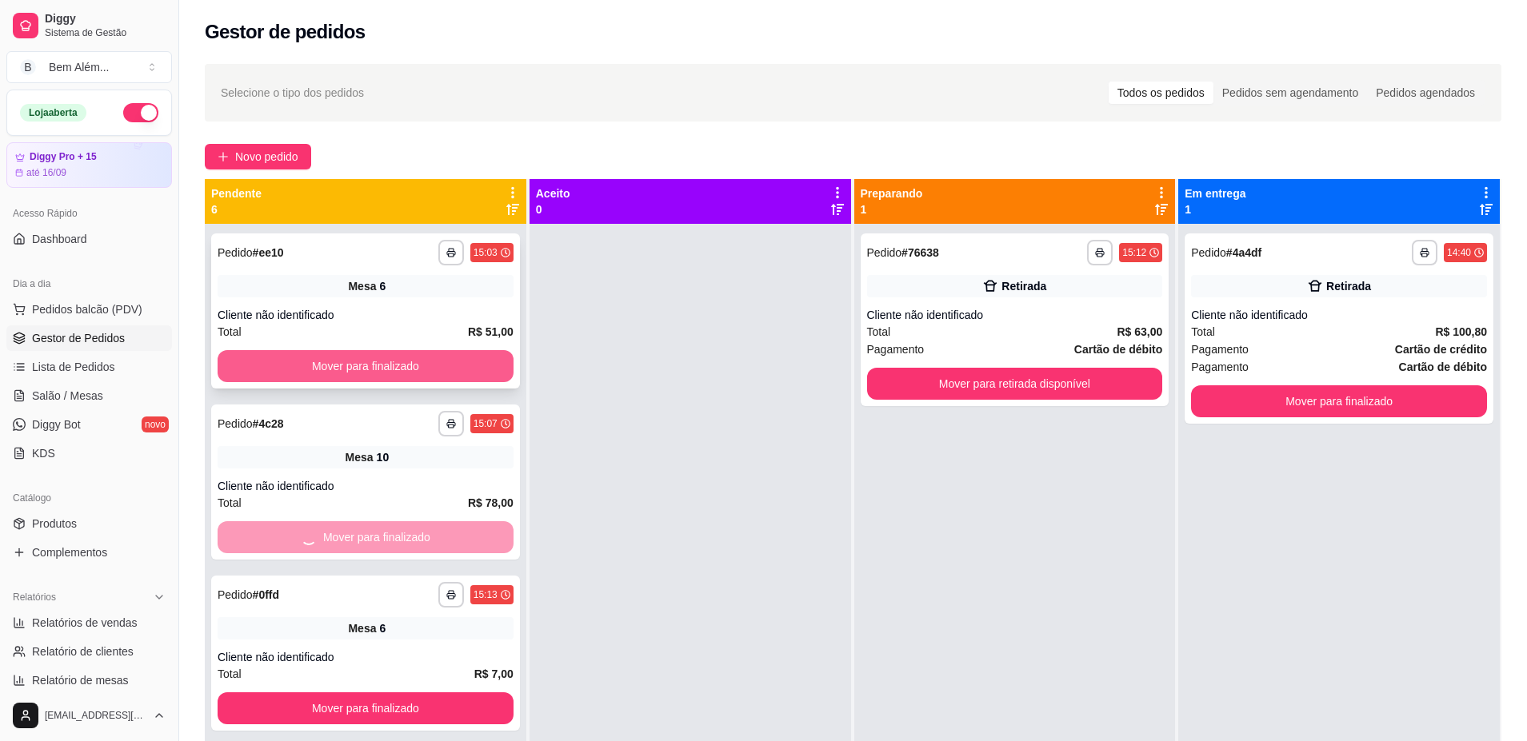
click at [381, 369] on button "Mover para finalizado" at bounding box center [366, 366] width 296 height 32
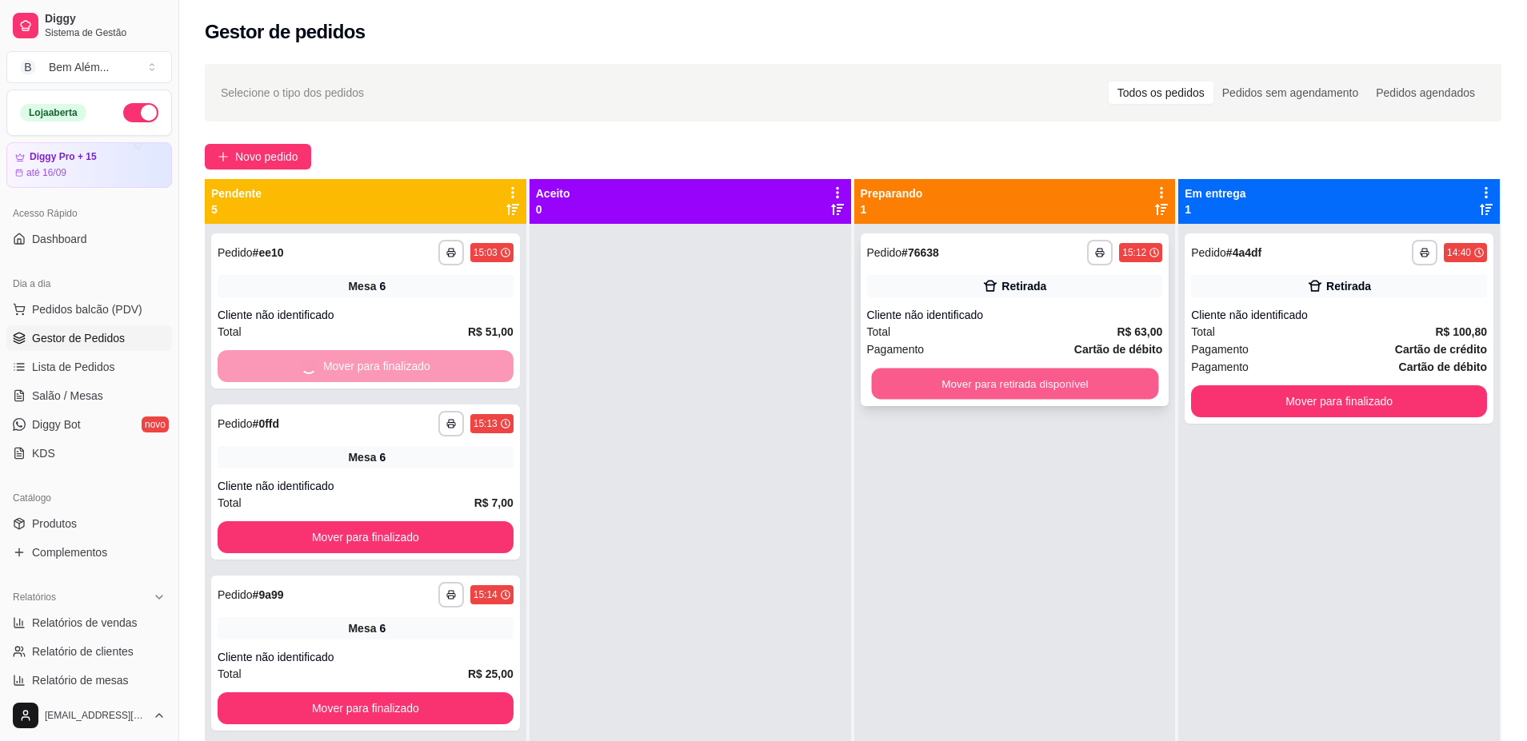
click at [871, 396] on button "Mover para retirada disponível" at bounding box center [1014, 384] width 287 height 31
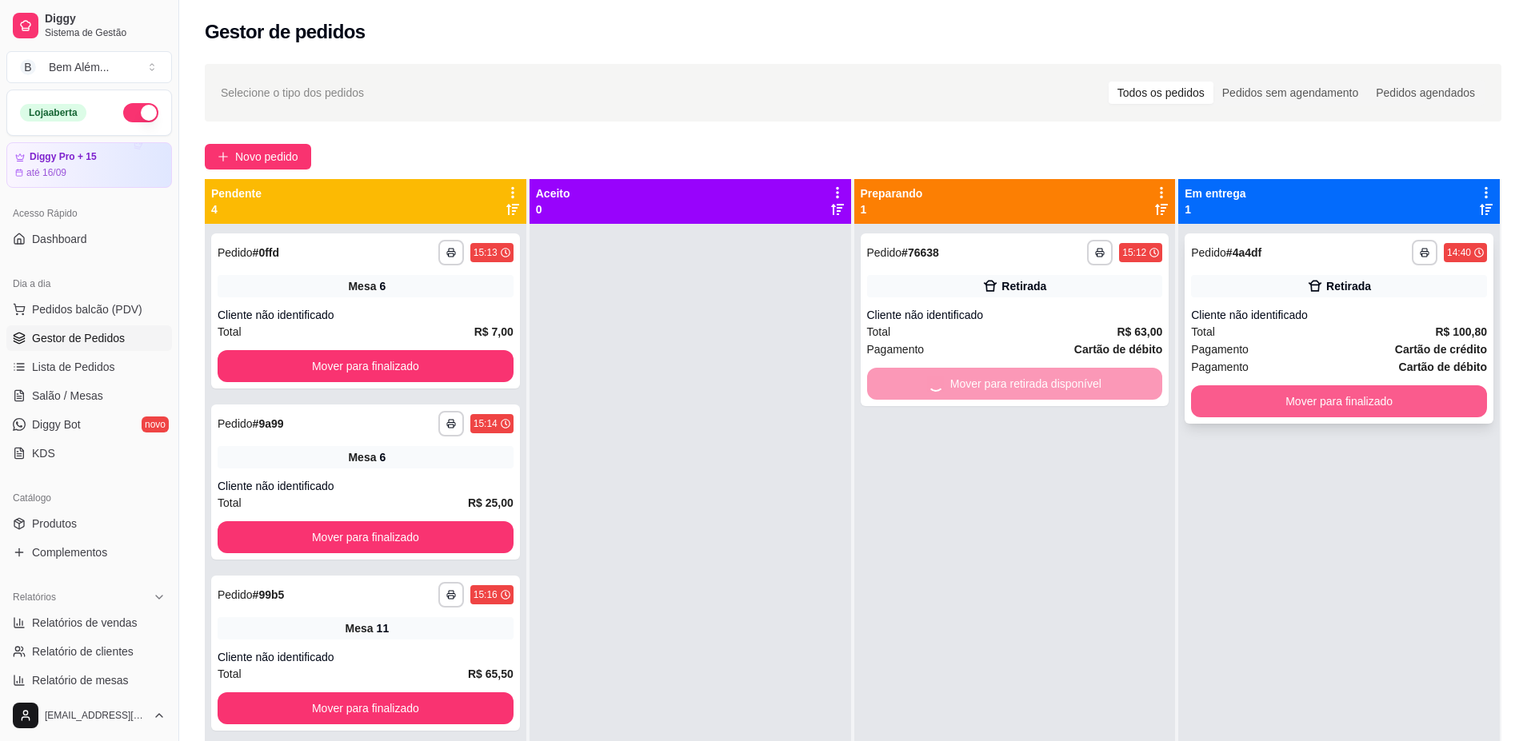
click at [1340, 404] on button "Mover para finalizado" at bounding box center [1339, 401] width 296 height 32
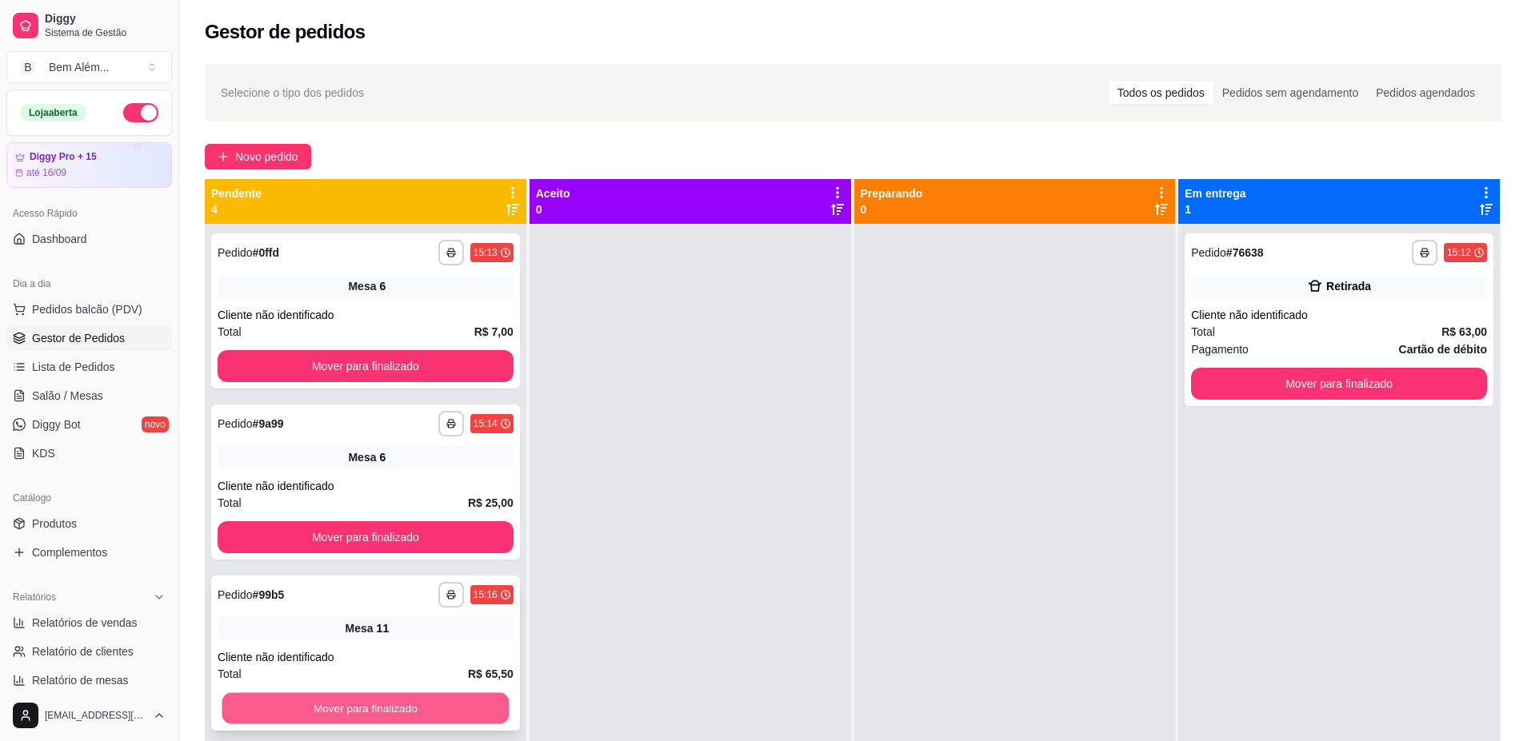
click at [481, 706] on button "Mover para finalizado" at bounding box center [365, 708] width 287 height 31
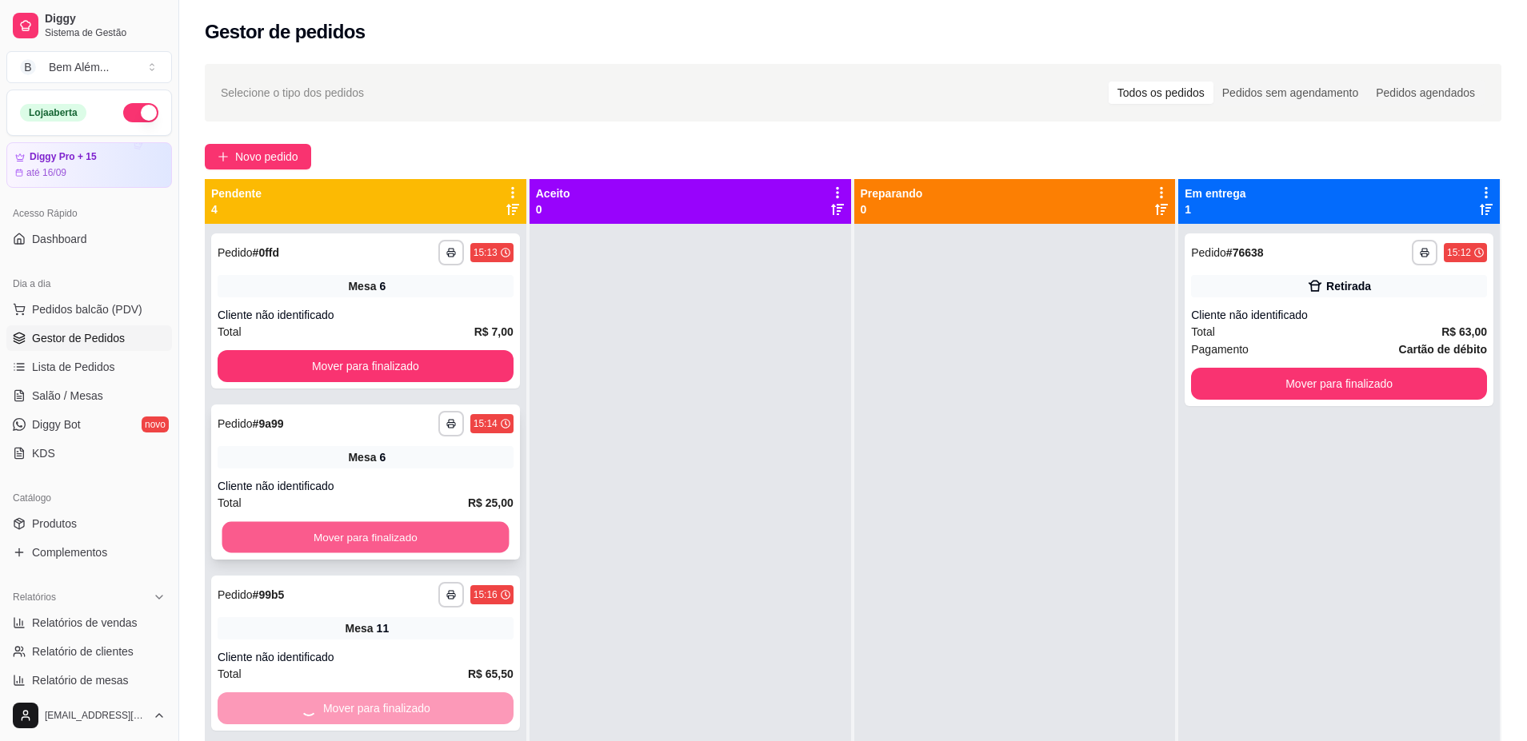
click at [449, 529] on button "Mover para finalizado" at bounding box center [365, 537] width 287 height 31
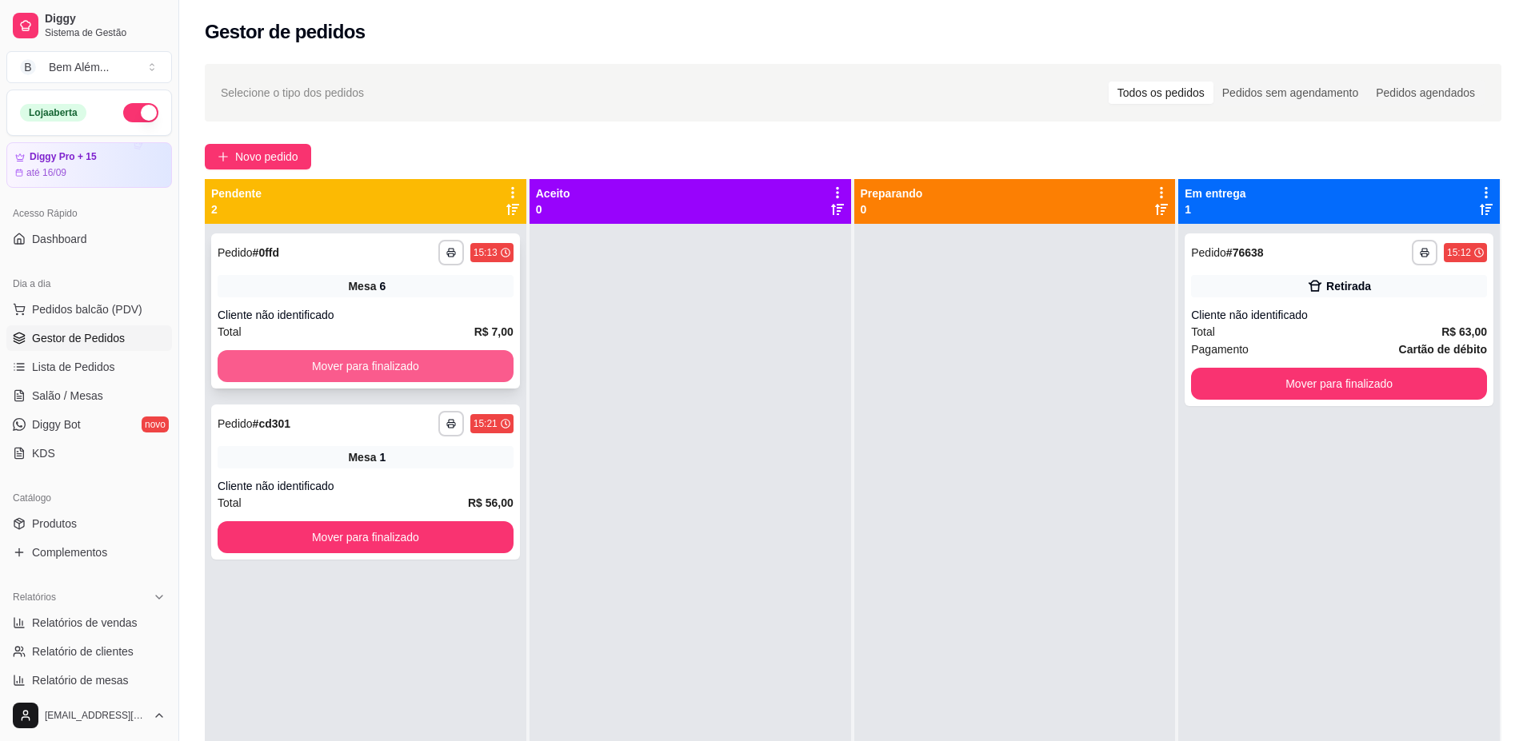
click at [469, 369] on button "Mover para finalizado" at bounding box center [366, 366] width 296 height 32
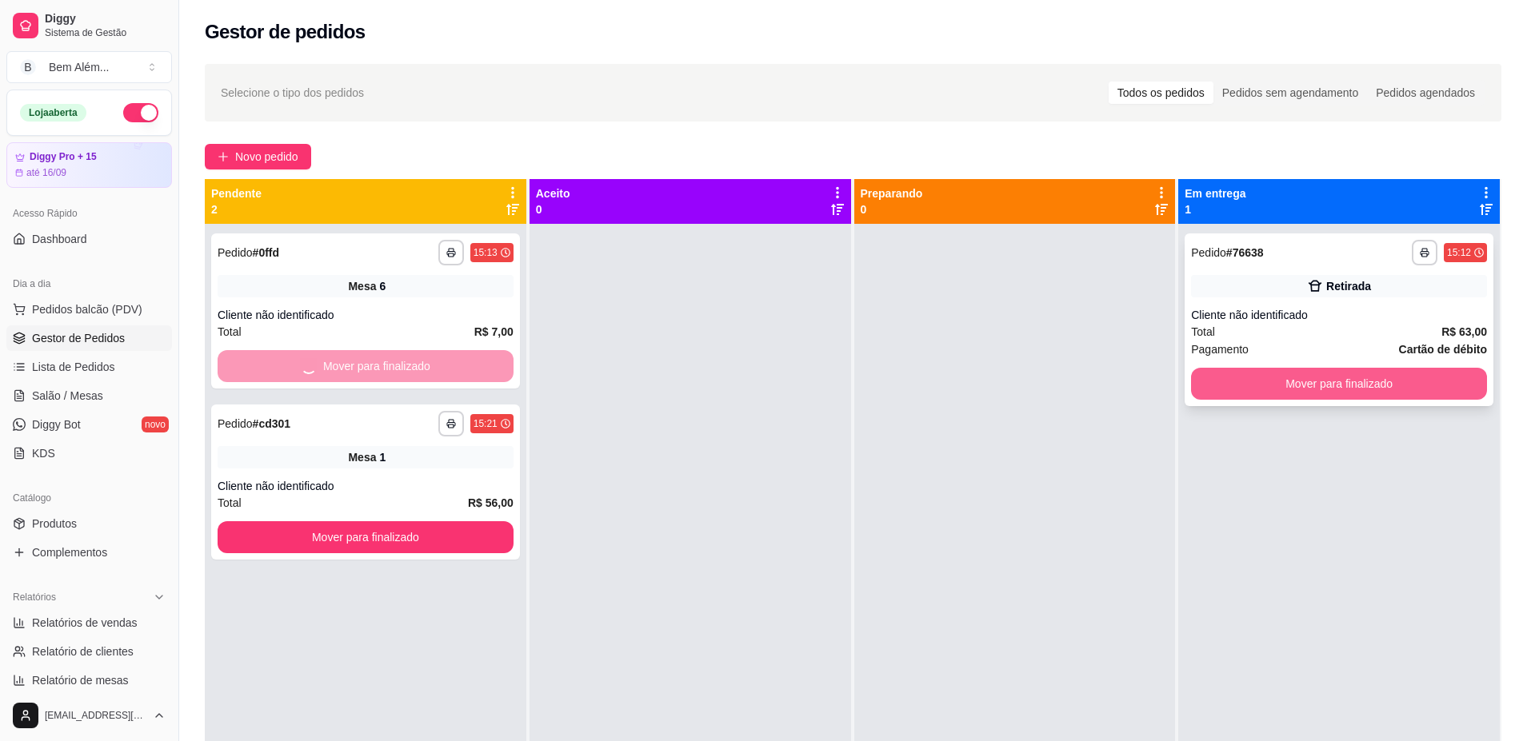
click at [1213, 373] on button "Mover para finalizado" at bounding box center [1339, 384] width 296 height 32
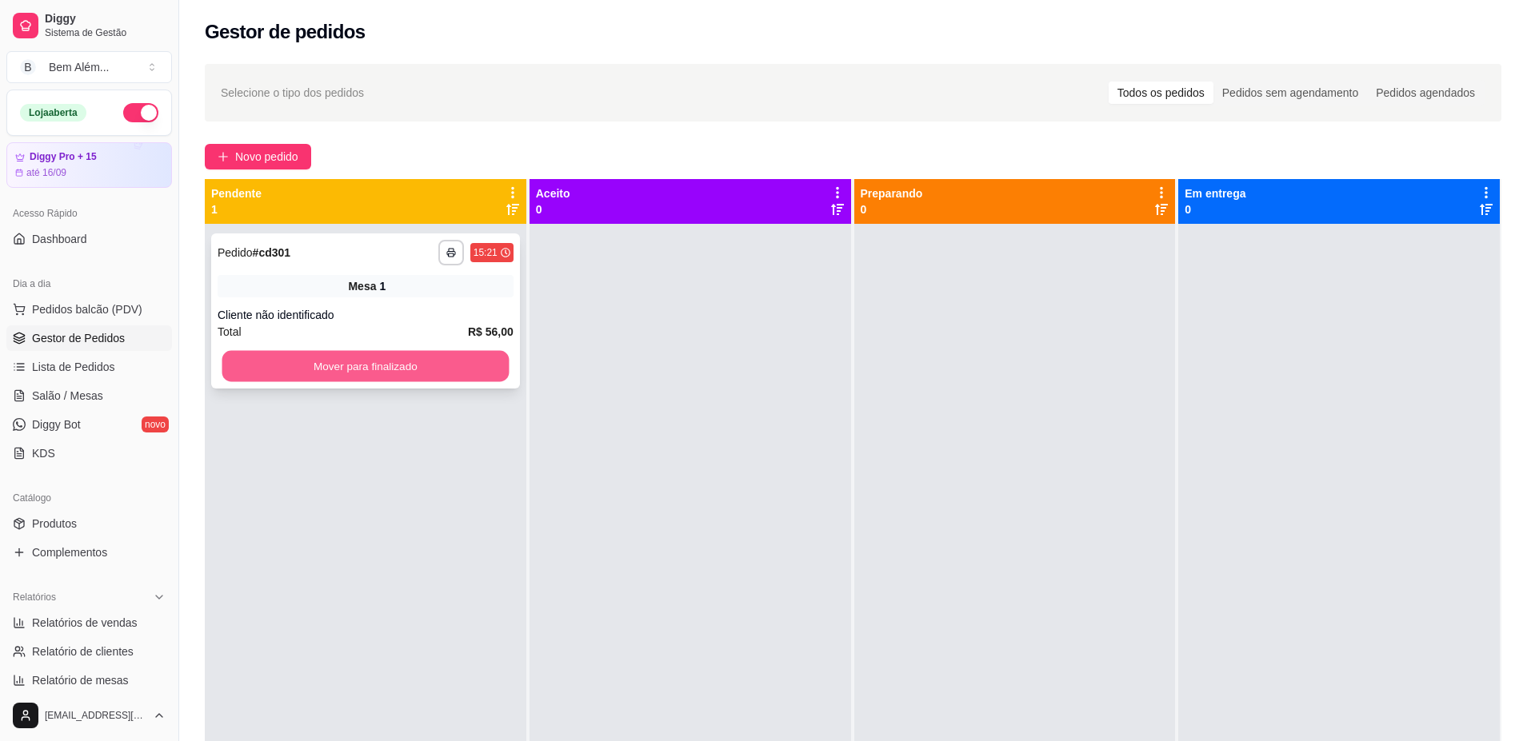
click at [485, 363] on button "Mover para finalizado" at bounding box center [365, 366] width 287 height 31
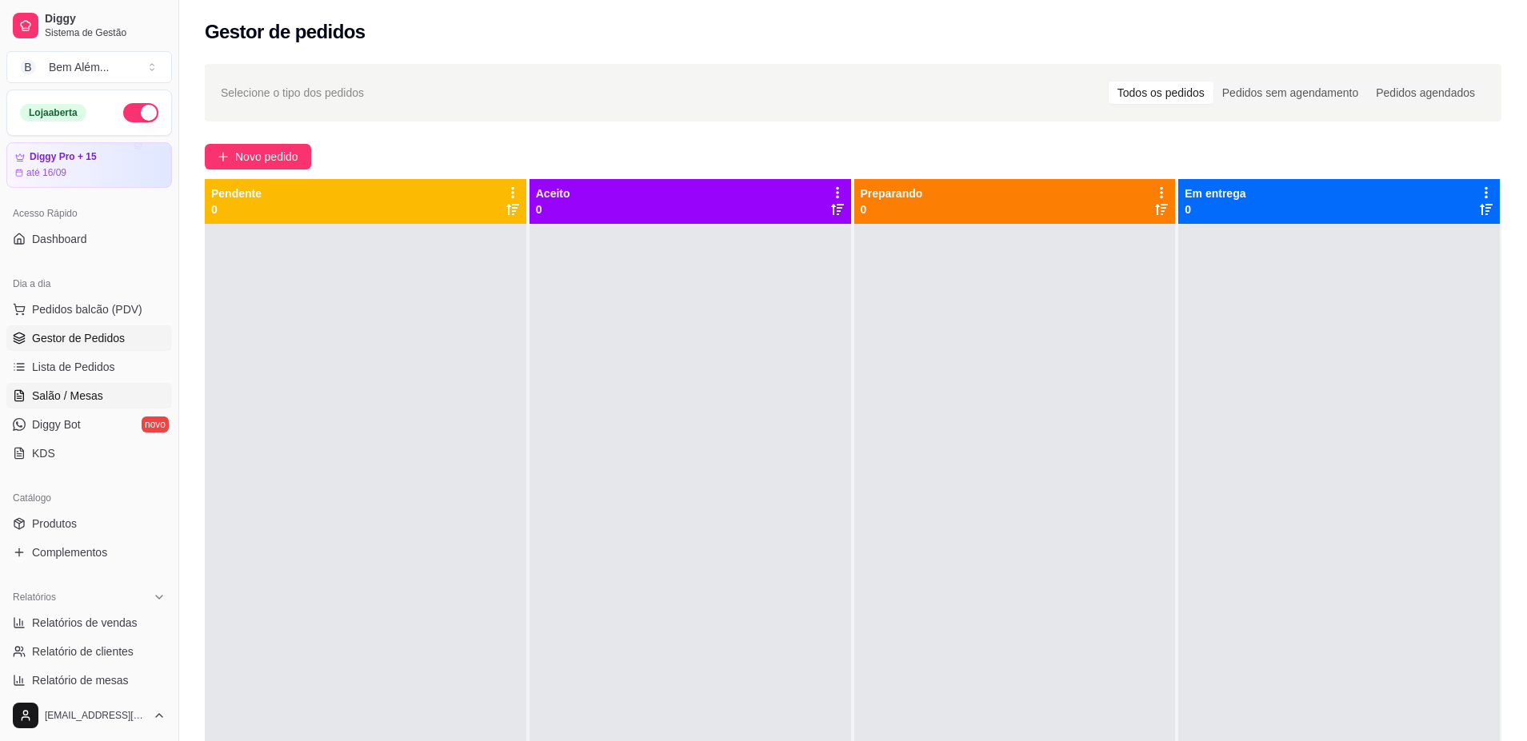
click at [87, 406] on link "Salão / Mesas" at bounding box center [89, 396] width 166 height 26
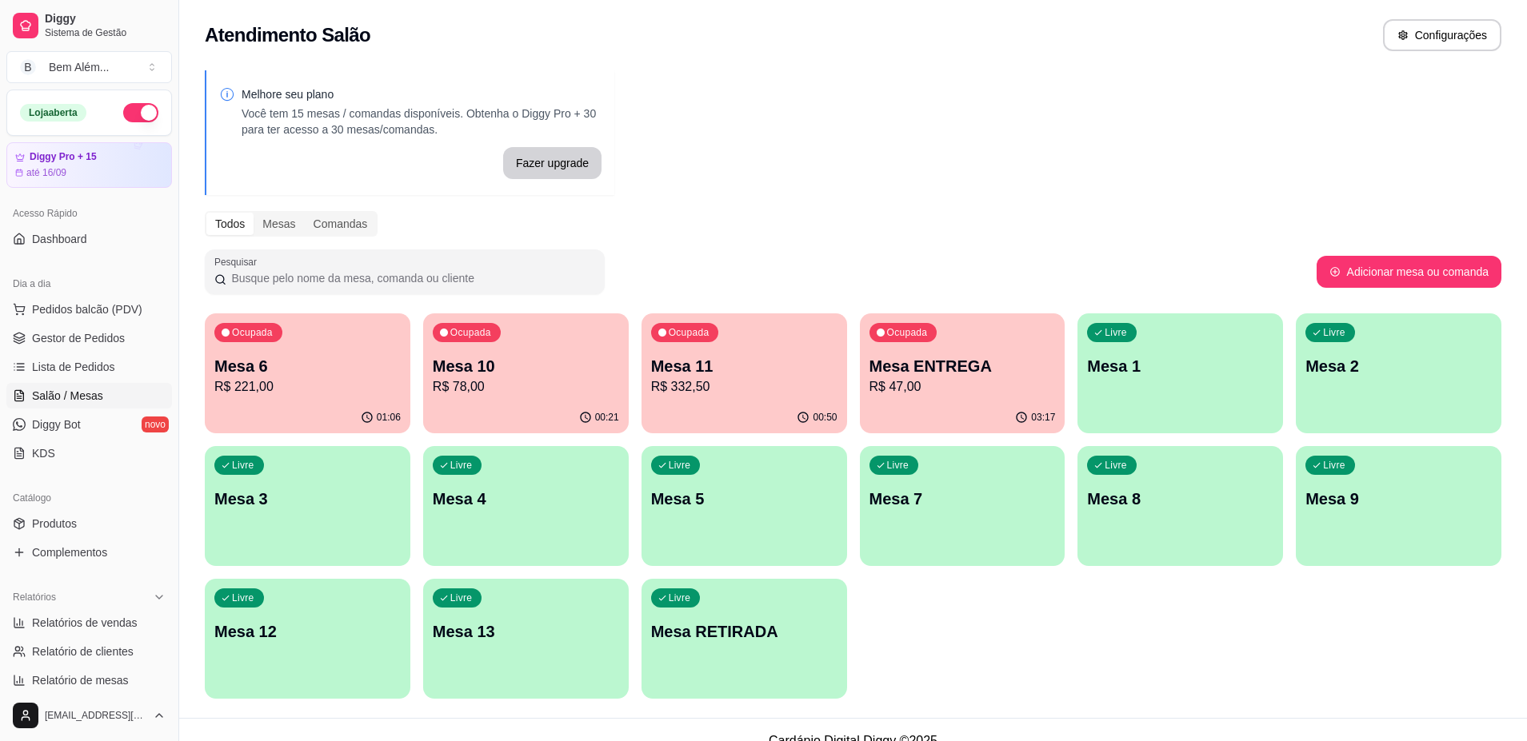
click at [371, 403] on div "01:06" at bounding box center [308, 417] width 206 height 31
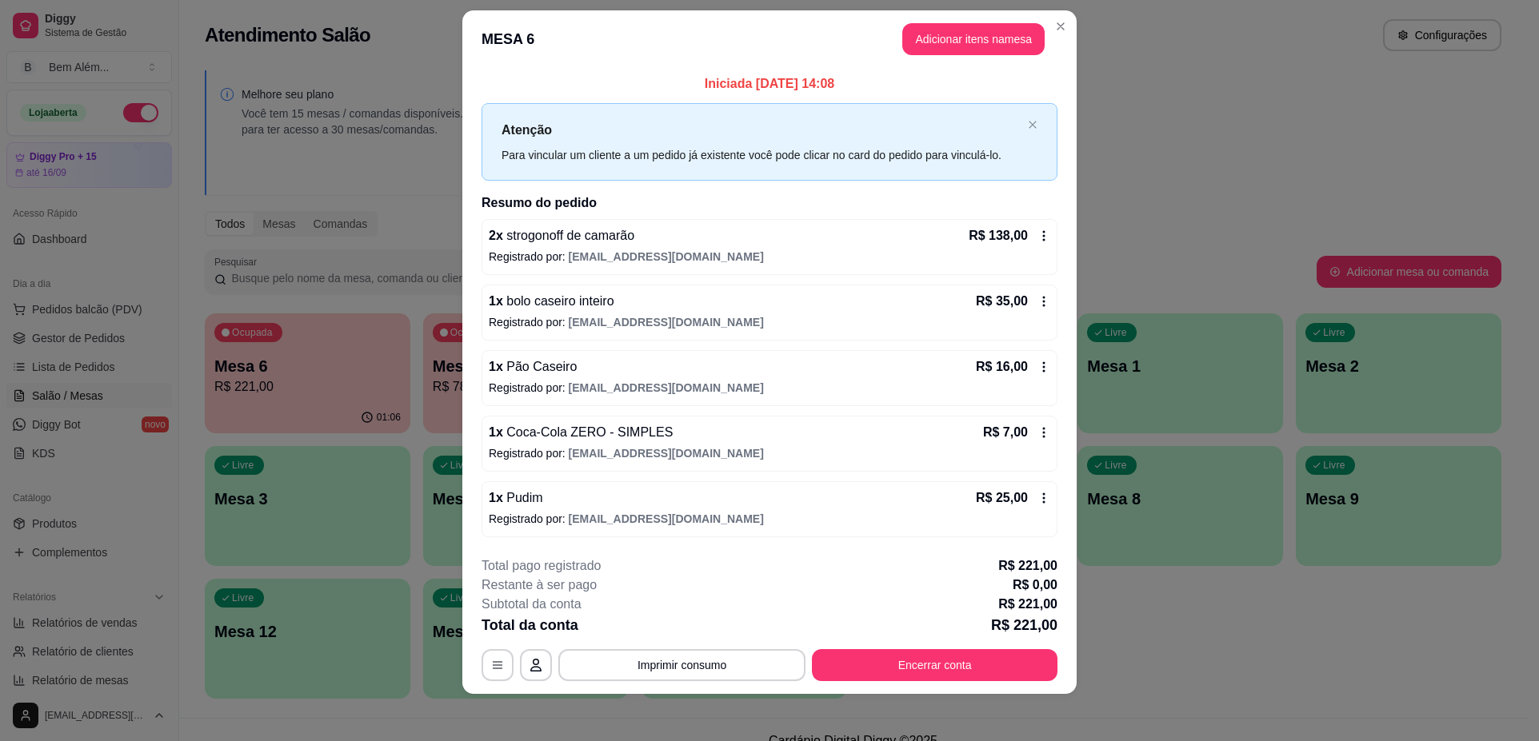
scroll to position [22, 0]
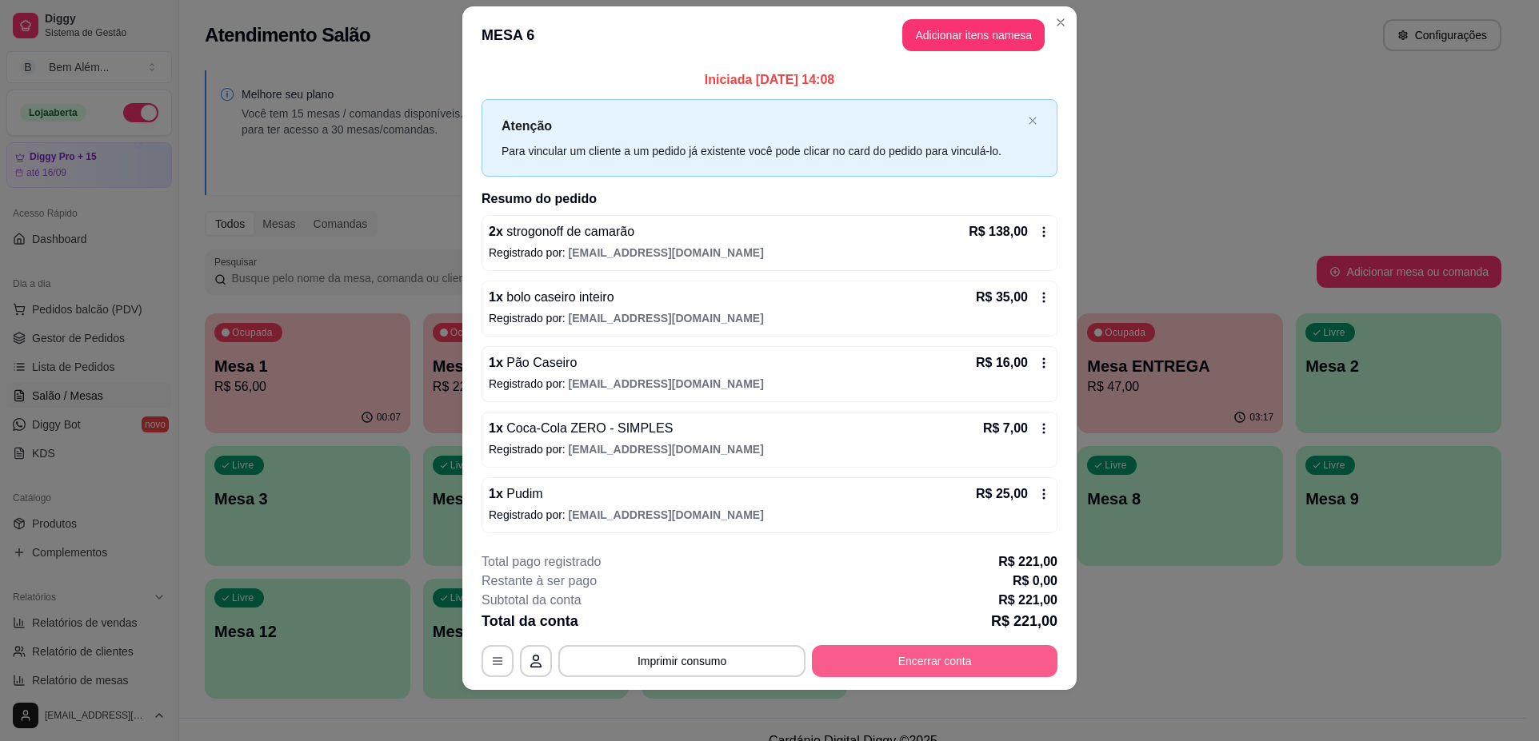
click at [928, 658] on button "Encerrar conta" at bounding box center [935, 661] width 246 height 32
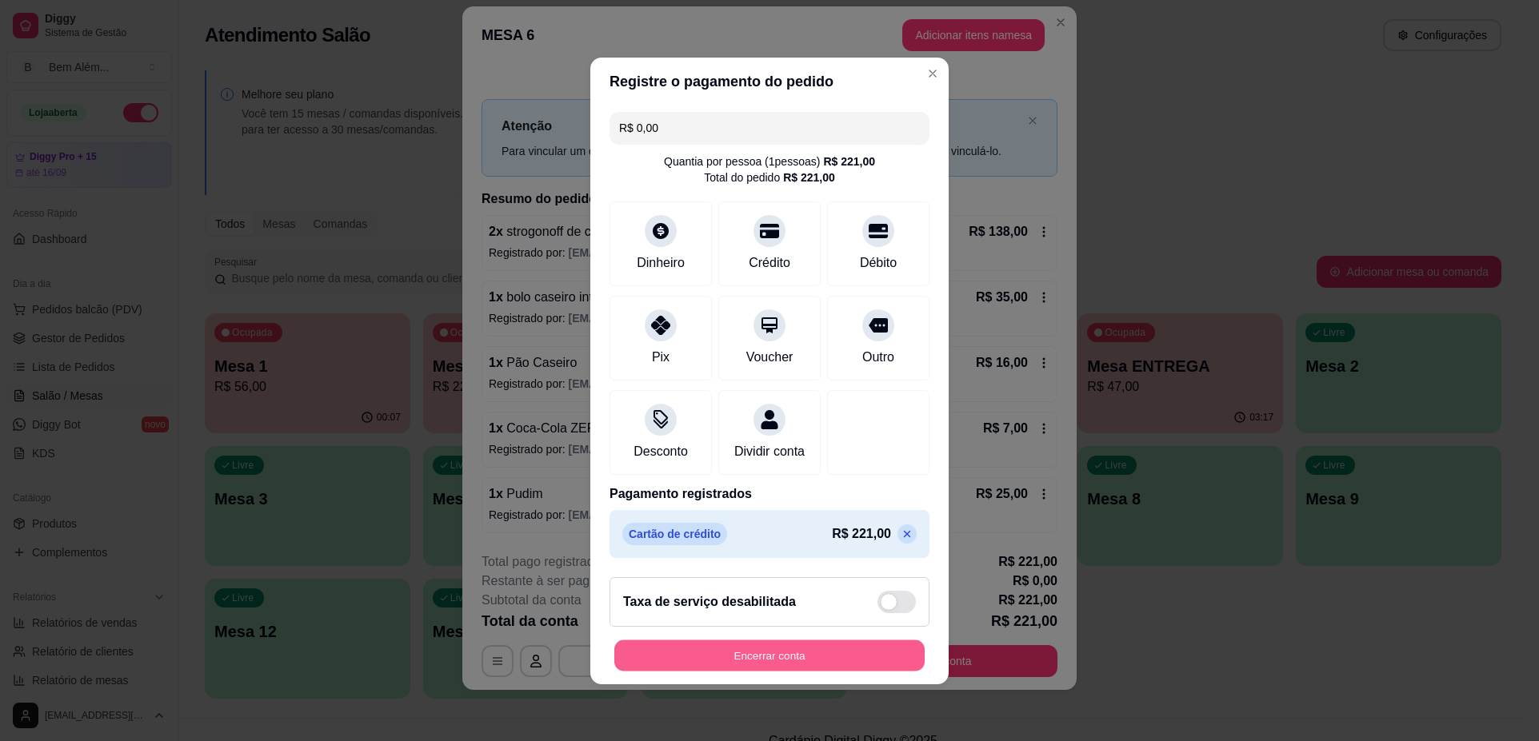
click at [840, 663] on button "Encerrar conta" at bounding box center [769, 655] width 310 height 31
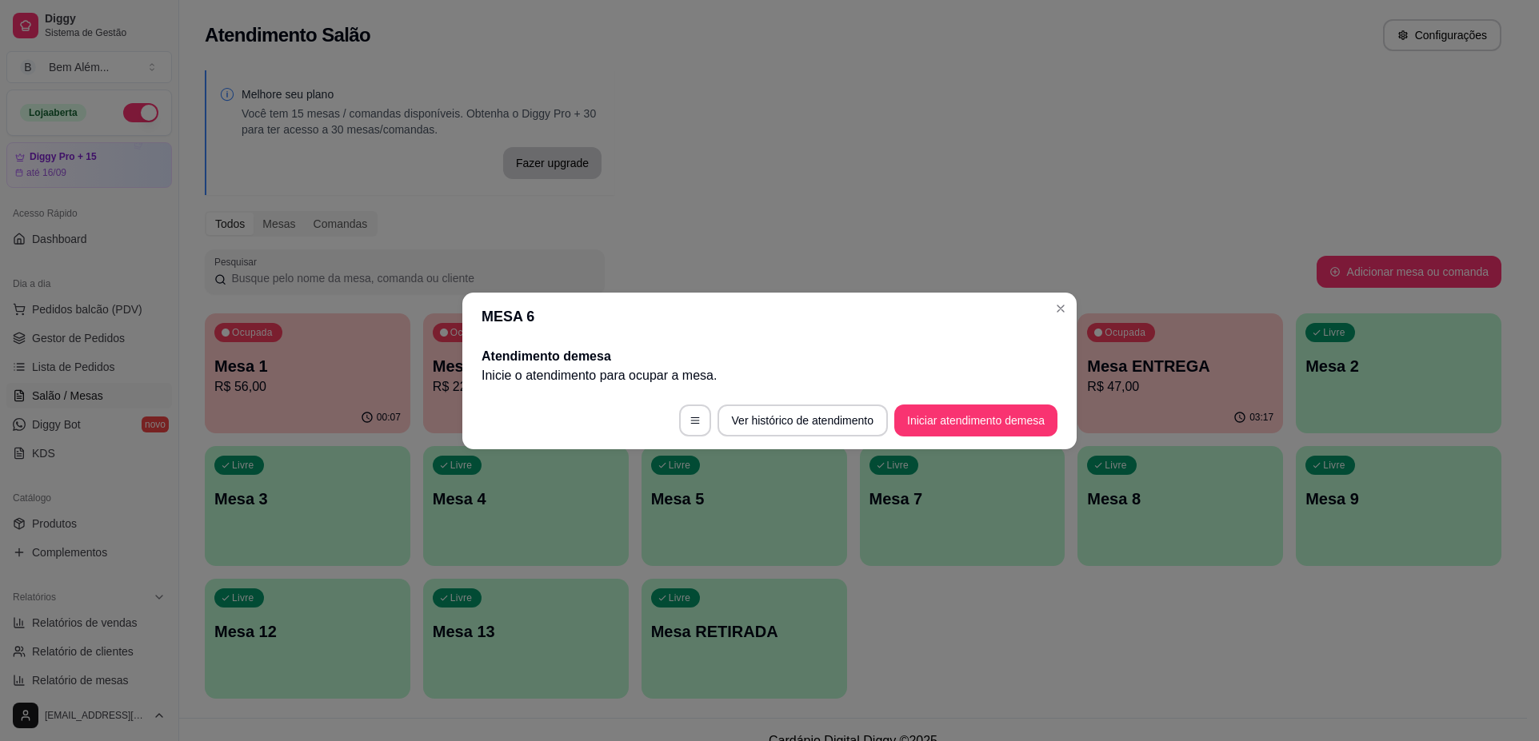
scroll to position [0, 0]
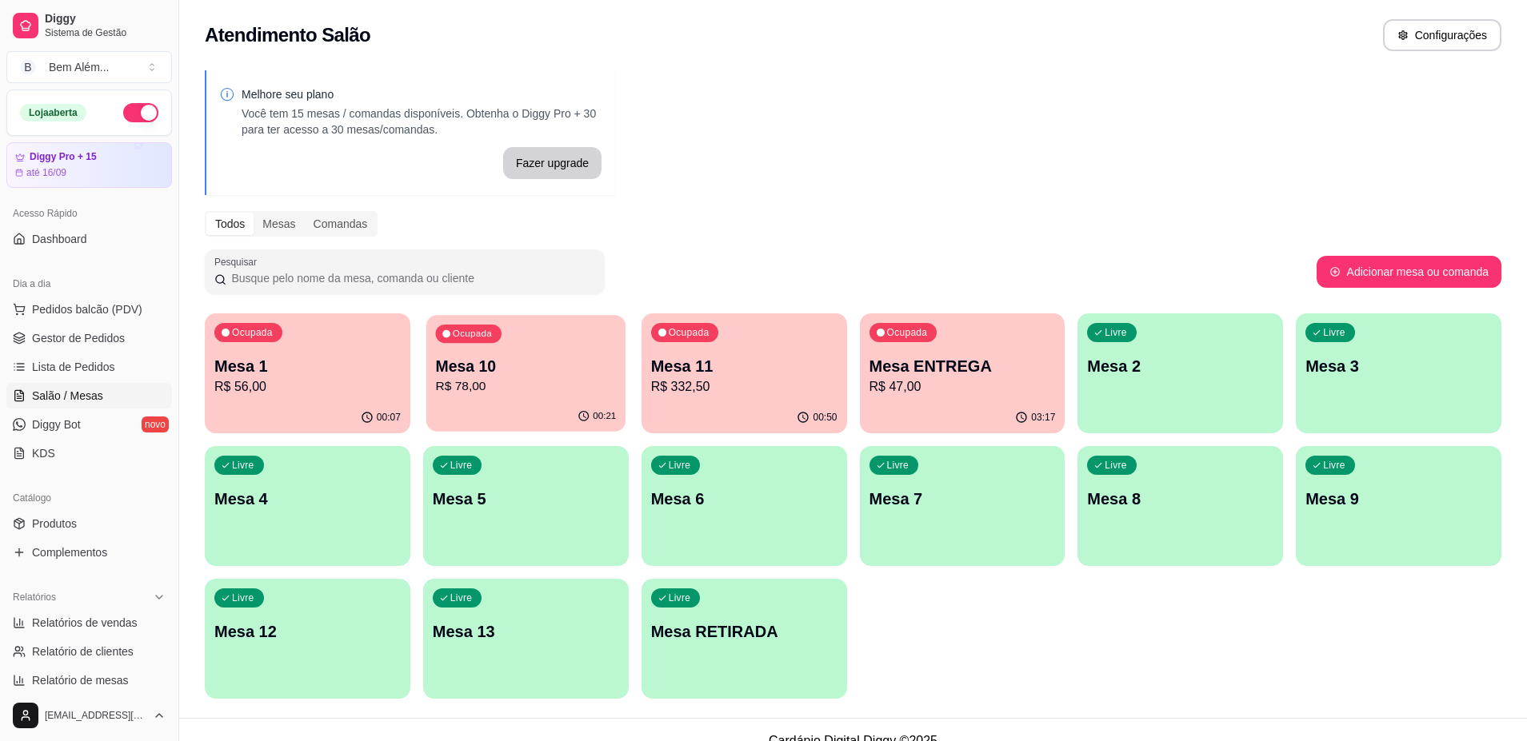
click at [501, 388] on p "R$ 78,00" at bounding box center [525, 386] width 181 height 18
click at [839, 397] on div "Ocupada Mesa 11 R$ 332,50" at bounding box center [744, 358] width 199 height 86
click at [988, 384] on p "R$ 47,00" at bounding box center [962, 386] width 181 height 18
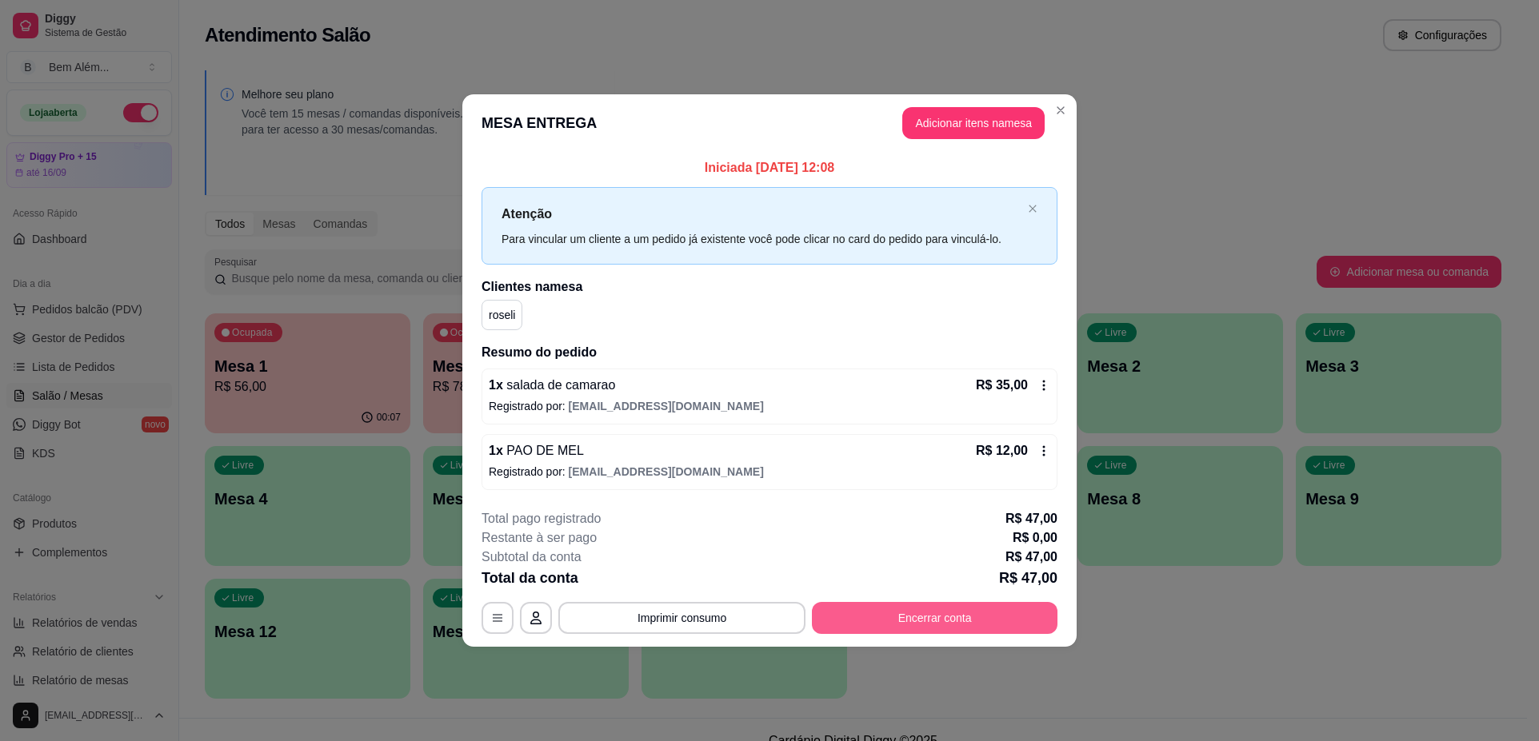
click at [972, 622] on button "Encerrar conta" at bounding box center [935, 618] width 246 height 32
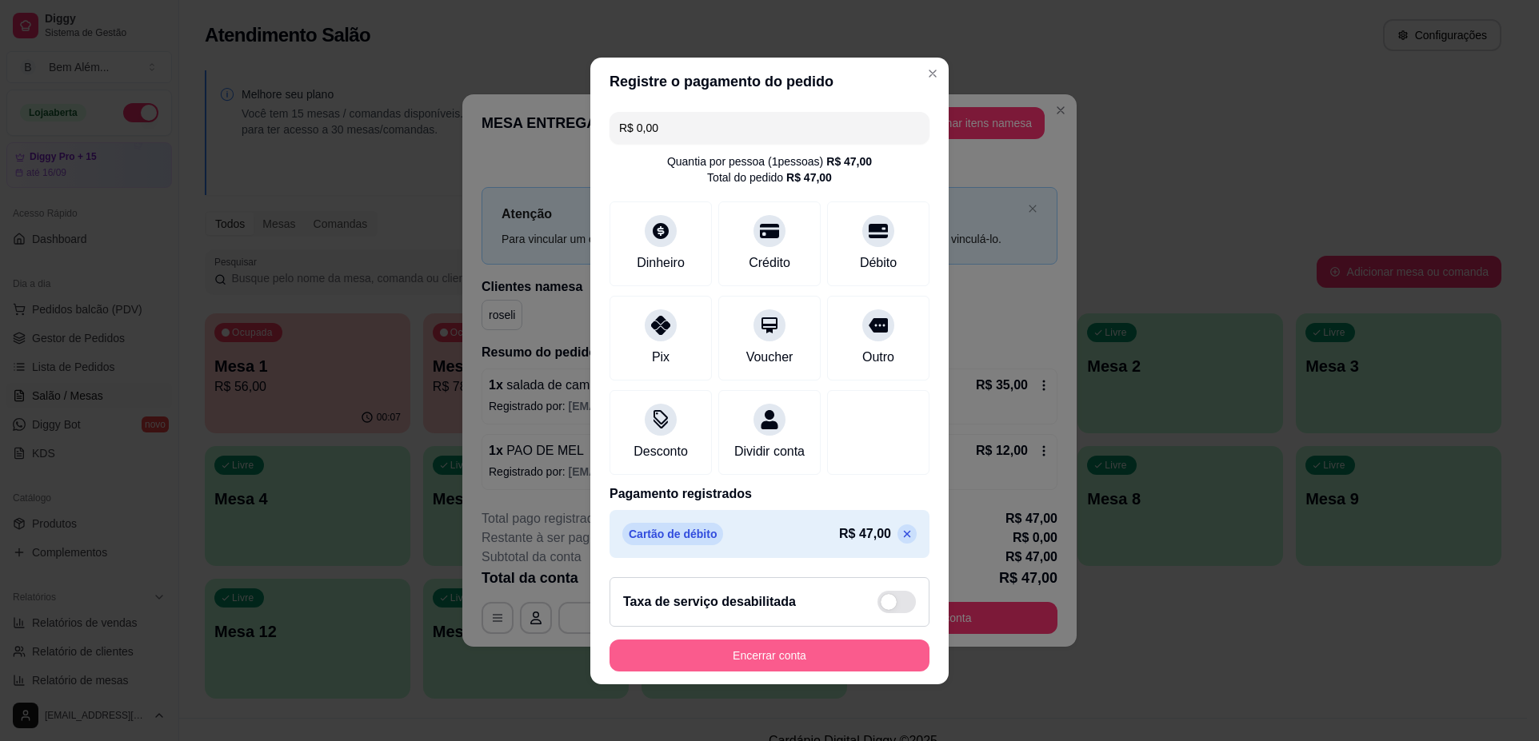
click at [801, 669] on button "Encerrar conta" at bounding box center [769, 656] width 320 height 32
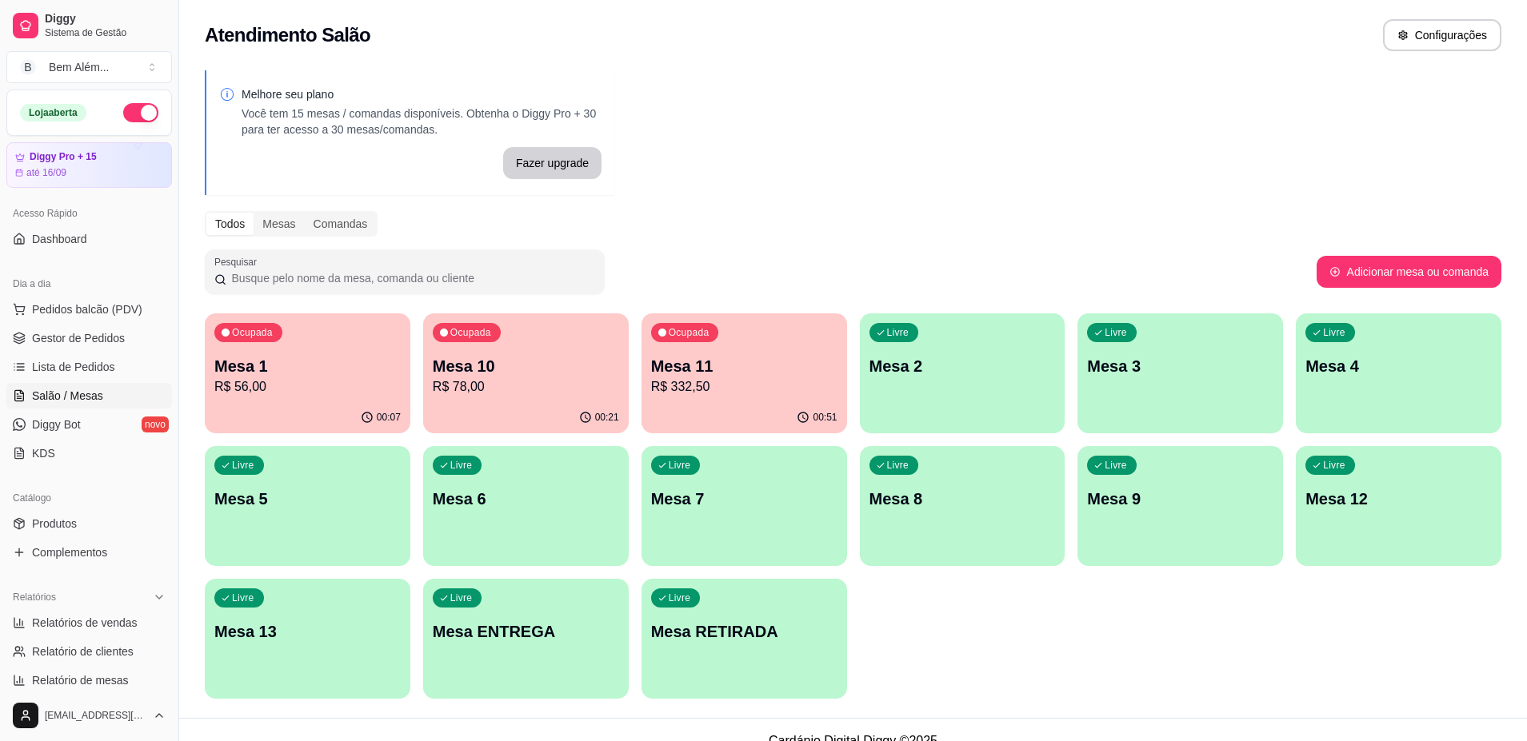
click at [703, 360] on p "Mesa 11" at bounding box center [744, 366] width 186 height 22
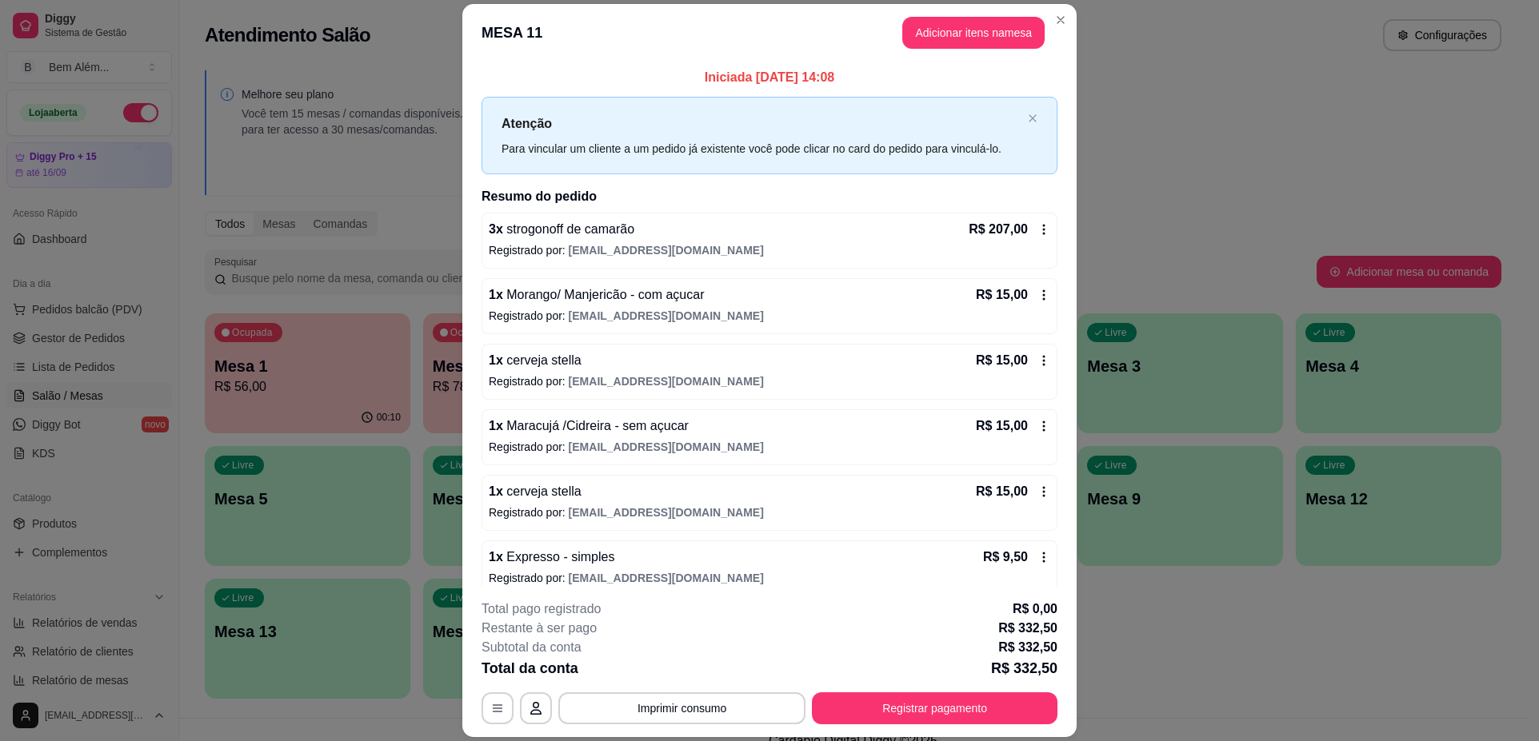
click at [1057, 292] on div "Iniciada 31/08/2025 às 14:08 Atenção Para vincular um cliente a um pedido já ex…" at bounding box center [769, 325] width 614 height 526
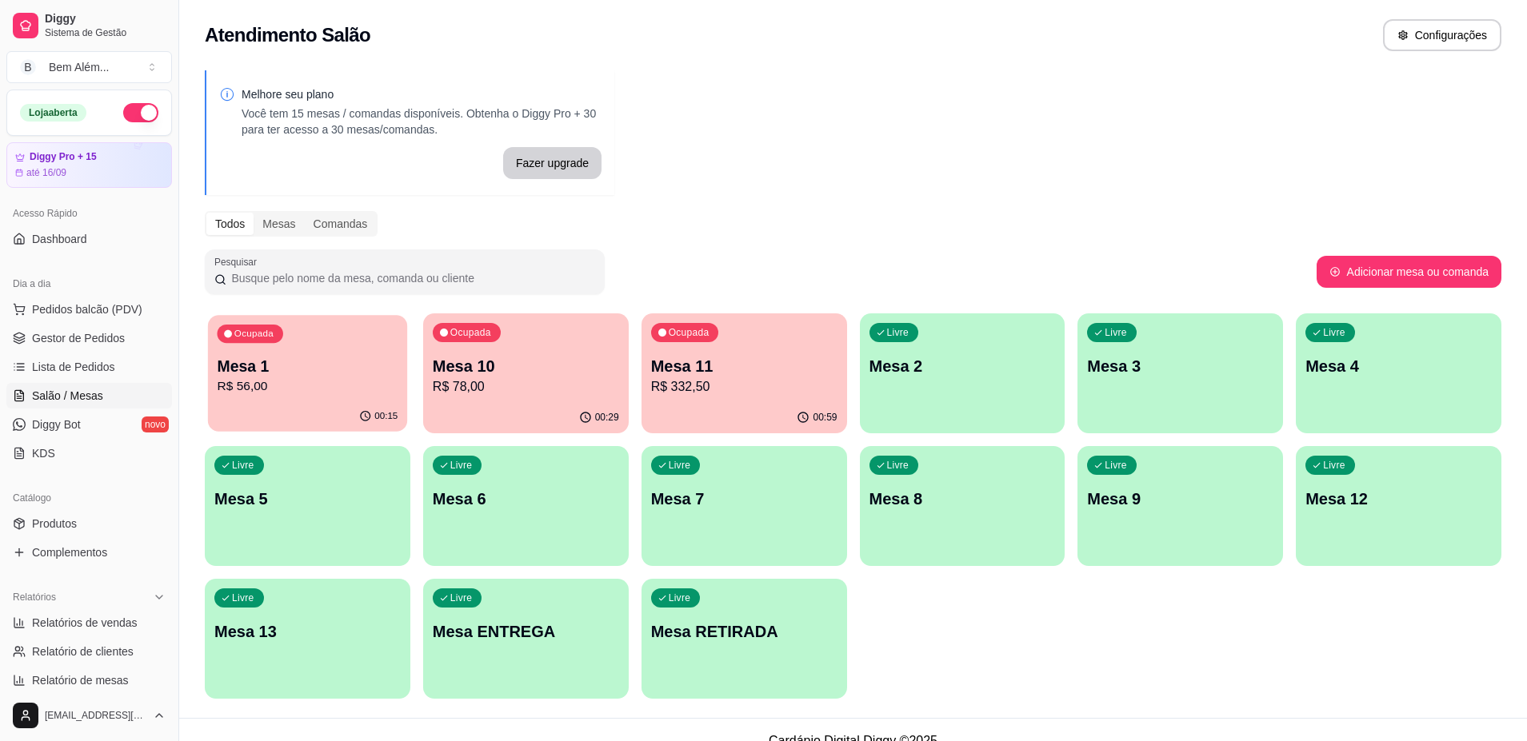
click at [389, 400] on div "Ocupada Mesa 1 R$ 56,00" at bounding box center [307, 358] width 199 height 86
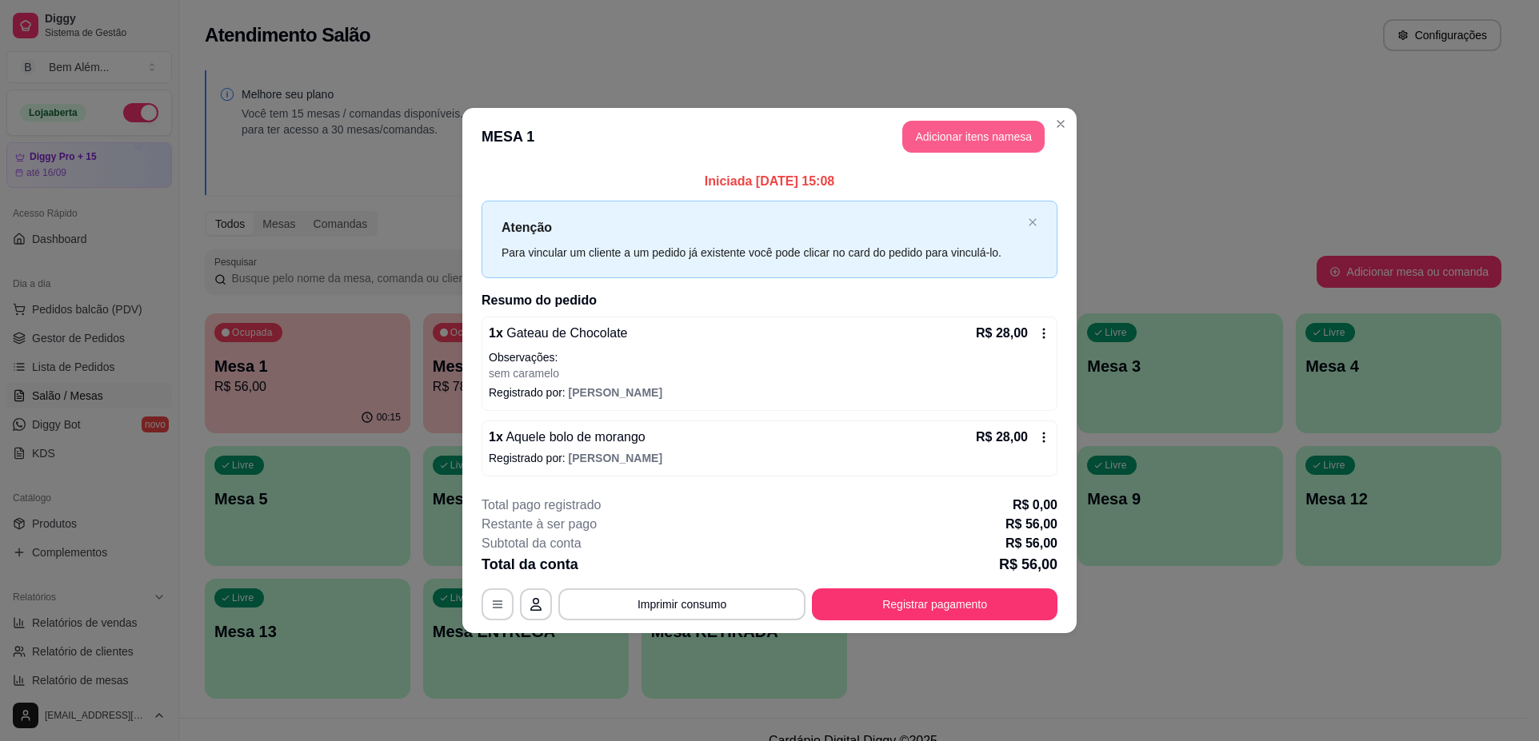
click at [1013, 140] on button "Adicionar itens na mesa" at bounding box center [973, 137] width 142 height 32
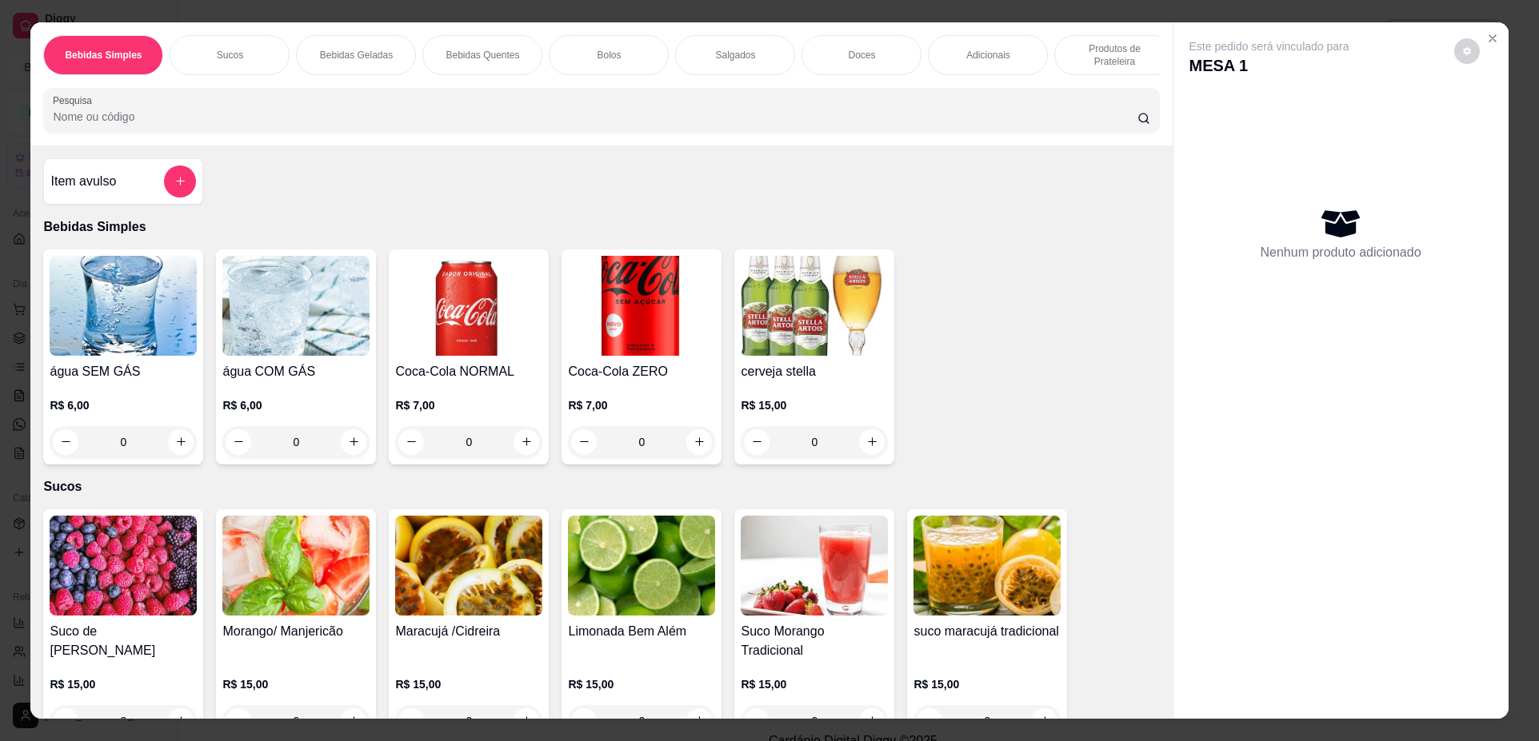
click at [866, 59] on p "Doces" at bounding box center [861, 55] width 27 height 13
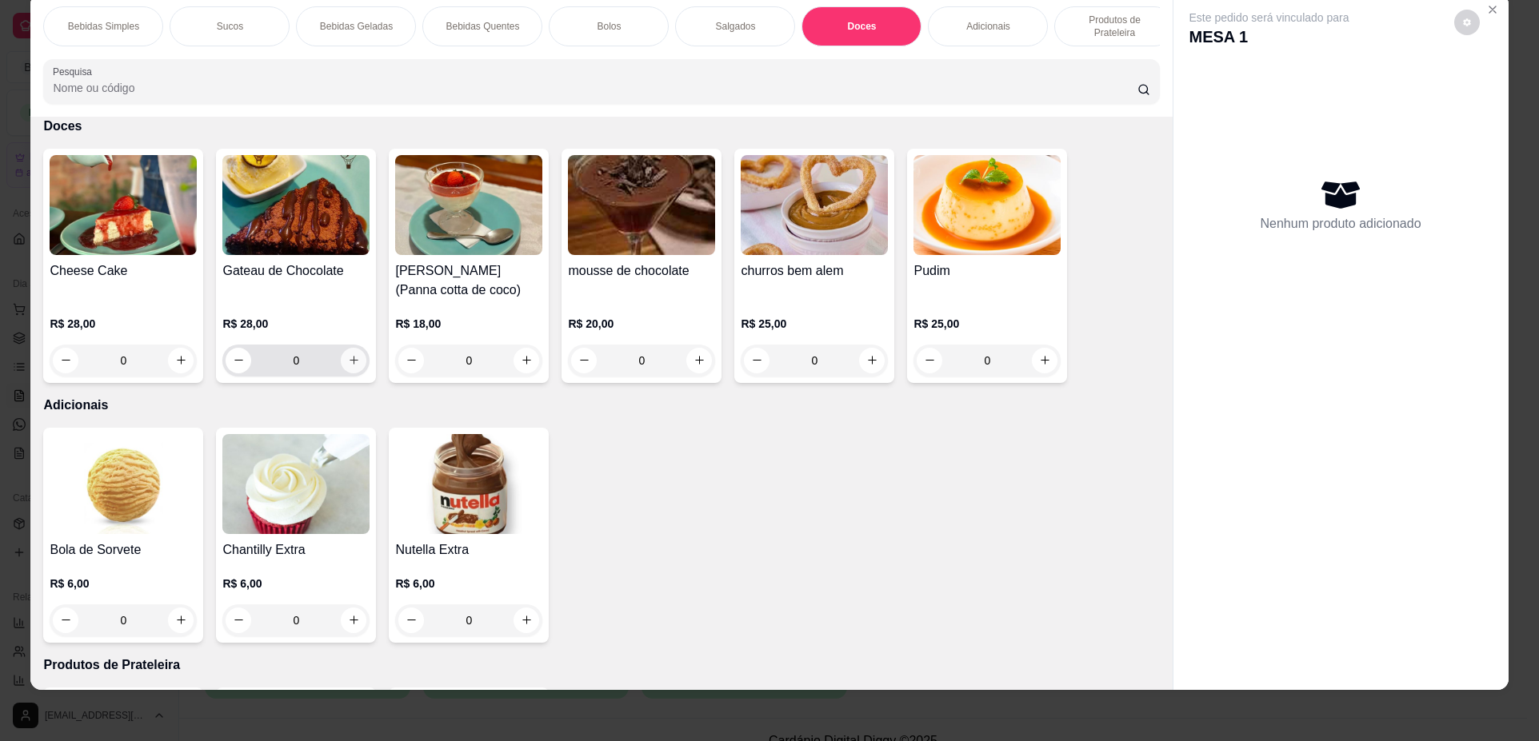
click at [352, 366] on icon "increase-product-quantity" at bounding box center [354, 360] width 12 height 12
type input "1"
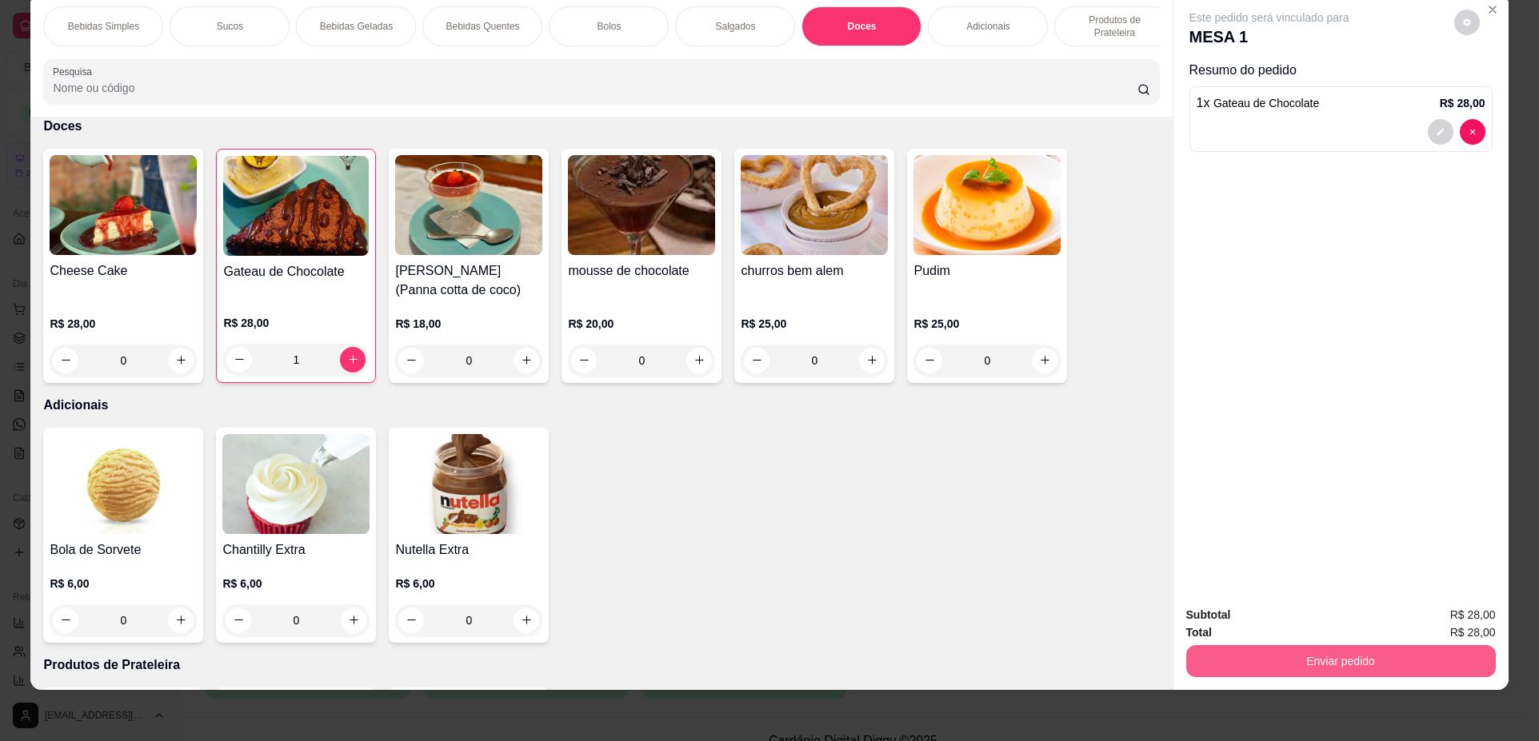
click at [1309, 661] on button "Enviar pedido" at bounding box center [1340, 661] width 309 height 32
click at [1268, 617] on button "Não registrar e enviar pedido" at bounding box center [1288, 622] width 162 height 30
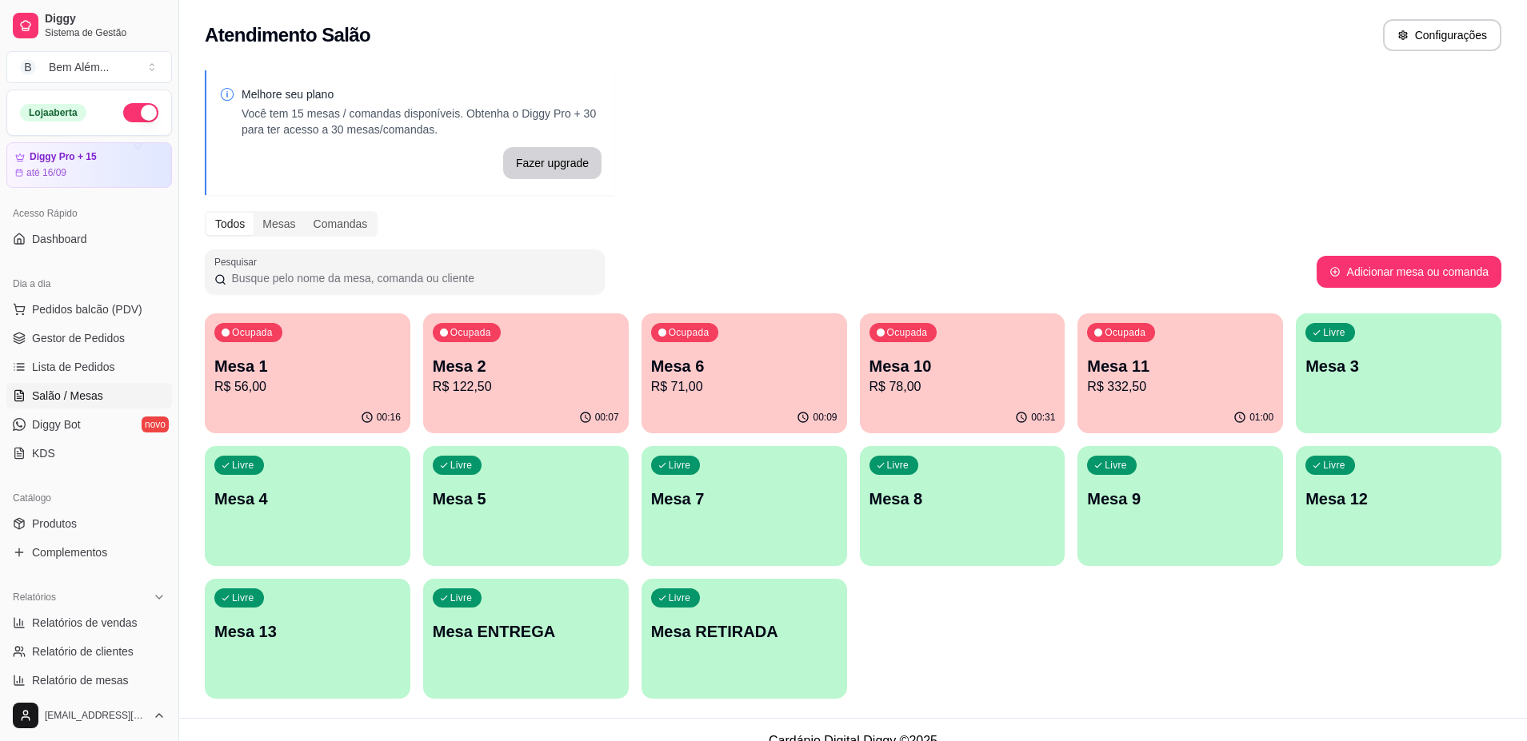
click at [526, 373] on p "Mesa 2" at bounding box center [526, 366] width 186 height 22
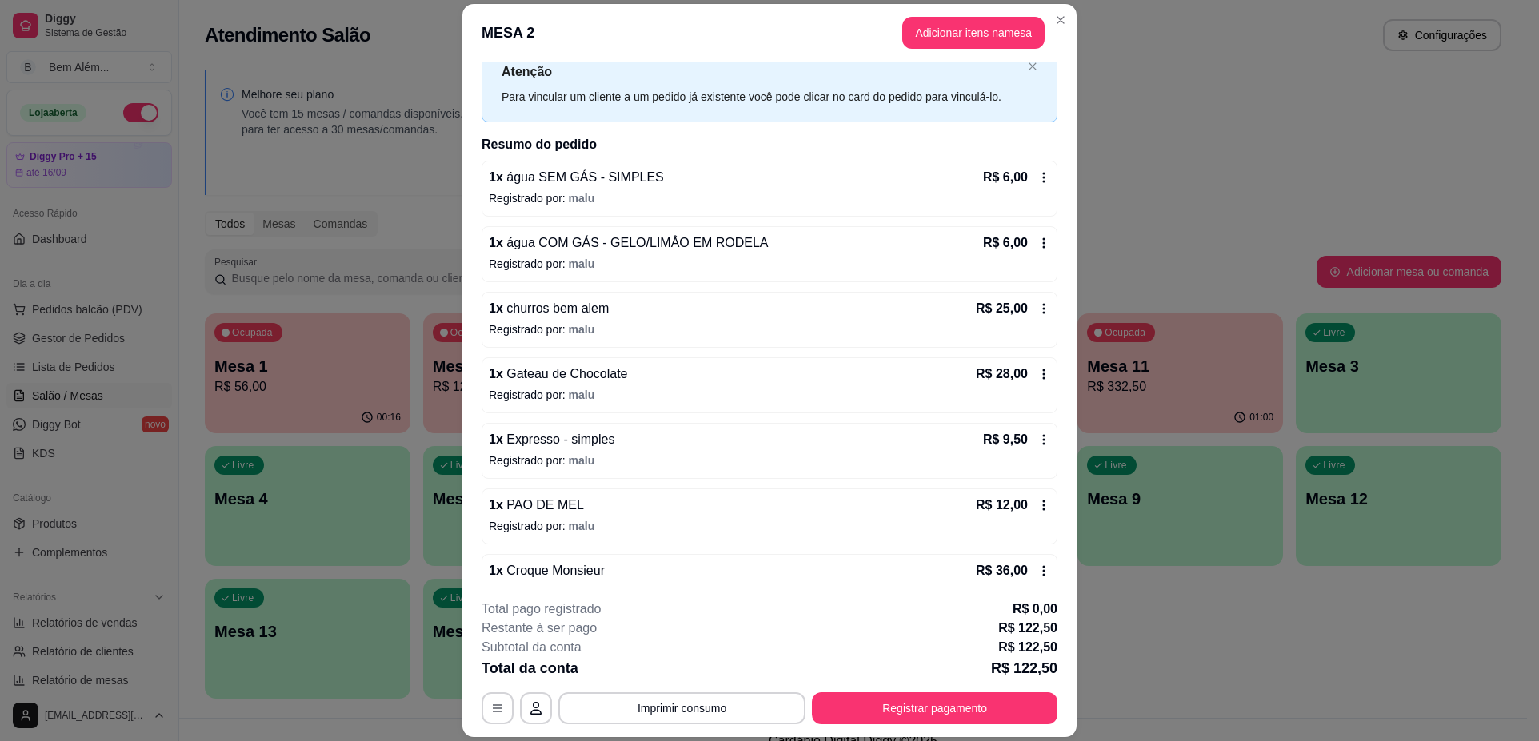
scroll to position [119, 0]
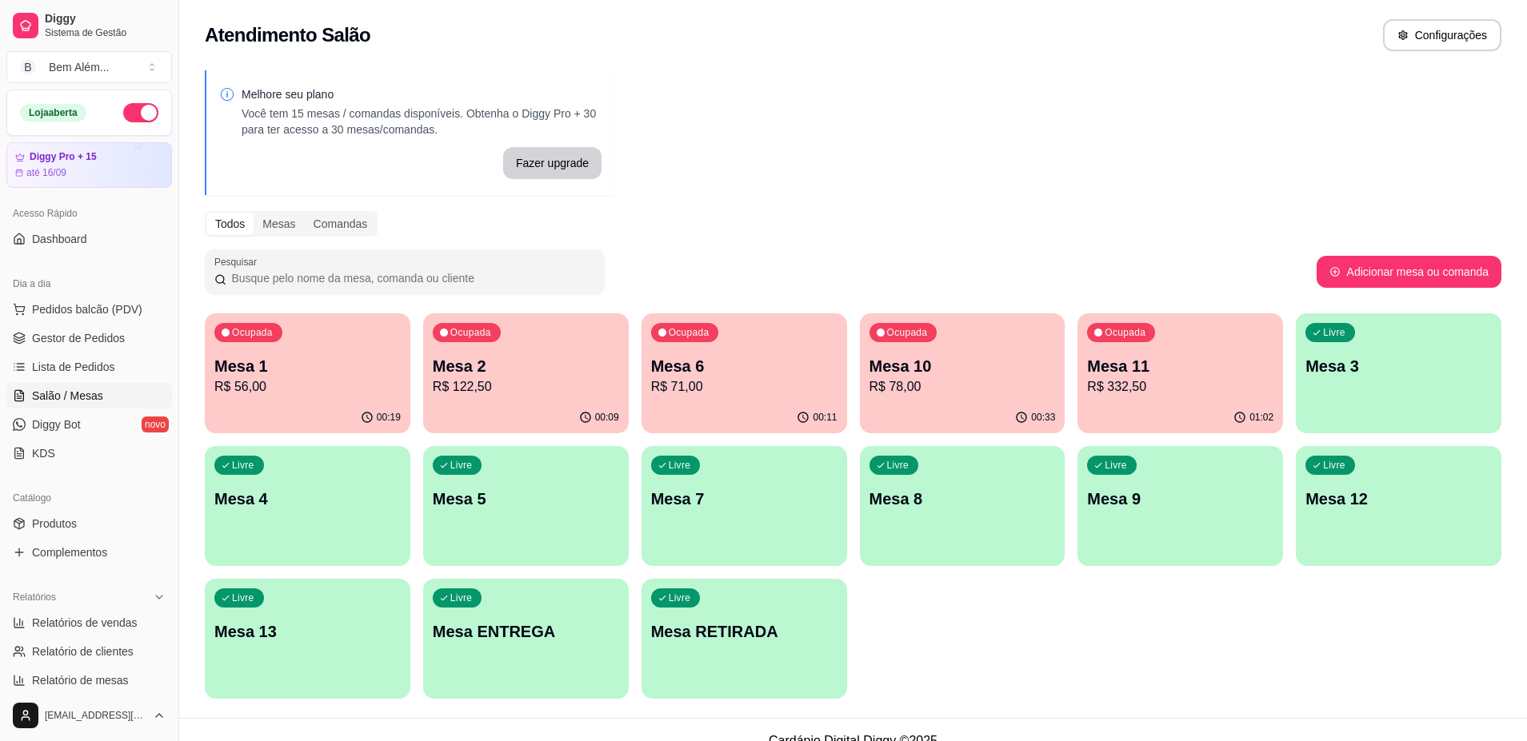
click at [1113, 358] on p "Mesa 11" at bounding box center [1180, 366] width 186 height 22
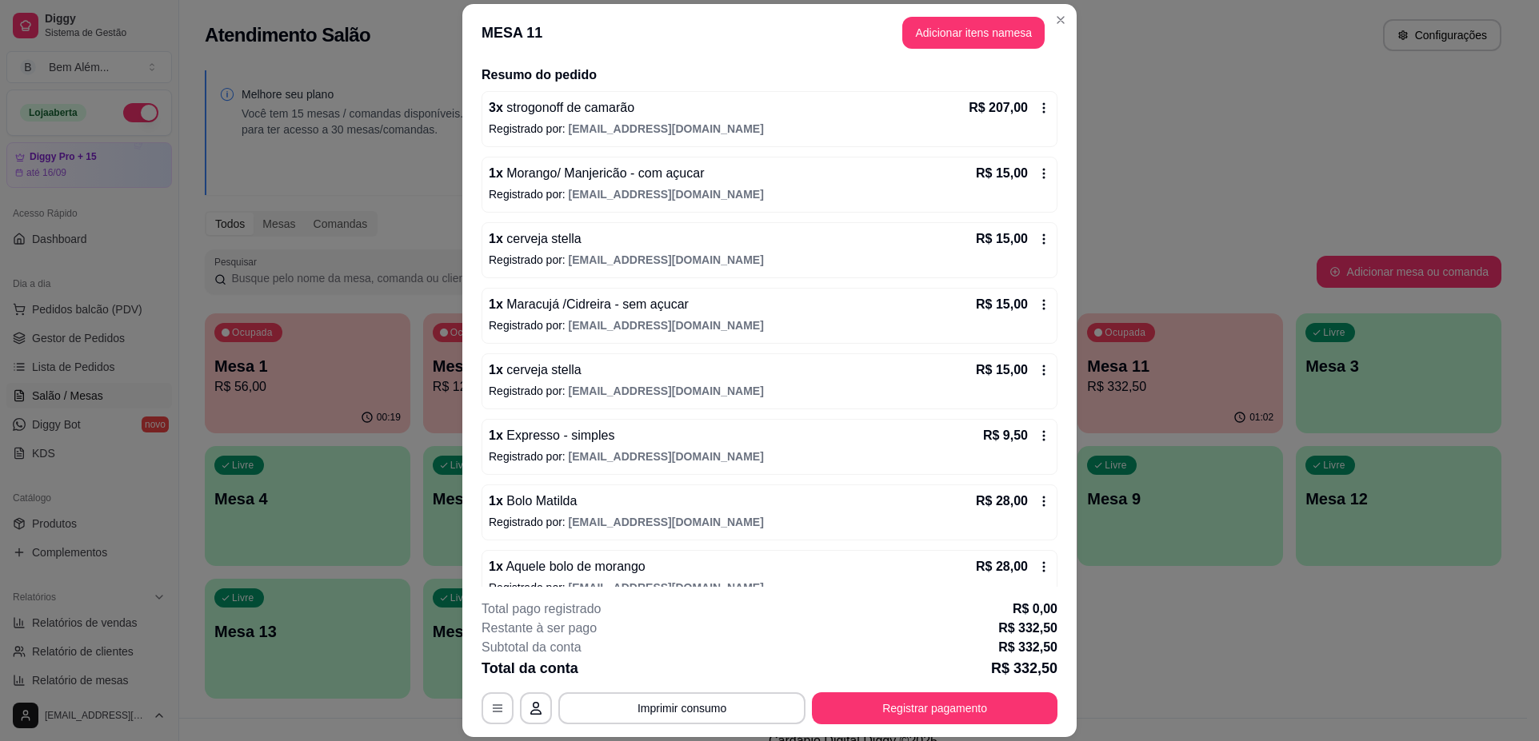
scroll to position [146, 0]
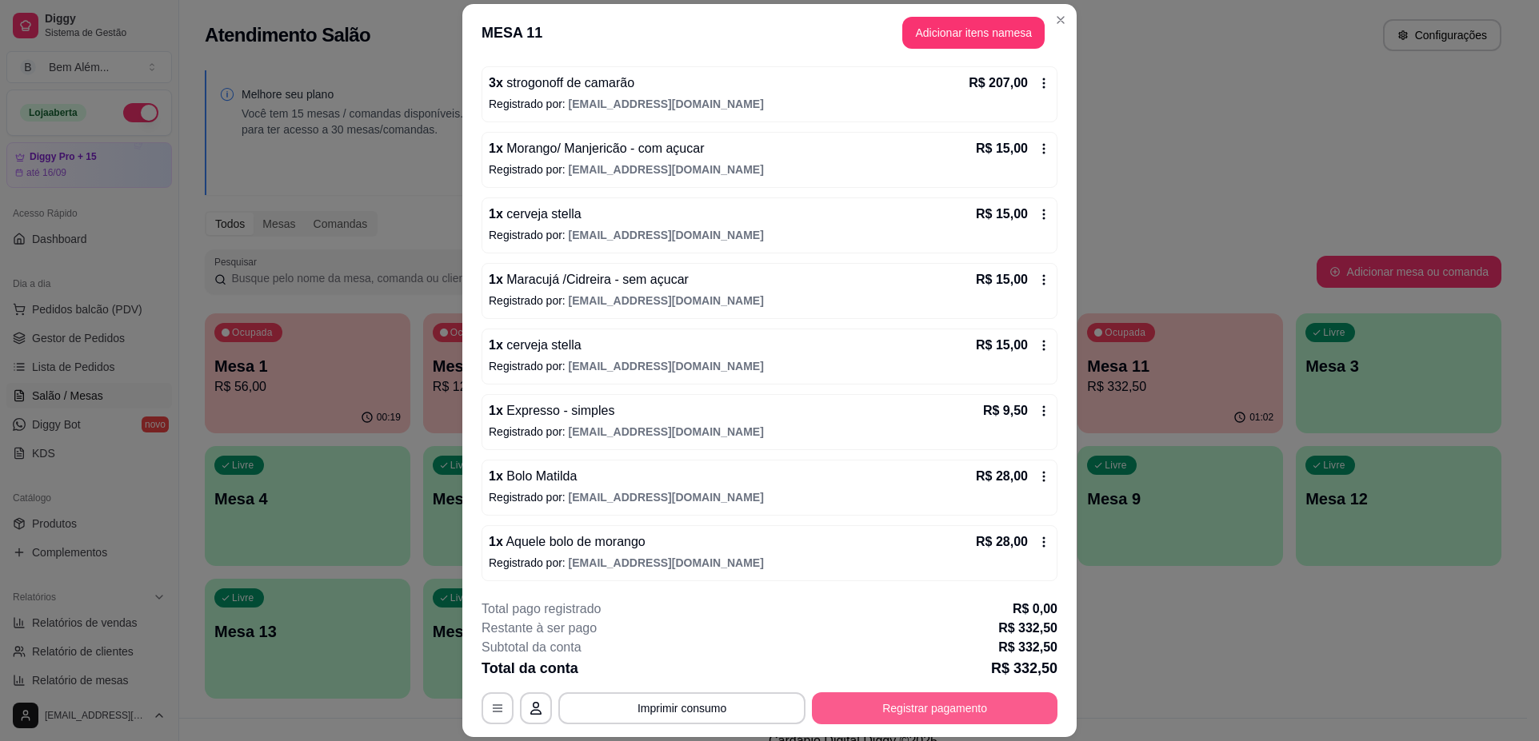
click at [884, 698] on button "Registrar pagamento" at bounding box center [935, 709] width 246 height 32
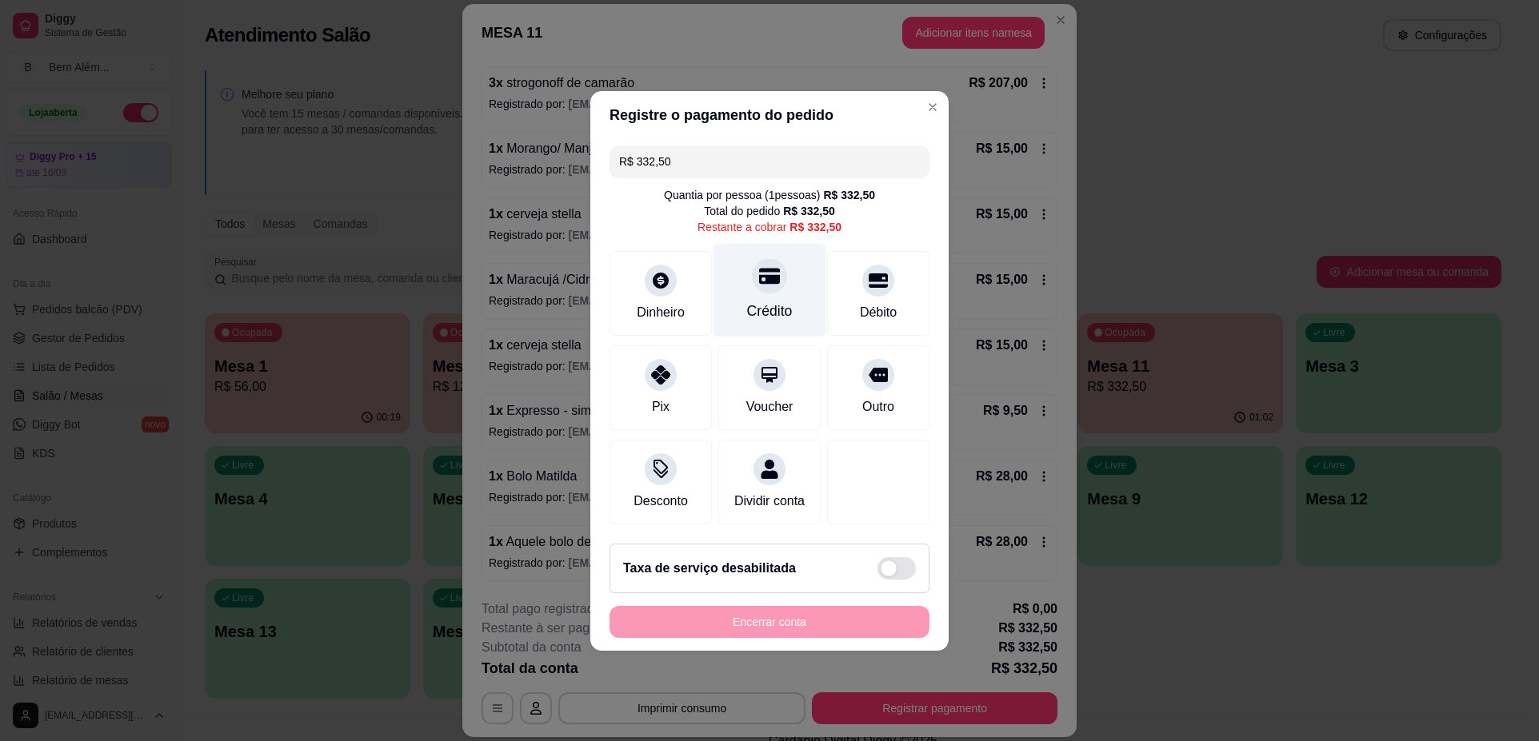
click at [776, 301] on div "Crédito" at bounding box center [770, 311] width 46 height 21
type input "R$ 0,00"
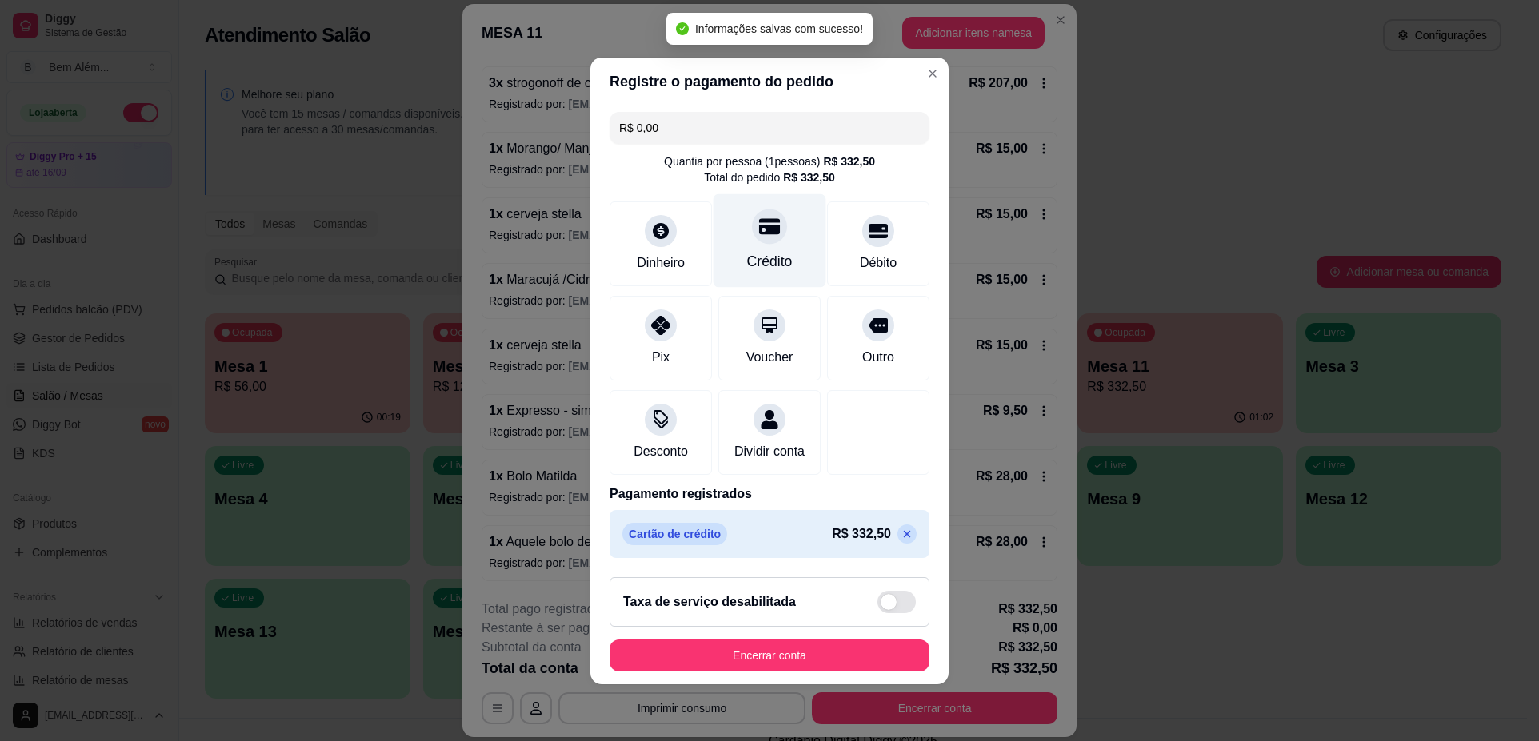
click at [776, 296] on div "Voucher" at bounding box center [769, 338] width 102 height 85
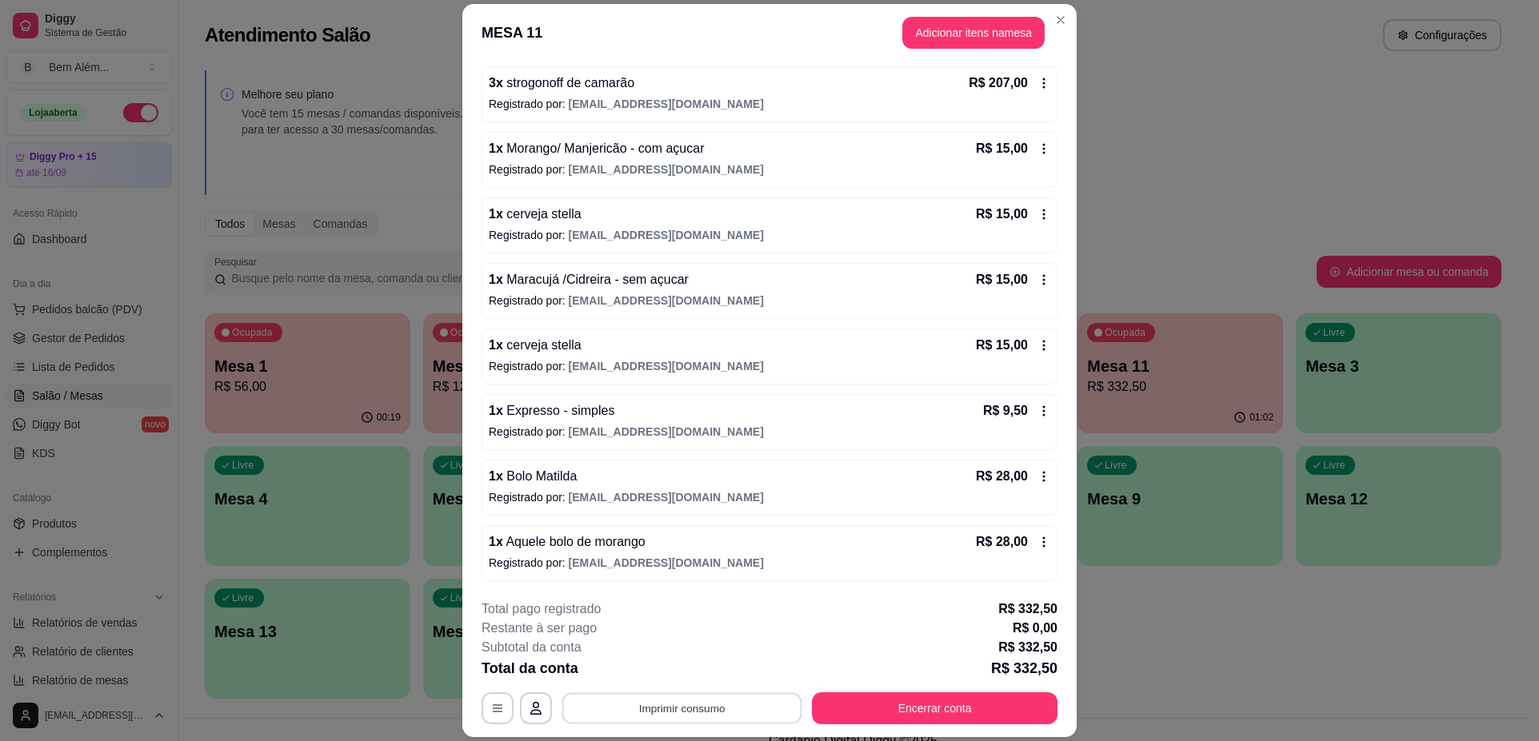
click at [685, 713] on button "Imprimir consumo" at bounding box center [682, 708] width 240 height 31
click at [664, 671] on button "impressao computador" at bounding box center [676, 672] width 120 height 26
click at [872, 704] on button "Encerrar conta" at bounding box center [935, 708] width 238 height 31
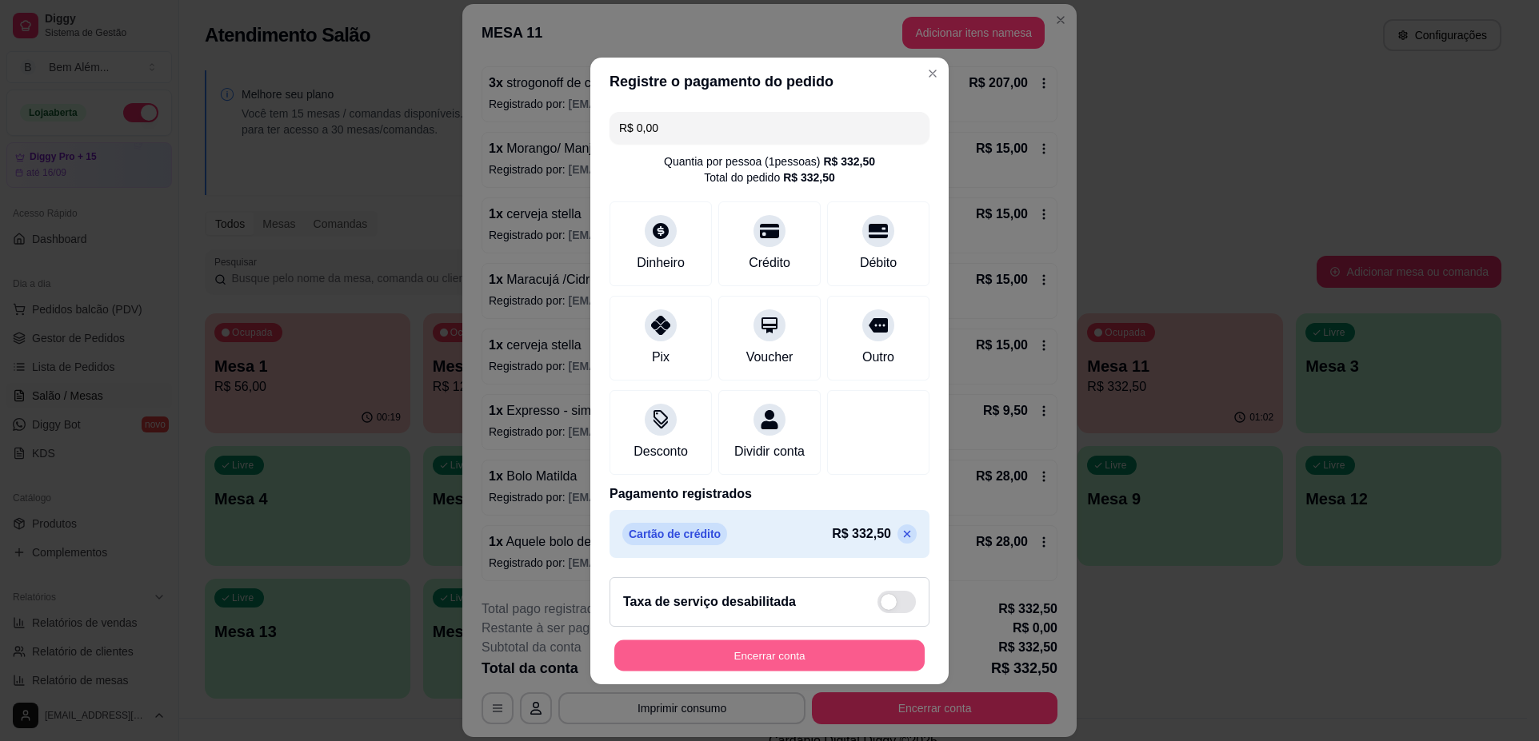
click at [852, 671] on button "Encerrar conta" at bounding box center [769, 655] width 310 height 31
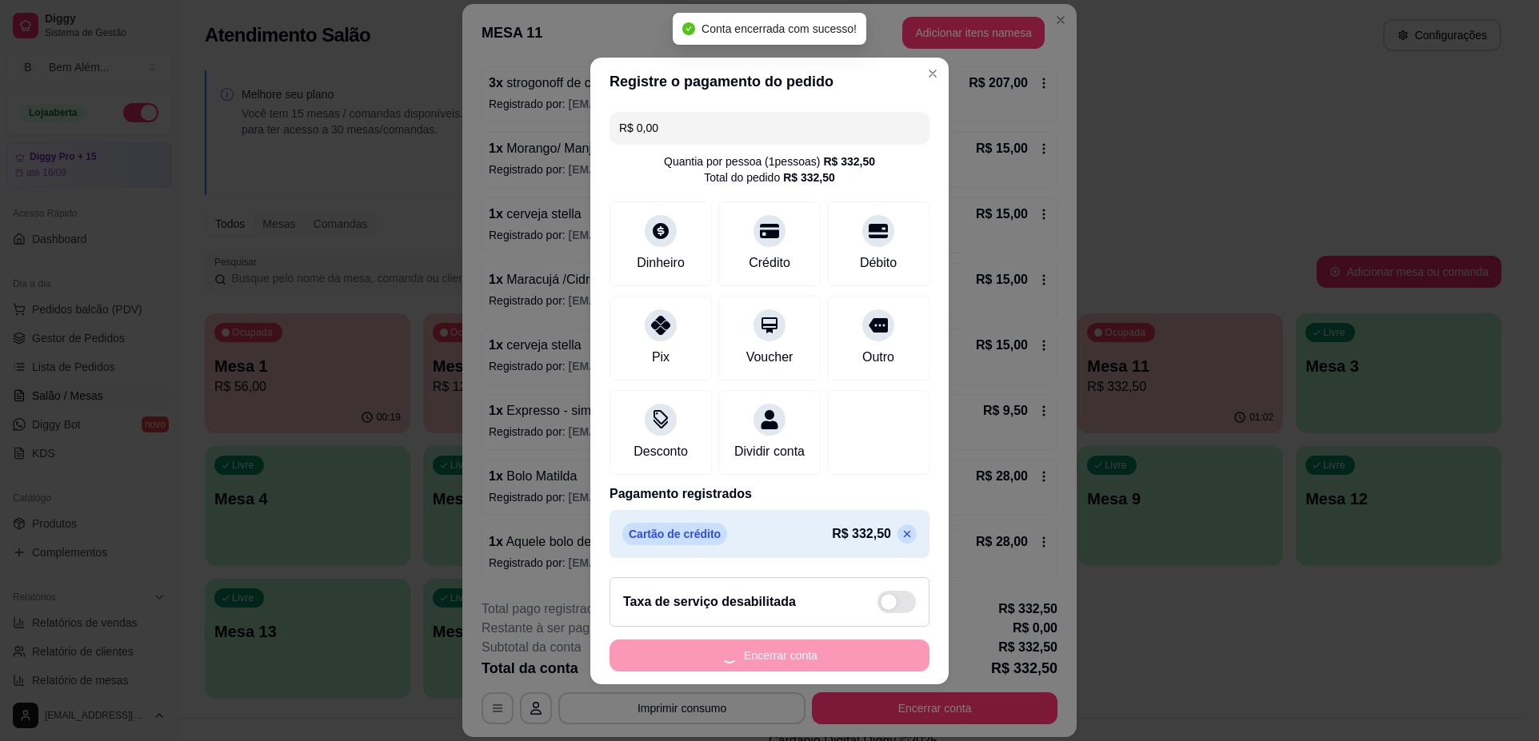
scroll to position [0, 0]
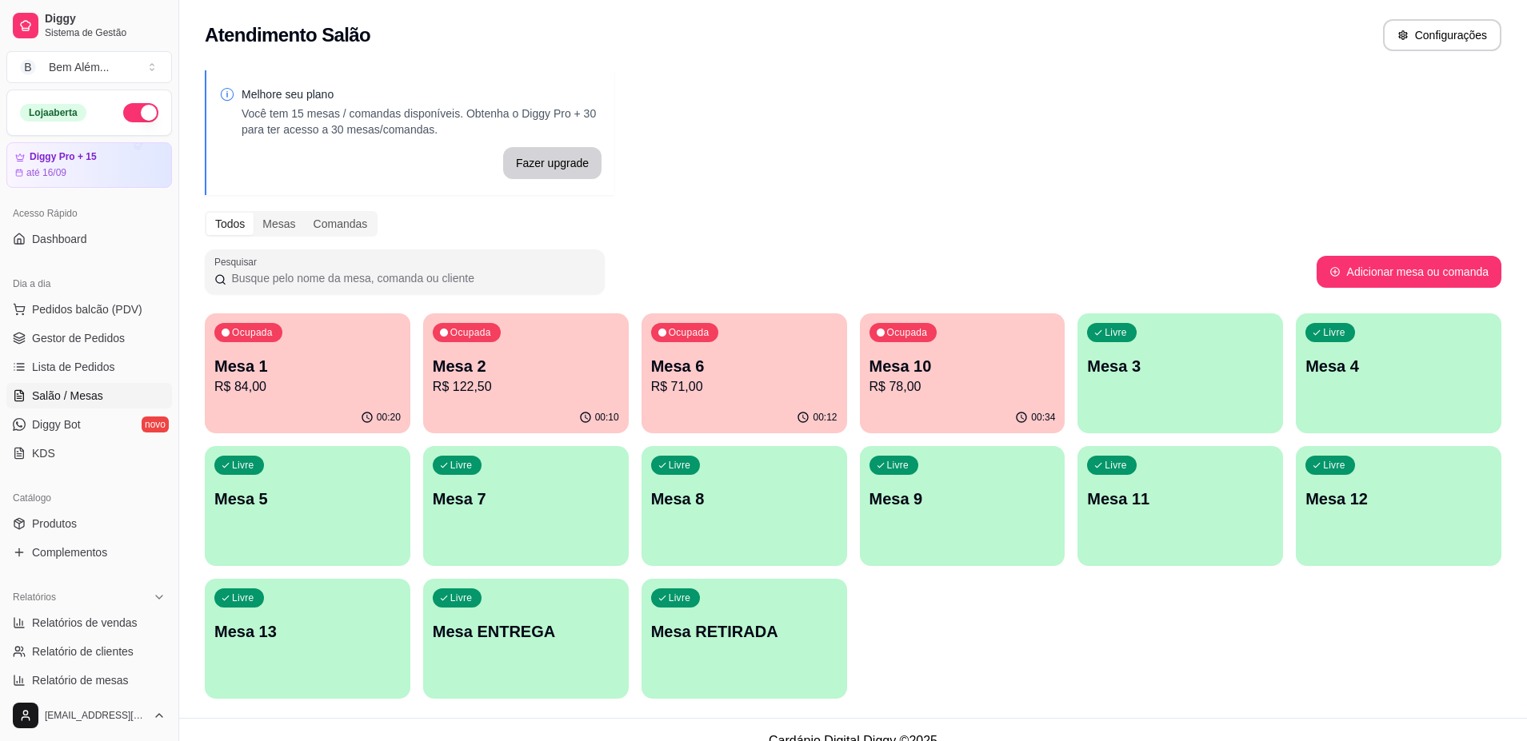
click at [501, 355] on p "Mesa 2" at bounding box center [526, 366] width 186 height 22
click at [94, 337] on span "Gestor de Pedidos" at bounding box center [78, 338] width 93 height 16
click at [124, 341] on link "Gestor de Pedidos" at bounding box center [89, 338] width 166 height 26
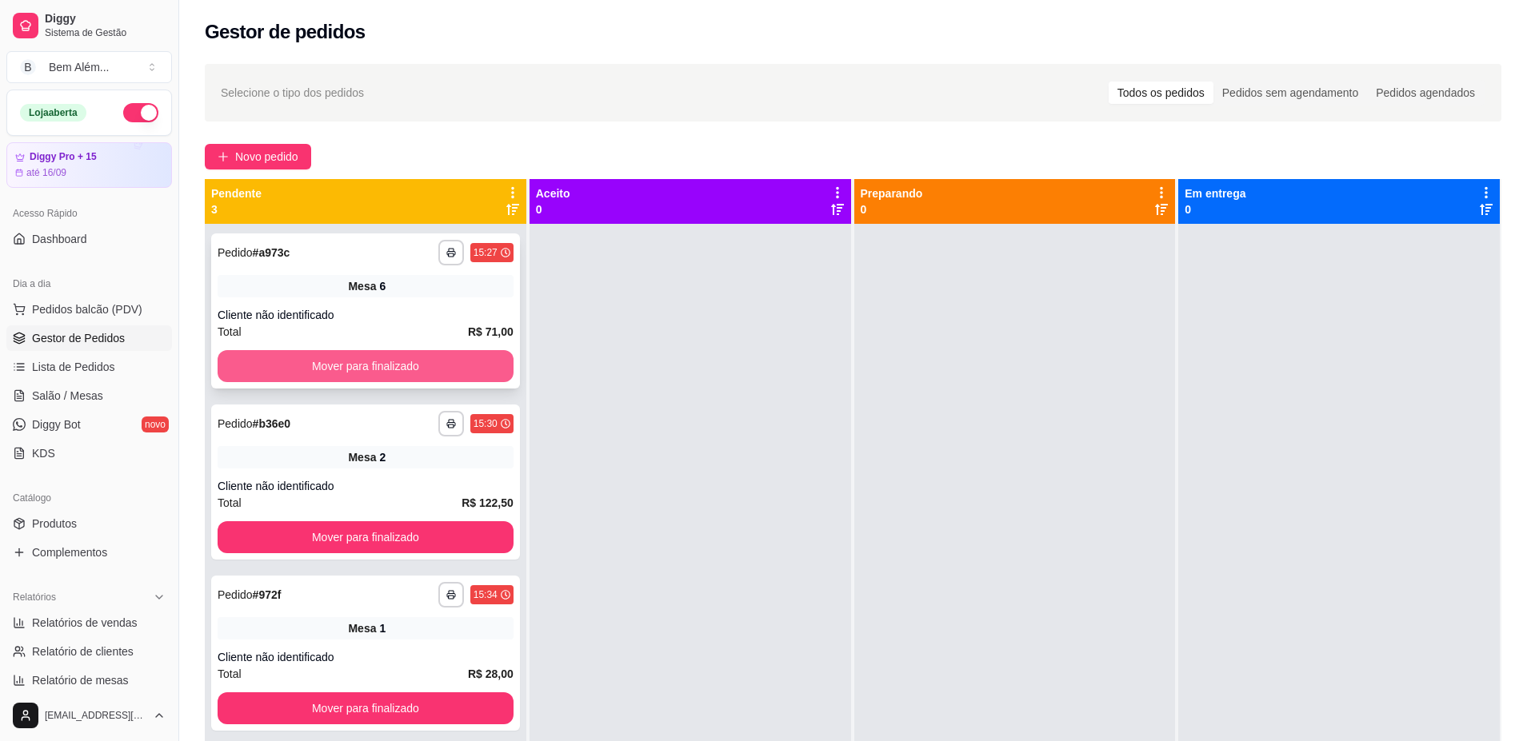
click at [361, 371] on button "Mover para finalizado" at bounding box center [366, 366] width 296 height 32
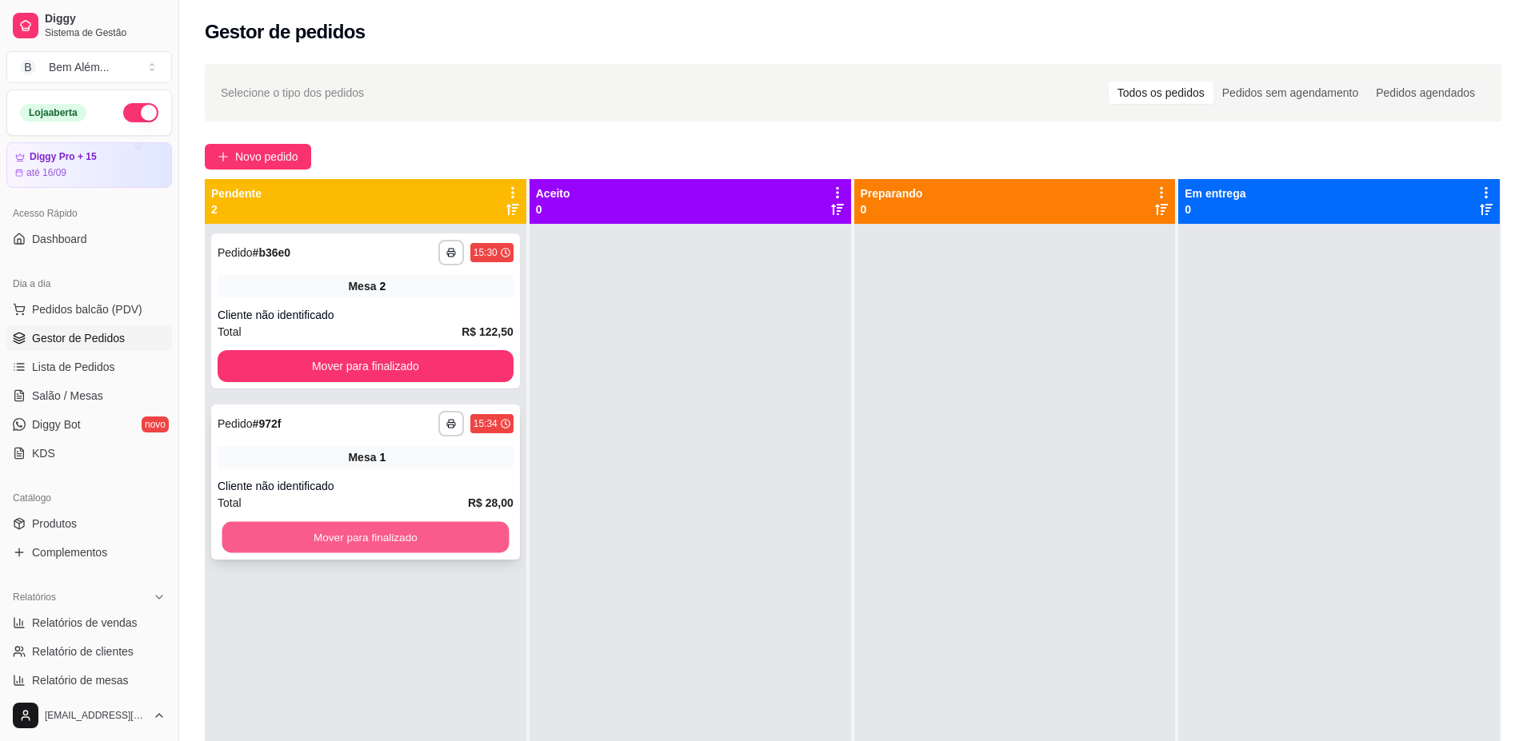
click at [366, 529] on button "Mover para finalizado" at bounding box center [365, 537] width 287 height 31
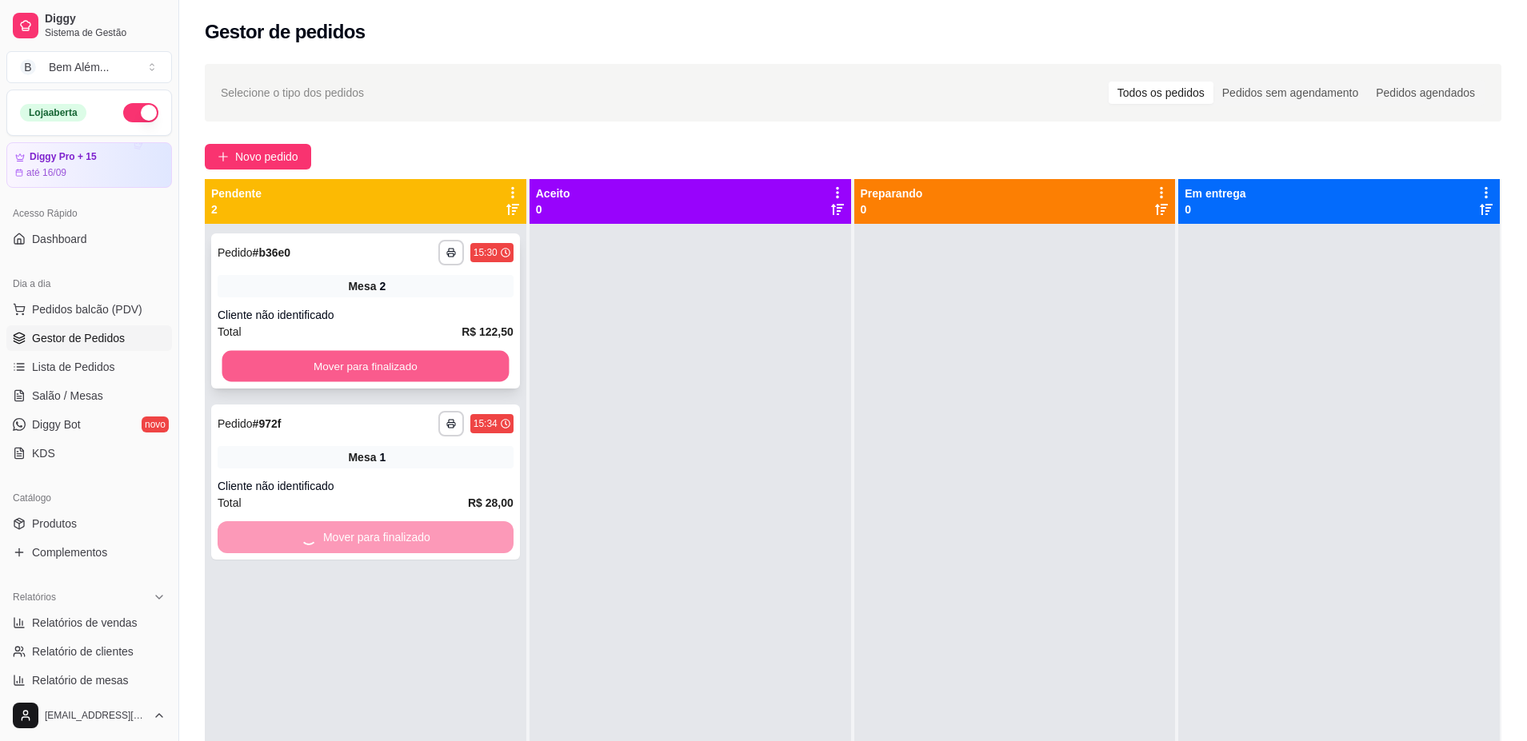
click at [417, 369] on button "Mover para finalizado" at bounding box center [365, 366] width 287 height 31
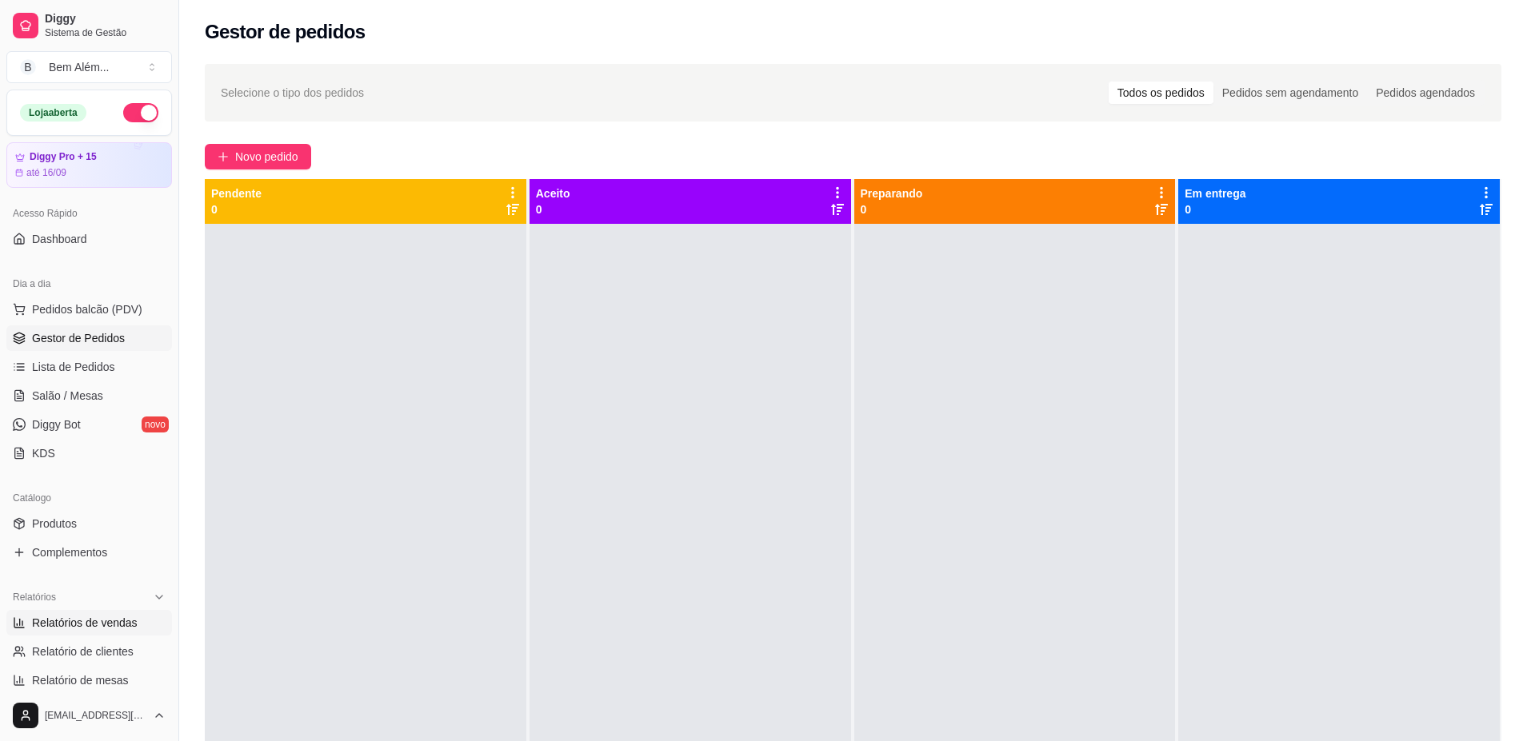
click at [131, 620] on span "Relatórios de vendas" at bounding box center [85, 623] width 106 height 16
select select "ALL"
select select "0"
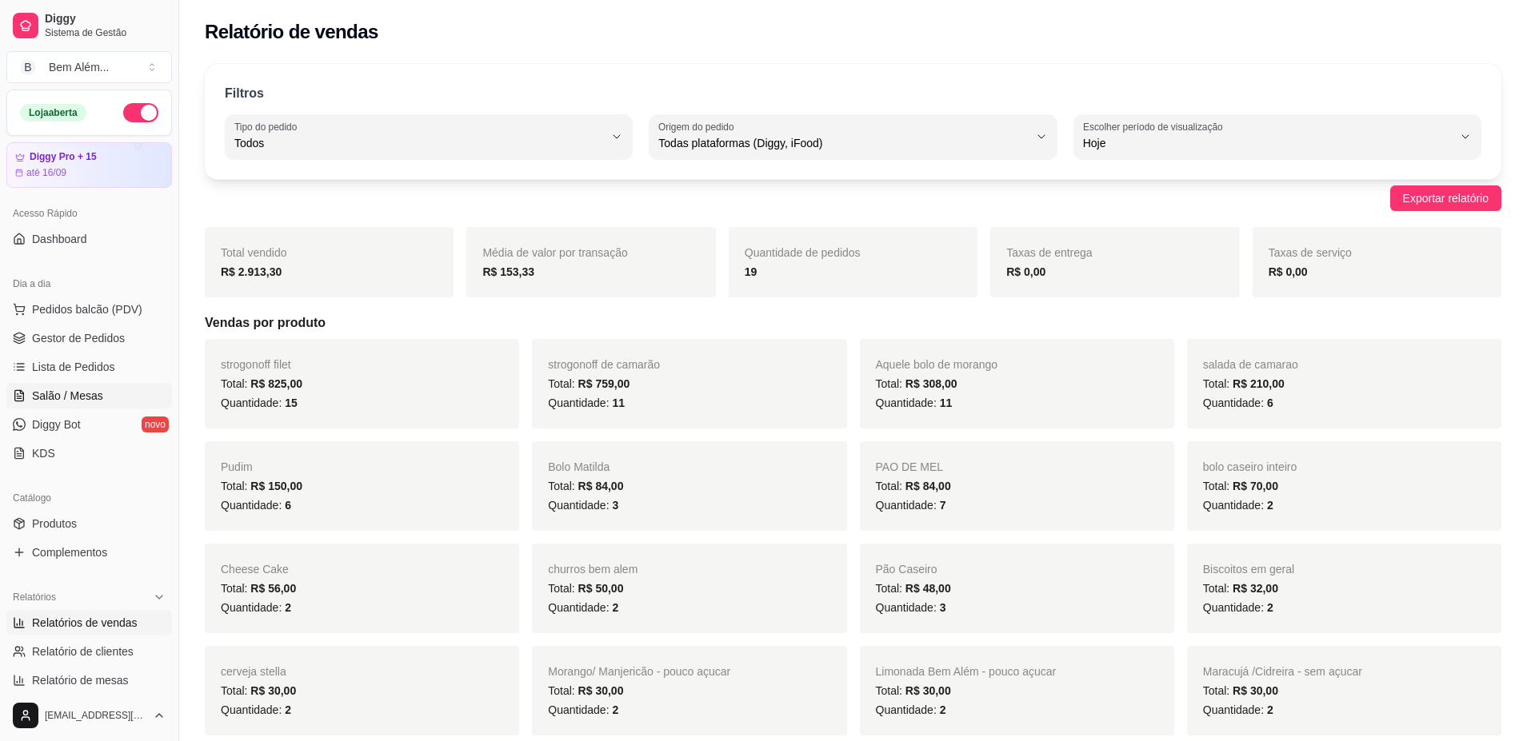
click at [124, 397] on link "Salão / Mesas" at bounding box center [89, 396] width 166 height 26
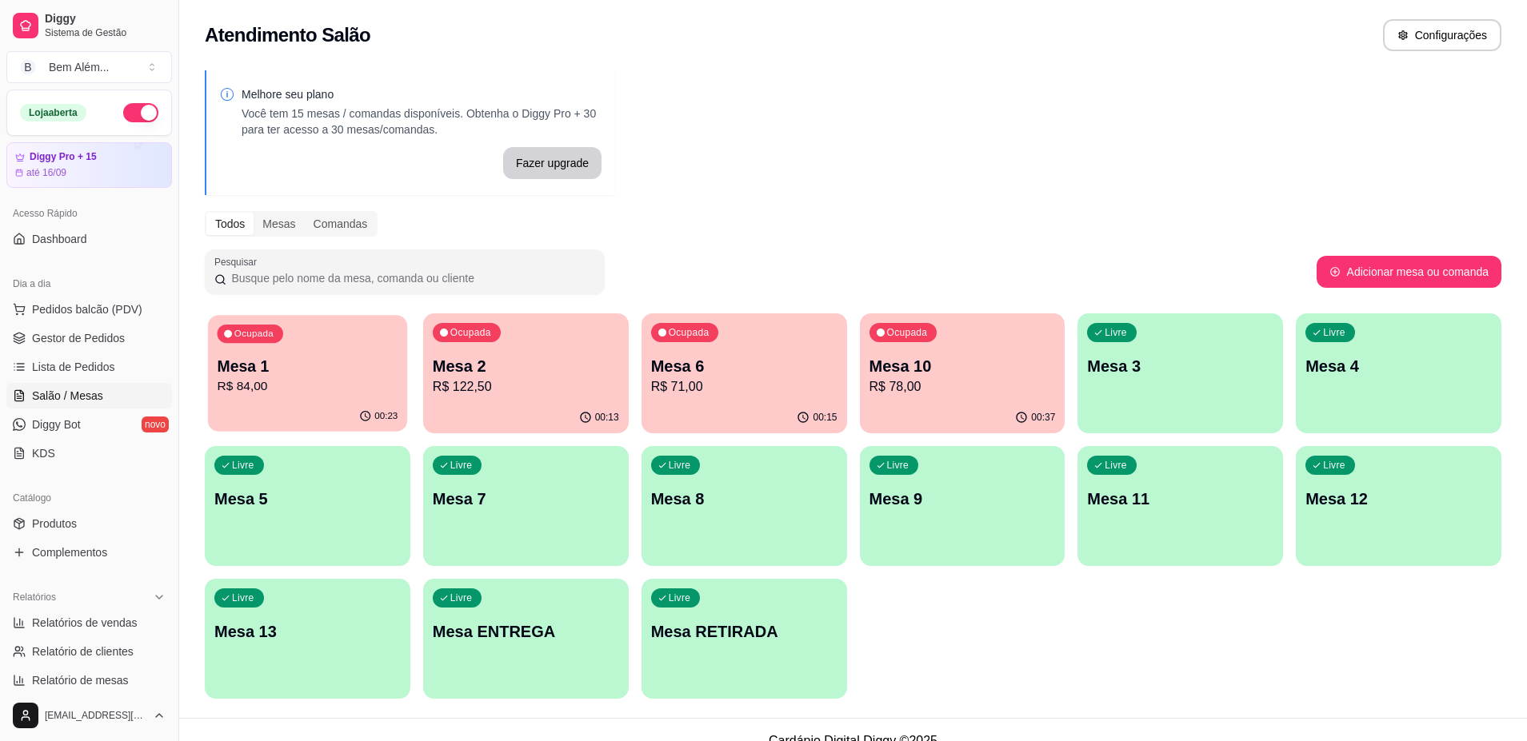
click at [329, 363] on p "Mesa 1" at bounding box center [307, 367] width 181 height 22
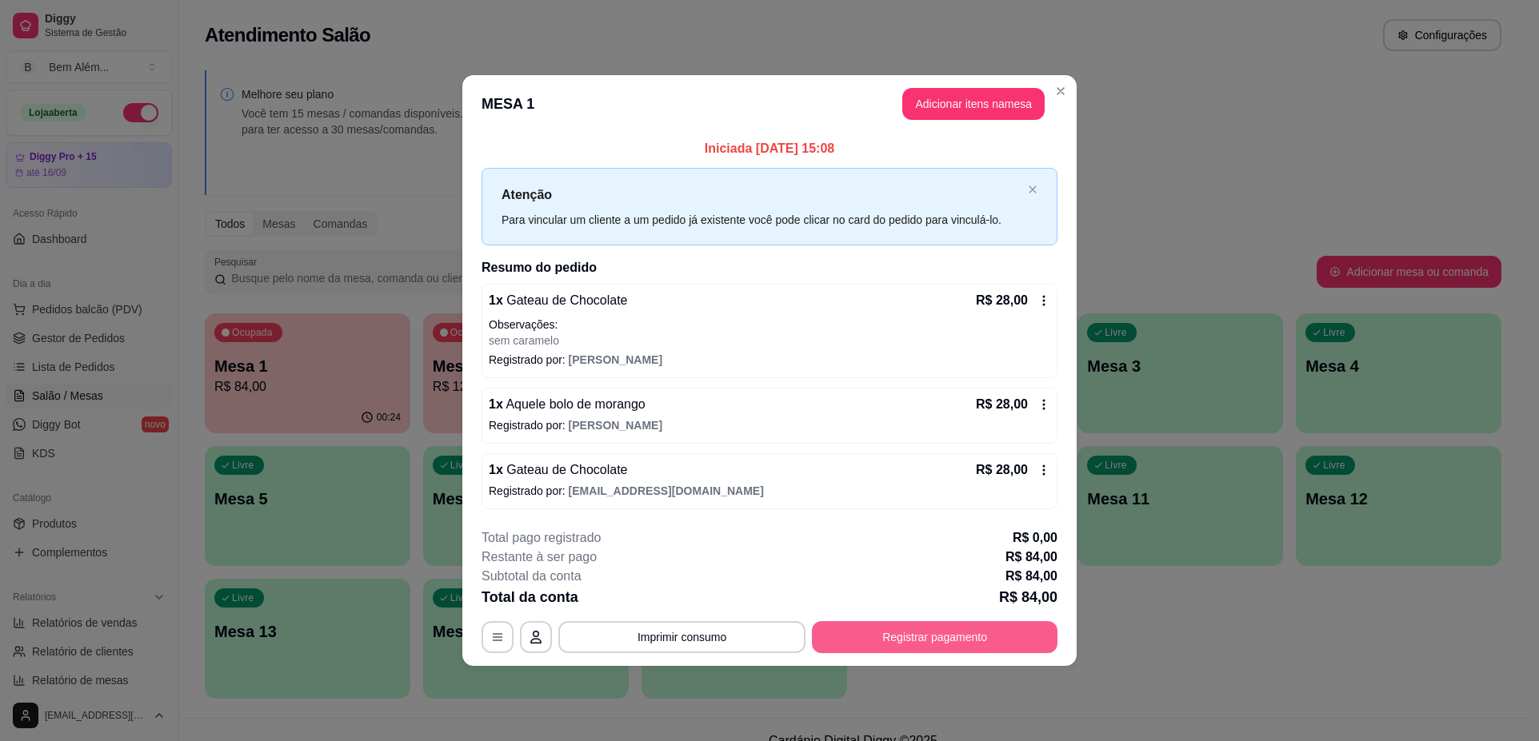
click at [982, 647] on button "Registrar pagamento" at bounding box center [935, 637] width 246 height 32
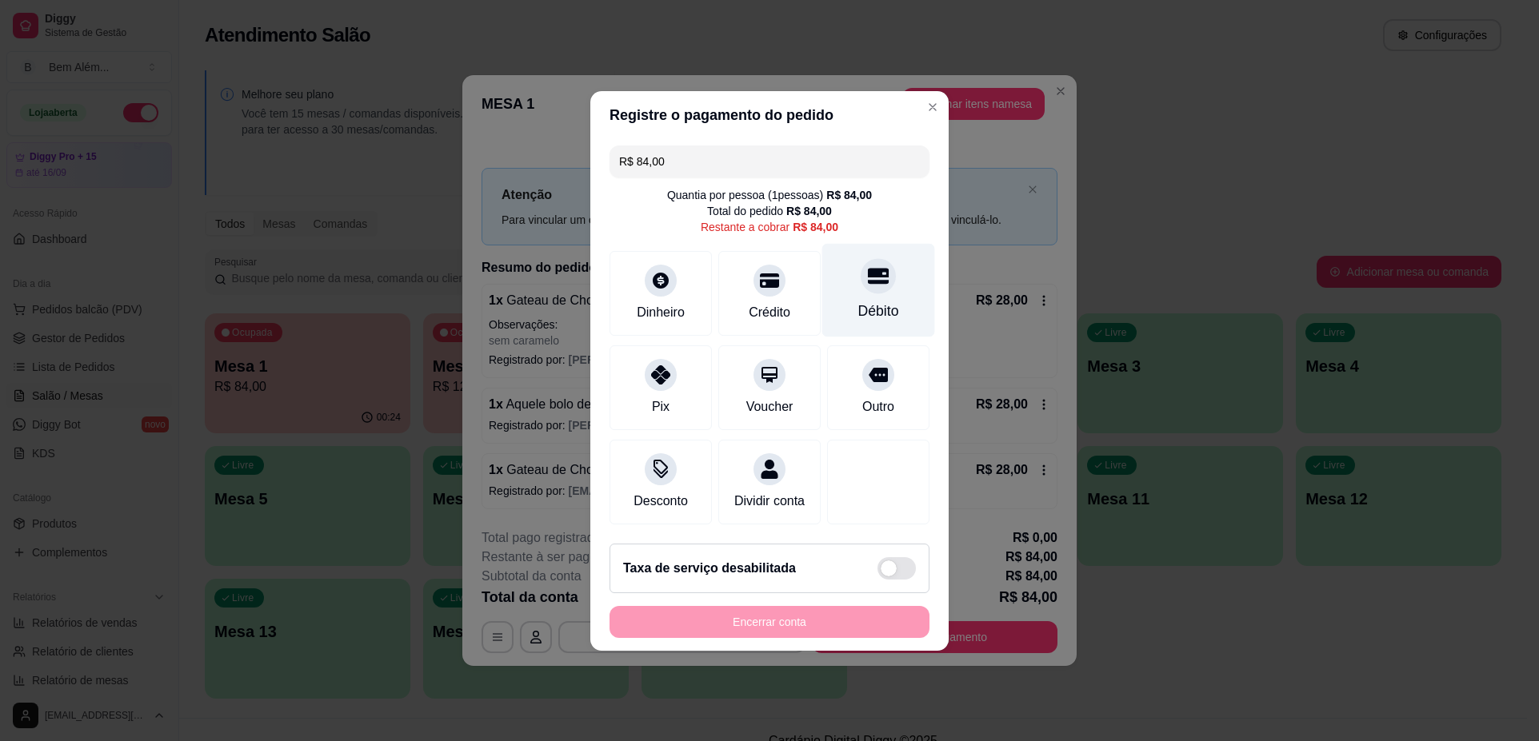
click at [849, 277] on div "Débito" at bounding box center [878, 290] width 113 height 94
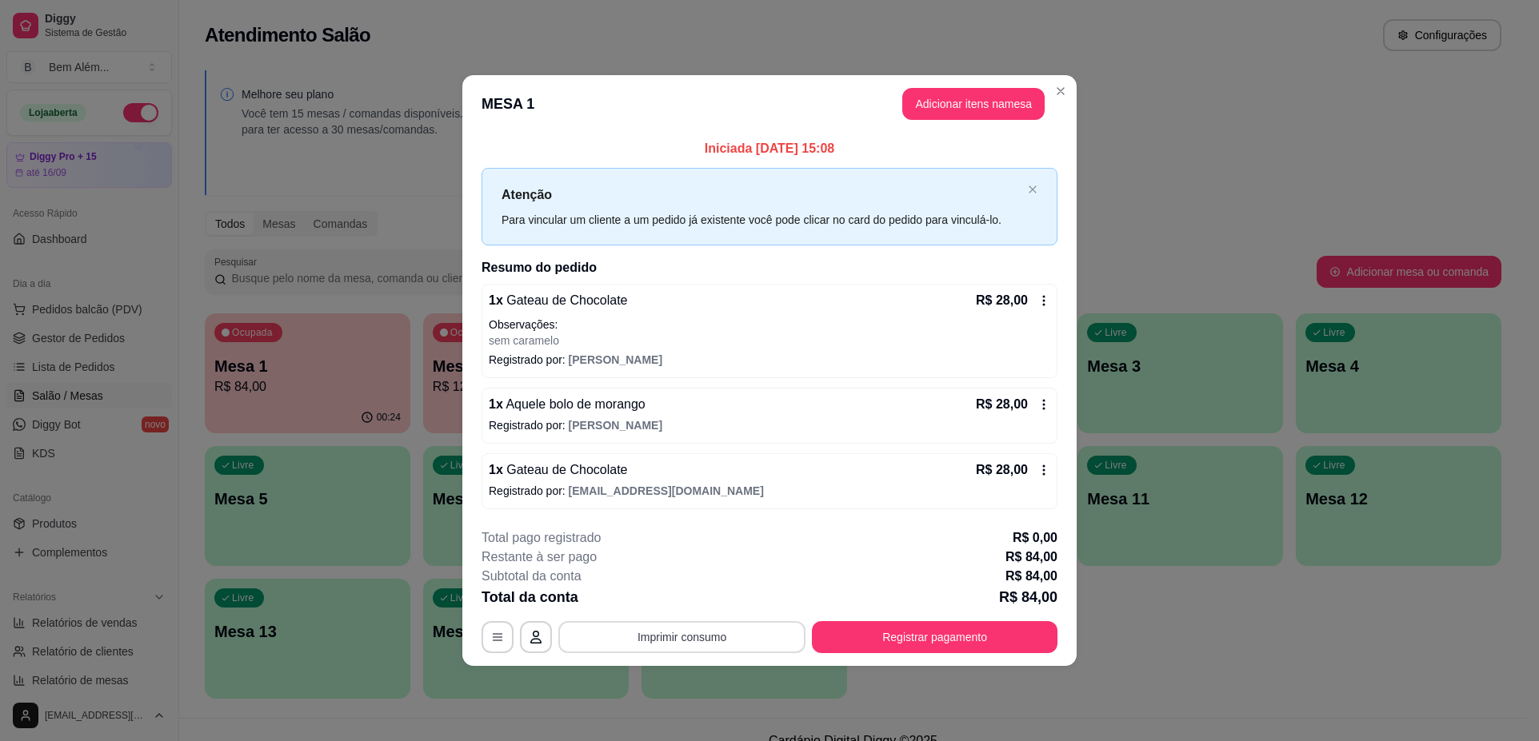
click at [685, 646] on button "Imprimir consumo" at bounding box center [681, 637] width 247 height 32
click at [691, 598] on button "impressao computador" at bounding box center [682, 600] width 117 height 25
click at [935, 629] on button "Registrar pagamento" at bounding box center [935, 637] width 238 height 31
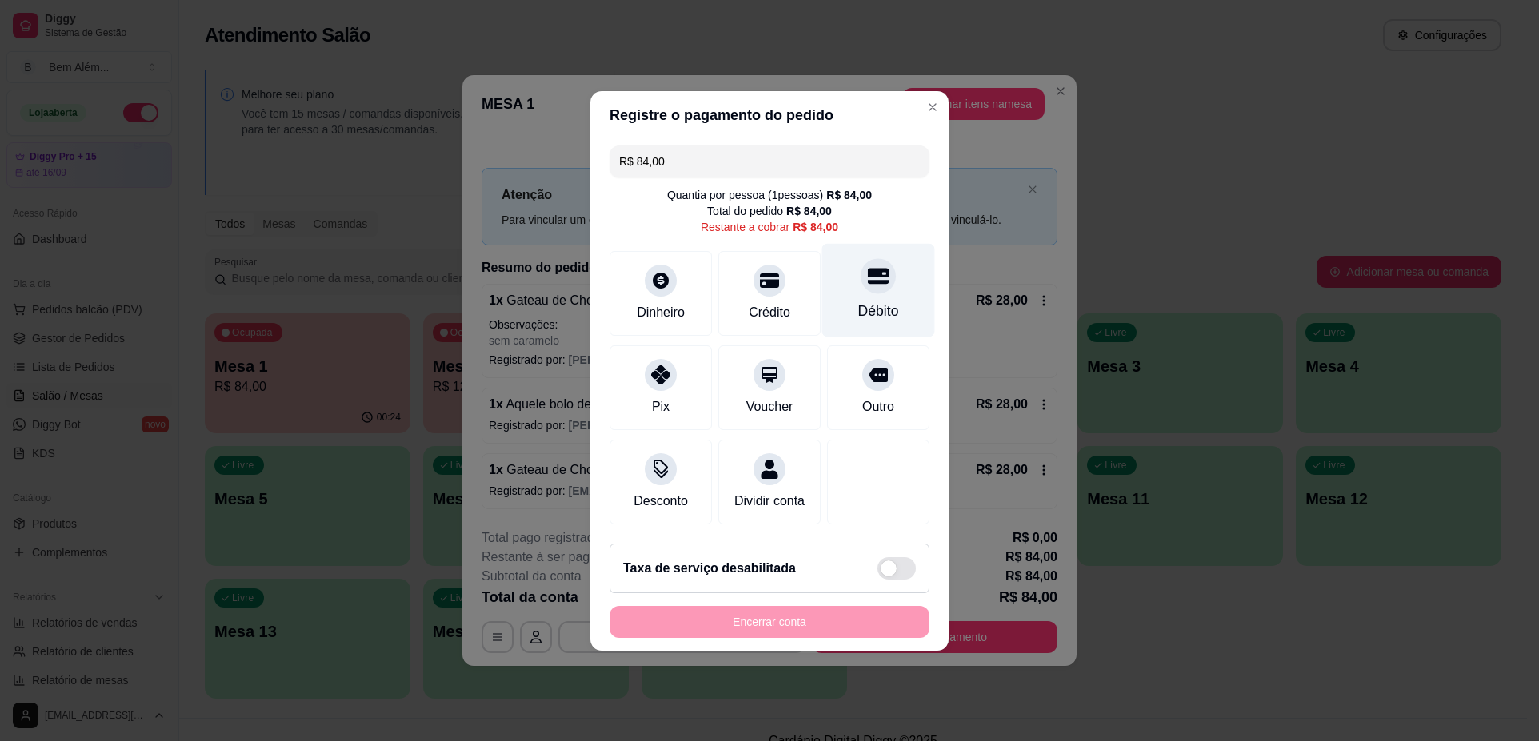
click at [858, 309] on div "Débito" at bounding box center [878, 311] width 41 height 21
type input "R$ 0,00"
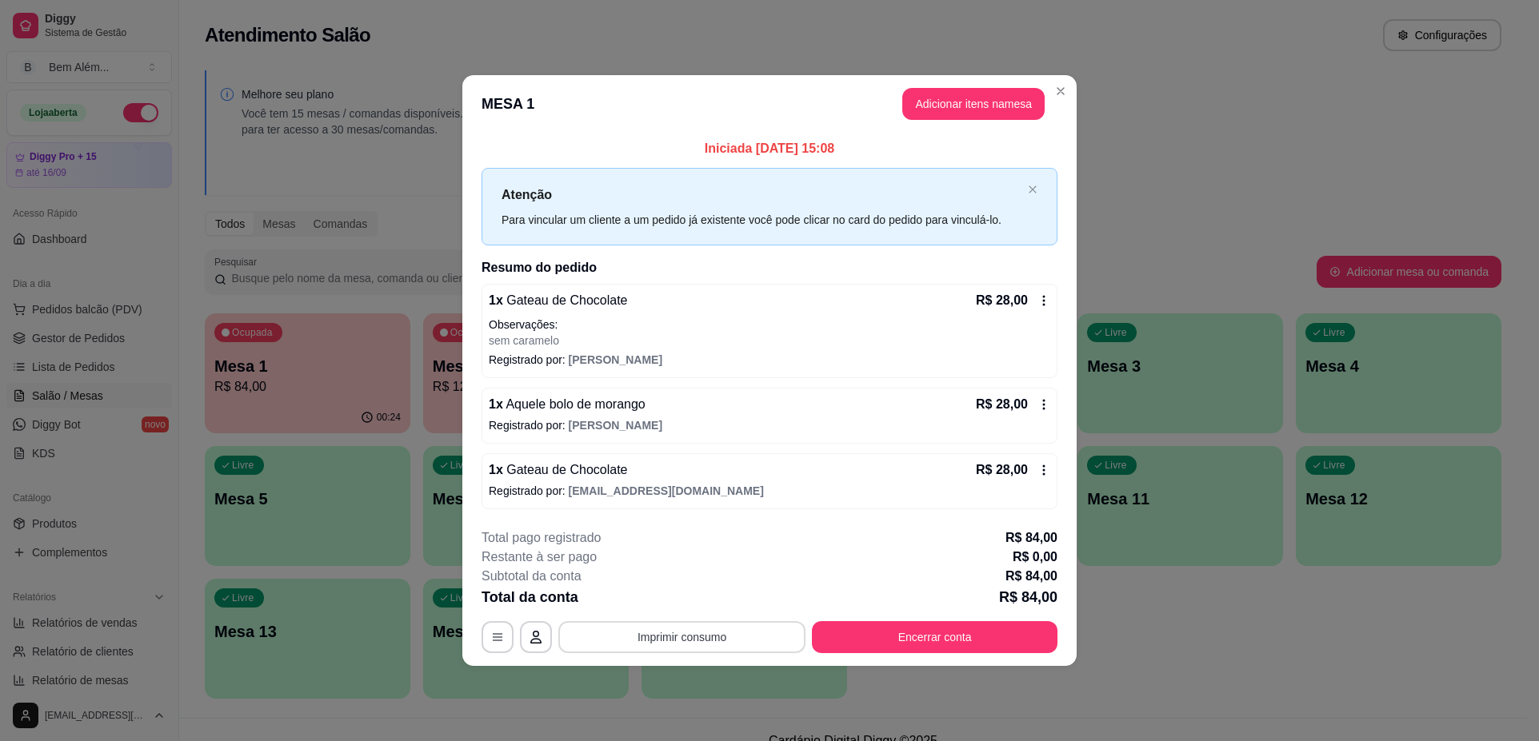
click at [772, 642] on button "Imprimir consumo" at bounding box center [681, 637] width 247 height 32
click at [669, 598] on button "impressao computador" at bounding box center [682, 600] width 117 height 25
click at [985, 622] on button "Encerrar conta" at bounding box center [935, 637] width 238 height 31
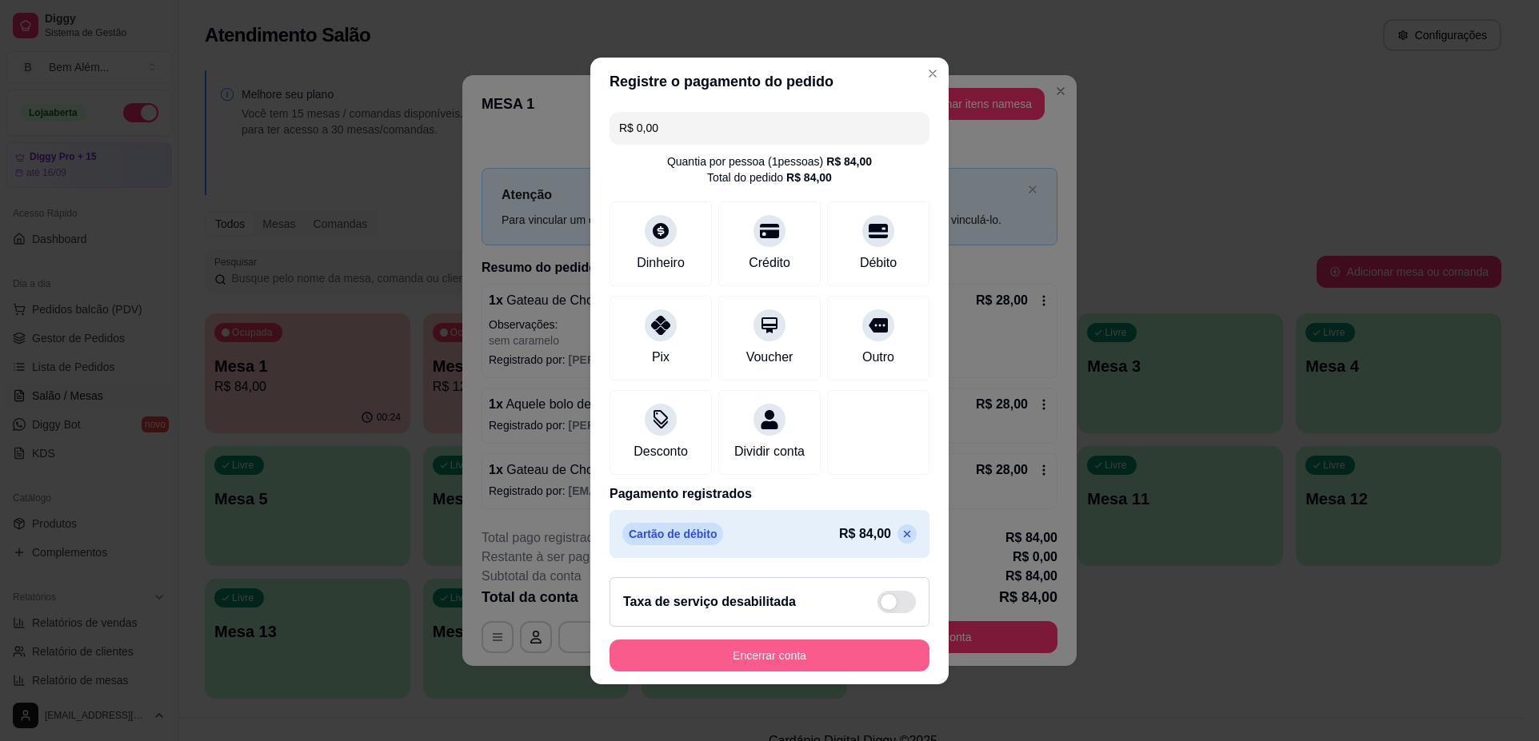
click at [778, 659] on button "Encerrar conta" at bounding box center [769, 656] width 320 height 32
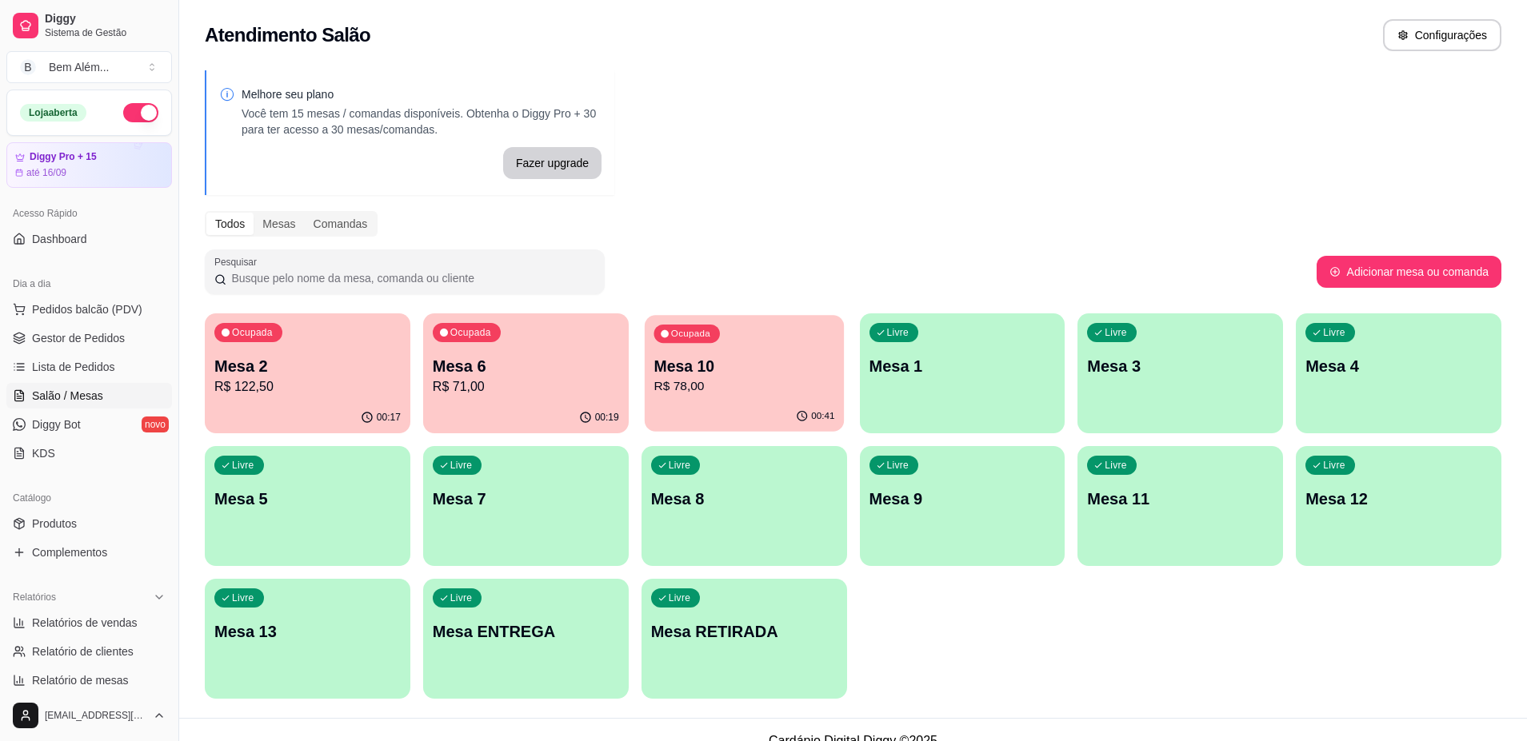
click at [770, 377] on p "R$ 78,00" at bounding box center [743, 386] width 181 height 18
click at [753, 397] on div "Ocupada Mesa 10 R$ 78,00" at bounding box center [744, 357] width 206 height 89
click at [67, 341] on span "Gestor de Pedidos" at bounding box center [78, 338] width 93 height 16
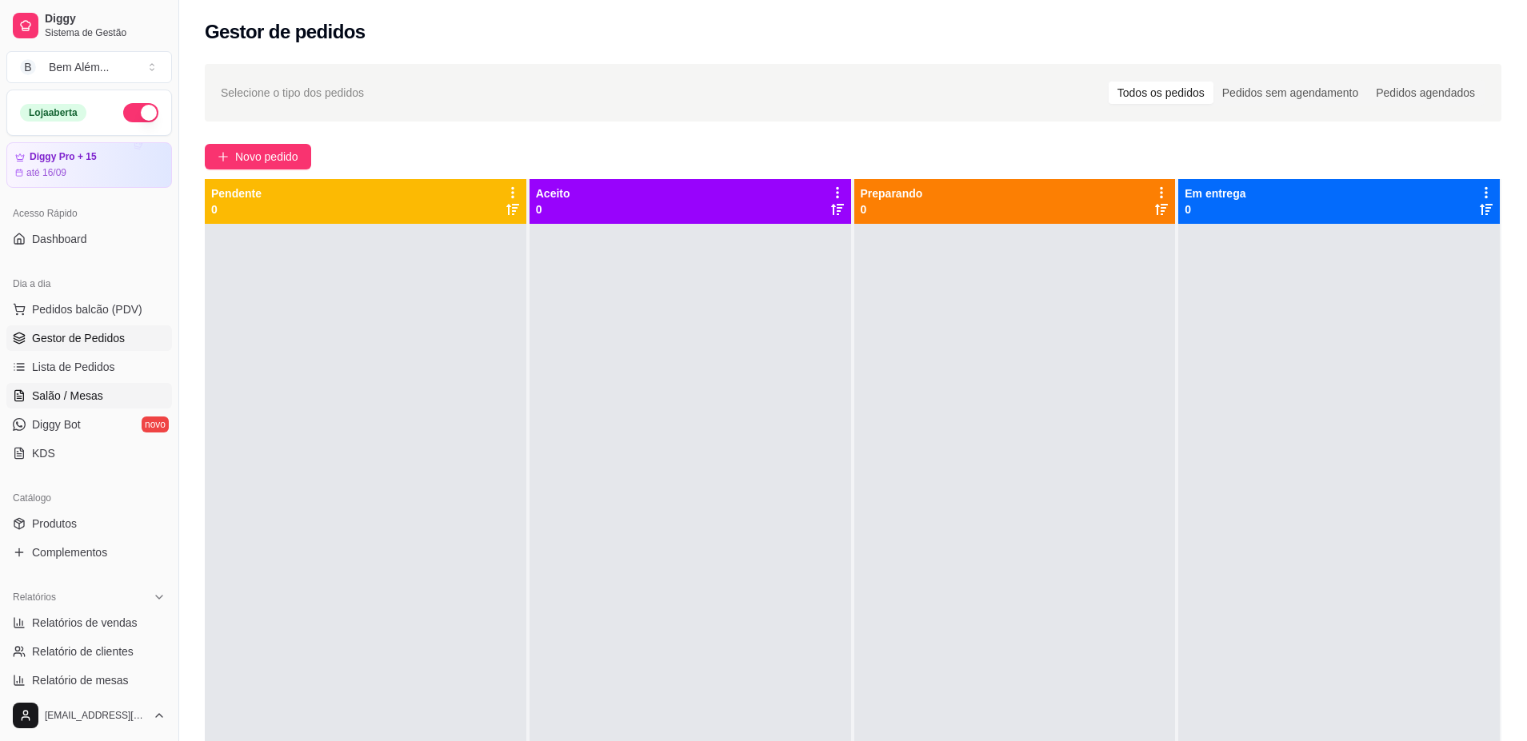
click at [94, 403] on span "Salão / Mesas" at bounding box center [67, 396] width 71 height 16
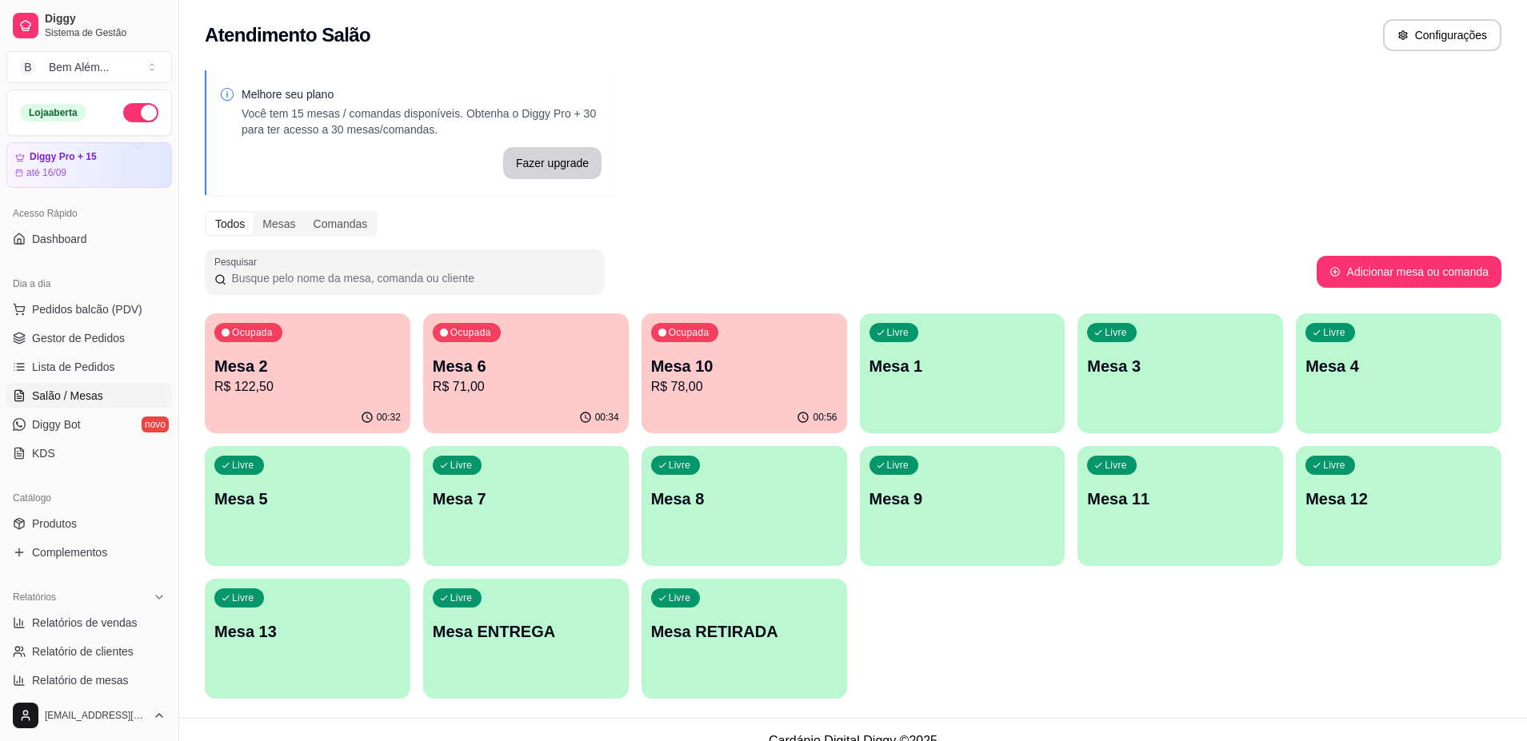
click at [790, 394] on p "R$ 78,00" at bounding box center [744, 386] width 186 height 19
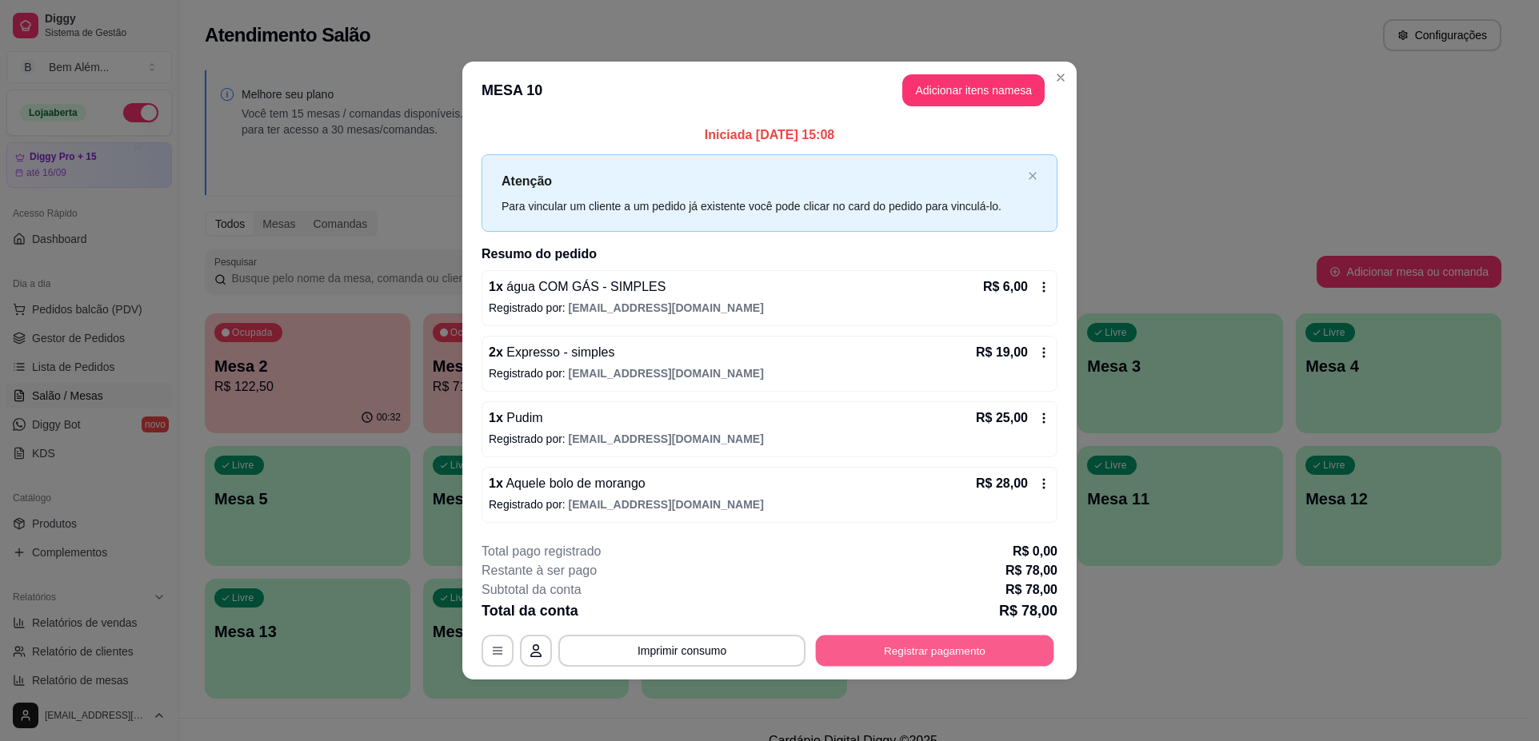
click at [964, 640] on button "Registrar pagamento" at bounding box center [935, 651] width 238 height 31
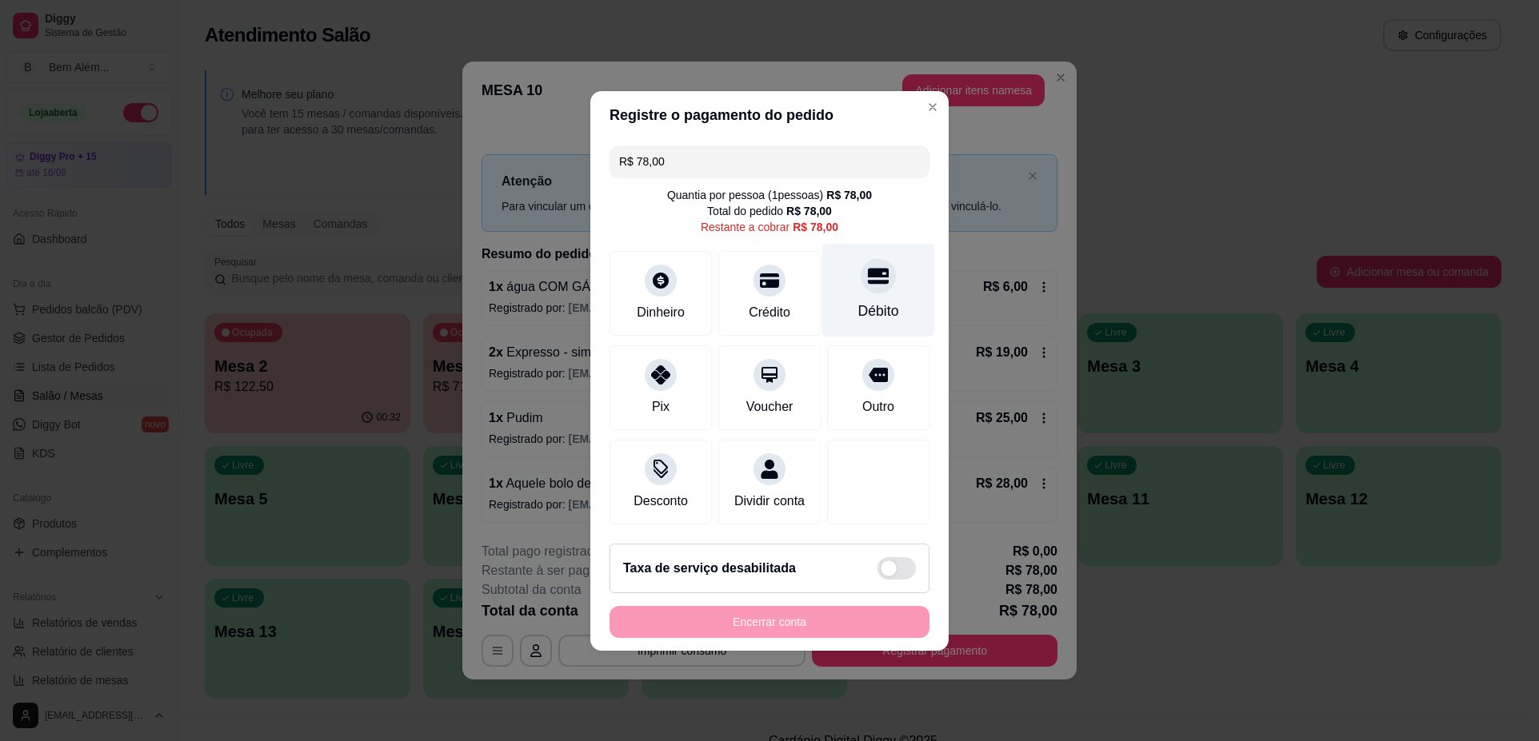
click at [850, 285] on div "Débito" at bounding box center [878, 290] width 113 height 94
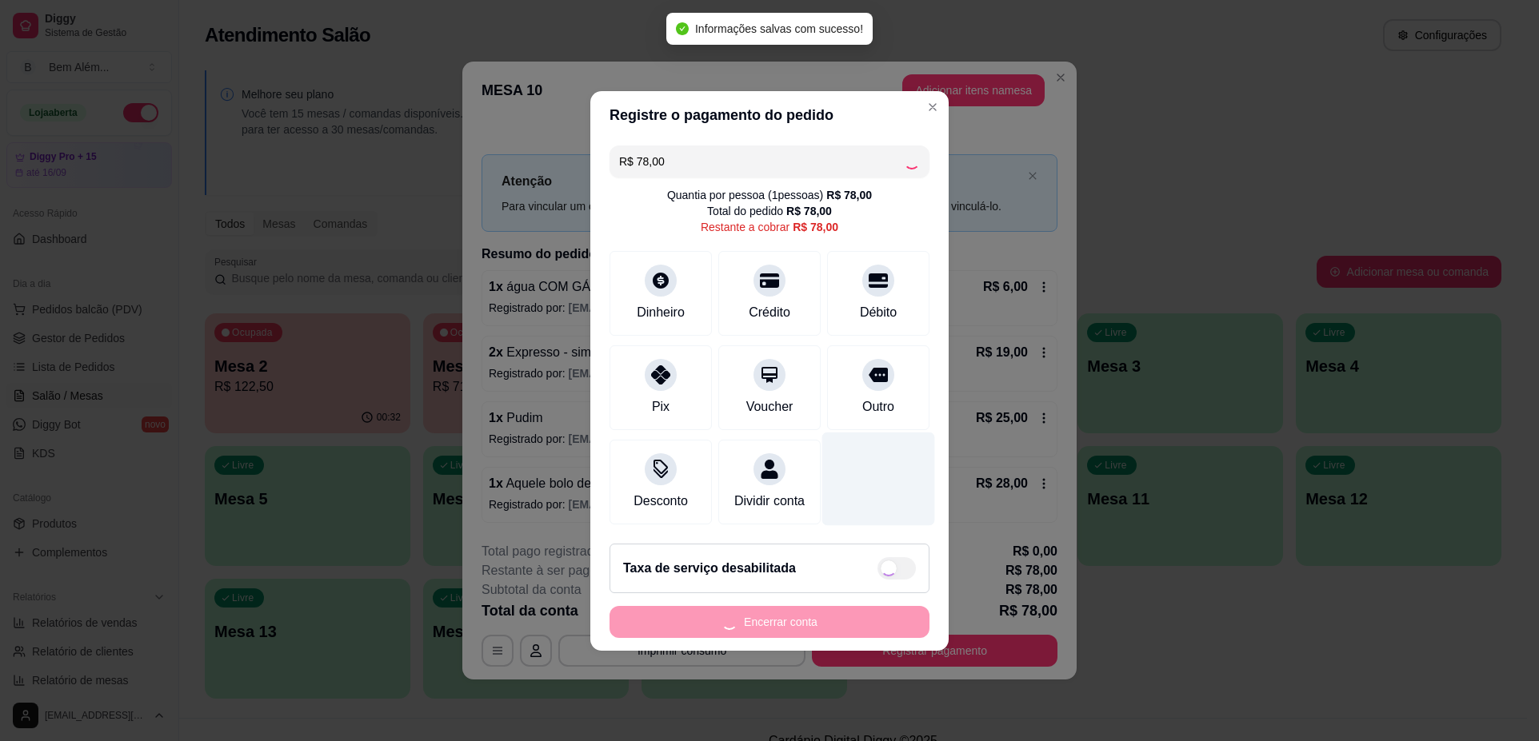
type input "R$ 0,00"
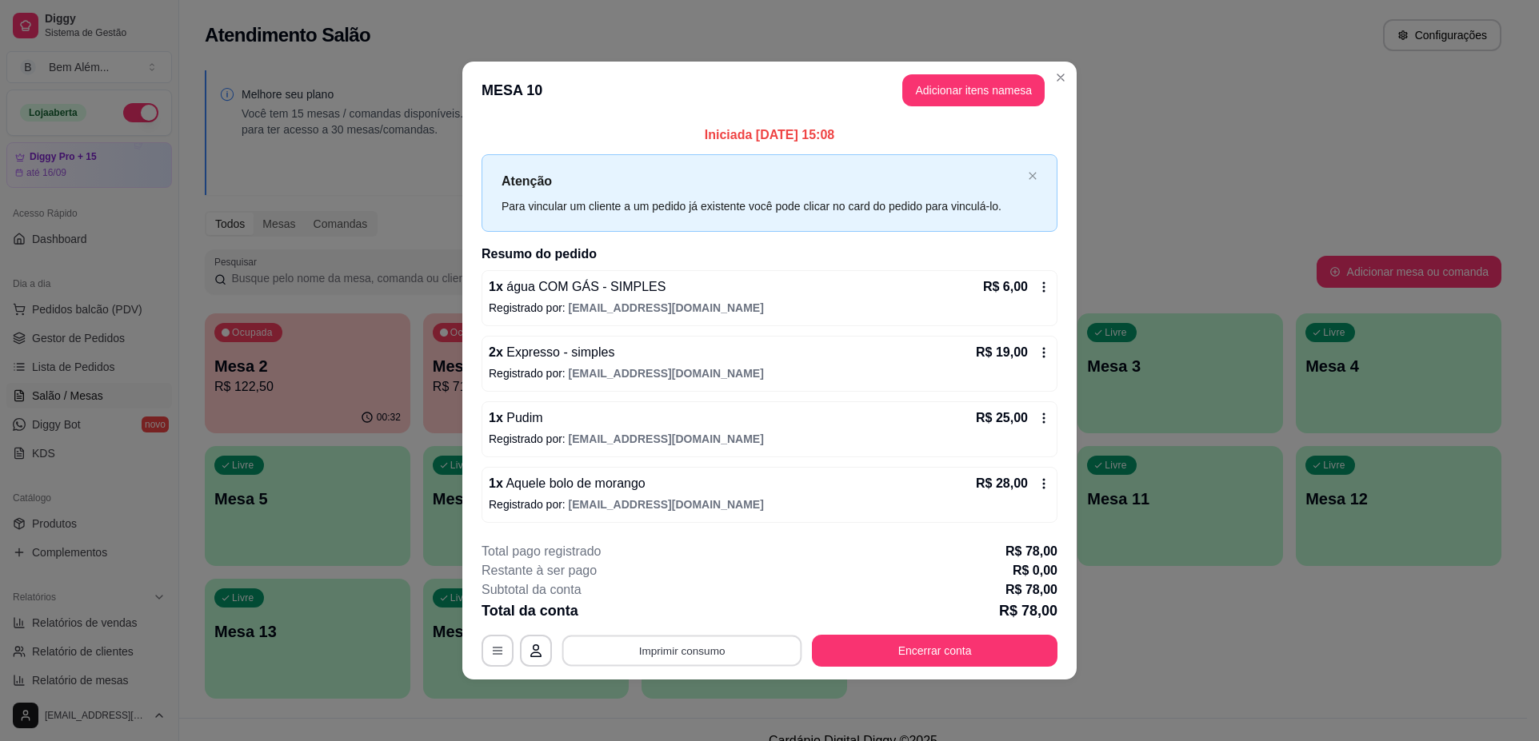
click at [609, 656] on button "Imprimir consumo" at bounding box center [682, 651] width 240 height 31
click at [636, 605] on button "impressao computador" at bounding box center [682, 613] width 117 height 25
click at [928, 653] on button "Encerrar conta" at bounding box center [935, 651] width 238 height 31
click at [1040, 655] on button "Encerrar conta" at bounding box center [935, 651] width 246 height 32
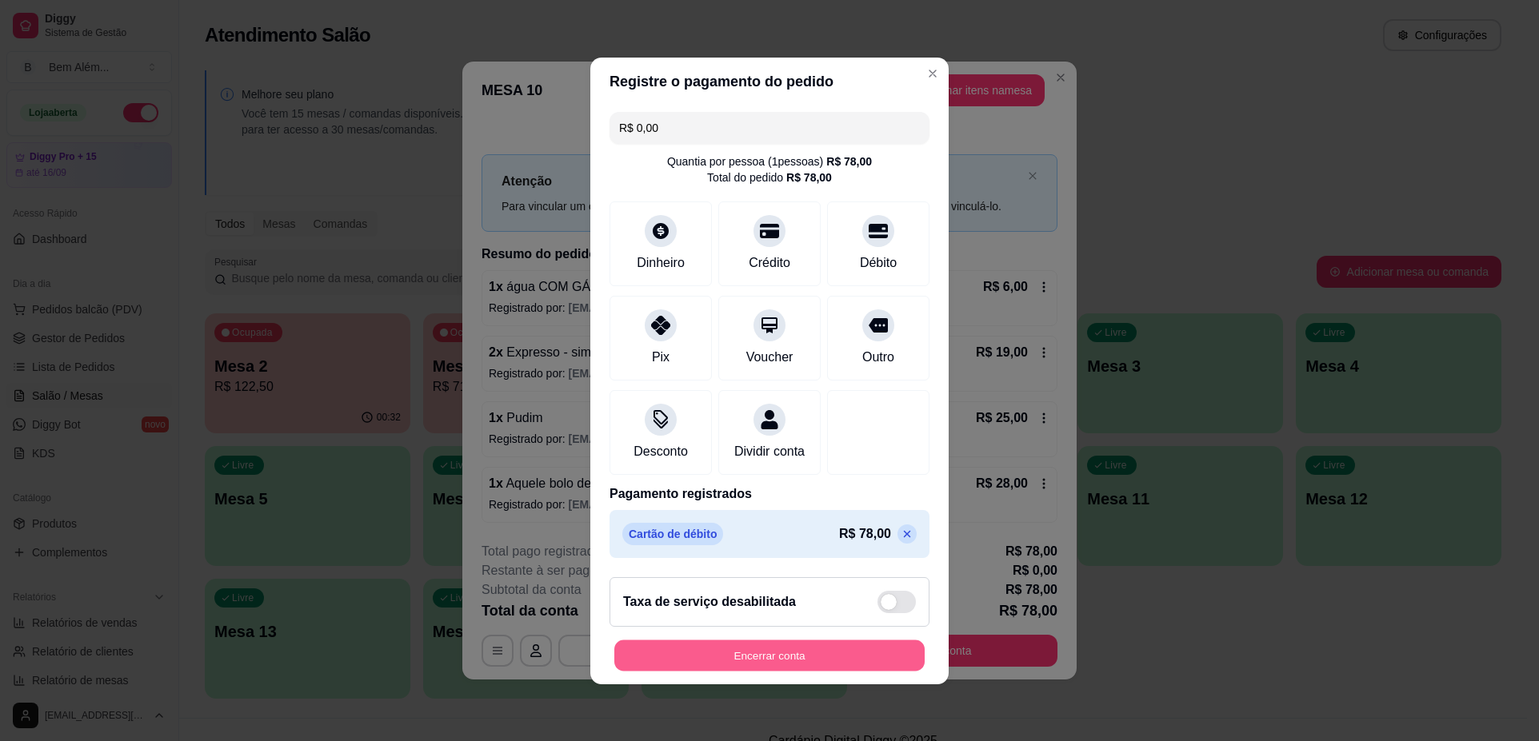
click at [847, 661] on button "Encerrar conta" at bounding box center [769, 655] width 310 height 31
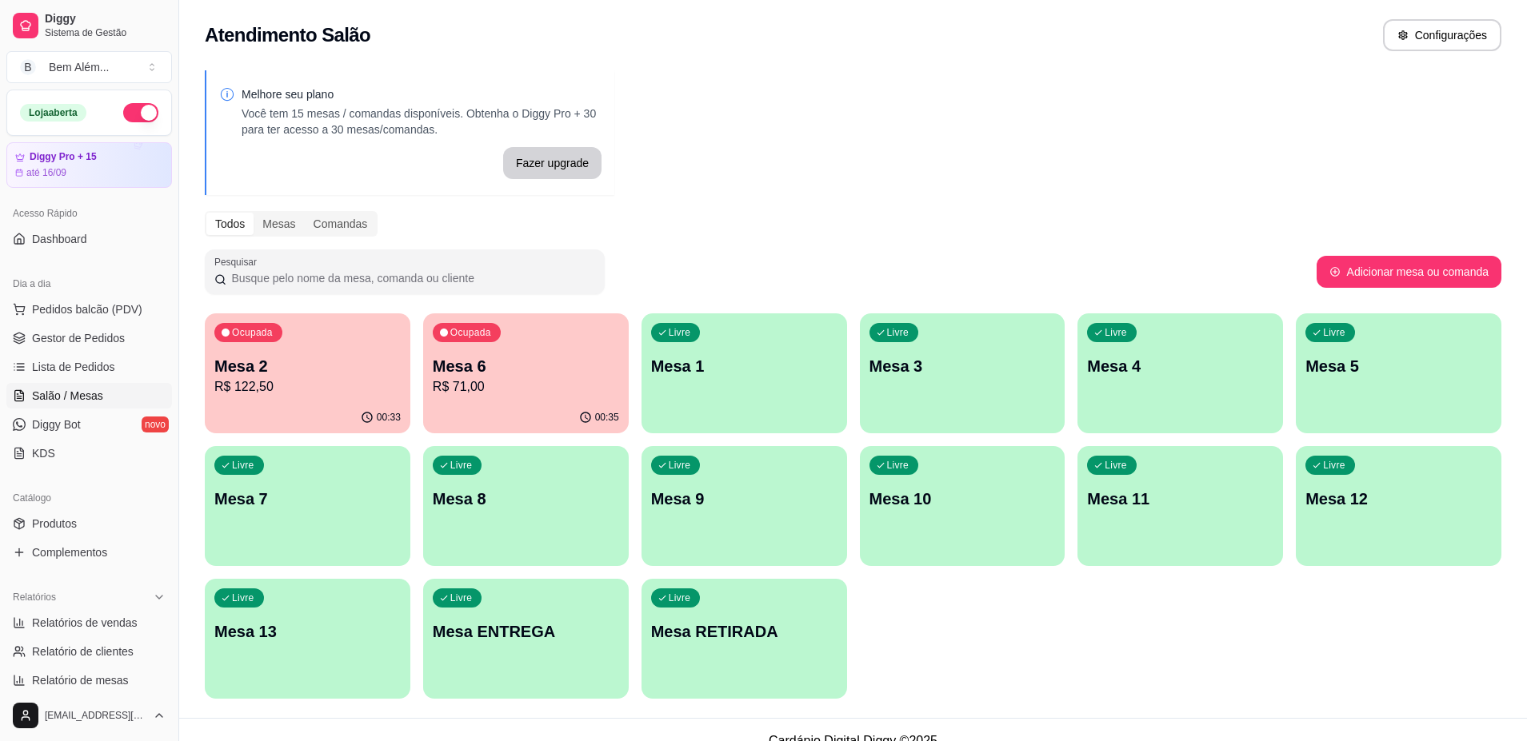
click at [331, 344] on div "Ocupada Mesa 2 R$ 122,50" at bounding box center [308, 357] width 206 height 89
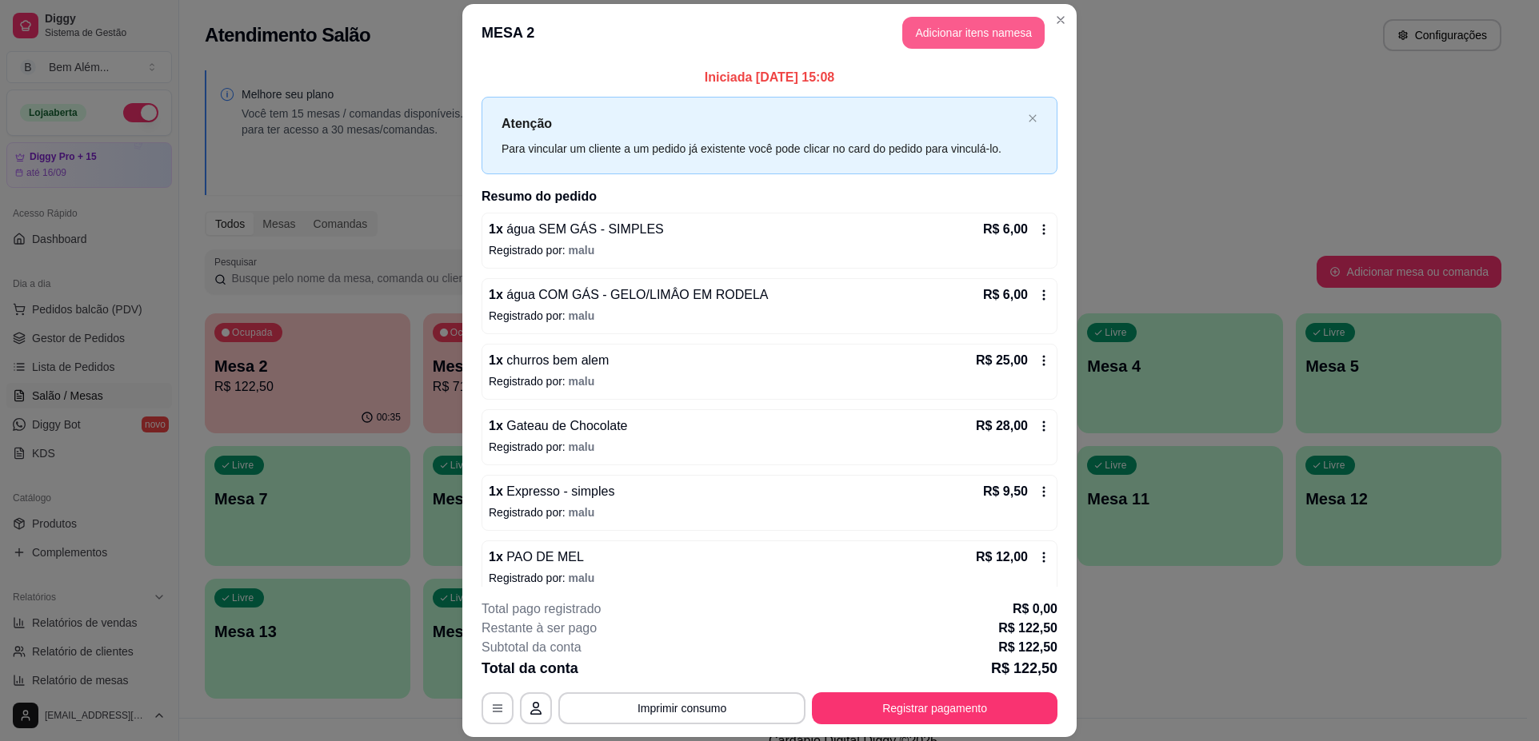
click at [935, 32] on button "Adicionar itens na mesa" at bounding box center [973, 33] width 142 height 32
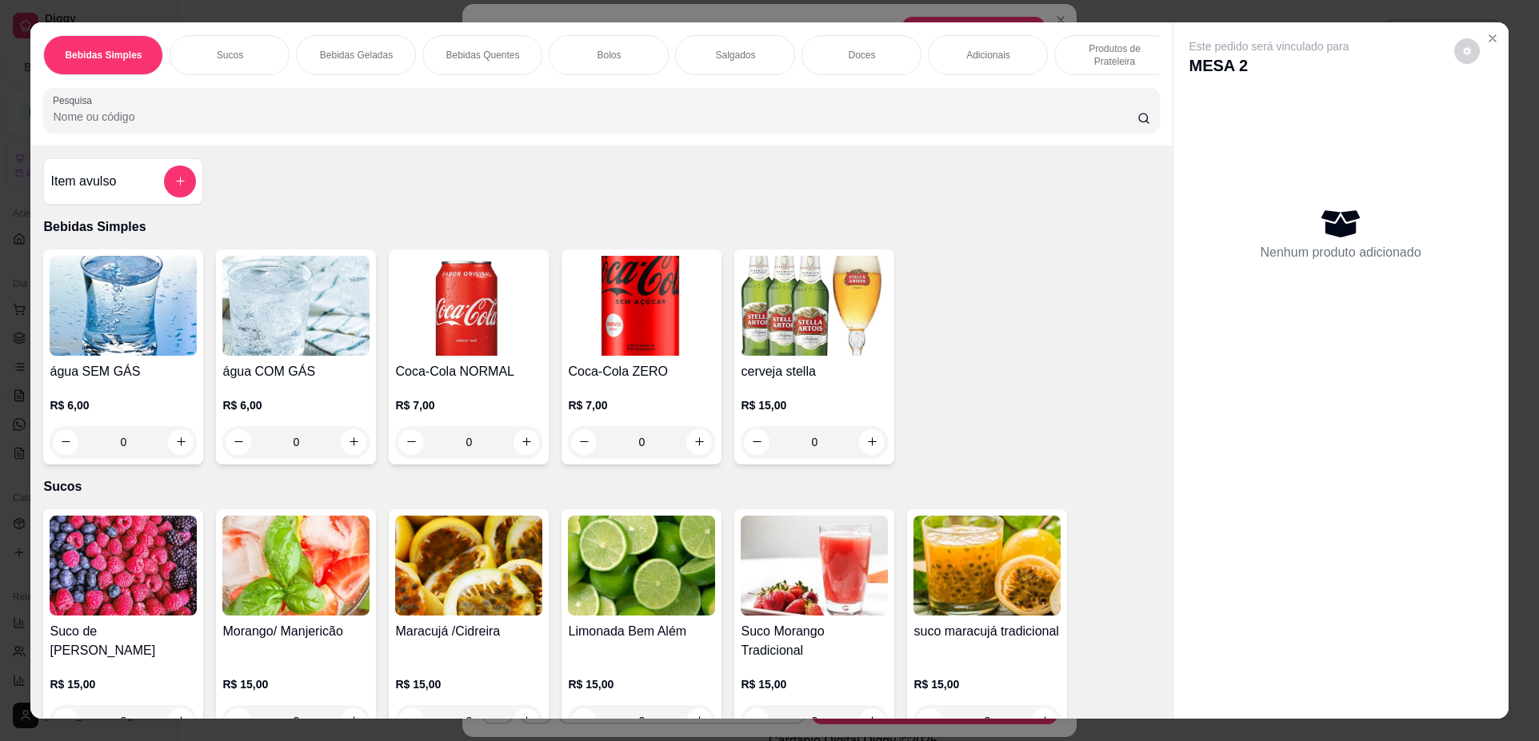
click at [712, 46] on div "Salgados" at bounding box center [735, 55] width 120 height 40
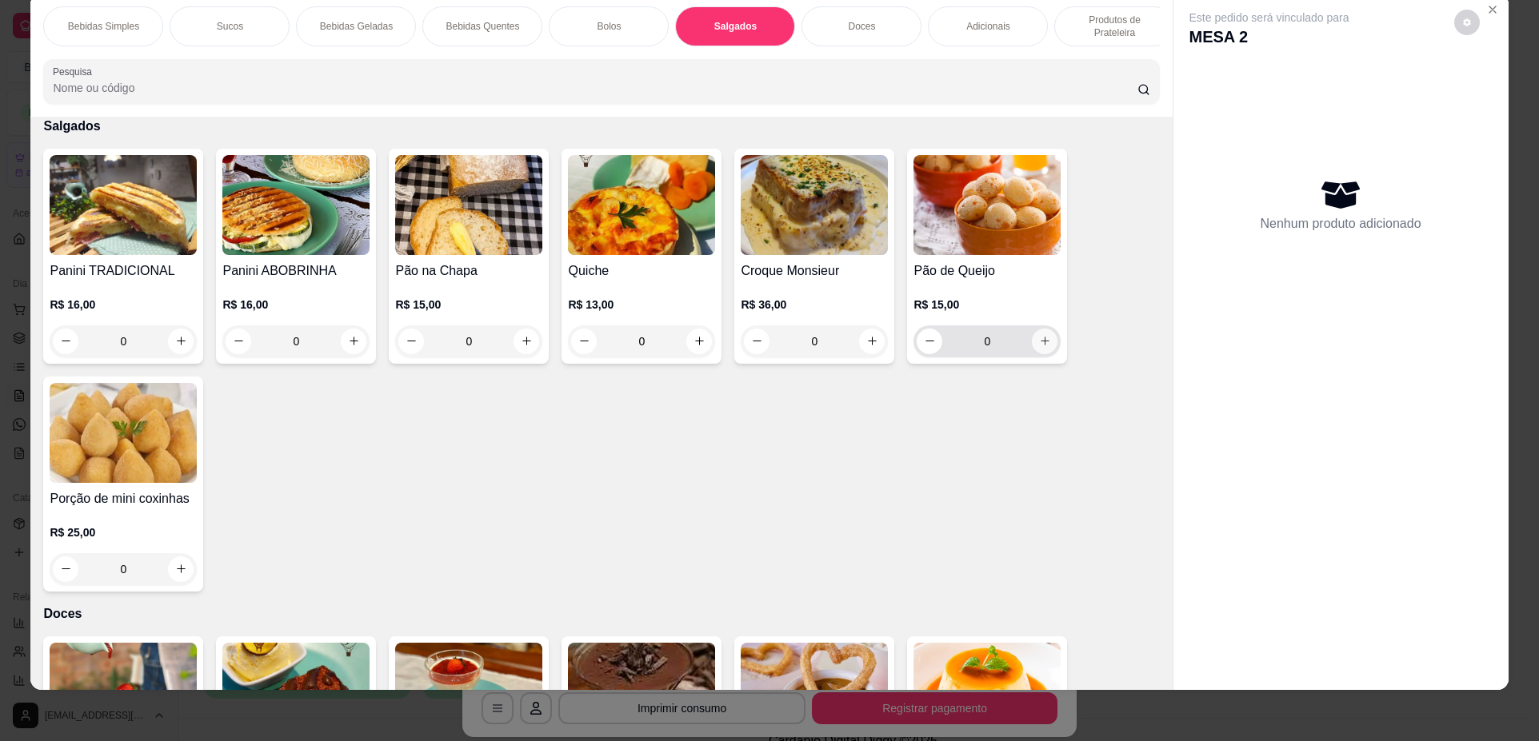
click at [1036, 354] on button "increase-product-quantity" at bounding box center [1045, 342] width 26 height 26
type input "1"
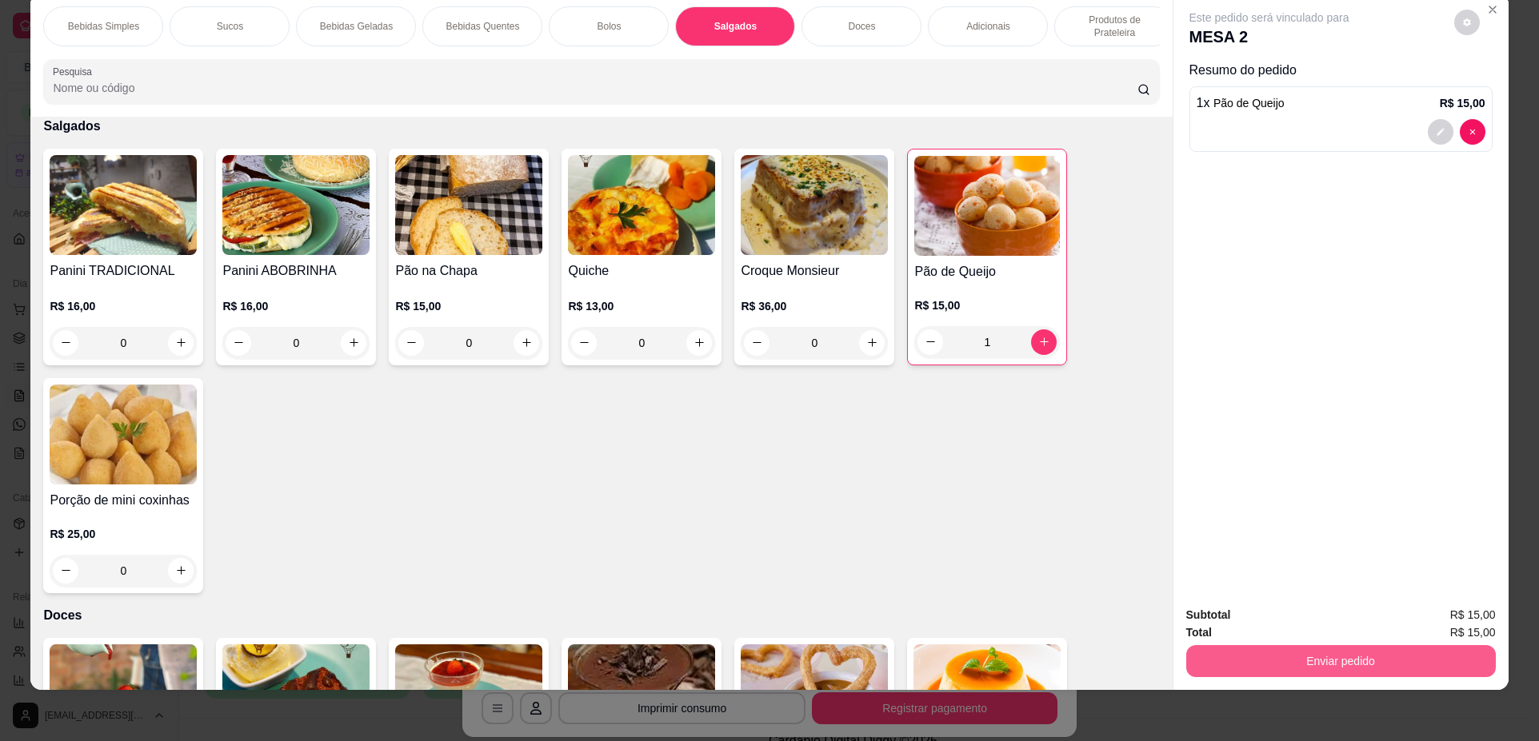
click at [1192, 657] on button "Enviar pedido" at bounding box center [1340, 661] width 309 height 32
click at [1249, 636] on button "Não registrar e enviar pedido" at bounding box center [1288, 622] width 162 height 30
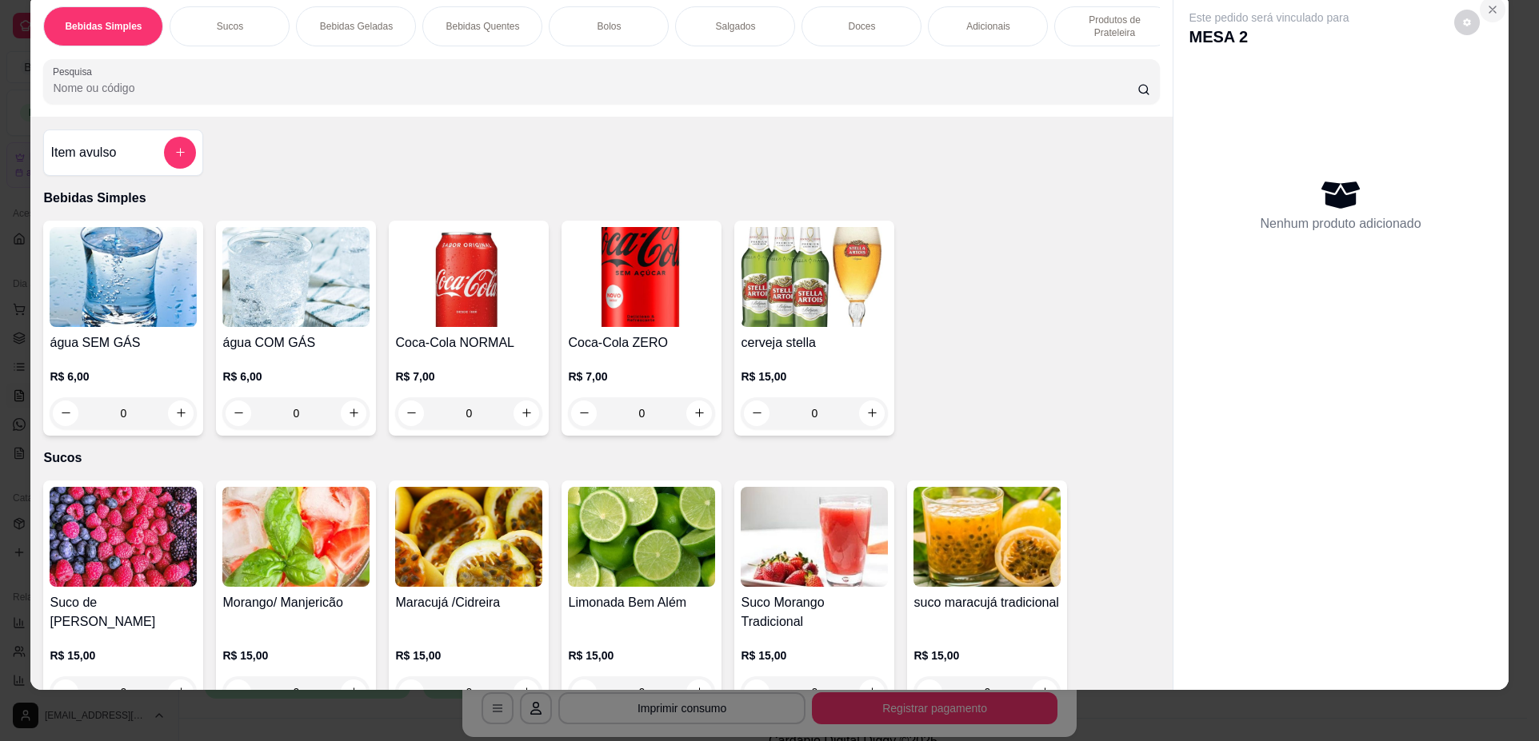
click at [1487, 6] on icon "Close" at bounding box center [1492, 9] width 13 height 13
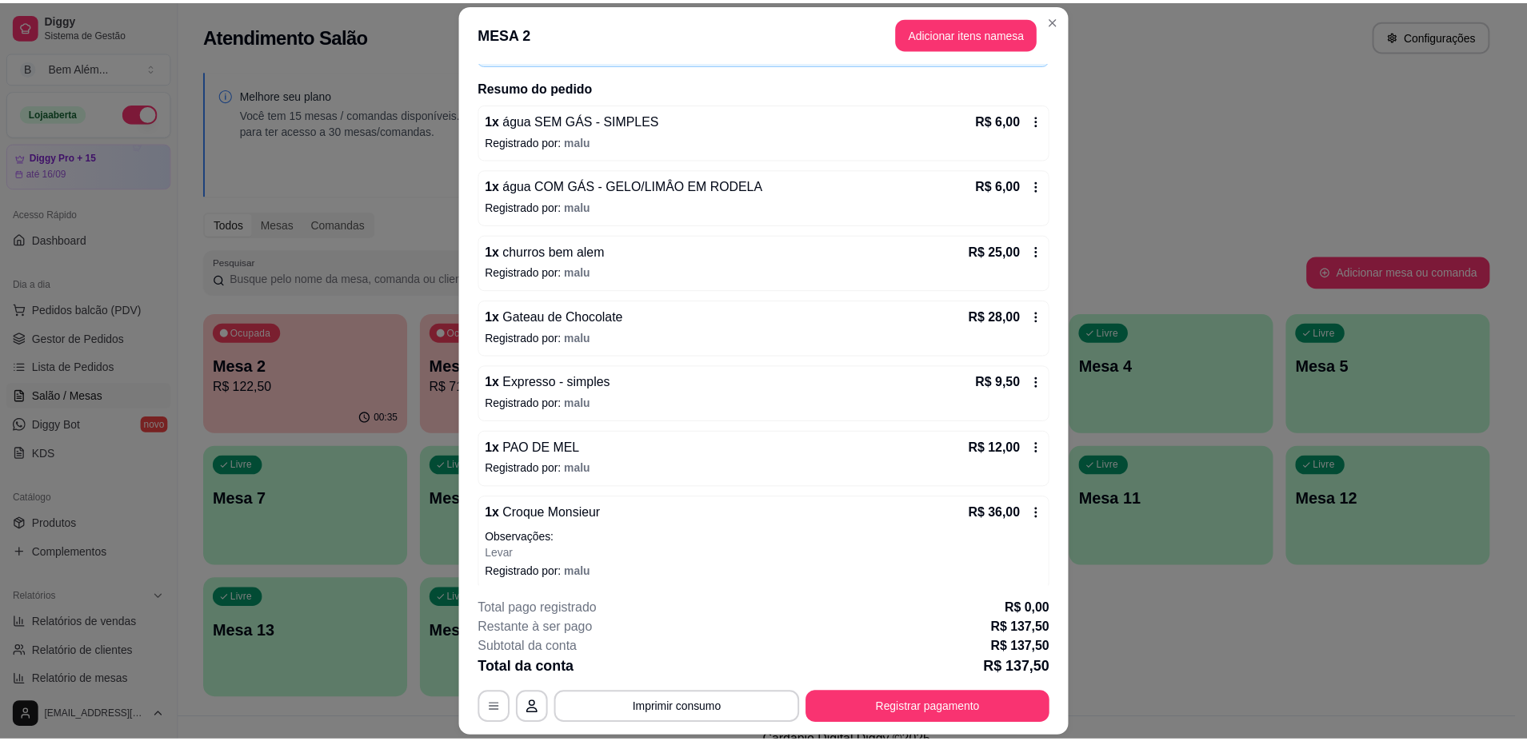
scroll to position [185, 0]
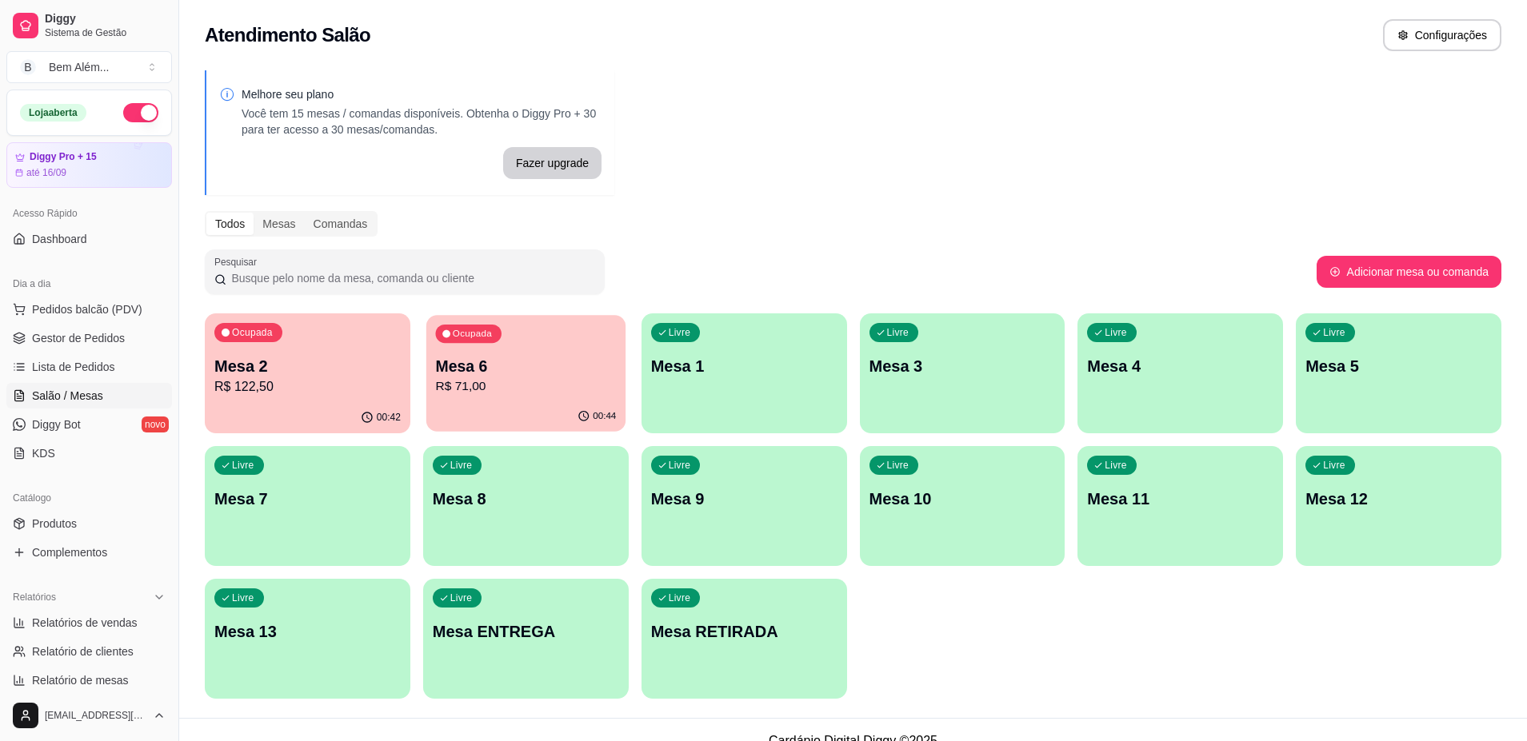
click at [505, 361] on p "Mesa 6" at bounding box center [525, 367] width 181 height 22
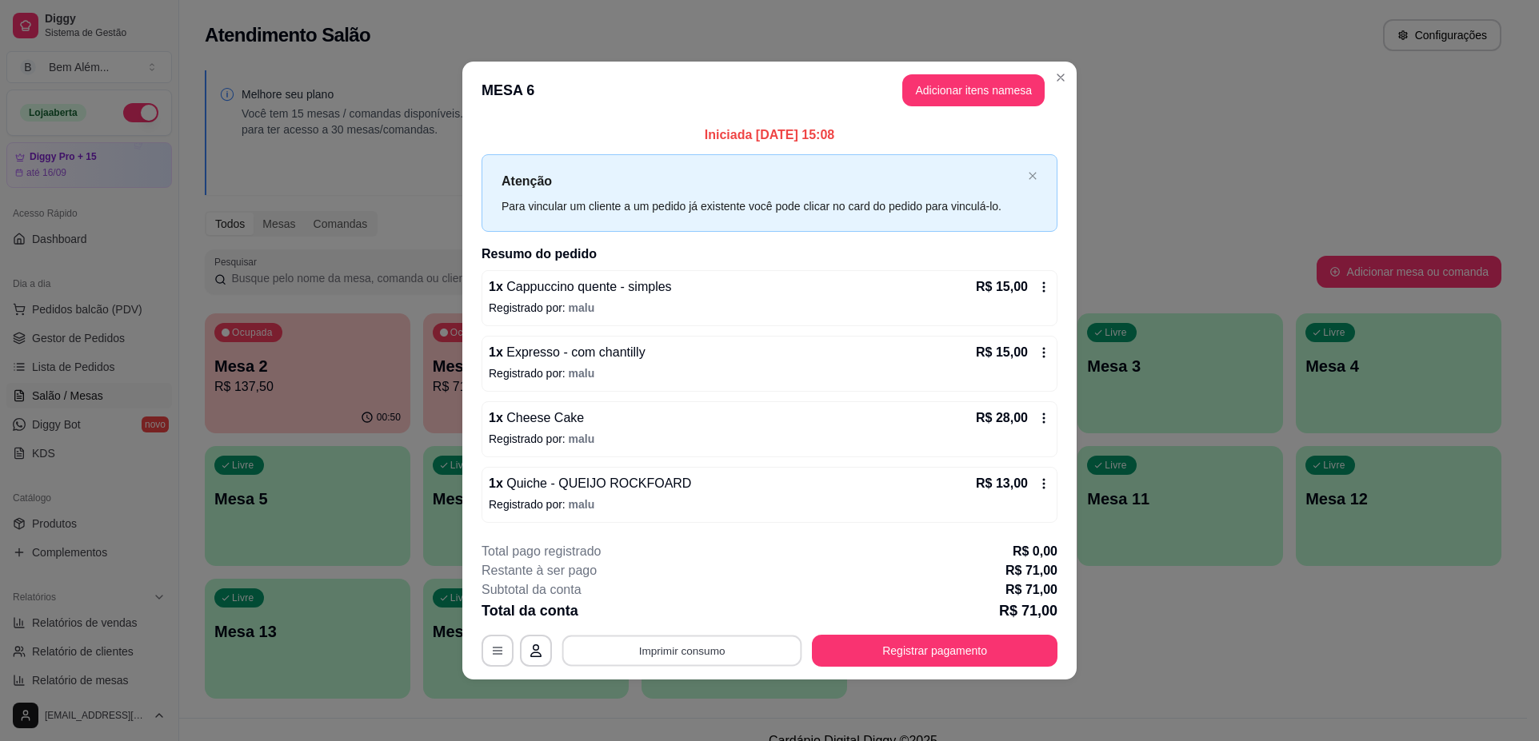
click at [698, 646] on button "Imprimir consumo" at bounding box center [682, 651] width 240 height 31
click at [692, 606] on button "impressao computador" at bounding box center [681, 614] width 120 height 26
click at [679, 656] on button "Imprimir consumo" at bounding box center [682, 651] width 240 height 31
click at [685, 617] on button "impressao computador" at bounding box center [682, 613] width 117 height 25
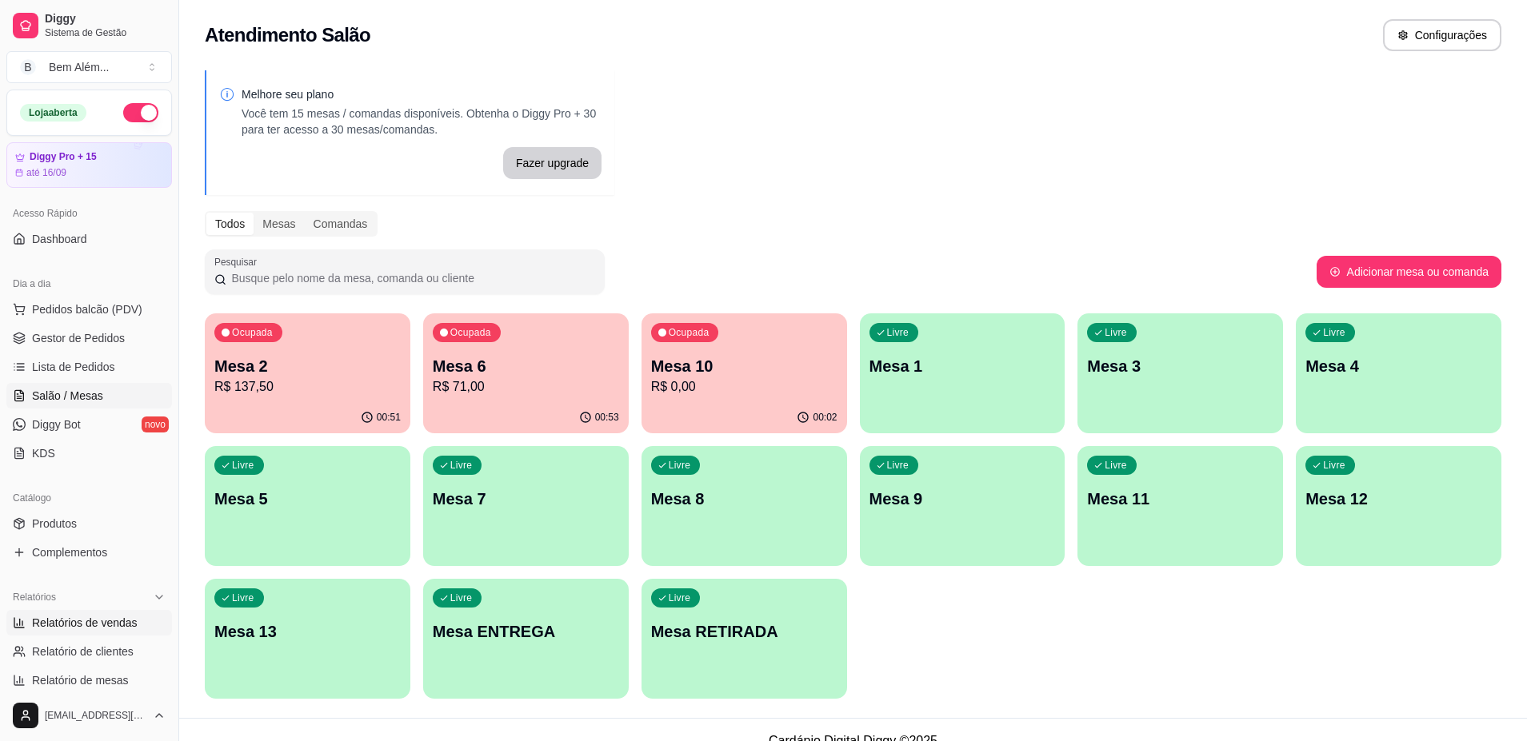
click at [64, 627] on span "Relatórios de vendas" at bounding box center [85, 623] width 106 height 16
select select "ALL"
select select "0"
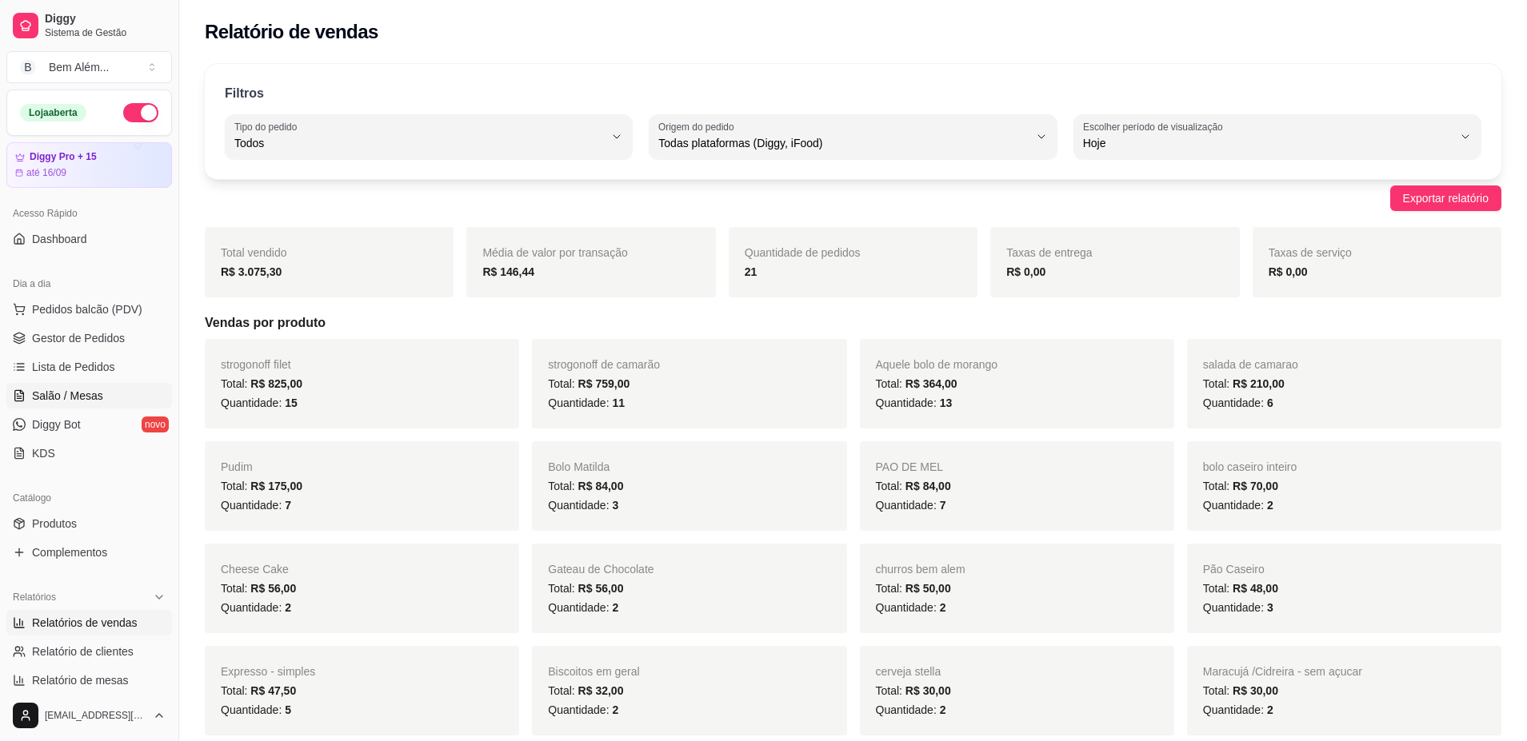
click at [50, 401] on span "Salão / Mesas" at bounding box center [67, 396] width 71 height 16
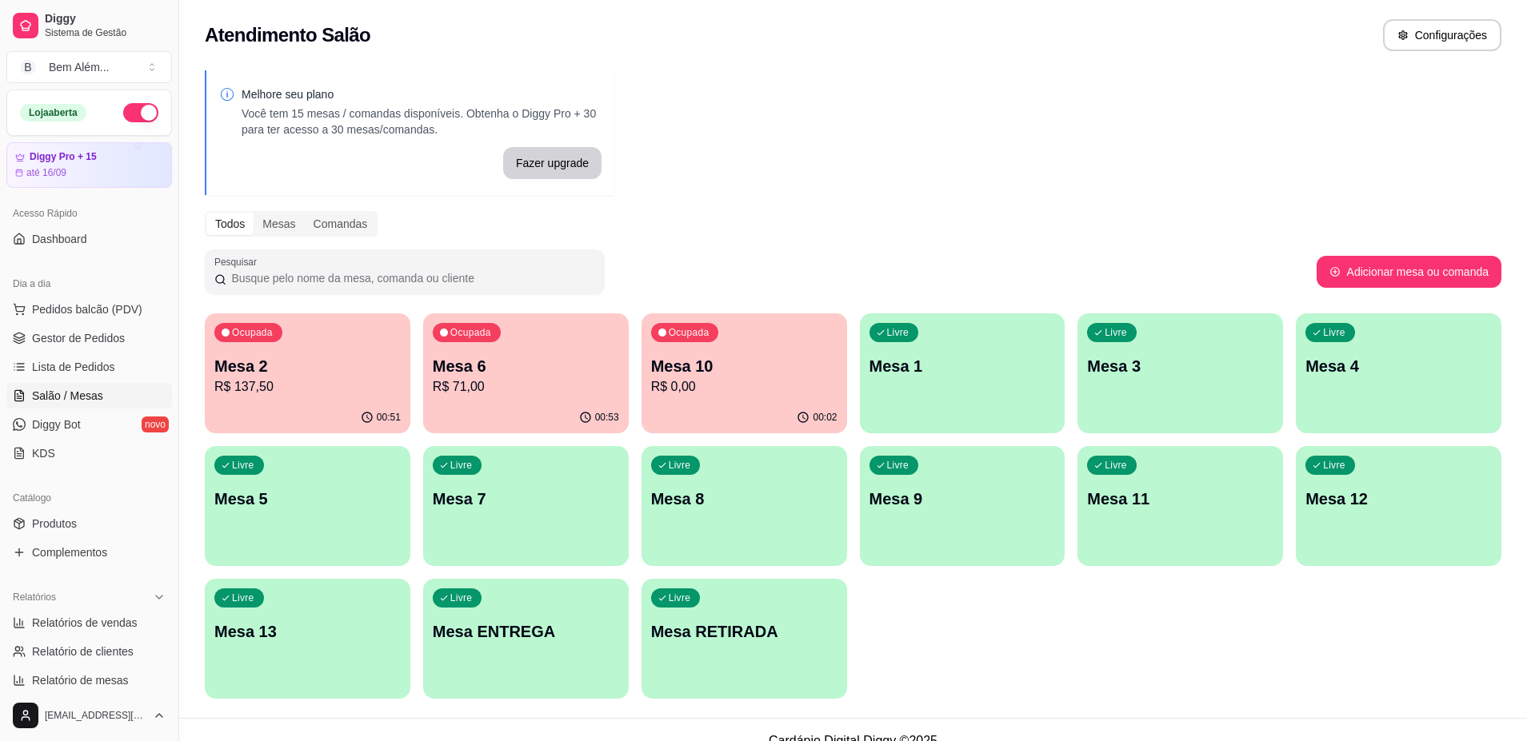
click at [537, 369] on p "Mesa 6" at bounding box center [526, 366] width 186 height 22
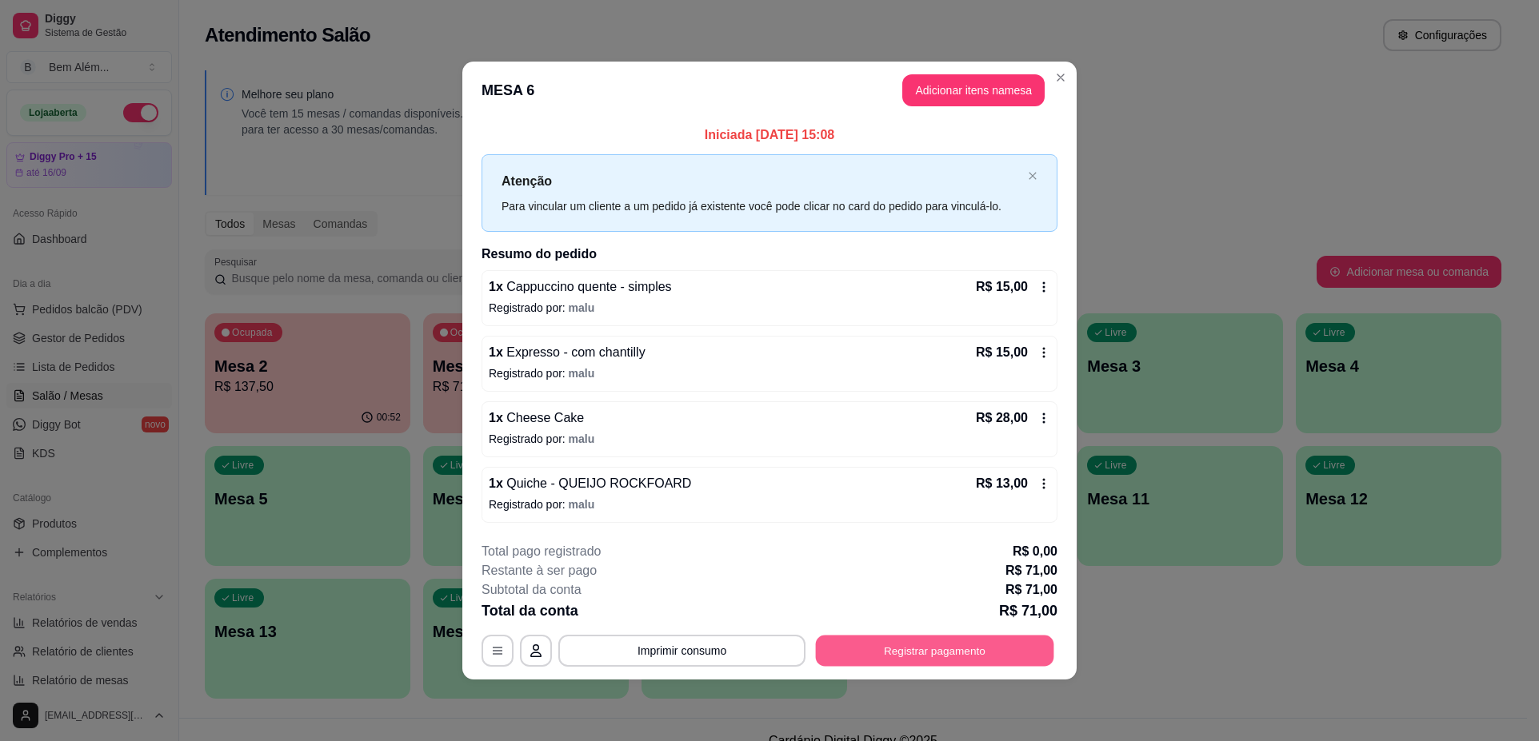
click at [896, 653] on button "Registrar pagamento" at bounding box center [935, 651] width 238 height 31
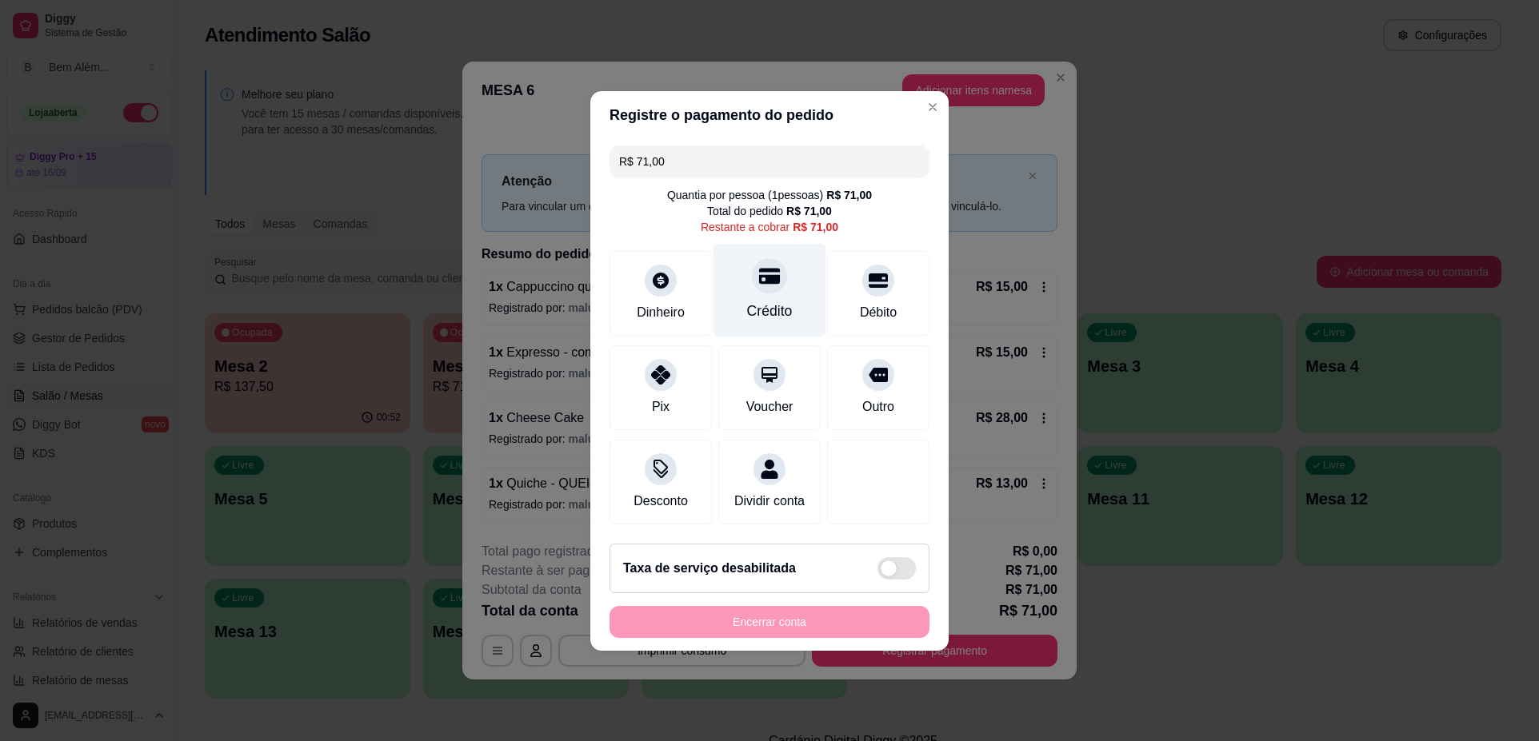
click at [778, 312] on div "Crédito" at bounding box center [770, 311] width 46 height 21
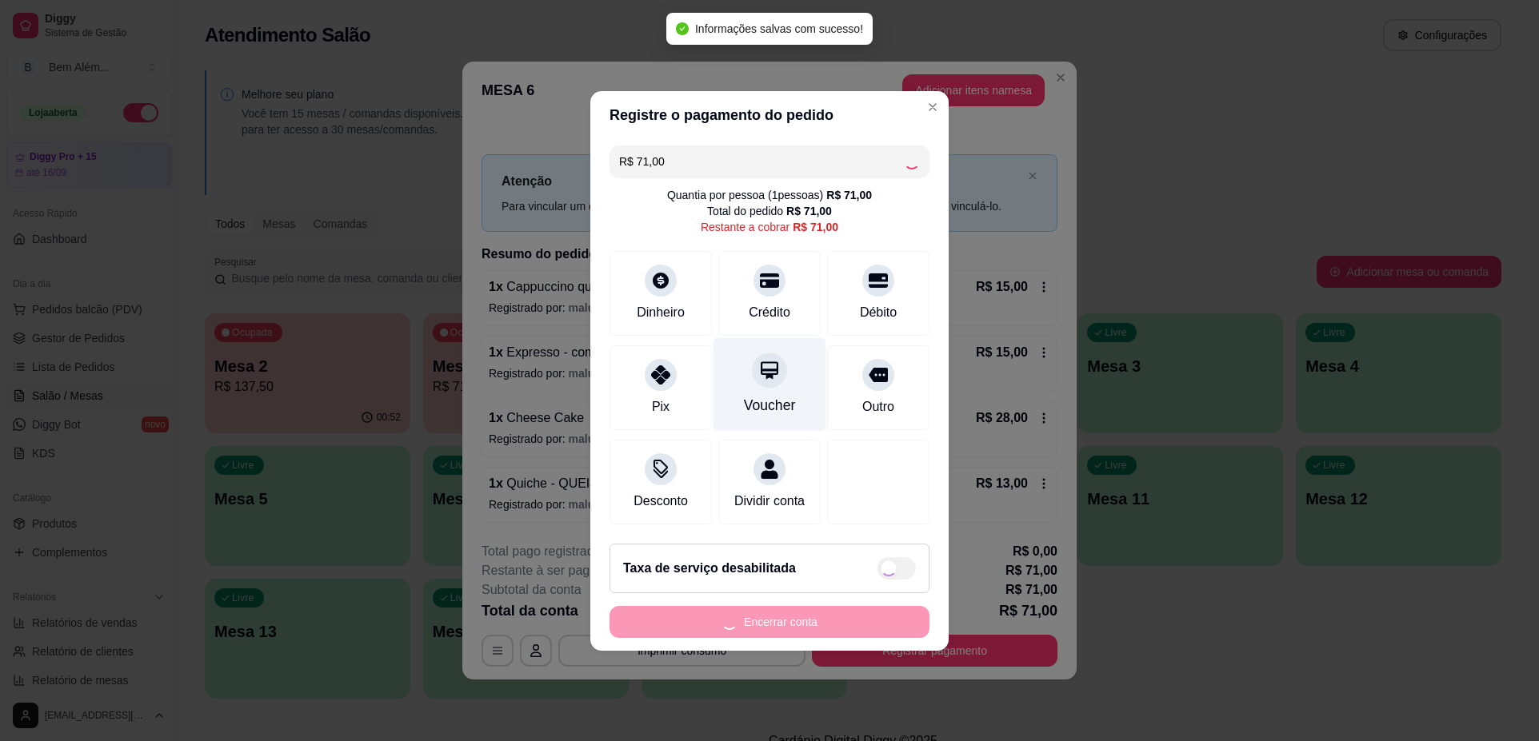
type input "R$ 0,00"
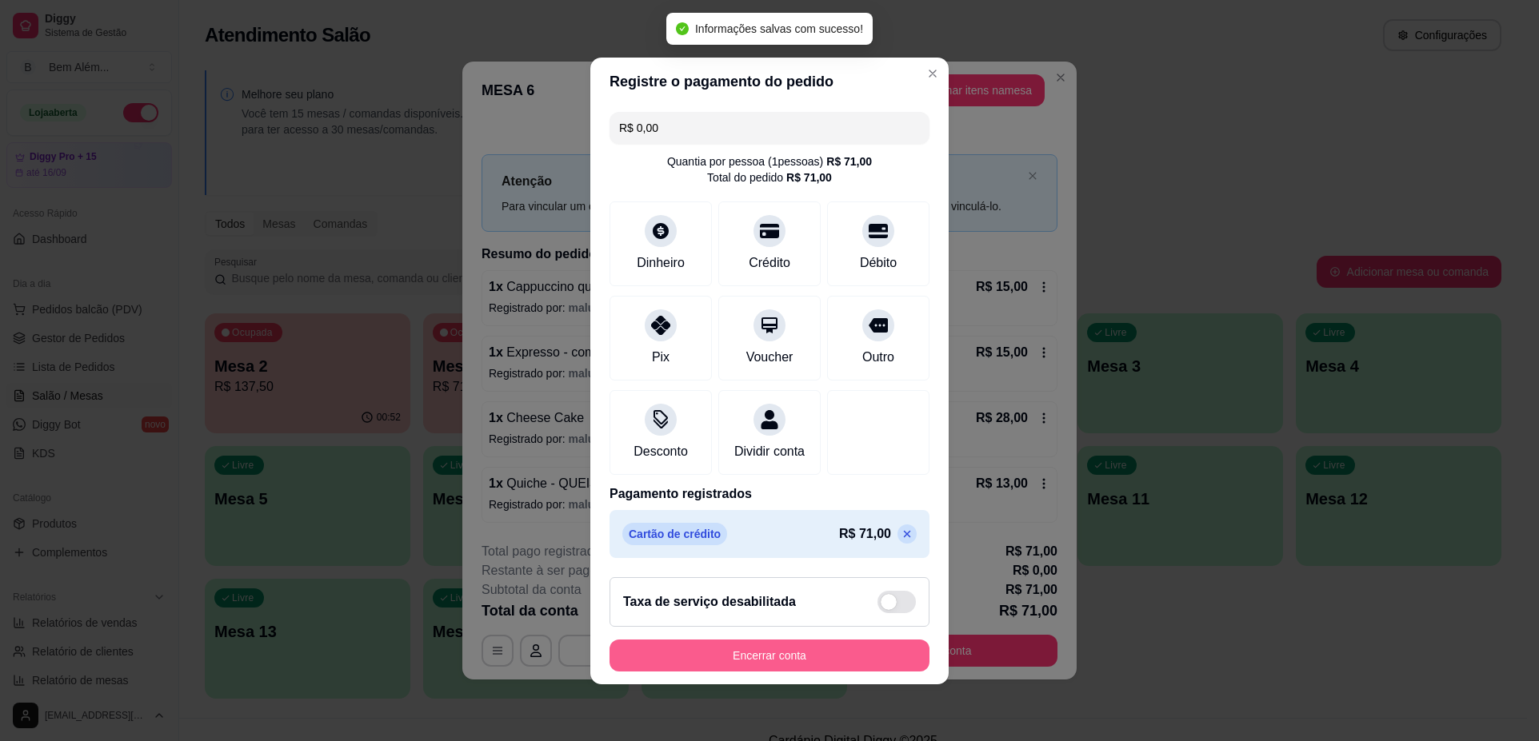
click at [804, 669] on button "Encerrar conta" at bounding box center [769, 656] width 320 height 32
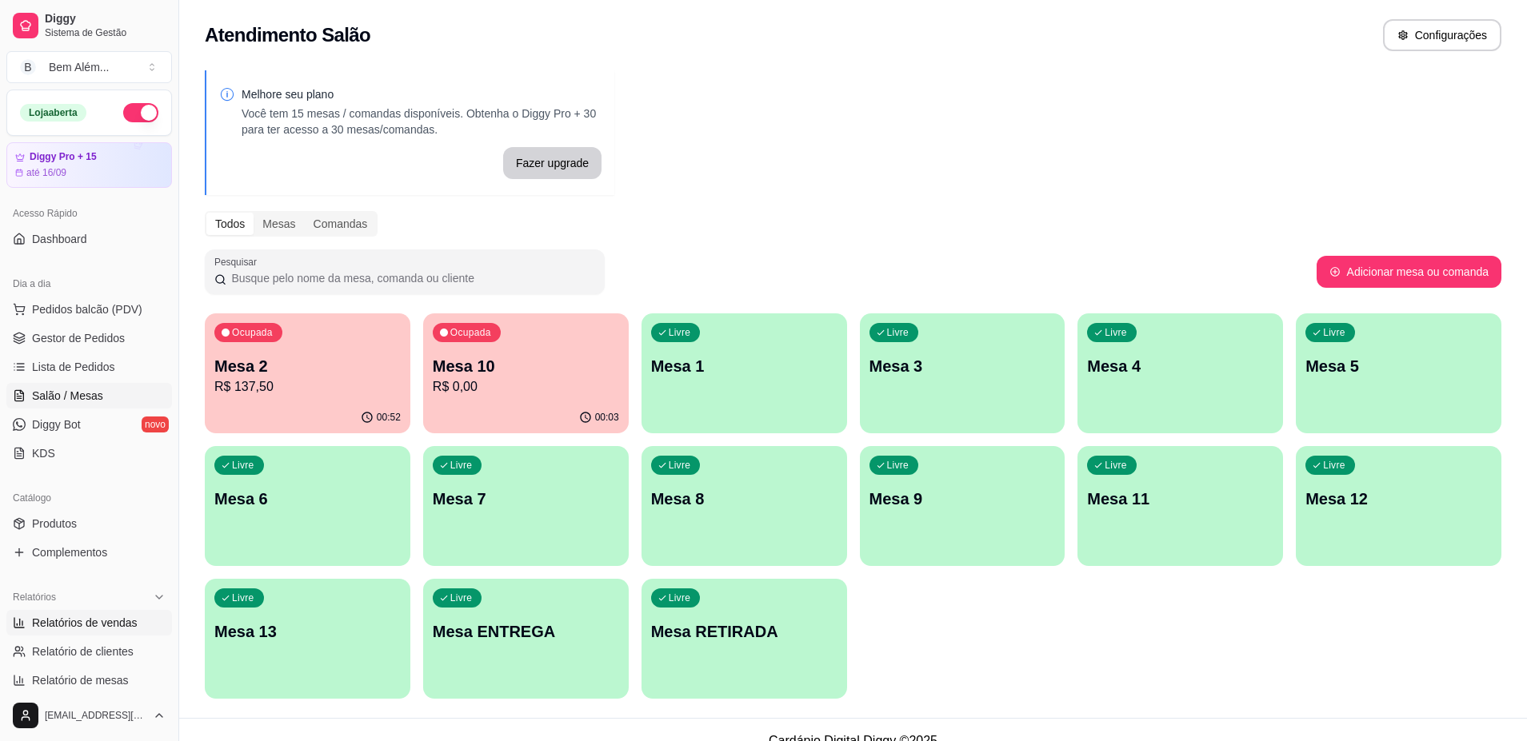
click at [72, 624] on span "Relatórios de vendas" at bounding box center [85, 623] width 106 height 16
select select "ALL"
select select "0"
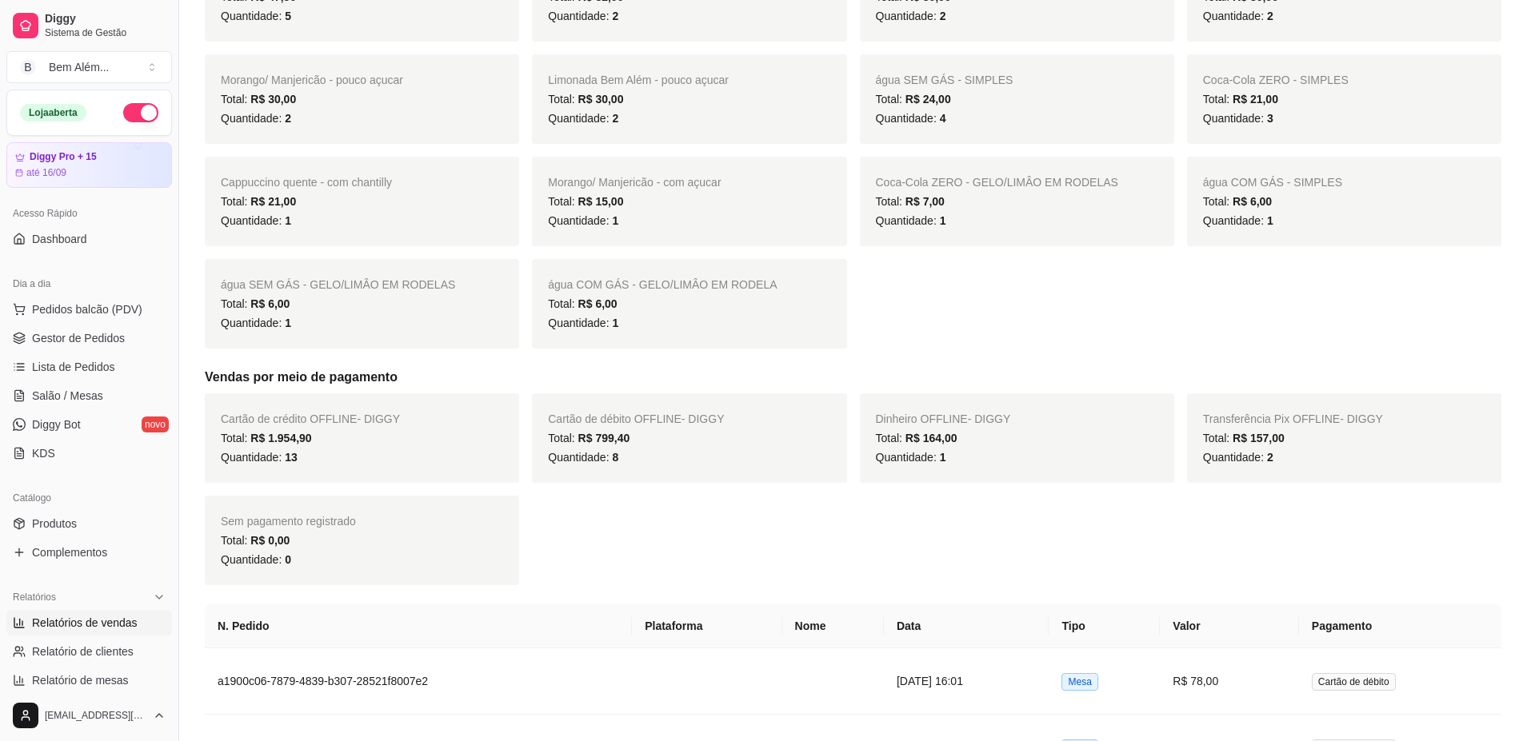
scroll to position [960, 0]
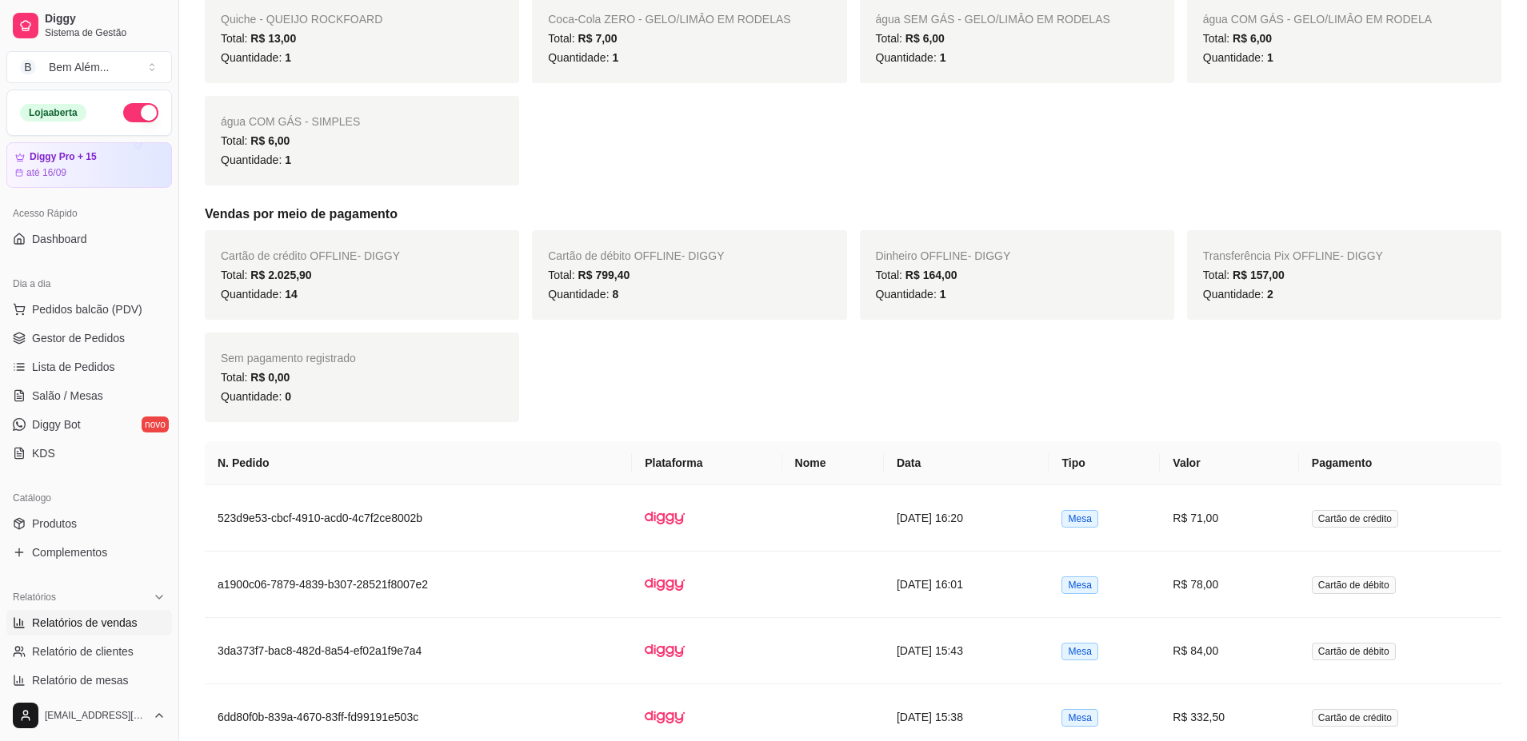
click at [721, 497] on td at bounding box center [707, 518] width 150 height 66
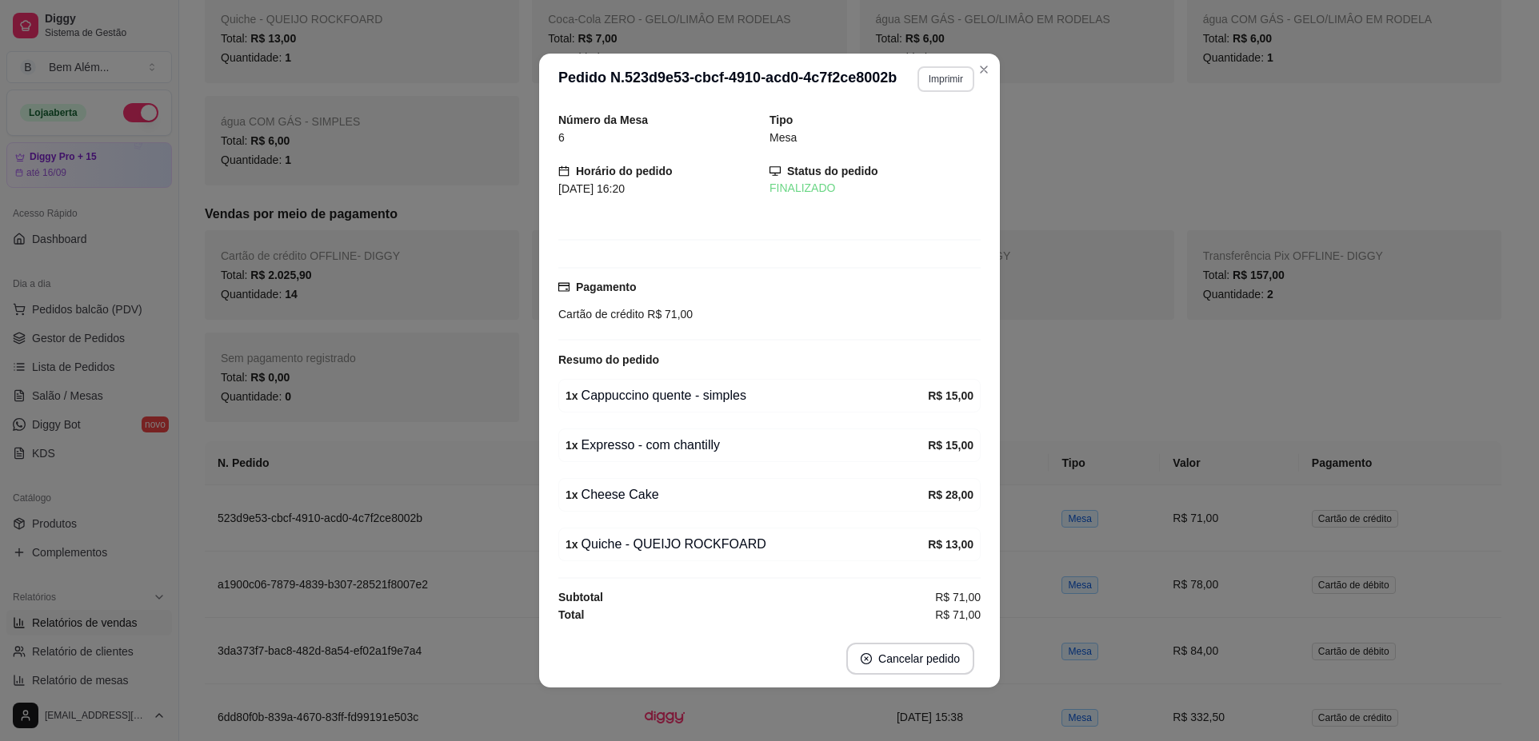
click at [935, 72] on button "Imprimir" at bounding box center [945, 79] width 57 height 26
click at [921, 134] on button "impressao computador" at bounding box center [905, 135] width 120 height 26
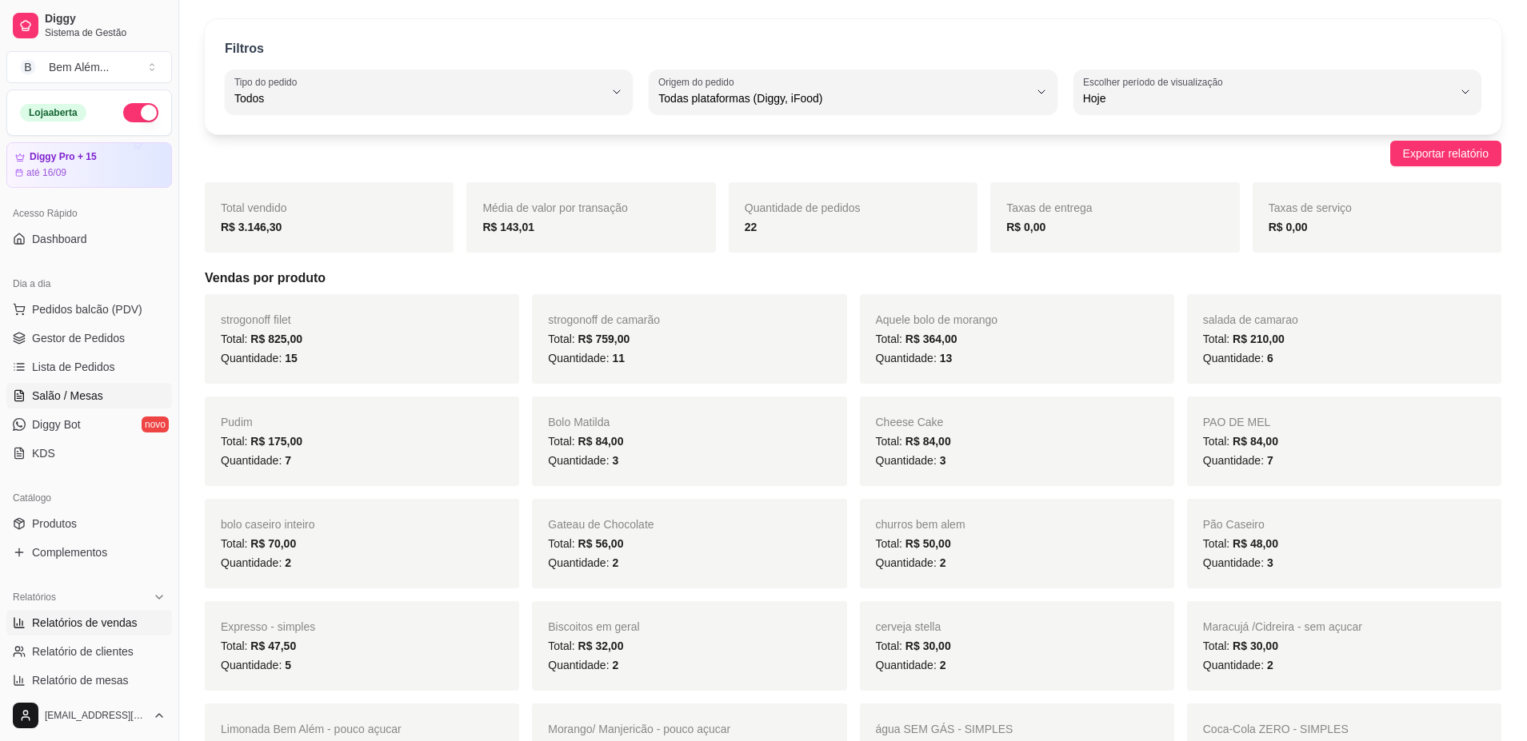
scroll to position [0, 0]
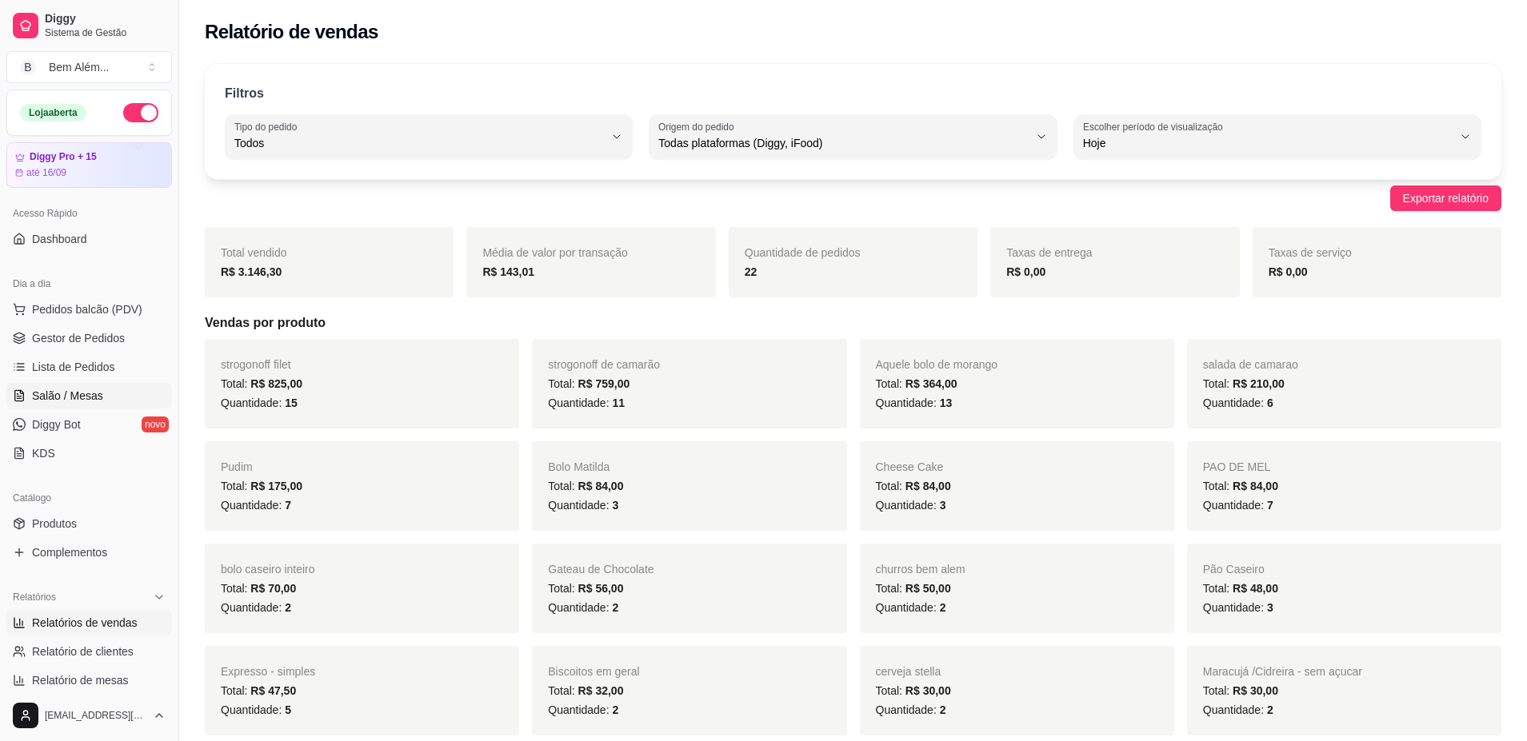
click at [58, 408] on link "Salão / Mesas" at bounding box center [89, 396] width 166 height 26
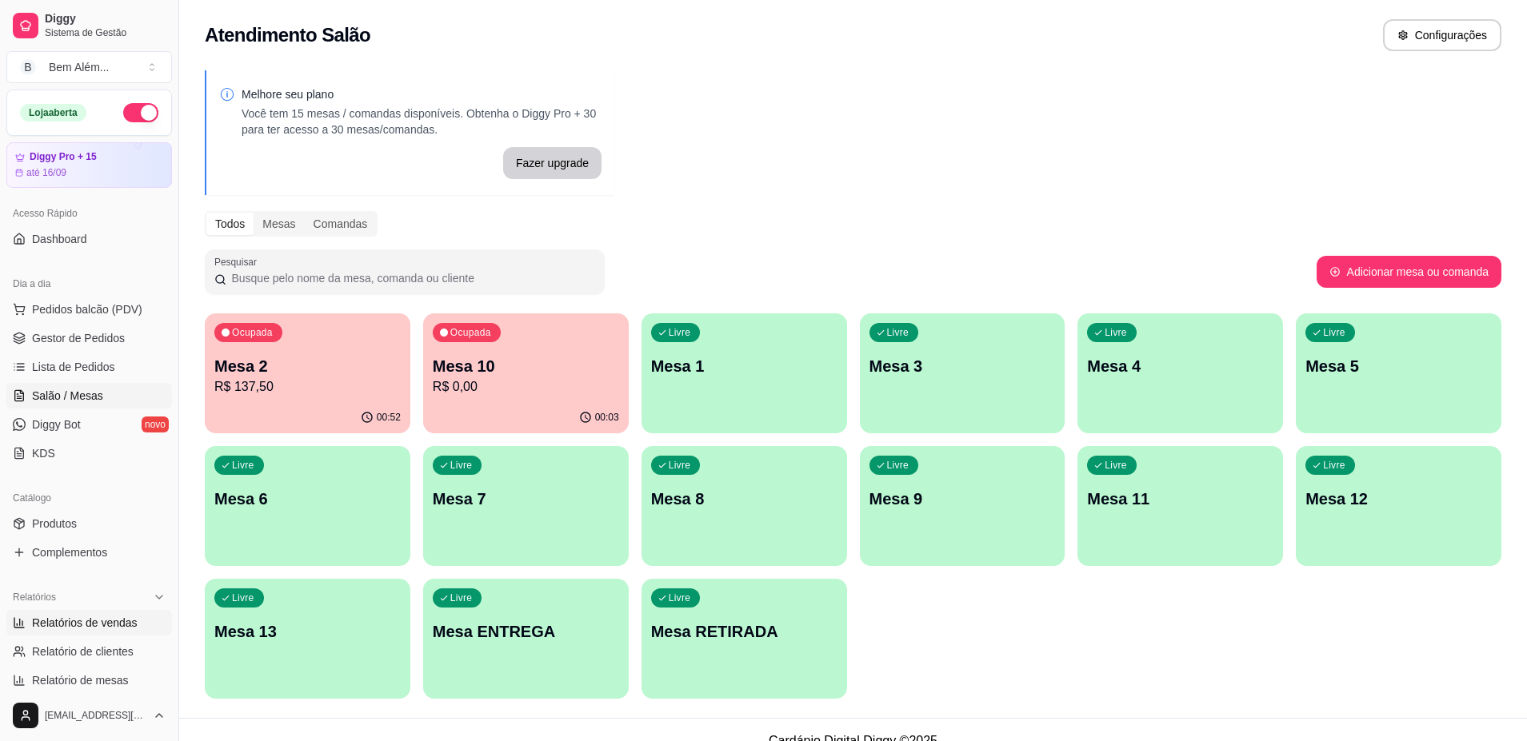
click at [114, 627] on span "Relatórios de vendas" at bounding box center [85, 623] width 106 height 16
select select "ALL"
select select "0"
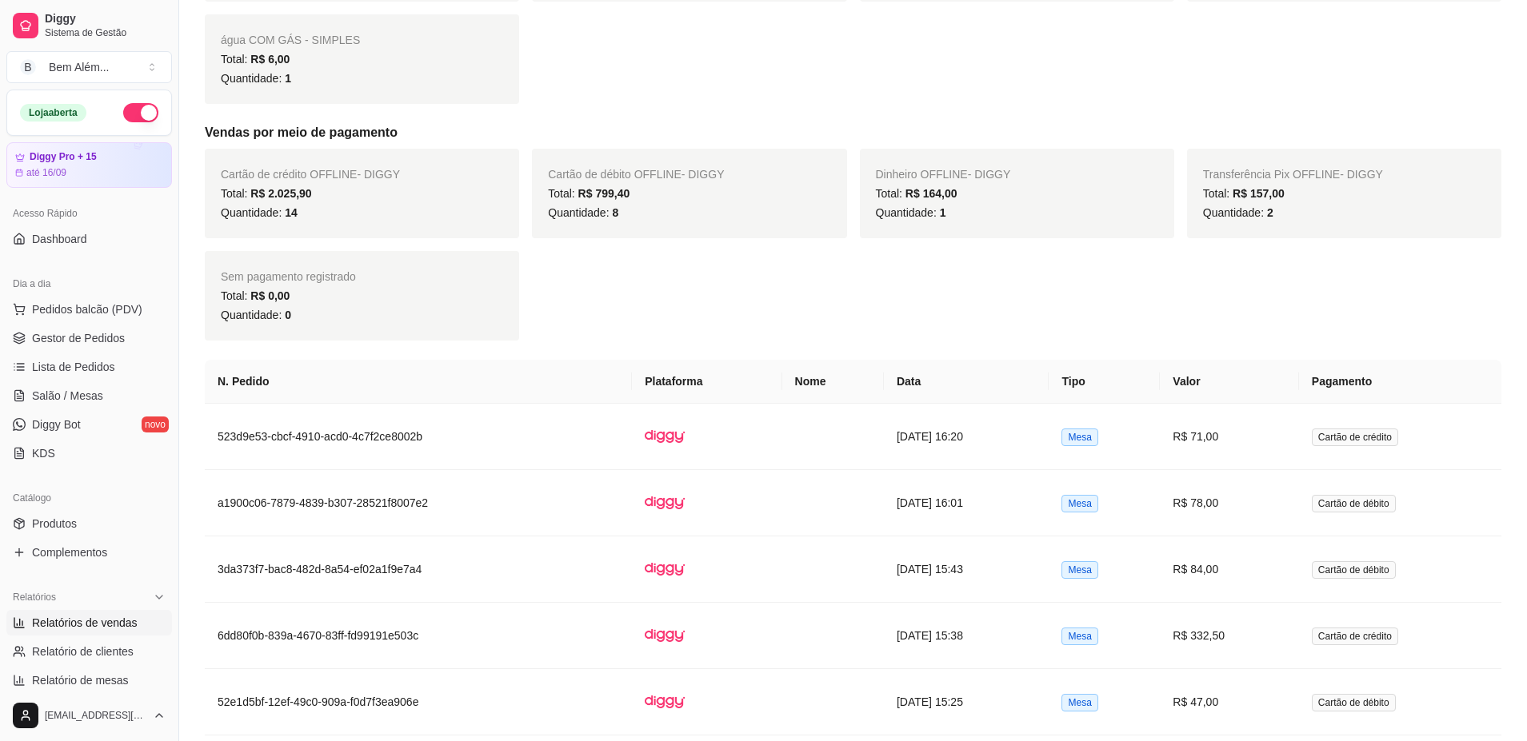
scroll to position [1062, 0]
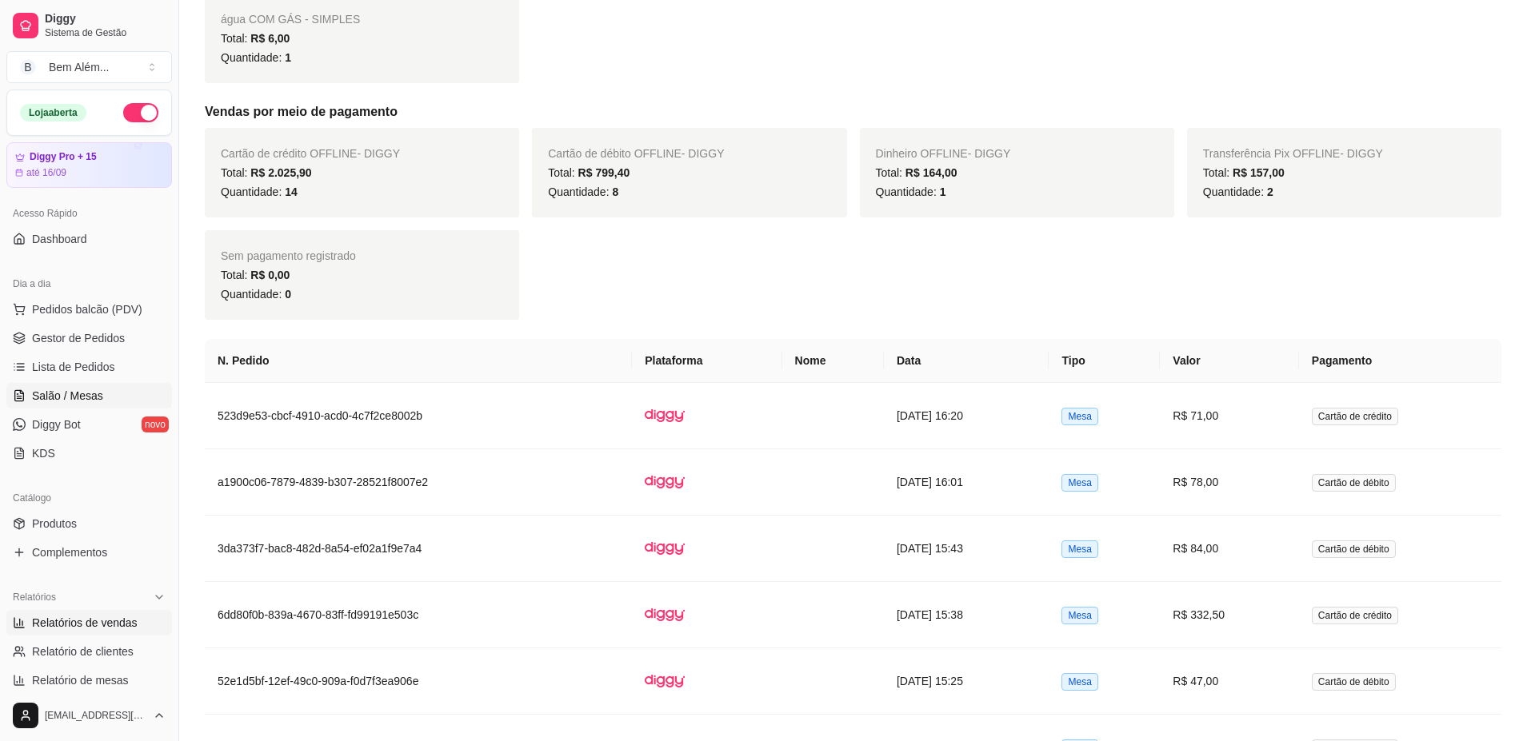
click at [115, 394] on link "Salão / Mesas" at bounding box center [89, 396] width 166 height 26
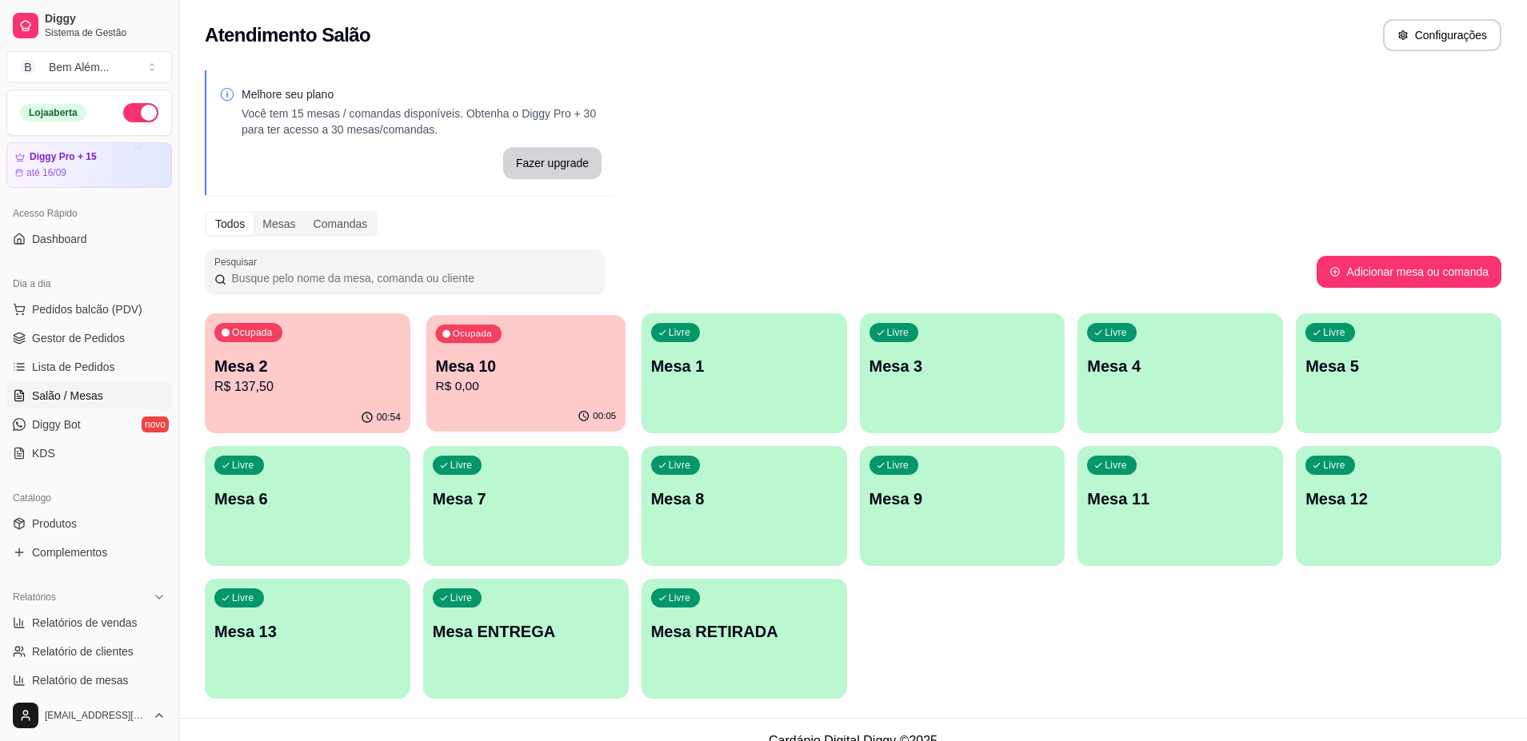
click at [461, 406] on div "00:05" at bounding box center [525, 416] width 199 height 30
click at [63, 345] on span "Gestor de Pedidos" at bounding box center [78, 338] width 93 height 16
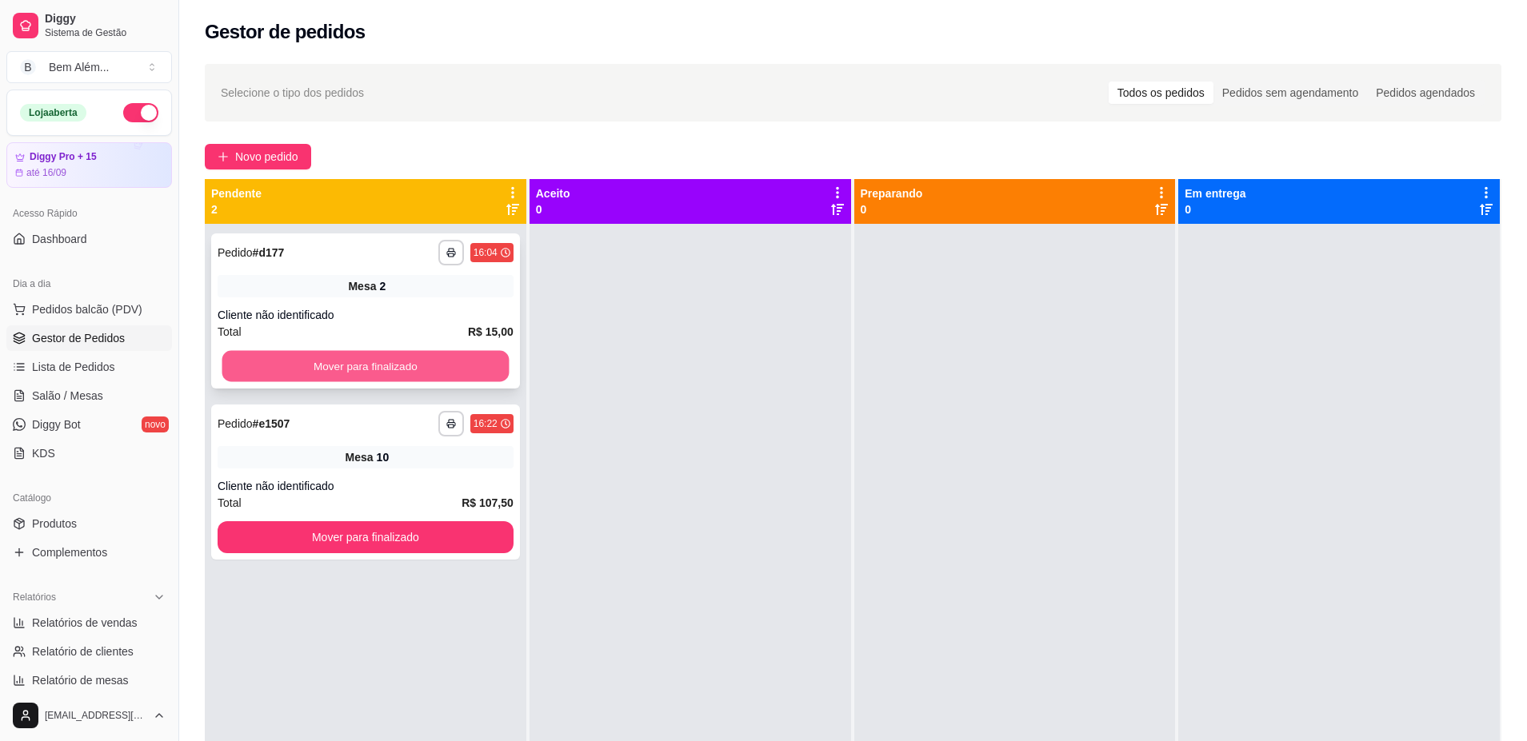
click at [398, 374] on button "Mover para finalizado" at bounding box center [365, 366] width 287 height 31
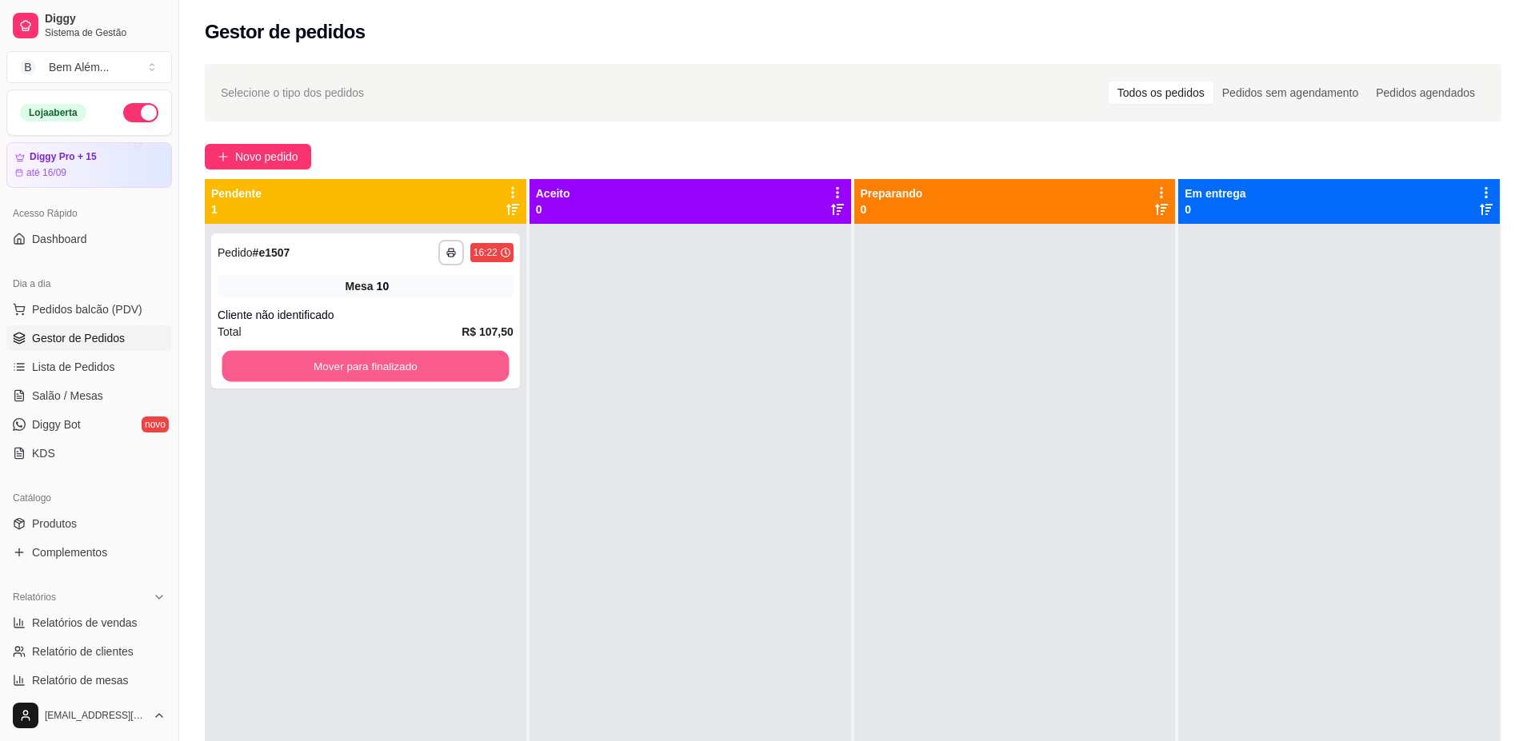
click at [398, 374] on button "Mover para finalizado" at bounding box center [365, 366] width 287 height 31
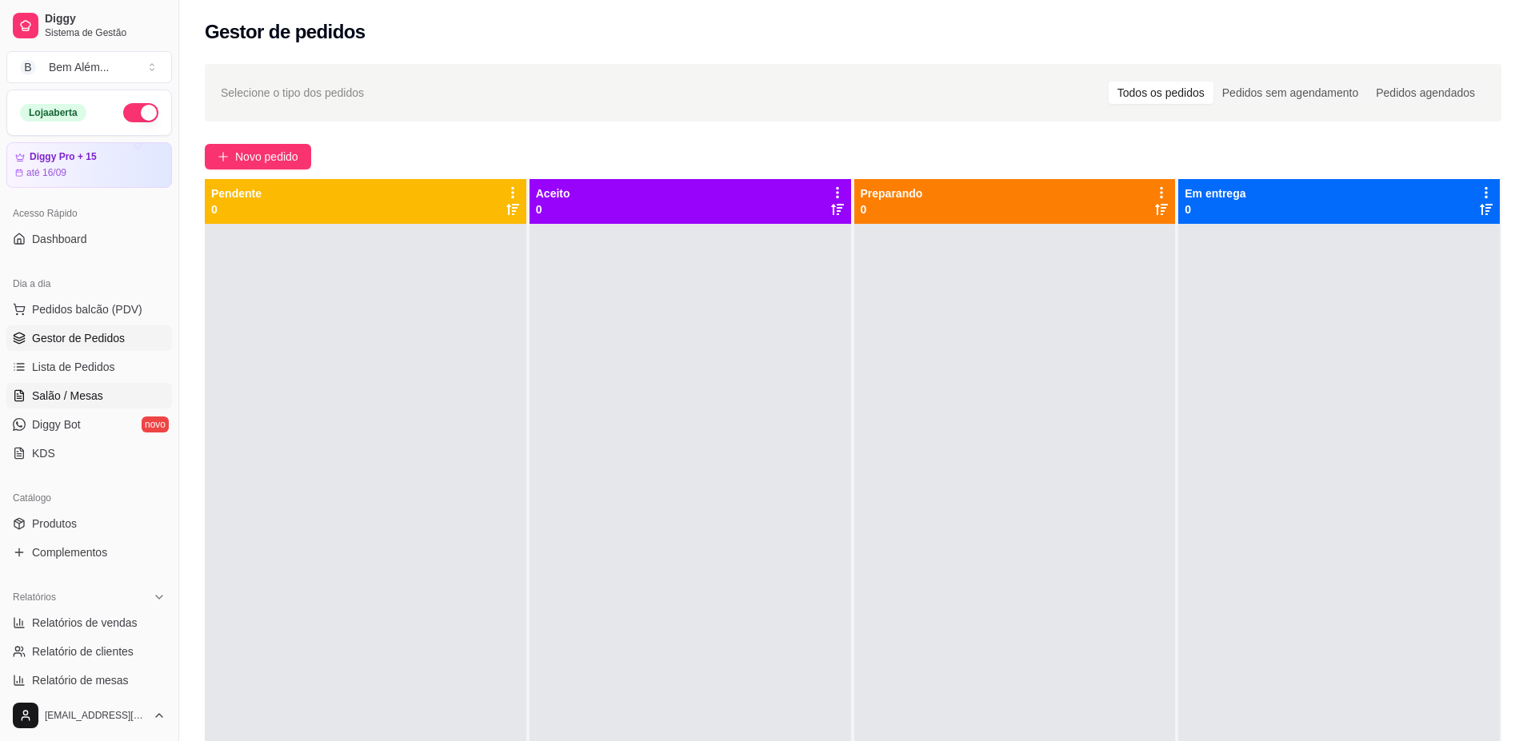
click at [91, 405] on link "Salão / Mesas" at bounding box center [89, 396] width 166 height 26
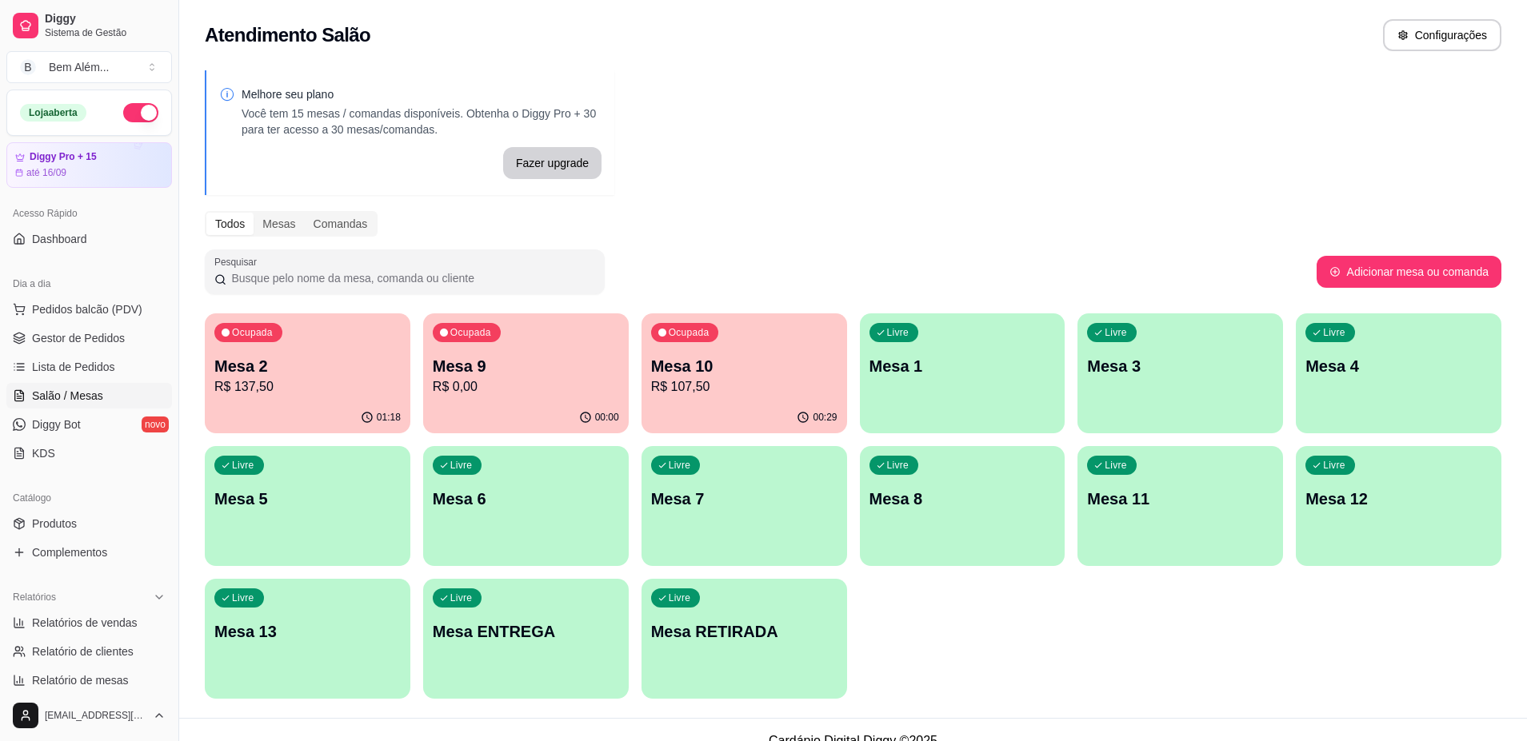
click at [91, 405] on link "Salão / Mesas" at bounding box center [89, 396] width 166 height 26
click at [501, 411] on div "00:00" at bounding box center [526, 417] width 206 height 31
click at [100, 309] on span "Pedidos balcão (PDV)" at bounding box center [87, 309] width 110 height 16
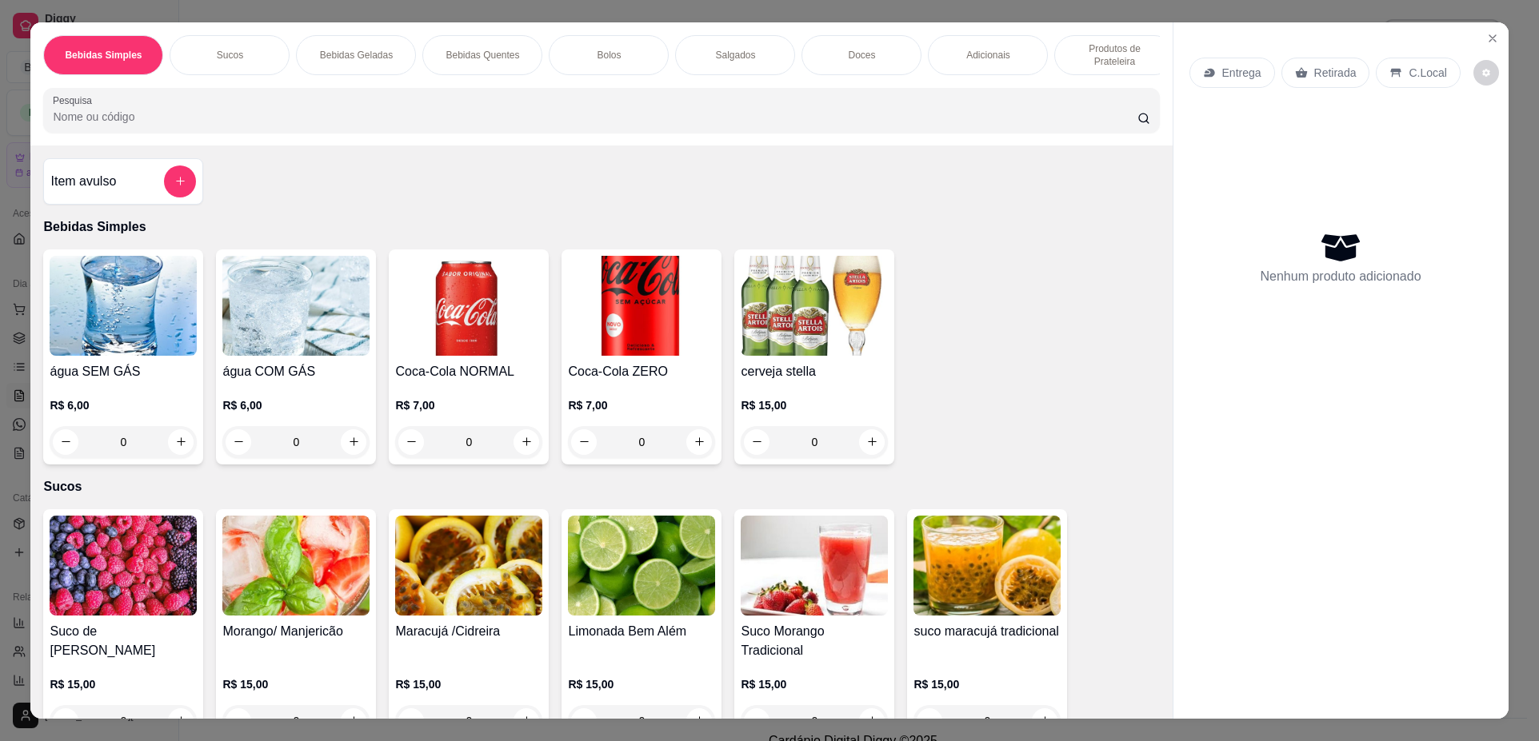
click at [935, 58] on div "Adicionais" at bounding box center [988, 55] width 120 height 40
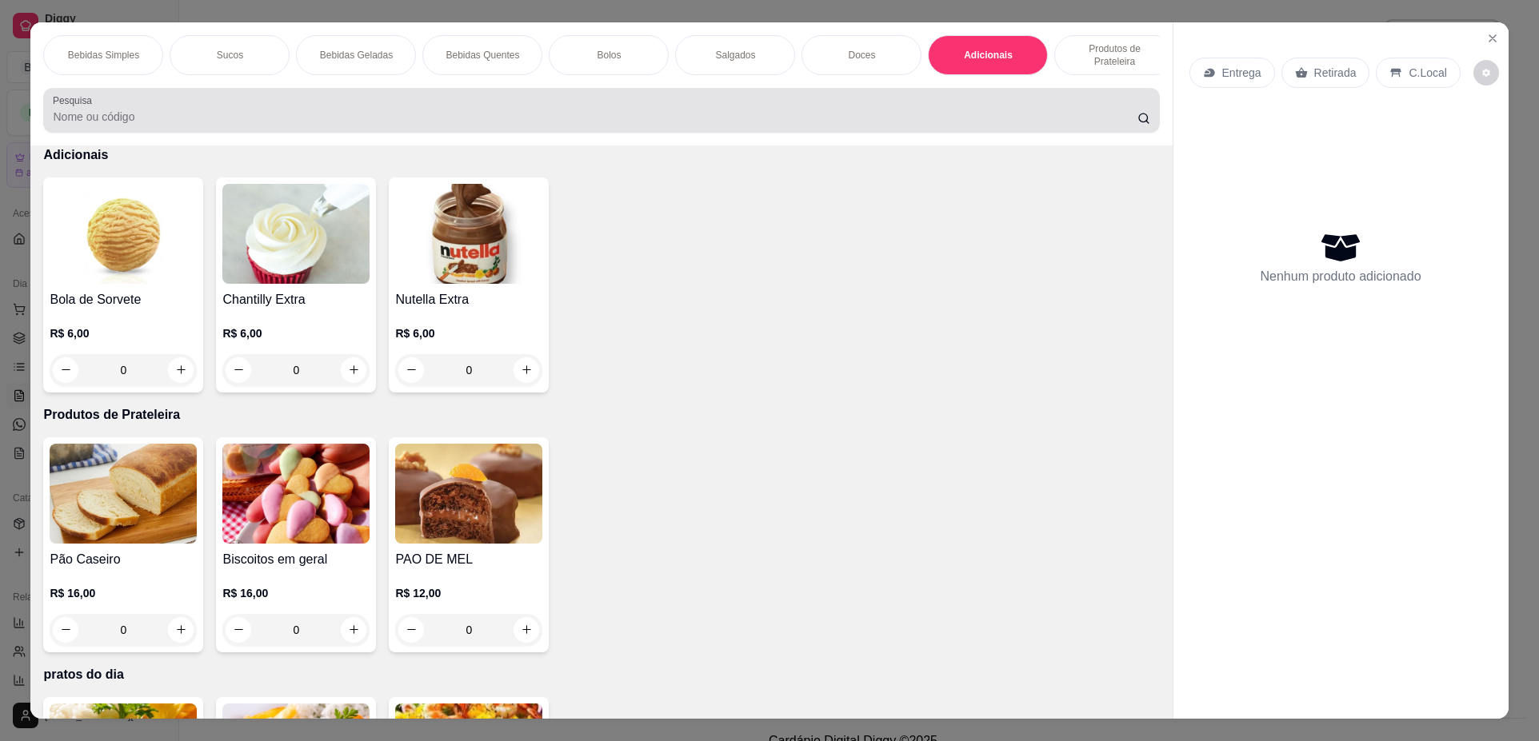
scroll to position [29, 0]
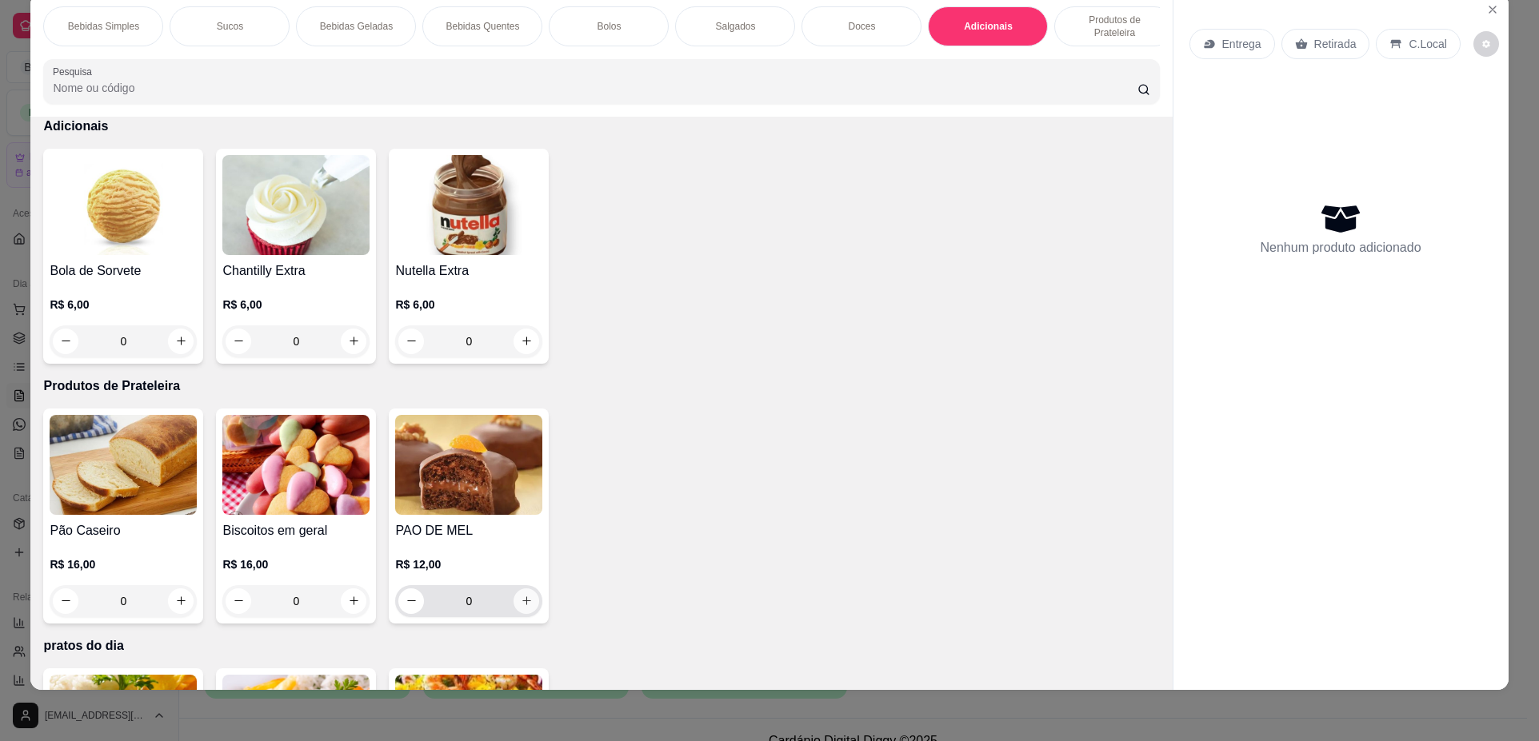
click at [520, 614] on button "increase-product-quantity" at bounding box center [526, 602] width 26 height 26
type input "1"
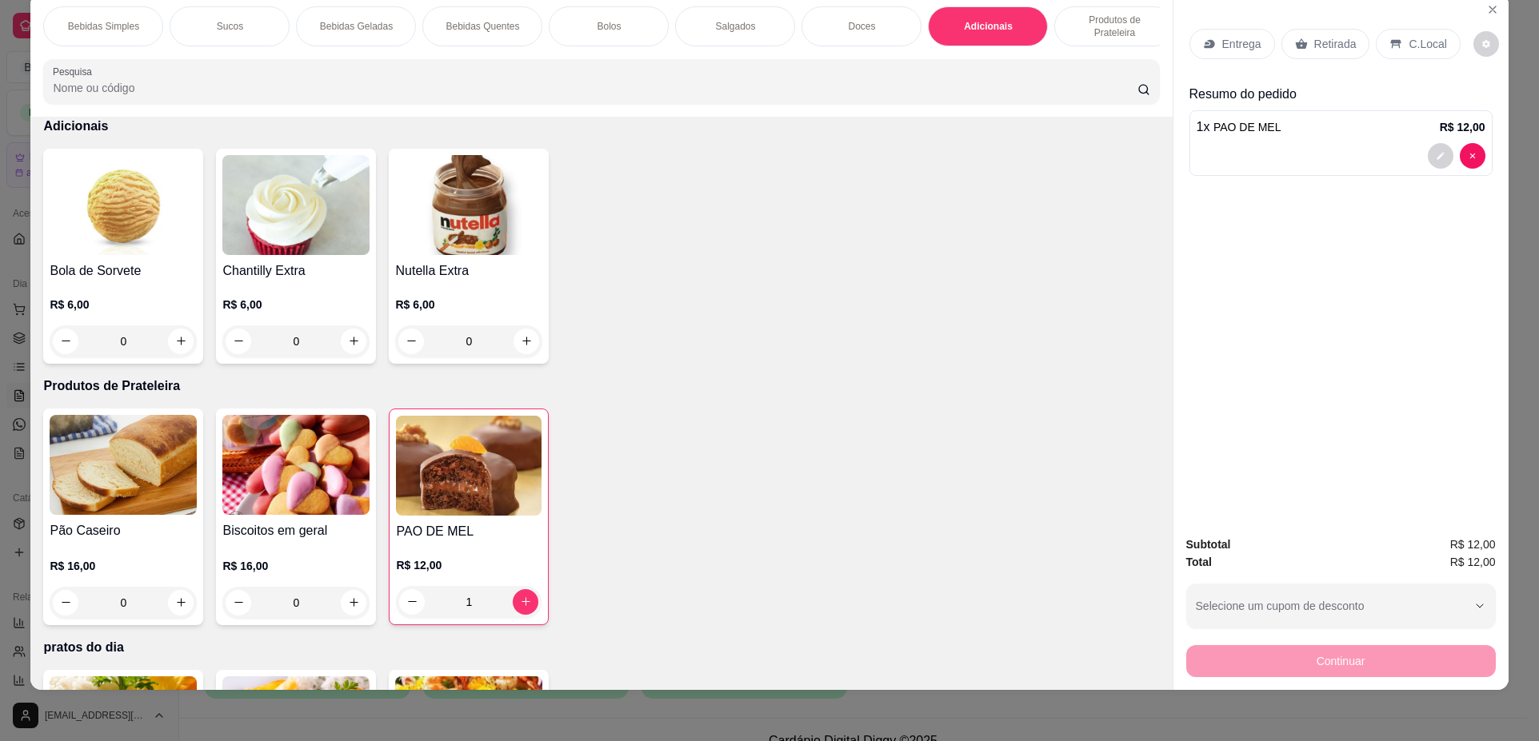
click at [1320, 50] on p "Retirada" at bounding box center [1335, 44] width 42 height 16
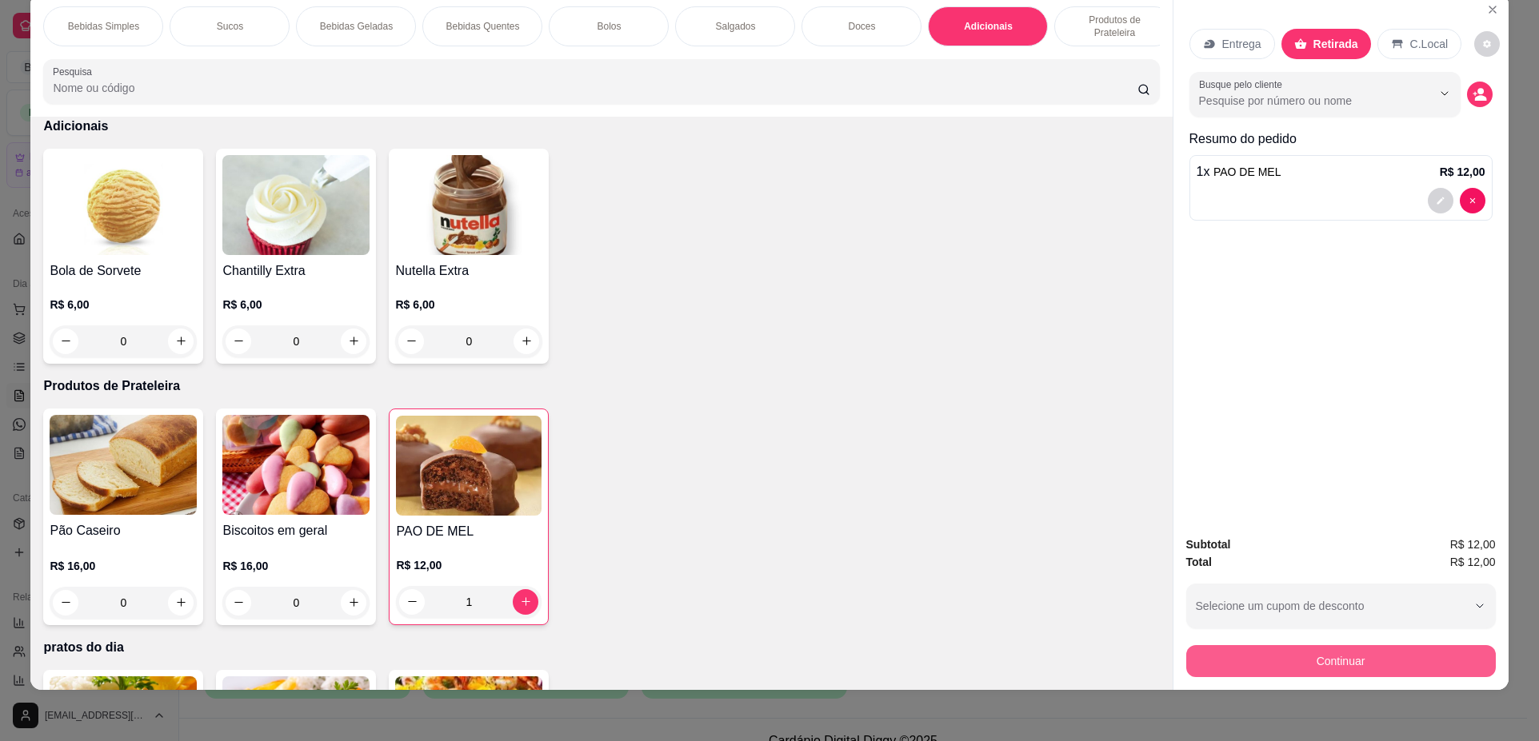
click at [1331, 673] on button "Continuar" at bounding box center [1340, 661] width 309 height 32
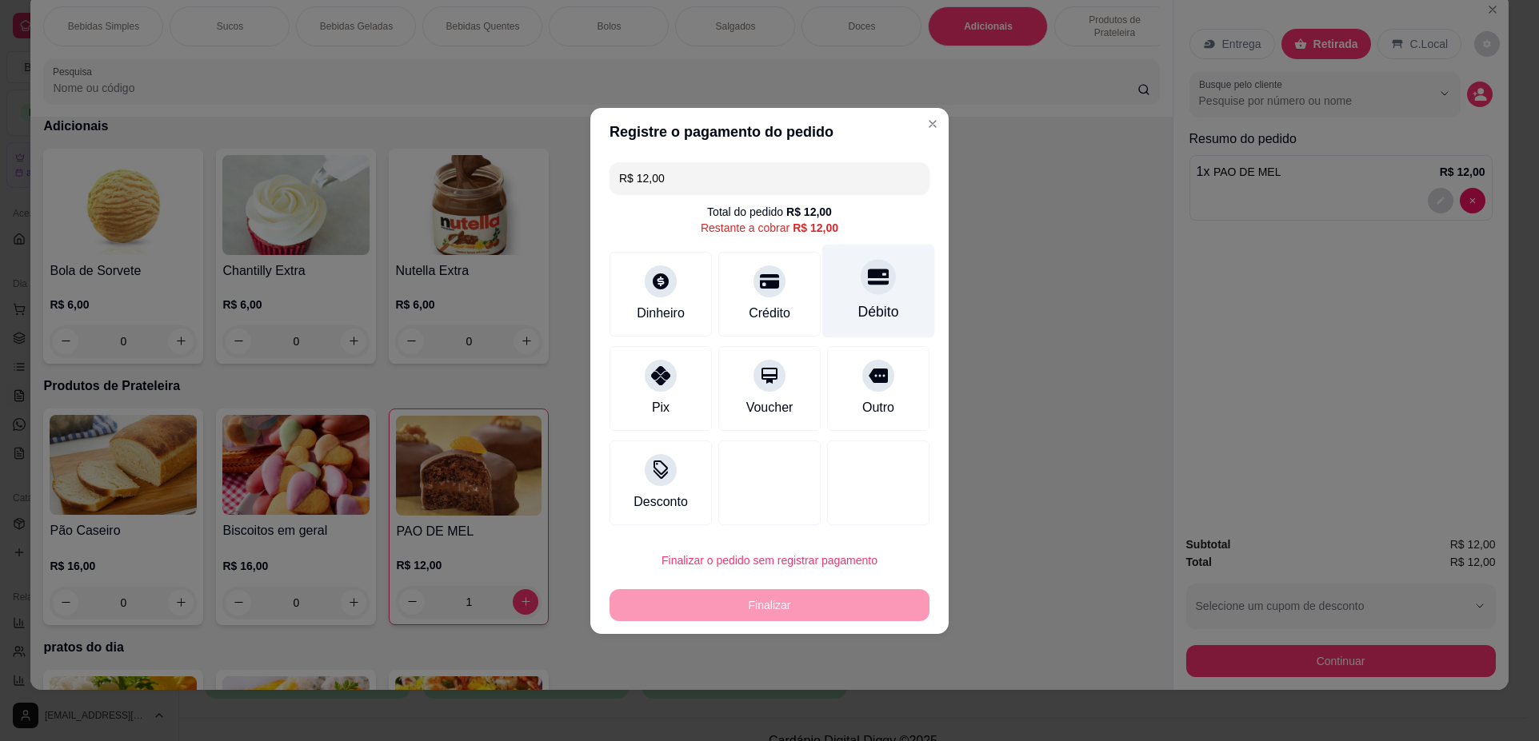
click at [840, 308] on div "Débito" at bounding box center [878, 291] width 113 height 94
type input "R$ 0,00"
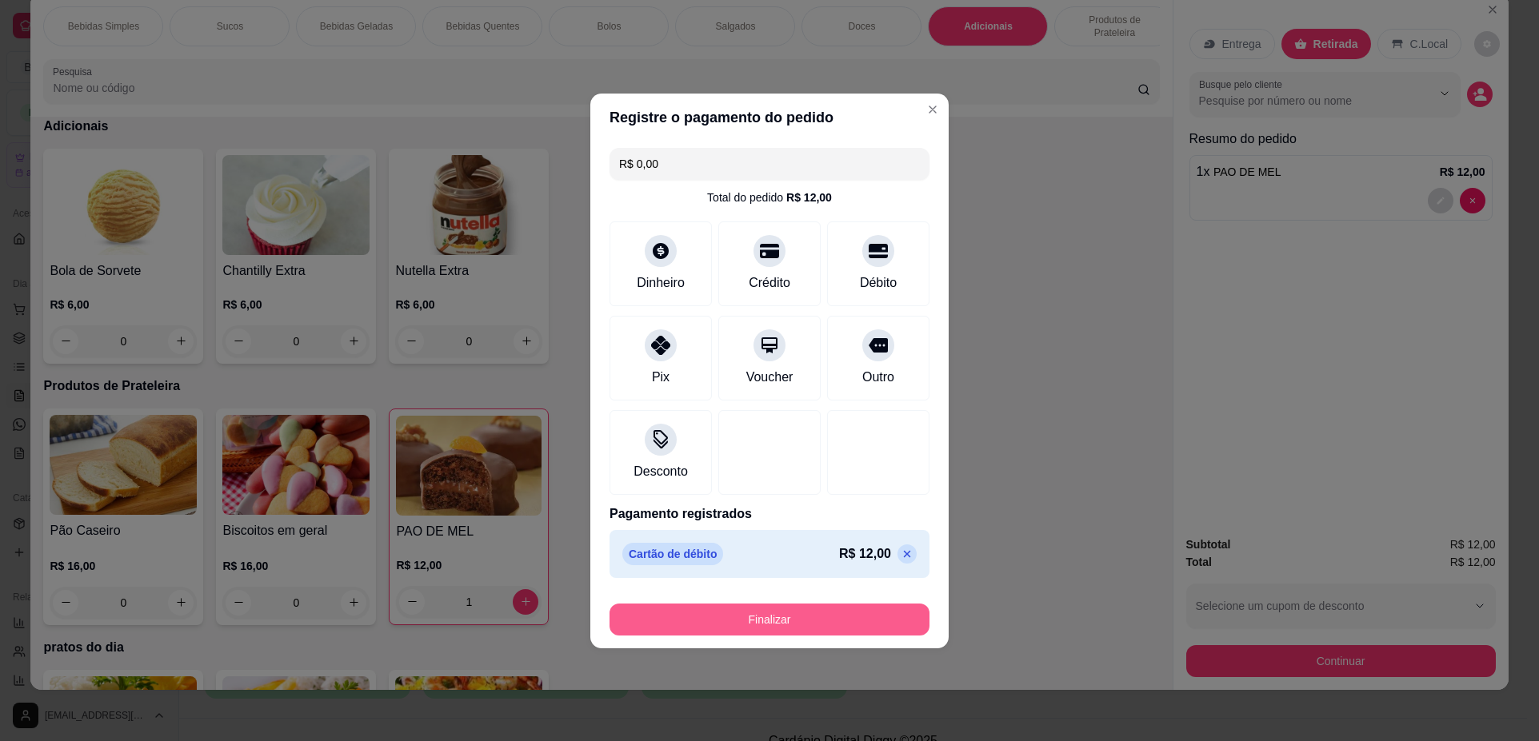
click at [761, 620] on button "Finalizar" at bounding box center [769, 620] width 320 height 32
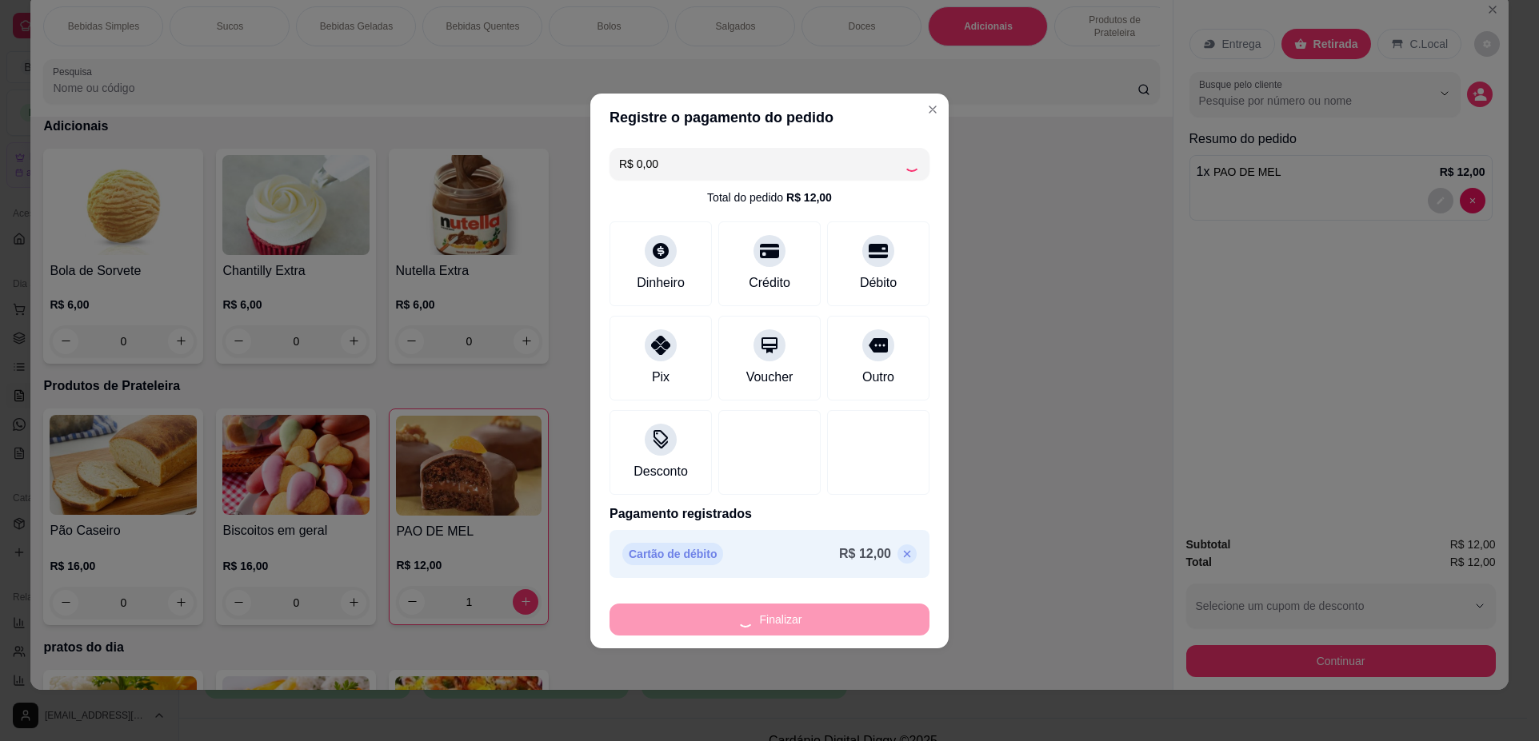
type input "0"
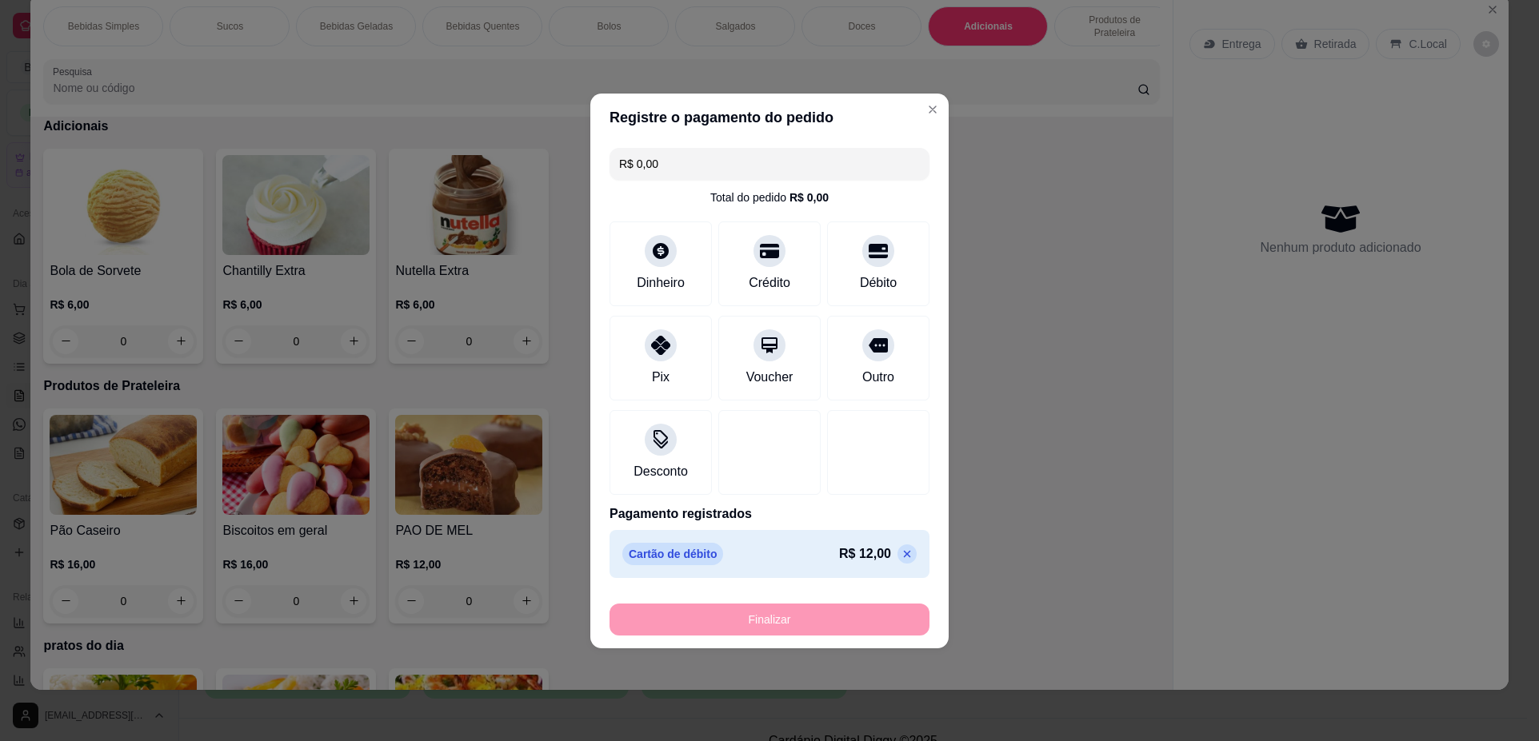
type input "-R$ 12,00"
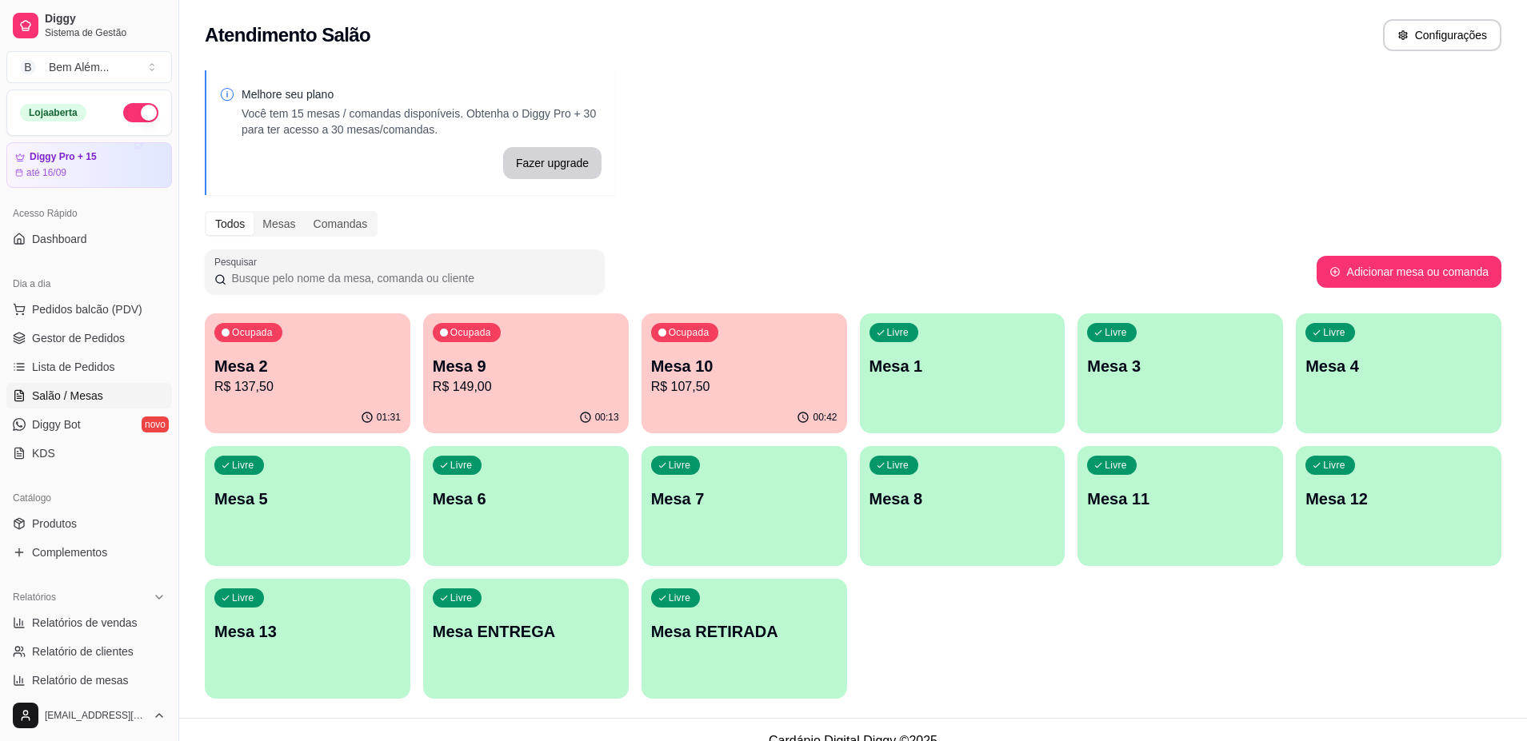
click at [349, 405] on div "01:31" at bounding box center [308, 417] width 206 height 31
drag, startPoint x: 349, startPoint y: 405, endPoint x: 830, endPoint y: 191, distance: 525.9
click at [830, 191] on div "Melhore seu plano Você tem 15 mesas / comandas disponíveis. Obtenha o Diggy Pro…" at bounding box center [852, 389] width 1347 height 657
click at [317, 395] on p "R$ 137,50" at bounding box center [307, 386] width 181 height 18
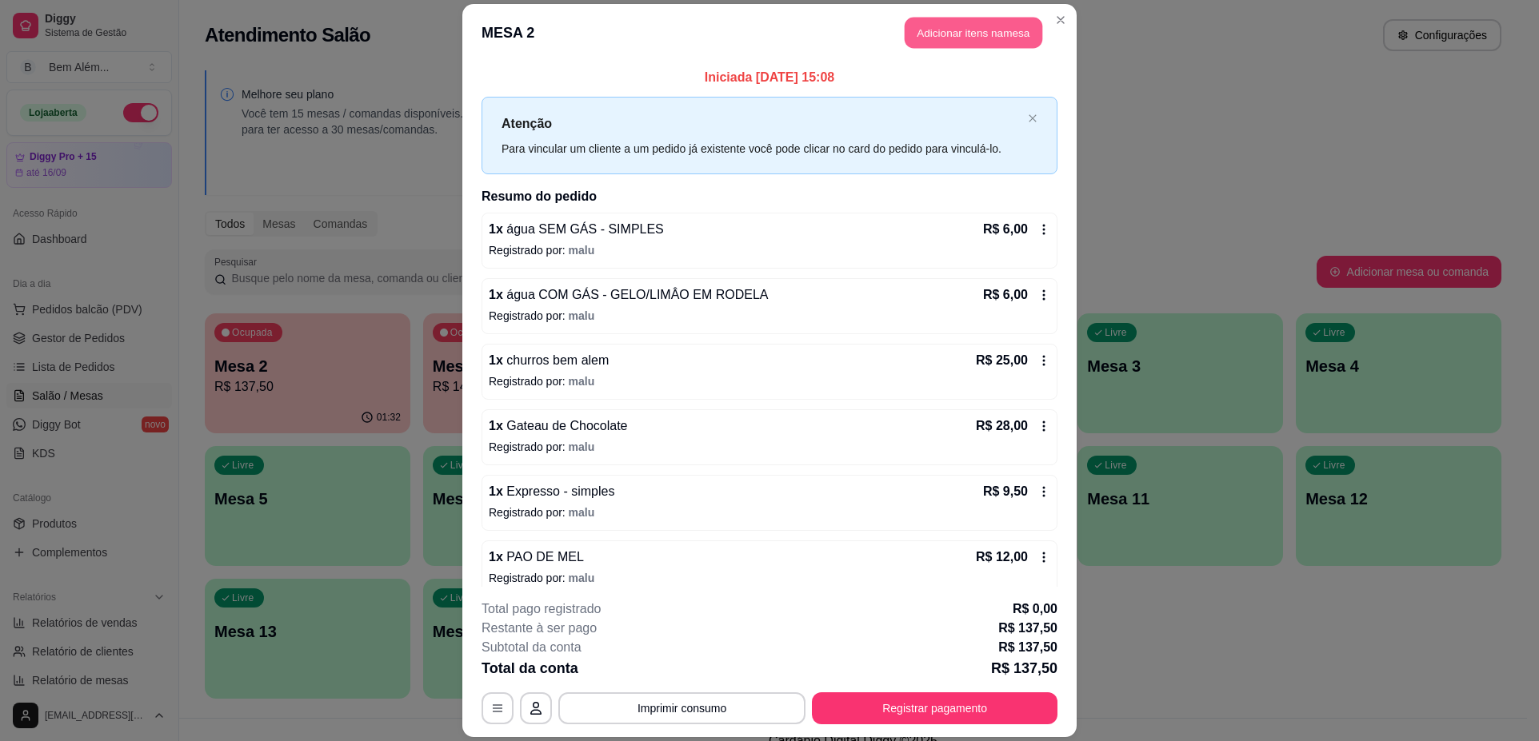
click at [971, 38] on button "Adicionar itens na mesa" at bounding box center [973, 32] width 138 height 31
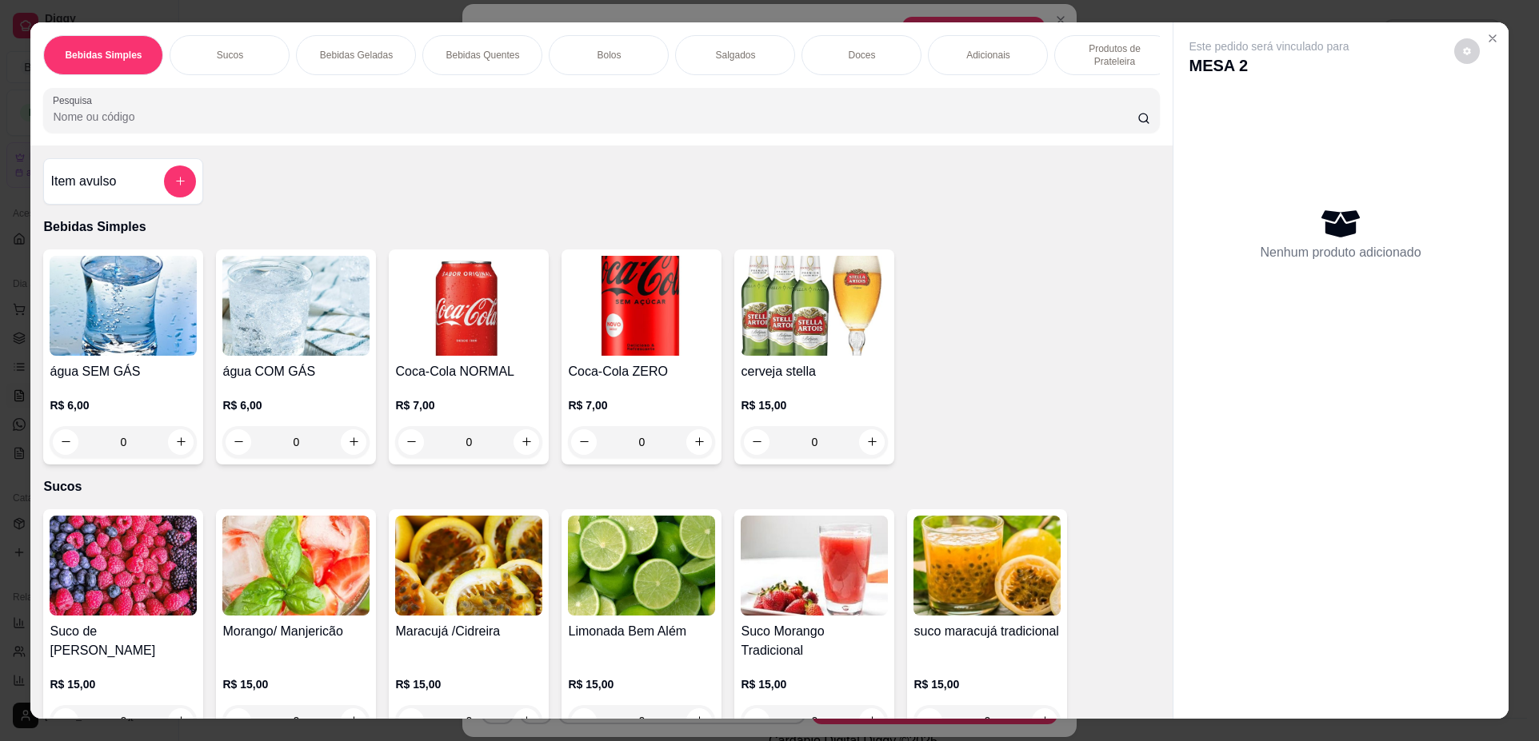
click at [1108, 58] on p "Produtos de Prateleira" at bounding box center [1114, 55] width 93 height 26
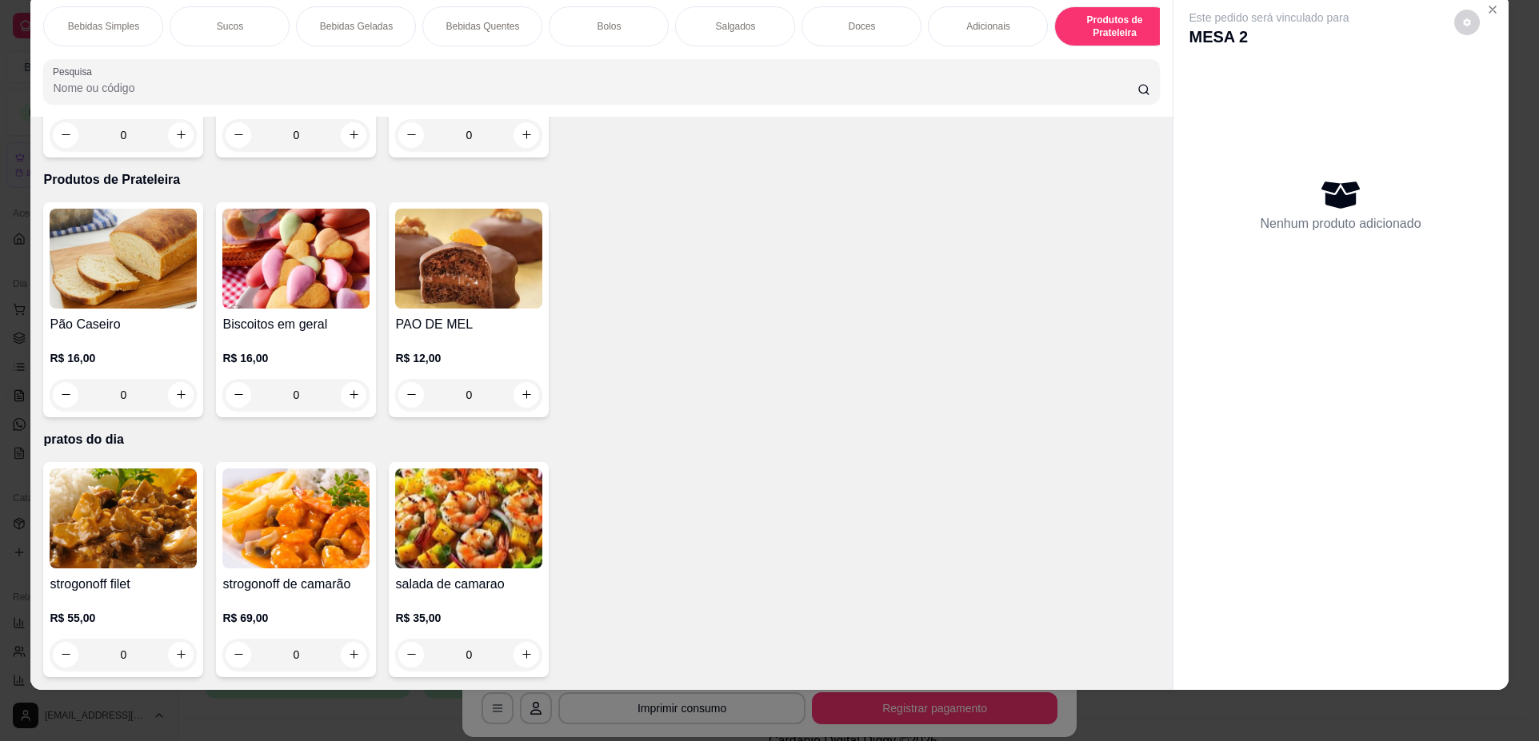
click at [114, 26] on p "Bebidas Simples" at bounding box center [103, 26] width 71 height 13
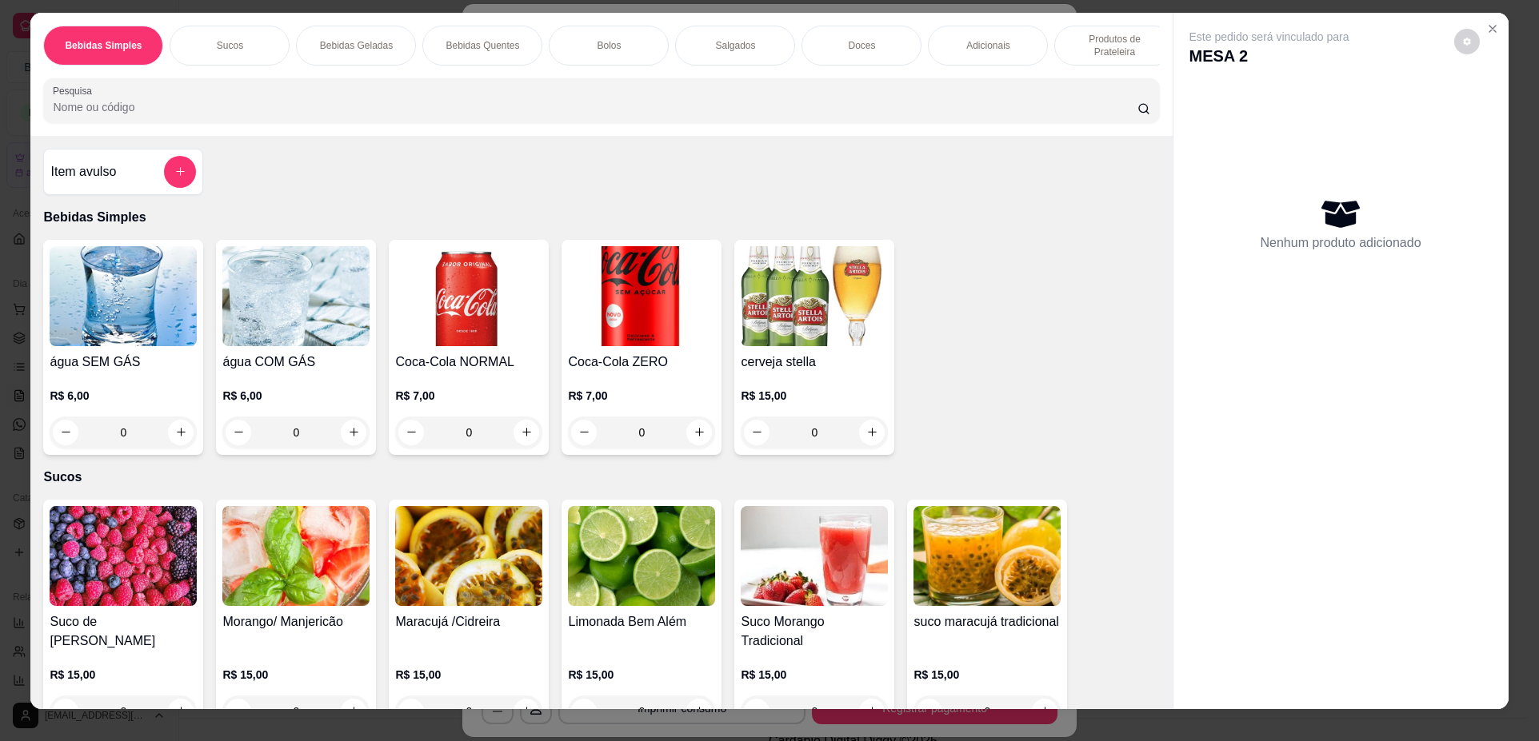
scroll to position [0, 0]
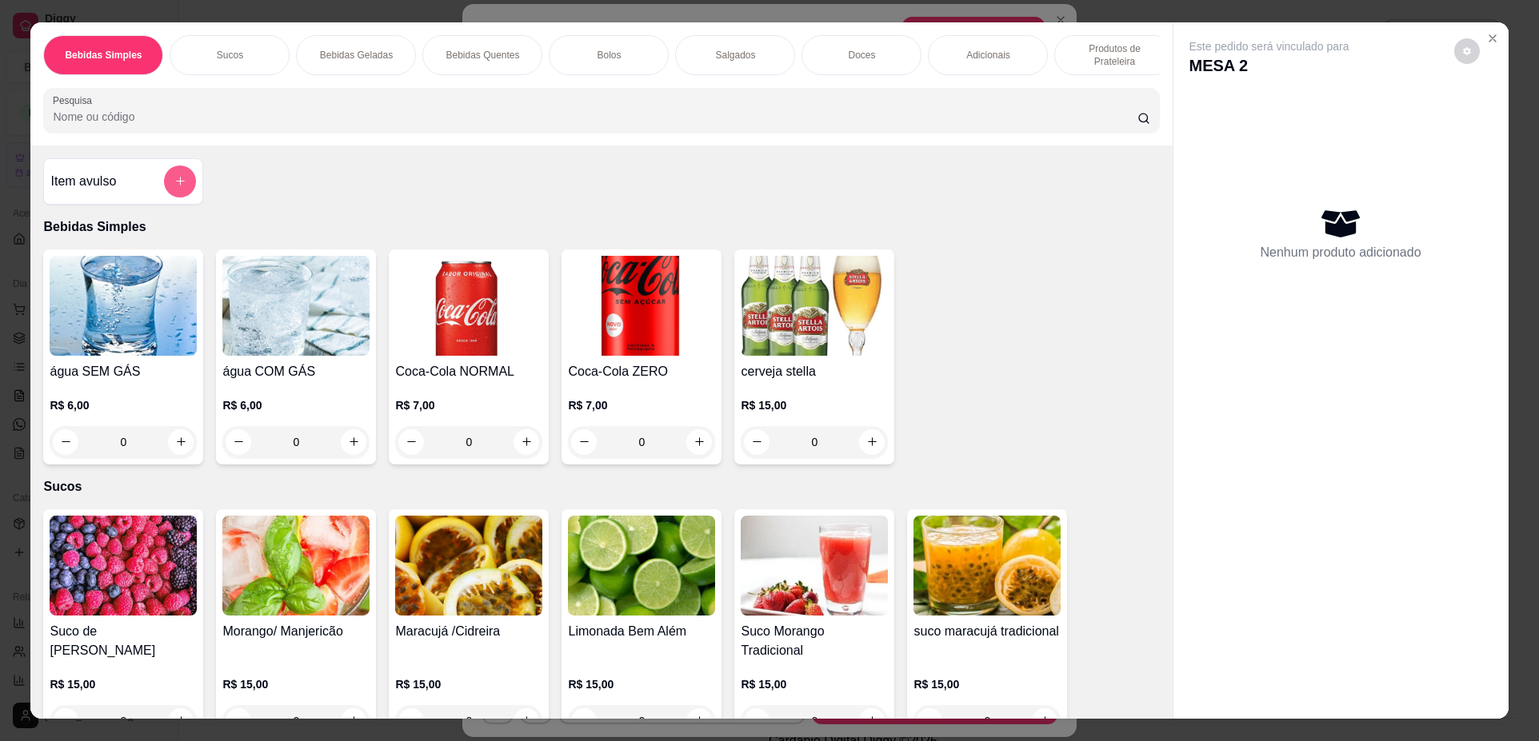
click at [165, 198] on button "add-separate-item" at bounding box center [180, 182] width 32 height 32
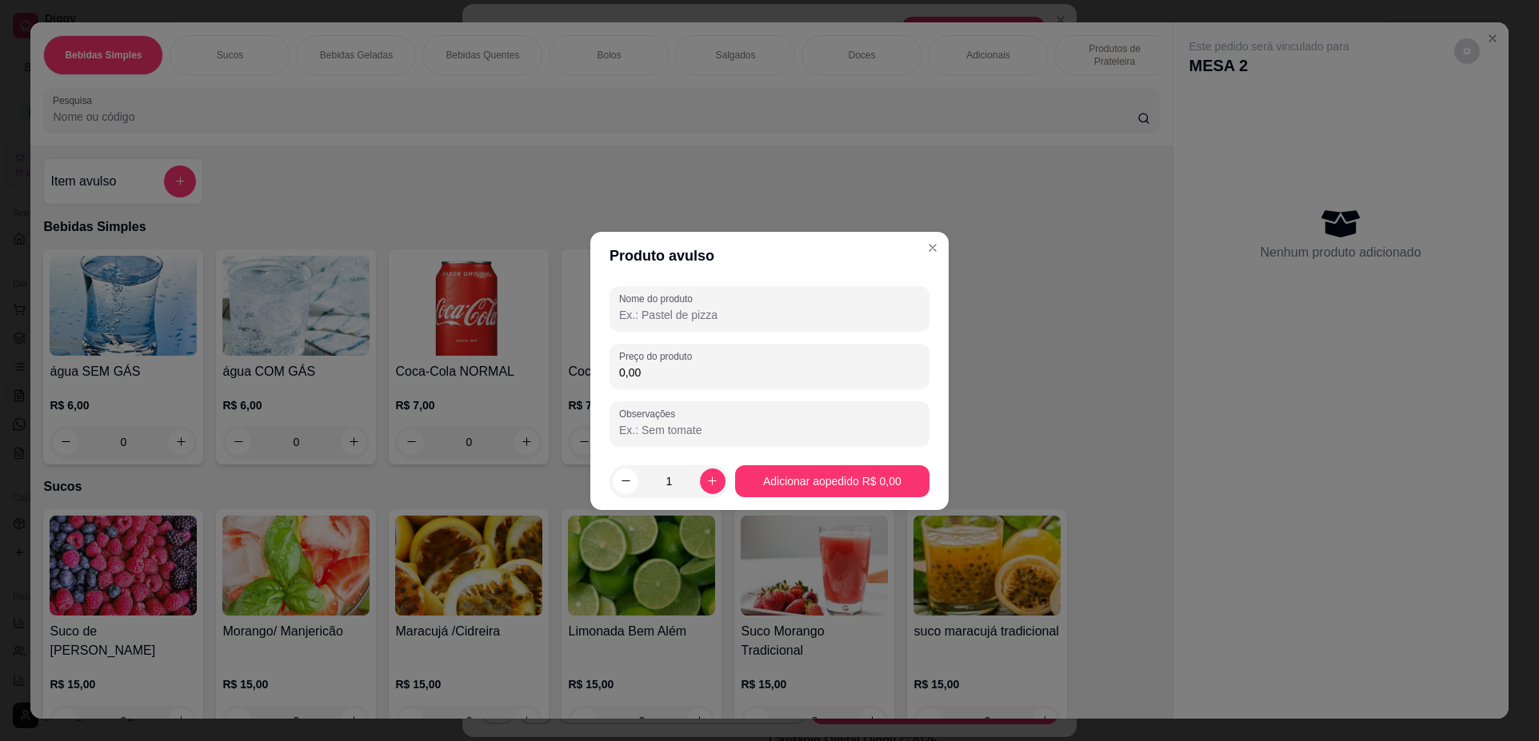
click at [666, 313] on input "Nome do produto" at bounding box center [769, 315] width 301 height 16
type input "bolo inteiro"
click at [685, 376] on input "0,00" at bounding box center [769, 373] width 301 height 16
type input "35,00"
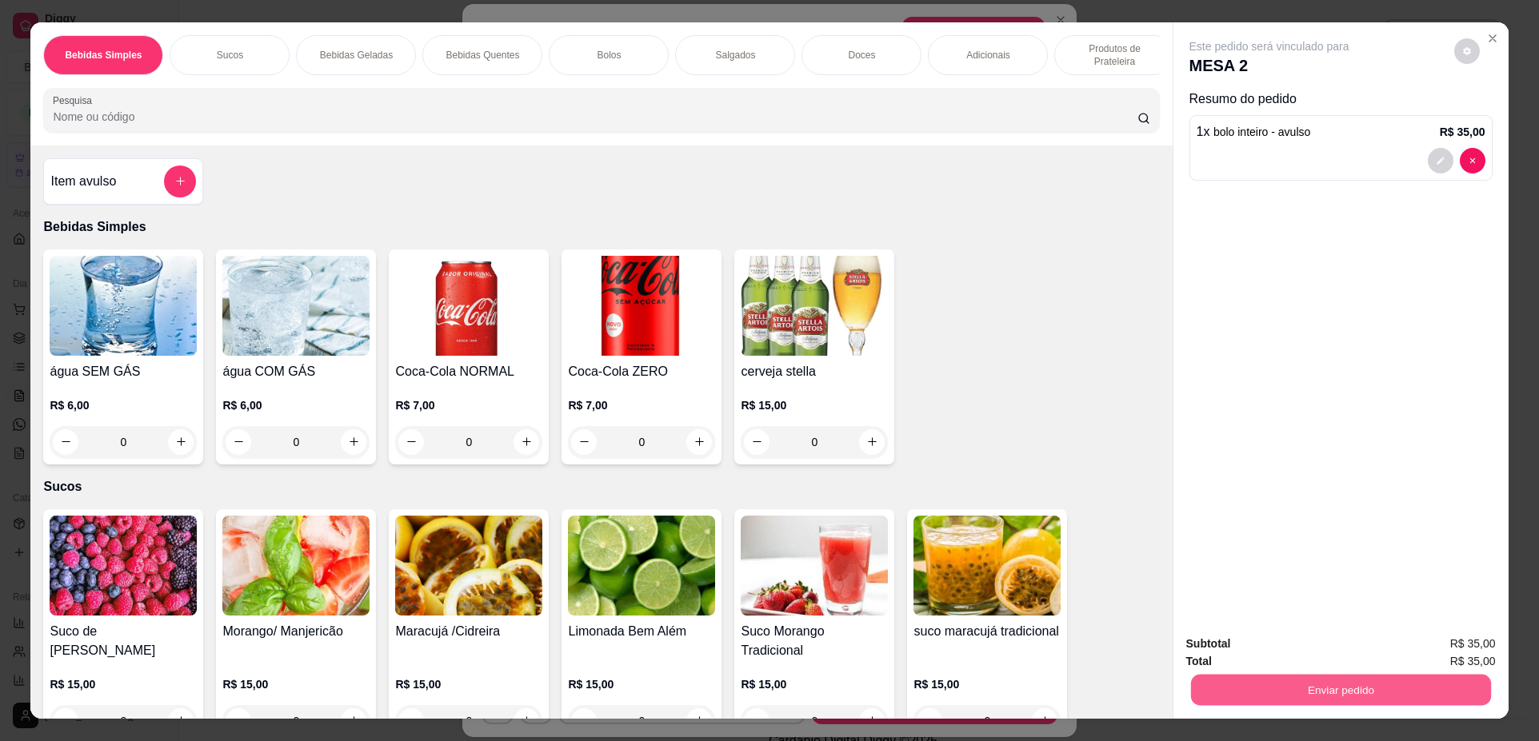
click at [1325, 700] on button "Enviar pedido" at bounding box center [1340, 690] width 300 height 31
click at [1435, 158] on icon "decrease-product-quantity" at bounding box center [1440, 161] width 10 height 10
click at [1435, 156] on icon "decrease-product-quantity" at bounding box center [1440, 161] width 10 height 10
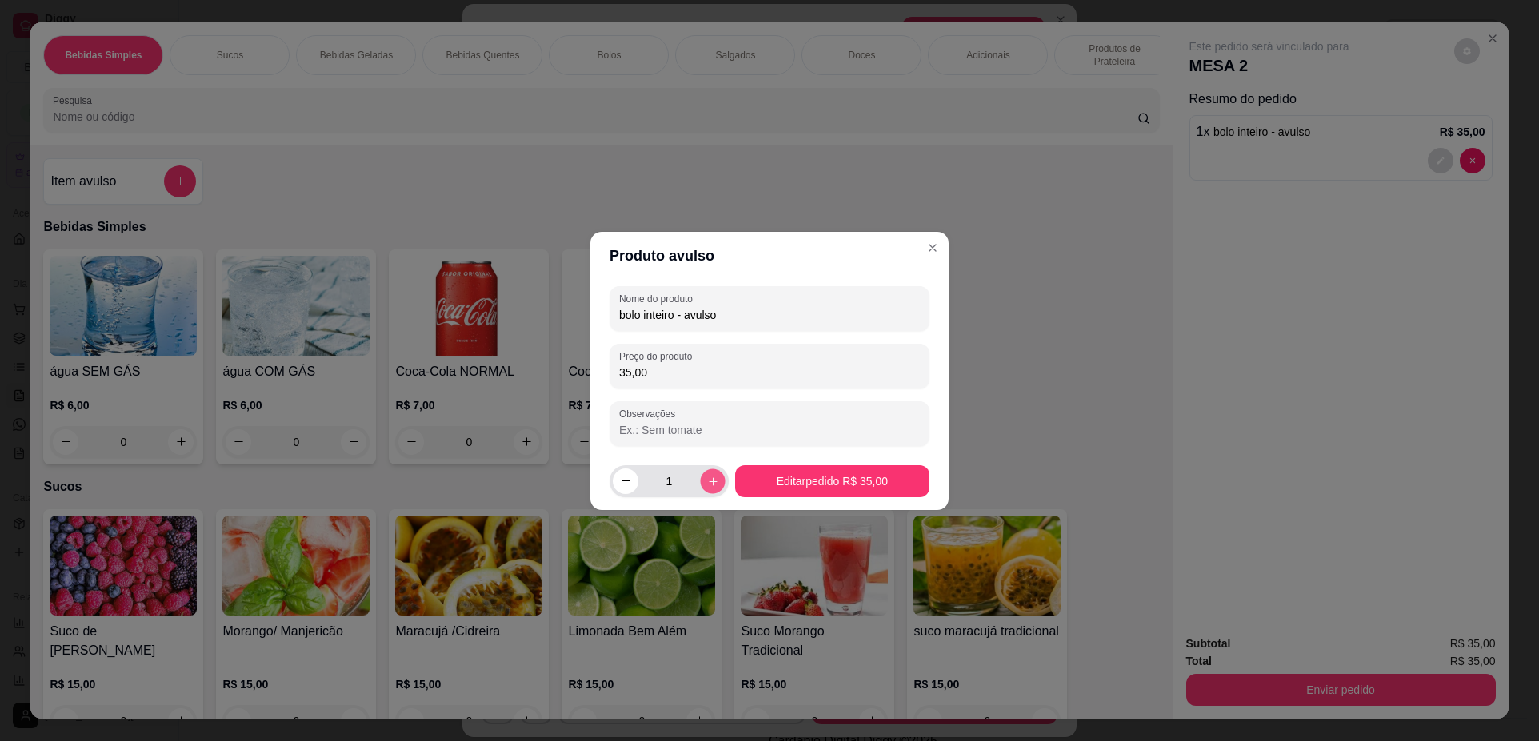
click at [709, 481] on icon "increase-product-quantity" at bounding box center [713, 481] width 8 height 8
type input "2"
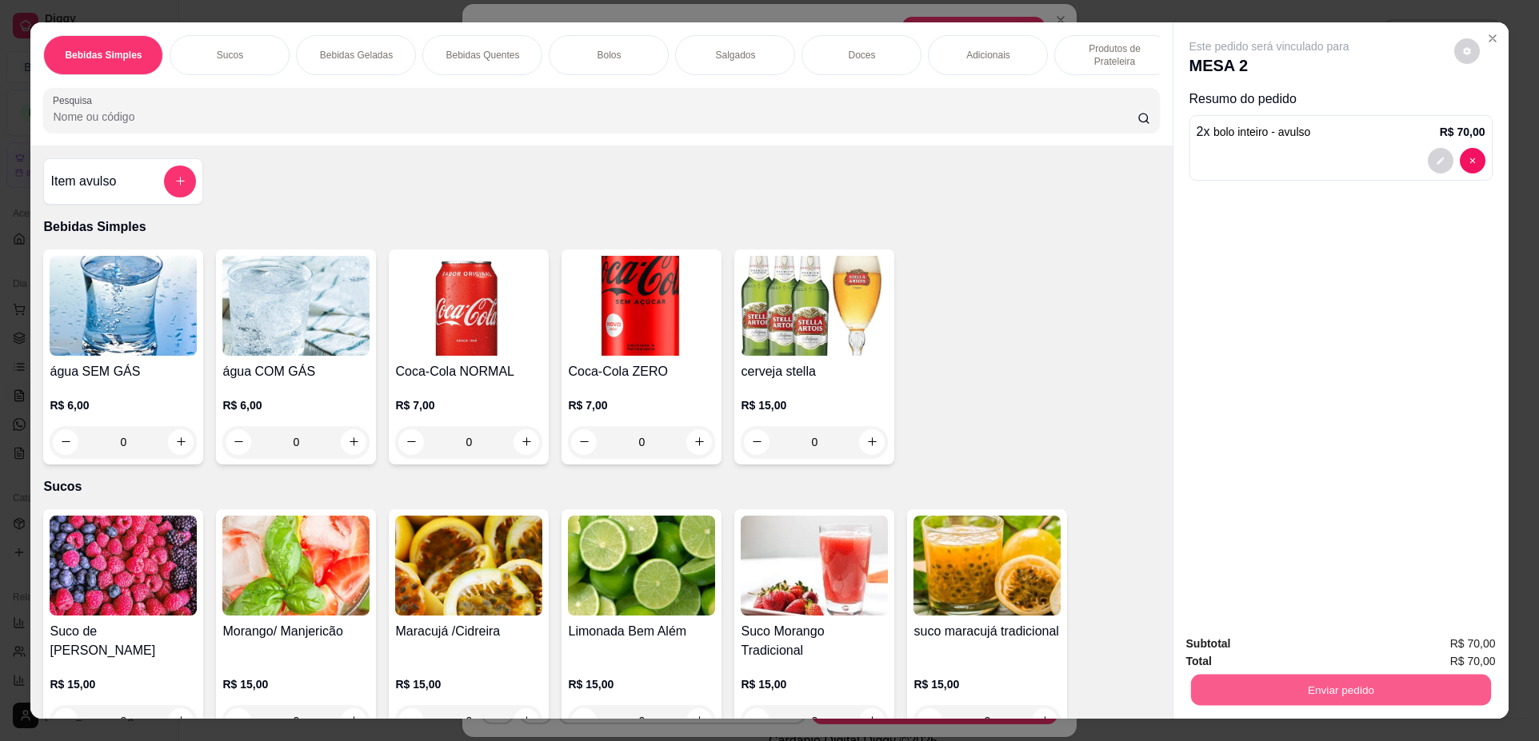
click at [1276, 687] on button "Enviar pedido" at bounding box center [1340, 690] width 300 height 31
click at [1272, 649] on button "Não registrar e enviar pedido" at bounding box center [1287, 651] width 166 height 30
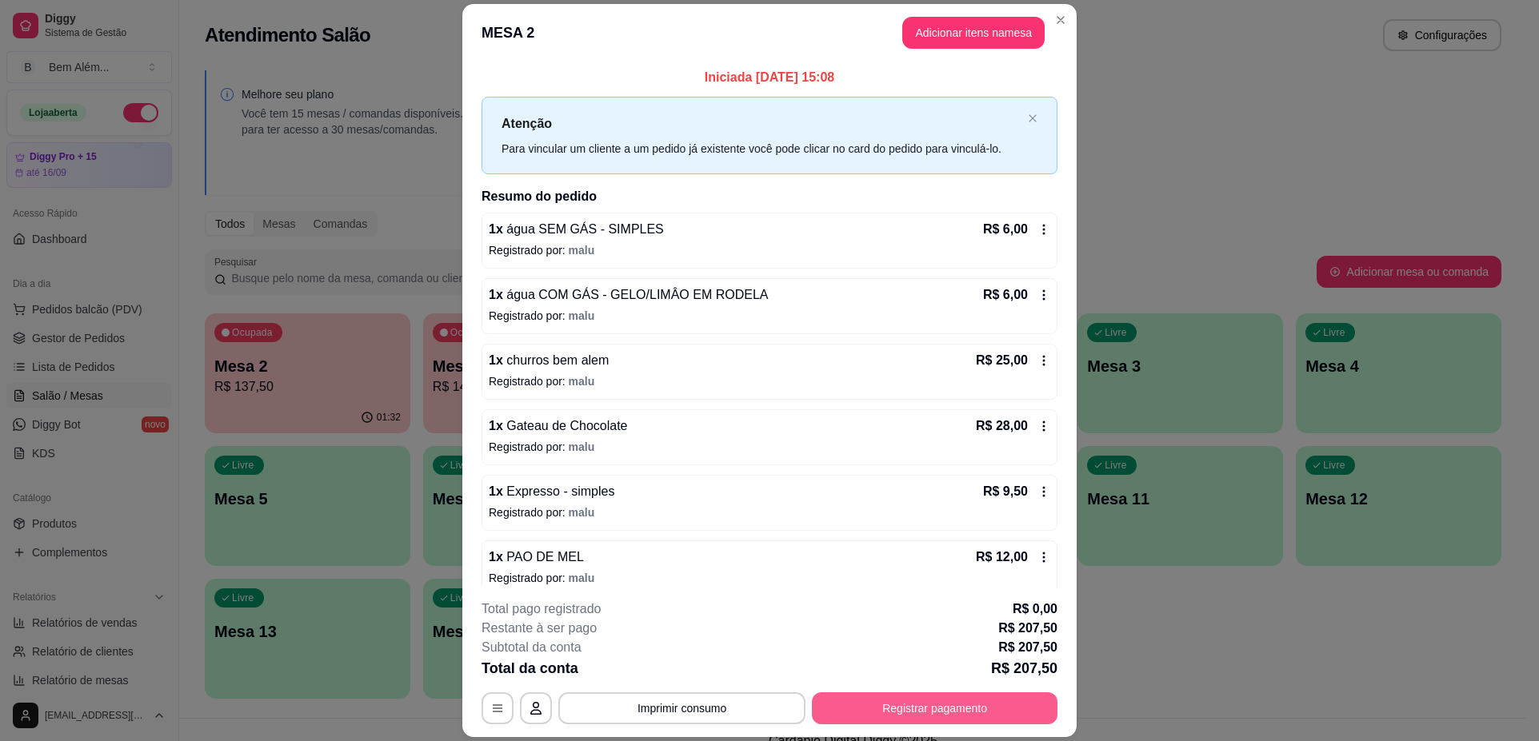
click at [965, 714] on button "Registrar pagamento" at bounding box center [935, 709] width 246 height 32
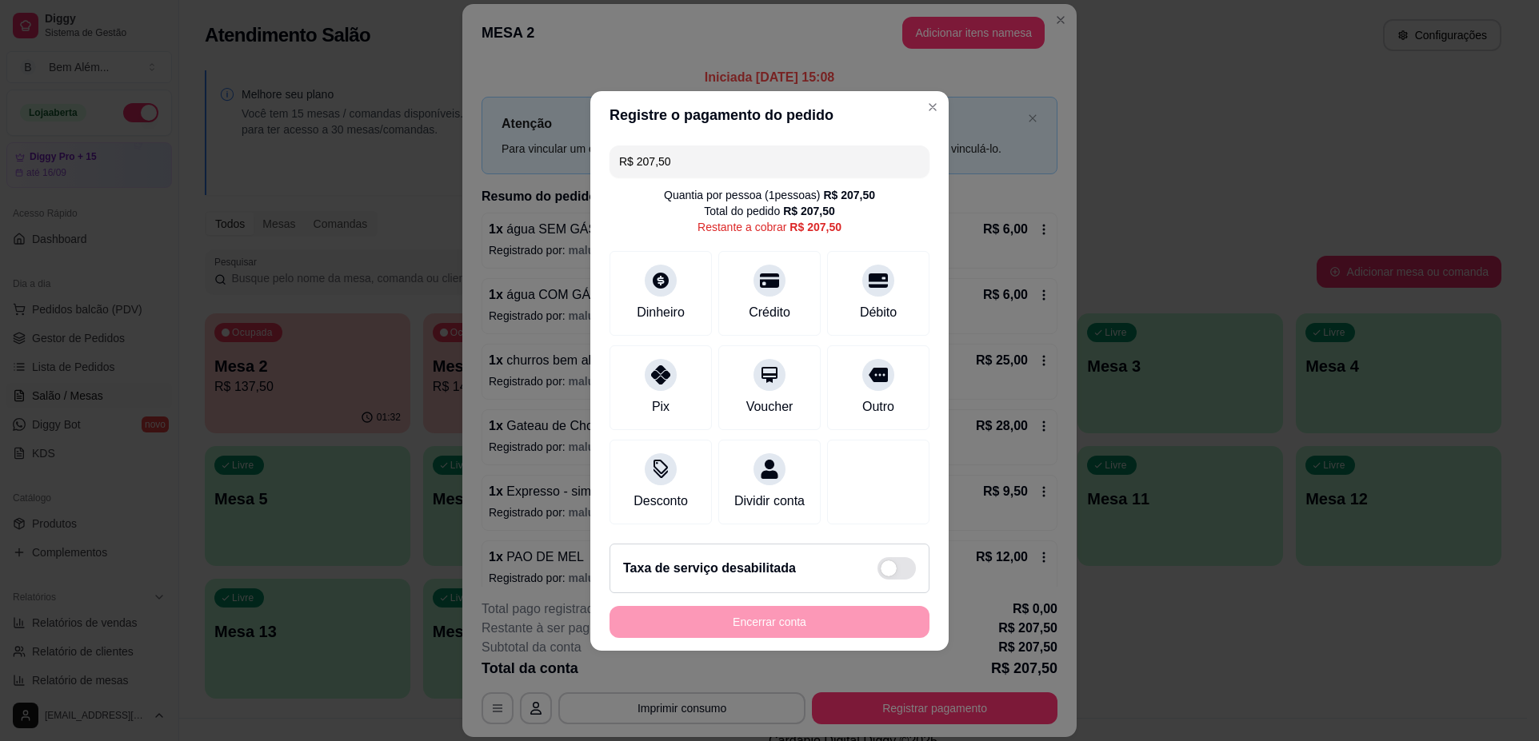
drag, startPoint x: 767, startPoint y: 163, endPoint x: 470, endPoint y: 182, distance: 297.3
click at [470, 182] on div "Registre o pagamento do pedido R$ 207,50 Quantia por pessoa ( 1 pessoas) R$ 207…" at bounding box center [769, 370] width 1539 height 741
click at [661, 395] on div "Pix" at bounding box center [660, 405] width 19 height 21
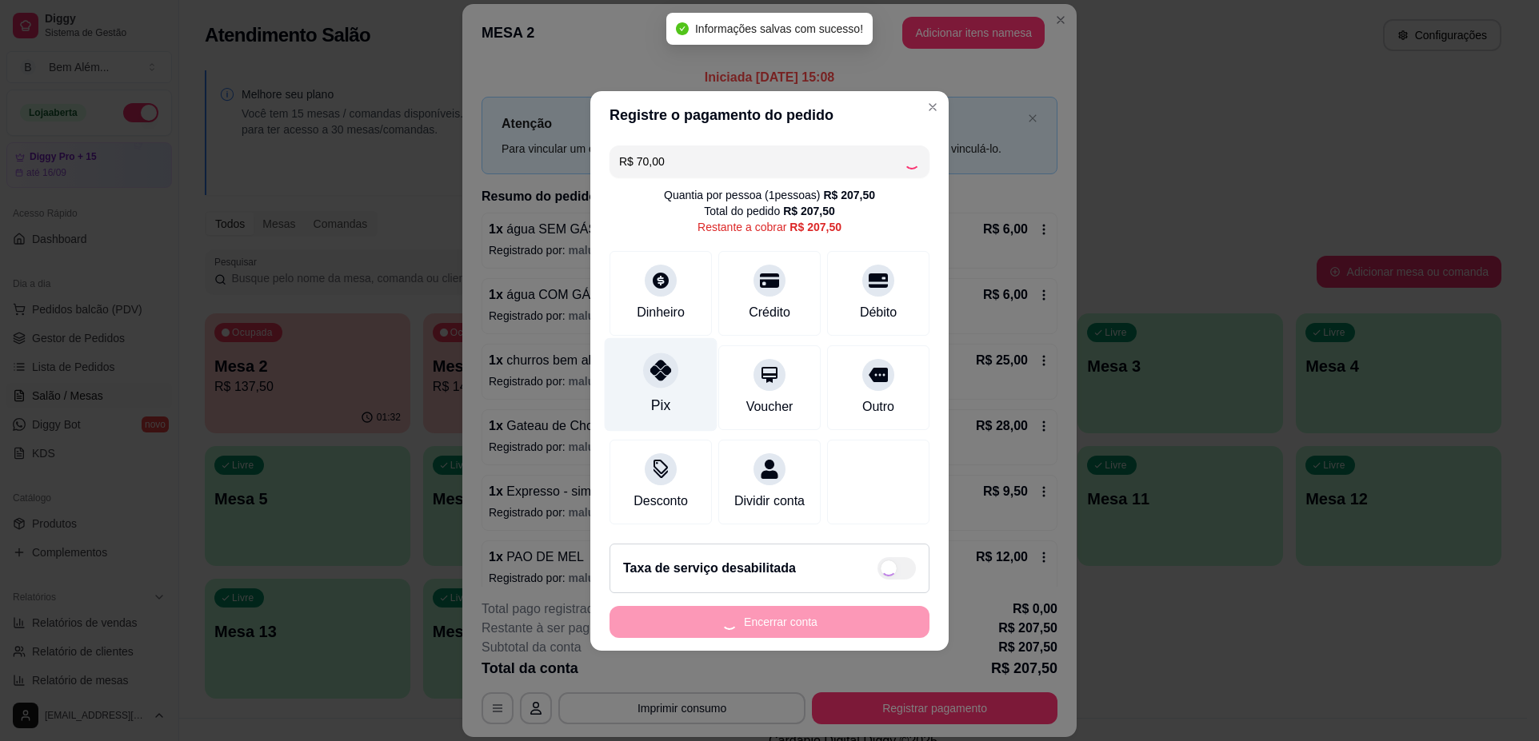
type input "R$ 137,50"
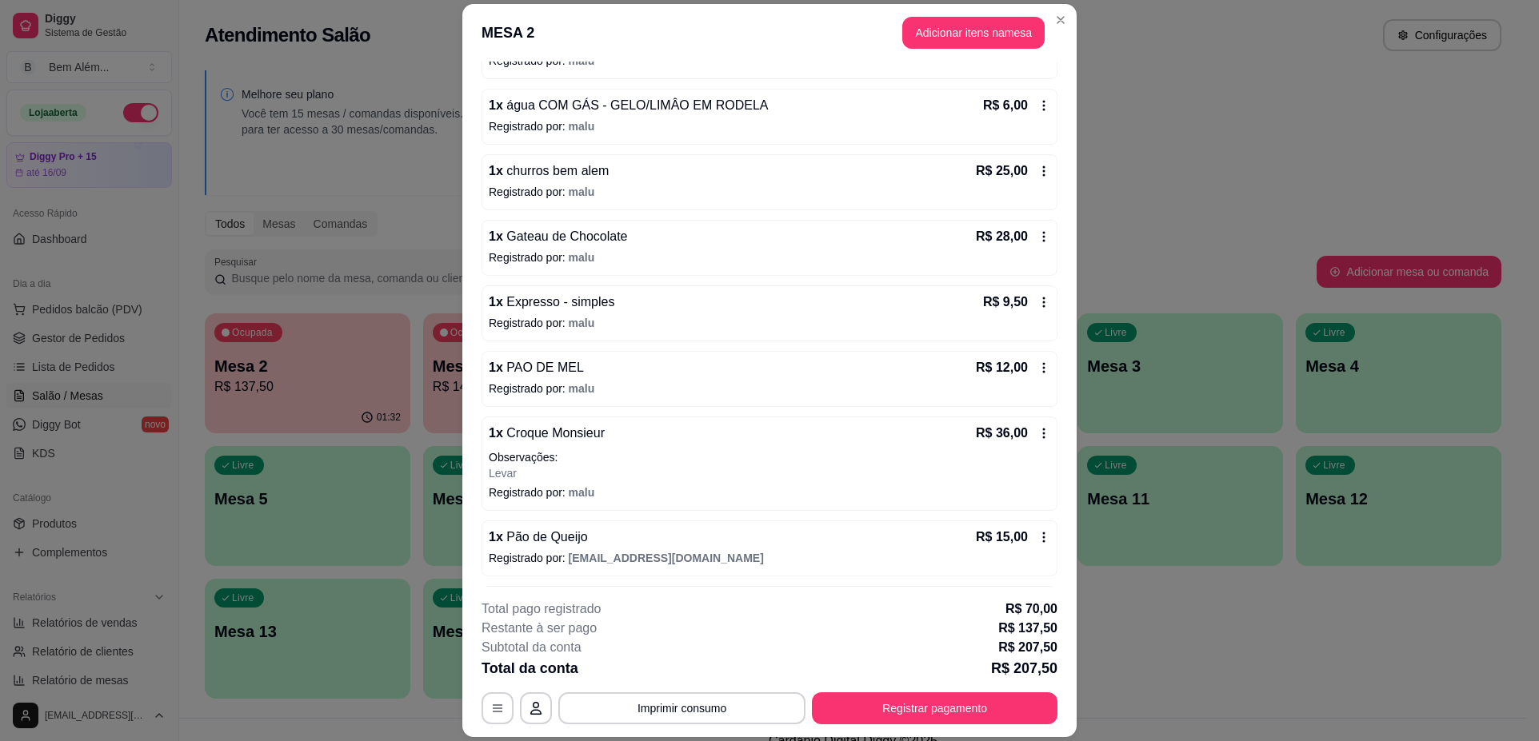
scroll to position [240, 0]
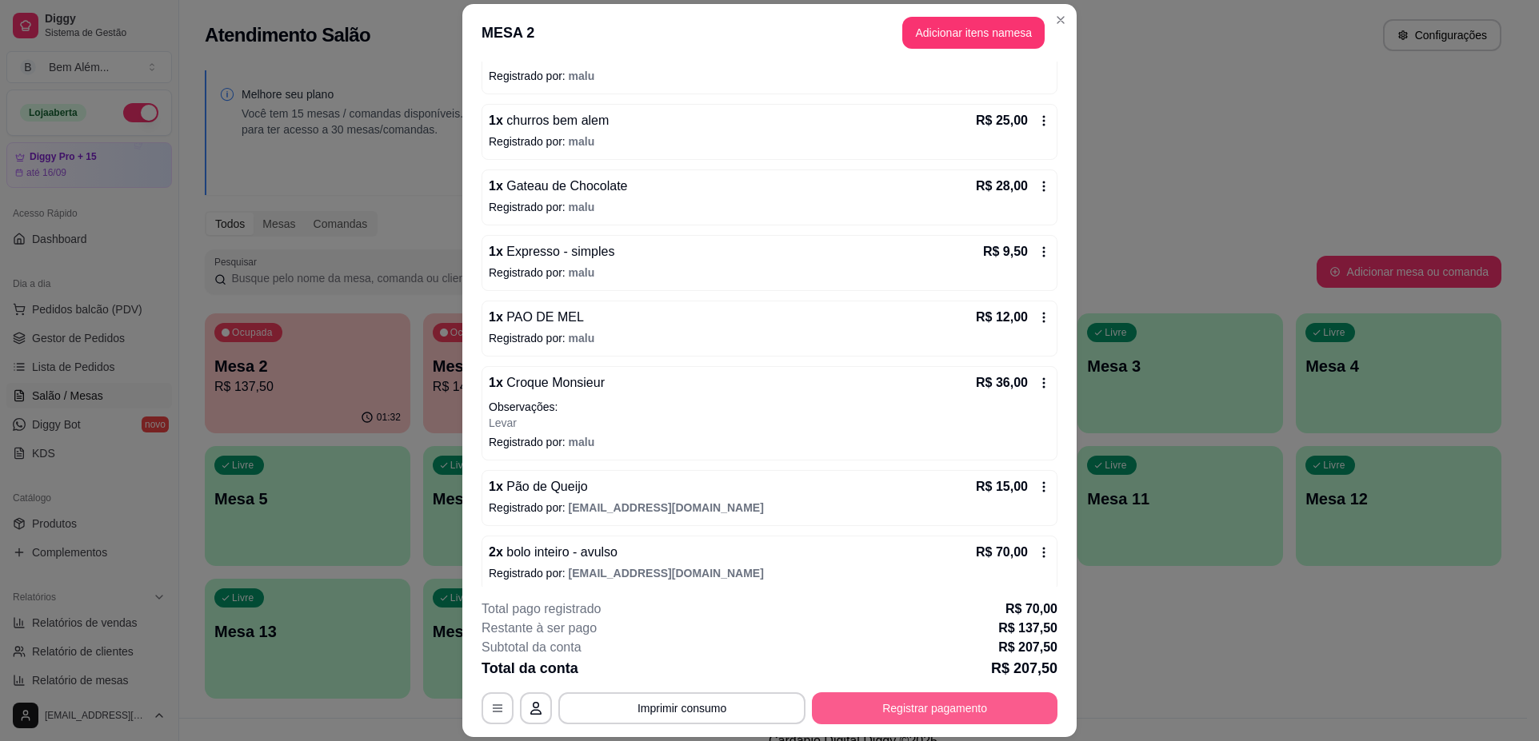
click at [1021, 699] on button "Registrar pagamento" at bounding box center [935, 709] width 246 height 32
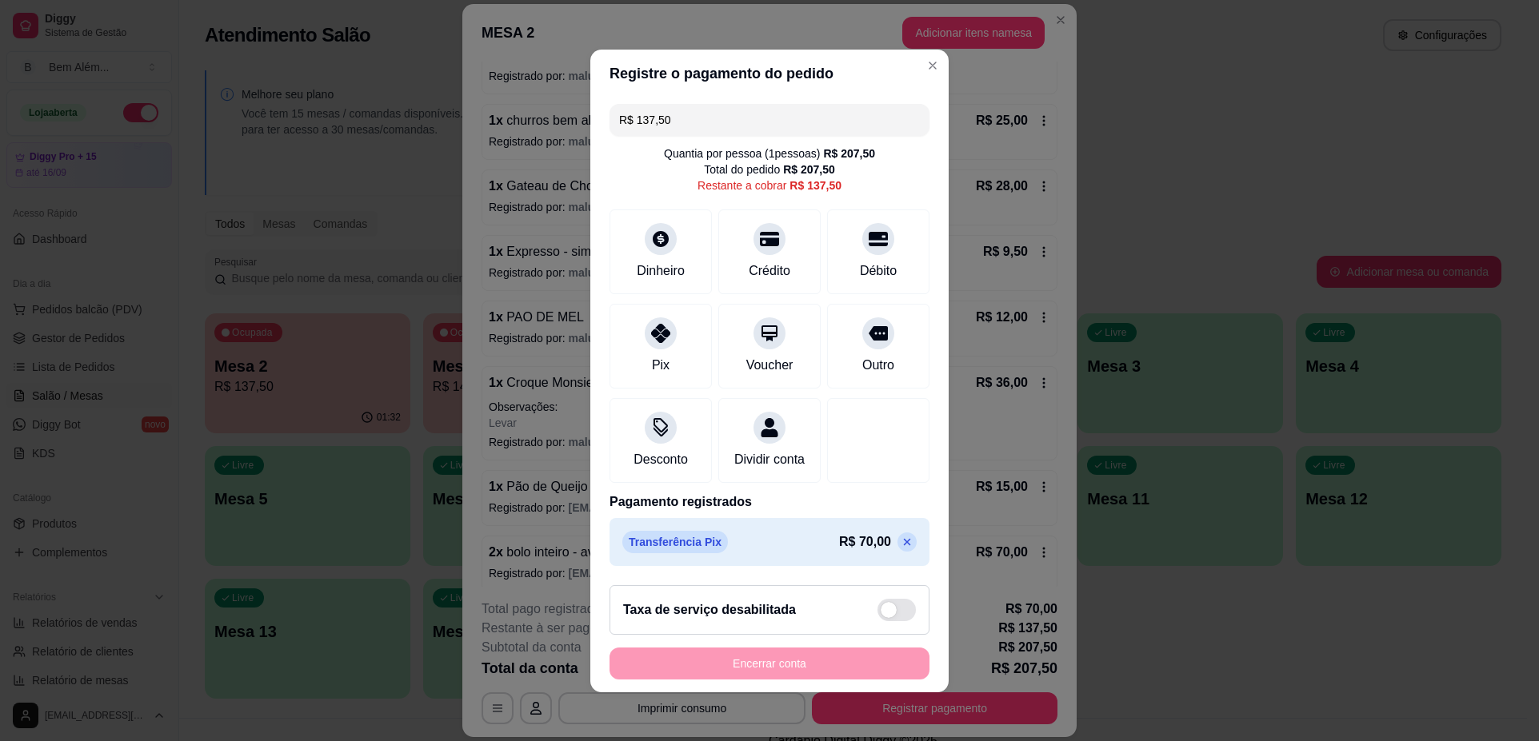
drag, startPoint x: 692, startPoint y: 112, endPoint x: 618, endPoint y: 114, distance: 73.6
click at [619, 114] on input "R$ 137,50" at bounding box center [769, 120] width 301 height 32
click at [773, 242] on div "Crédito" at bounding box center [769, 249] width 113 height 94
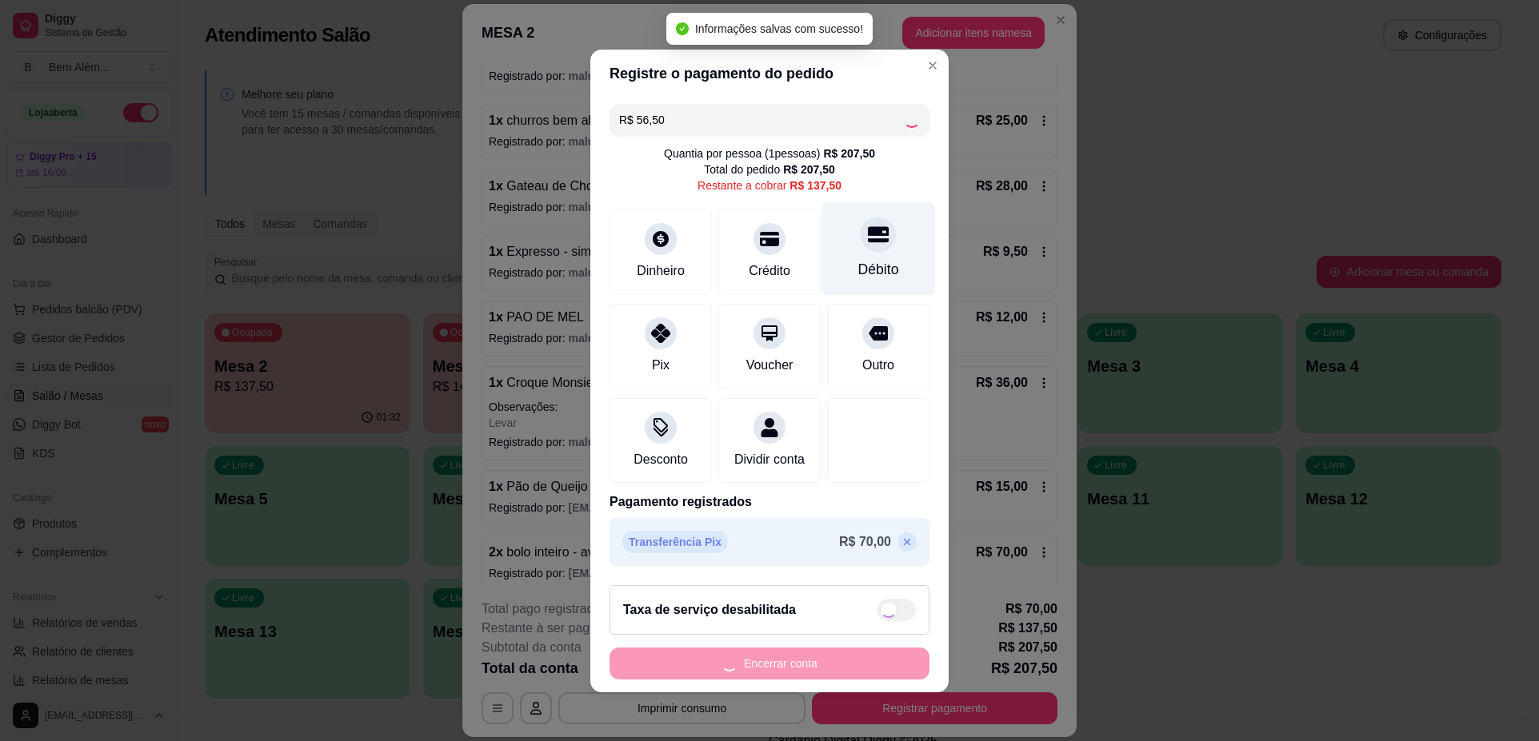
type input "R$ 81,00"
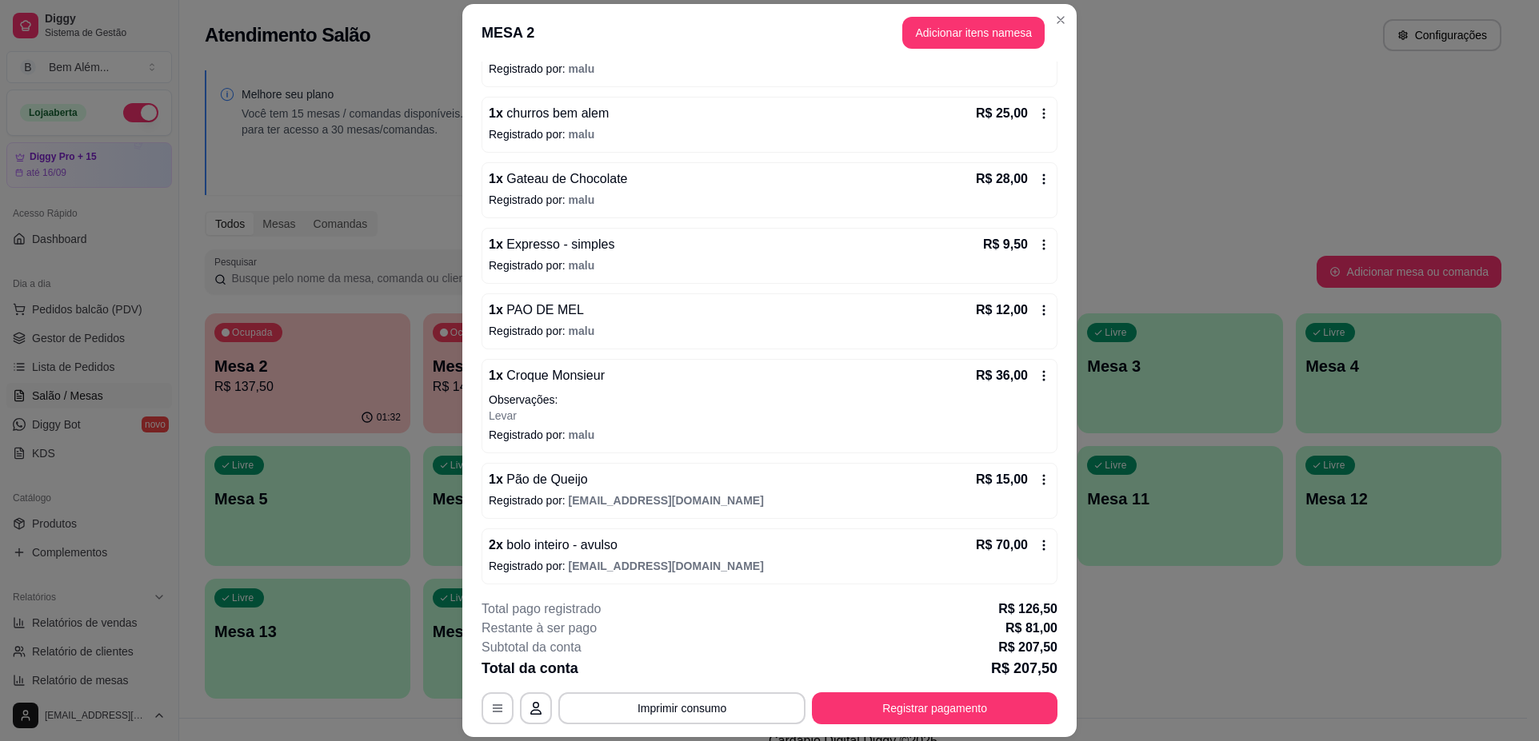
scroll to position [250, 0]
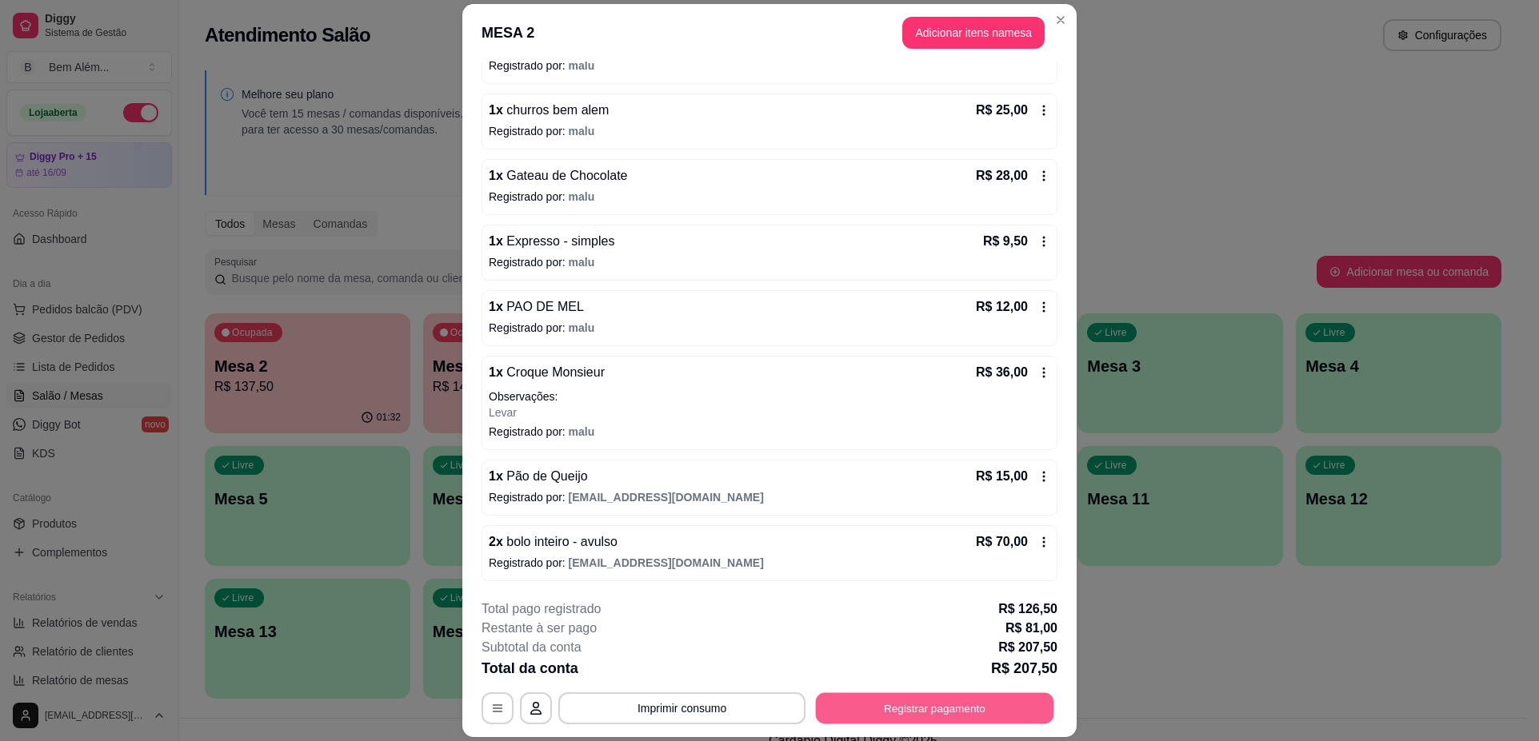
click at [990, 714] on button "Registrar pagamento" at bounding box center [935, 708] width 238 height 31
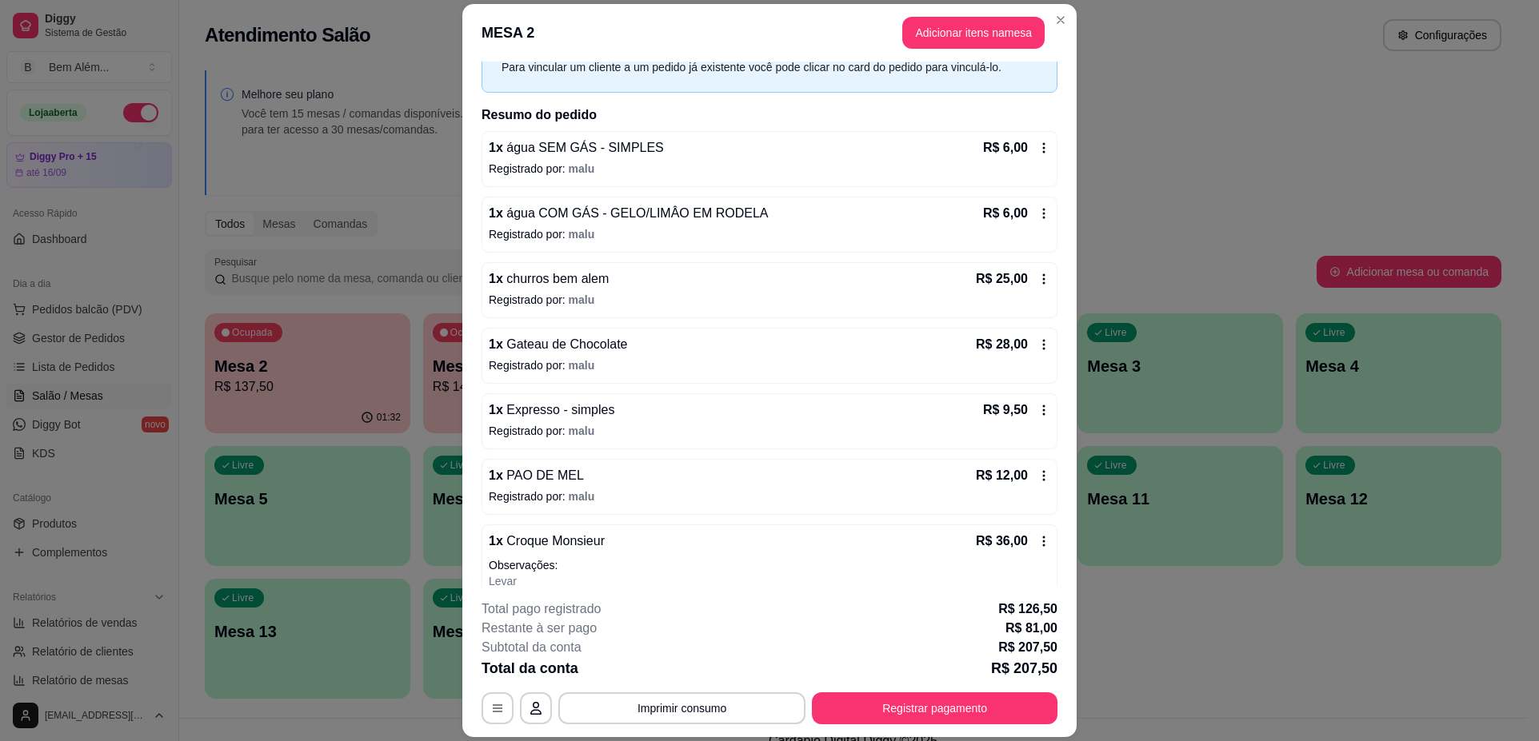
scroll to position [0, 0]
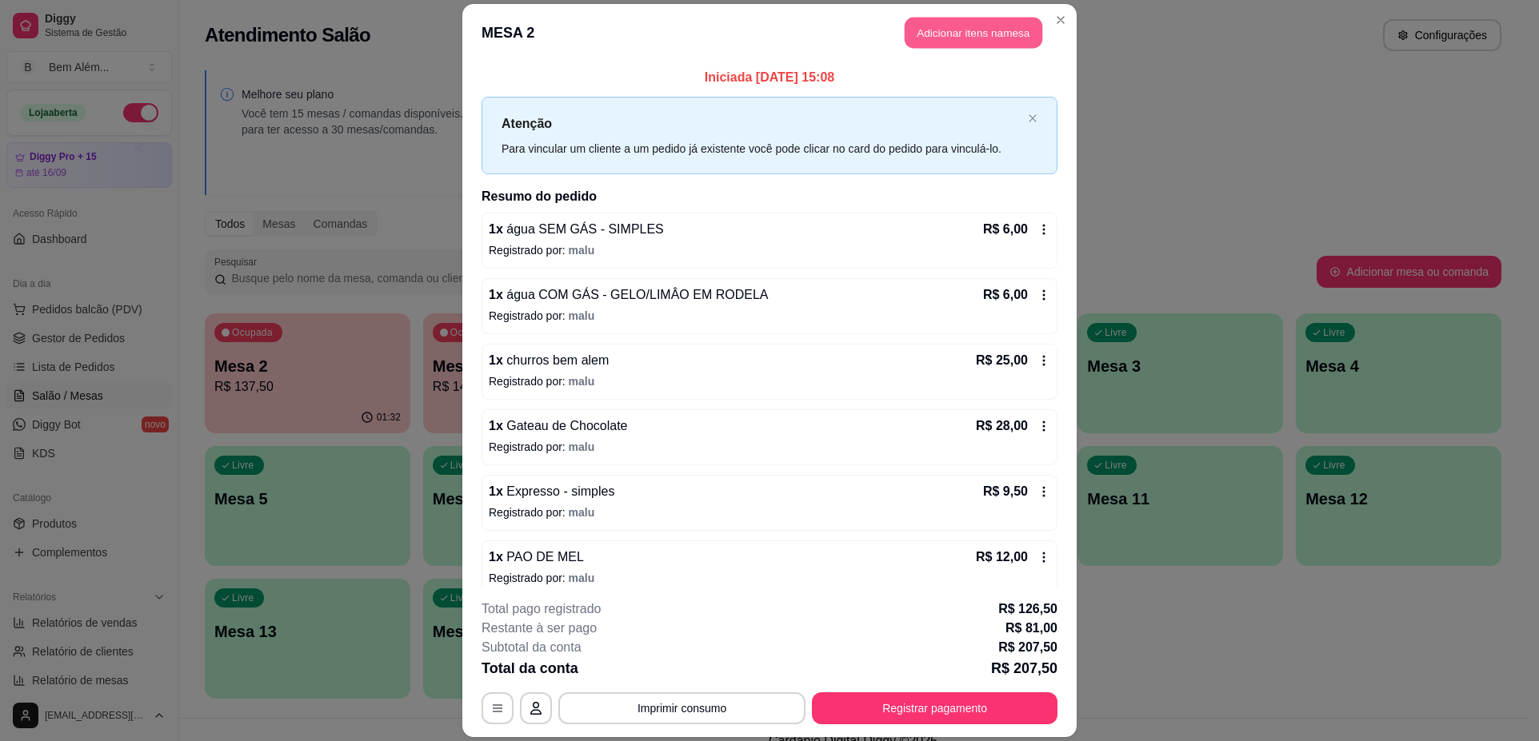
click at [964, 37] on button "Adicionar itens na mesa" at bounding box center [973, 32] width 138 height 31
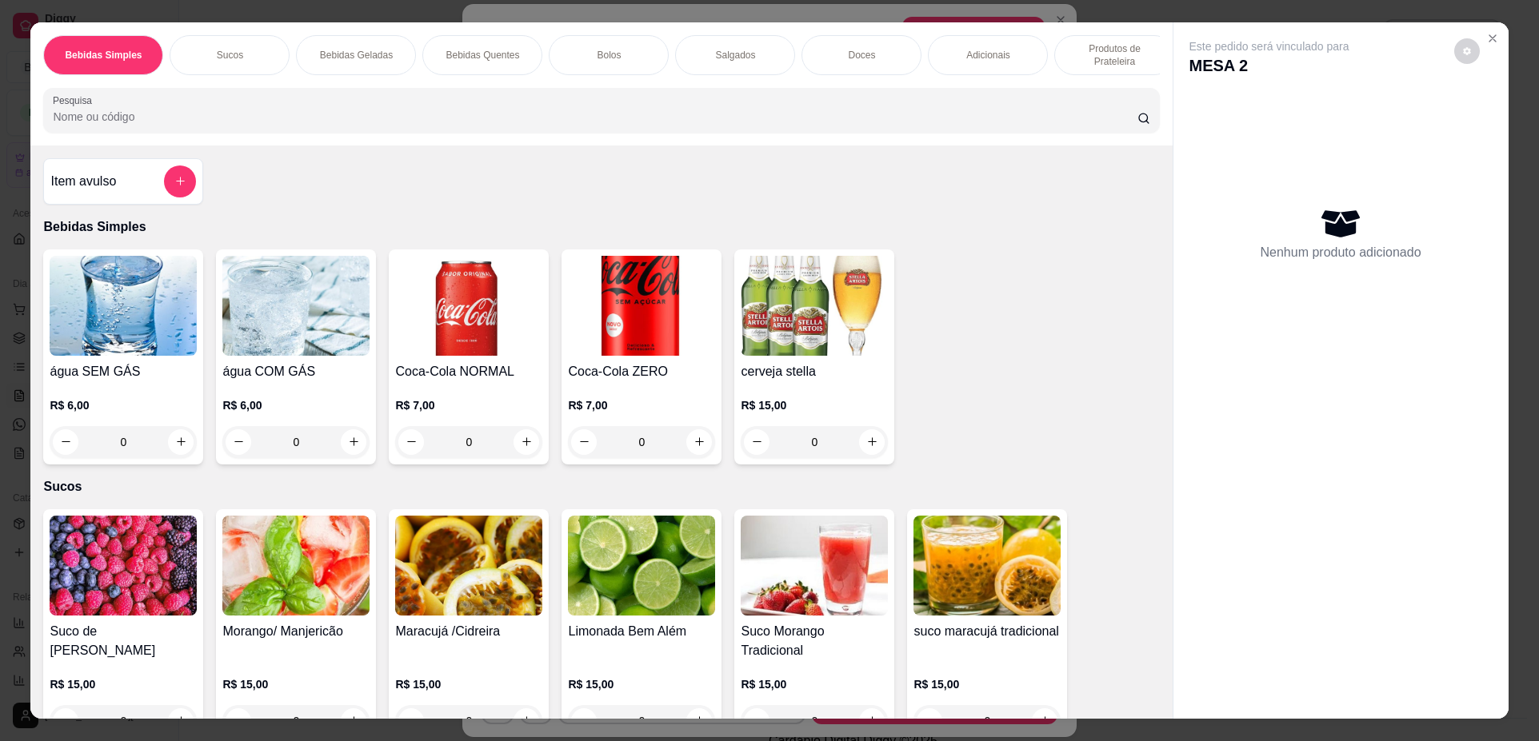
click at [1082, 57] on p "Produtos de Prateleira" at bounding box center [1114, 55] width 93 height 26
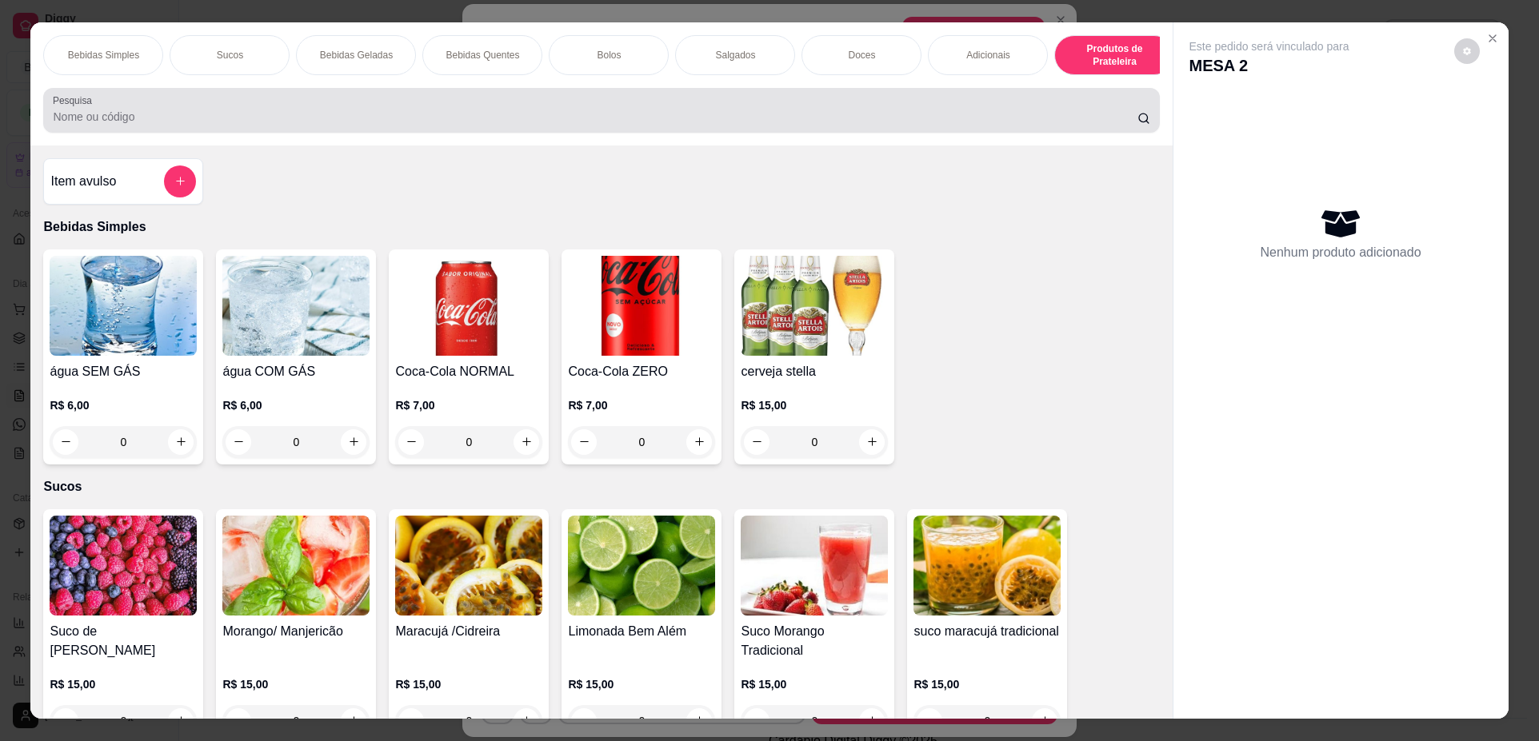
scroll to position [29, 0]
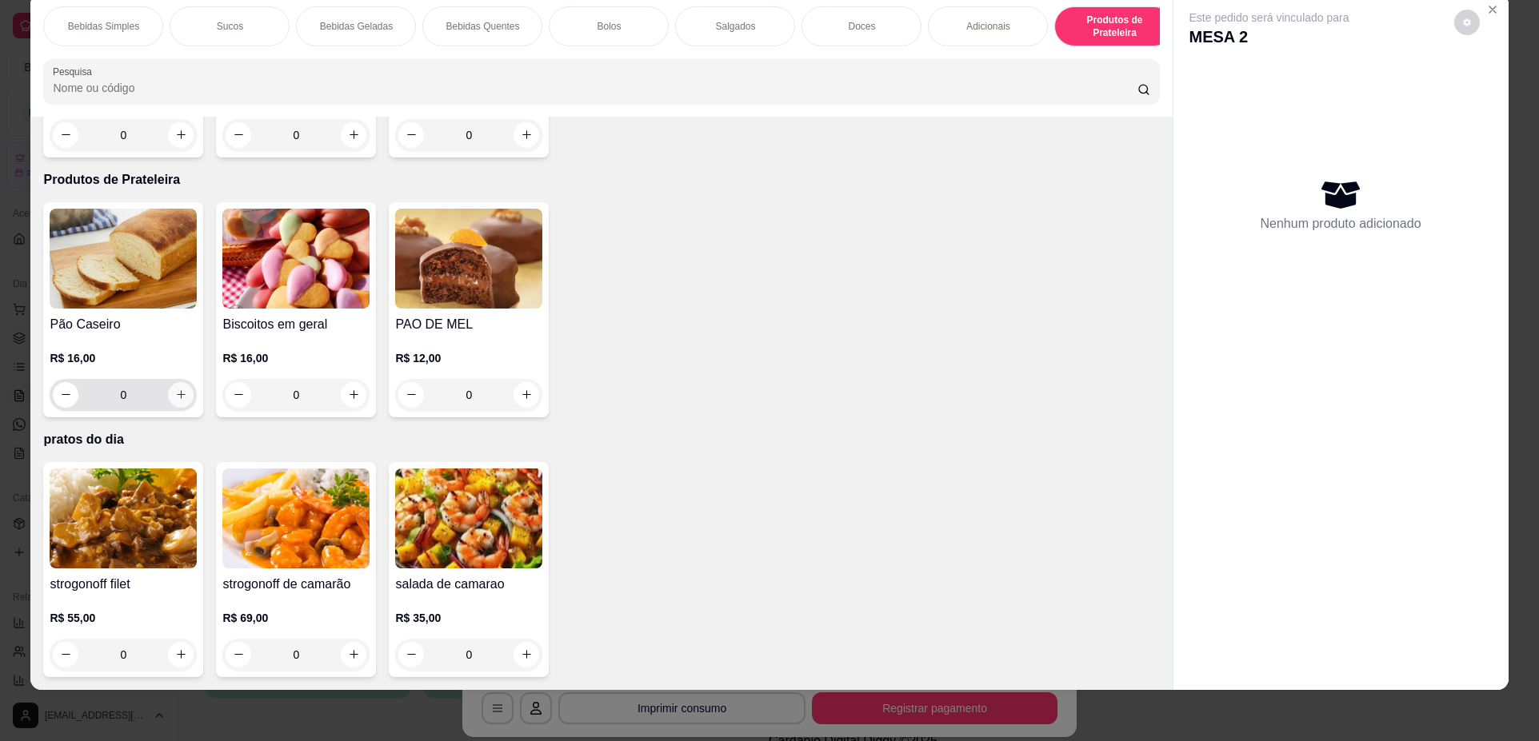
click at [181, 397] on icon "increase-product-quantity" at bounding box center [181, 395] width 12 height 12
type input "1"
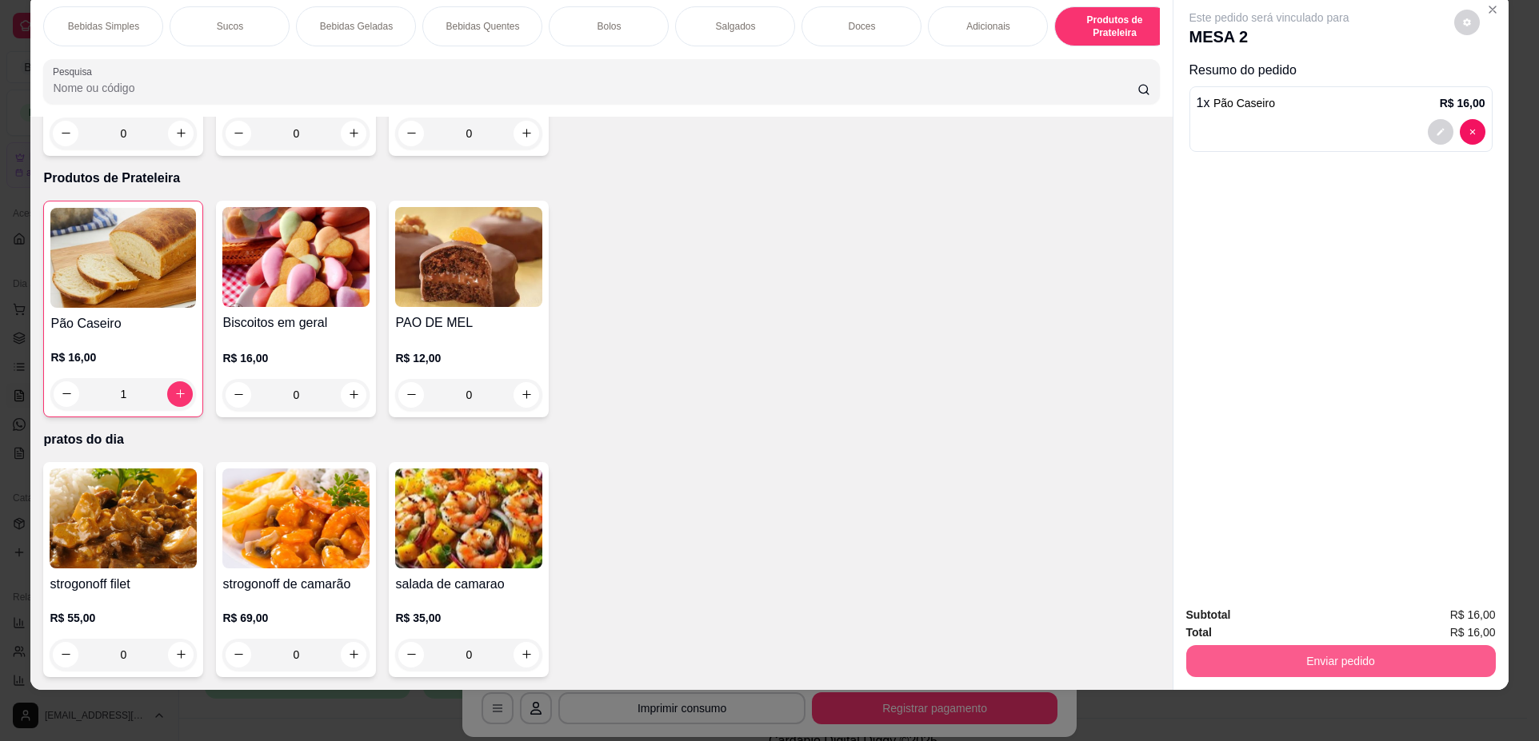
click at [1291, 664] on button "Enviar pedido" at bounding box center [1340, 661] width 309 height 32
click at [1280, 616] on button "Não registrar e enviar pedido" at bounding box center [1287, 622] width 166 height 30
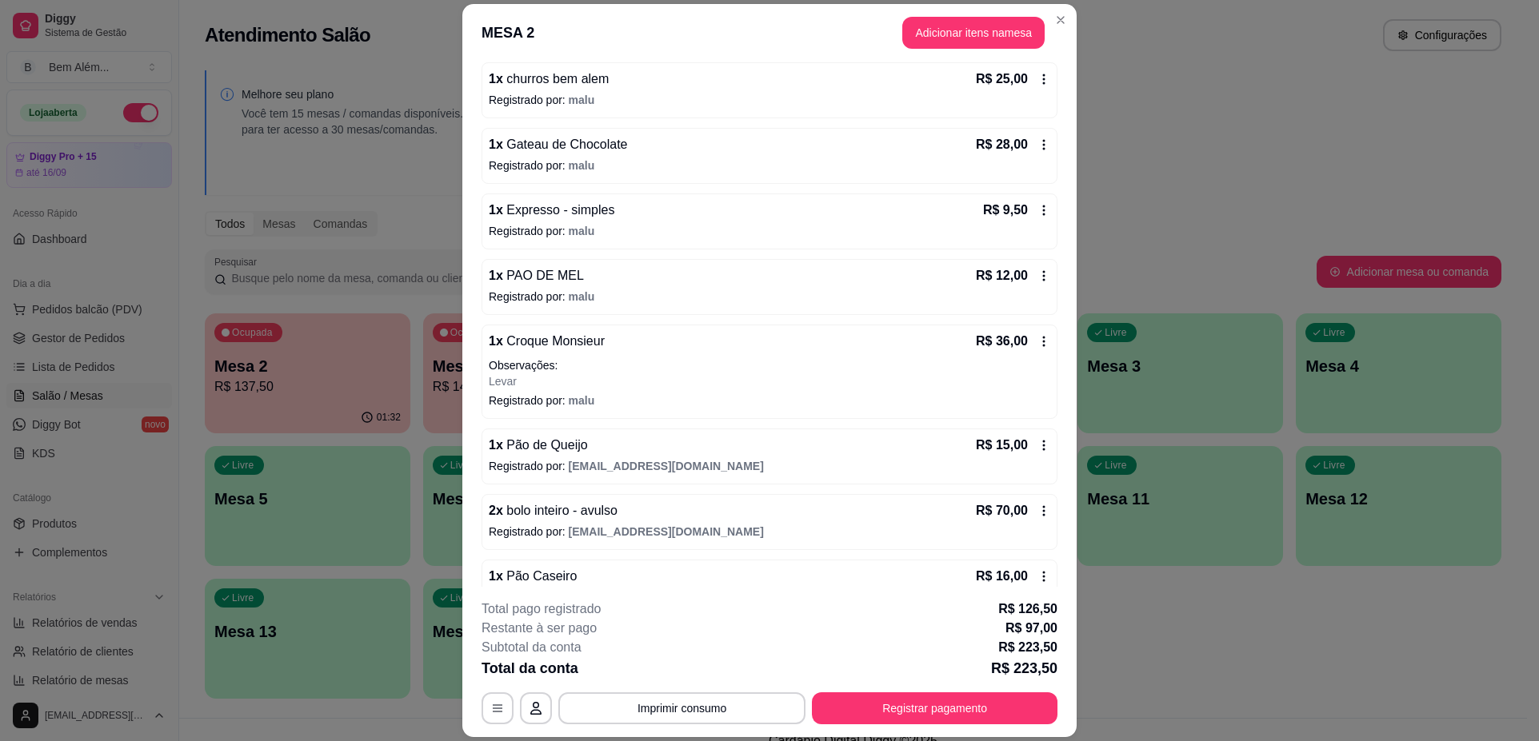
scroll to position [316, 0]
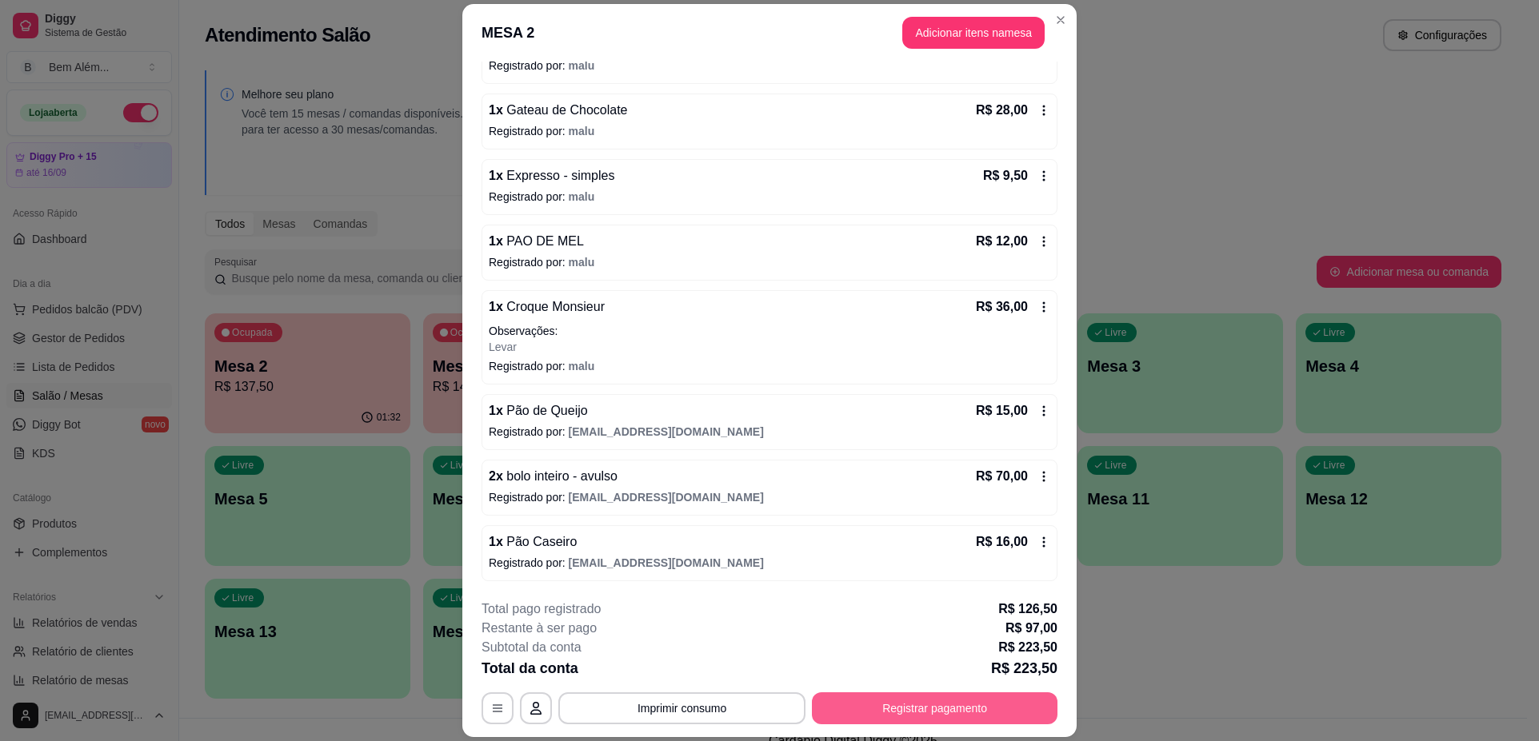
click at [959, 699] on button "Registrar pagamento" at bounding box center [935, 709] width 246 height 32
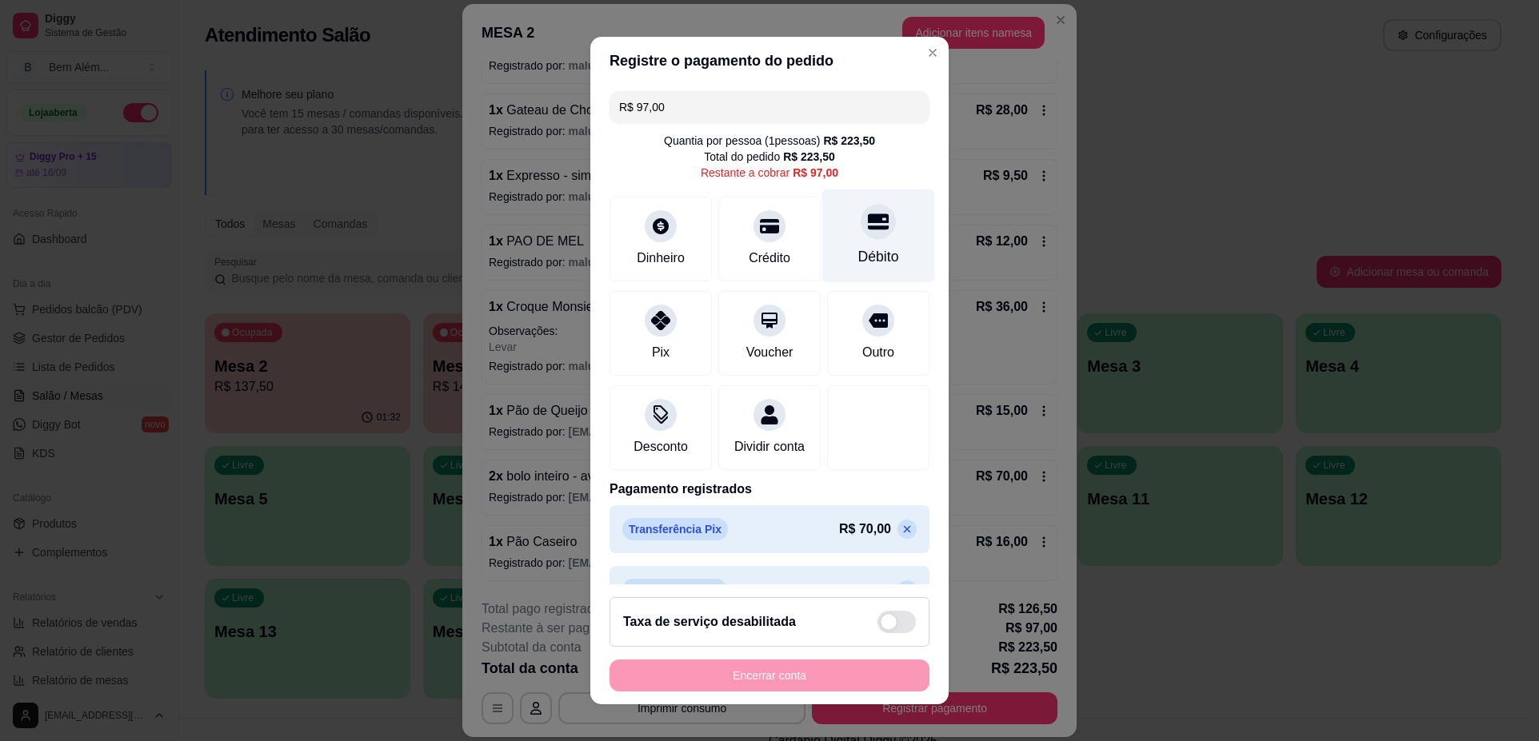
click at [864, 248] on div "Débito" at bounding box center [878, 257] width 41 height 21
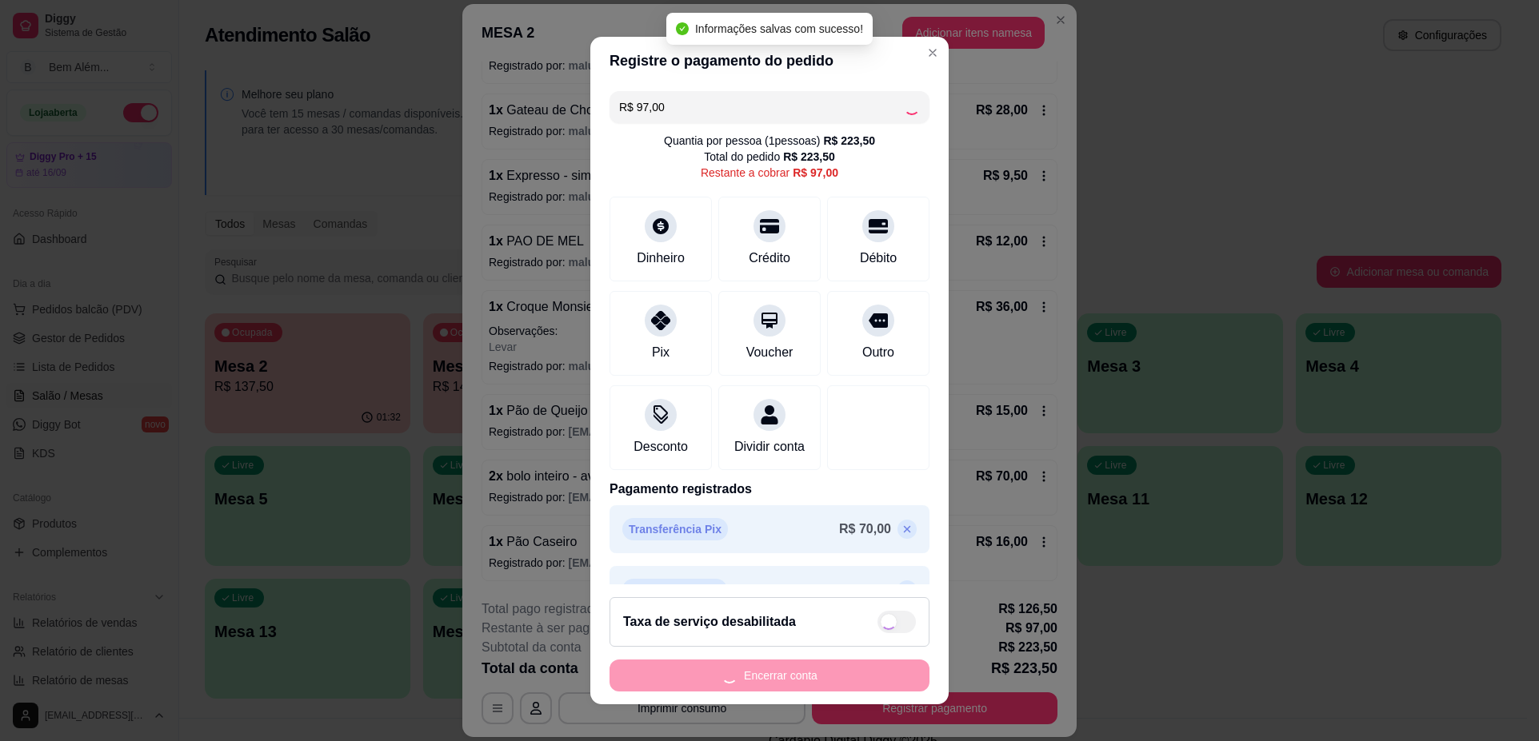
type input "R$ 0,00"
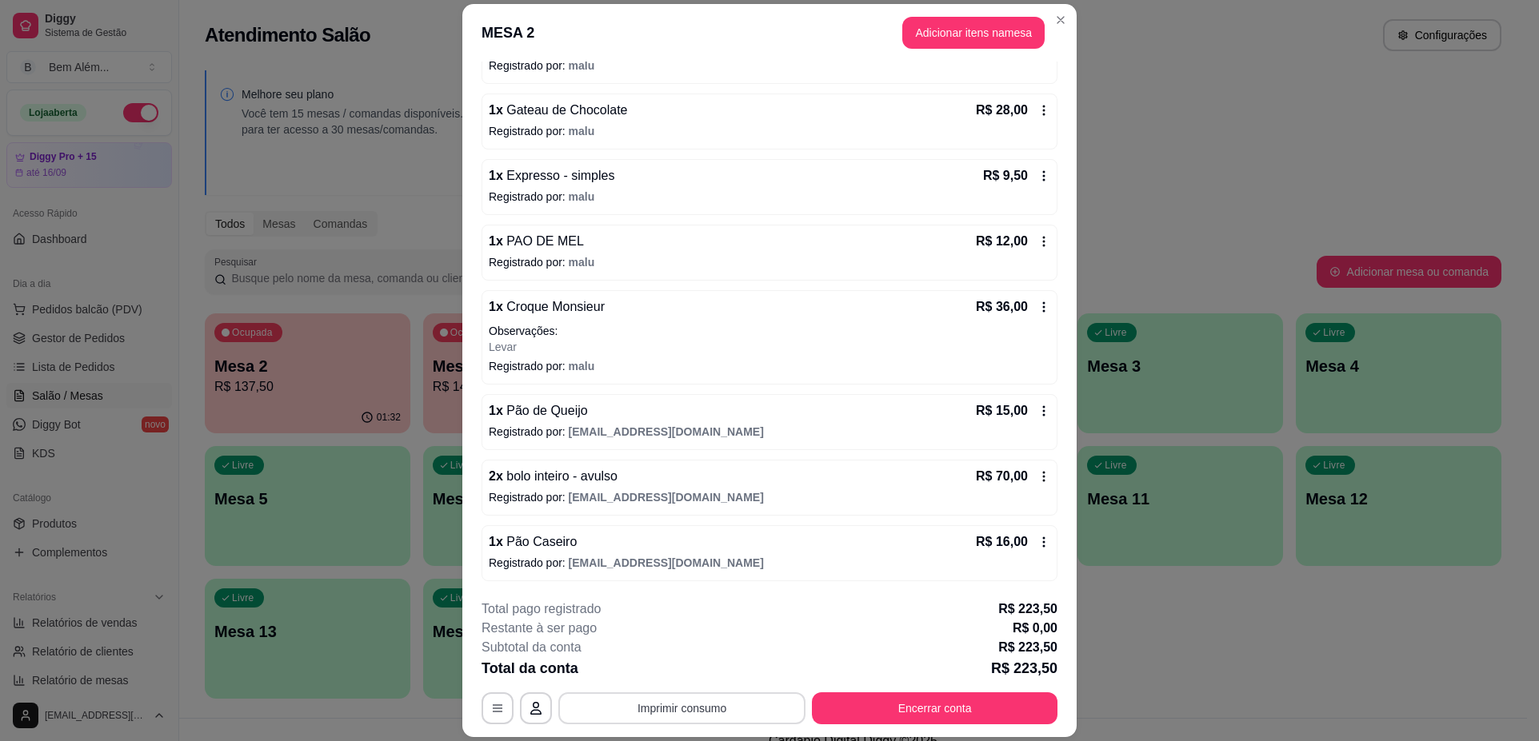
click at [642, 710] on button "Imprimir consumo" at bounding box center [681, 709] width 247 height 32
click at [646, 669] on button "impressao computador" at bounding box center [676, 672] width 120 height 26
click at [939, 707] on button "Encerrar conta" at bounding box center [935, 709] width 246 height 32
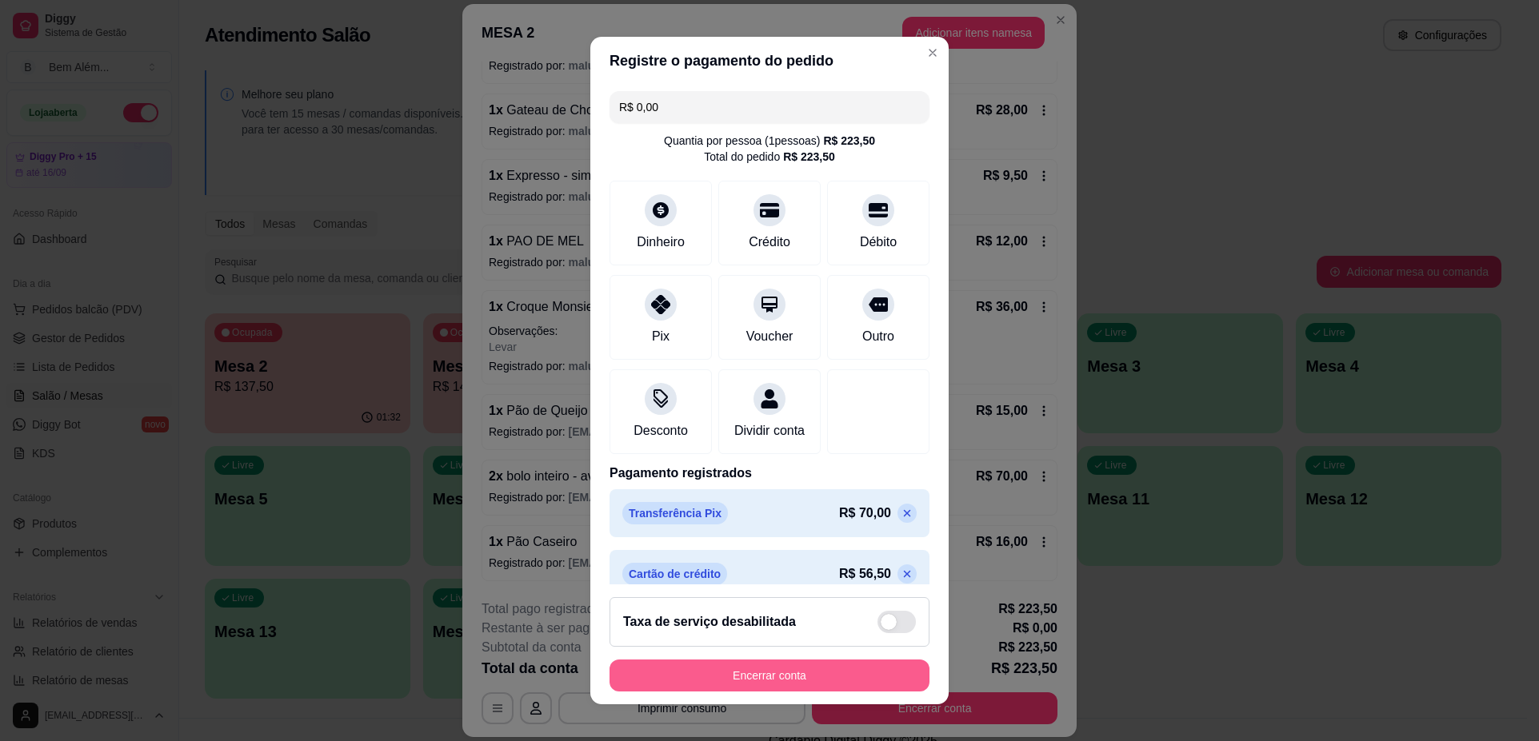
click at [838, 674] on button "Encerrar conta" at bounding box center [769, 676] width 320 height 32
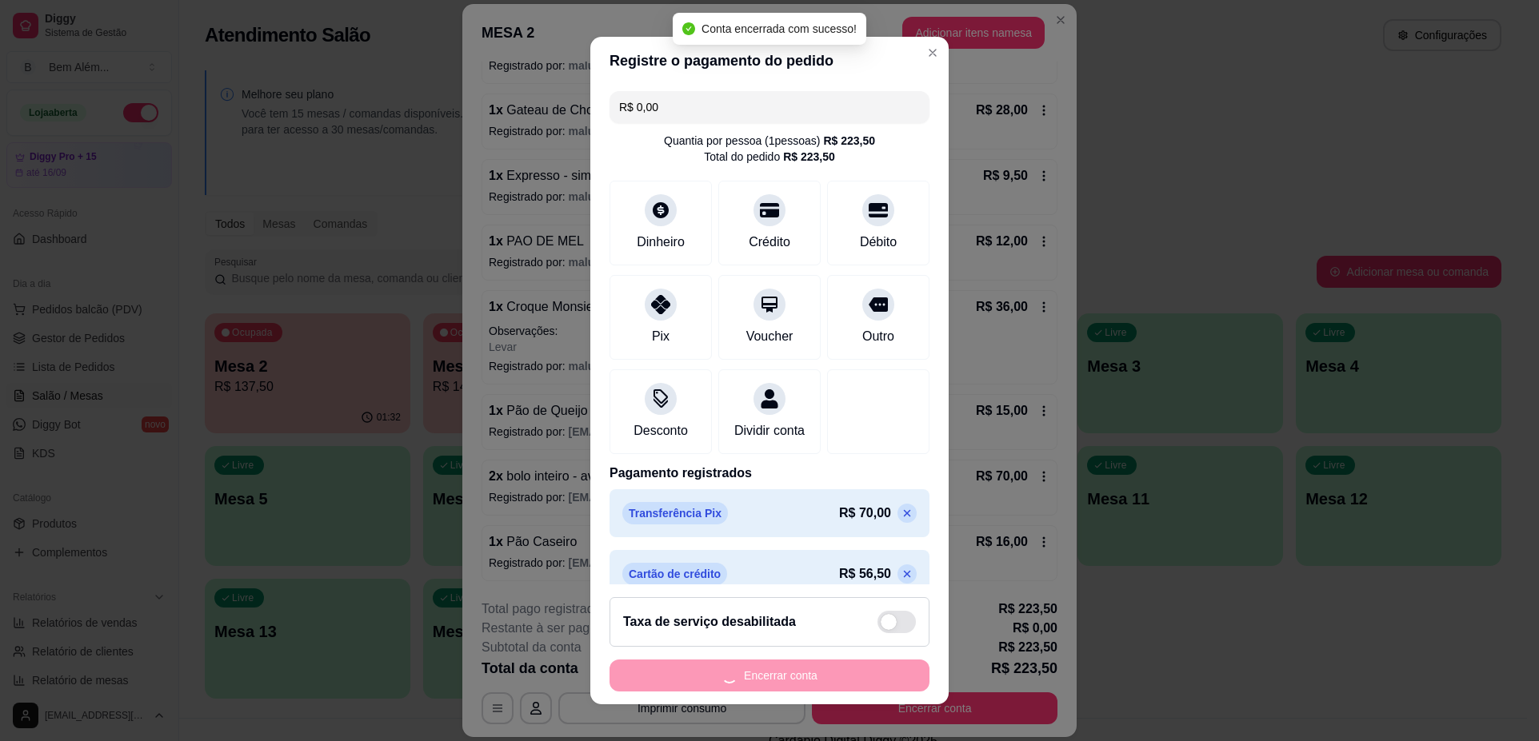
scroll to position [0, 0]
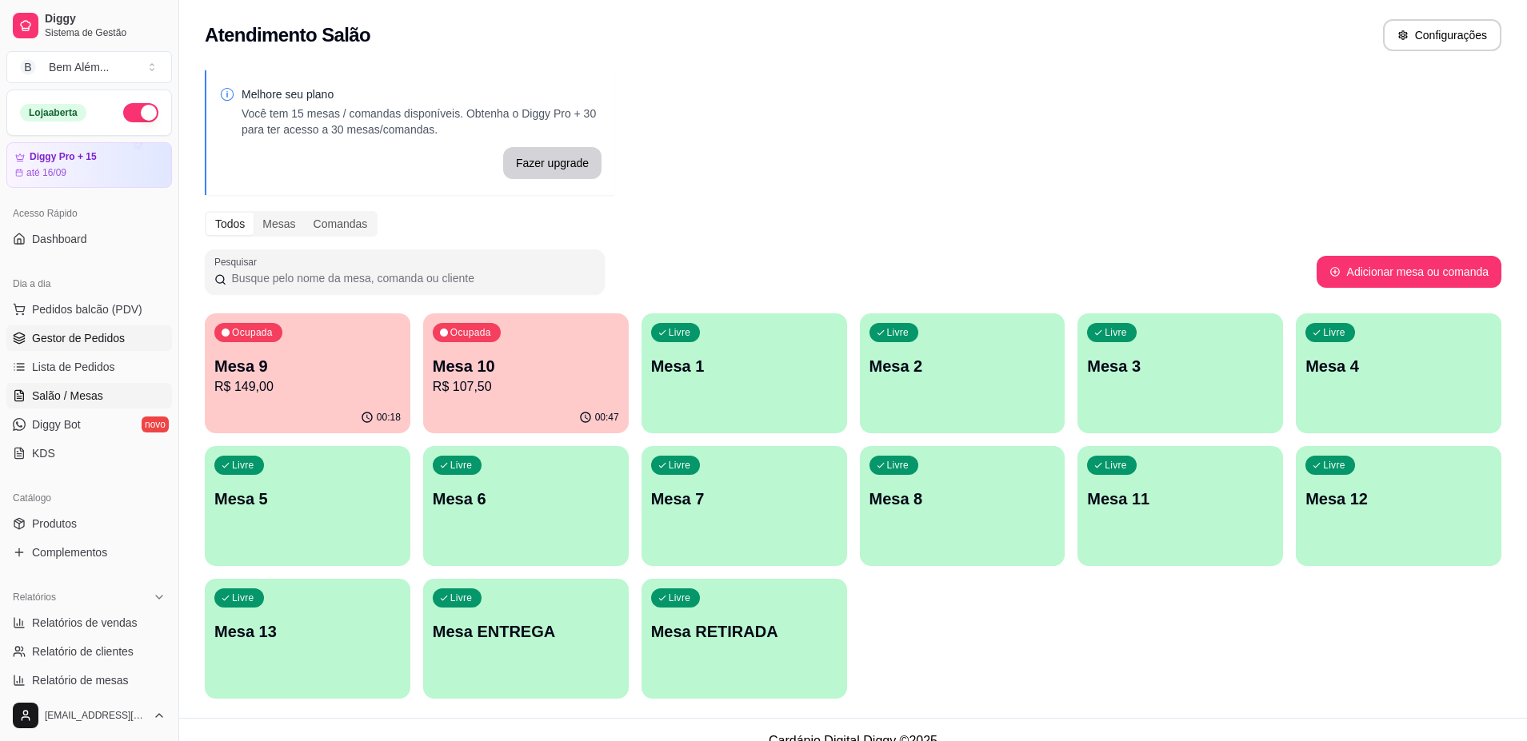
click at [113, 341] on span "Gestor de Pedidos" at bounding box center [78, 338] width 93 height 16
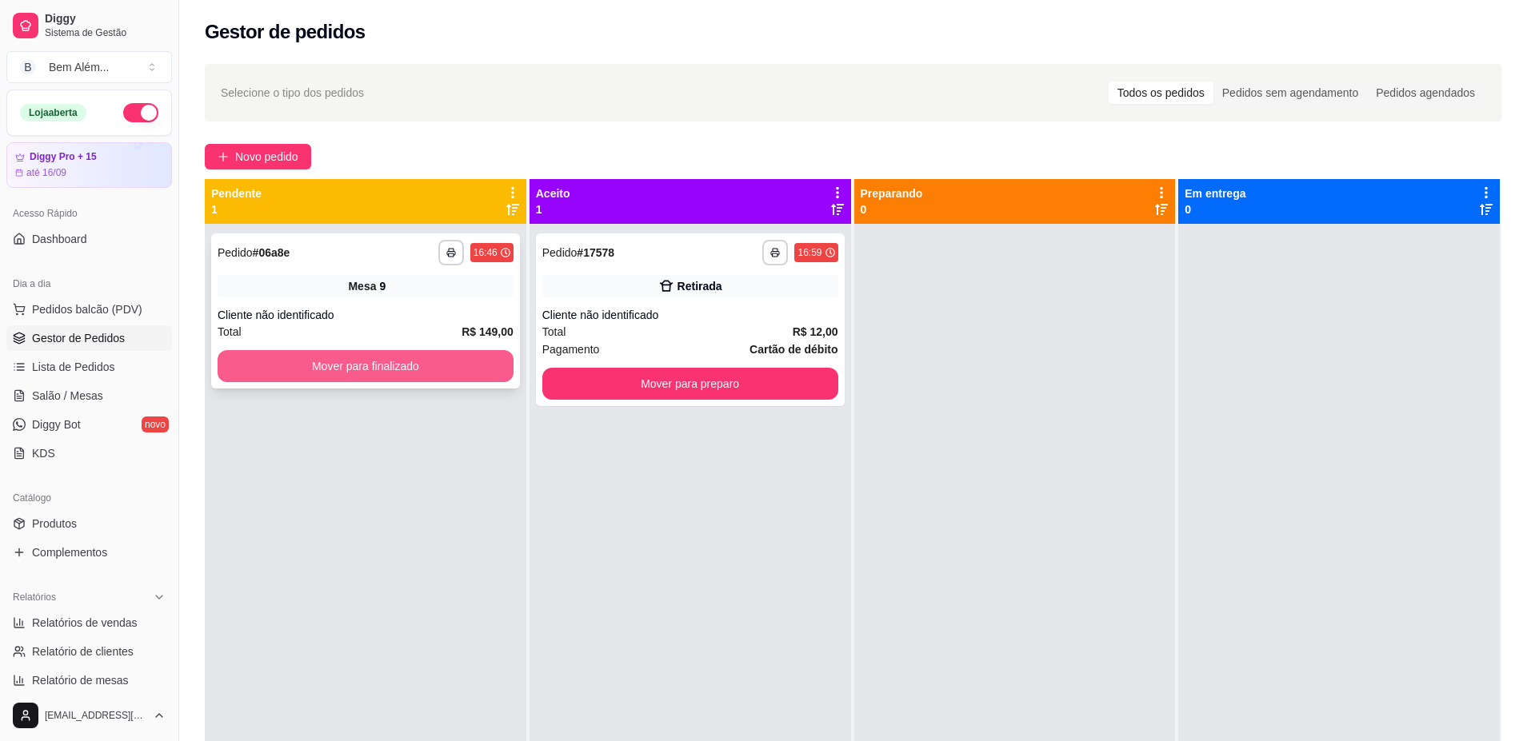
click at [336, 357] on button "Mover para finalizado" at bounding box center [366, 366] width 296 height 32
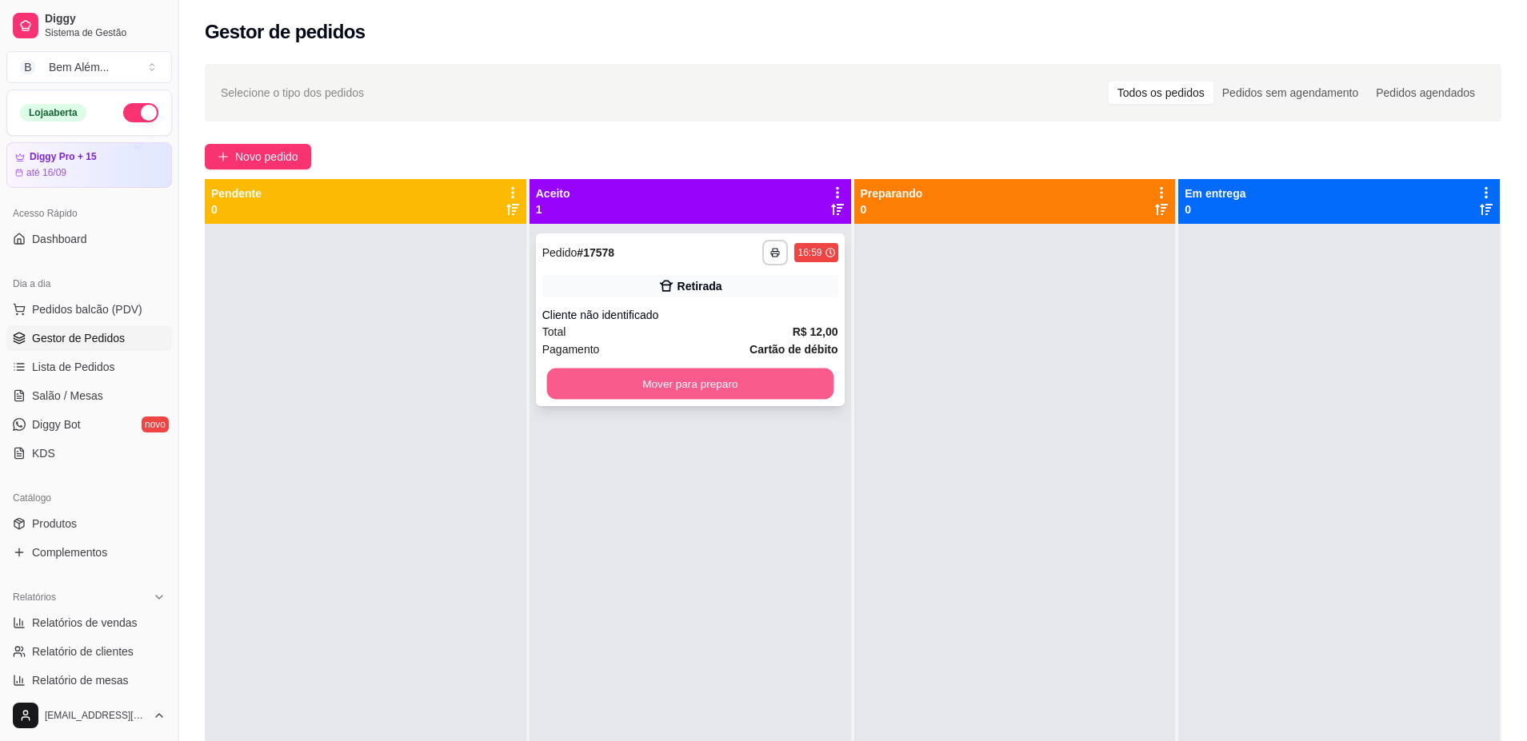
click at [586, 378] on button "Mover para preparo" at bounding box center [689, 384] width 287 height 31
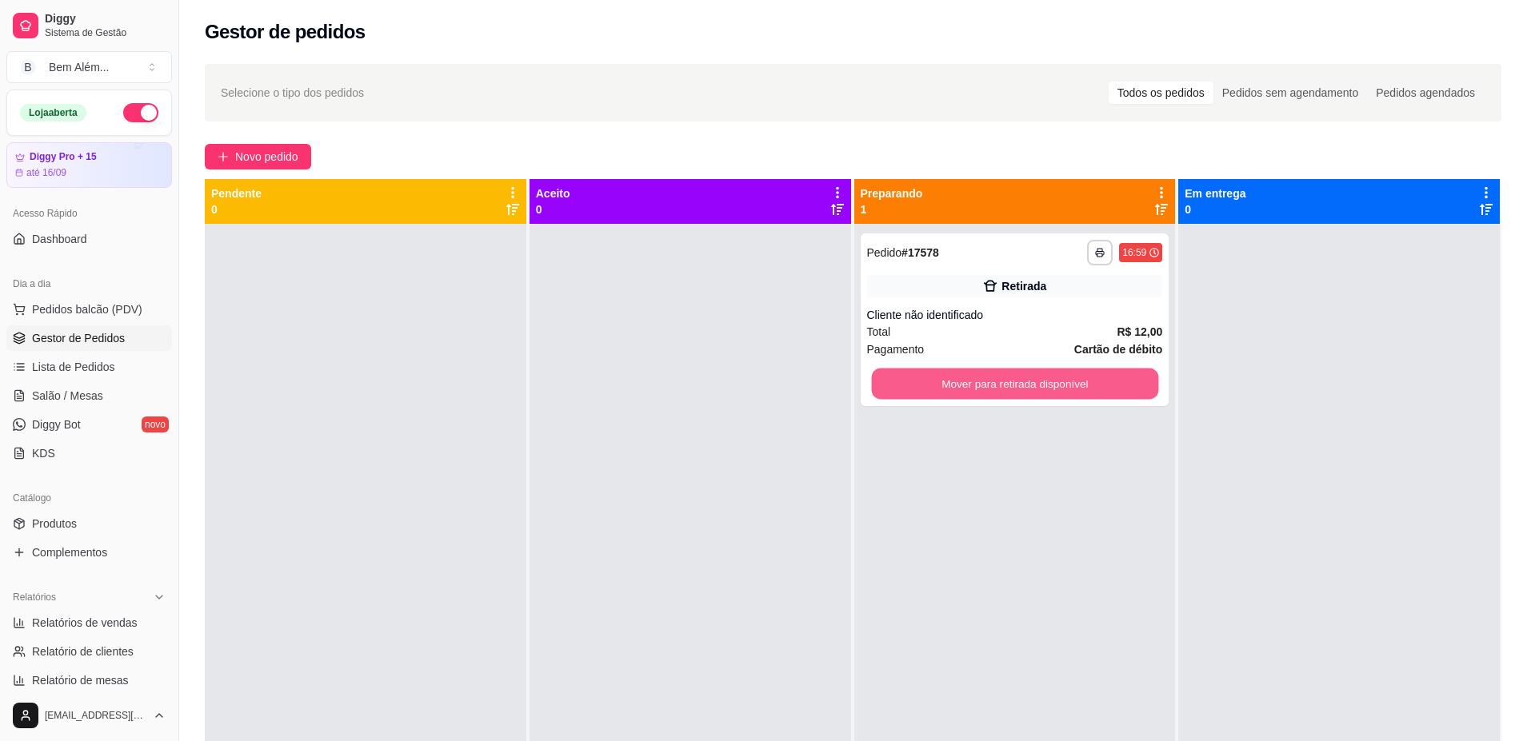
click at [908, 376] on button "Mover para retirada disponível" at bounding box center [1014, 384] width 287 height 31
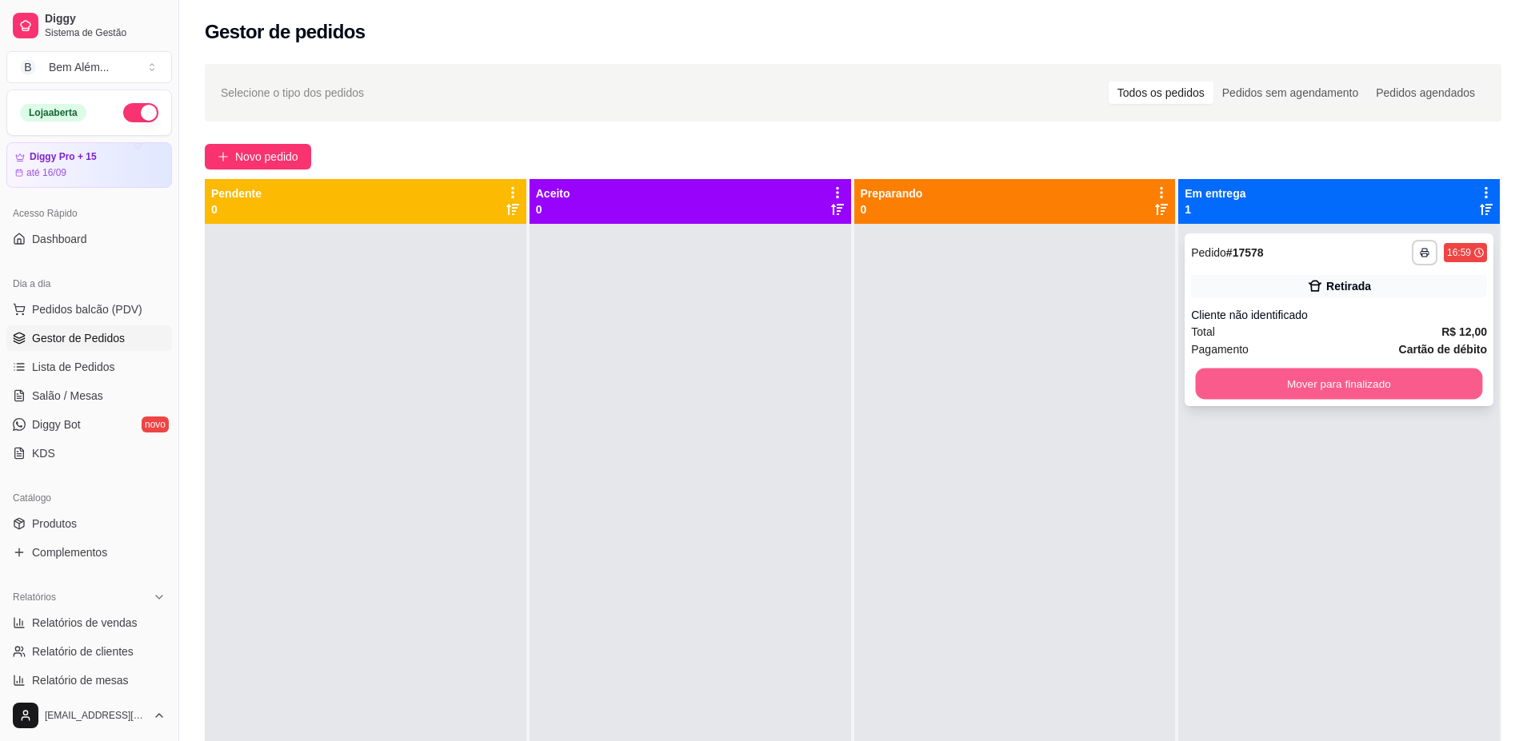
click at [1196, 373] on button "Mover para finalizado" at bounding box center [1339, 384] width 287 height 31
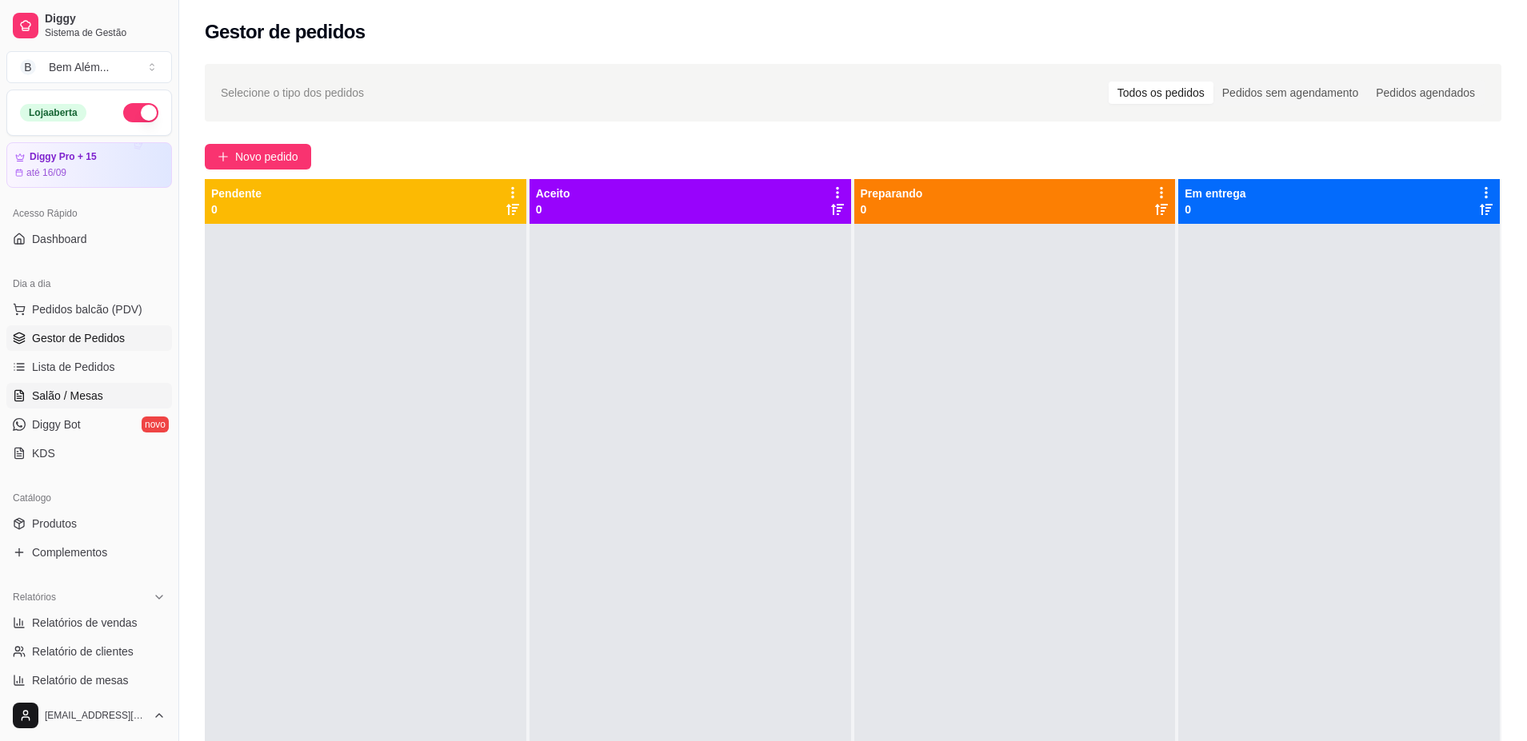
click at [108, 395] on link "Salão / Mesas" at bounding box center [89, 396] width 166 height 26
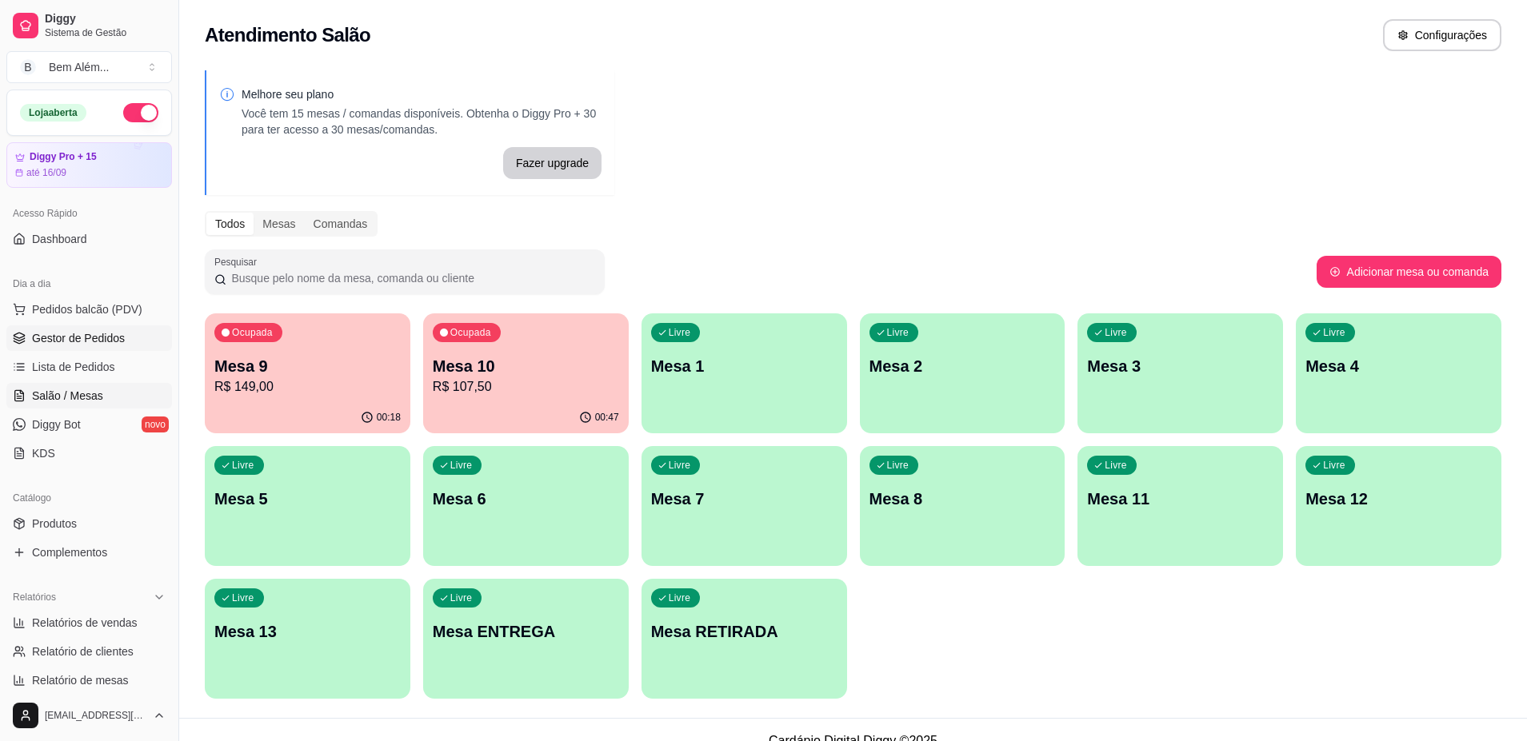
click at [122, 345] on link "Gestor de Pedidos" at bounding box center [89, 338] width 166 height 26
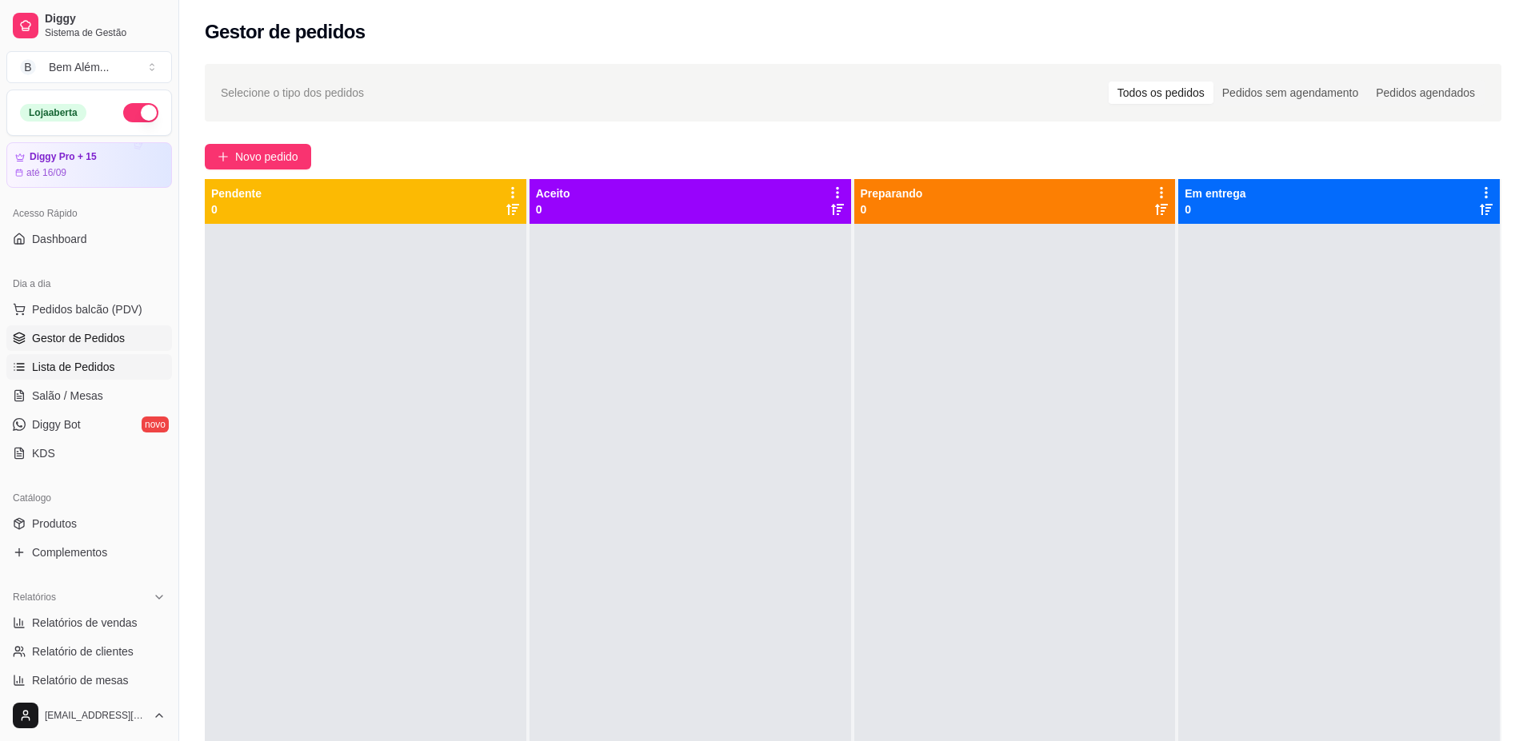
click at [134, 366] on link "Lista de Pedidos" at bounding box center [89, 367] width 166 height 26
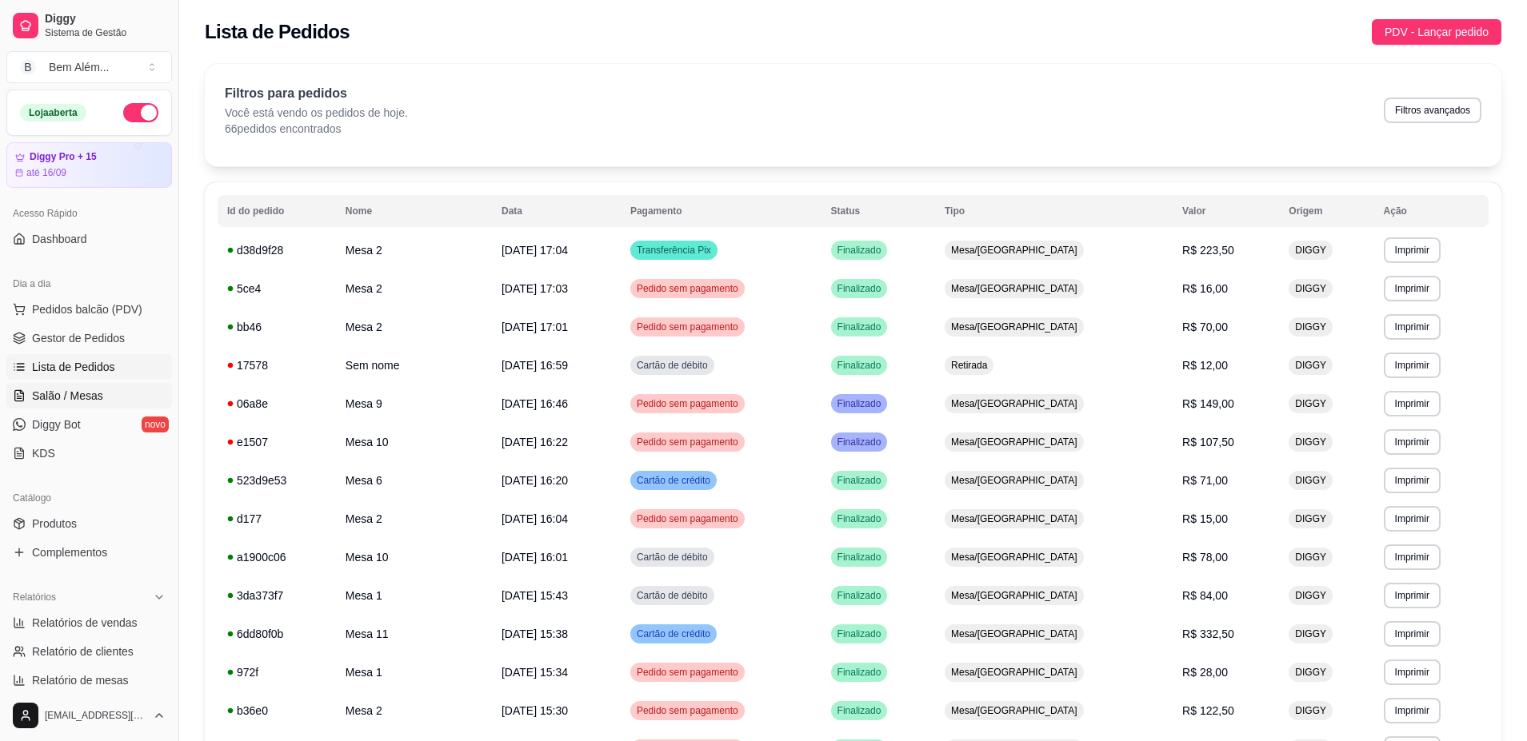
click at [126, 392] on link "Salão / Mesas" at bounding box center [89, 396] width 166 height 26
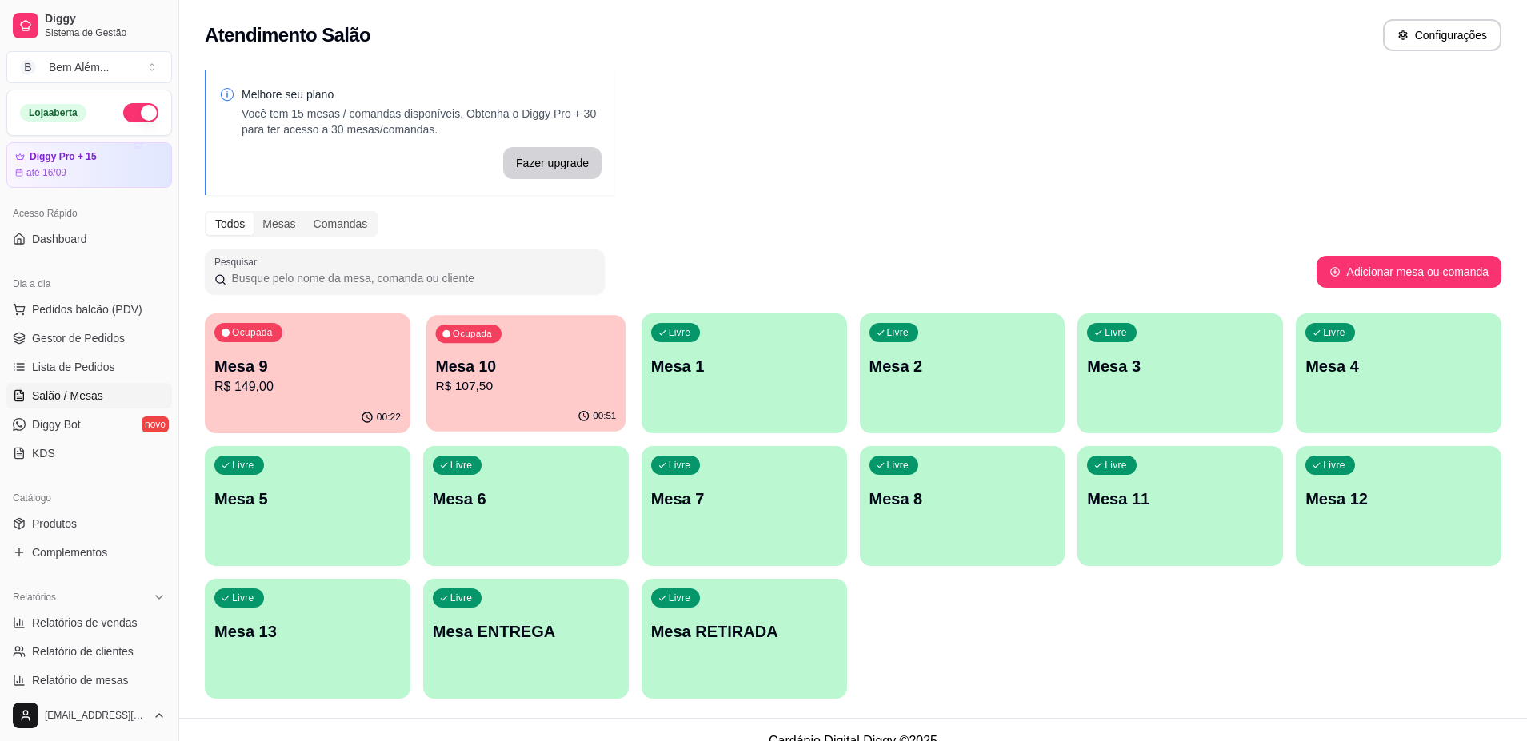
click at [497, 386] on p "R$ 107,50" at bounding box center [525, 386] width 181 height 18
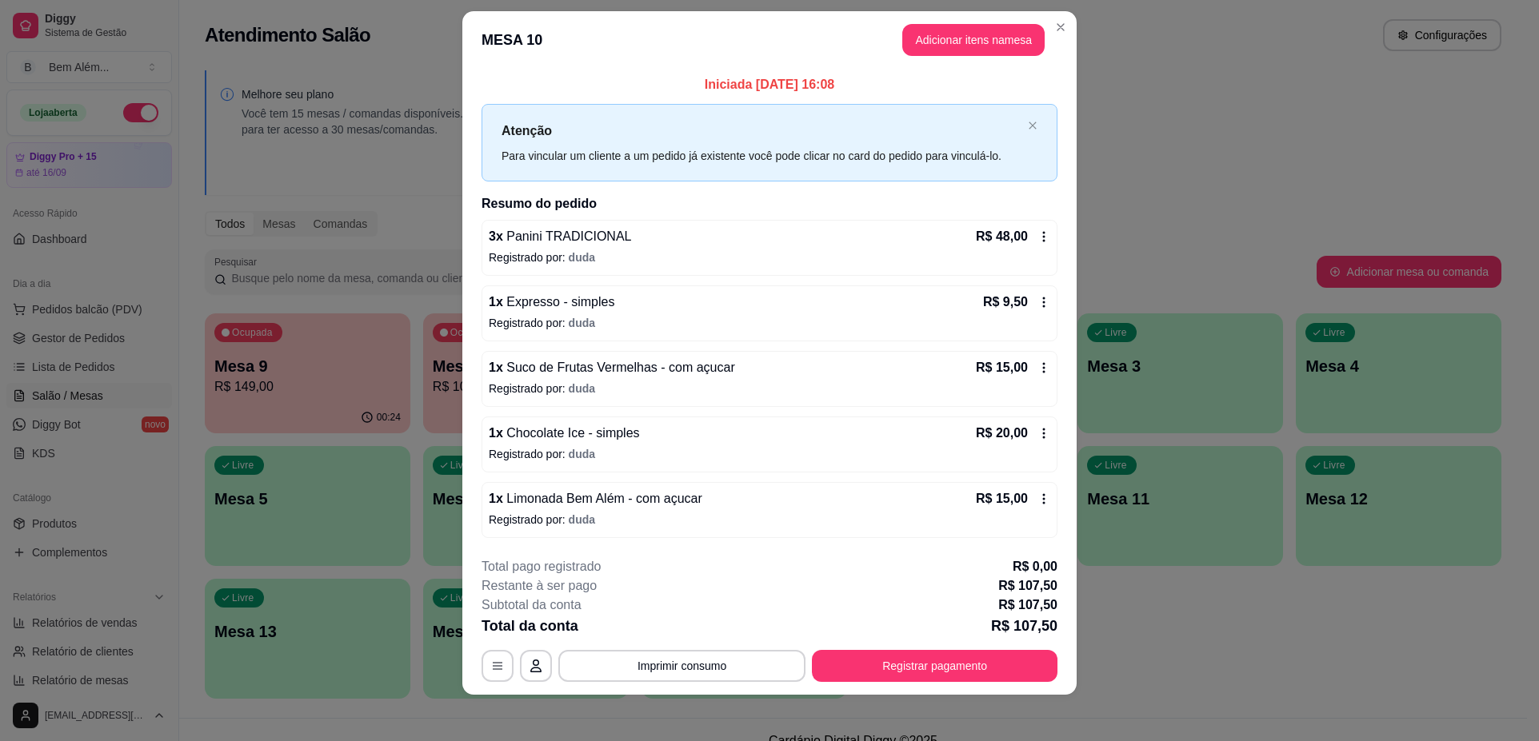
scroll to position [22, 0]
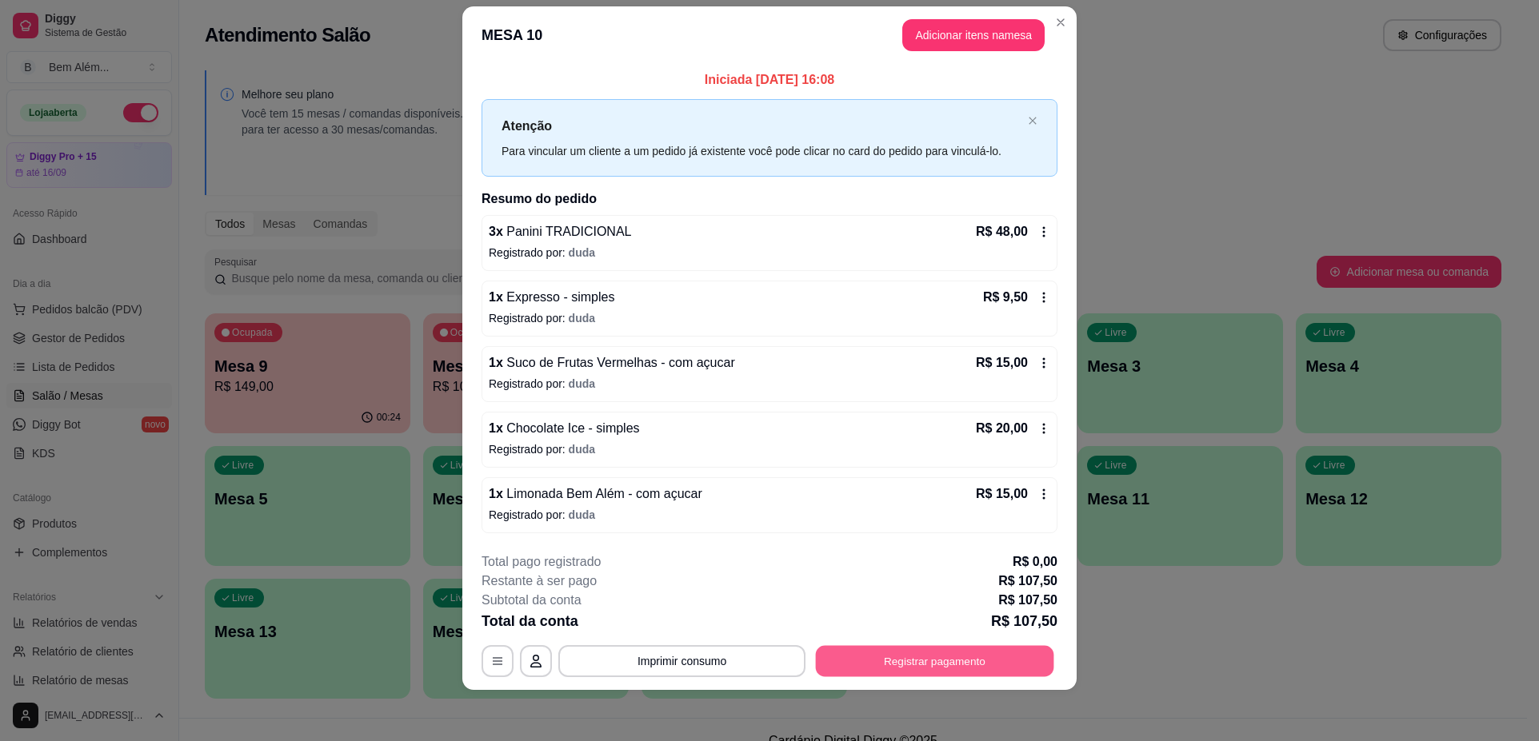
click at [964, 656] on button "Registrar pagamento" at bounding box center [935, 661] width 238 height 31
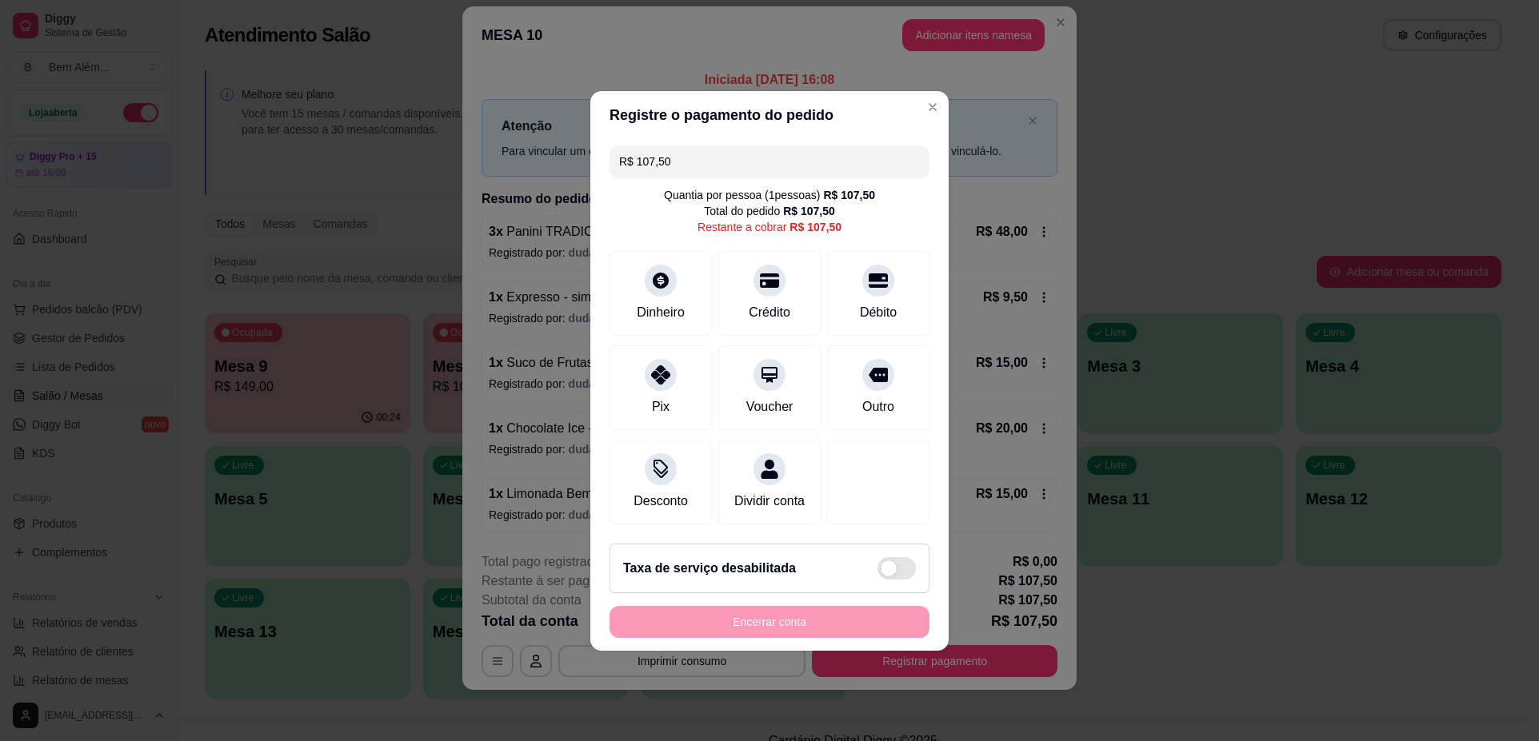
drag, startPoint x: 705, startPoint y: 146, endPoint x: 604, endPoint y: 177, distance: 106.0
click at [604, 177] on div "R$ 107,50 Quantia por pessoa ( 1 pessoas) R$ 107,50 Total do pedido R$ 107,50 R…" at bounding box center [769, 335] width 358 height 392
click at [888, 301] on div "Débito" at bounding box center [878, 311] width 41 height 21
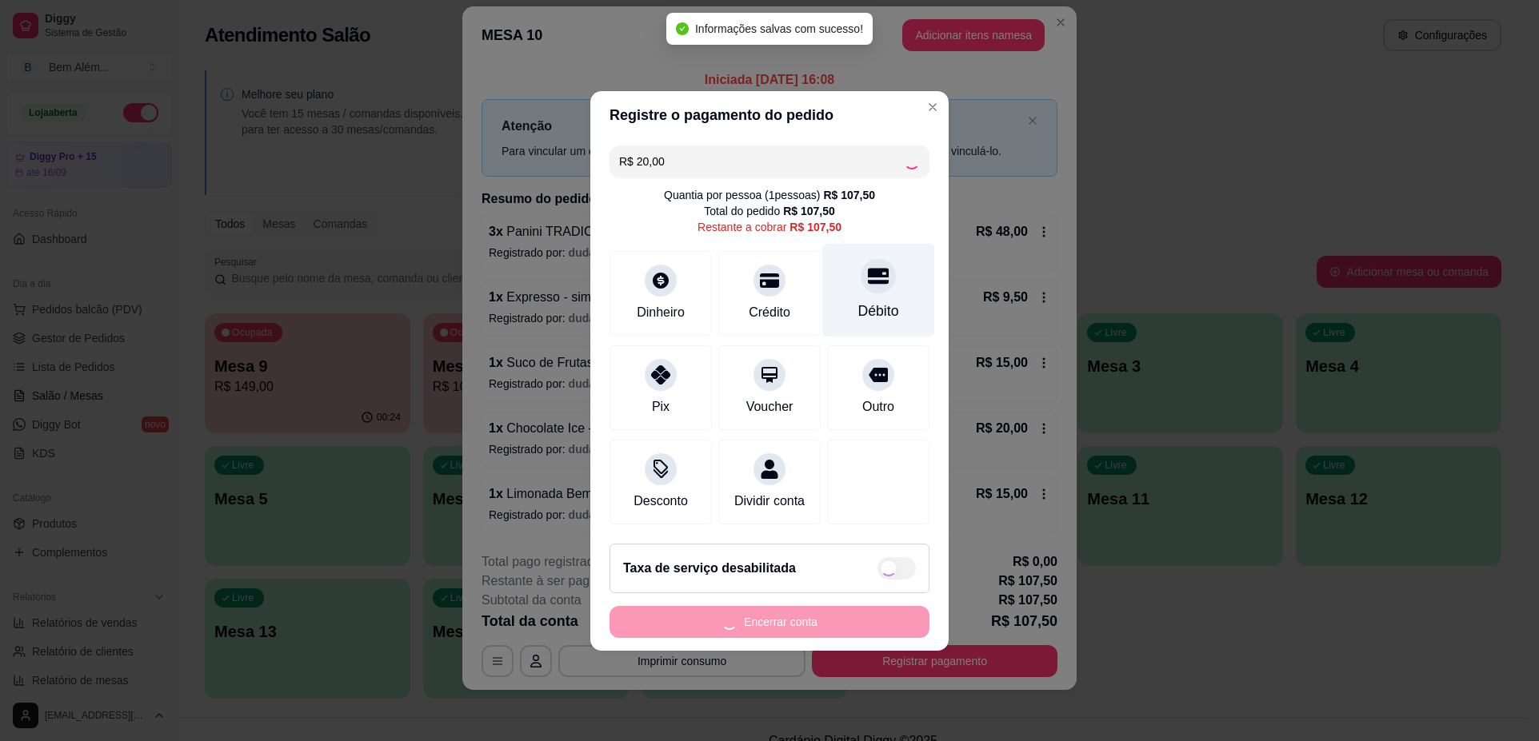
type input "R$ 87,50"
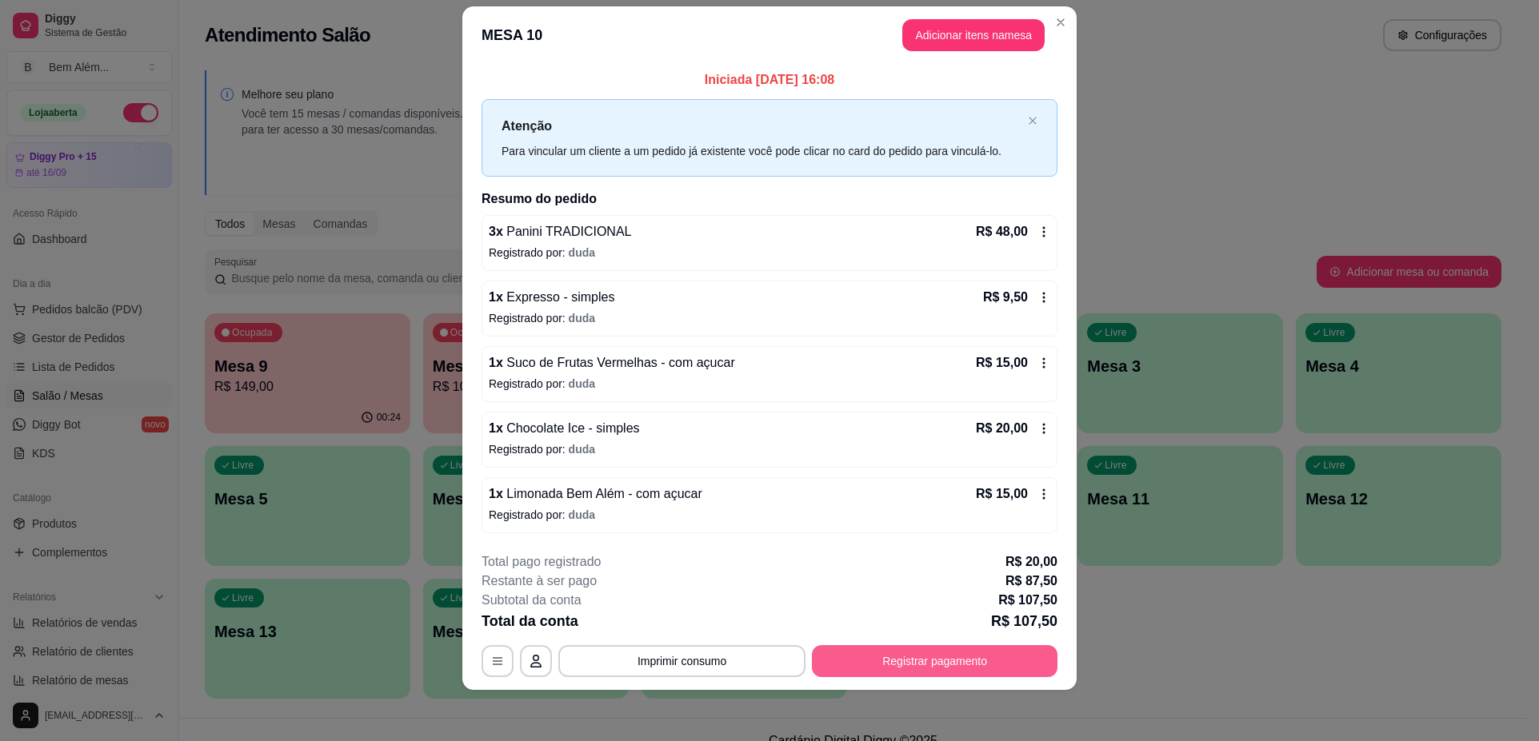
click at [912, 667] on button "Registrar pagamento" at bounding box center [935, 661] width 246 height 32
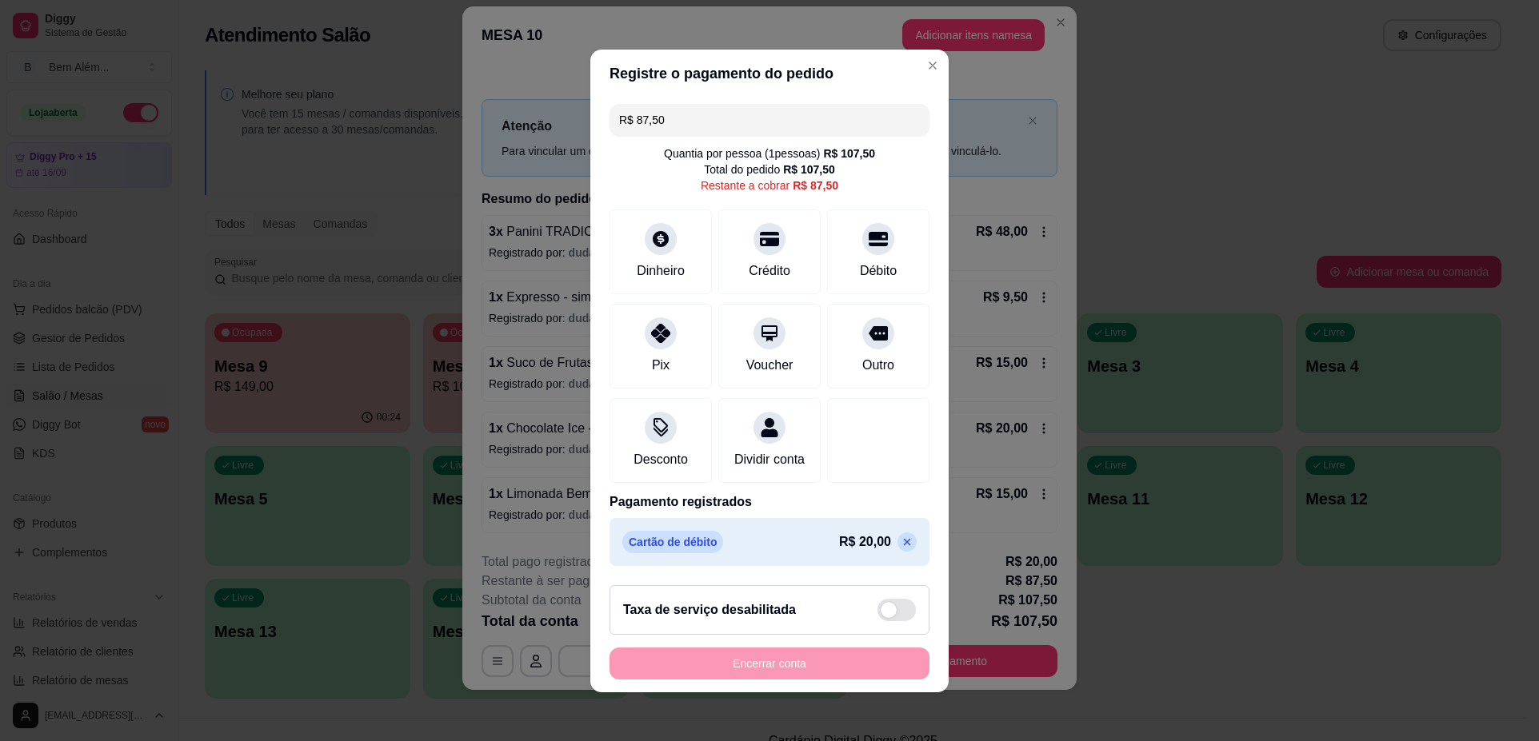
drag, startPoint x: 692, startPoint y: 105, endPoint x: 584, endPoint y: 116, distance: 108.5
click at [590, 116] on div "R$ 87,50 Quantia por pessoa ( 1 pessoas) R$ 107,50 Total do pedido R$ 107,50 Re…" at bounding box center [769, 335] width 358 height 475
click at [858, 259] on div "Débito" at bounding box center [878, 269] width 41 height 21
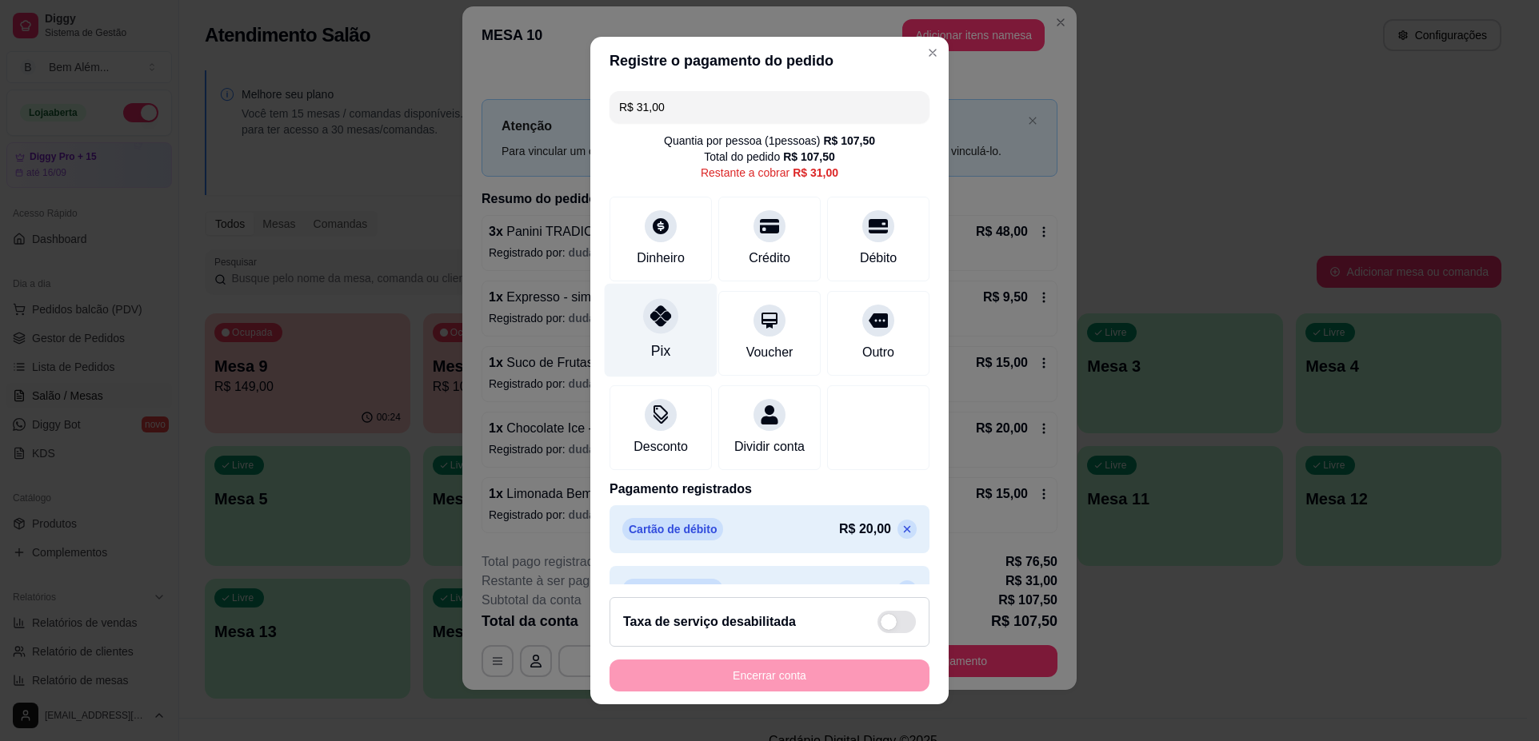
click at [661, 361] on div "Pix" at bounding box center [661, 331] width 113 height 94
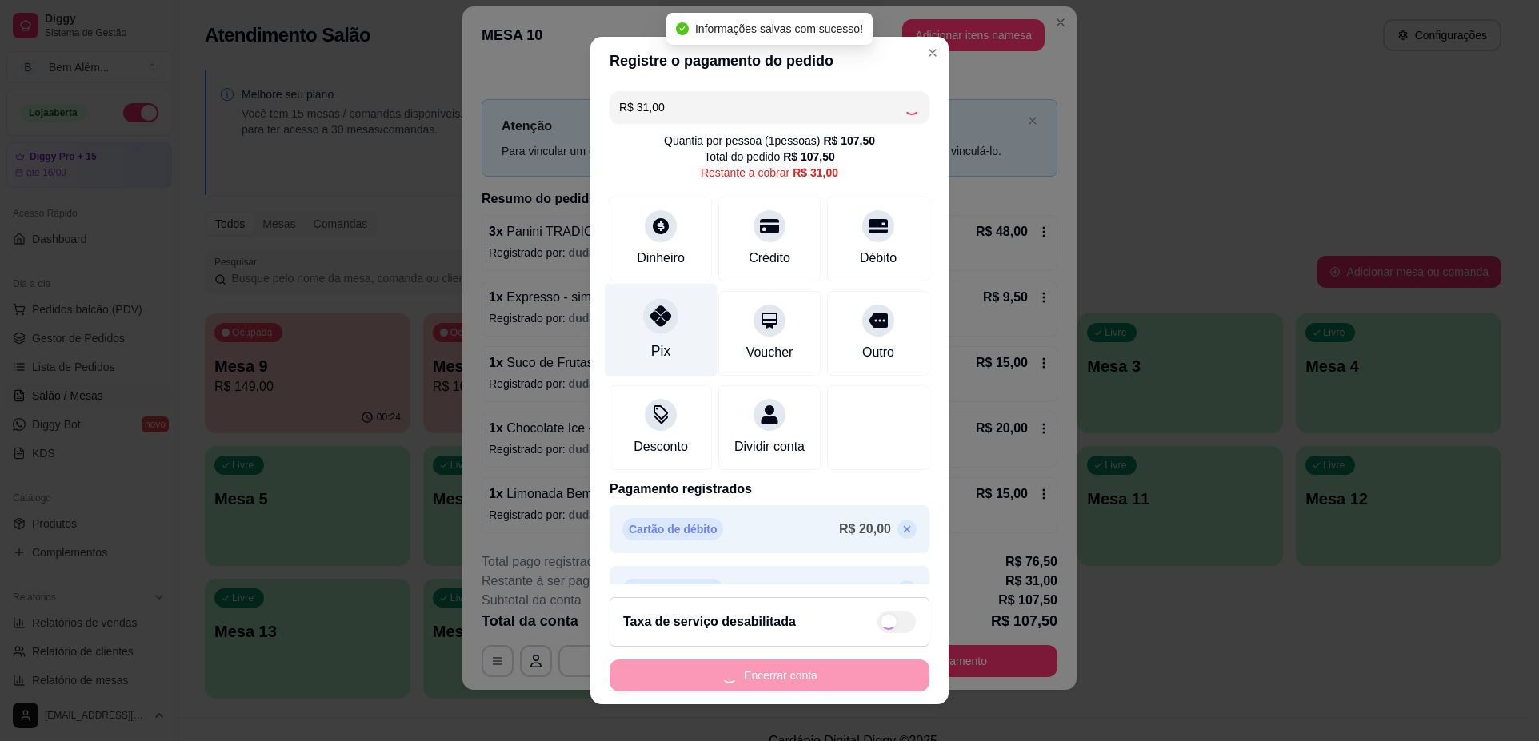
type input "R$ 0,00"
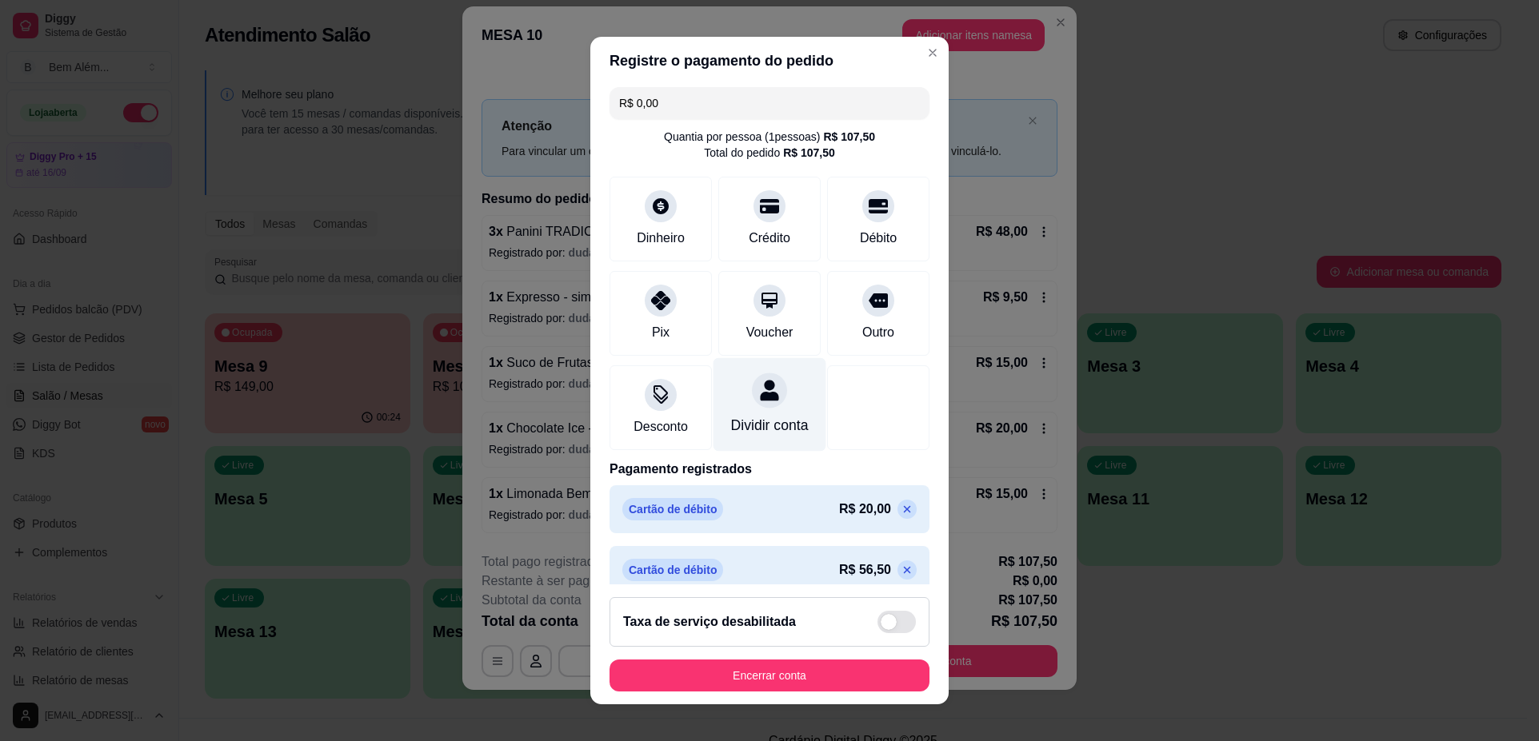
scroll to position [0, 0]
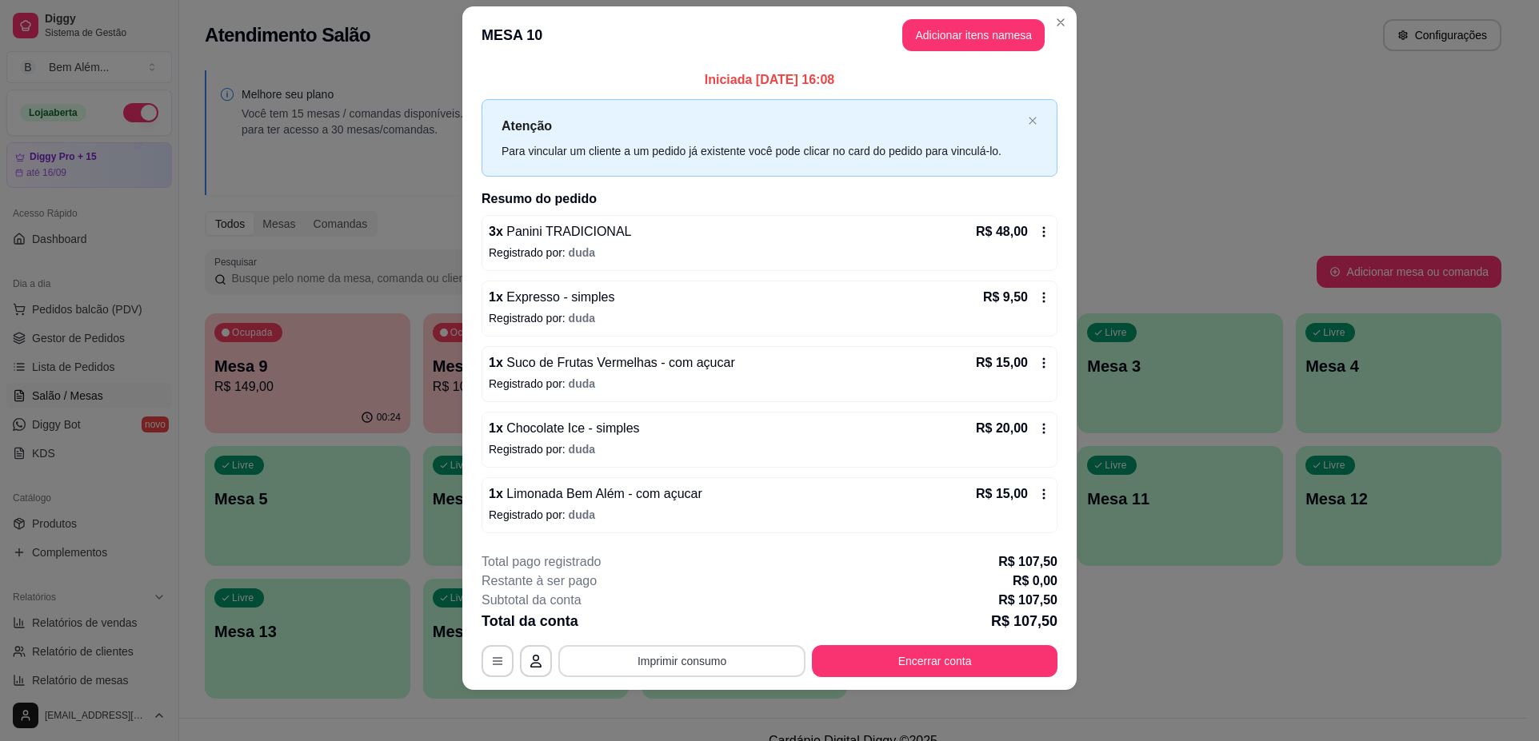
click at [697, 663] on button "Imprimir consumo" at bounding box center [681, 661] width 247 height 32
click at [701, 620] on button "impressao computador" at bounding box center [675, 624] width 117 height 25
click at [758, 665] on button "Imprimir consumo" at bounding box center [681, 661] width 247 height 32
click at [725, 628] on button "impressao computador" at bounding box center [676, 625] width 120 height 26
click at [985, 666] on button "Encerrar conta" at bounding box center [935, 661] width 246 height 32
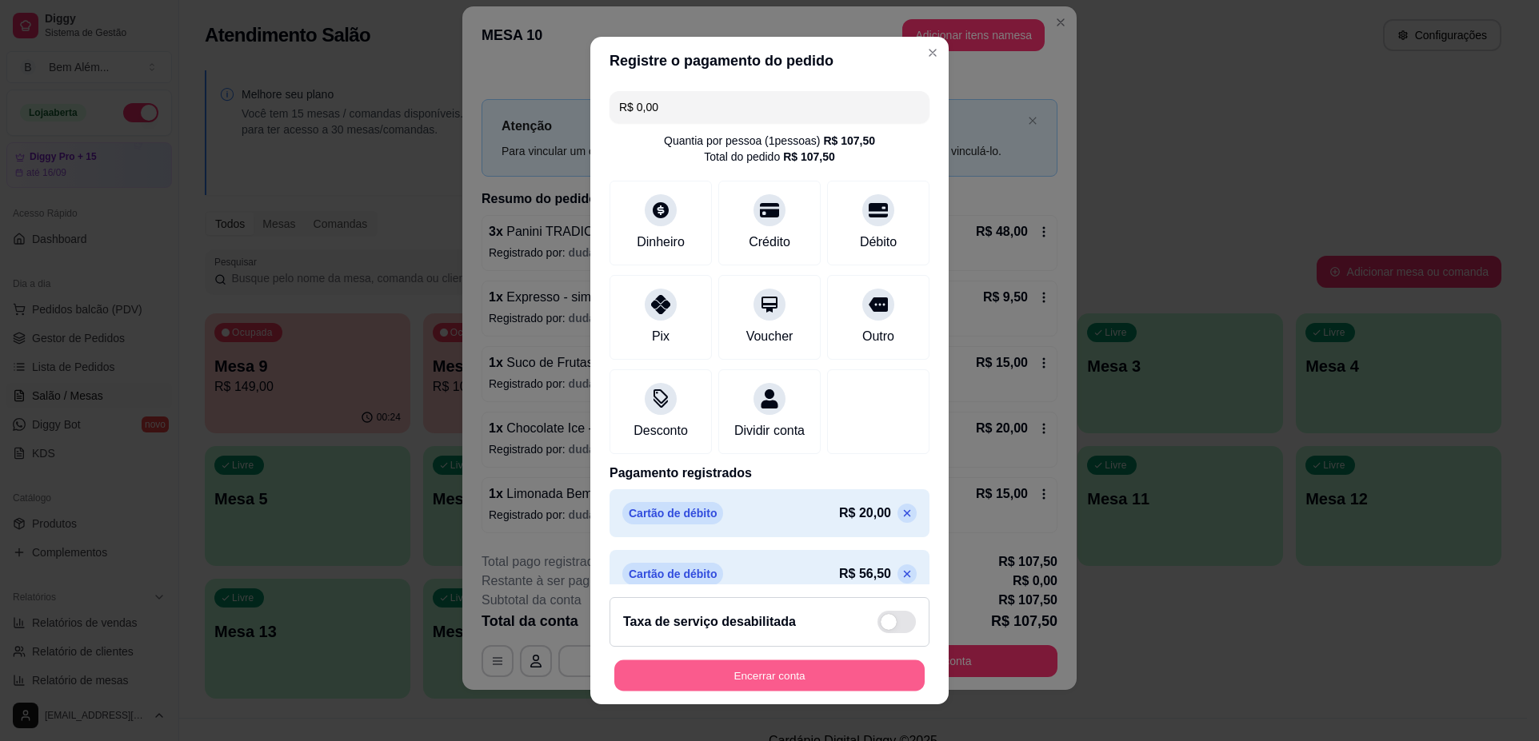
click at [906, 684] on button "Encerrar conta" at bounding box center [769, 675] width 310 height 31
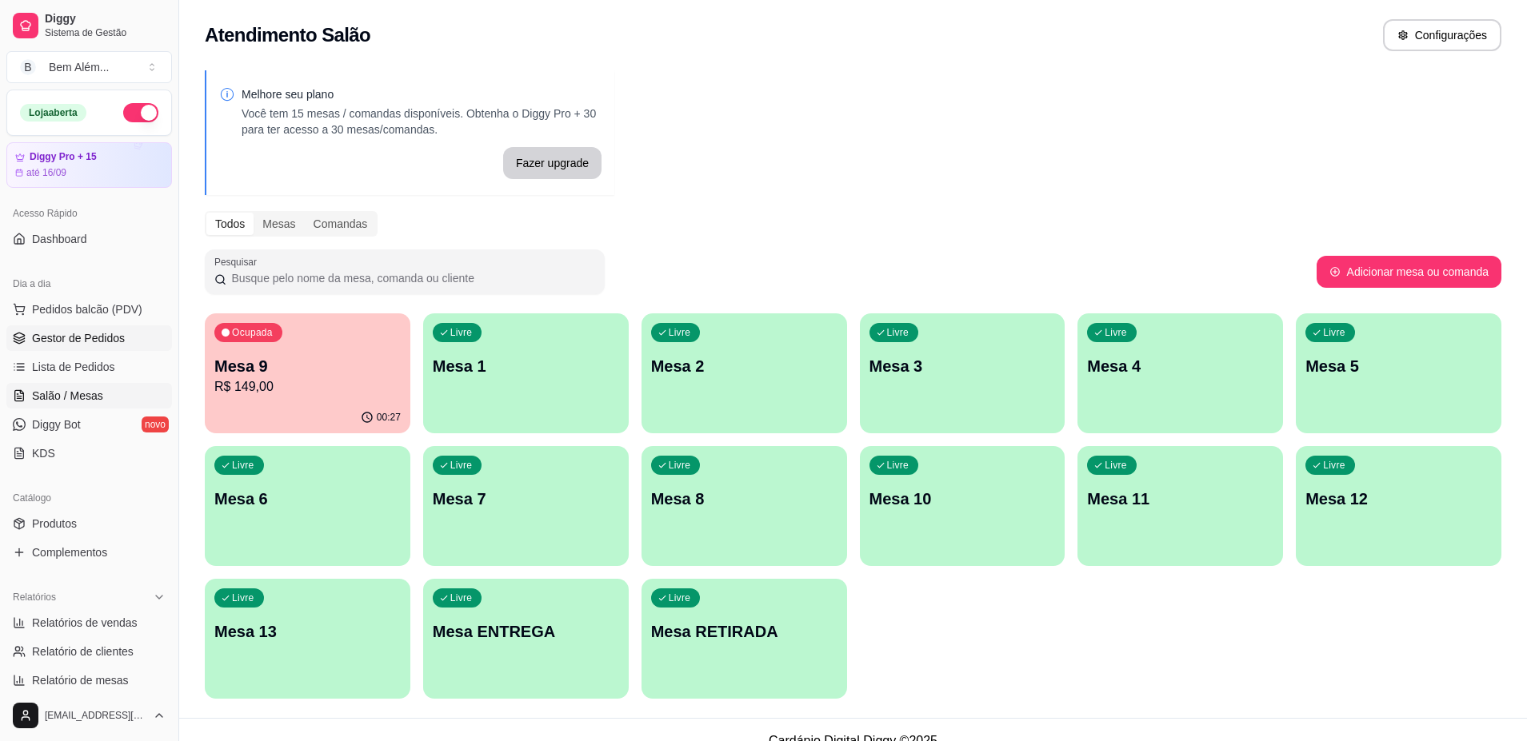
click at [113, 344] on span "Gestor de Pedidos" at bounding box center [78, 338] width 93 height 16
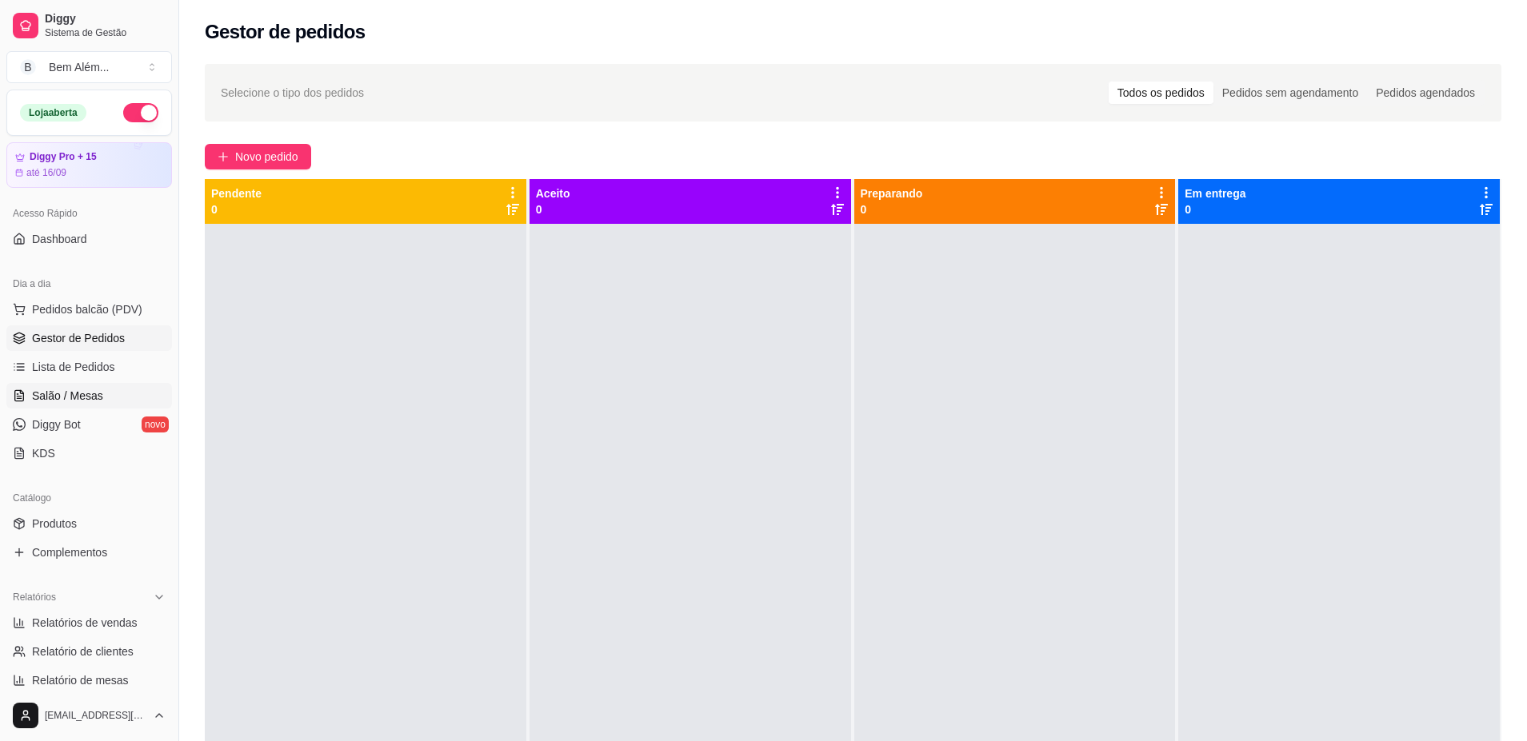
click at [88, 389] on span "Salão / Mesas" at bounding box center [67, 396] width 71 height 16
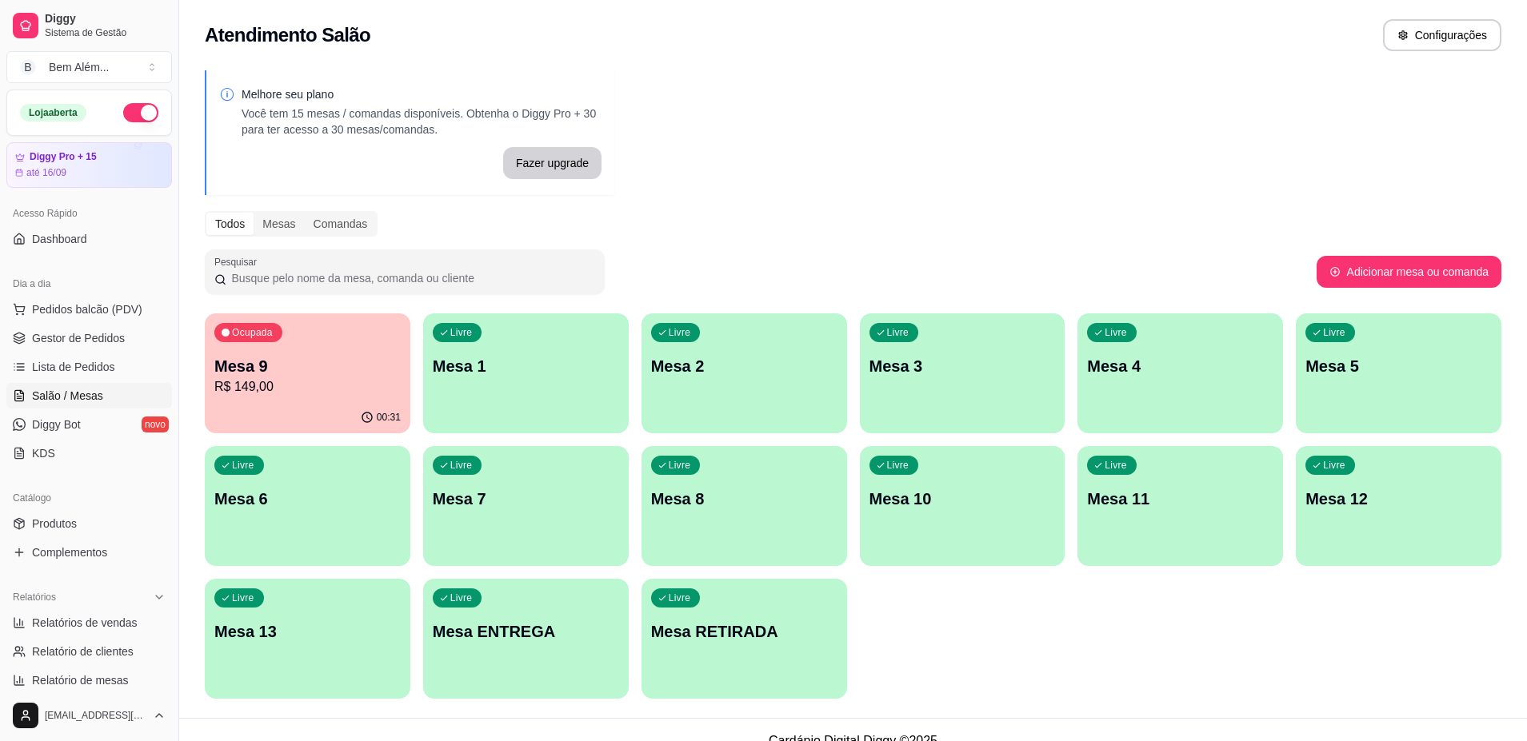
click at [348, 379] on p "R$ 149,00" at bounding box center [307, 386] width 186 height 19
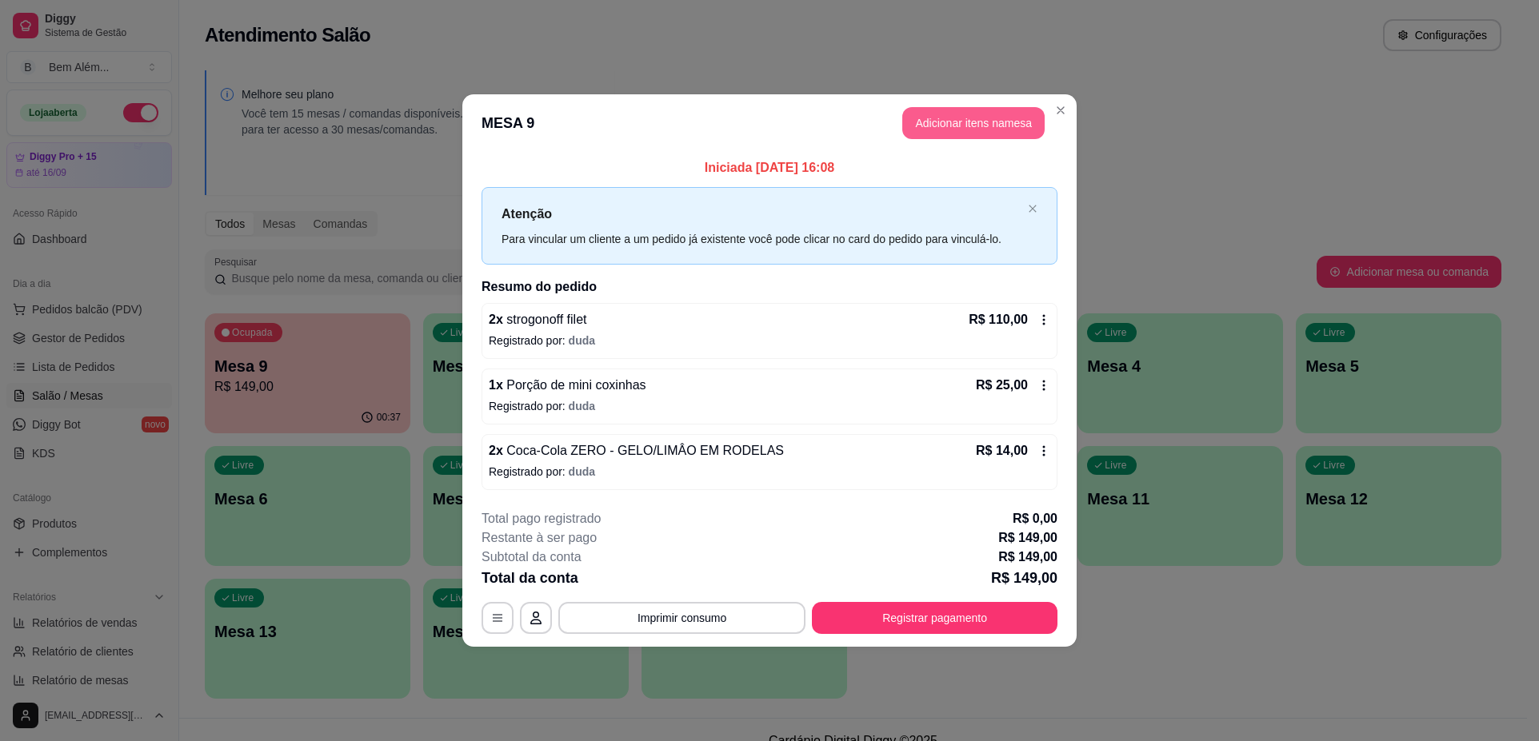
click at [1036, 119] on button "Adicionar itens na mesa" at bounding box center [973, 123] width 142 height 32
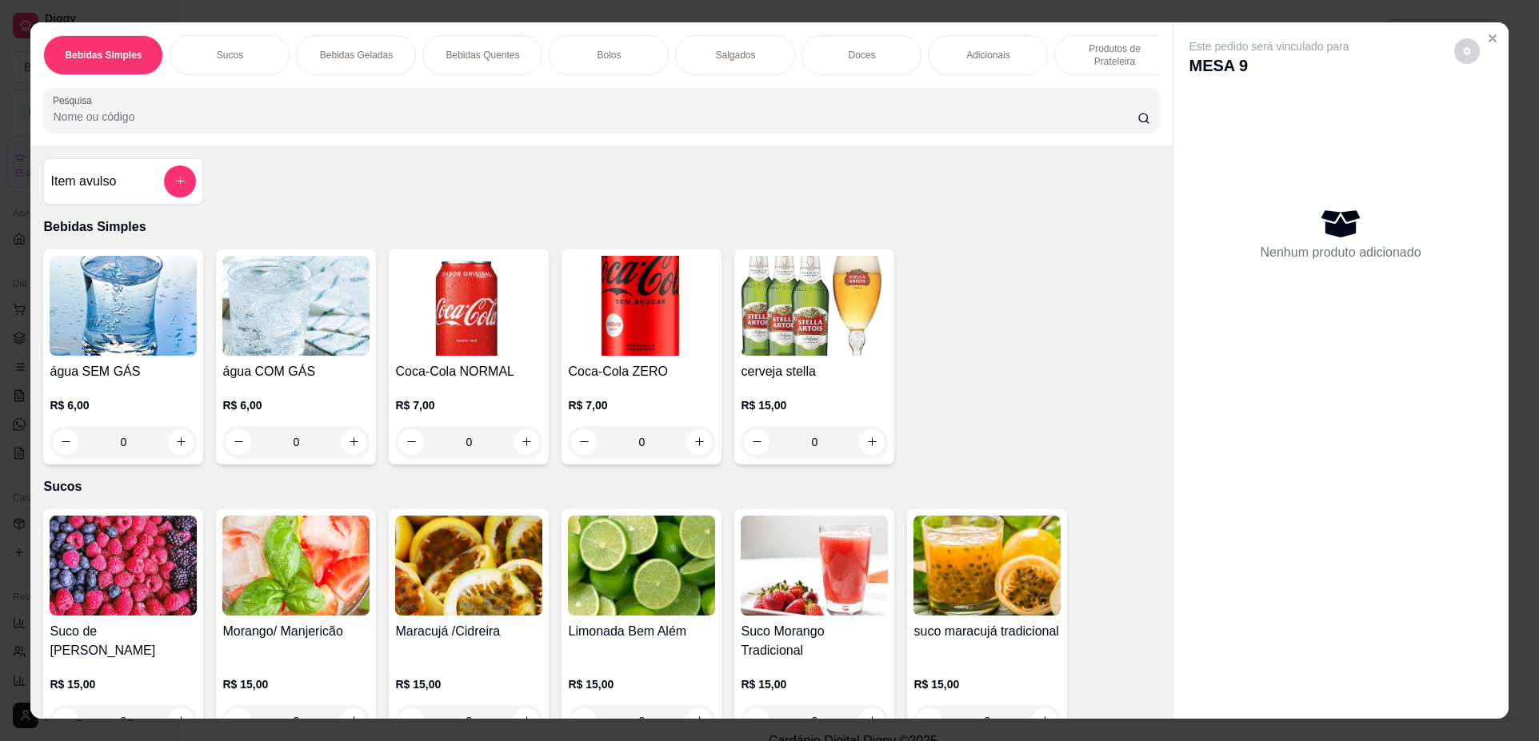
click at [697, 455] on div "0" at bounding box center [641, 442] width 147 height 32
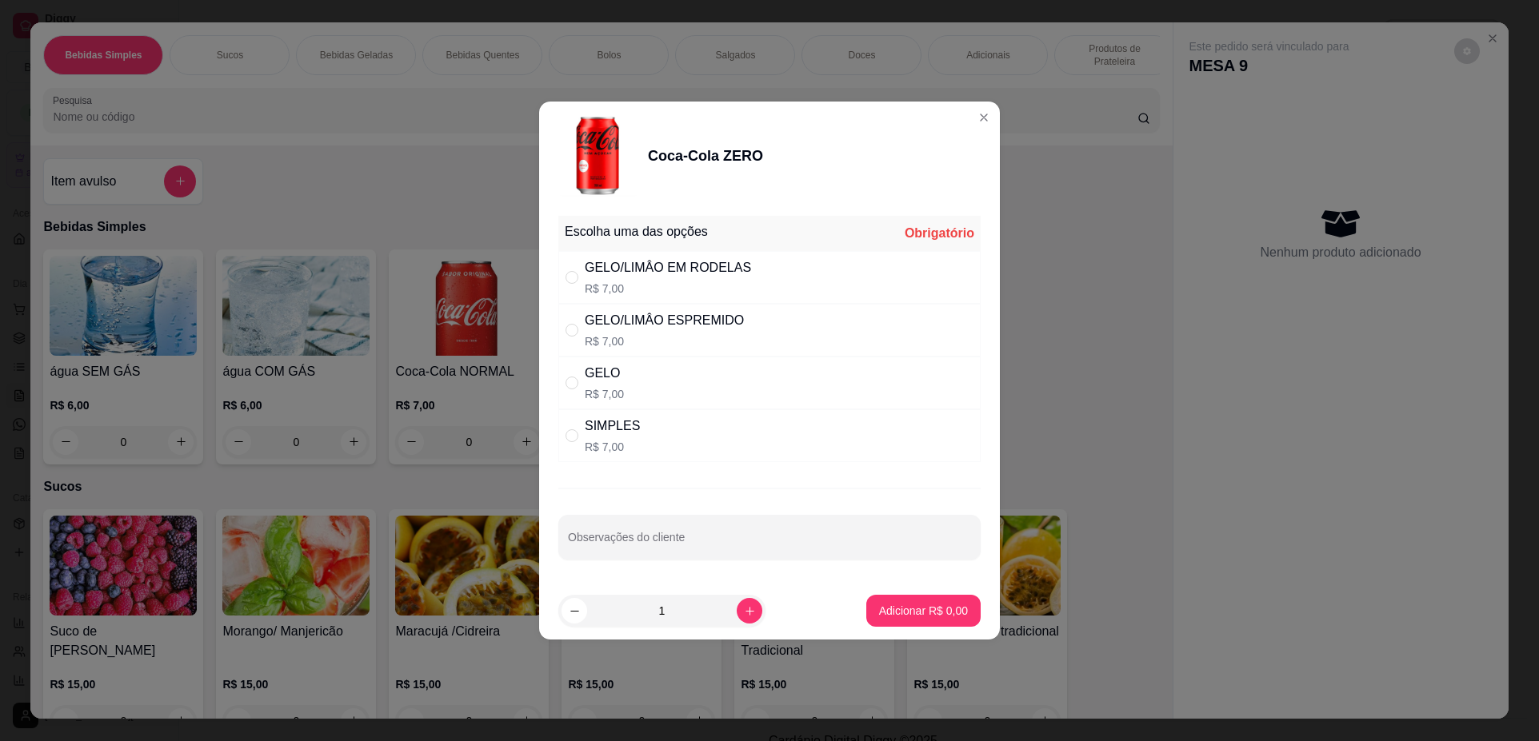
click at [805, 419] on div "SIMPLES R$ 7,00" at bounding box center [769, 435] width 422 height 53
radio input "true"
click at [913, 611] on p "Adicionar R$ 7,00" at bounding box center [923, 611] width 89 height 16
type input "1"
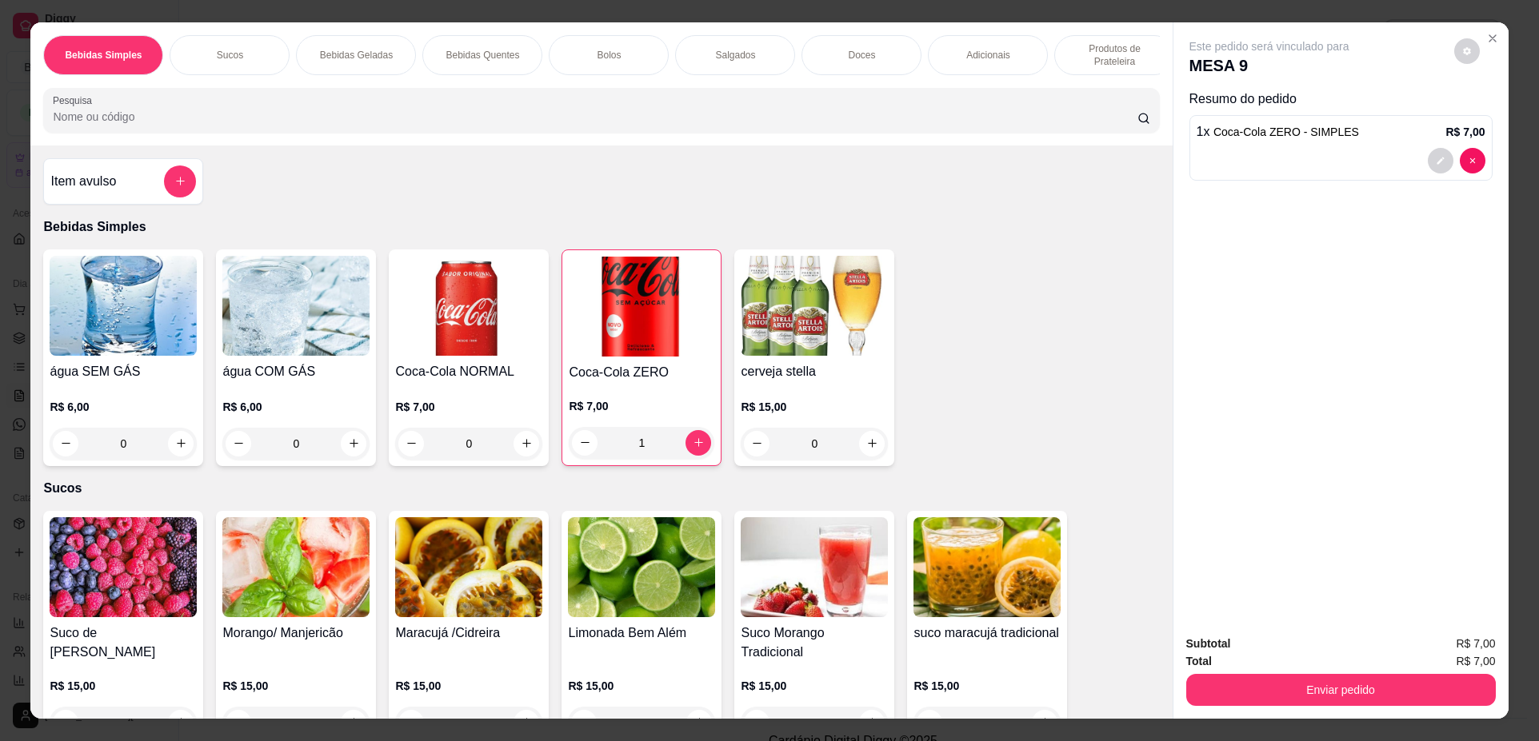
click at [405, 58] on div "Bebidas Geladas" at bounding box center [356, 55] width 120 height 40
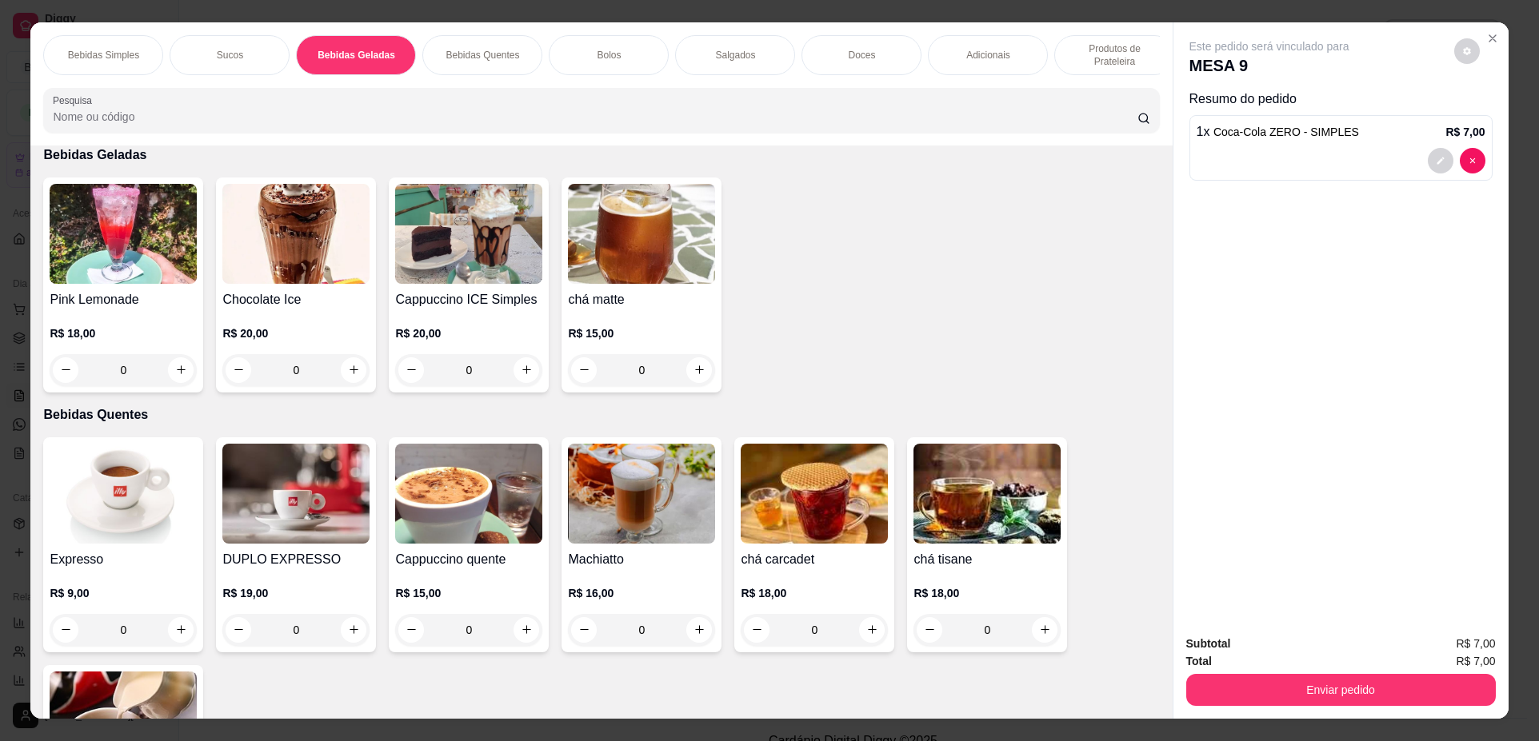
scroll to position [29, 0]
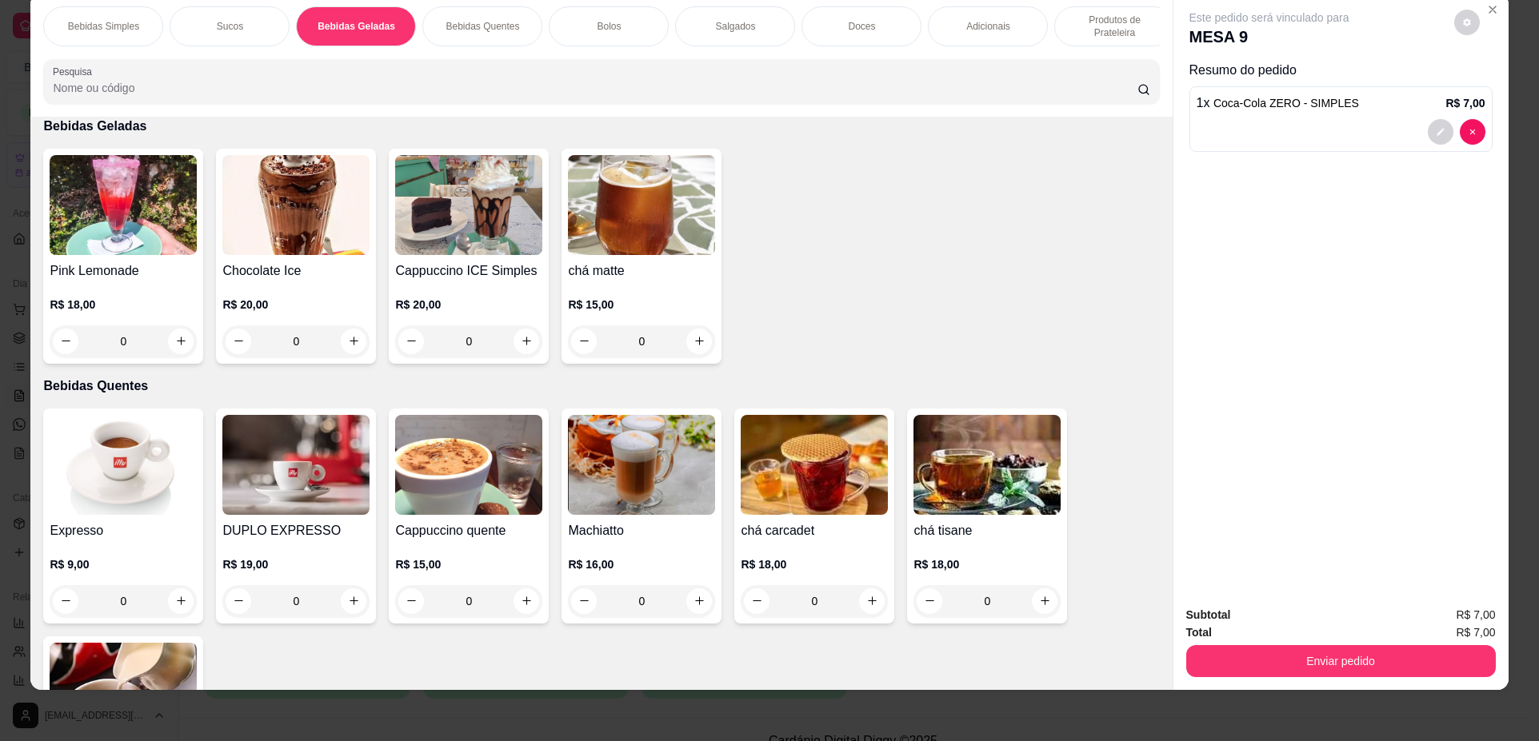
click at [488, 18] on div "Bebidas Quentes" at bounding box center [482, 26] width 120 height 40
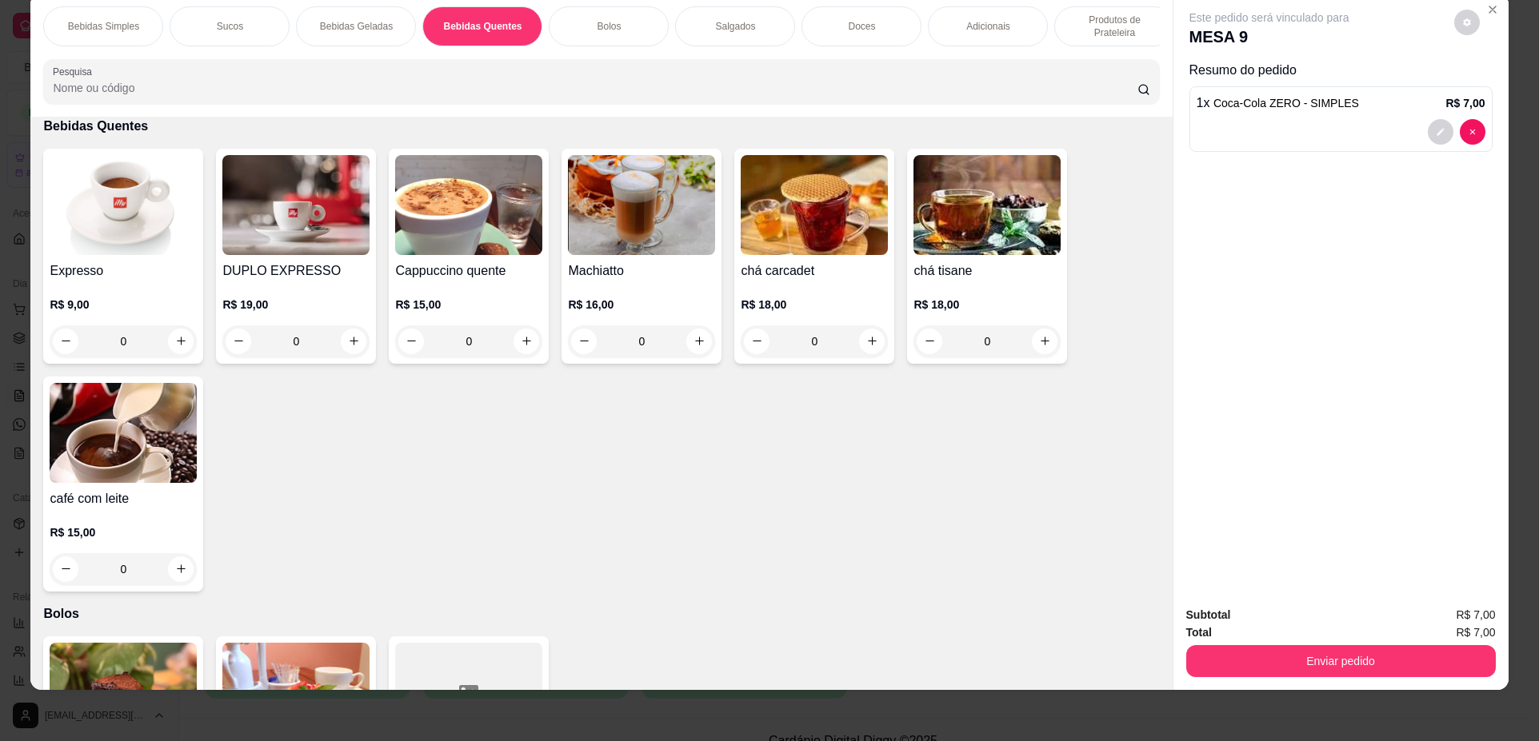
click at [172, 351] on div "0" at bounding box center [123, 341] width 147 height 32
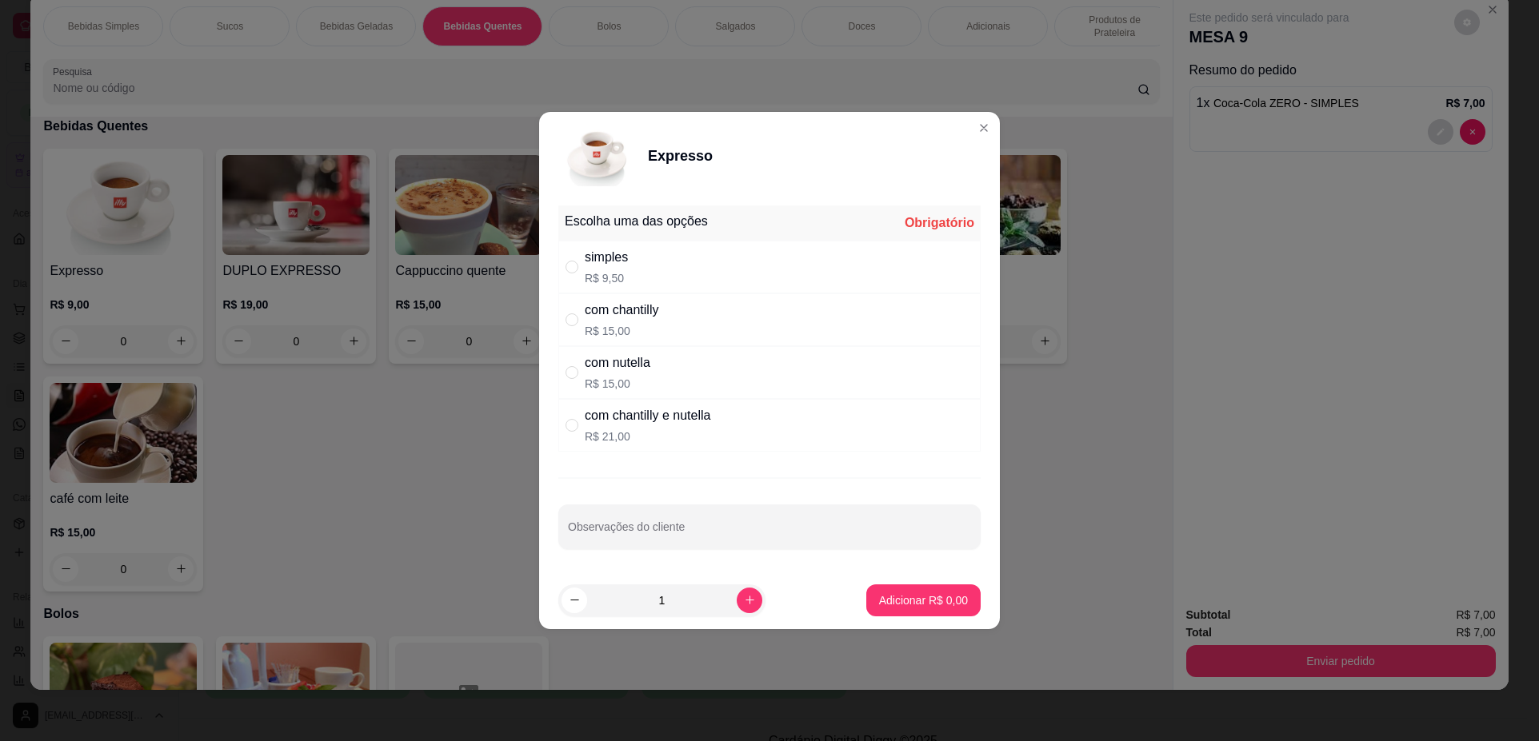
click at [601, 270] on p "R$ 9,50" at bounding box center [606, 278] width 43 height 16
radio input "true"
click at [911, 596] on p "Adicionar R$ 9,50" at bounding box center [923, 600] width 86 height 15
type input "1"
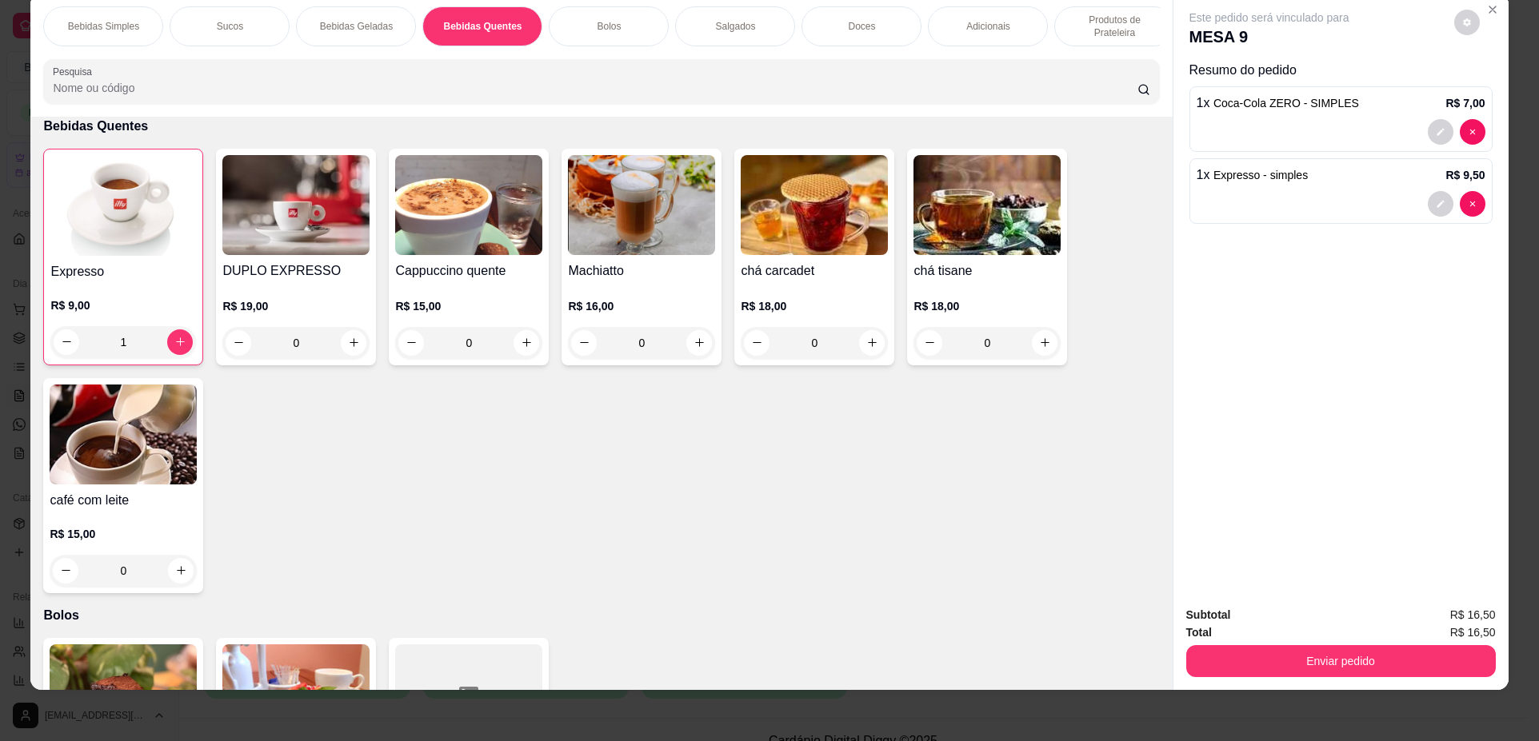
click at [858, 24] on p "Doces" at bounding box center [861, 26] width 27 height 13
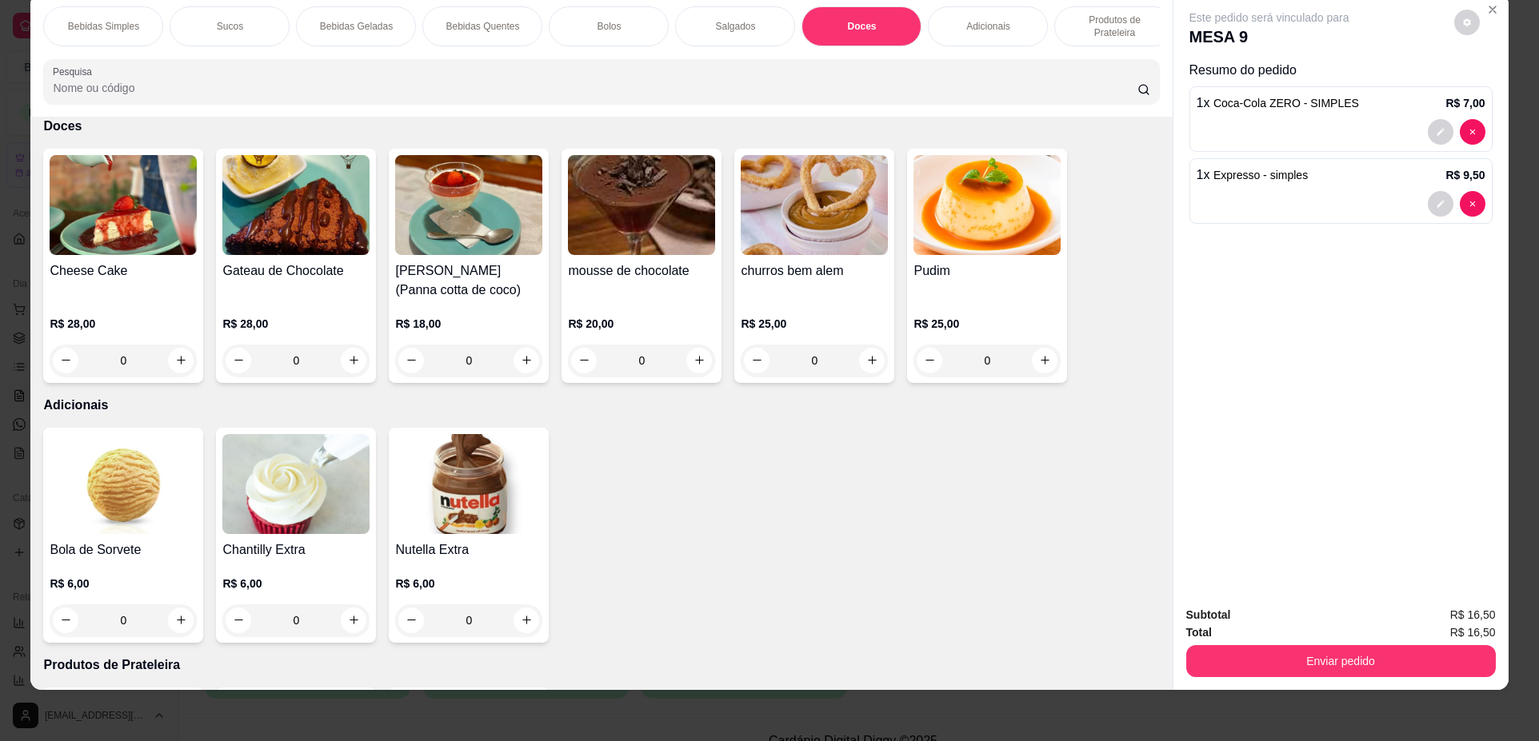
click at [610, 14] on div "Bolos" at bounding box center [609, 26] width 120 height 40
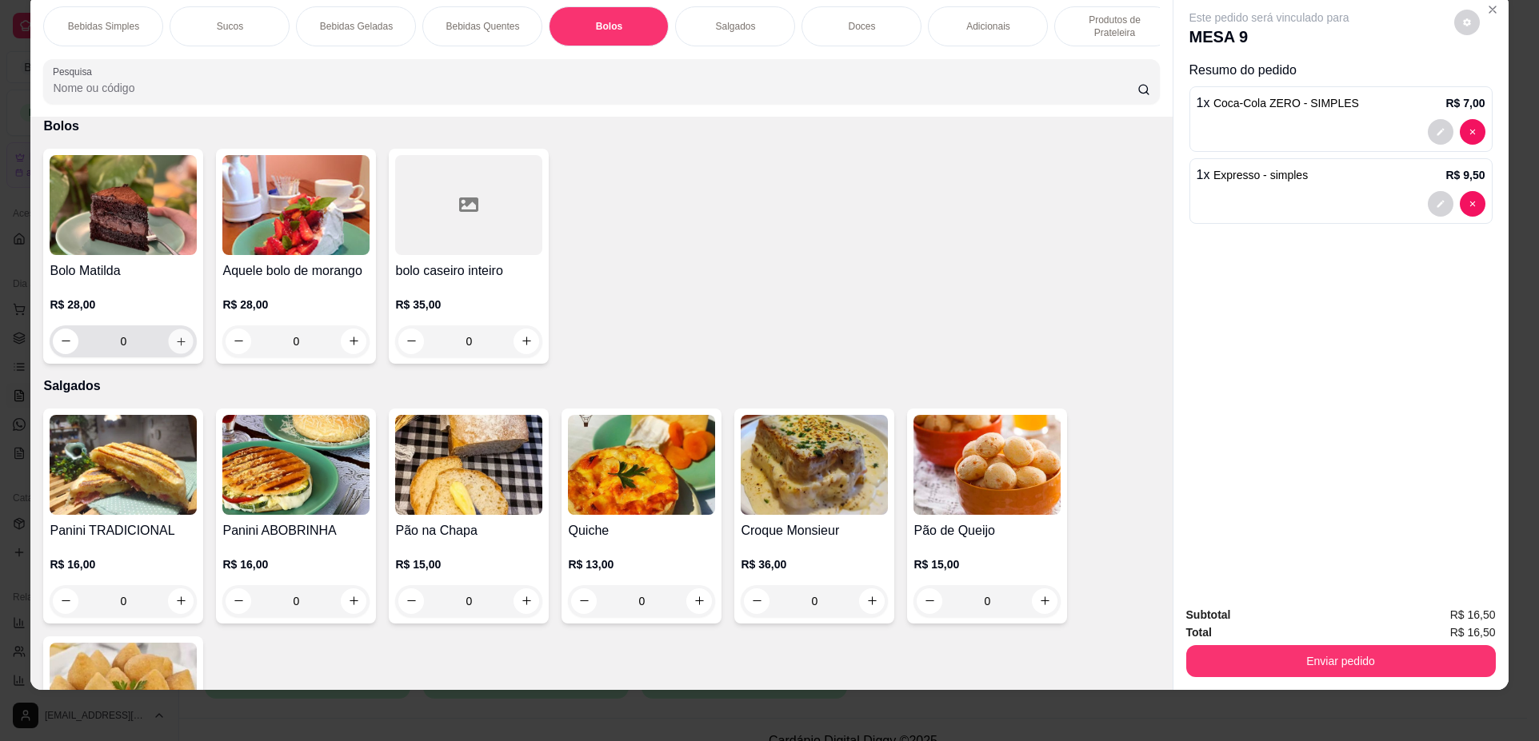
click at [176, 348] on icon "increase-product-quantity" at bounding box center [181, 342] width 12 height 12
type input "1"
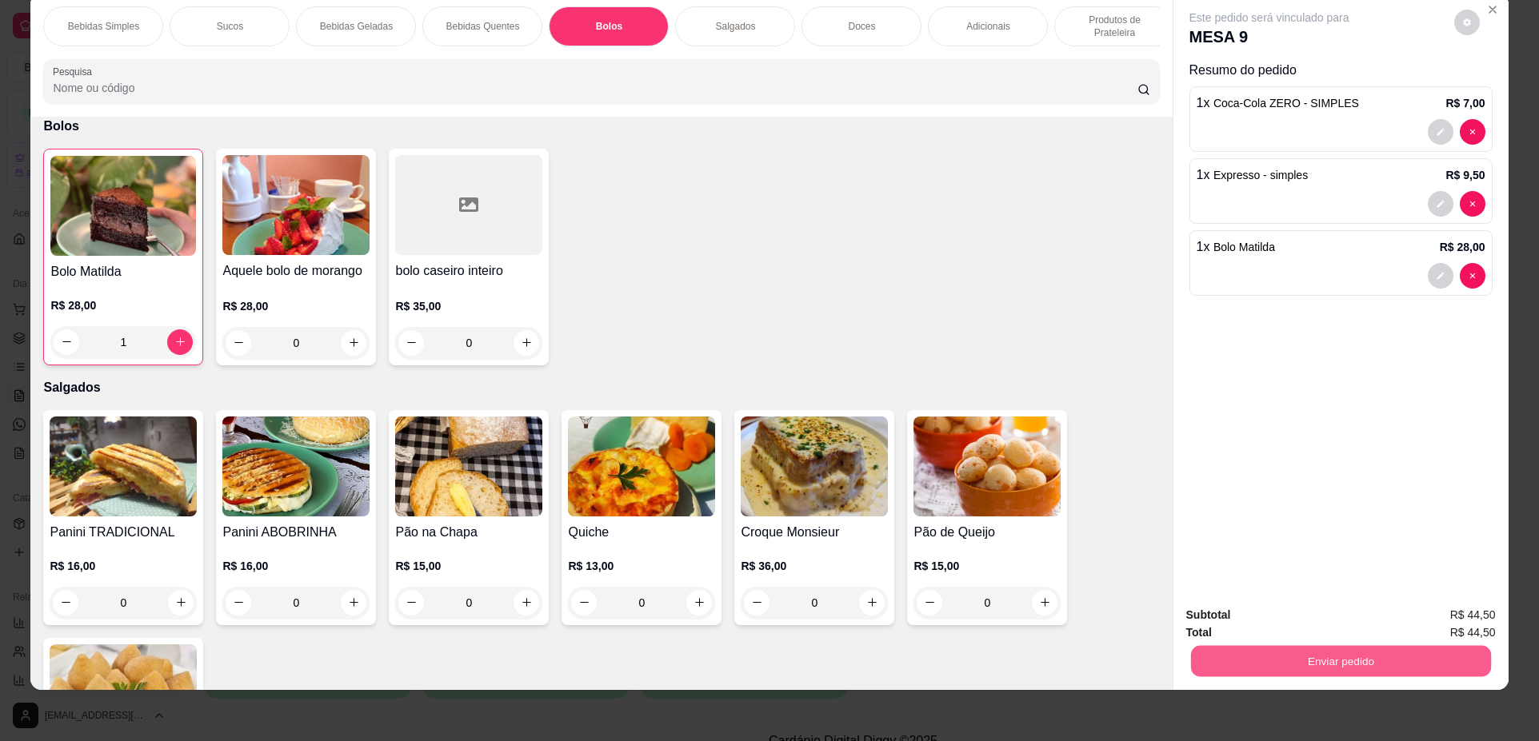
click at [1424, 659] on button "Enviar pedido" at bounding box center [1340, 661] width 300 height 31
click at [1306, 609] on button "Não registrar e enviar pedido" at bounding box center [1288, 622] width 162 height 30
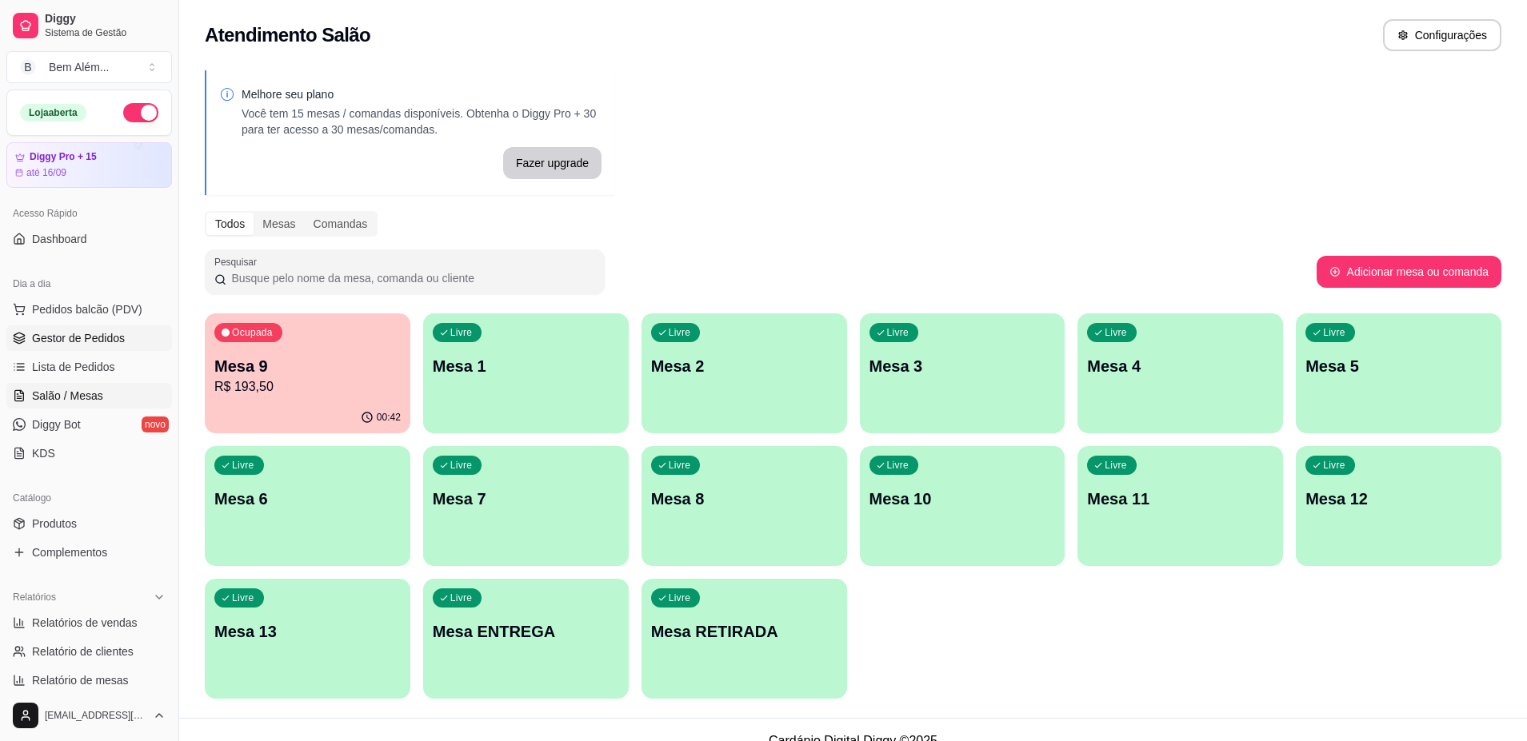
click at [120, 335] on span "Gestor de Pedidos" at bounding box center [78, 338] width 93 height 16
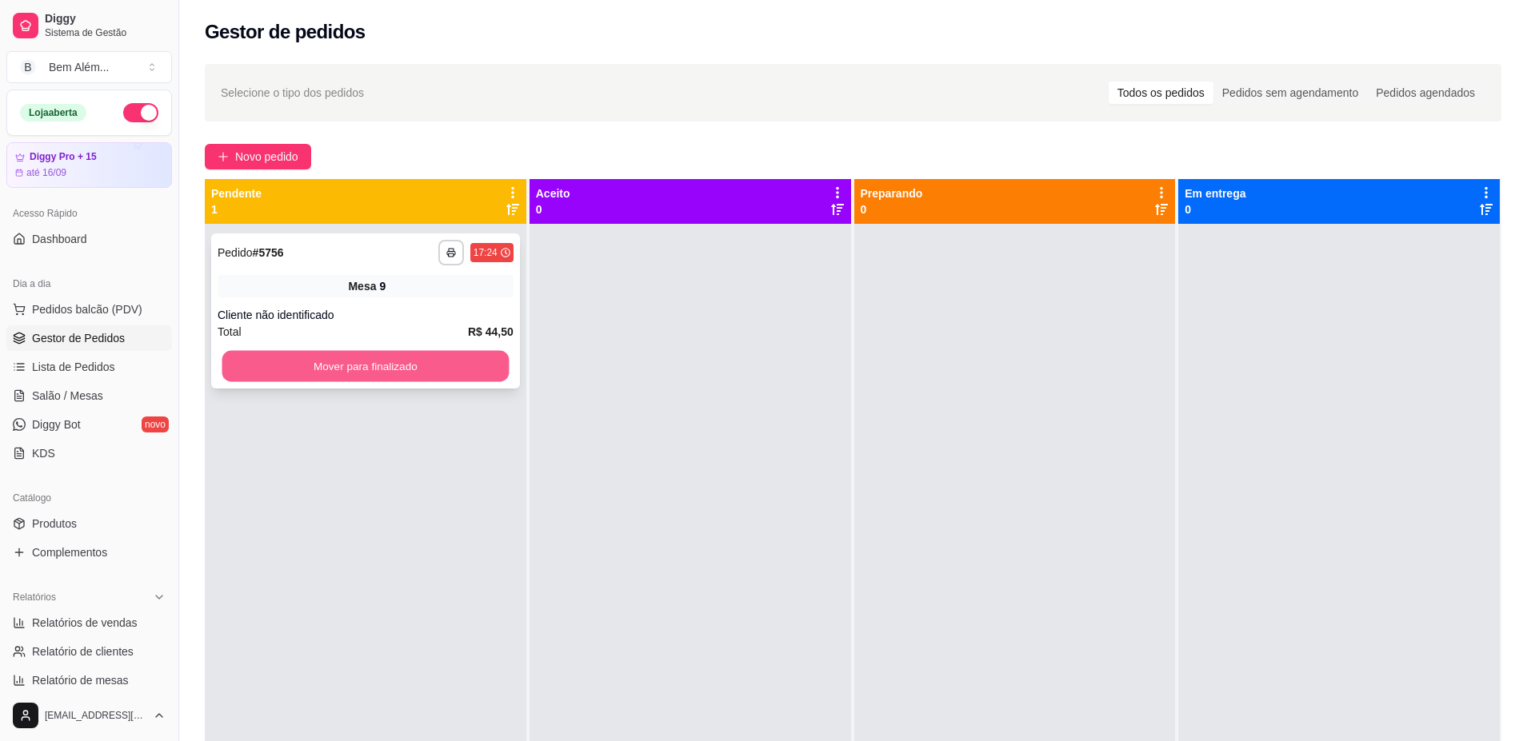
click at [285, 365] on button "Mover para finalizado" at bounding box center [365, 366] width 287 height 31
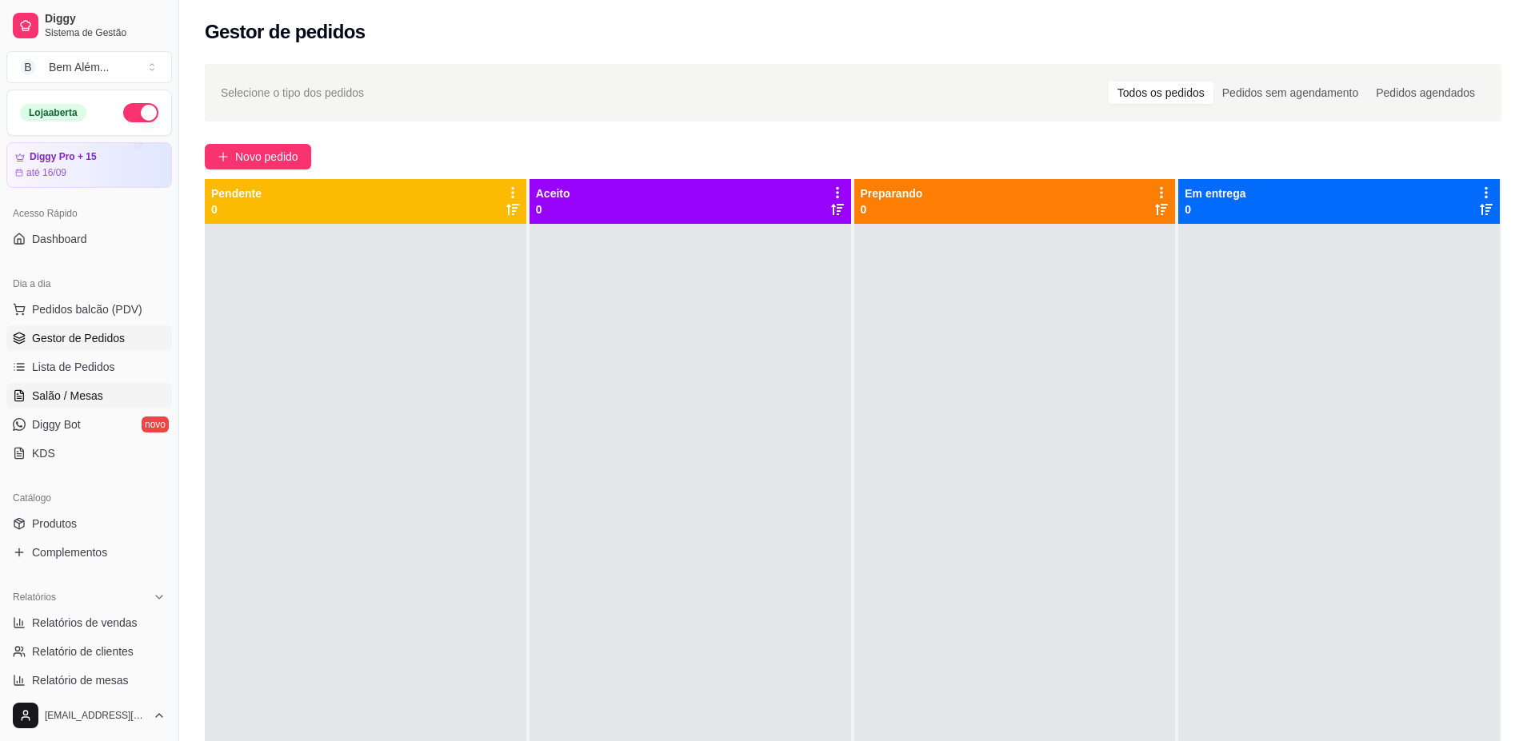
click at [122, 399] on link "Salão / Mesas" at bounding box center [89, 396] width 166 height 26
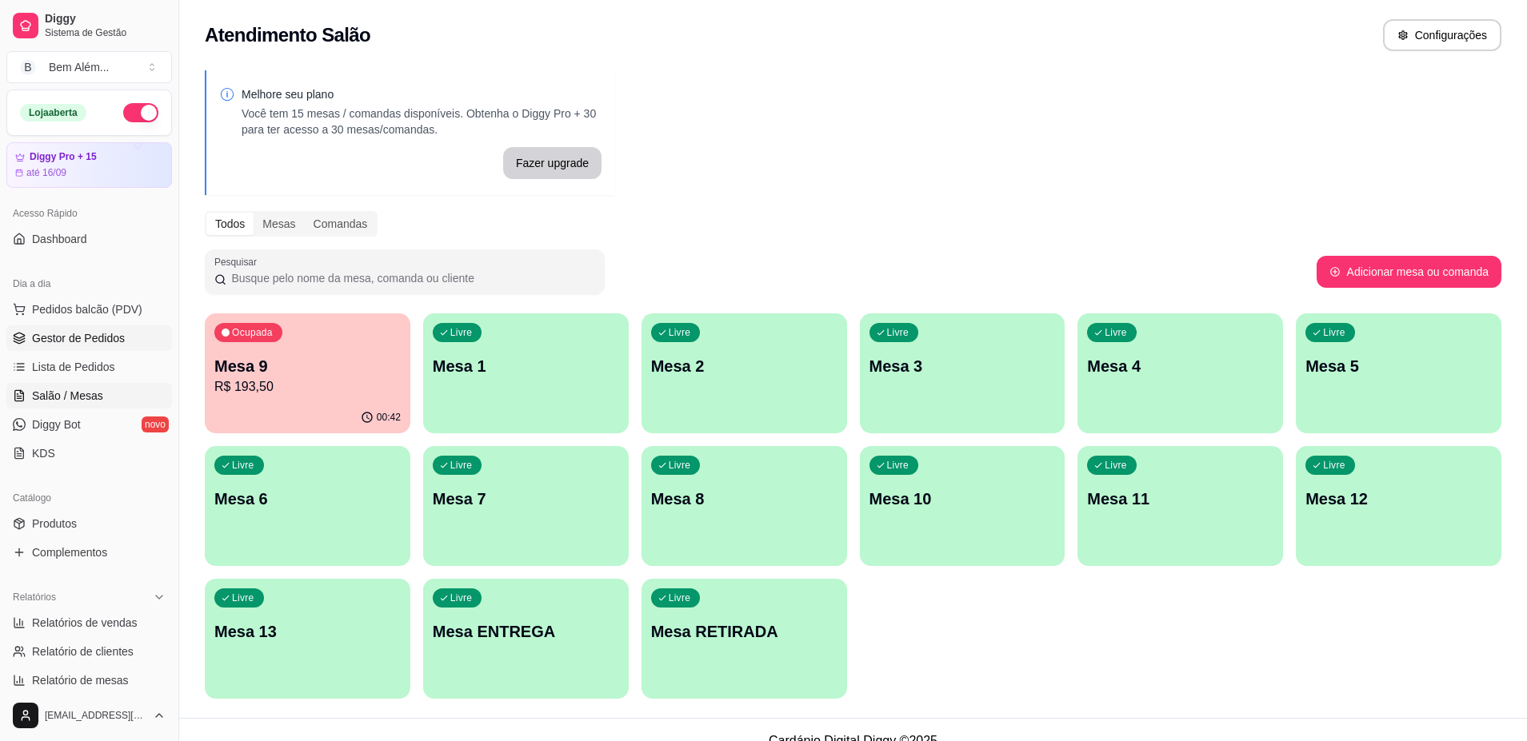
click at [22, 345] on link "Gestor de Pedidos" at bounding box center [89, 338] width 166 height 26
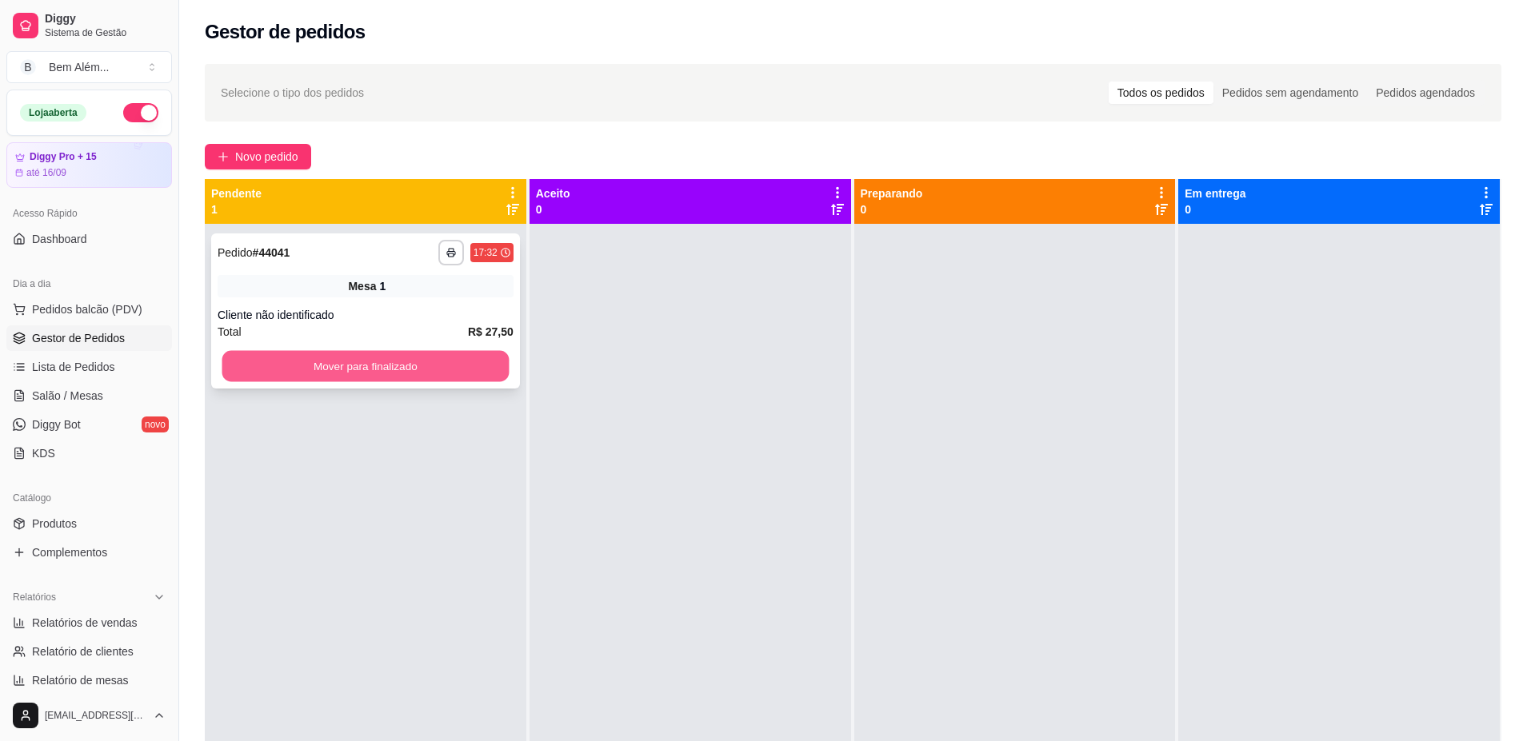
click at [299, 371] on button "Mover para finalizado" at bounding box center [365, 366] width 287 height 31
click at [90, 403] on span "Salão / Mesas" at bounding box center [67, 396] width 71 height 16
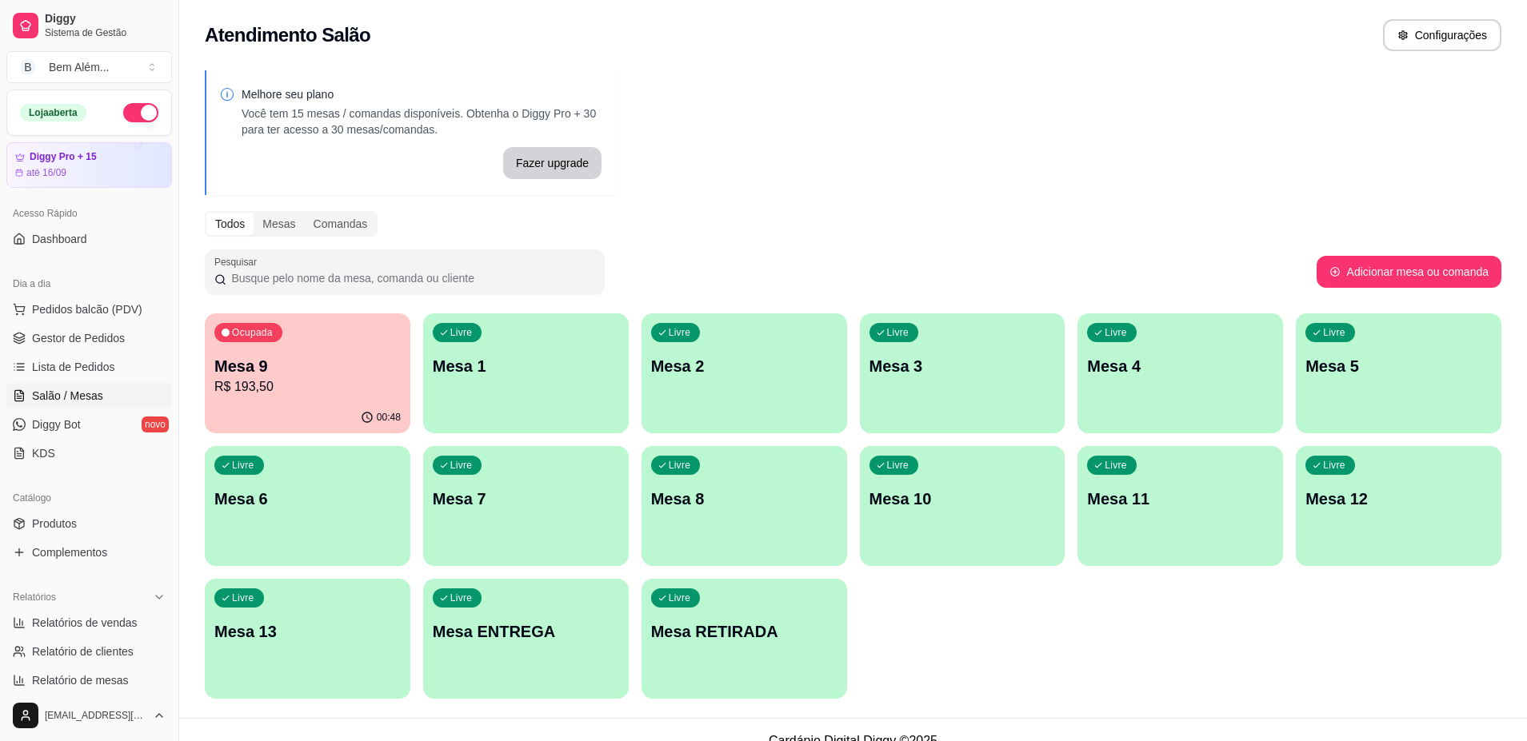
click at [493, 385] on div "Livre Mesa 1" at bounding box center [526, 363] width 206 height 101
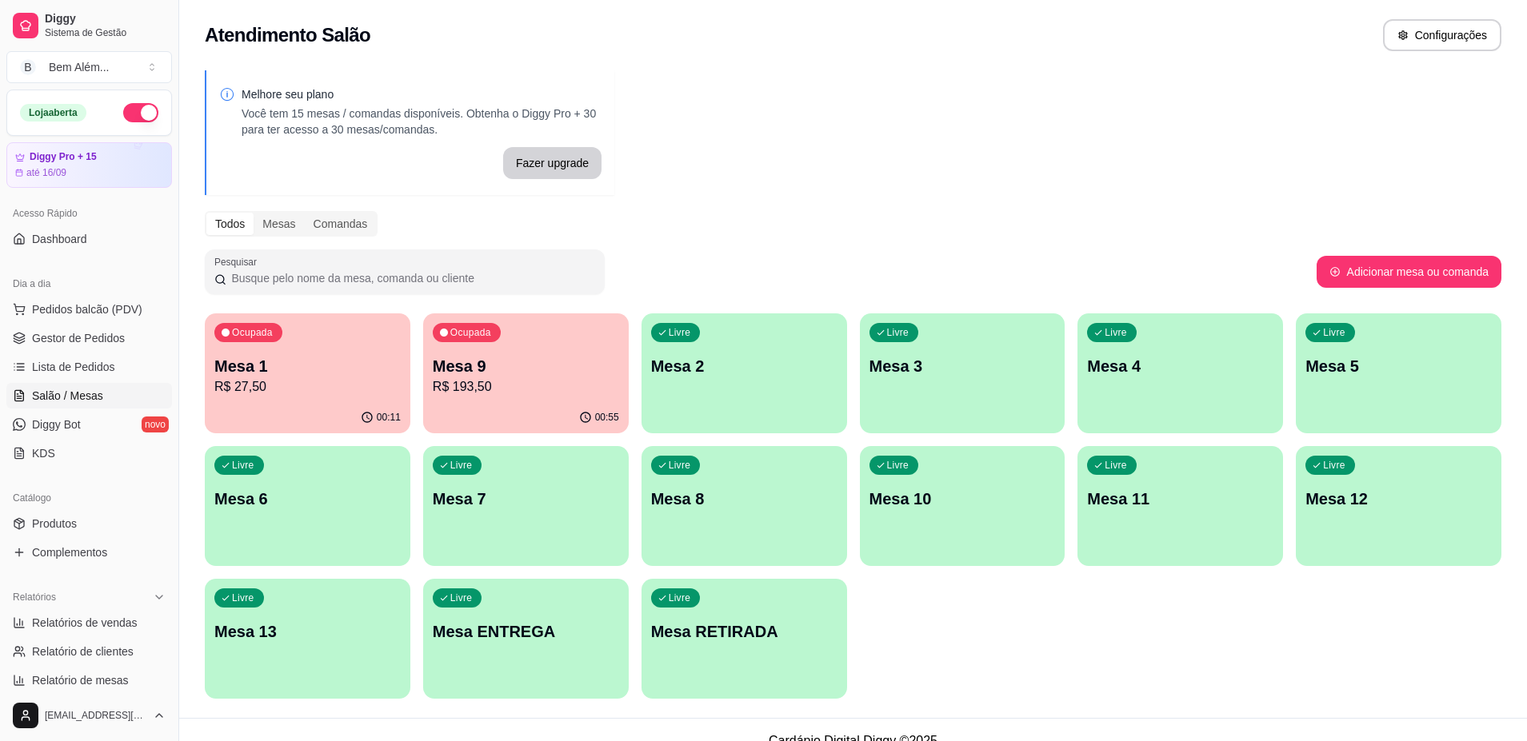
click at [444, 389] on p "R$ 193,50" at bounding box center [526, 386] width 186 height 19
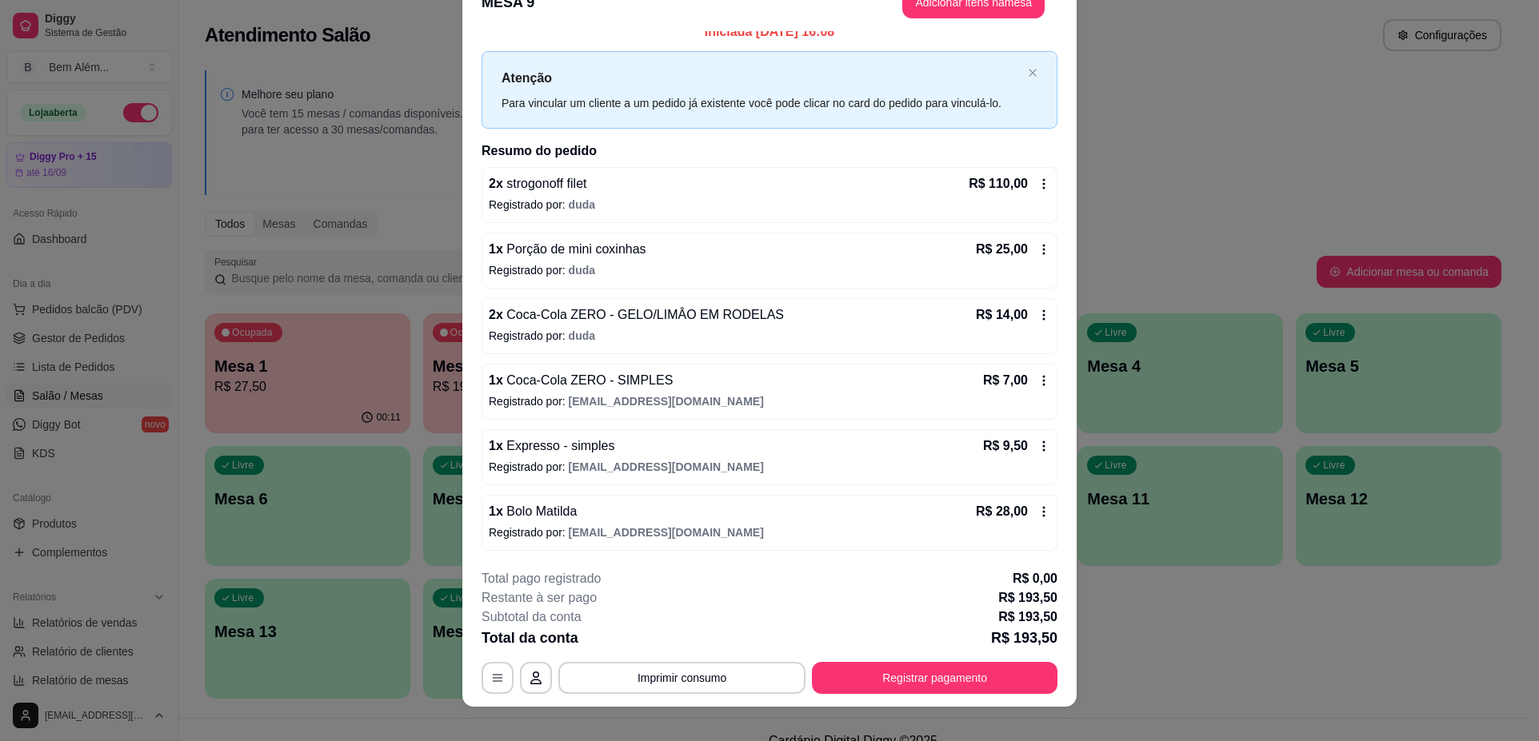
scroll to position [47, 0]
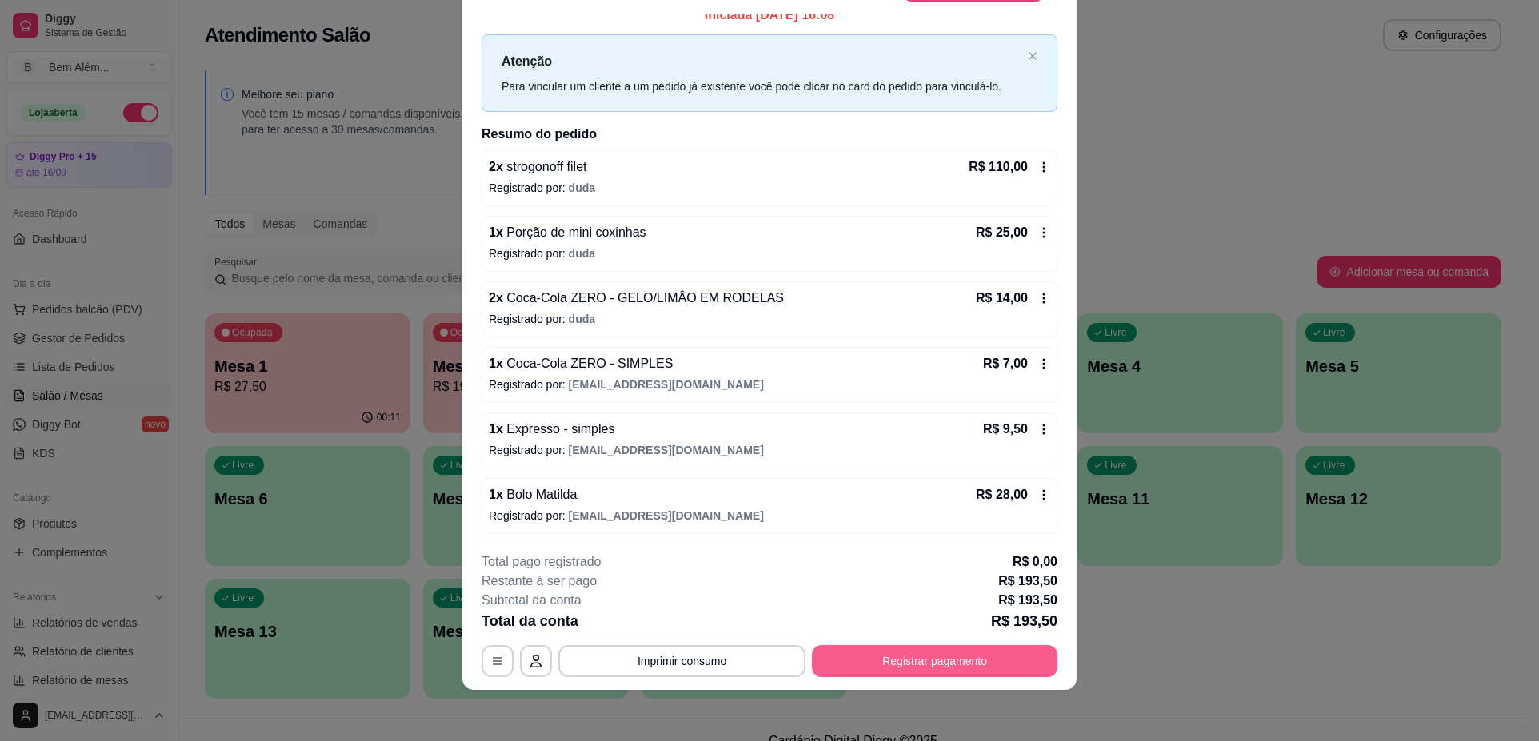
click at [934, 660] on button "Registrar pagamento" at bounding box center [935, 661] width 246 height 32
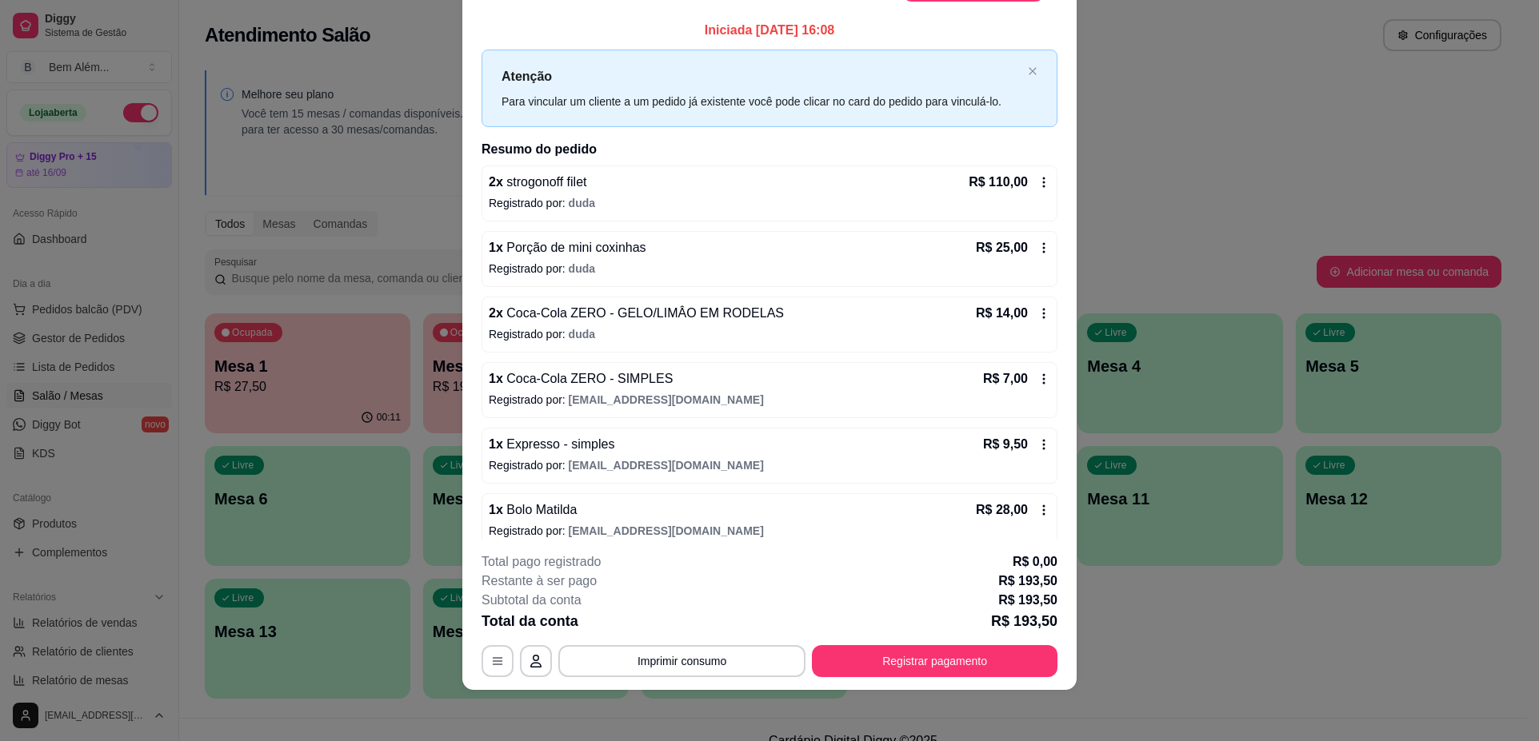
scroll to position [0, 0]
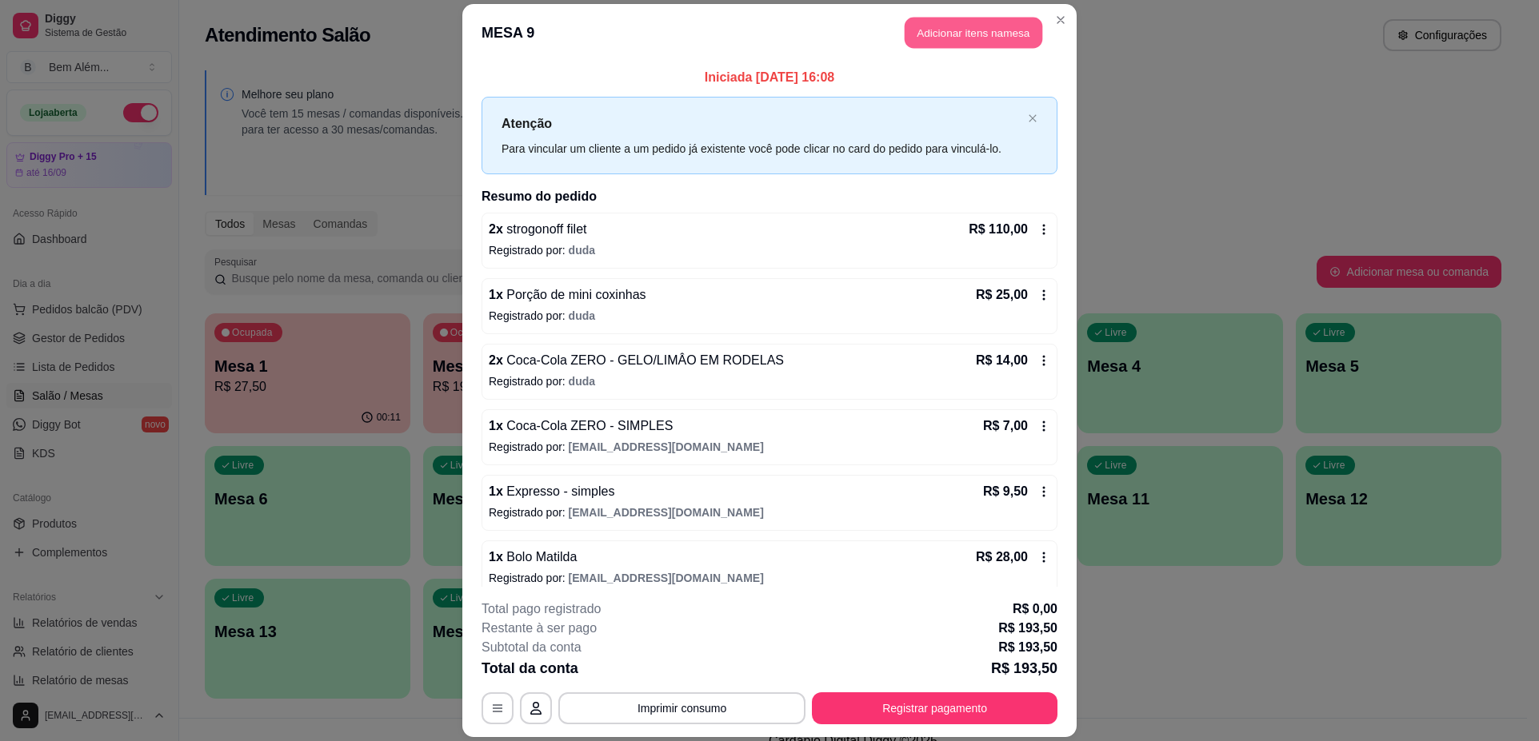
click at [974, 38] on button "Adicionar itens na mesa" at bounding box center [973, 32] width 138 height 31
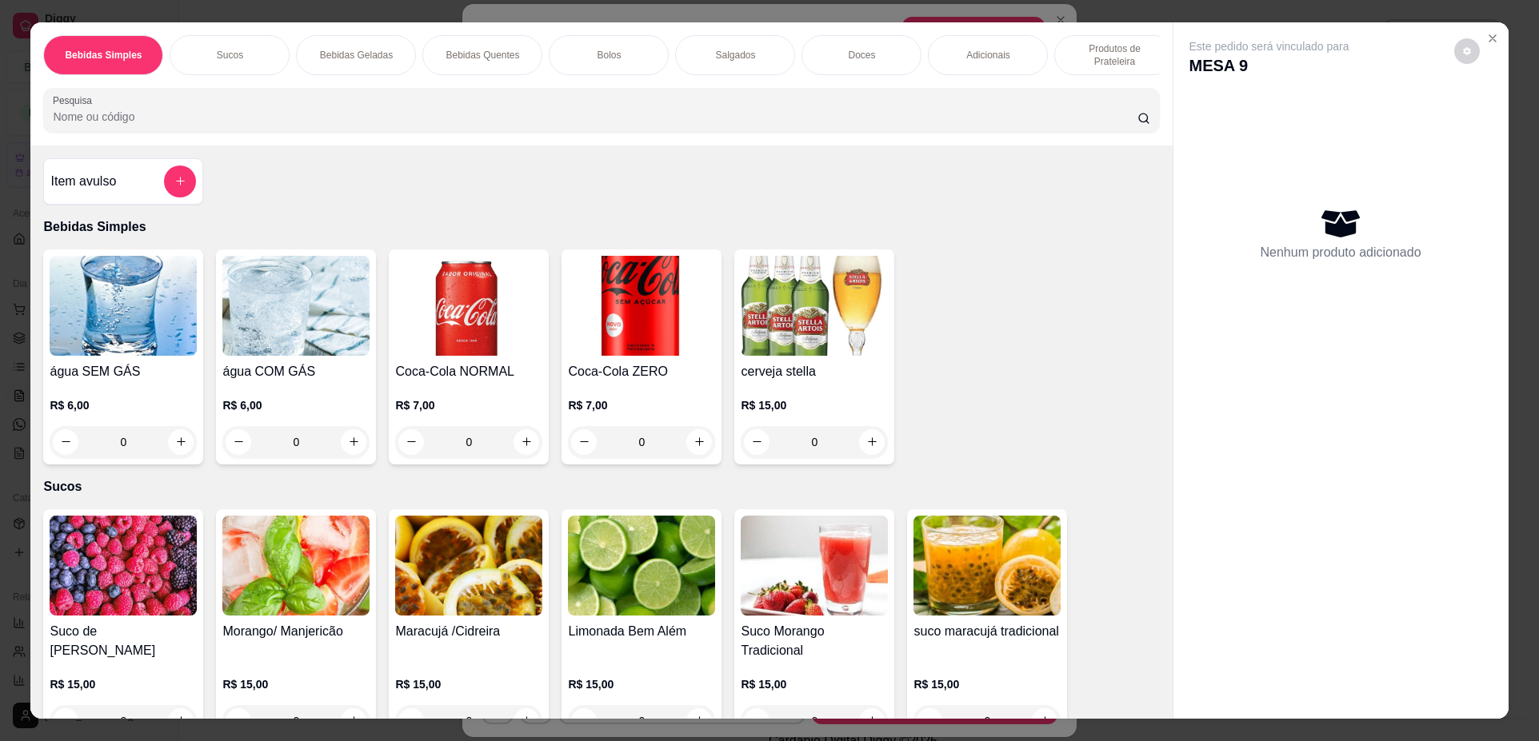
click at [1068, 46] on p "Produtos de Prateleira" at bounding box center [1114, 55] width 93 height 26
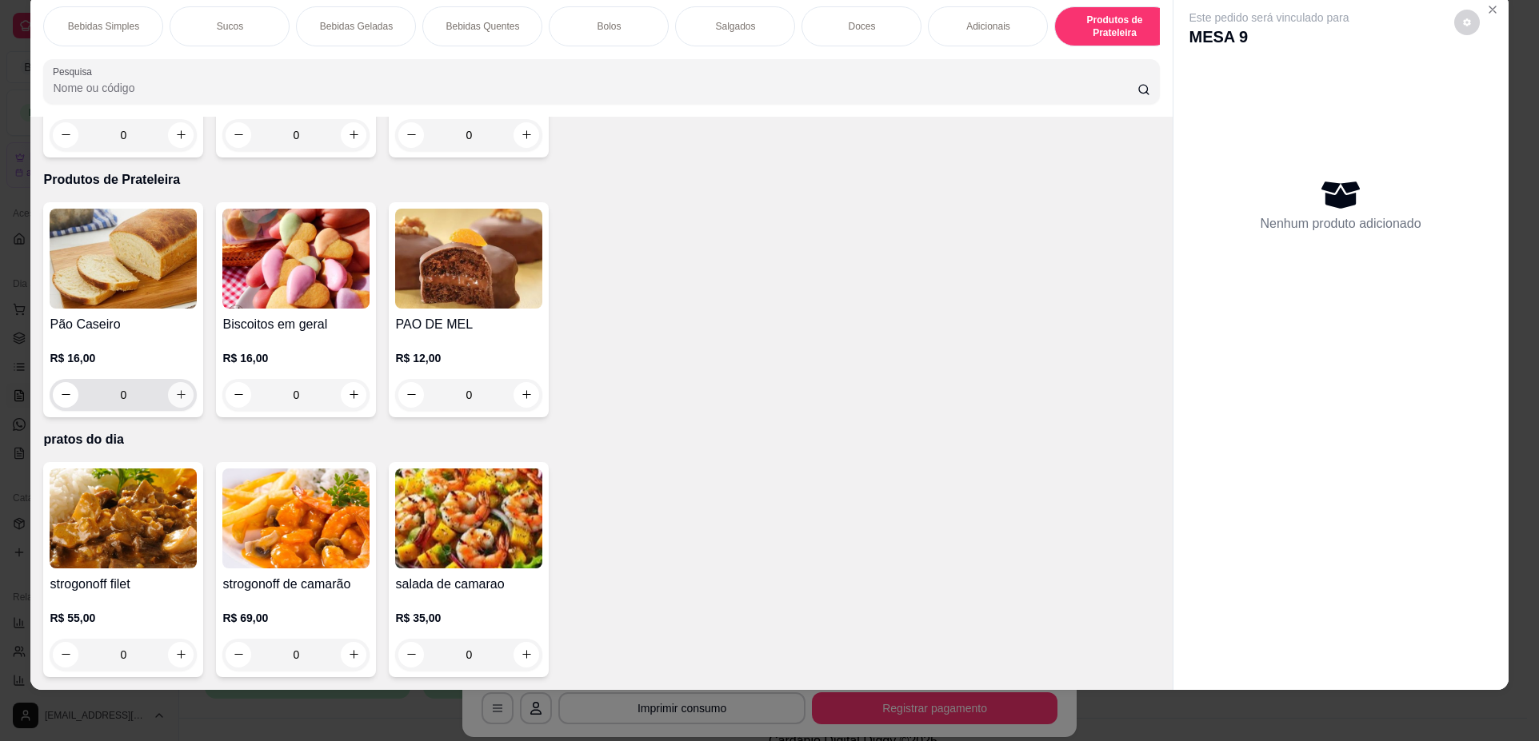
click at [170, 401] on button "increase-product-quantity" at bounding box center [181, 395] width 26 height 26
type input "1"
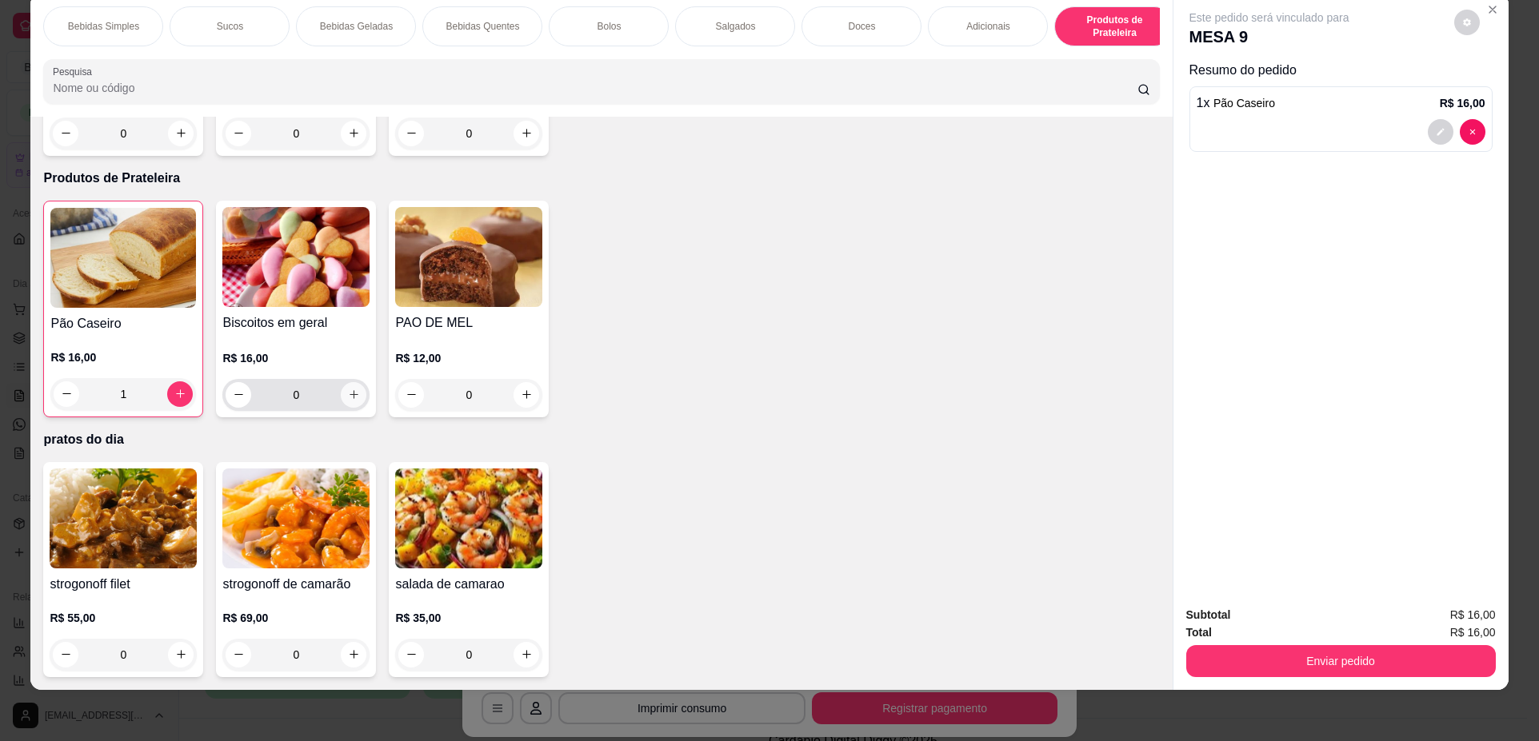
click at [348, 399] on icon "increase-product-quantity" at bounding box center [354, 395] width 12 height 12
type input "2"
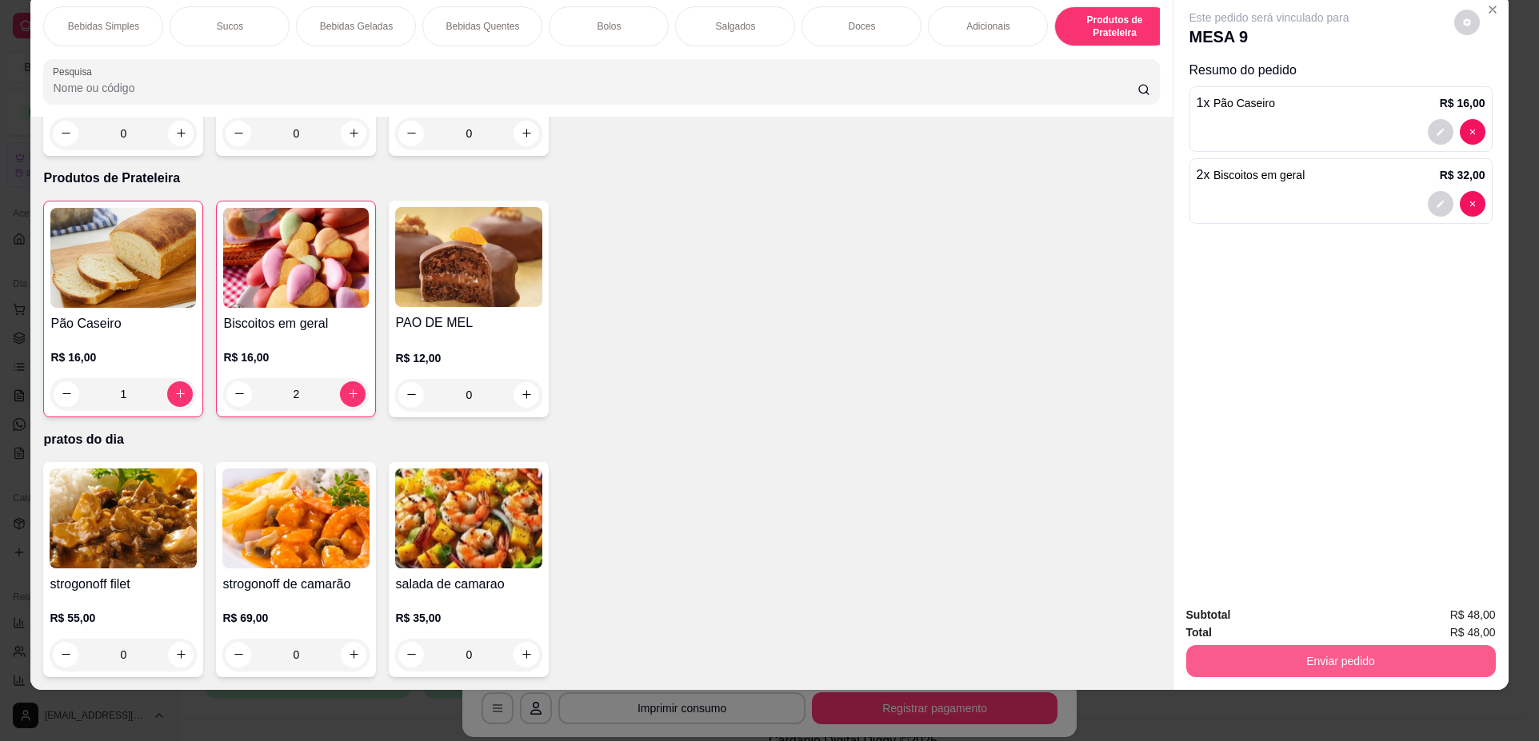
click at [1402, 665] on button "Enviar pedido" at bounding box center [1340, 661] width 309 height 32
click at [1284, 617] on button "Não registrar e enviar pedido" at bounding box center [1288, 622] width 162 height 30
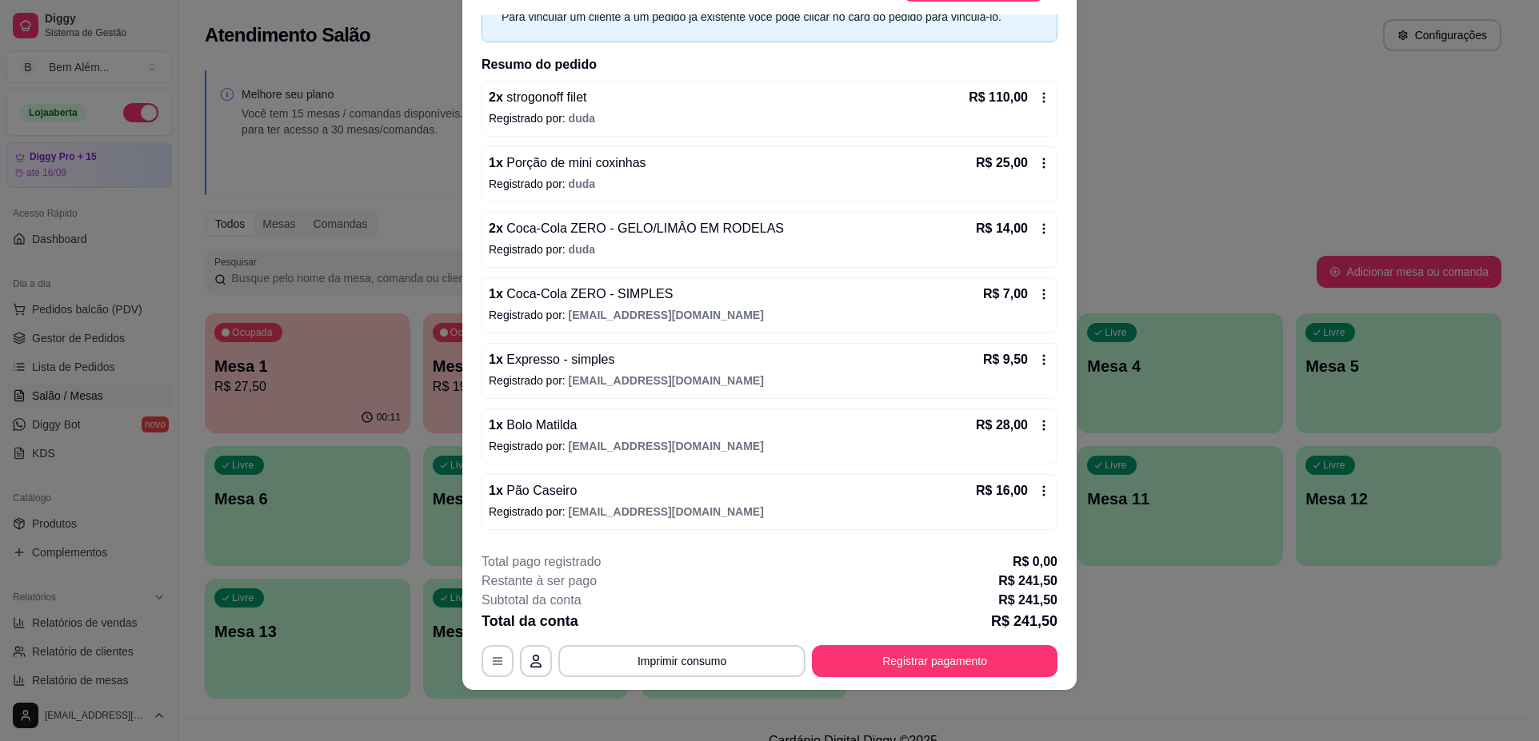
scroll to position [67, 0]
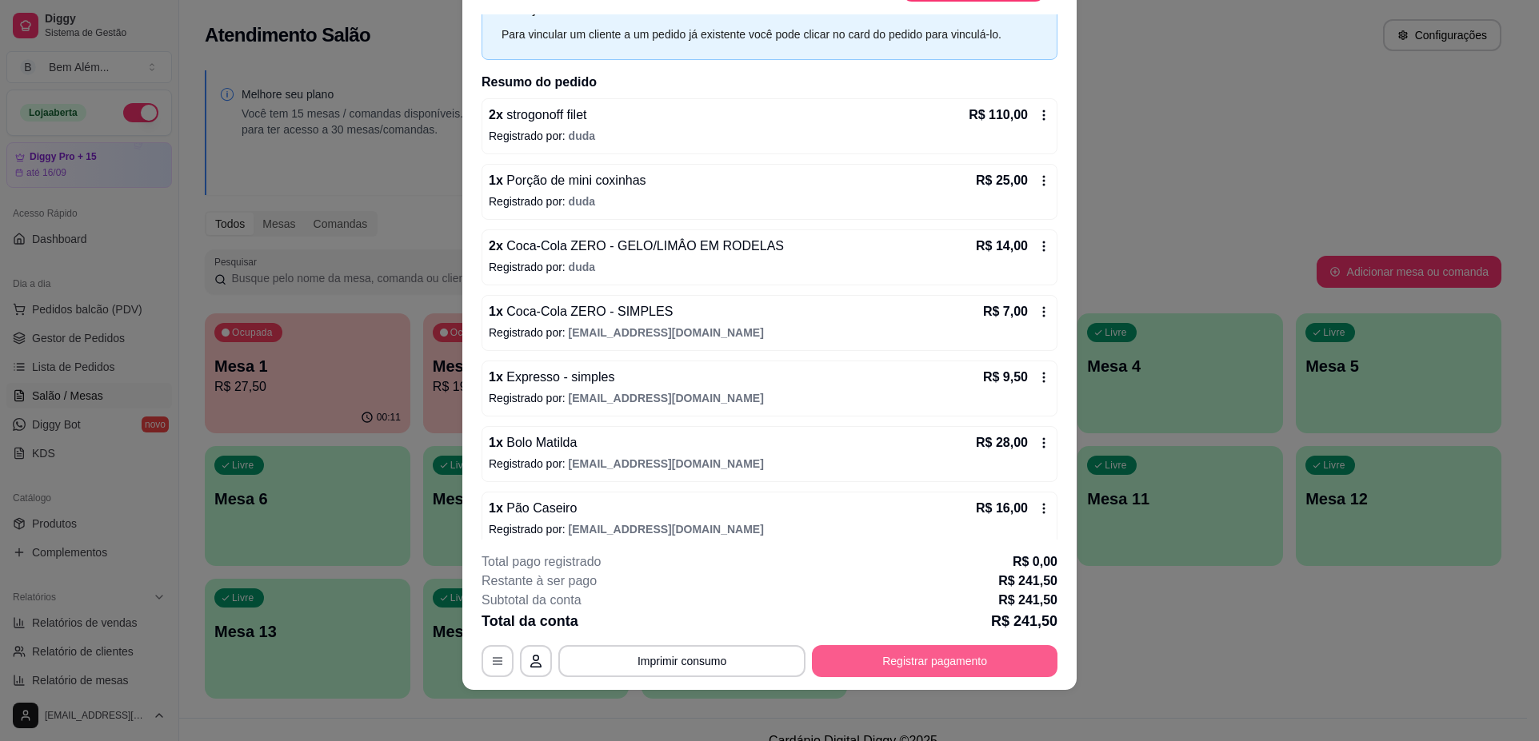
click at [988, 648] on button "Registrar pagamento" at bounding box center [935, 661] width 246 height 32
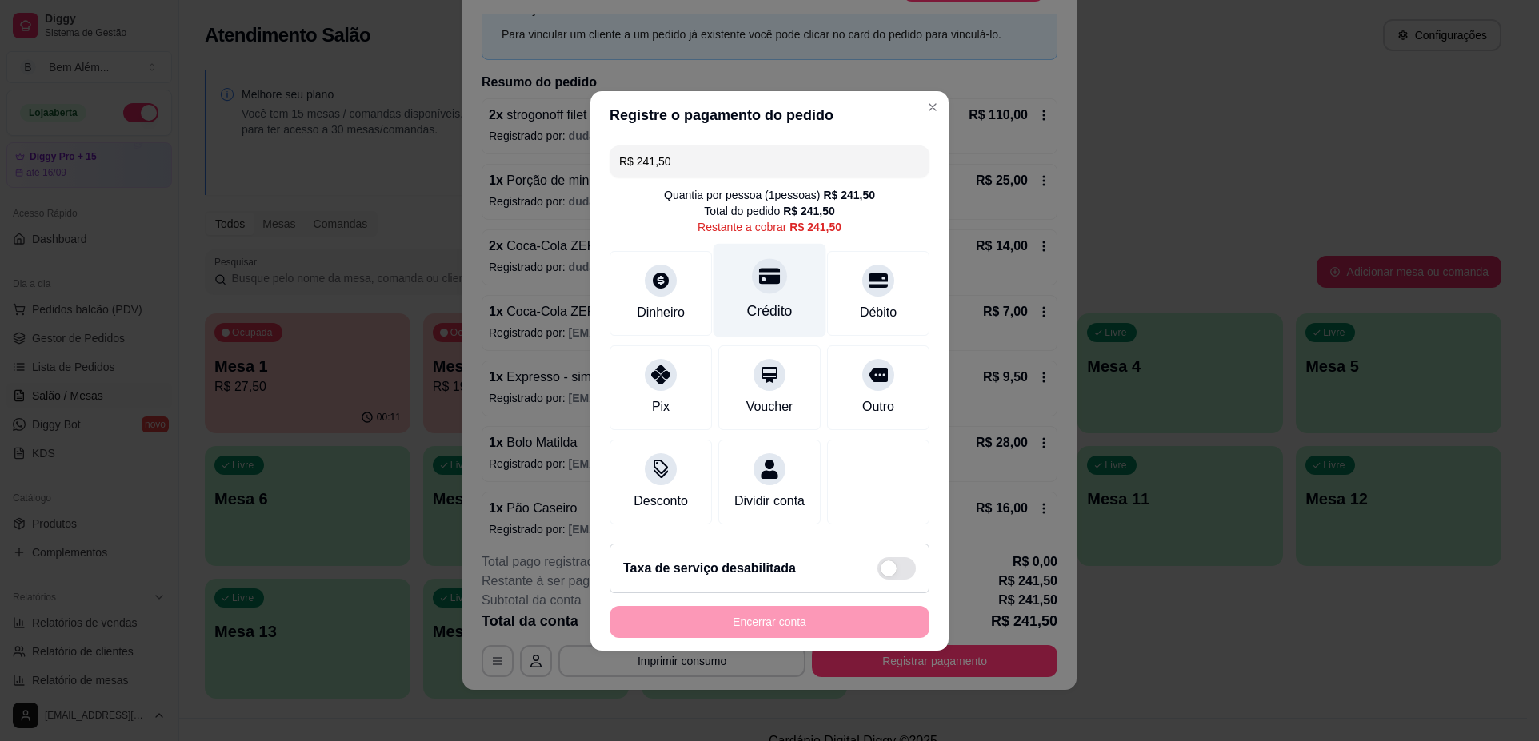
click at [765, 301] on div "Crédito" at bounding box center [770, 311] width 46 height 21
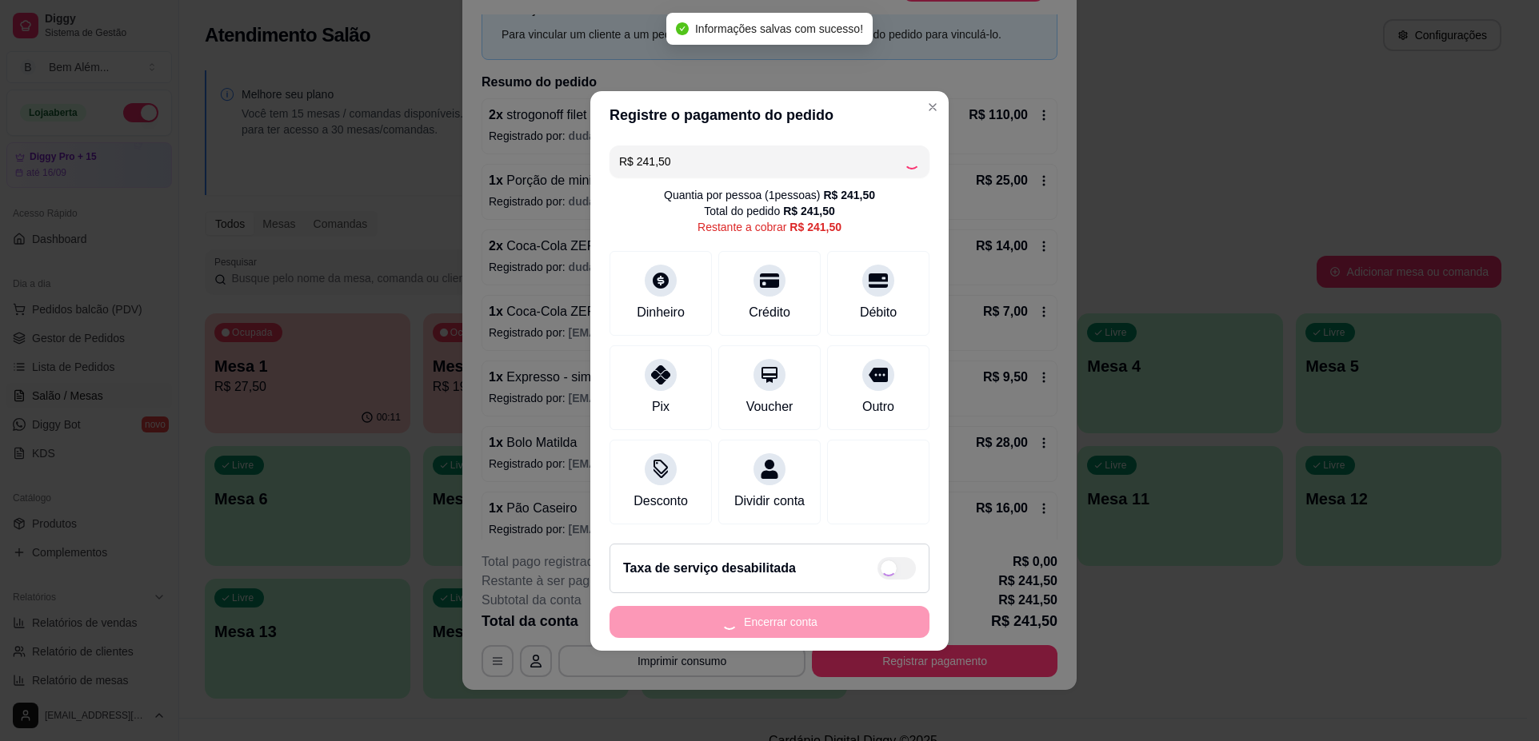
type input "R$ 0,00"
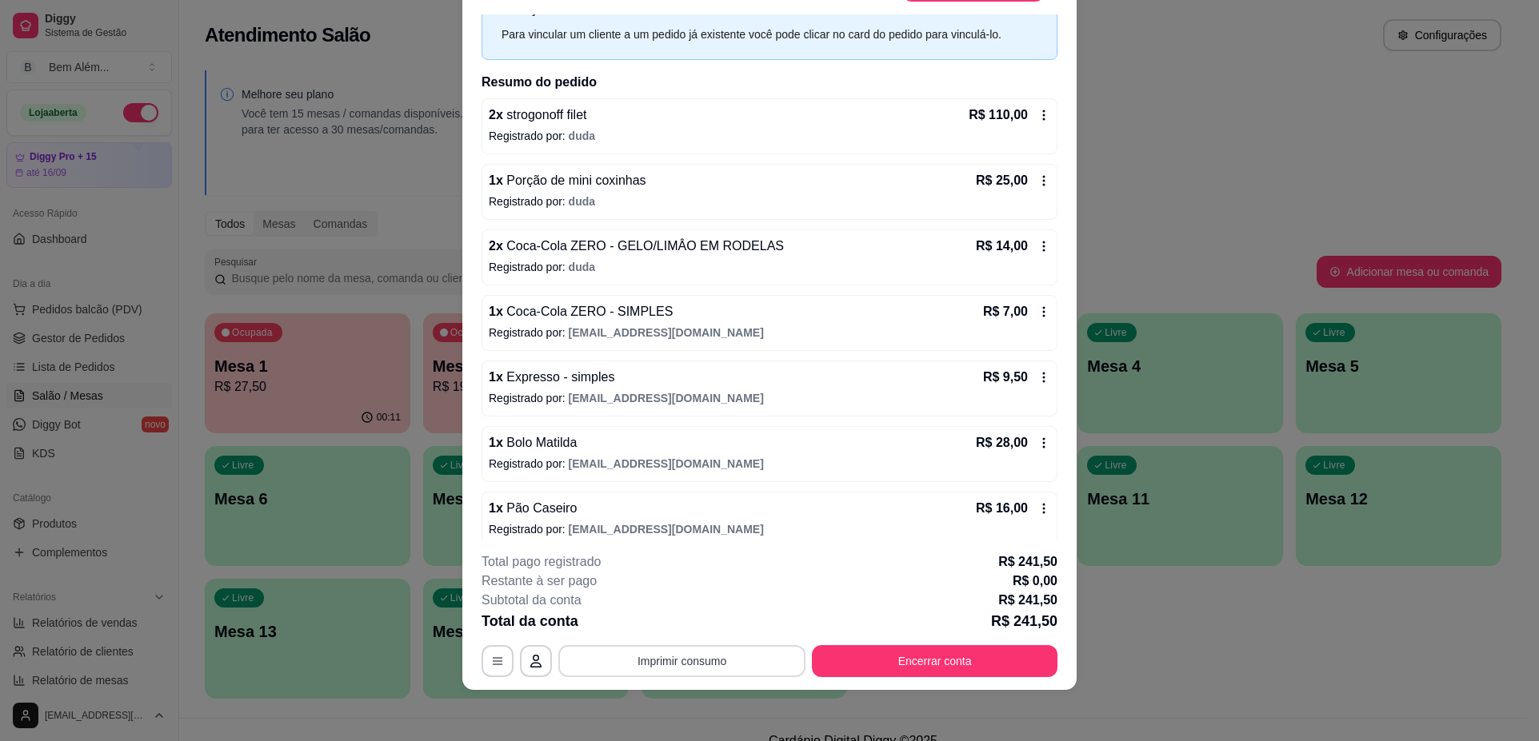
click at [777, 656] on button "Imprimir consumo" at bounding box center [681, 661] width 247 height 32
click at [711, 625] on button "impressao computador" at bounding box center [676, 625] width 120 height 26
click at [980, 665] on button "Encerrar conta" at bounding box center [935, 661] width 238 height 31
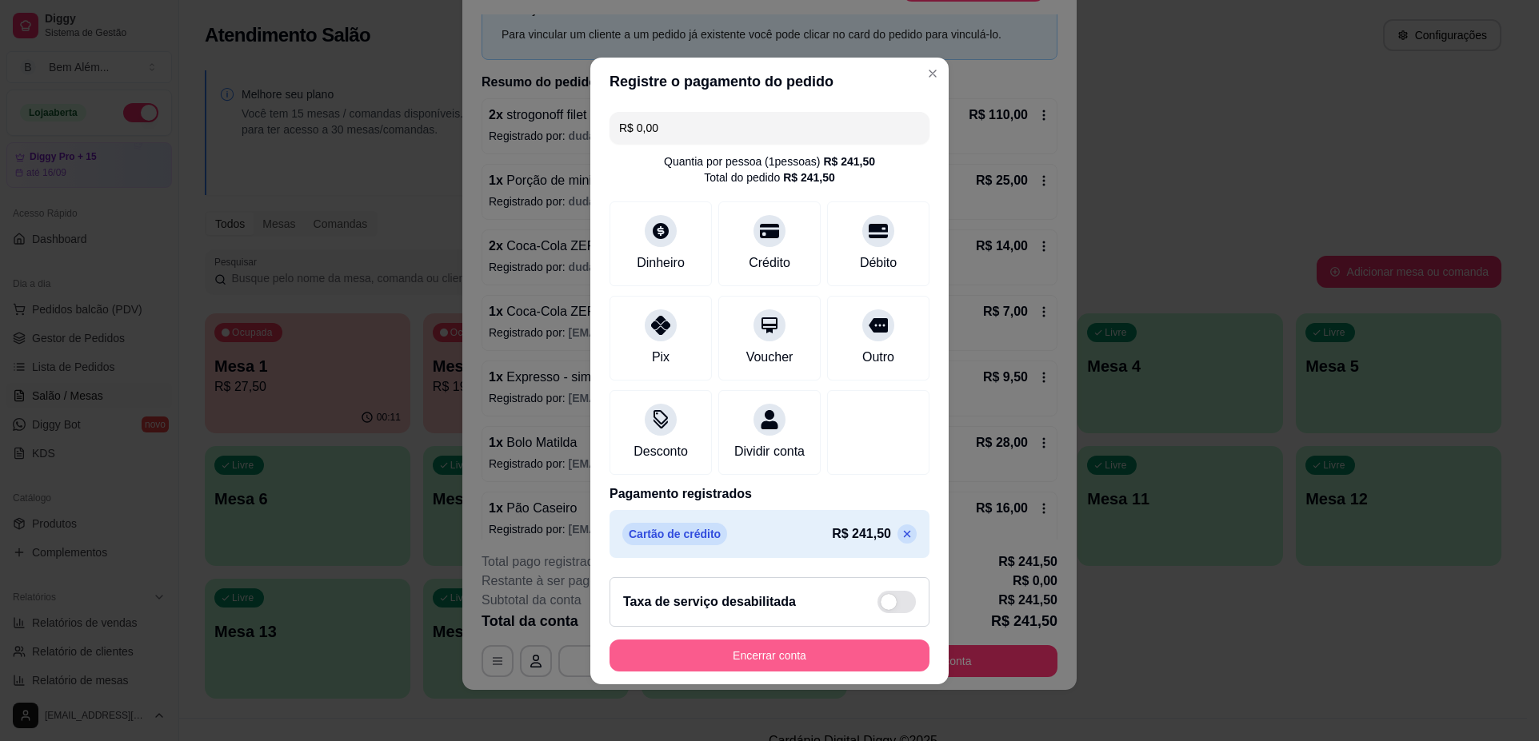
click at [765, 665] on button "Encerrar conta" at bounding box center [769, 656] width 320 height 32
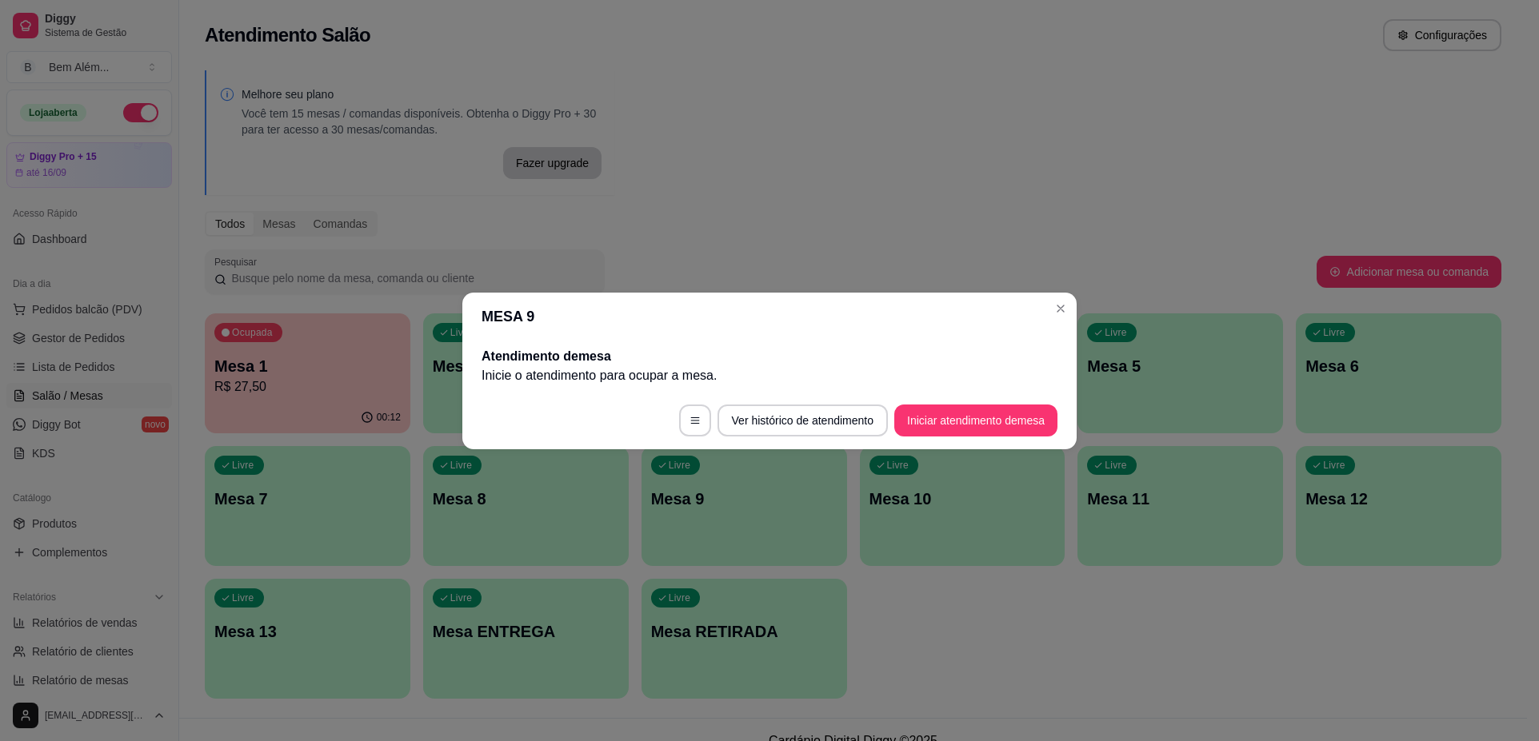
scroll to position [0, 0]
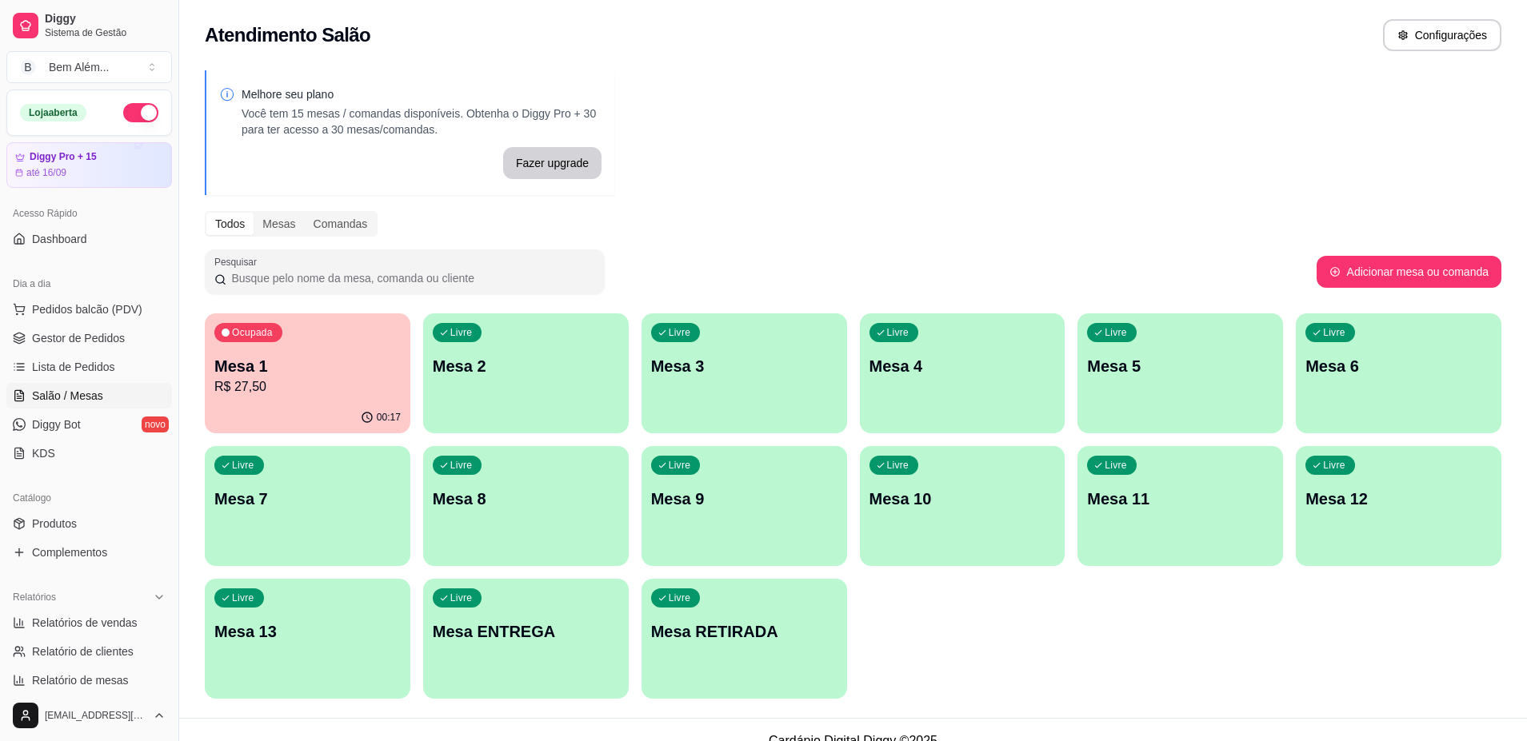
click at [359, 370] on p "Mesa 1" at bounding box center [307, 366] width 186 height 22
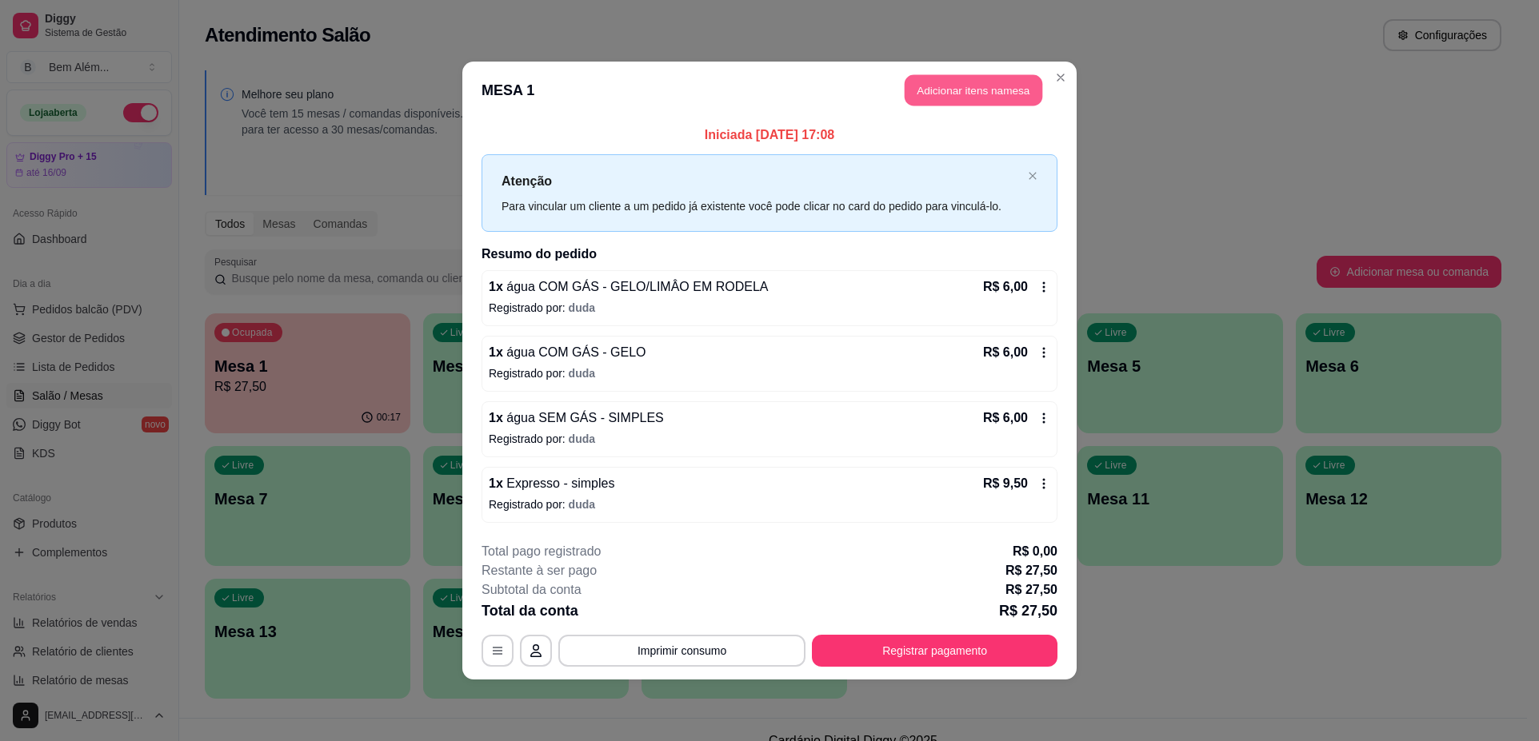
click at [923, 83] on button "Adicionar itens na mesa" at bounding box center [973, 90] width 138 height 31
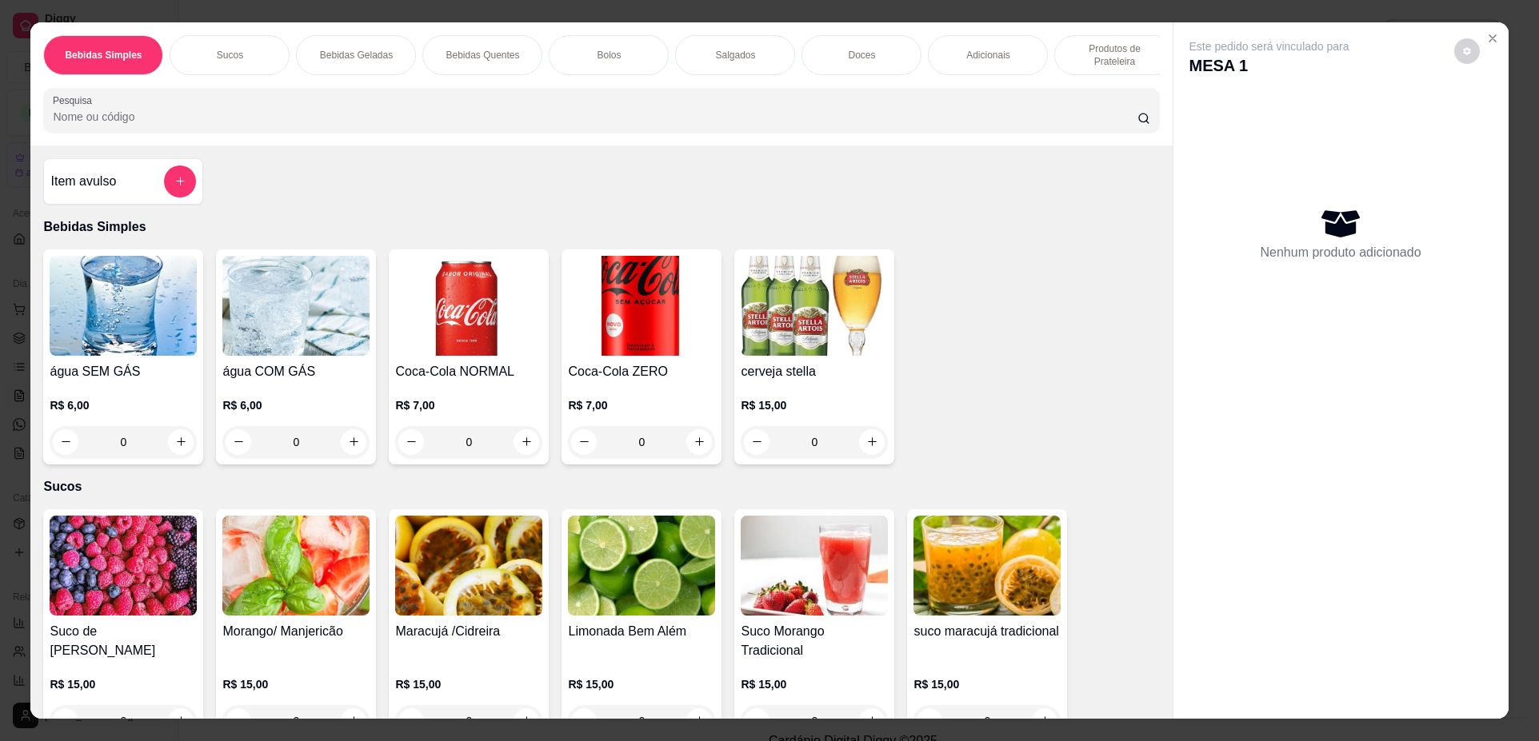
click at [724, 65] on div "Salgados" at bounding box center [735, 55] width 120 height 40
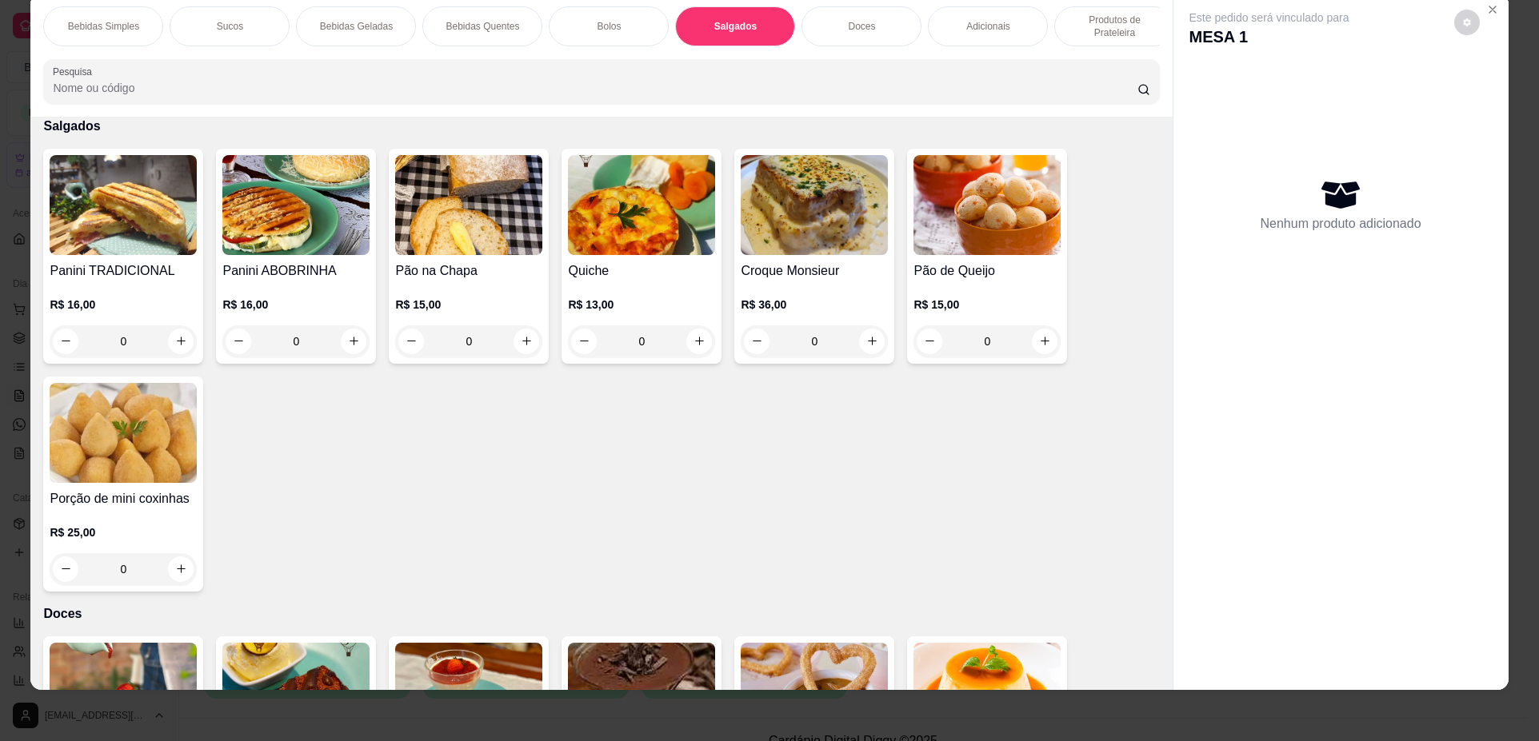
click at [517, 357] on div "0" at bounding box center [468, 341] width 147 height 32
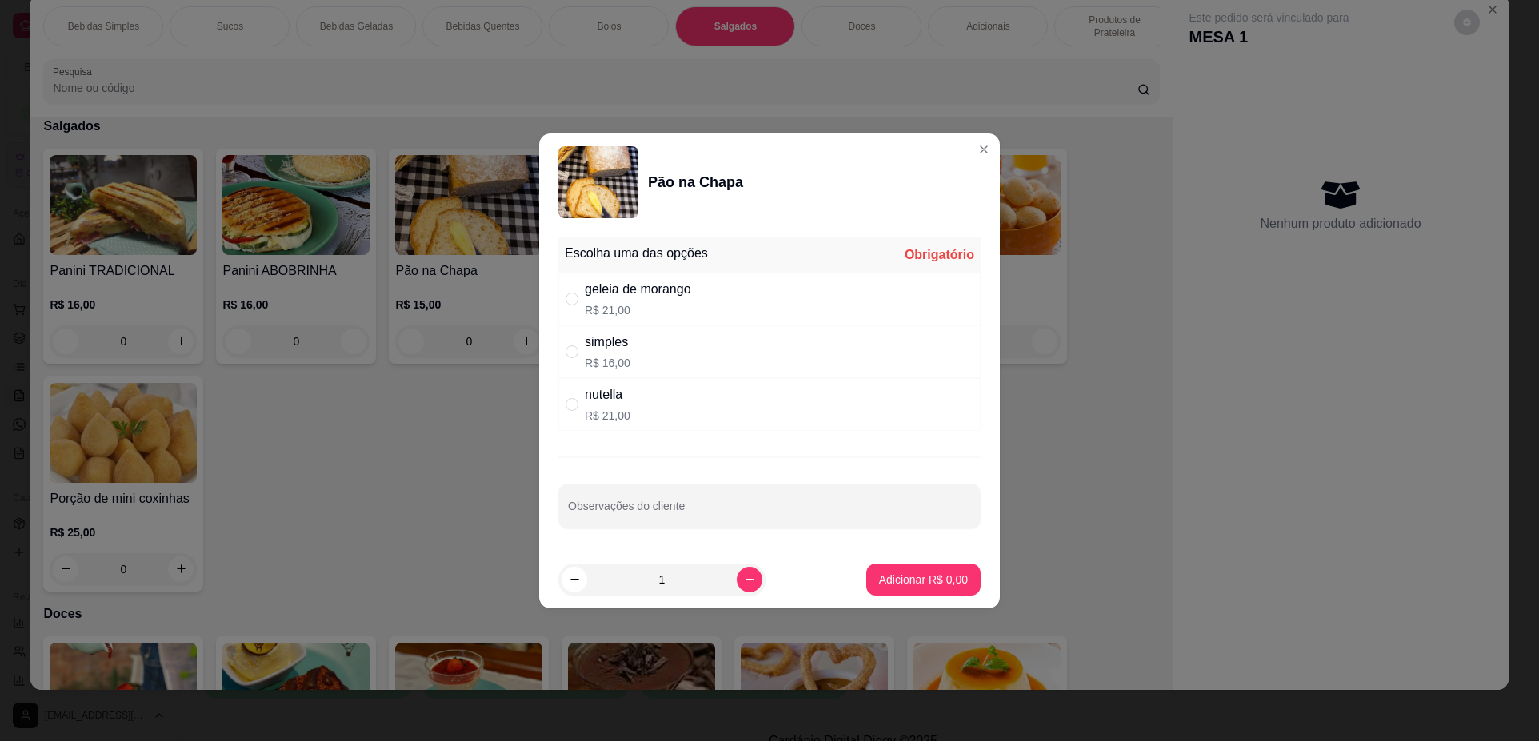
click at [664, 357] on div "simples R$ 16,00" at bounding box center [769, 351] width 422 height 53
radio input "true"
click at [943, 583] on p "Adicionar R$ 16,00" at bounding box center [919, 580] width 95 height 16
type input "1"
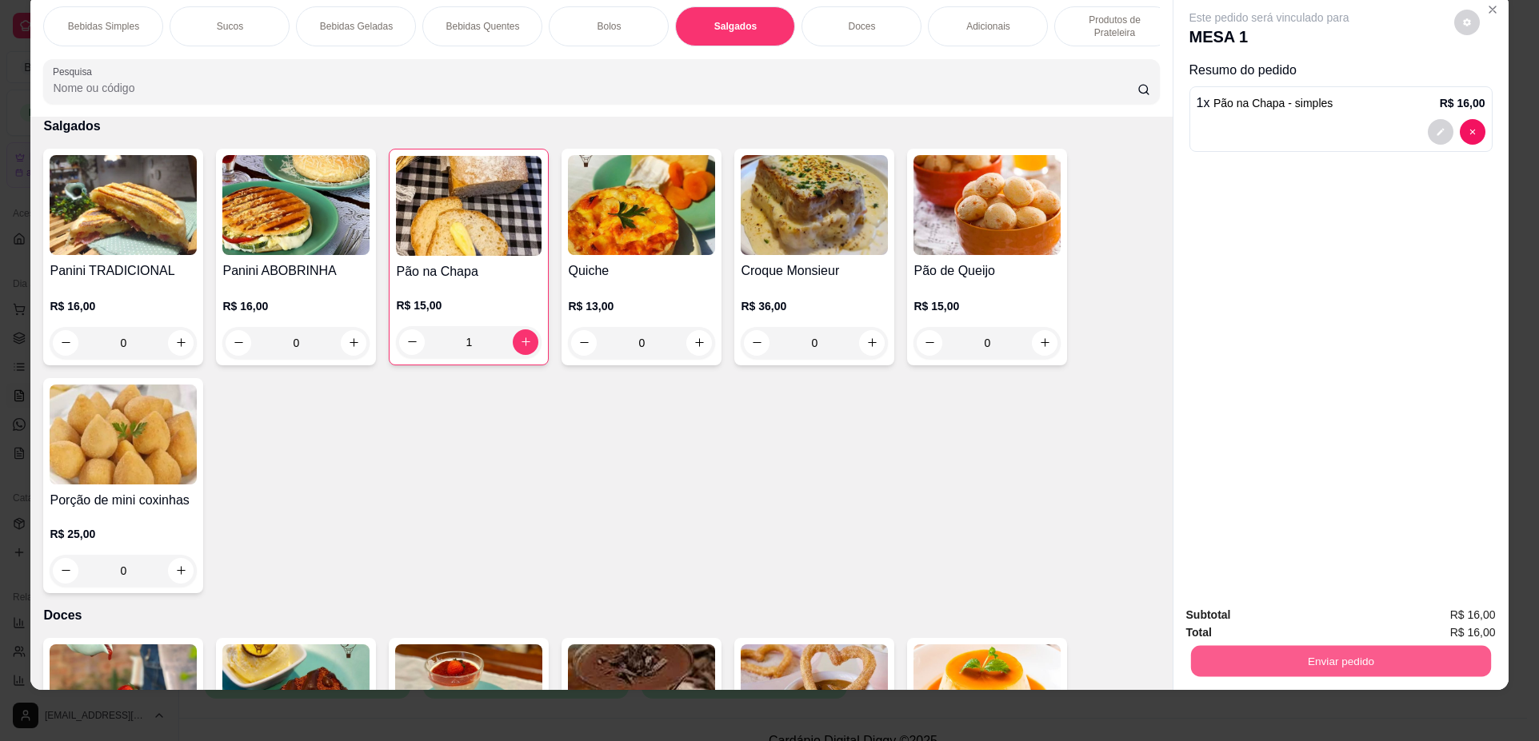
click at [1331, 657] on button "Enviar pedido" at bounding box center [1340, 661] width 300 height 31
click at [1258, 621] on button "Não registrar e enviar pedido" at bounding box center [1288, 622] width 162 height 30
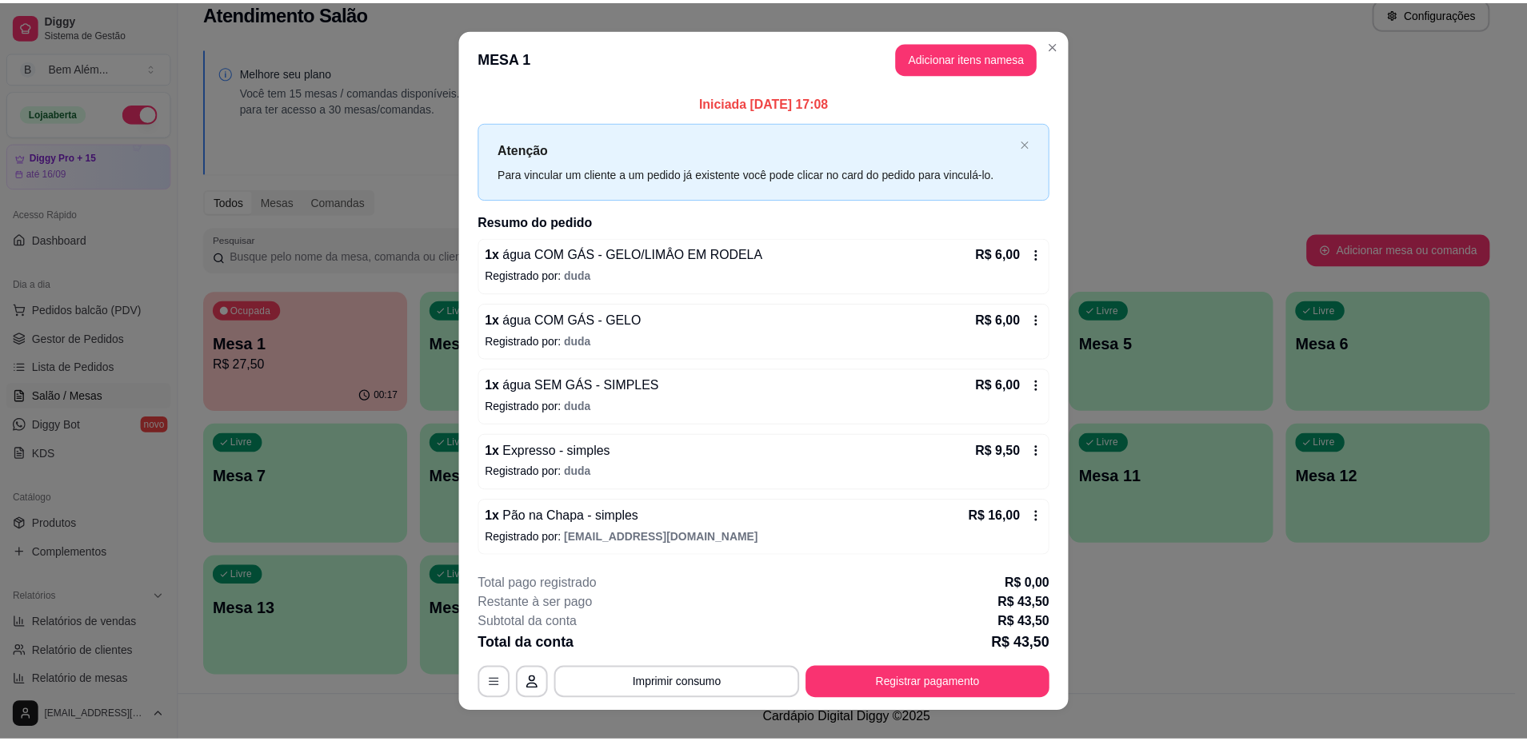
scroll to position [1, 140]
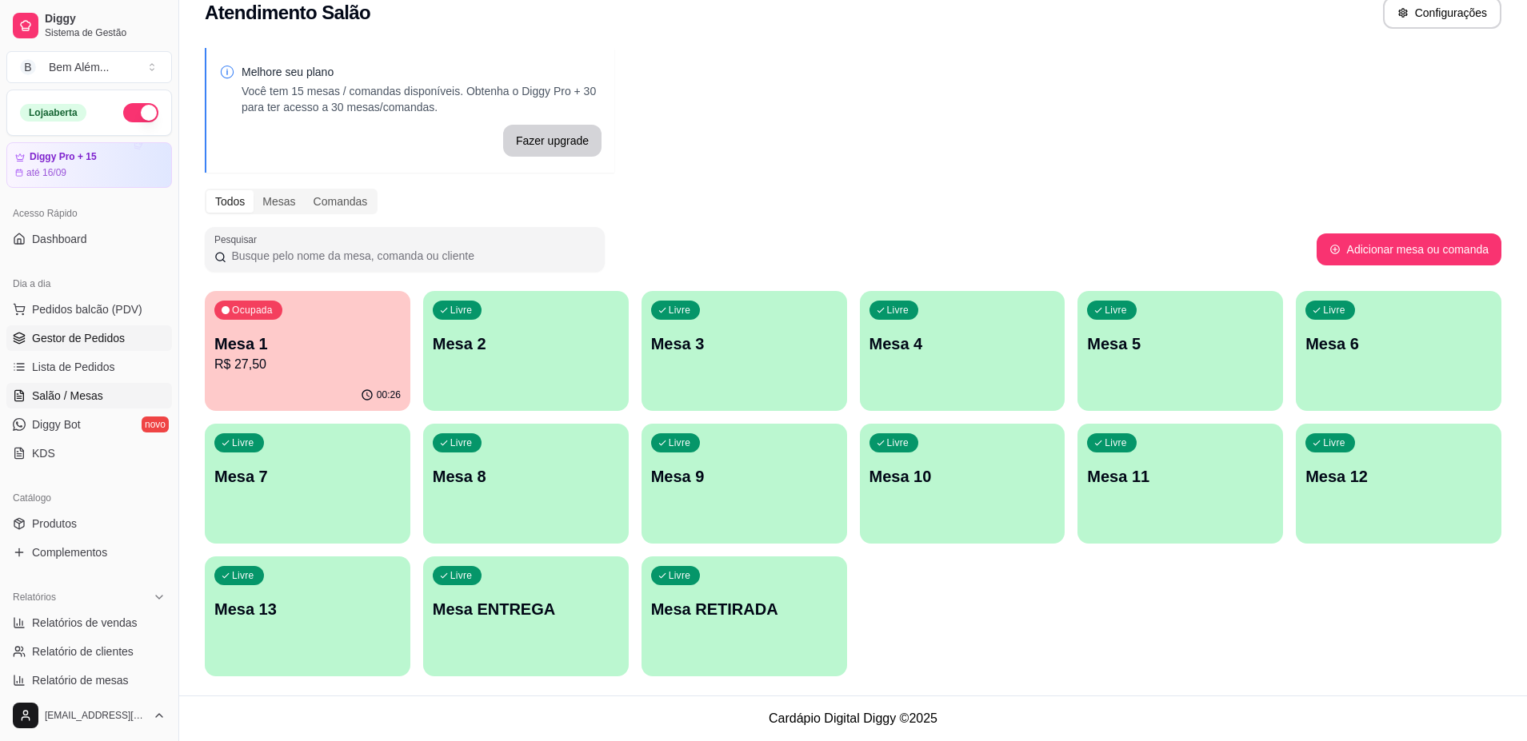
click at [92, 341] on span "Gestor de Pedidos" at bounding box center [78, 338] width 93 height 16
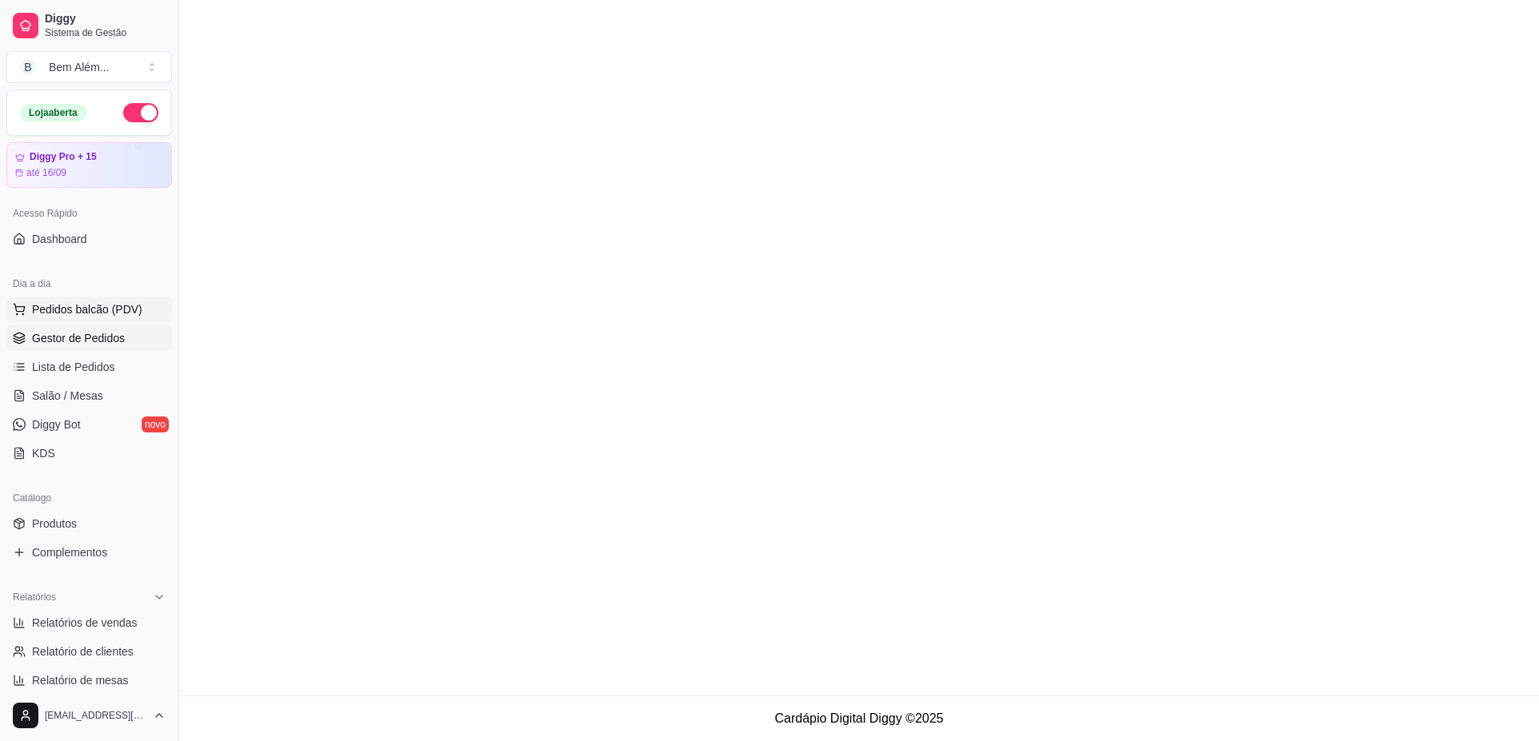
click at [95, 321] on button "Pedidos balcão (PDV)" at bounding box center [89, 310] width 166 height 26
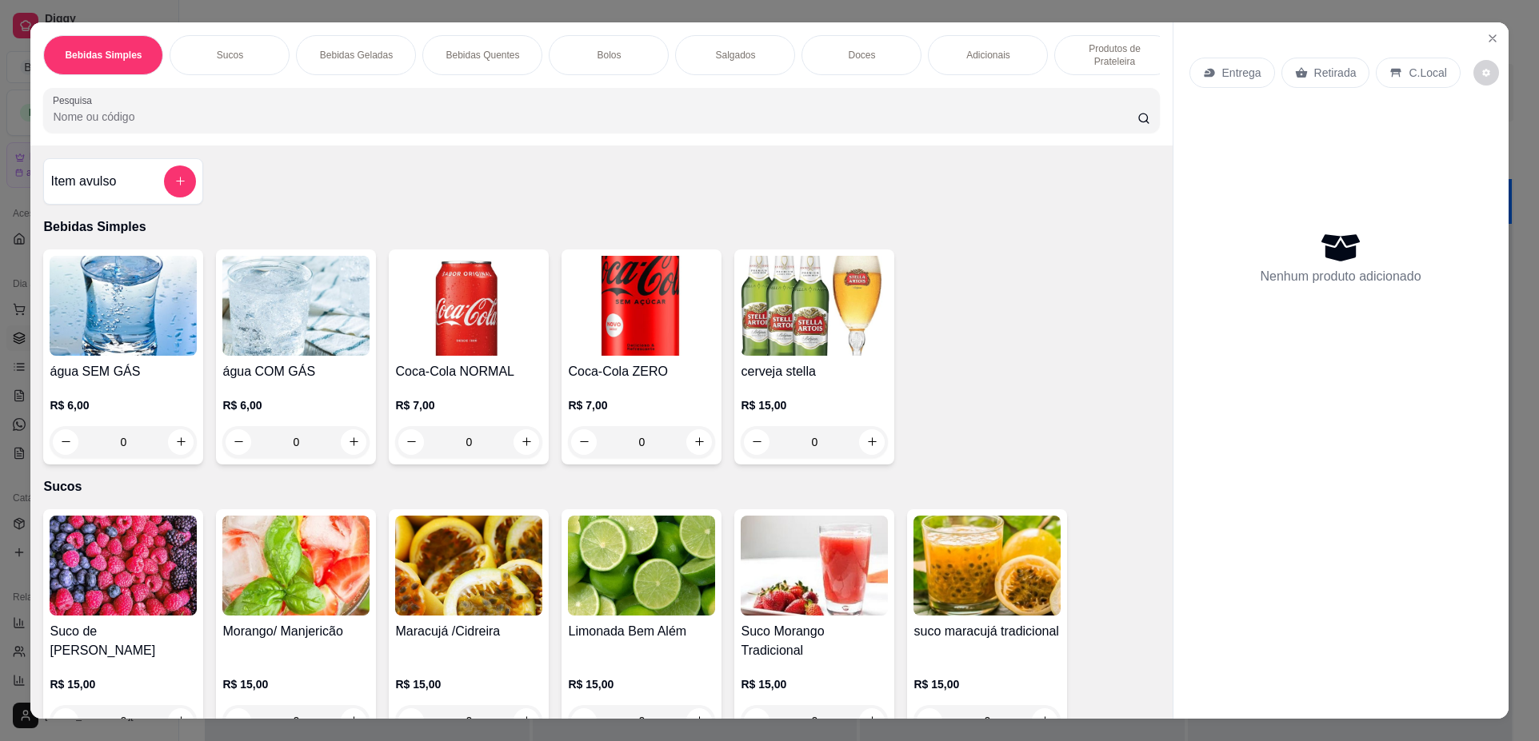
click at [569, 58] on div "Bolos" at bounding box center [609, 55] width 120 height 40
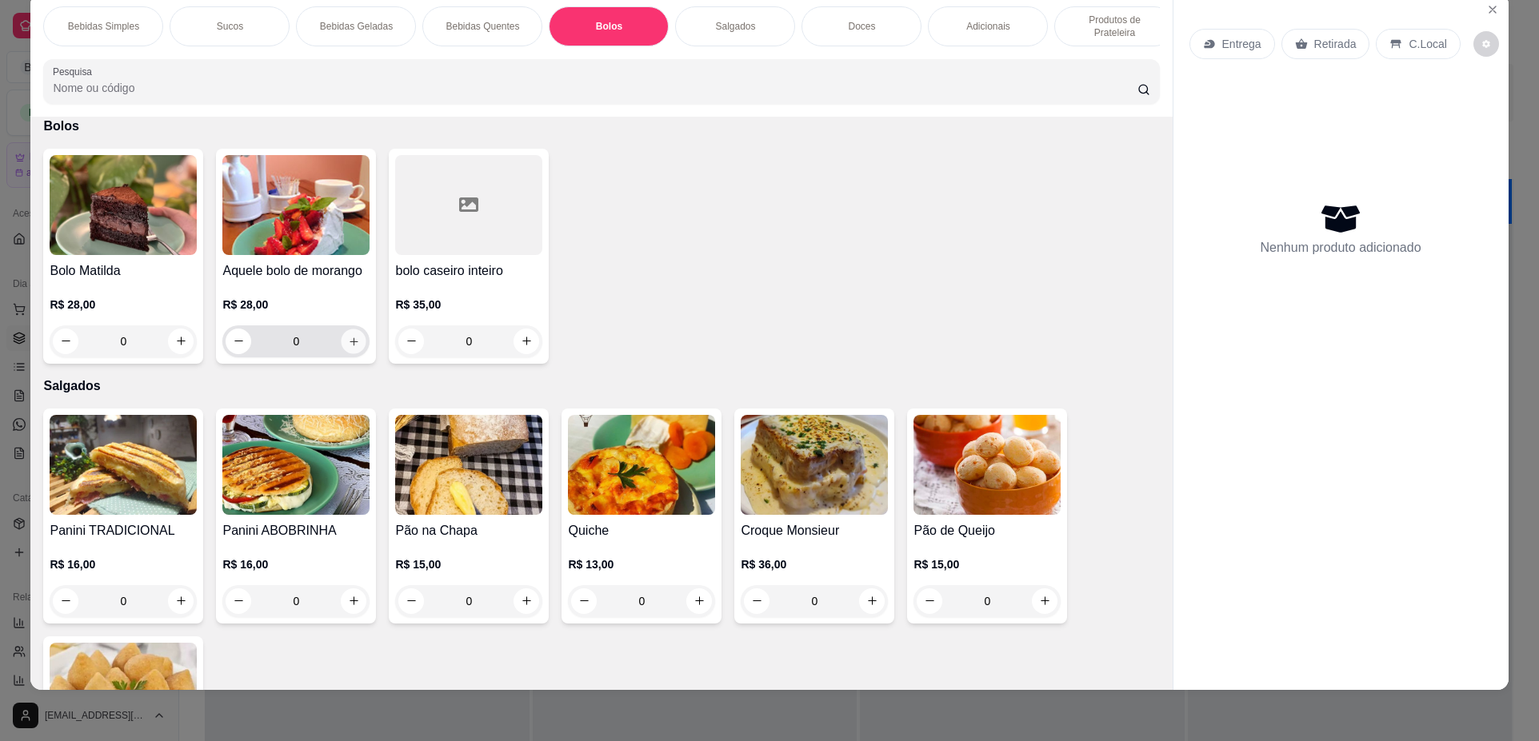
click at [341, 353] on button "increase-product-quantity" at bounding box center [353, 341] width 25 height 25
type input "1"
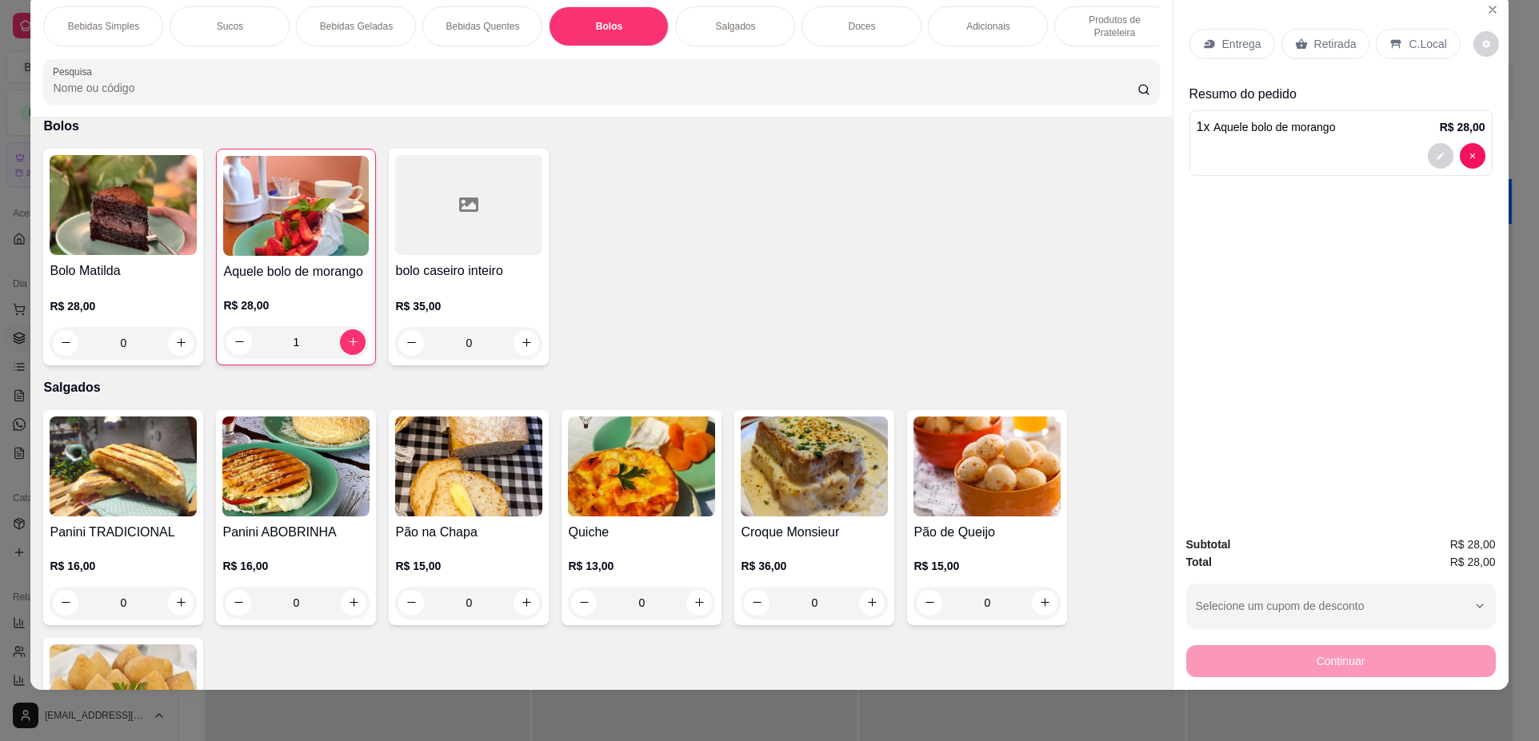
click at [1321, 44] on p "Retirada" at bounding box center [1335, 44] width 42 height 16
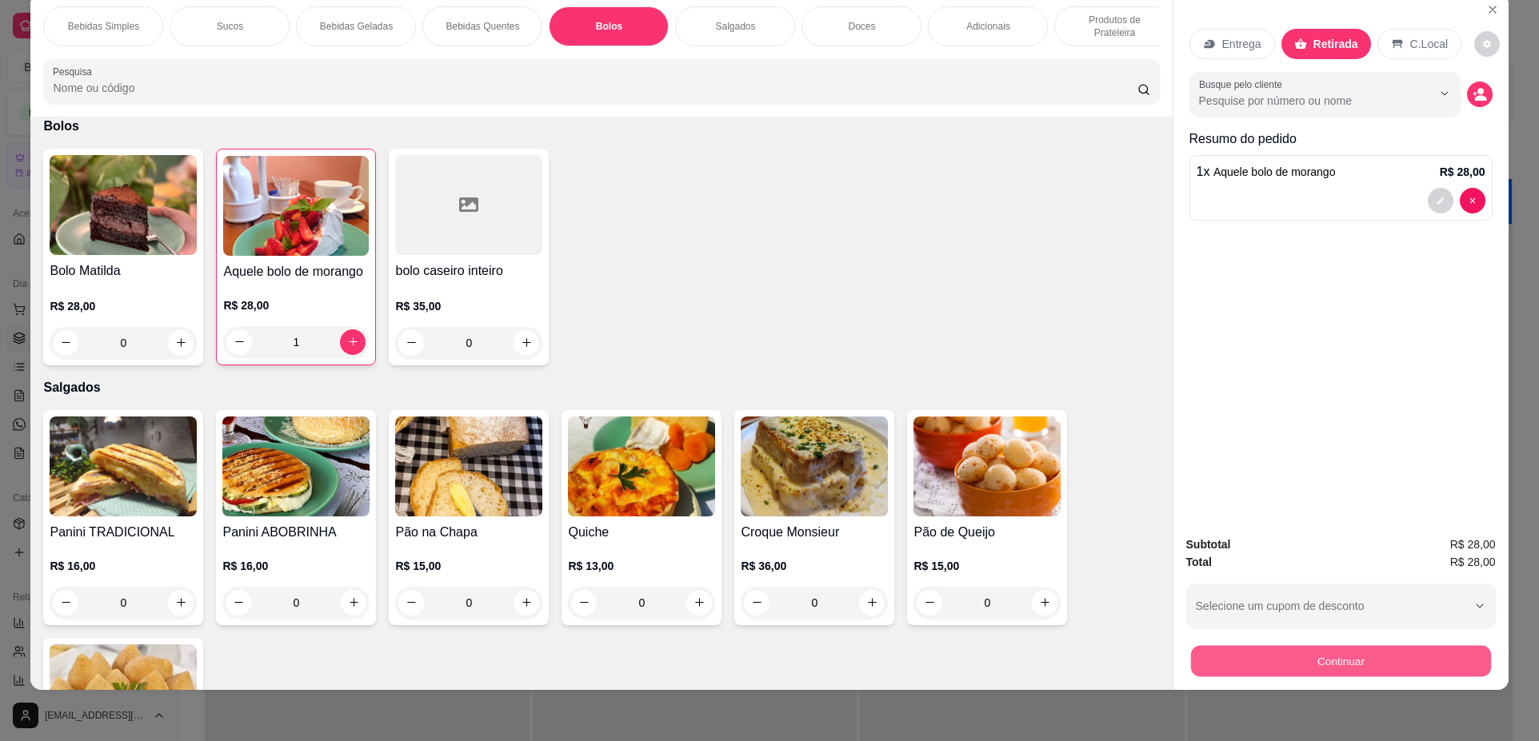
click at [1344, 665] on button "Continuar" at bounding box center [1340, 661] width 300 height 31
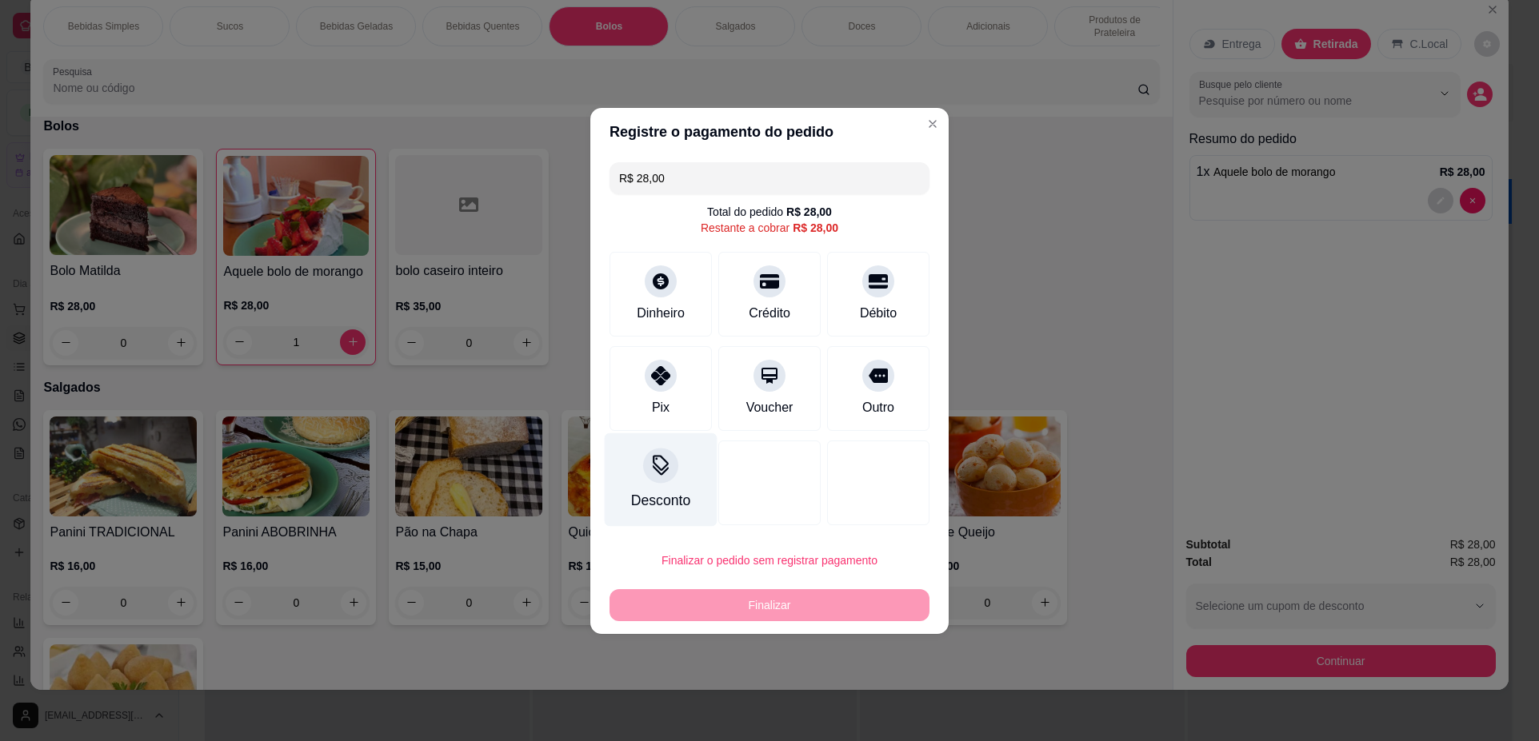
click at [679, 481] on div "Desconto" at bounding box center [661, 480] width 113 height 94
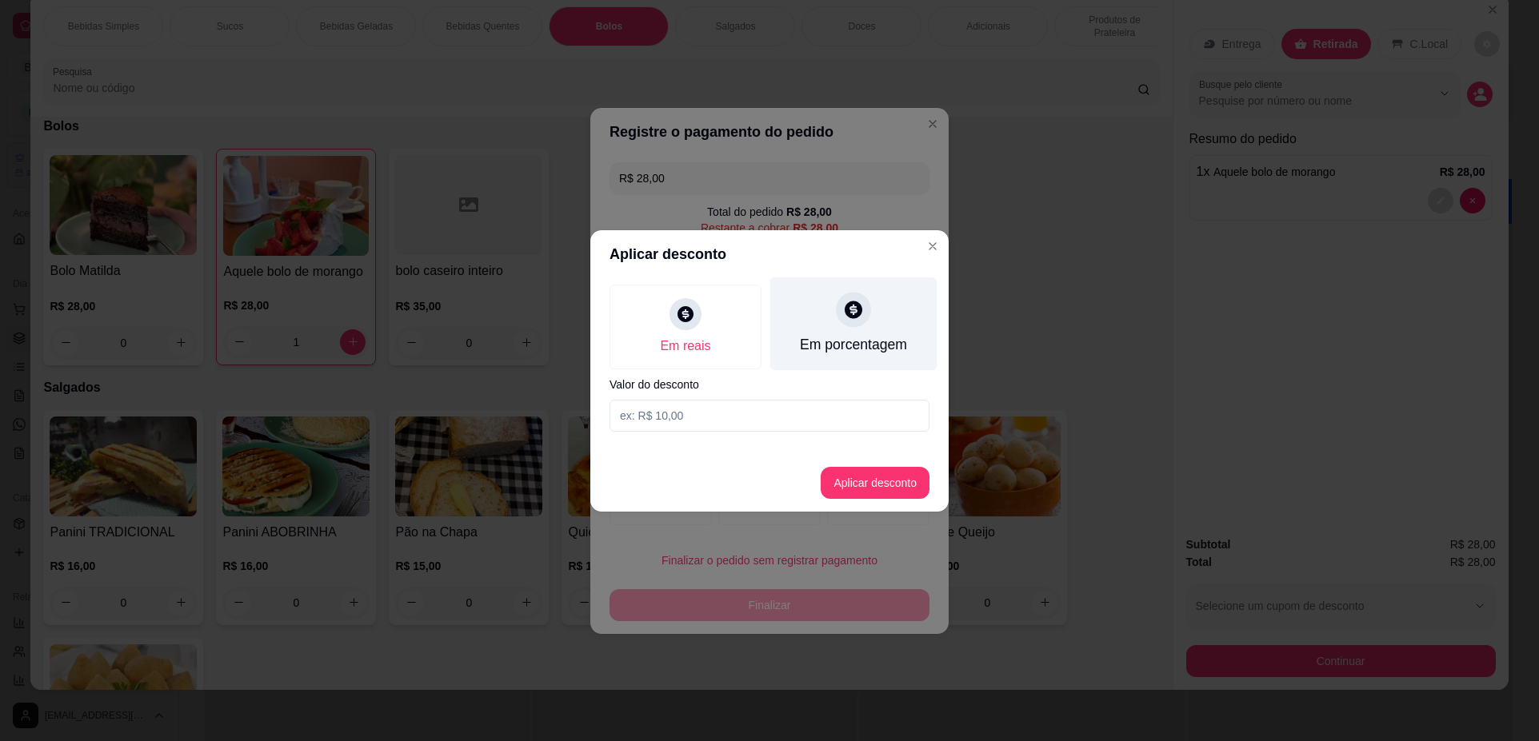
click at [844, 325] on div "Em porcentagem" at bounding box center [853, 324] width 167 height 94
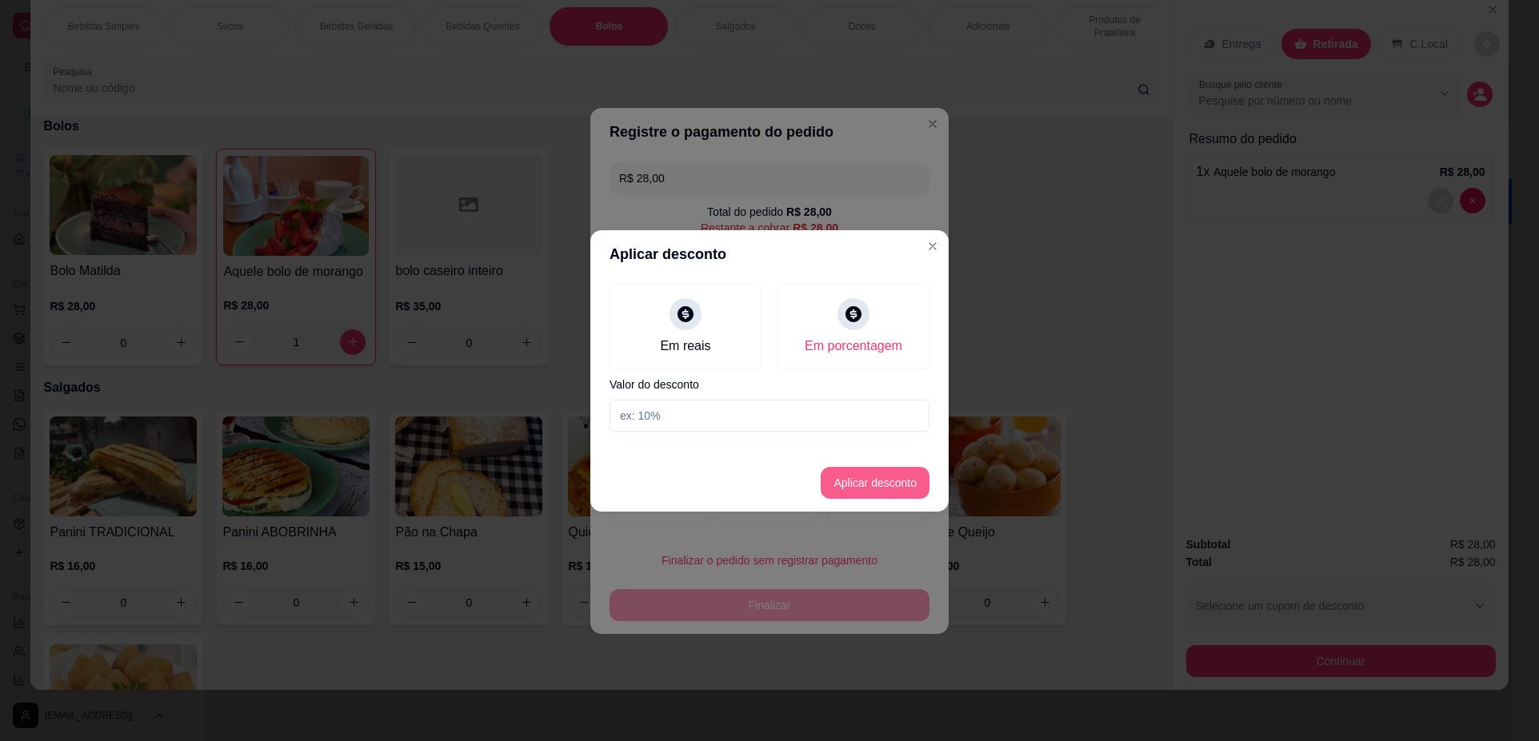
click at [886, 491] on button "Aplicar desconto" at bounding box center [874, 483] width 109 height 32
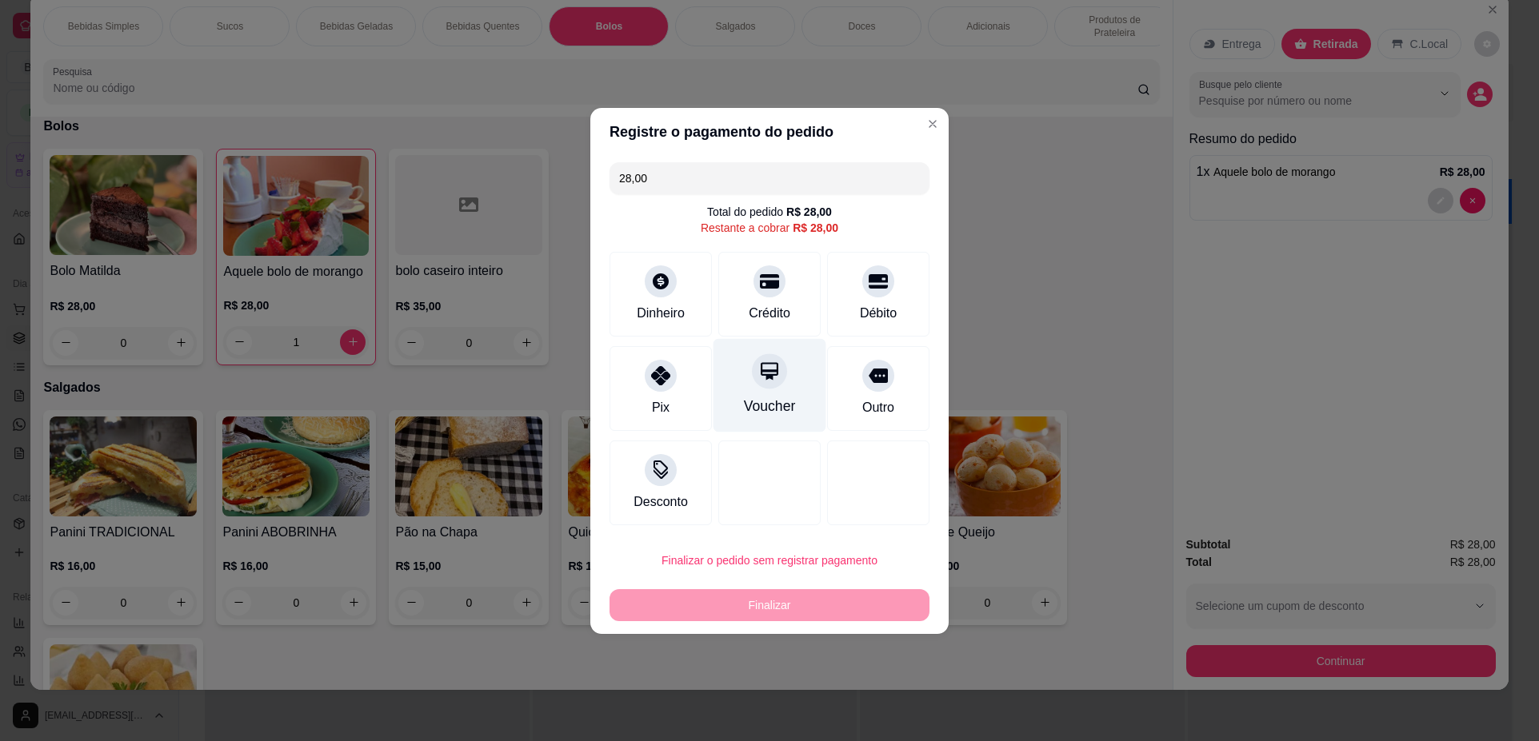
click at [800, 409] on div "Voucher" at bounding box center [769, 385] width 113 height 94
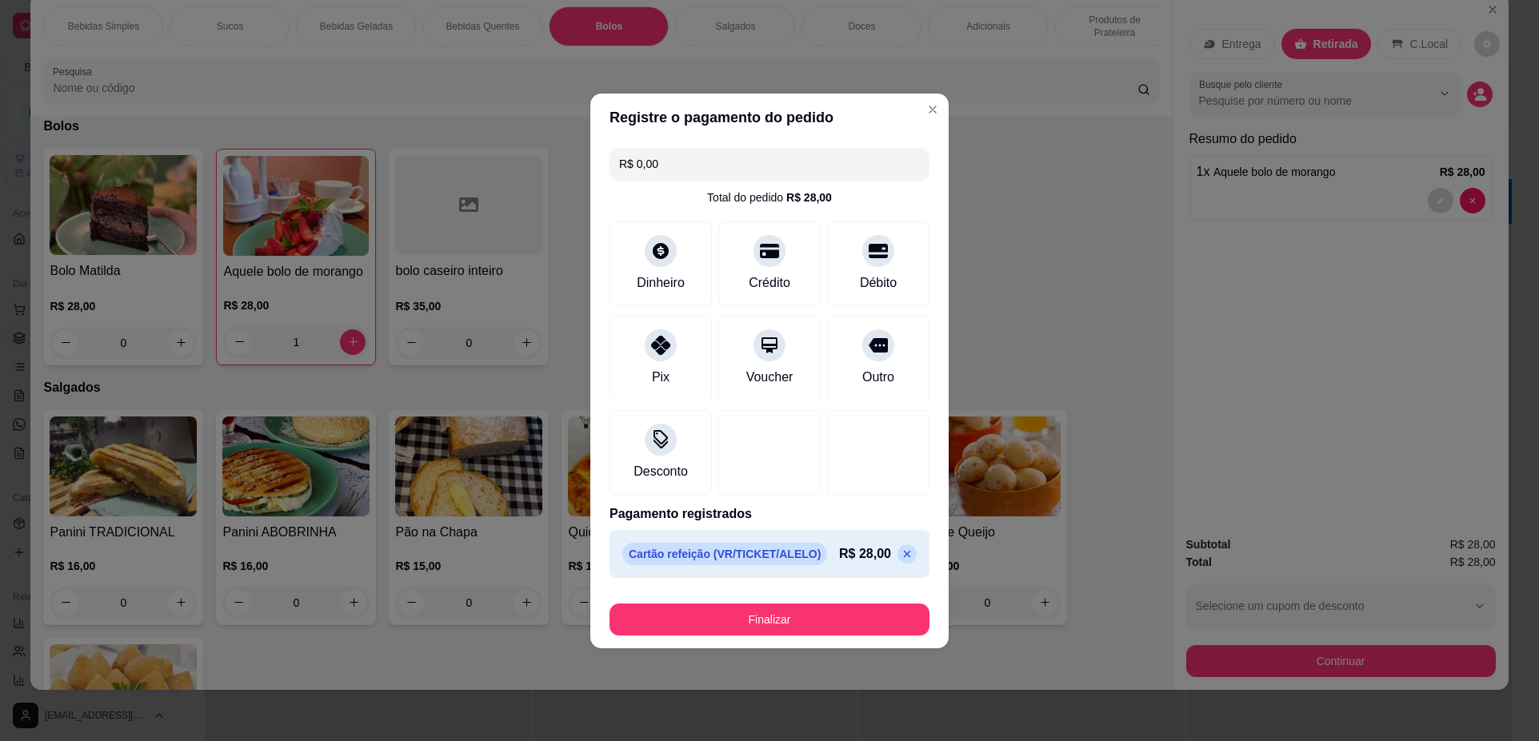
click at [904, 553] on icon at bounding box center [907, 553] width 7 height 7
type input "R$ 28,00"
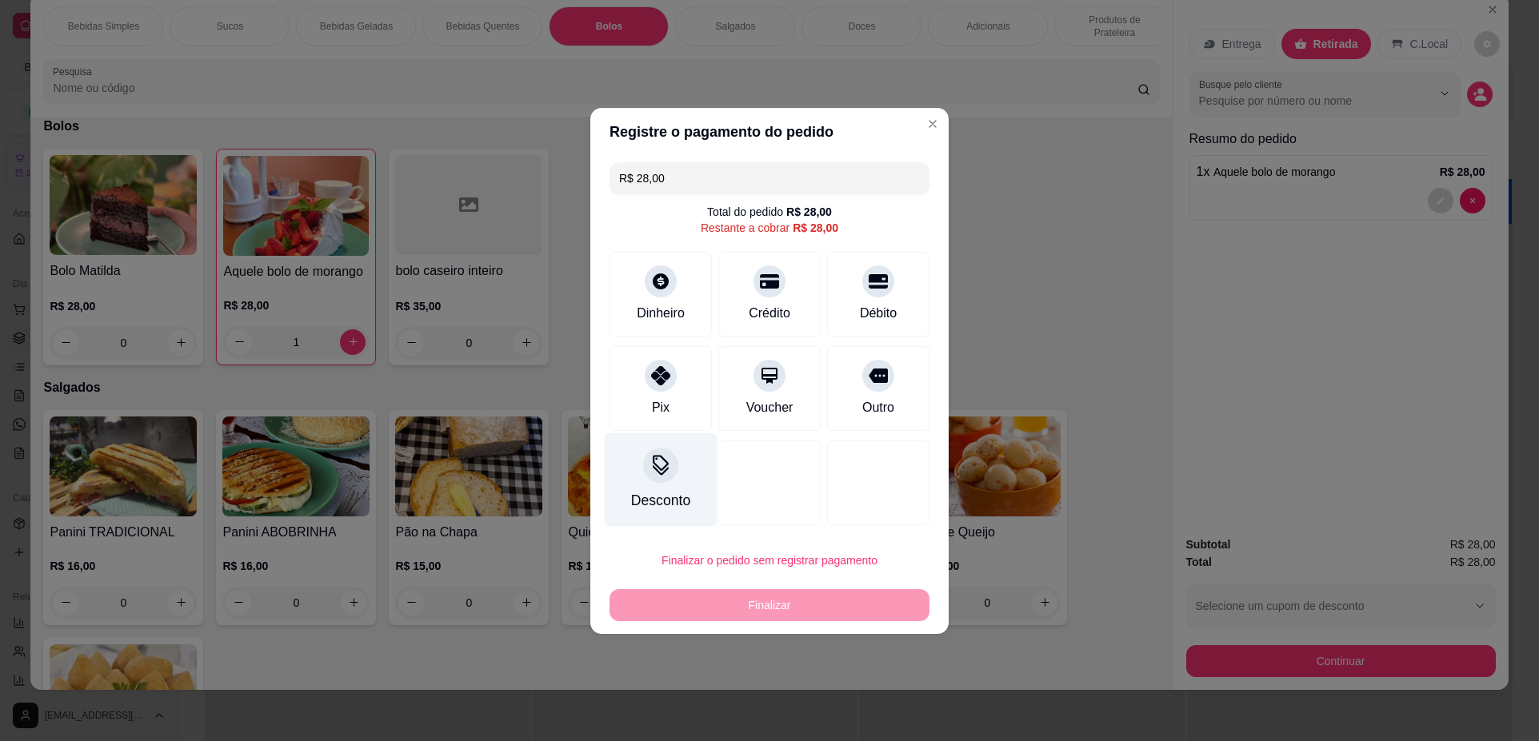
click at [685, 501] on div "Desconto" at bounding box center [660, 500] width 59 height 21
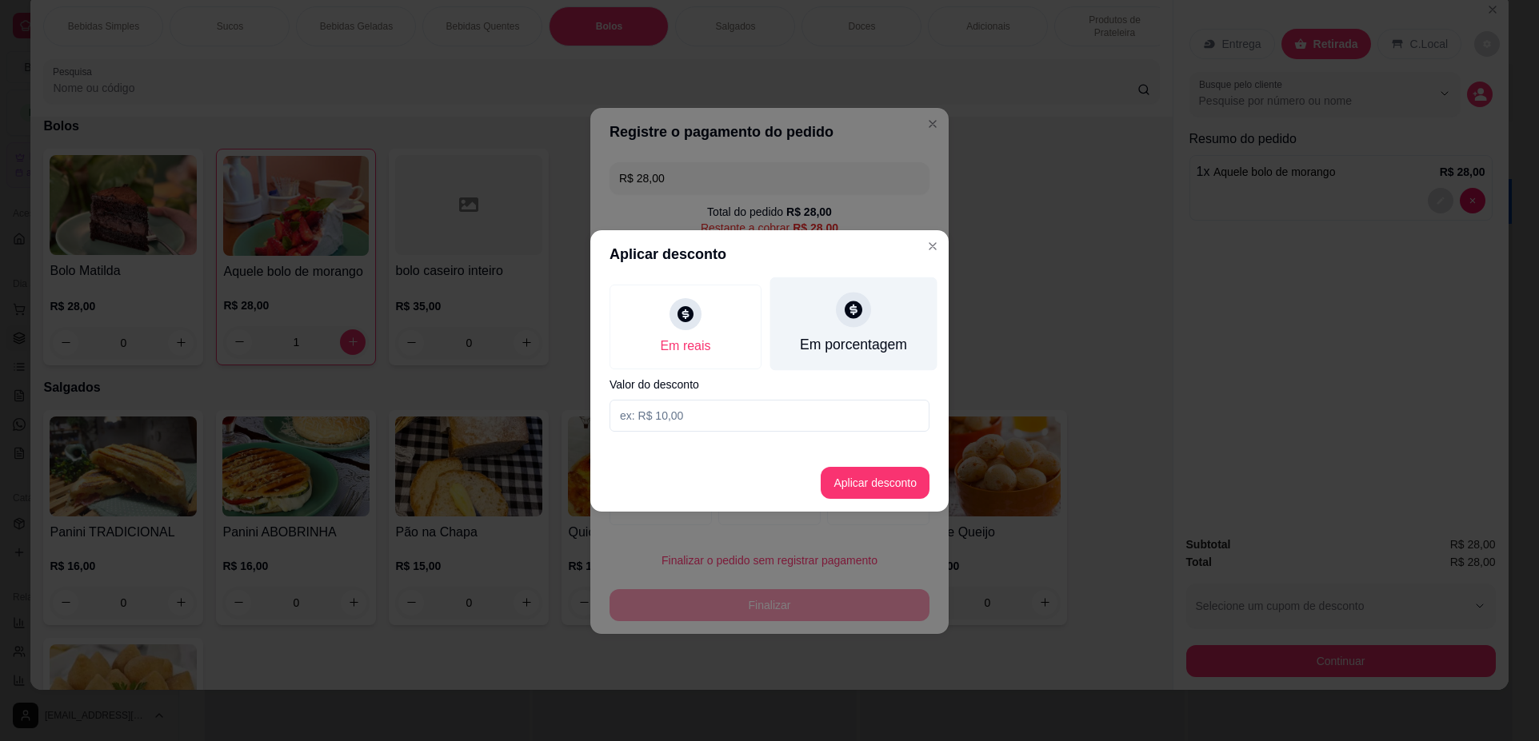
click at [831, 340] on div "Em porcentagem" at bounding box center [853, 344] width 107 height 21
click at [743, 420] on input at bounding box center [769, 416] width 320 height 32
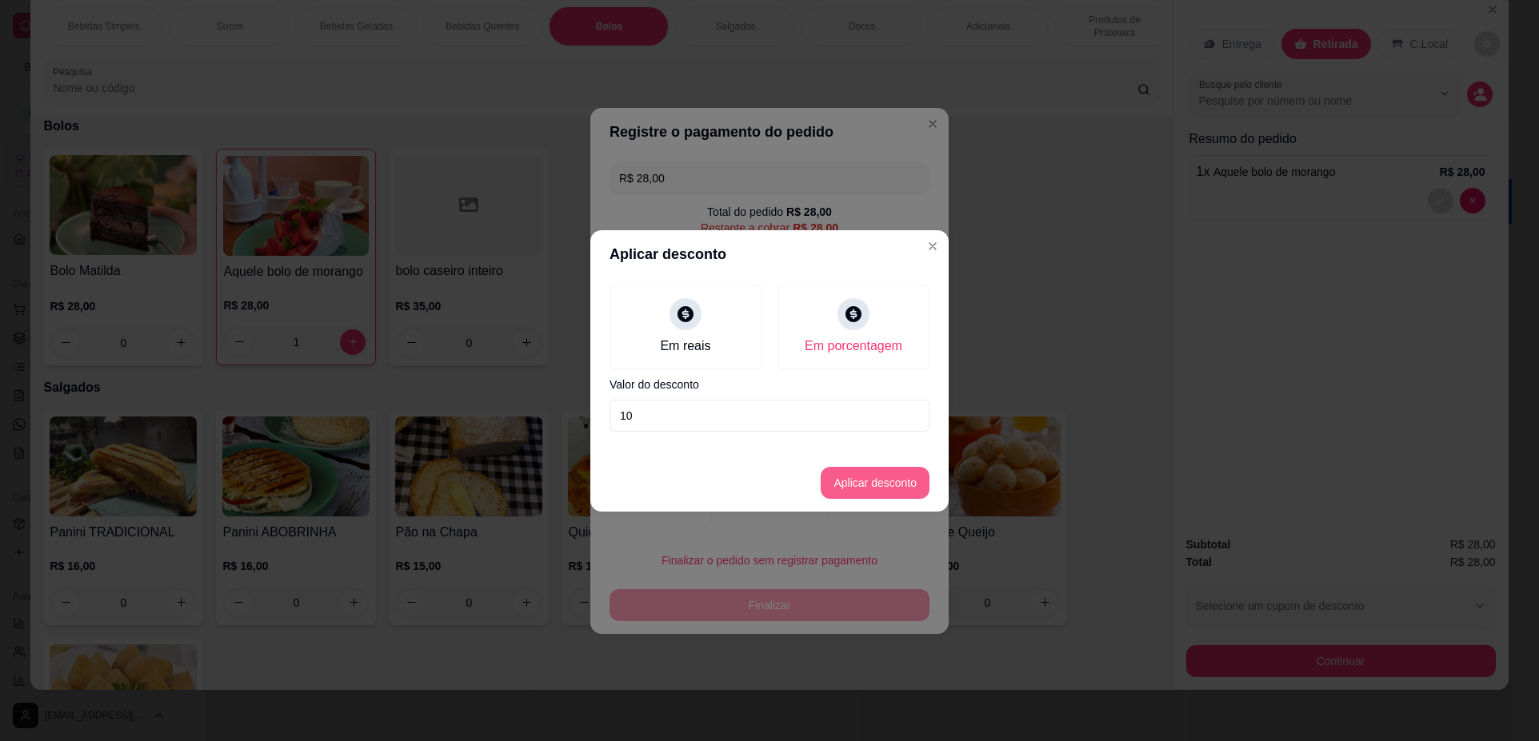
type input "10"
click at [887, 481] on button "Aplicar desconto" at bounding box center [875, 482] width 105 height 31
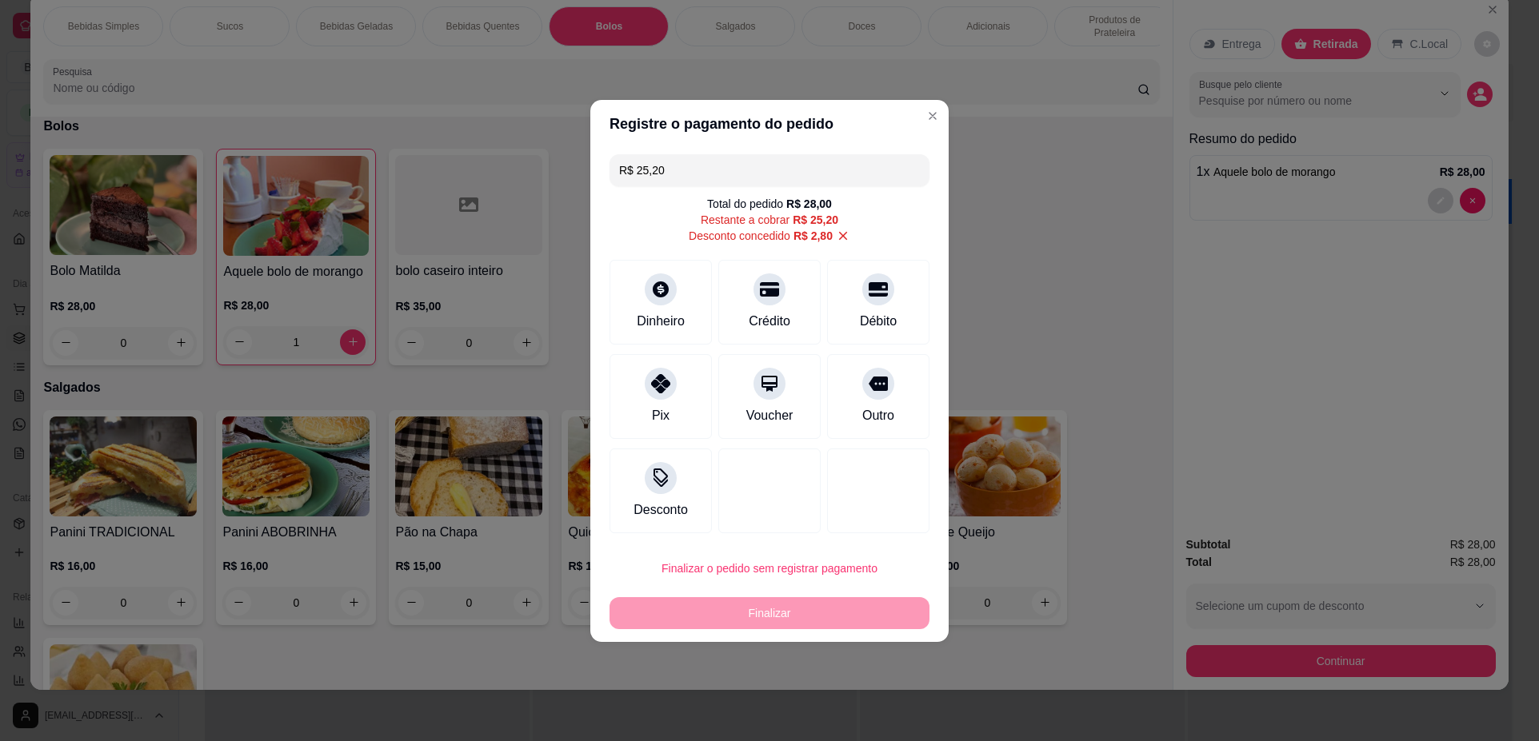
click at [812, 615] on div "Finalizar" at bounding box center [769, 613] width 320 height 32
click at [669, 402] on div "Pix" at bounding box center [661, 393] width 113 height 94
type input "R$ 0,00"
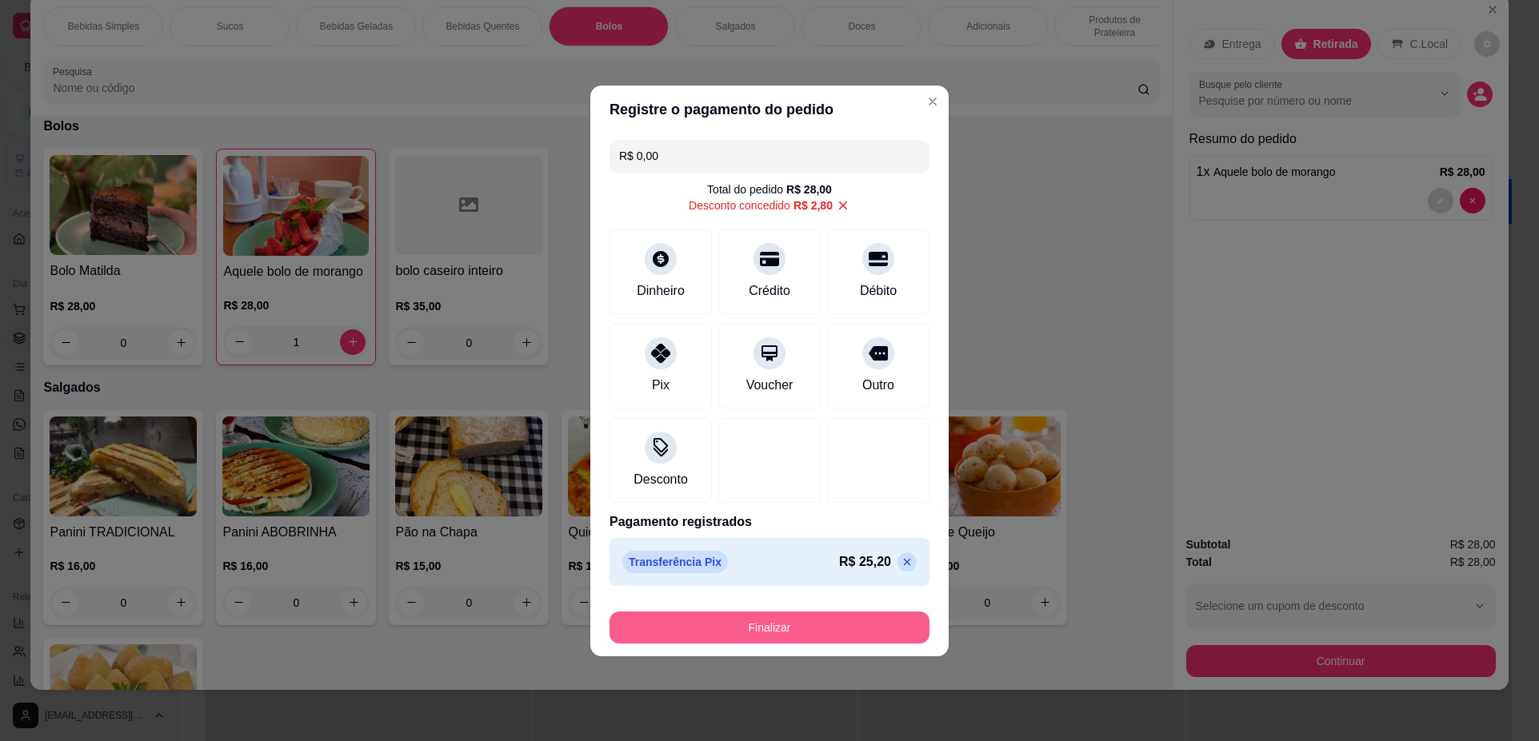
click at [761, 626] on button "Finalizar" at bounding box center [769, 628] width 320 height 32
click at [697, 618] on button "Finalizar" at bounding box center [769, 627] width 310 height 31
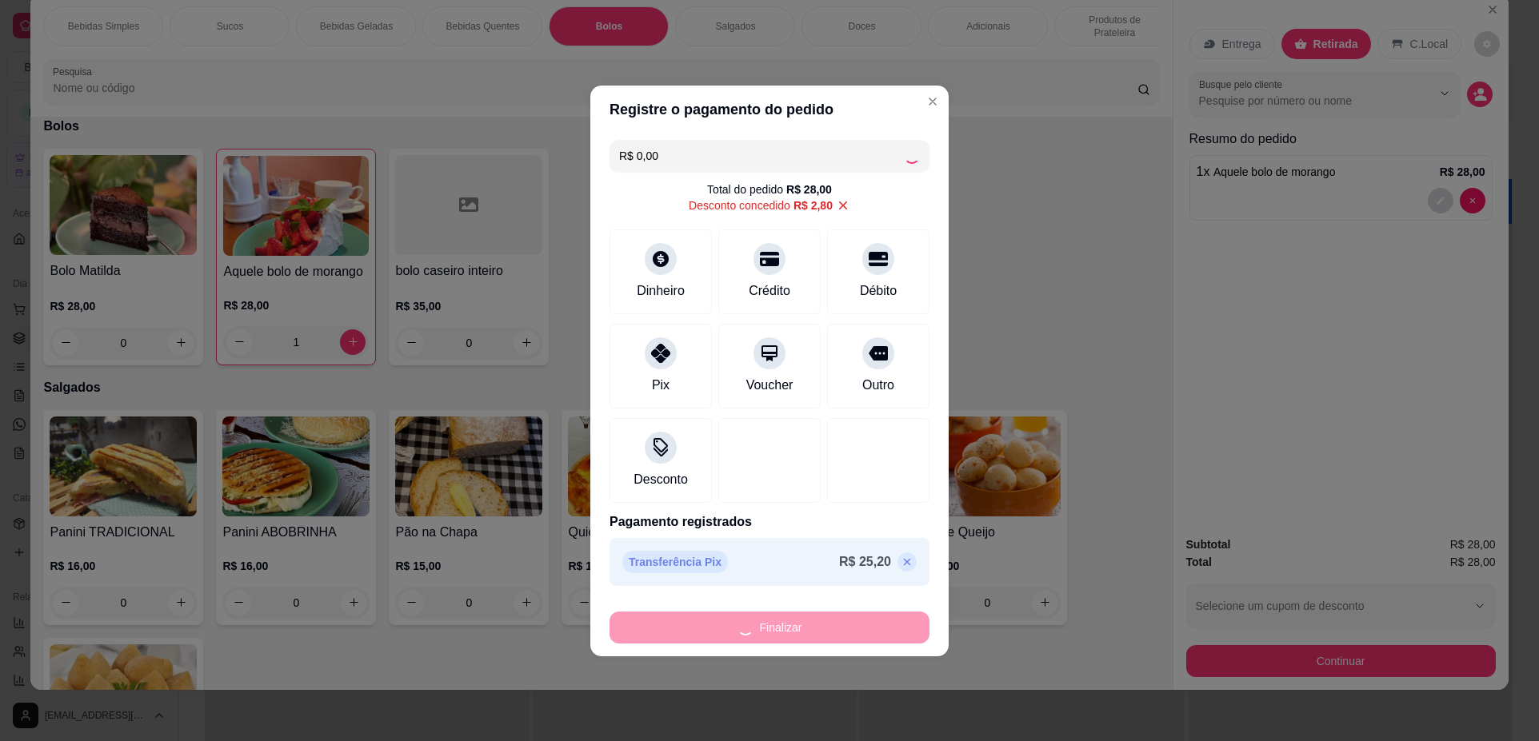
click at [696, 614] on div "Finalizar" at bounding box center [769, 624] width 320 height 38
type input "0"
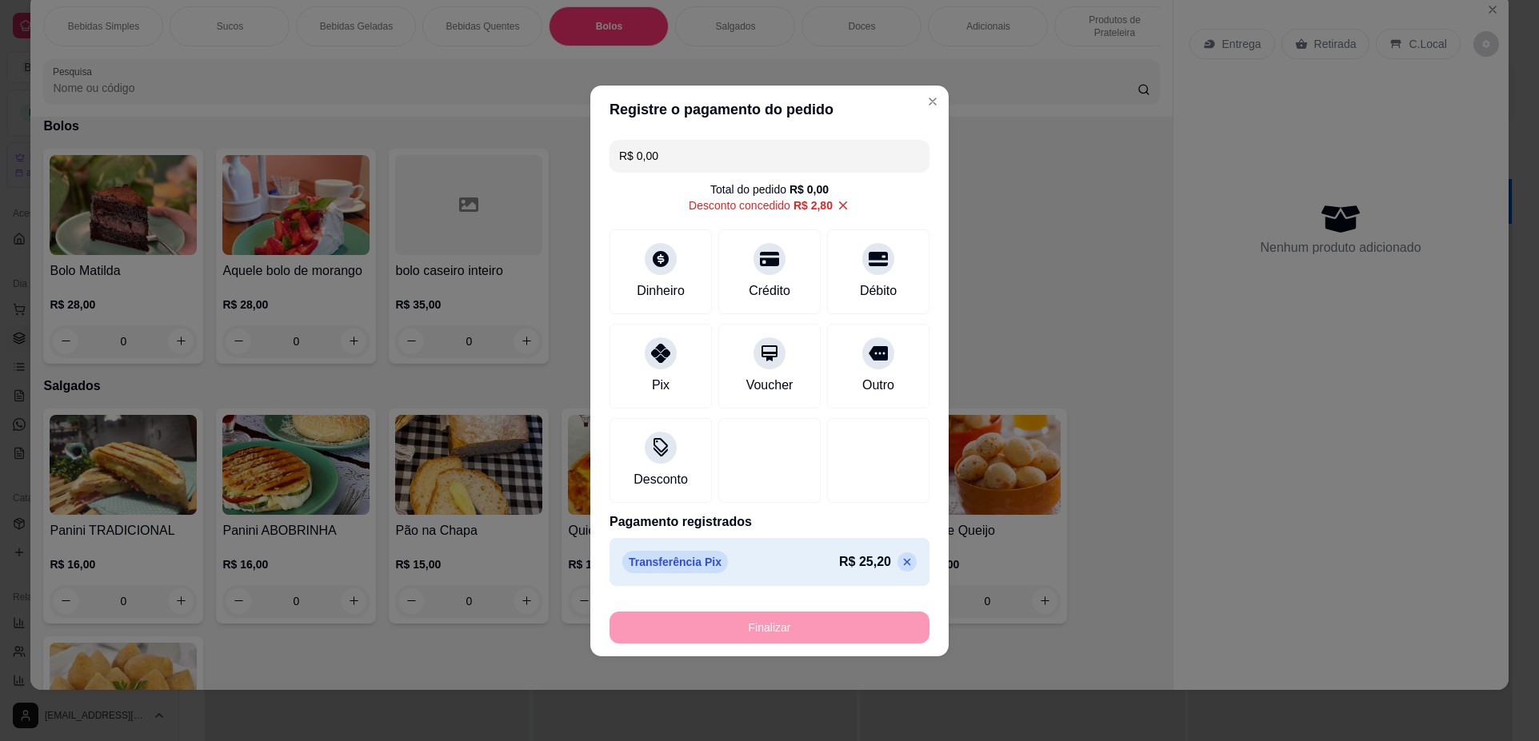
type input "-R$ 28,00"
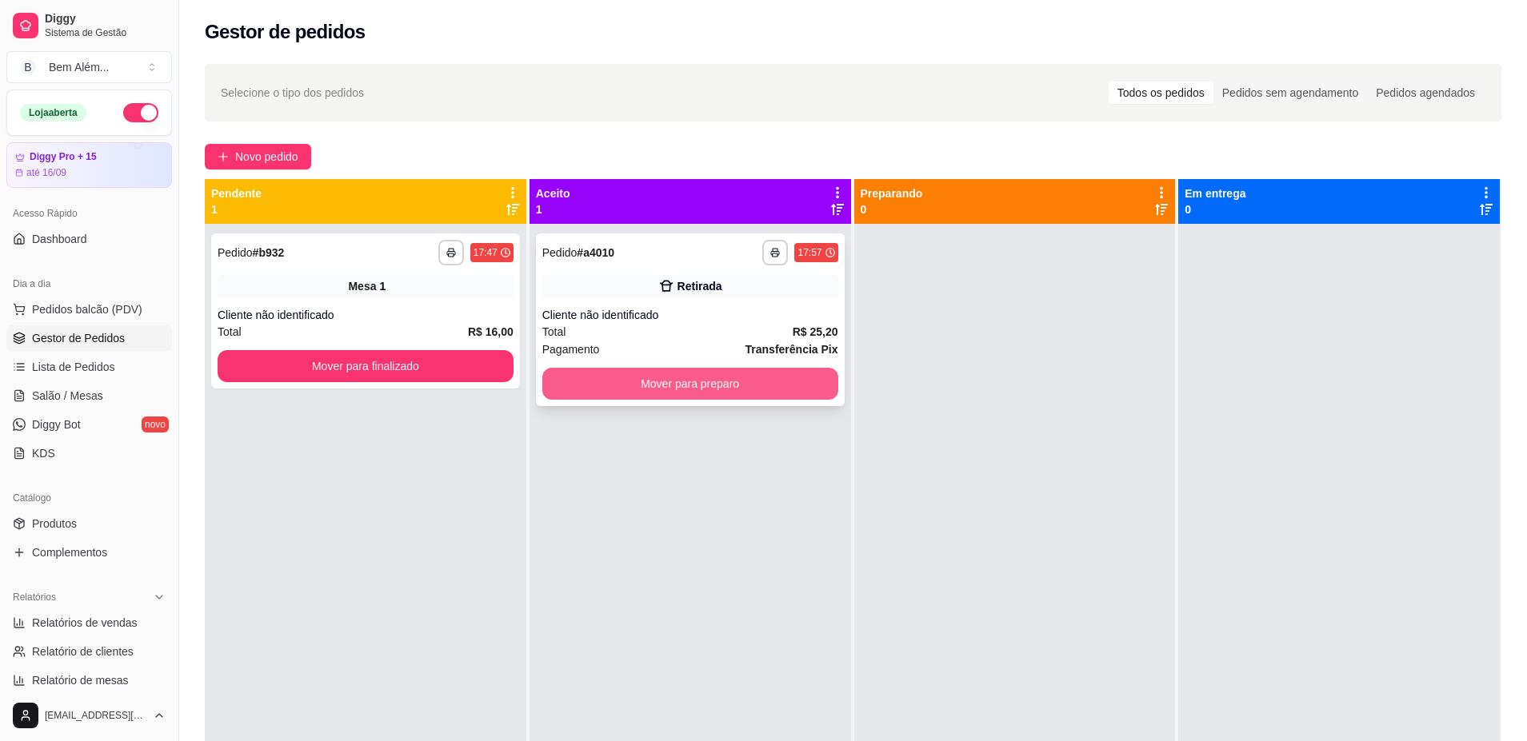
click at [783, 387] on button "Mover para preparo" at bounding box center [690, 384] width 296 height 32
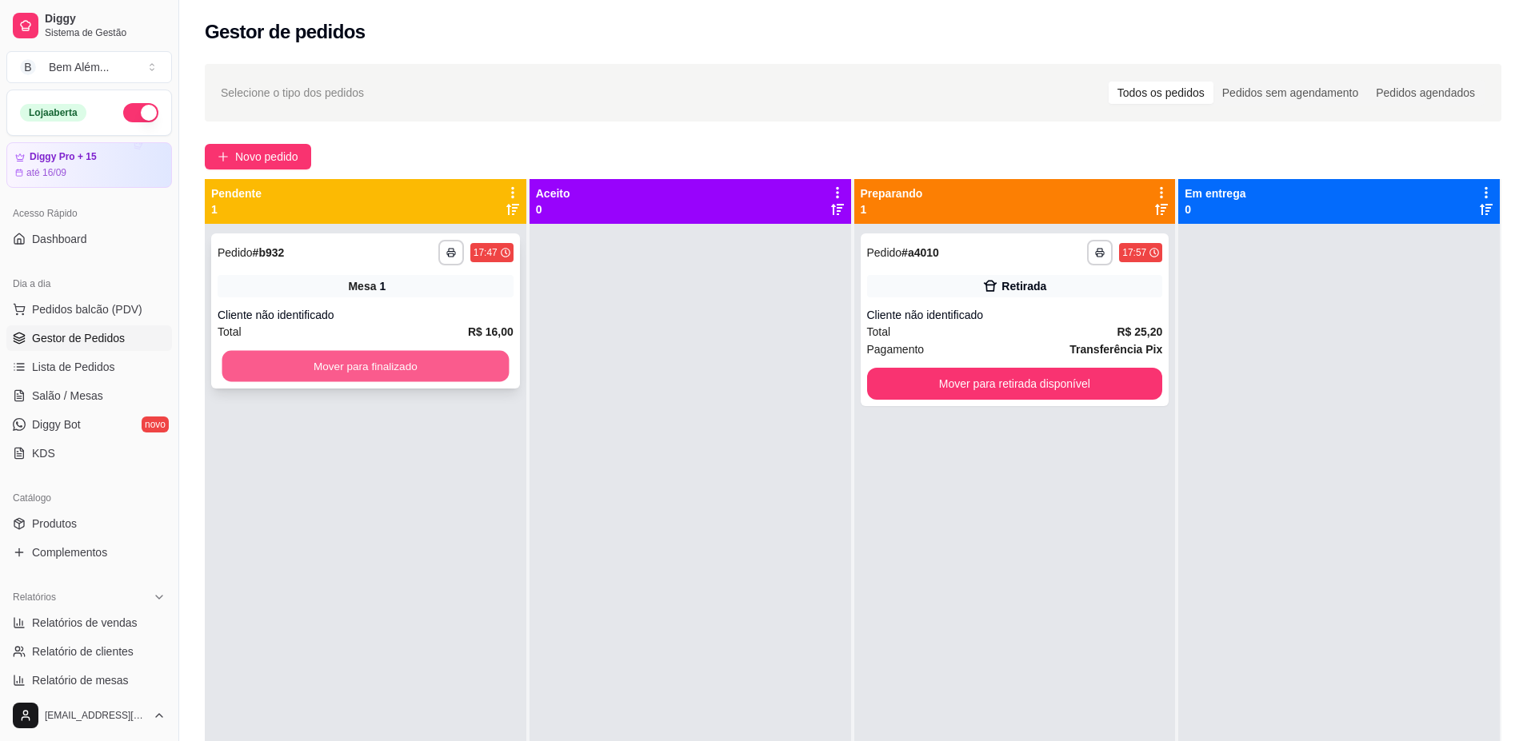
click at [453, 357] on button "Mover para finalizado" at bounding box center [365, 366] width 287 height 31
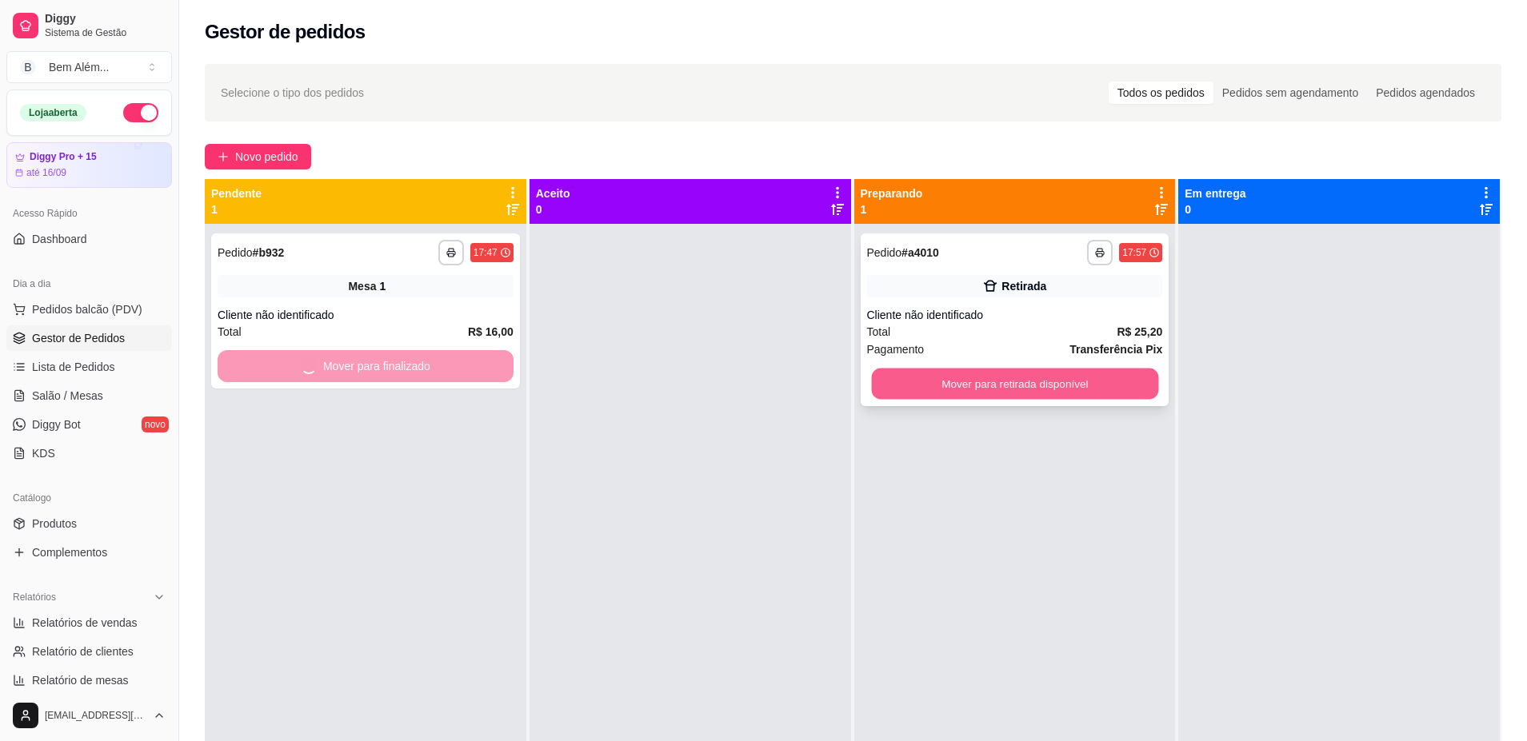
click at [1136, 391] on button "Mover para retirada disponível" at bounding box center [1014, 384] width 287 height 31
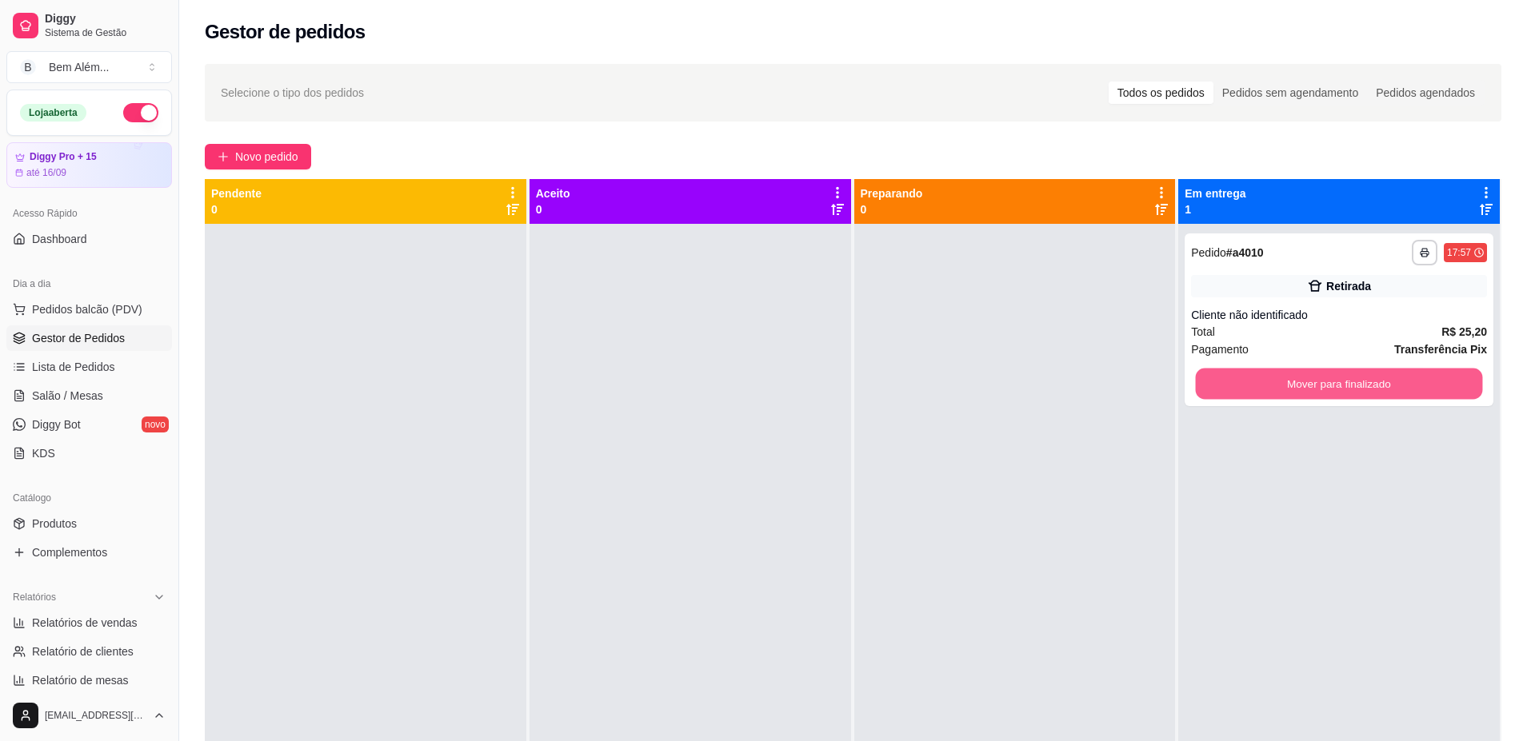
click at [1259, 394] on button "Mover para finalizado" at bounding box center [1339, 384] width 287 height 31
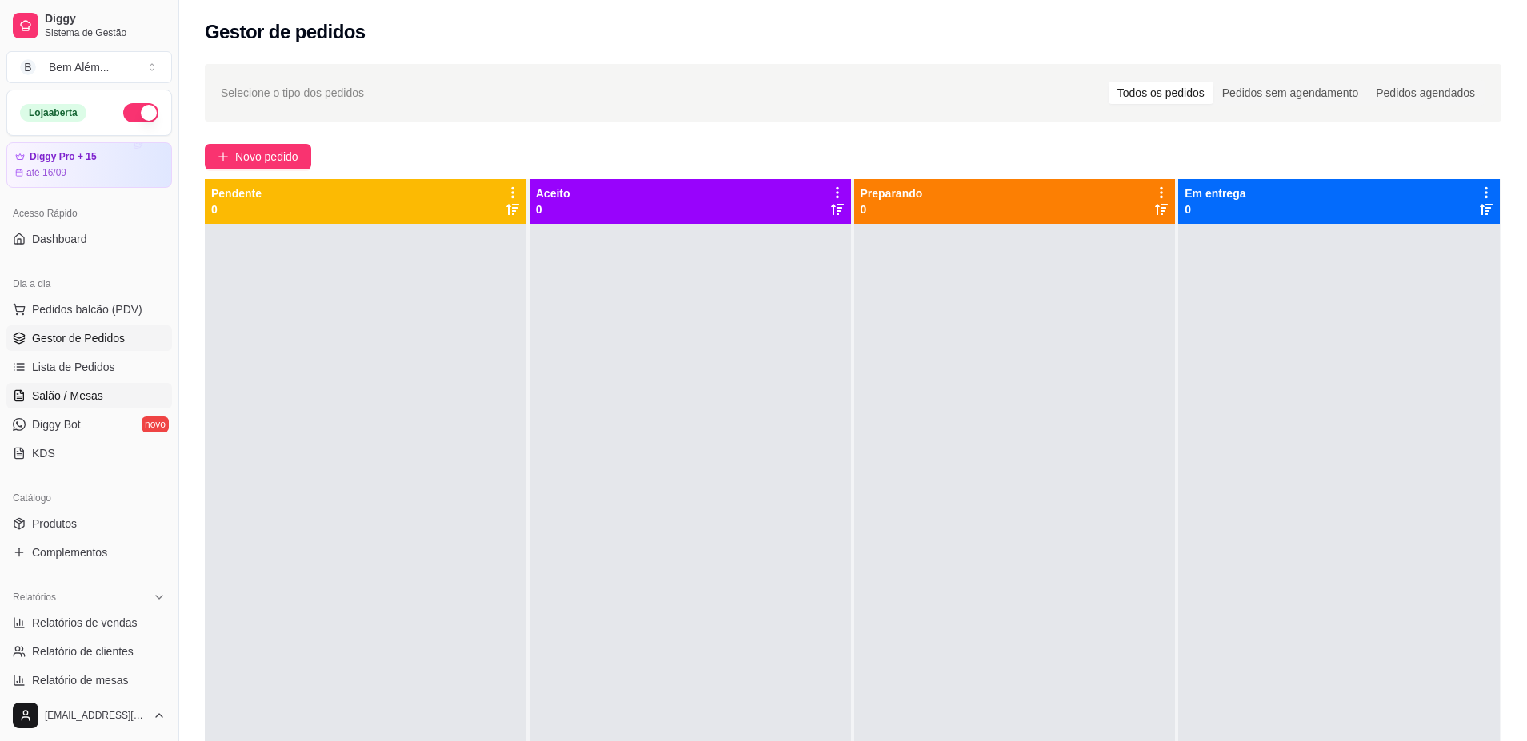
click at [98, 391] on span "Salão / Mesas" at bounding box center [67, 396] width 71 height 16
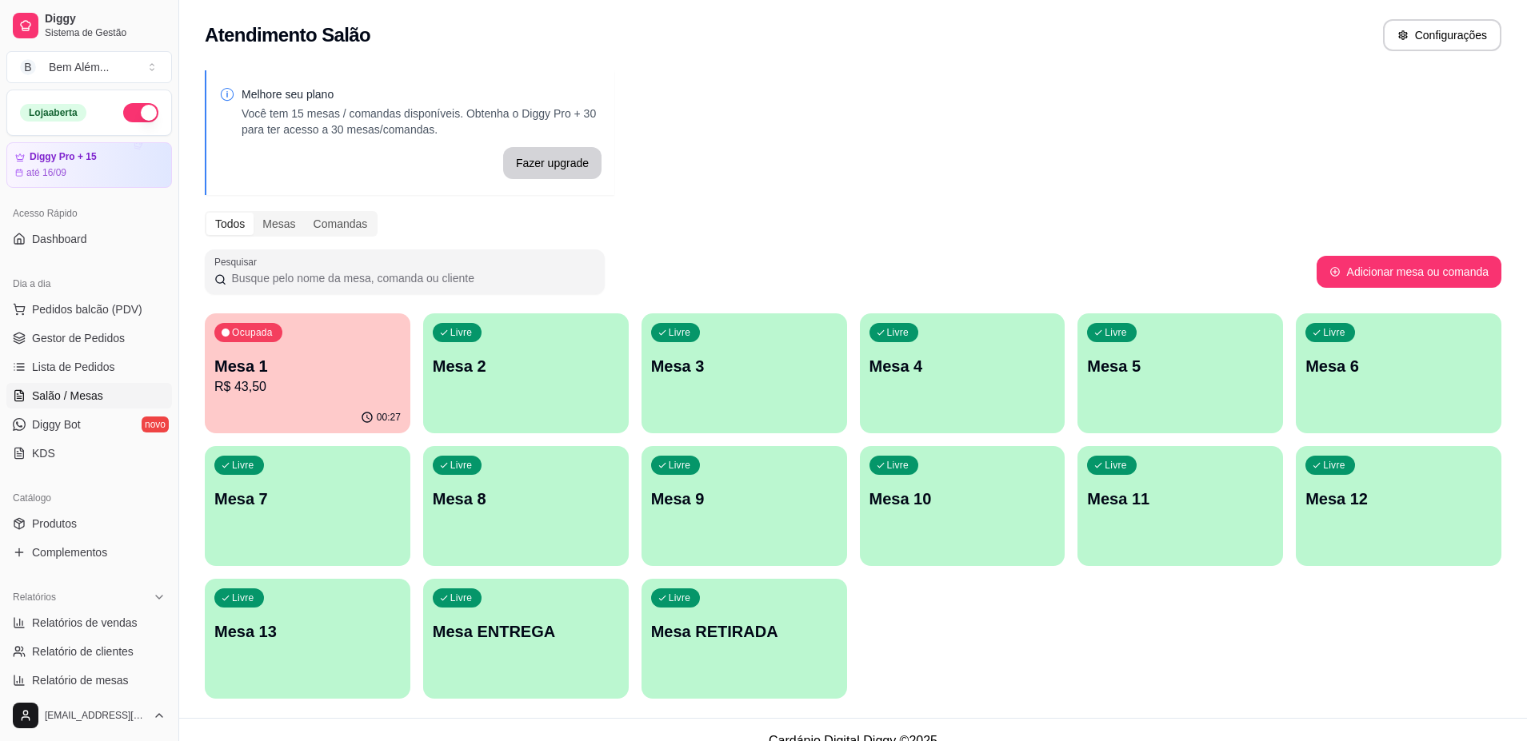
click at [285, 344] on div "Ocupada Mesa 1 R$ 43,50" at bounding box center [308, 357] width 206 height 89
click at [1124, 518] on div "Livre Mesa 11" at bounding box center [1179, 497] width 199 height 98
click at [936, 515] on div "Livre Mesa 10" at bounding box center [963, 496] width 206 height 101
click at [1453, 501] on p "Mesa 12" at bounding box center [1398, 500] width 181 height 22
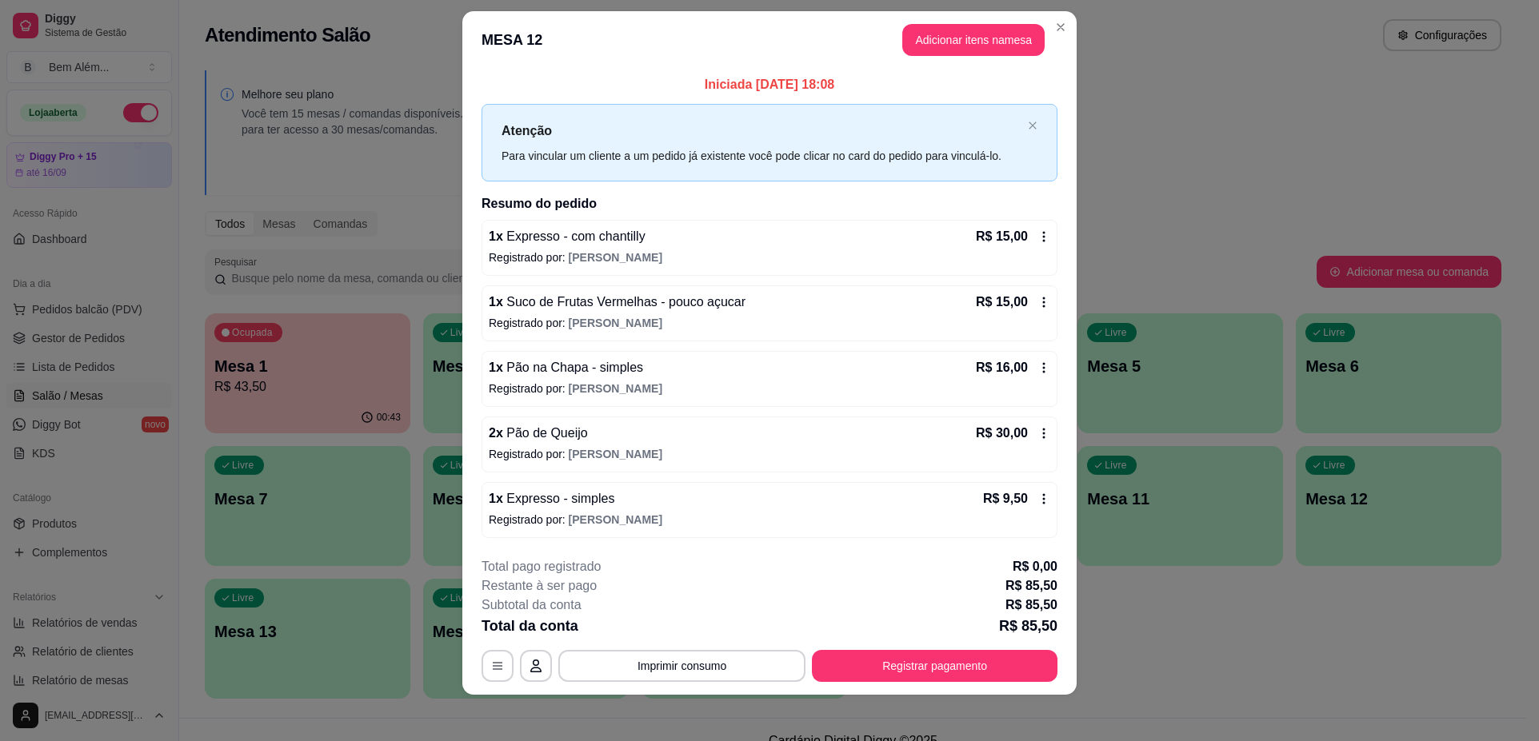
scroll to position [22, 0]
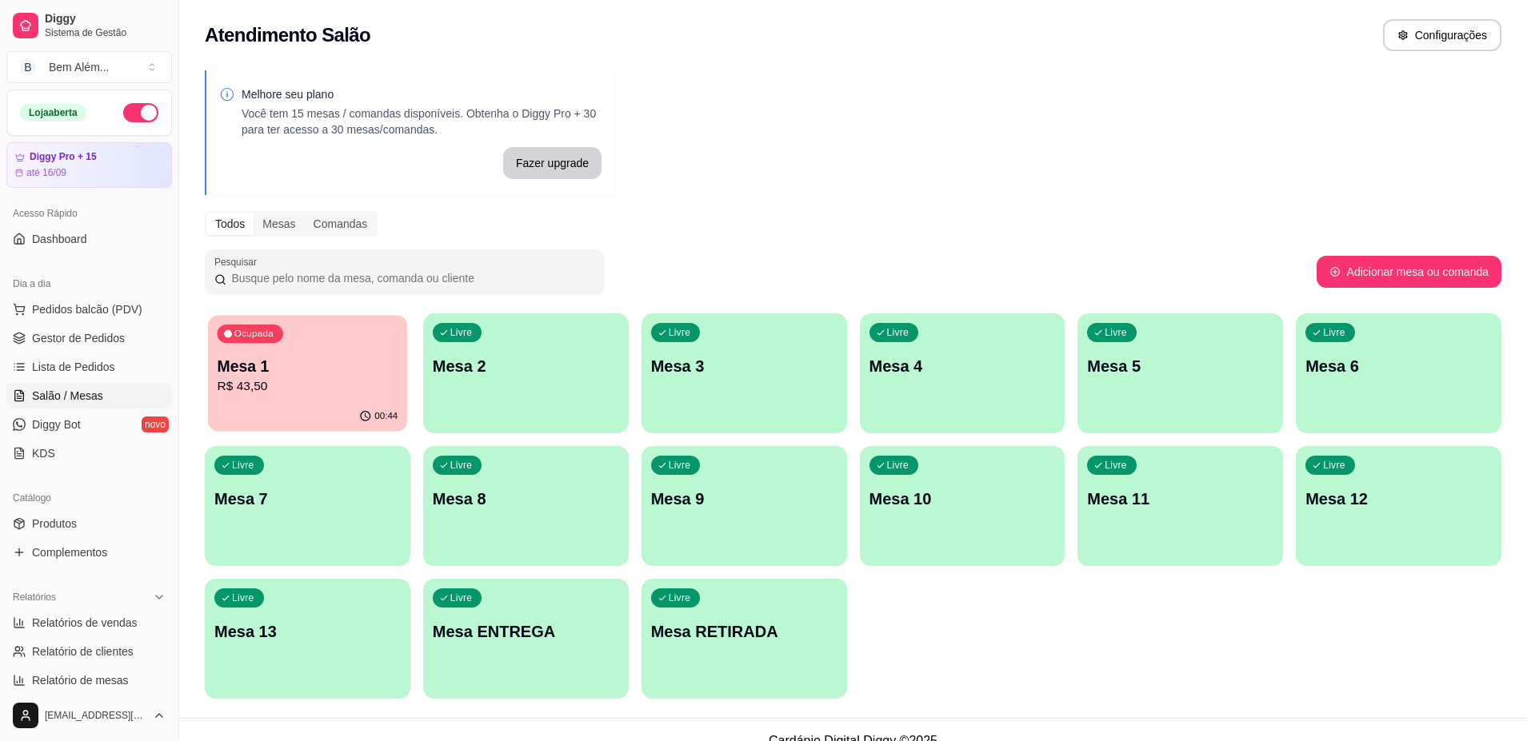
click at [281, 354] on div "Ocupada Mesa 1 R$ 43,50" at bounding box center [307, 358] width 199 height 86
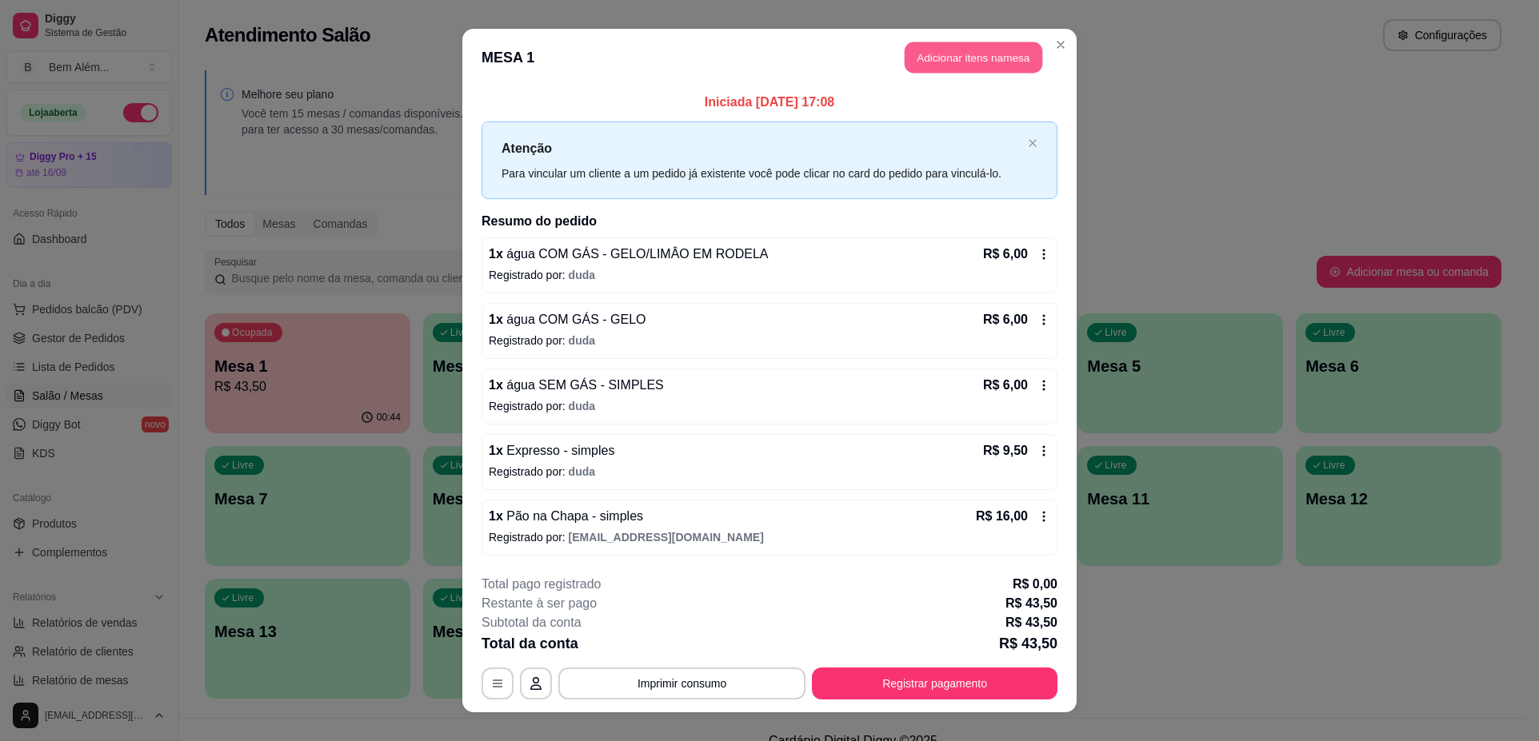
click at [960, 56] on button "Adicionar itens na mesa" at bounding box center [973, 57] width 138 height 31
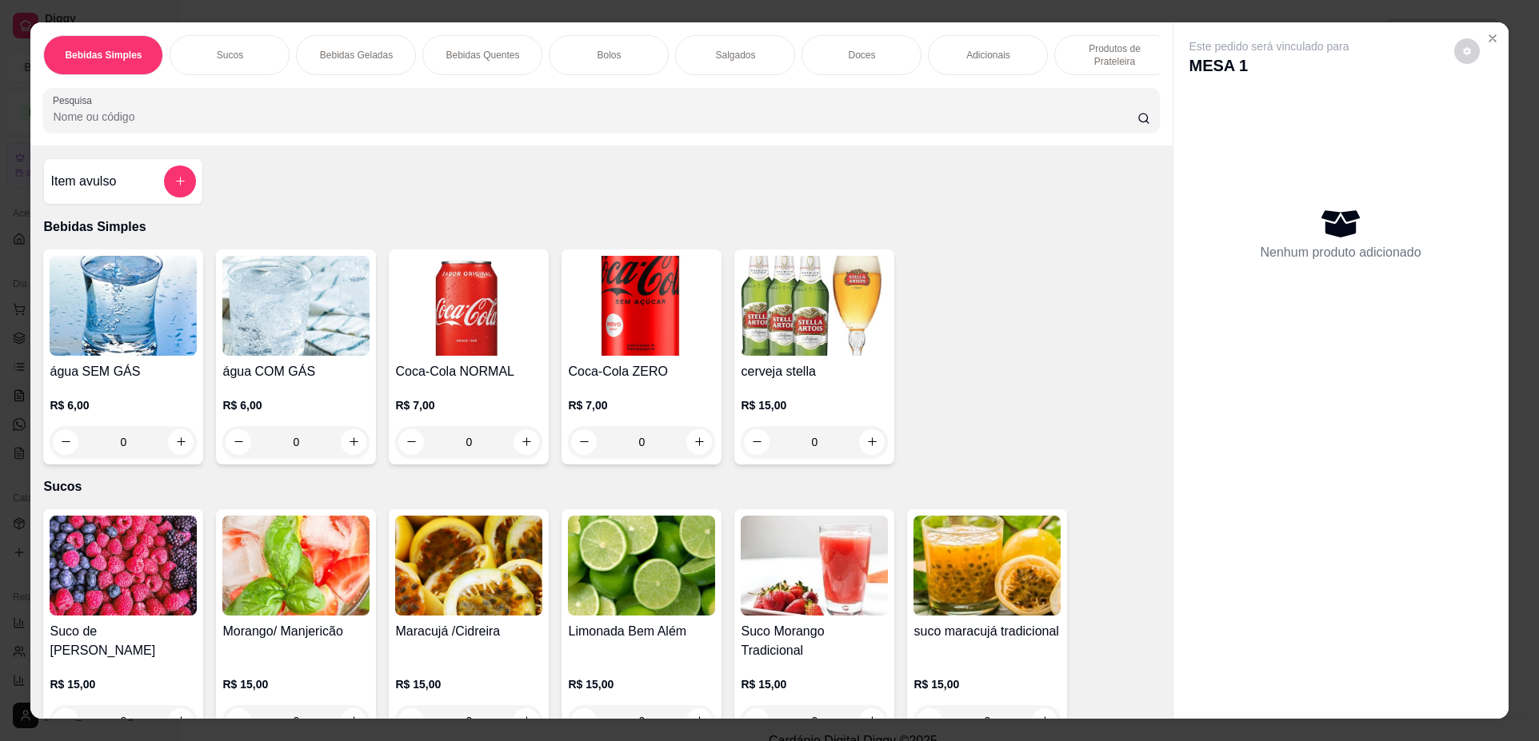
click at [687, 452] on div "0" at bounding box center [641, 442] width 147 height 32
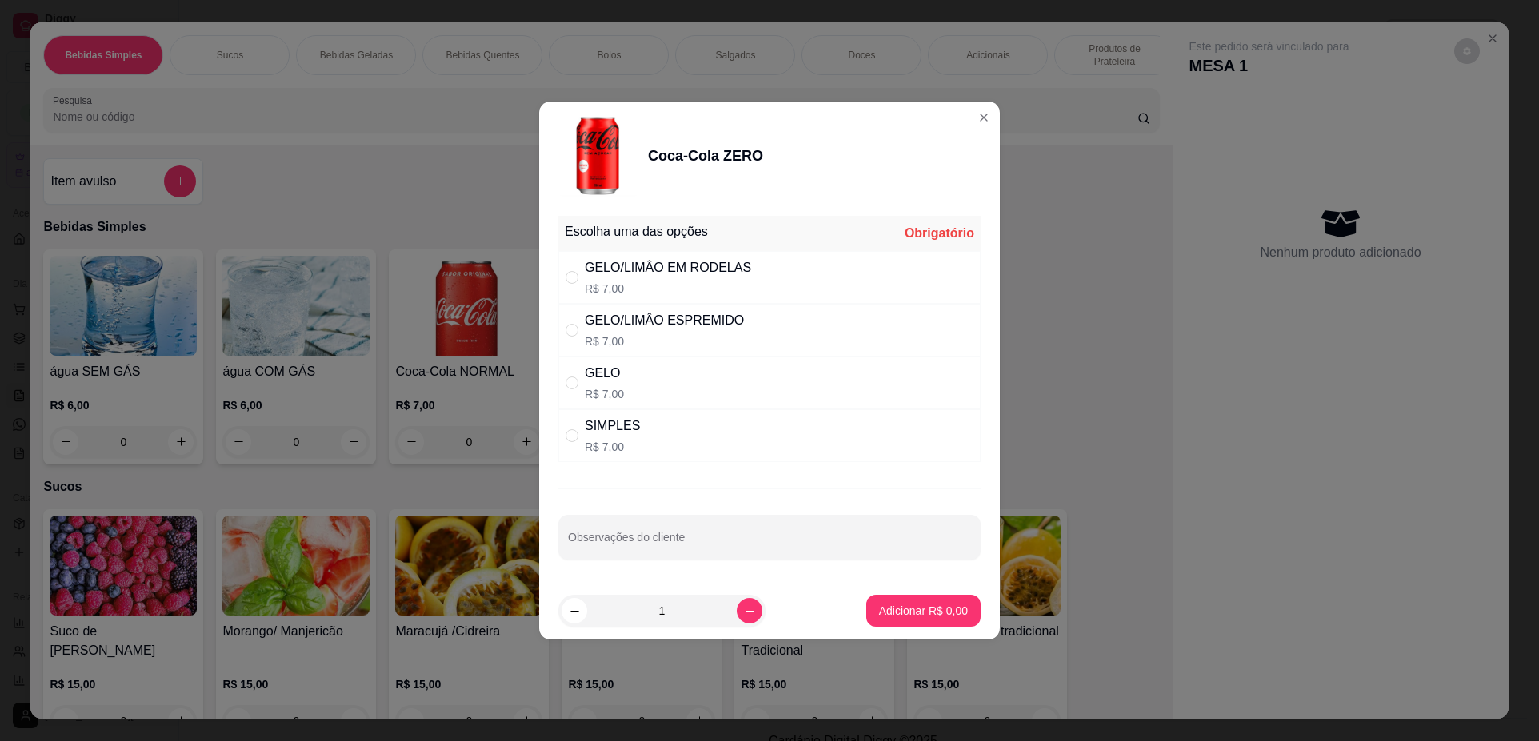
click at [705, 426] on div "SIMPLES R$ 7,00" at bounding box center [769, 435] width 422 height 53
radio input "true"
click at [892, 608] on p "Adicionar R$ 7,00" at bounding box center [923, 611] width 89 height 16
type input "1"
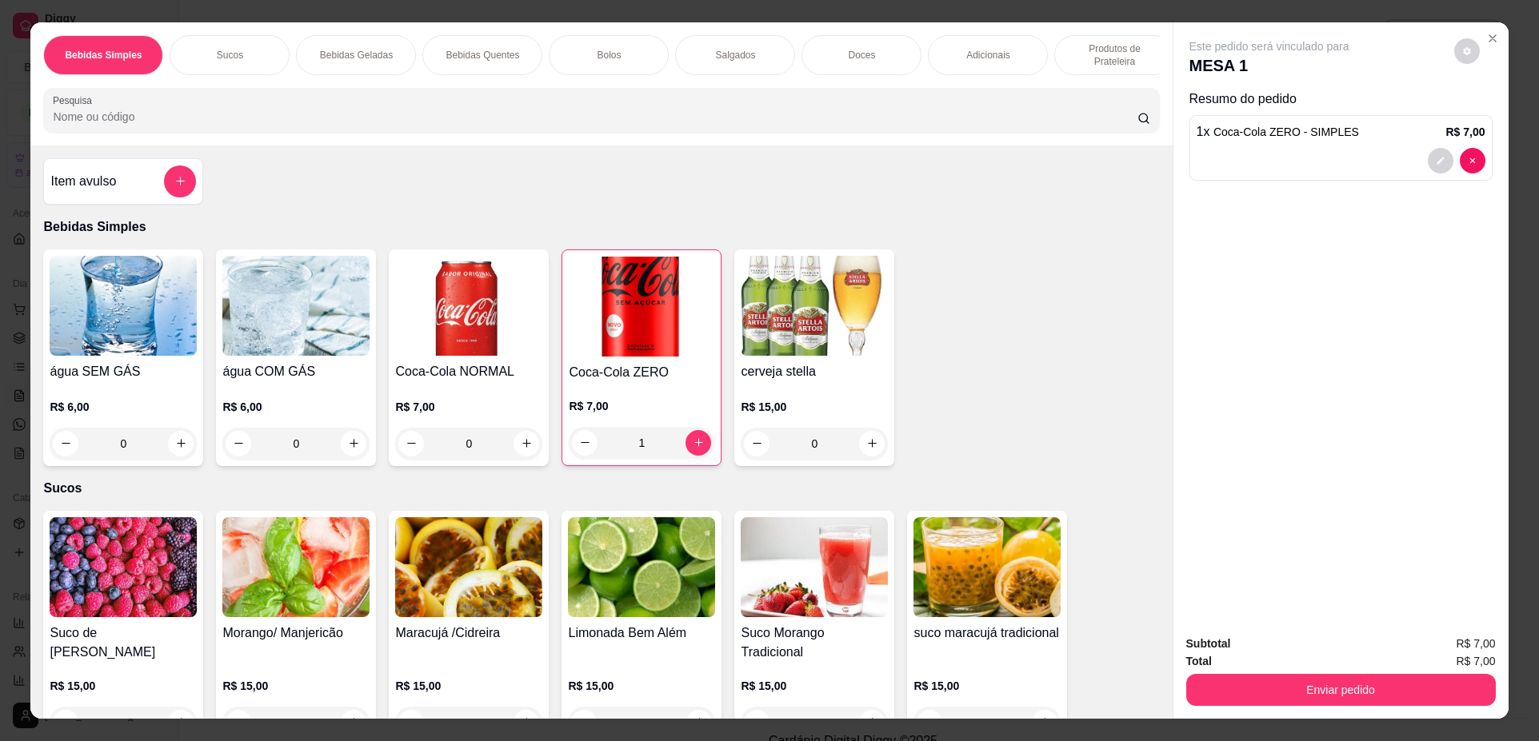
click at [646, 58] on div "Bolos" at bounding box center [609, 55] width 120 height 40
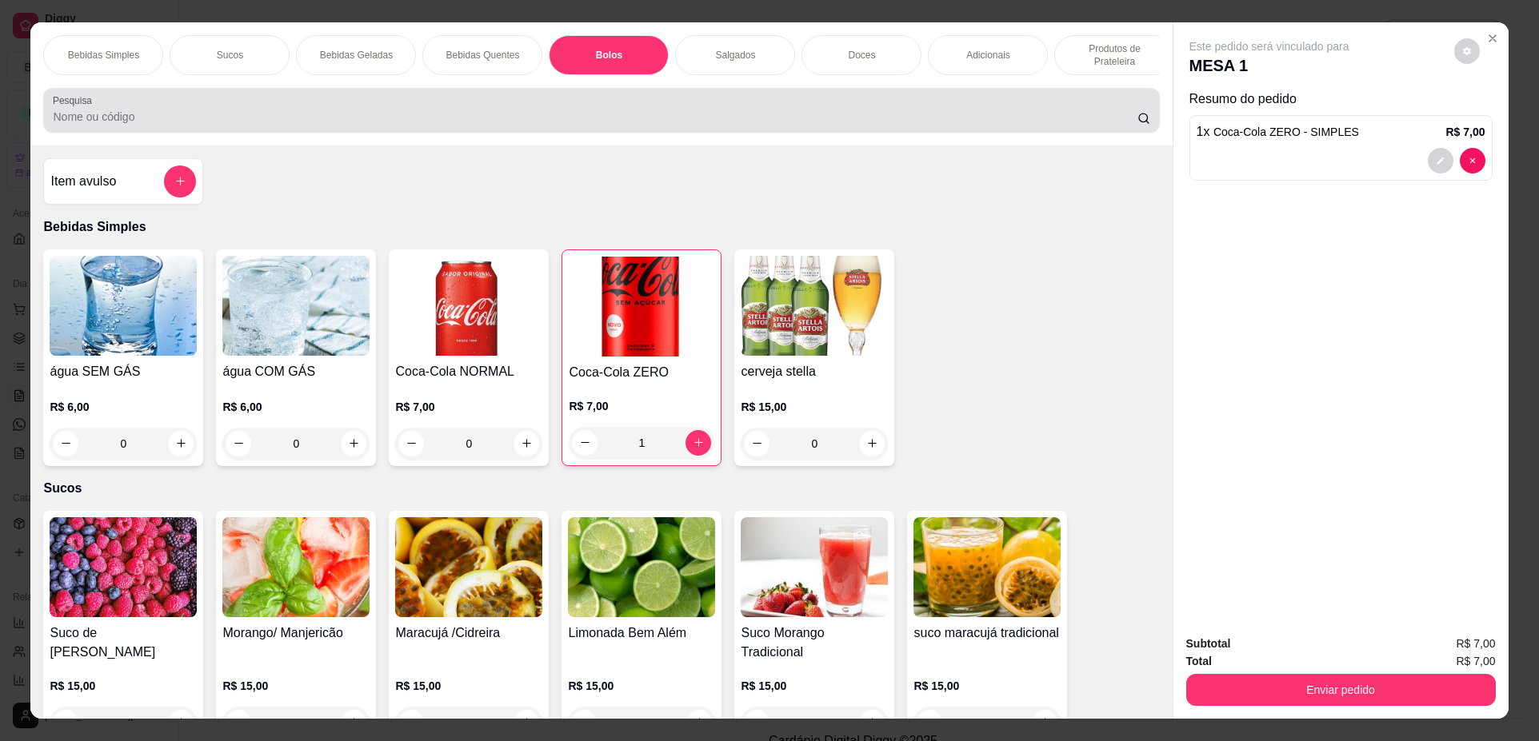
scroll to position [29, 0]
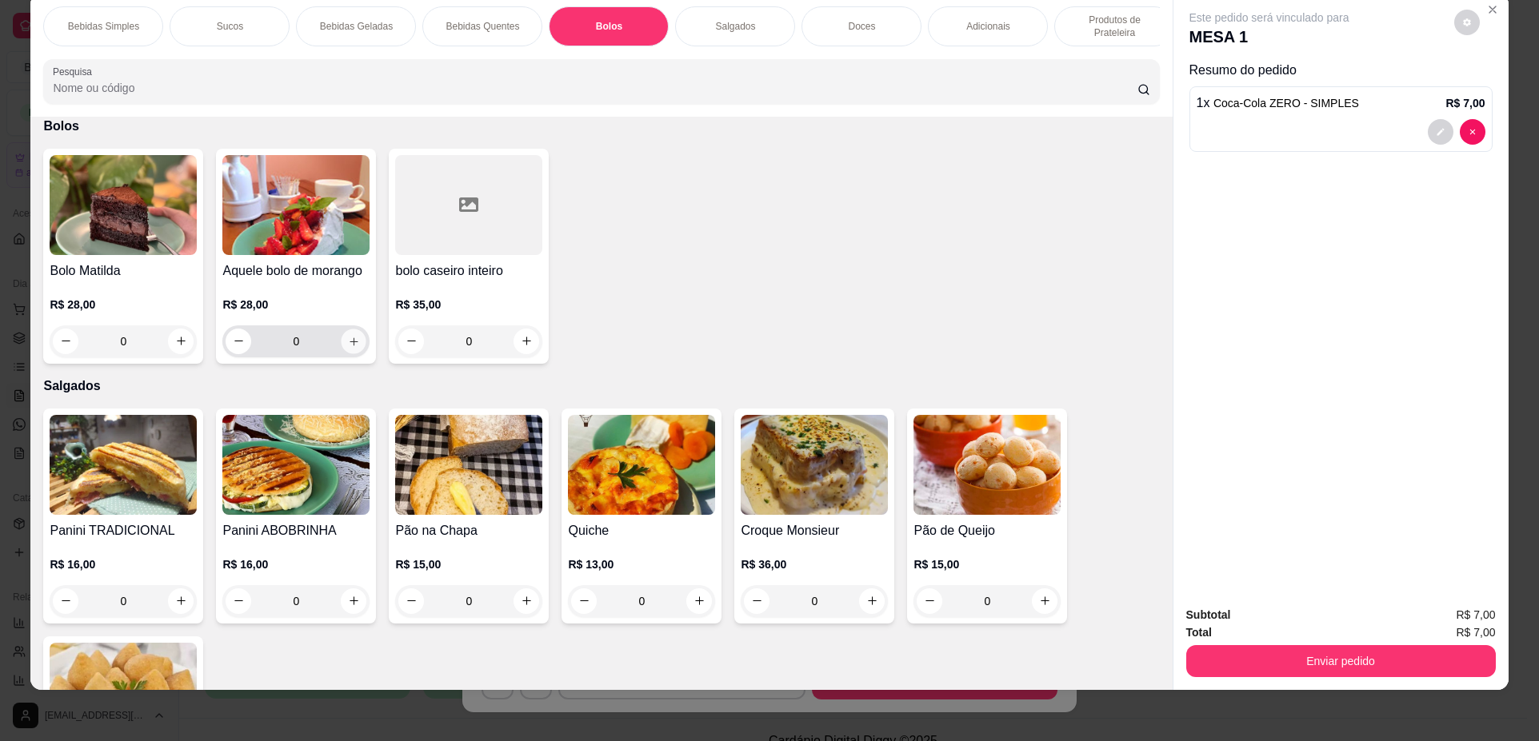
click at [349, 348] on icon "increase-product-quantity" at bounding box center [354, 342] width 12 height 12
click at [351, 348] on icon "increase-product-quantity" at bounding box center [354, 342] width 12 height 12
type input "2"
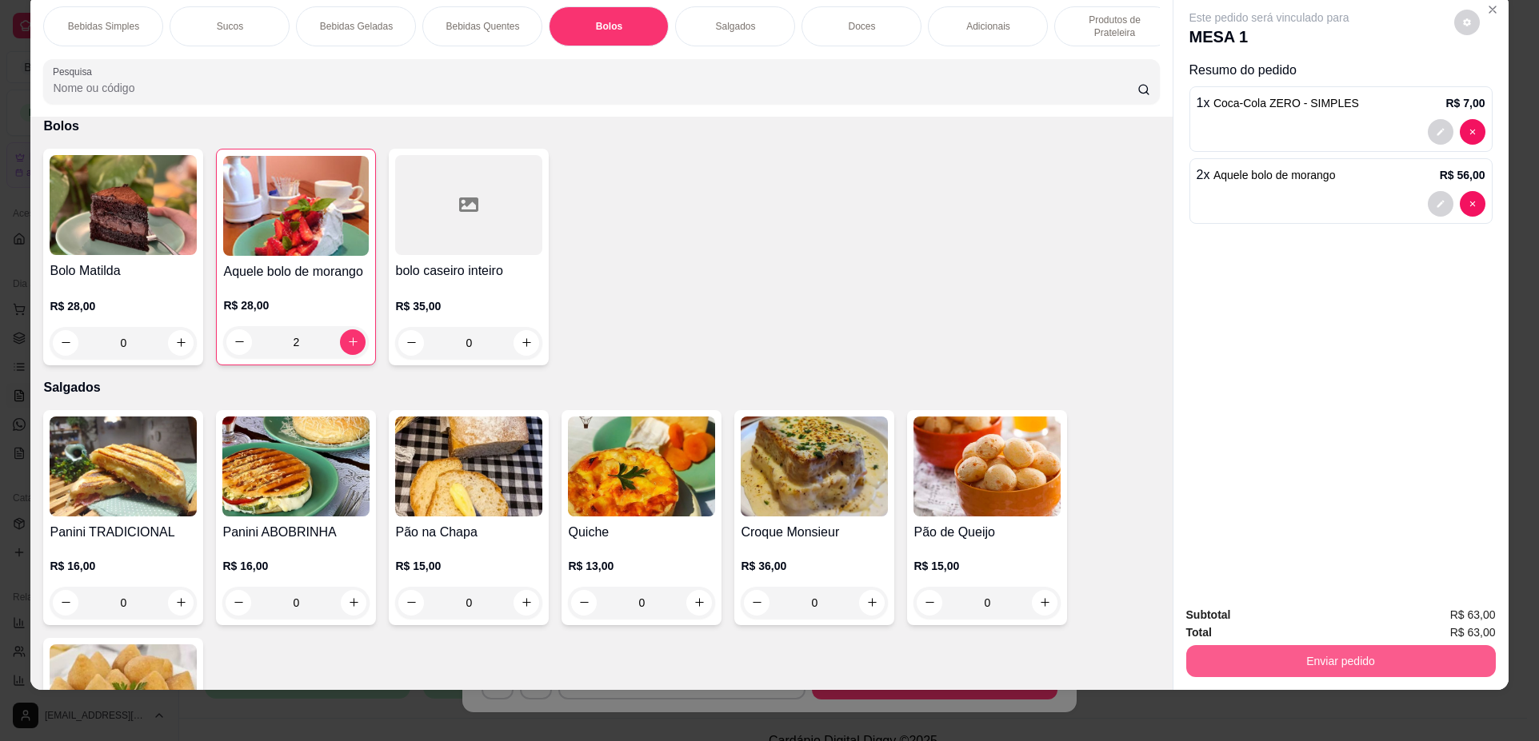
click at [1262, 654] on button "Enviar pedido" at bounding box center [1340, 661] width 309 height 32
click at [1257, 622] on button "Não registrar e enviar pedido" at bounding box center [1287, 622] width 166 height 30
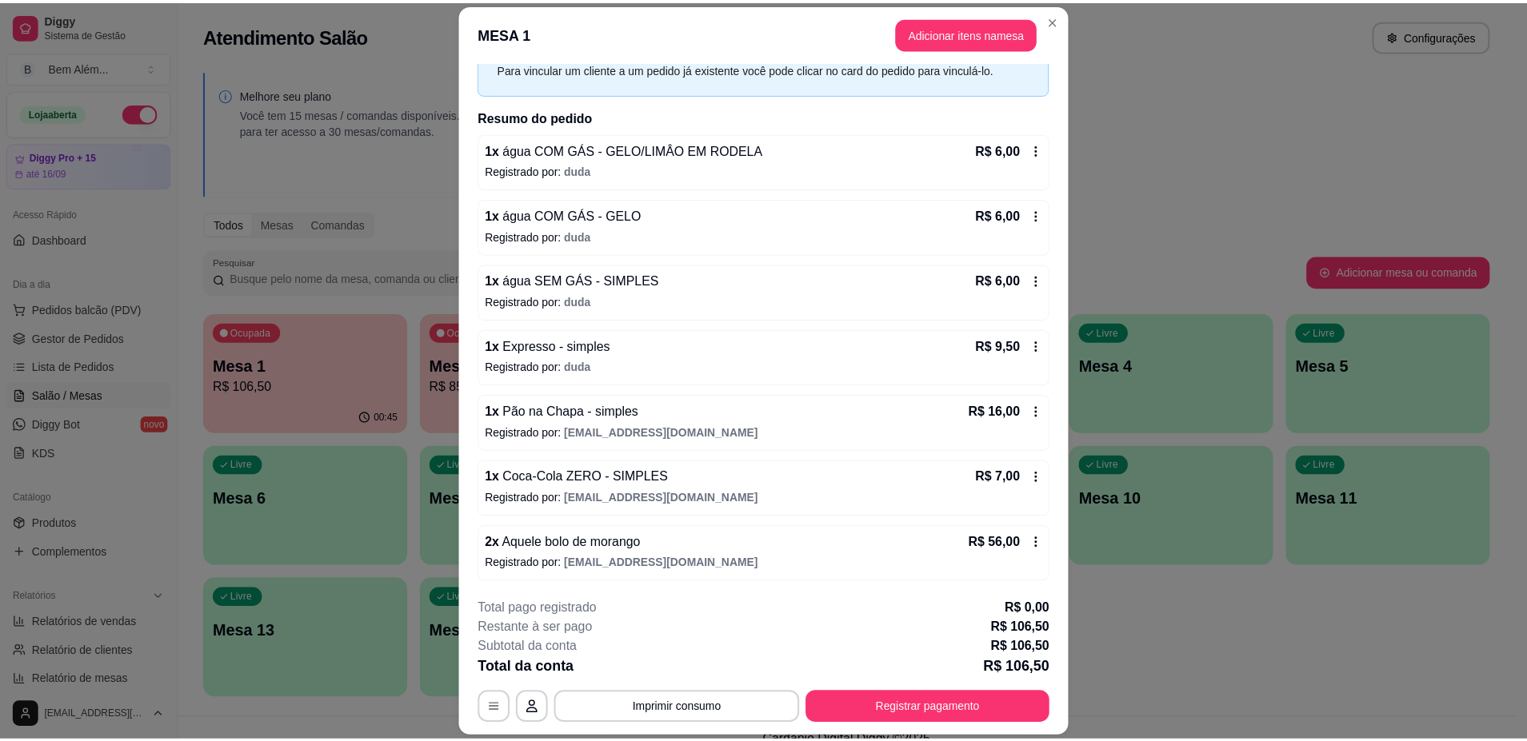
scroll to position [81, 0]
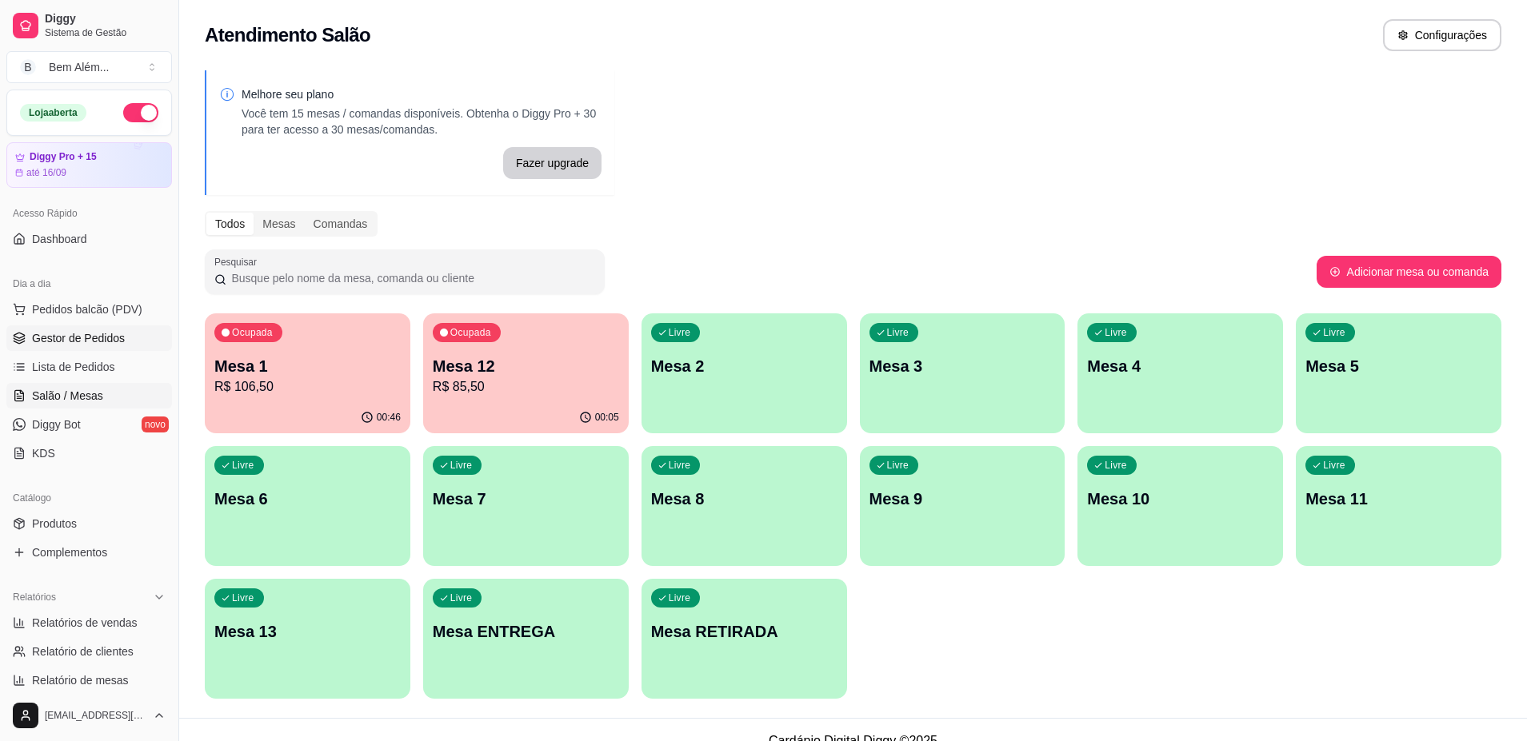
click at [82, 327] on link "Gestor de Pedidos" at bounding box center [89, 338] width 166 height 26
click at [343, 393] on p "R$ 106,50" at bounding box center [307, 386] width 186 height 19
click at [118, 343] on span "Gestor de Pedidos" at bounding box center [78, 338] width 93 height 16
click at [63, 327] on link "Gestor de Pedidos" at bounding box center [89, 338] width 166 height 26
click at [76, 334] on span "Gestor de Pedidos" at bounding box center [78, 338] width 93 height 16
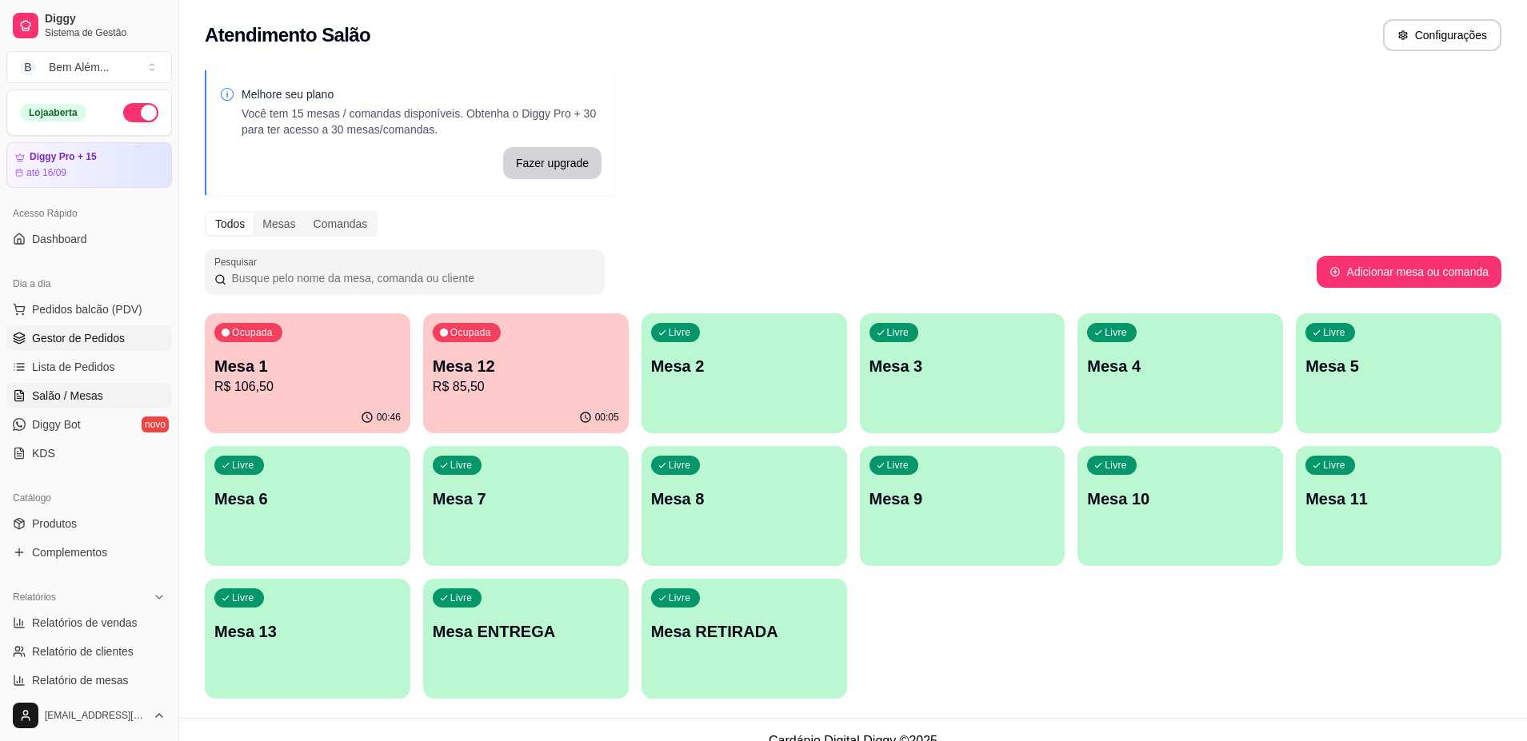
click at [76, 334] on span "Gestor de Pedidos" at bounding box center [78, 338] width 93 height 16
click at [457, 376] on p "Mesa 12" at bounding box center [526, 366] width 186 height 22
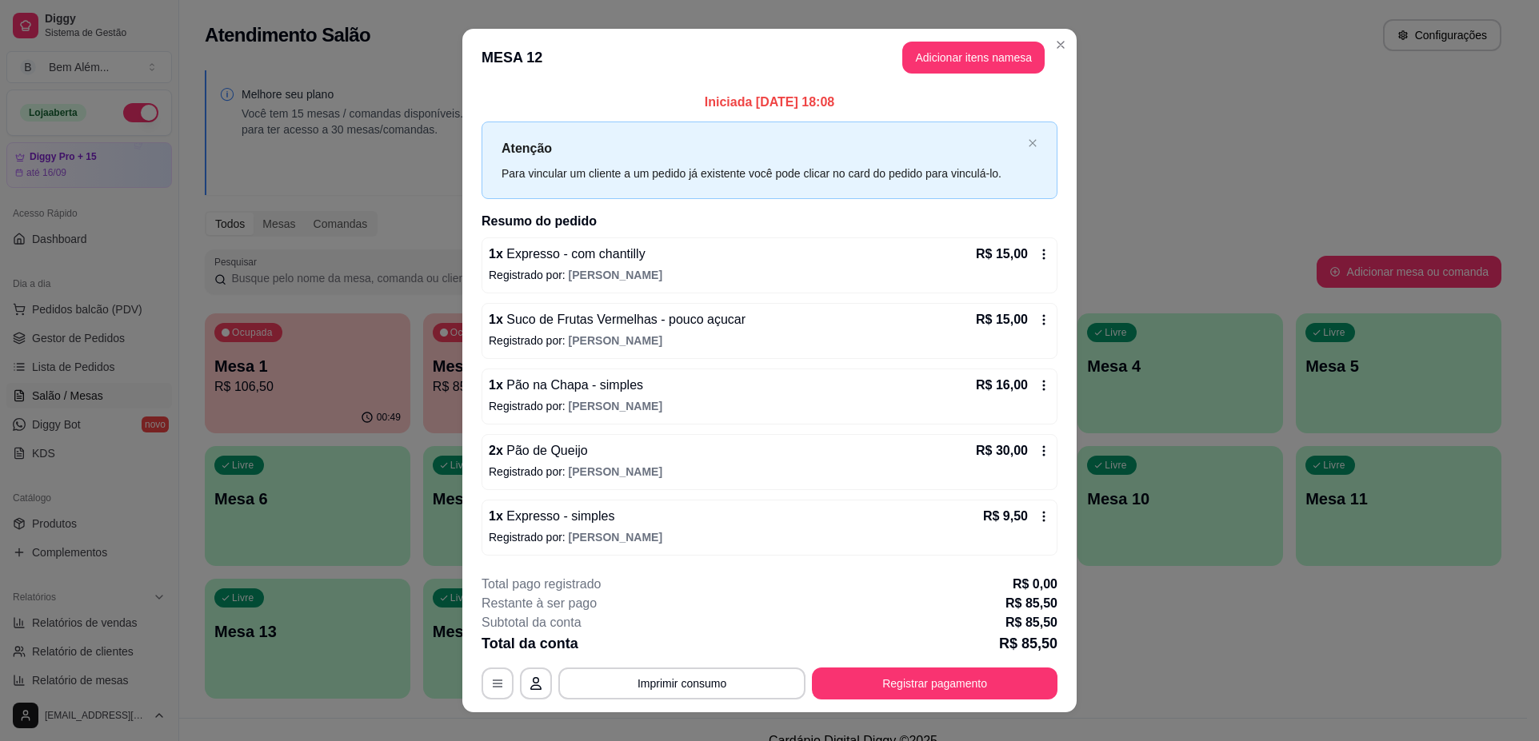
scroll to position [22, 0]
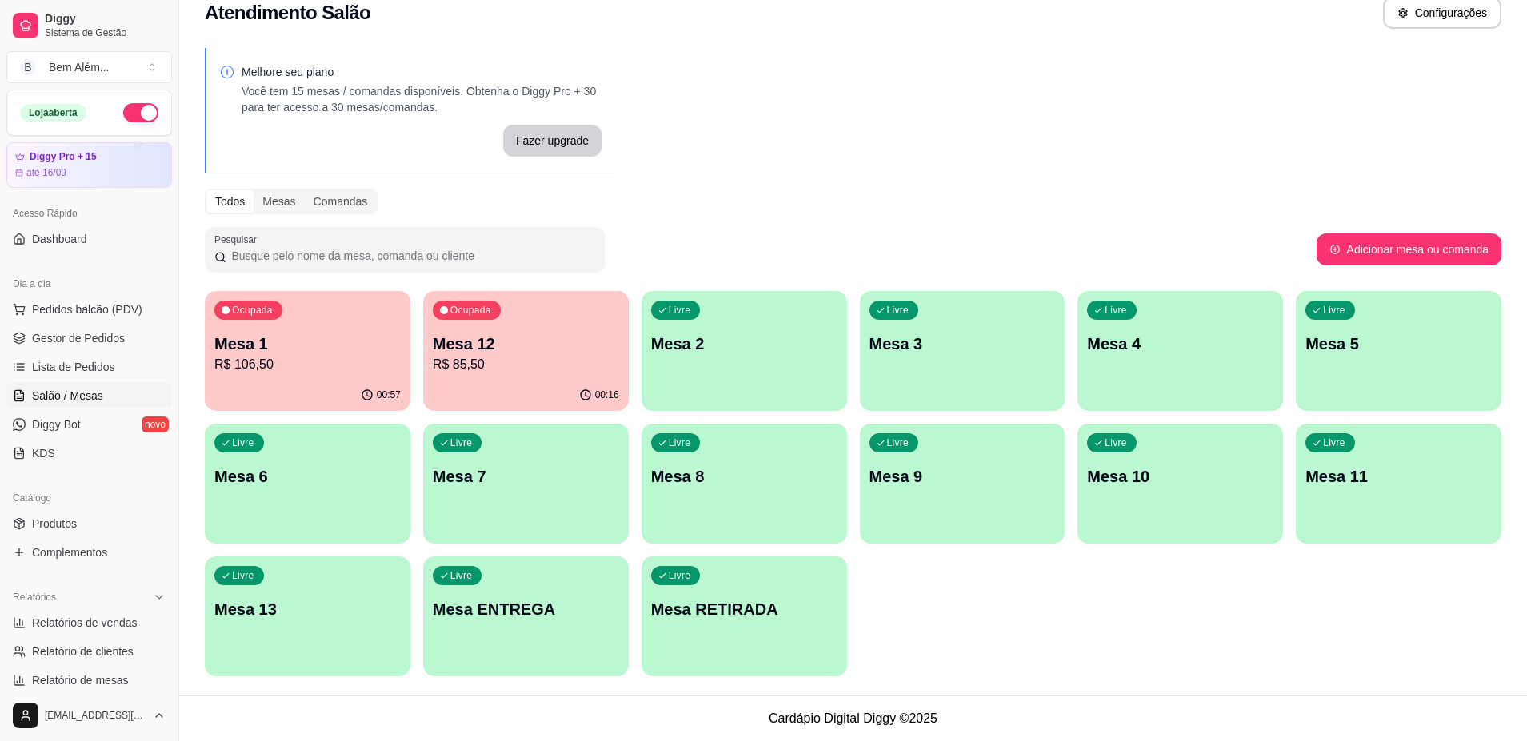
drag, startPoint x: 357, startPoint y: 238, endPoint x: 783, endPoint y: 199, distance: 428.0
click at [783, 199] on div "Todos Mesas Comandas" at bounding box center [853, 202] width 1296 height 26
click at [564, 345] on p "Mesa 12" at bounding box center [525, 344] width 181 height 22
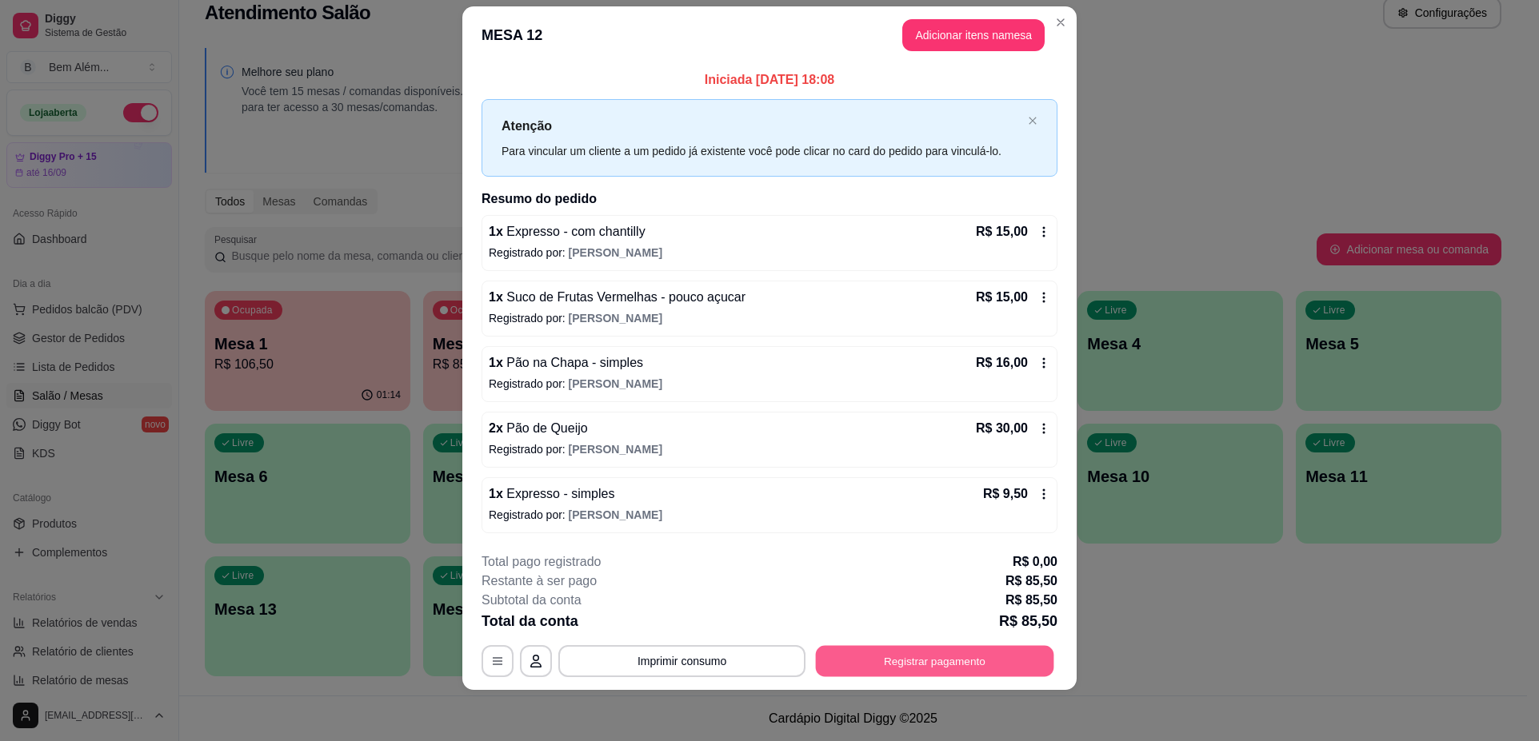
click at [1023, 650] on button "Registrar pagamento" at bounding box center [935, 661] width 238 height 31
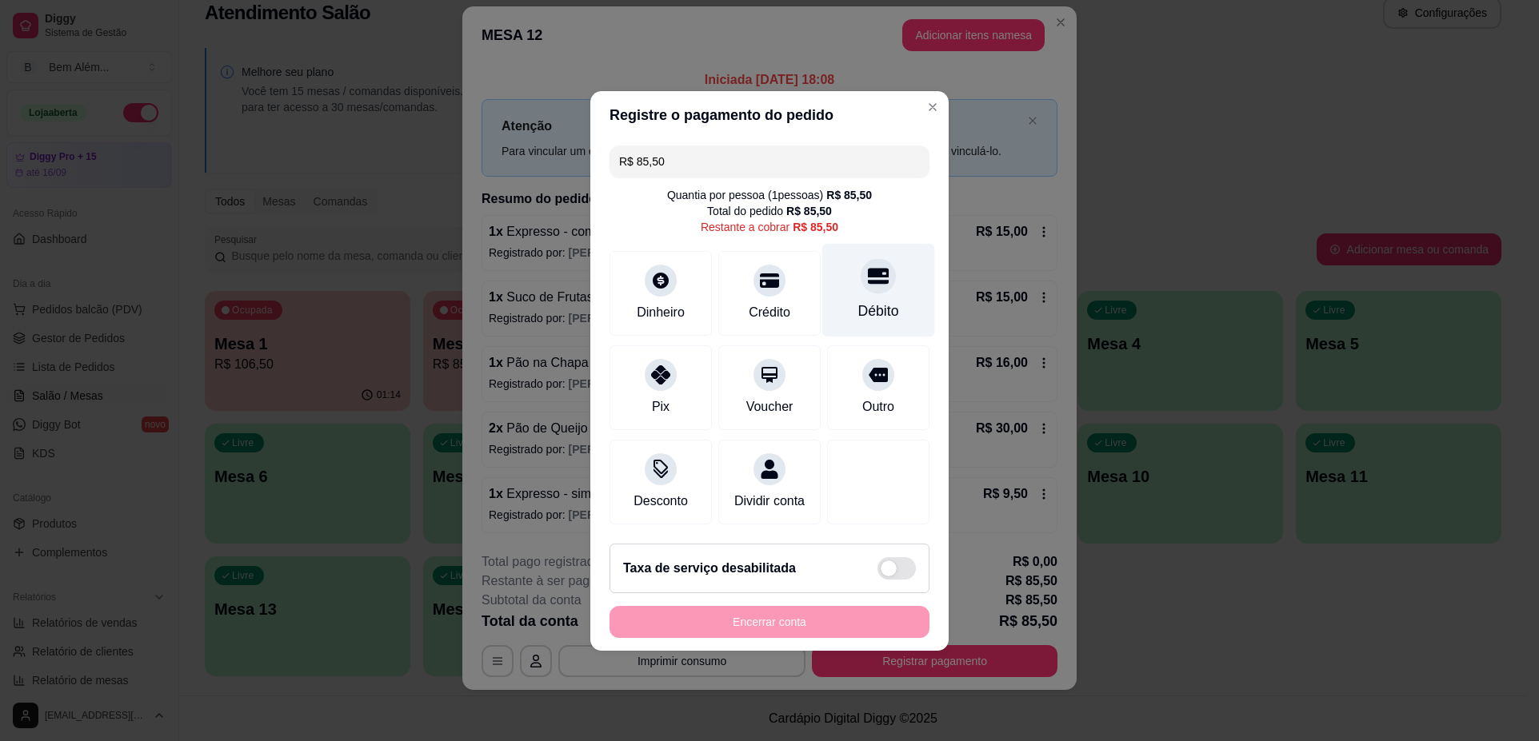
click at [871, 304] on div "Débito" at bounding box center [878, 311] width 41 height 21
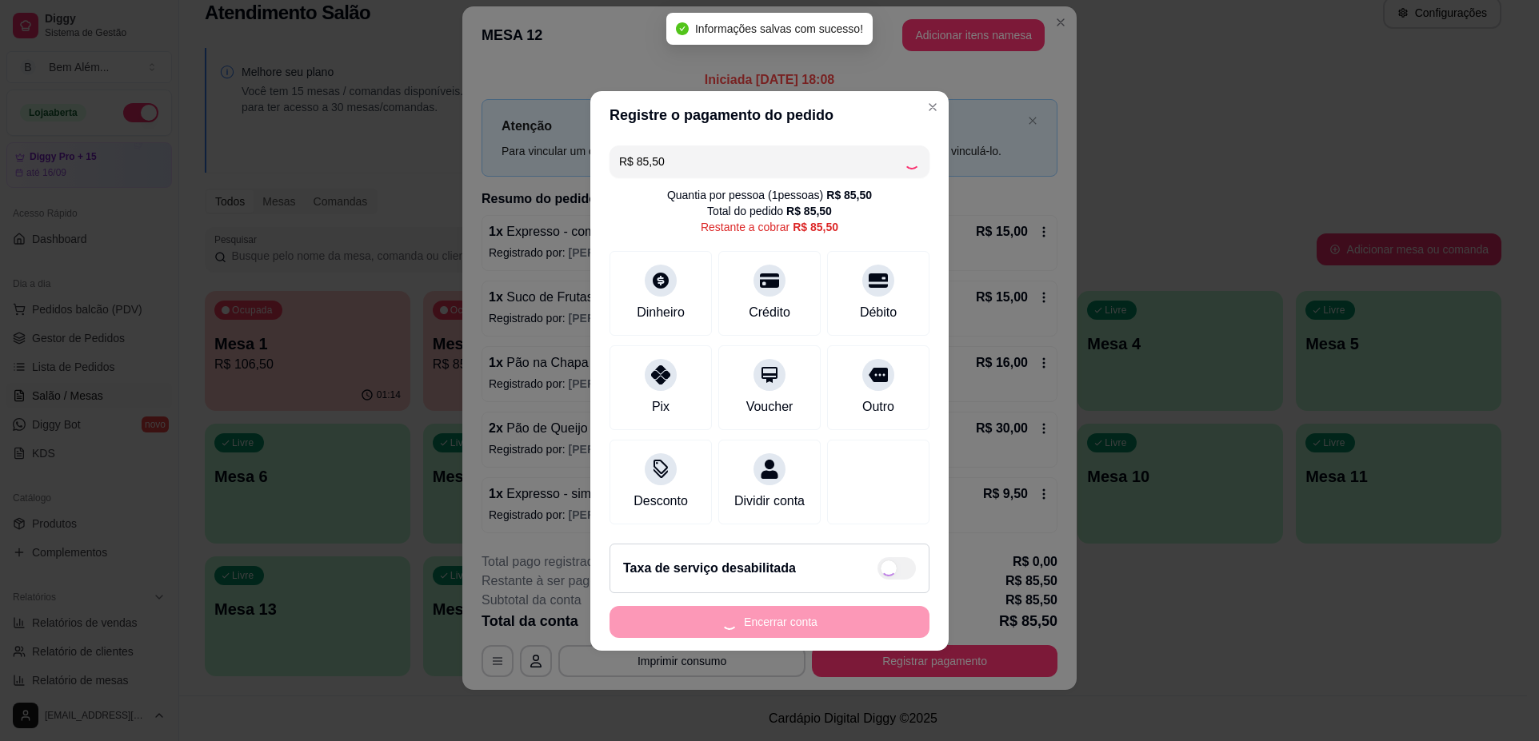
type input "R$ 0,00"
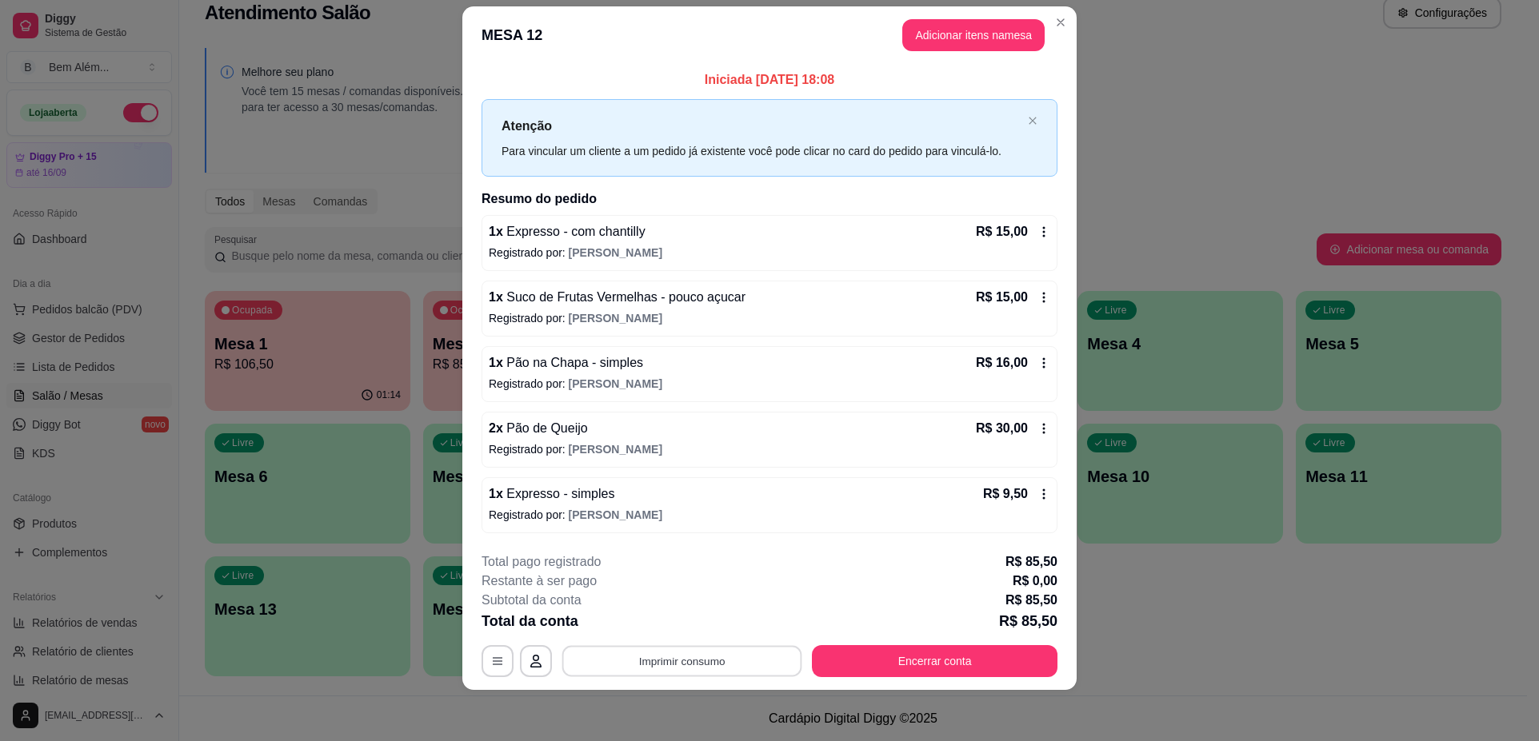
click at [685, 662] on button "Imprimir consumo" at bounding box center [682, 661] width 240 height 31
click at [691, 629] on button "impressao computador" at bounding box center [676, 625] width 120 height 26
click at [1007, 658] on button "Encerrar conta" at bounding box center [935, 661] width 238 height 31
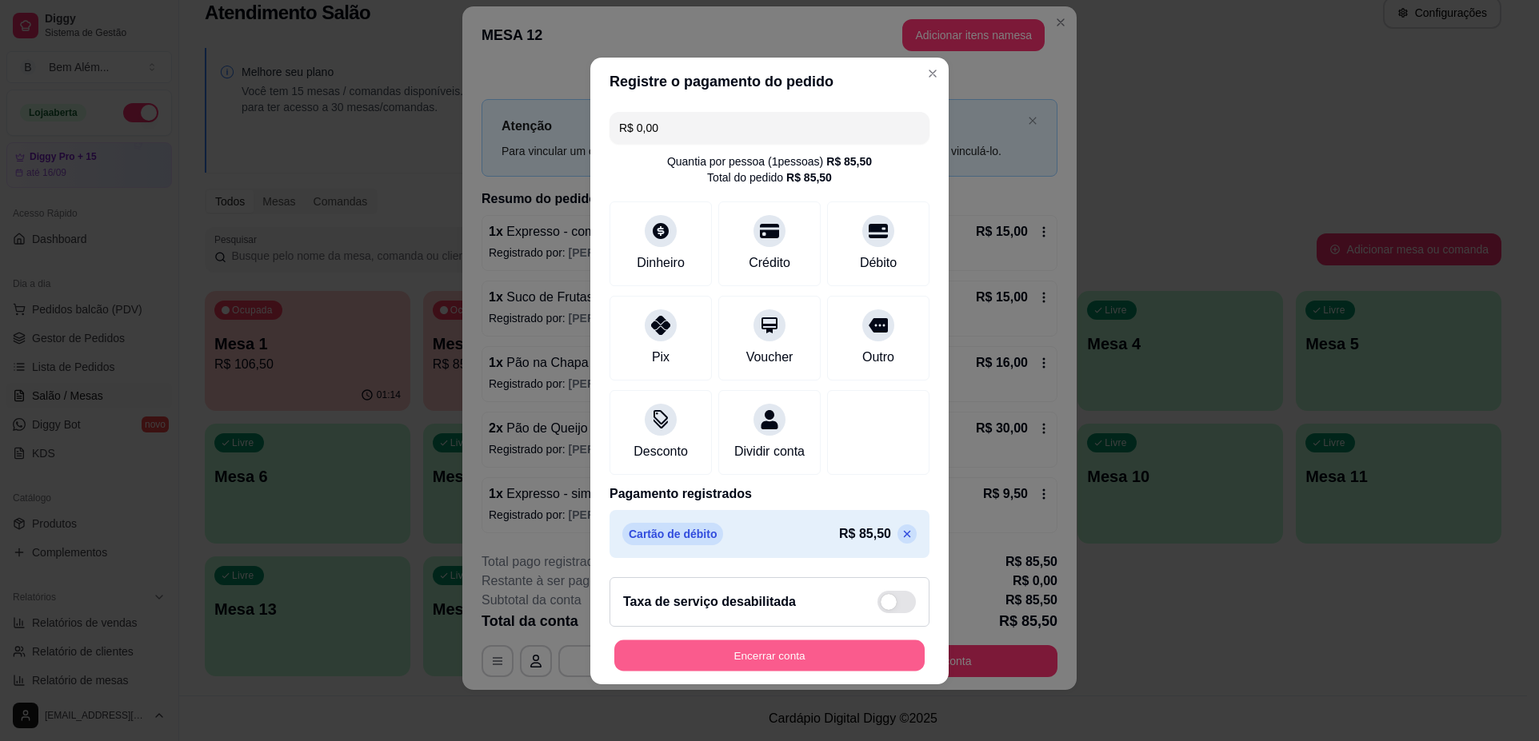
click at [820, 663] on button "Encerrar conta" at bounding box center [769, 655] width 310 height 31
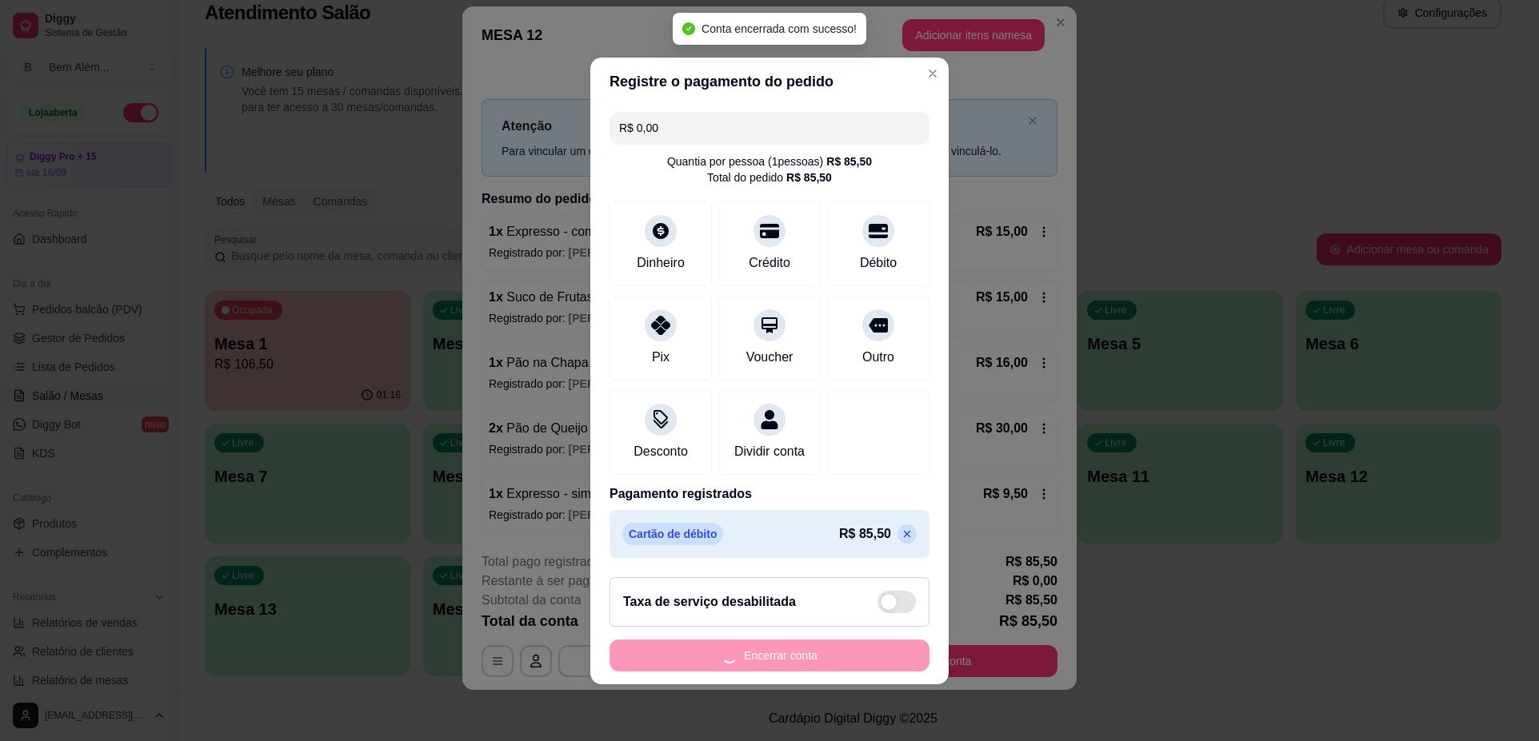
scroll to position [0, 0]
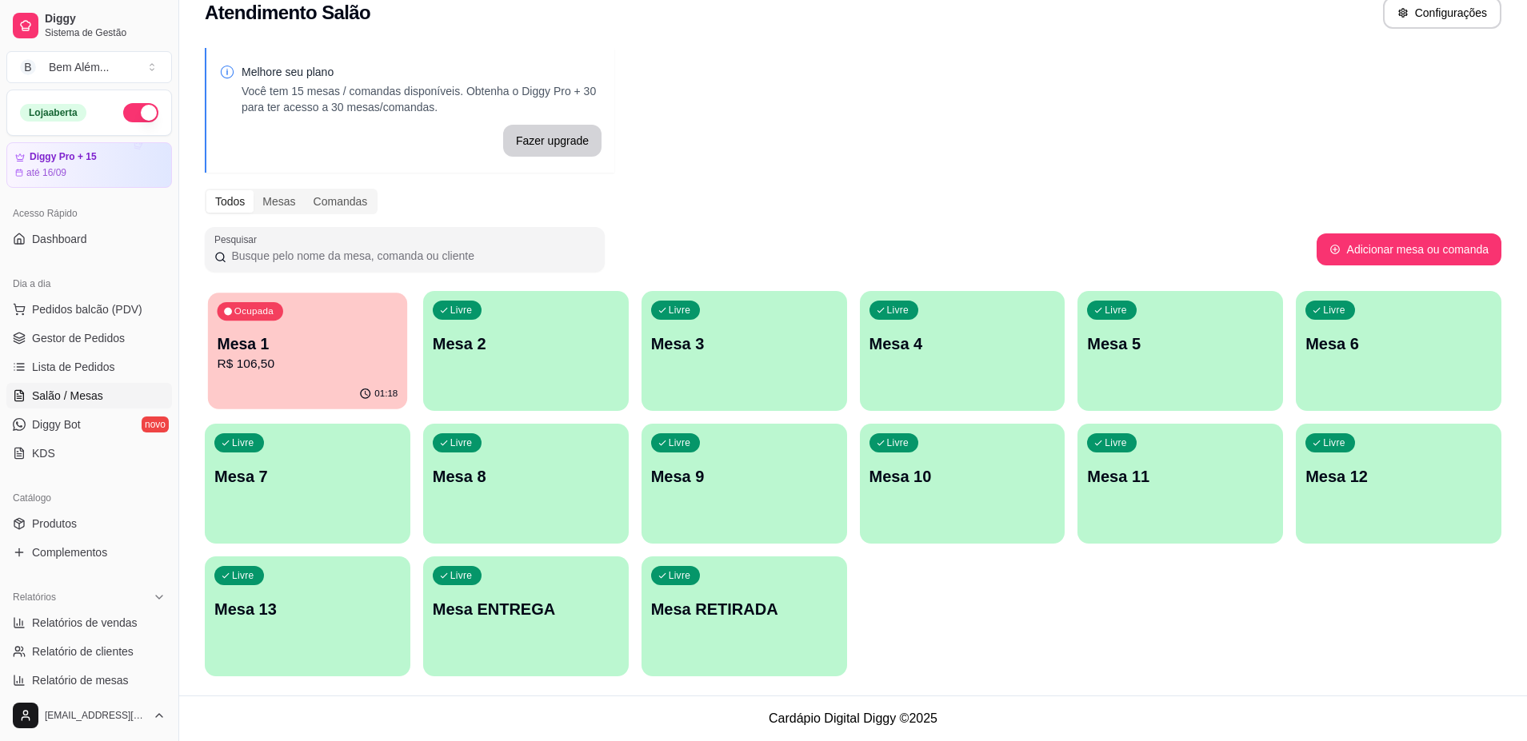
click at [354, 352] on p "Mesa 1" at bounding box center [307, 344] width 181 height 22
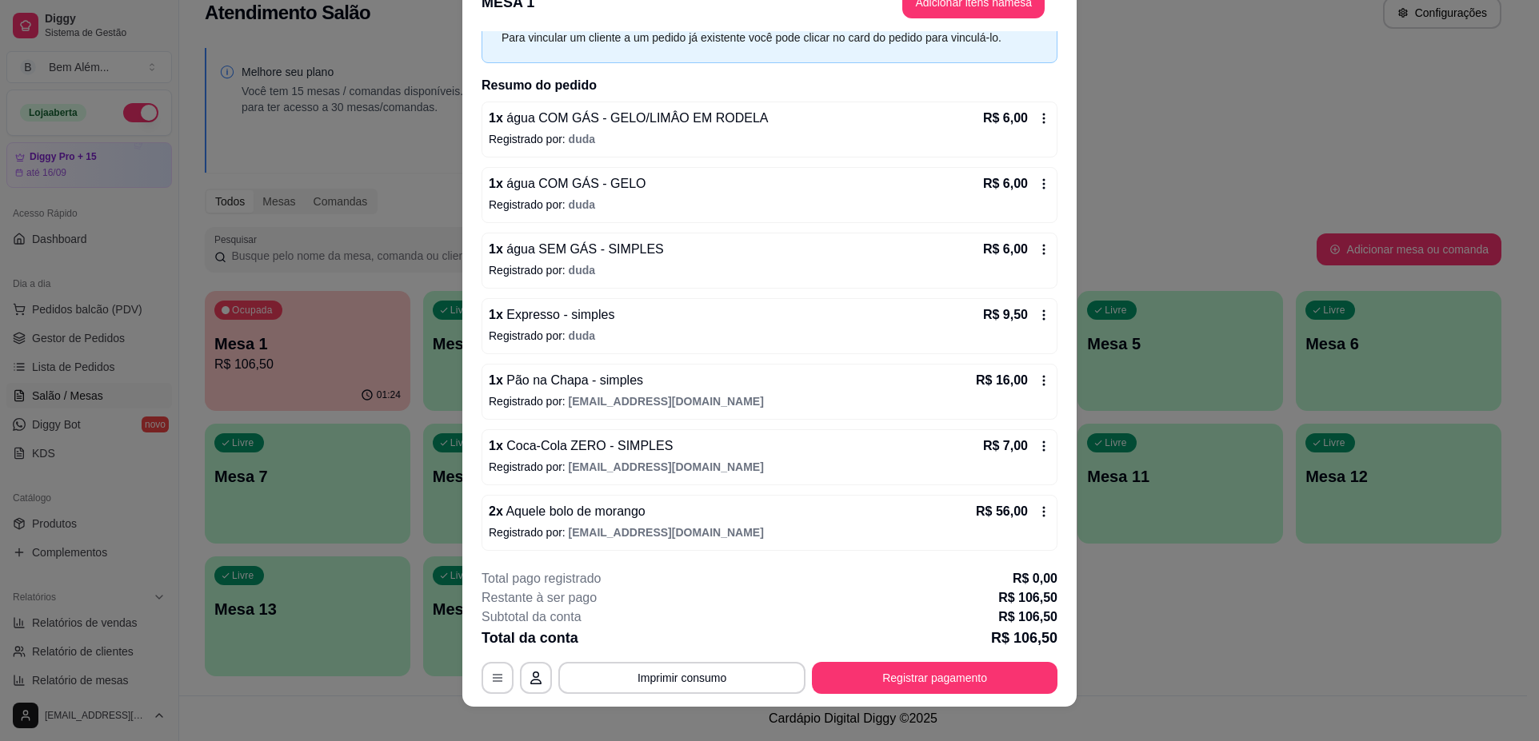
scroll to position [47, 0]
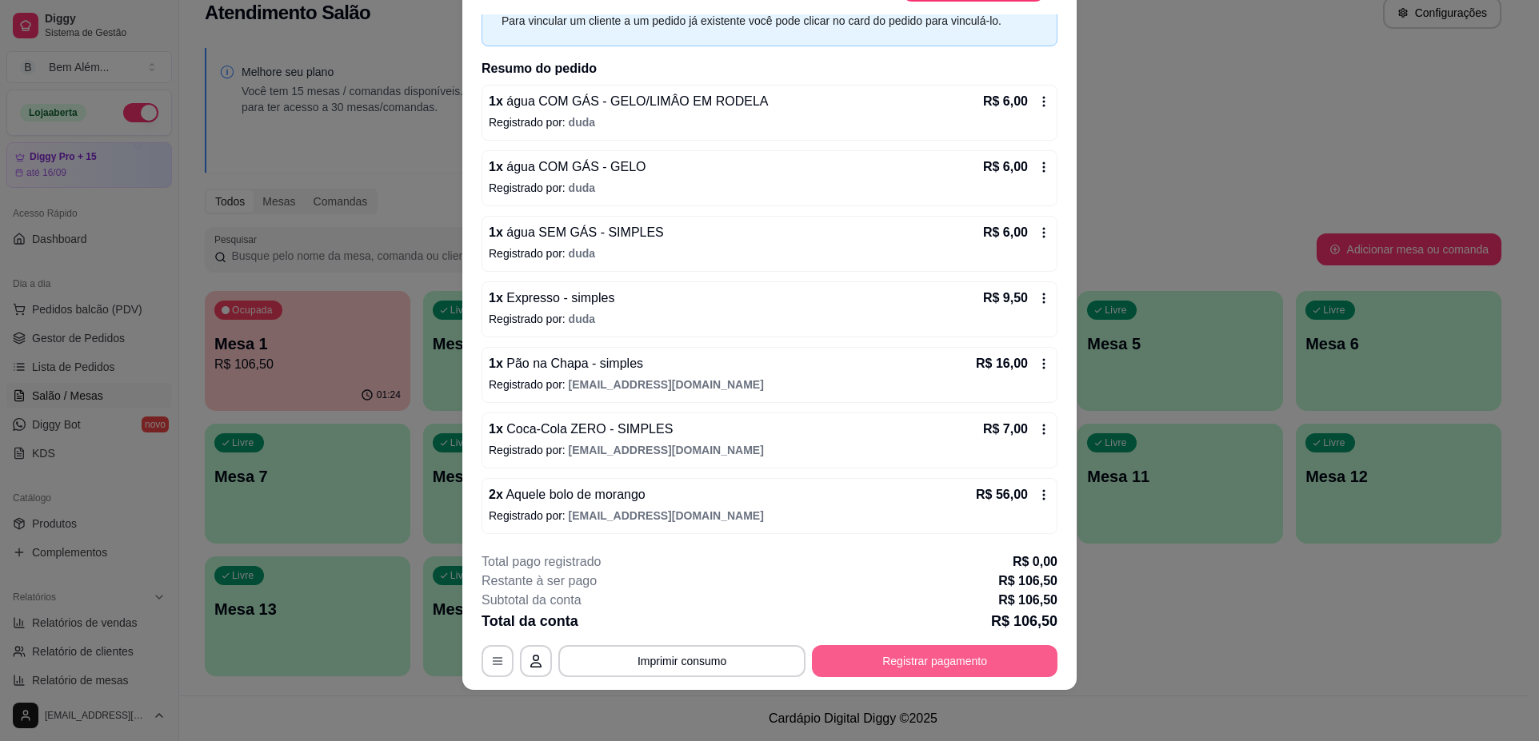
click at [899, 663] on button "Registrar pagamento" at bounding box center [935, 661] width 246 height 32
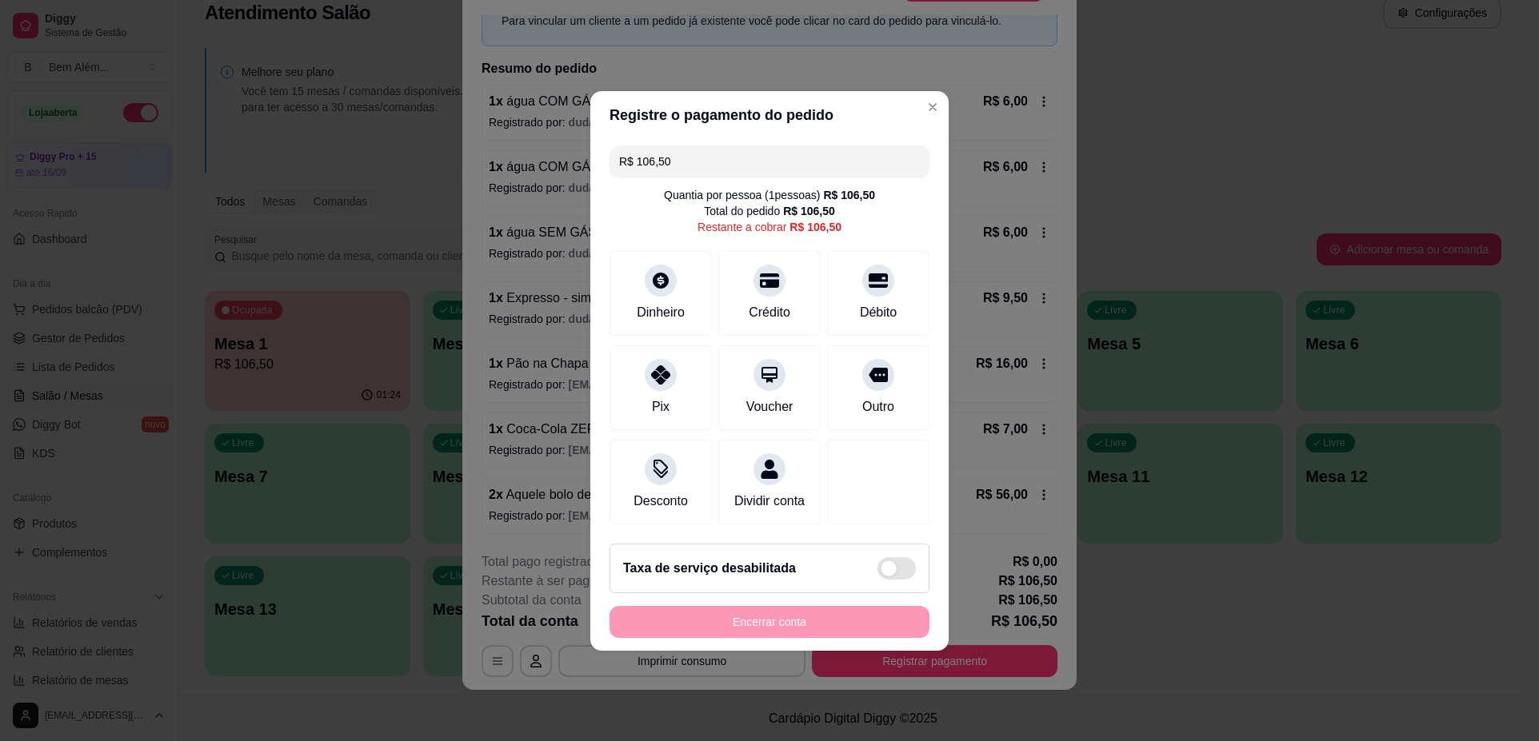
drag, startPoint x: 725, startPoint y: 156, endPoint x: 519, endPoint y: 151, distance: 206.4
click at [519, 151] on div "Registre o pagamento do pedido R$ 106,50 Quantia por pessoa ( 1 pessoas) R$ 106…" at bounding box center [769, 370] width 1539 height 741
click at [800, 303] on div "Crédito" at bounding box center [769, 290] width 113 height 94
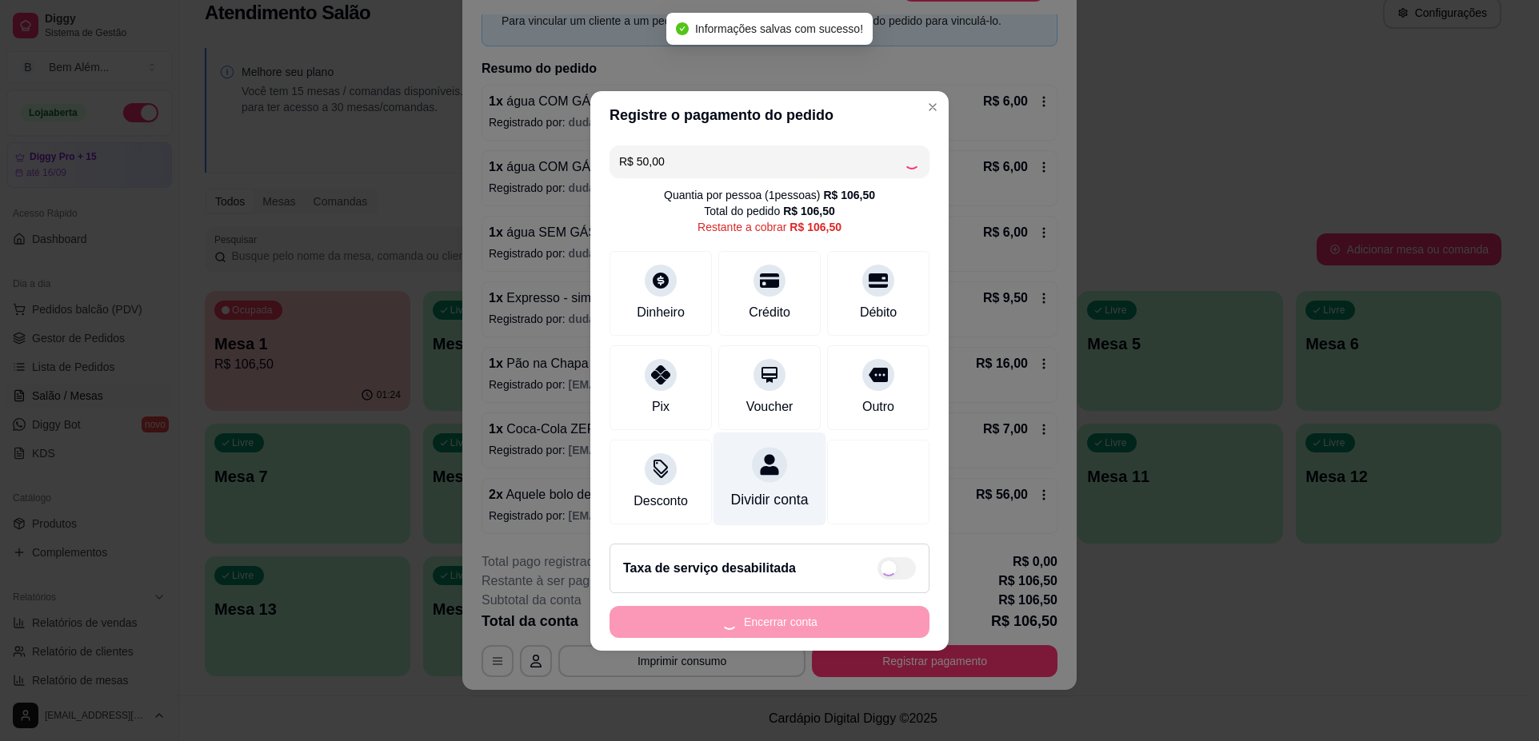
type input "R$ 56,50"
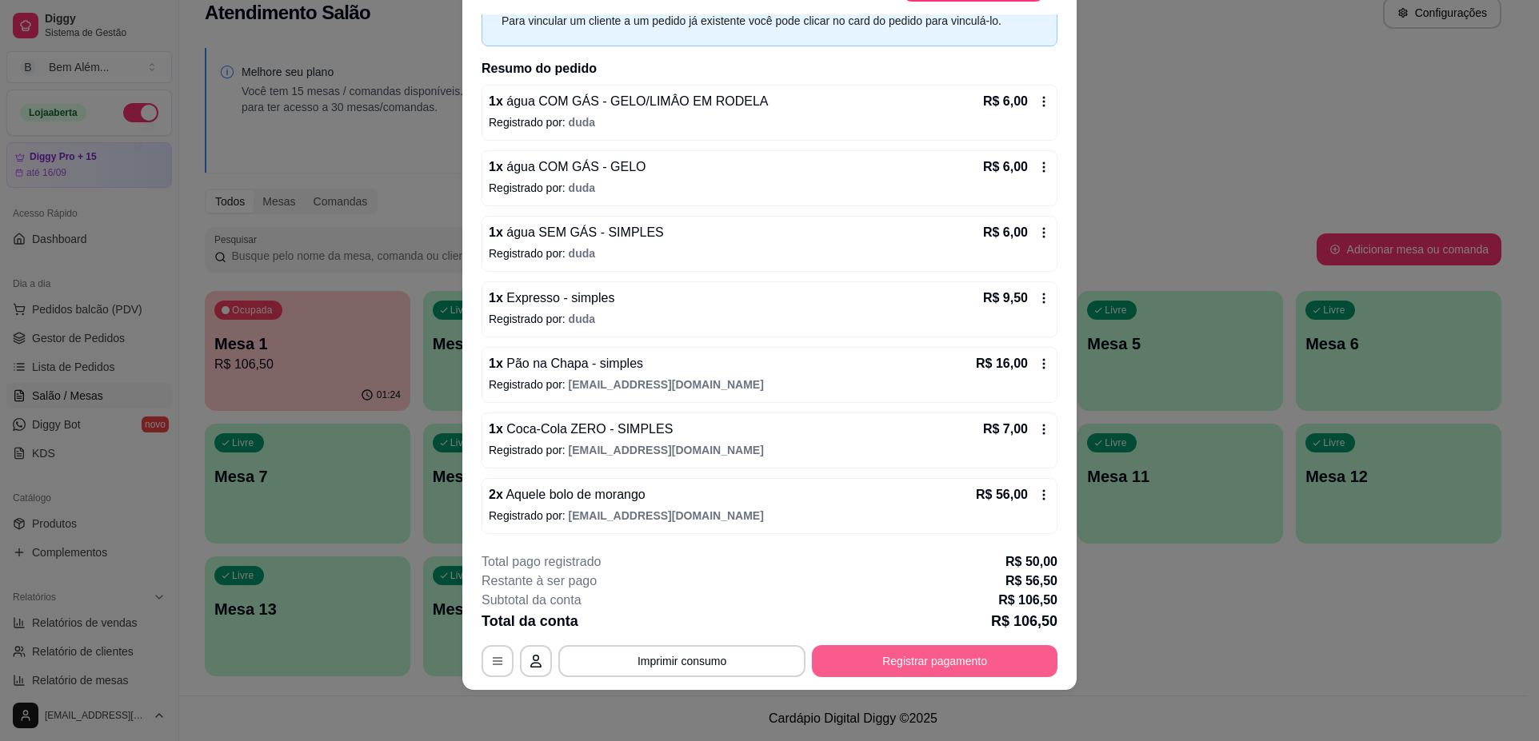
click at [979, 667] on button "Registrar pagamento" at bounding box center [935, 661] width 246 height 32
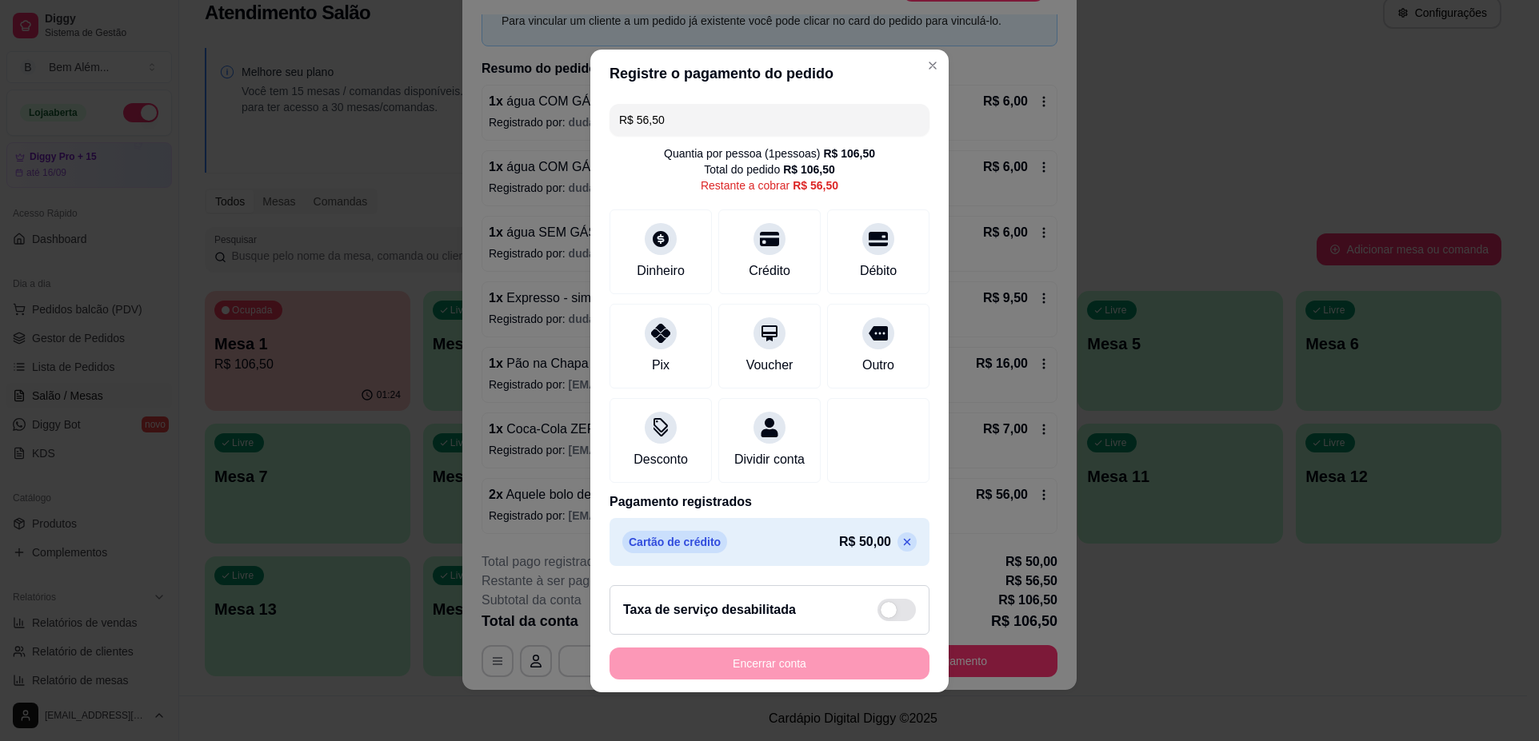
drag, startPoint x: 677, startPoint y: 96, endPoint x: 585, endPoint y: 104, distance: 91.5
click at [590, 104] on div "R$ 56,50 Quantia por pessoa ( 1 pessoas) R$ 106,50 Total do pedido R$ 106,50 Re…" at bounding box center [769, 335] width 358 height 475
click at [858, 259] on div "Débito" at bounding box center [878, 269] width 41 height 21
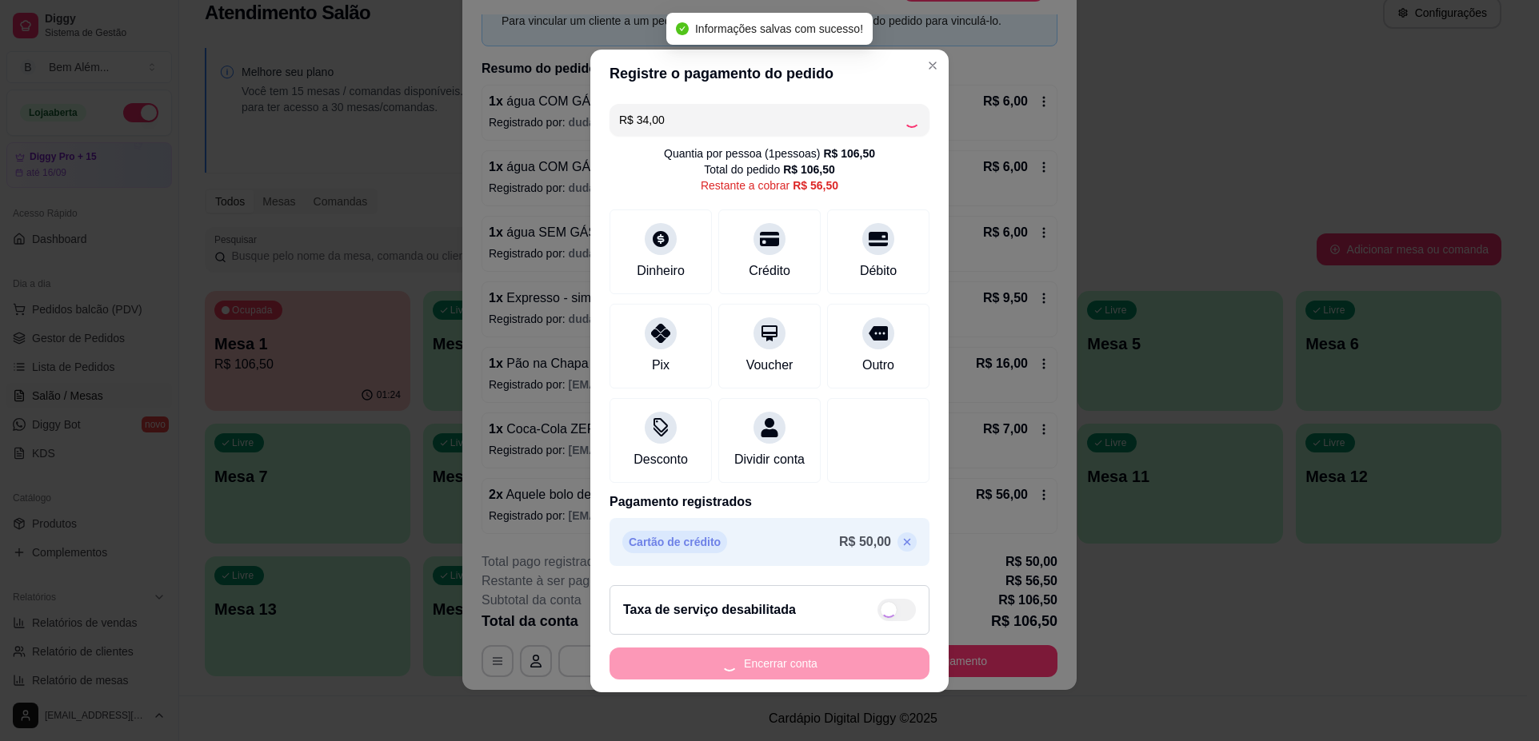
type input "R$ 22,50"
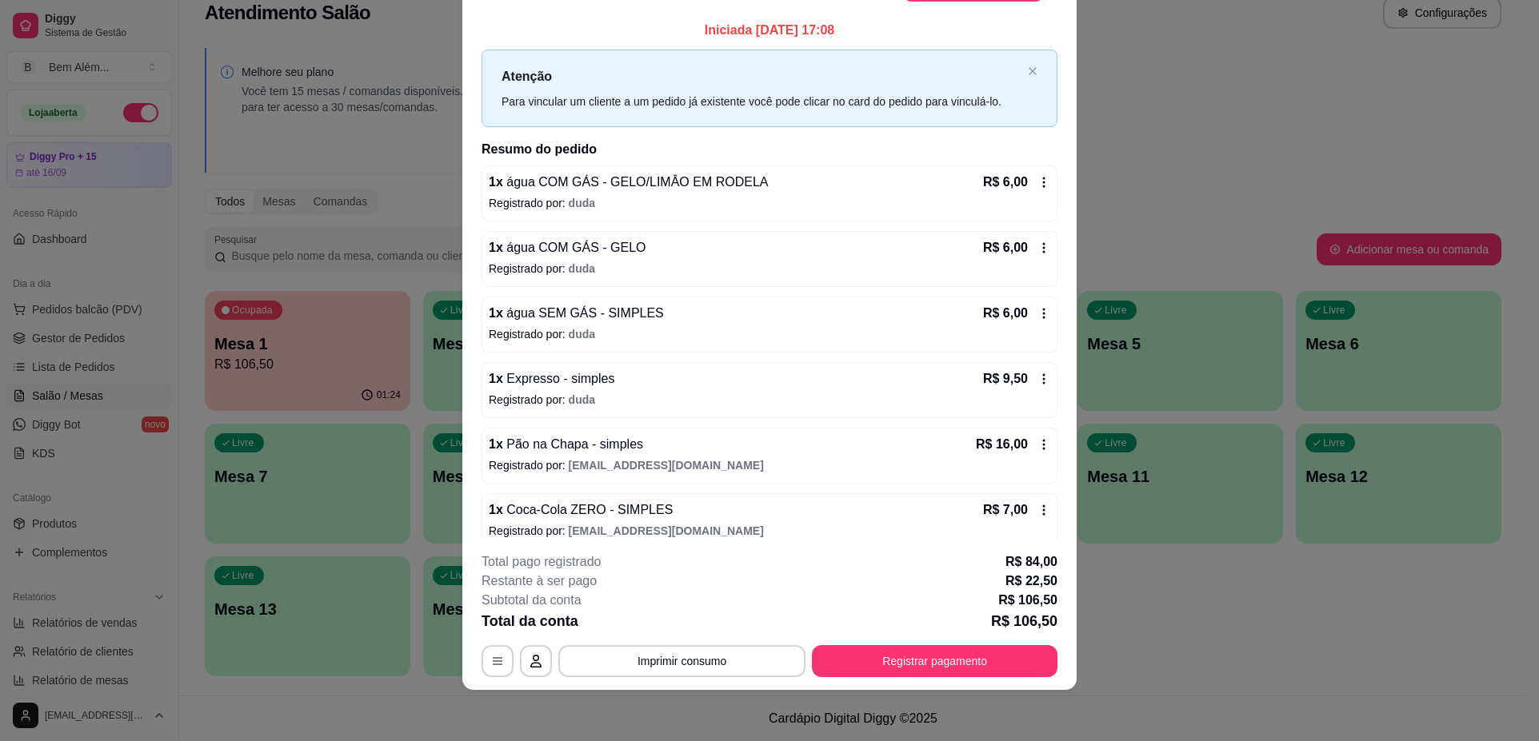
scroll to position [0, 0]
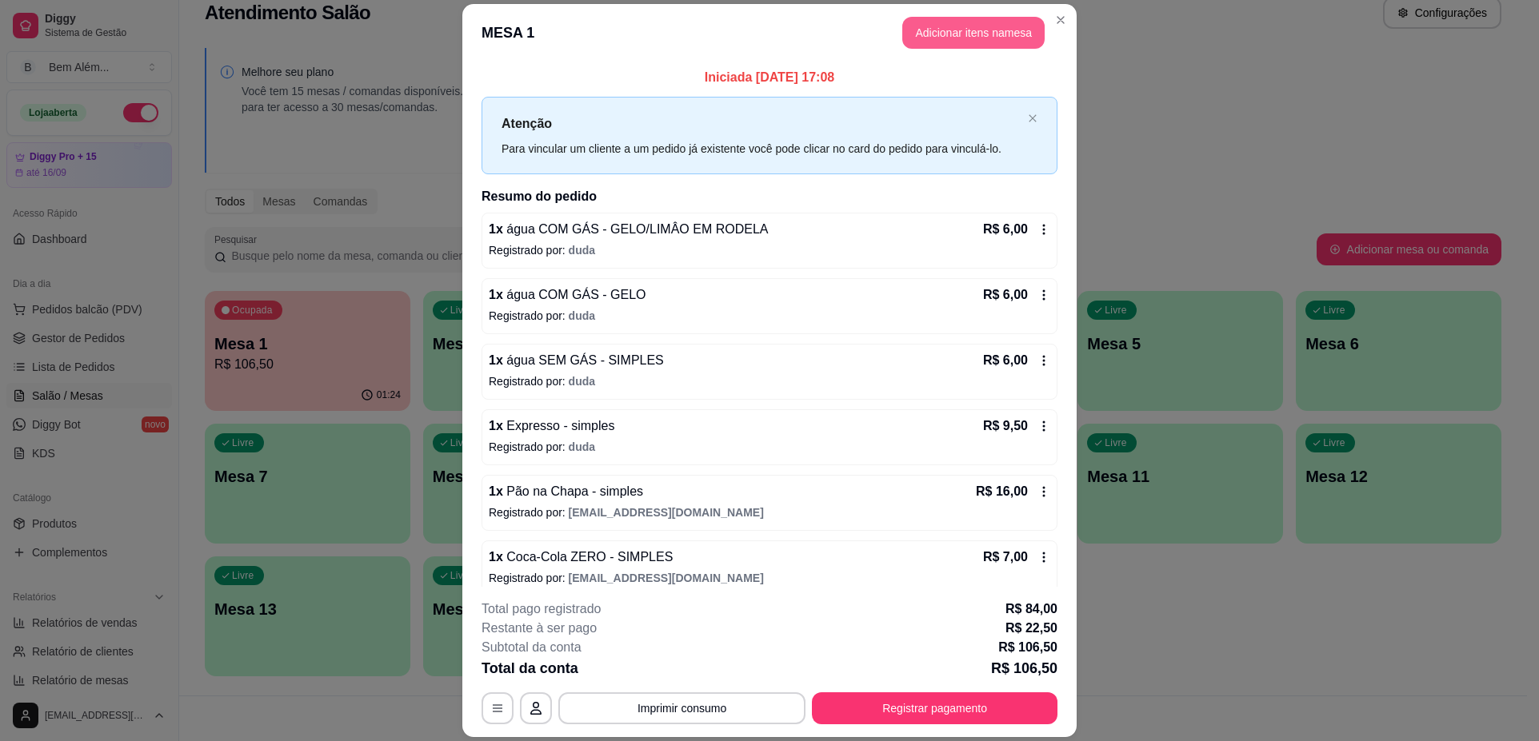
click at [985, 34] on button "Adicionar itens na mesa" at bounding box center [973, 33] width 142 height 32
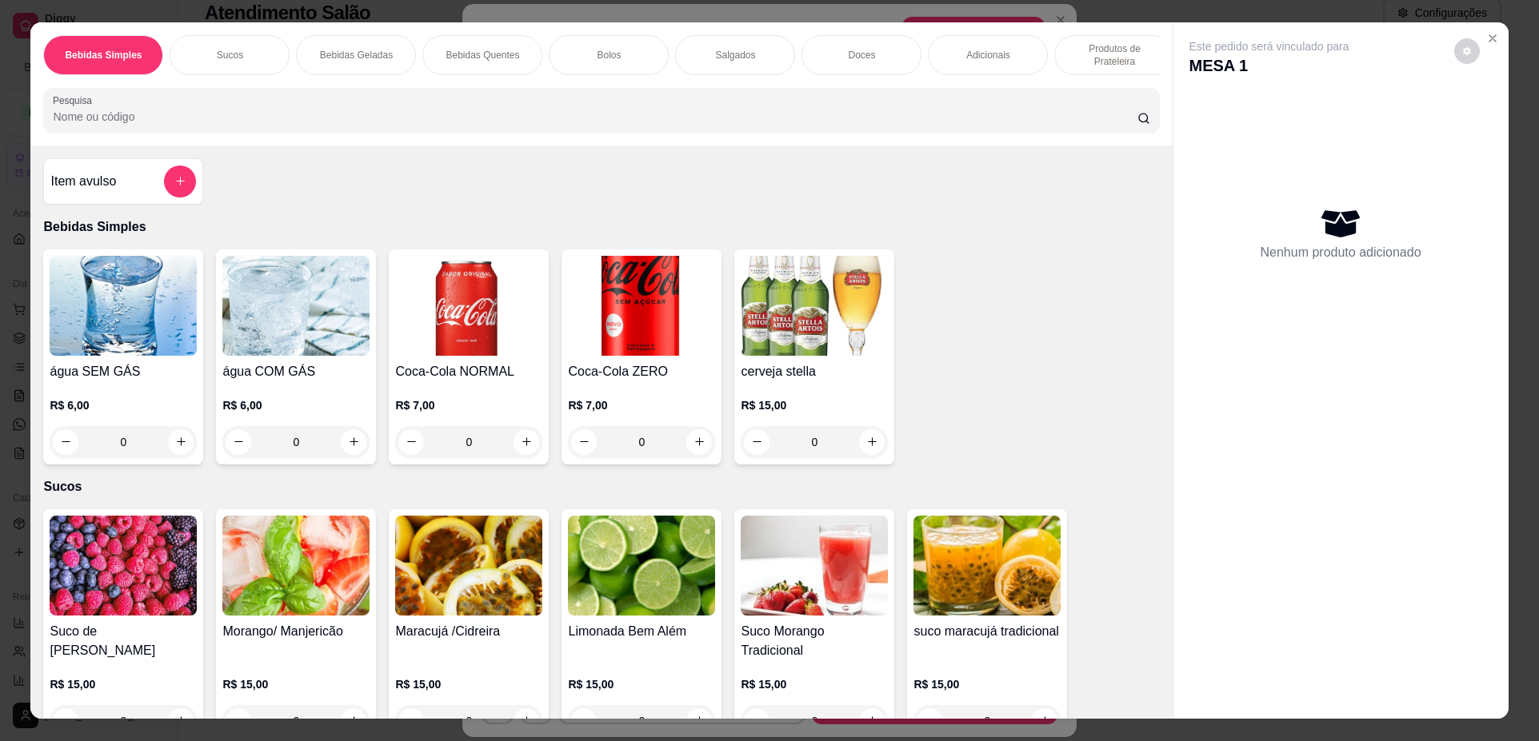
click at [1028, 57] on div "Adicionais" at bounding box center [988, 55] width 120 height 40
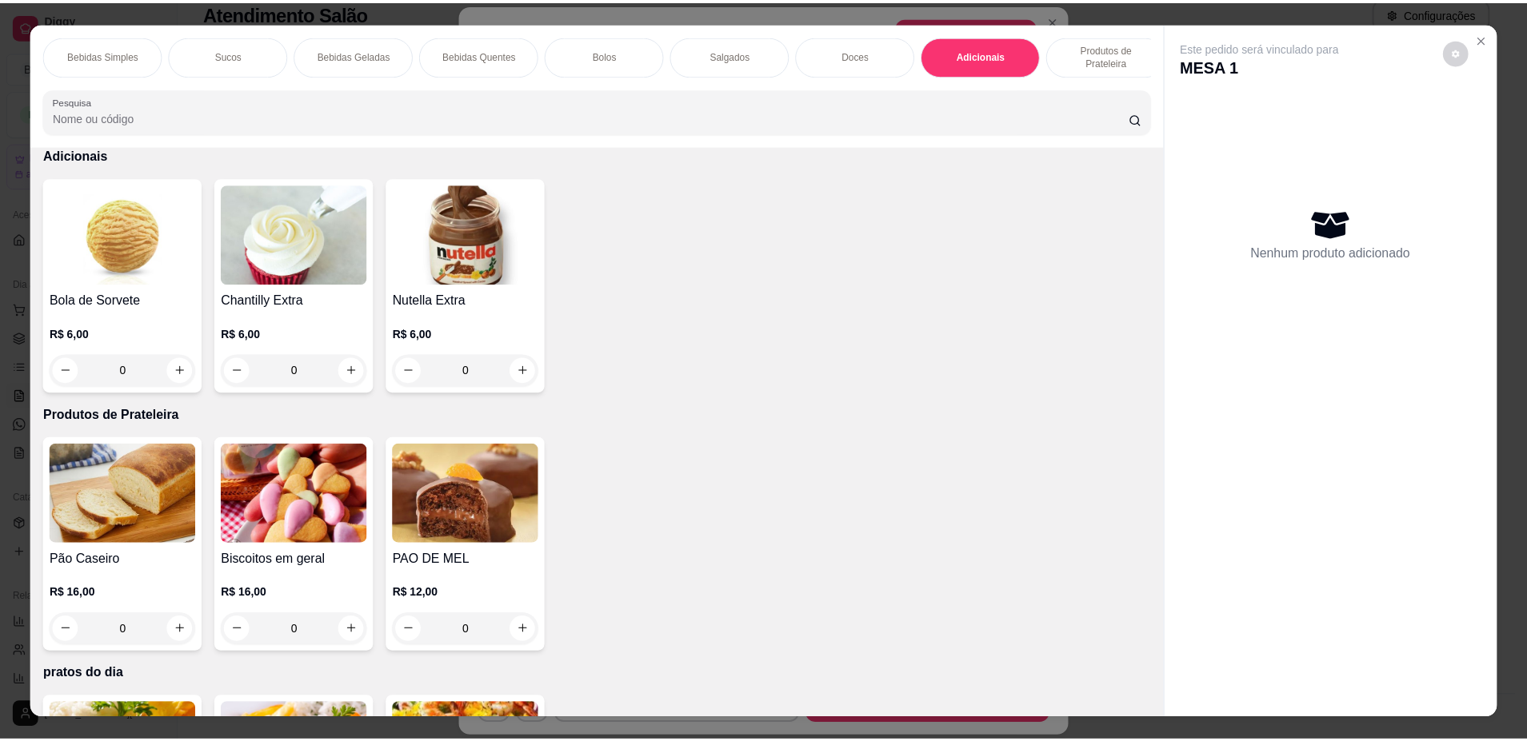
scroll to position [29, 0]
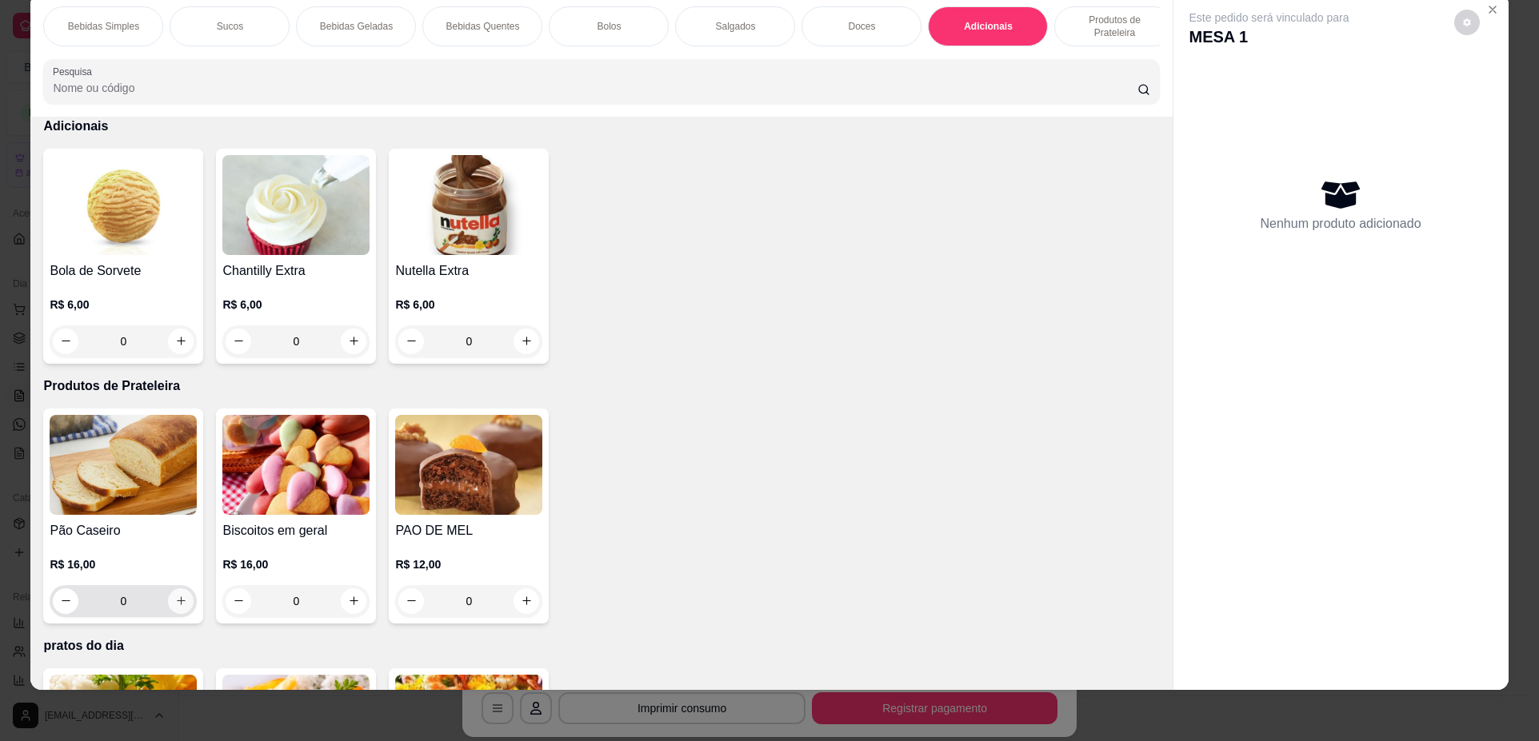
click at [175, 607] on icon "increase-product-quantity" at bounding box center [181, 601] width 12 height 12
type input "1"
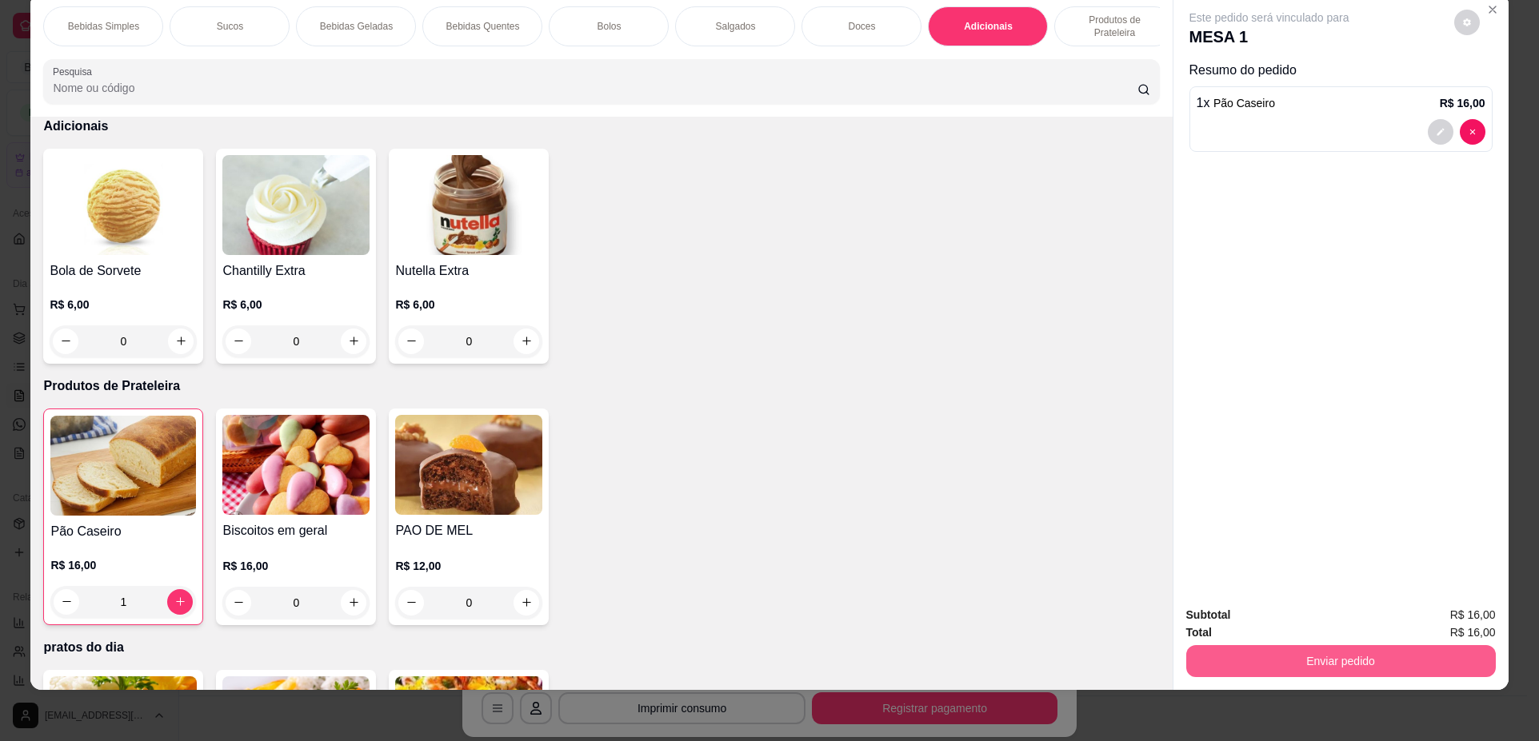
click at [1338, 677] on button "Enviar pedido" at bounding box center [1340, 661] width 309 height 32
click at [1302, 628] on button "Não registrar e enviar pedido" at bounding box center [1287, 622] width 166 height 30
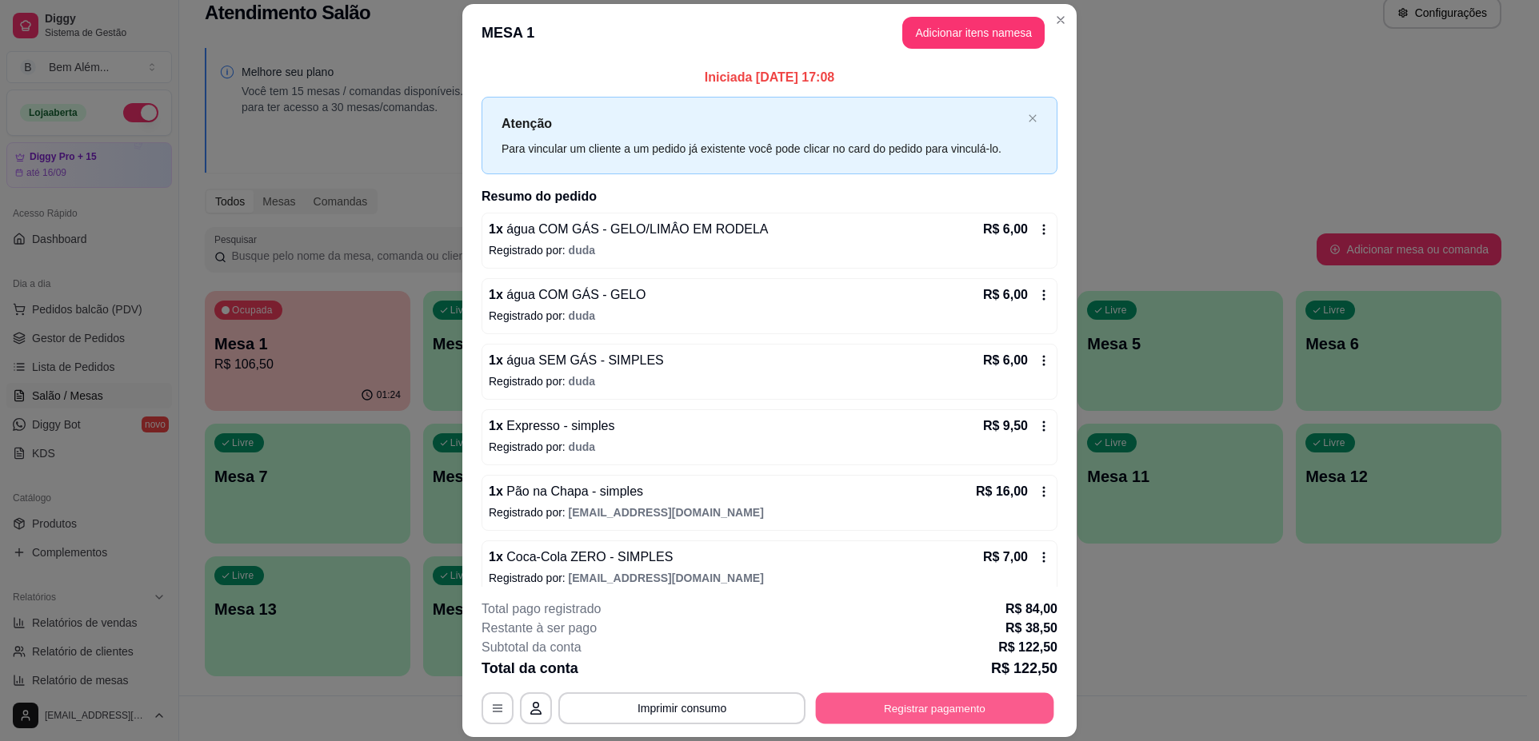
click at [952, 706] on button "Registrar pagamento" at bounding box center [935, 708] width 238 height 31
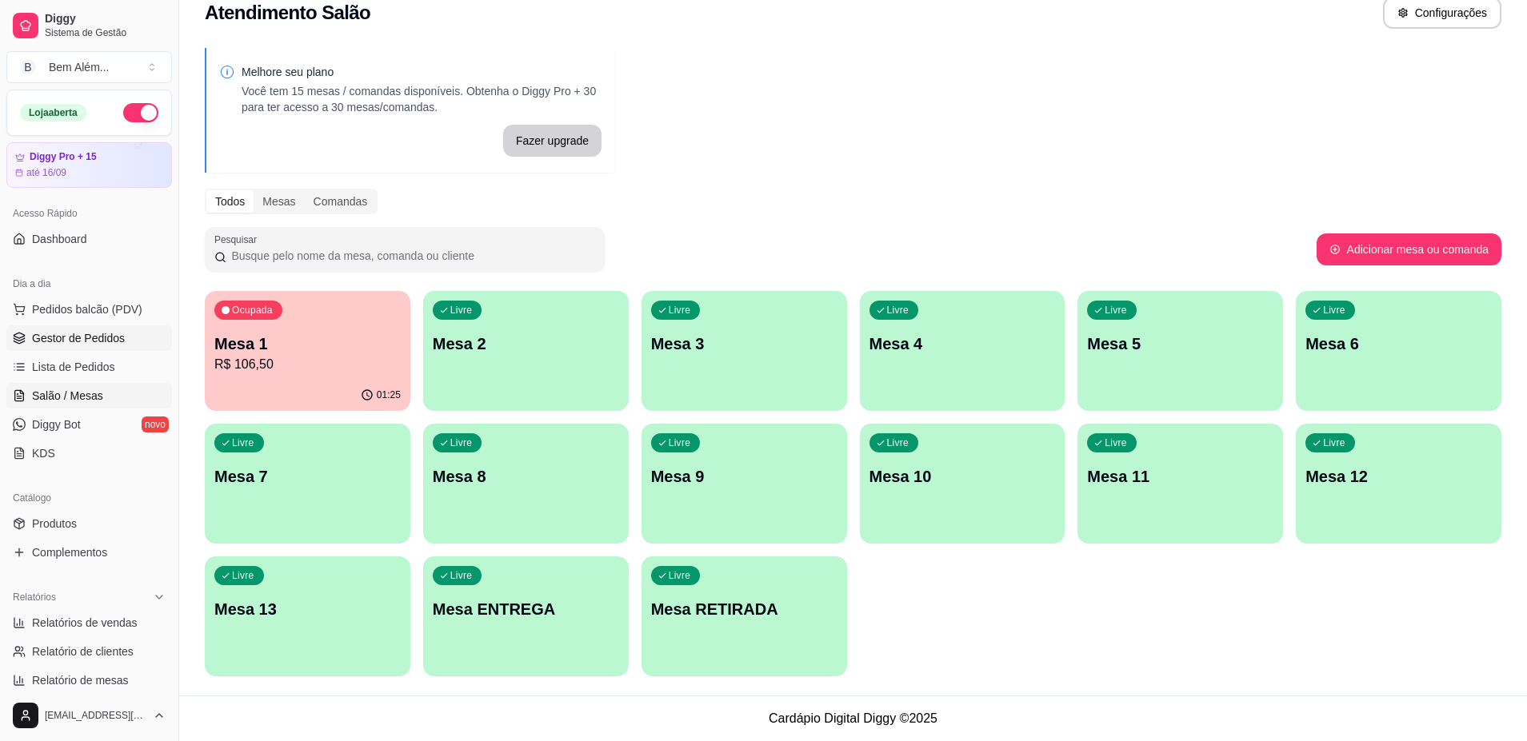
click at [106, 341] on span "Gestor de Pedidos" at bounding box center [78, 338] width 93 height 16
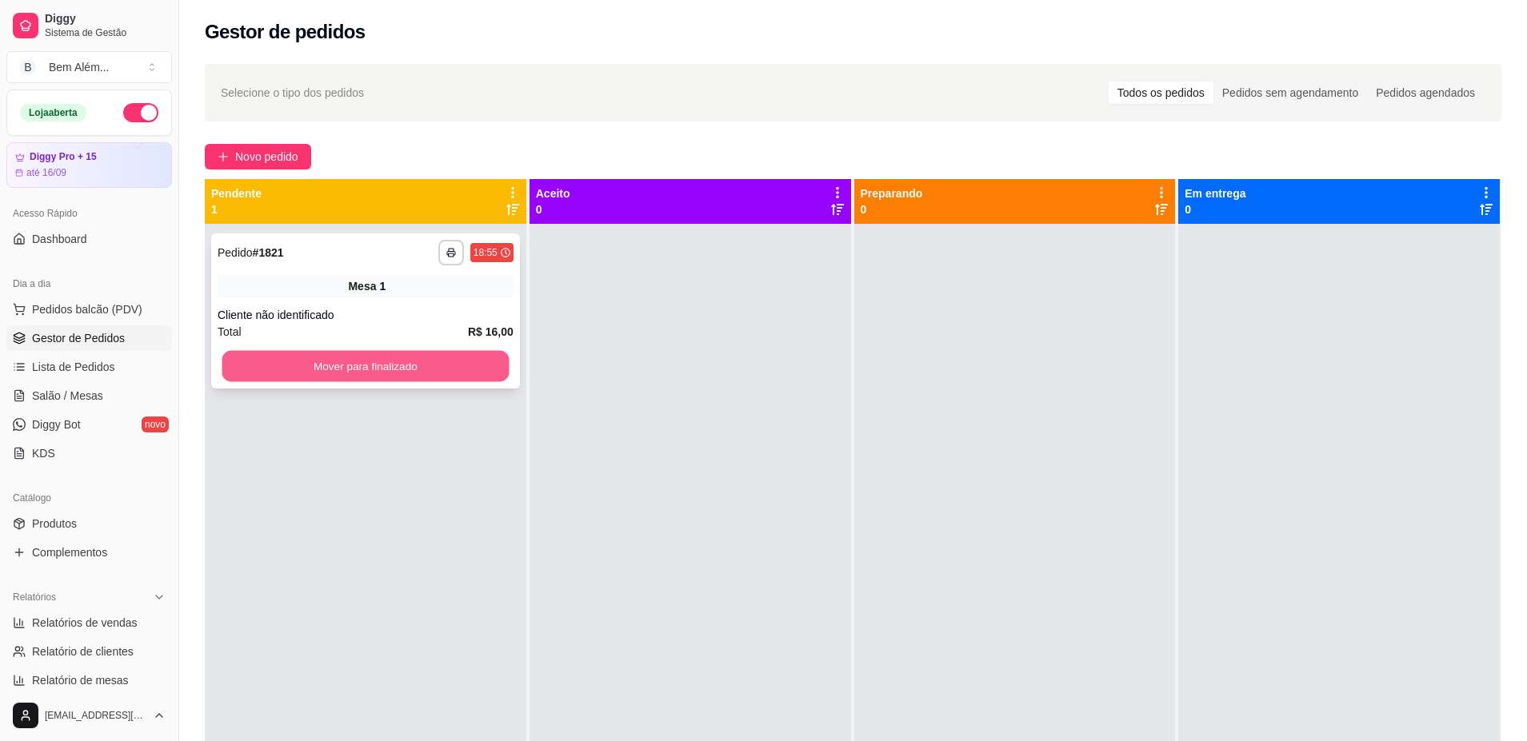
click at [401, 368] on button "Mover para finalizado" at bounding box center [365, 366] width 287 height 31
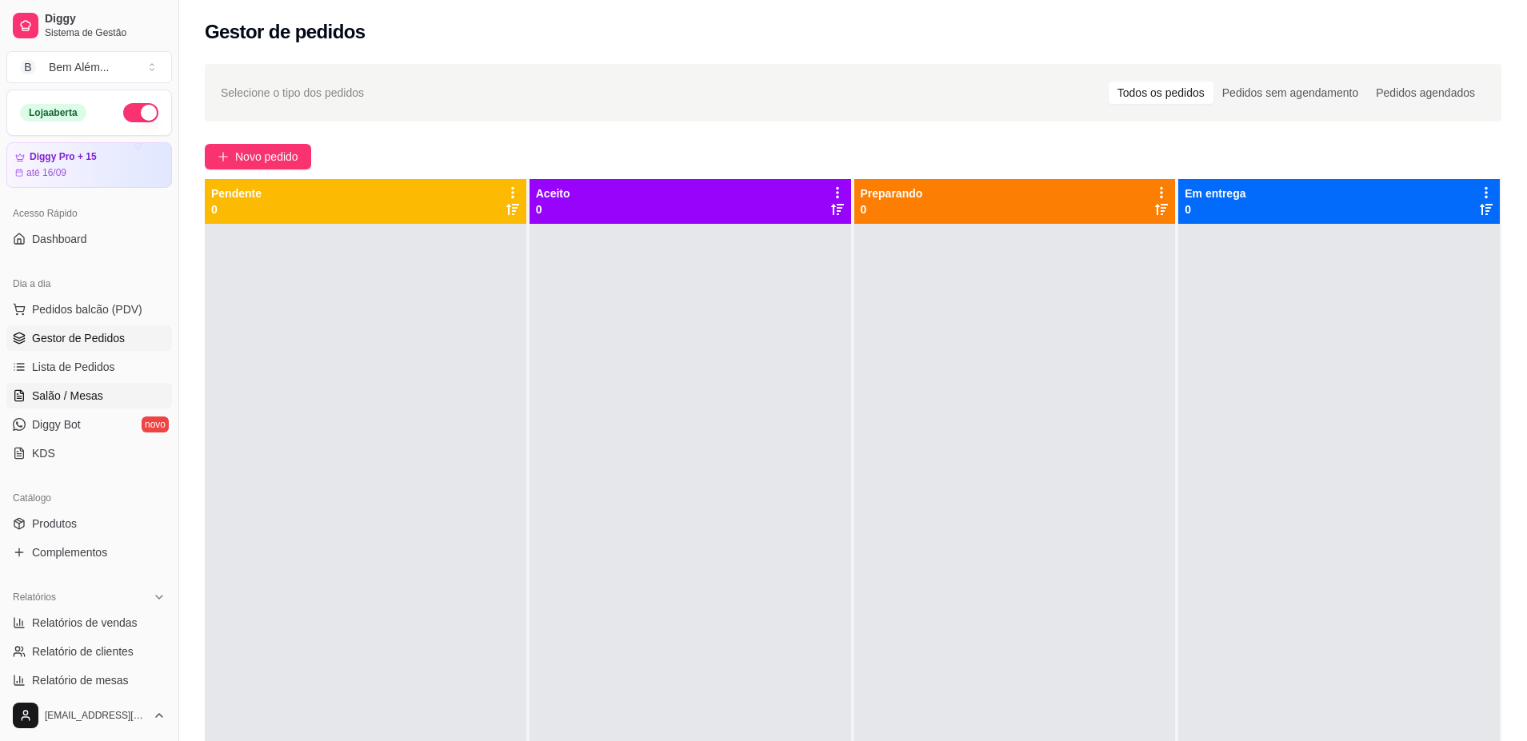
click at [63, 405] on link "Salão / Mesas" at bounding box center [89, 396] width 166 height 26
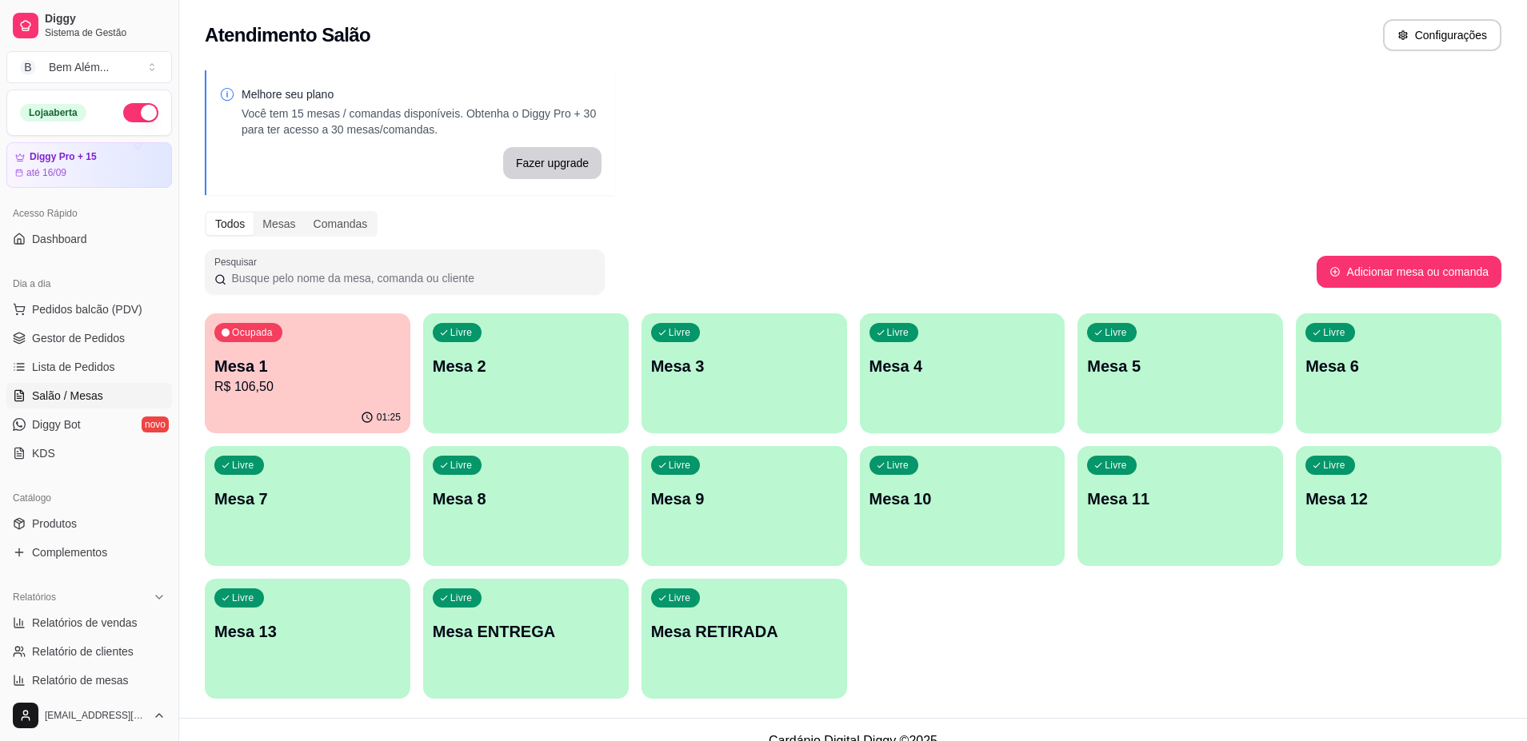
click at [270, 362] on p "Mesa 1" at bounding box center [307, 366] width 186 height 22
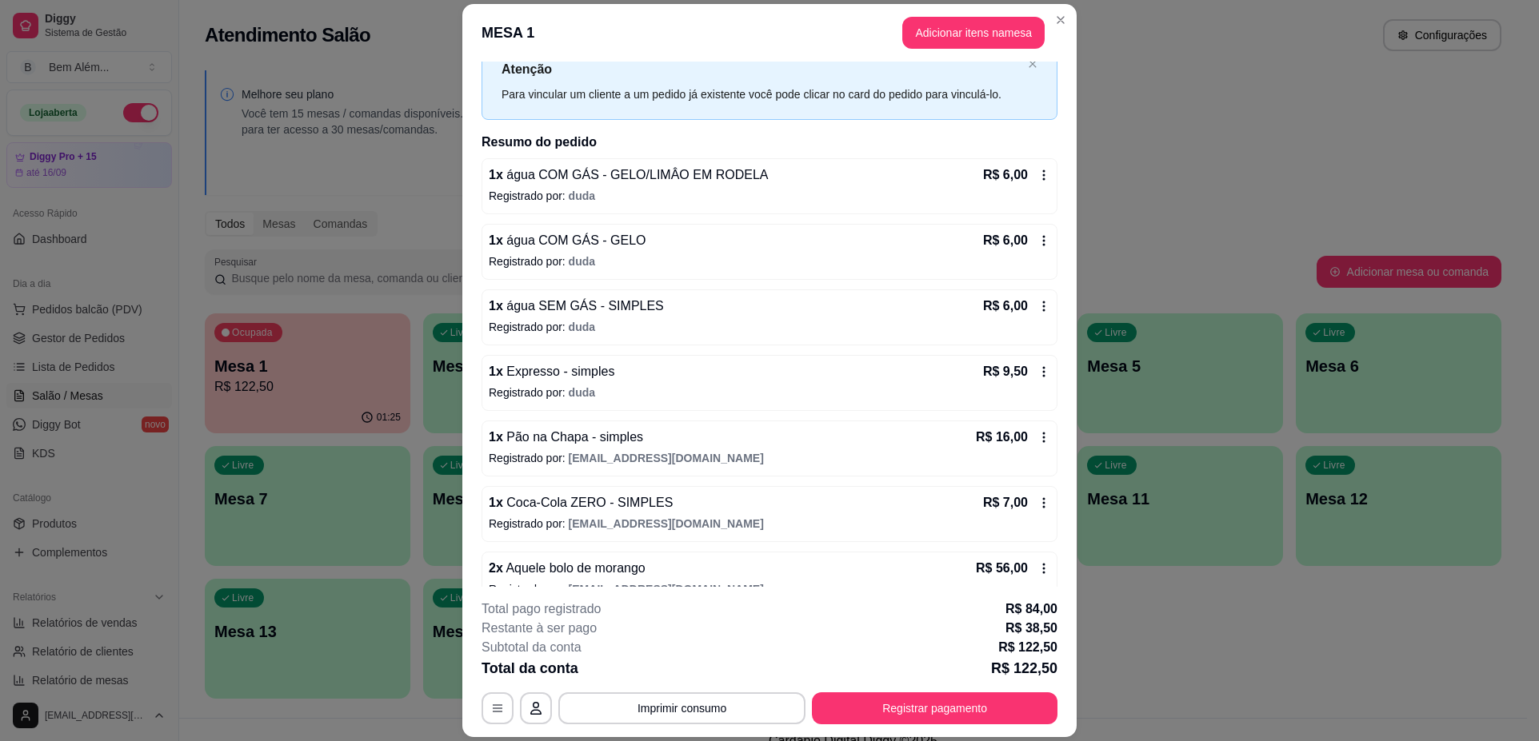
scroll to position [80, 0]
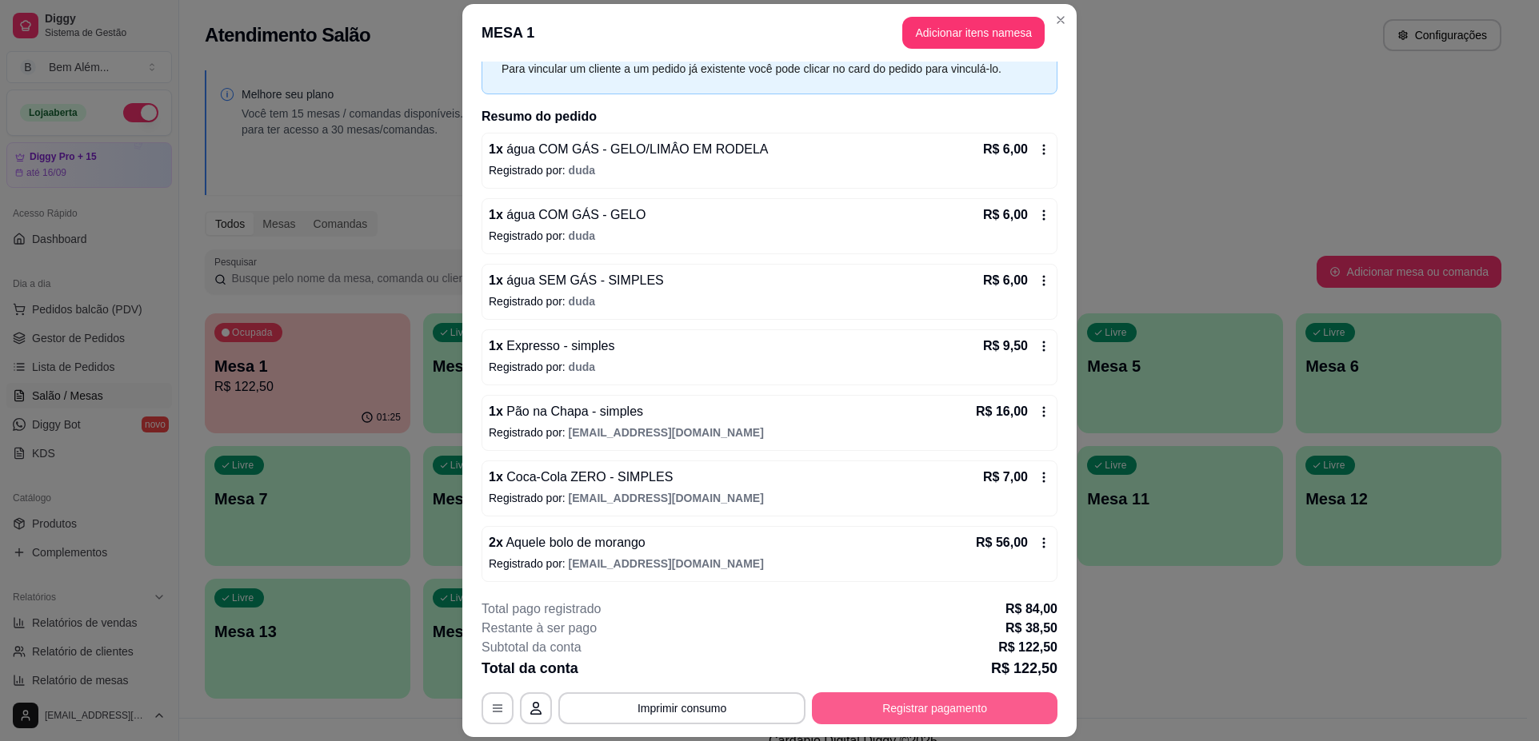
click at [835, 705] on button "Registrar pagamento" at bounding box center [935, 709] width 246 height 32
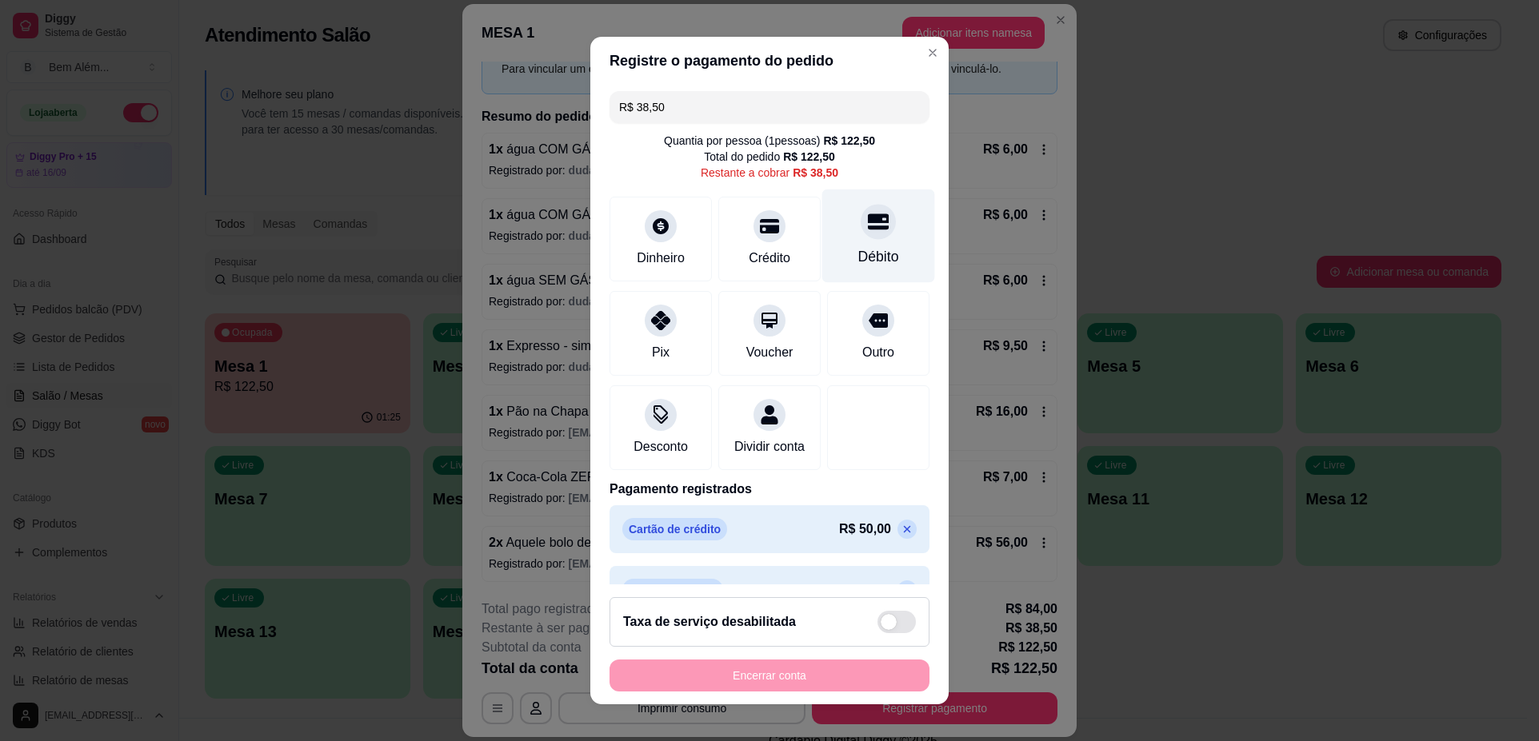
click at [874, 223] on div "Débito" at bounding box center [878, 237] width 113 height 94
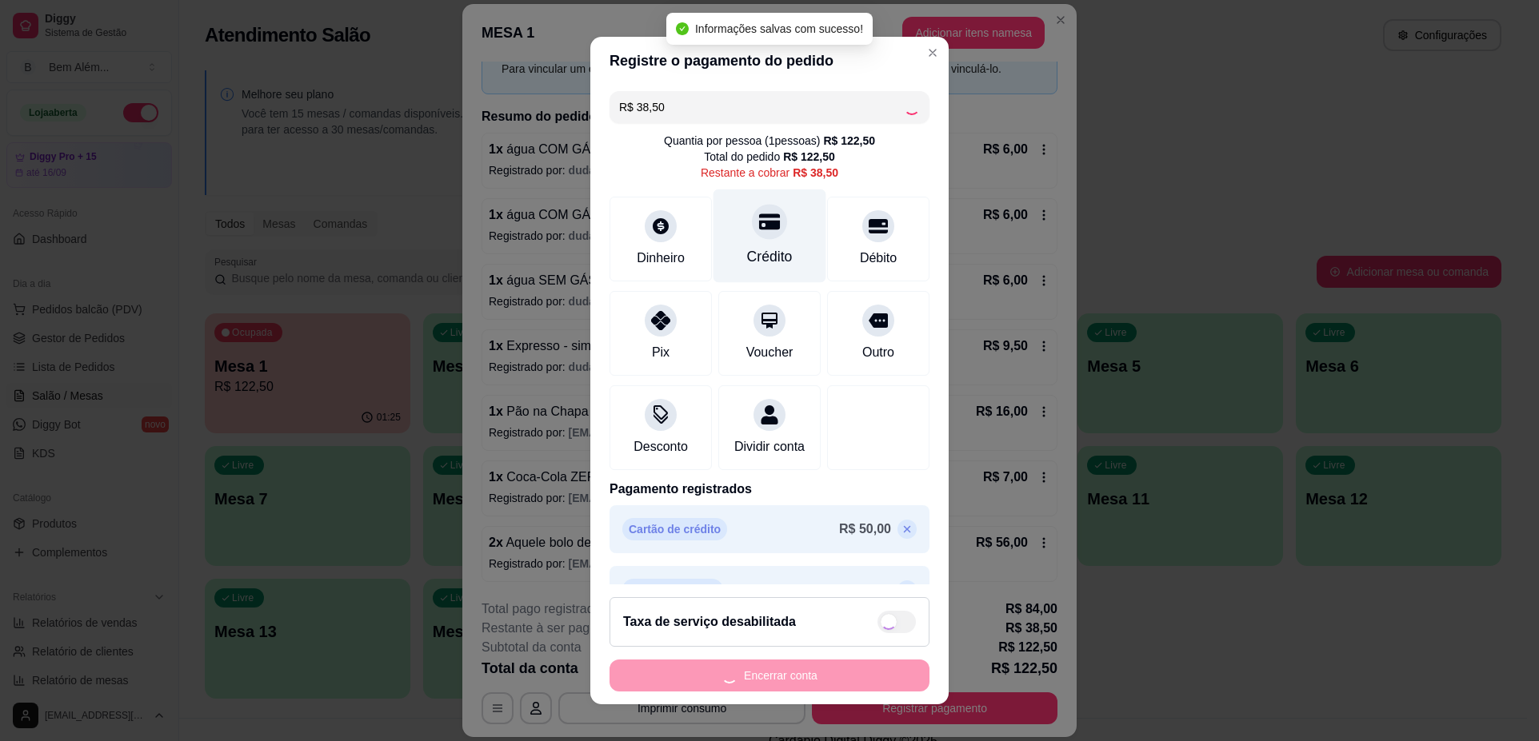
type input "R$ 0,00"
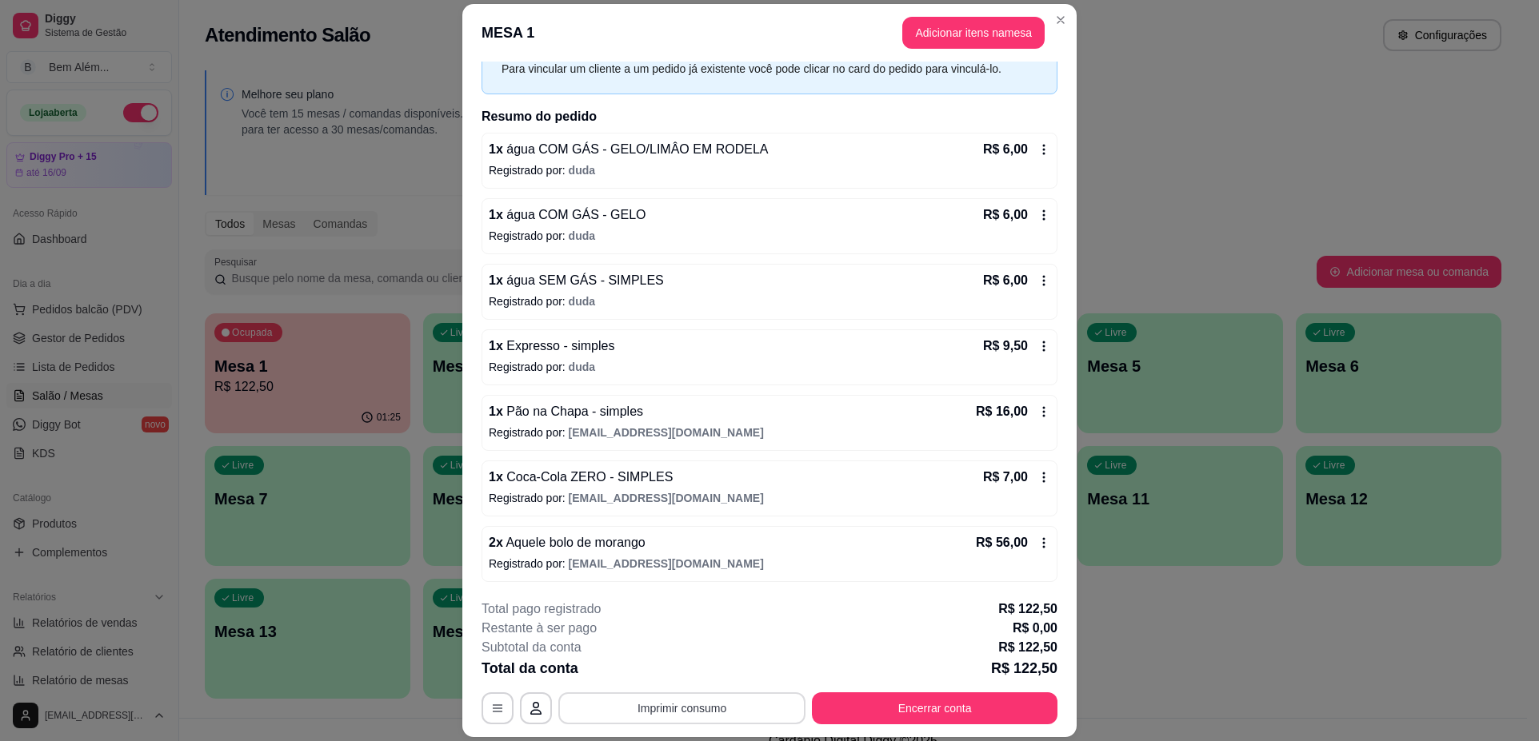
click at [672, 709] on button "Imprimir consumo" at bounding box center [681, 709] width 247 height 32
click at [677, 673] on button "impressao computador" at bounding box center [675, 671] width 117 height 25
click at [864, 709] on button "Encerrar conta" at bounding box center [935, 709] width 246 height 32
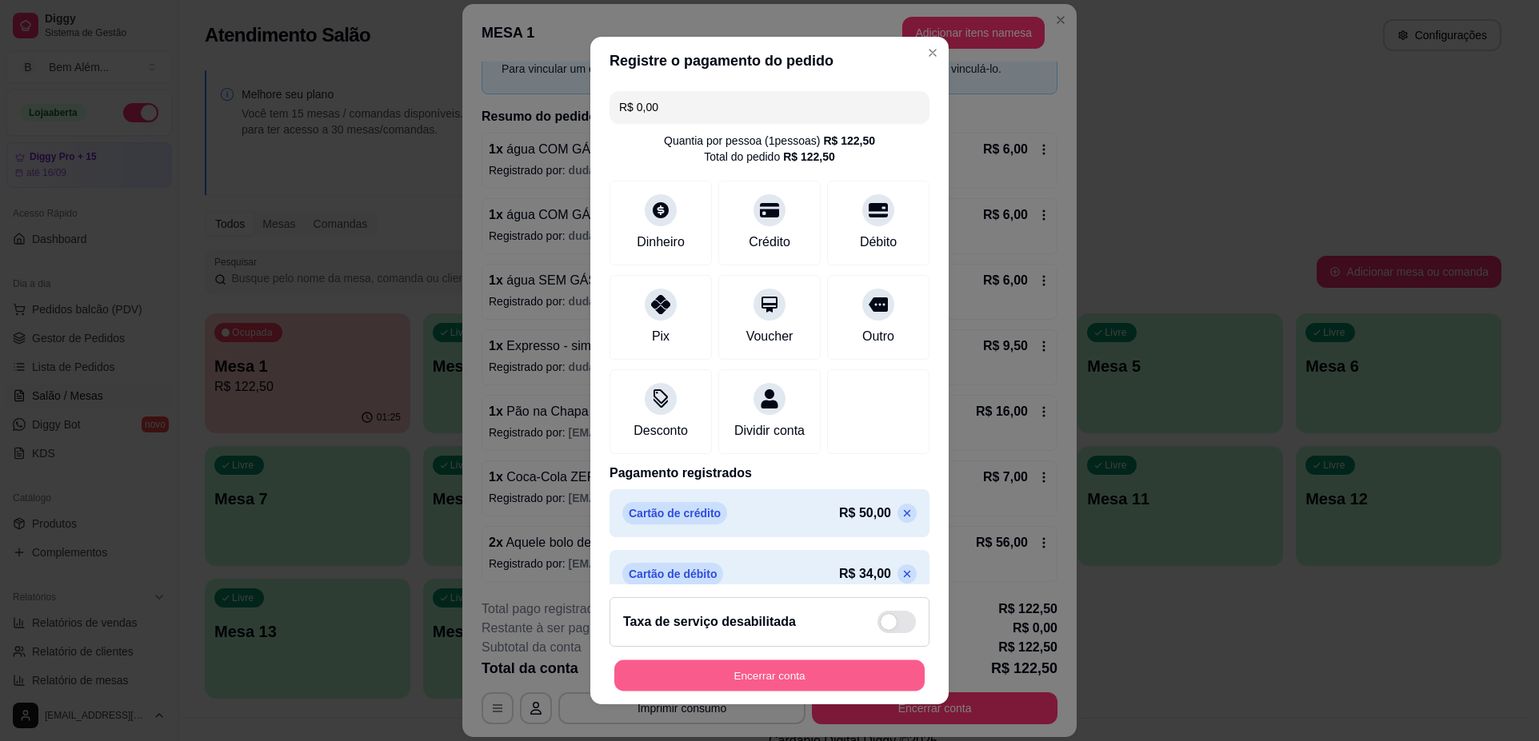
click at [860, 680] on button "Encerrar conta" at bounding box center [769, 675] width 310 height 31
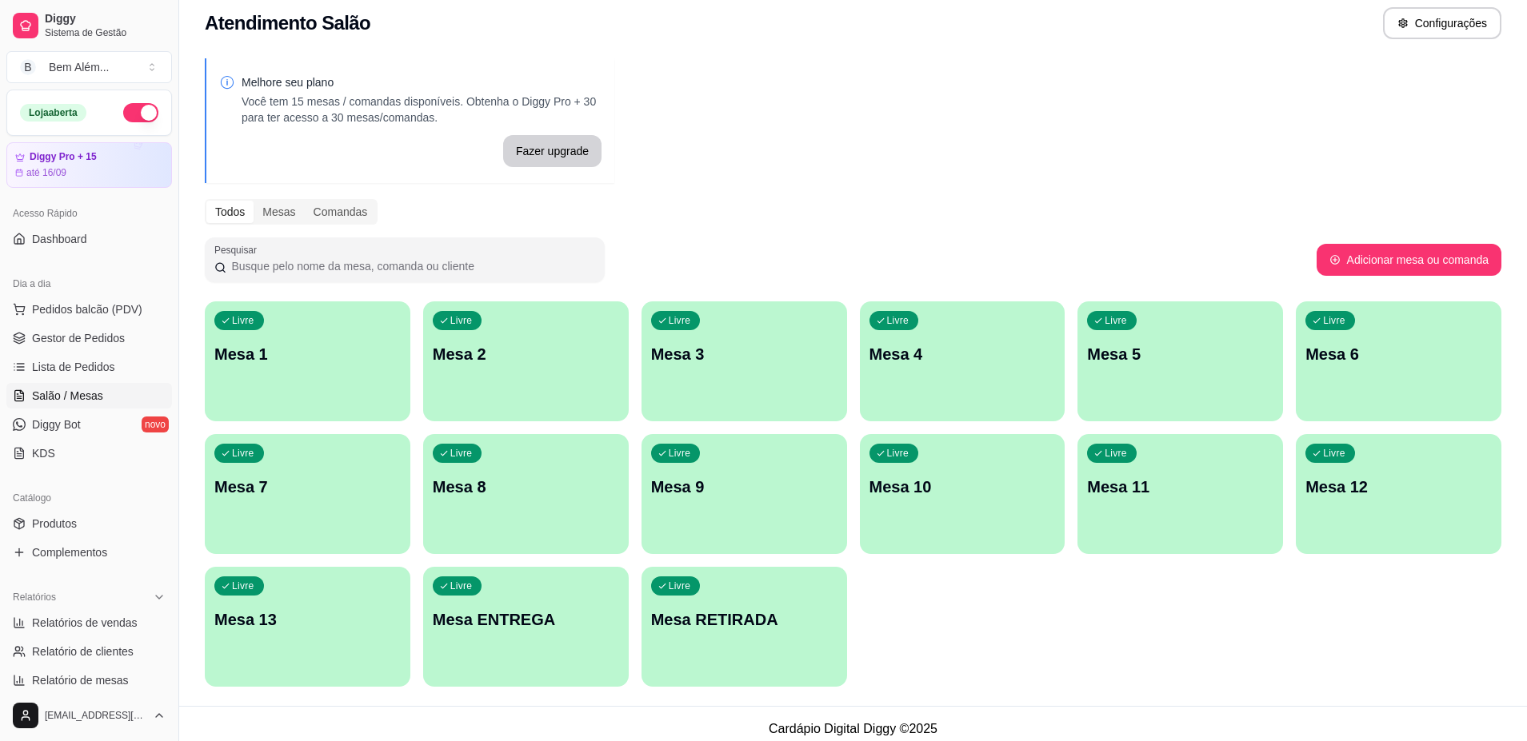
scroll to position [22, 0]
